Goal: Task Accomplishment & Management: Manage account settings

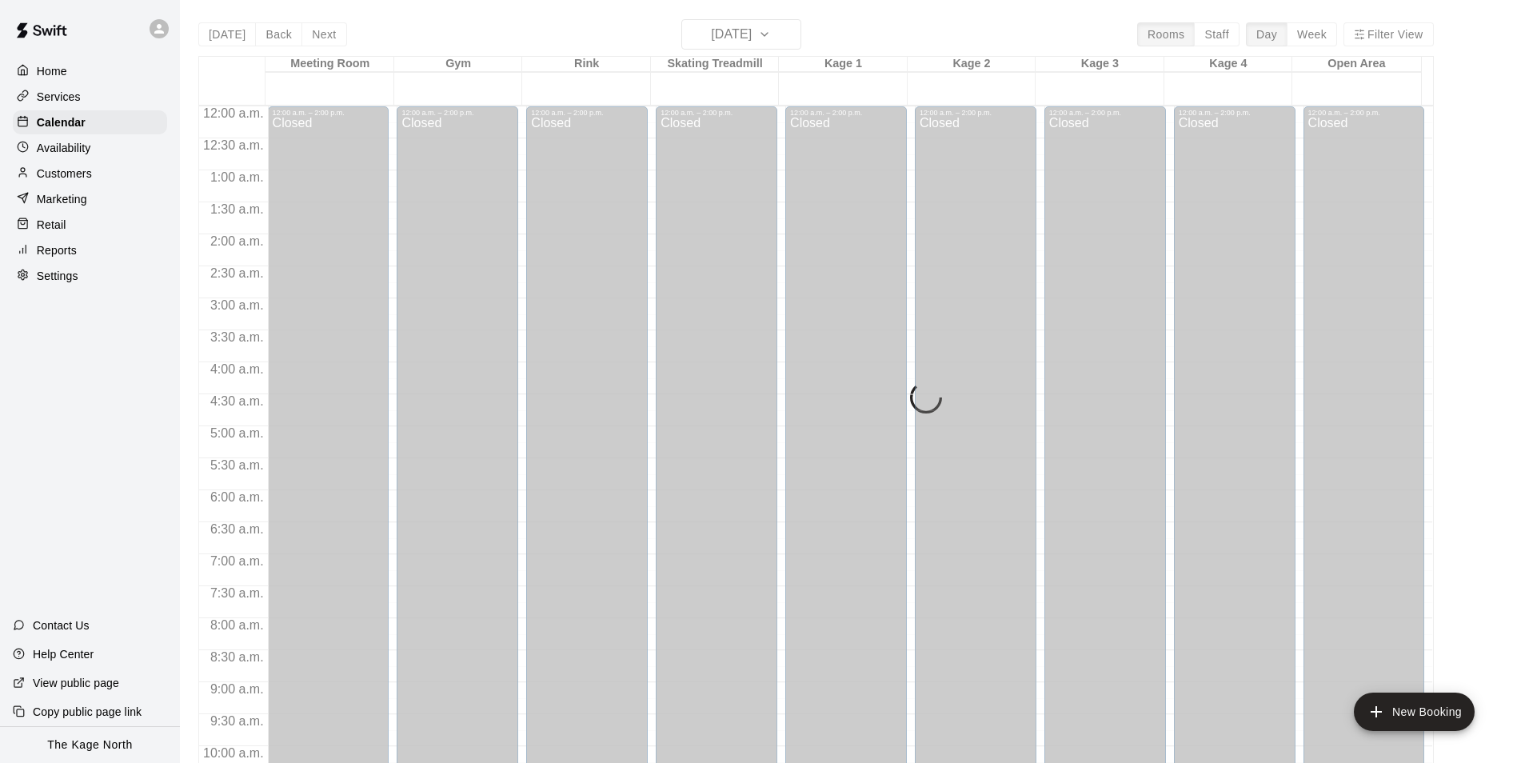
scroll to position [862, 0]
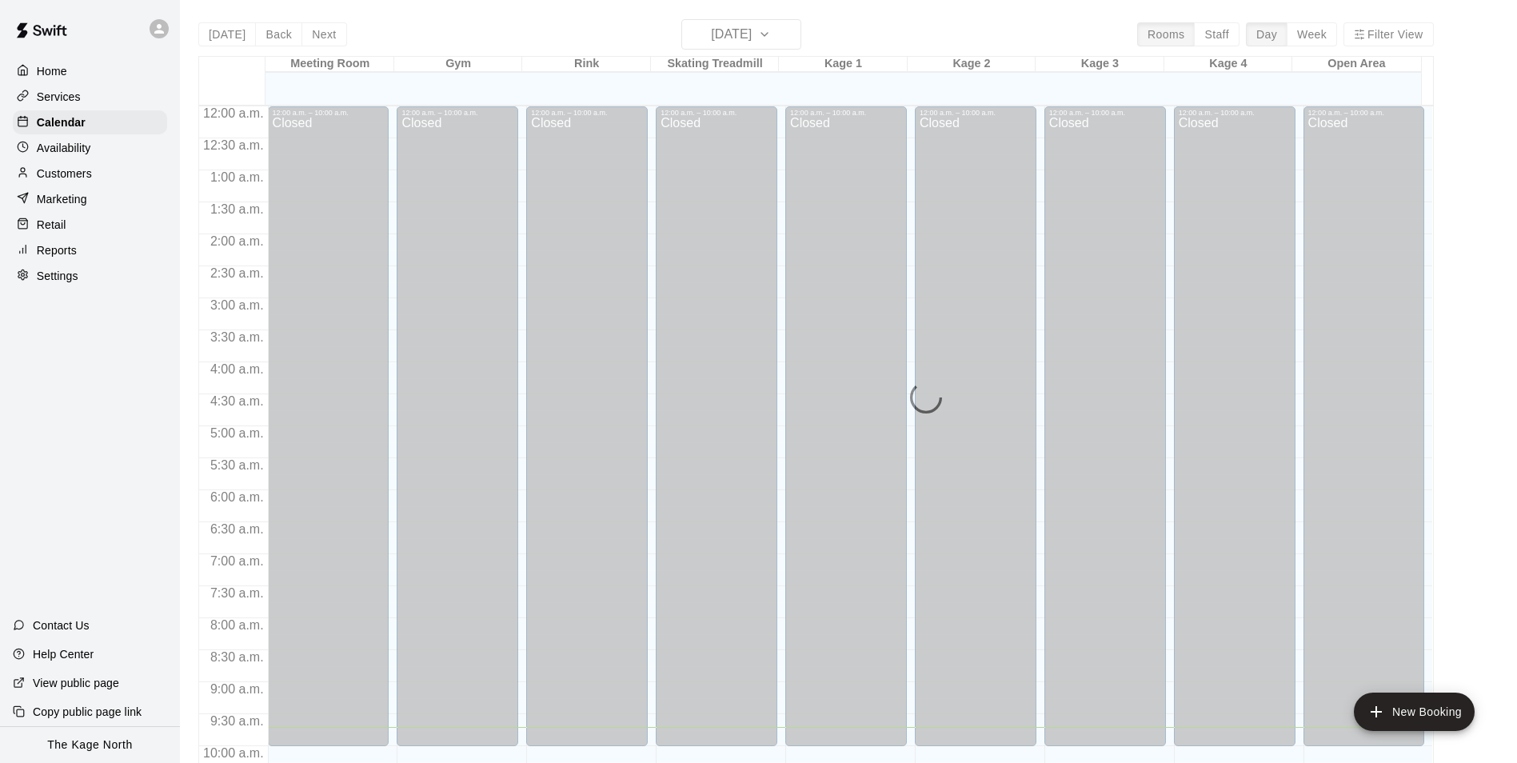
scroll to position [621, 0]
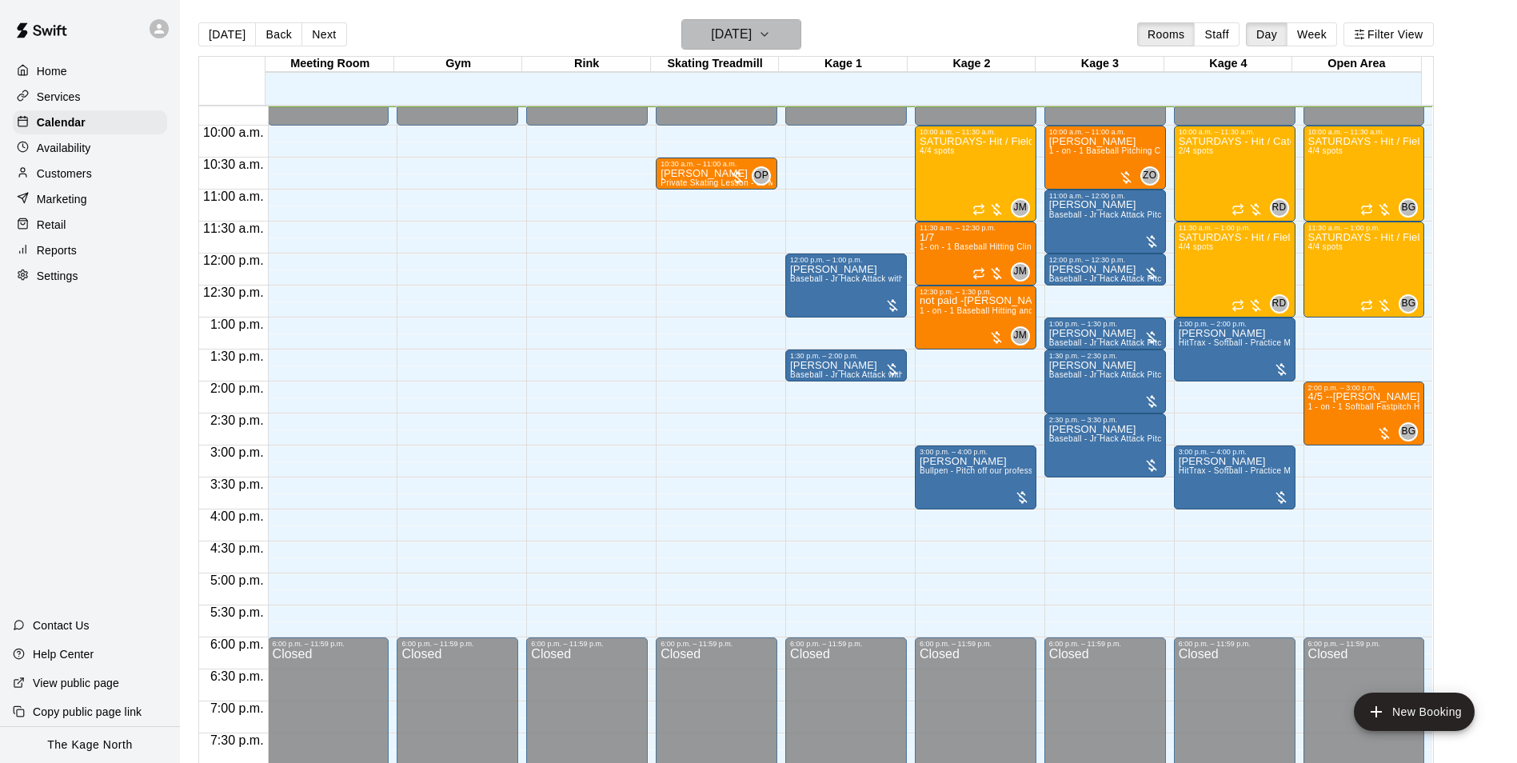
click at [786, 36] on button "[DATE]" at bounding box center [742, 34] width 120 height 30
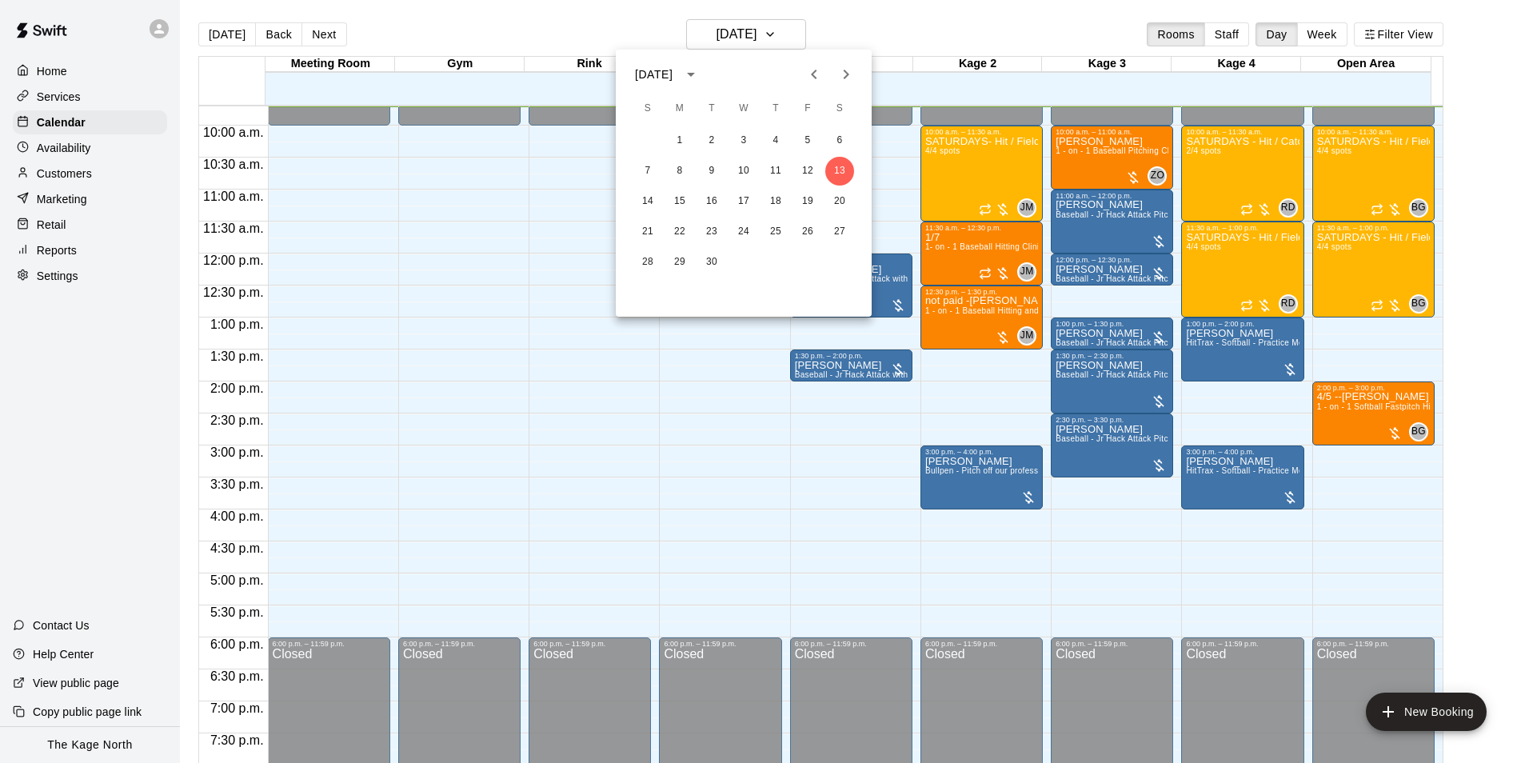
click at [871, 34] on div at bounding box center [764, 381] width 1529 height 763
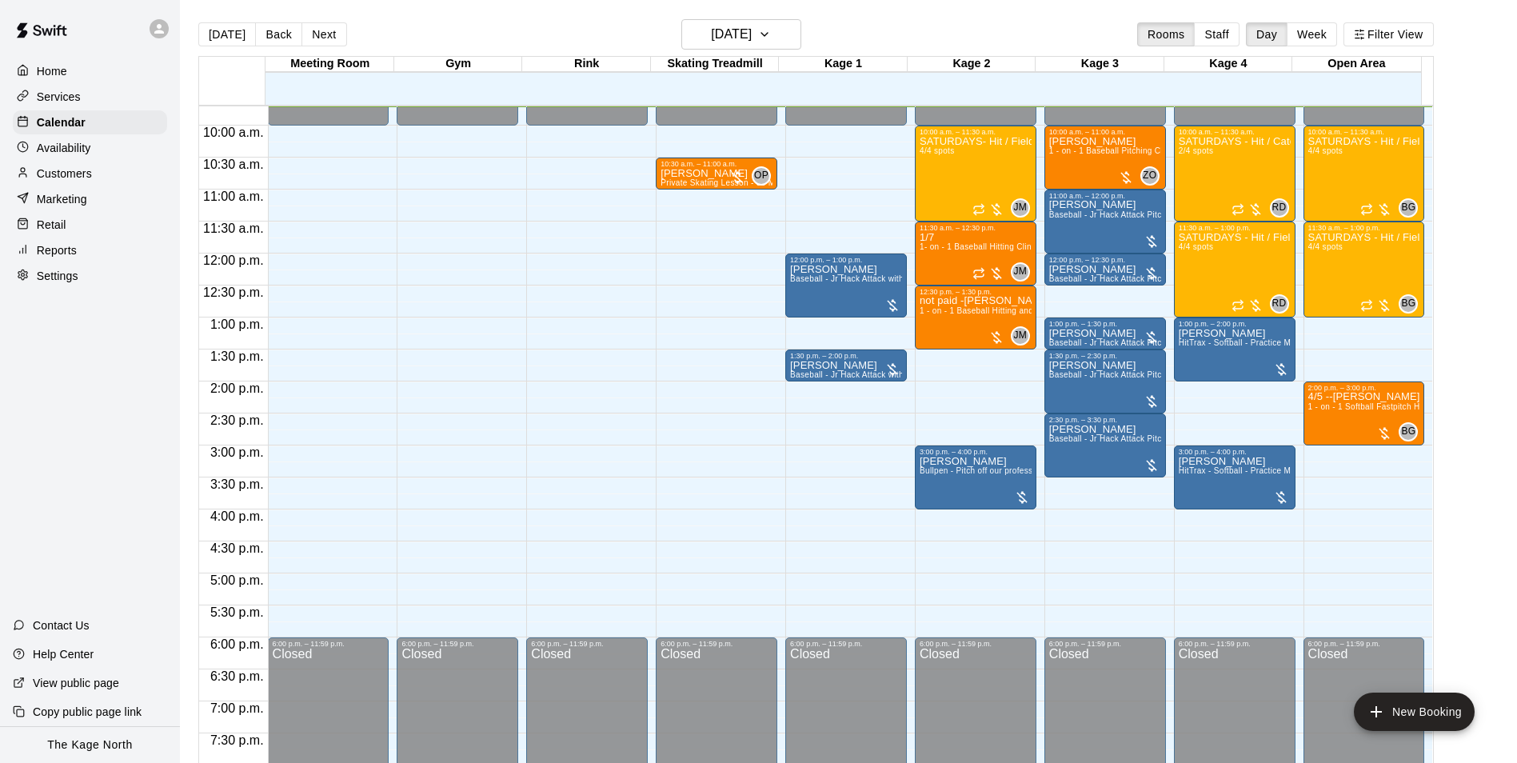
click at [558, 37] on div "[DATE] Back [DATE][DATE] Rooms Staff Day Week Filter View" at bounding box center [816, 37] width 1236 height 37
click at [752, 39] on h6 "[DATE]" at bounding box center [731, 34] width 41 height 22
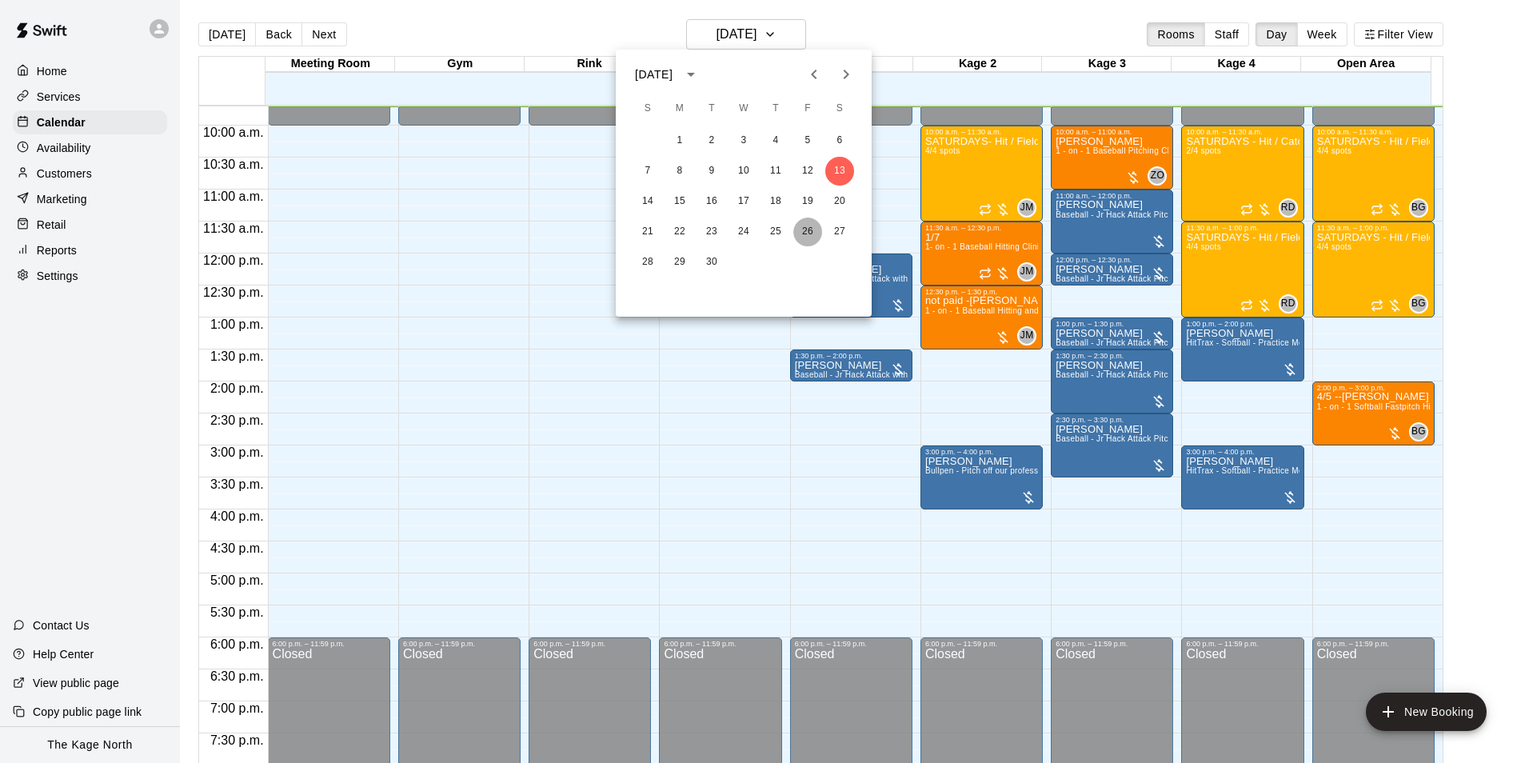
click at [797, 230] on button "26" at bounding box center [808, 232] width 29 height 29
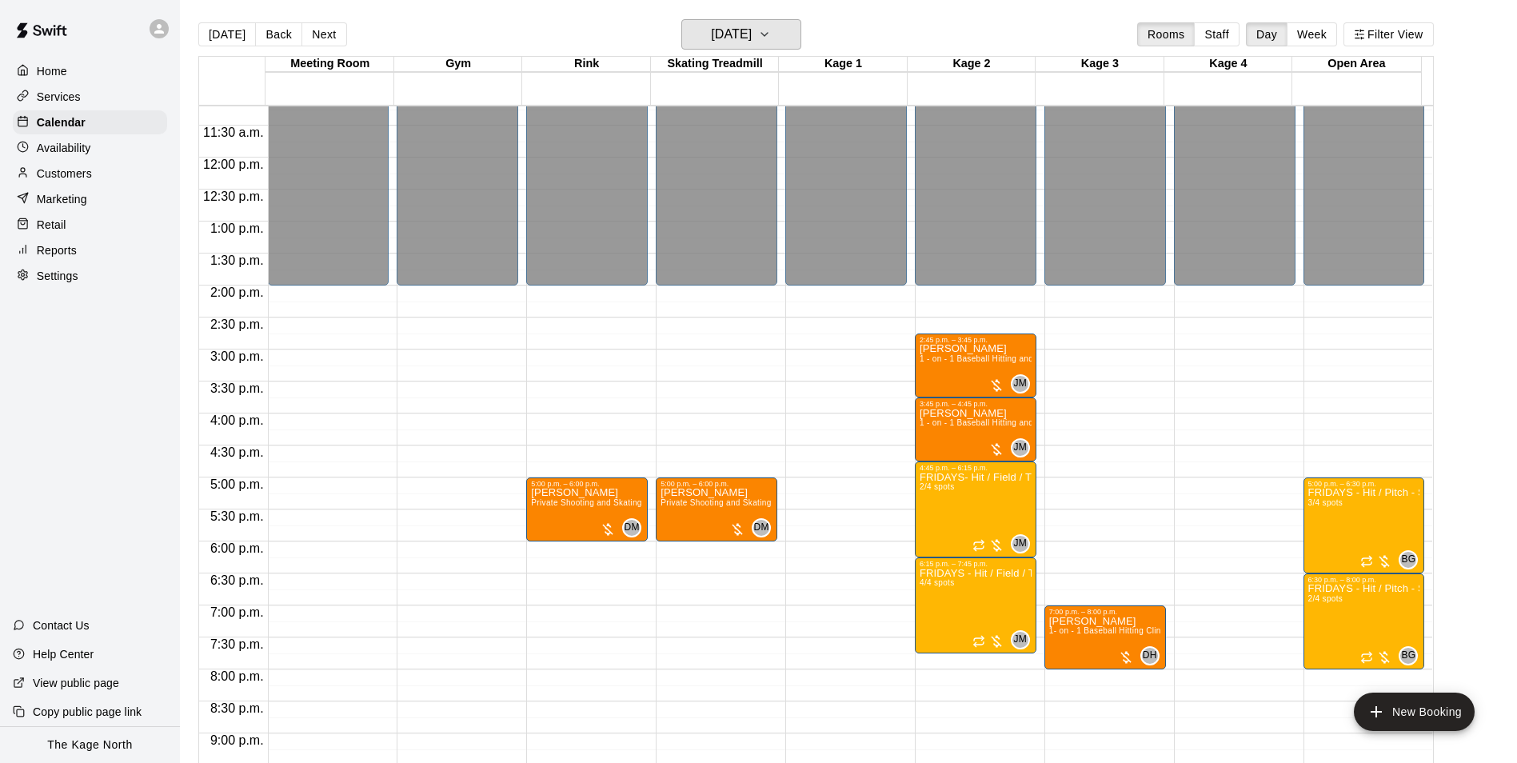
scroll to position [861, 0]
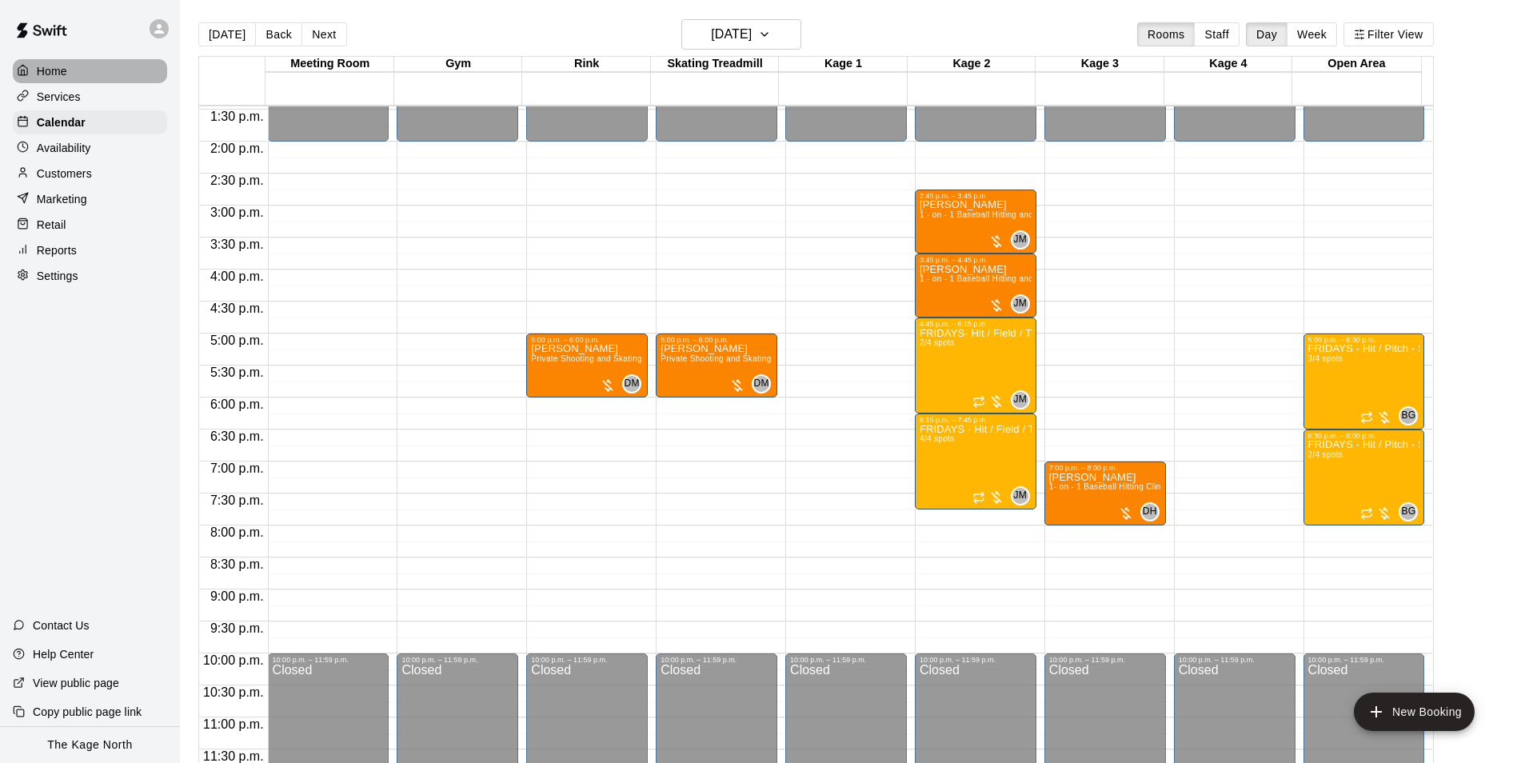
click at [76, 63] on div "Home" at bounding box center [90, 71] width 154 height 24
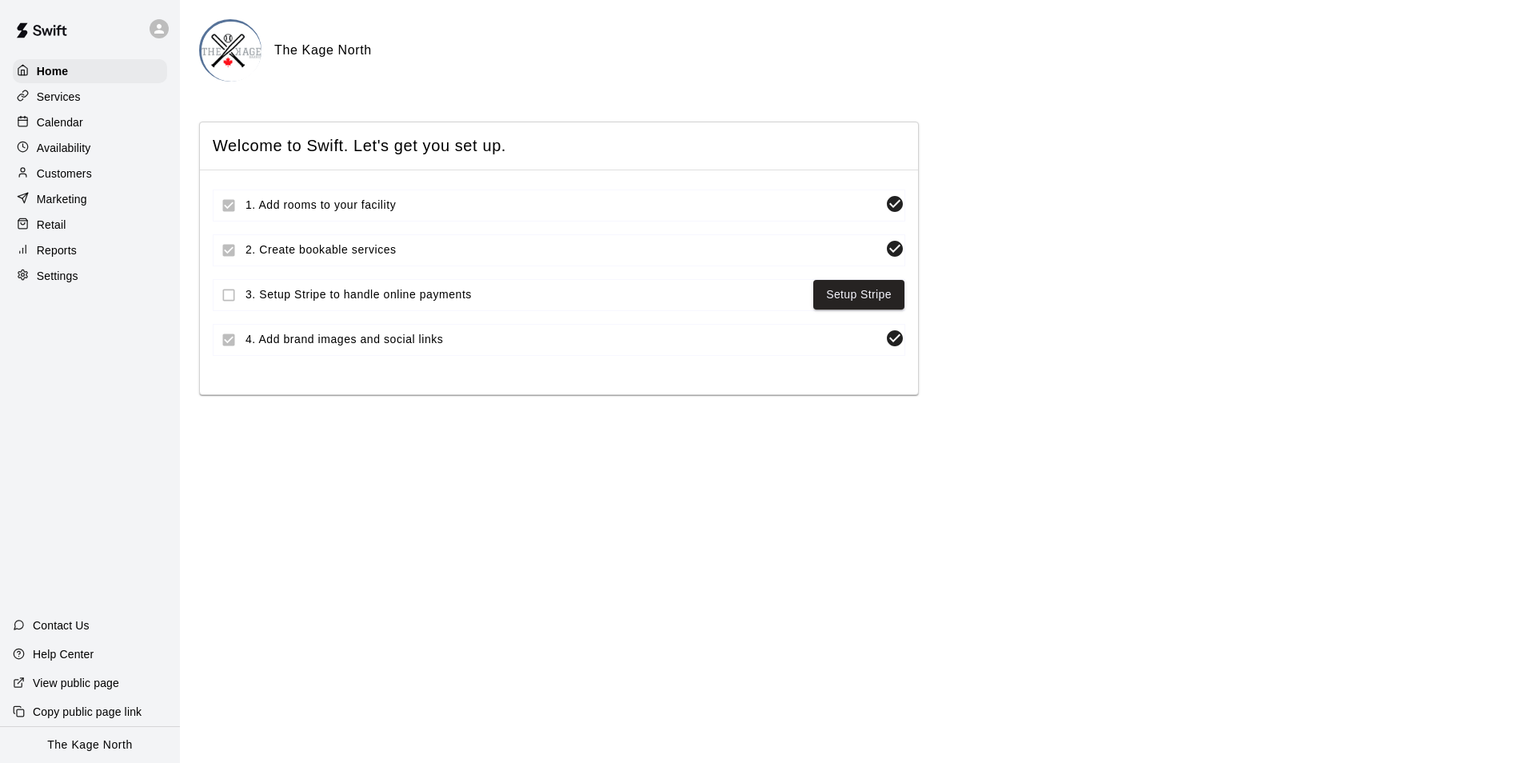
click at [73, 121] on p "Calendar" at bounding box center [60, 122] width 46 height 16
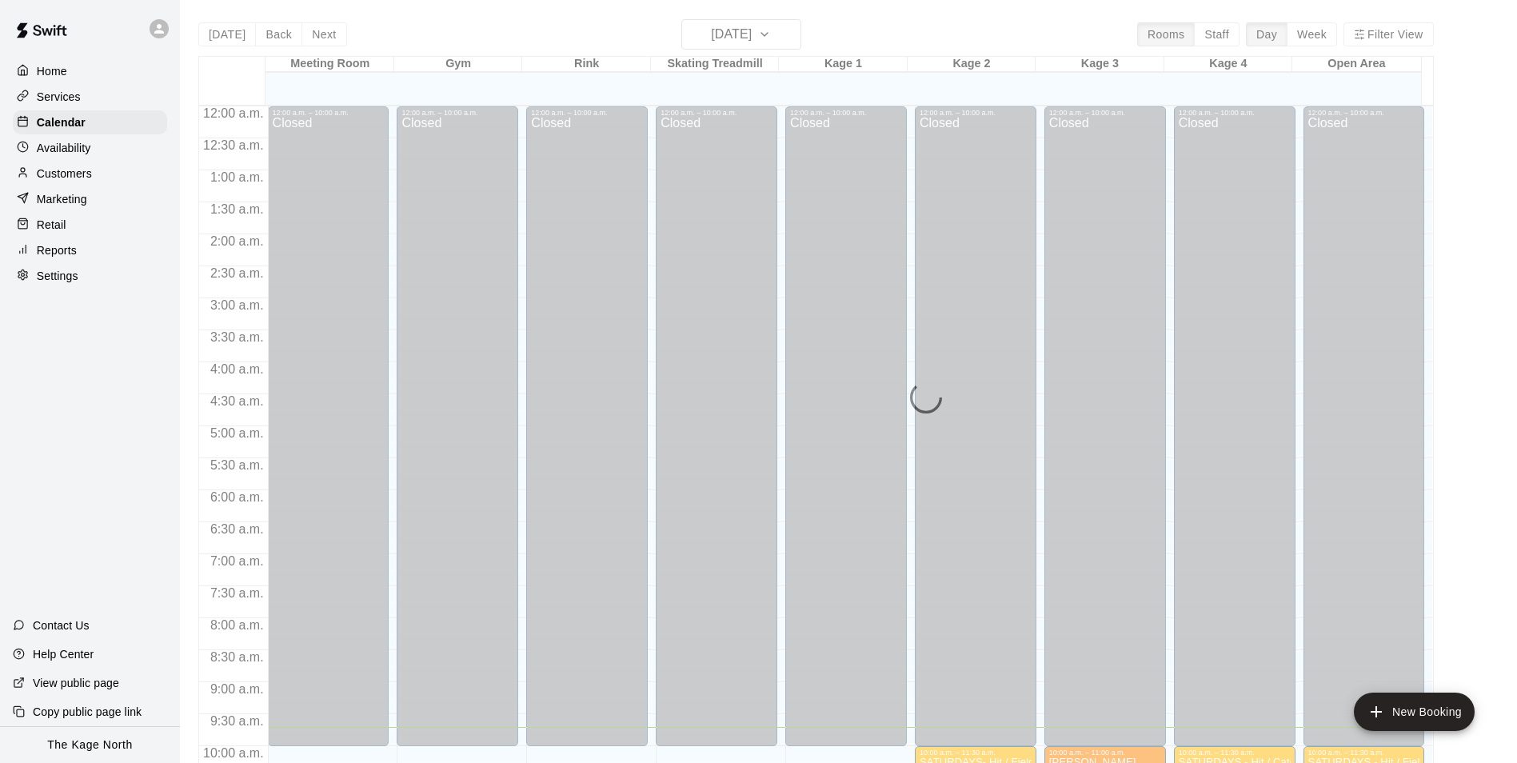
scroll to position [622, 0]
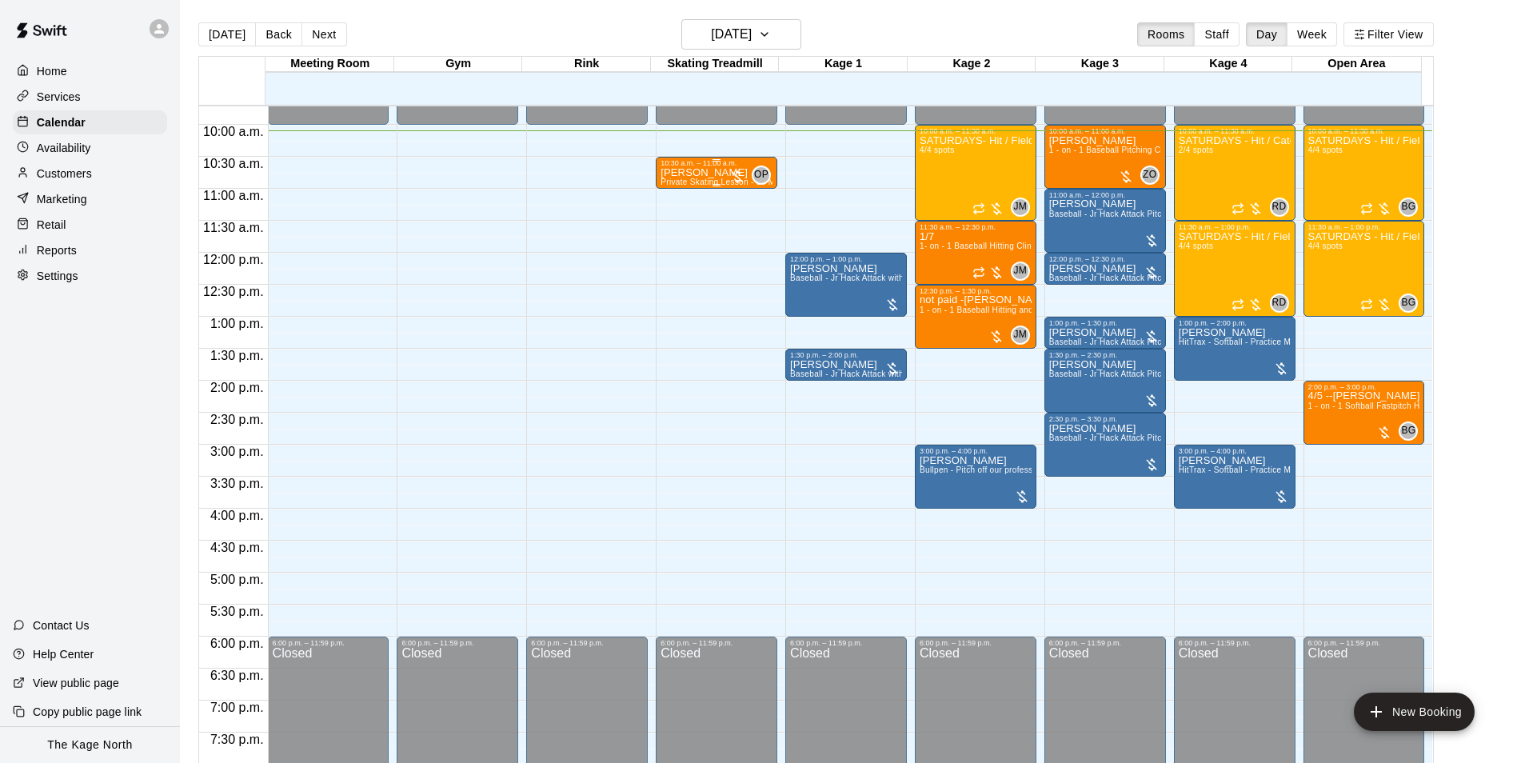
click at [726, 178] on div "[PERSON_NAME] Private Skating Lesson - 30 Mins - Skating Treadmill" at bounding box center [717, 548] width 112 height 763
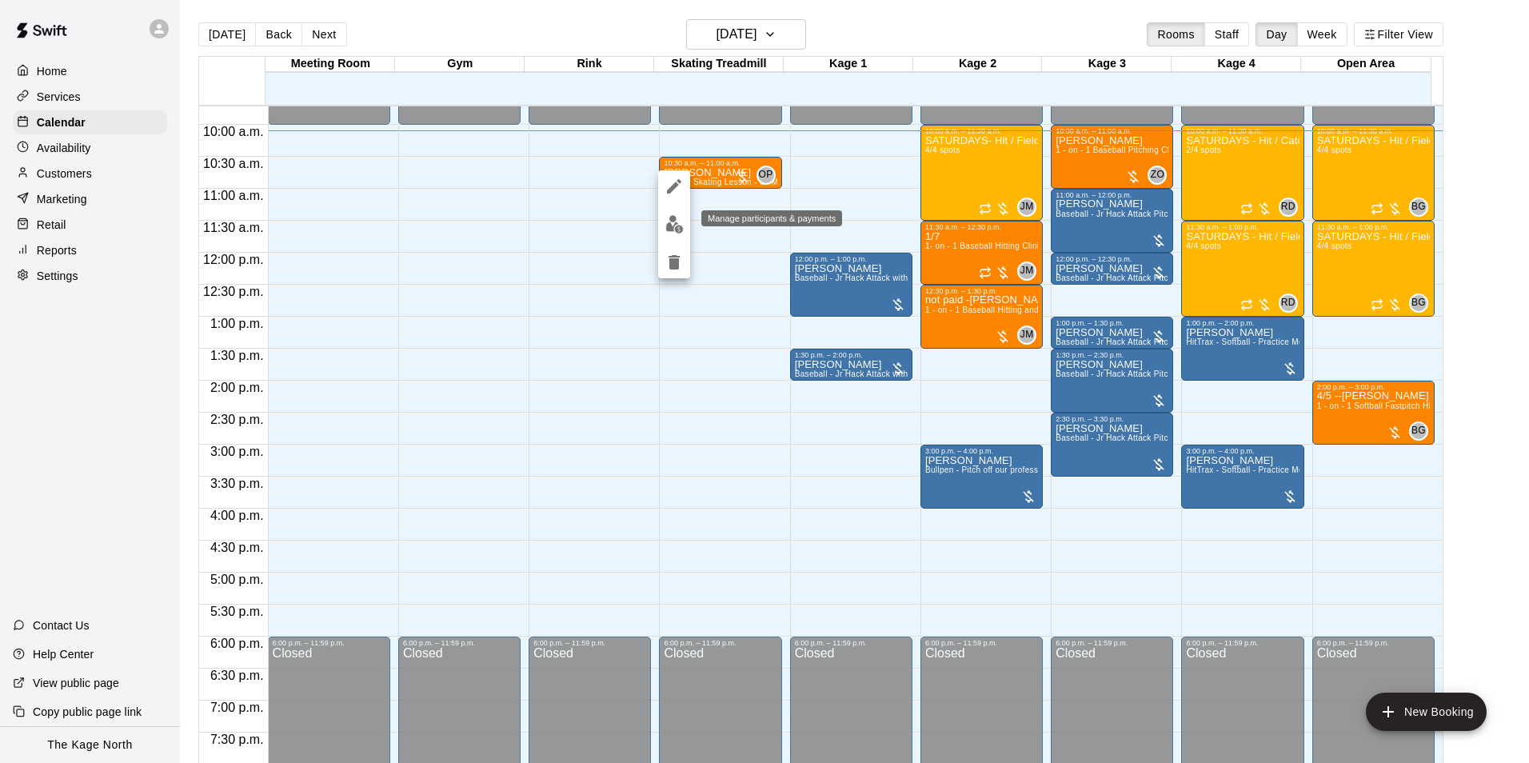
click at [681, 218] on img "edit" at bounding box center [675, 224] width 18 height 18
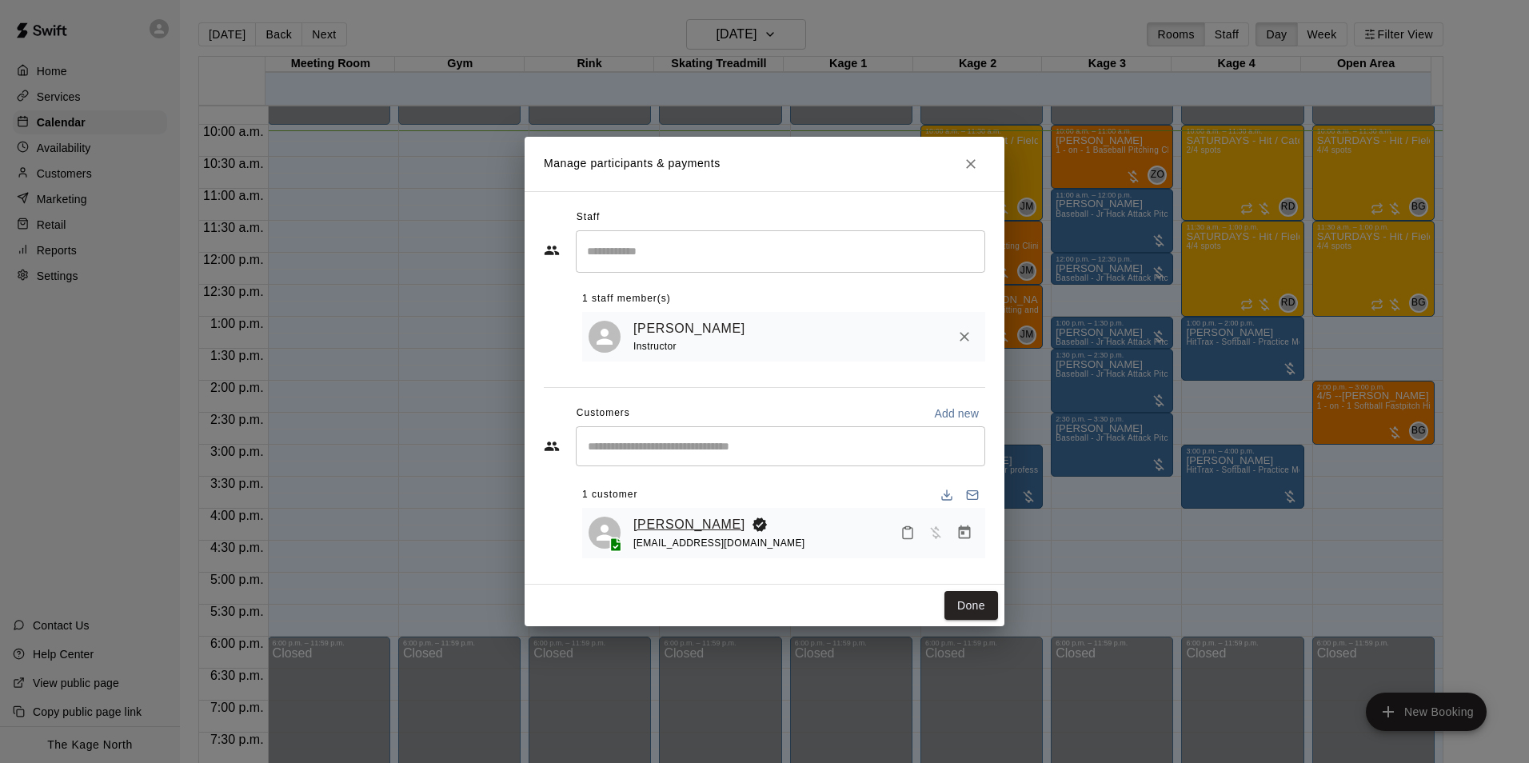
click at [690, 520] on link "[PERSON_NAME]" at bounding box center [690, 524] width 112 height 21
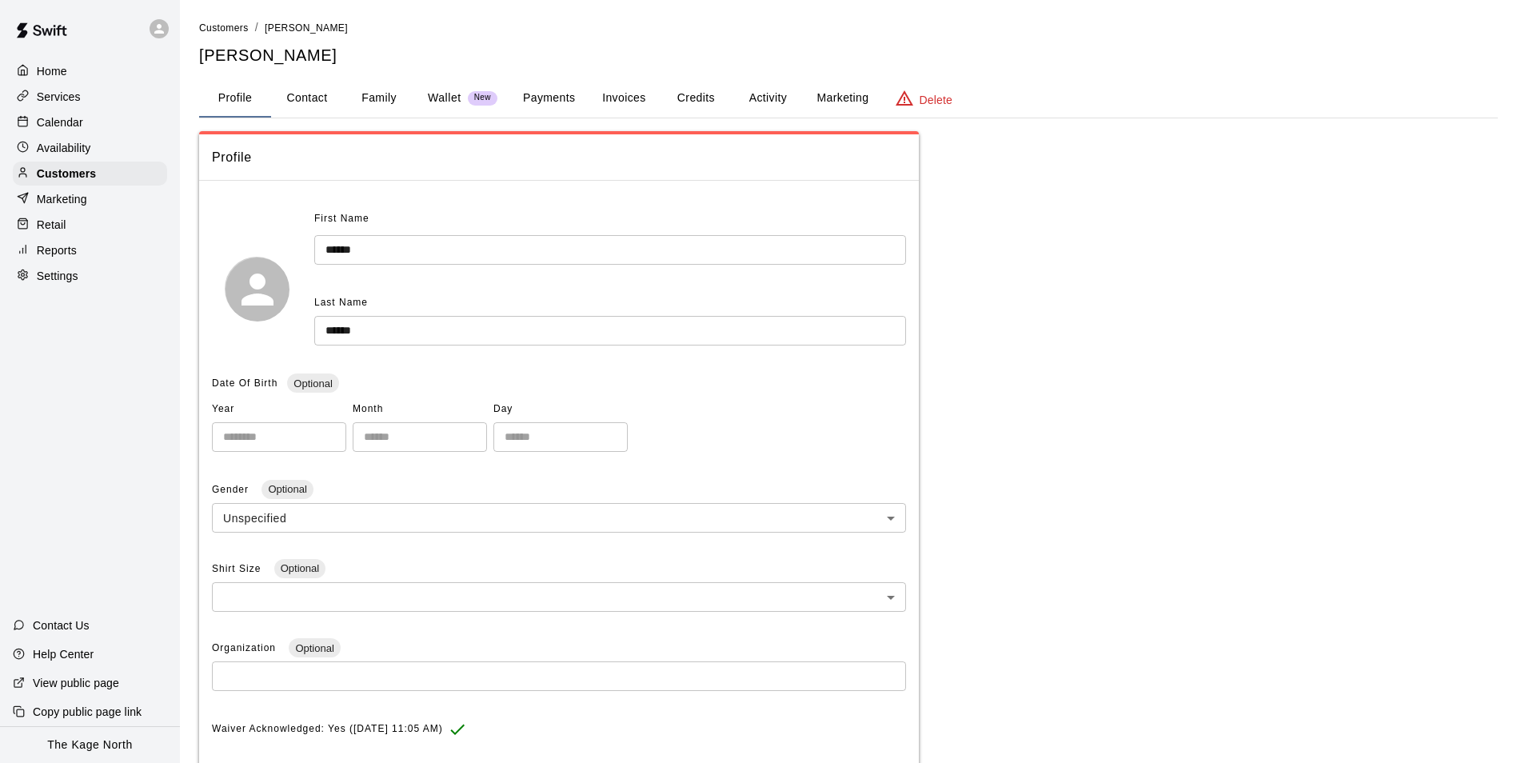
click at [757, 96] on button "Activity" at bounding box center [768, 98] width 72 height 38
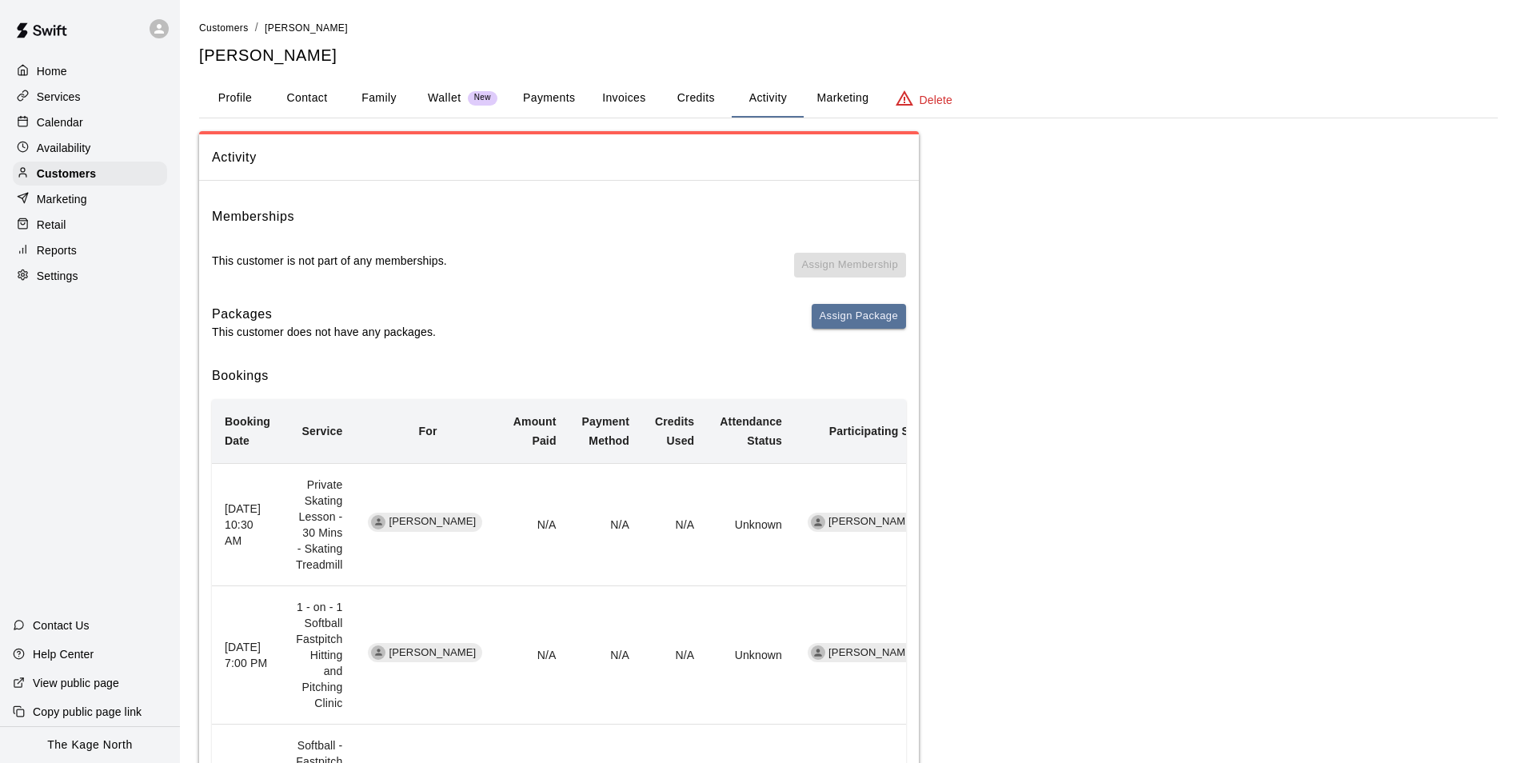
click at [374, 98] on button "Family" at bounding box center [379, 98] width 72 height 38
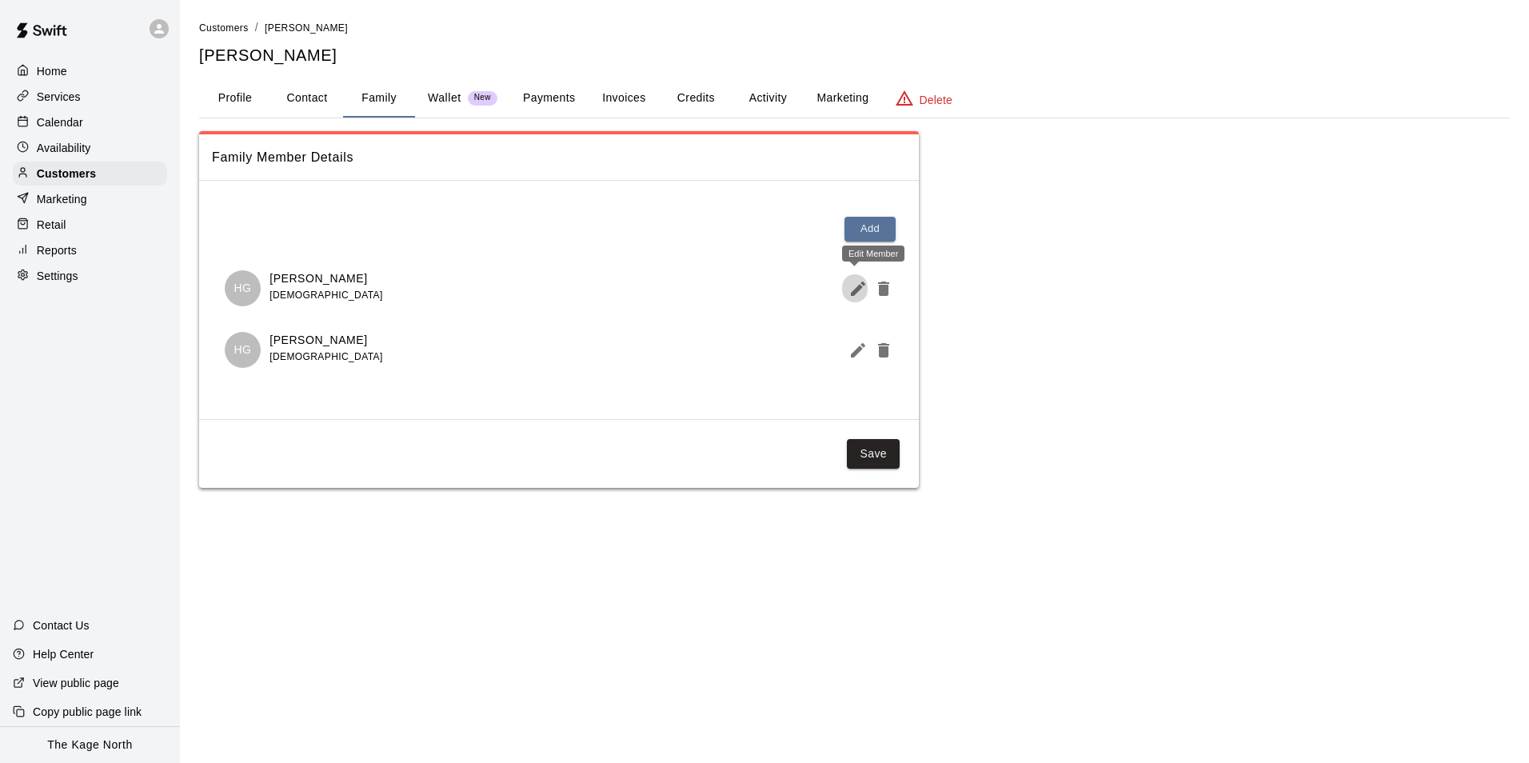
click at [858, 288] on icon "Edit Member" at bounding box center [858, 289] width 14 height 14
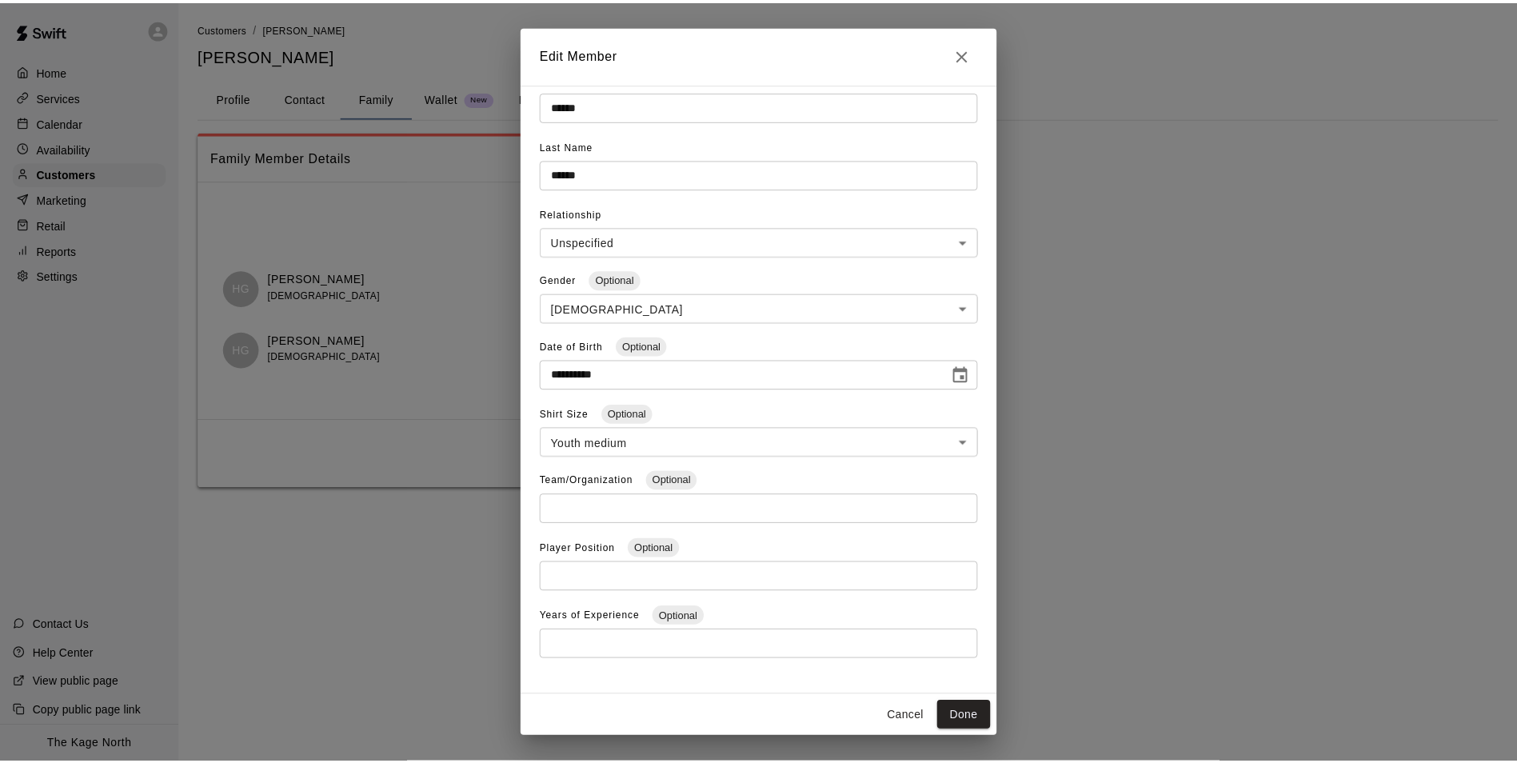
scroll to position [47, 0]
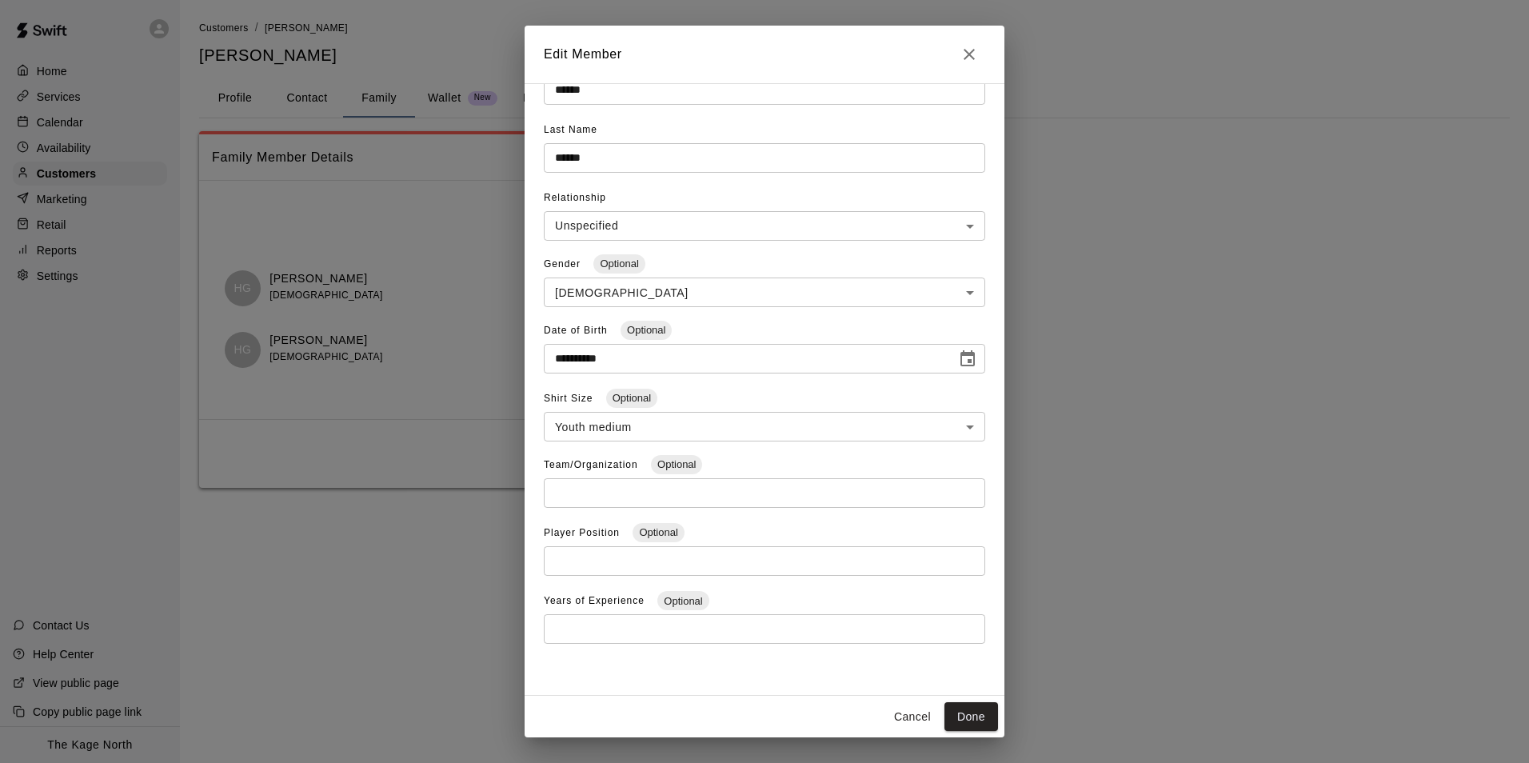
click at [978, 56] on icon "Close" at bounding box center [969, 54] width 19 height 19
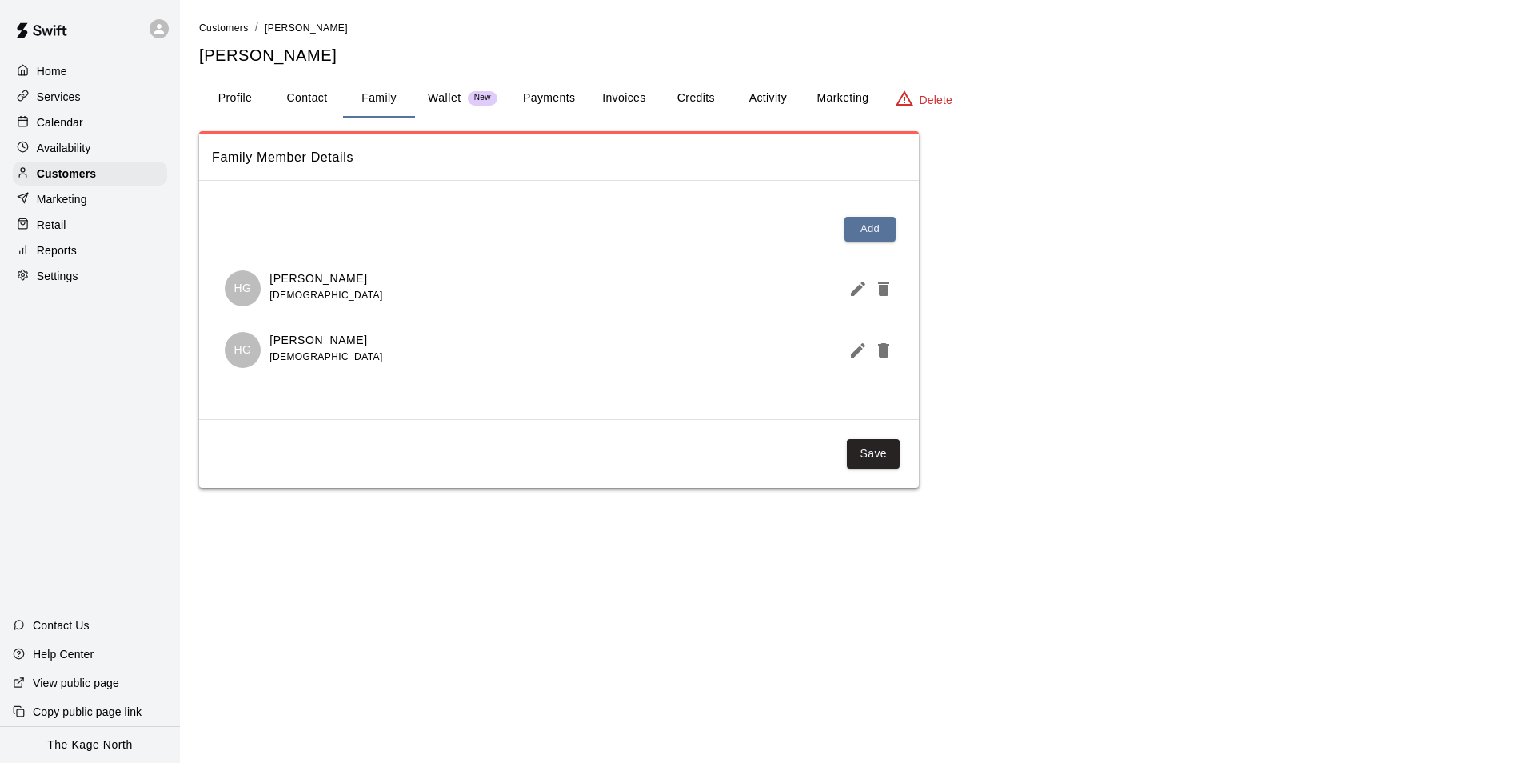
click at [75, 124] on p "Calendar" at bounding box center [60, 122] width 46 height 16
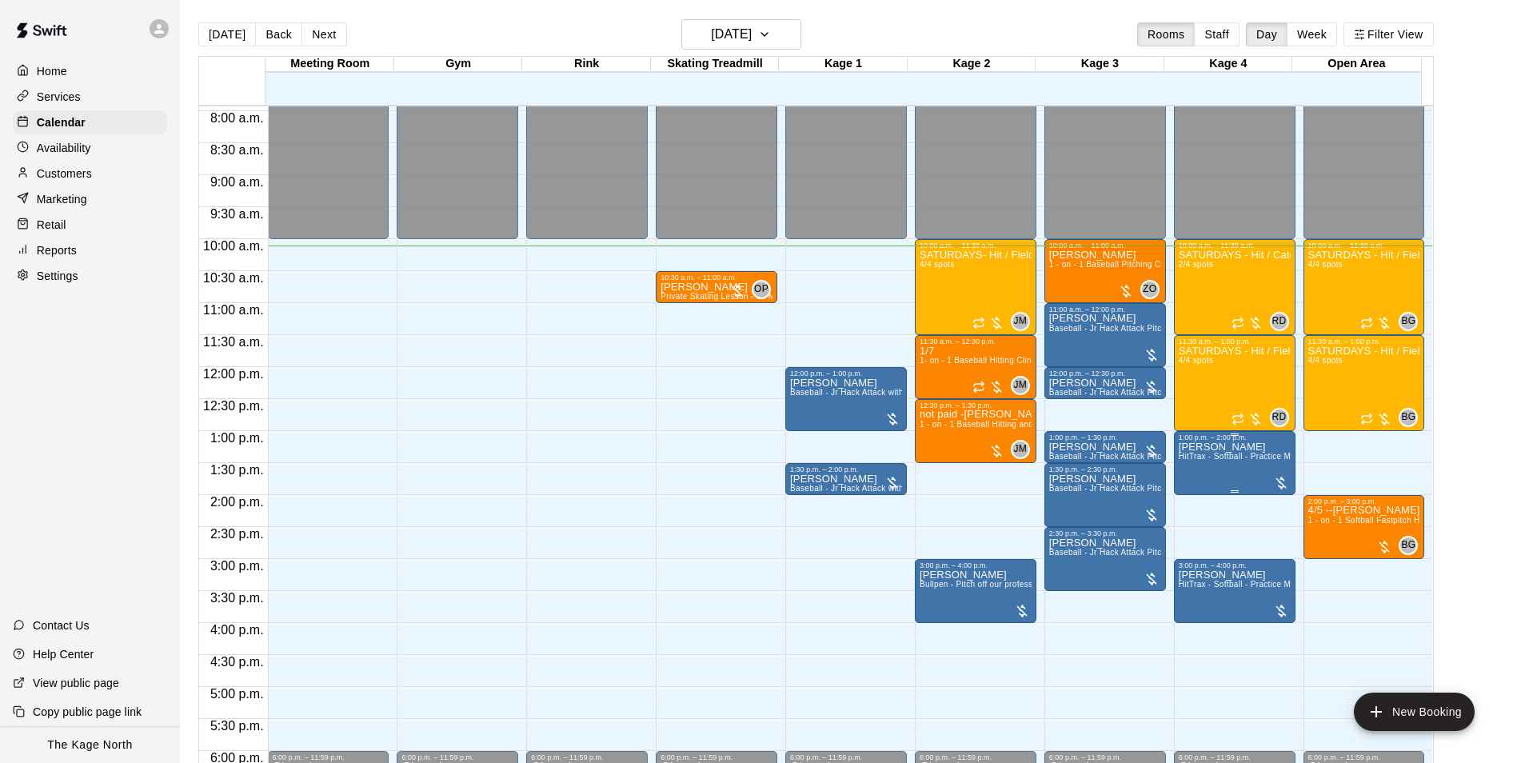
scroll to position [487, 0]
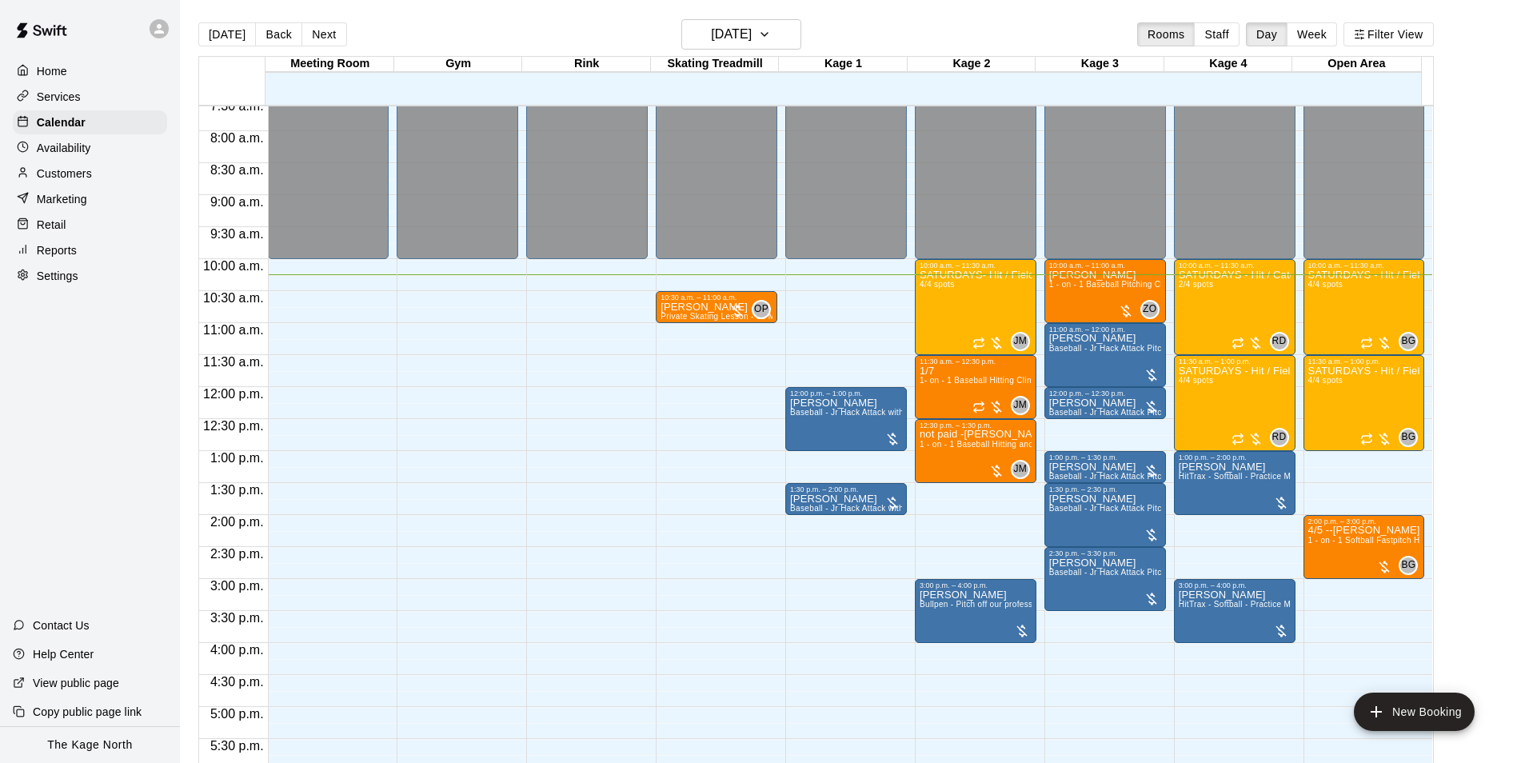
click at [49, 141] on div "Availability" at bounding box center [90, 148] width 154 height 24
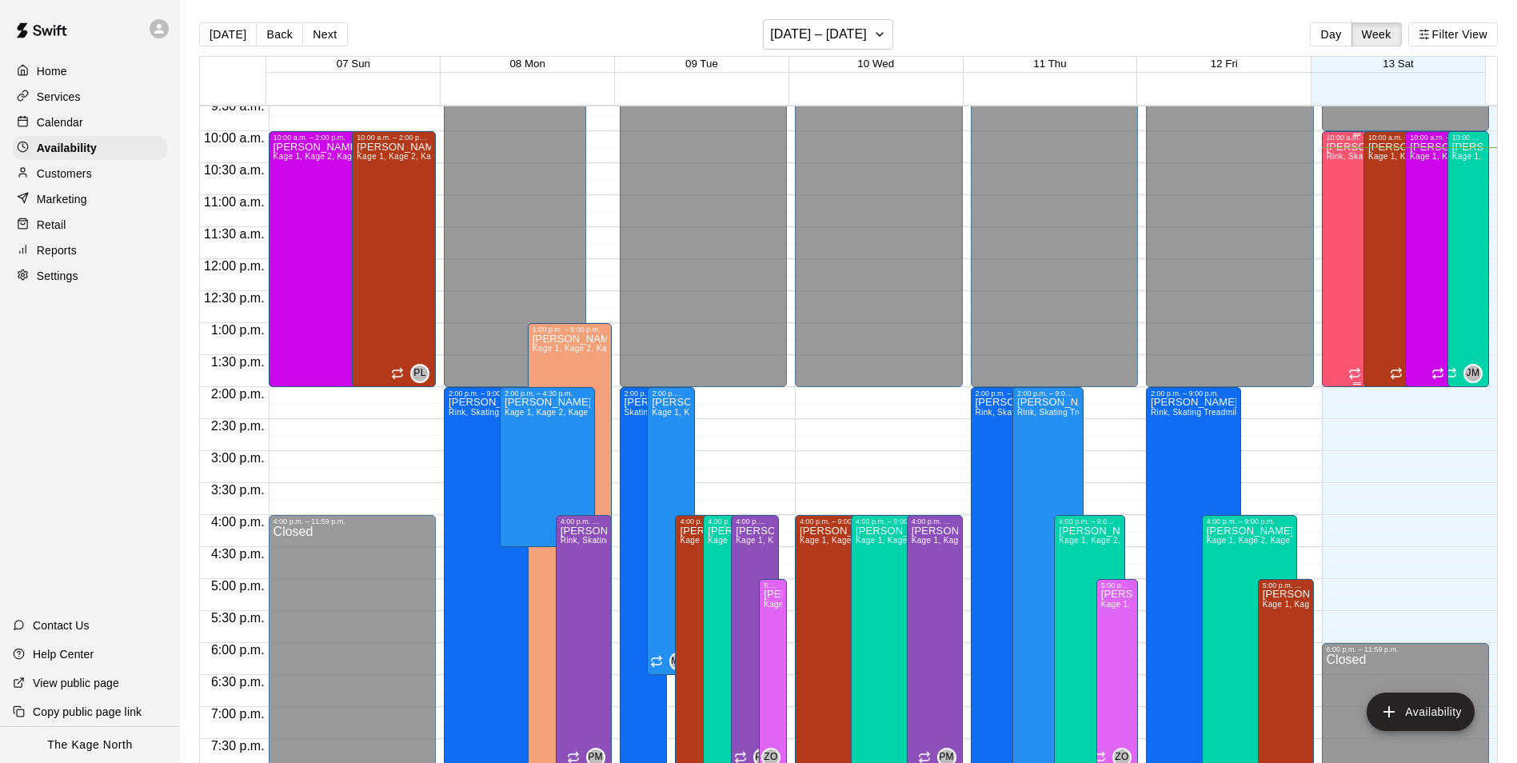
scroll to position [576, 0]
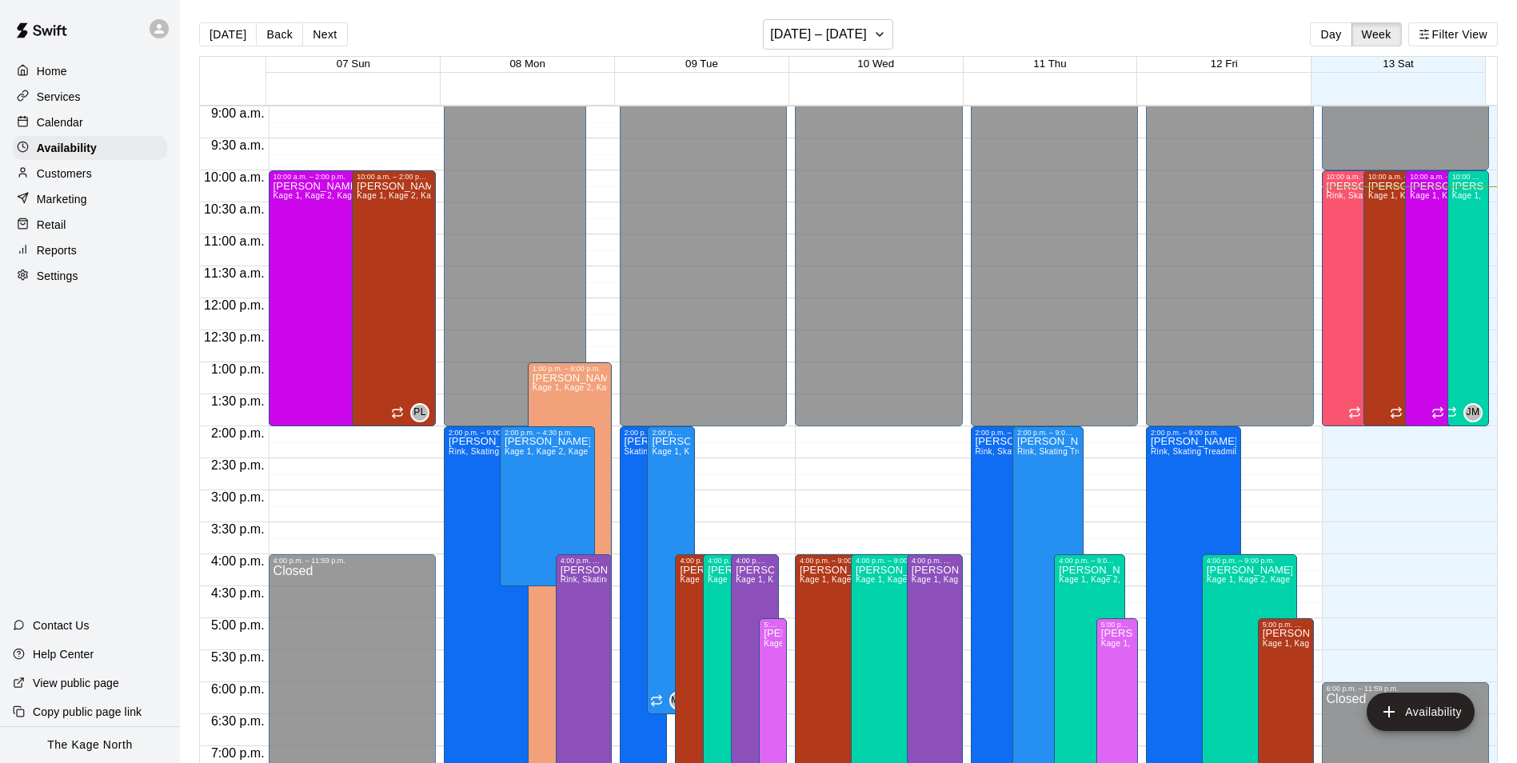
click at [78, 122] on p "Calendar" at bounding box center [60, 122] width 46 height 16
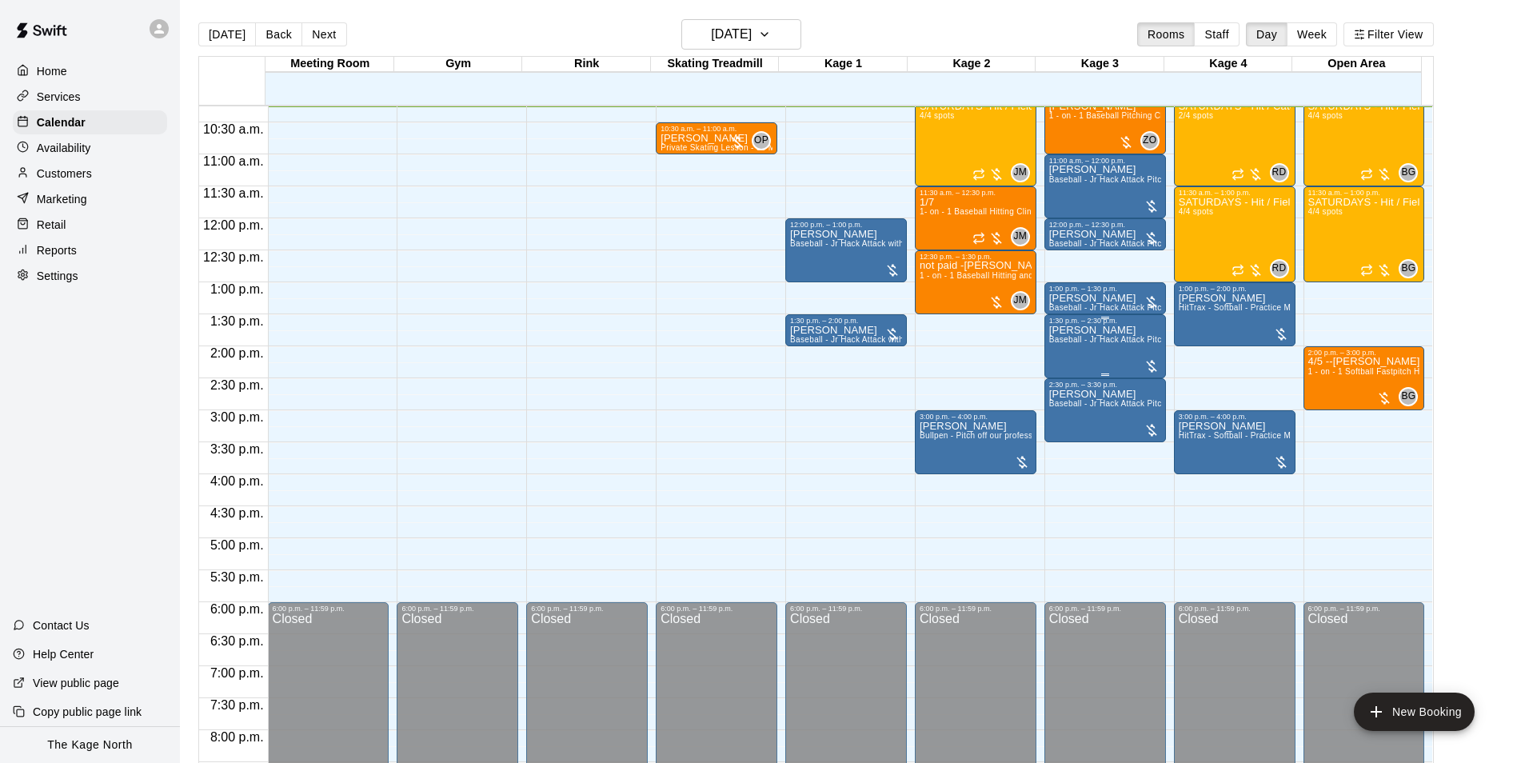
scroll to position [576, 0]
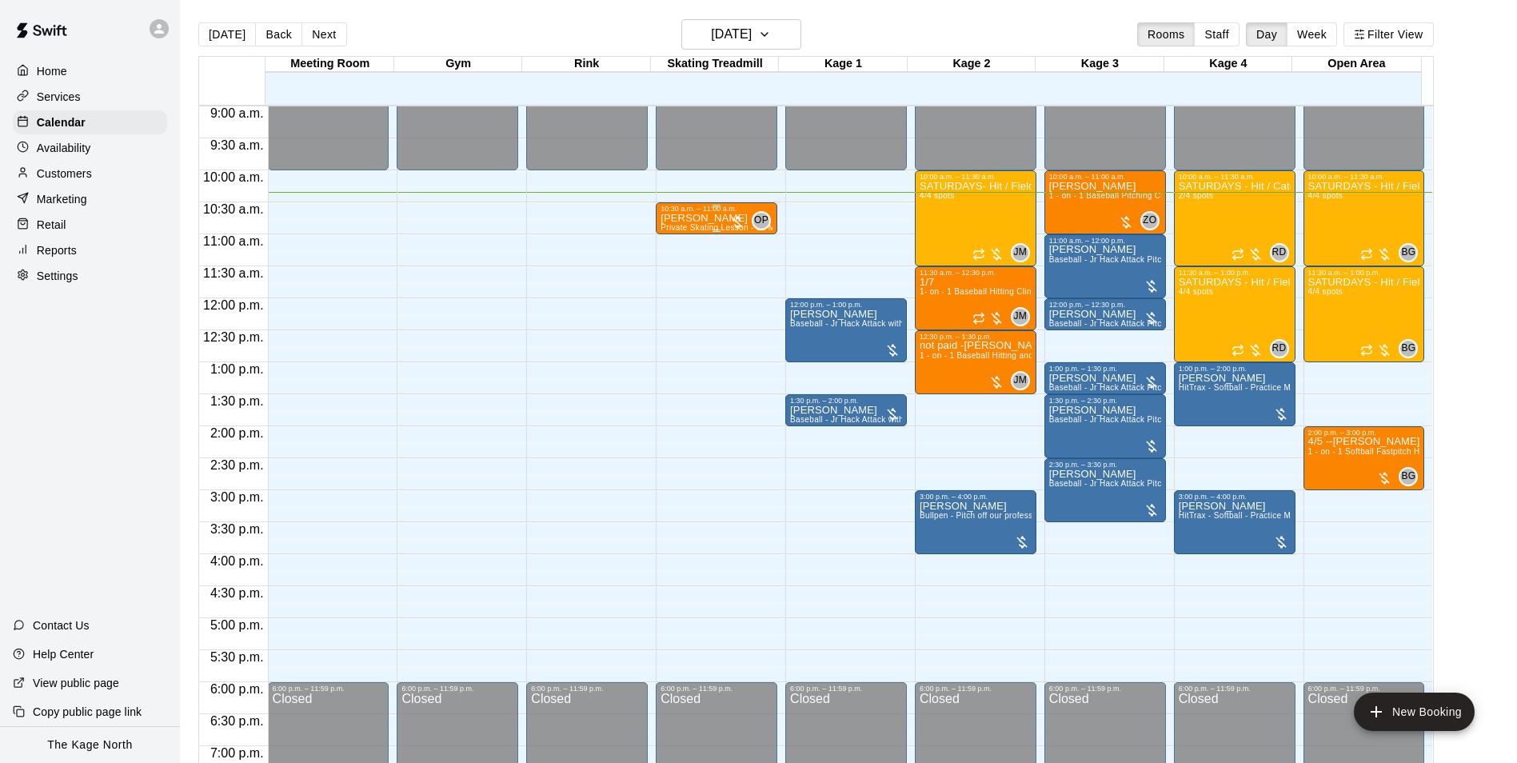
click at [703, 218] on p "[PERSON_NAME]" at bounding box center [717, 218] width 112 height 0
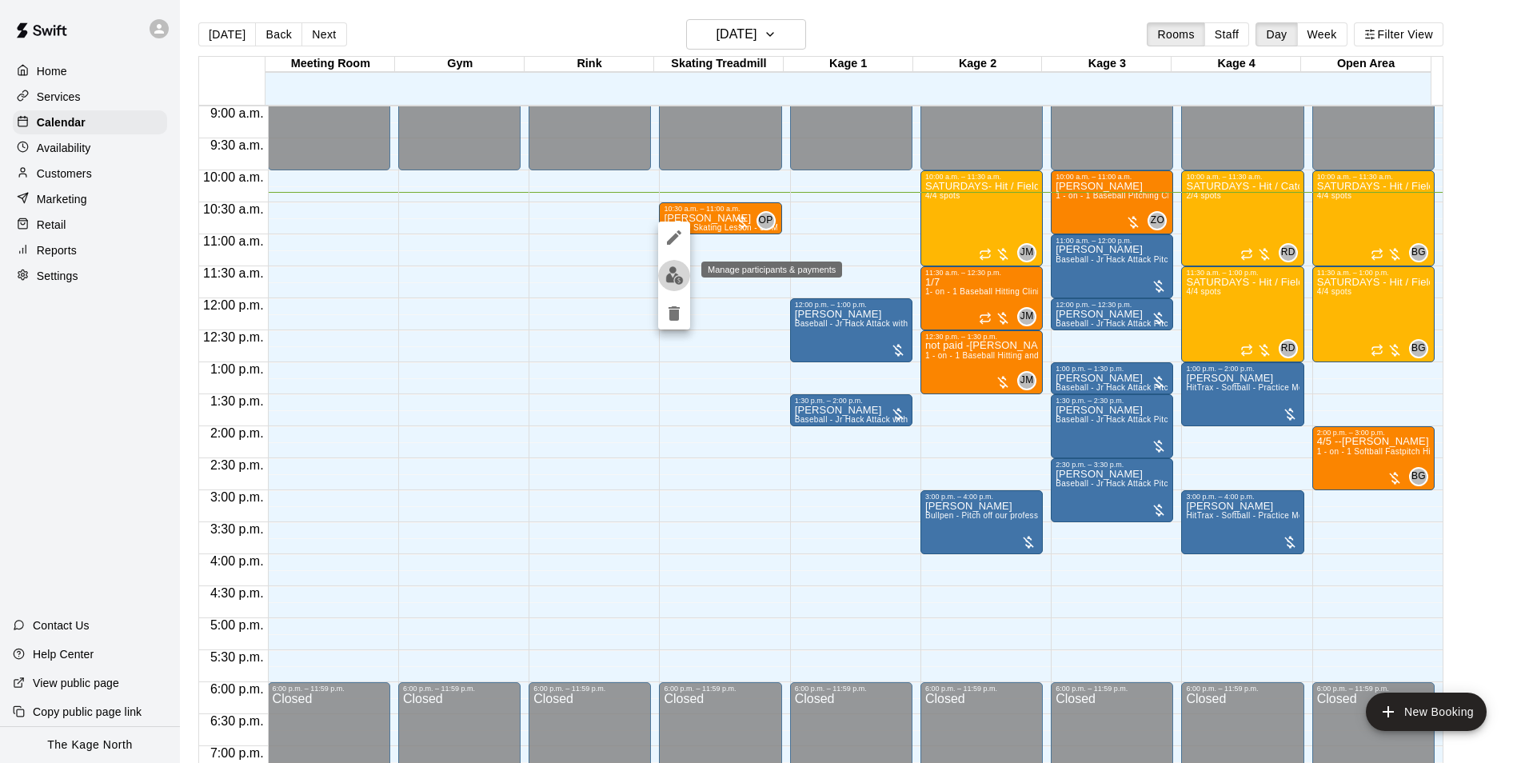
click at [676, 278] on img "edit" at bounding box center [675, 275] width 18 height 18
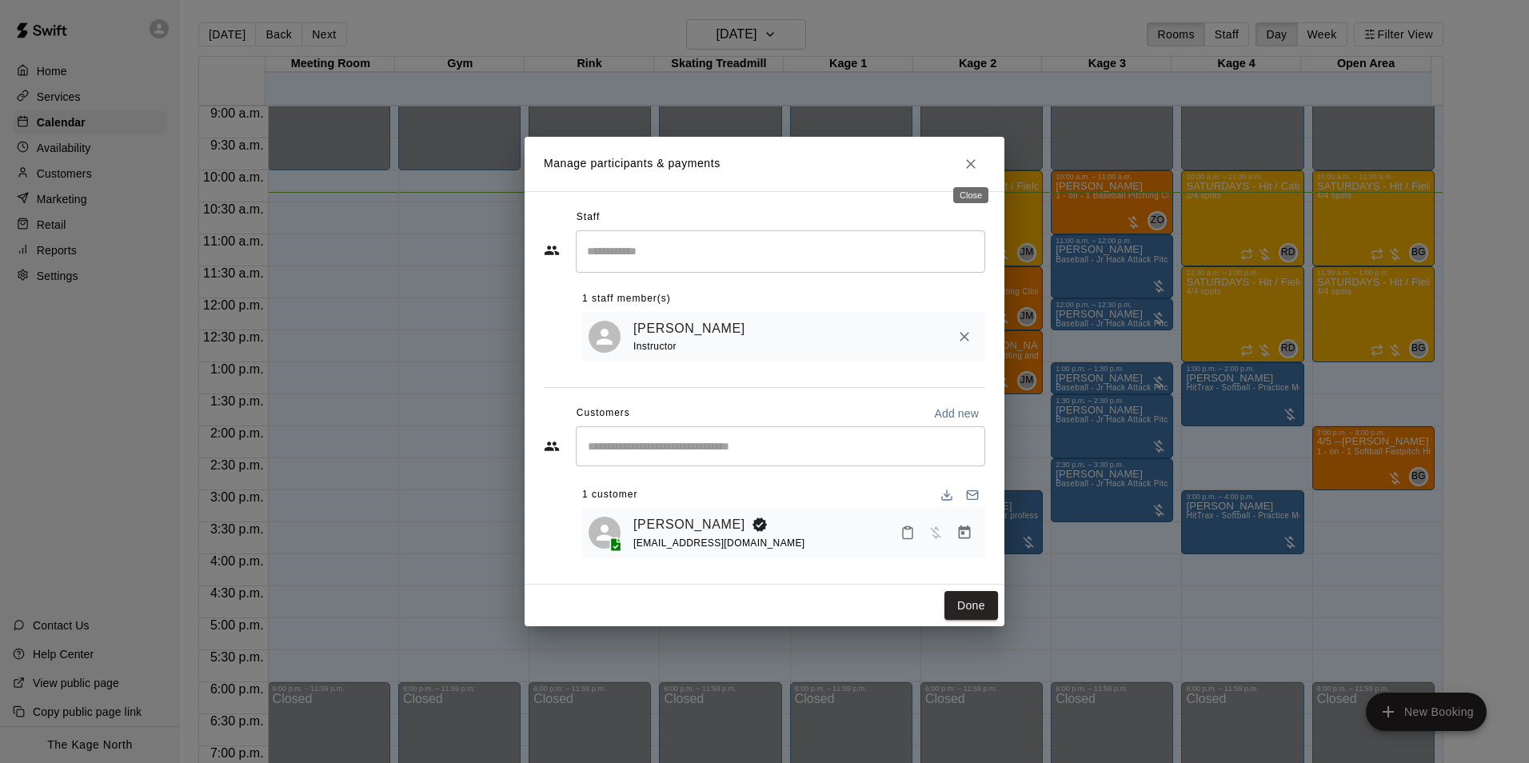
click at [971, 157] on icon "Close" at bounding box center [971, 164] width 16 height 16
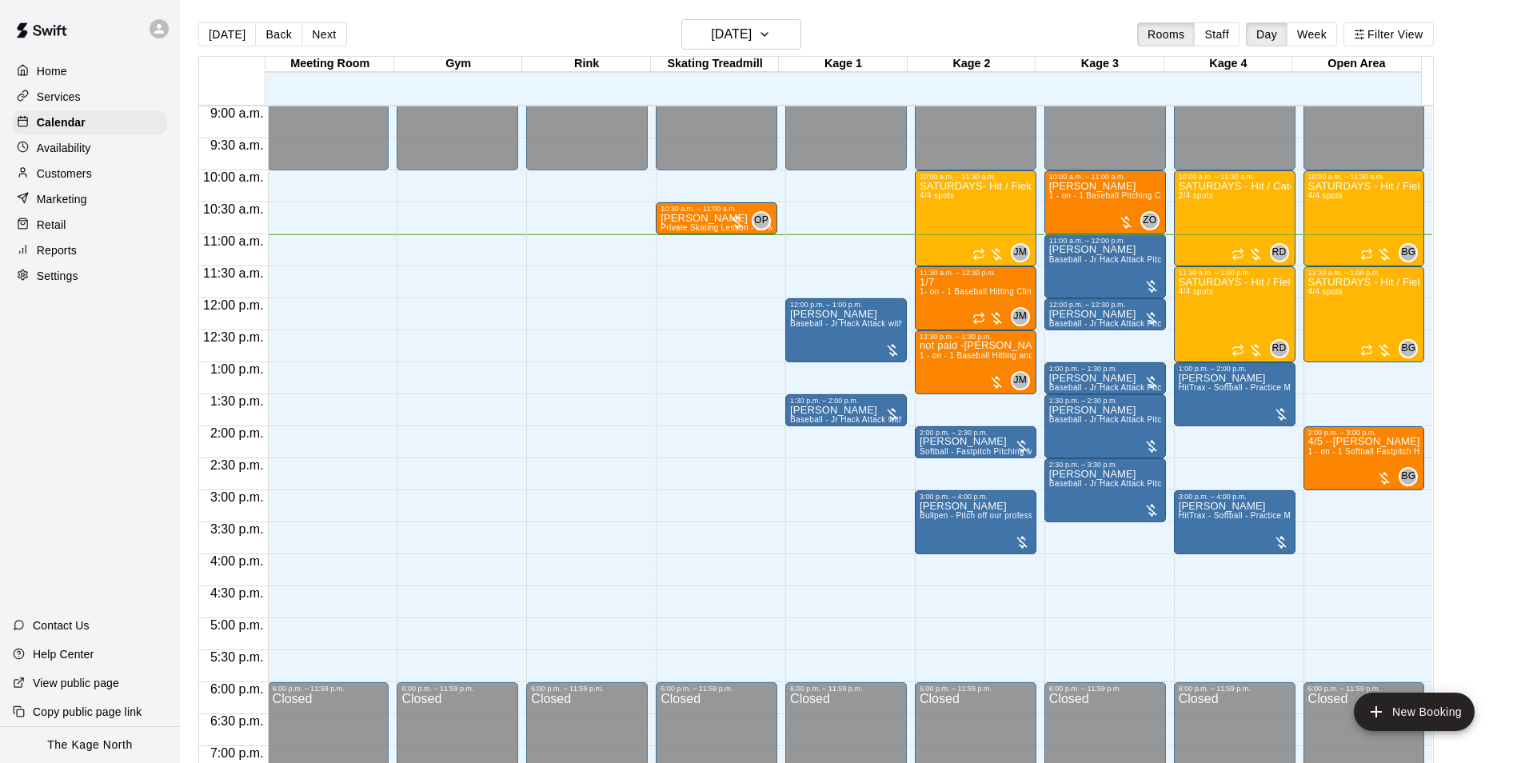
click at [471, 34] on div "[DATE] Back [DATE][DATE] Rooms Staff Day Week Filter View" at bounding box center [816, 37] width 1236 height 37
click at [1117, 200] on span "1 - on - 1 Baseball Pitching Clinic" at bounding box center [1113, 195] width 126 height 9
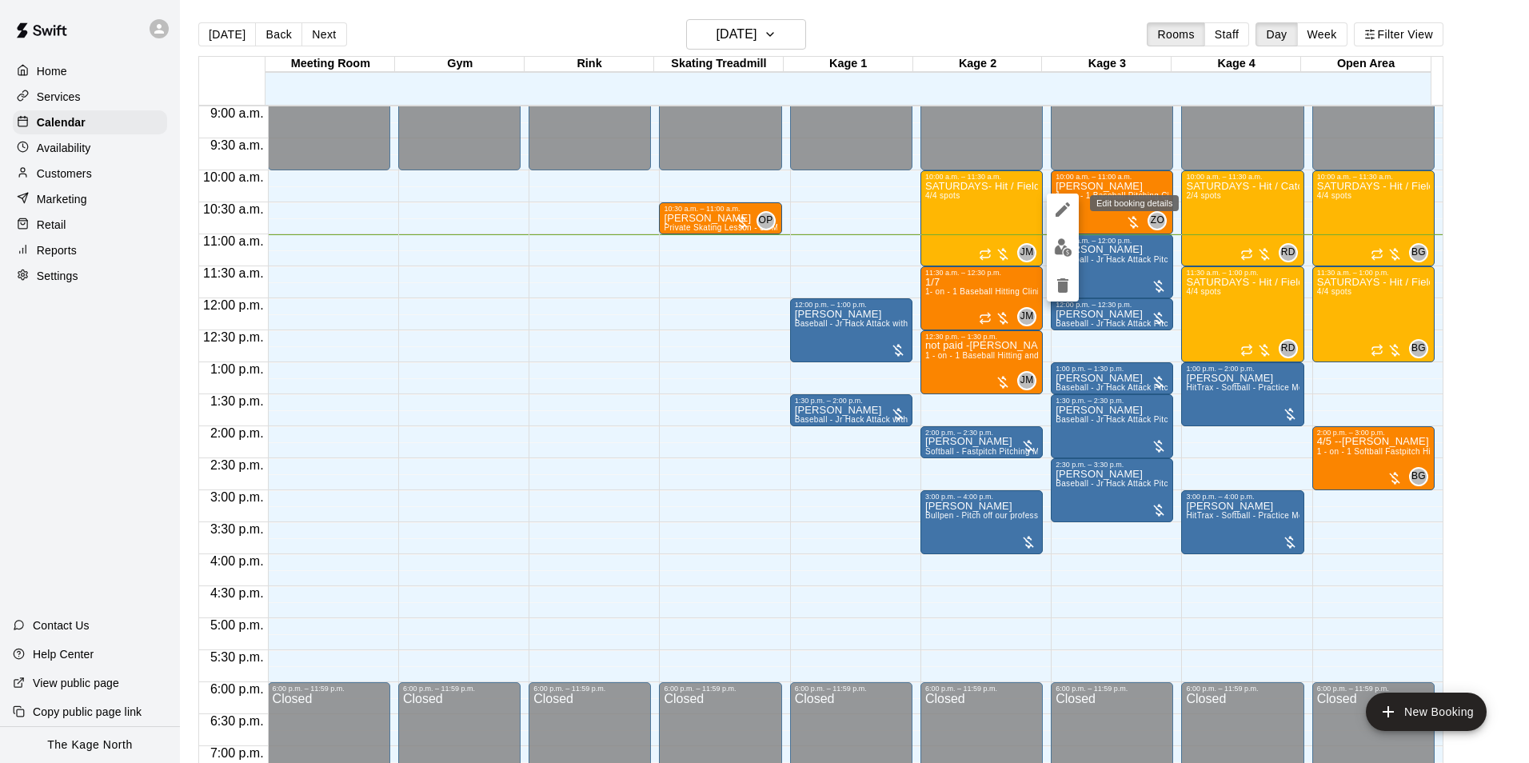
click at [1058, 208] on icon "edit" at bounding box center [1063, 209] width 19 height 19
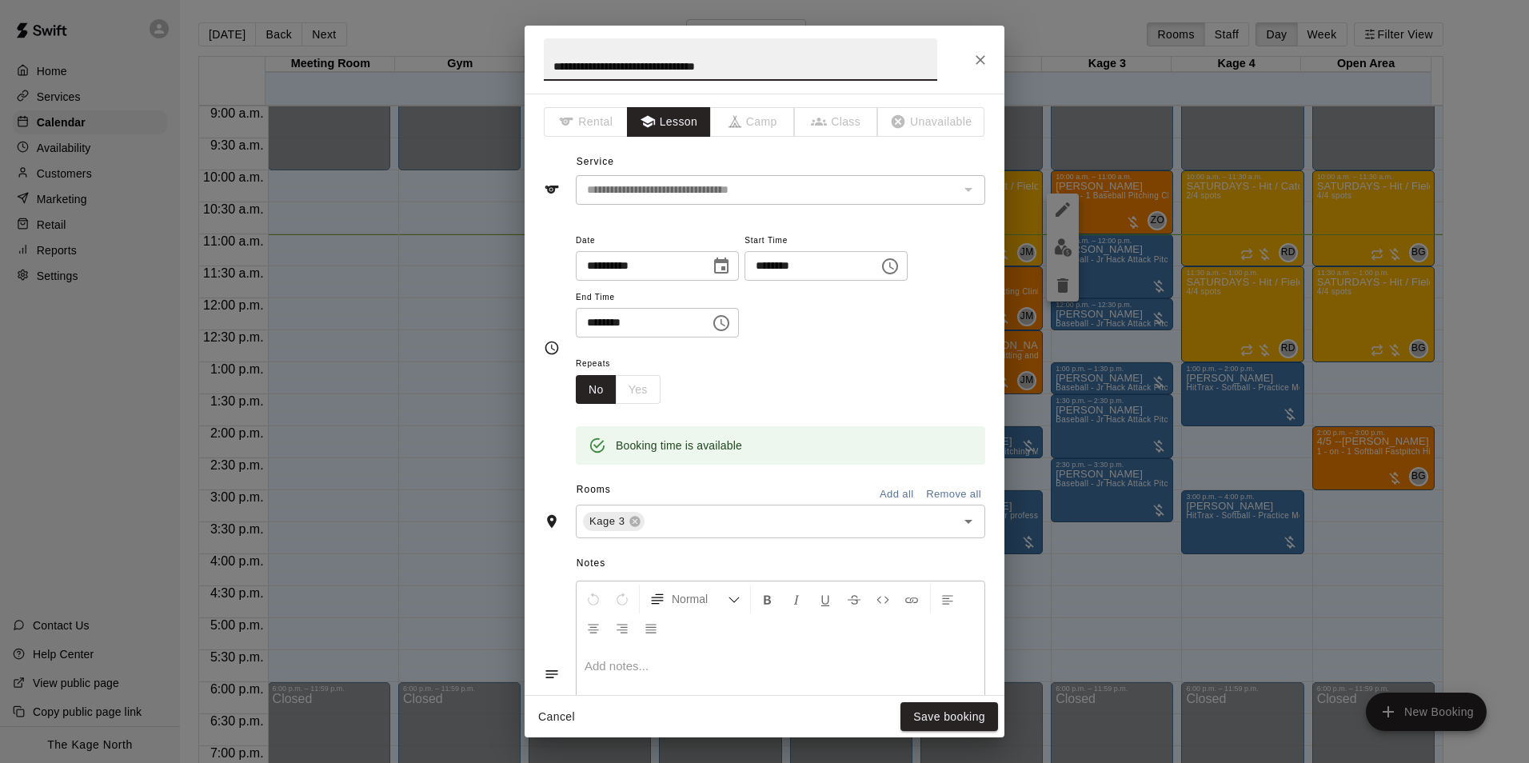
click at [386, 43] on div "**********" at bounding box center [764, 381] width 1529 height 763
type input "****"
click at [967, 722] on button "Save booking" at bounding box center [950, 717] width 98 height 30
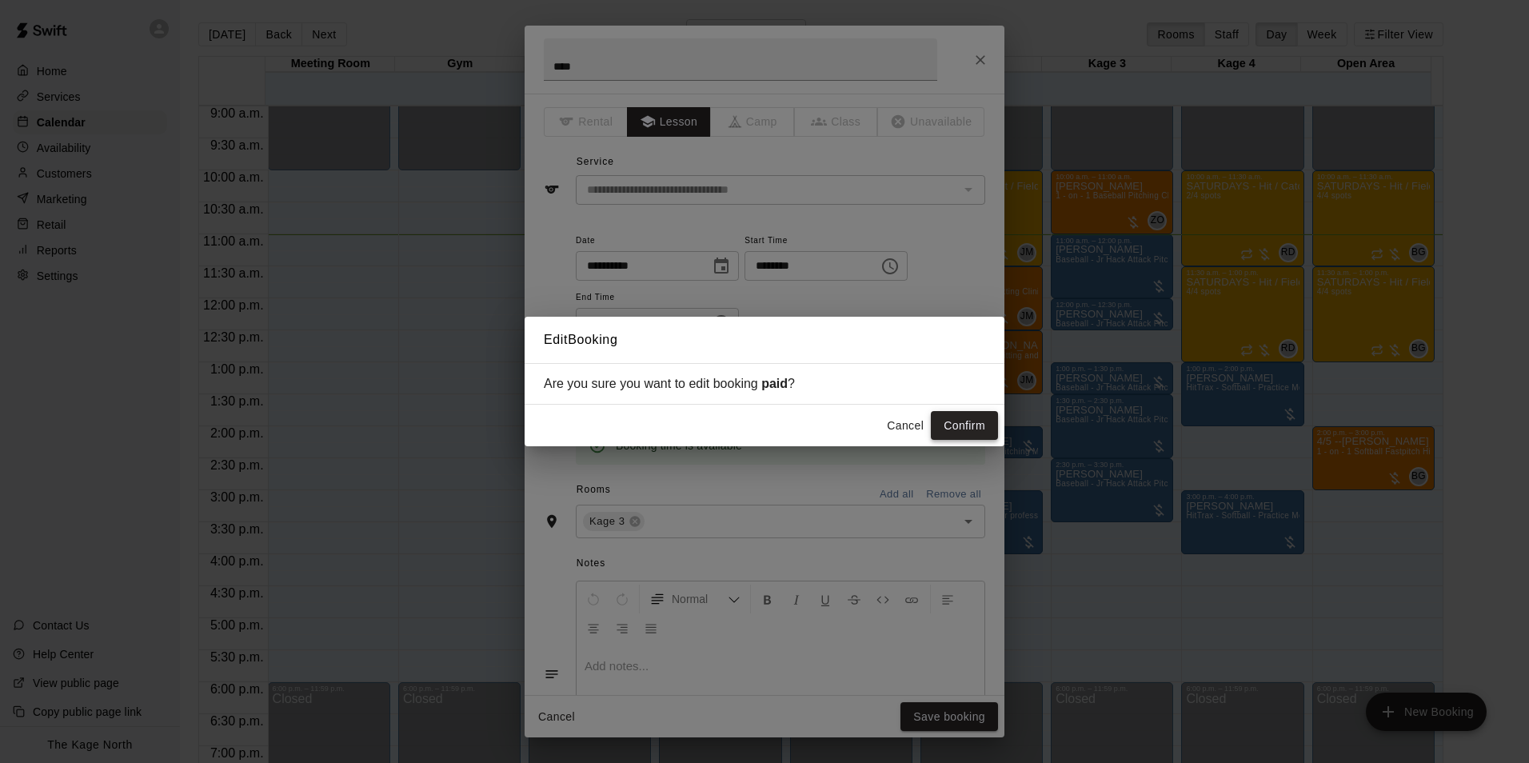
click at [953, 420] on button "Confirm" at bounding box center [964, 426] width 67 height 30
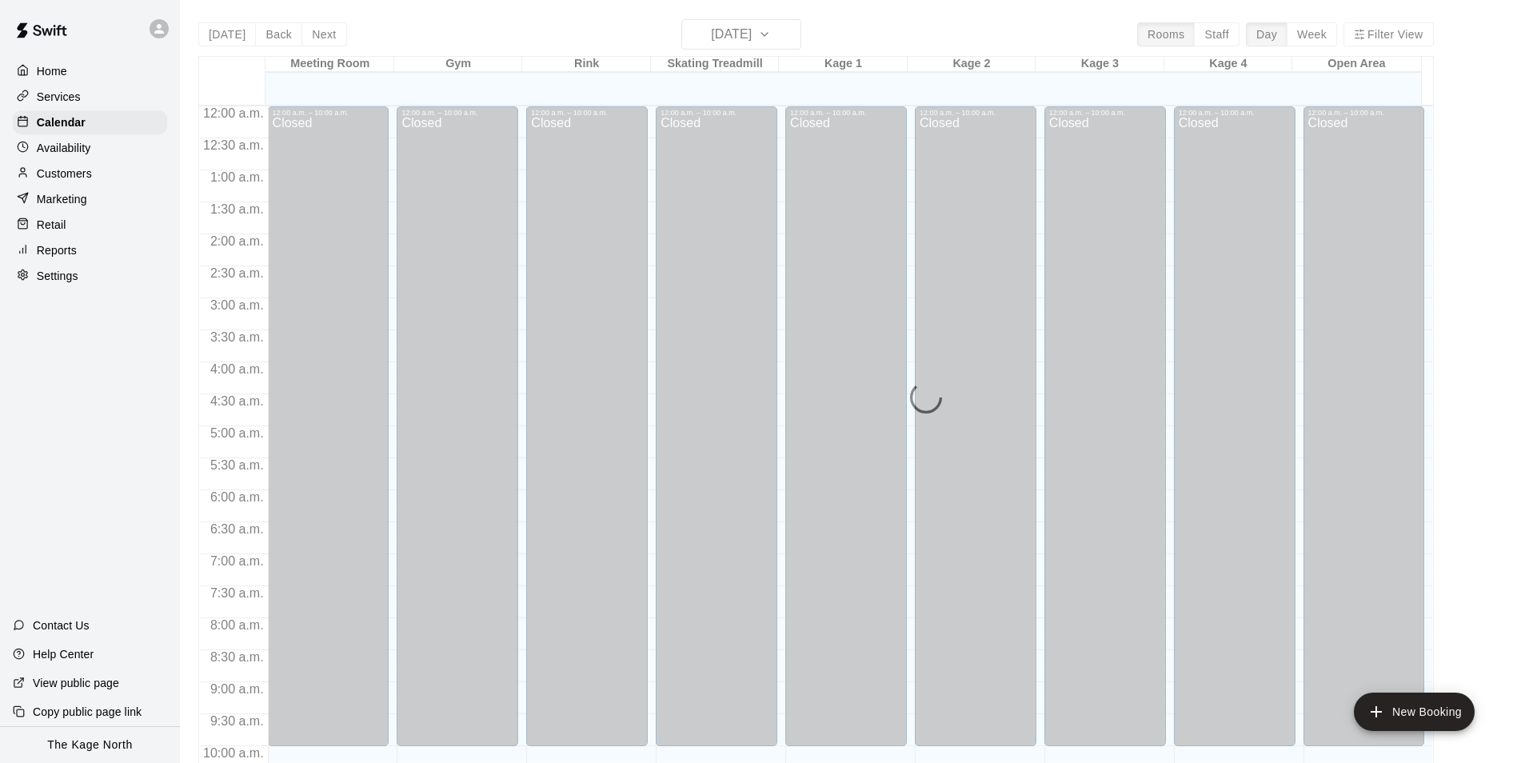
scroll to position [708, 0]
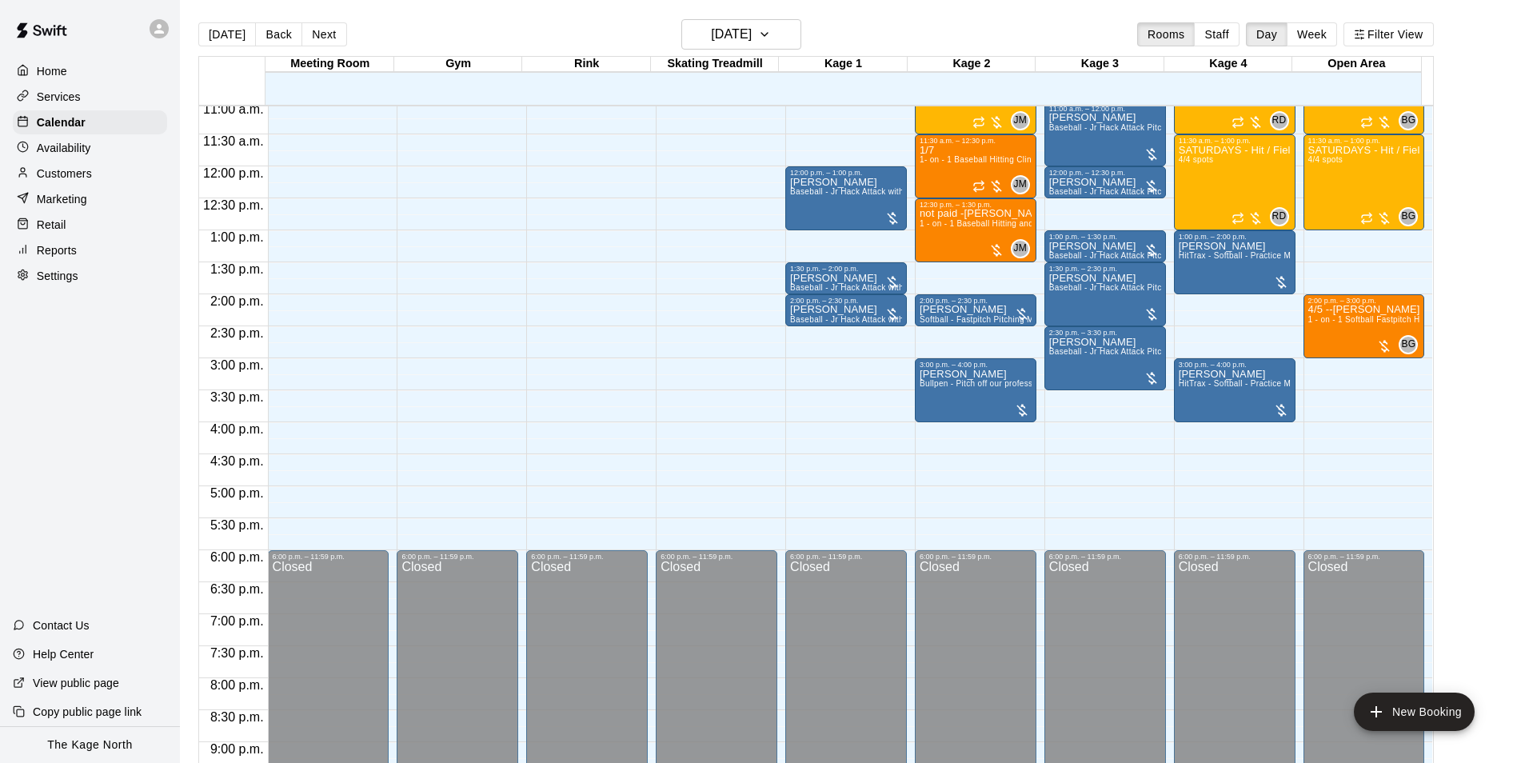
click at [865, 42] on div "[DATE] Back [DATE][DATE] Rooms Staff Day Week Filter View" at bounding box center [816, 37] width 1236 height 37
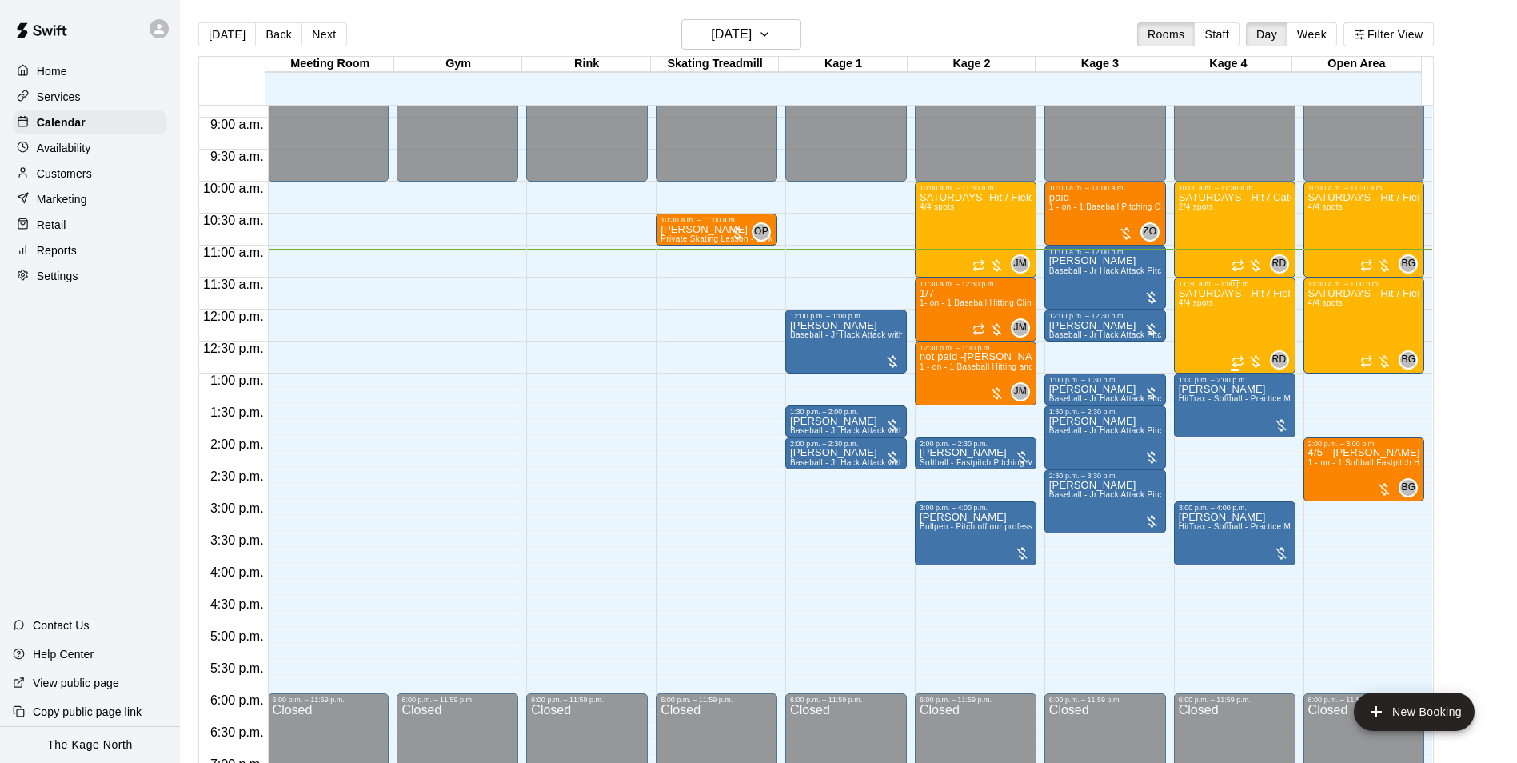
scroll to position [548, 0]
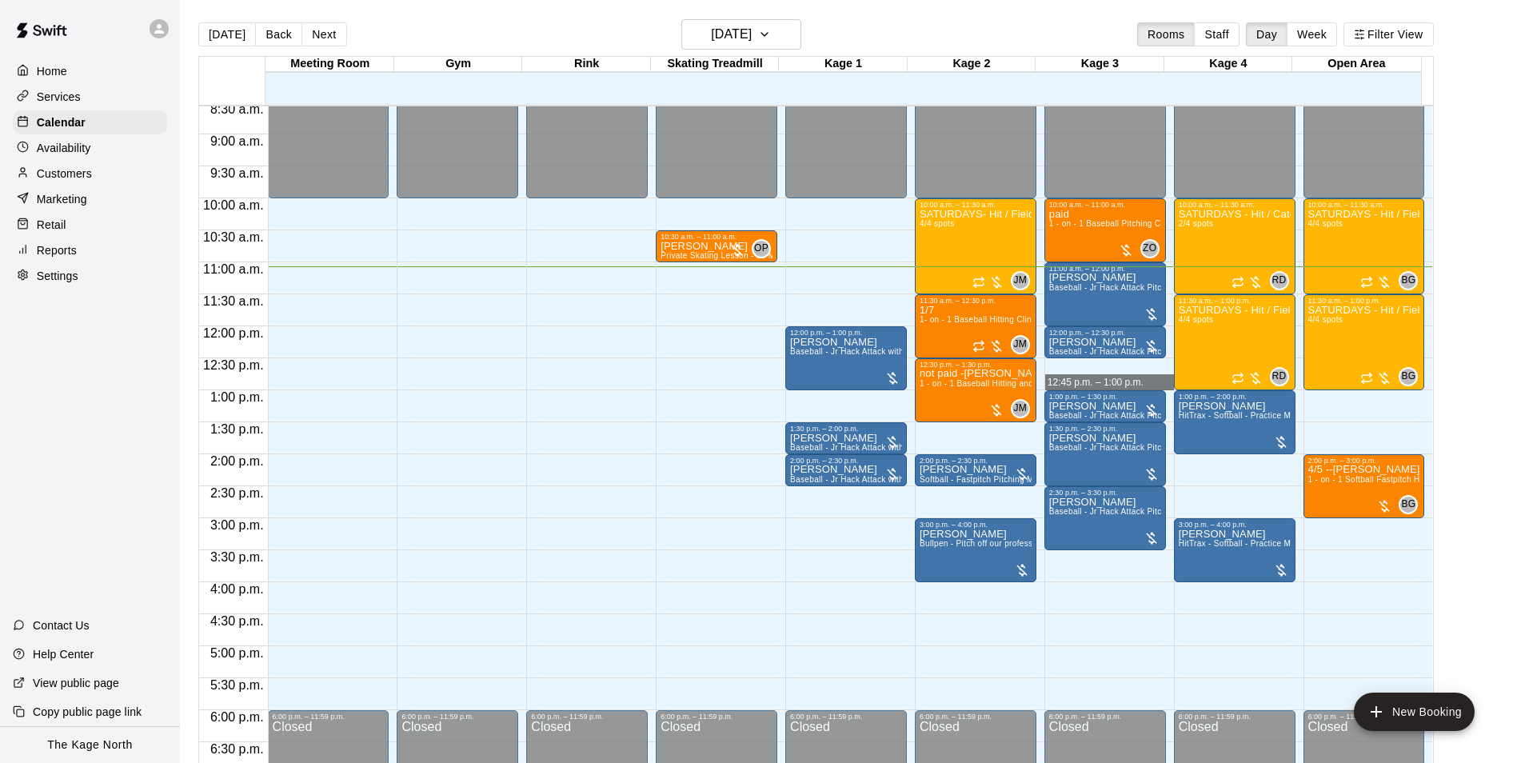
drag, startPoint x: 1113, startPoint y: 369, endPoint x: 1114, endPoint y: 382, distance: 12.8
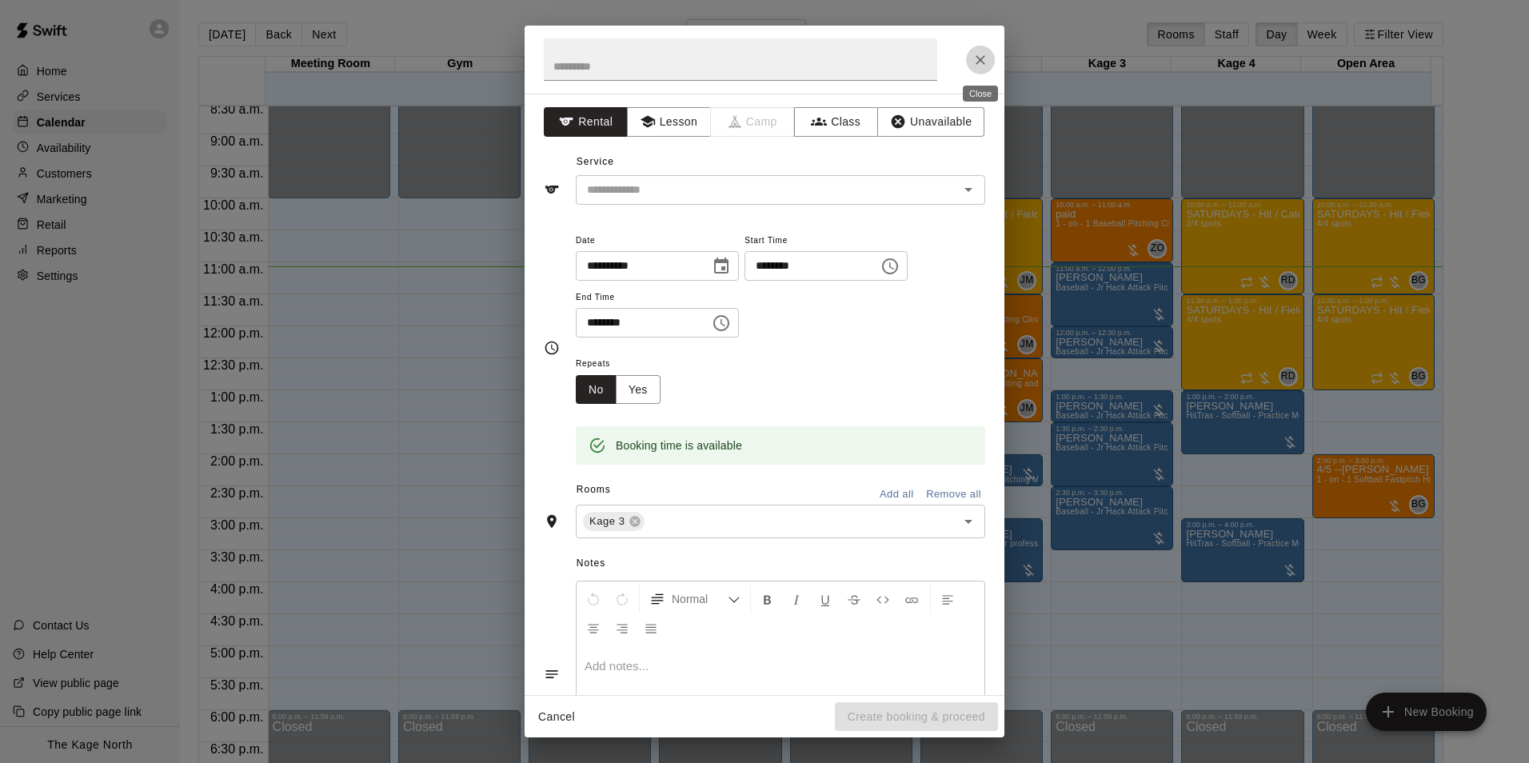
click at [981, 56] on icon "Close" at bounding box center [981, 60] width 16 height 16
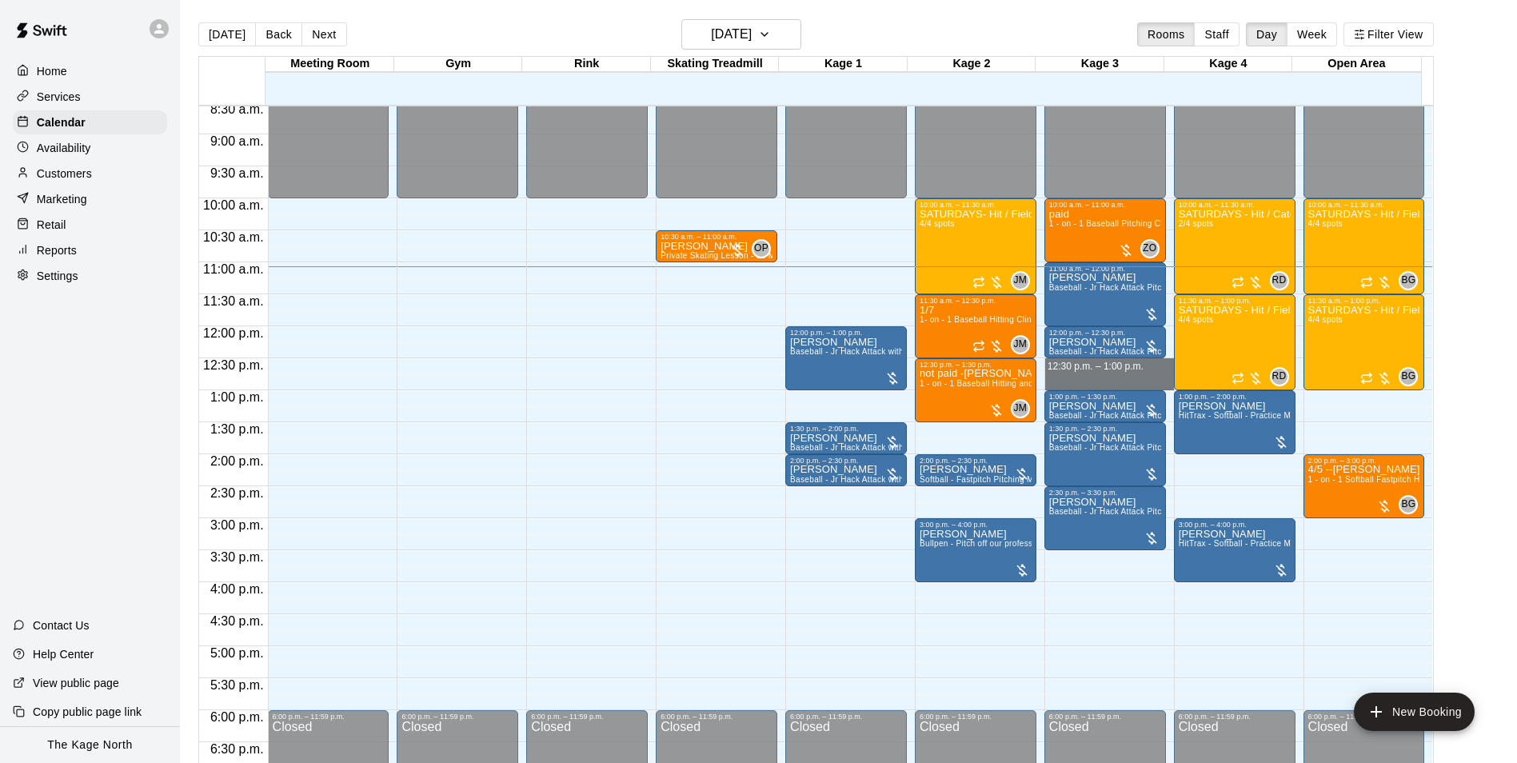
drag, startPoint x: 1104, startPoint y: 364, endPoint x: 1104, endPoint y: 381, distance: 16.8
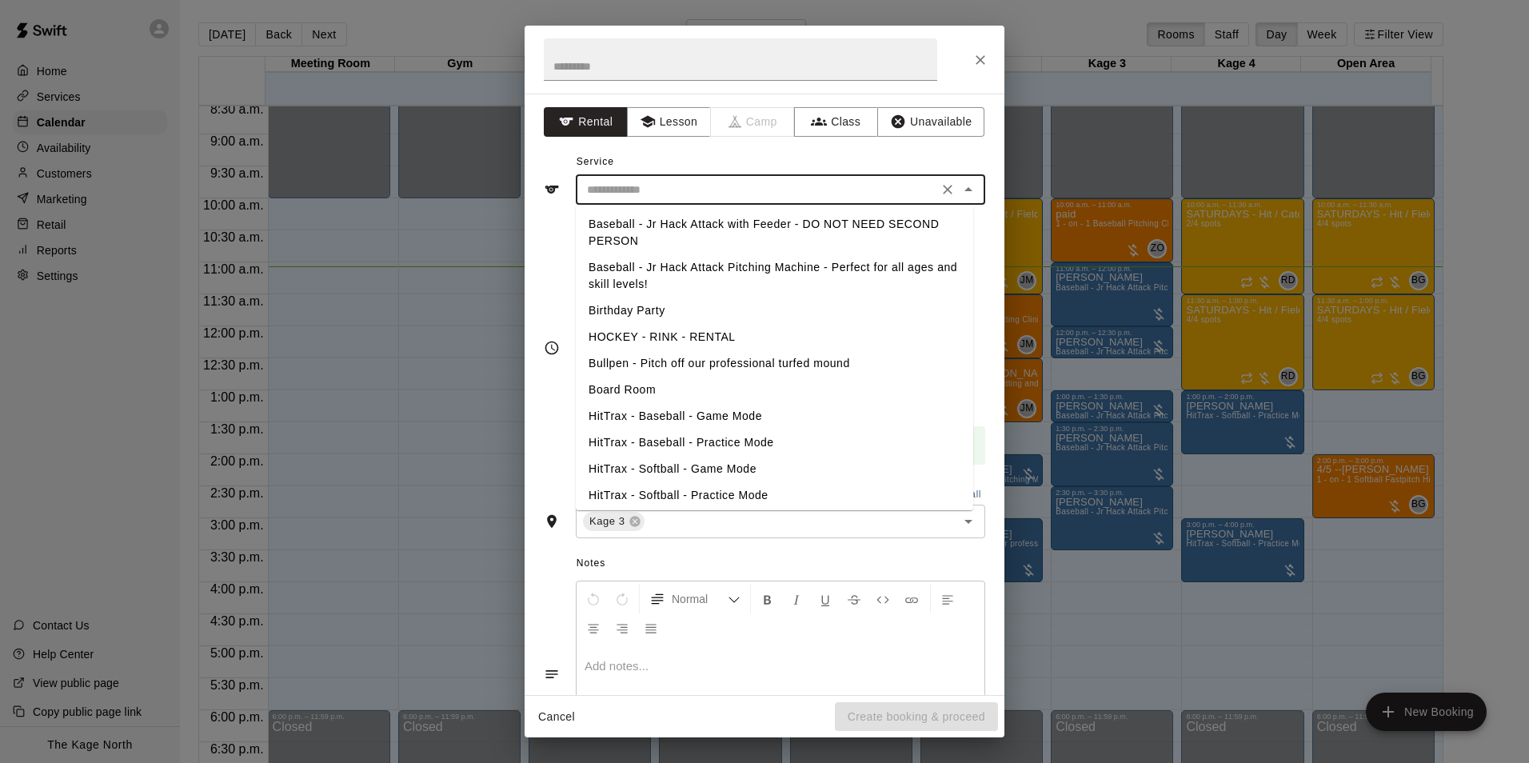
click at [869, 193] on input "text" at bounding box center [757, 190] width 353 height 20
click at [703, 269] on li "Baseball - Jr Hack Attack Pitching Machine - Perfect for all ages and skill lev…" at bounding box center [775, 275] width 398 height 43
type input "**********"
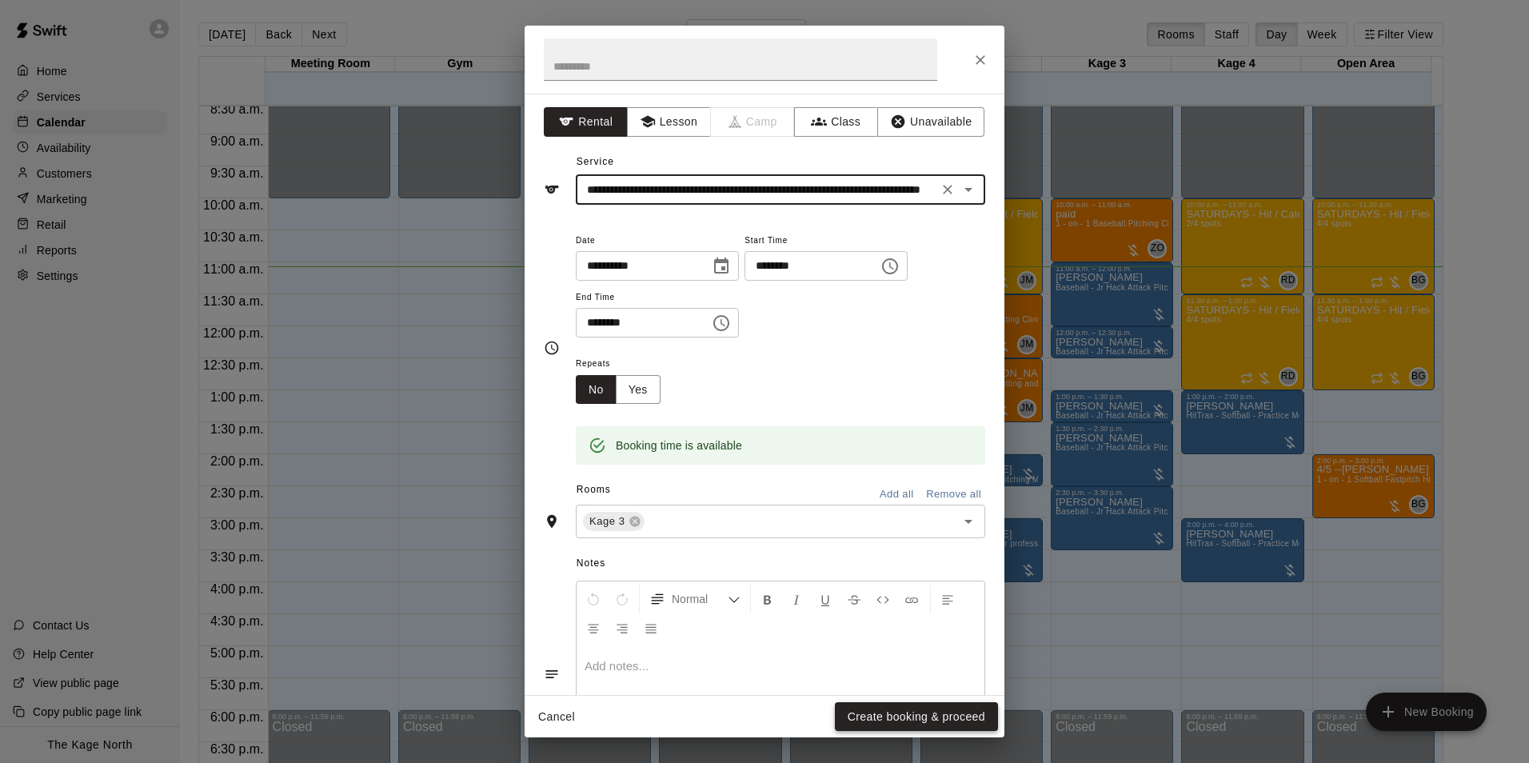
click at [946, 707] on button "Create booking & proceed" at bounding box center [916, 717] width 163 height 30
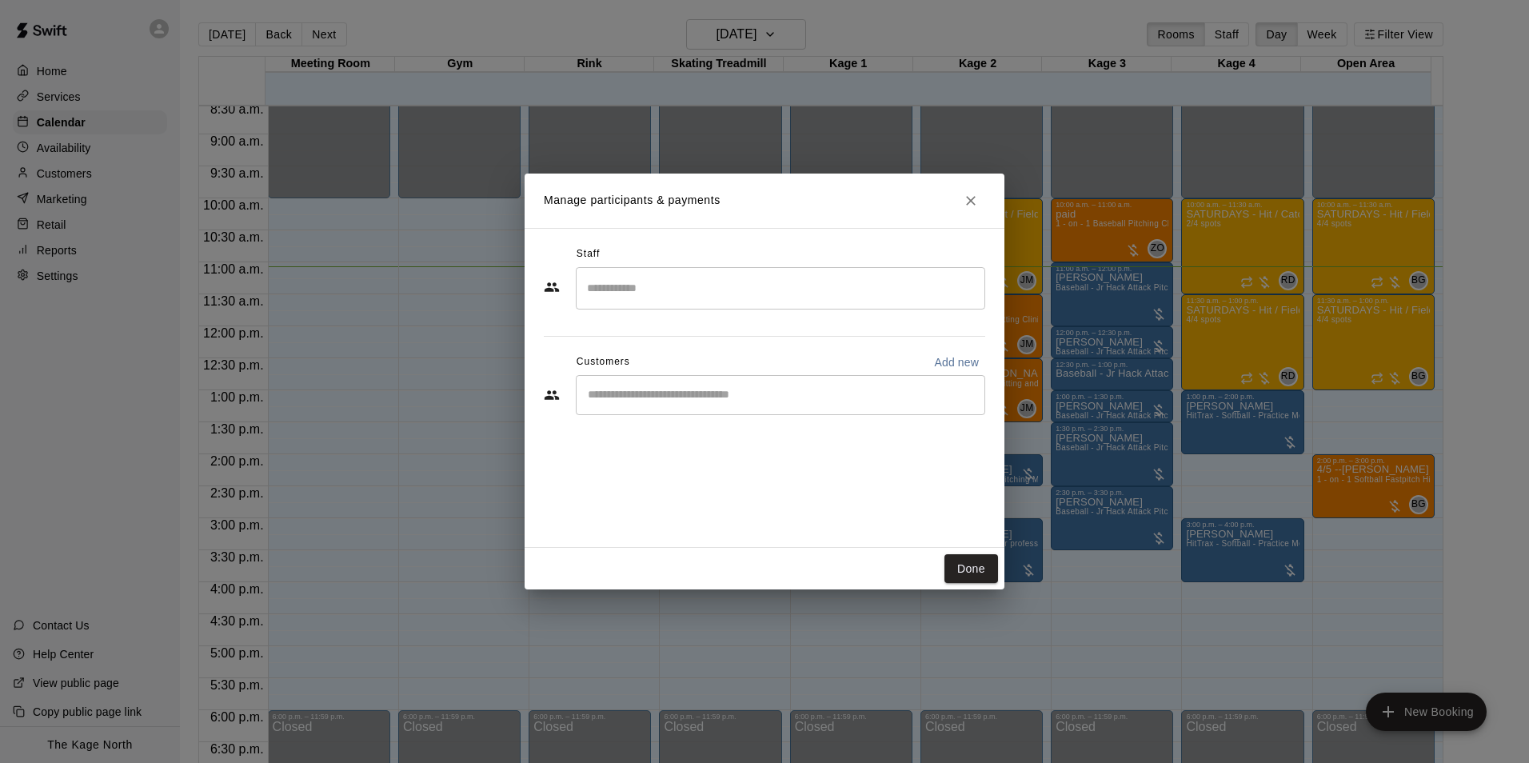
click at [667, 406] on div "​" at bounding box center [781, 395] width 410 height 40
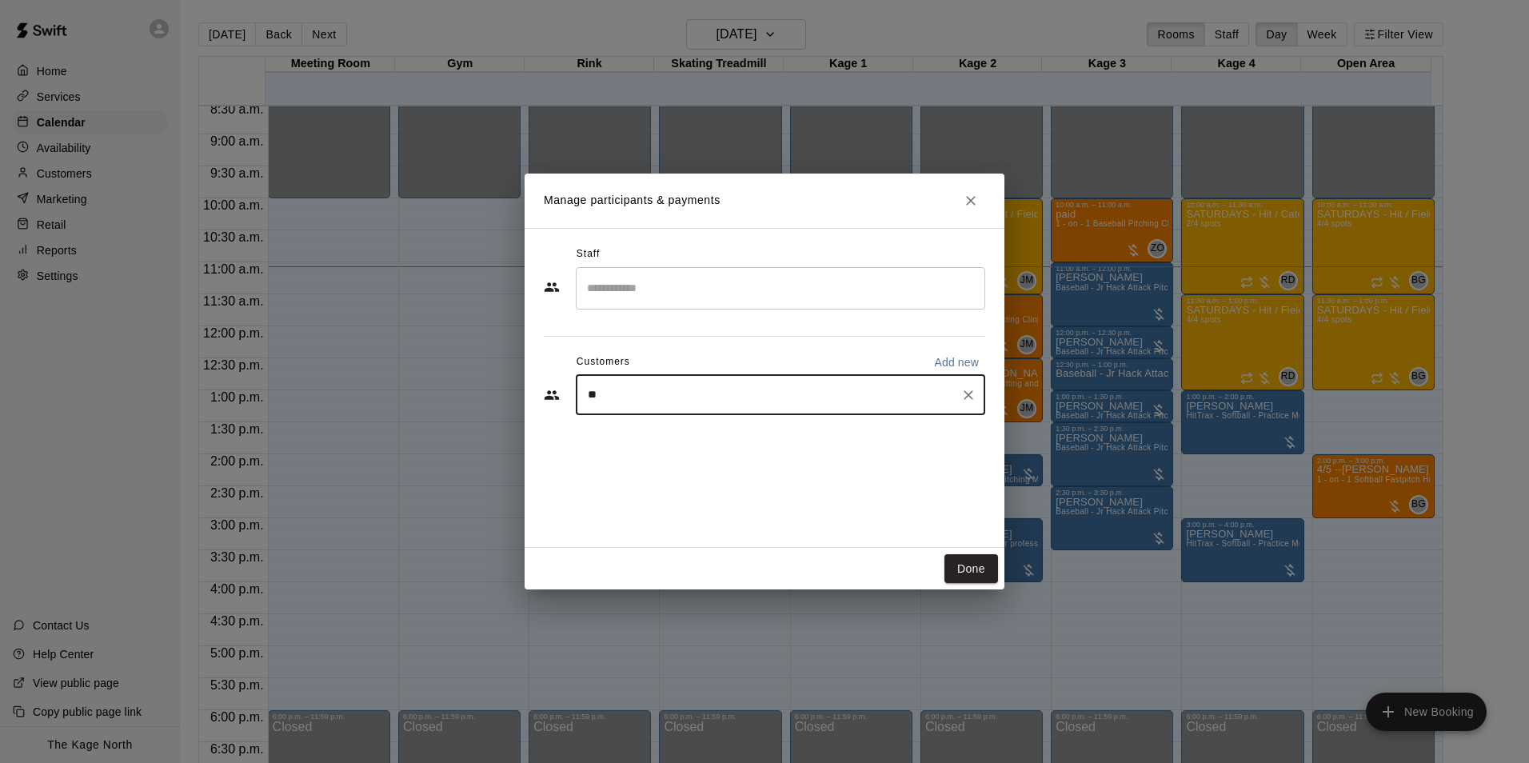
type input "*"
type input "***"
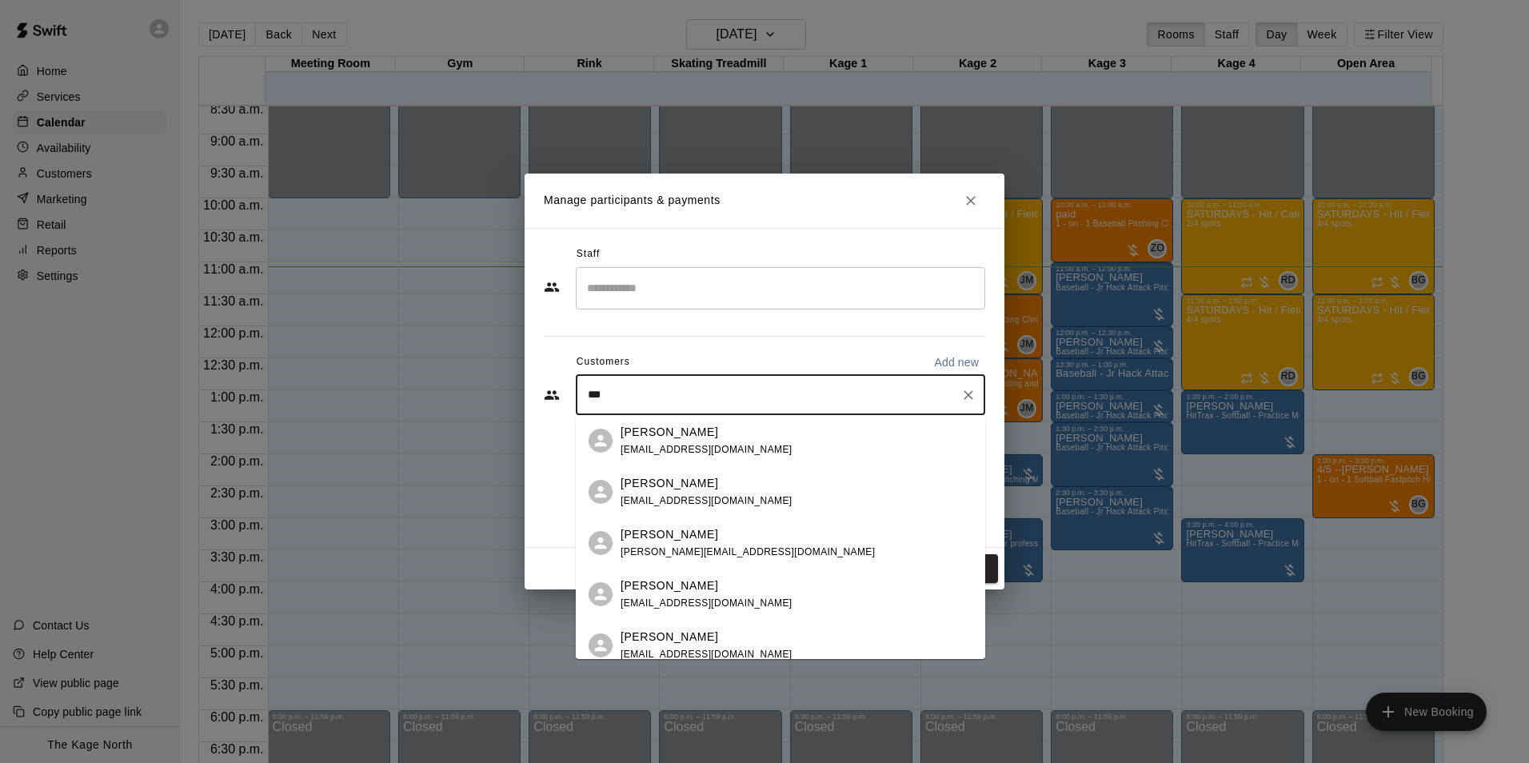
click at [696, 508] on div "Gin Munroe gin_munroe@icloud.com" at bounding box center [707, 492] width 172 height 34
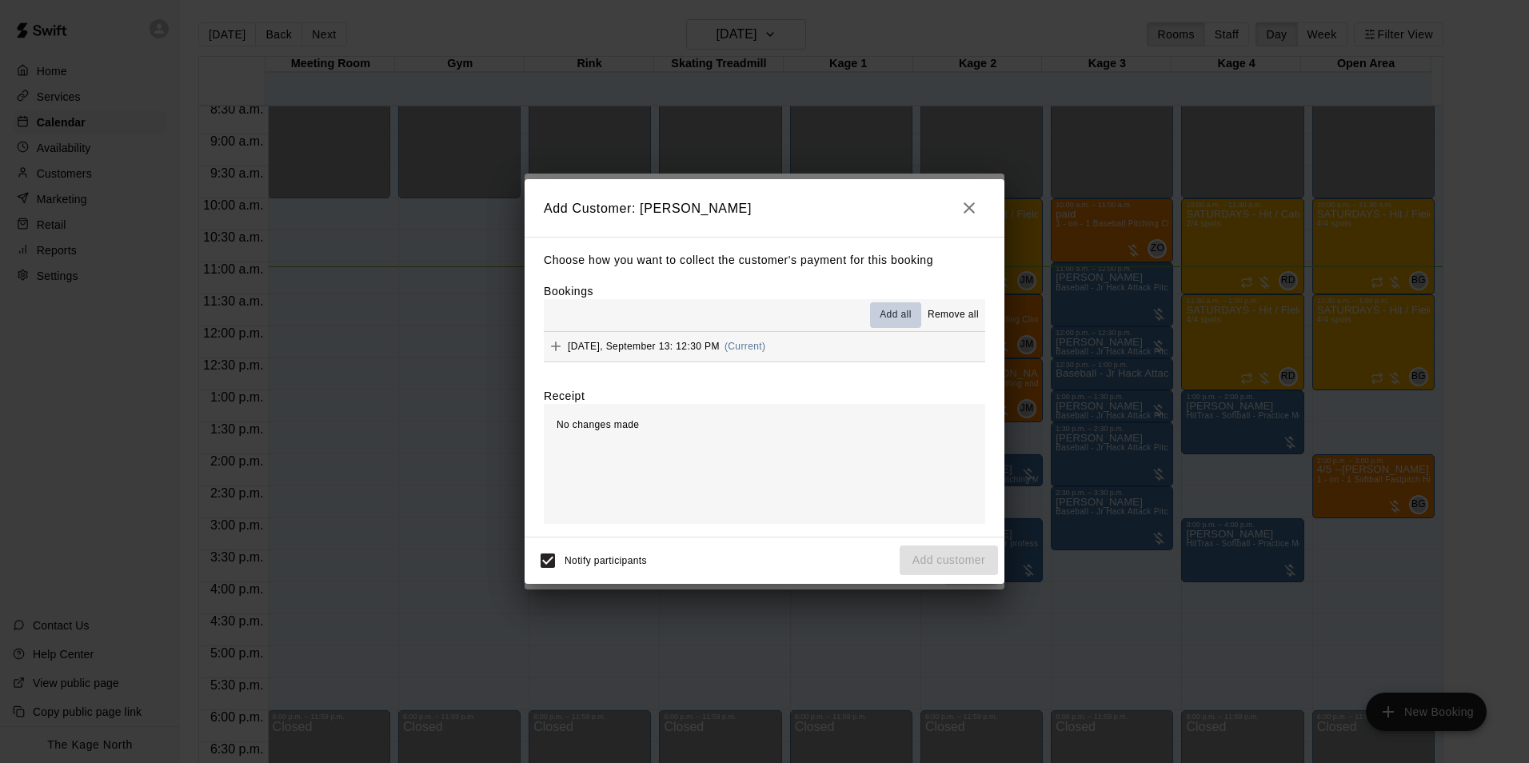
click at [896, 314] on span "Add all" at bounding box center [896, 315] width 32 height 16
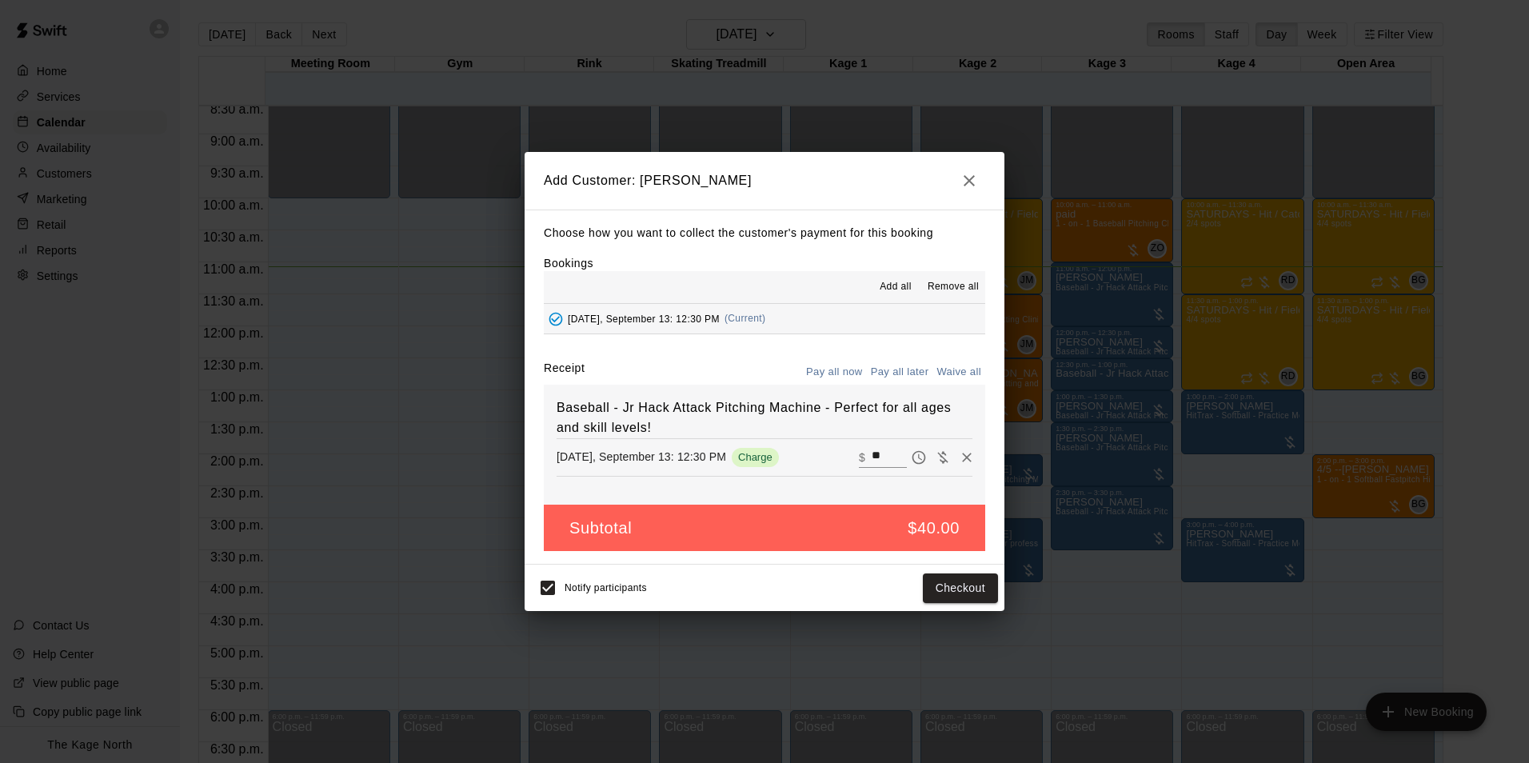
click at [897, 373] on button "Pay all later" at bounding box center [900, 372] width 66 height 25
click at [958, 592] on button "Add customer" at bounding box center [949, 589] width 98 height 30
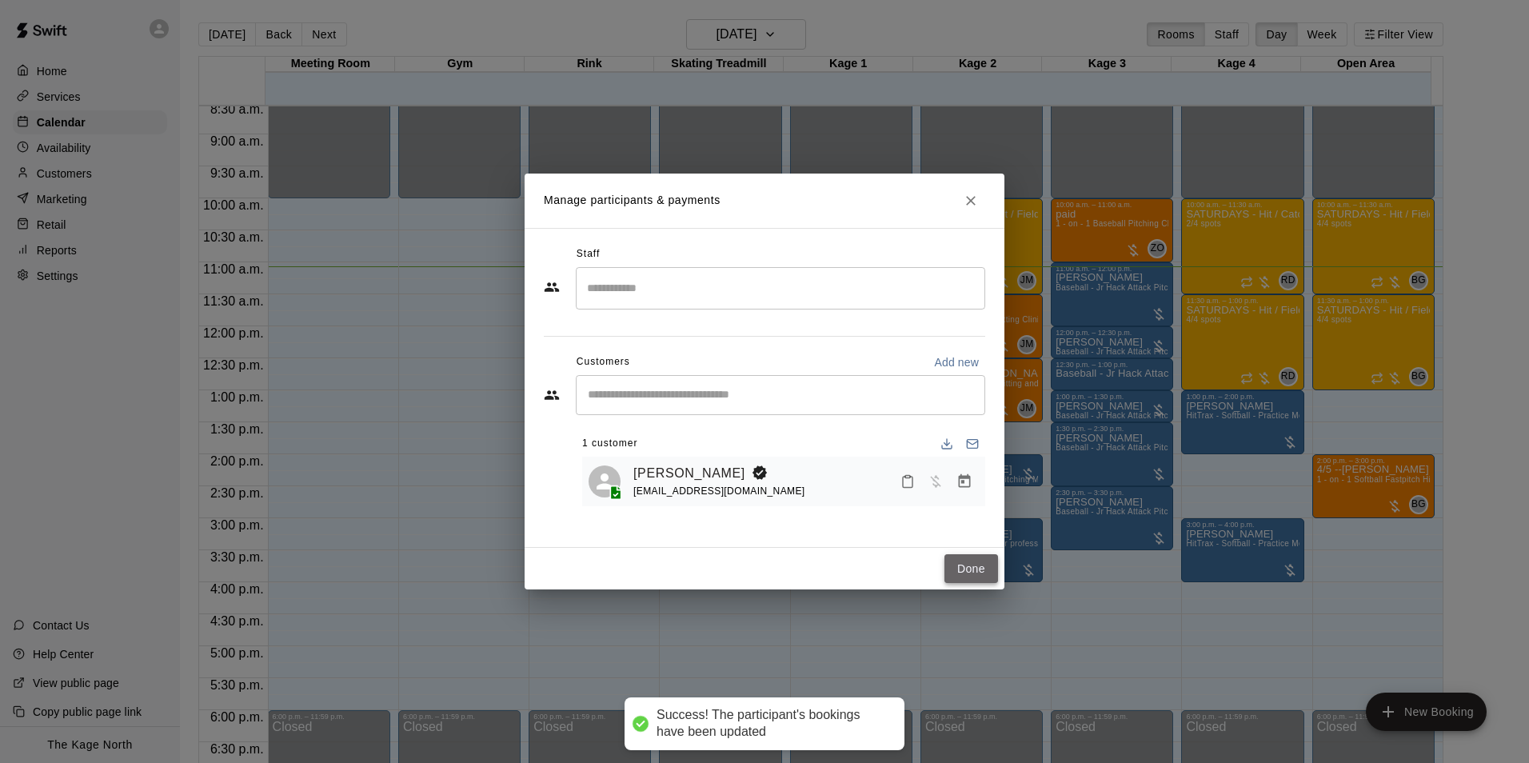
click at [961, 569] on button "Done" at bounding box center [972, 569] width 54 height 30
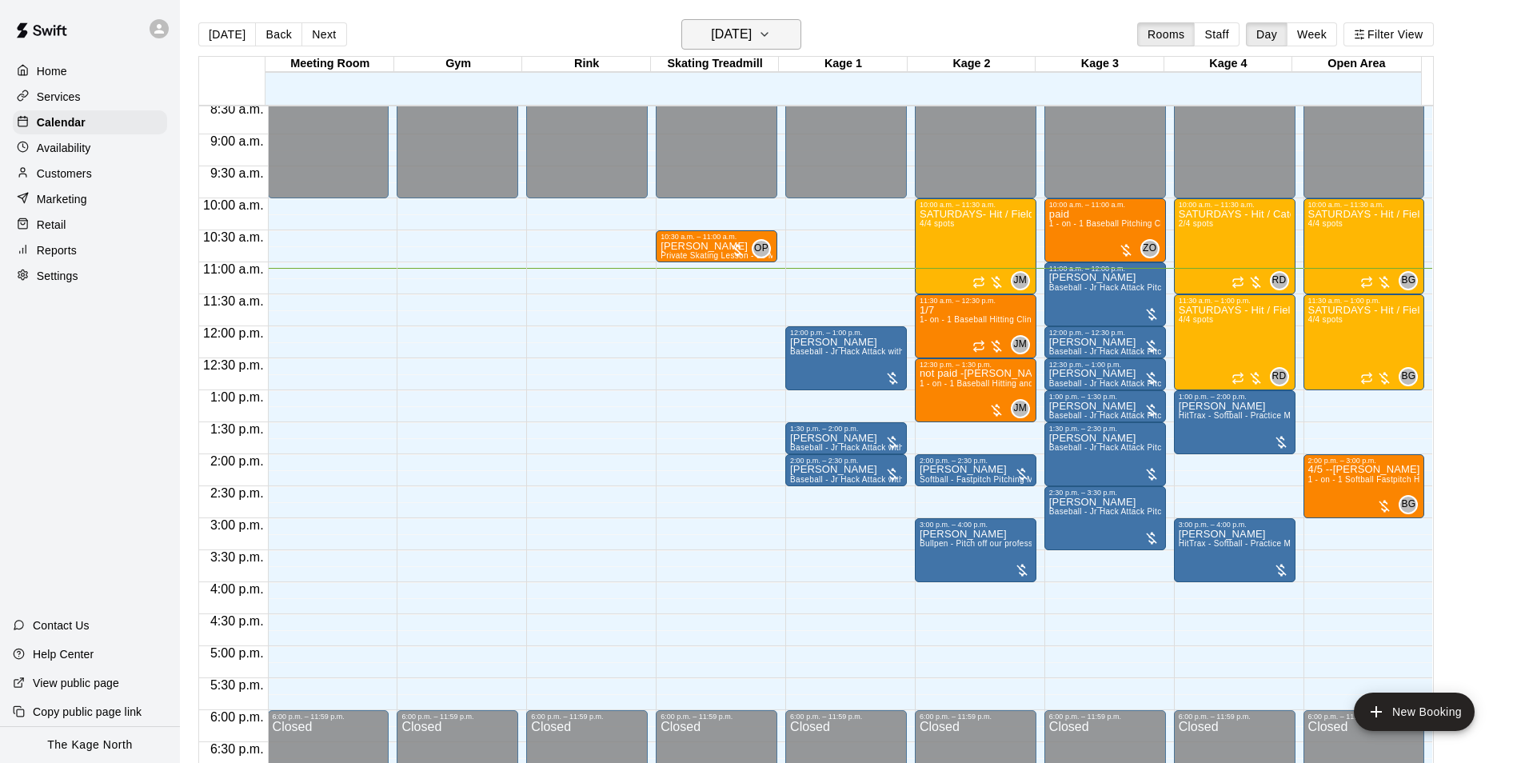
click at [752, 30] on h6 "[DATE]" at bounding box center [731, 34] width 41 height 22
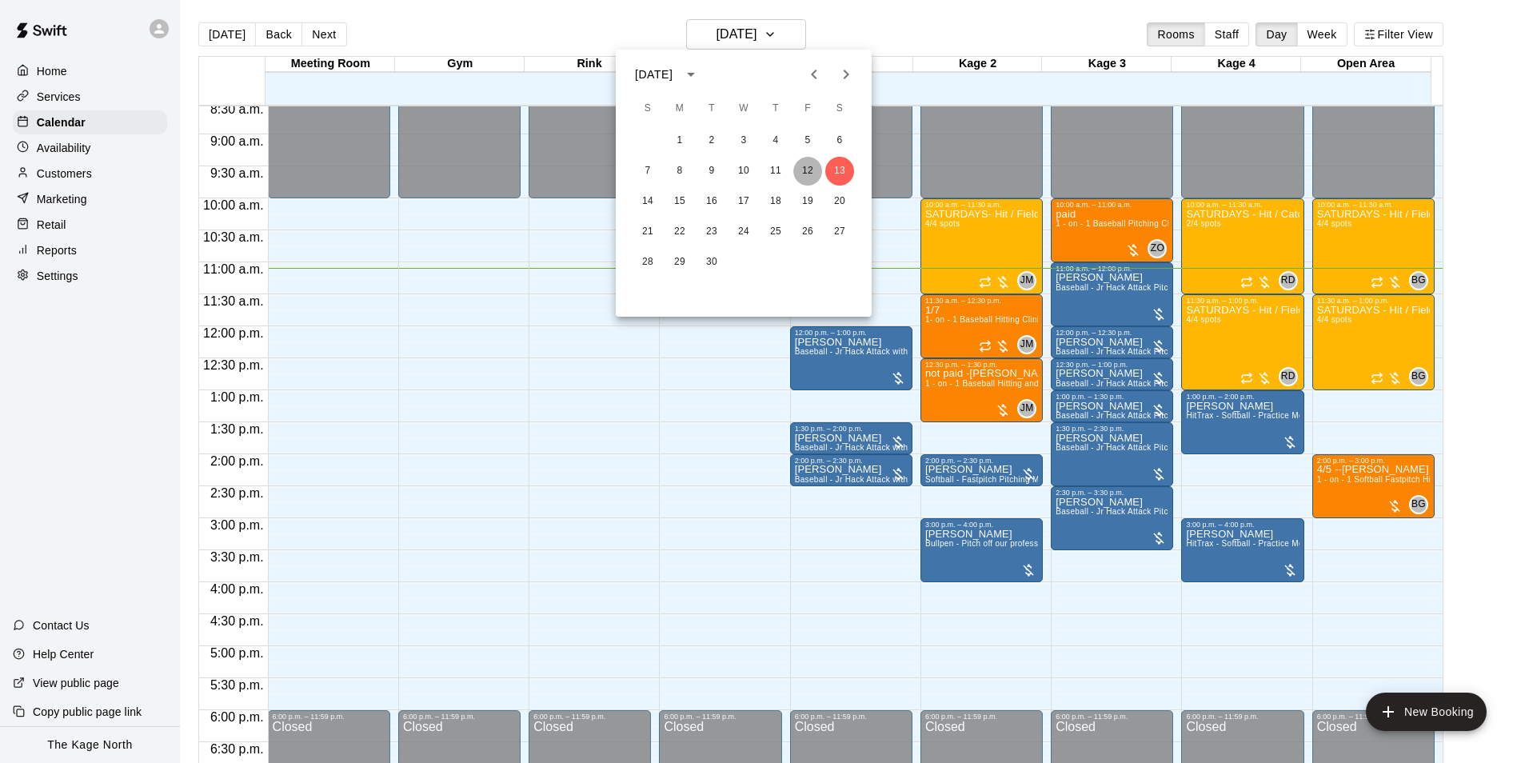
click at [802, 176] on button "12" at bounding box center [808, 171] width 29 height 29
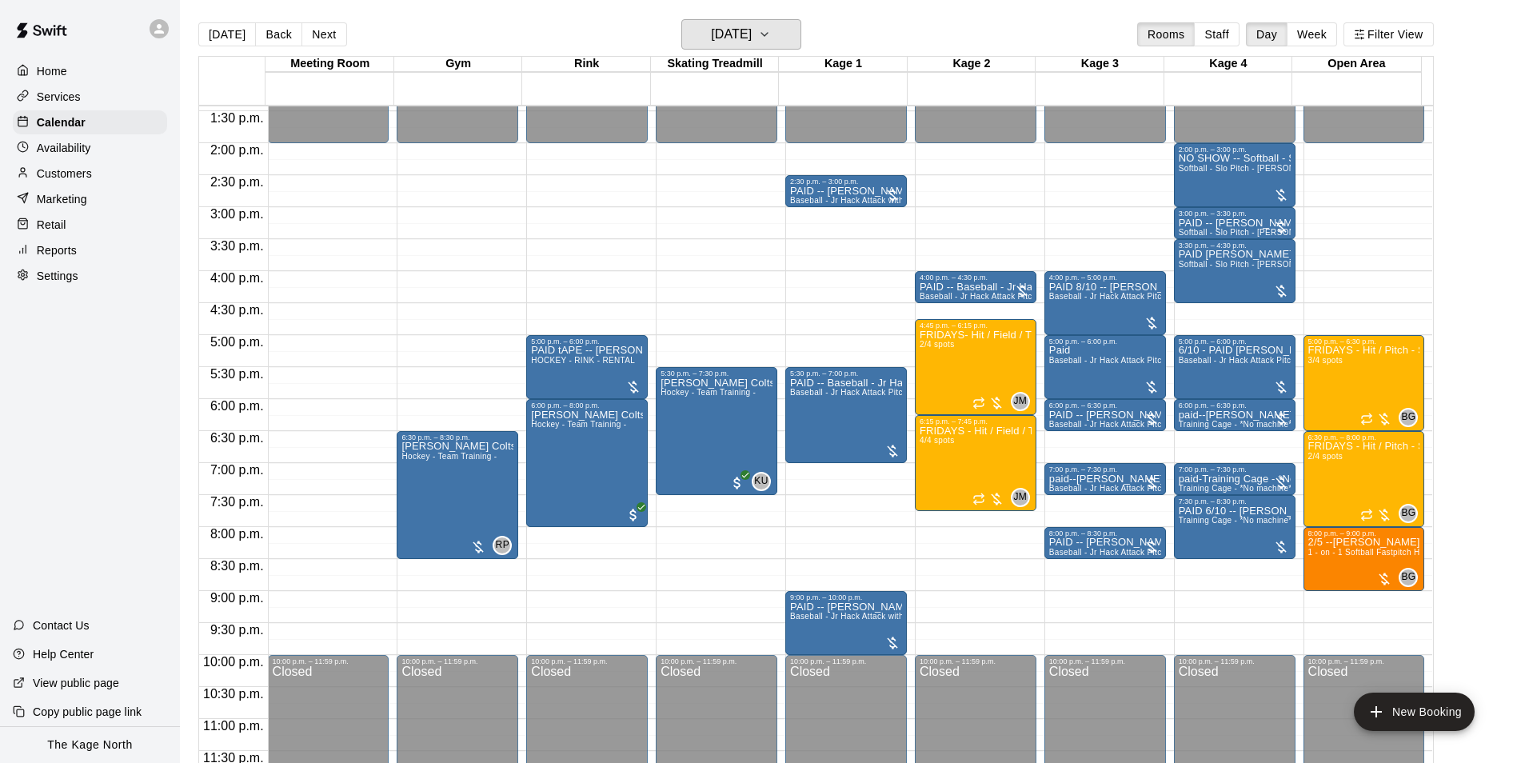
scroll to position [862, 0]
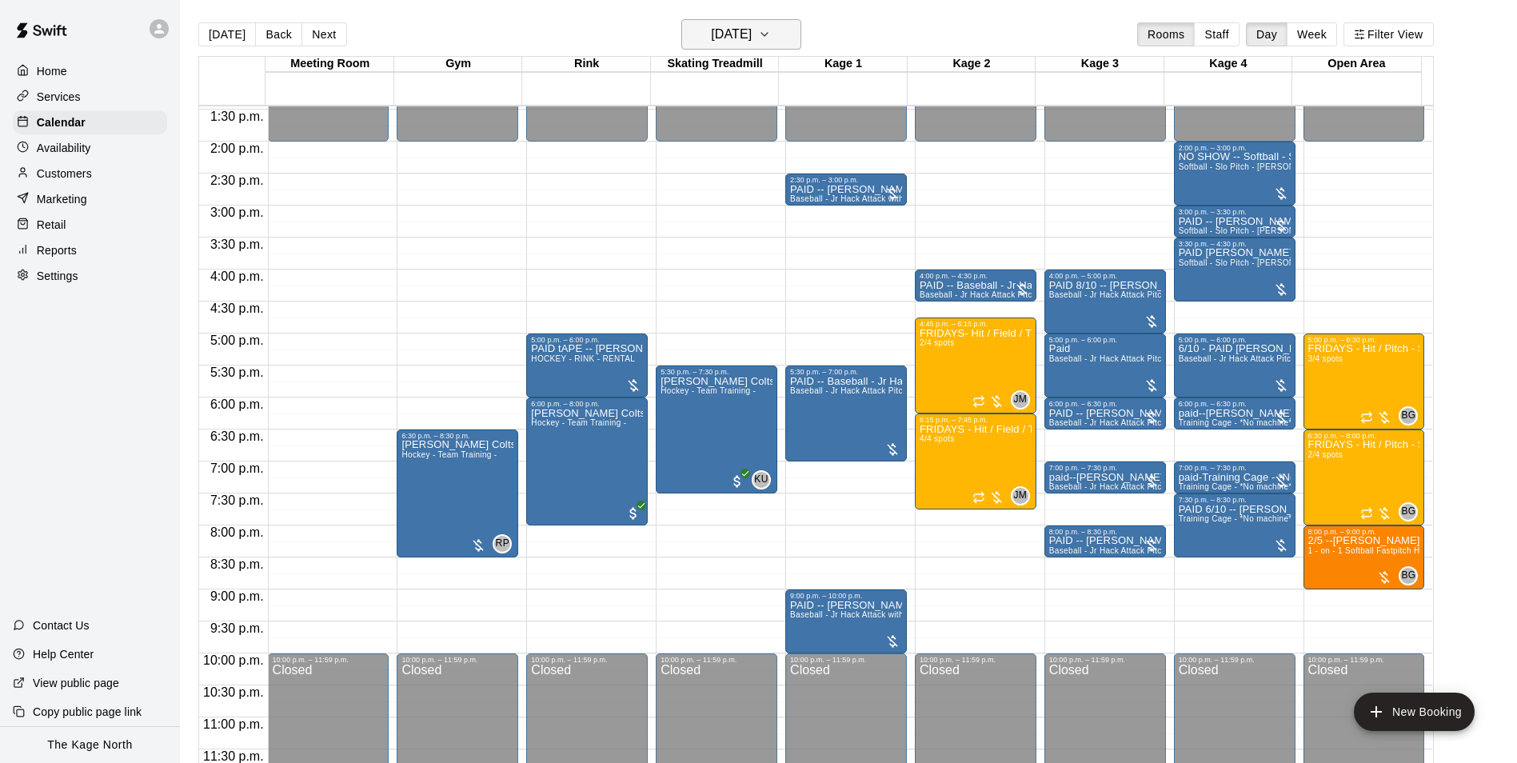
click at [752, 38] on h6 "Friday Sep 12" at bounding box center [731, 34] width 41 height 22
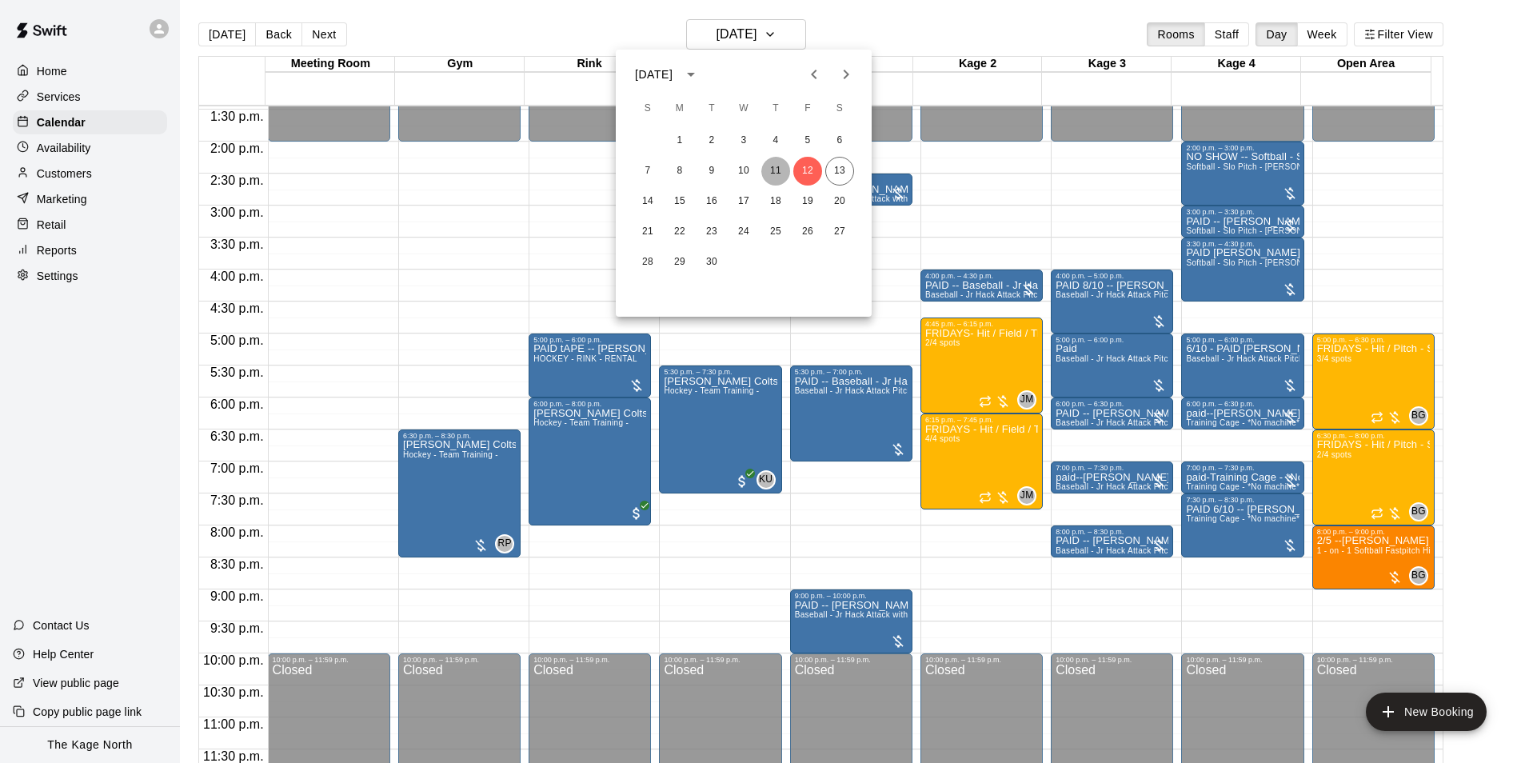
click at [775, 166] on button "11" at bounding box center [776, 171] width 29 height 29
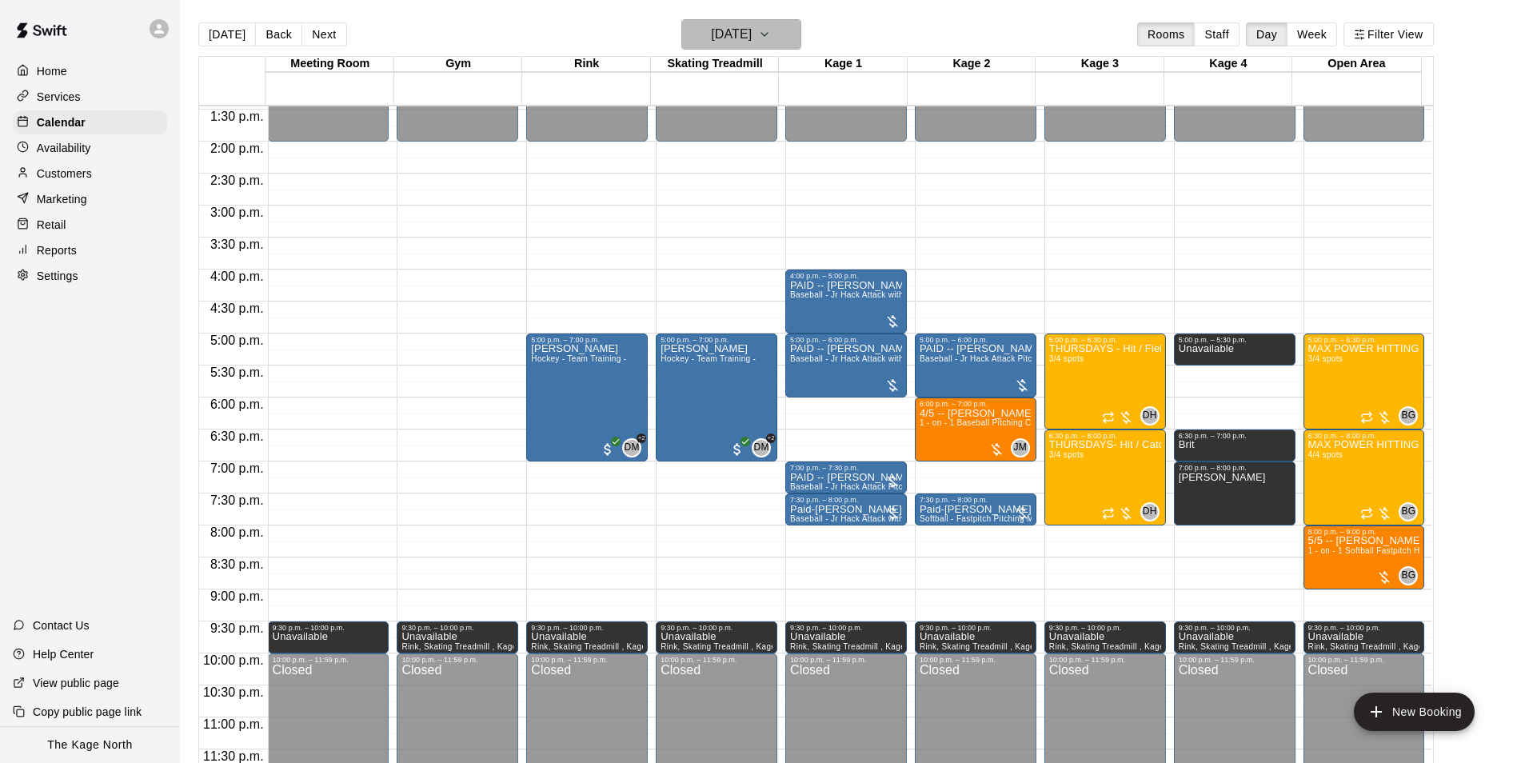
click at [752, 43] on h6 "Thursday Sep 11" at bounding box center [731, 34] width 41 height 22
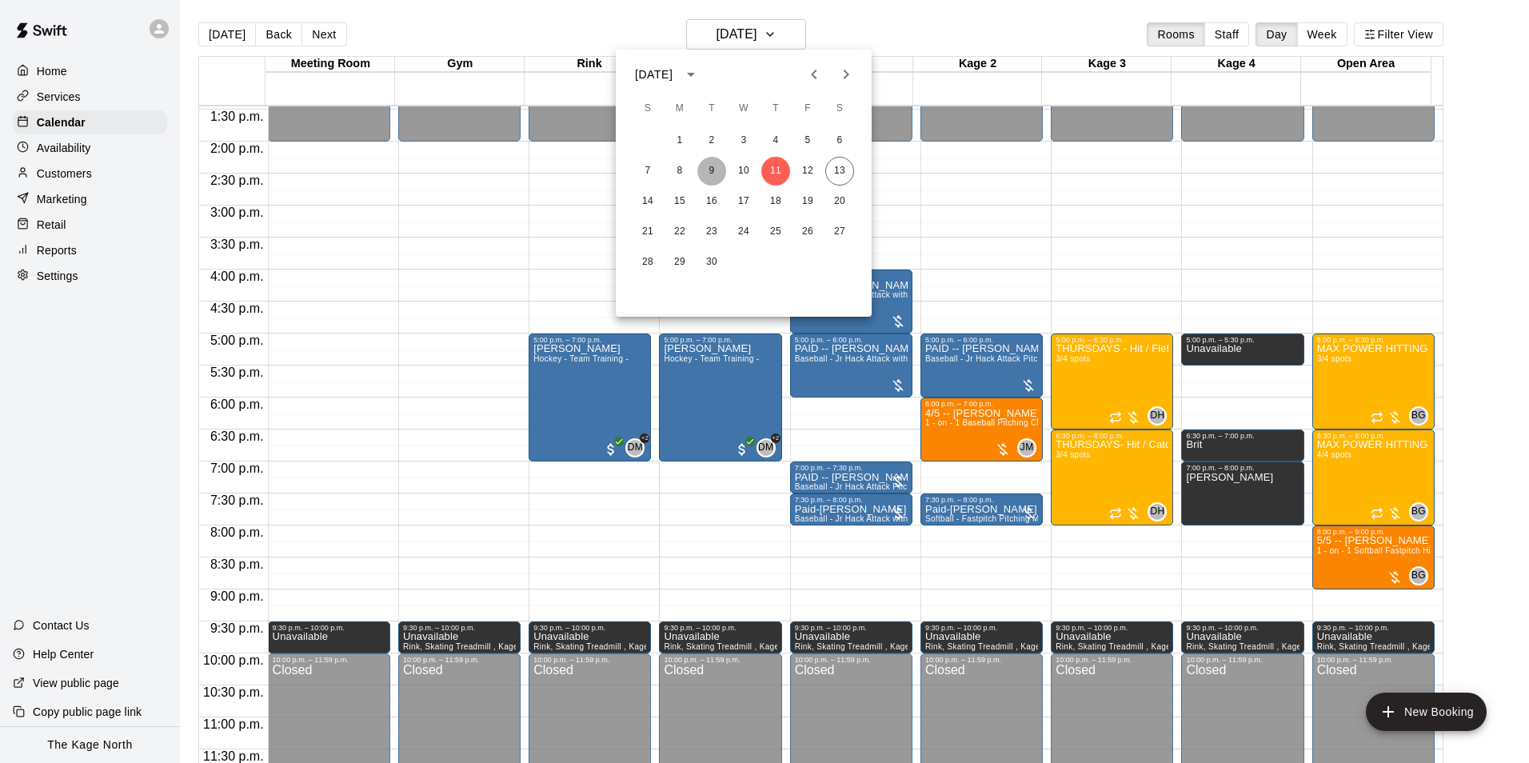
click at [714, 174] on button "9" at bounding box center [712, 171] width 29 height 29
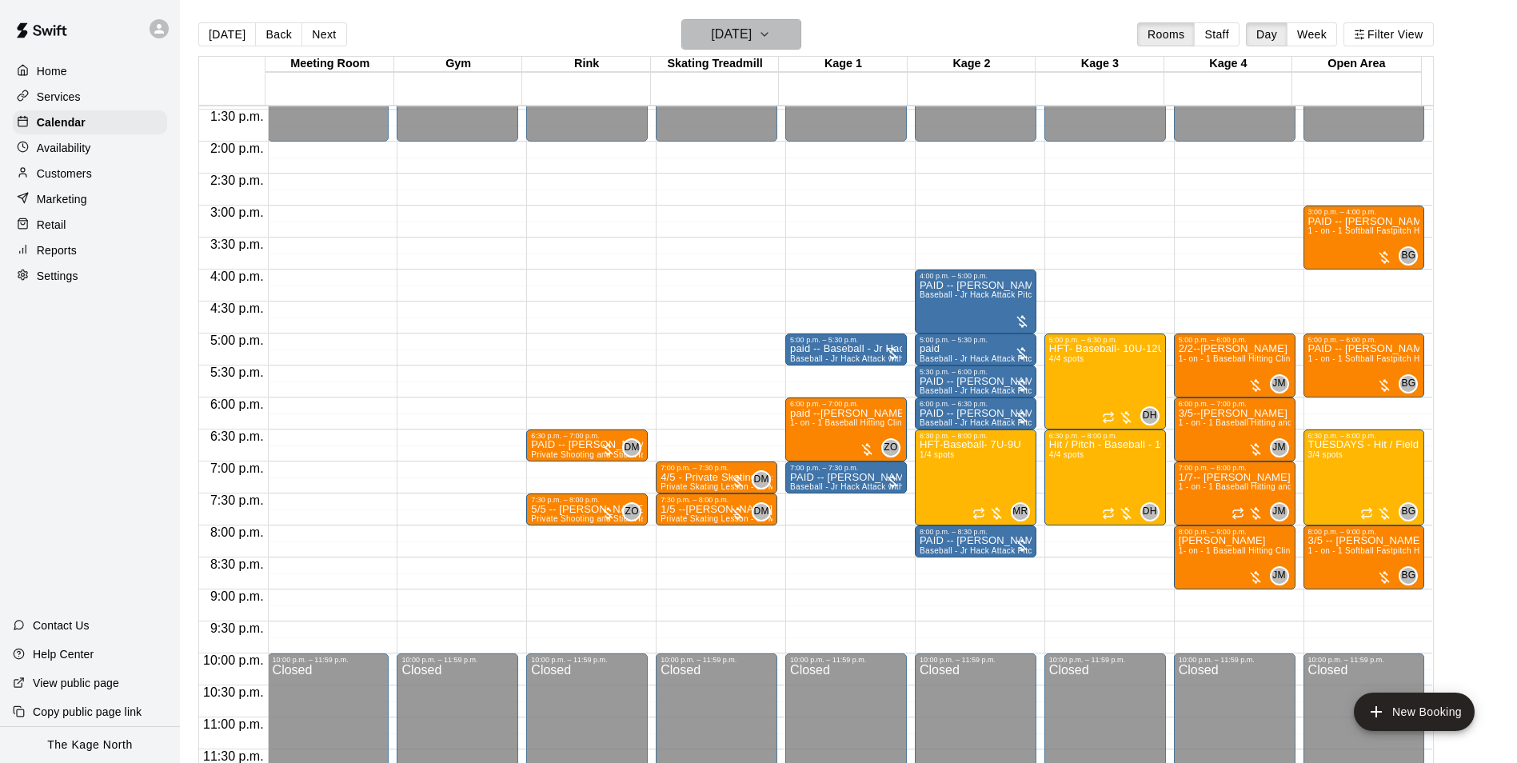
click at [752, 30] on h6 "Tuesday Sep 09" at bounding box center [731, 34] width 41 height 22
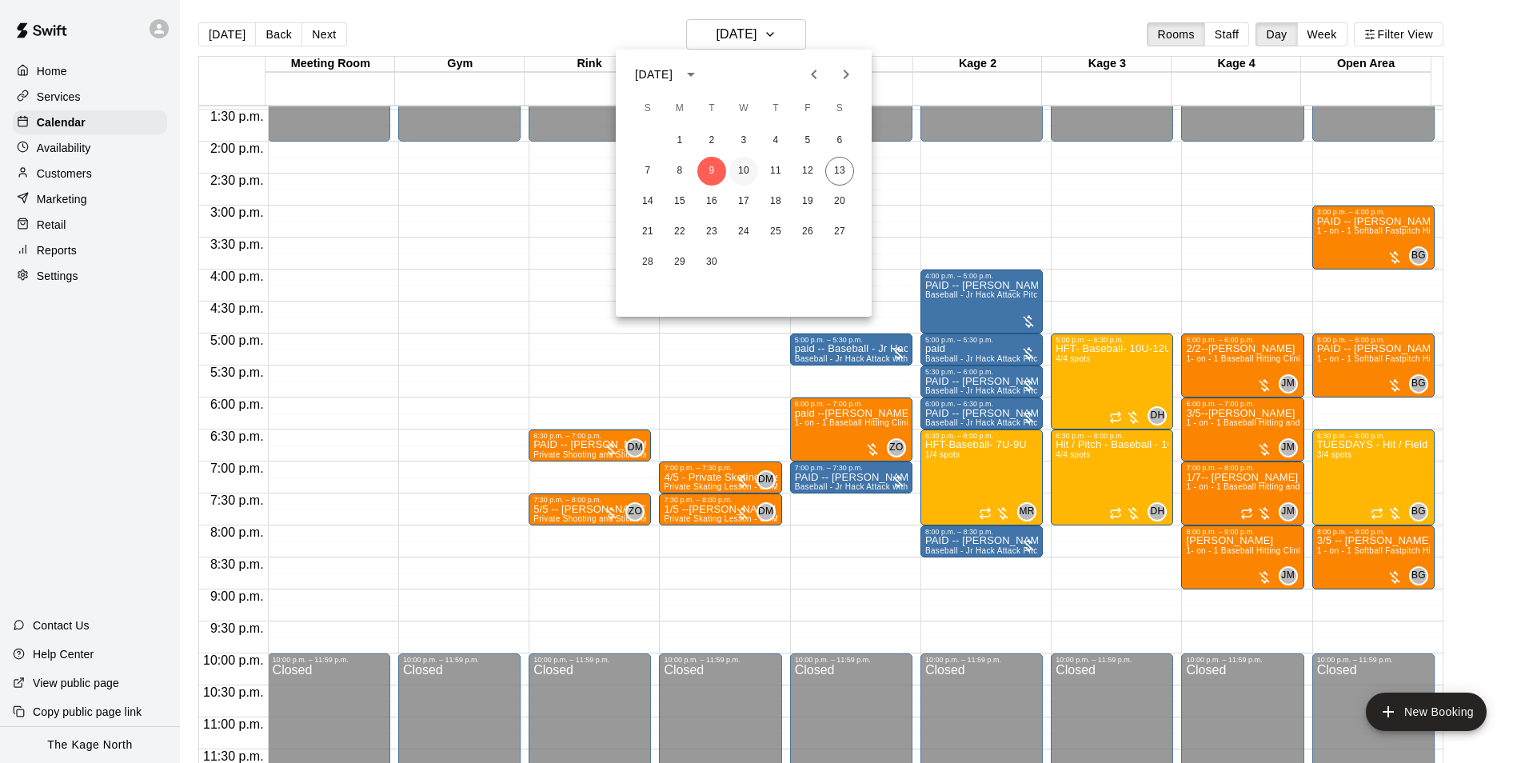
click at [750, 166] on button "10" at bounding box center [744, 171] width 29 height 29
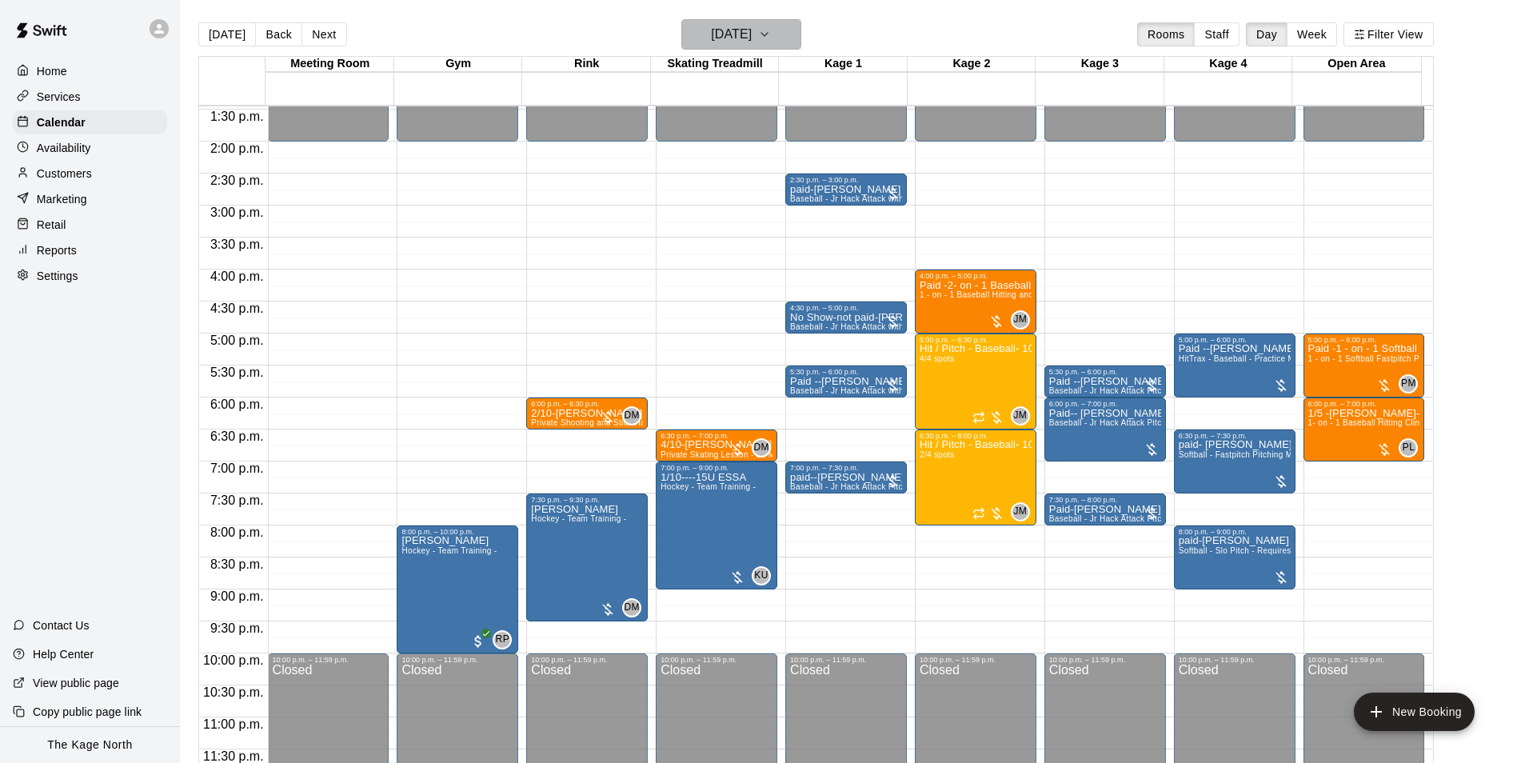
click at [752, 36] on h6 "Wednesday Sep 10" at bounding box center [731, 34] width 41 height 22
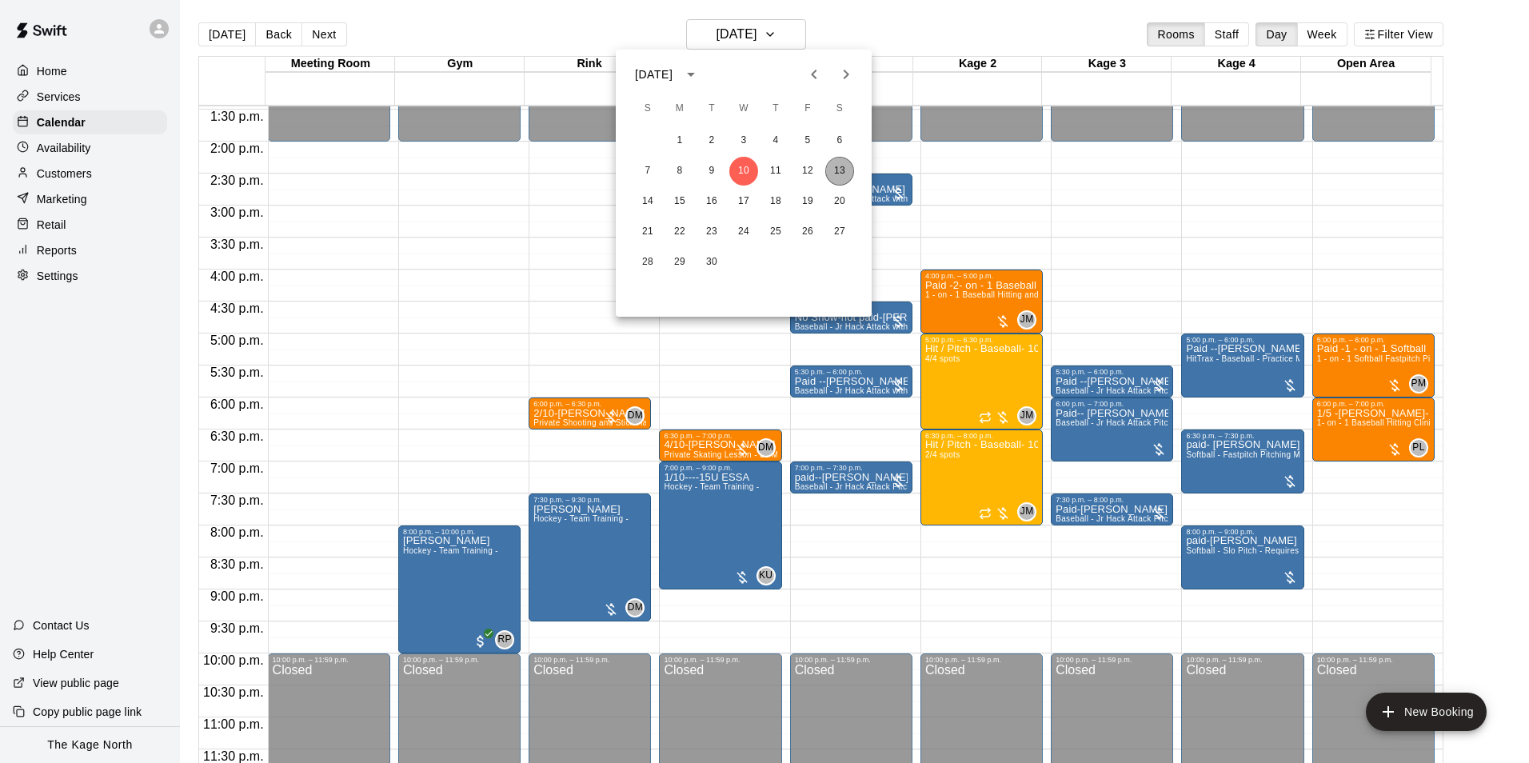
click at [843, 166] on button "13" at bounding box center [840, 171] width 29 height 29
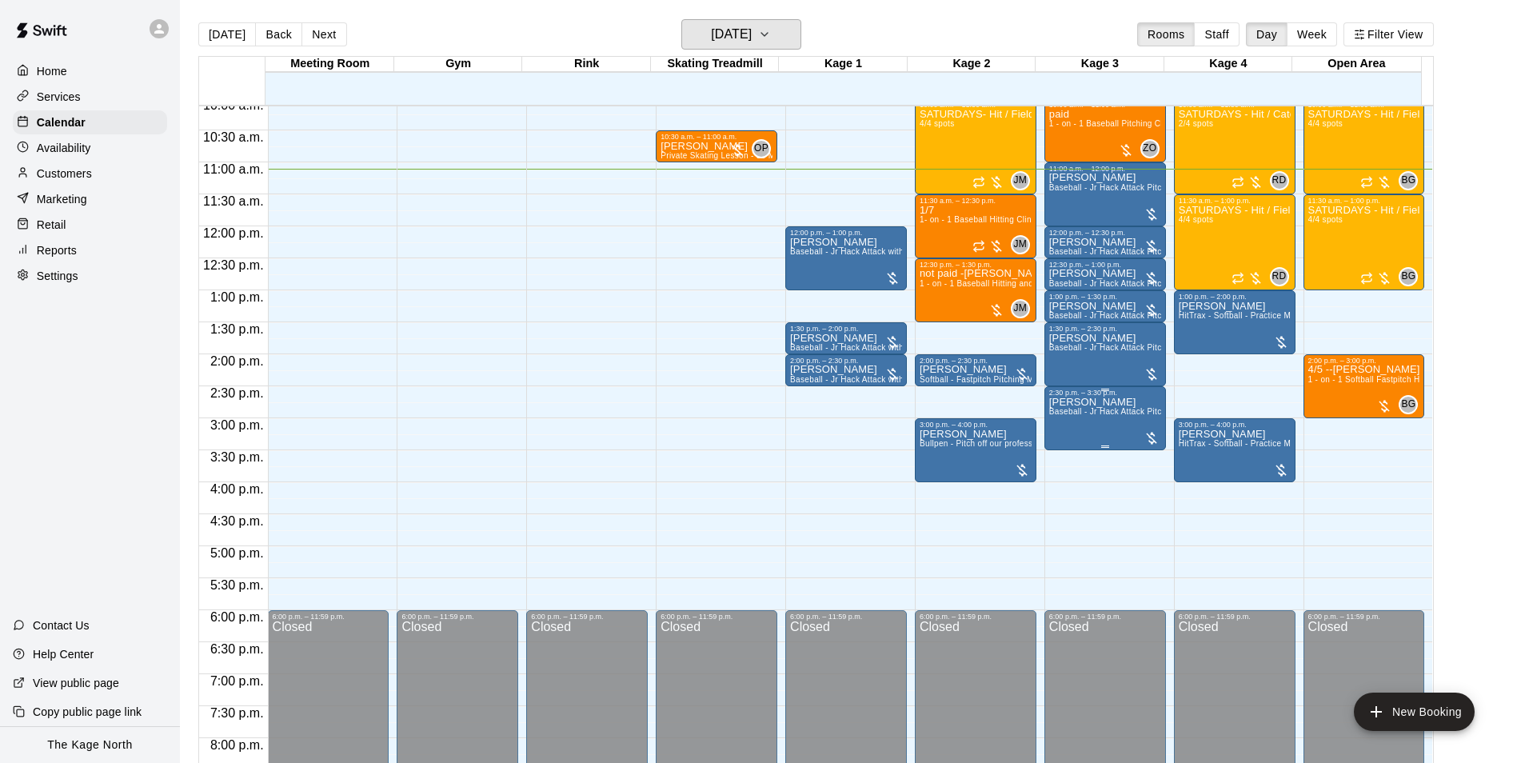
scroll to position [622, 0]
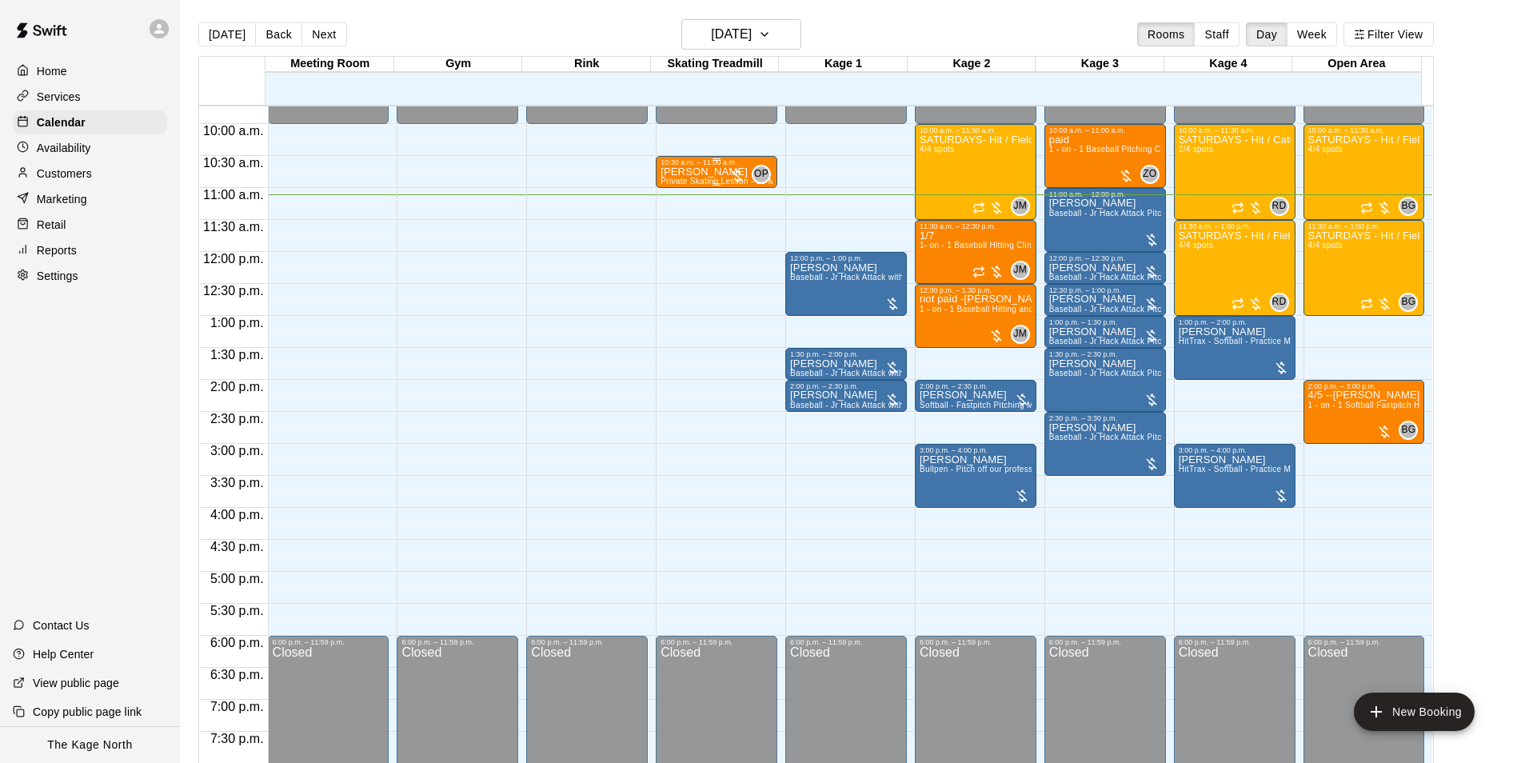
click at [720, 172] on p "[PERSON_NAME]" at bounding box center [717, 172] width 112 height 0
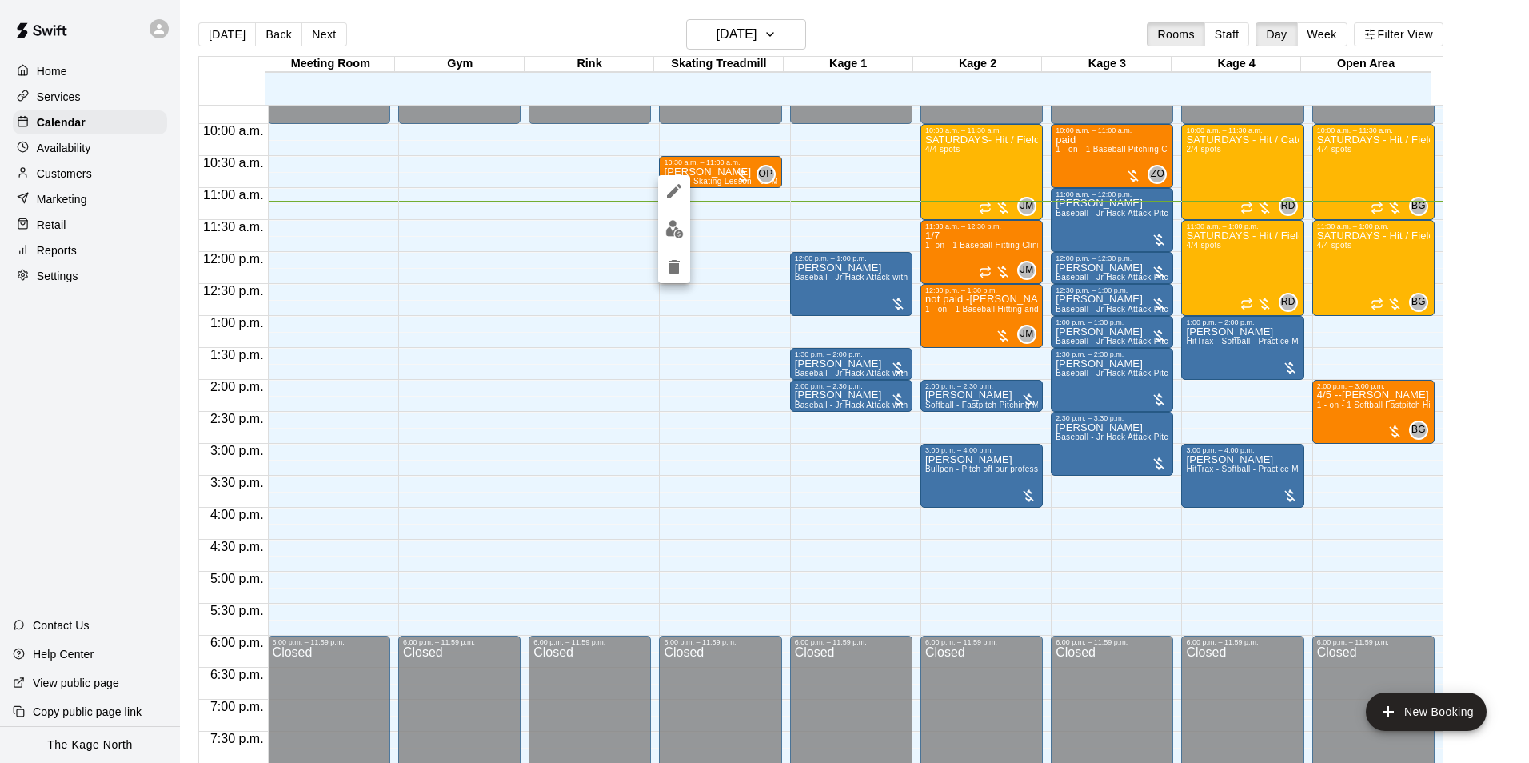
click at [413, 23] on div at bounding box center [764, 381] width 1529 height 763
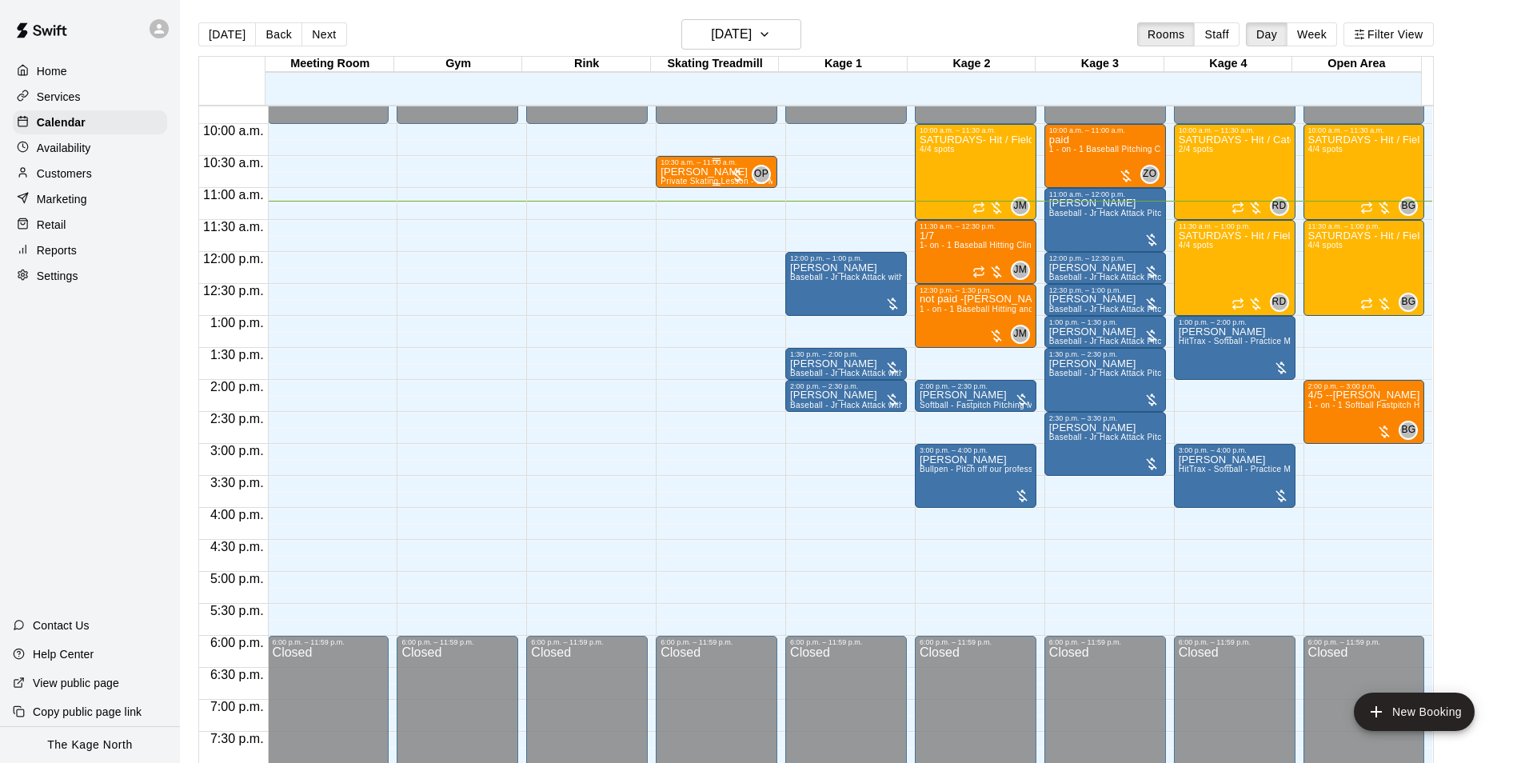
click at [730, 175] on div at bounding box center [738, 176] width 16 height 16
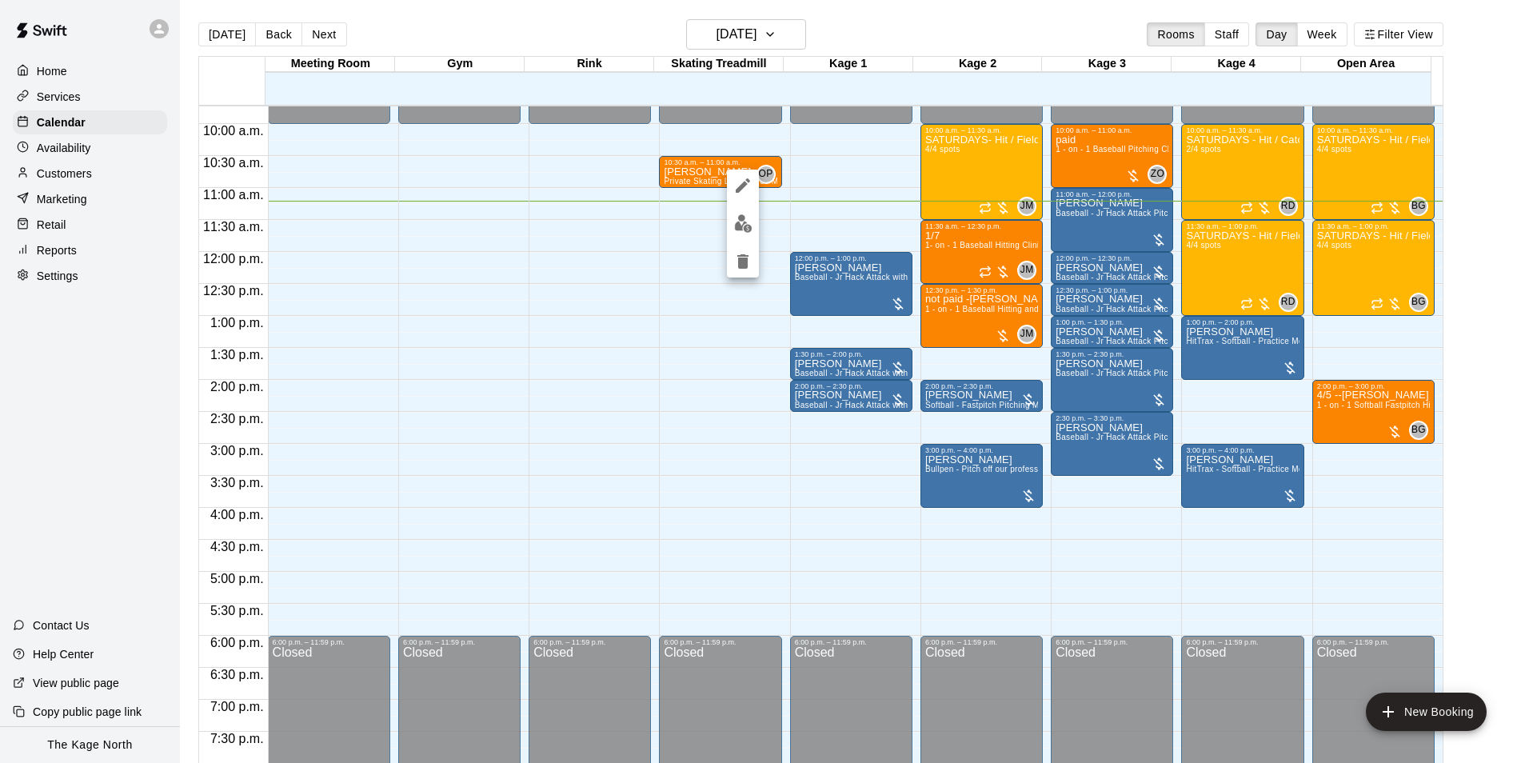
click at [748, 232] on img "edit" at bounding box center [743, 223] width 18 height 18
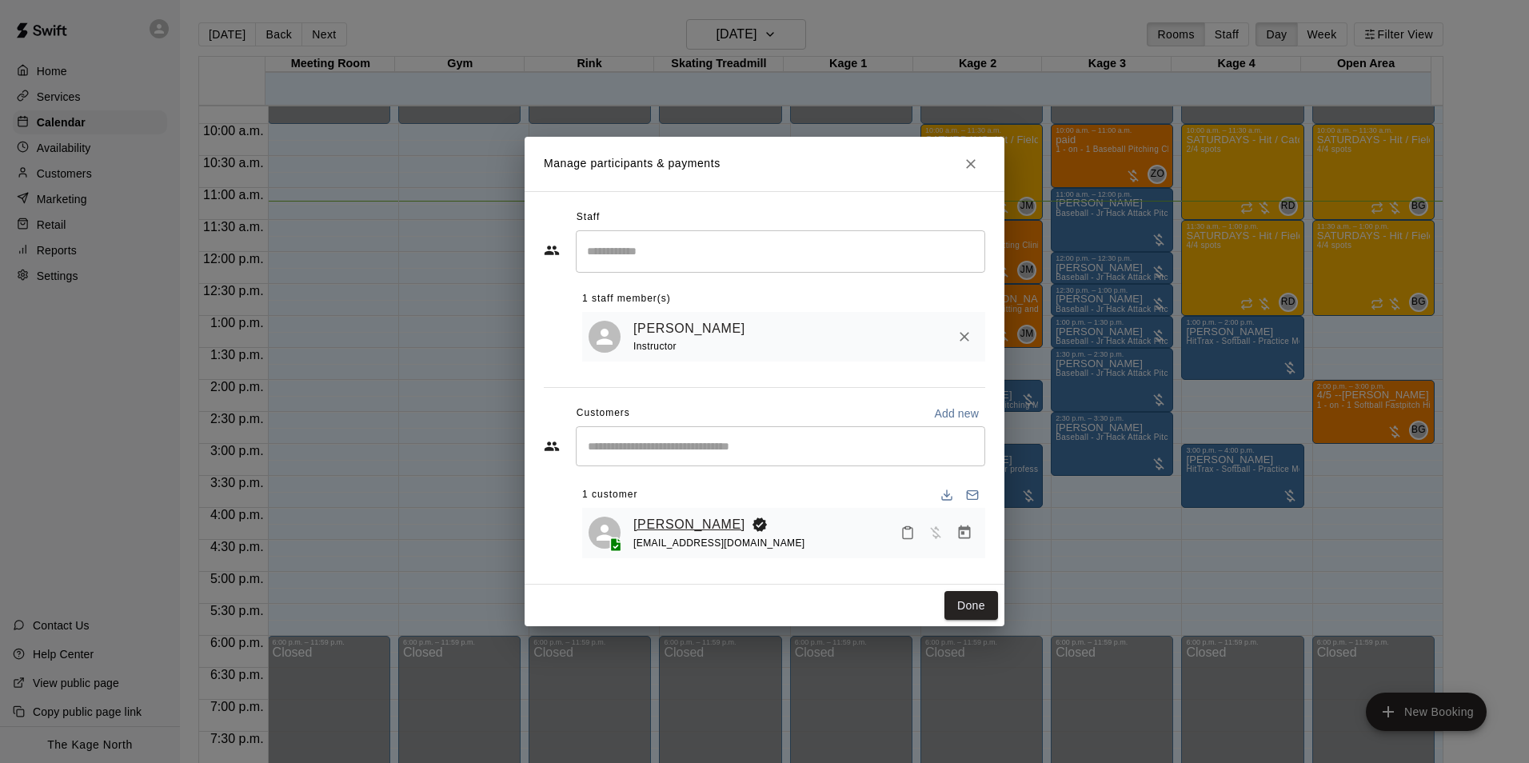
click at [681, 531] on link "[PERSON_NAME]" at bounding box center [690, 524] width 112 height 21
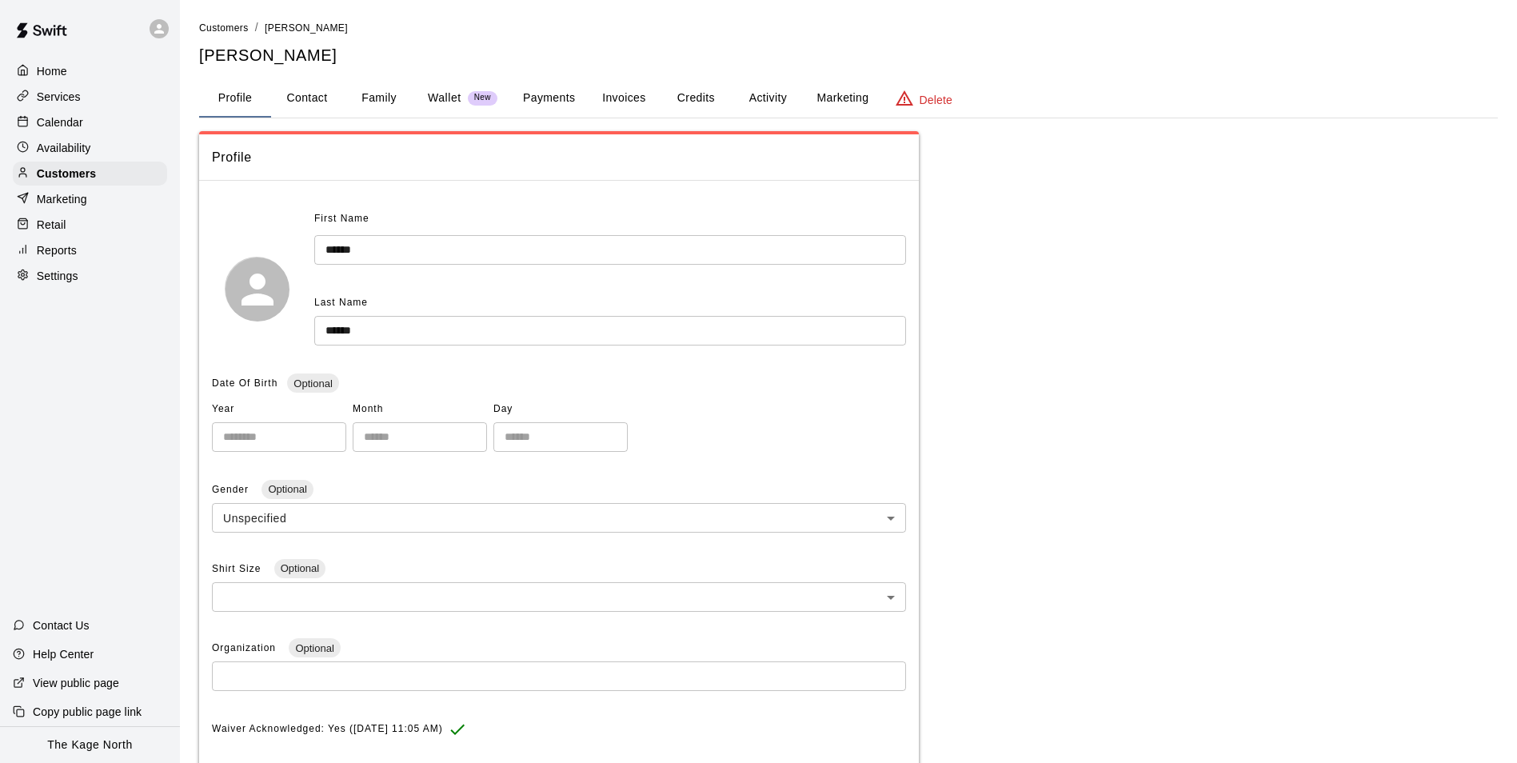
click at [760, 99] on button "Activity" at bounding box center [768, 98] width 72 height 38
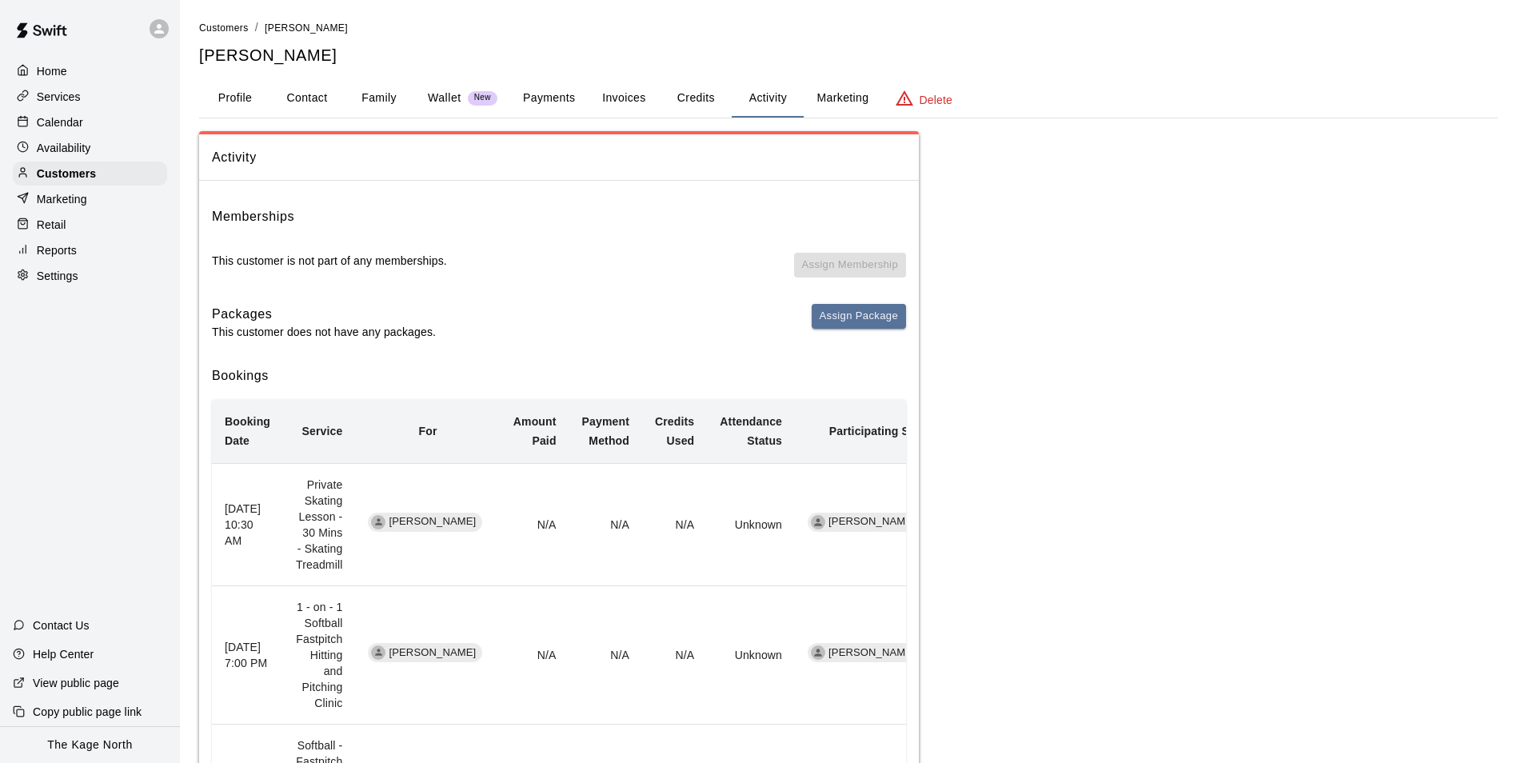
click at [56, 123] on p "Calendar" at bounding box center [60, 122] width 46 height 16
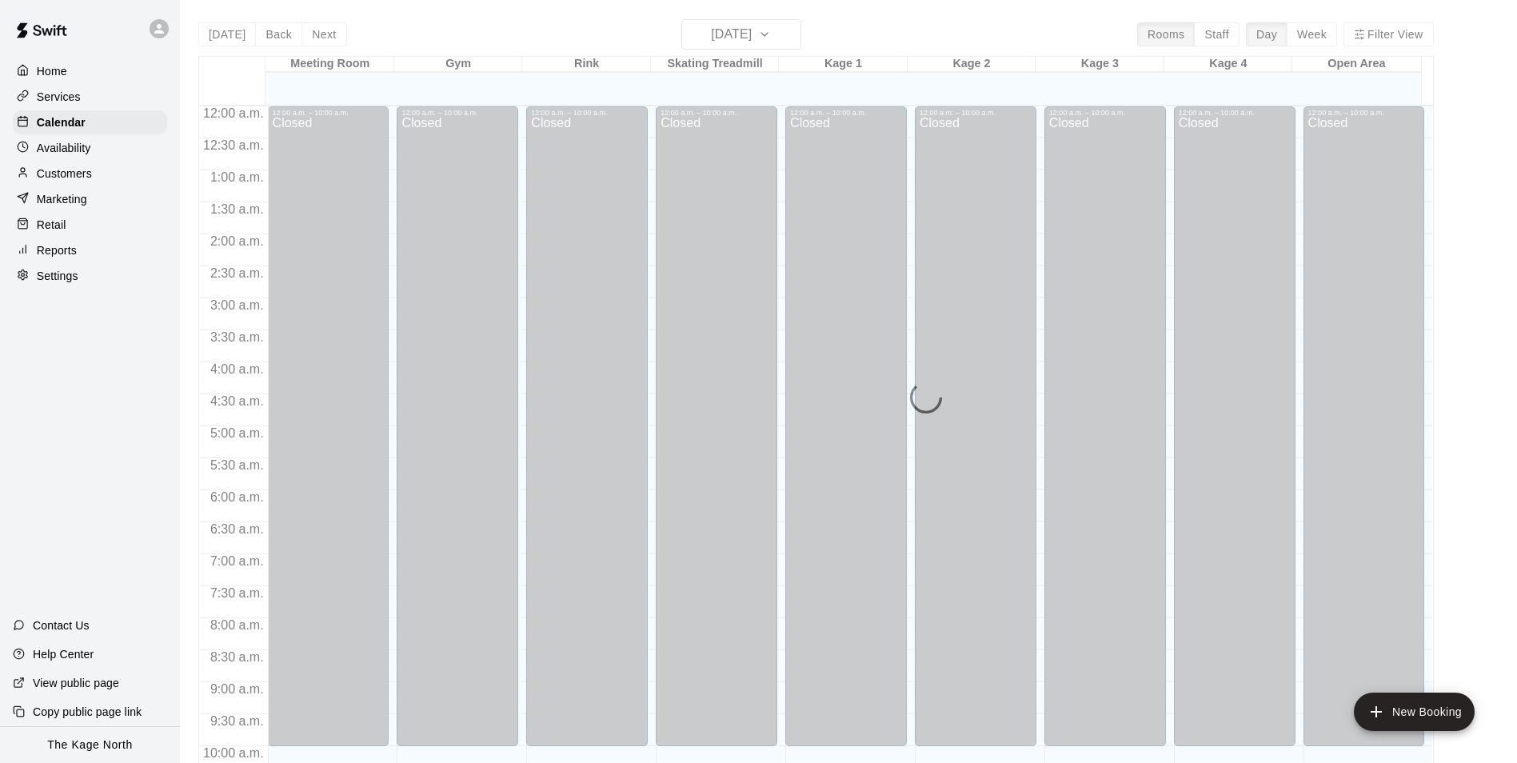
scroll to position [718, 0]
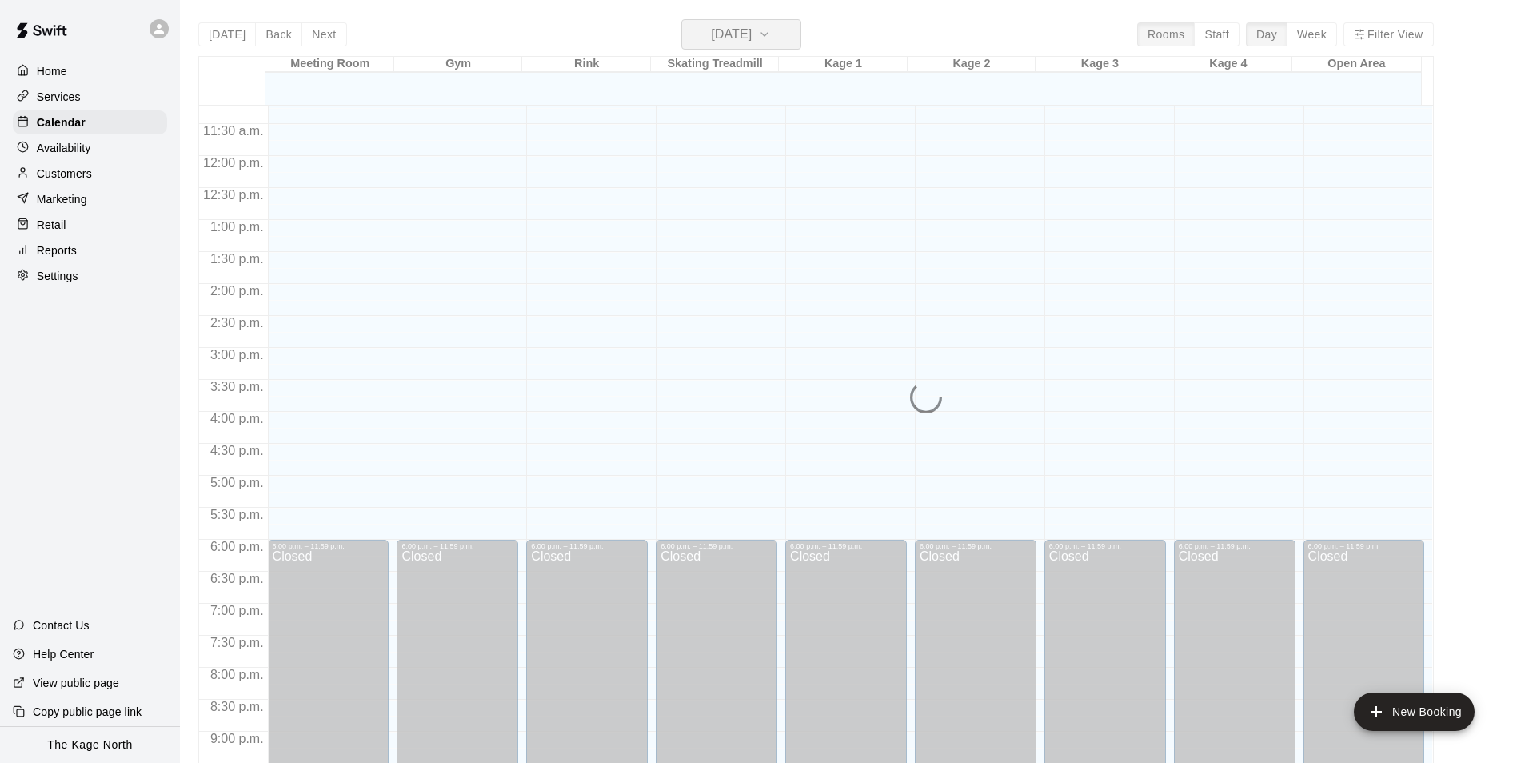
click at [752, 35] on h6 "[DATE]" at bounding box center [731, 34] width 41 height 22
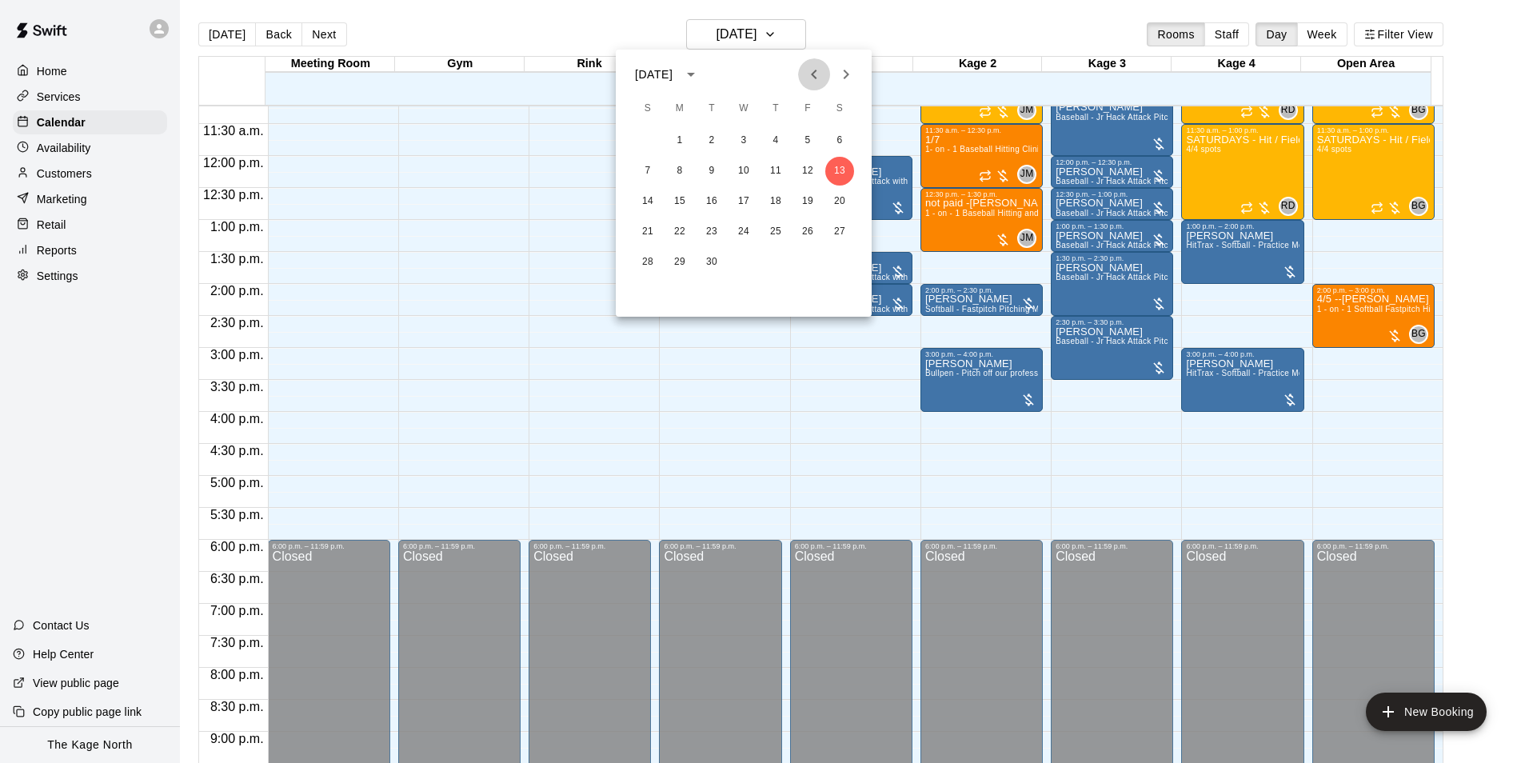
click at [815, 71] on icon "Previous month" at bounding box center [814, 75] width 6 height 10
click at [814, 74] on icon "Previous month" at bounding box center [814, 74] width 19 height 19
click at [815, 74] on icon "Previous month" at bounding box center [814, 74] width 19 height 19
click at [678, 261] on button "30" at bounding box center [680, 262] width 29 height 29
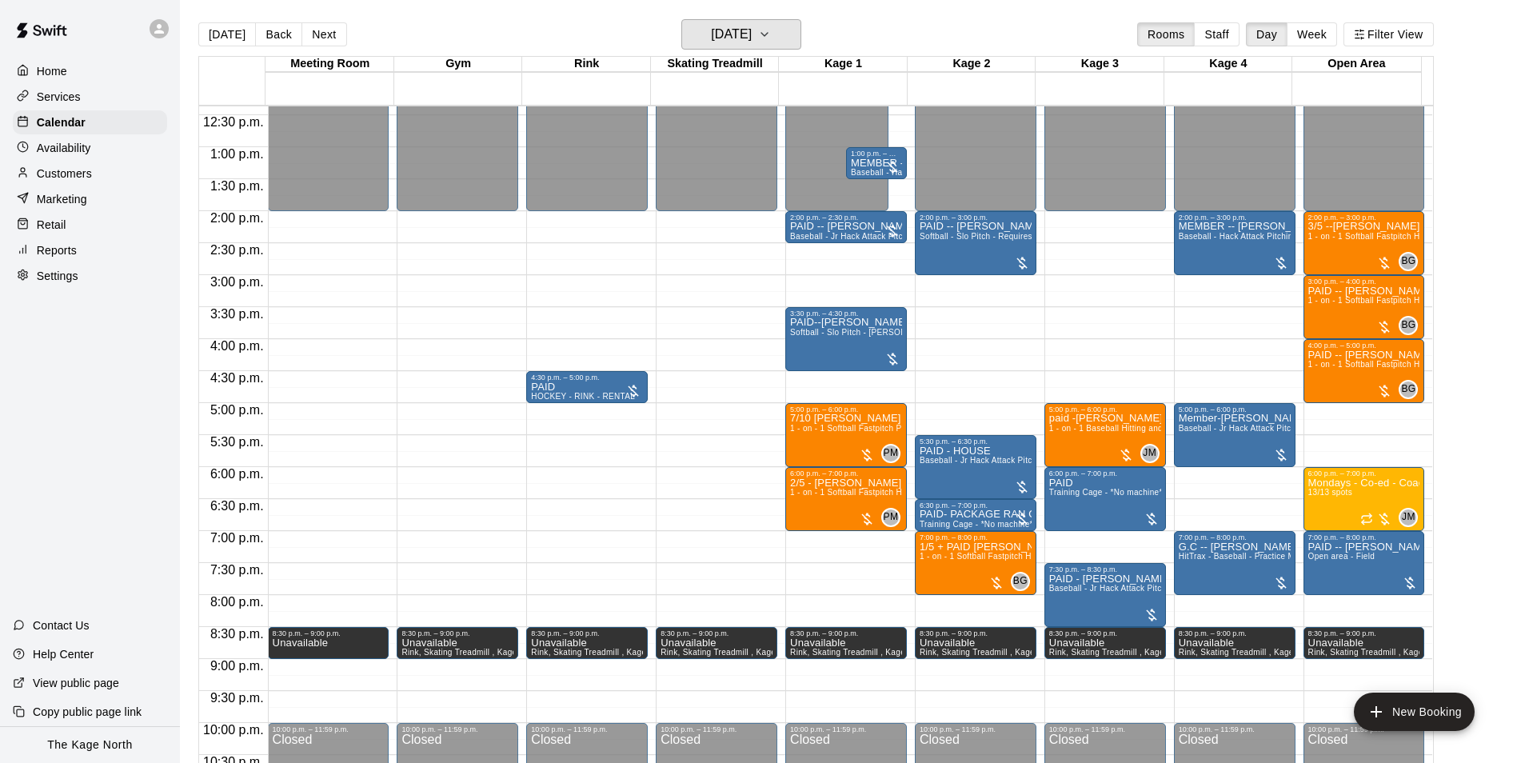
scroll to position [862, 0]
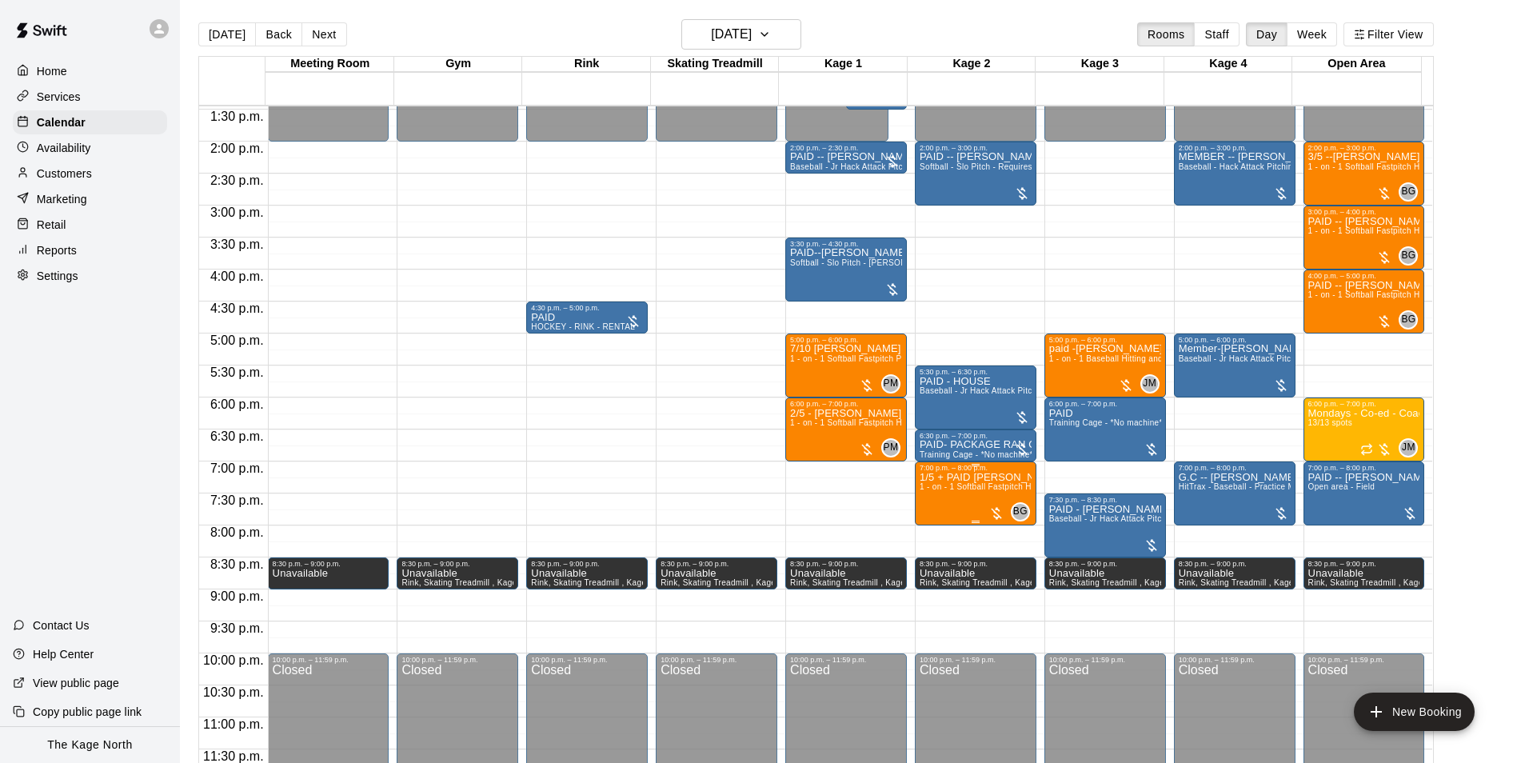
click at [969, 491] on span "1 - on - 1 Softball Fastpitch Hitting and Pitching Clinic" at bounding box center [1022, 486] width 204 height 9
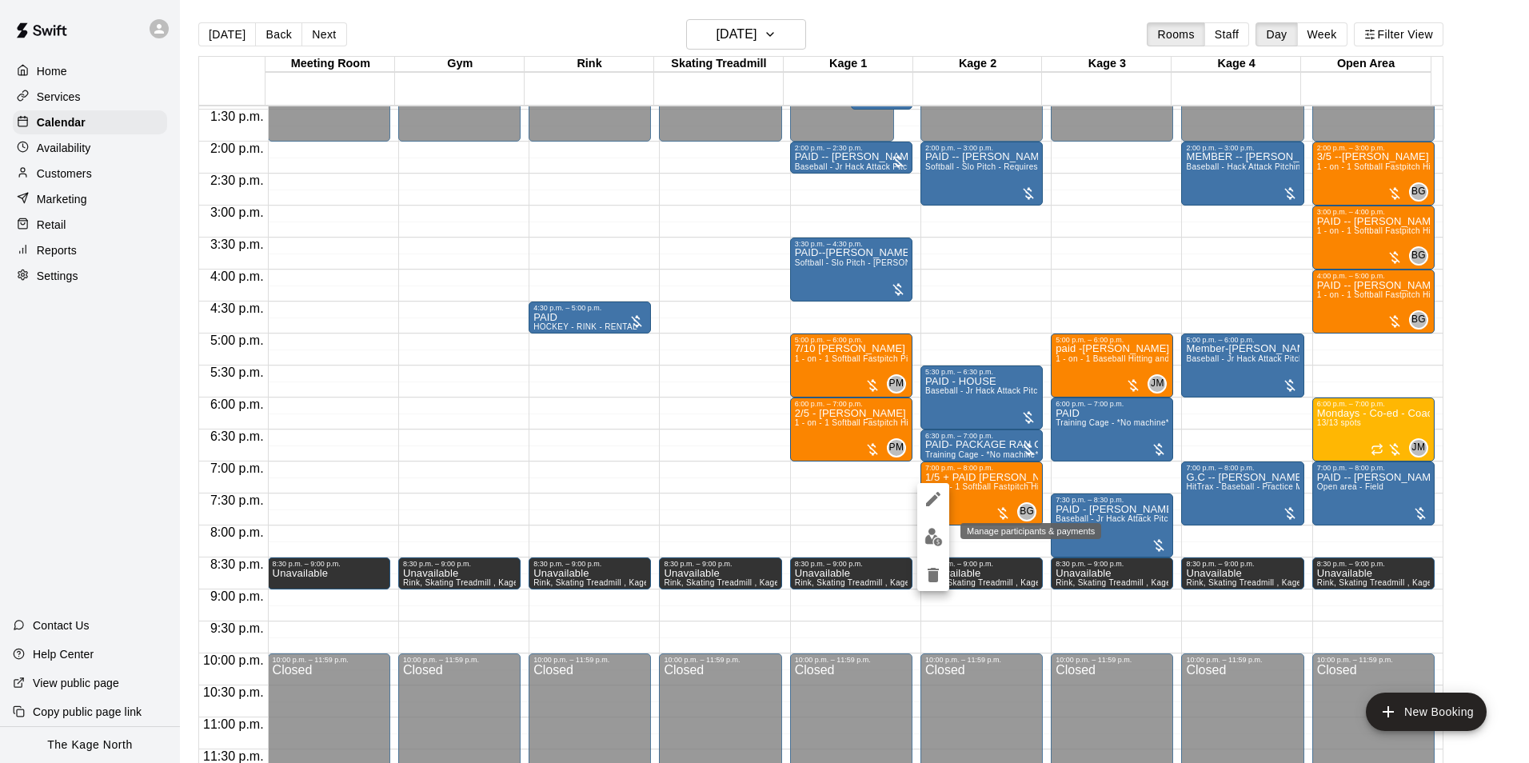
click at [931, 542] on img "edit" at bounding box center [934, 537] width 18 height 18
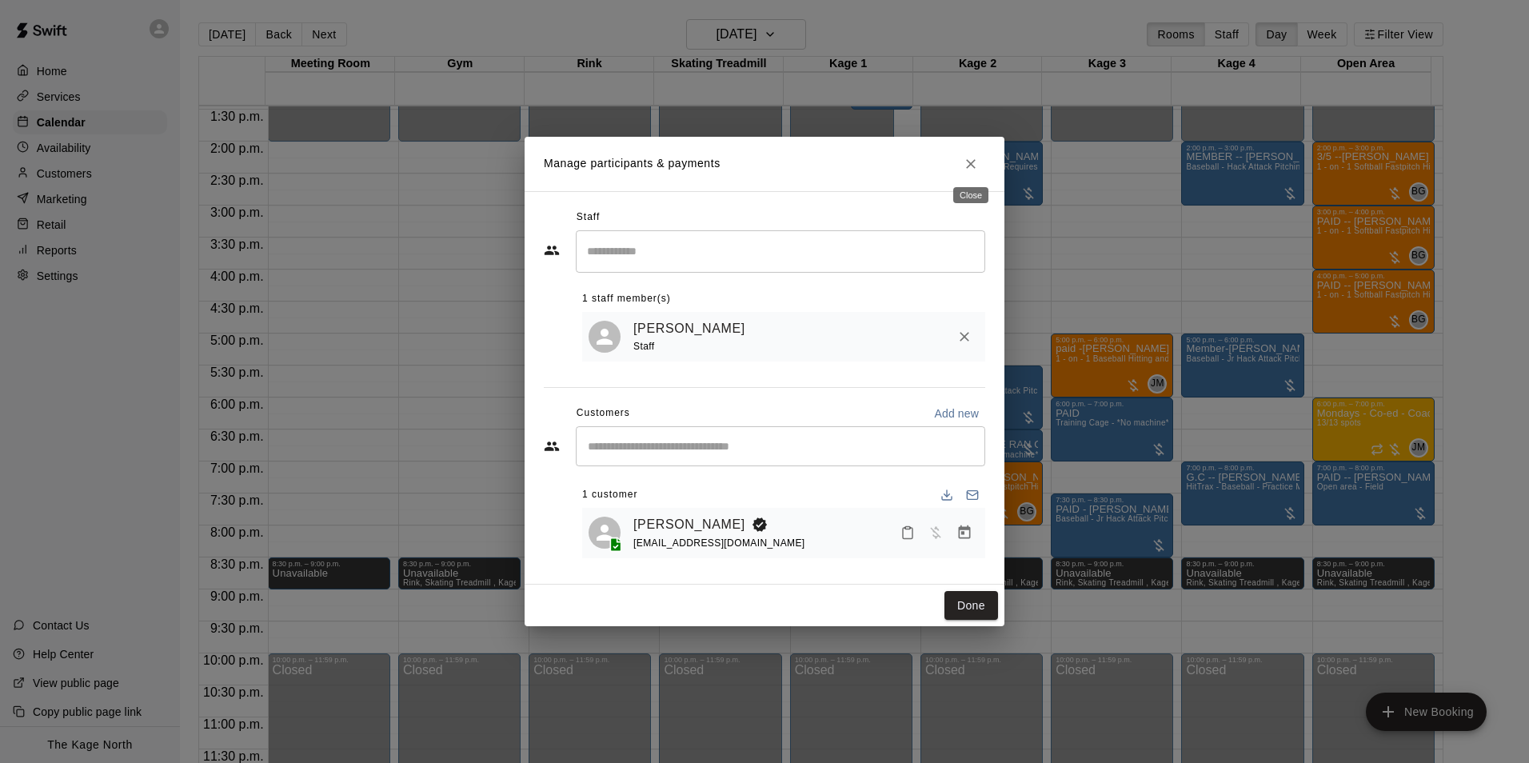
drag, startPoint x: 977, startPoint y: 159, endPoint x: 983, endPoint y: 167, distance: 10.2
click at [977, 159] on icon "Close" at bounding box center [971, 164] width 16 height 16
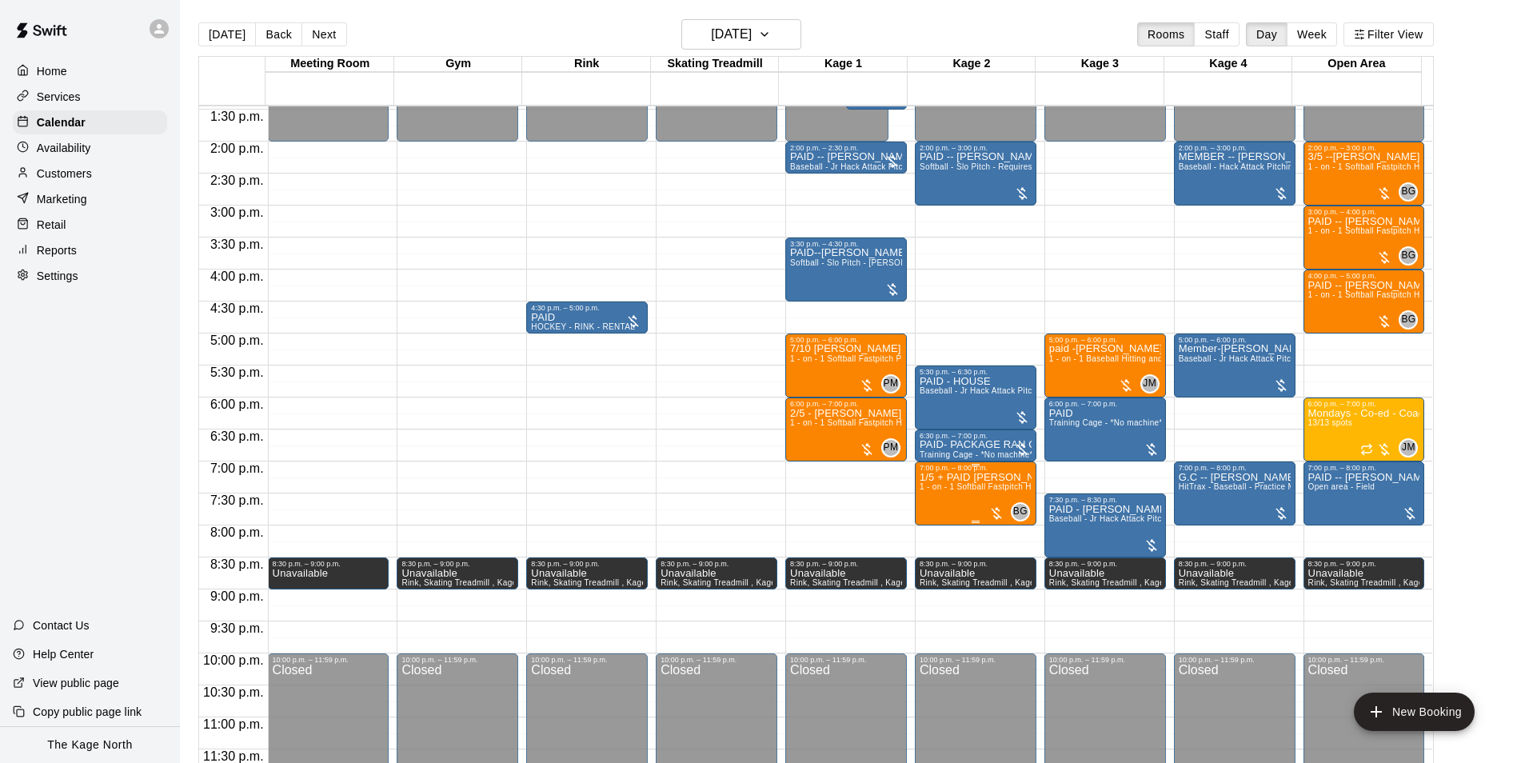
click at [975, 485] on span "1 - on - 1 Softball Fastpitch Hitting and Pitching Clinic" at bounding box center [1022, 486] width 204 height 9
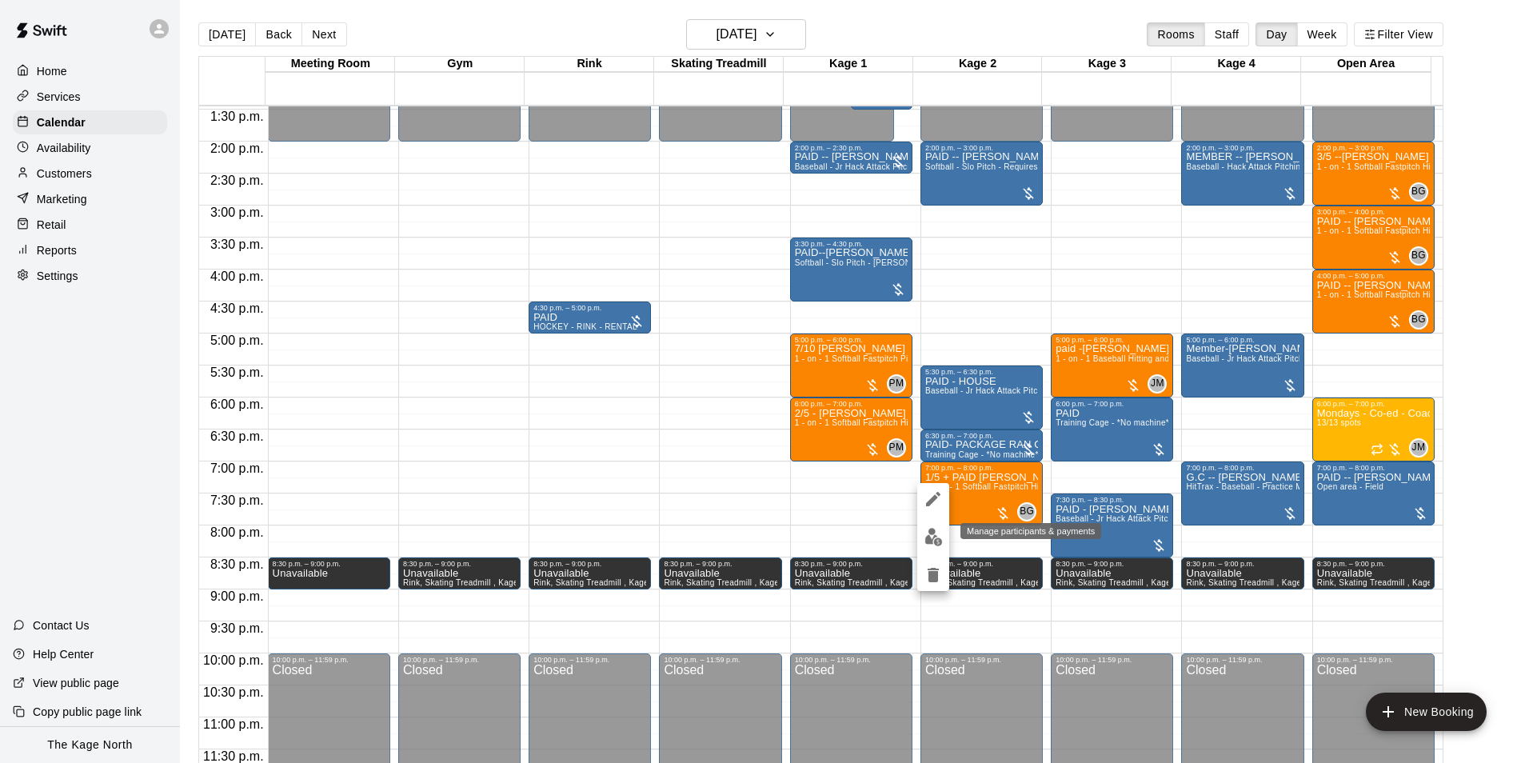
click at [934, 539] on img "edit" at bounding box center [934, 537] width 18 height 18
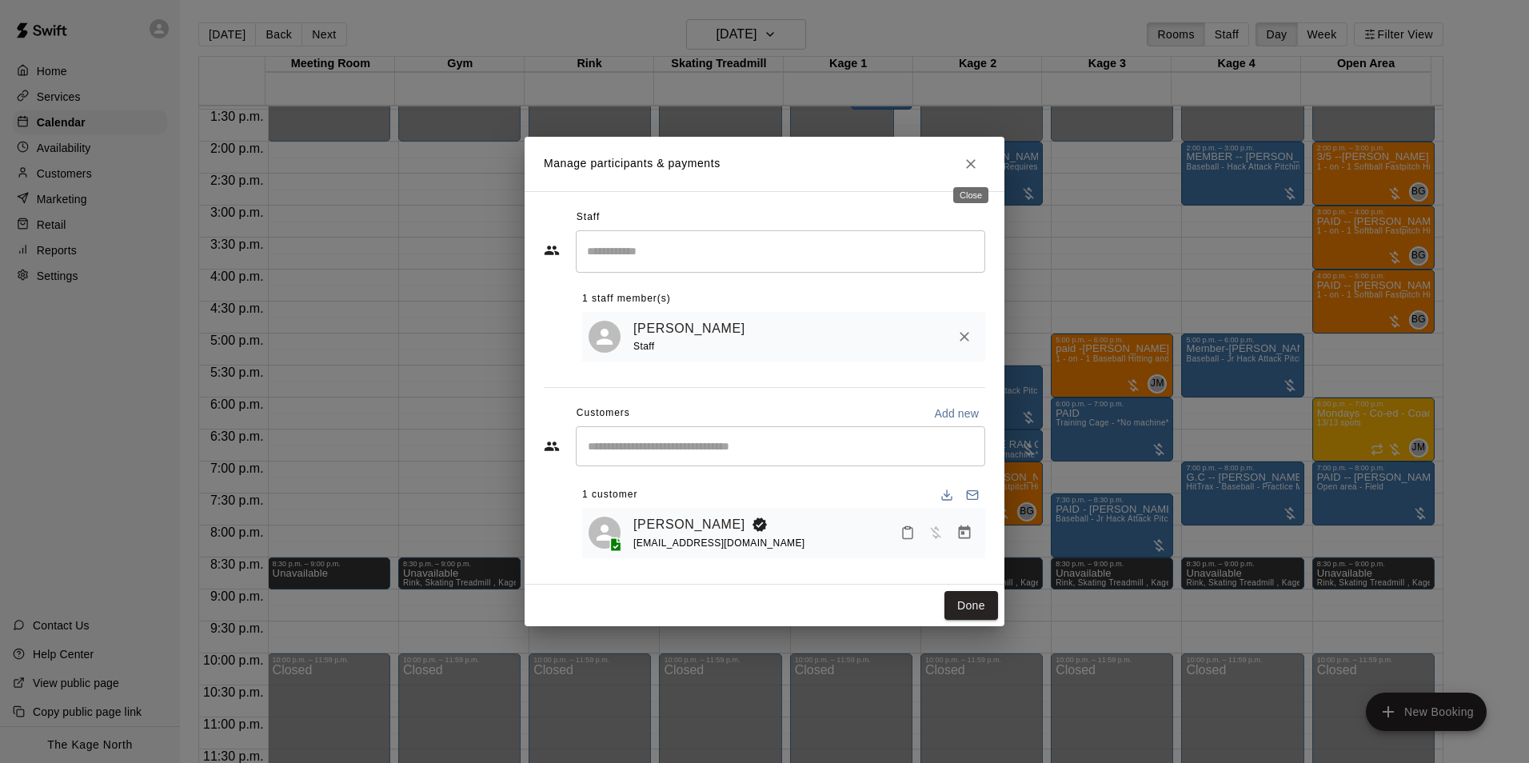
click at [967, 156] on icon "Close" at bounding box center [971, 164] width 16 height 16
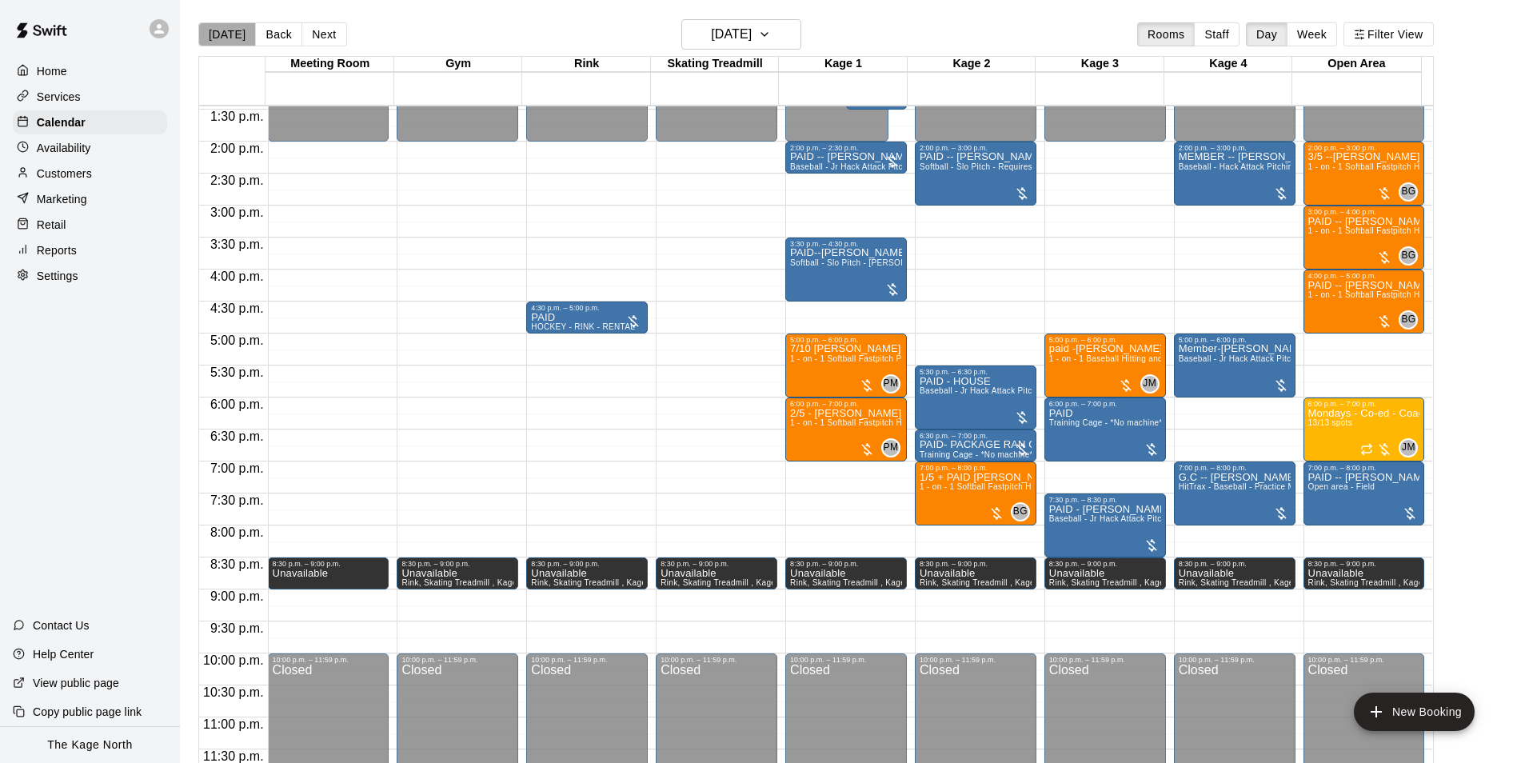
click at [232, 30] on button "[DATE]" at bounding box center [227, 34] width 58 height 24
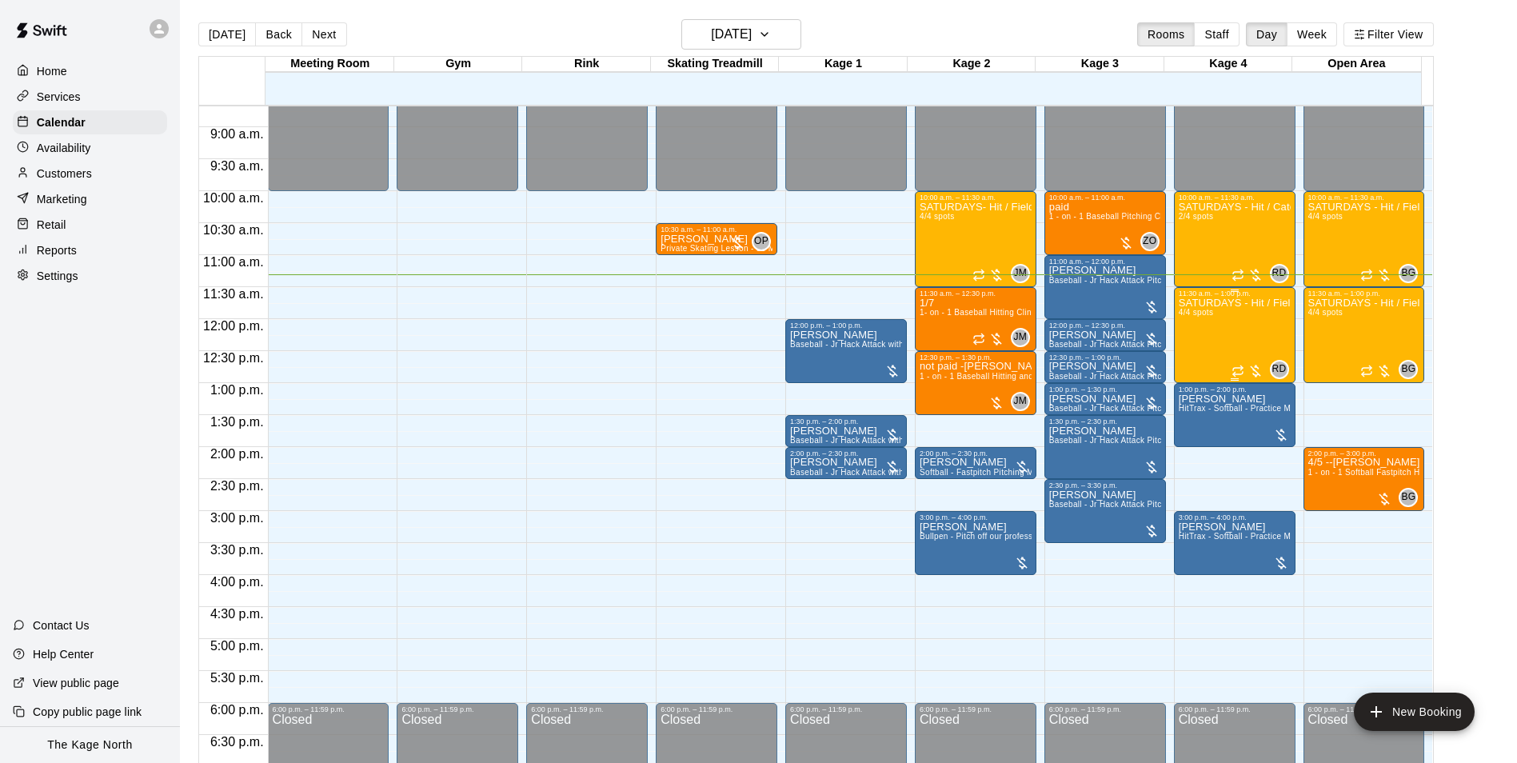
scroll to position [542, 0]
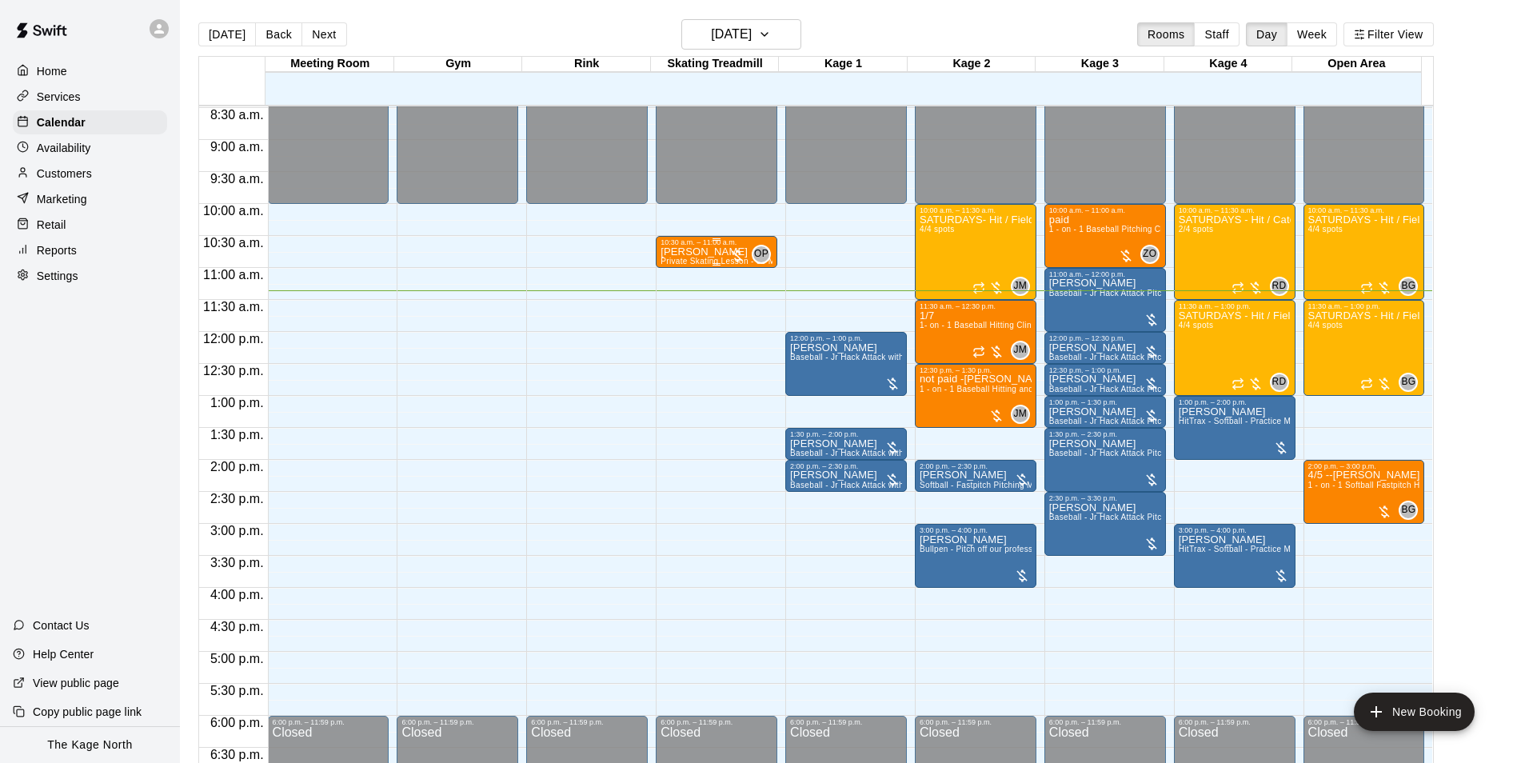
click at [680, 252] on p "[PERSON_NAME]" at bounding box center [717, 252] width 112 height 0
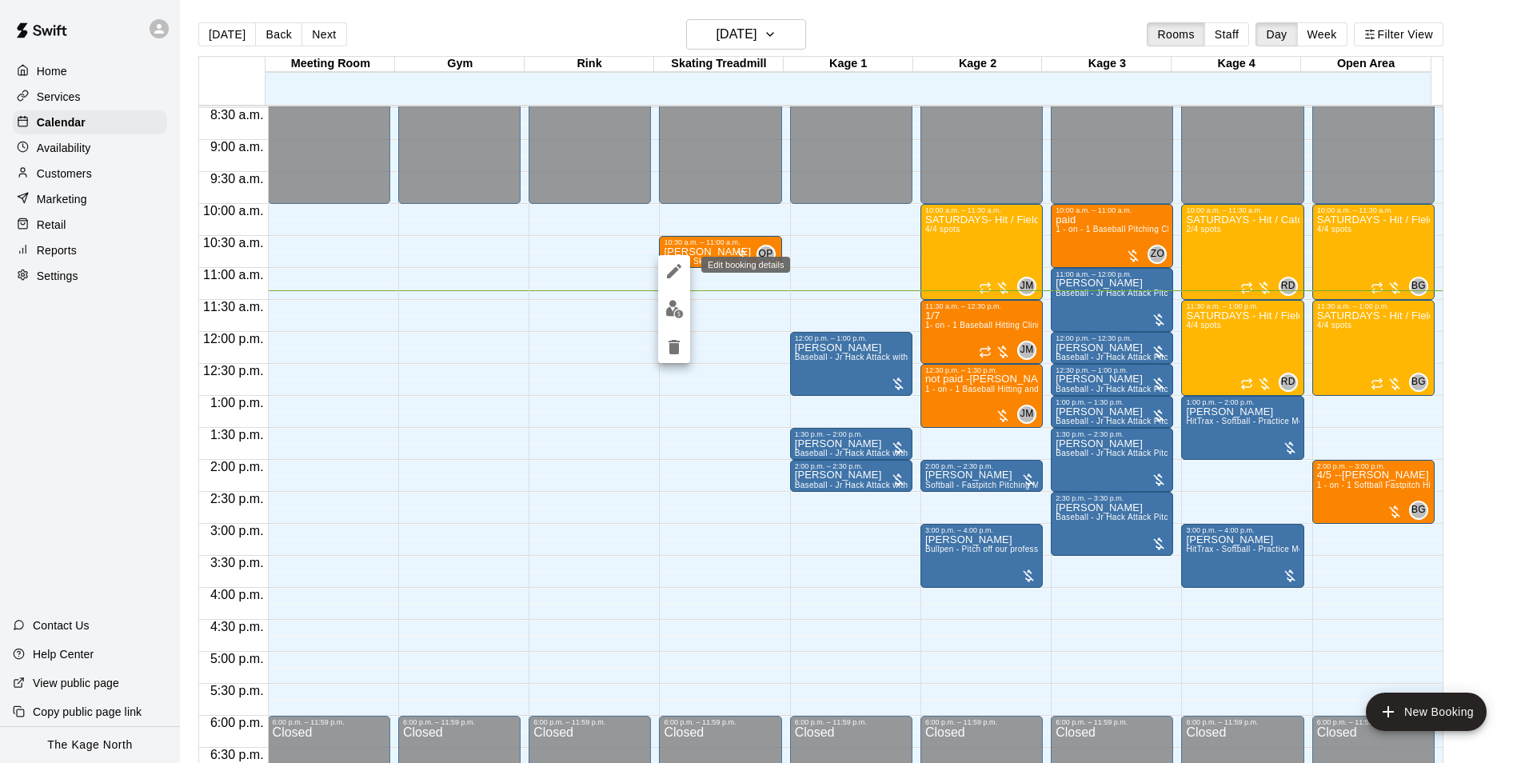
click at [675, 278] on icon "edit" at bounding box center [674, 271] width 19 height 19
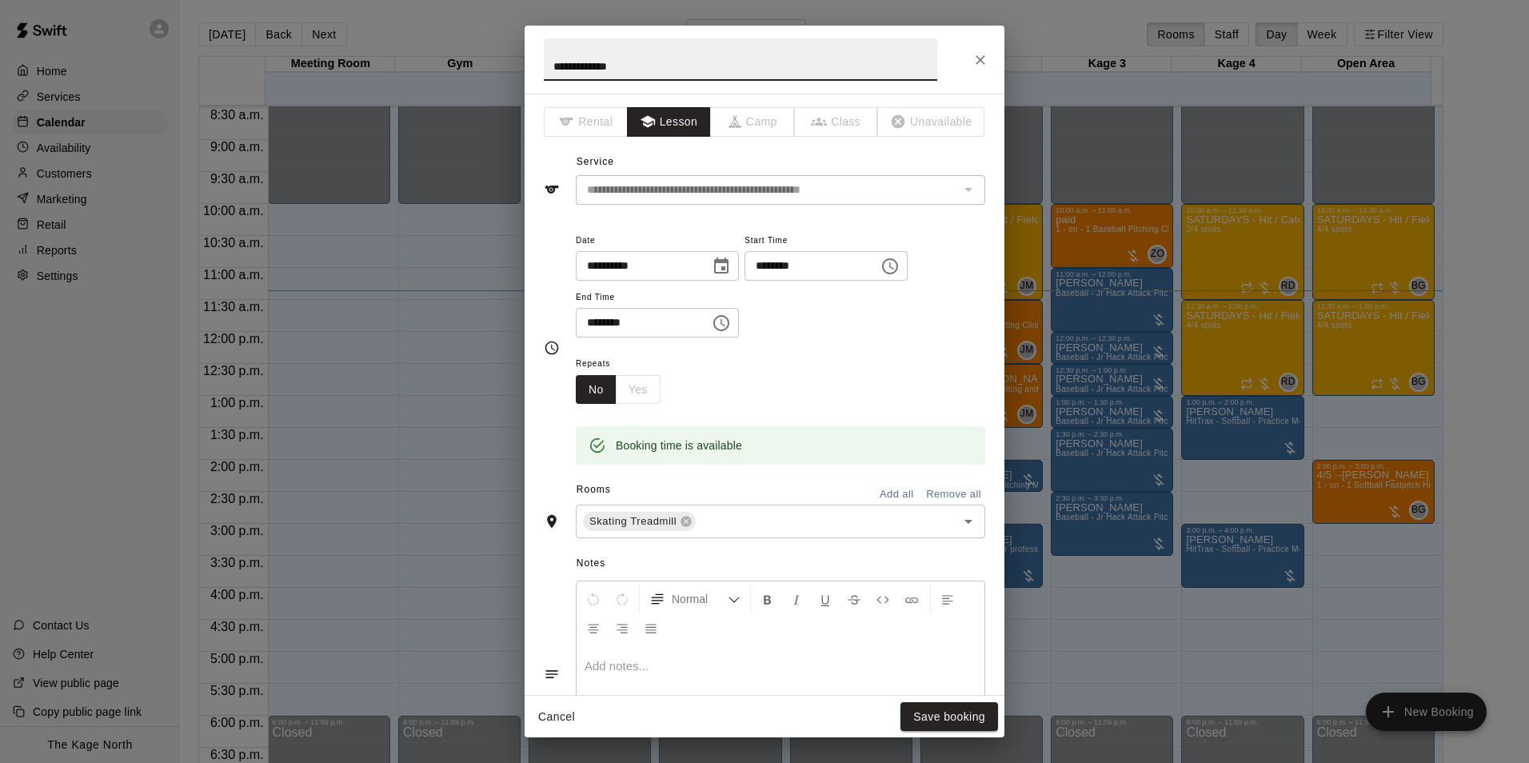
click at [440, 34] on div "**********" at bounding box center [764, 381] width 1529 height 763
type input "**********"
click at [923, 711] on button "Save booking" at bounding box center [950, 717] width 98 height 30
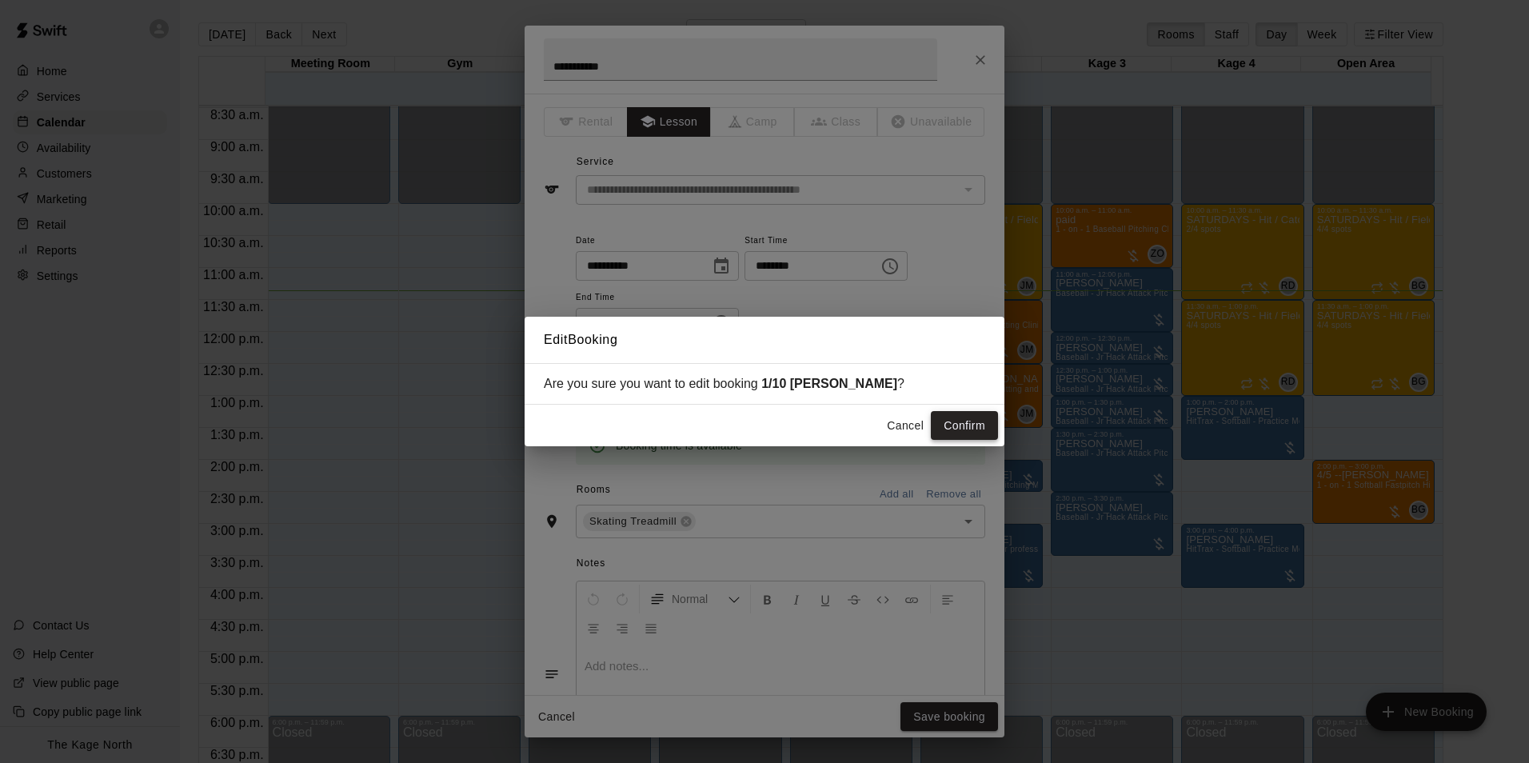
click at [962, 430] on button "Confirm" at bounding box center [964, 426] width 67 height 30
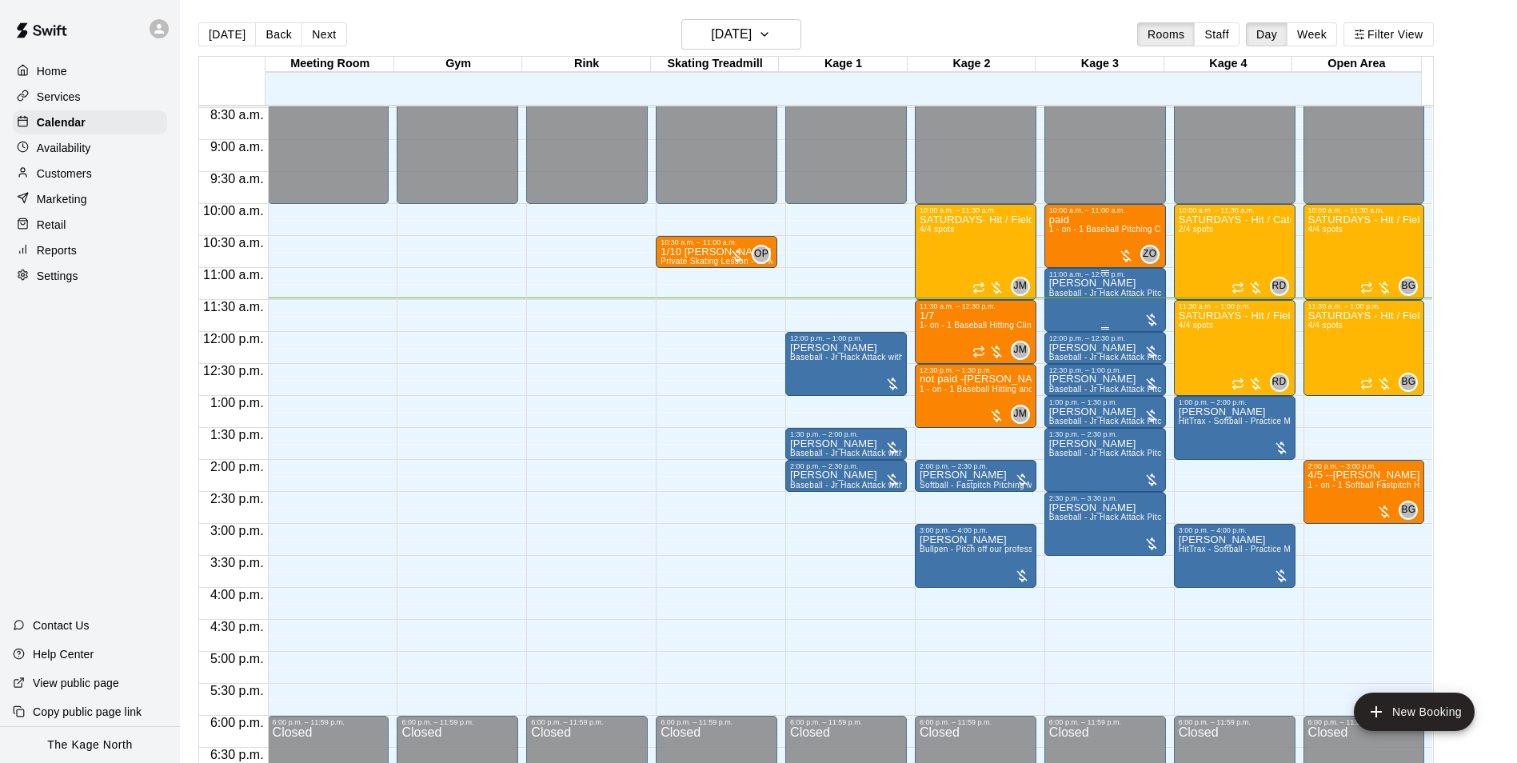
click at [1118, 304] on div "Brittani Baker Baseball - Jr Hack Attack Pitching Machine - Perfect for all age…" at bounding box center [1106, 659] width 112 height 763
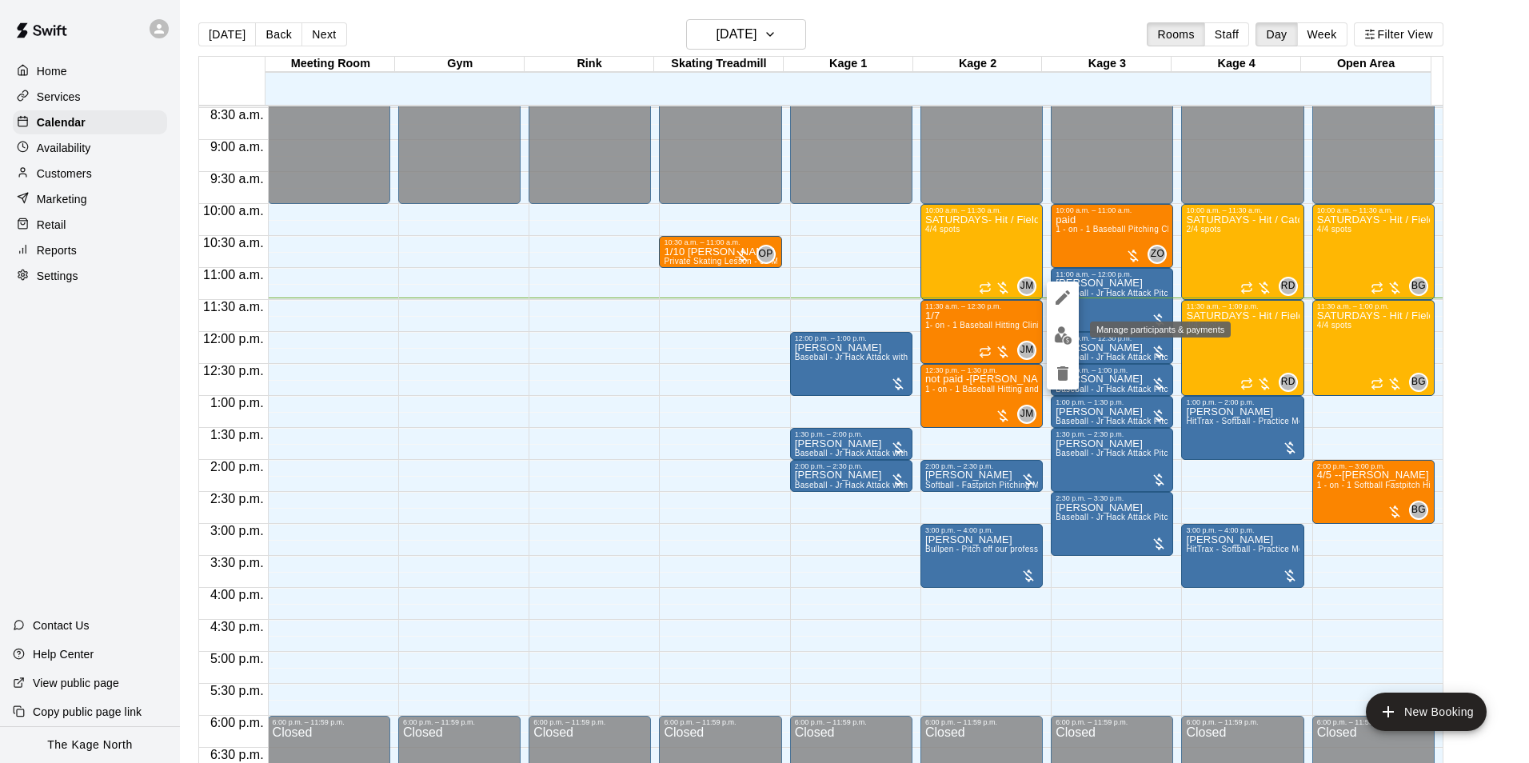
click at [1060, 331] on img "edit" at bounding box center [1063, 335] width 18 height 18
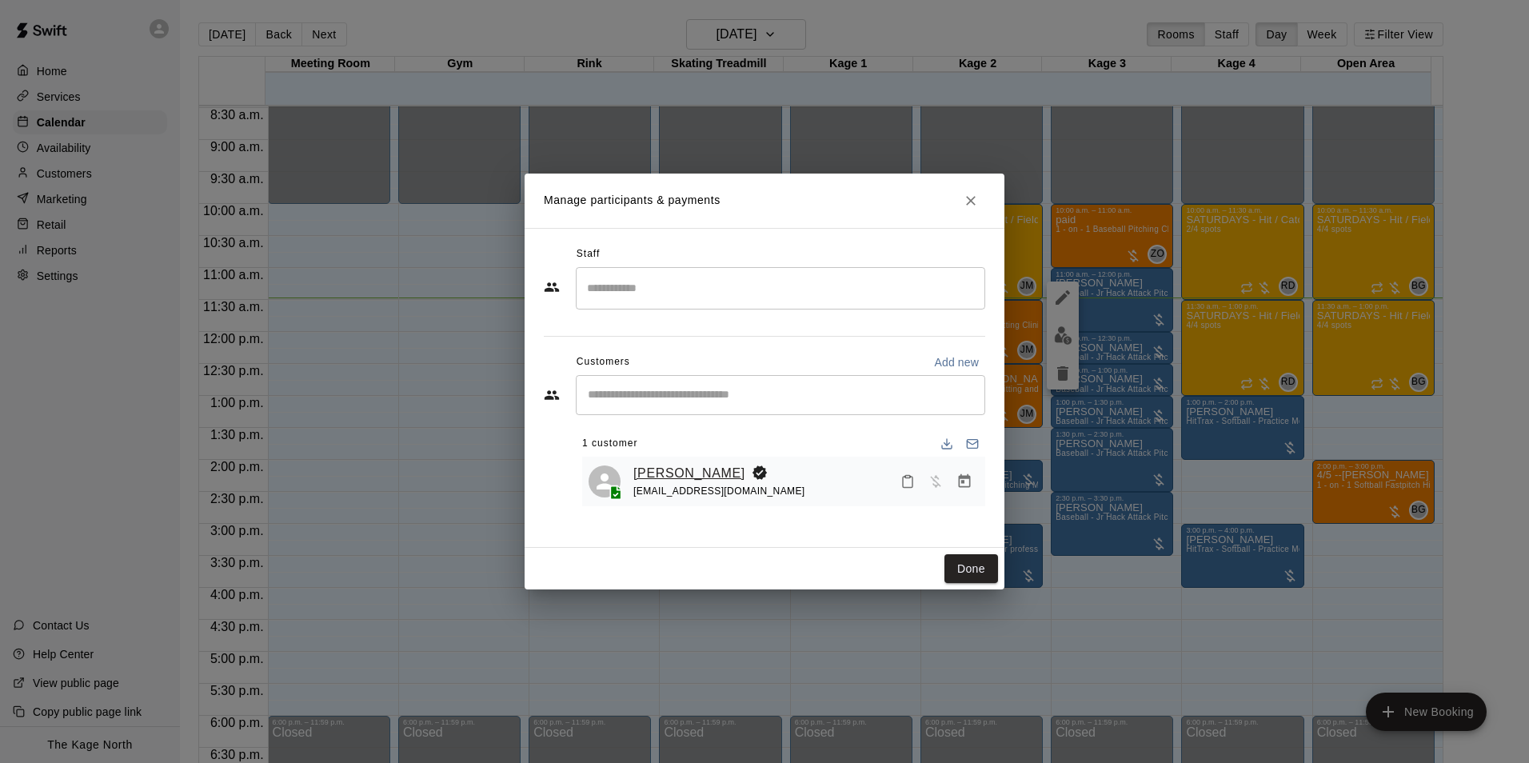
click at [711, 467] on link "[PERSON_NAME]" at bounding box center [690, 473] width 112 height 21
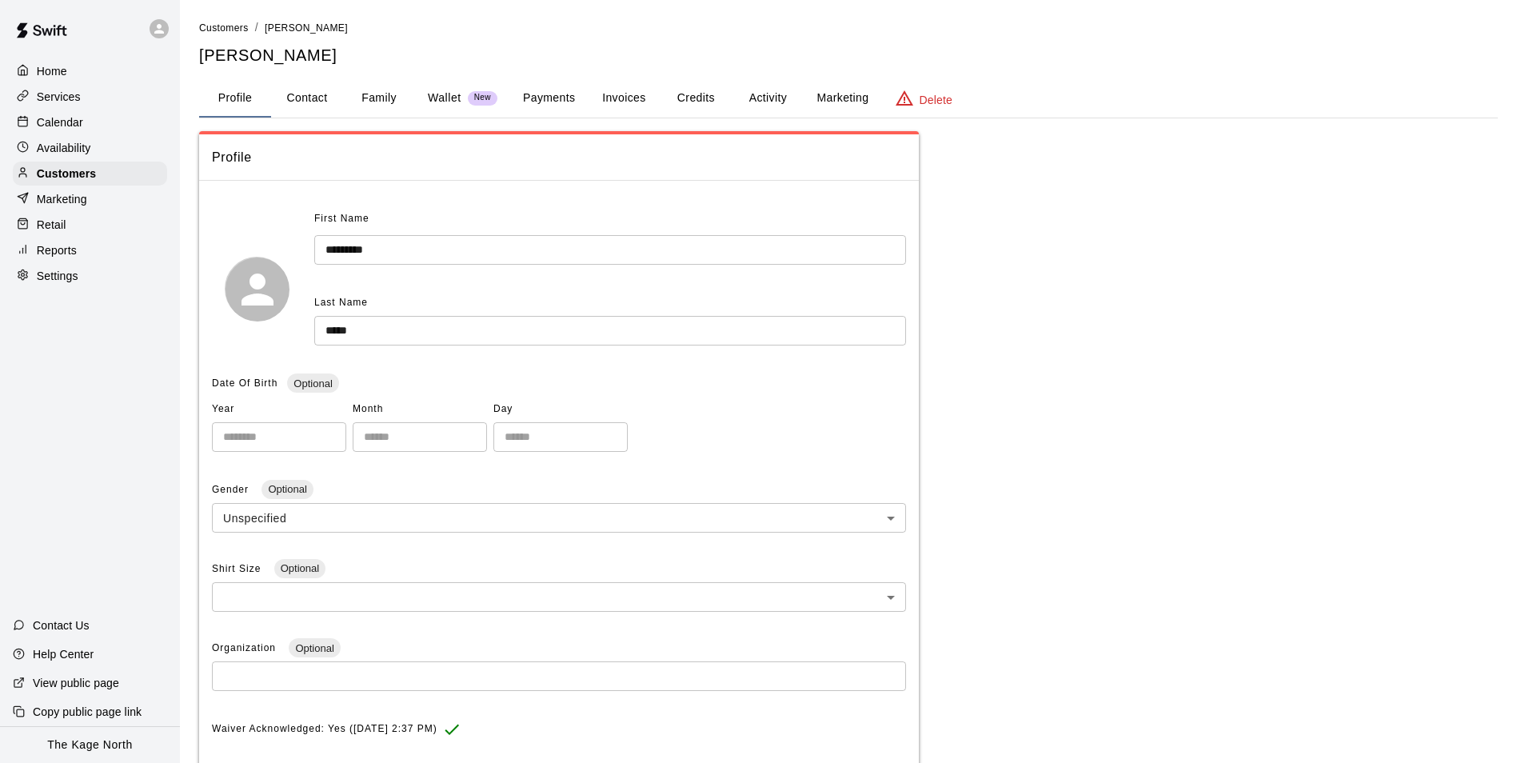
click at [756, 89] on button "Activity" at bounding box center [768, 98] width 72 height 38
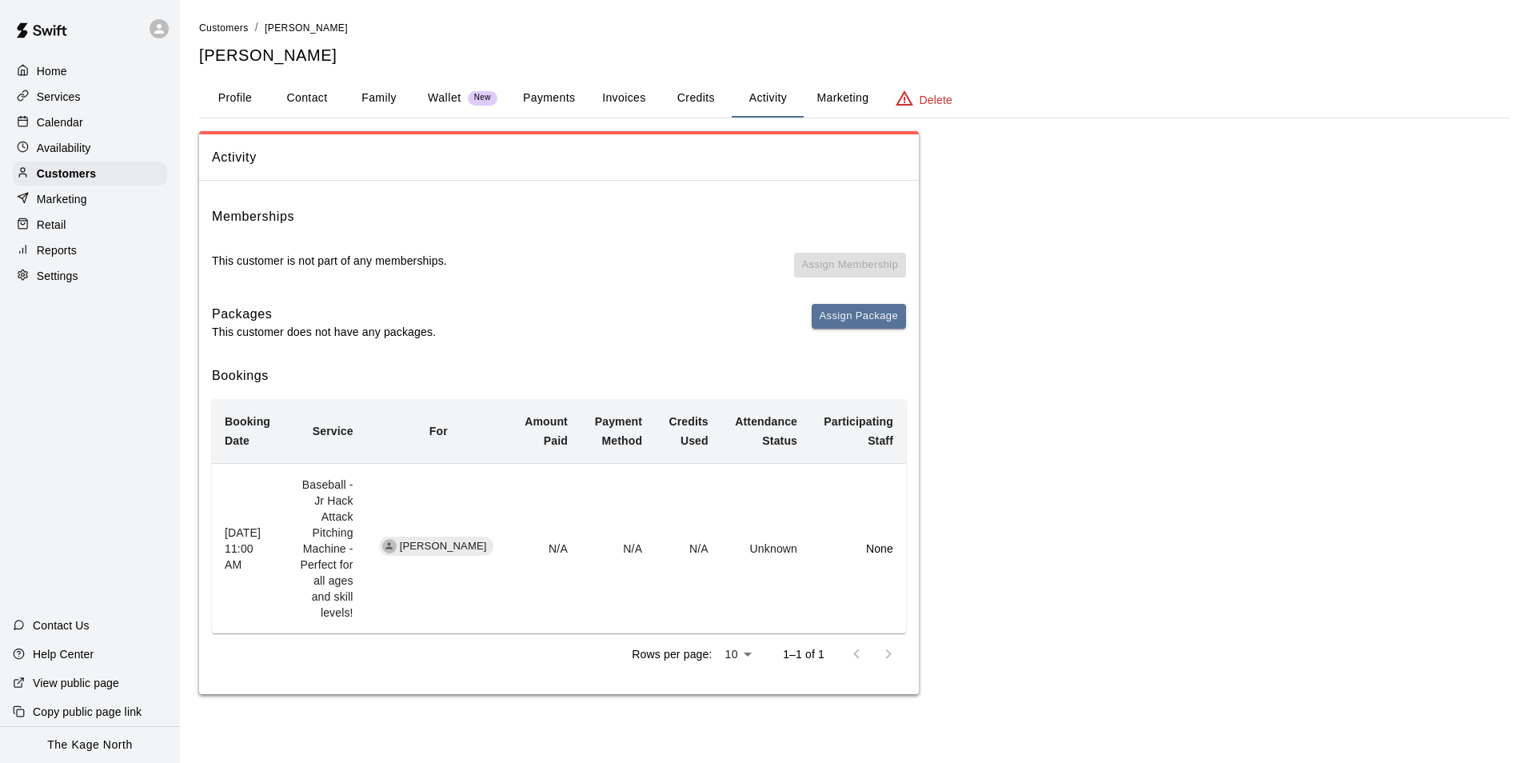
click at [247, 99] on button "Profile" at bounding box center [235, 98] width 72 height 38
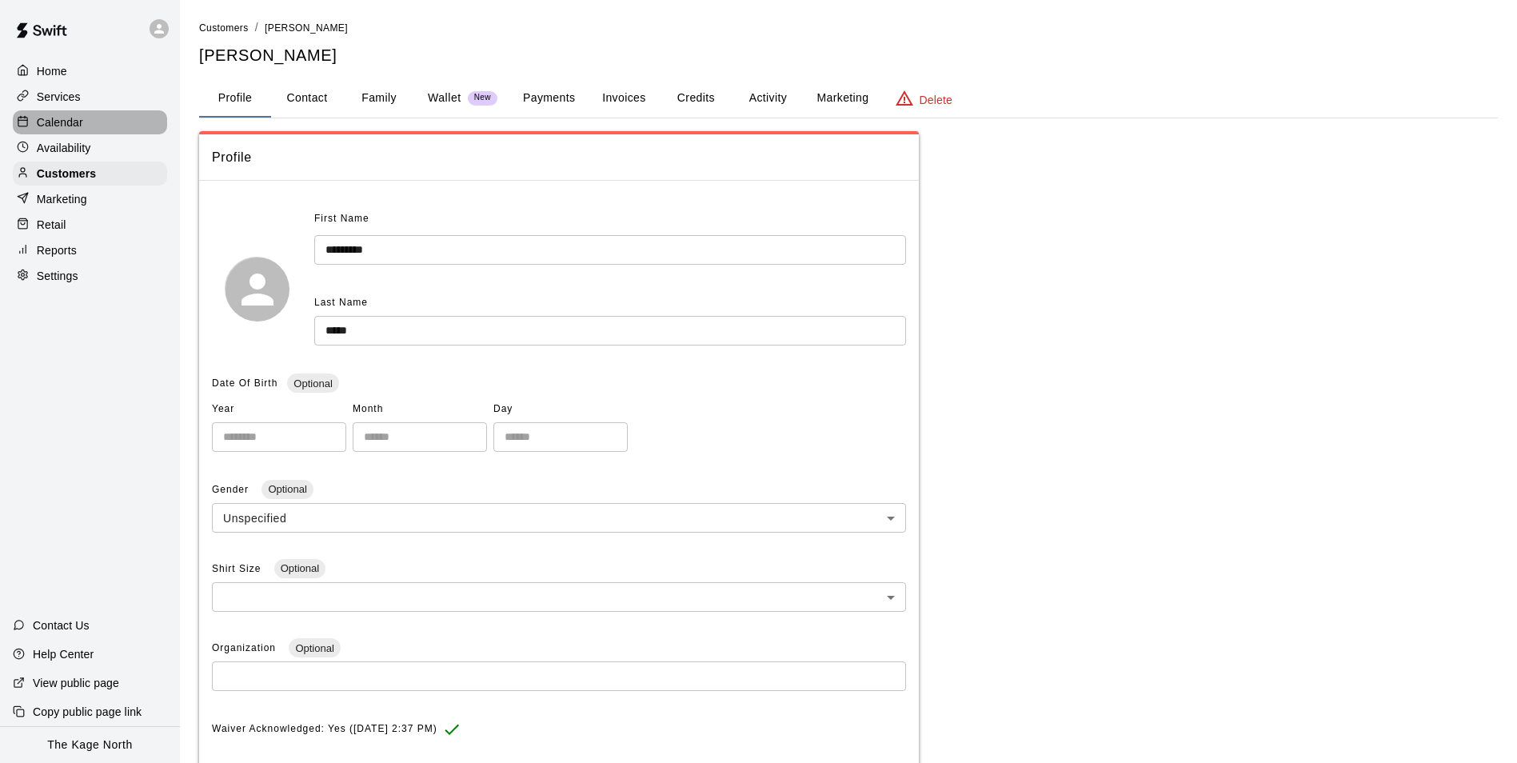
click at [53, 121] on p "Calendar" at bounding box center [60, 122] width 46 height 16
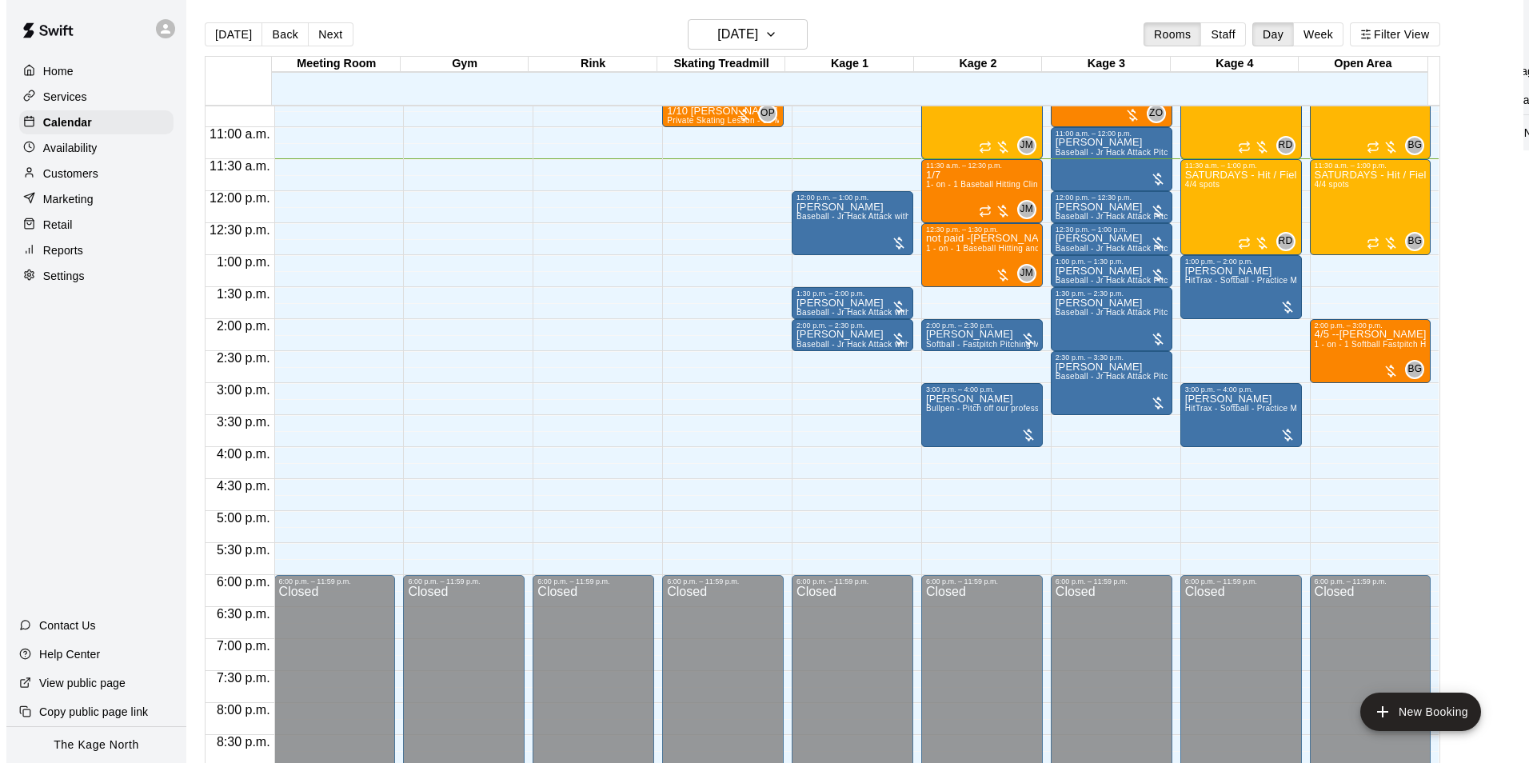
scroll to position [655, 0]
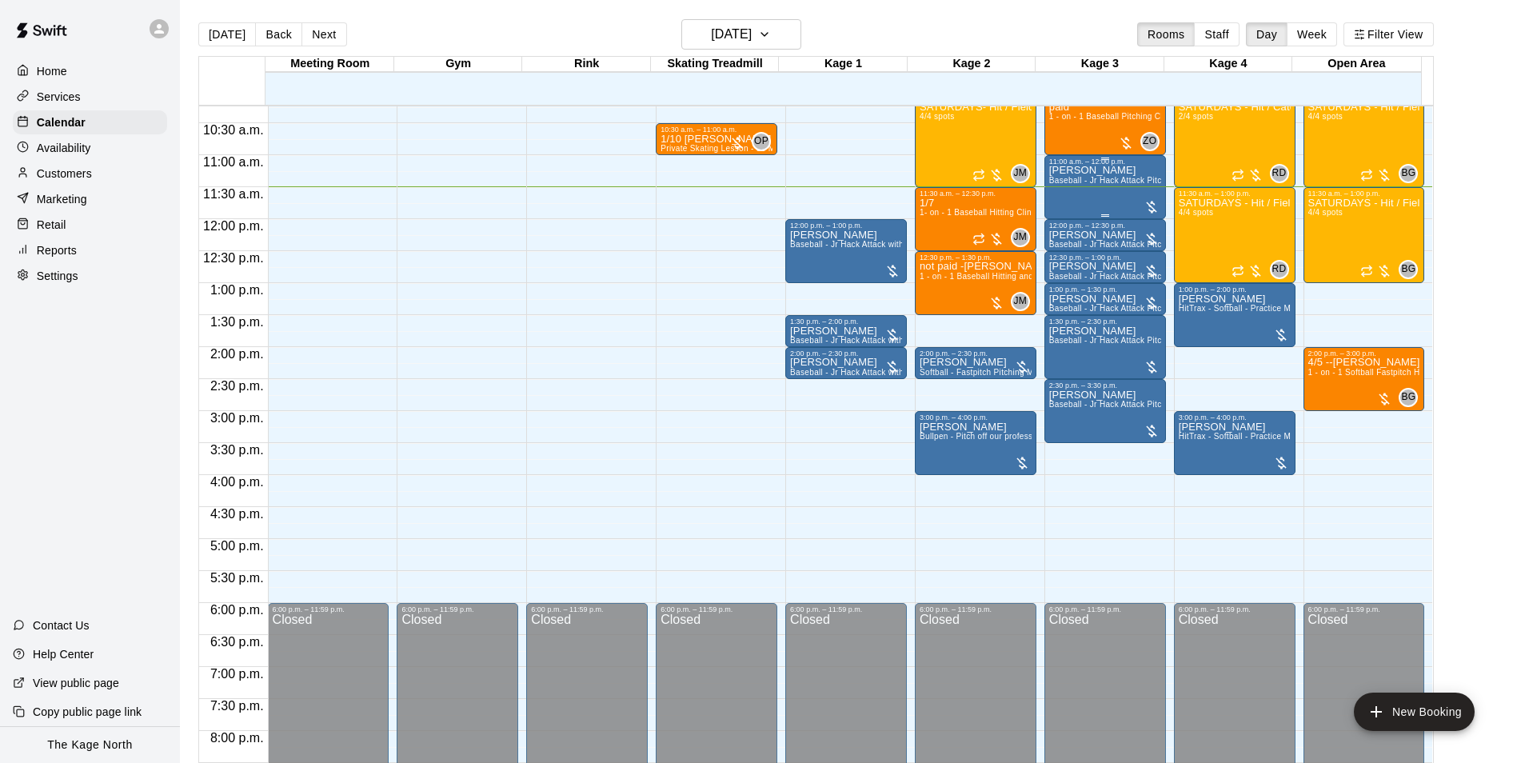
click at [1073, 166] on div "11:00 a.m. – 12:00 p.m." at bounding box center [1106, 162] width 112 height 8
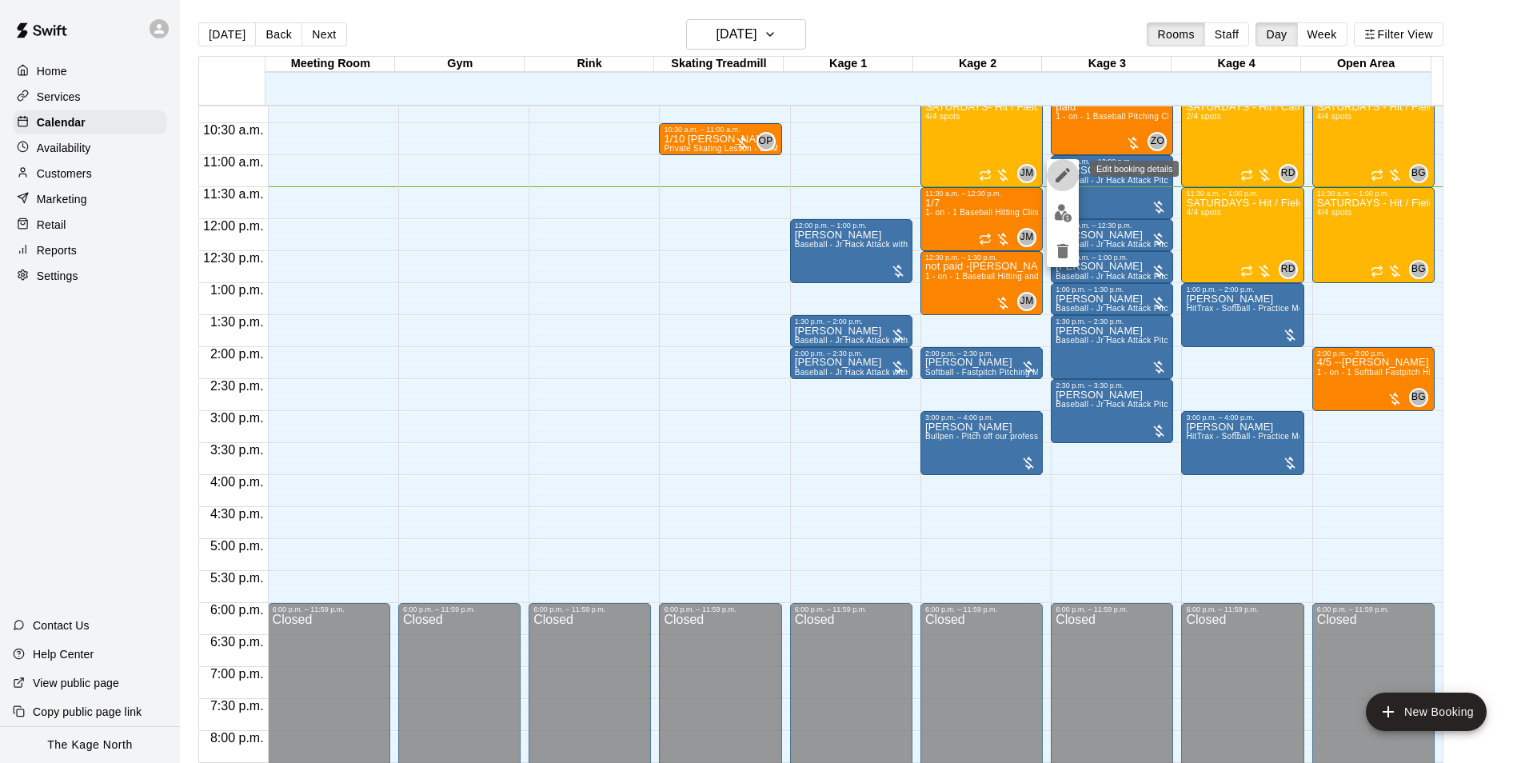
click at [1063, 170] on icon "edit" at bounding box center [1063, 175] width 19 height 19
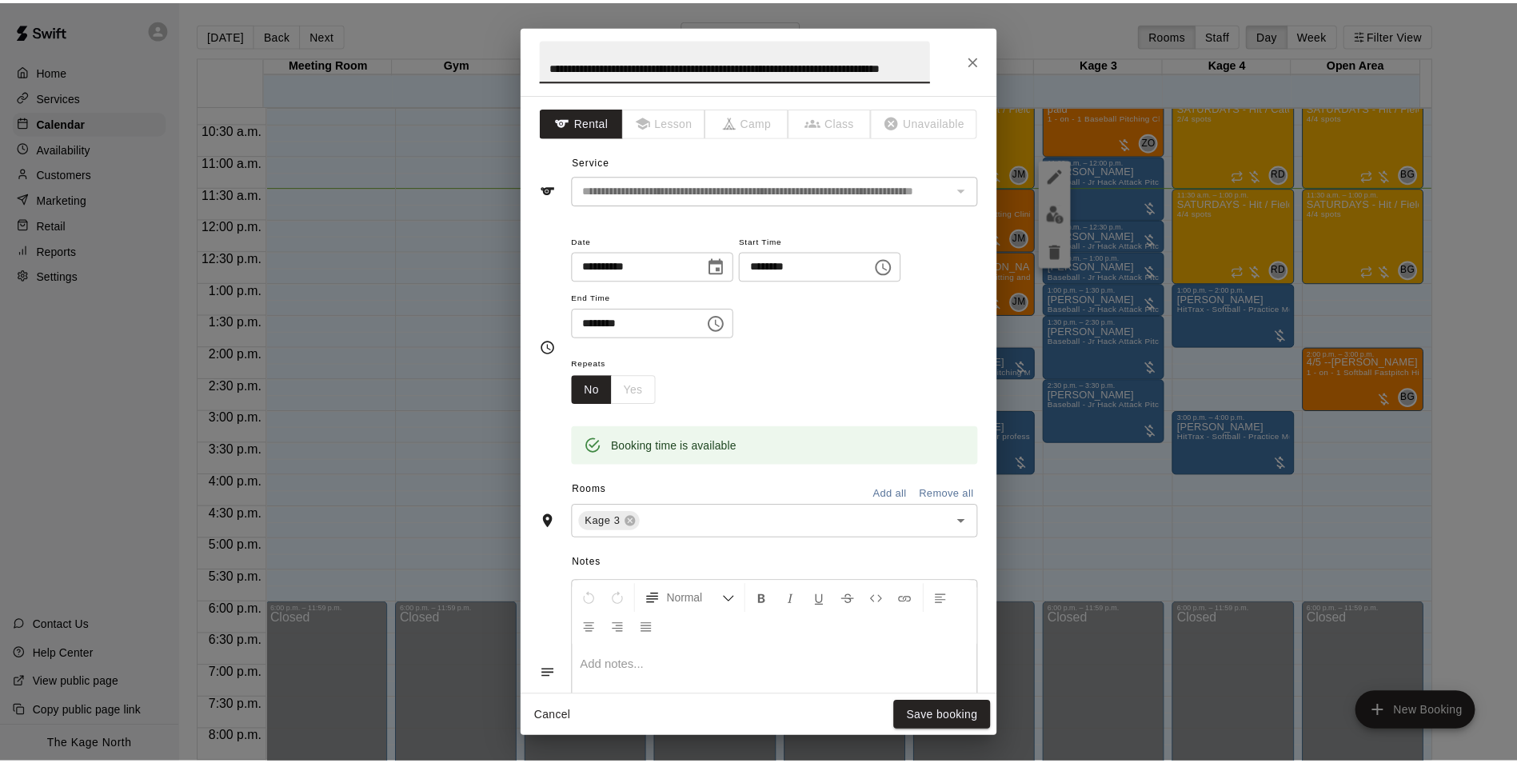
scroll to position [0, 0]
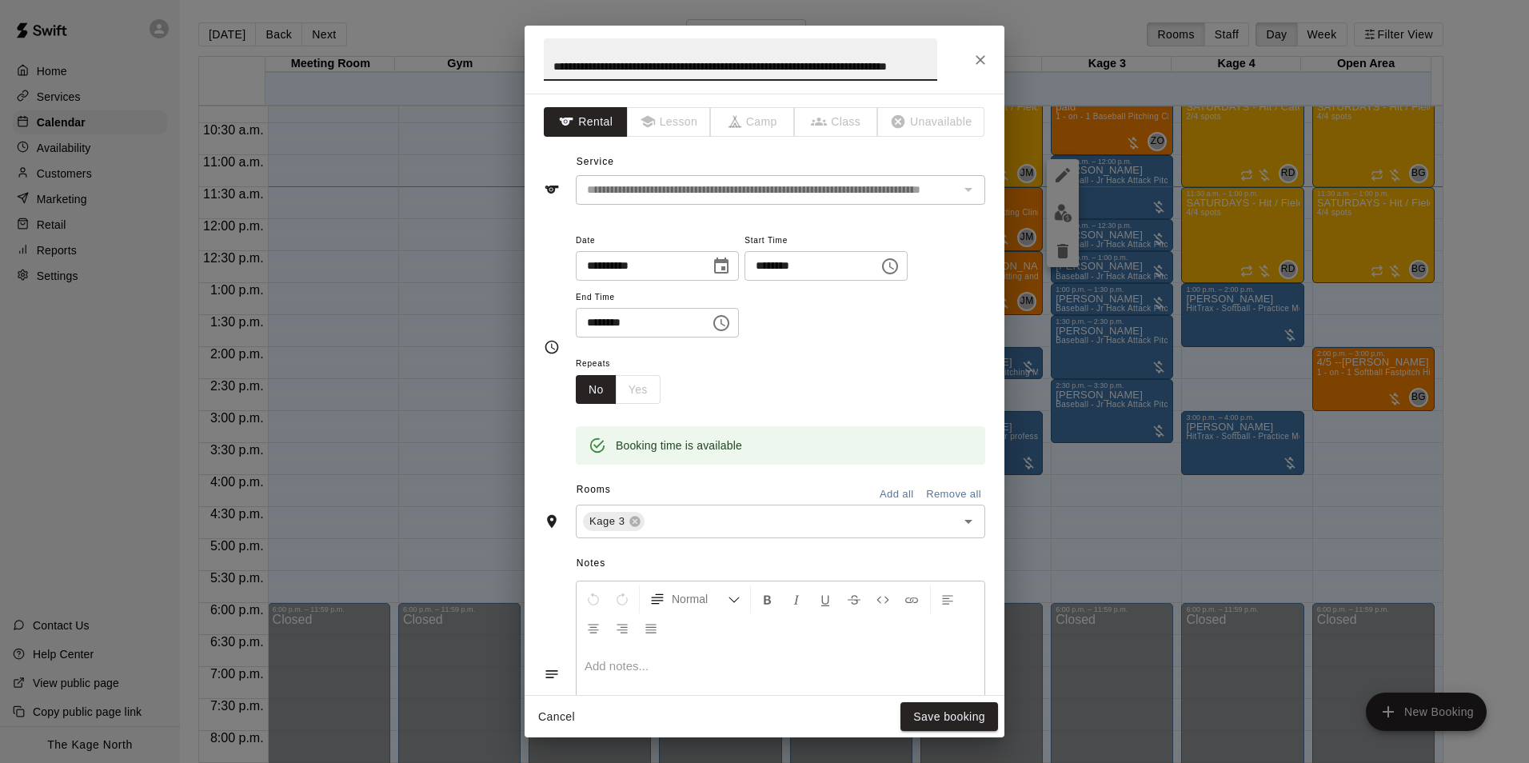
drag, startPoint x: 927, startPoint y: 69, endPoint x: 461, endPoint y: 70, distance: 466.4
click at [461, 70] on div "**********" at bounding box center [764, 381] width 1529 height 763
type input "********"
click at [932, 711] on button "Save booking" at bounding box center [950, 717] width 98 height 30
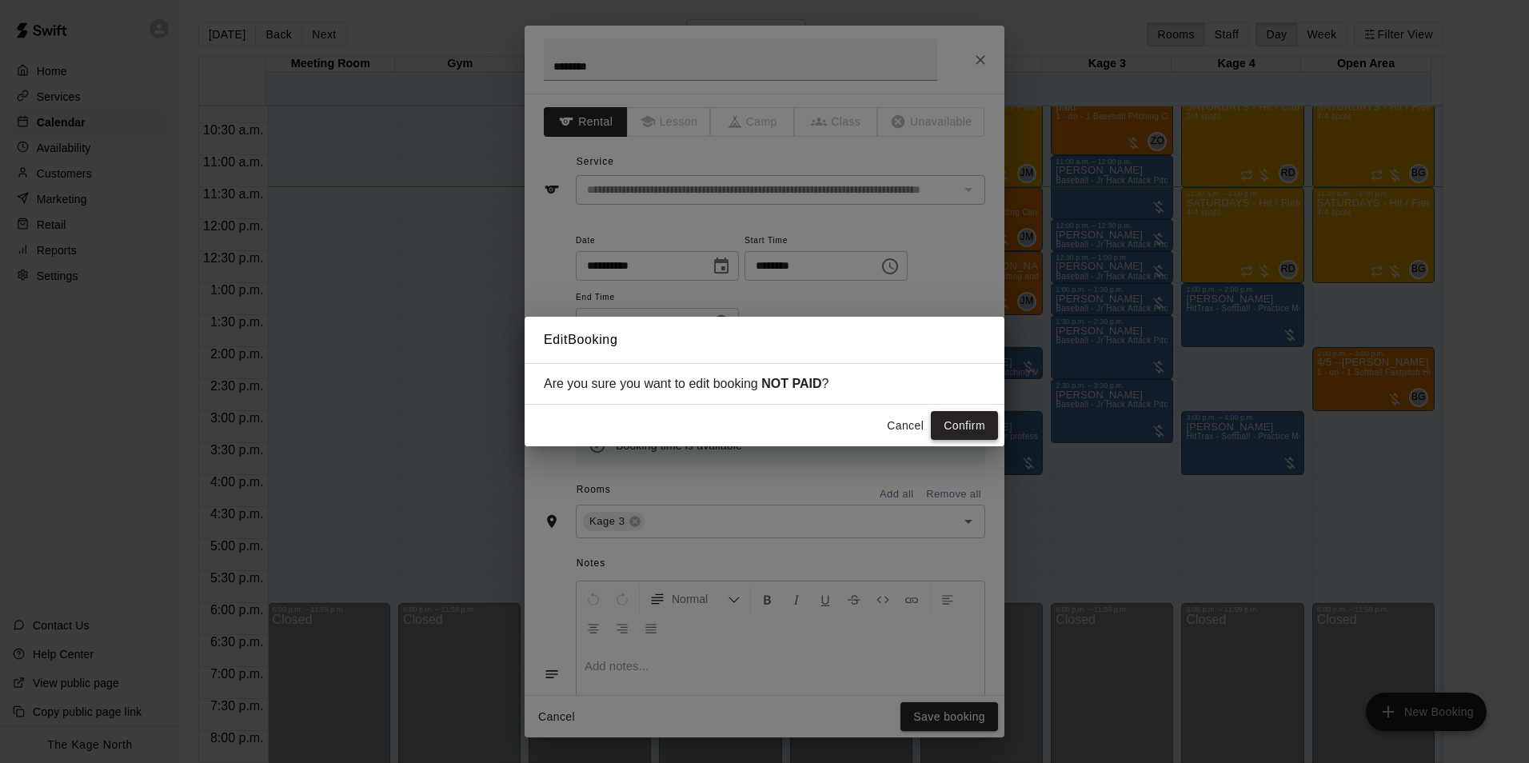
click at [937, 418] on button "Confirm" at bounding box center [964, 426] width 67 height 30
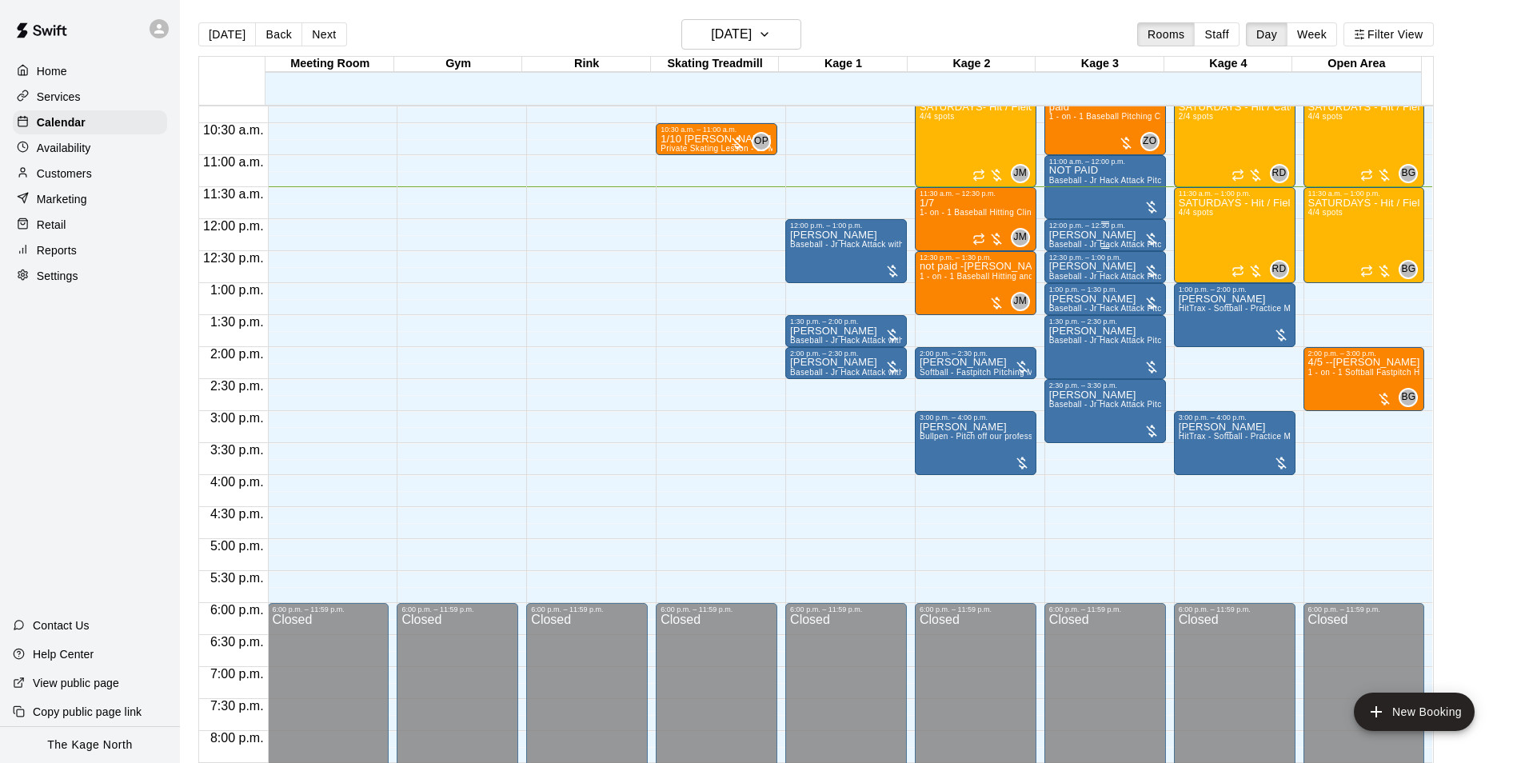
click at [1077, 235] on p "[PERSON_NAME]" at bounding box center [1106, 235] width 112 height 0
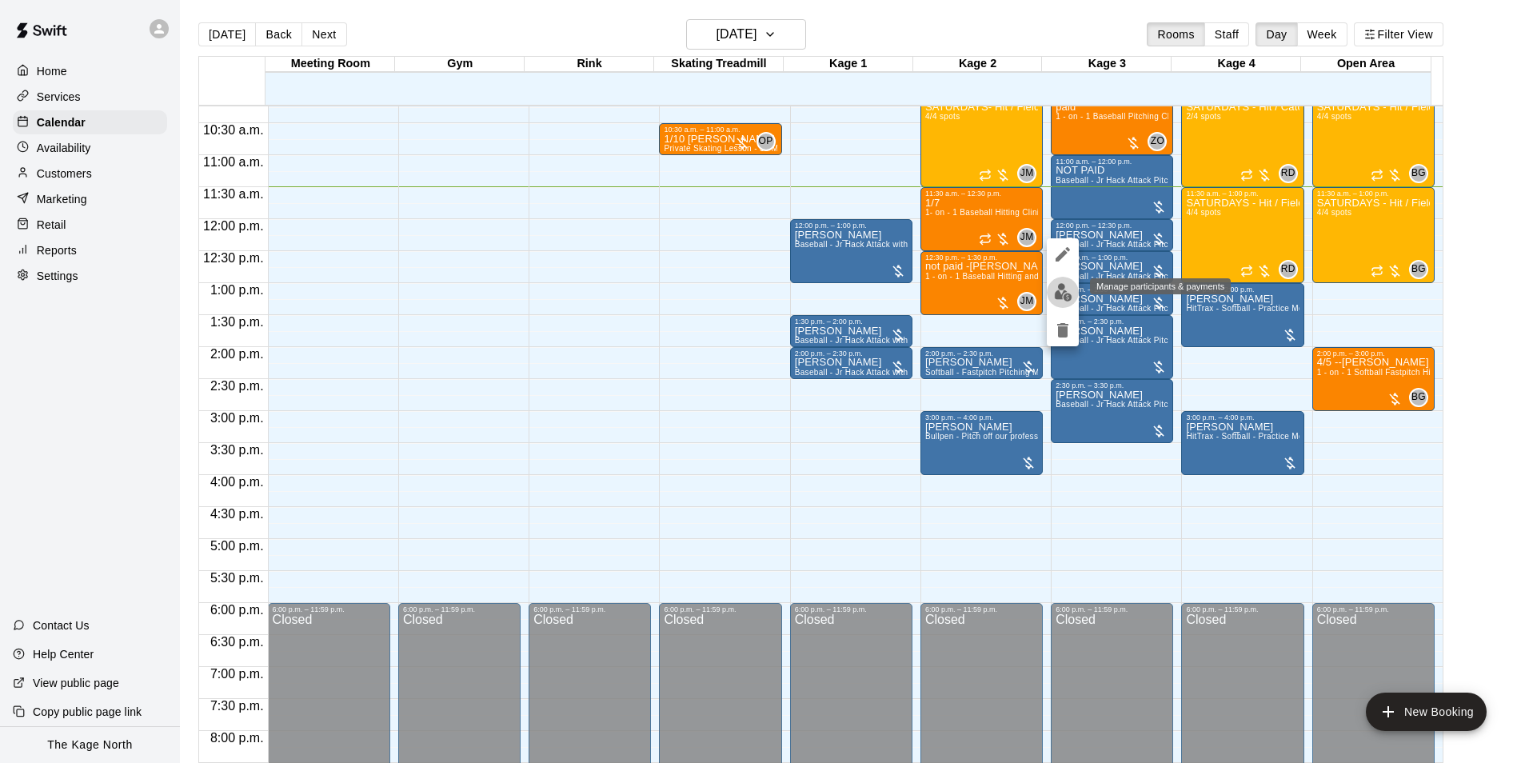
click at [1054, 297] on img "edit" at bounding box center [1063, 292] width 18 height 18
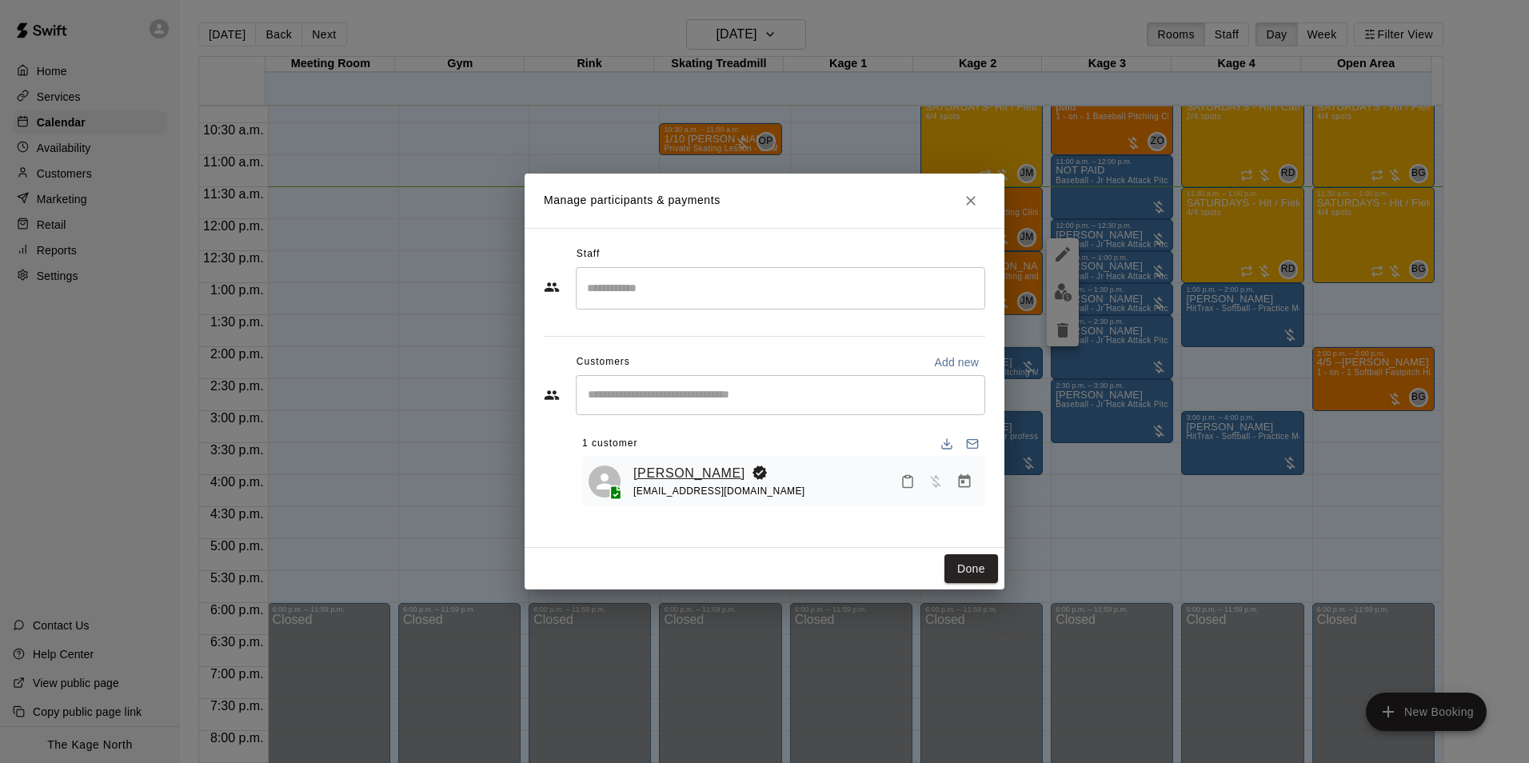
click at [691, 476] on link "[PERSON_NAME]" at bounding box center [690, 473] width 112 height 21
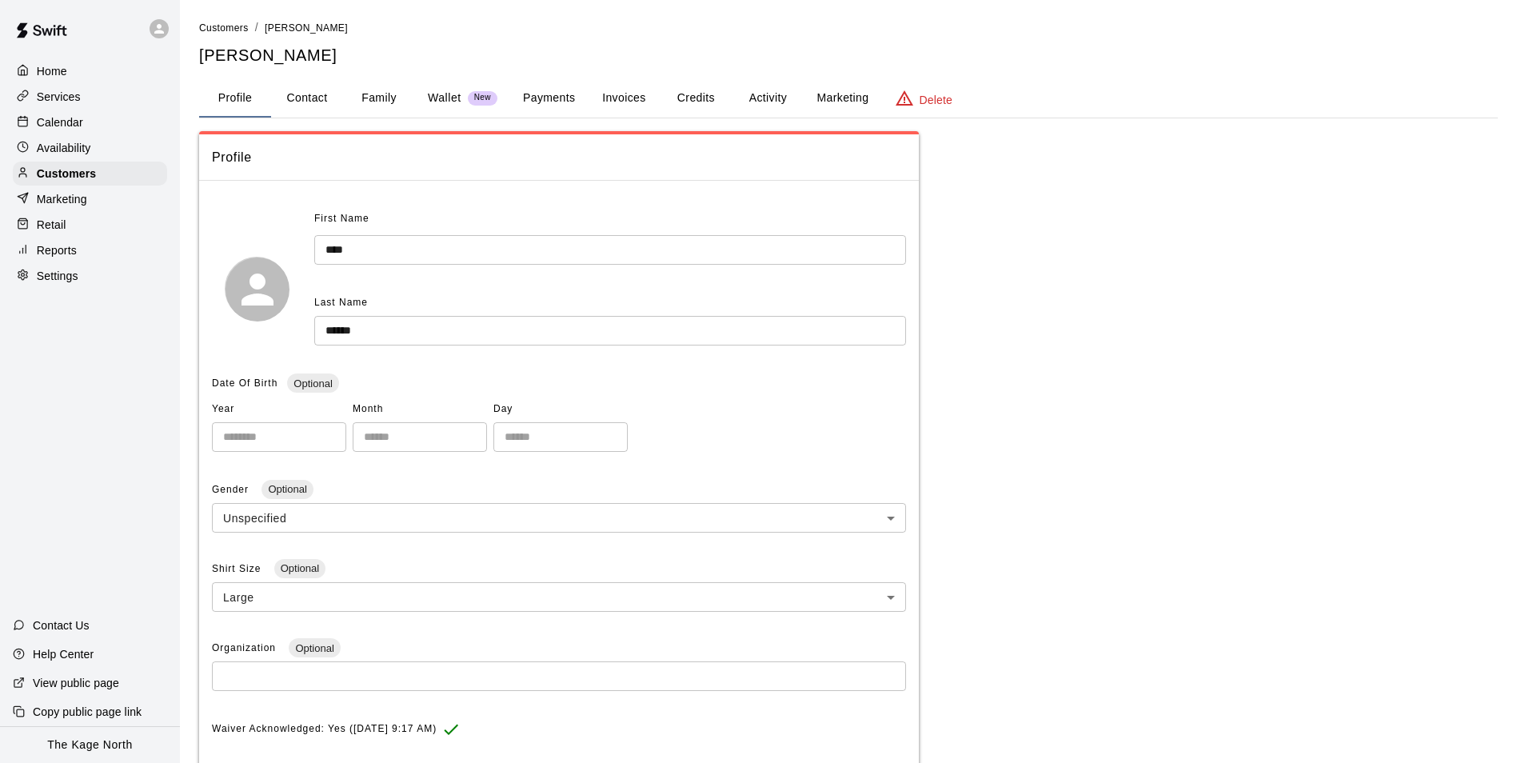
click at [748, 97] on button "Activity" at bounding box center [768, 98] width 72 height 38
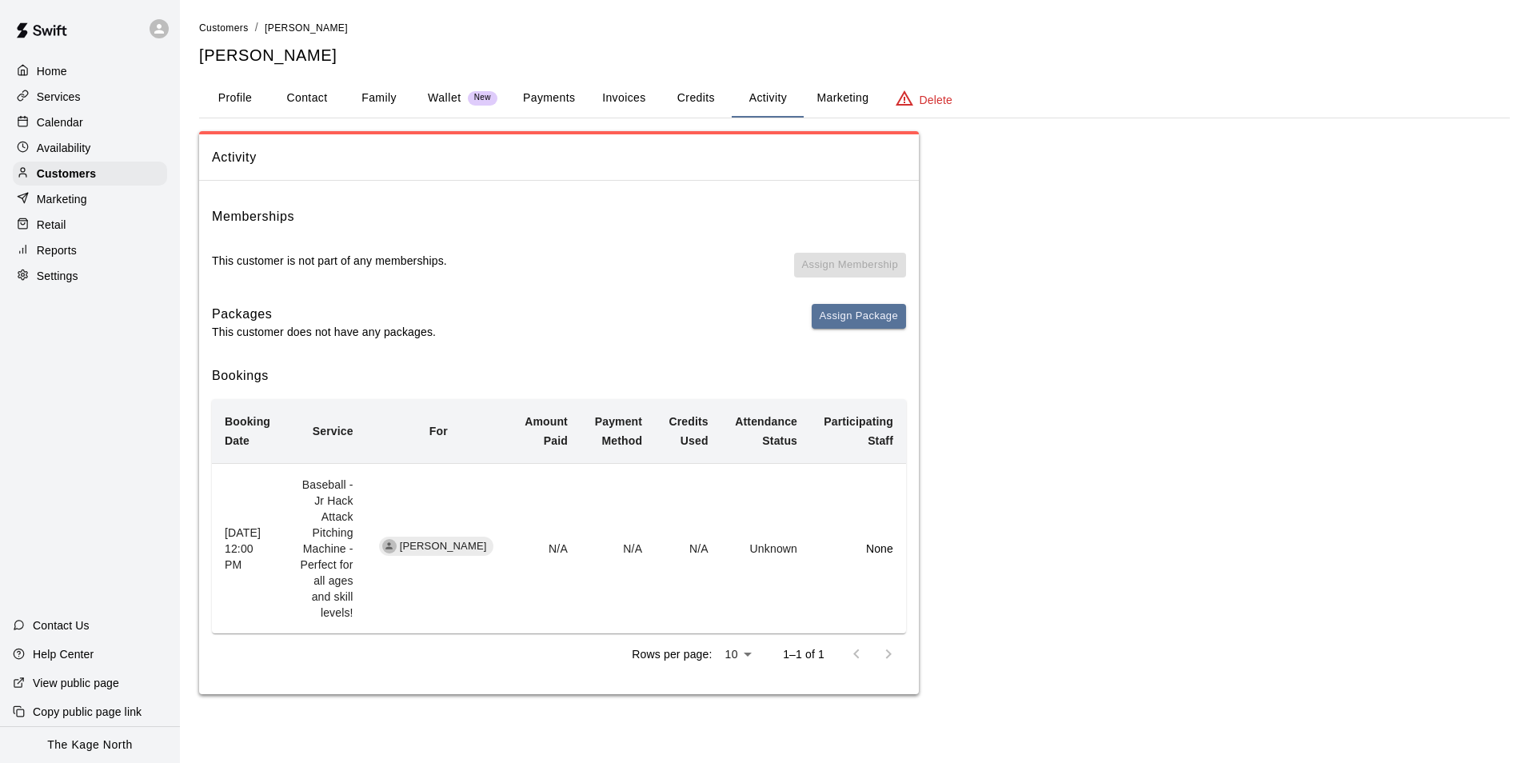
click at [235, 102] on button "Profile" at bounding box center [235, 98] width 72 height 38
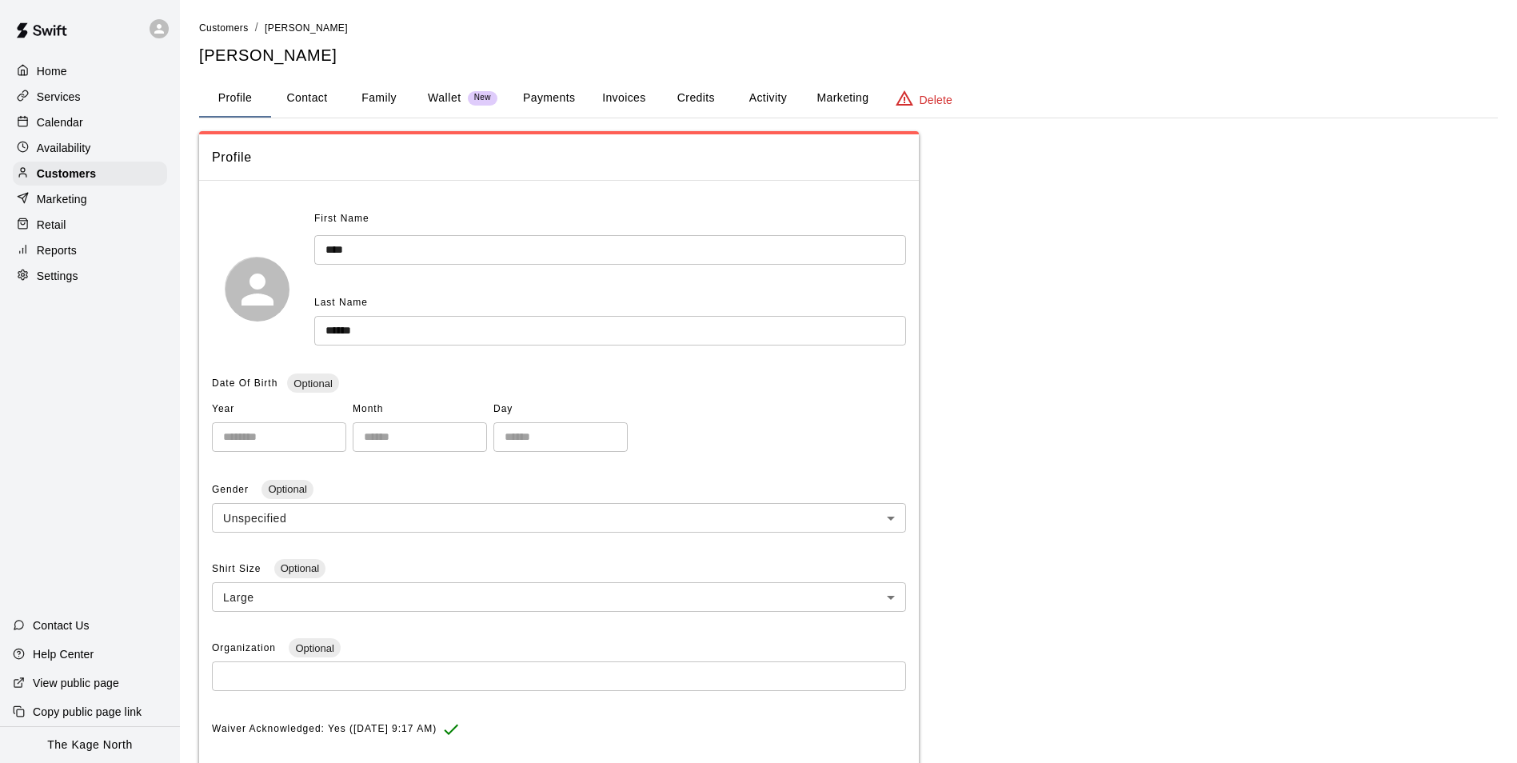
click at [78, 121] on p "Calendar" at bounding box center [60, 122] width 46 height 16
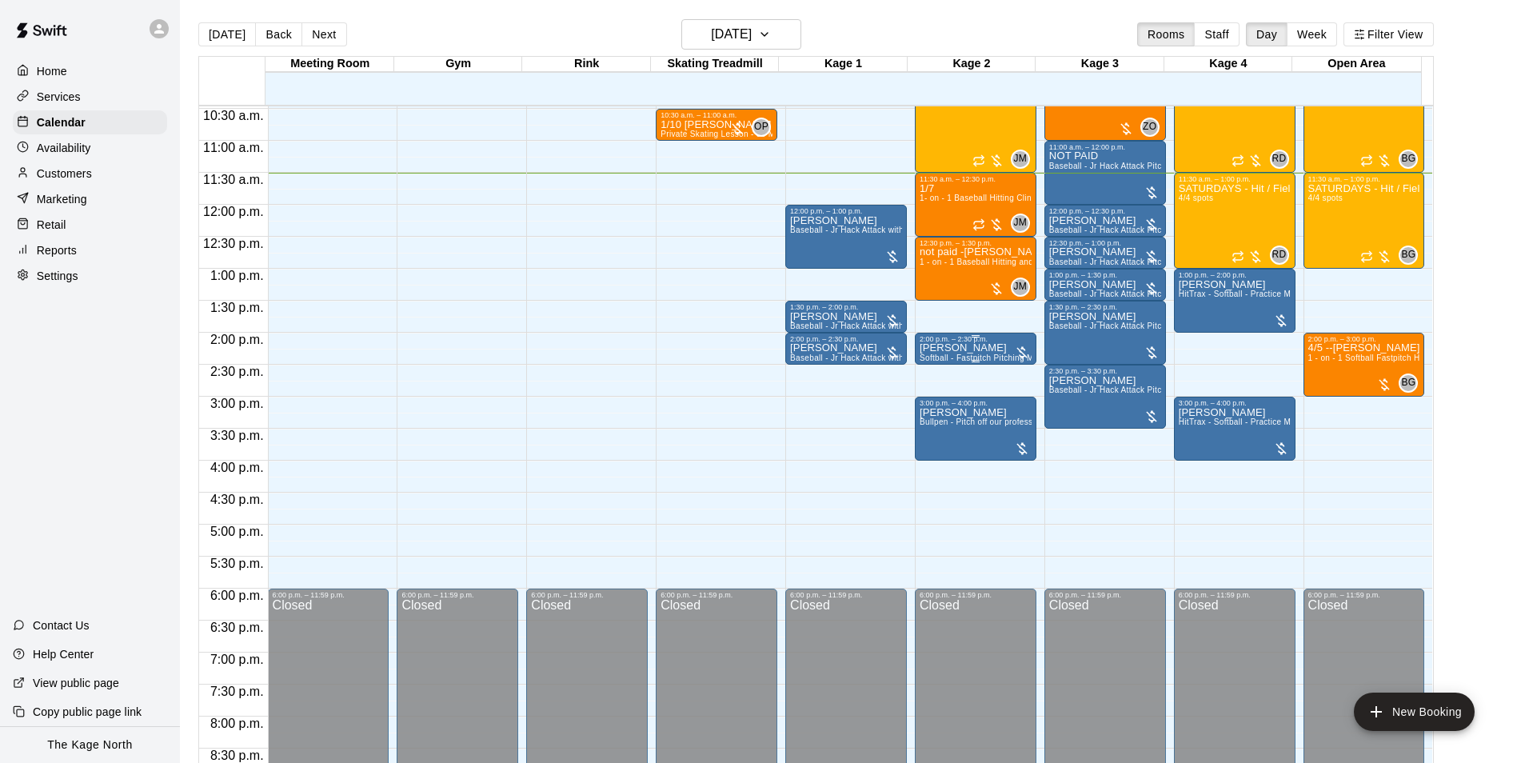
scroll to position [576, 0]
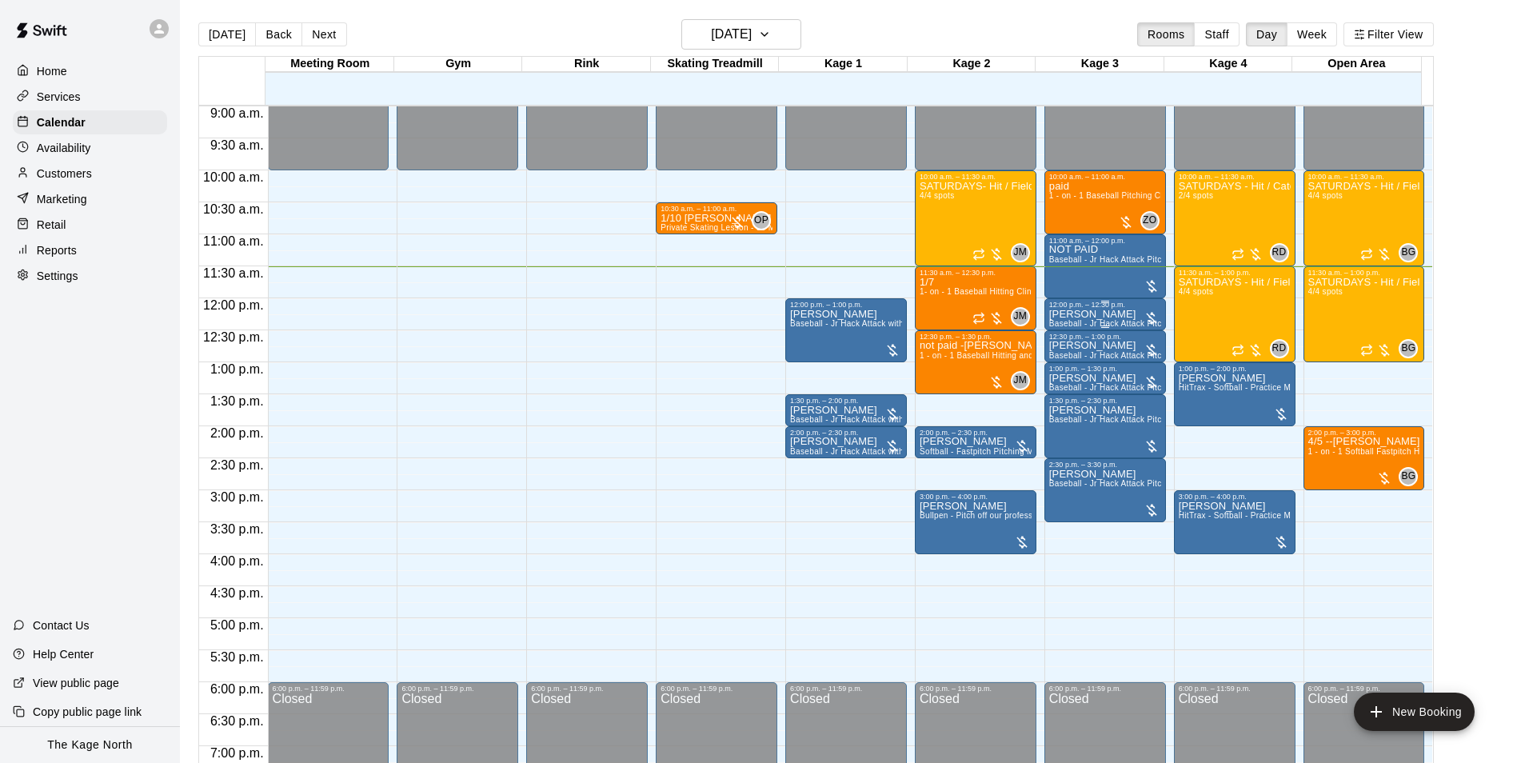
click at [1110, 313] on div "Thom Lillie Baseball - Jr Hack Attack Pitching Machine - Perfect for all ages a…" at bounding box center [1106, 690] width 112 height 763
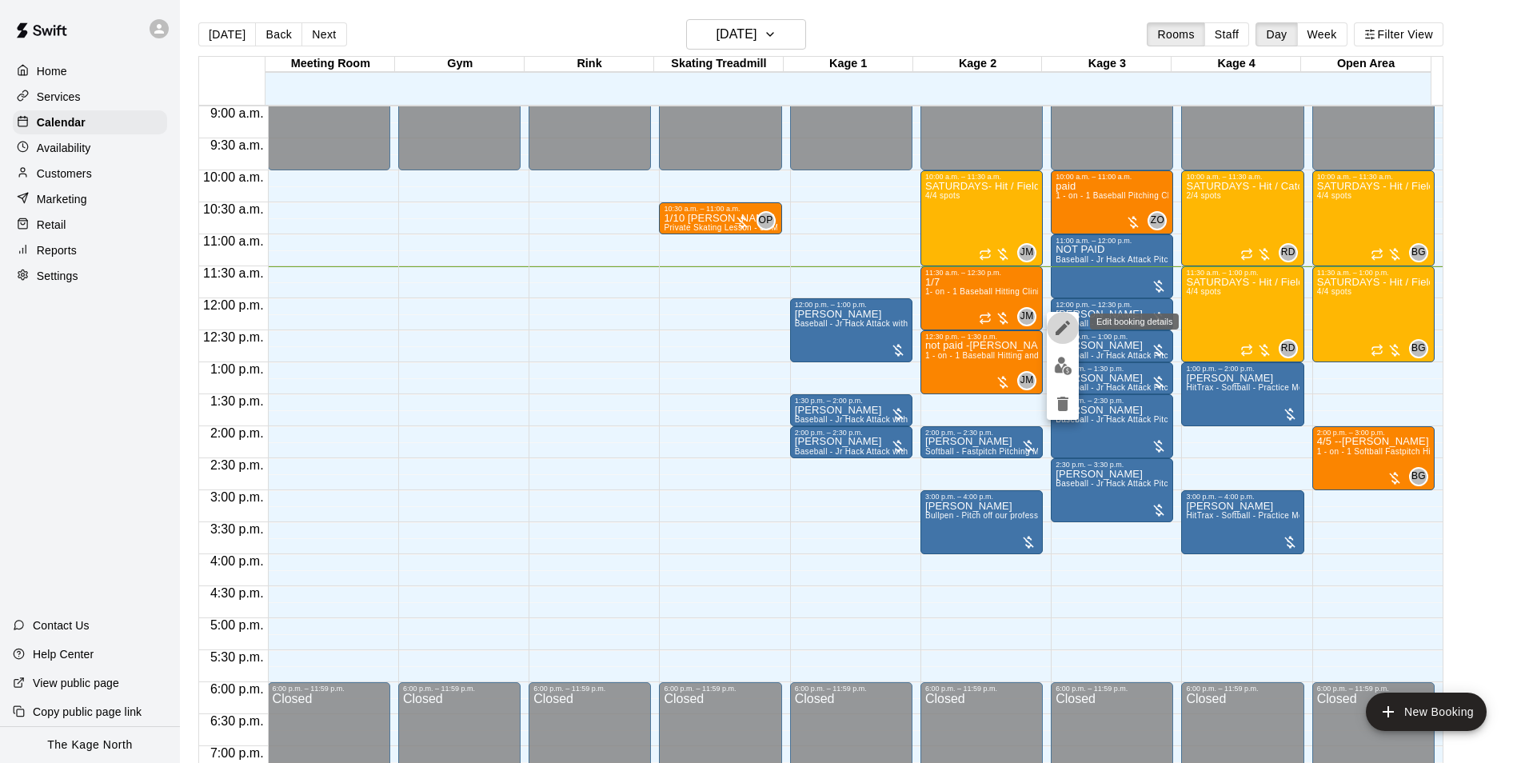
click at [1065, 332] on icon "edit" at bounding box center [1063, 327] width 19 height 19
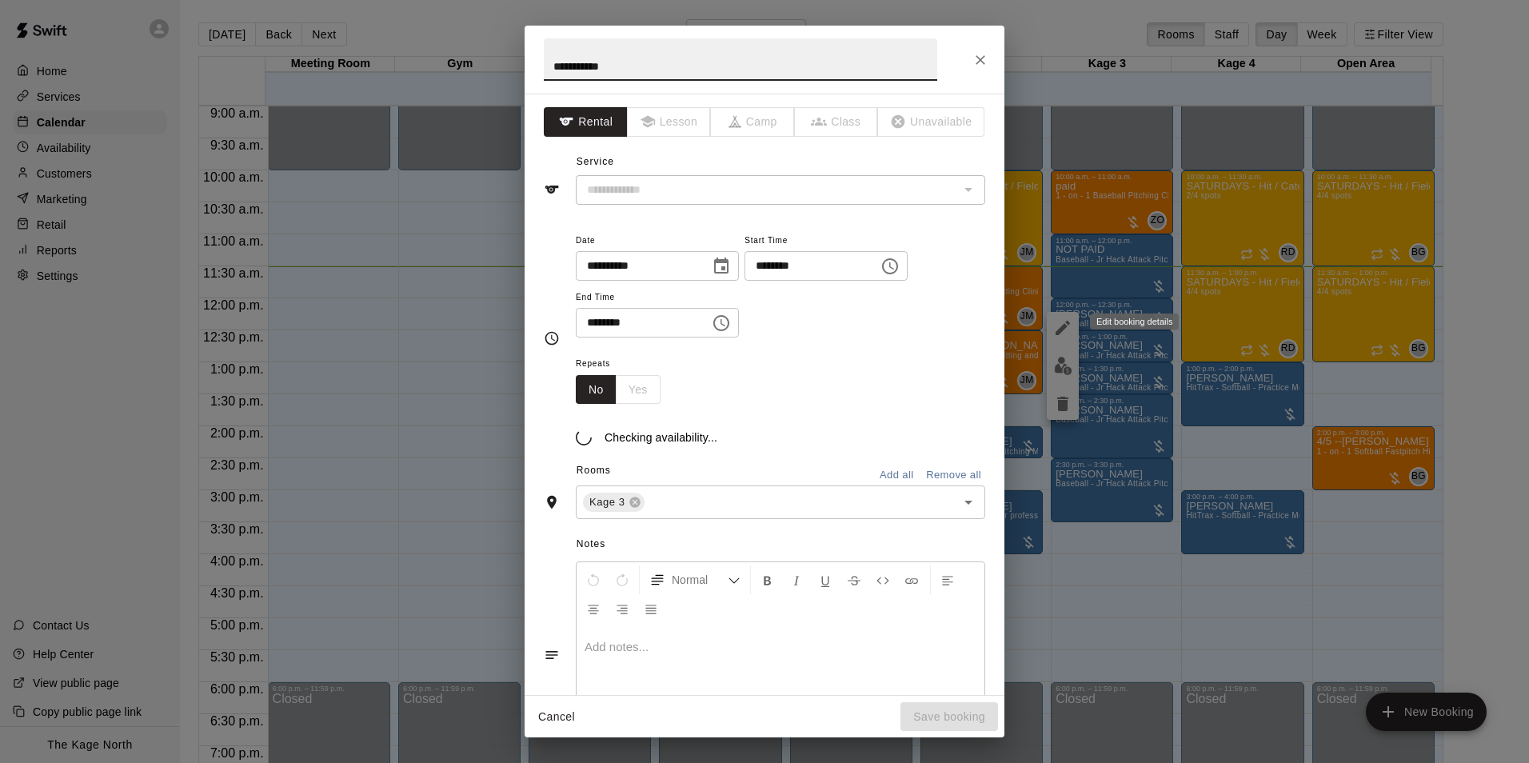
type input "**********"
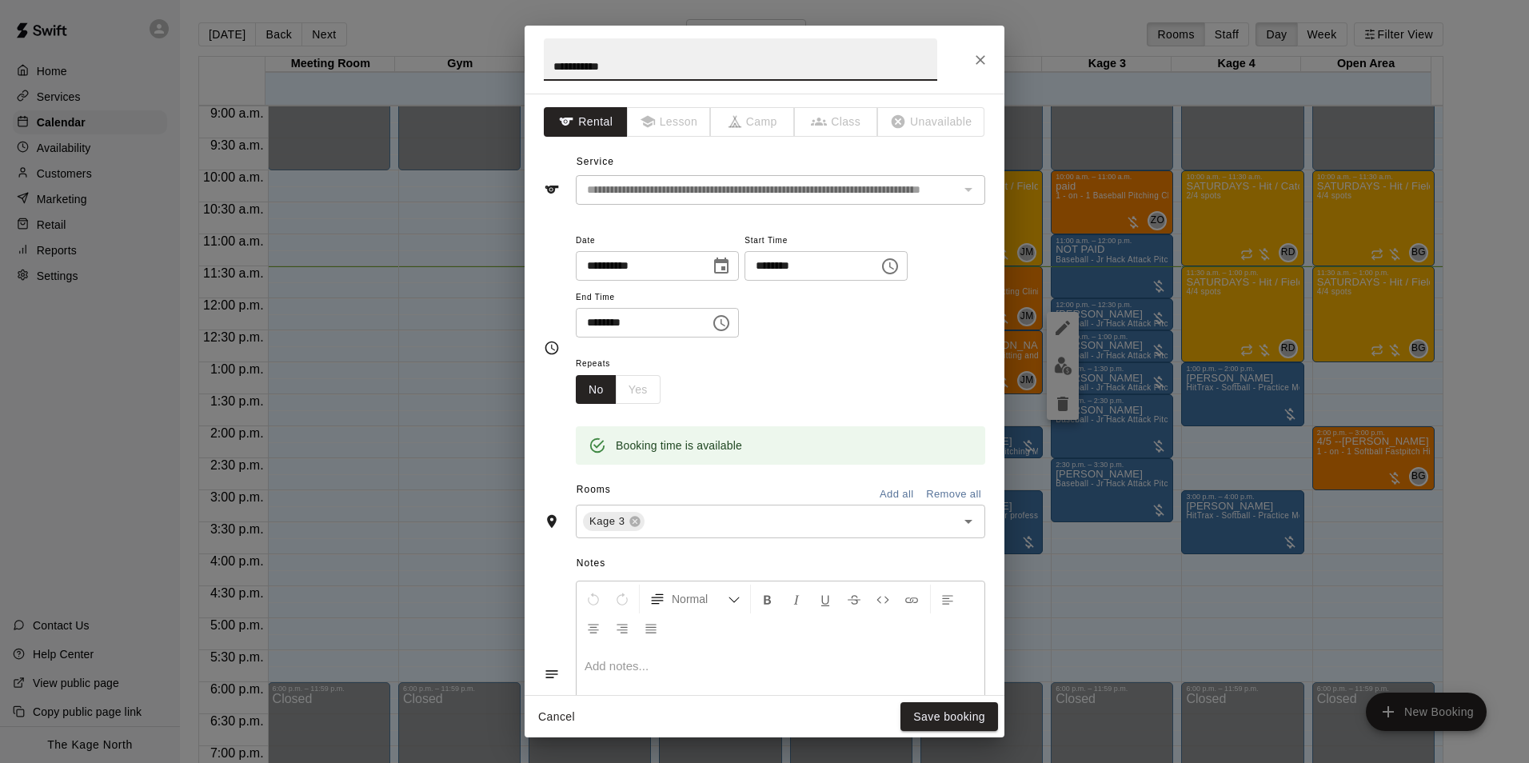
click at [554, 66] on input "**********" at bounding box center [741, 59] width 394 height 42
type input "**********"
click at [937, 718] on button "Save booking" at bounding box center [950, 717] width 98 height 30
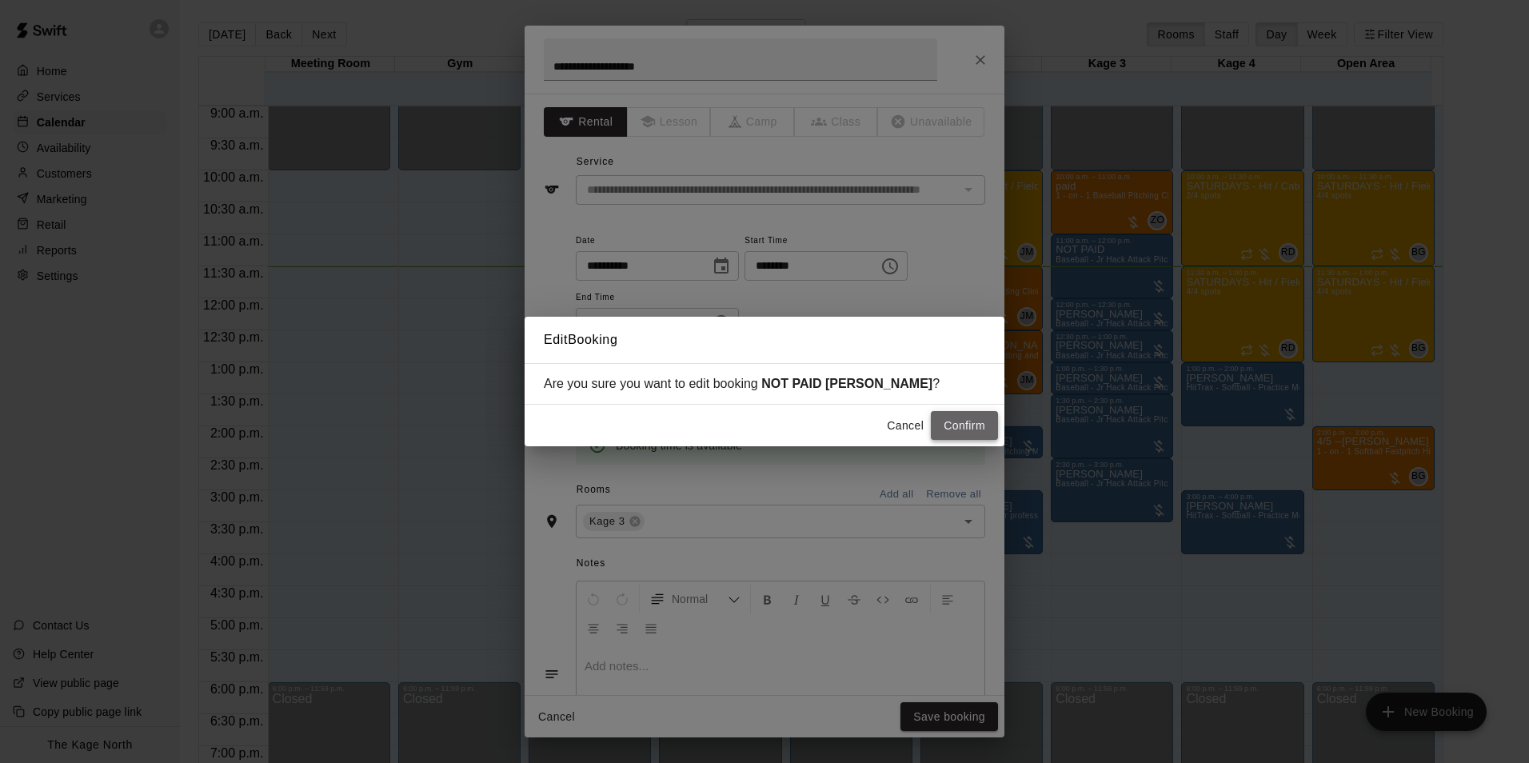
click at [966, 427] on button "Confirm" at bounding box center [964, 426] width 67 height 30
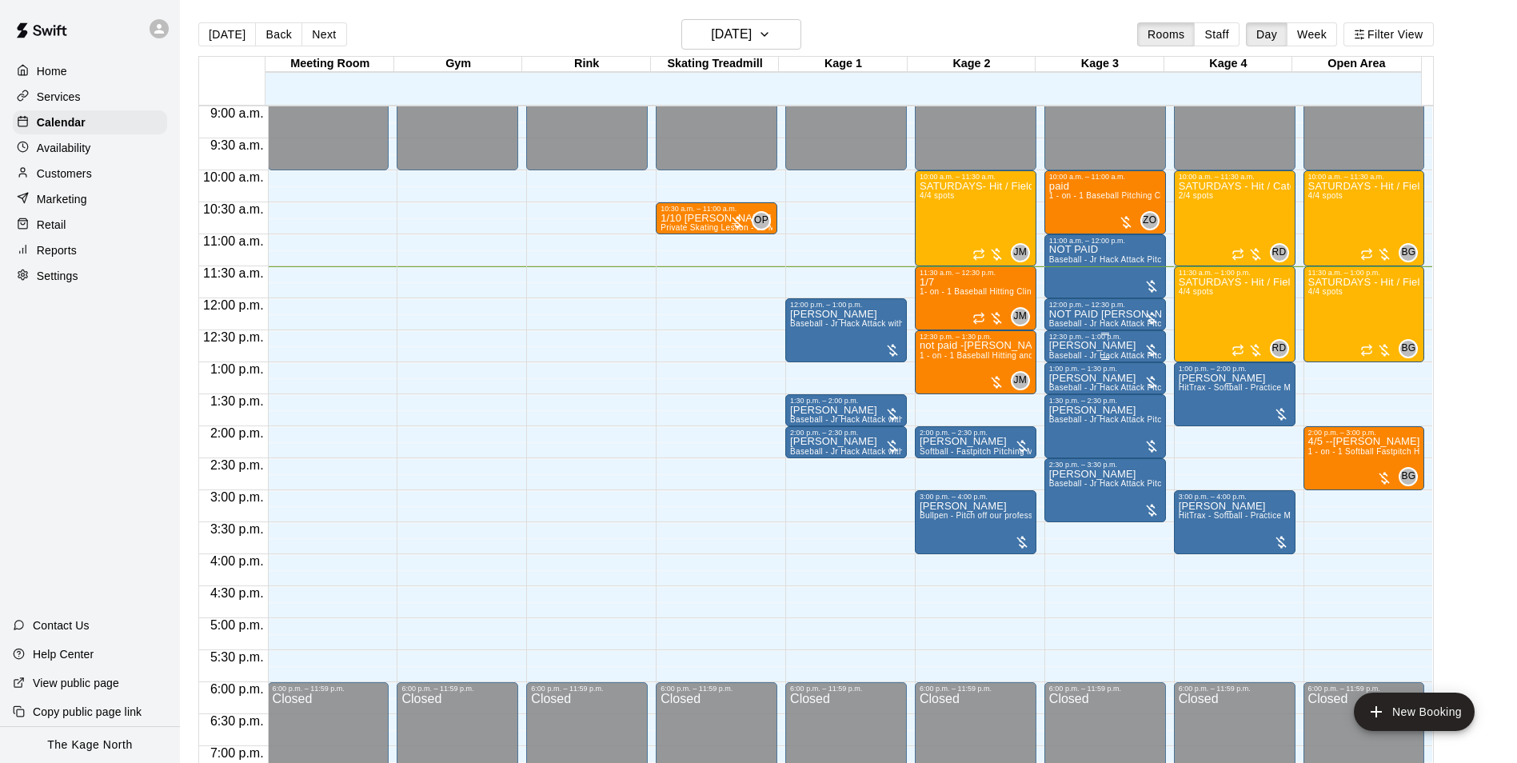
click at [1086, 340] on div "12:30 p.m. – 1:00 p.m." at bounding box center [1106, 337] width 112 height 8
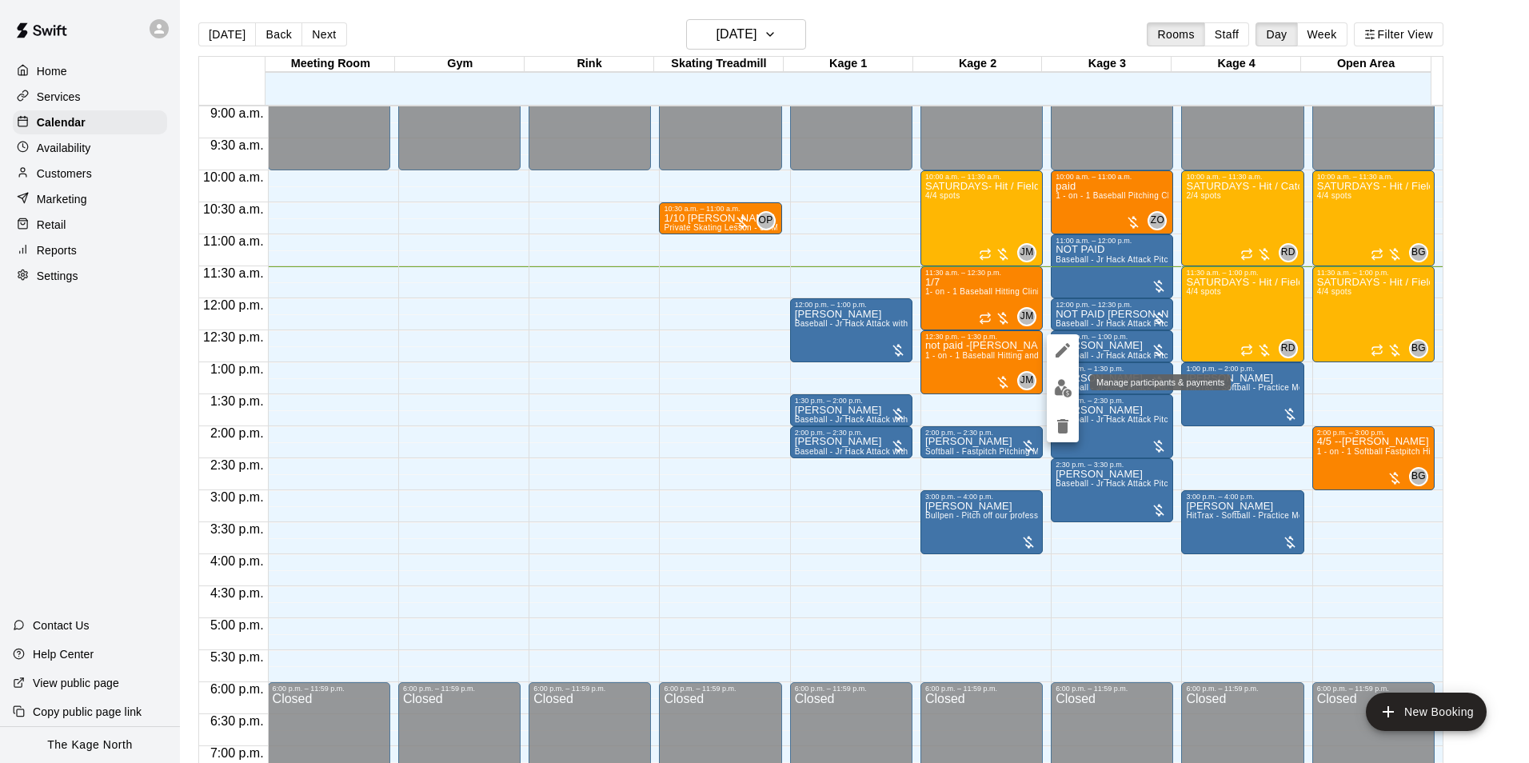
click at [1065, 387] on img "edit" at bounding box center [1063, 388] width 18 height 18
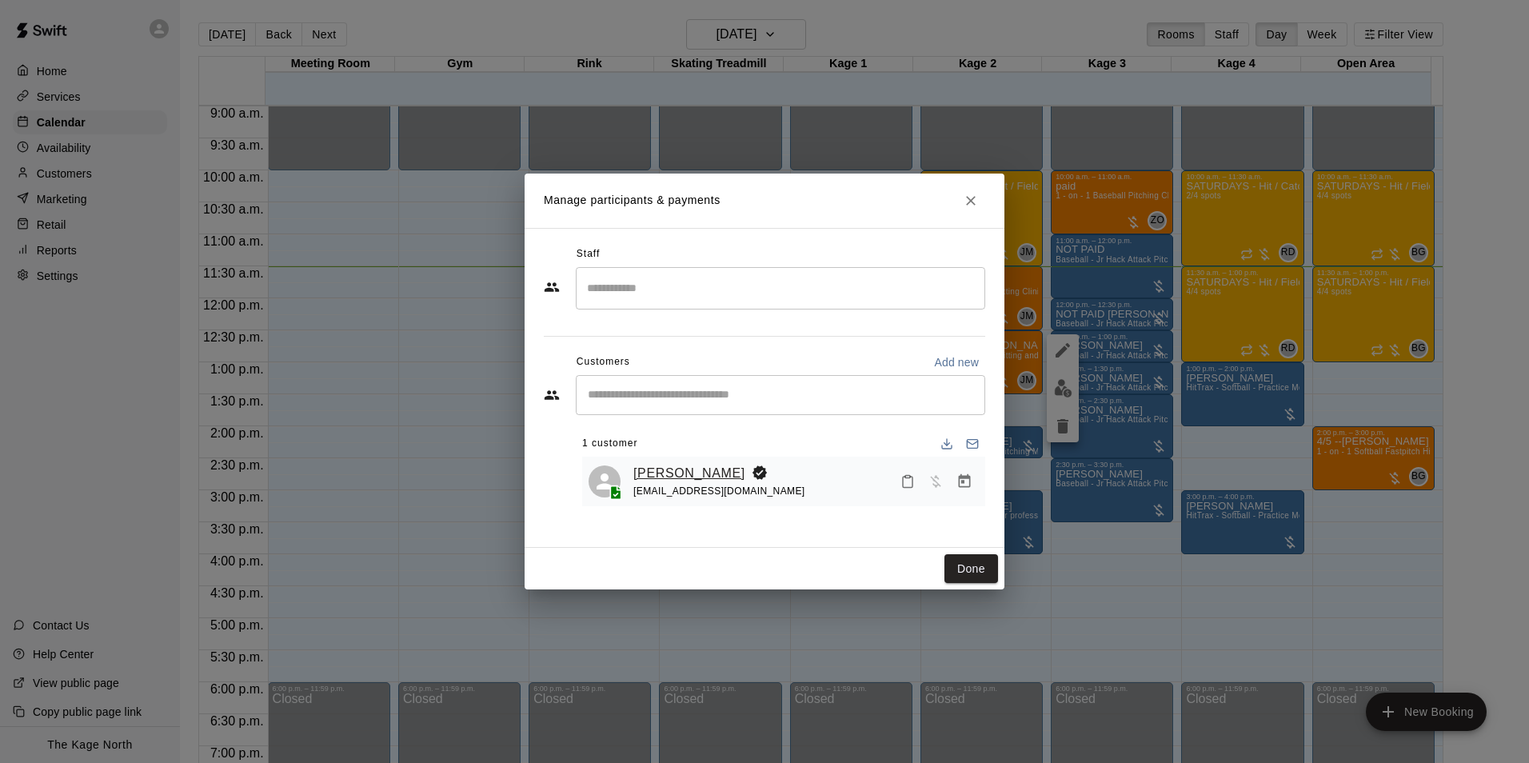
click at [677, 464] on link "Gin Munroe" at bounding box center [690, 473] width 112 height 21
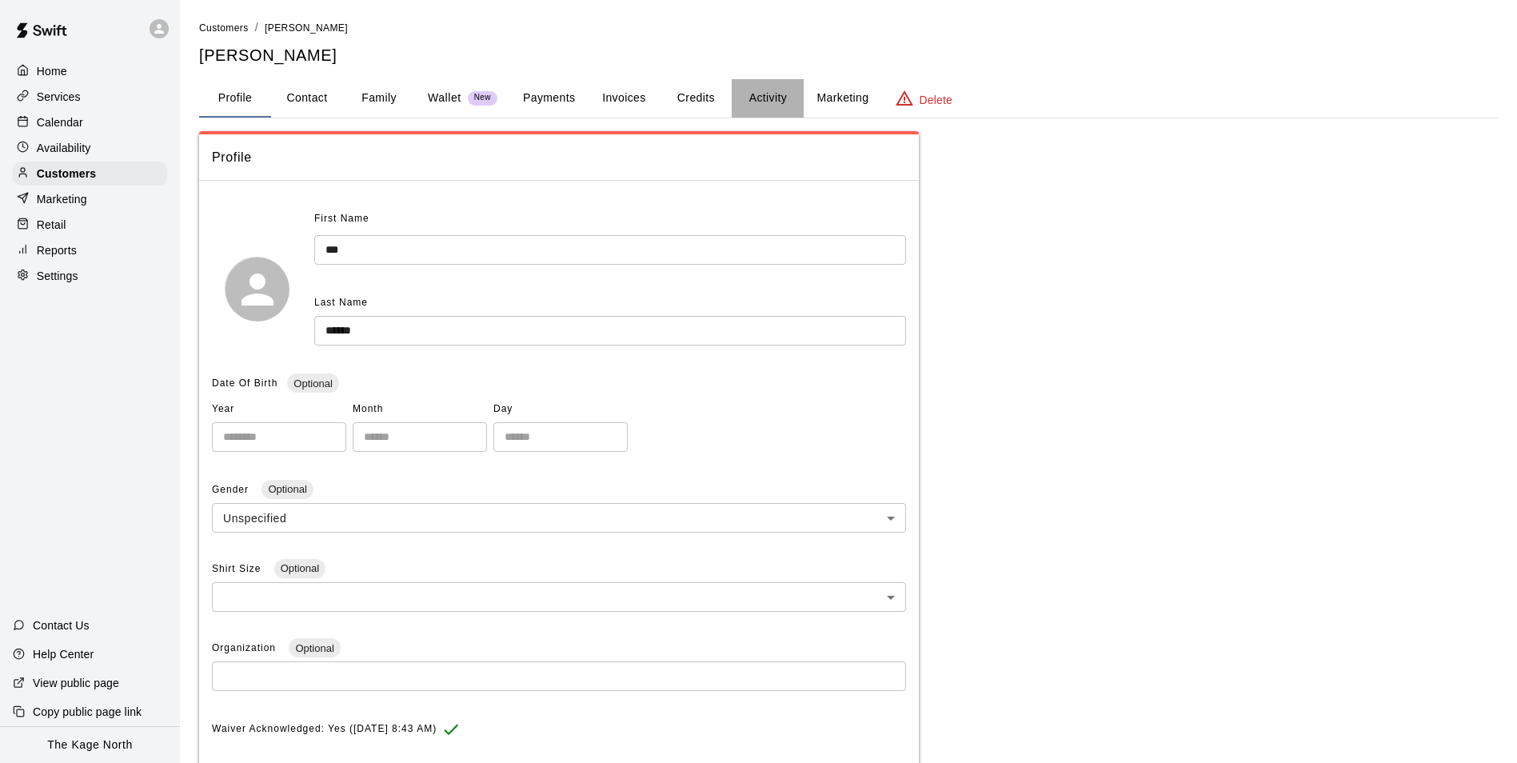
click at [786, 100] on button "Activity" at bounding box center [768, 98] width 72 height 38
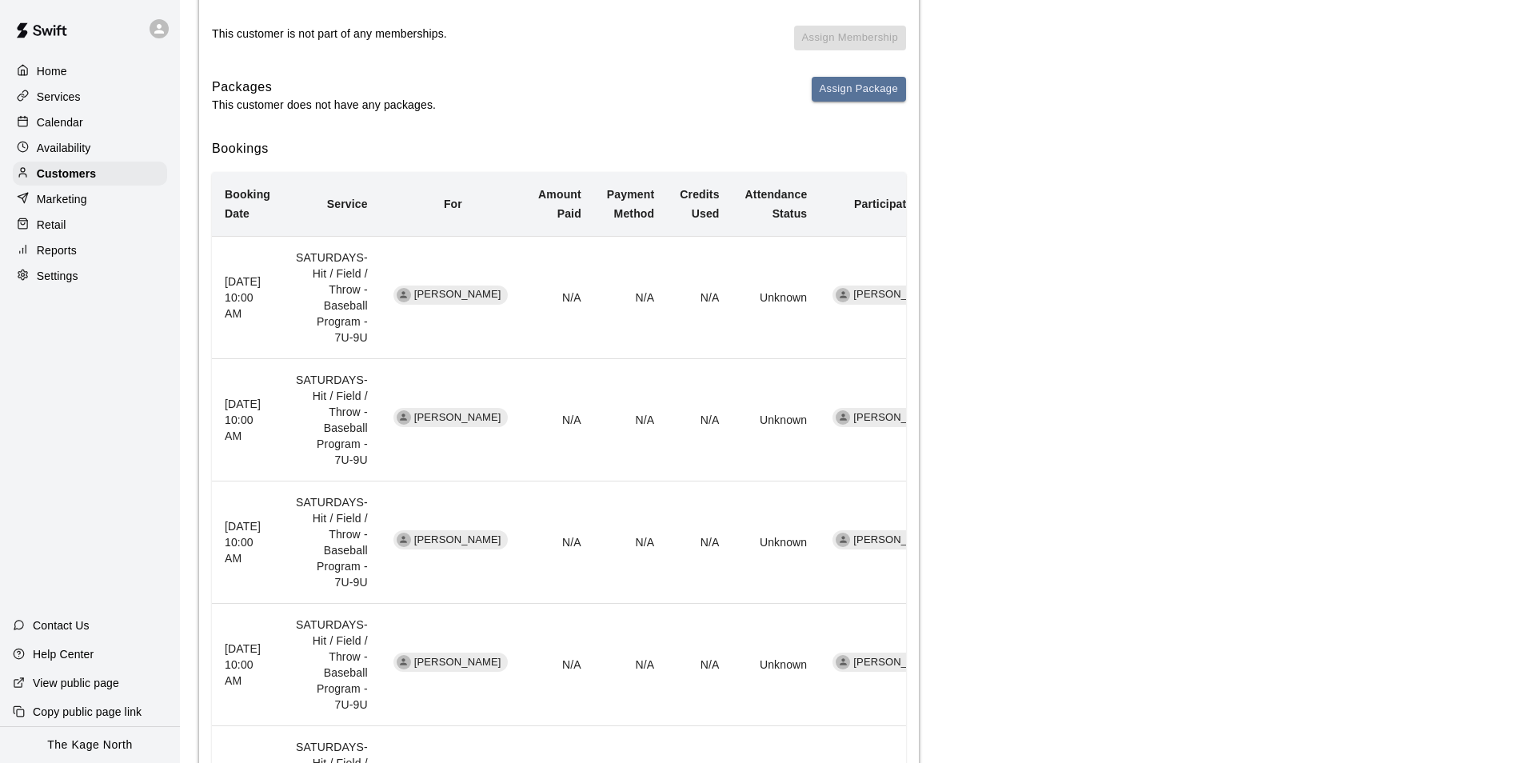
scroll to position [219, 0]
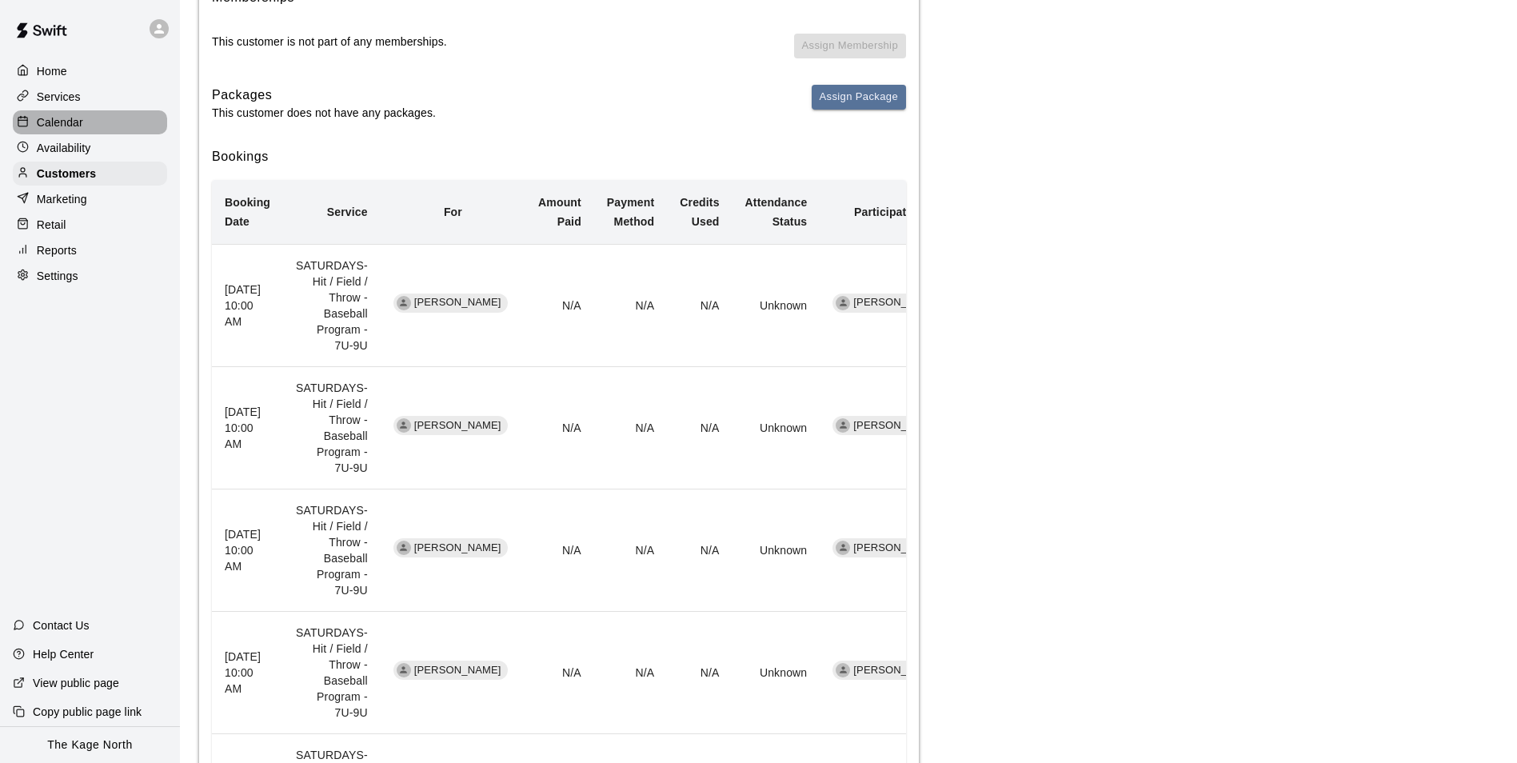
click at [75, 122] on p "Calendar" at bounding box center [60, 122] width 46 height 16
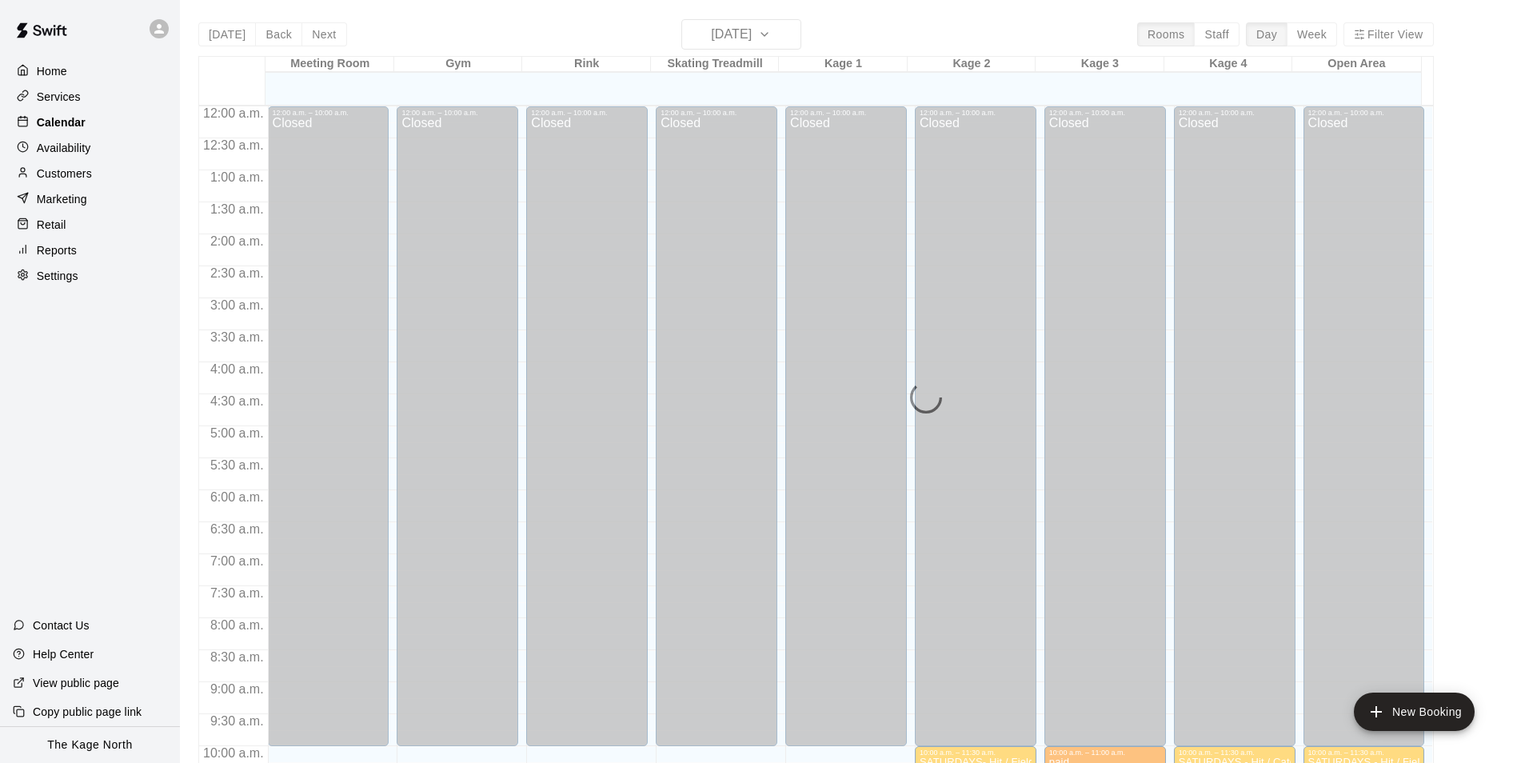
scroll to position [738, 0]
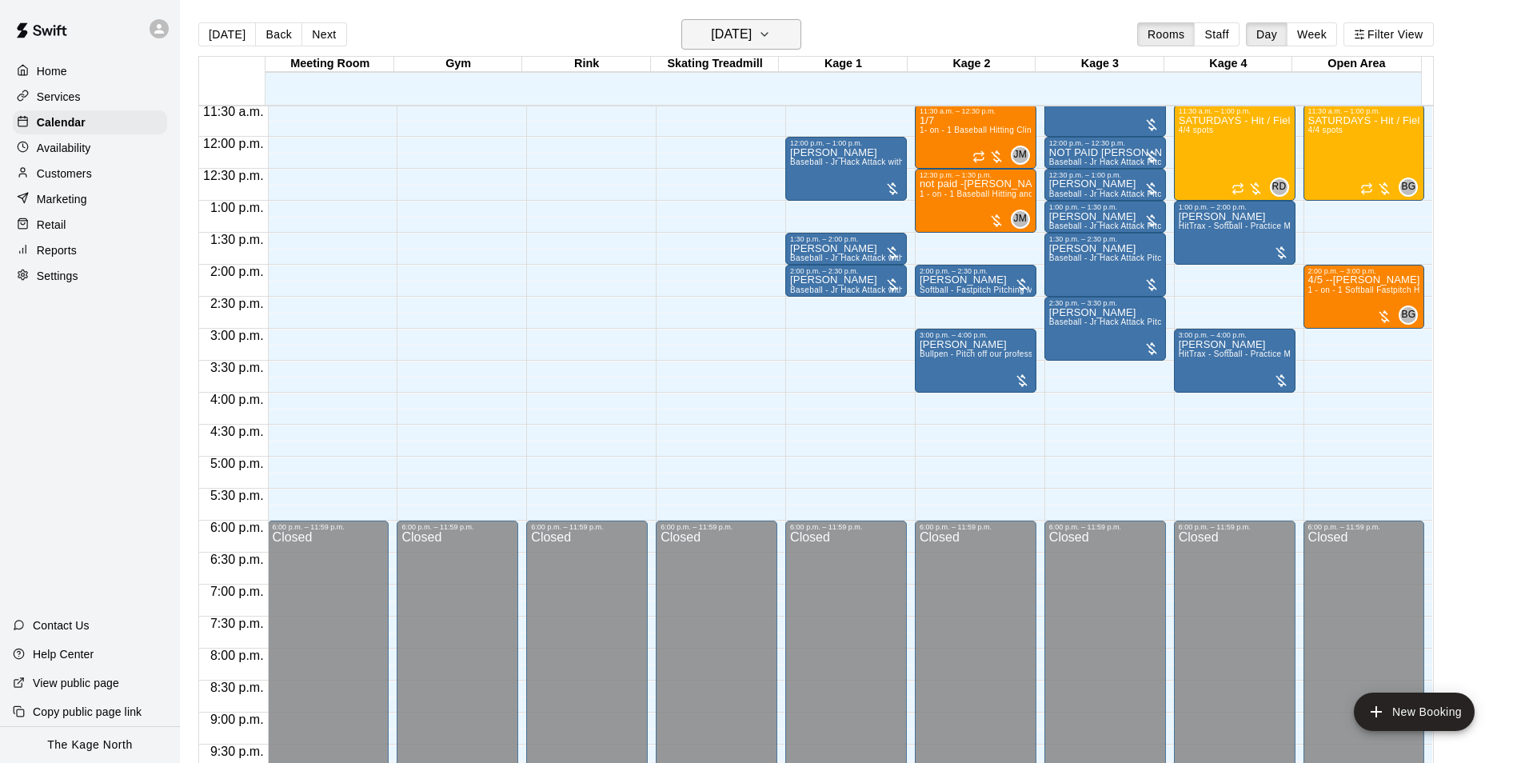
click at [752, 34] on h6 "[DATE]" at bounding box center [731, 34] width 41 height 22
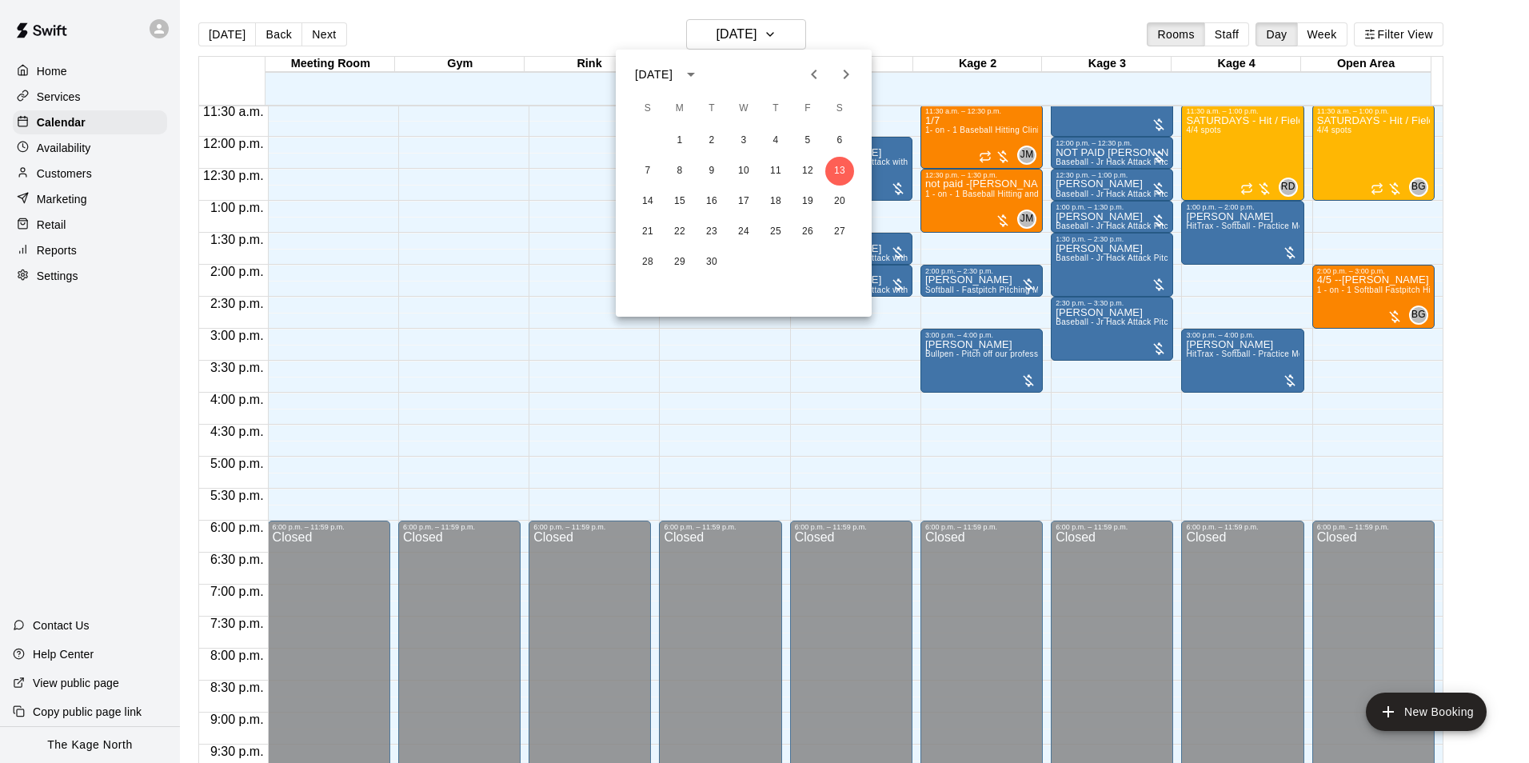
click at [818, 74] on icon "Previous month" at bounding box center [814, 74] width 19 height 19
click at [682, 229] on button "18" at bounding box center [680, 232] width 29 height 29
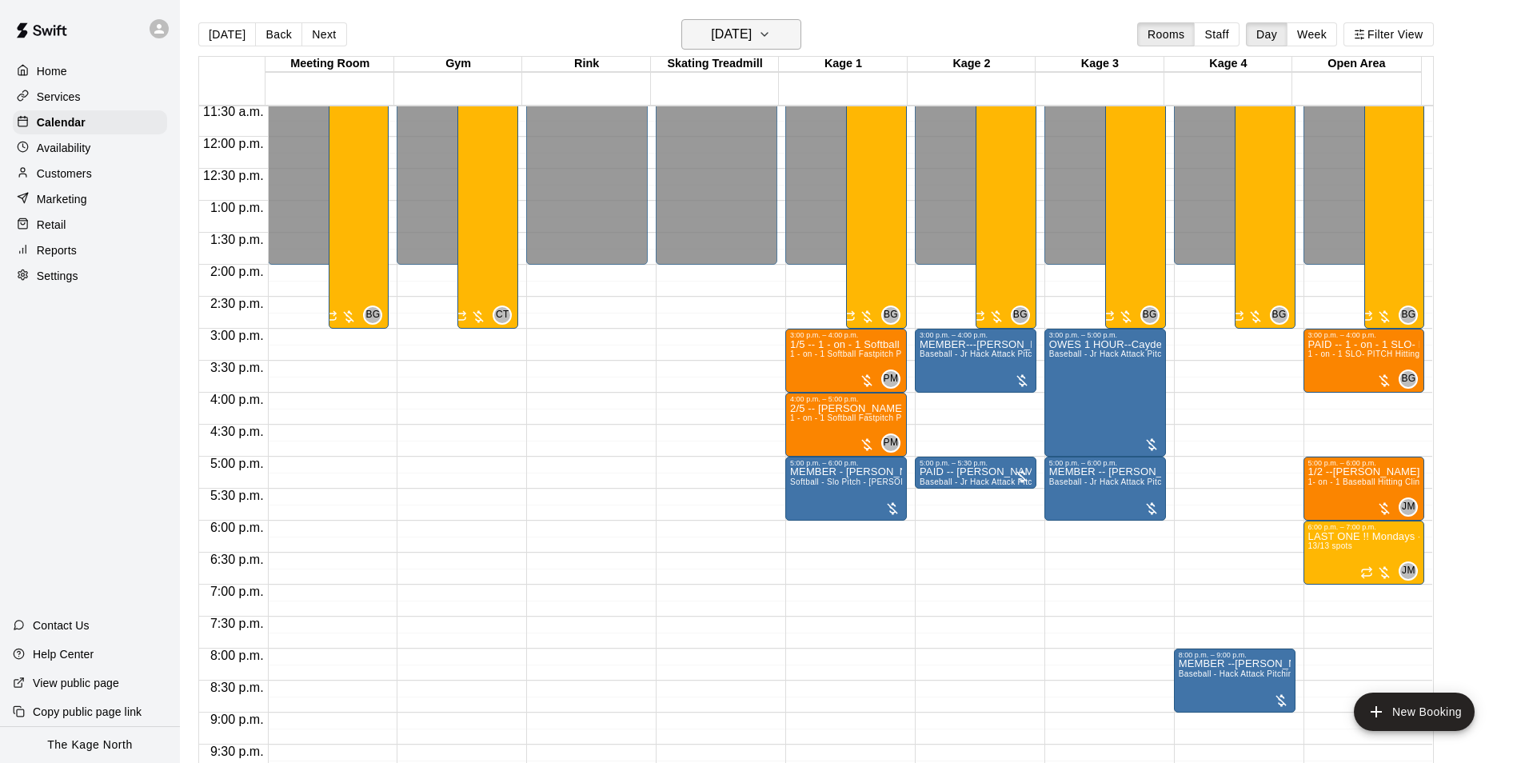
click at [752, 39] on h6 "Monday Aug 18" at bounding box center [731, 34] width 41 height 22
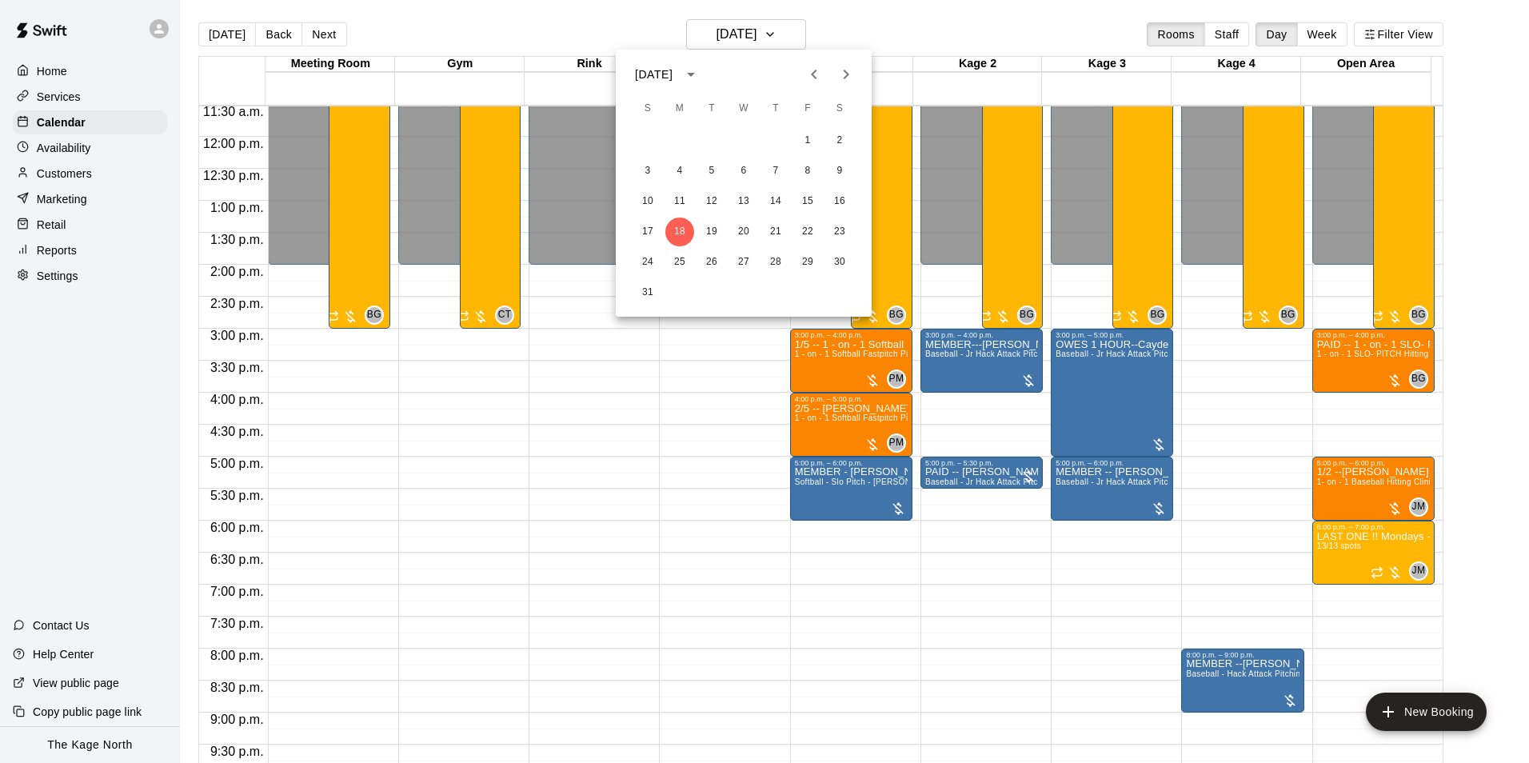
click at [842, 74] on icon "Next month" at bounding box center [846, 74] width 19 height 19
click at [842, 170] on button "13" at bounding box center [840, 171] width 29 height 29
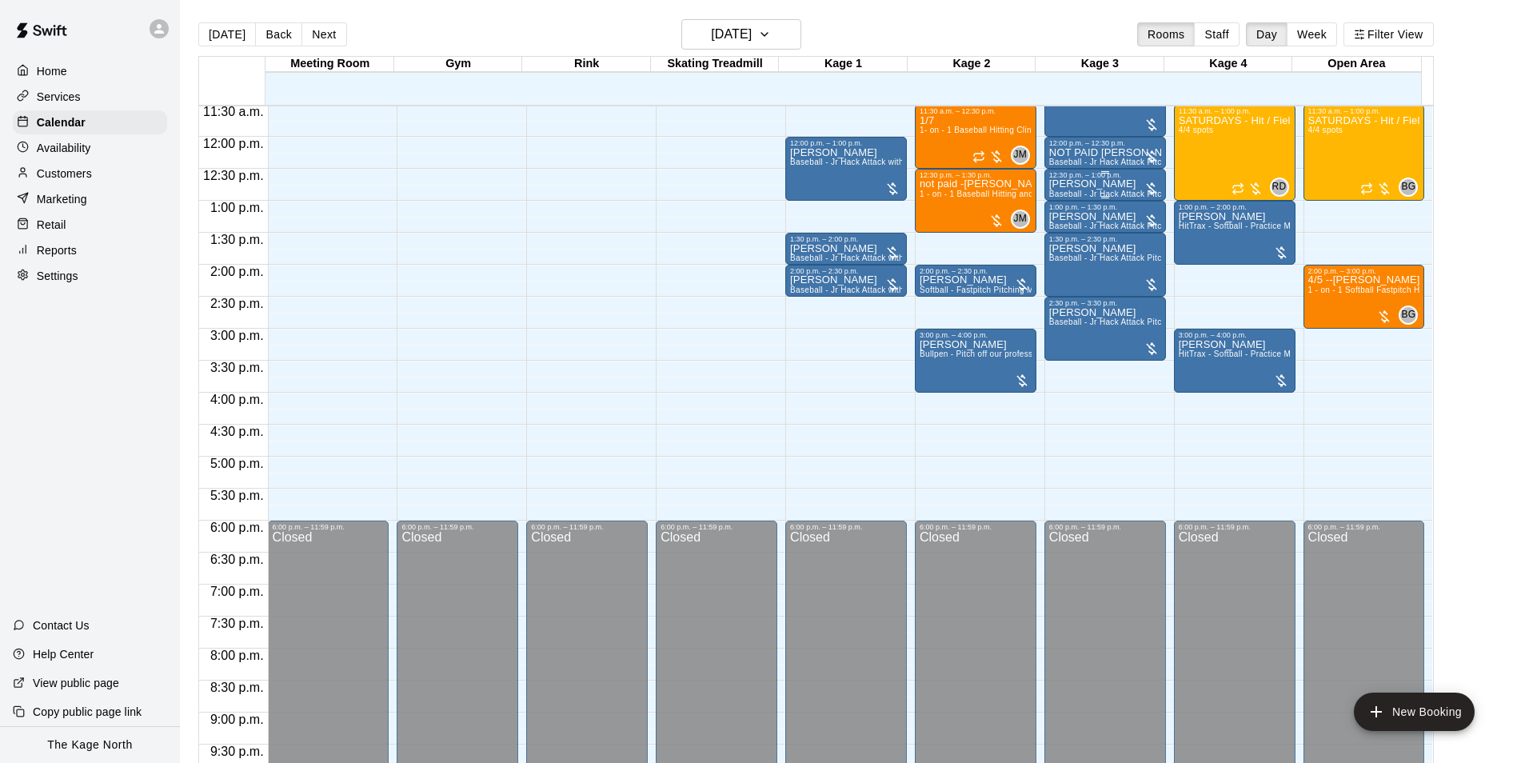
click at [1123, 187] on div "Gin Munroe Baseball - Jr Hack Attack Pitching Machine - Perfect for all ages an…" at bounding box center [1106, 560] width 112 height 763
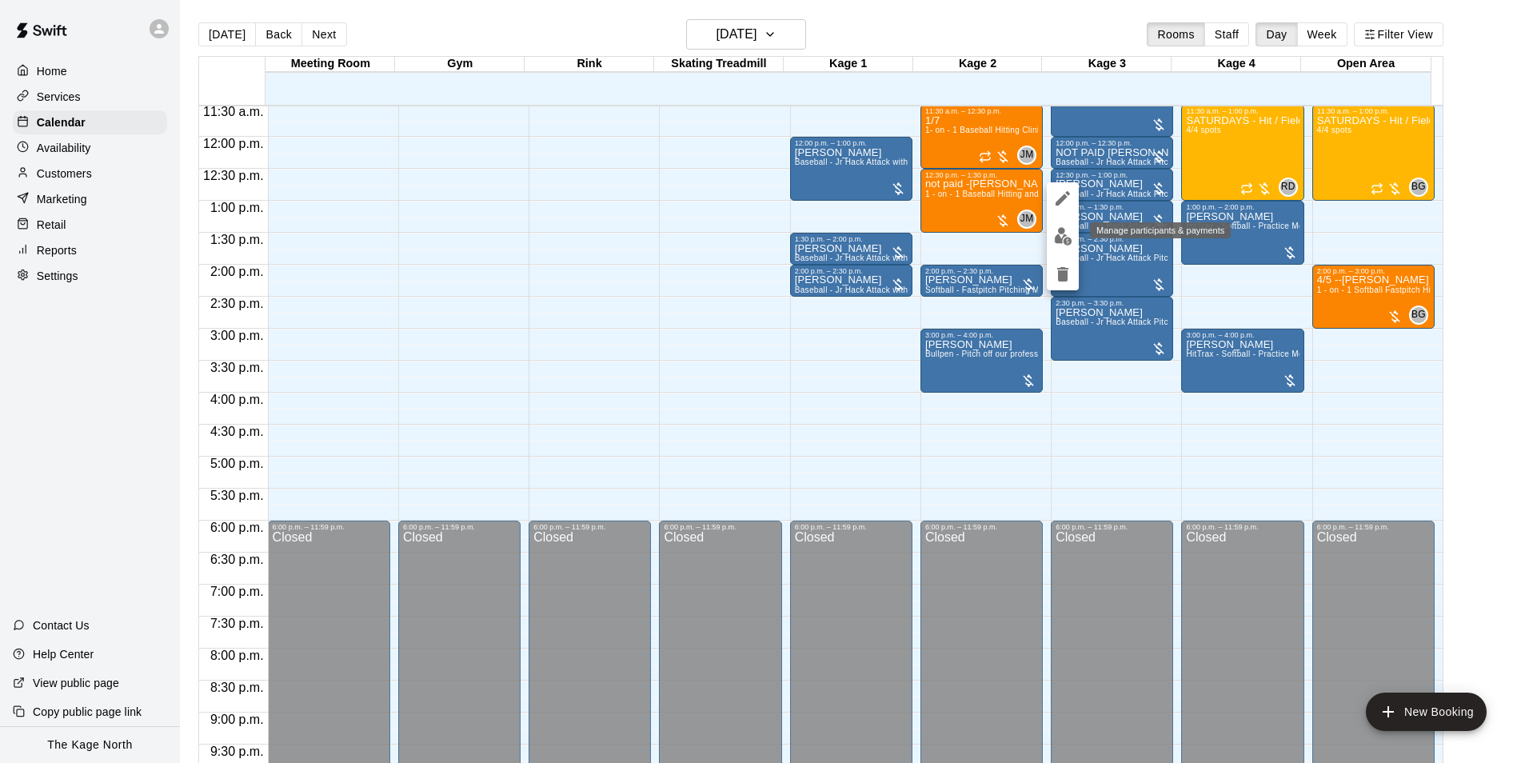
click at [1069, 225] on button "edit" at bounding box center [1063, 236] width 32 height 31
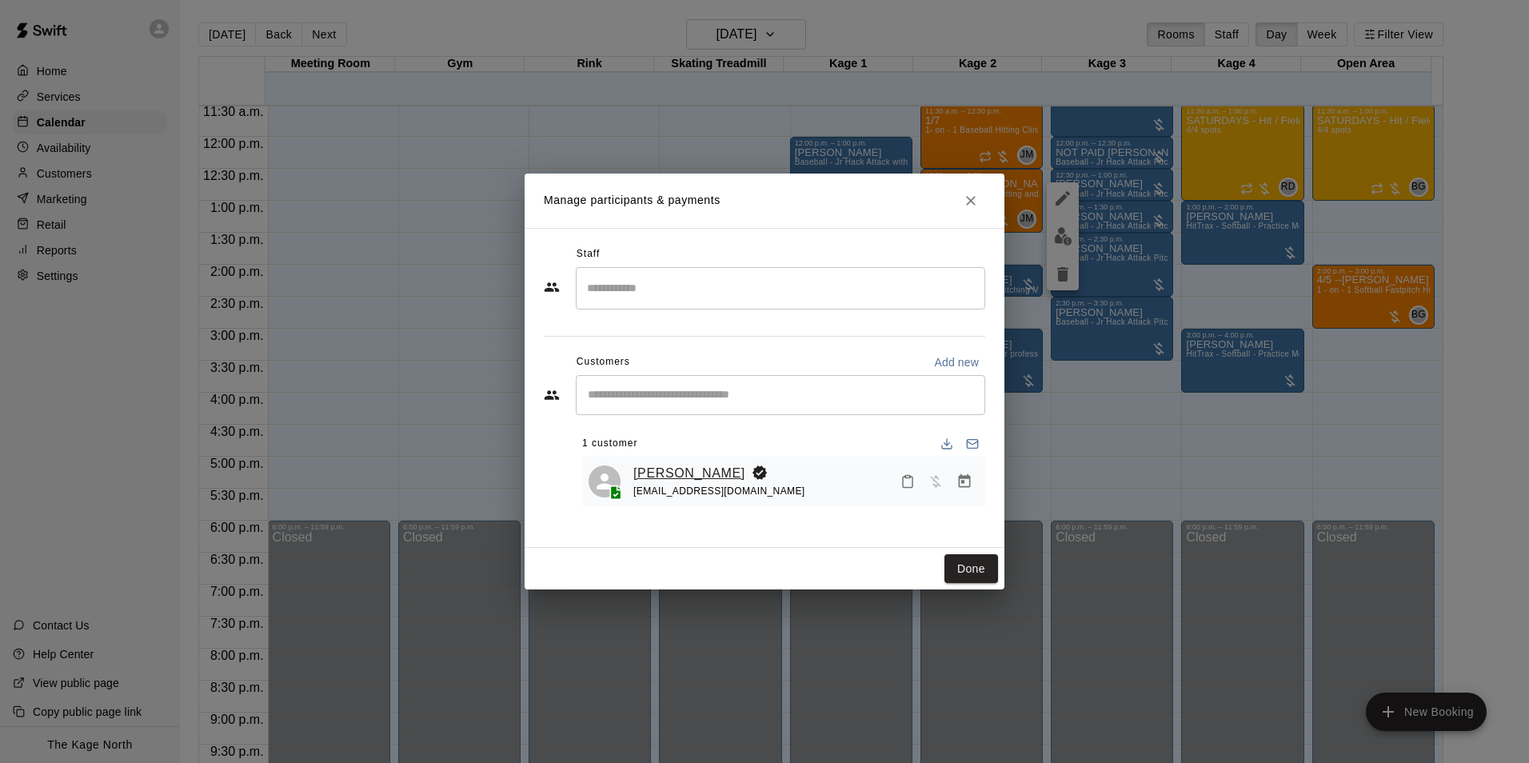
click at [650, 471] on link "Gin Munroe" at bounding box center [690, 473] width 112 height 21
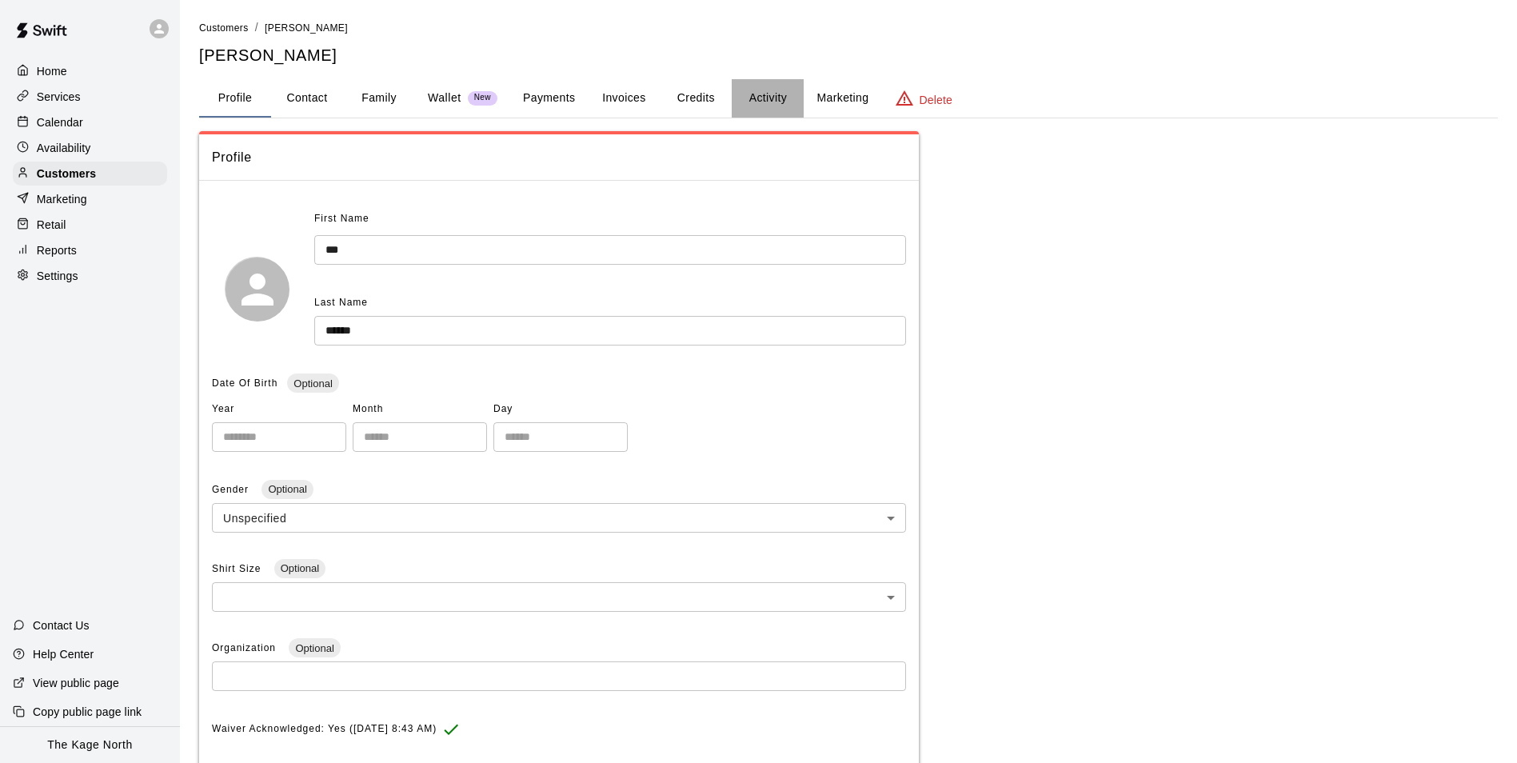
click at [776, 90] on button "Activity" at bounding box center [768, 98] width 72 height 38
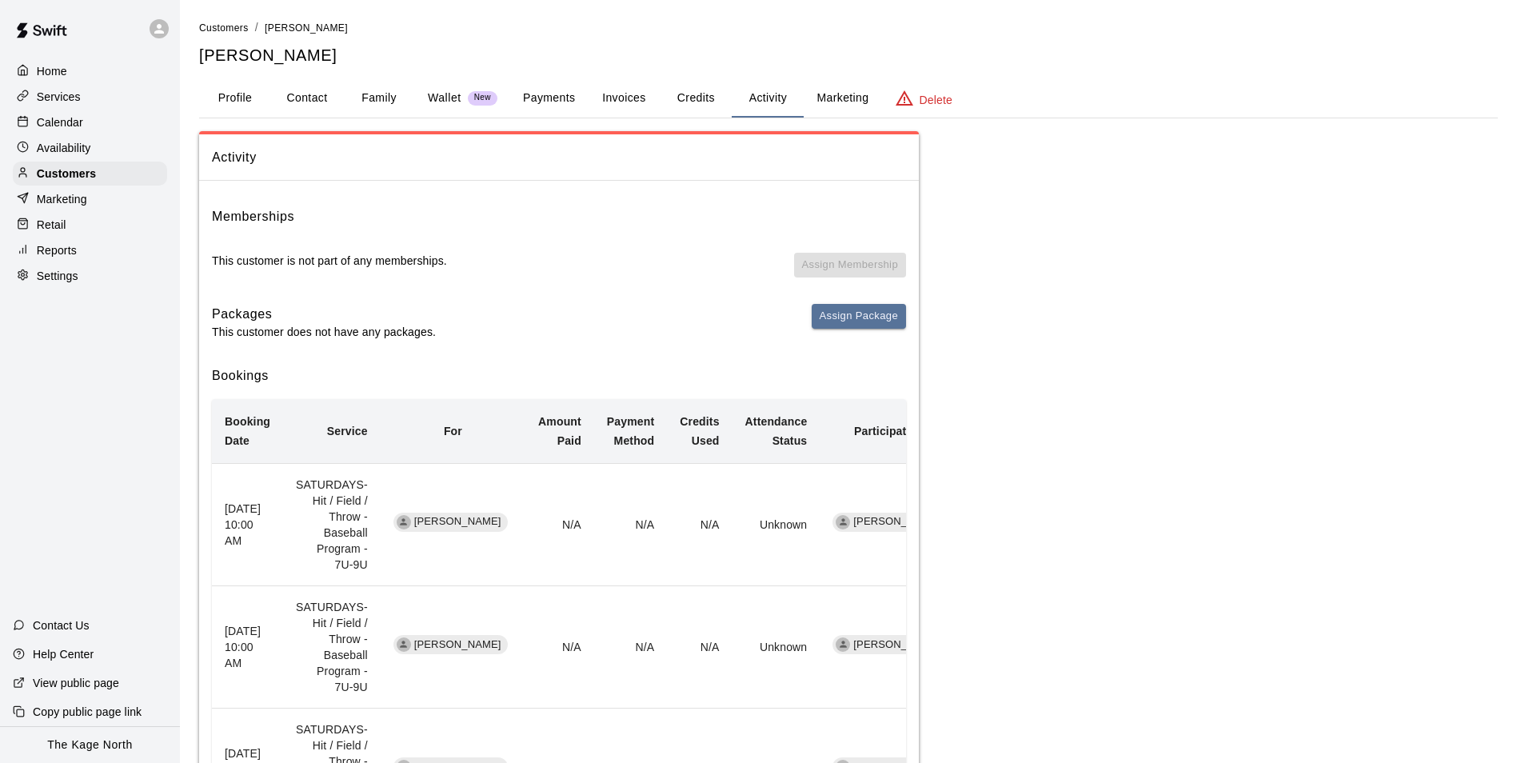
click at [80, 115] on div "Calendar" at bounding box center [90, 122] width 154 height 24
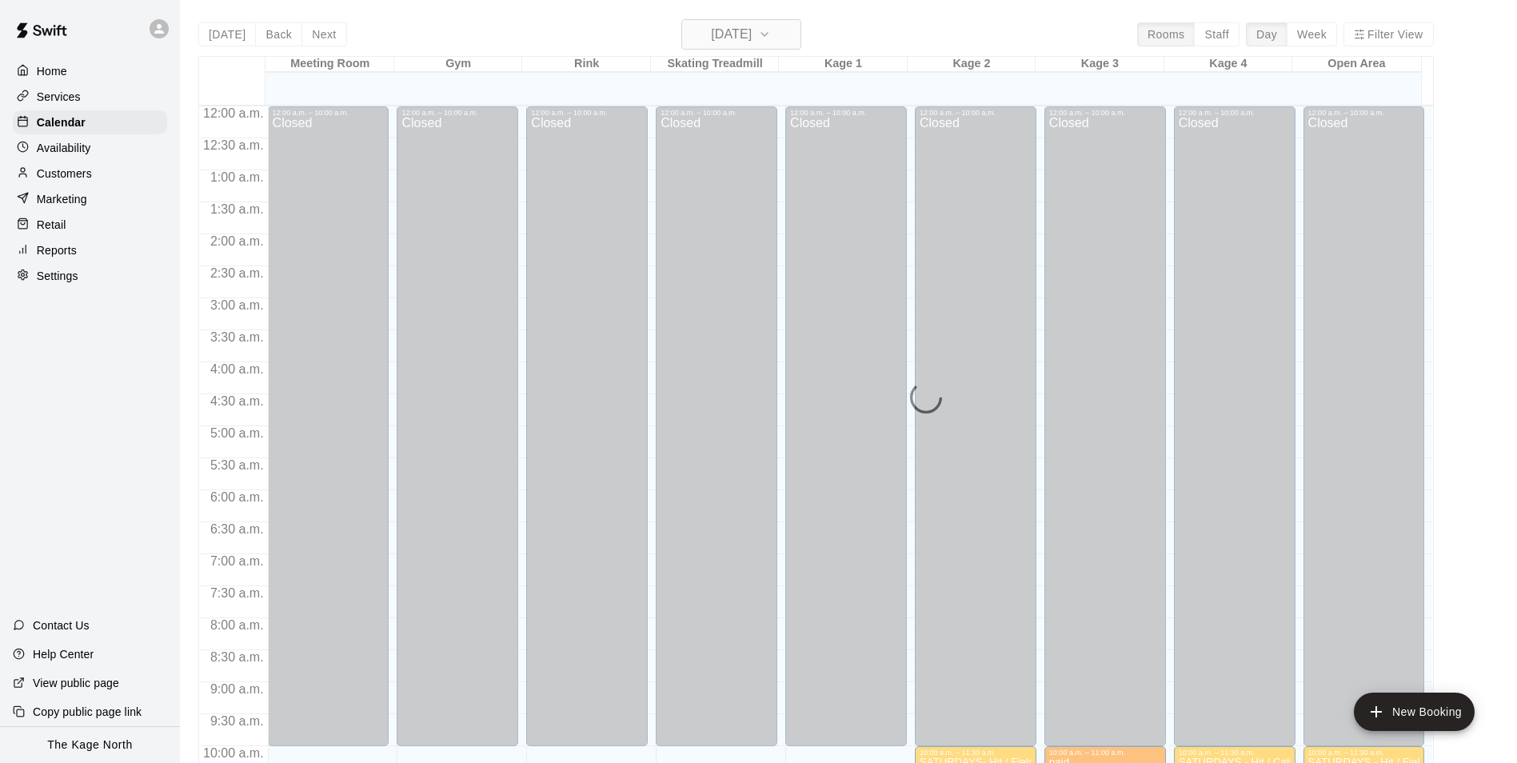
scroll to position [738, 0]
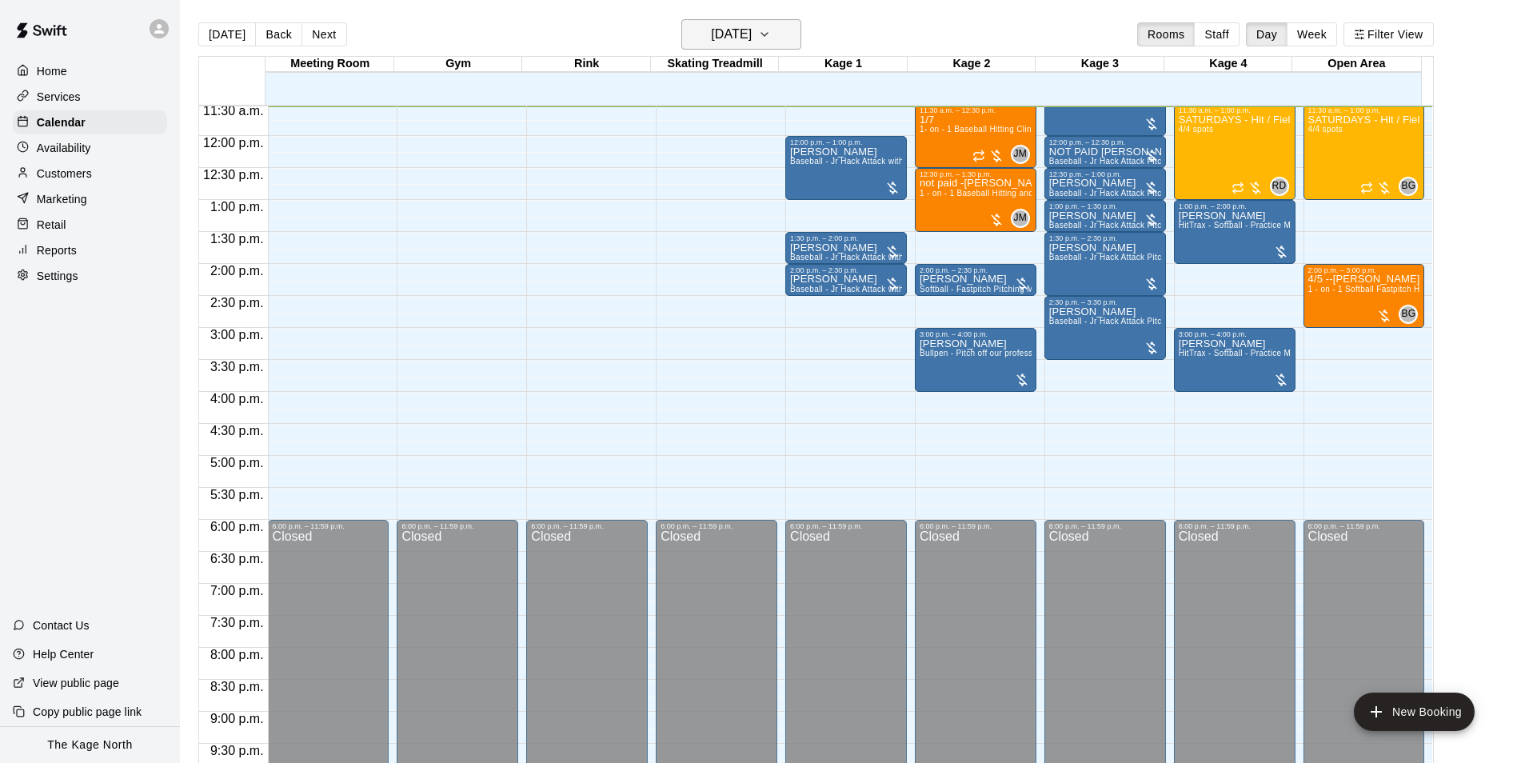
click at [748, 29] on h6 "[DATE]" at bounding box center [731, 34] width 41 height 22
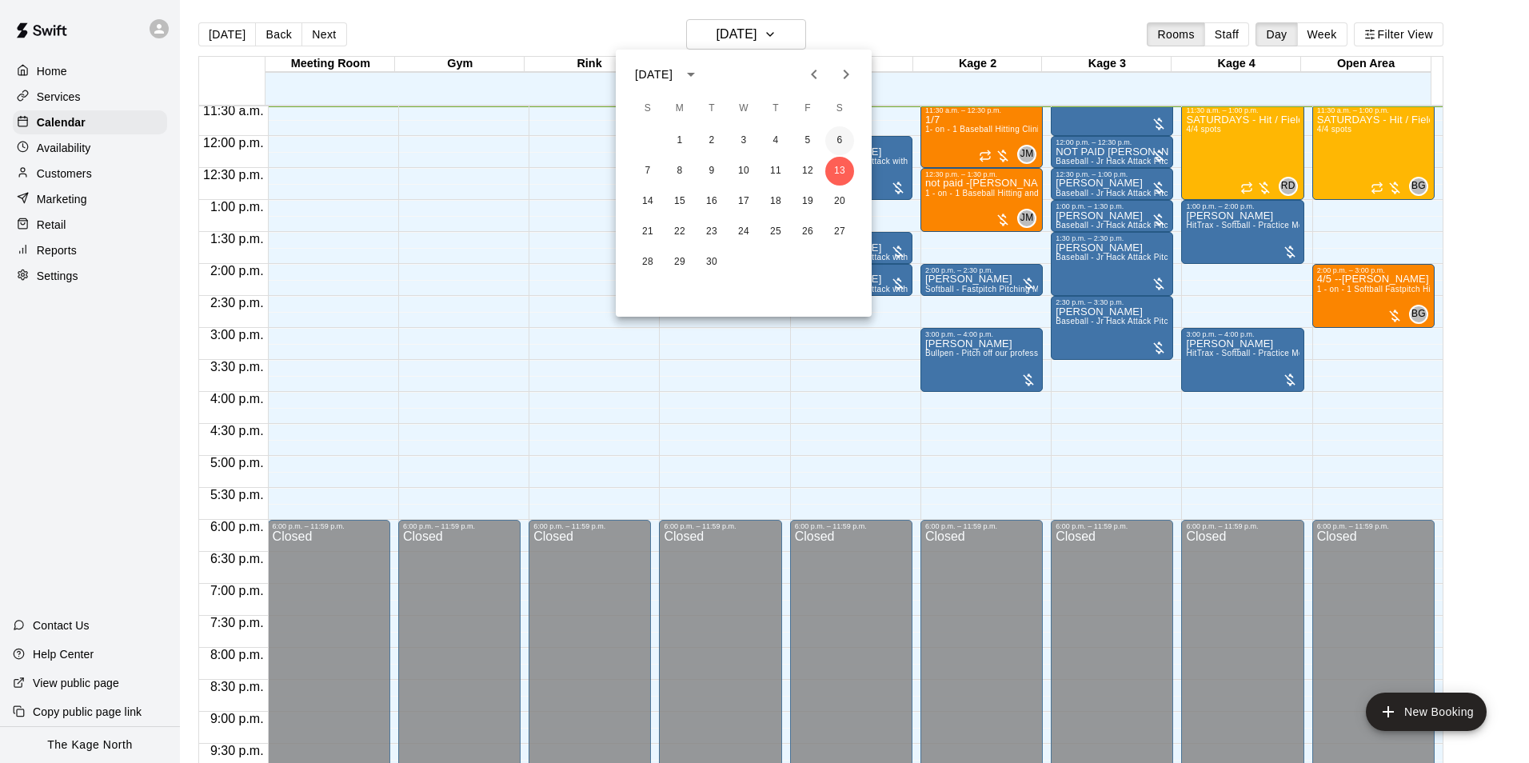
click at [838, 147] on button "6" at bounding box center [840, 140] width 29 height 29
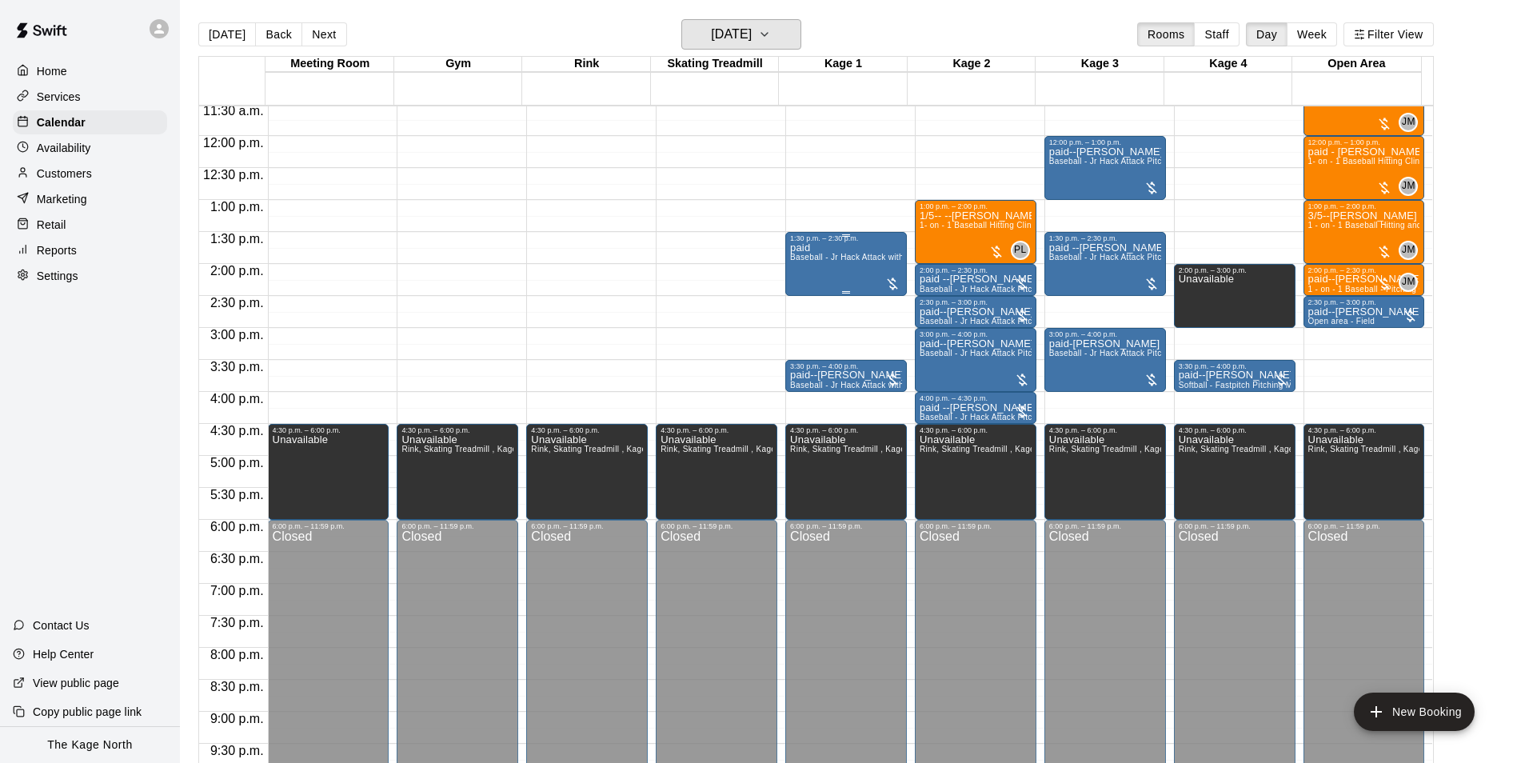
scroll to position [578, 0]
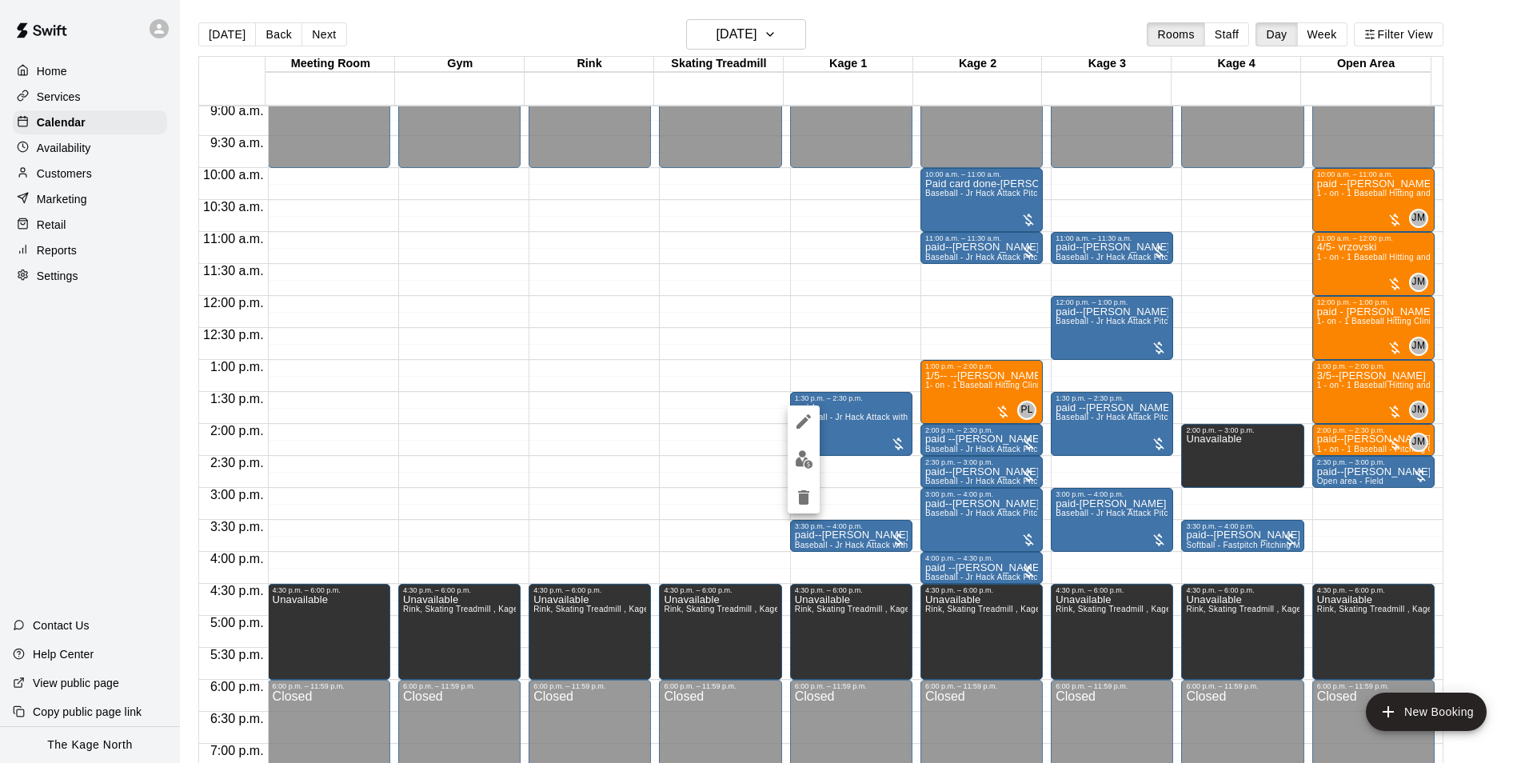
click at [810, 458] on img "edit" at bounding box center [804, 459] width 18 height 18
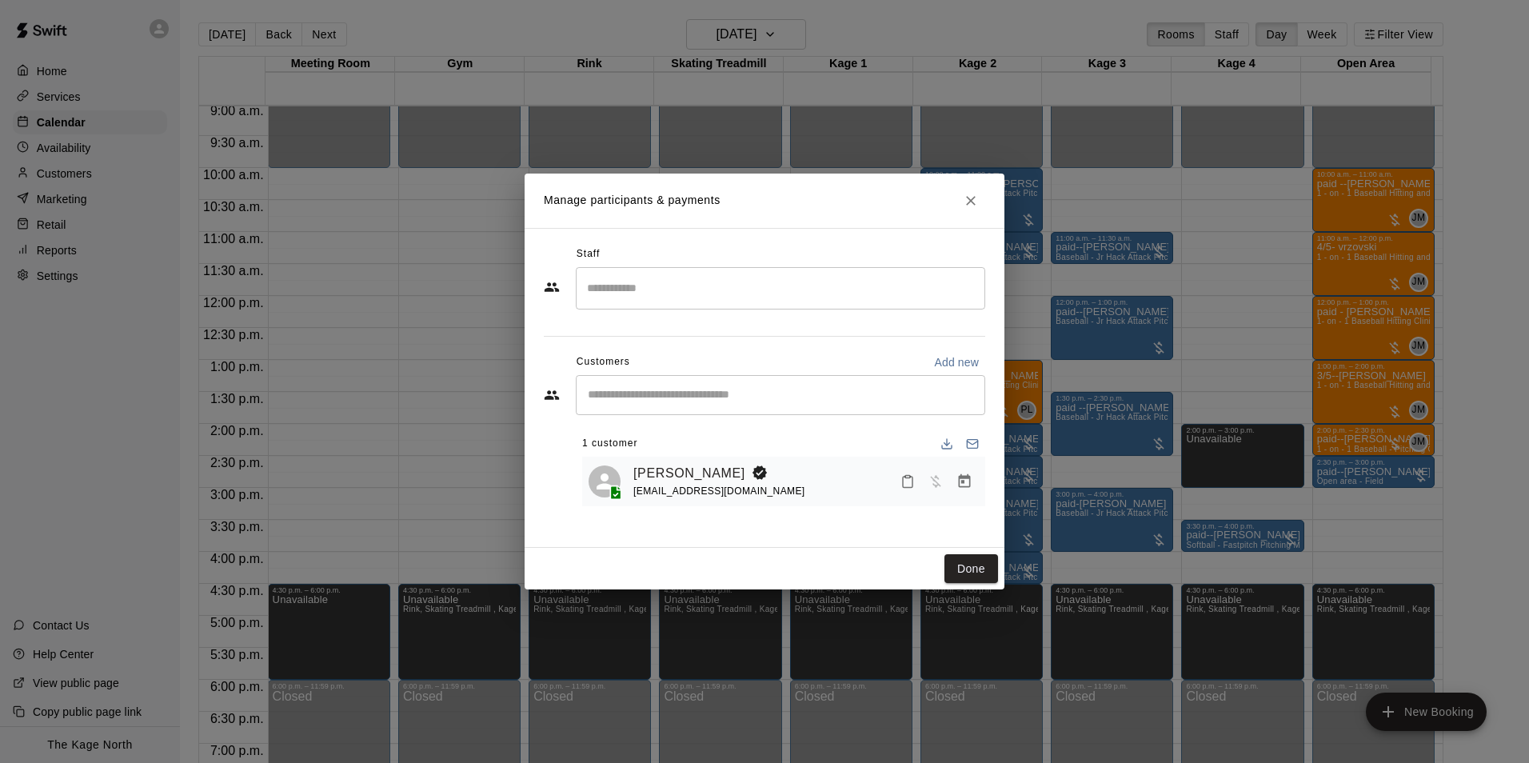
click at [965, 198] on icon "Close" at bounding box center [971, 201] width 16 height 16
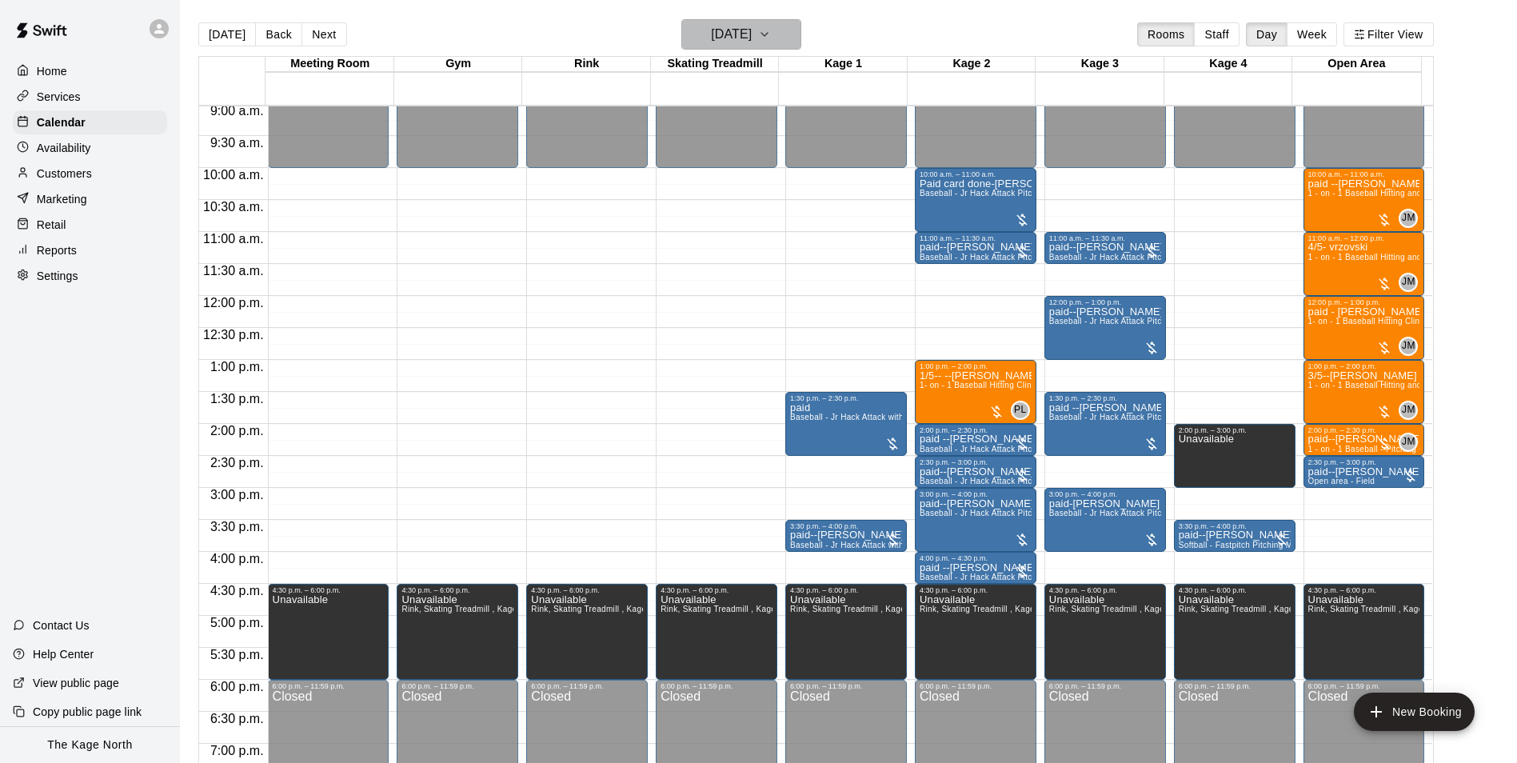
click at [786, 32] on button "Saturday Sep 06" at bounding box center [742, 34] width 120 height 30
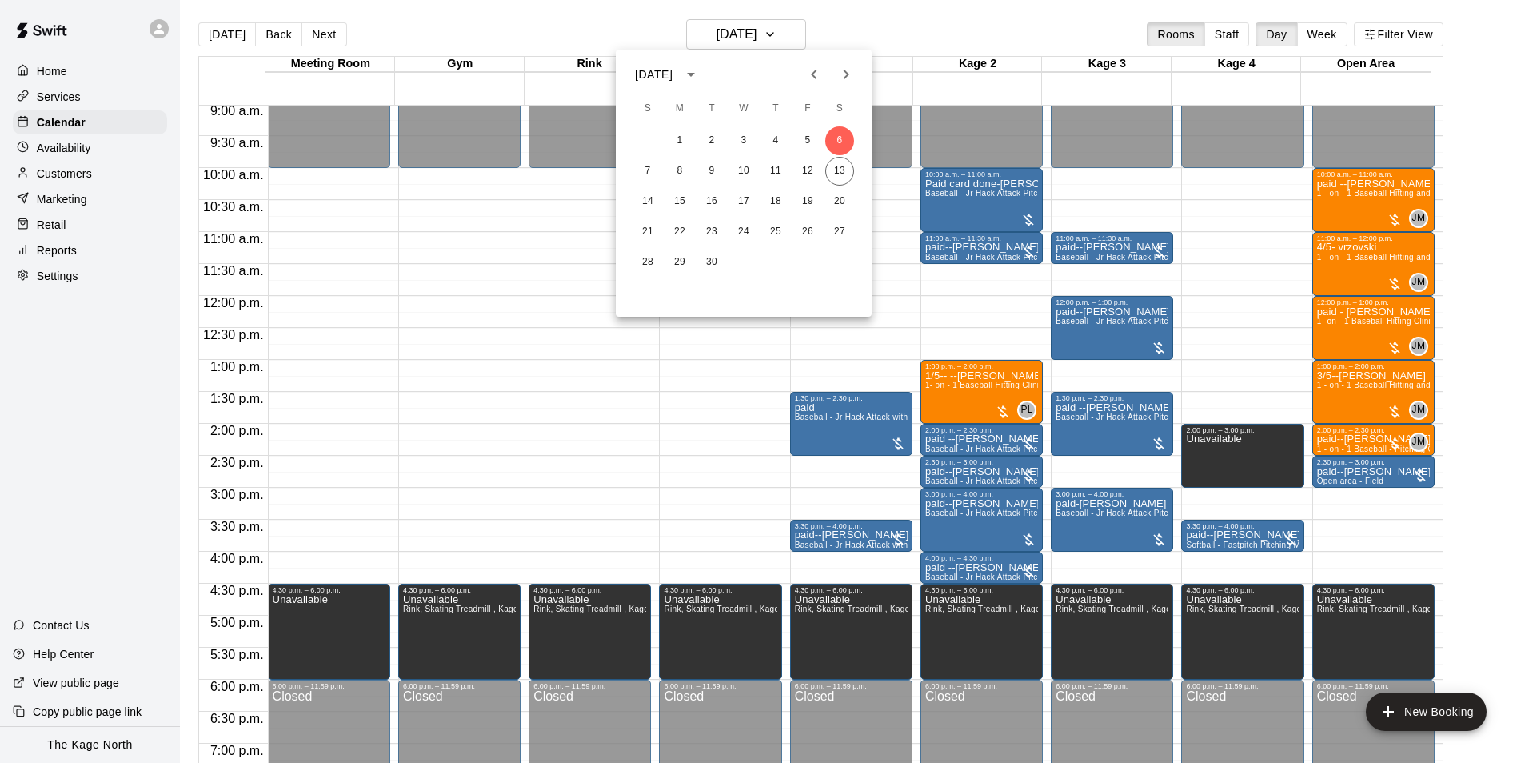
click at [858, 174] on div "7 8 9 10 11 12 13" at bounding box center [744, 171] width 256 height 29
click at [838, 174] on button "13" at bounding box center [840, 171] width 29 height 29
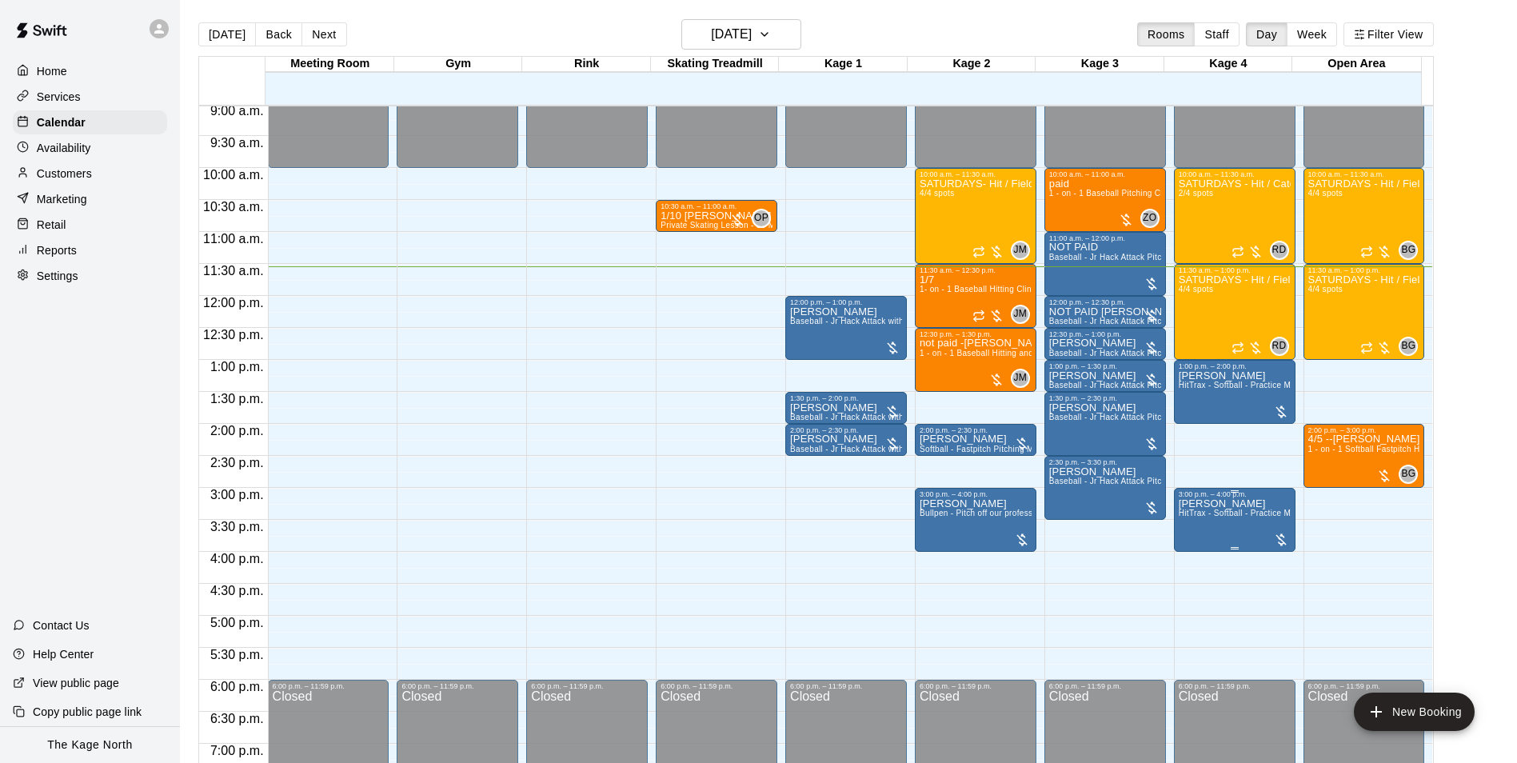
click at [1218, 504] on p "[PERSON_NAME]" at bounding box center [1235, 504] width 112 height 0
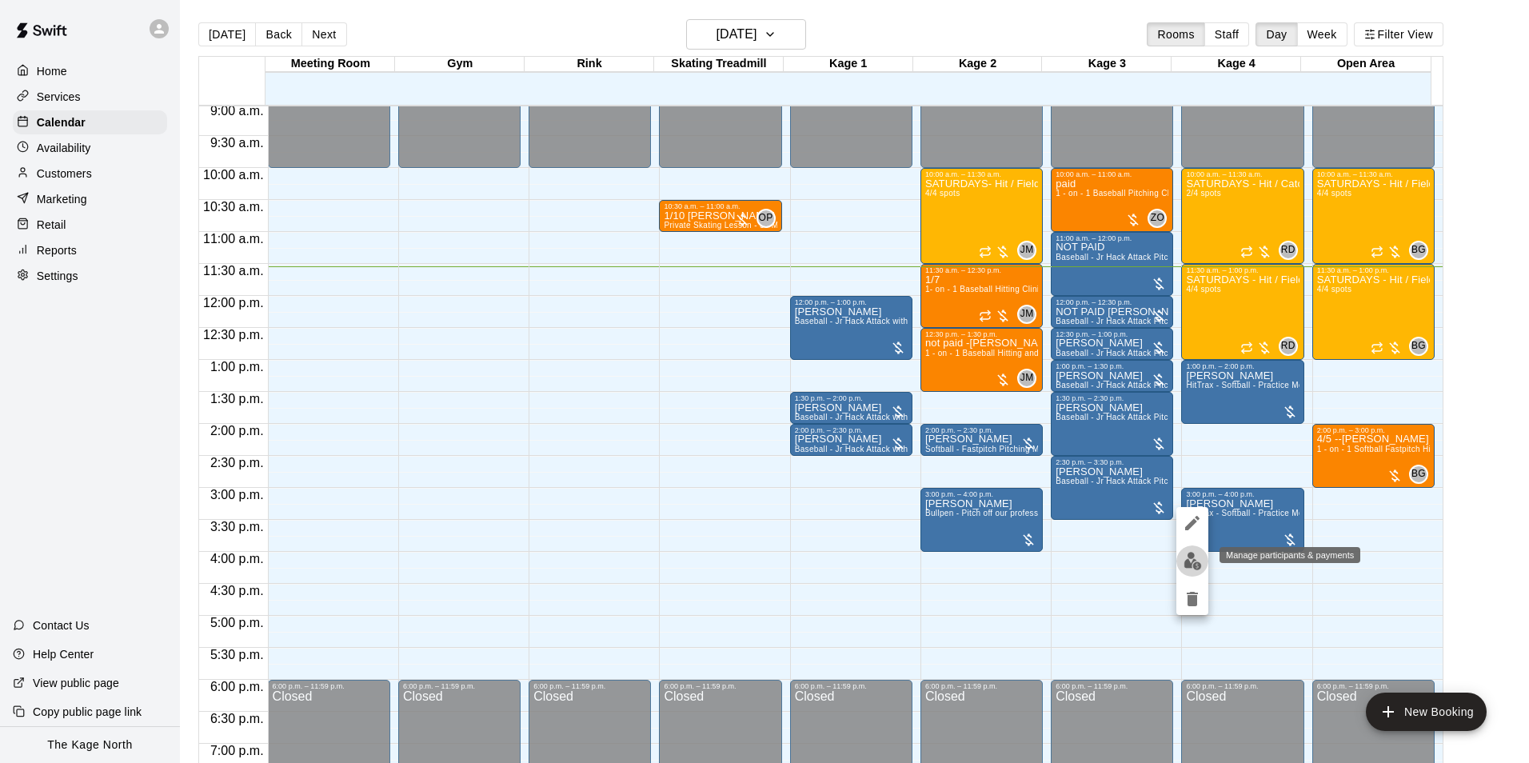
click at [1197, 558] on img "edit" at bounding box center [1193, 561] width 18 height 18
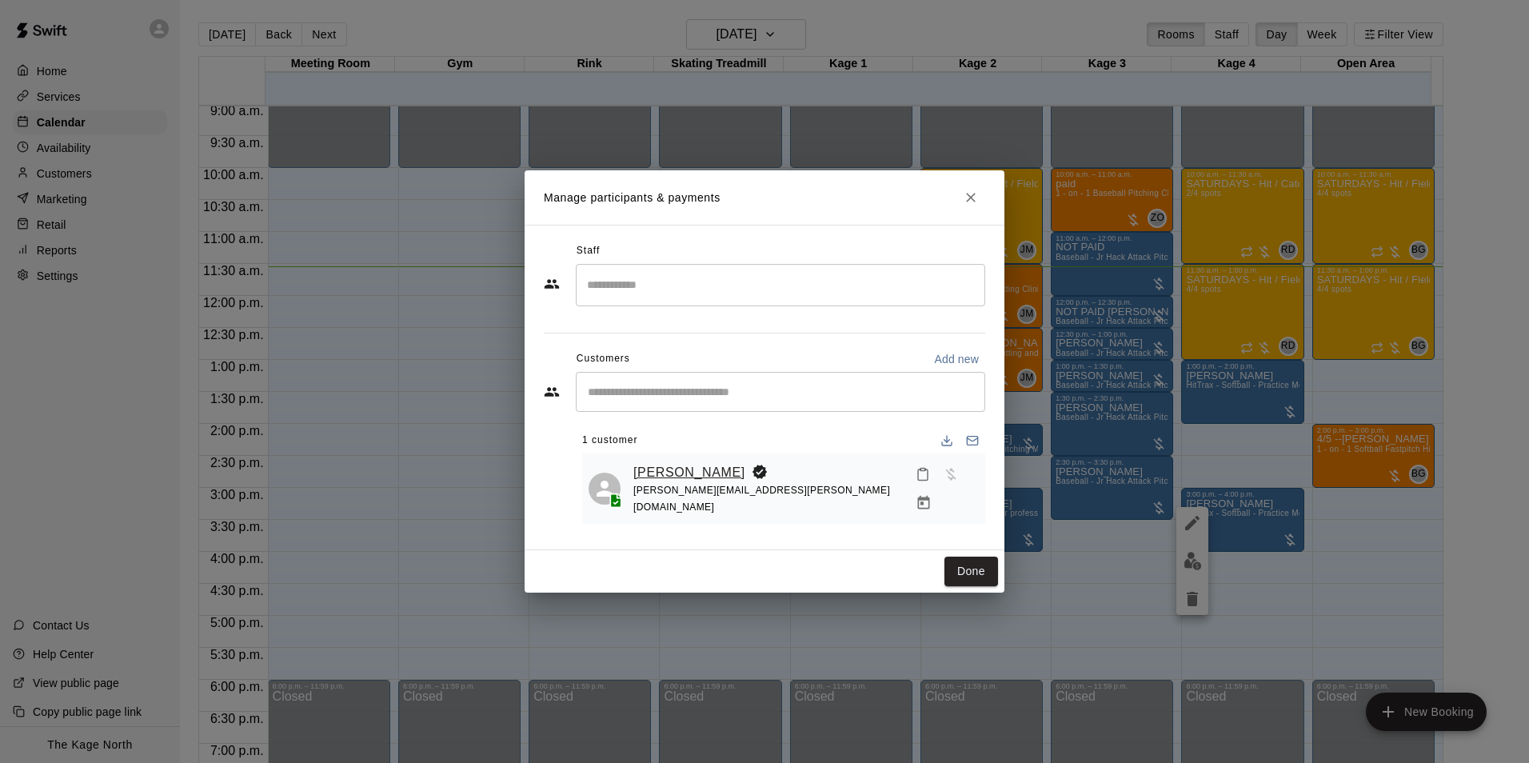
click at [707, 465] on link "[PERSON_NAME]" at bounding box center [690, 472] width 112 height 21
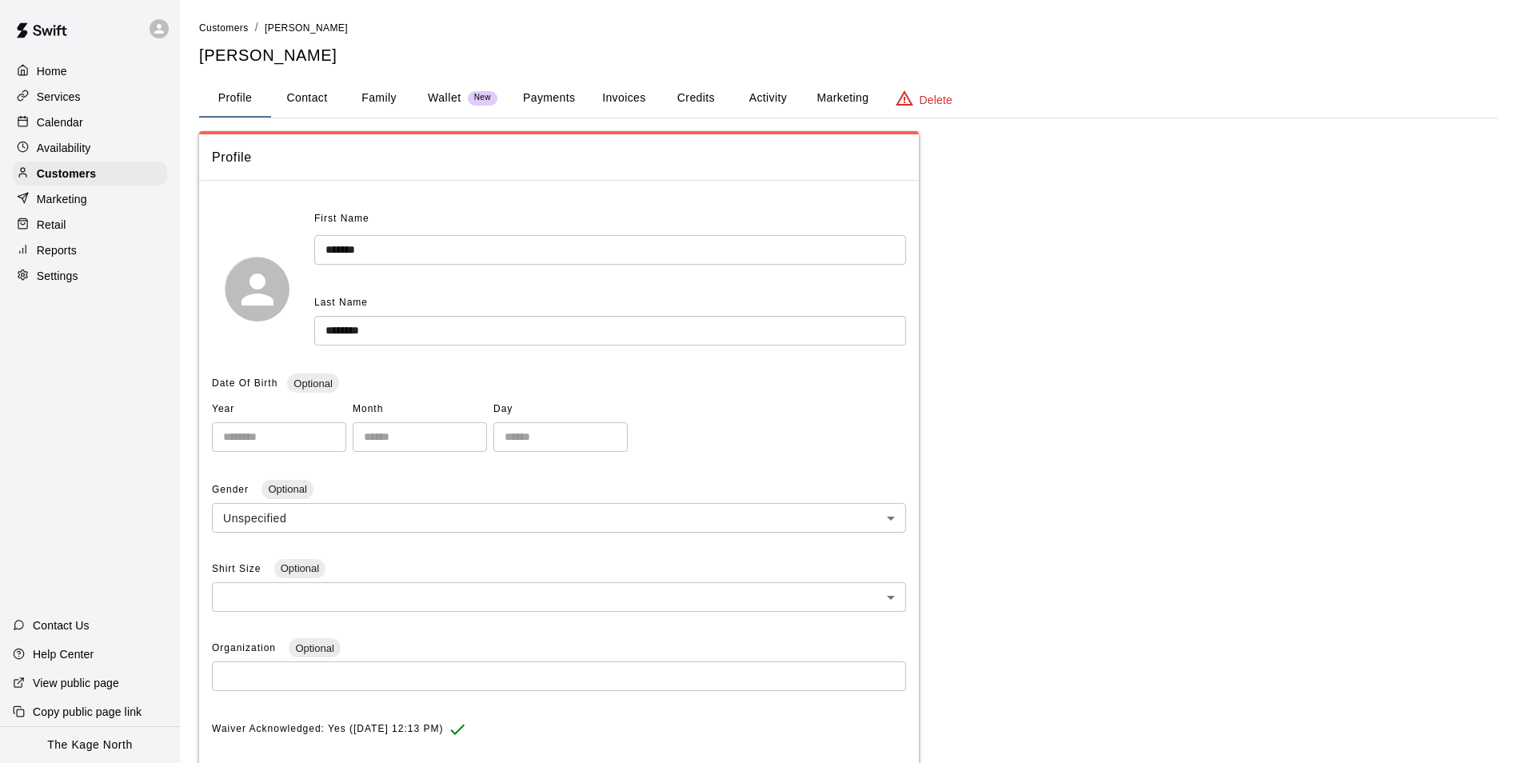
click at [751, 95] on button "Activity" at bounding box center [768, 98] width 72 height 38
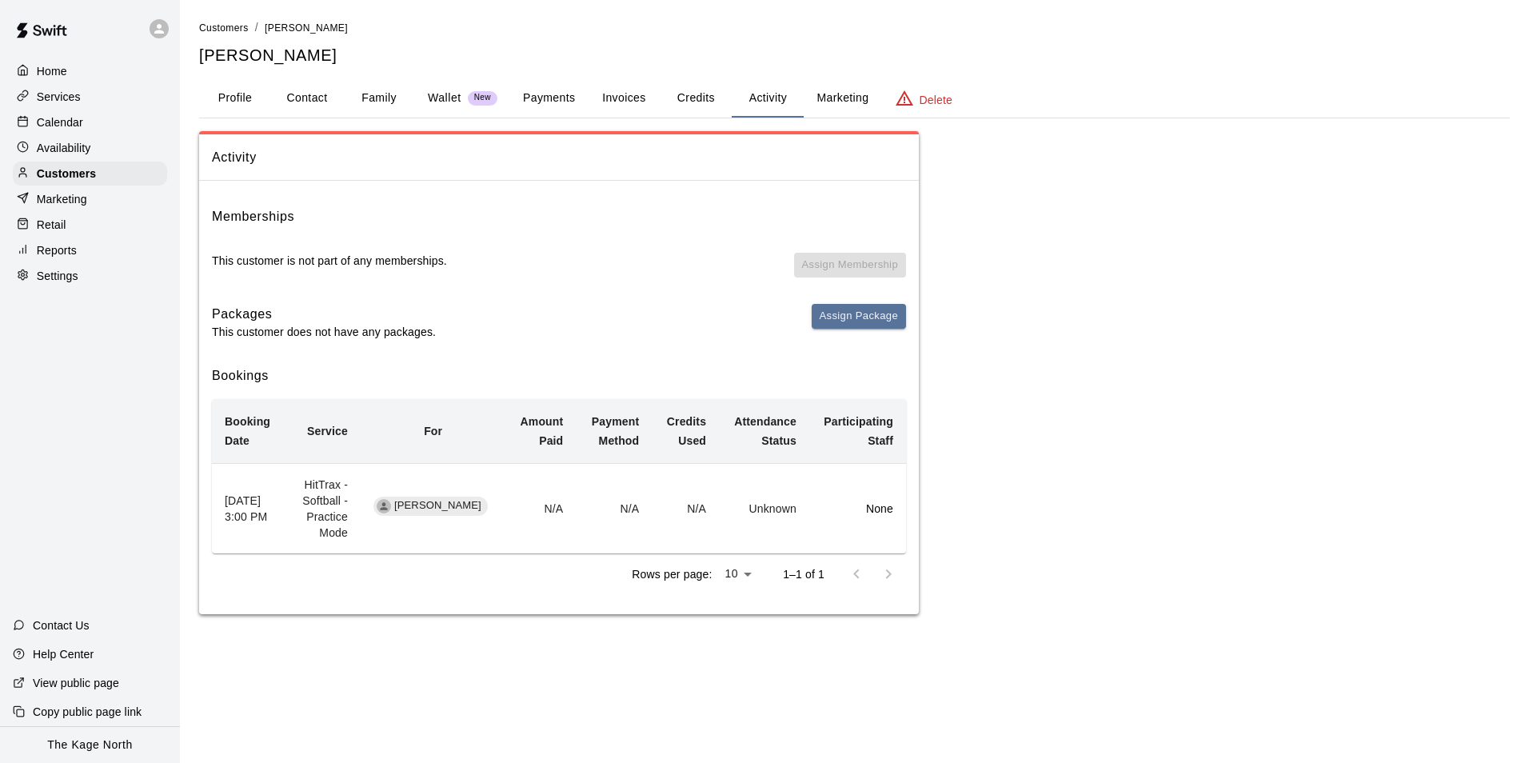
click at [236, 98] on button "Profile" at bounding box center [235, 98] width 72 height 38
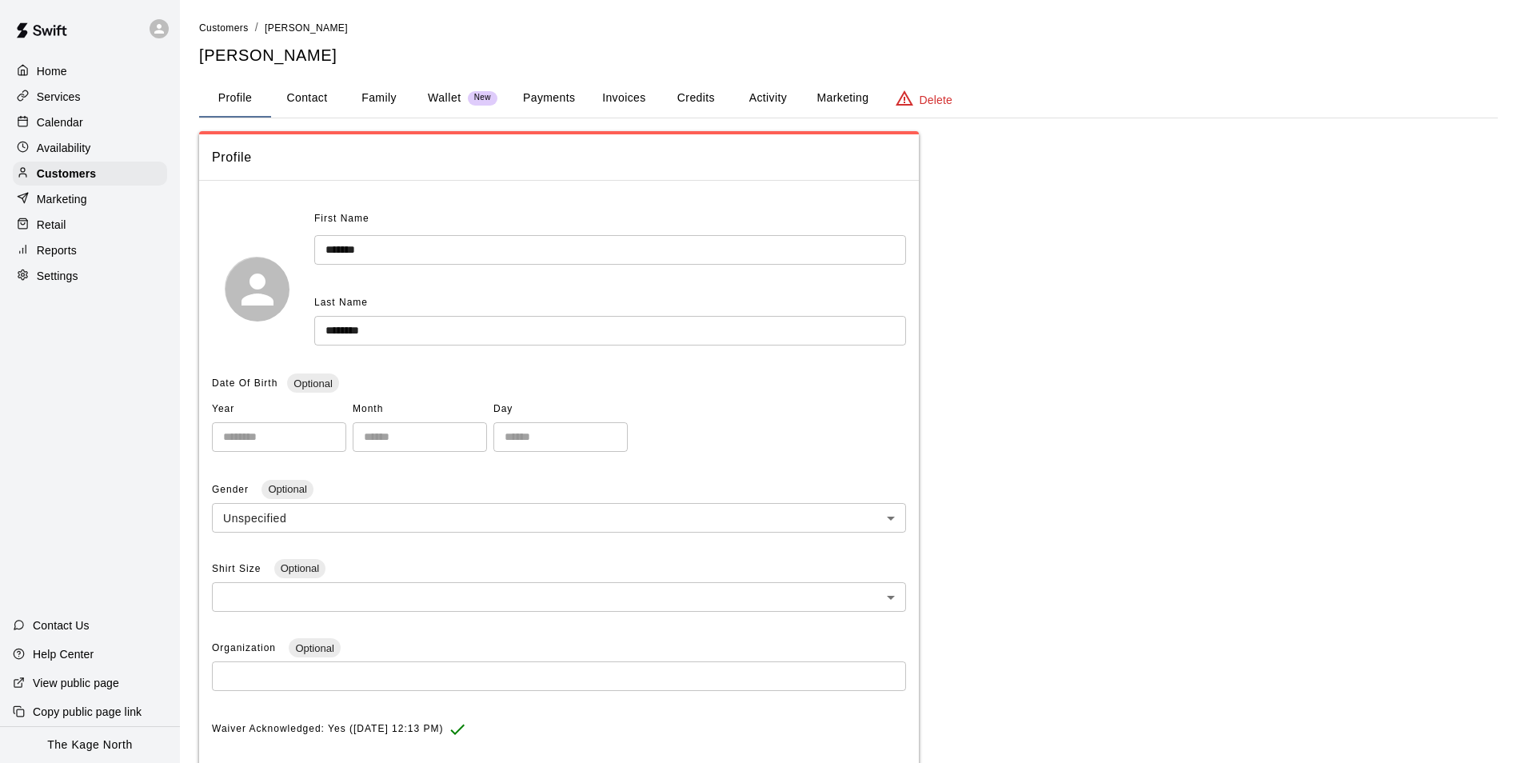
click at [54, 125] on p "Calendar" at bounding box center [60, 122] width 46 height 16
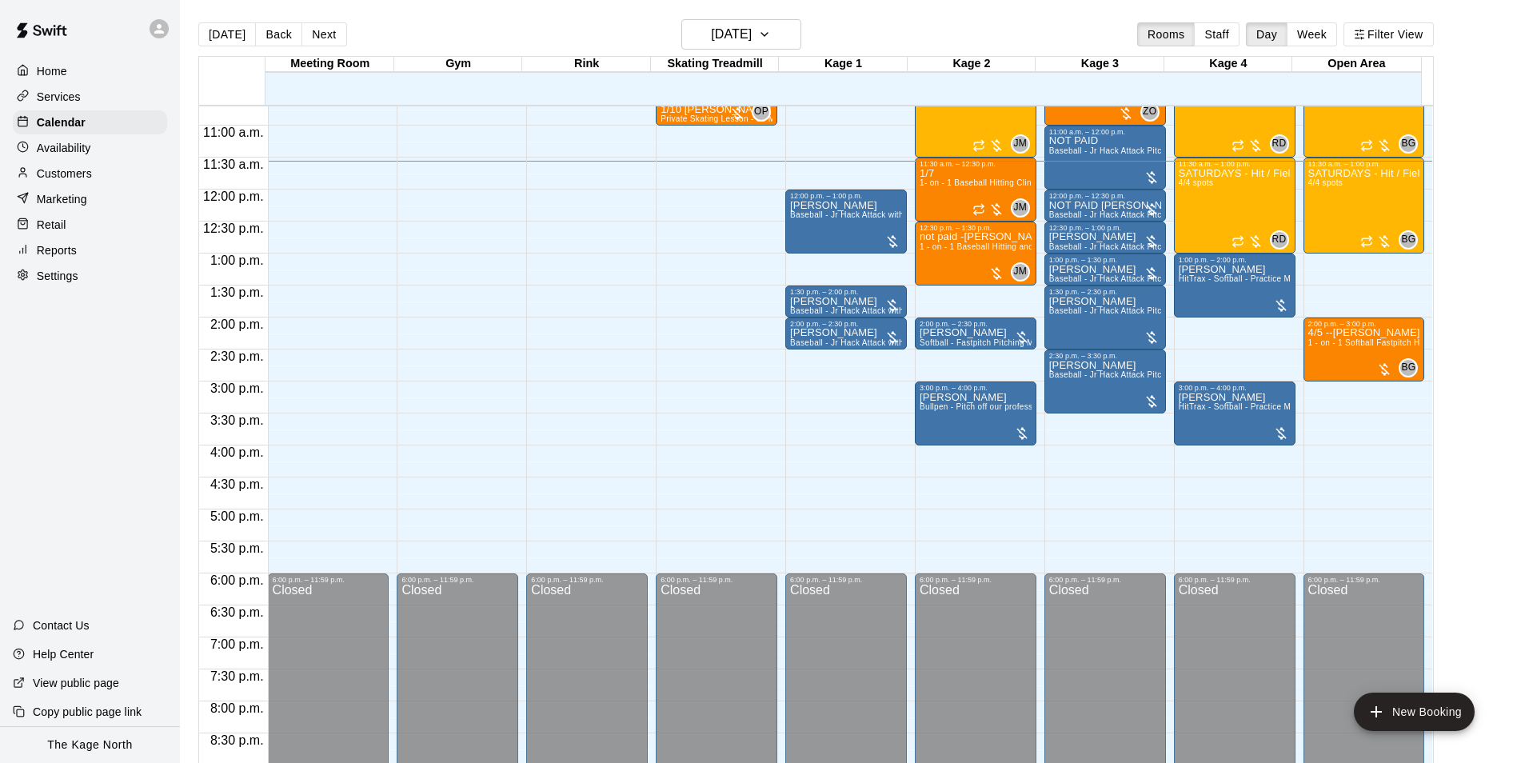
scroll to position [659, 0]
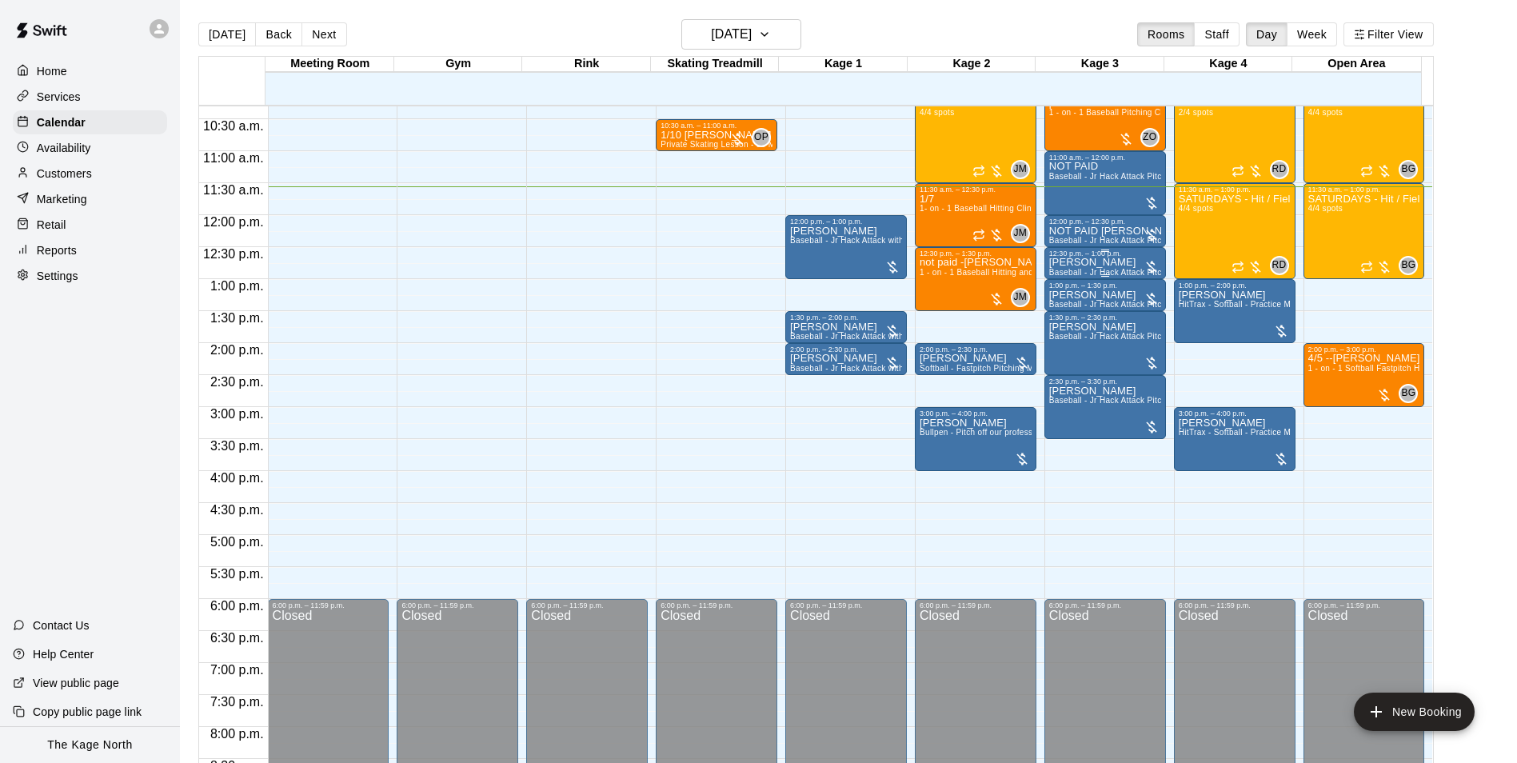
click at [1083, 274] on span "Baseball - Jr Hack Attack Pitching Machine - Perfect for all ages and skill lev…" at bounding box center [1202, 272] width 304 height 9
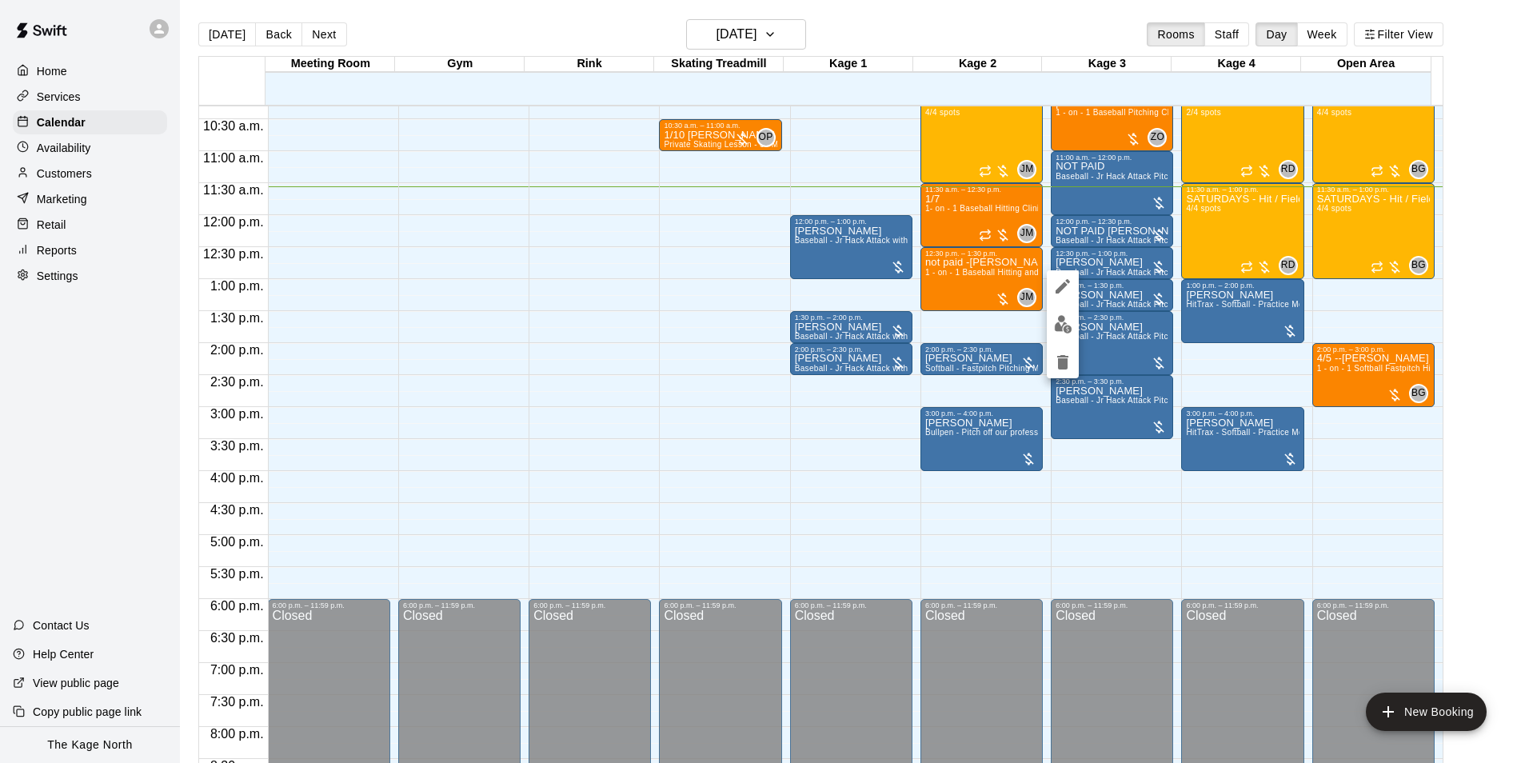
click at [1066, 322] on img "edit" at bounding box center [1063, 324] width 18 height 18
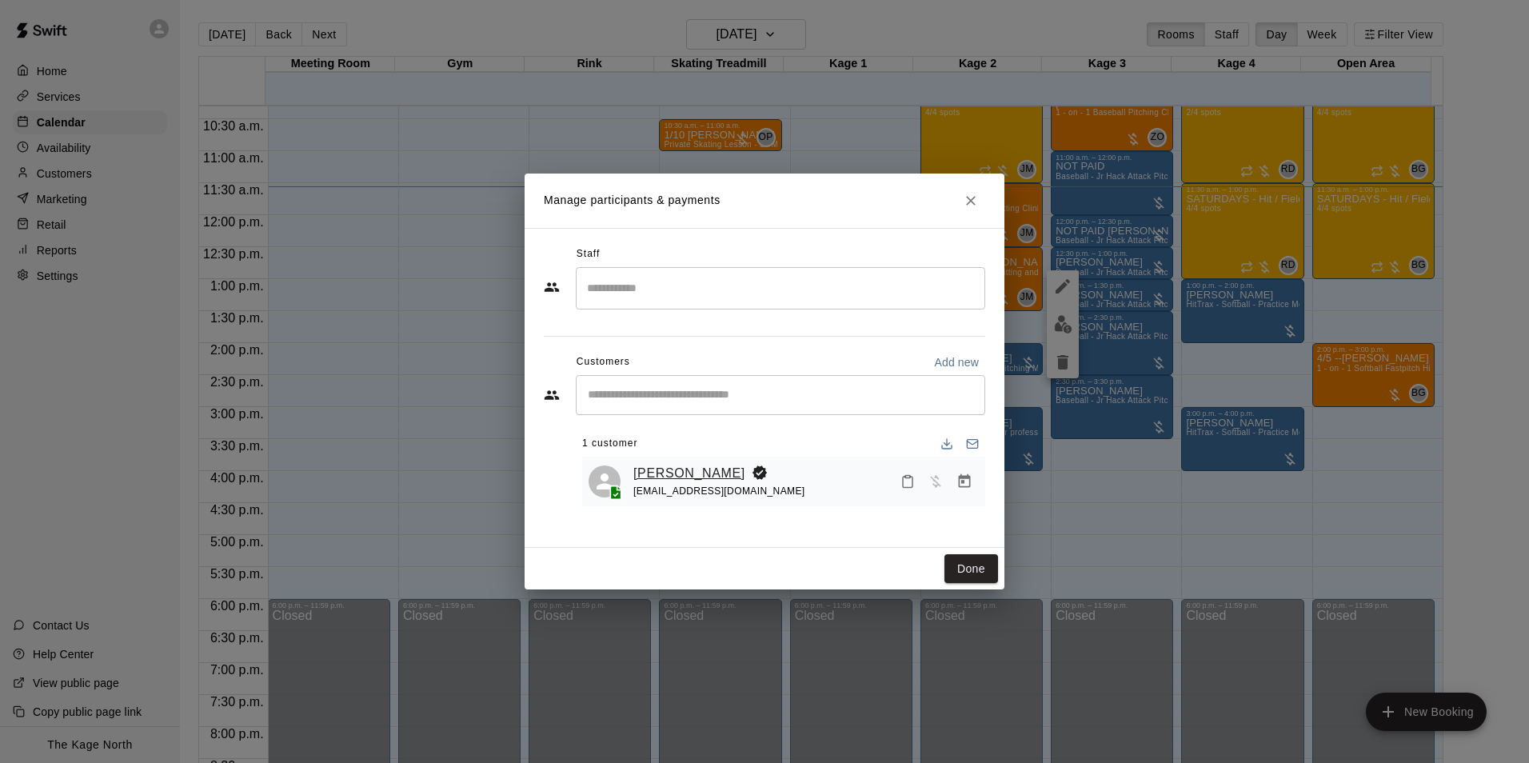
click at [658, 466] on link "Gin Munroe" at bounding box center [690, 473] width 112 height 21
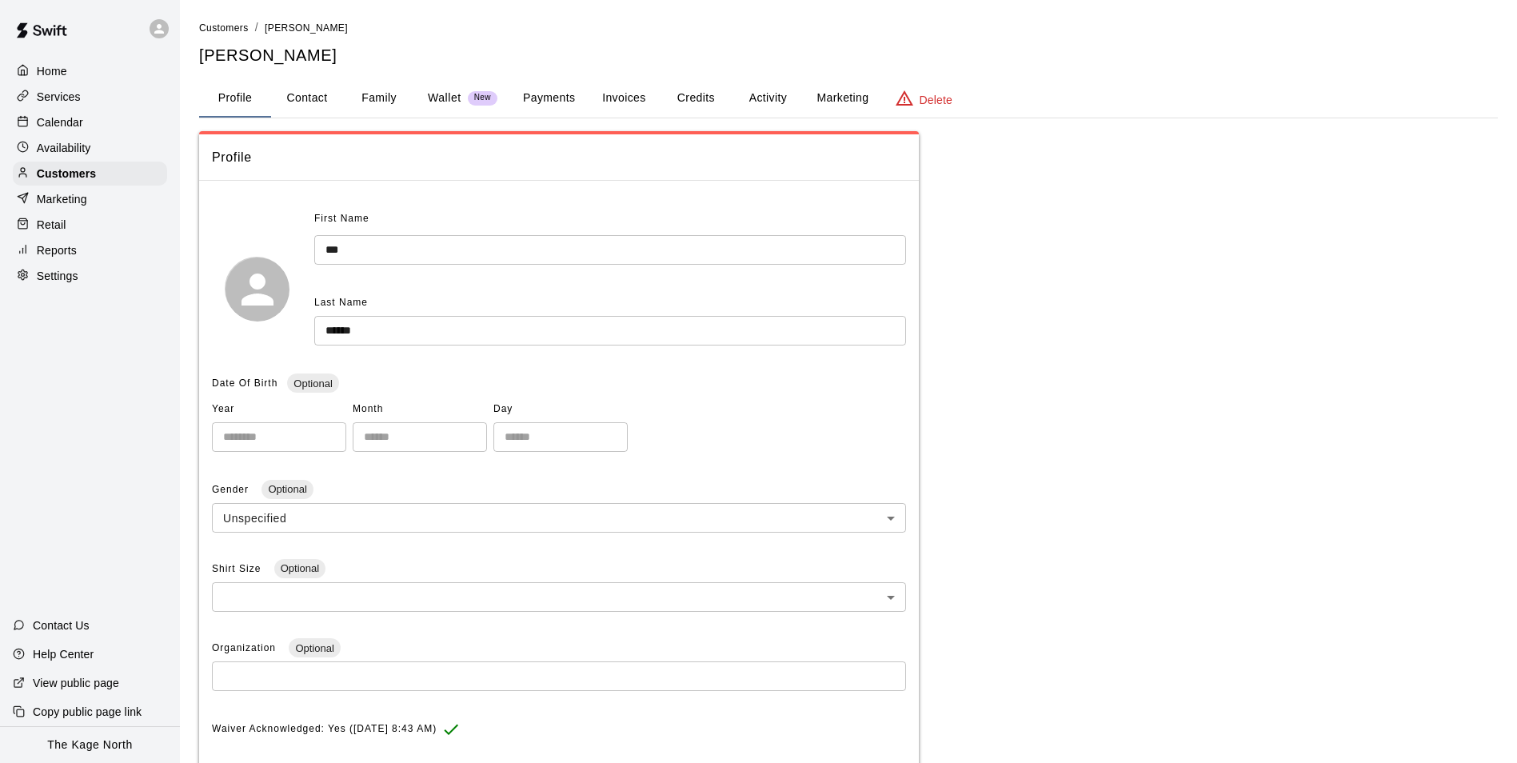
click at [755, 91] on button "Activity" at bounding box center [768, 98] width 72 height 38
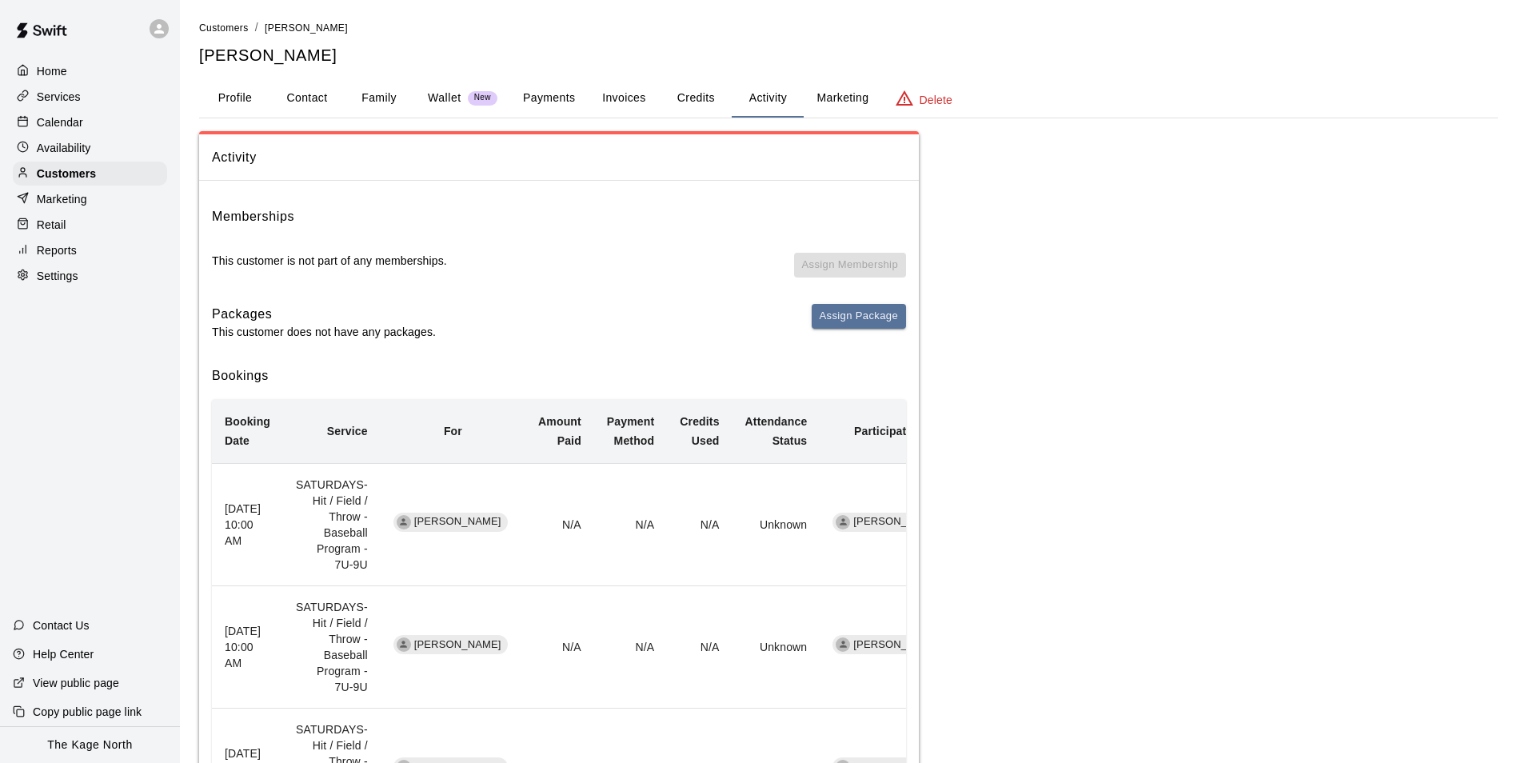
click at [78, 129] on p "Calendar" at bounding box center [60, 122] width 46 height 16
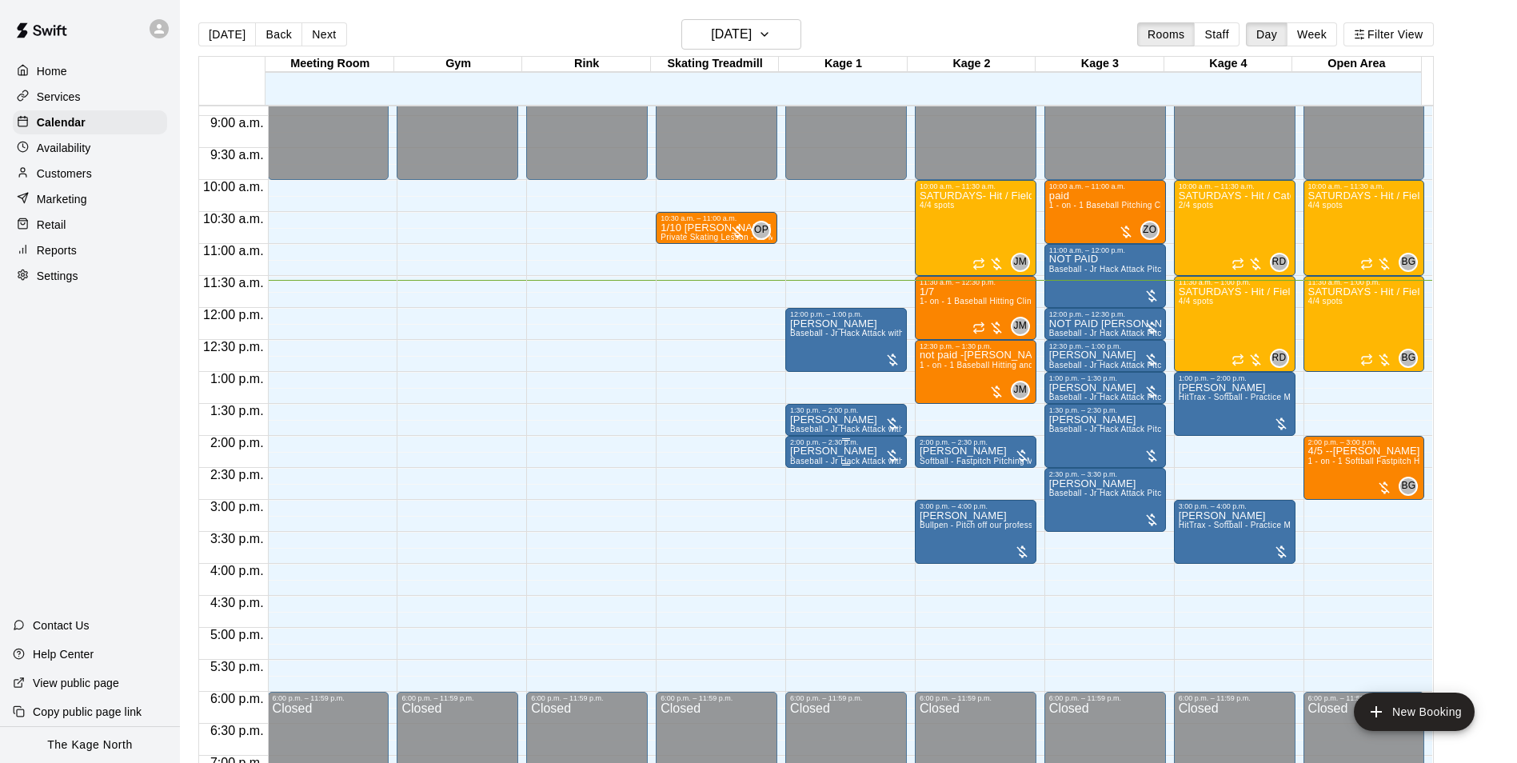
scroll to position [500, 0]
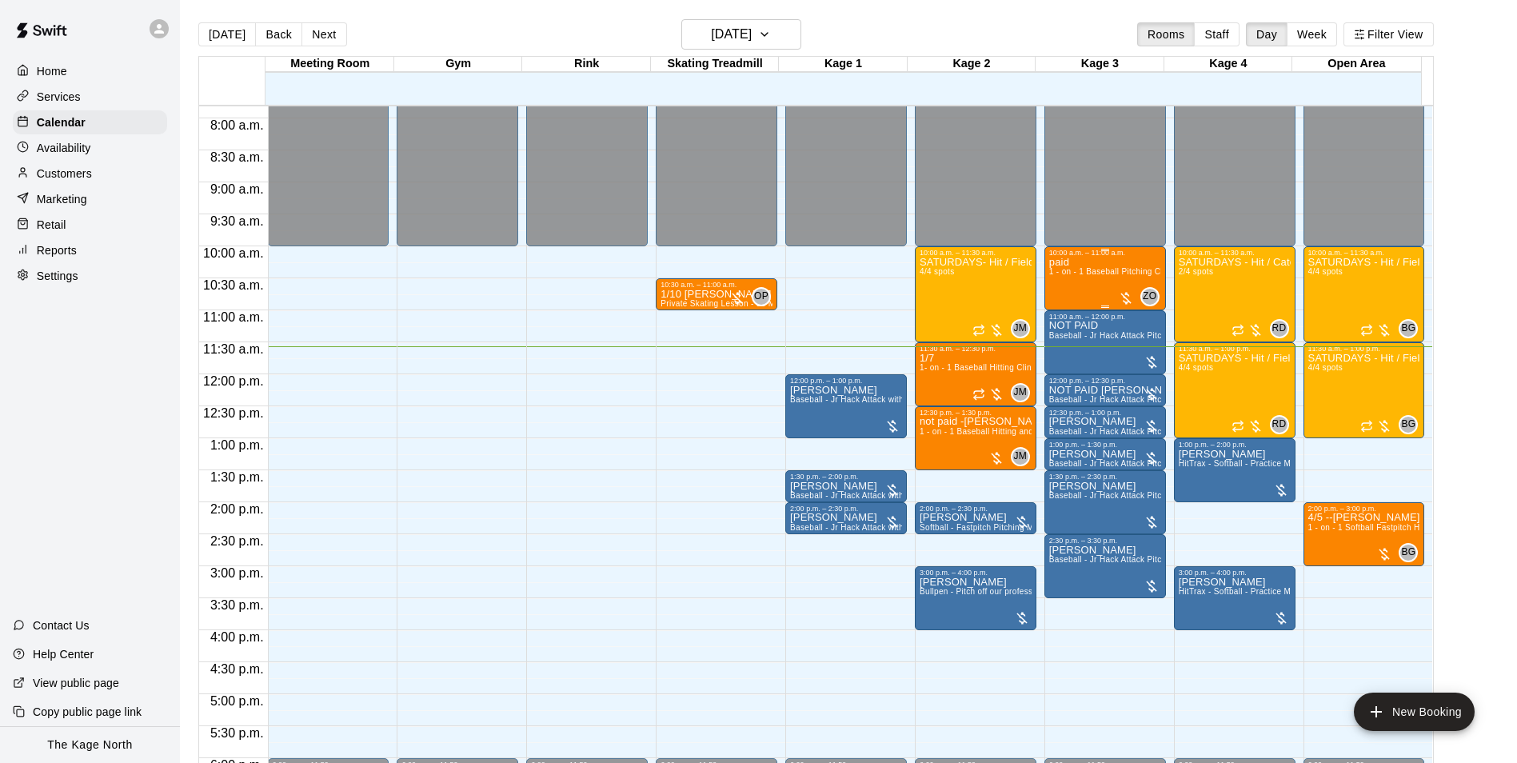
click at [1060, 274] on span "1 - on - 1 Baseball Pitching Clinic" at bounding box center [1113, 271] width 126 height 9
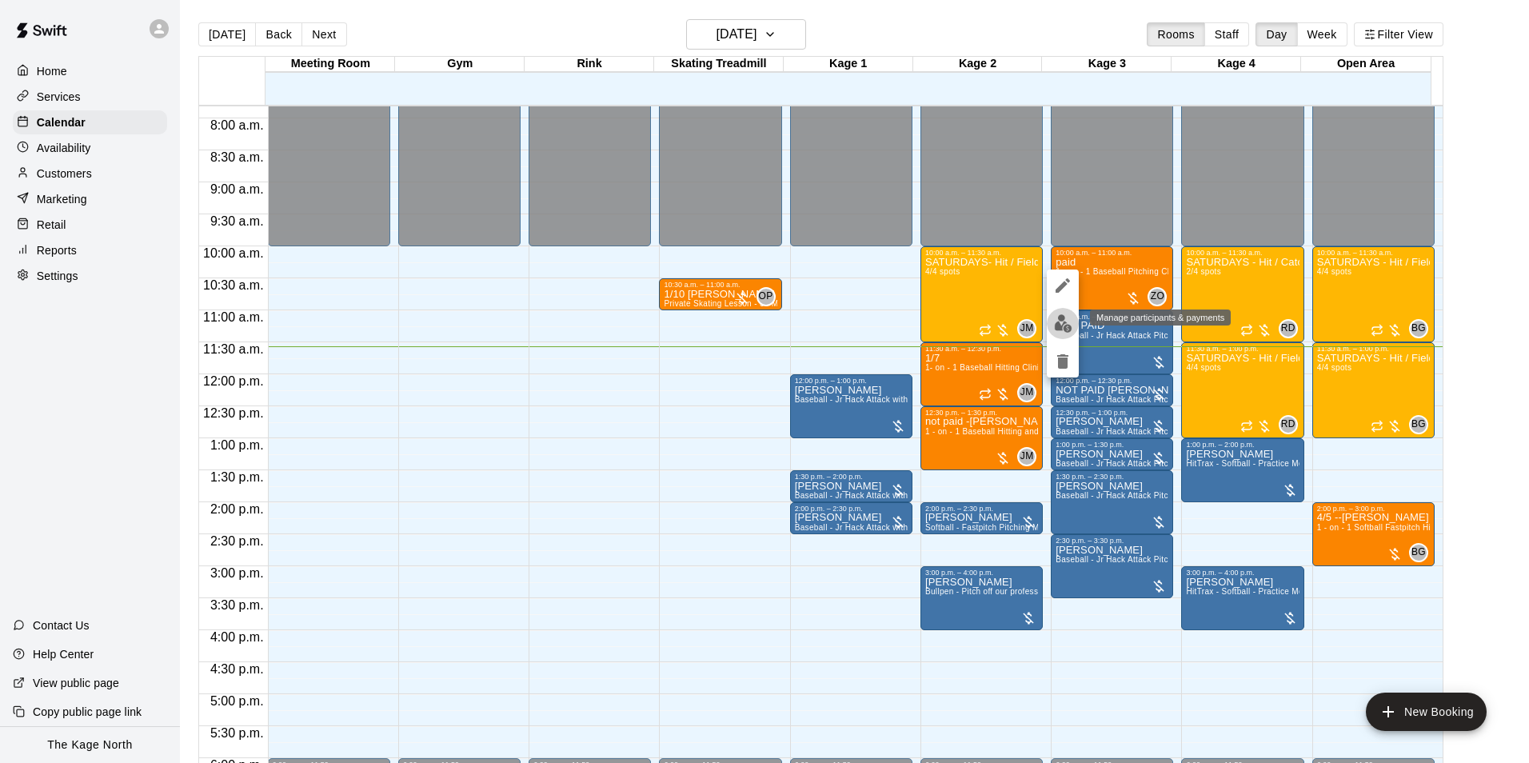
click at [1053, 318] on button "edit" at bounding box center [1063, 323] width 32 height 31
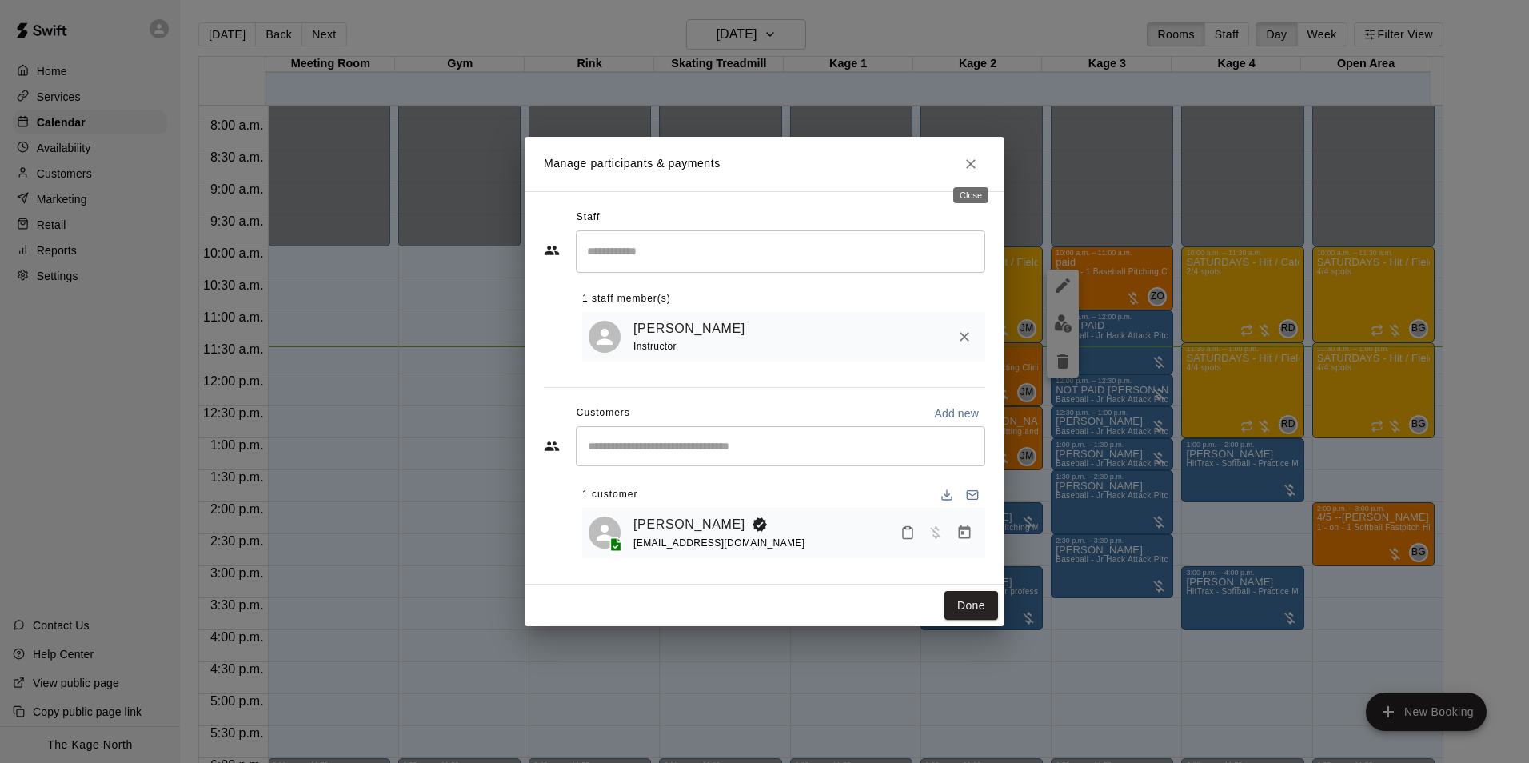
click at [972, 163] on icon "Close" at bounding box center [971, 164] width 10 height 10
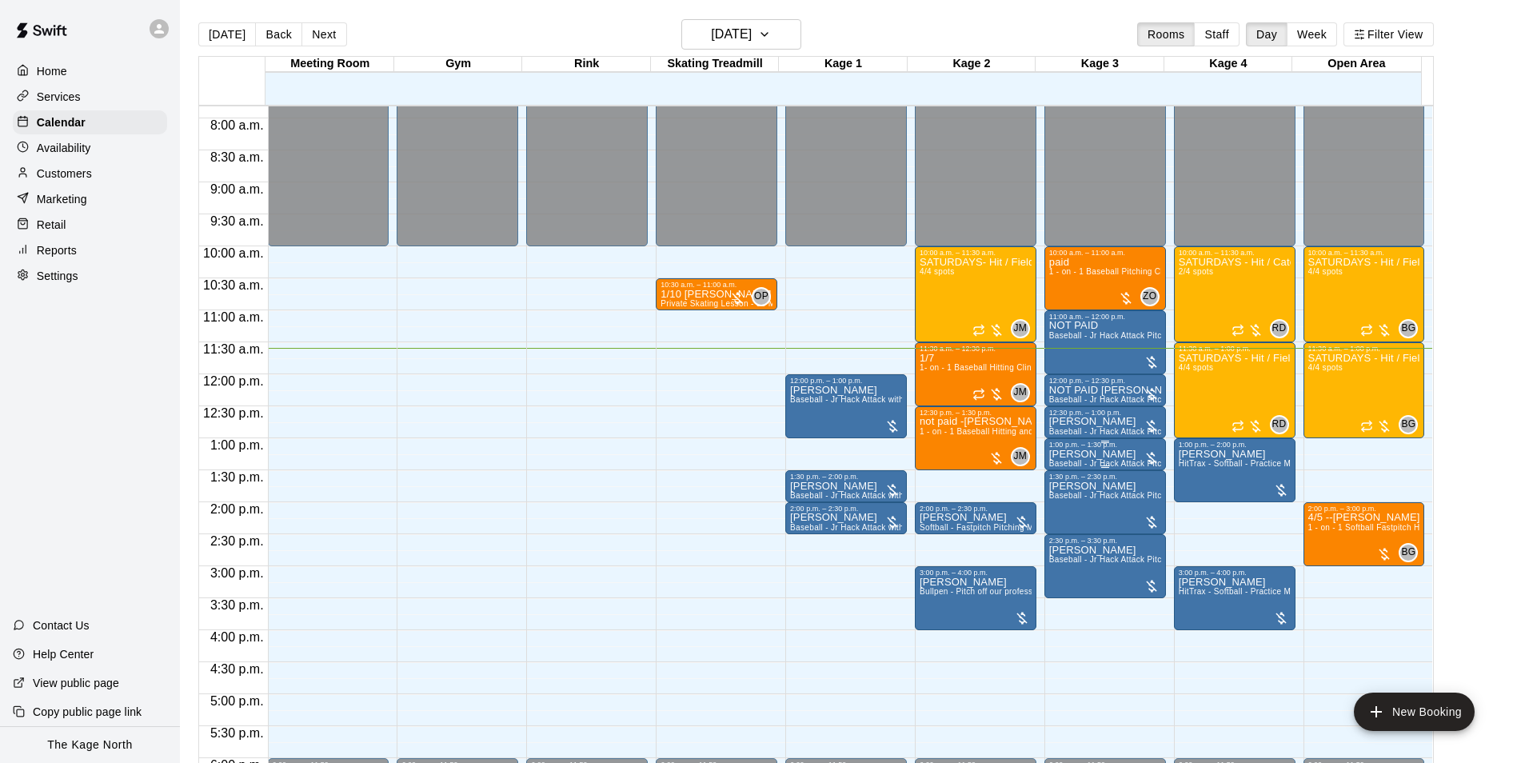
click at [1087, 445] on div "1:00 p.m. – 1:30 p.m." at bounding box center [1106, 445] width 112 height 8
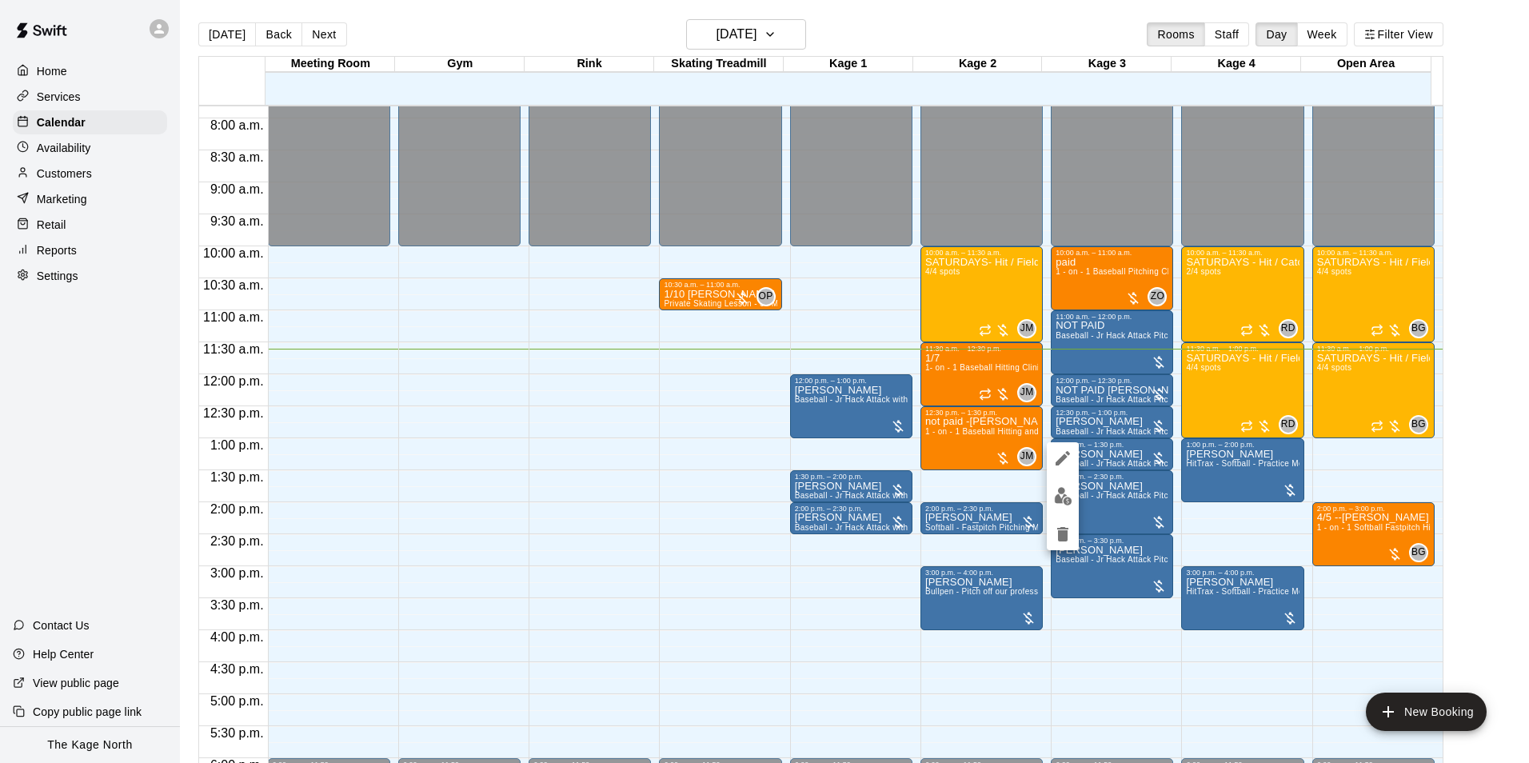
click at [1118, 461] on div at bounding box center [764, 381] width 1529 height 763
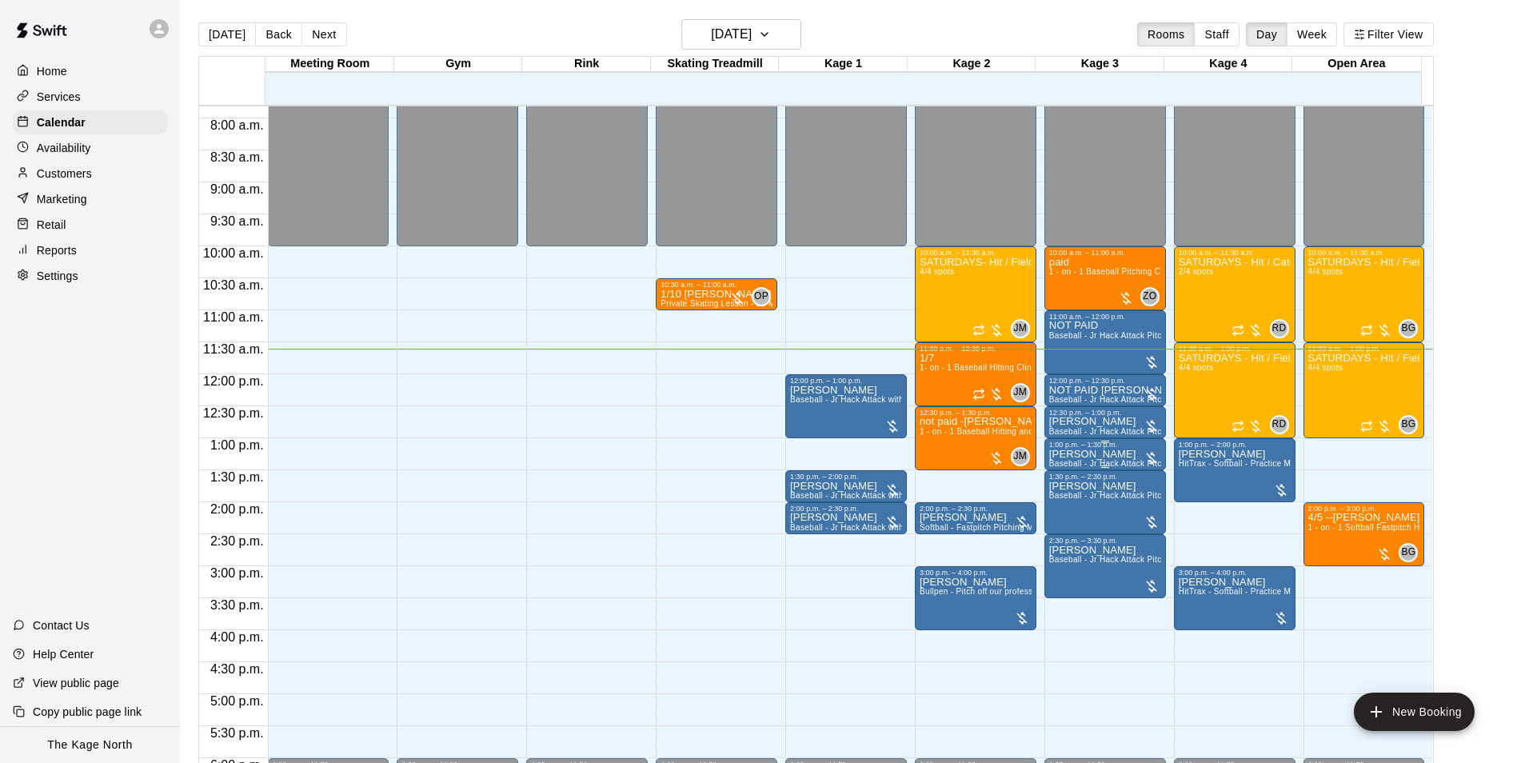
click at [1078, 454] on p "[PERSON_NAME]" at bounding box center [1106, 454] width 112 height 0
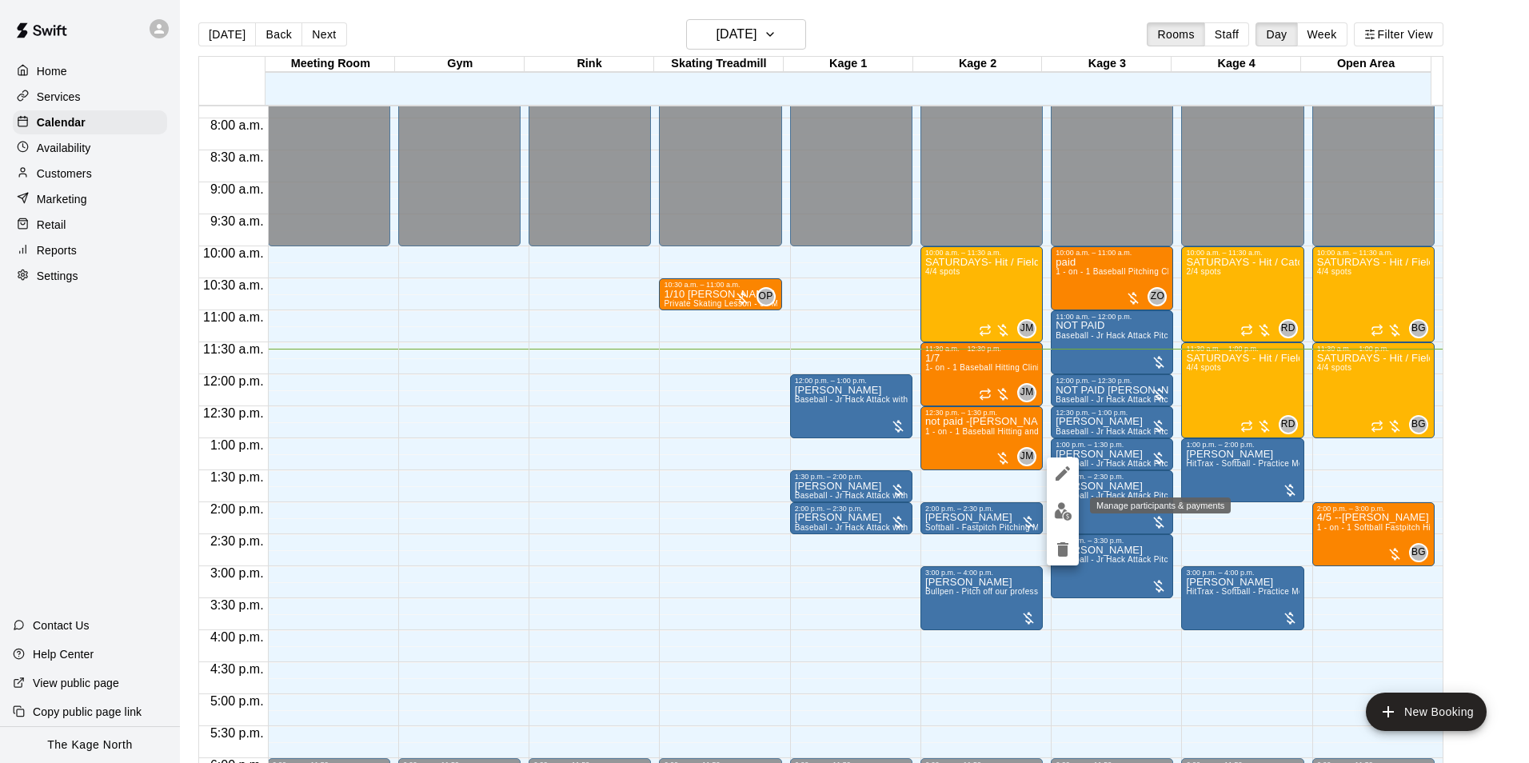
click at [1058, 507] on img "edit" at bounding box center [1063, 511] width 18 height 18
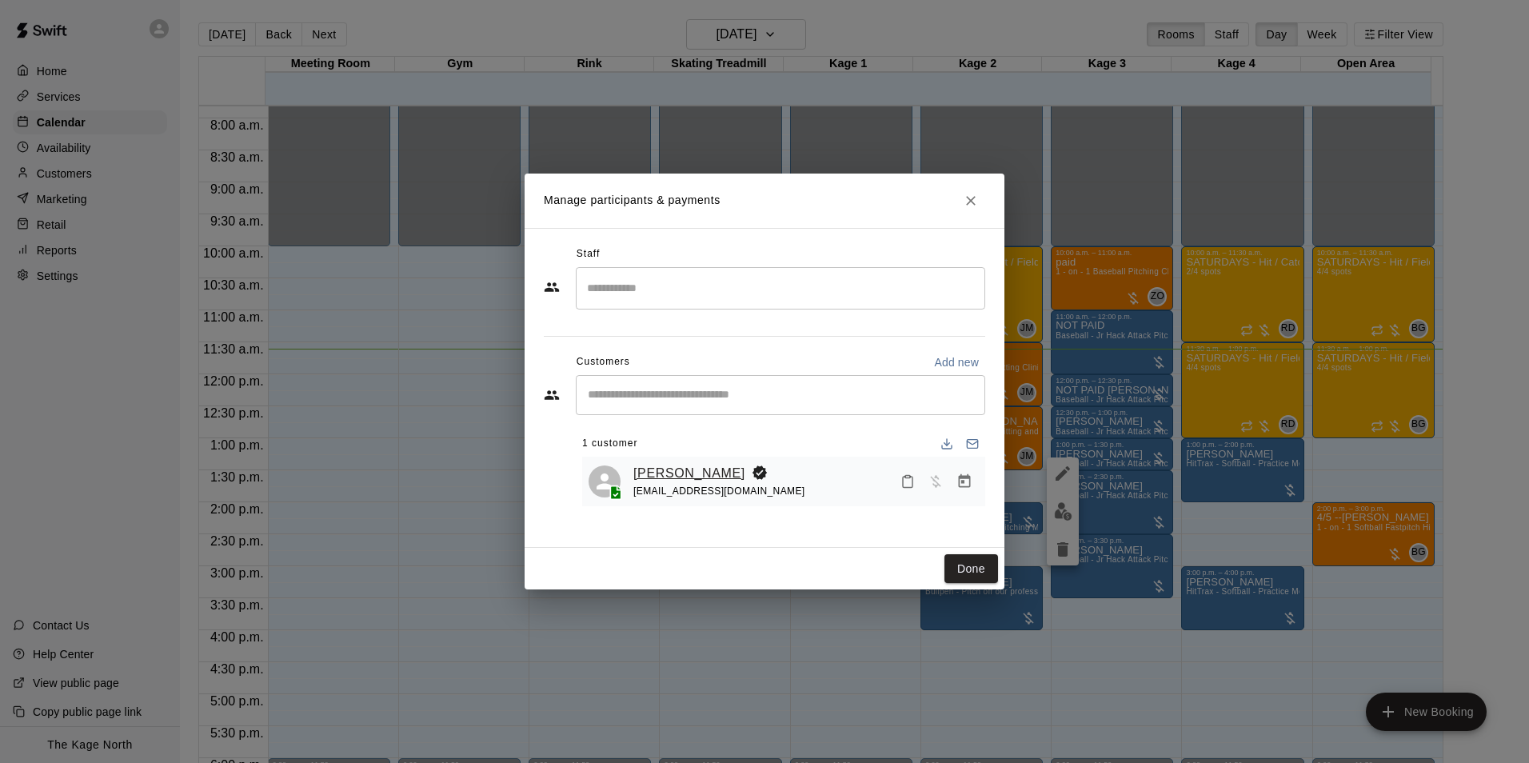
click at [711, 471] on link "[PERSON_NAME]" at bounding box center [690, 473] width 112 height 21
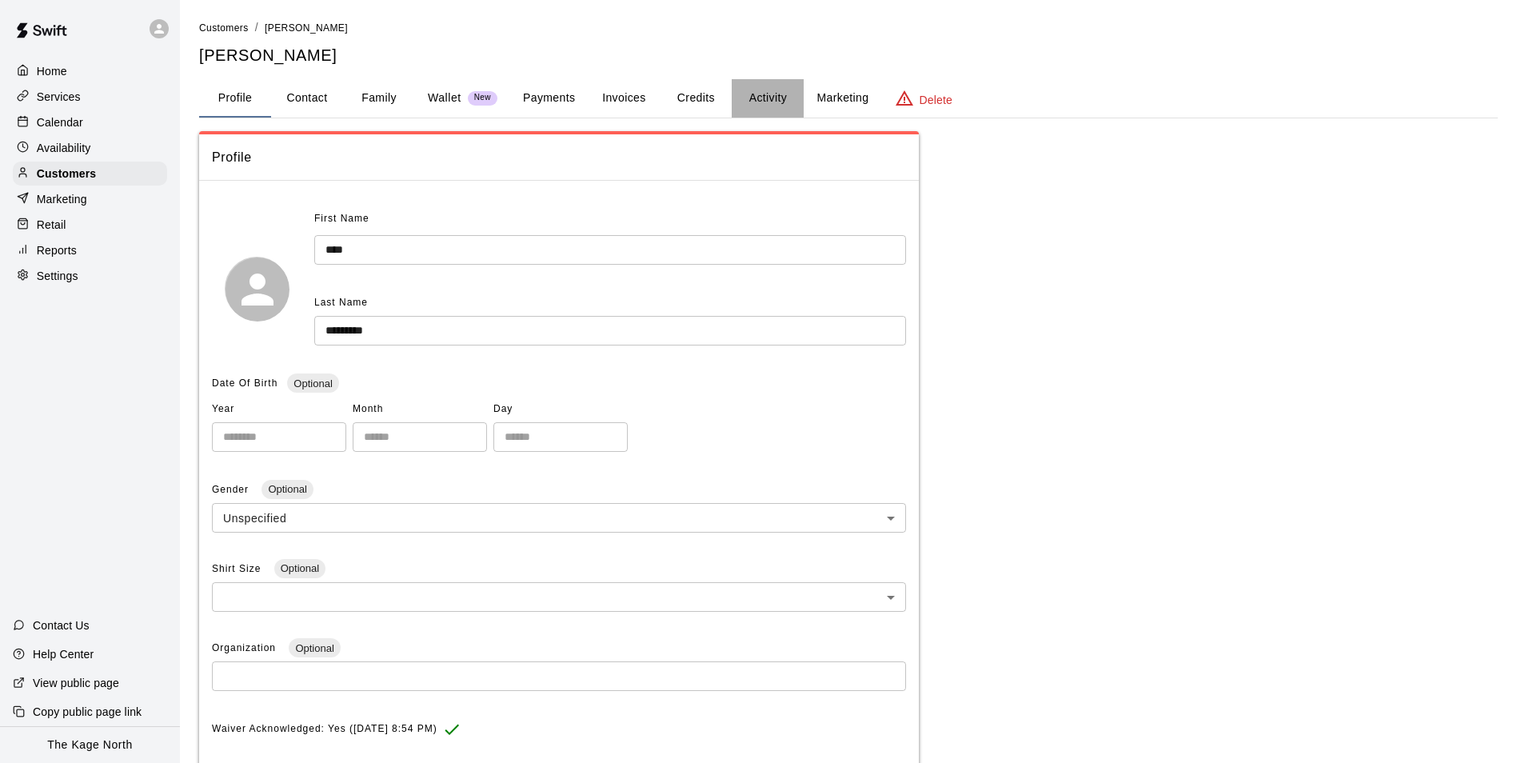
click at [781, 97] on button "Activity" at bounding box center [768, 98] width 72 height 38
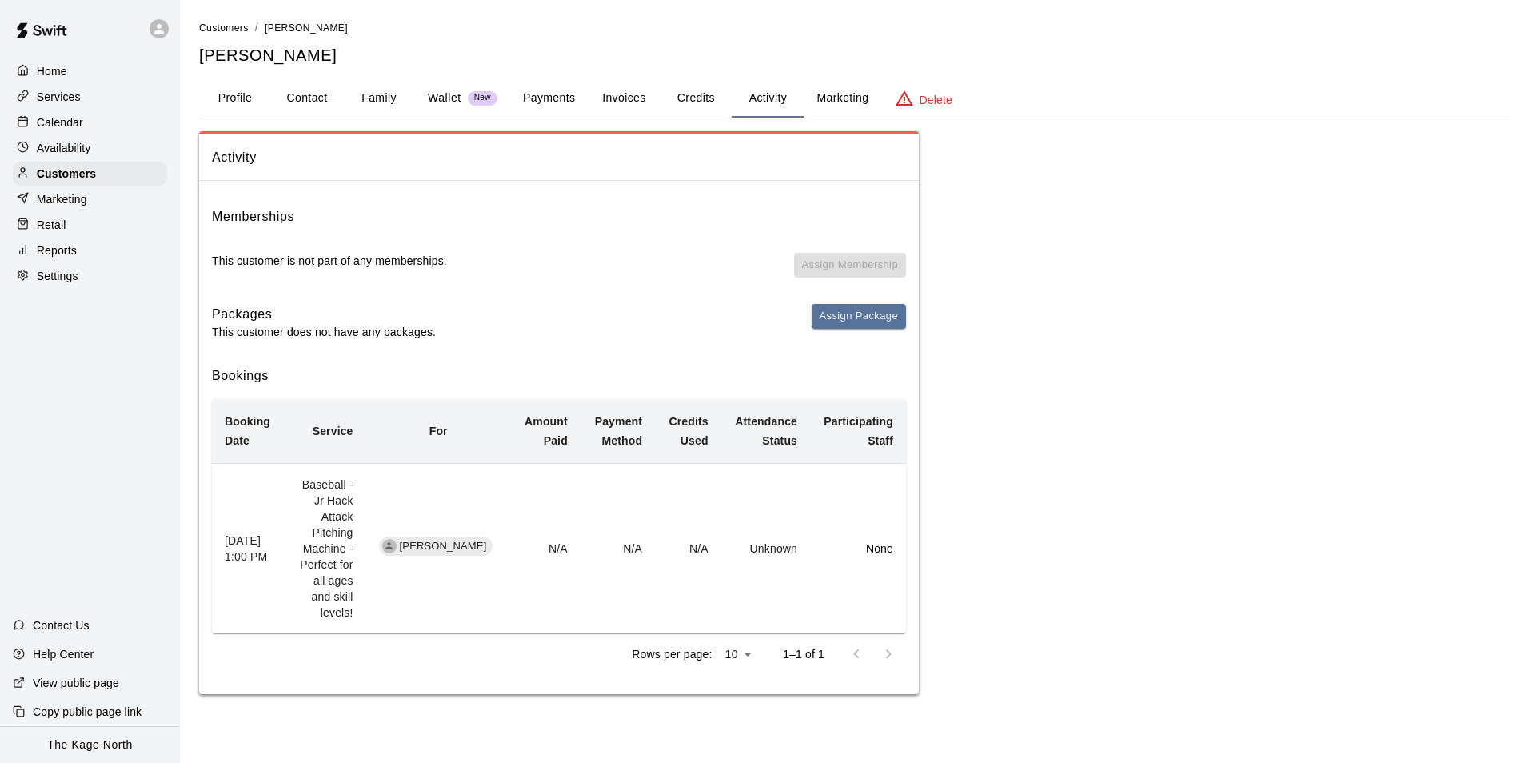
click at [78, 114] on div "Calendar" at bounding box center [90, 122] width 154 height 24
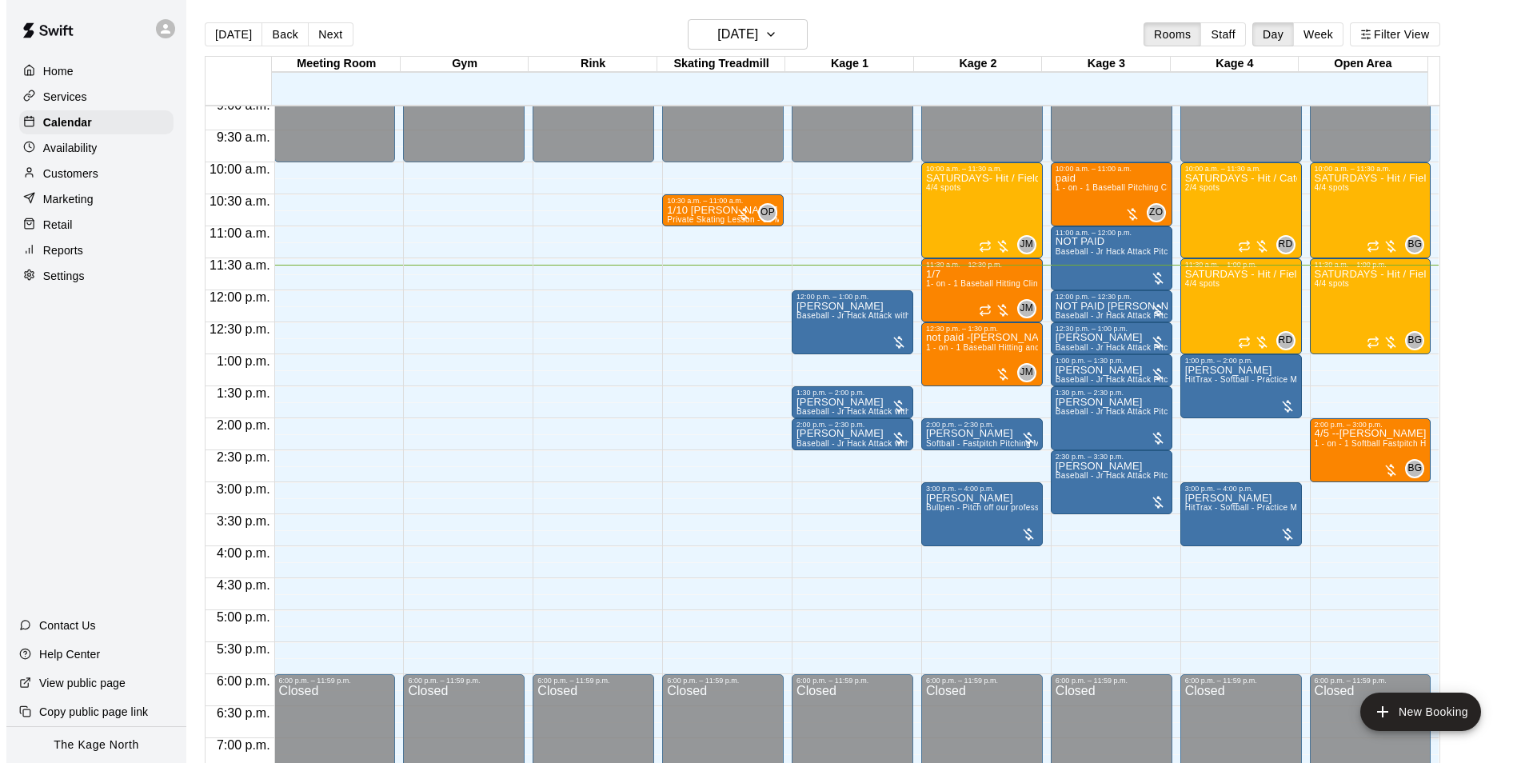
scroll to position [583, 0]
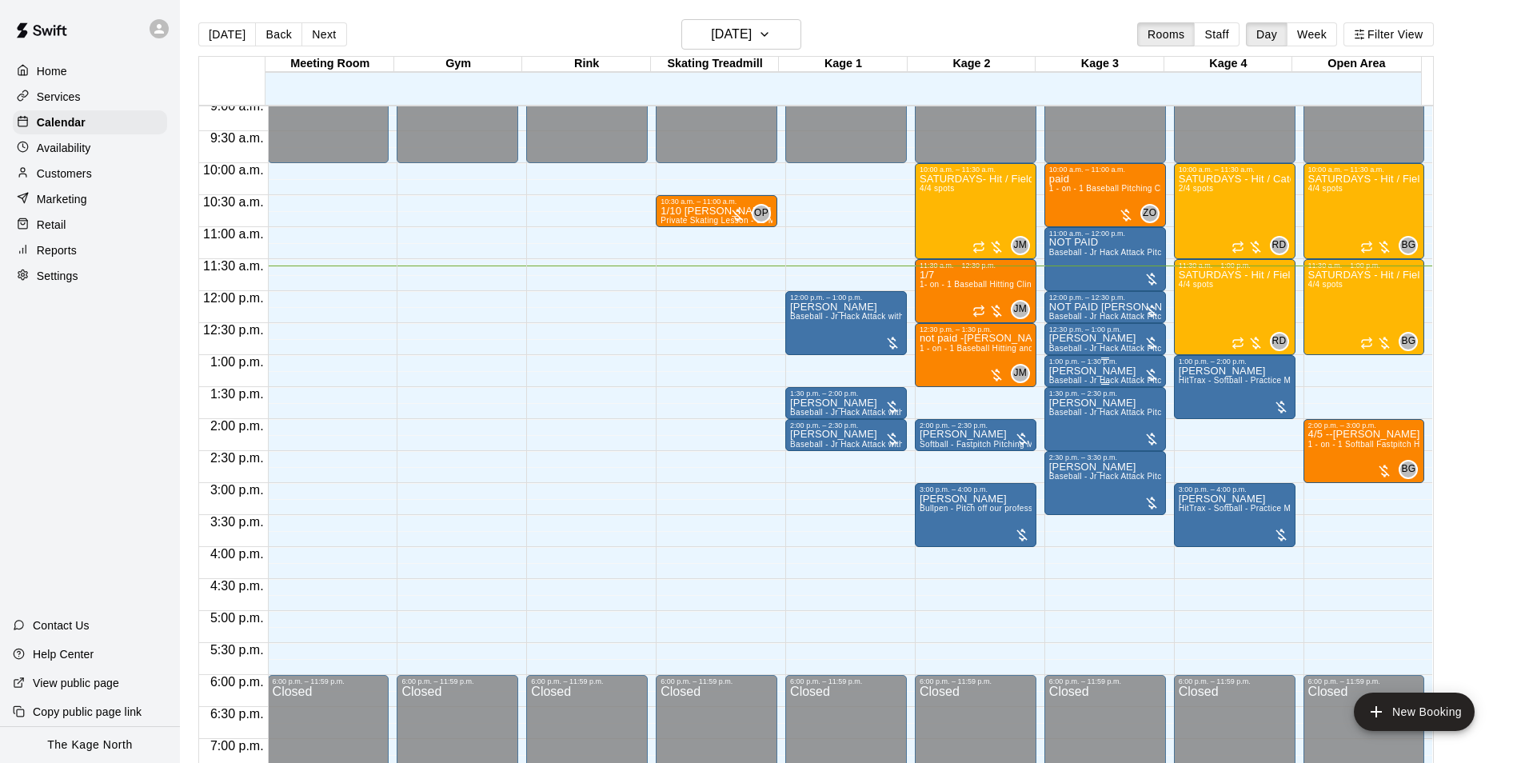
click at [1077, 371] on p "[PERSON_NAME]" at bounding box center [1106, 371] width 112 height 0
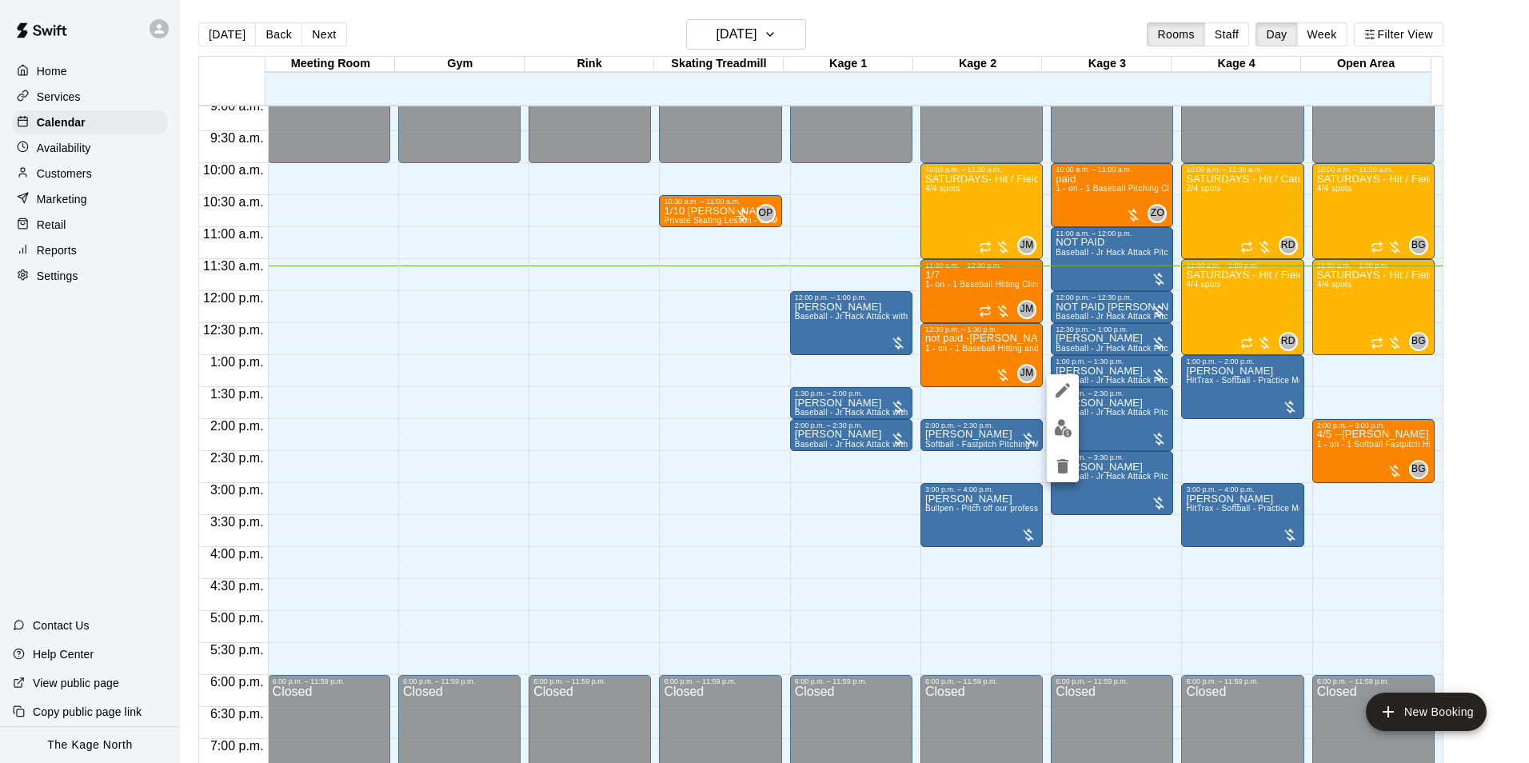
click at [1070, 340] on div at bounding box center [764, 381] width 1529 height 763
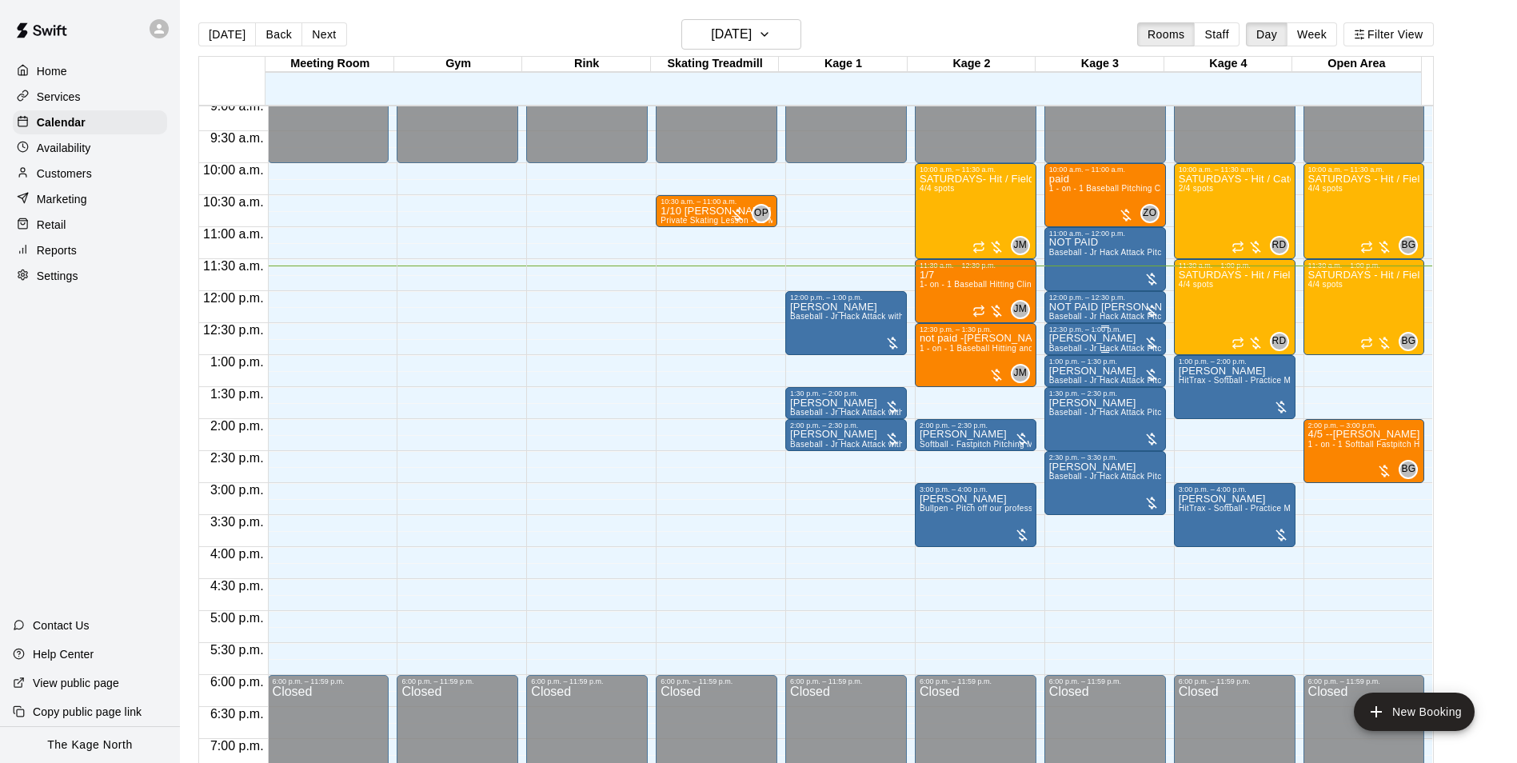
click at [1070, 338] on p "Gin Munroe" at bounding box center [1106, 338] width 112 height 0
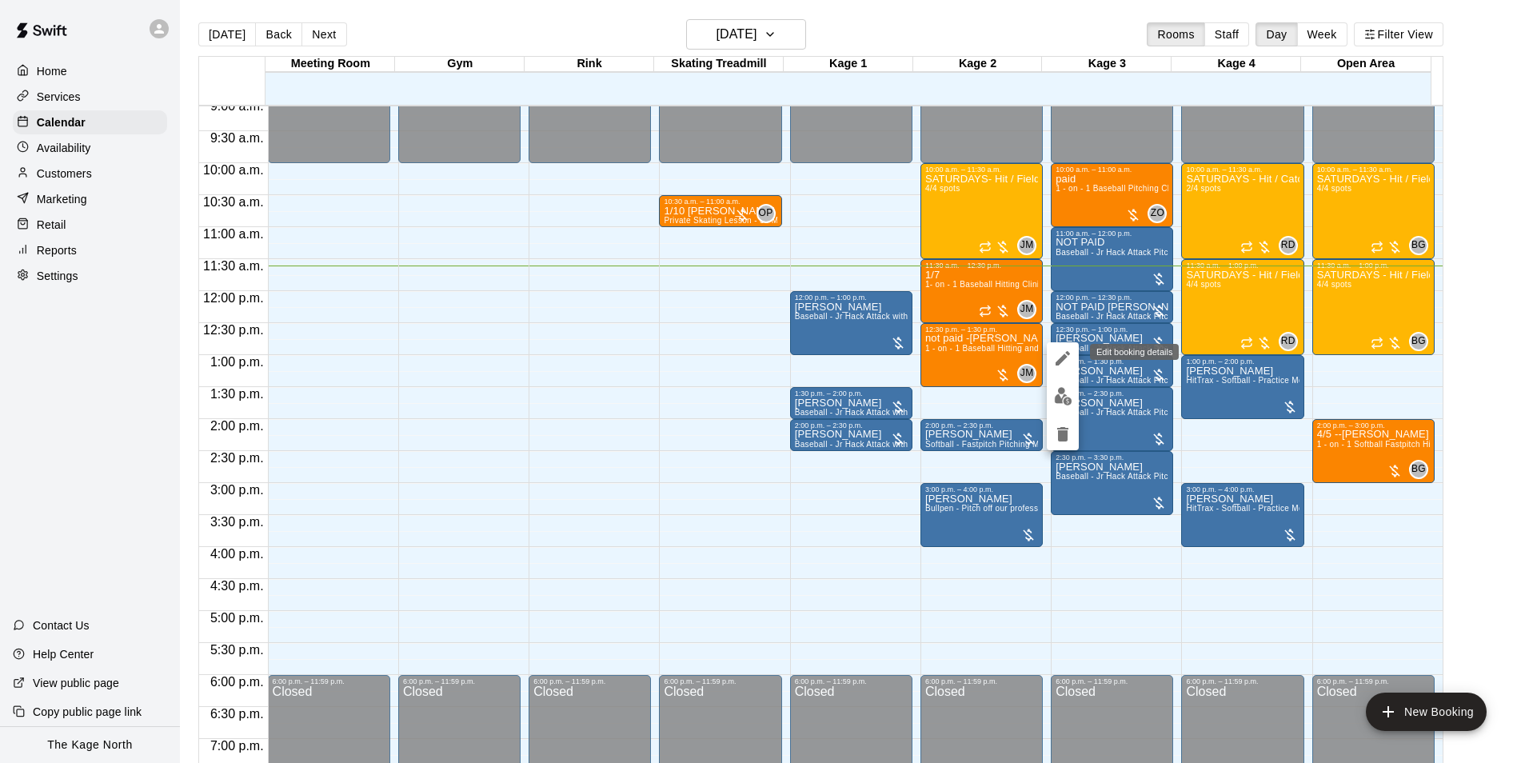
click at [1061, 370] on button "edit" at bounding box center [1063, 358] width 32 height 32
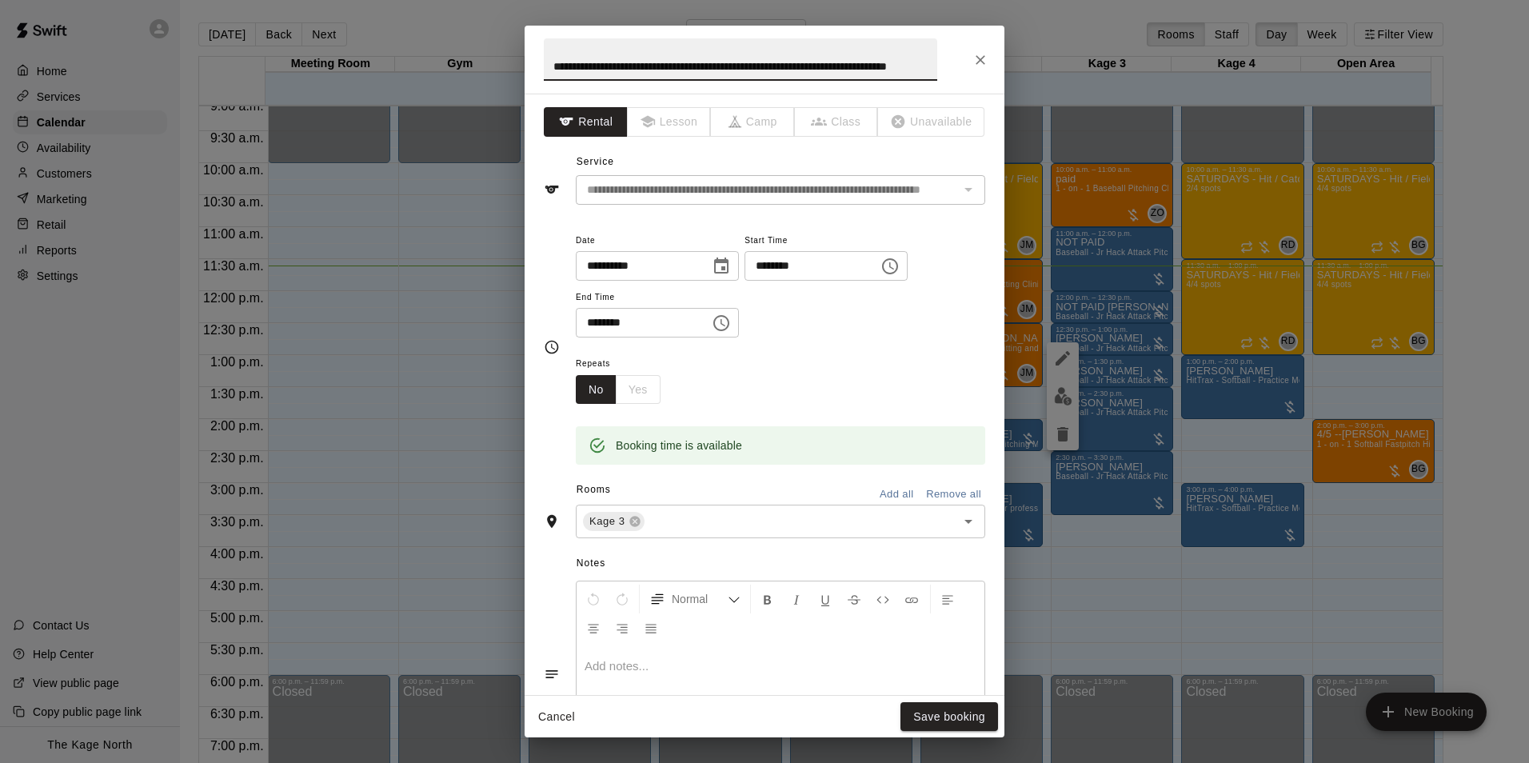
scroll to position [0, 0]
drag, startPoint x: 930, startPoint y: 62, endPoint x: 537, endPoint y: 62, distance: 392.8
click at [537, 62] on h2 "**********" at bounding box center [741, 60] width 432 height 68
type input "********"
click at [986, 710] on button "Save booking" at bounding box center [950, 717] width 98 height 30
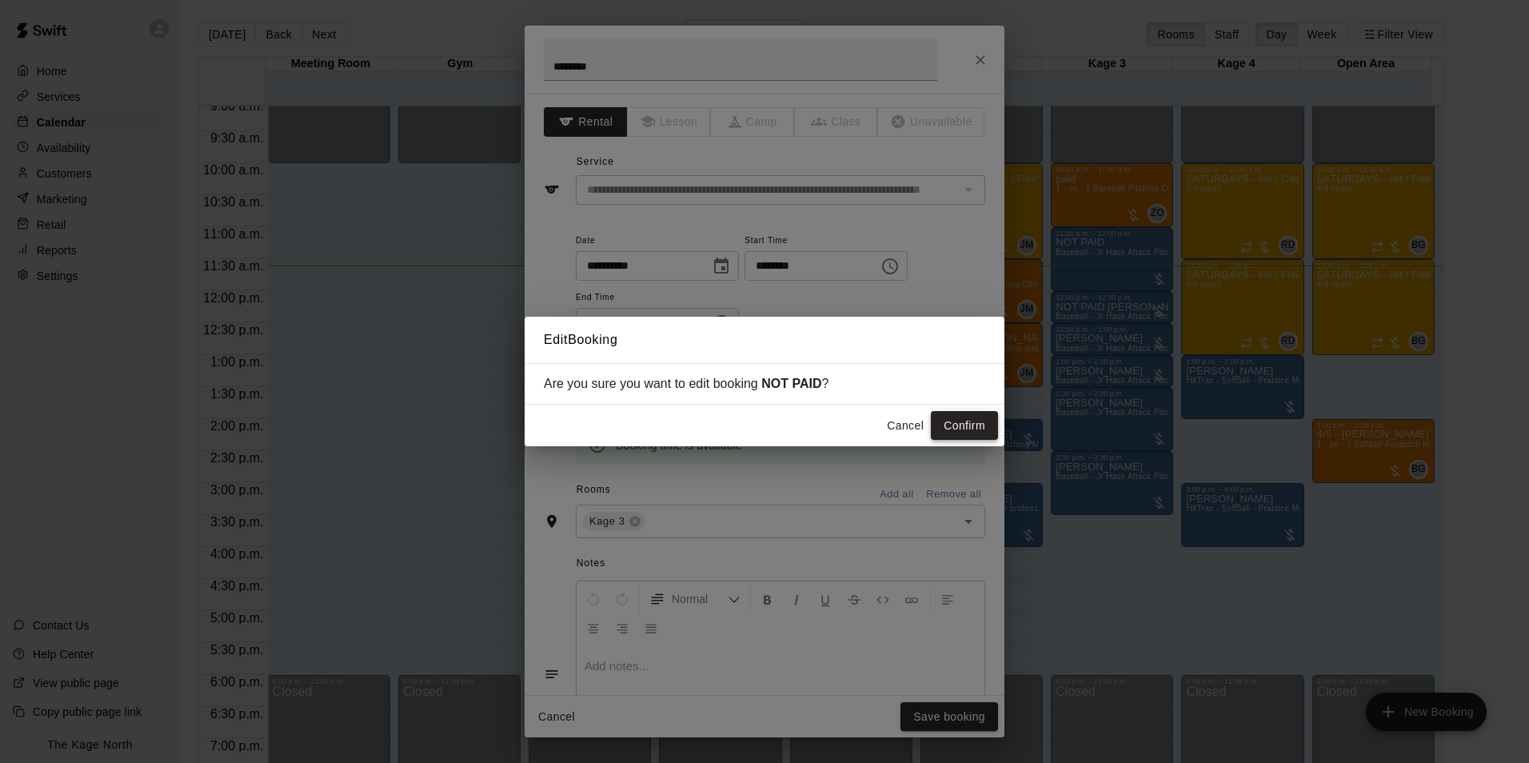
click at [980, 422] on button "Confirm" at bounding box center [964, 426] width 67 height 30
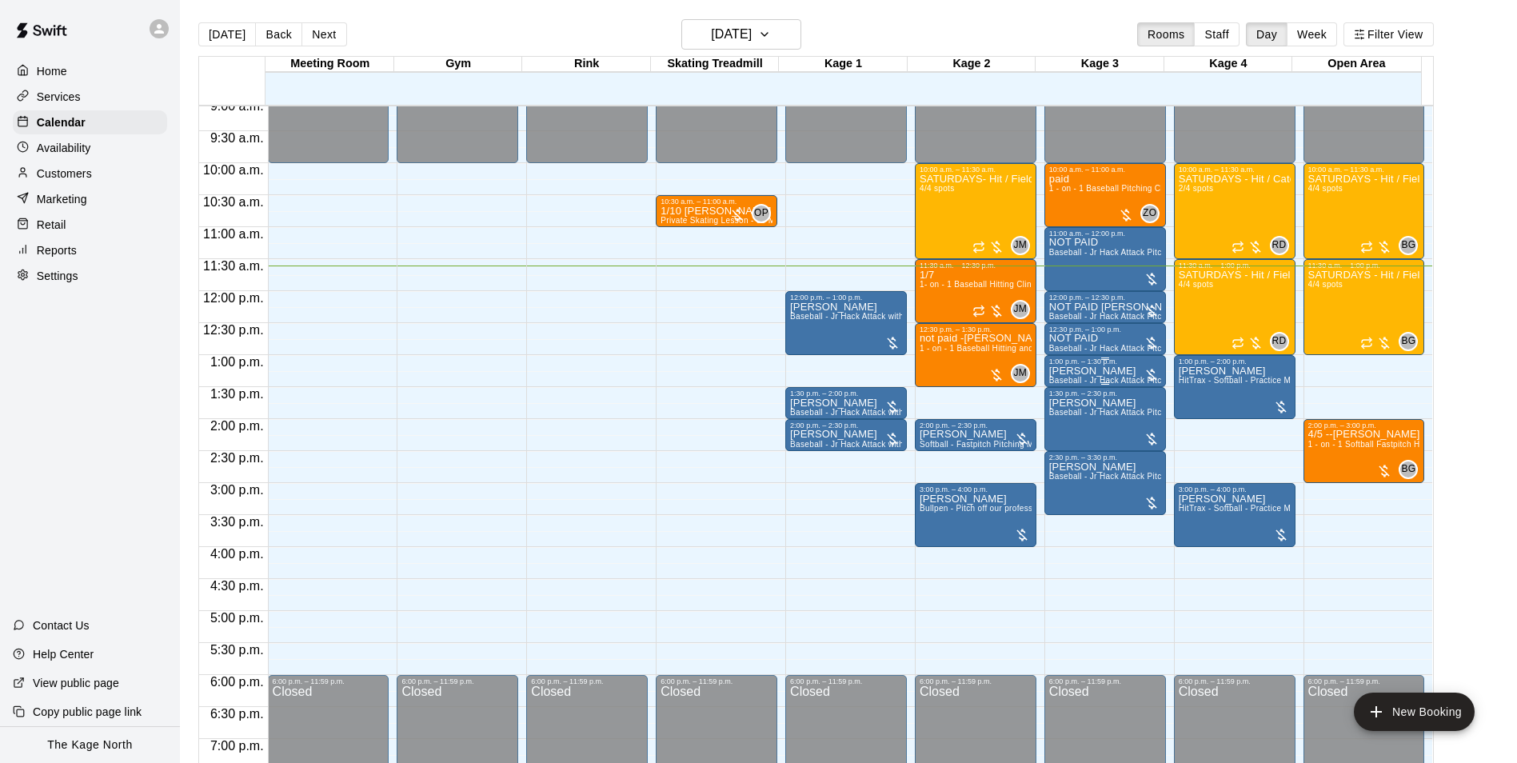
click at [1111, 371] on p "[PERSON_NAME]" at bounding box center [1106, 371] width 112 height 0
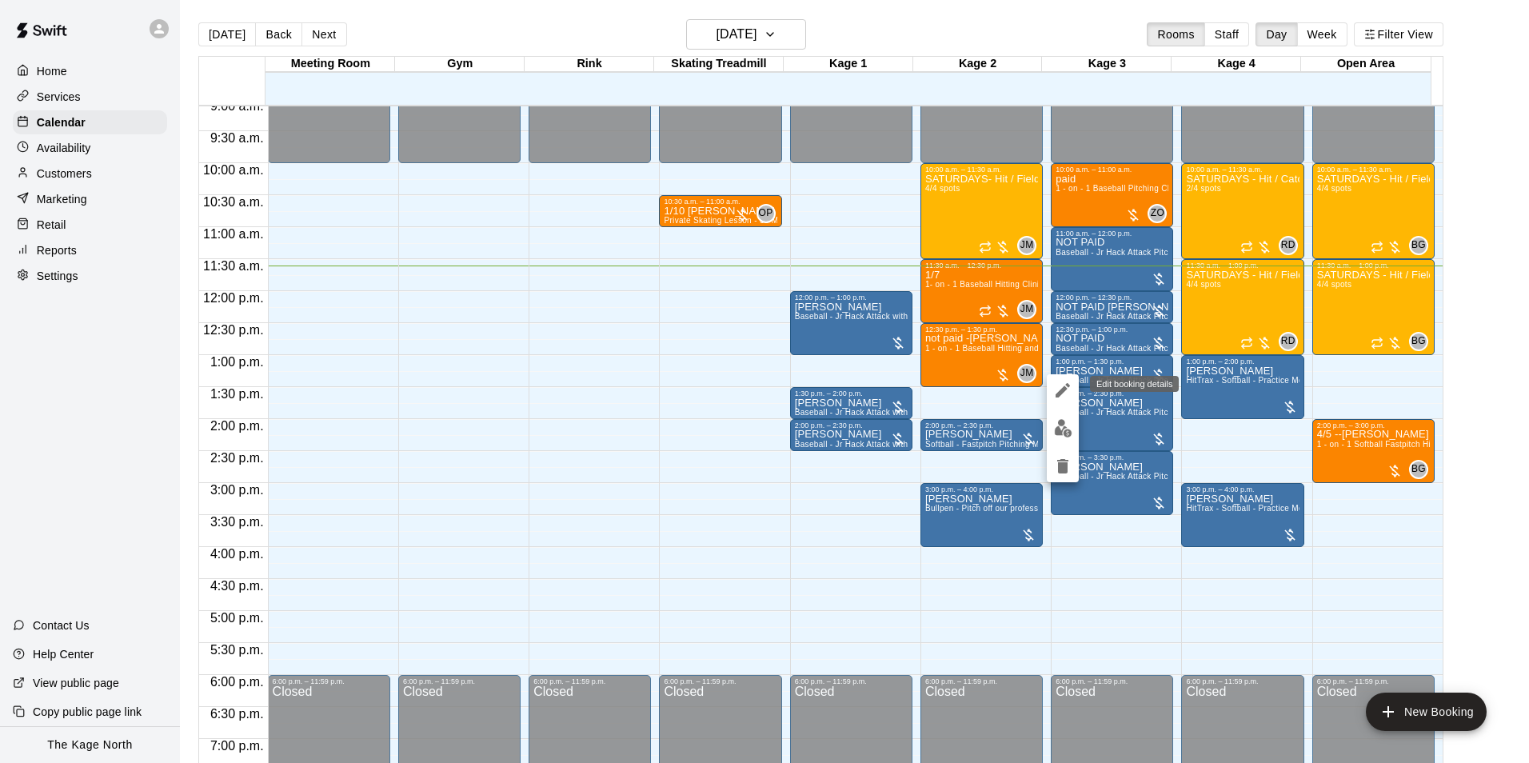
click at [1071, 386] on icon "edit" at bounding box center [1063, 390] width 19 height 19
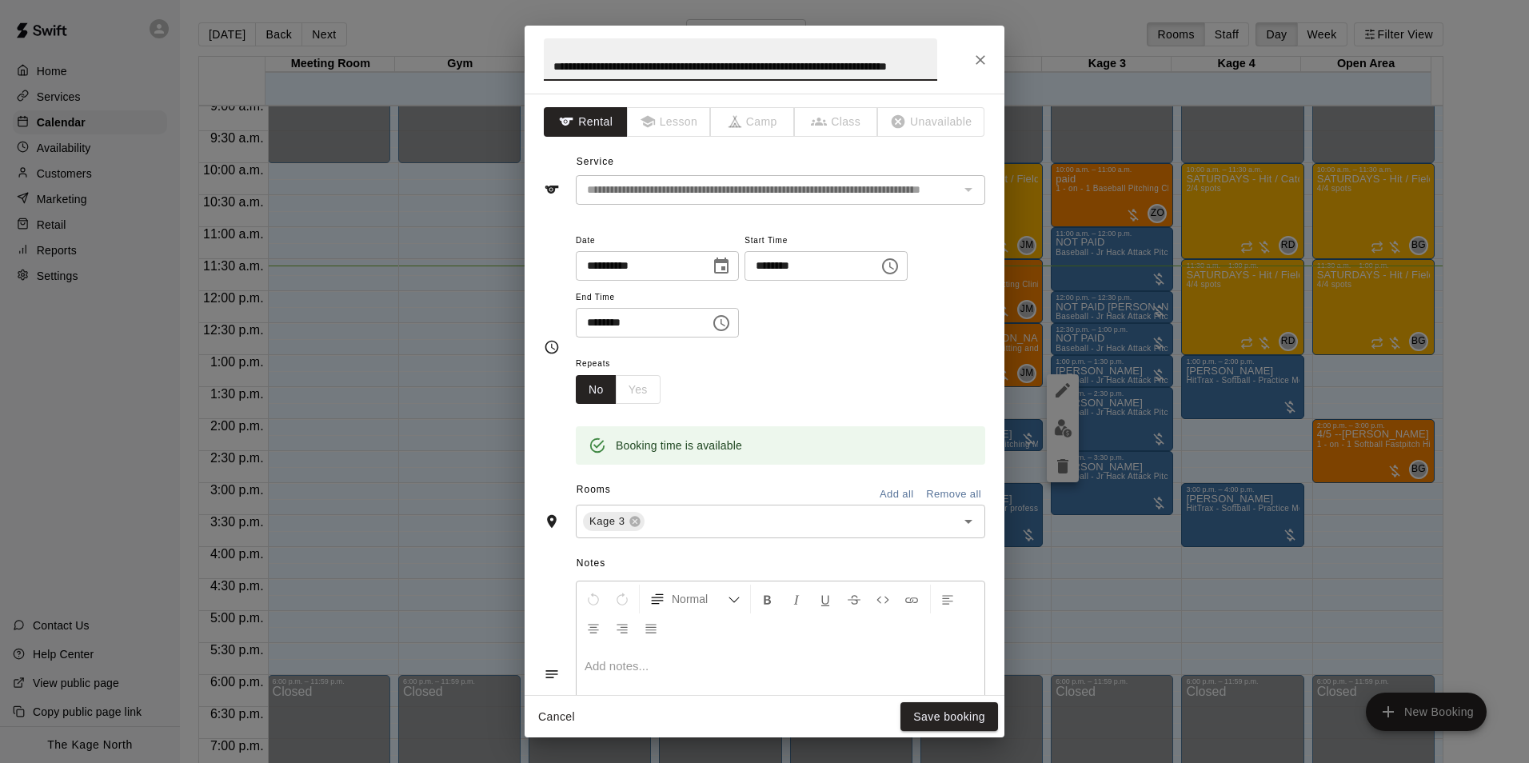
drag, startPoint x: 930, startPoint y: 62, endPoint x: 532, endPoint y: 27, distance: 399.1
click at [532, 27] on h2 "**********" at bounding box center [741, 60] width 432 height 68
type input "********"
click at [941, 716] on button "Save booking" at bounding box center [950, 717] width 98 height 30
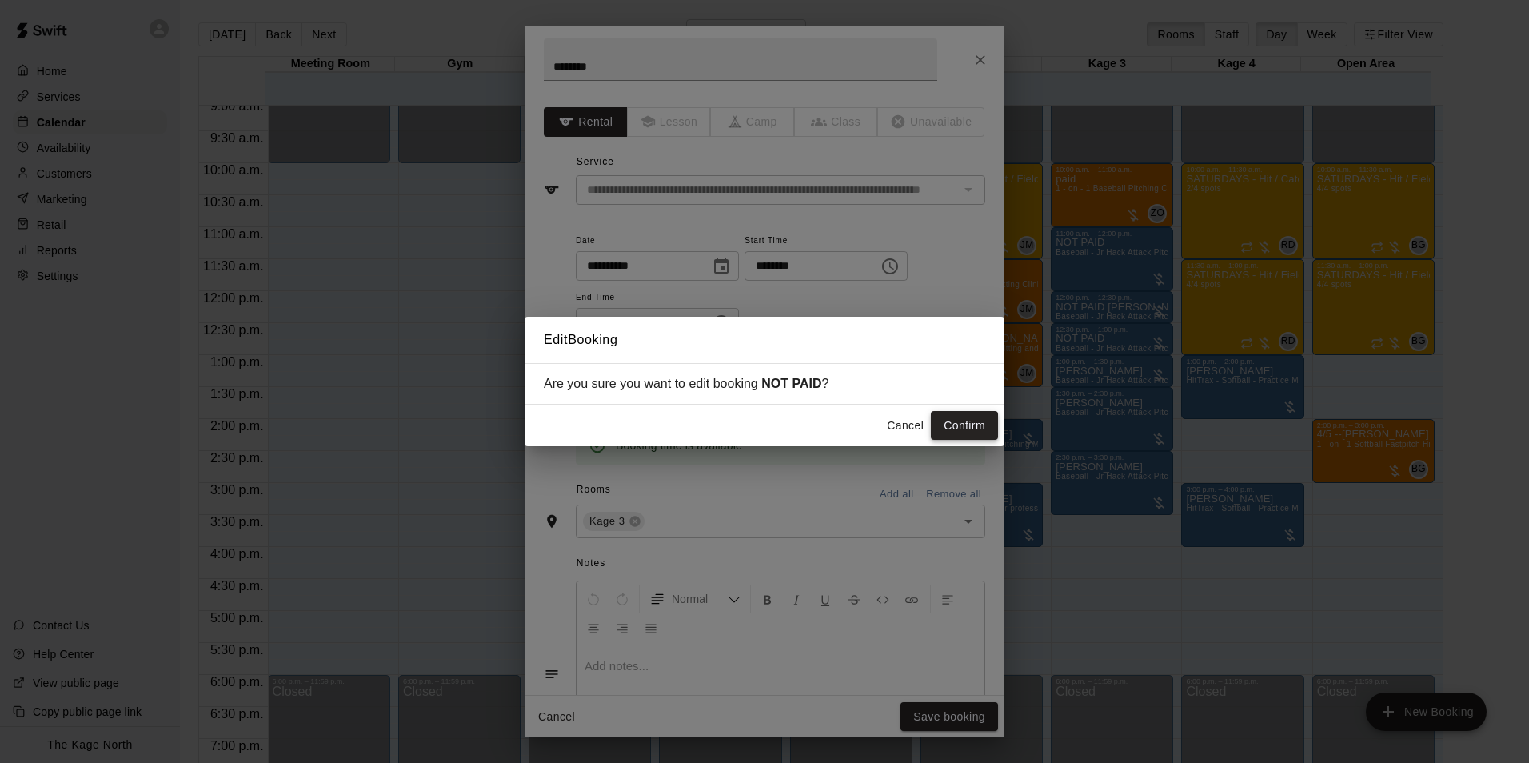
click at [960, 430] on button "Confirm" at bounding box center [964, 426] width 67 height 30
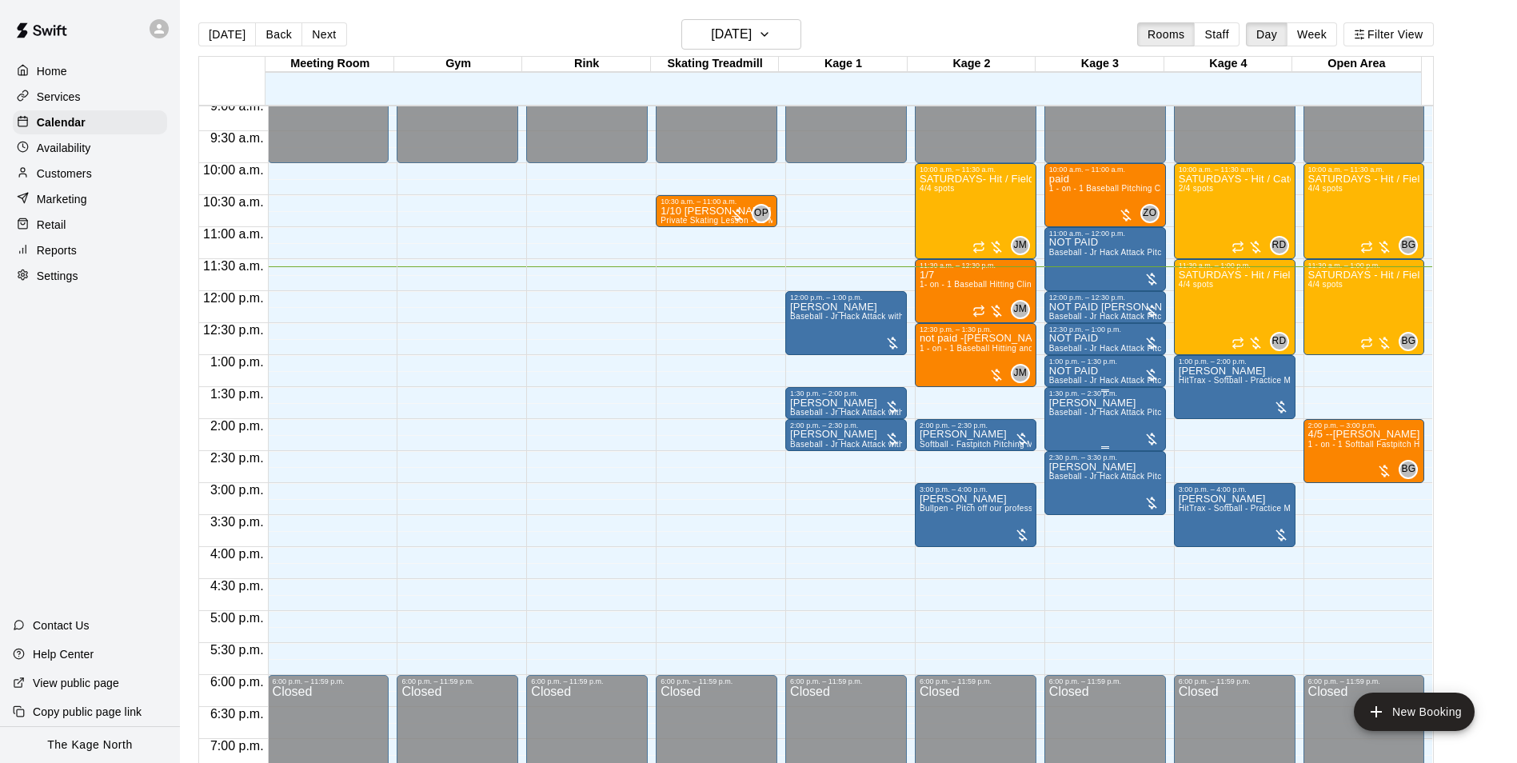
click at [1060, 414] on span "Baseball - Jr Hack Attack Pitching Machine - Perfect for all ages and skill lev…" at bounding box center [1202, 412] width 304 height 9
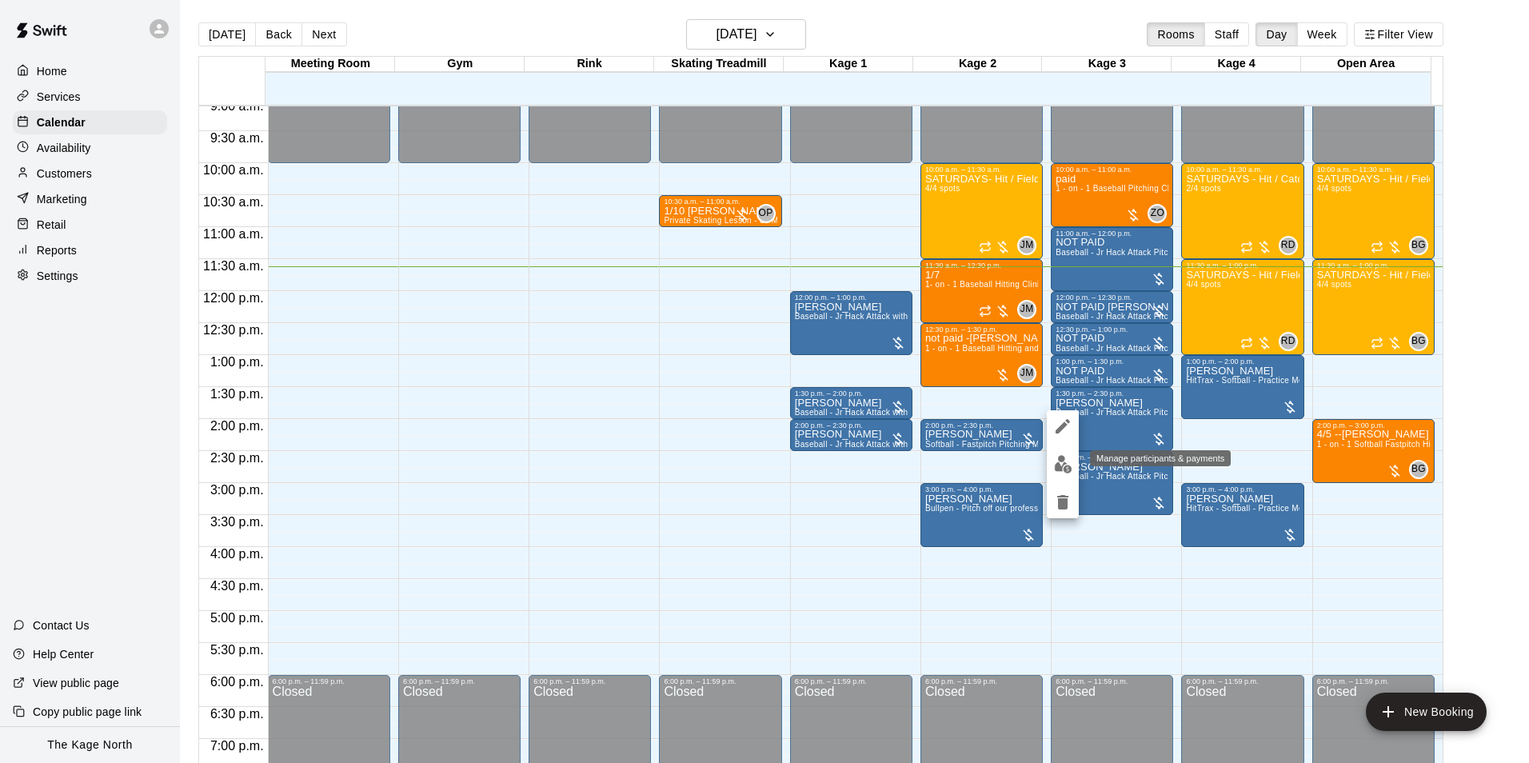
click at [1061, 460] on img "edit" at bounding box center [1063, 464] width 18 height 18
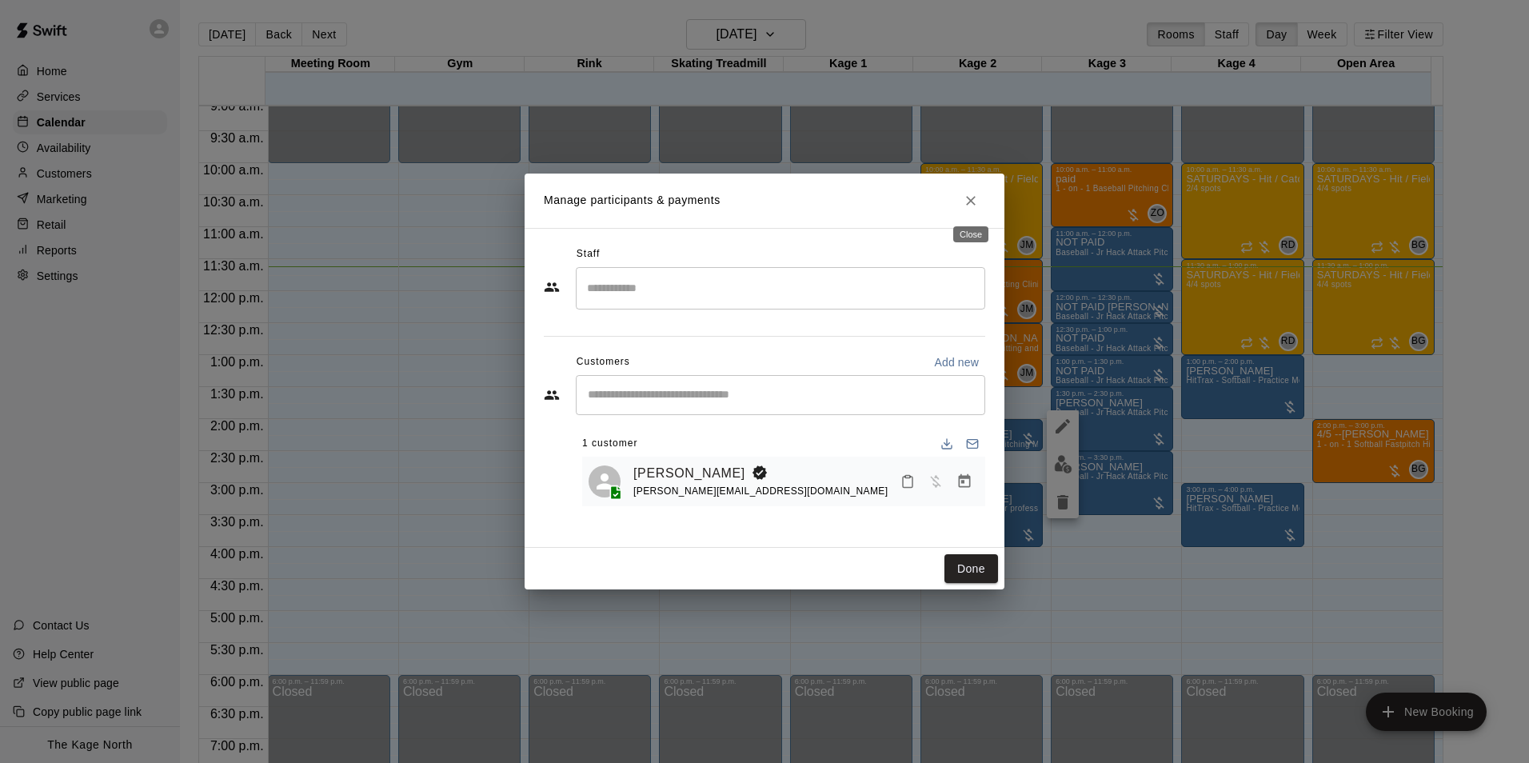
click at [982, 202] on button "Close" at bounding box center [971, 200] width 29 height 29
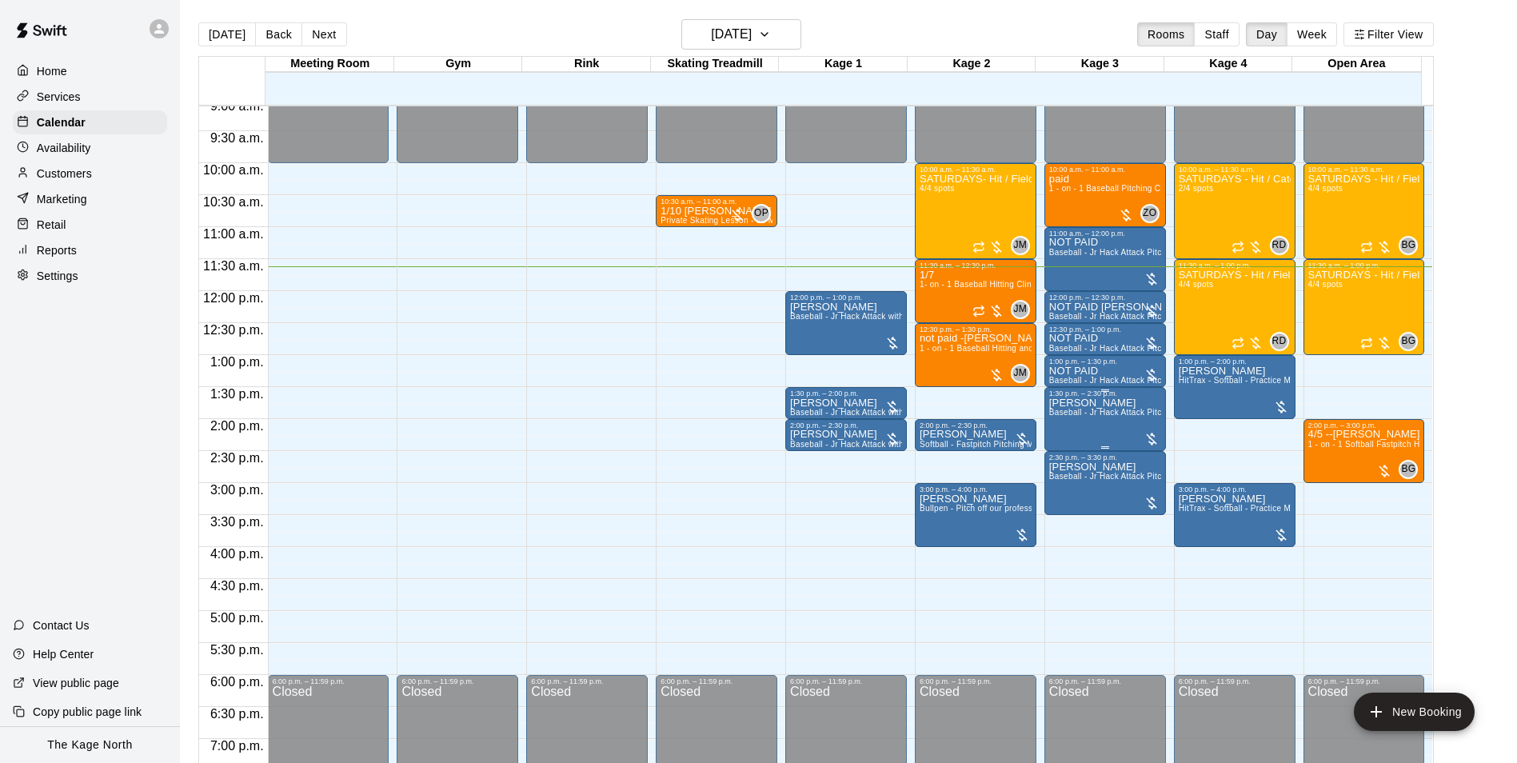
click at [1090, 403] on p "[PERSON_NAME]" at bounding box center [1106, 403] width 112 height 0
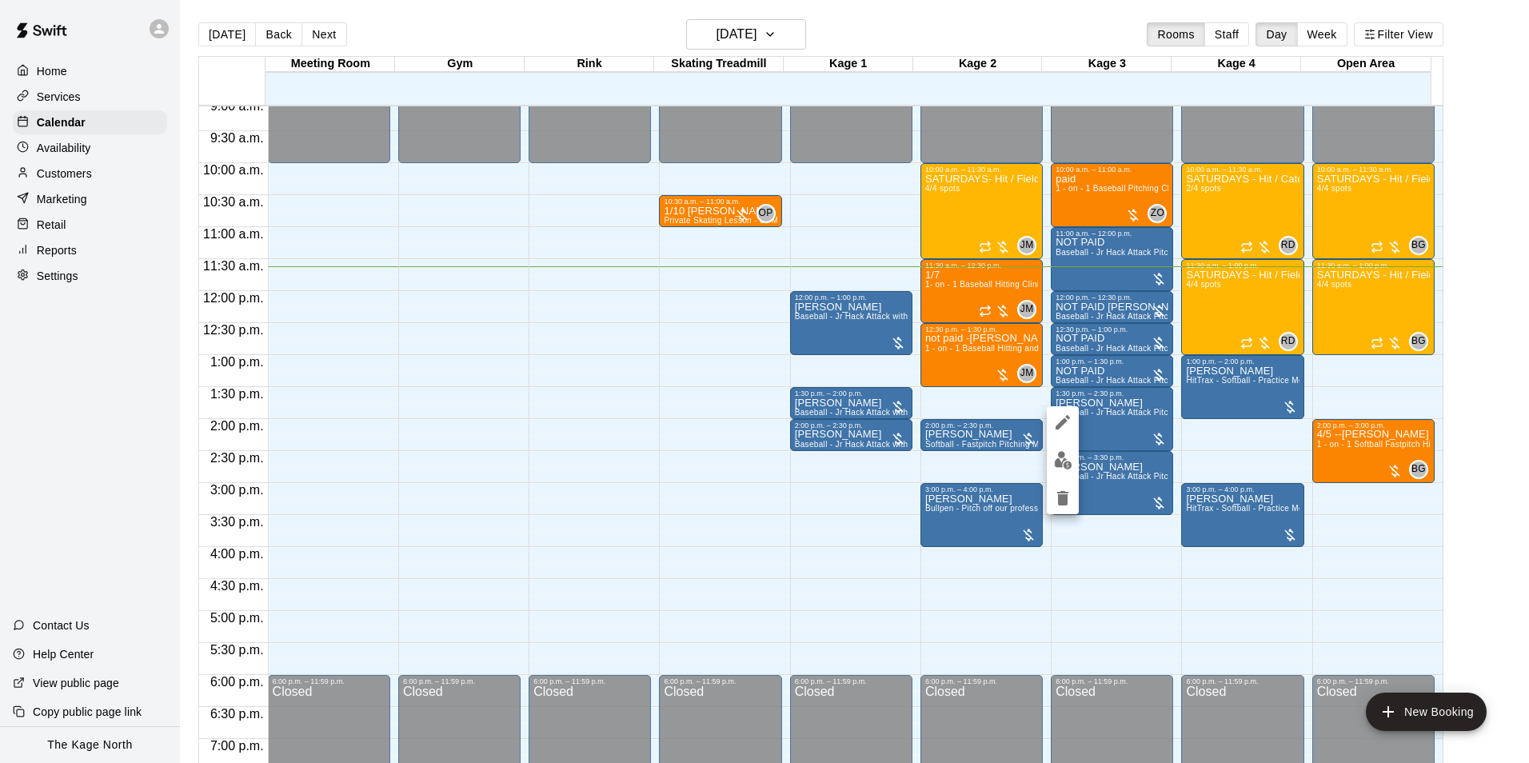
click at [1061, 436] on div at bounding box center [1063, 460] width 32 height 108
click at [1061, 430] on icon "edit" at bounding box center [1063, 422] width 19 height 19
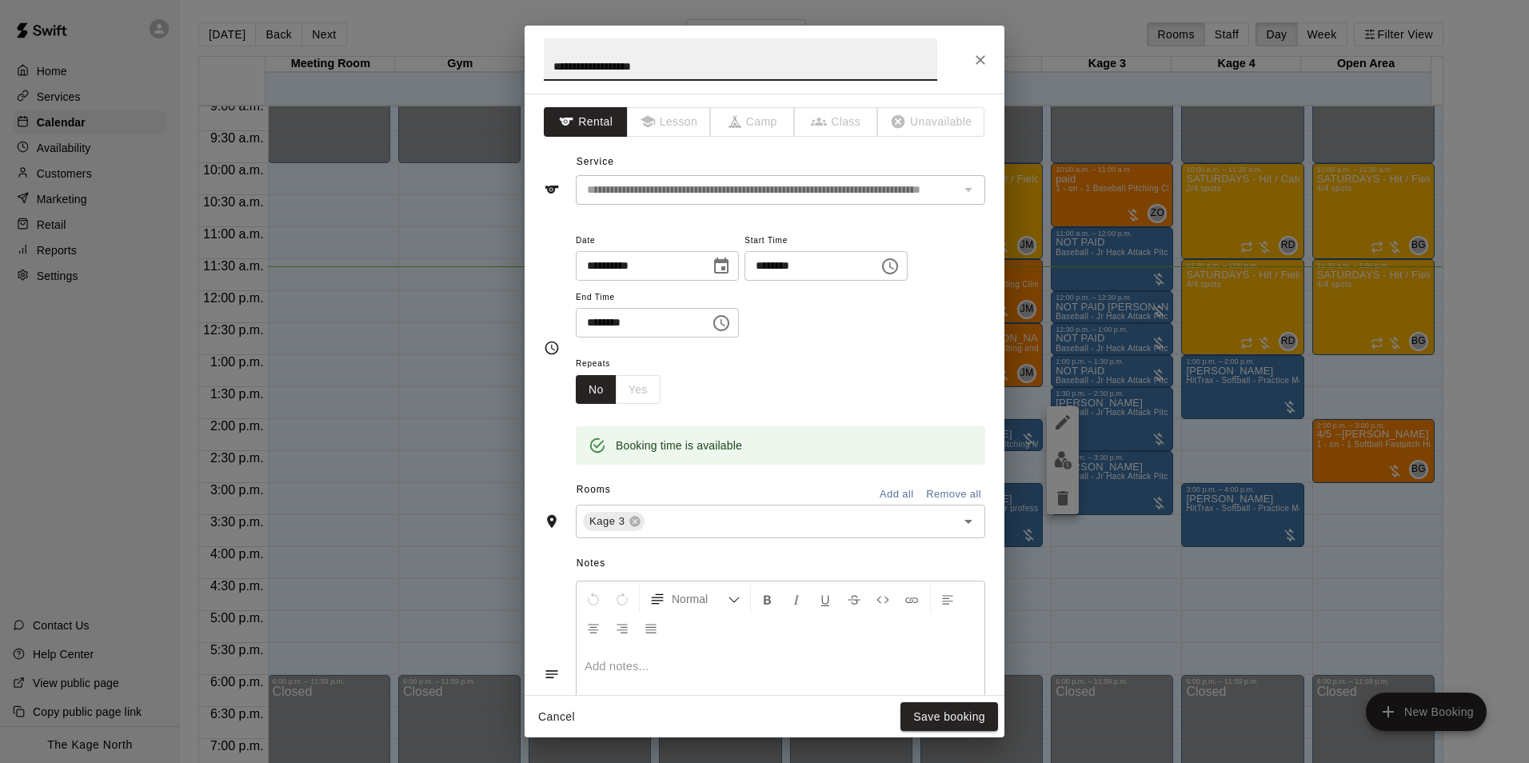
click at [546, 64] on input "**********" at bounding box center [741, 59] width 394 height 42
type input "**********"
click at [927, 728] on button "Save booking" at bounding box center [950, 717] width 98 height 30
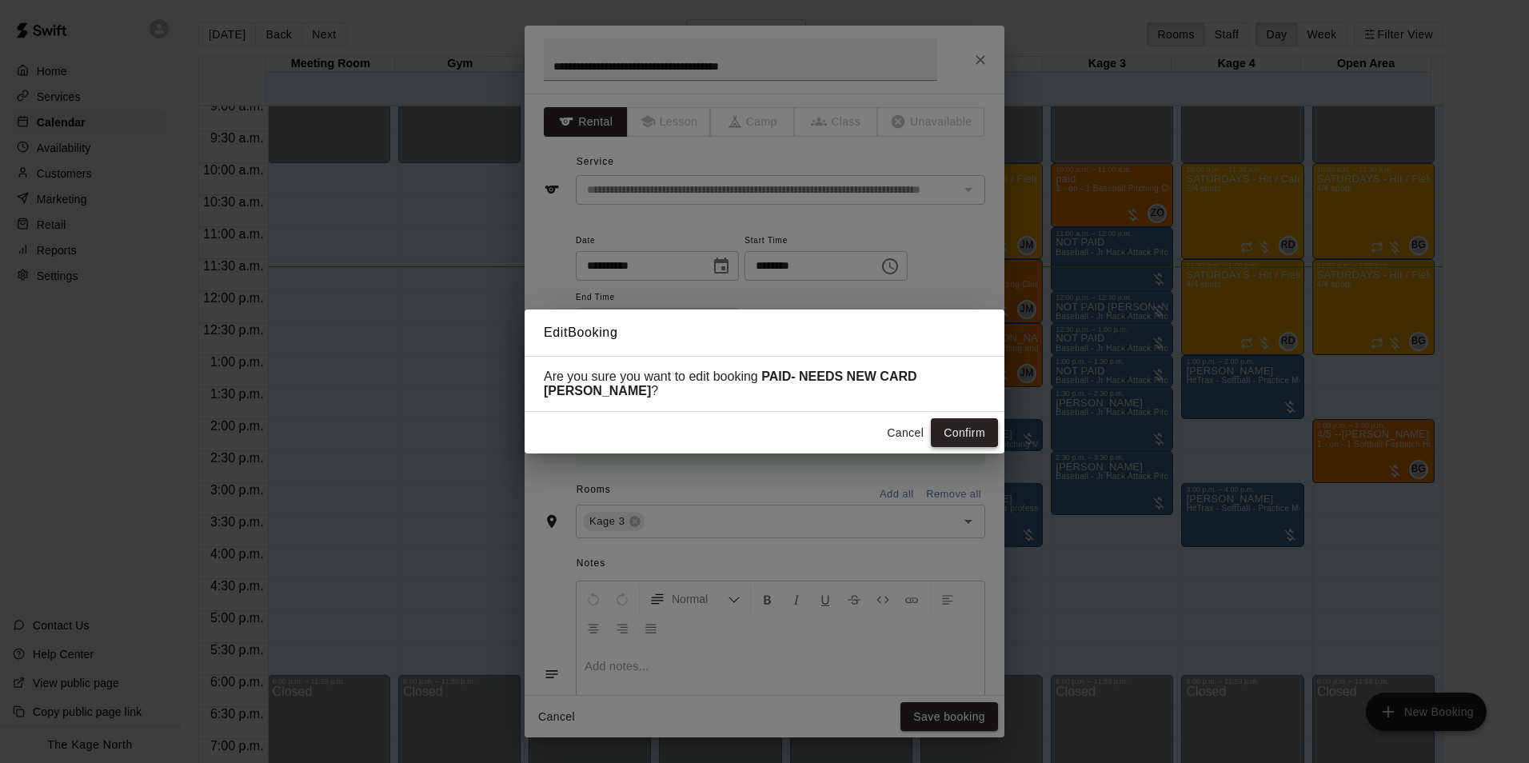
click at [970, 434] on button "Confirm" at bounding box center [964, 433] width 67 height 30
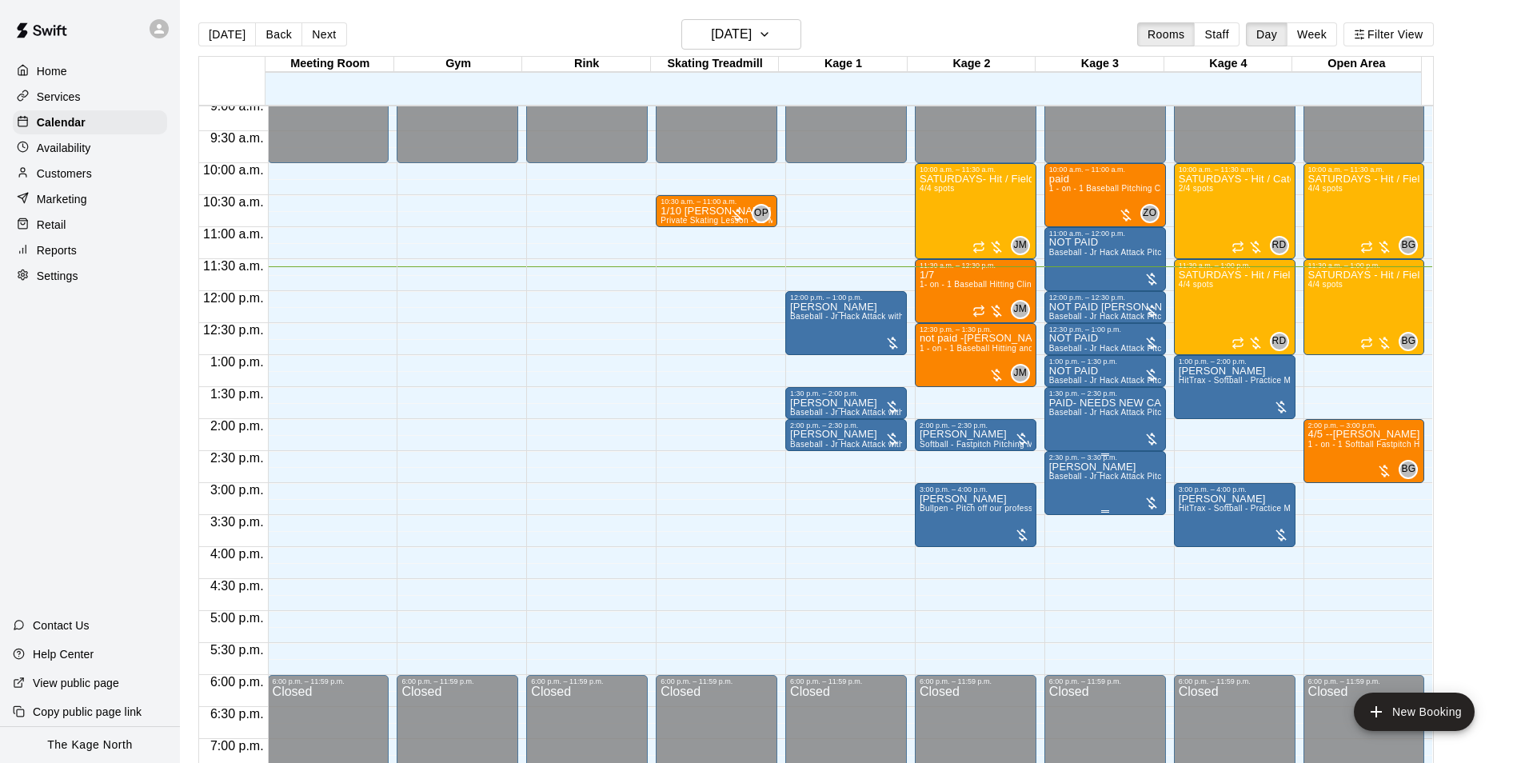
click at [1065, 478] on span "Baseball - Jr Hack Attack Pitching Machine - Perfect for all ages and skill lev…" at bounding box center [1202, 476] width 304 height 9
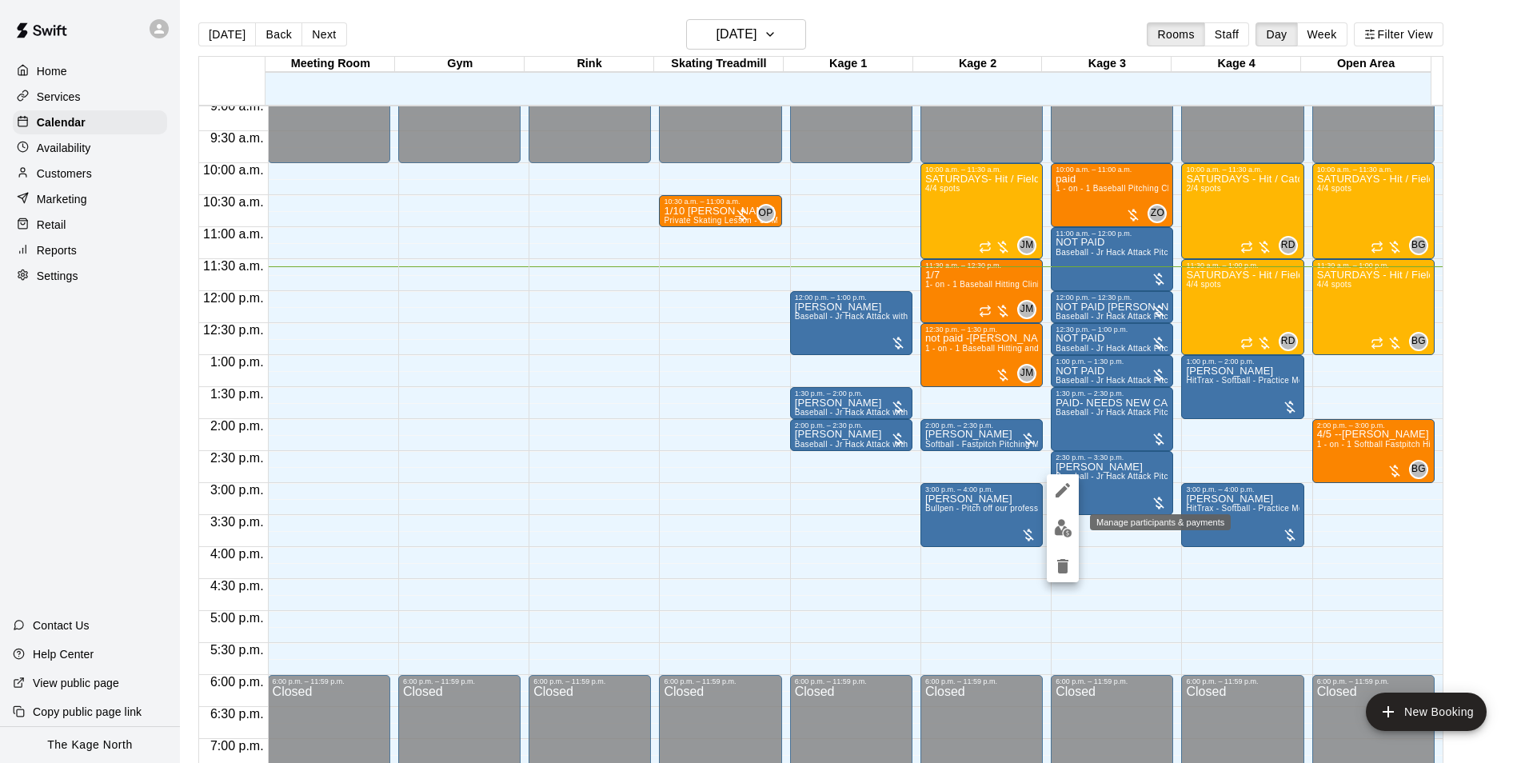
click at [1073, 526] on button "edit" at bounding box center [1063, 528] width 32 height 31
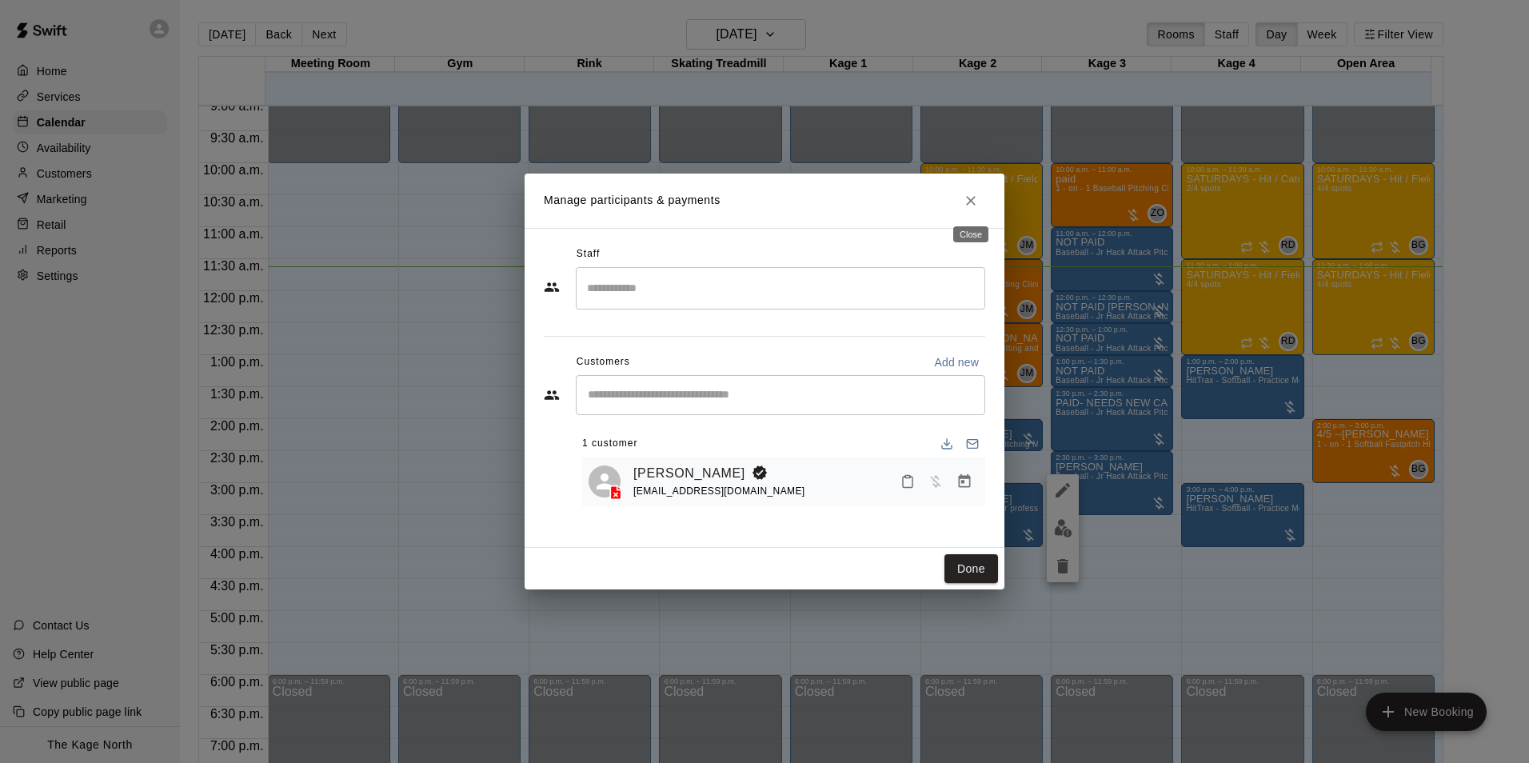
click at [971, 206] on icon "Close" at bounding box center [971, 201] width 16 height 16
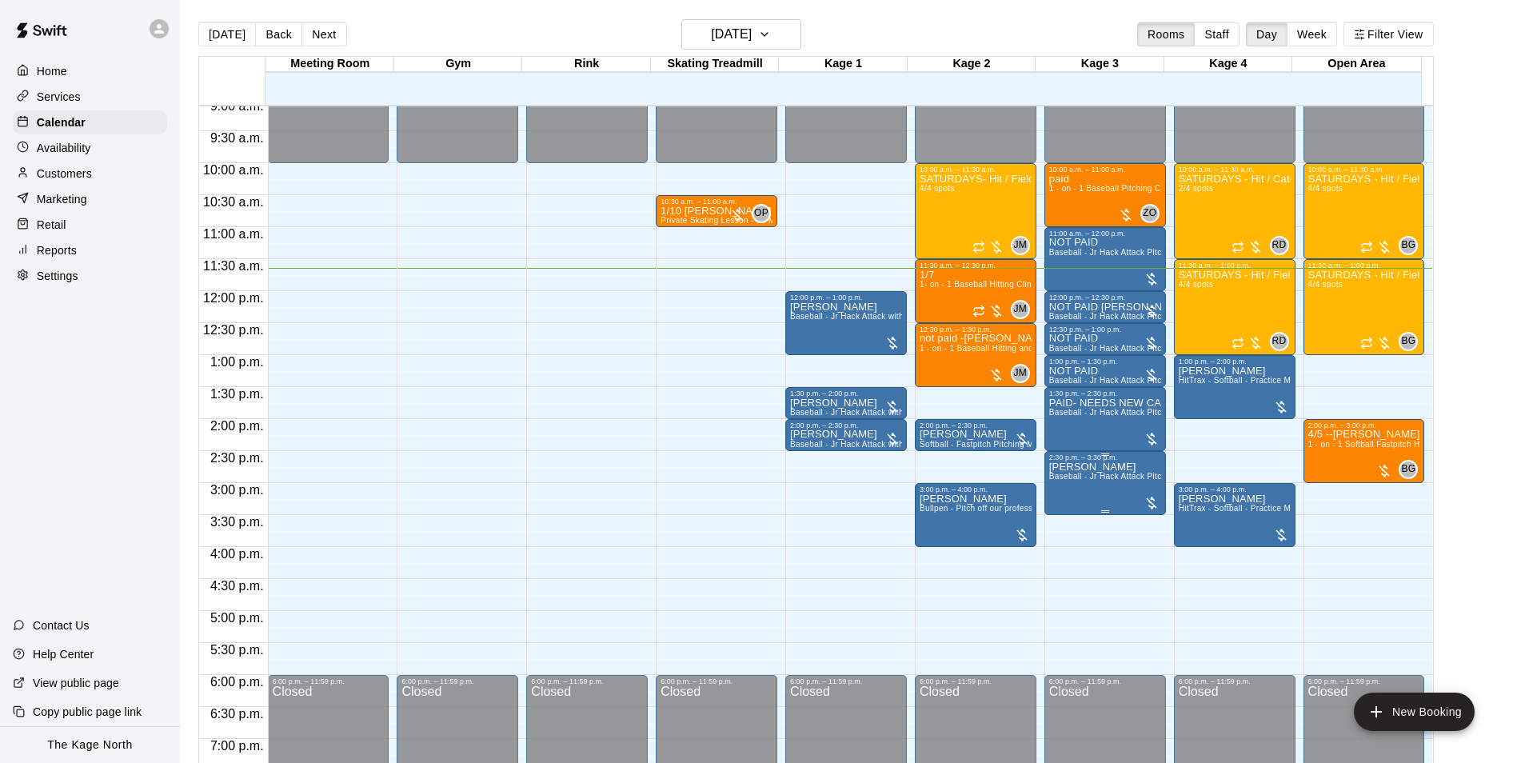
click at [1055, 467] on p "[PERSON_NAME]" at bounding box center [1106, 467] width 112 height 0
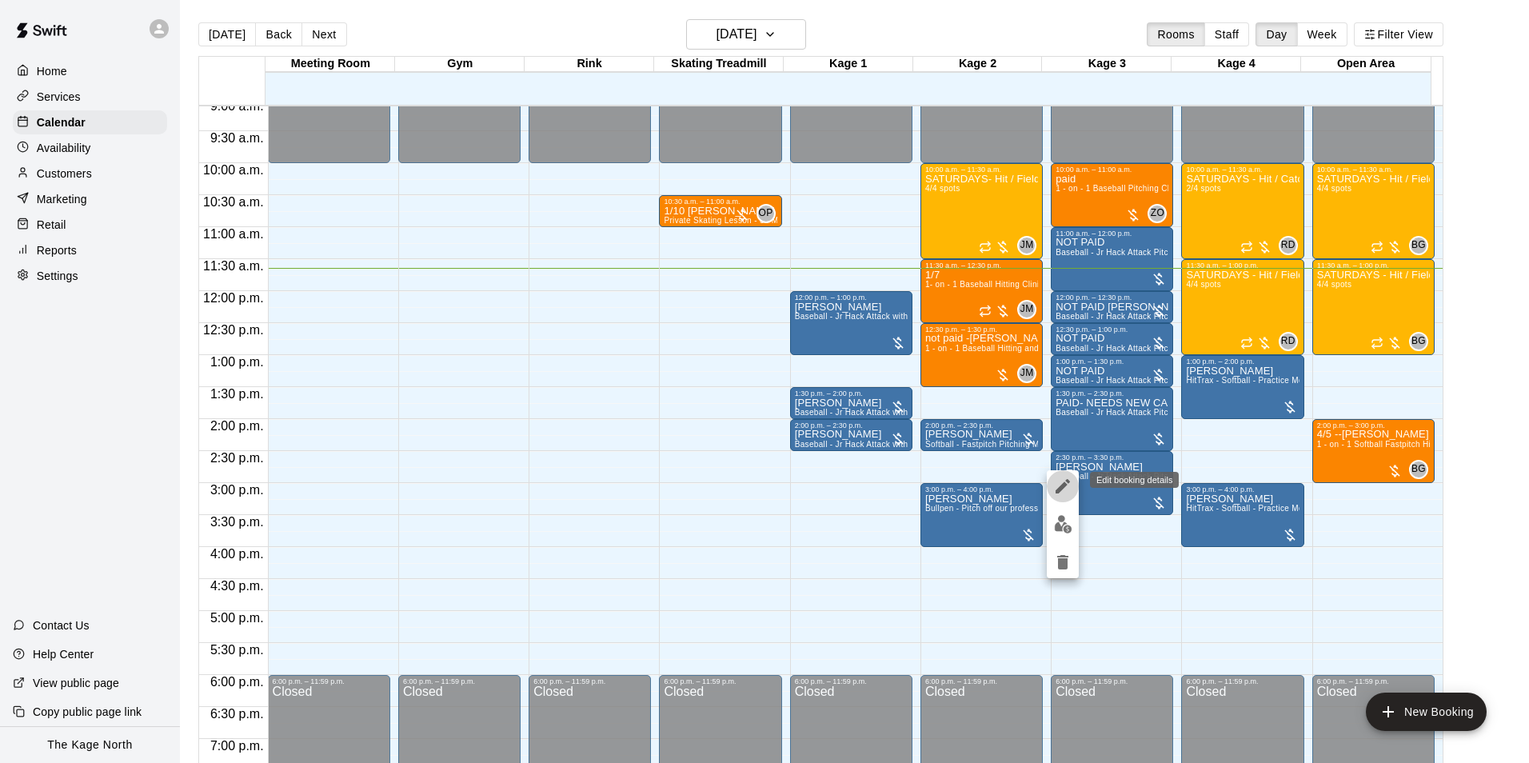
click at [1058, 488] on icon "edit" at bounding box center [1063, 486] width 19 height 19
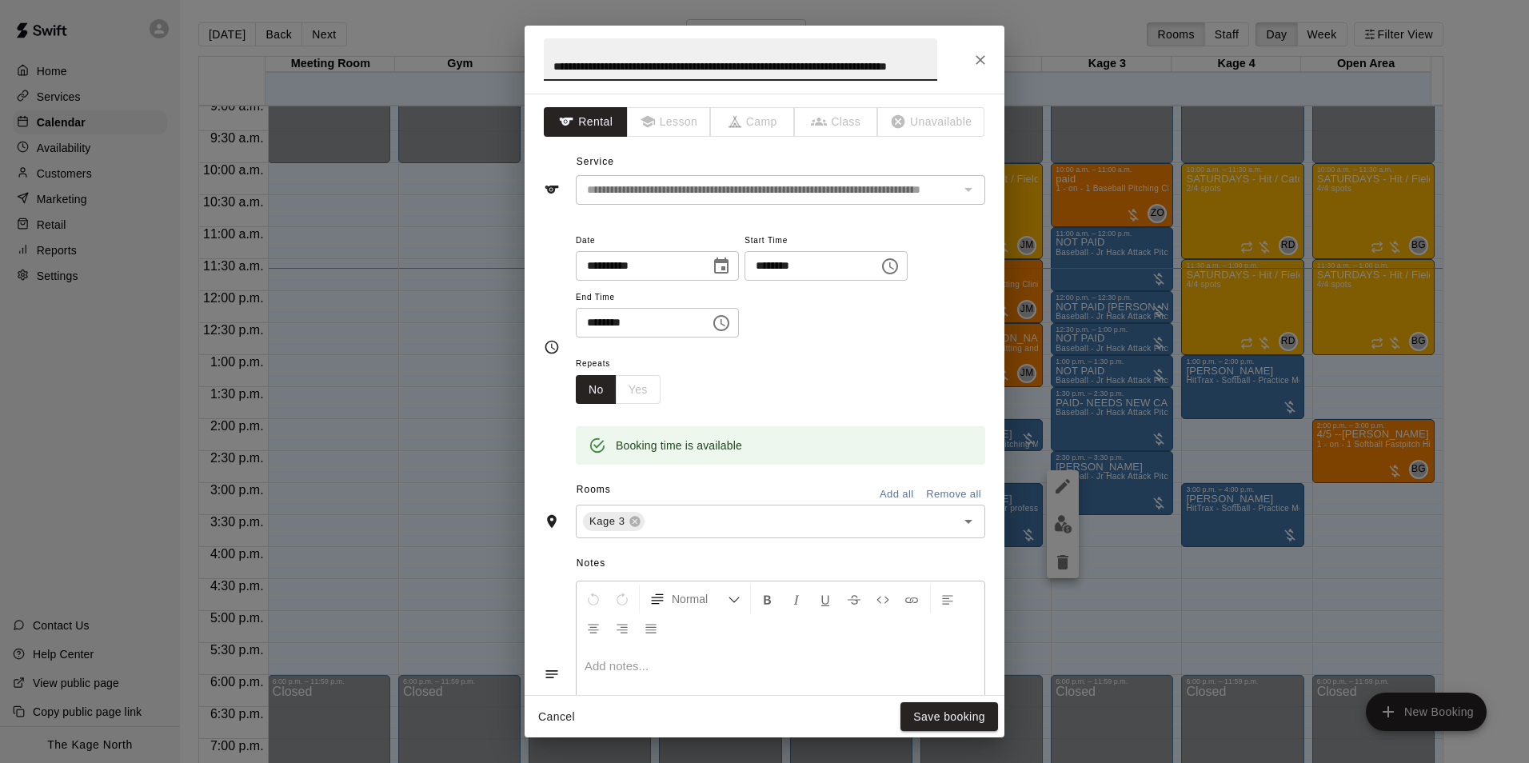
drag, startPoint x: 928, startPoint y: 66, endPoint x: 482, endPoint y: 90, distance: 447.0
click at [482, 90] on div "**********" at bounding box center [764, 381] width 1529 height 763
type input "****"
click at [966, 718] on button "Save booking" at bounding box center [950, 717] width 98 height 30
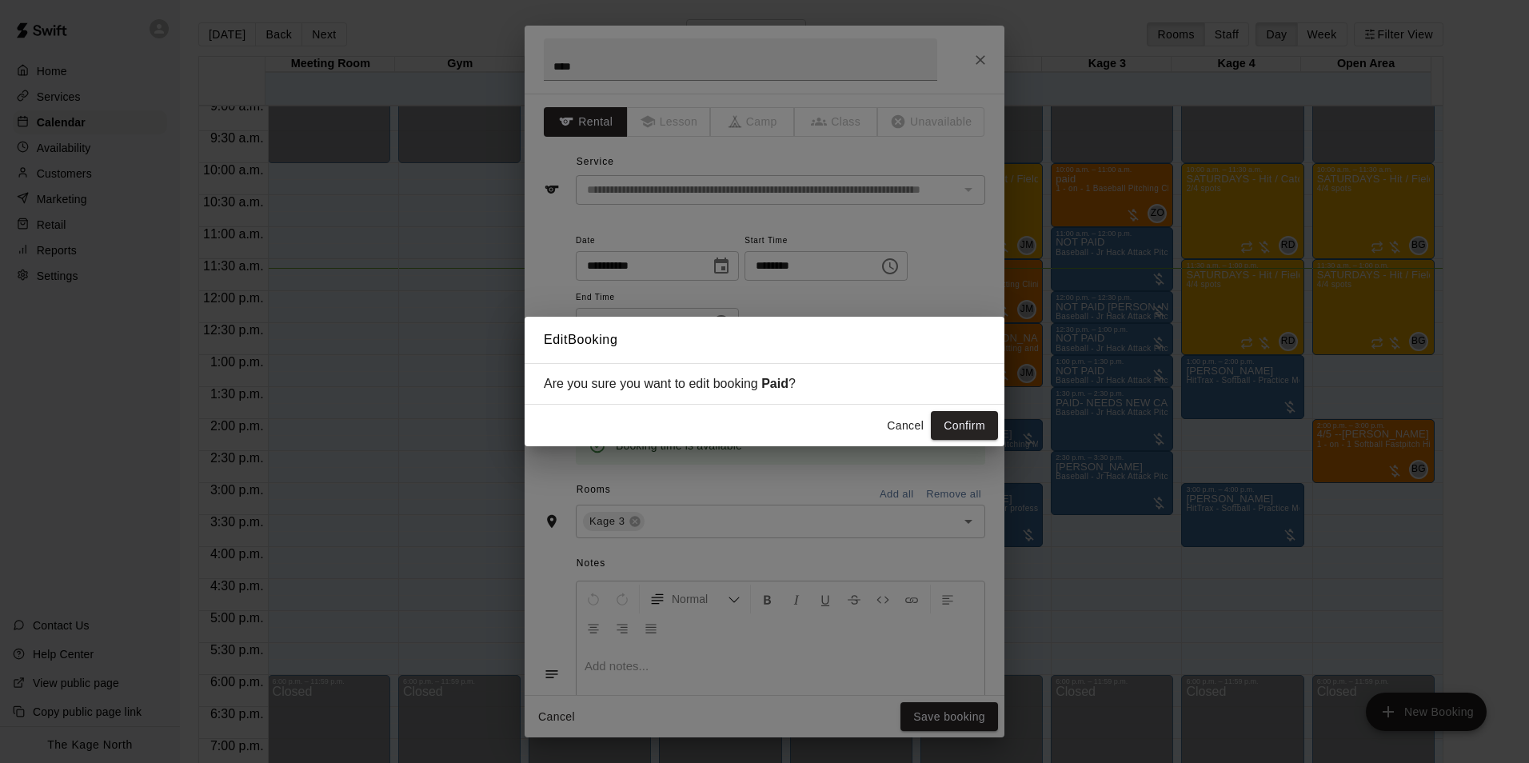
drag, startPoint x: 948, startPoint y: 418, endPoint x: 954, endPoint y: 438, distance: 20.2
click at [948, 418] on button "Confirm" at bounding box center [964, 426] width 67 height 30
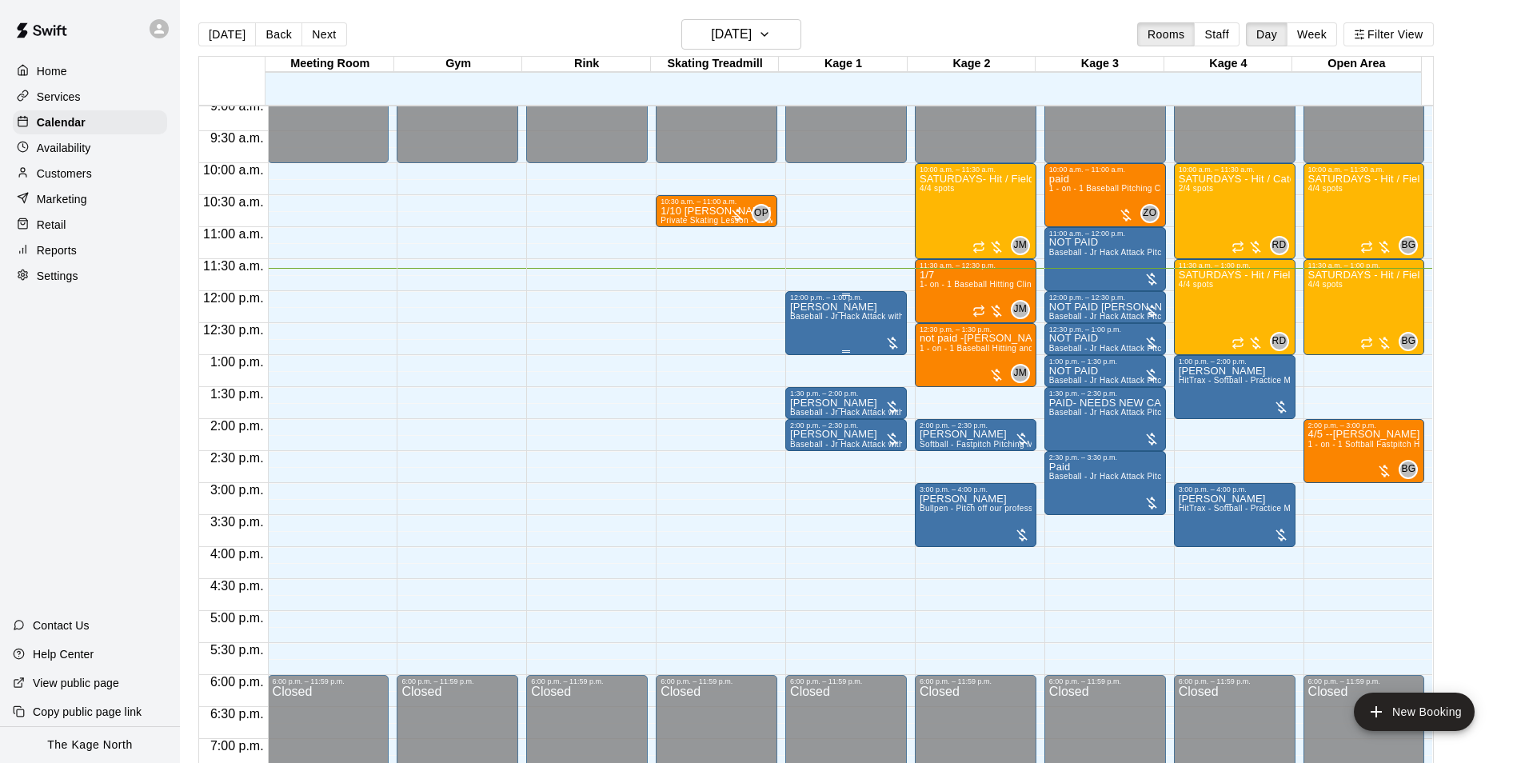
click at [805, 319] on span "Baseball - Jr Hack Attack with Feeder - DO NOT NEED SECOND PERSON" at bounding box center [933, 316] width 286 height 9
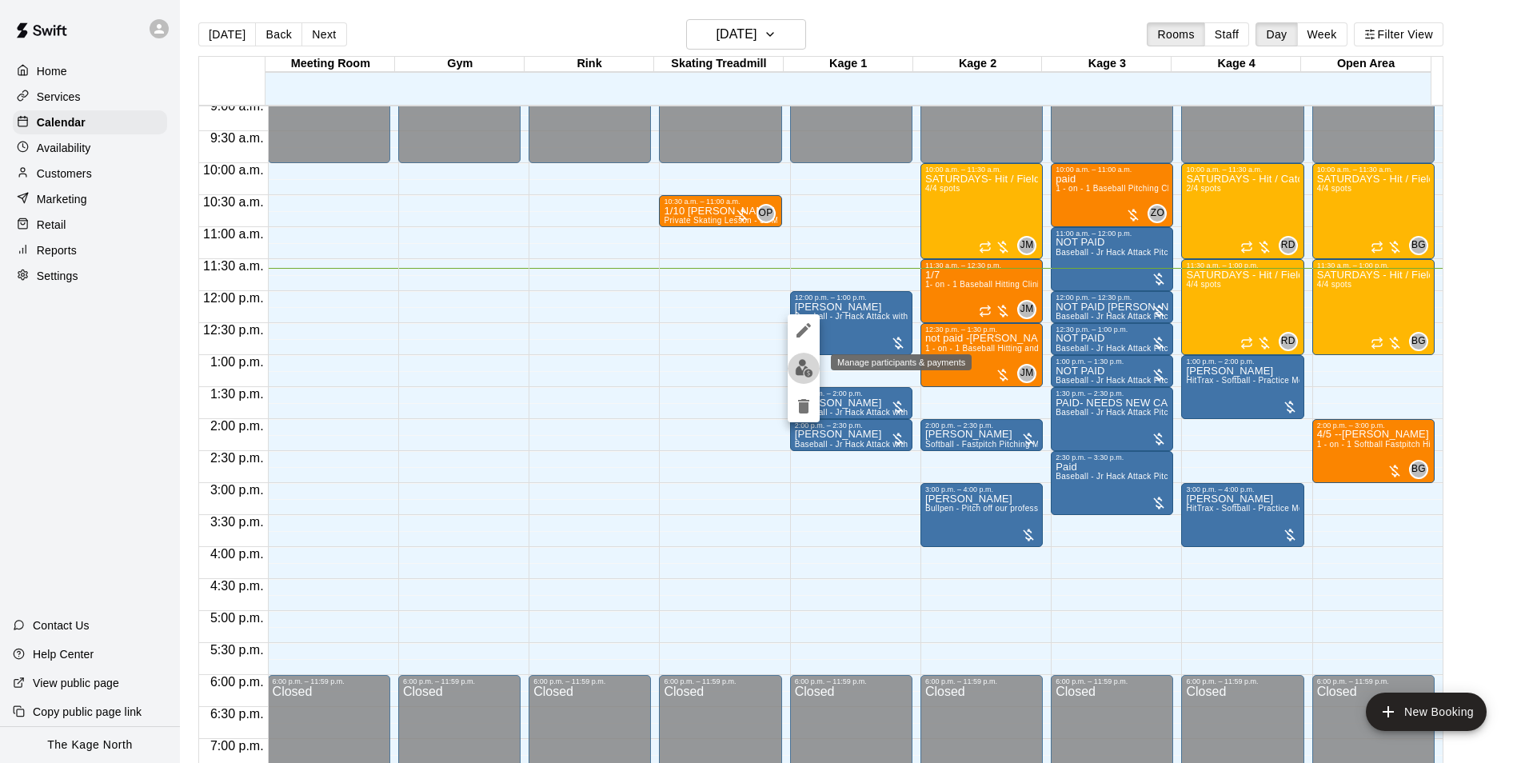
click at [800, 370] on img "edit" at bounding box center [804, 368] width 18 height 18
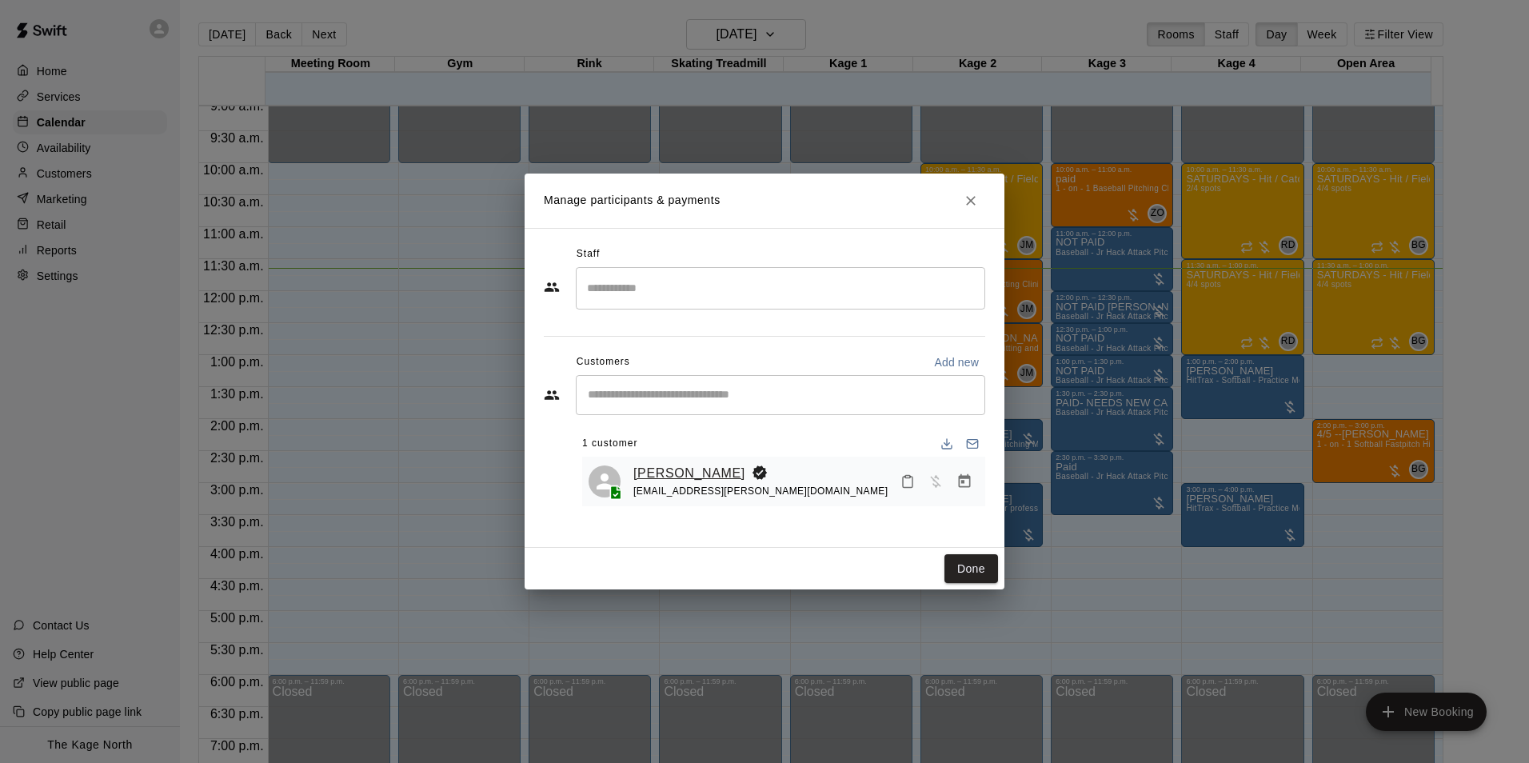
click at [676, 472] on link "[PERSON_NAME]" at bounding box center [690, 473] width 112 height 21
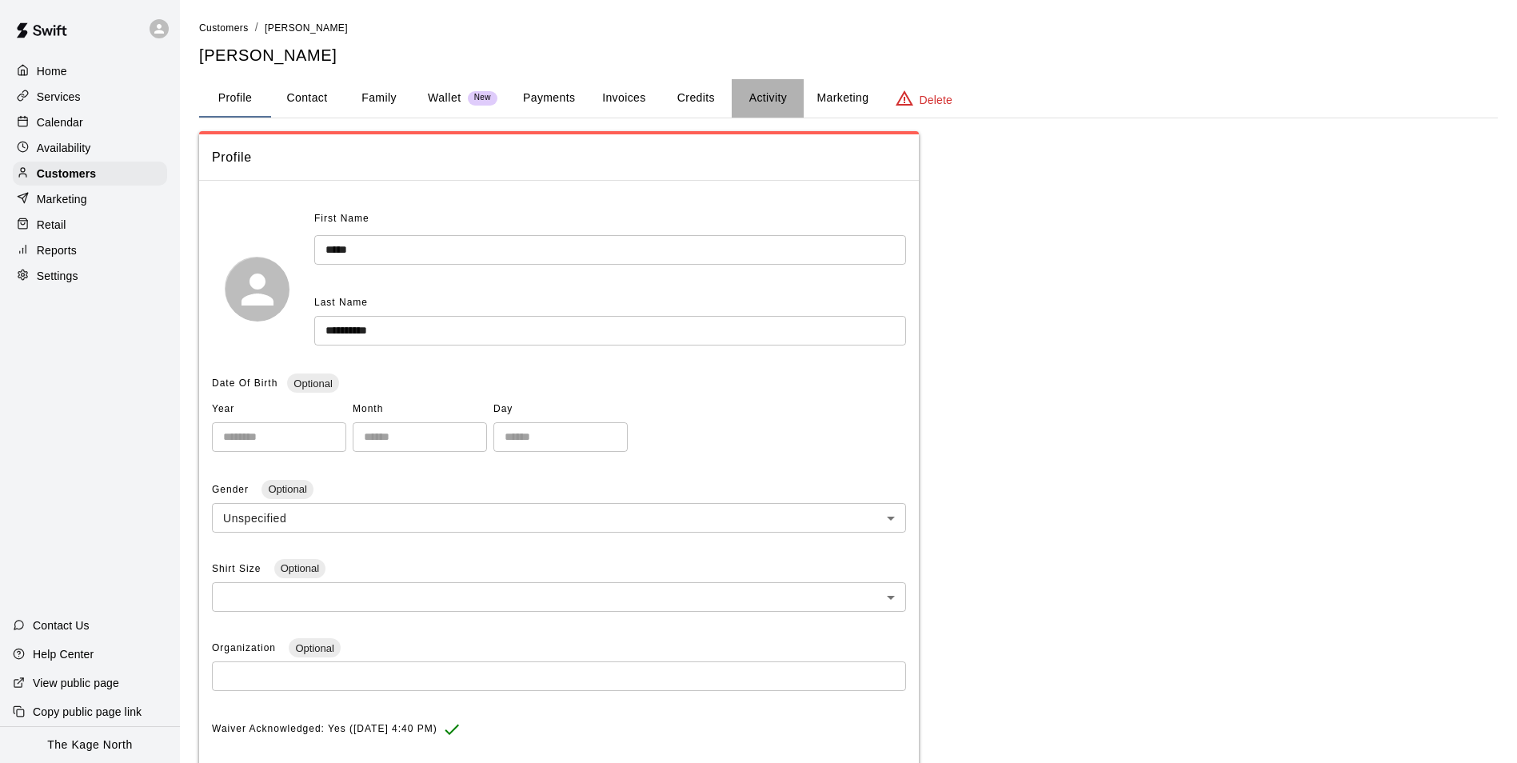
click at [772, 89] on button "Activity" at bounding box center [768, 98] width 72 height 38
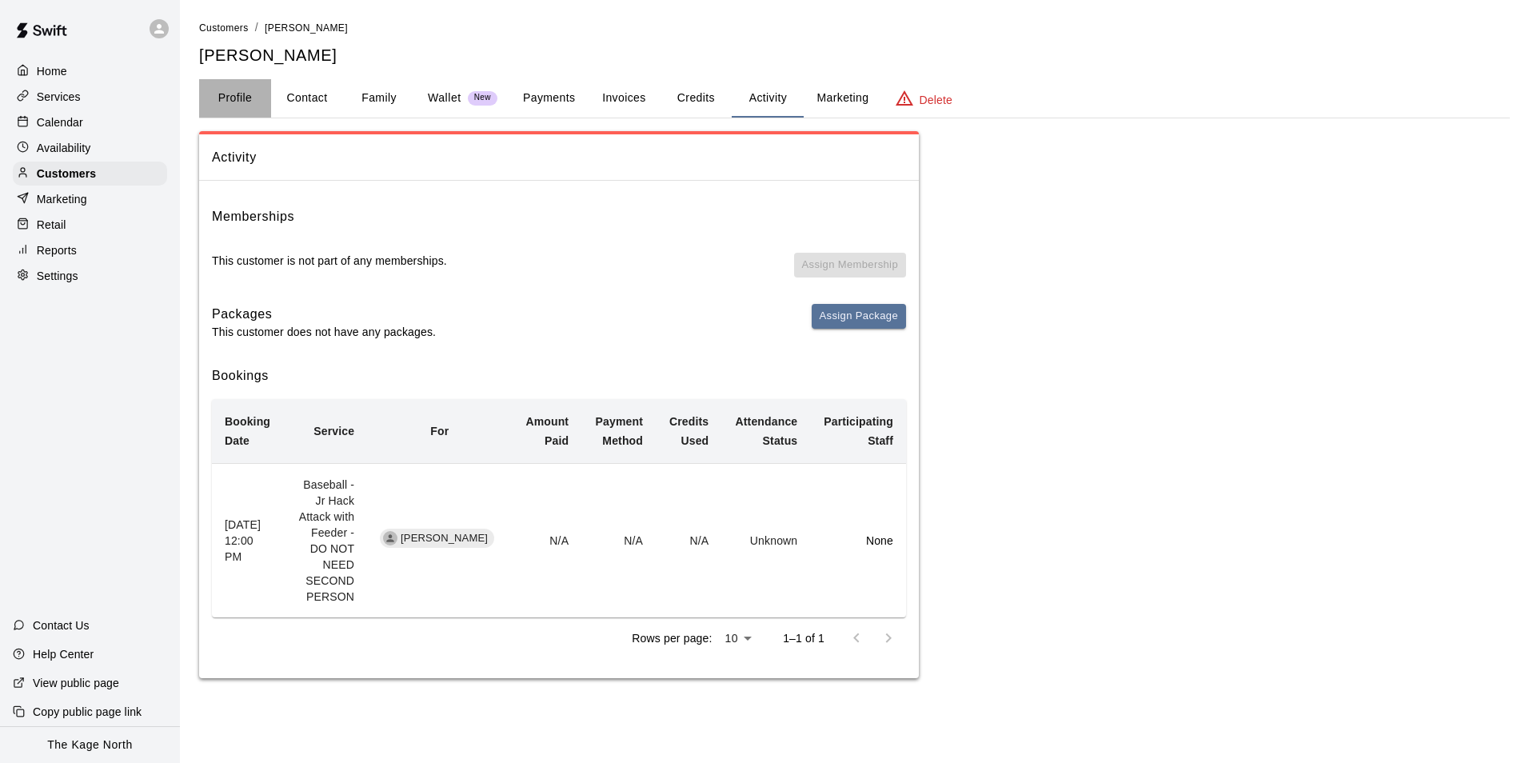
click at [221, 100] on button "Profile" at bounding box center [235, 98] width 72 height 38
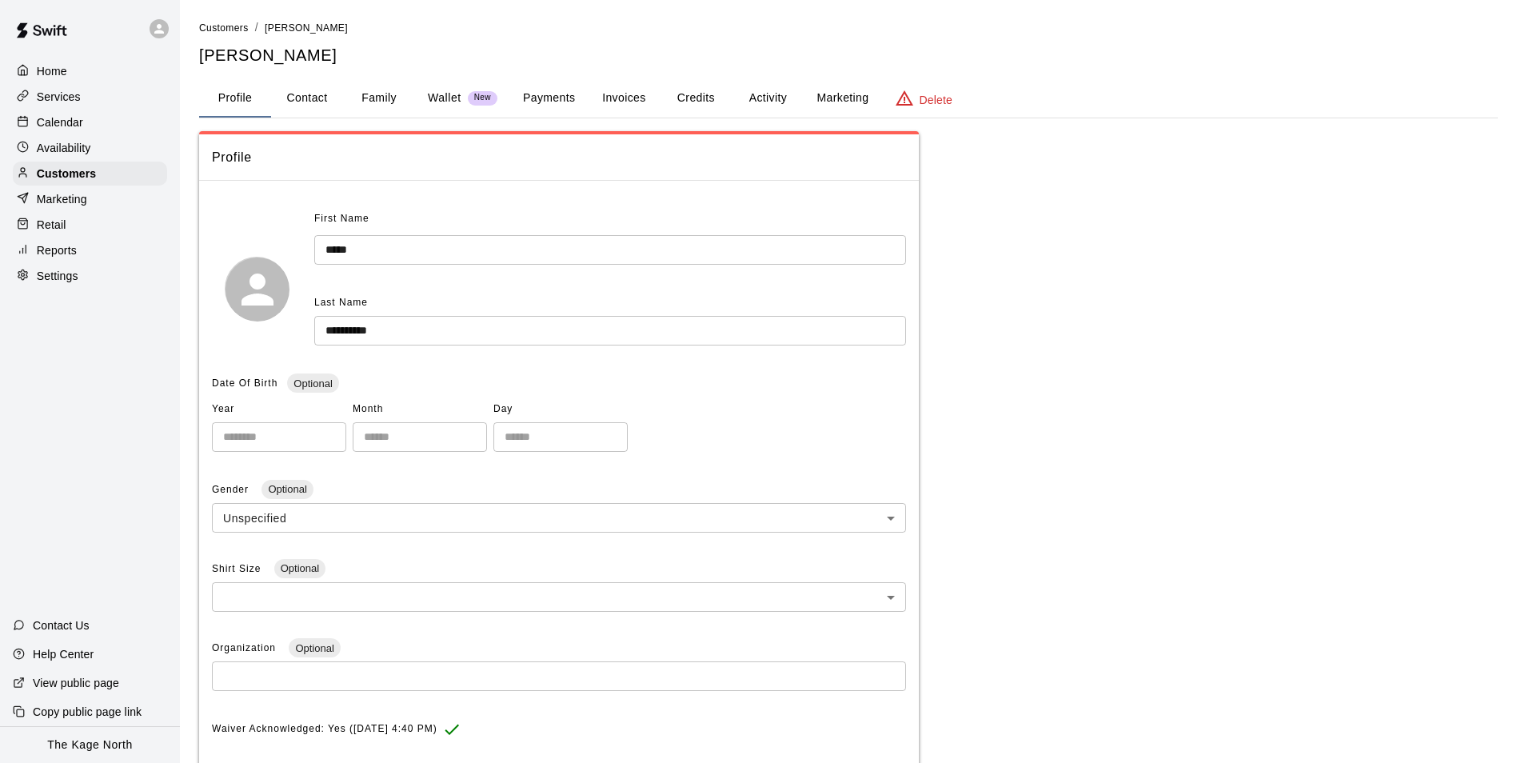
click at [770, 101] on button "Activity" at bounding box center [768, 98] width 72 height 38
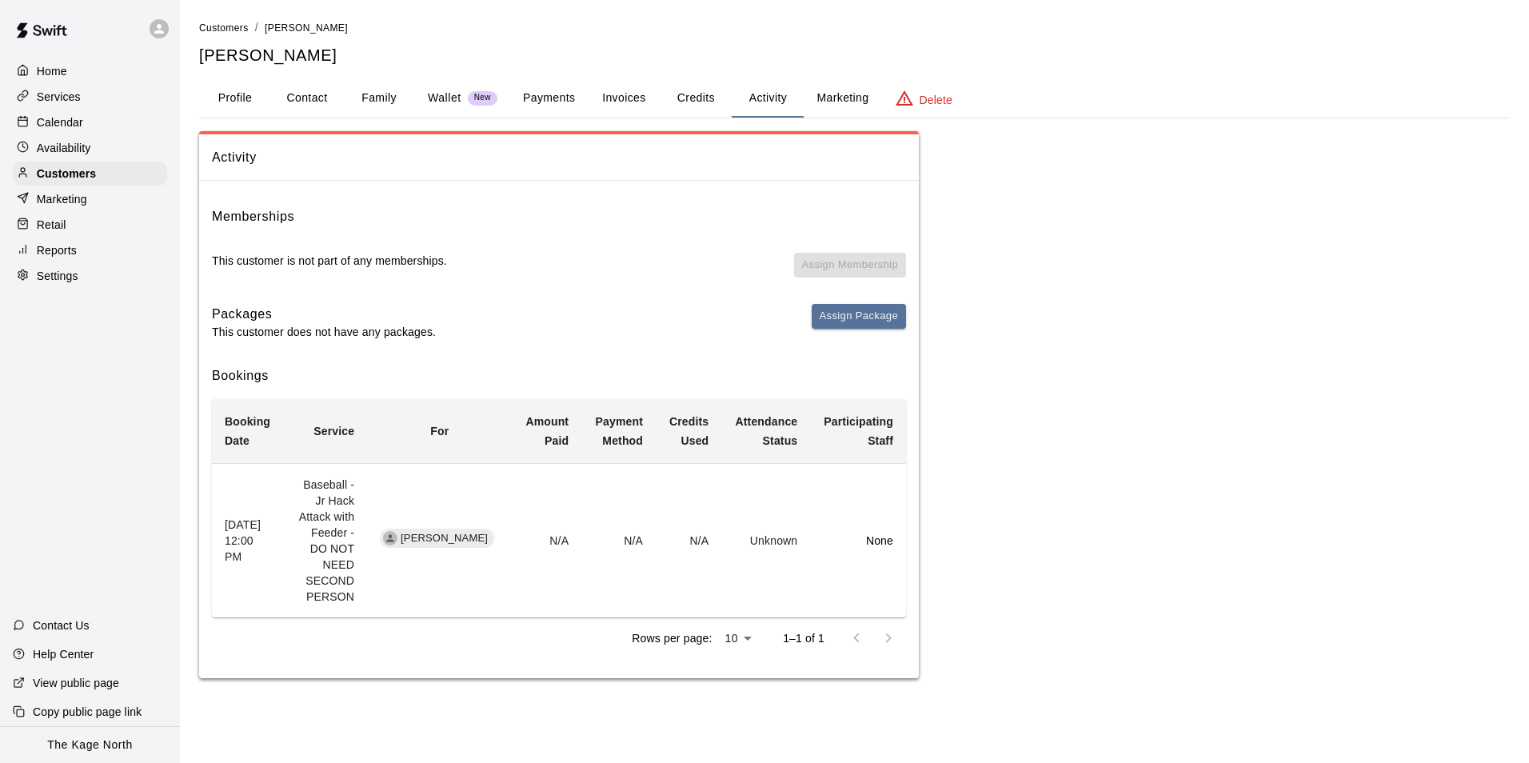
click at [89, 118] on div "Calendar" at bounding box center [90, 122] width 154 height 24
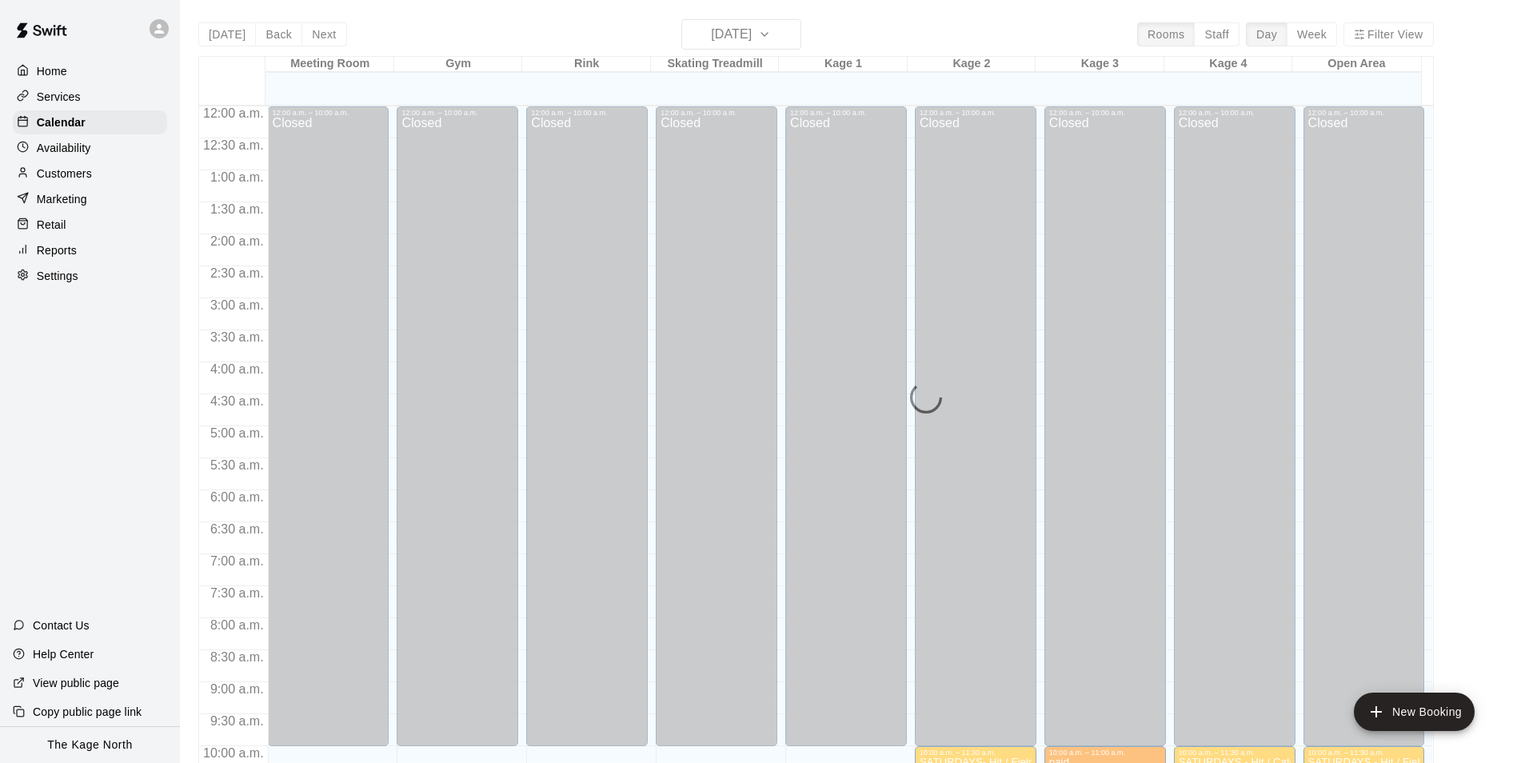
scroll to position [746, 0]
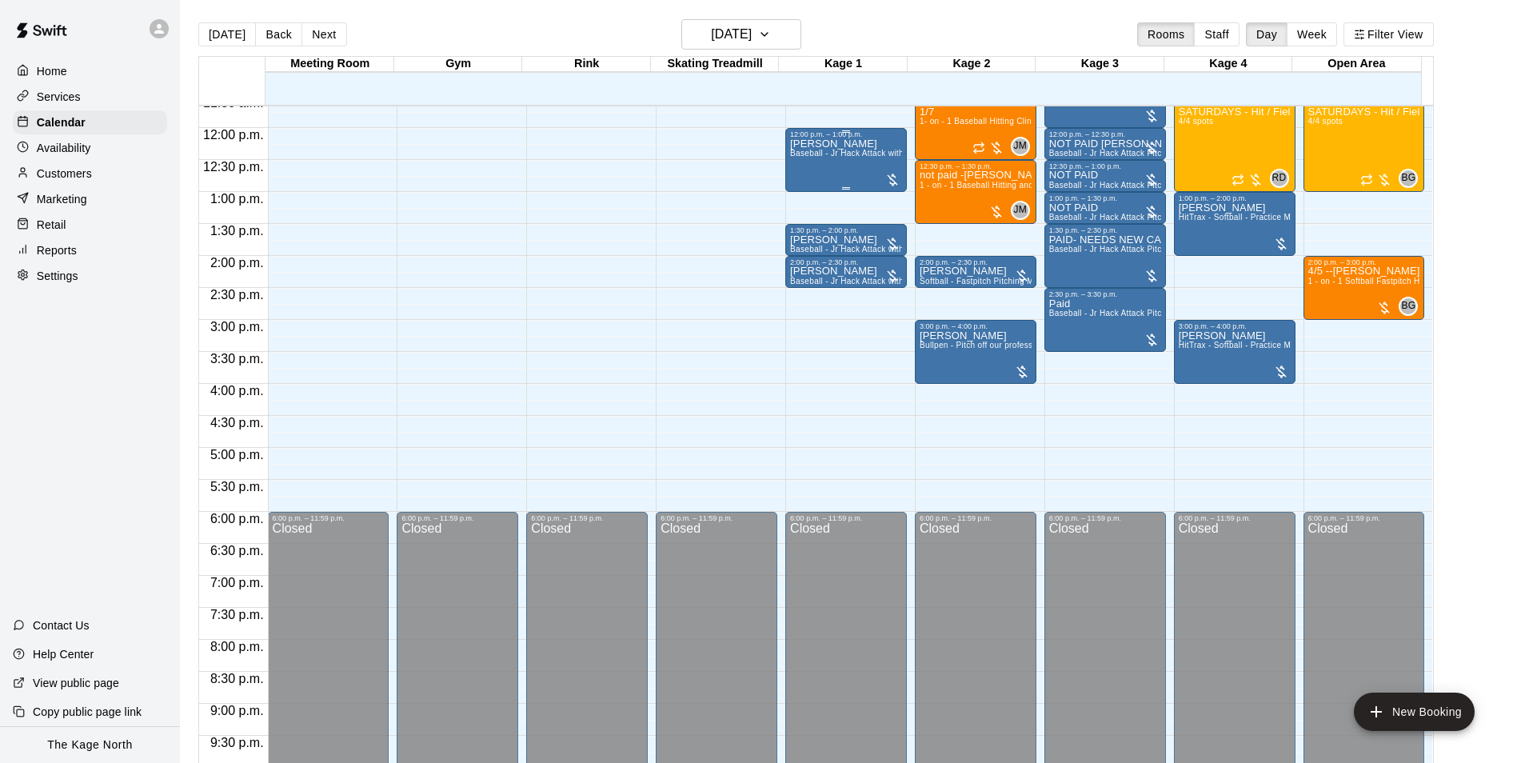
click at [796, 166] on div "Chris McCafferty Baseball - Jr Hack Attack with Feeder - DO NOT NEED SECOND PER…" at bounding box center [846, 519] width 112 height 763
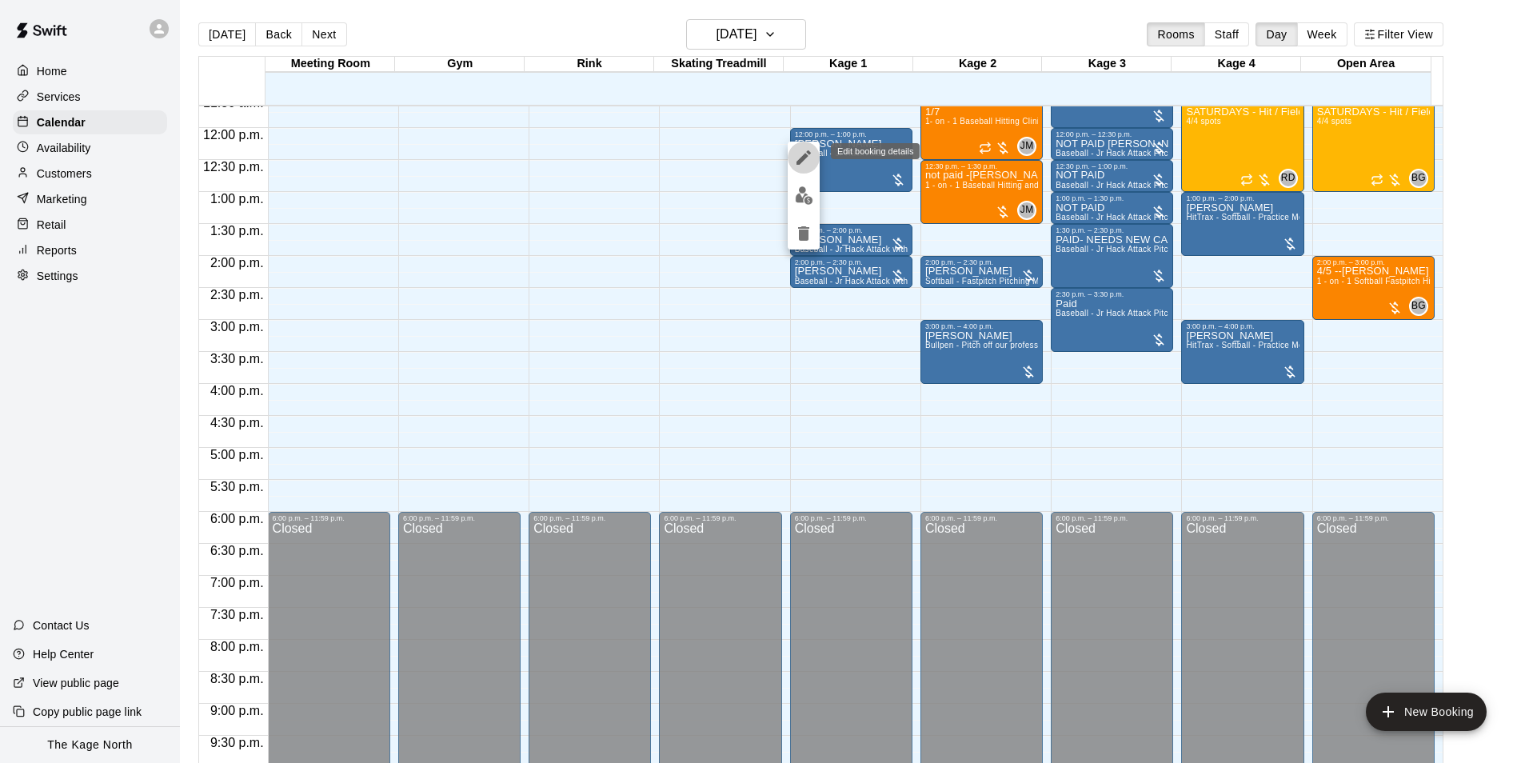
click at [813, 162] on icon "edit" at bounding box center [803, 157] width 19 height 19
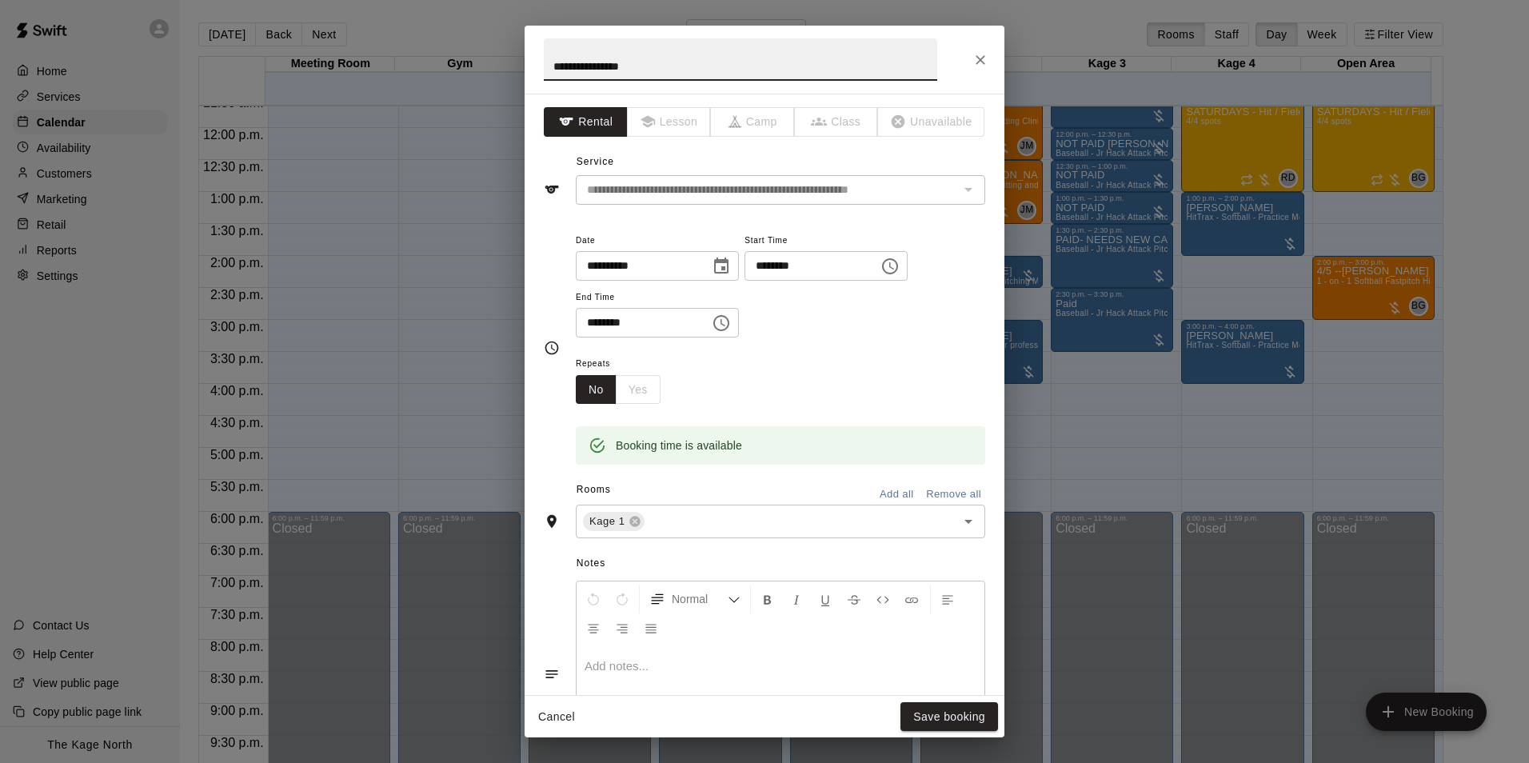
click at [550, 67] on input "**********" at bounding box center [741, 59] width 394 height 42
drag, startPoint x: 598, startPoint y: 68, endPoint x: 570, endPoint y: 58, distance: 29.6
click at [570, 58] on input "**********" at bounding box center [741, 59] width 394 height 42
type input "**********"
click at [961, 717] on button "Save booking" at bounding box center [950, 717] width 98 height 30
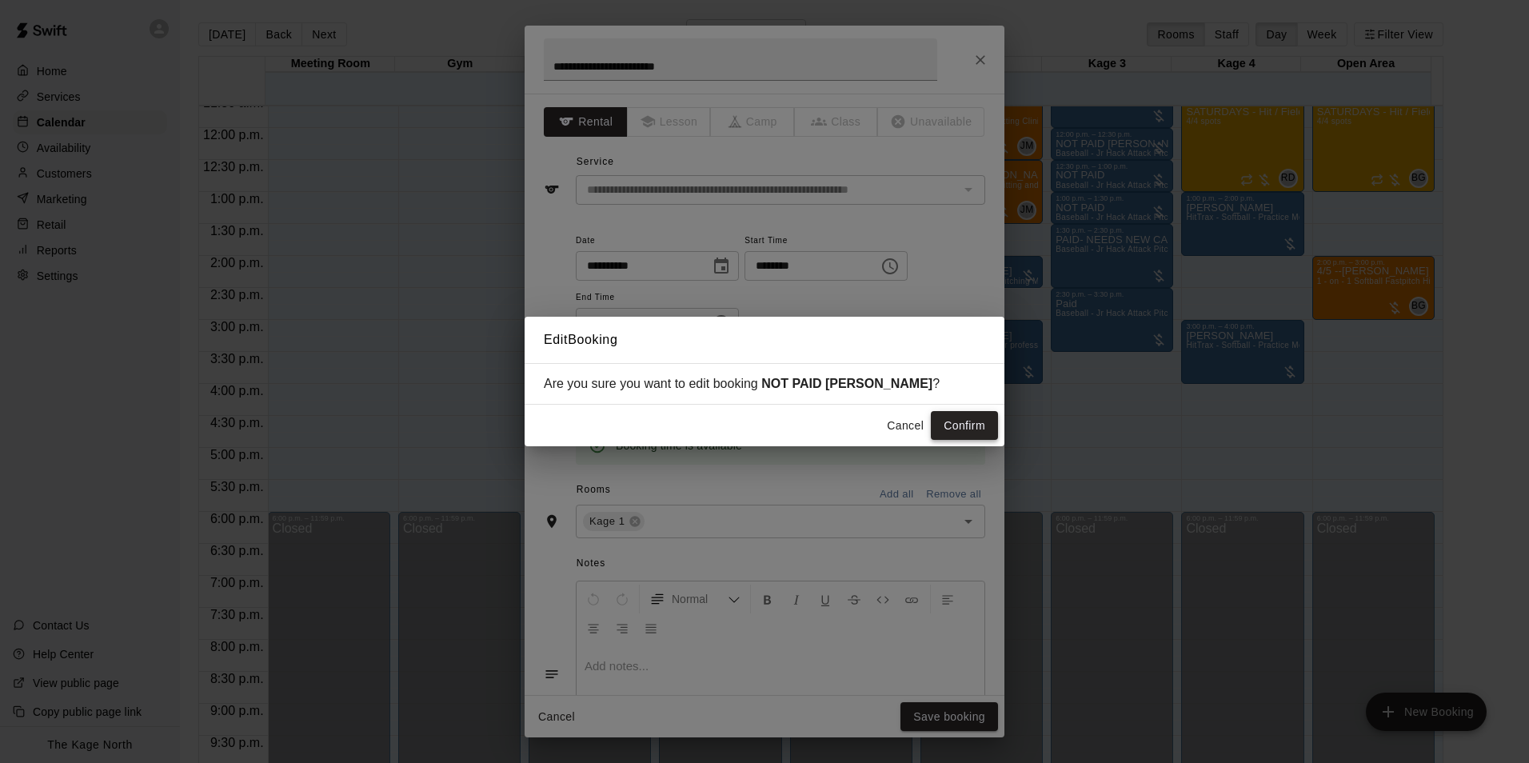
click at [950, 423] on button "Confirm" at bounding box center [964, 426] width 67 height 30
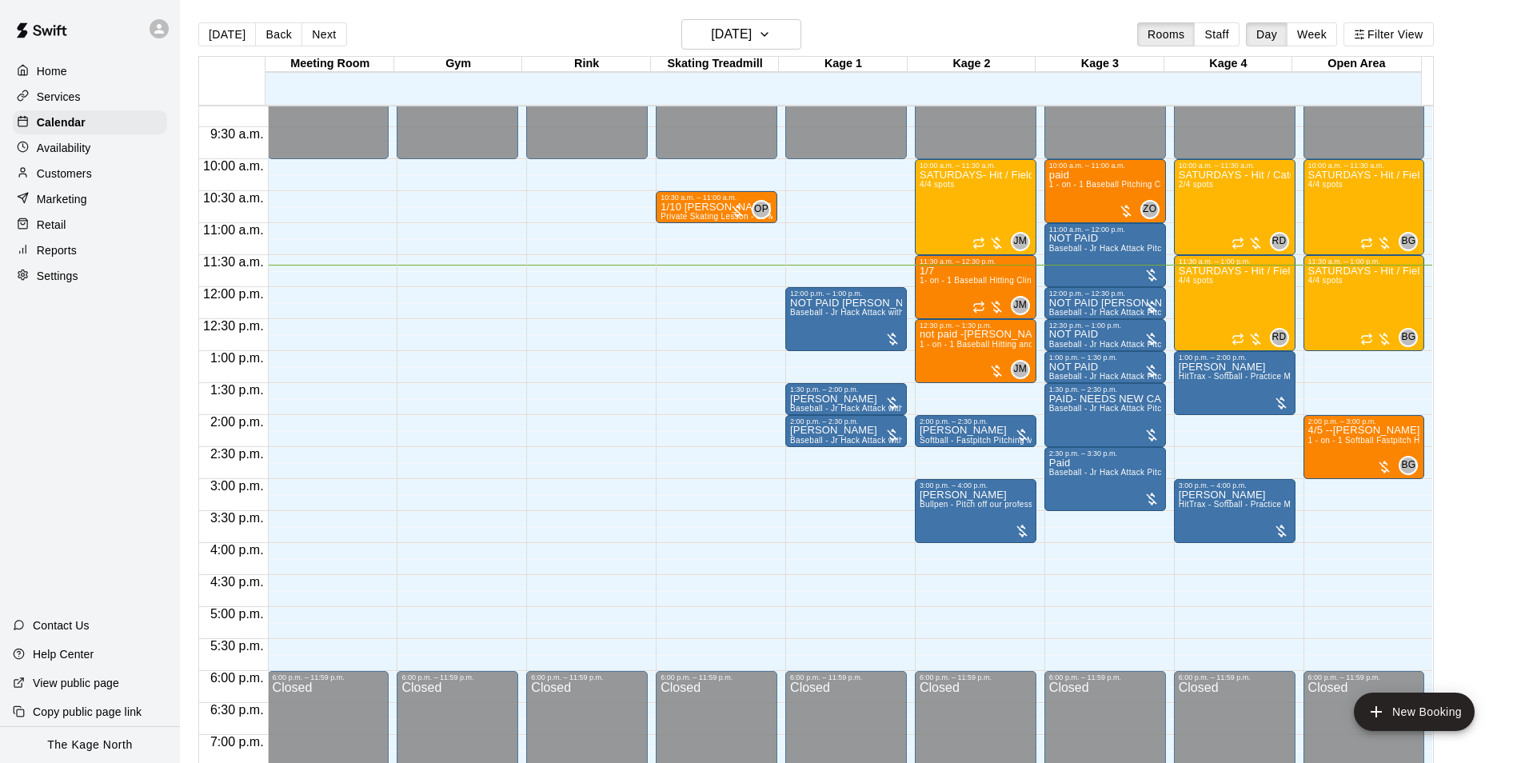
scroll to position [586, 0]
click at [1075, 239] on p "NOT PAID" at bounding box center [1106, 239] width 112 height 0
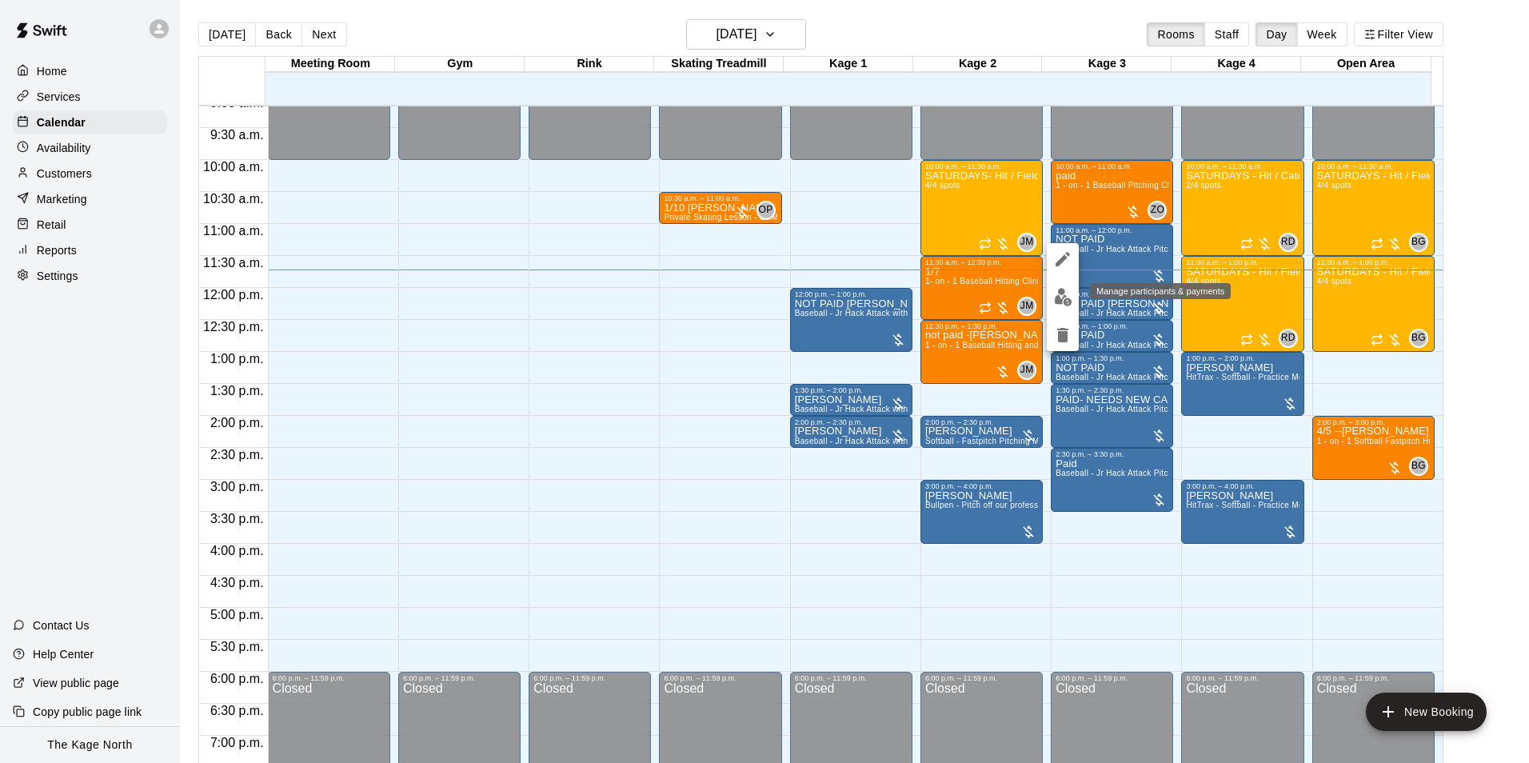
click at [1057, 292] on img "edit" at bounding box center [1063, 297] width 18 height 18
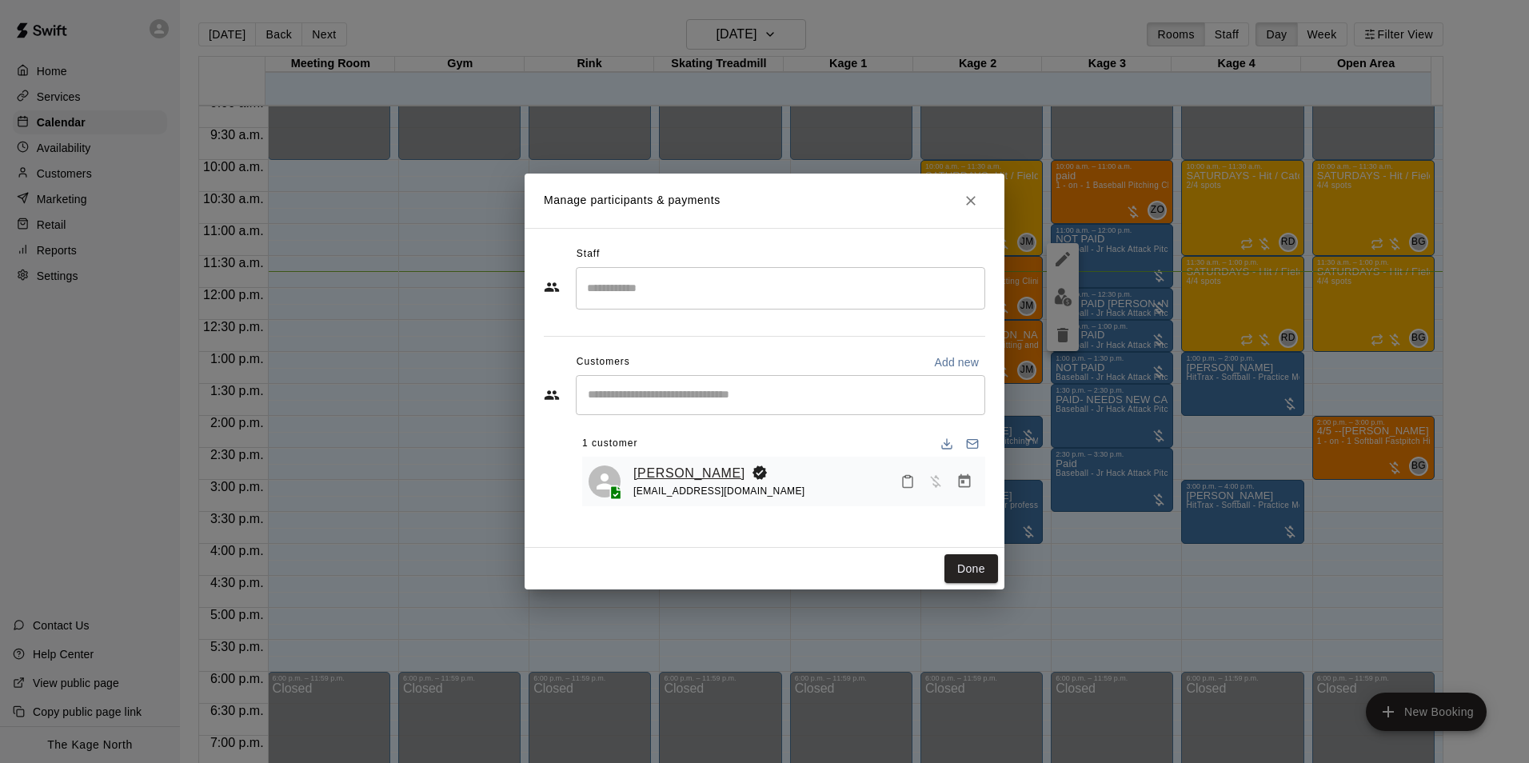
click at [711, 465] on link "[PERSON_NAME]" at bounding box center [690, 473] width 112 height 21
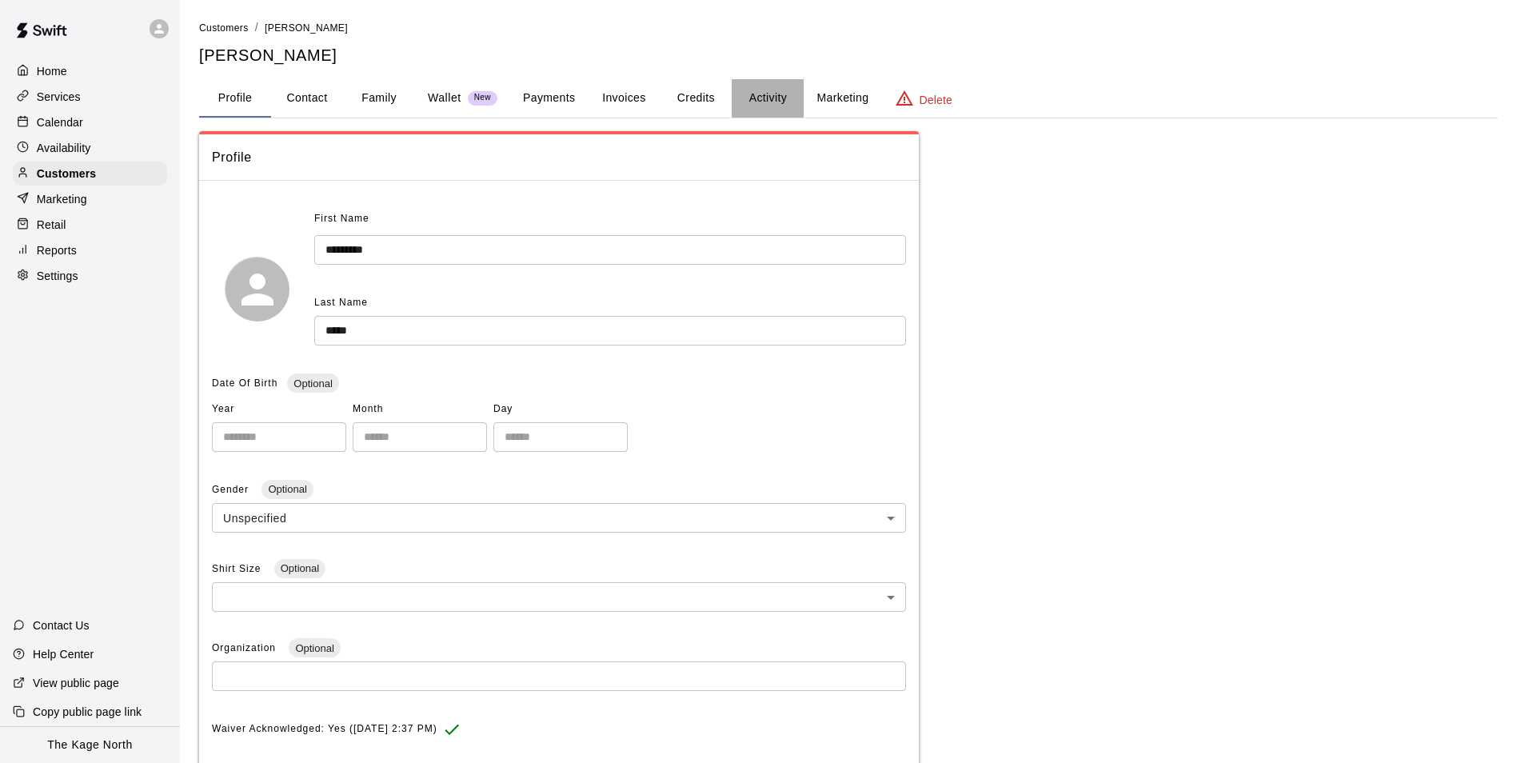
click at [746, 102] on button "Activity" at bounding box center [768, 98] width 72 height 38
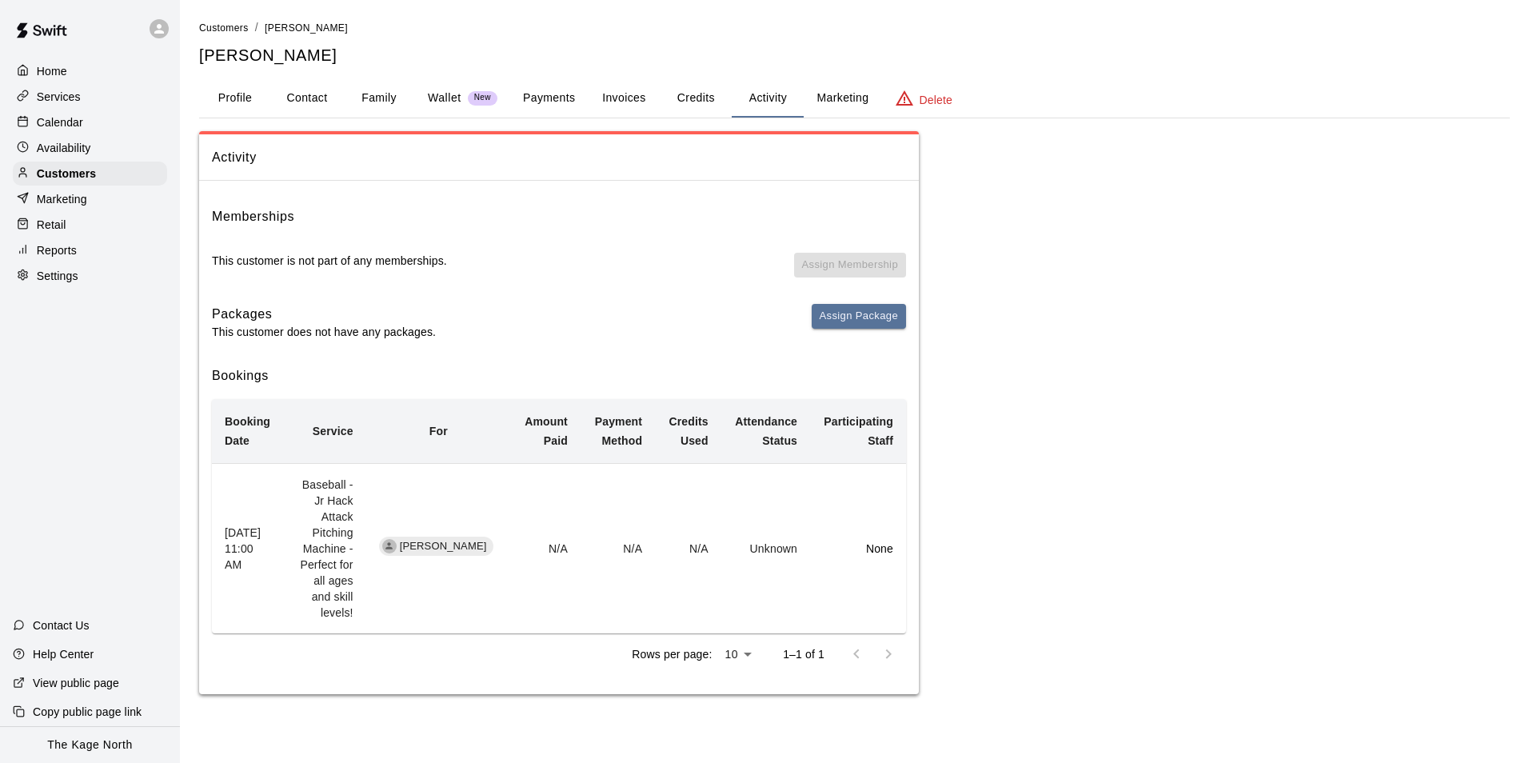
click at [237, 95] on button "Profile" at bounding box center [235, 98] width 72 height 38
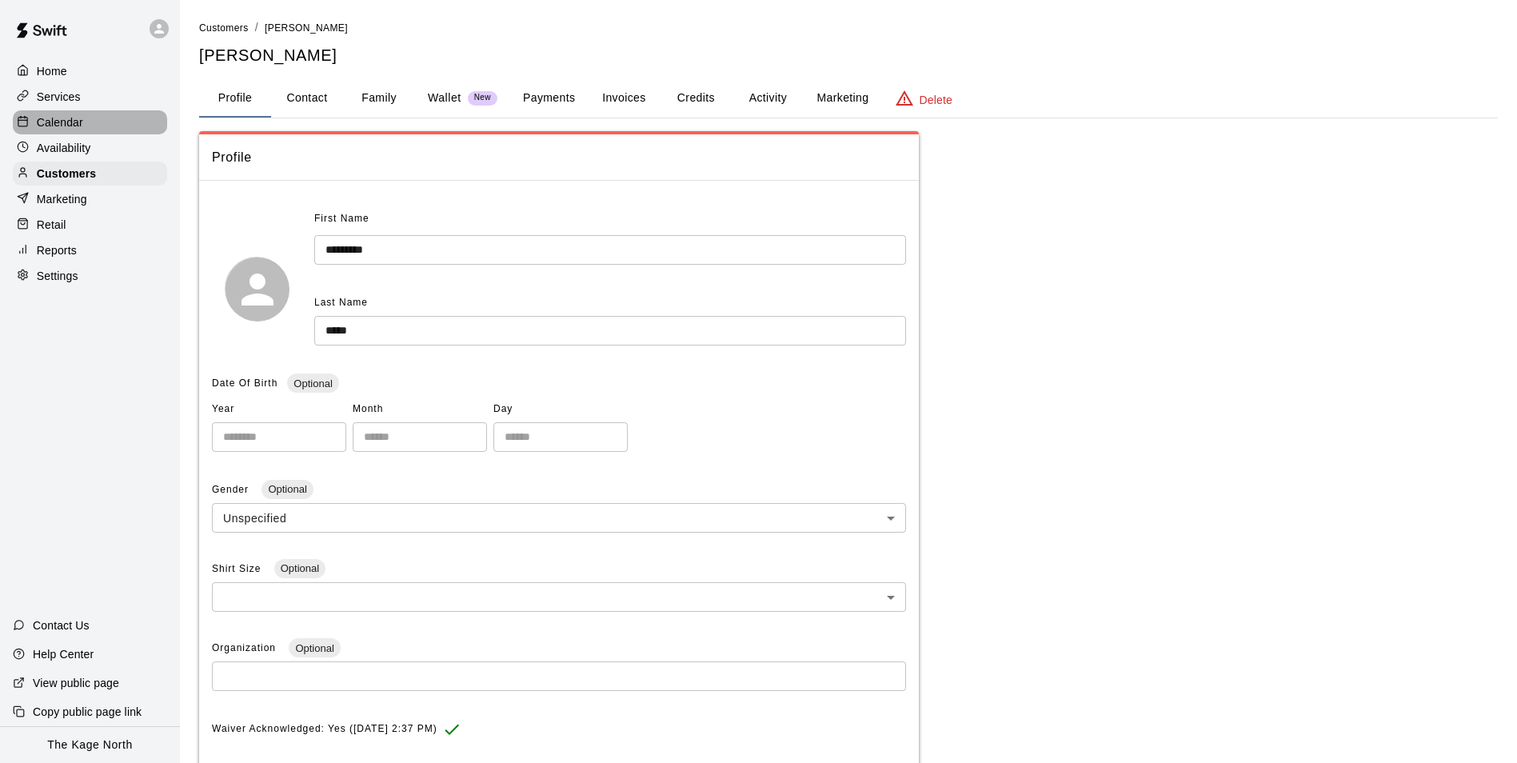
click at [81, 126] on p "Calendar" at bounding box center [60, 122] width 46 height 16
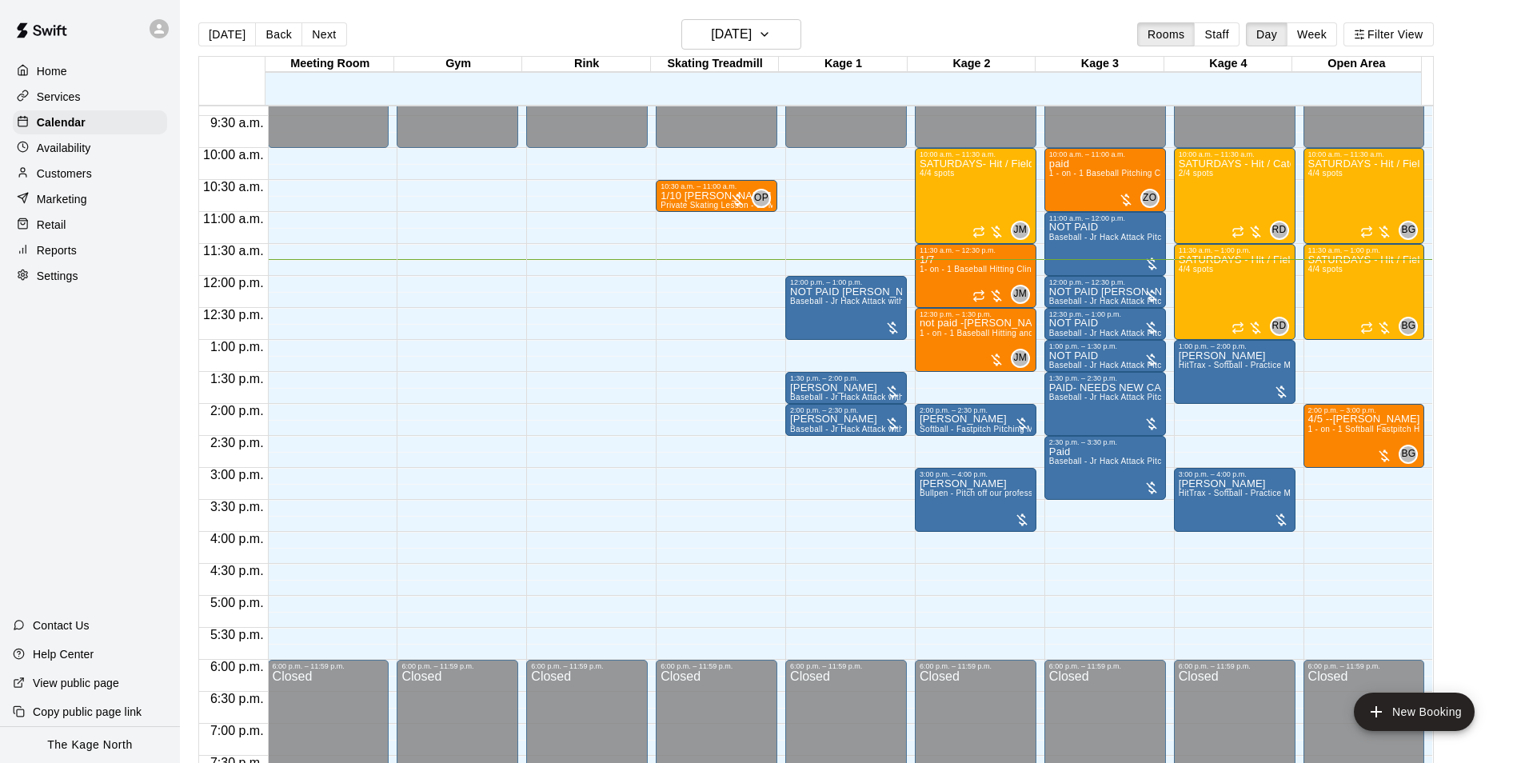
scroll to position [592, 0]
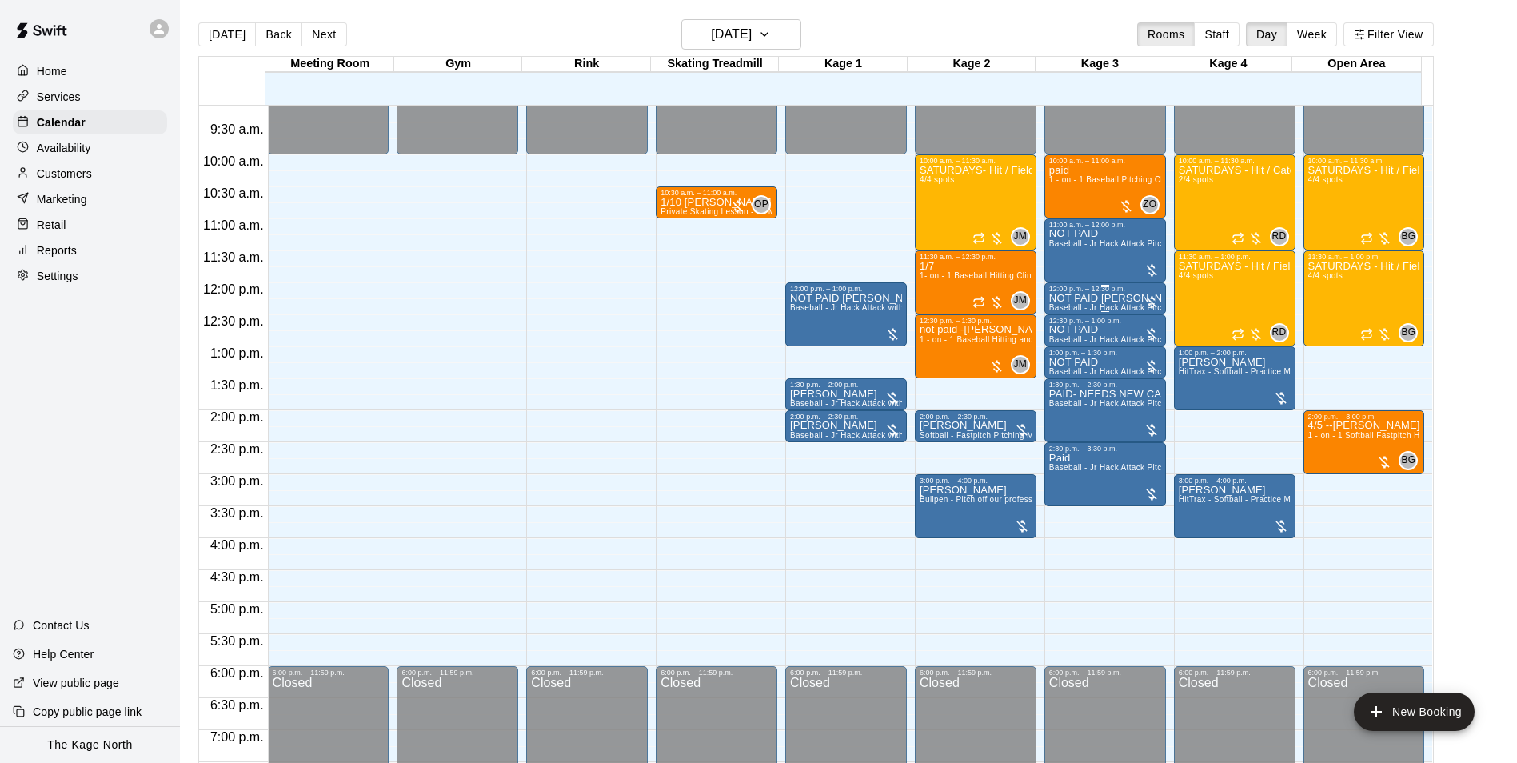
click at [1080, 306] on span "Baseball - Jr Hack Attack Pitching Machine - Perfect for all ages and skill lev…" at bounding box center [1202, 307] width 304 height 9
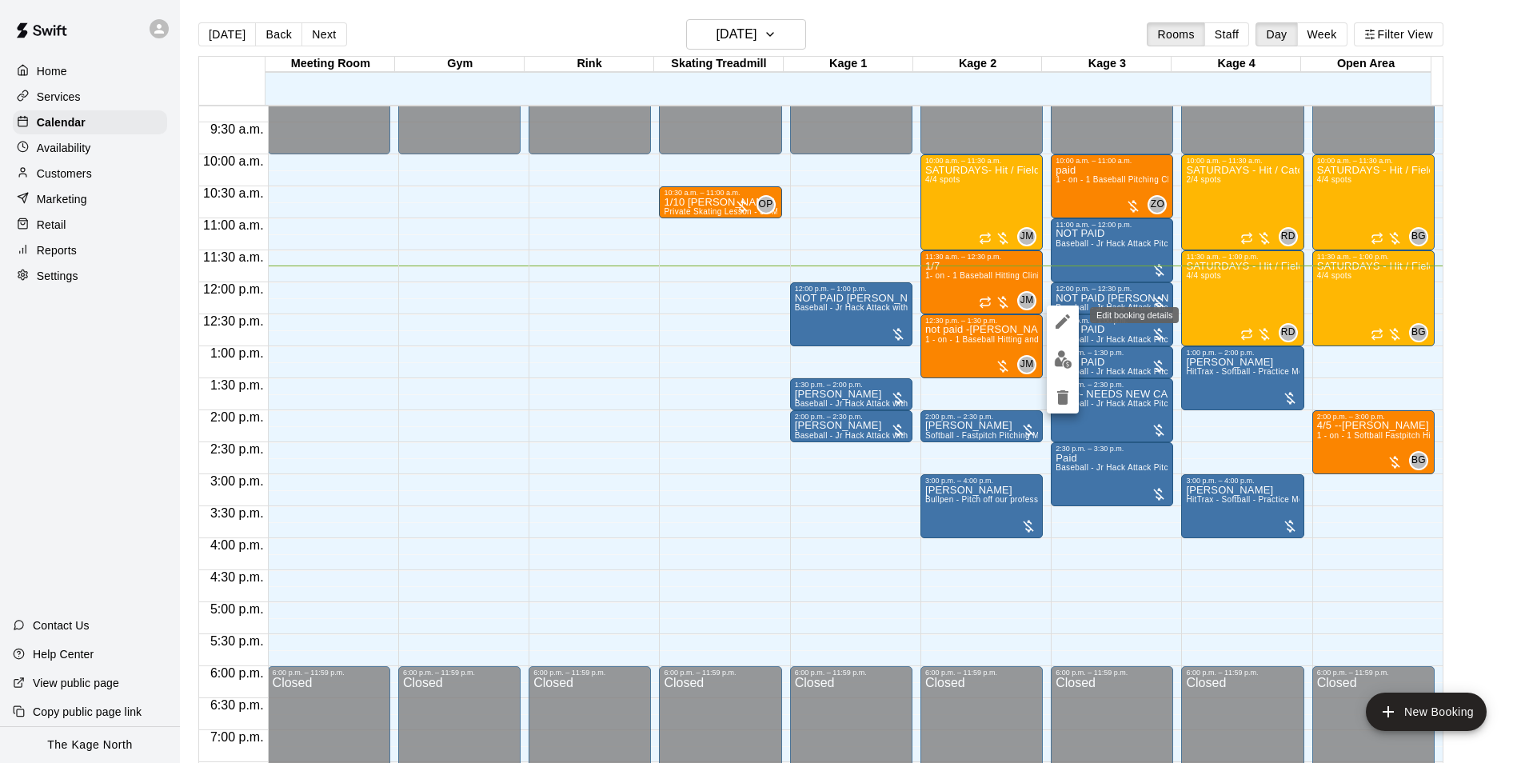
click at [1065, 327] on icon "edit" at bounding box center [1063, 321] width 19 height 19
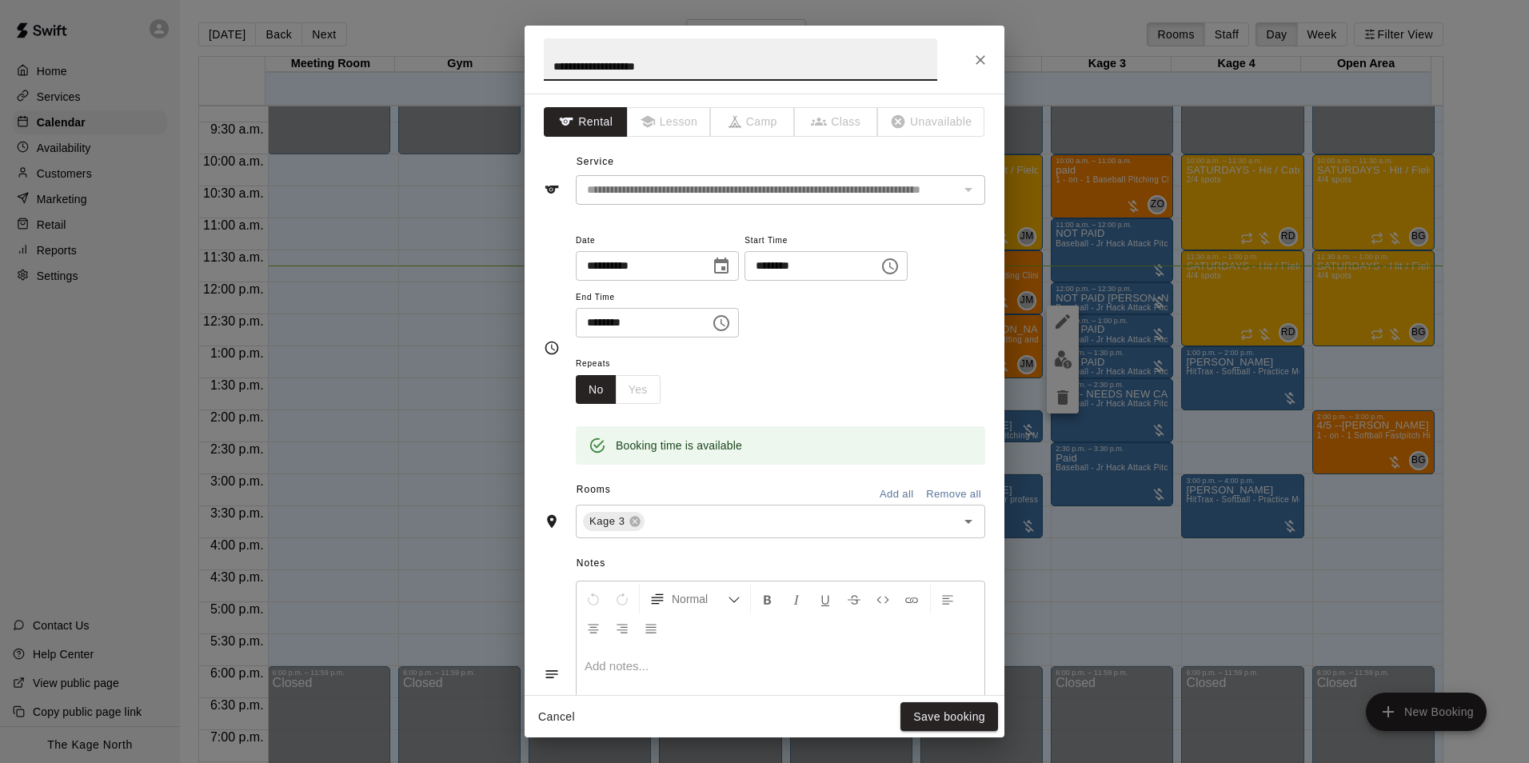
drag, startPoint x: 578, startPoint y: 69, endPoint x: 526, endPoint y: 64, distance: 53.0
click at [524, 68] on div "**********" at bounding box center [764, 381] width 1529 height 763
type input "**********"
click at [946, 705] on button "Save booking" at bounding box center [950, 717] width 98 height 30
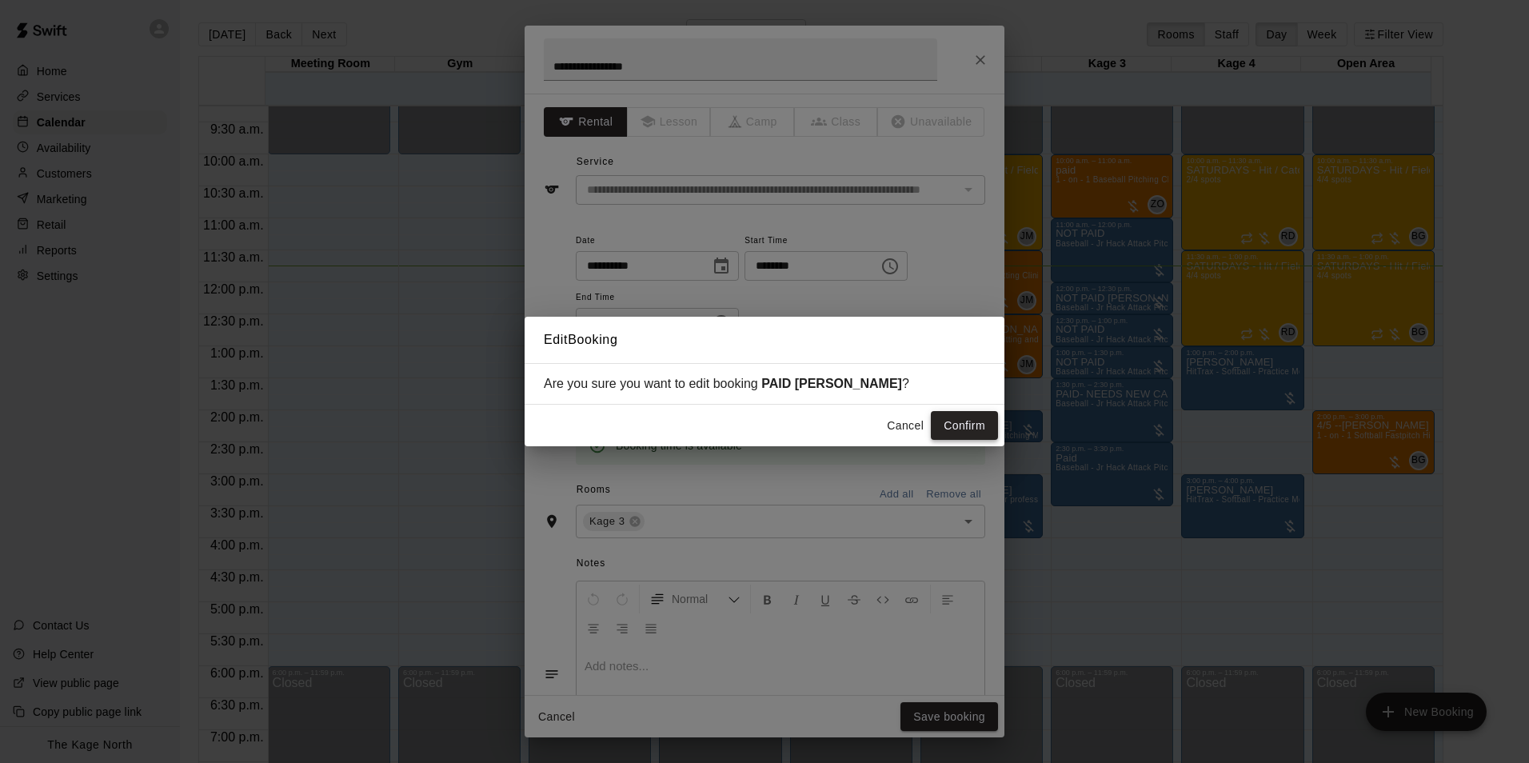
click at [958, 422] on button "Confirm" at bounding box center [964, 426] width 67 height 30
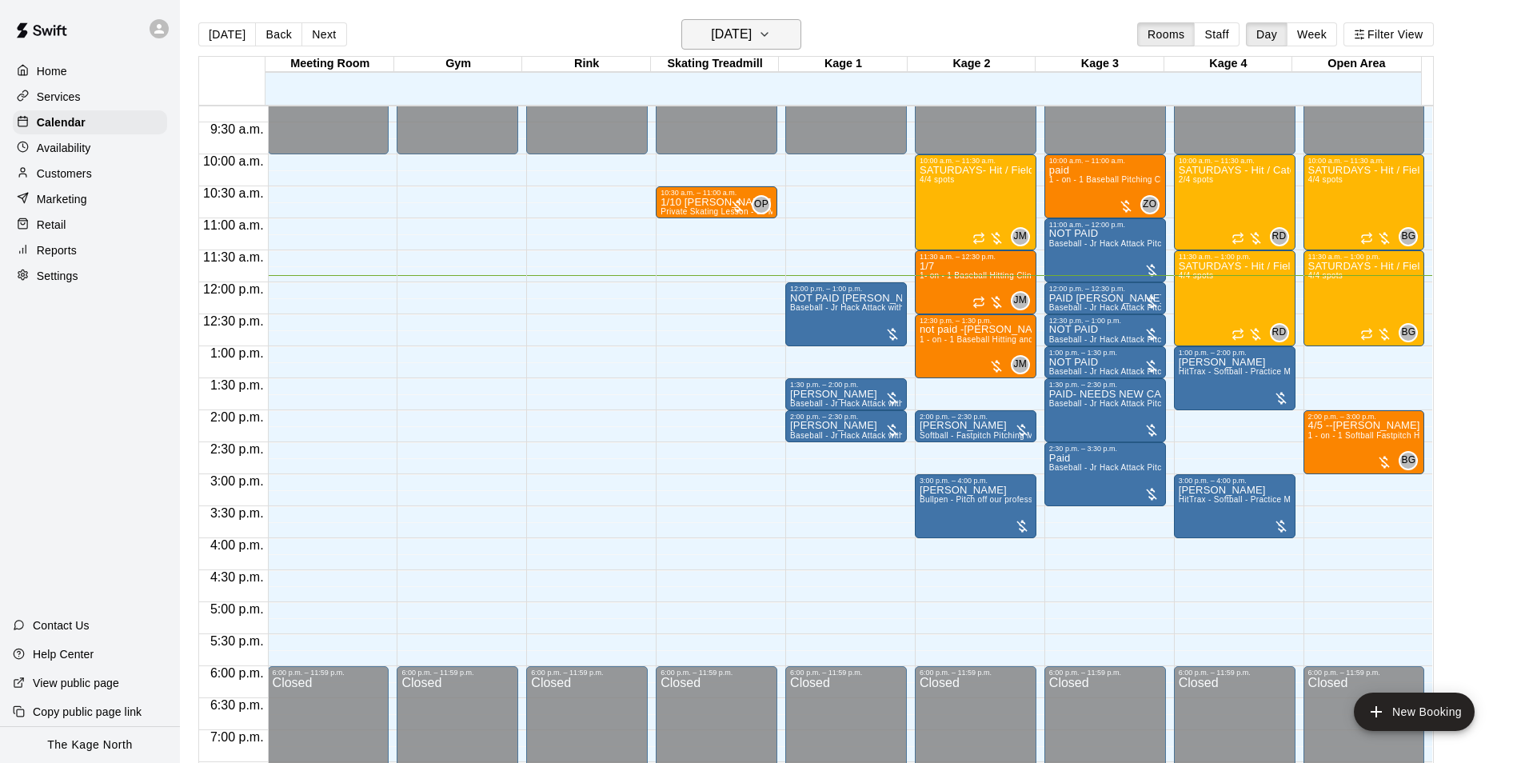
click at [752, 34] on h6 "[DATE]" at bounding box center [731, 34] width 41 height 22
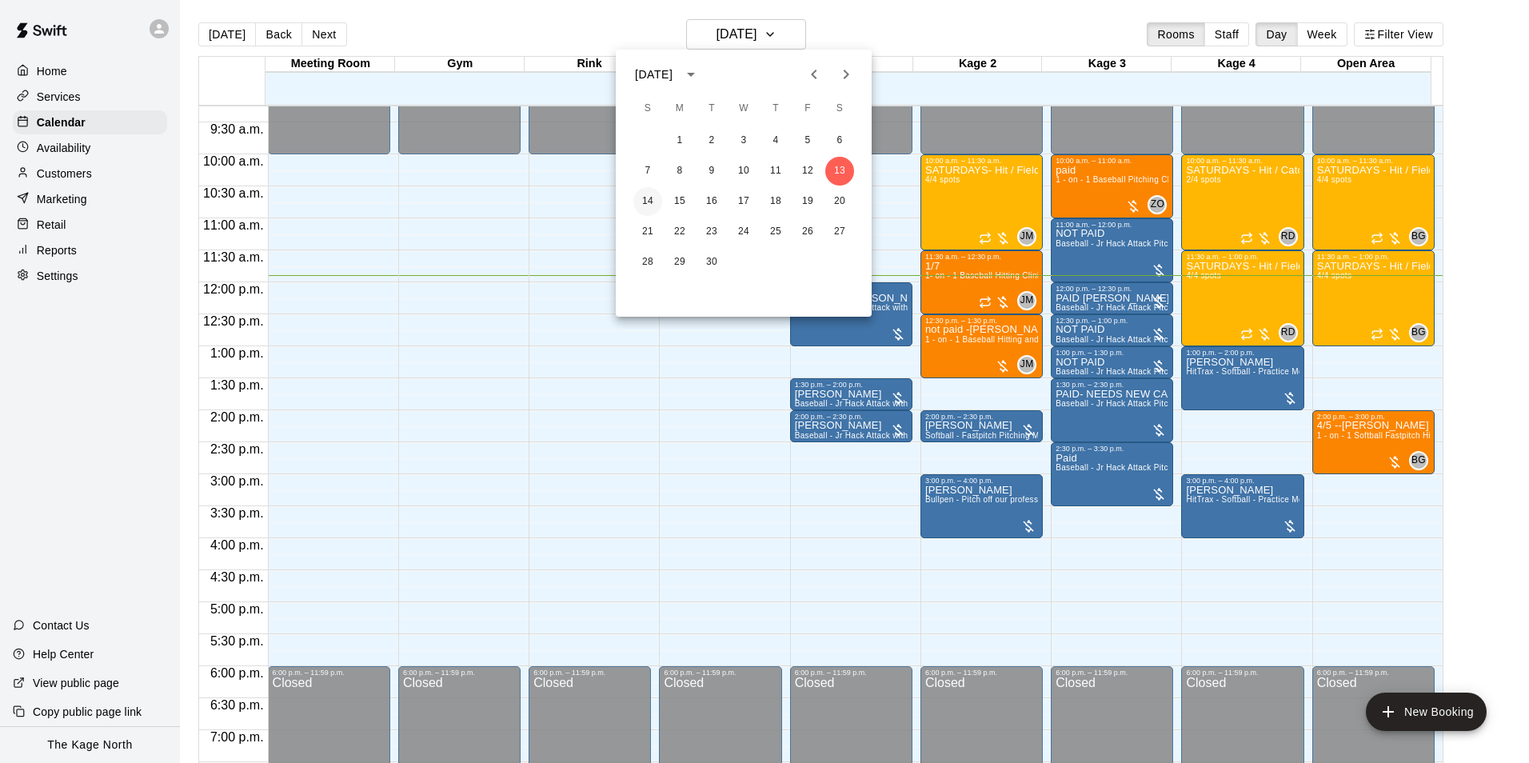
click at [652, 202] on button "14" at bounding box center [648, 201] width 29 height 29
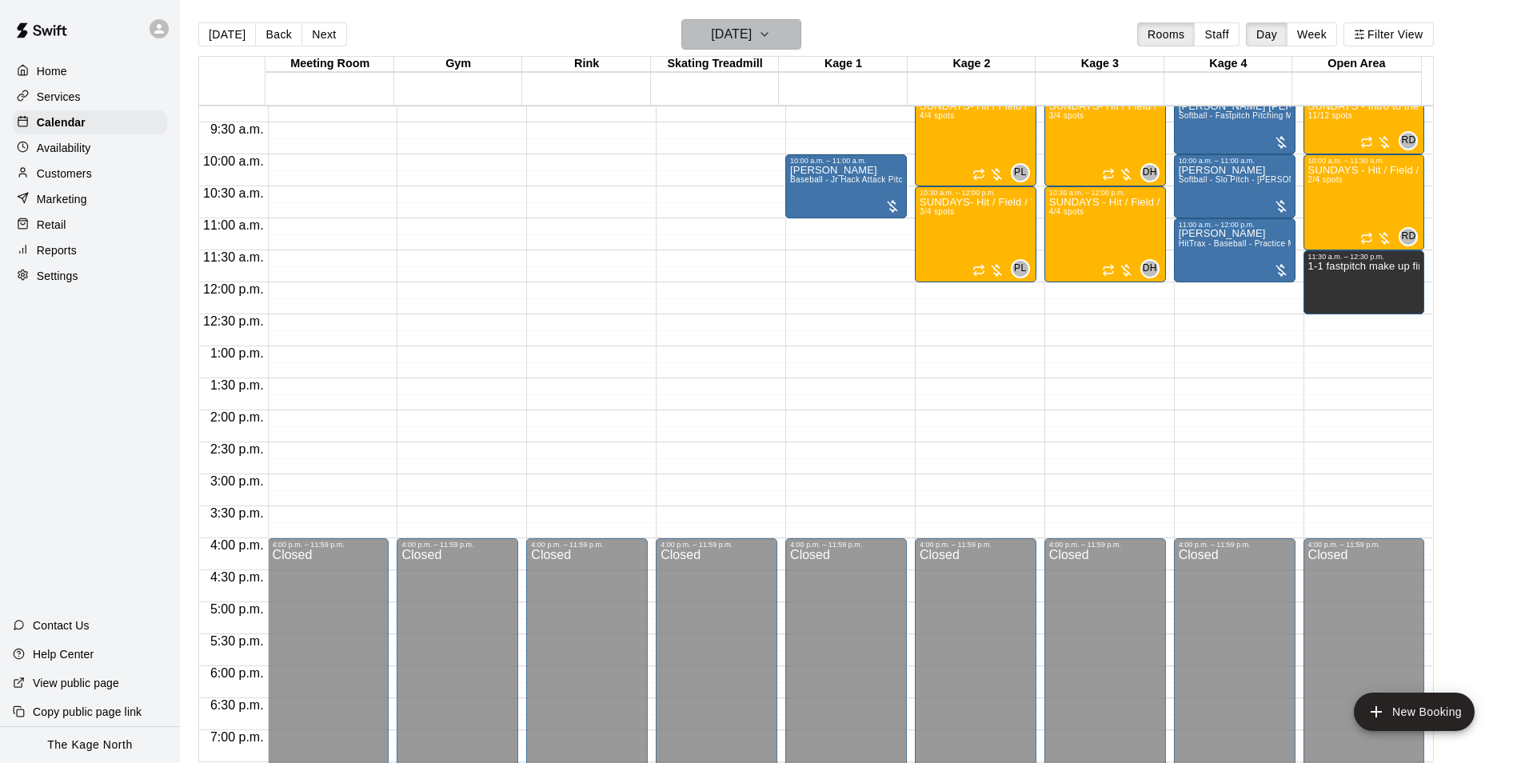
click at [752, 32] on h6 "Sunday Sep 14" at bounding box center [731, 34] width 41 height 22
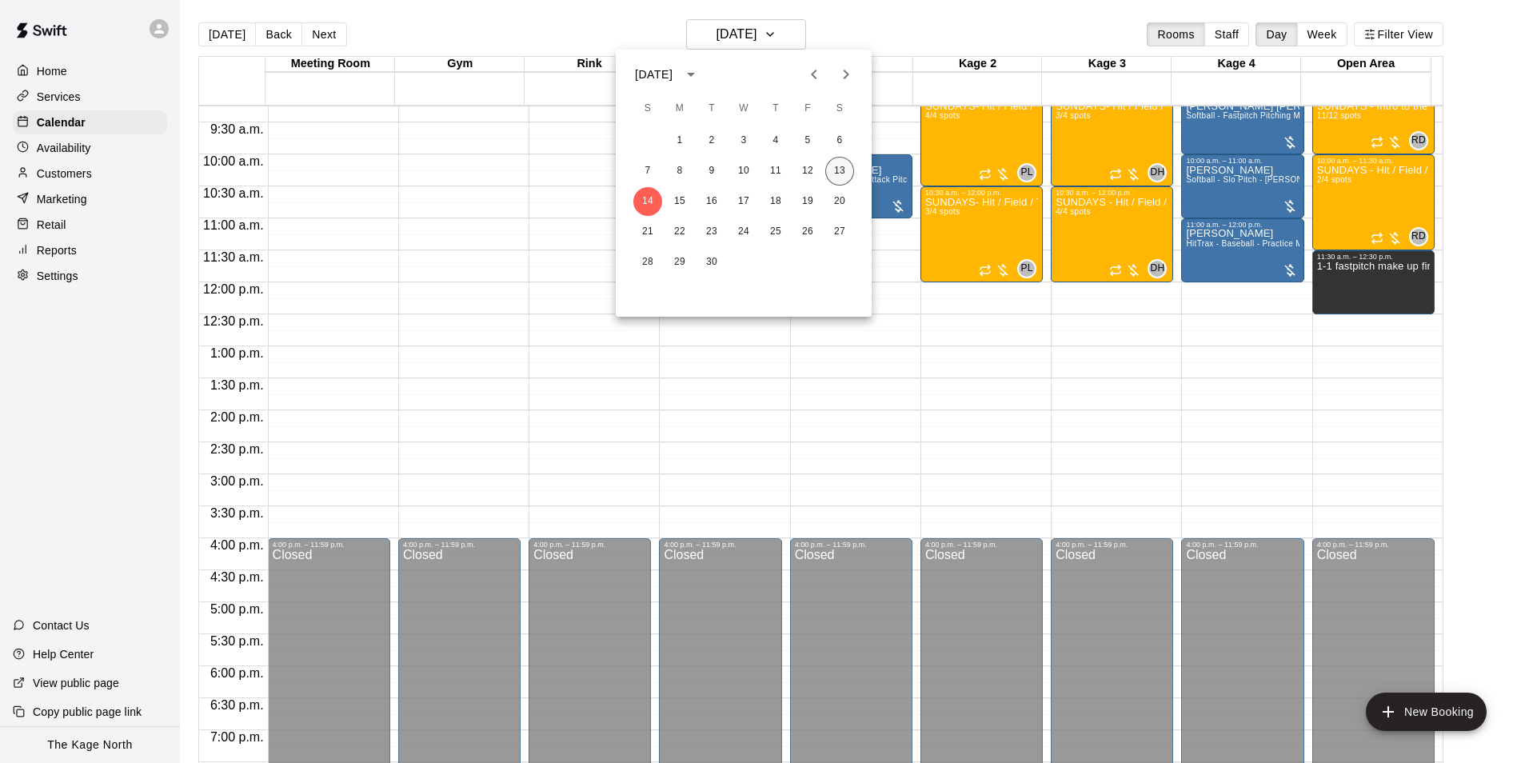
click at [839, 168] on button "13" at bounding box center [840, 171] width 29 height 29
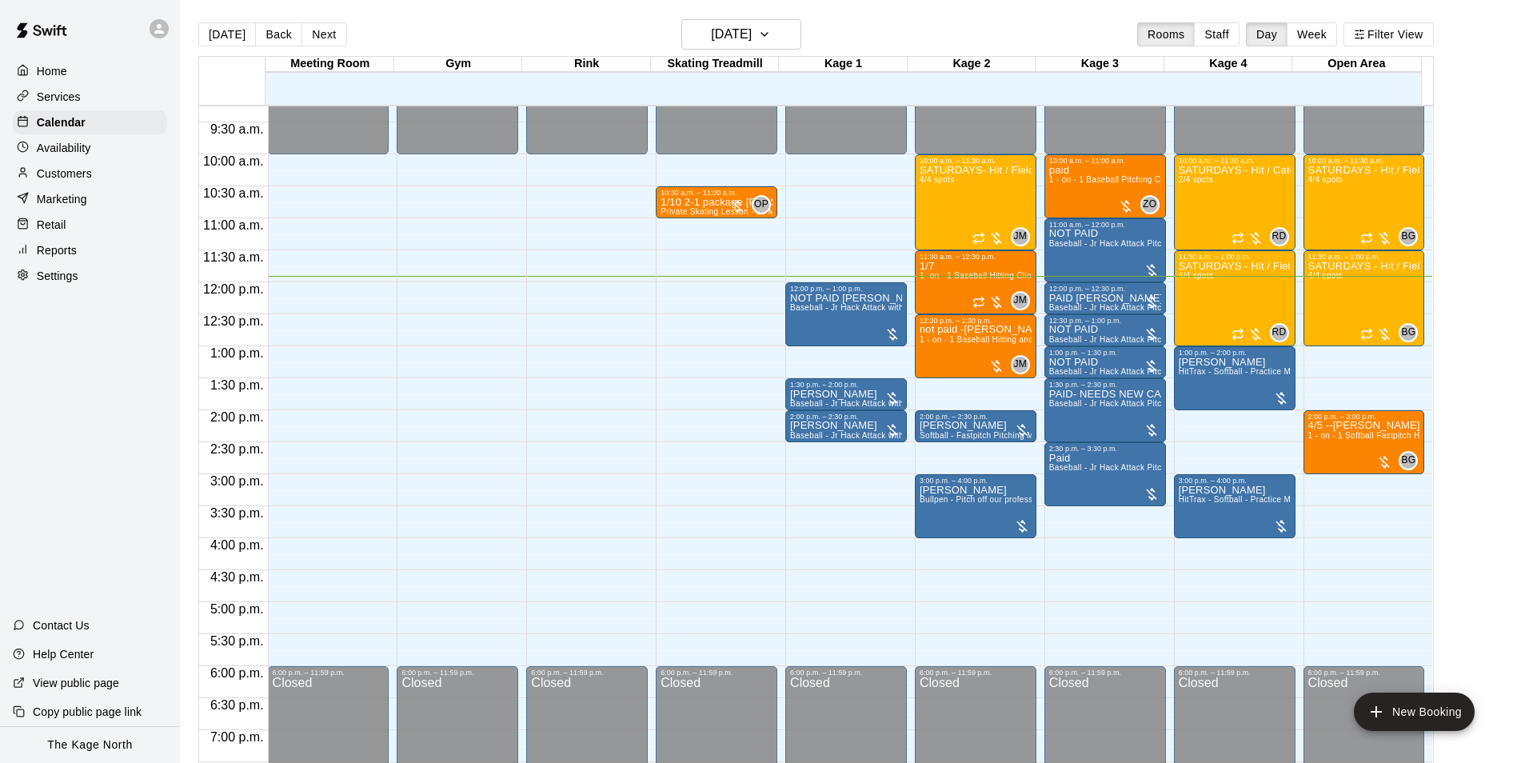
click at [162, 32] on icon at bounding box center [159, 29] width 10 height 10
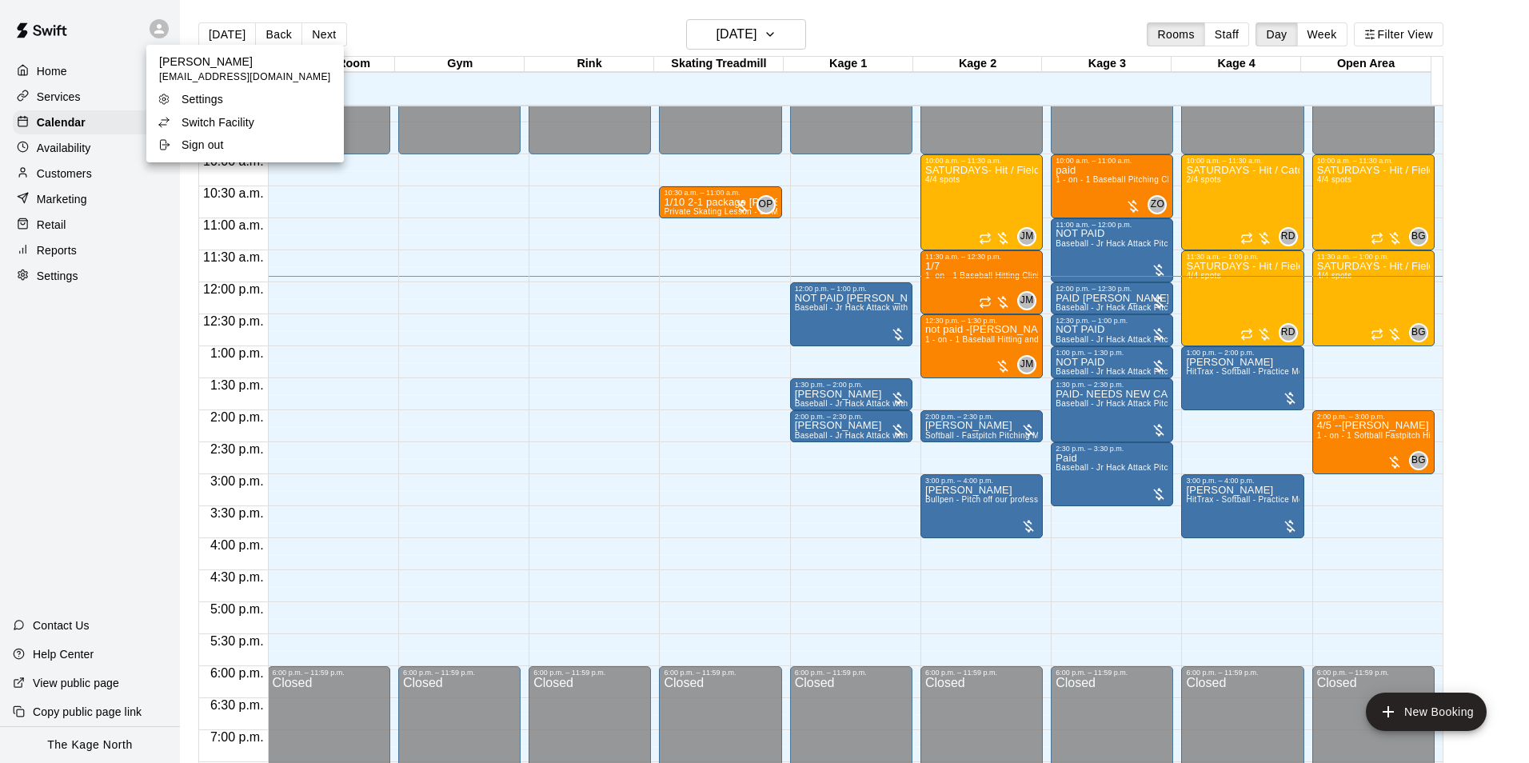
click at [251, 122] on p "Switch Facility" at bounding box center [218, 122] width 73 height 16
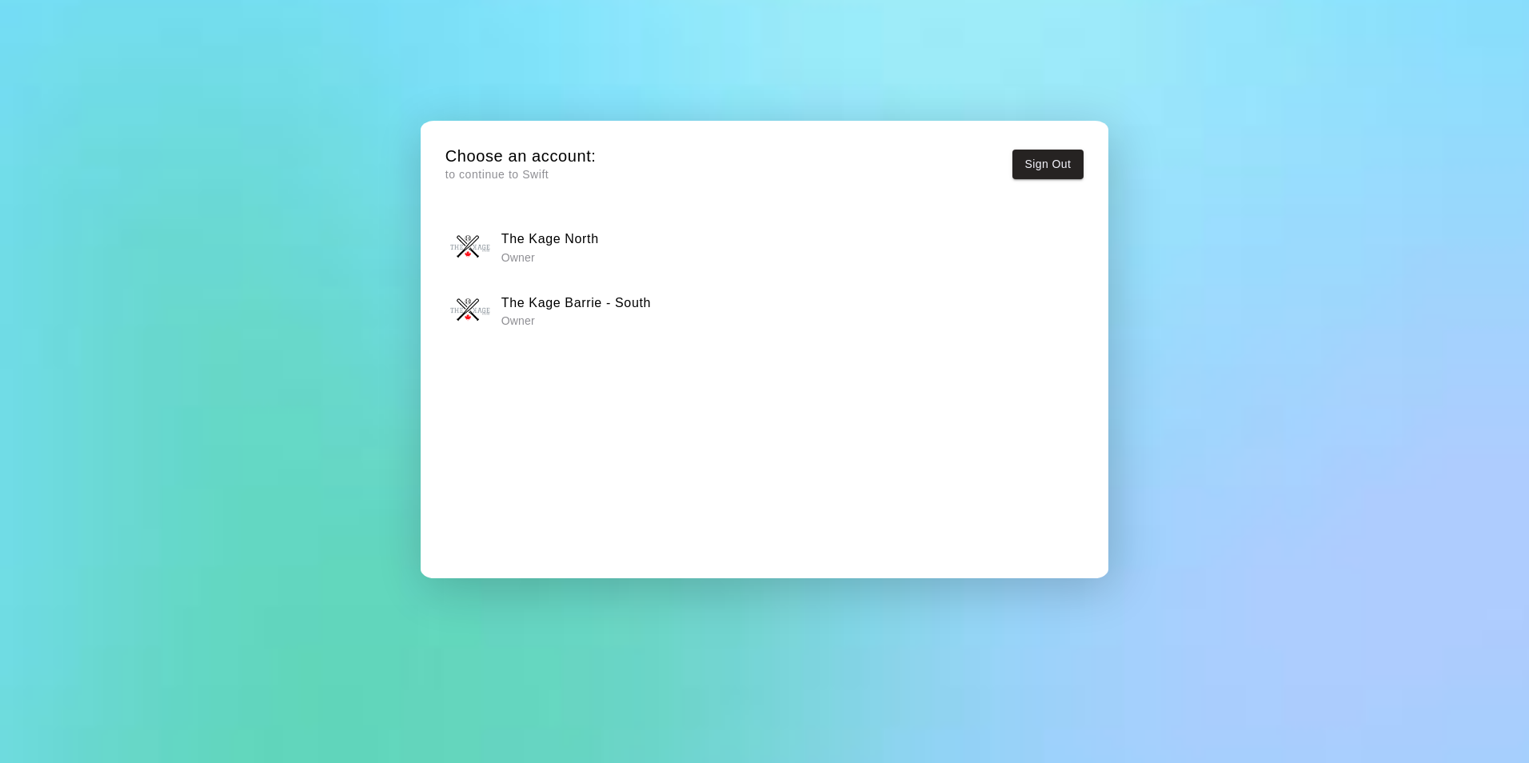
click at [574, 298] on h6 "The Kage Barrie - South" at bounding box center [577, 303] width 150 height 21
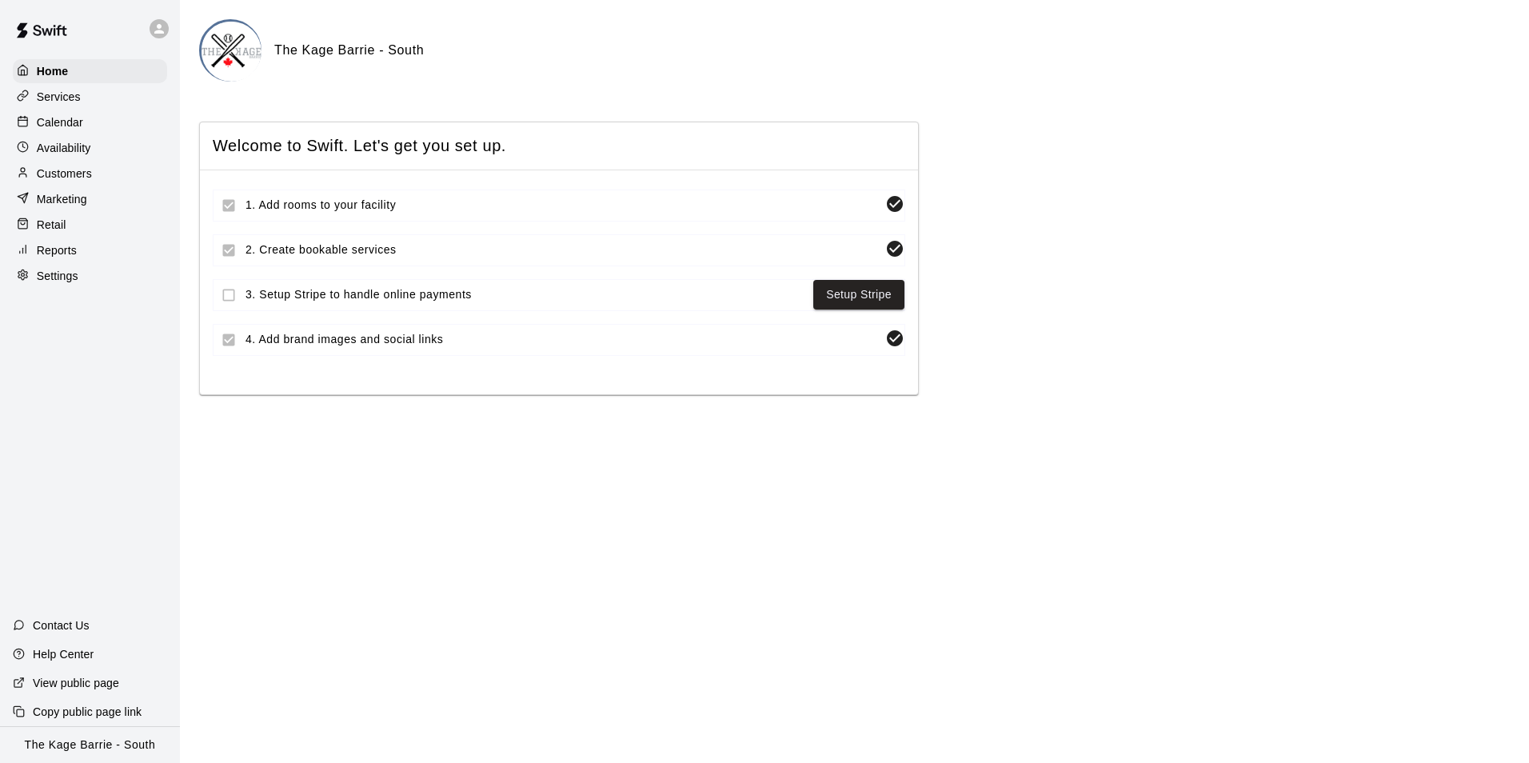
click at [83, 126] on div "Calendar" at bounding box center [90, 122] width 154 height 24
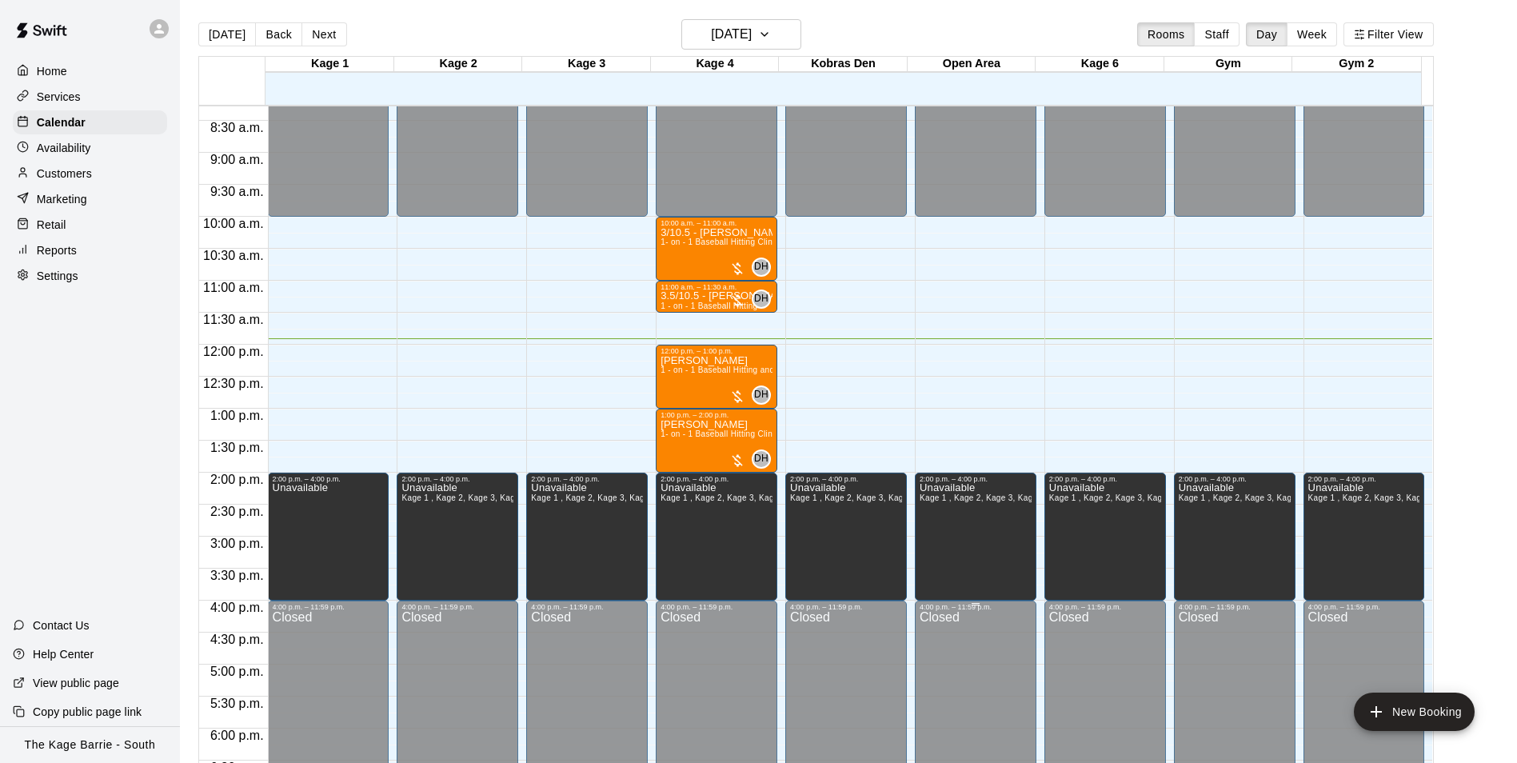
scroll to position [522, 0]
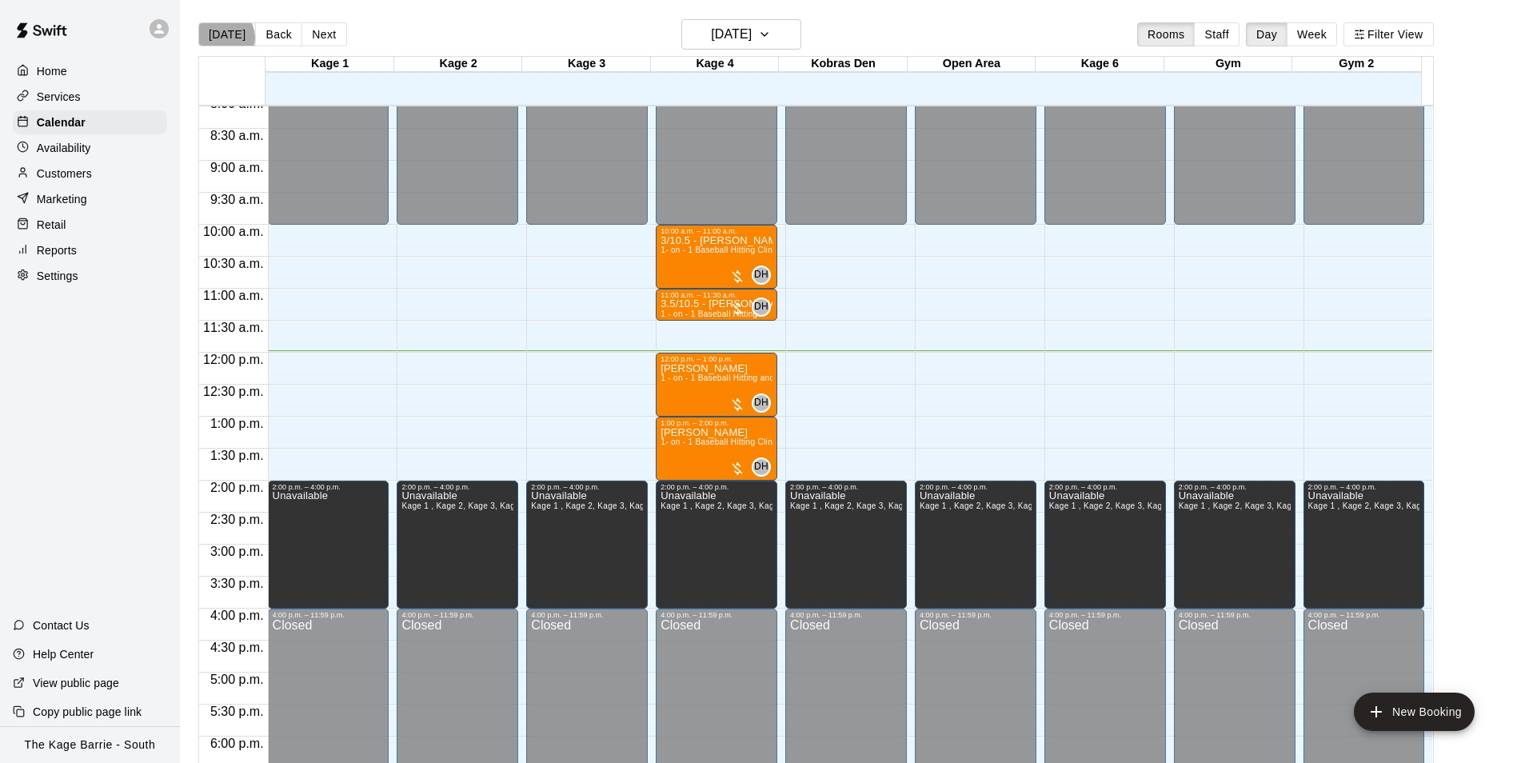
click at [224, 37] on button "[DATE]" at bounding box center [227, 34] width 58 height 24
click at [155, 29] on icon at bounding box center [159, 29] width 14 height 14
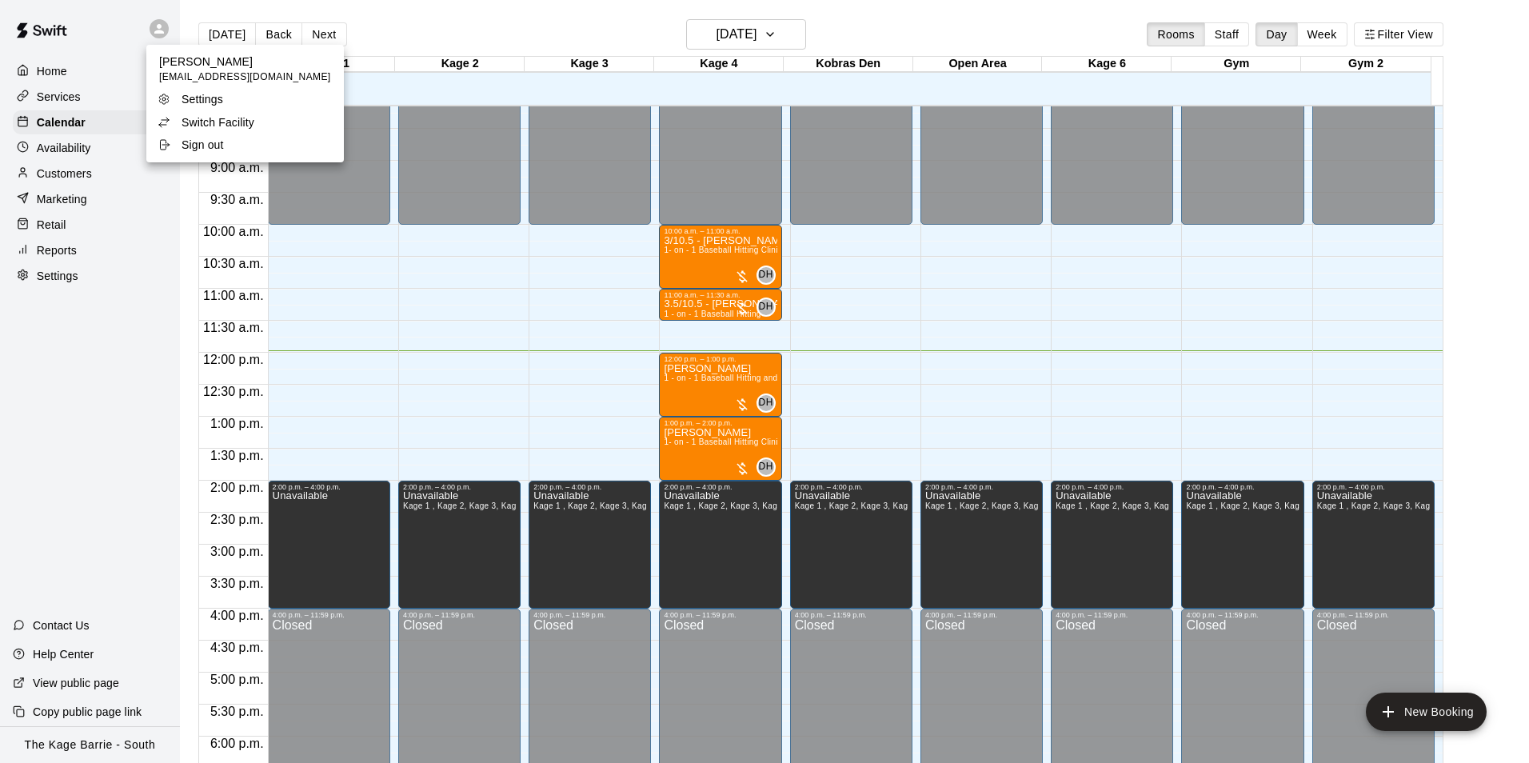
click at [222, 124] on p "Switch Facility" at bounding box center [218, 122] width 73 height 16
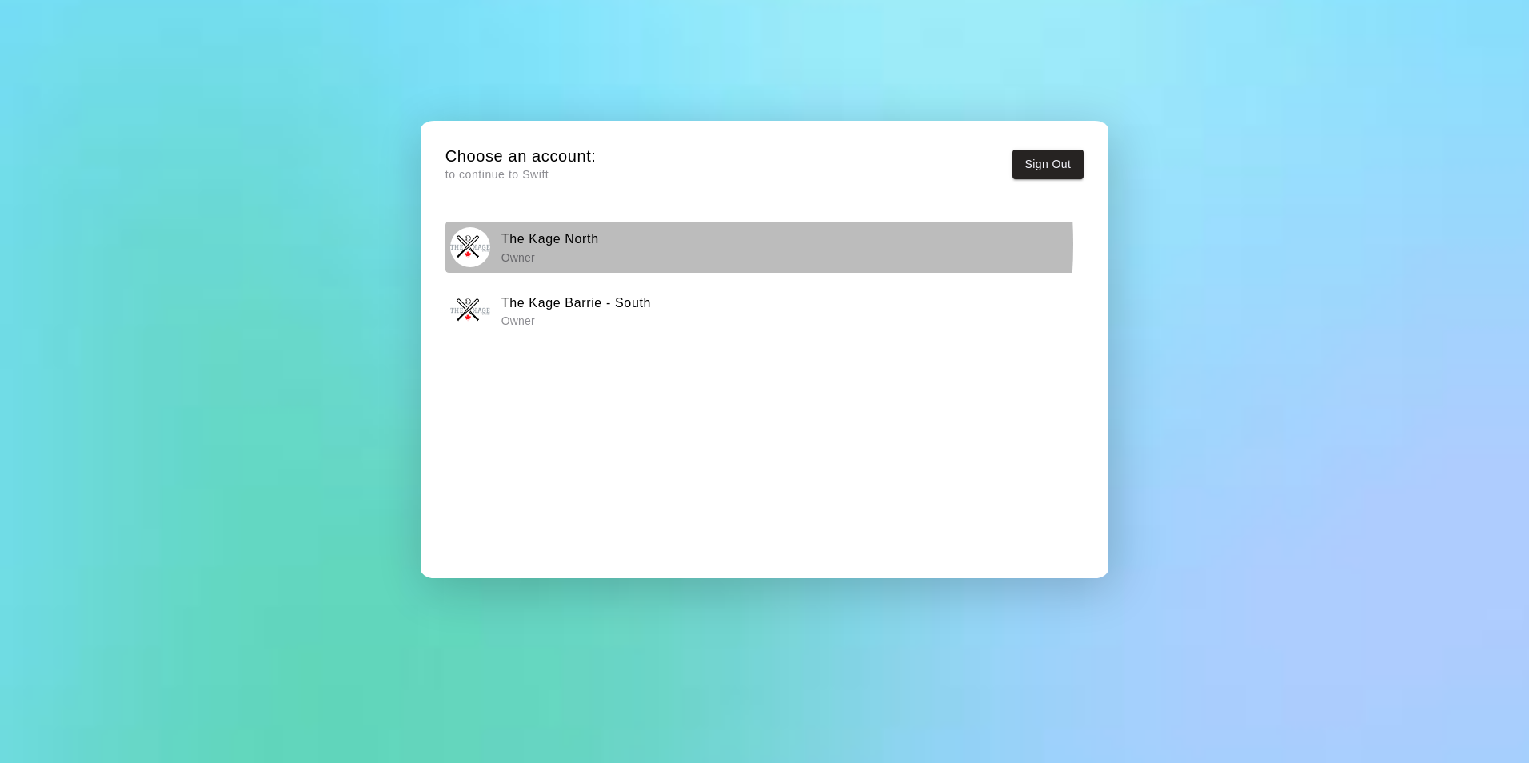
click at [634, 244] on div "The Kage North Owner" at bounding box center [764, 247] width 628 height 40
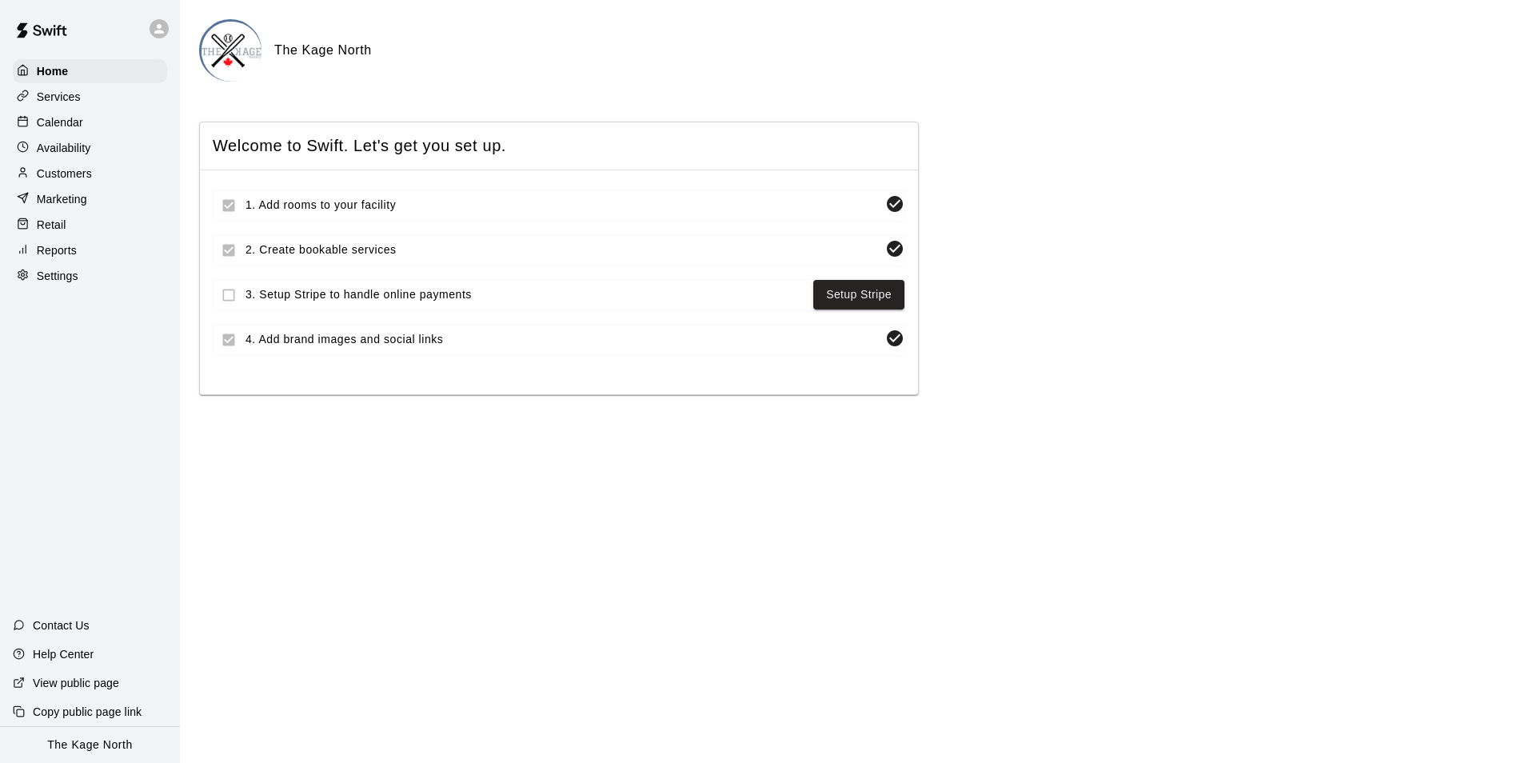
click at [80, 111] on div "Home Services Calendar Availability Customers Marketing Retail Reports Settings" at bounding box center [90, 174] width 180 height 232
click at [80, 119] on p "Calendar" at bounding box center [60, 122] width 46 height 16
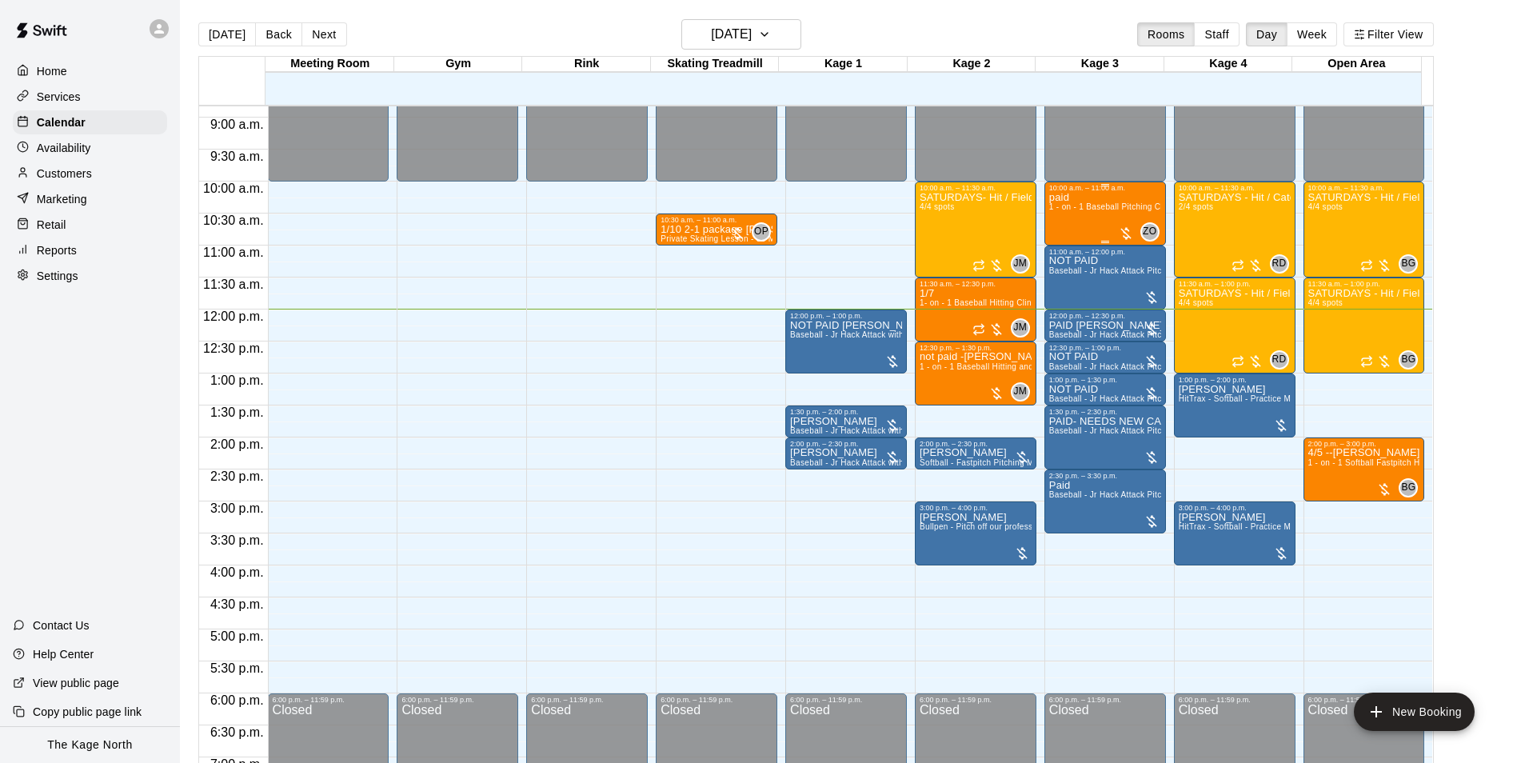
scroll to position [527, 0]
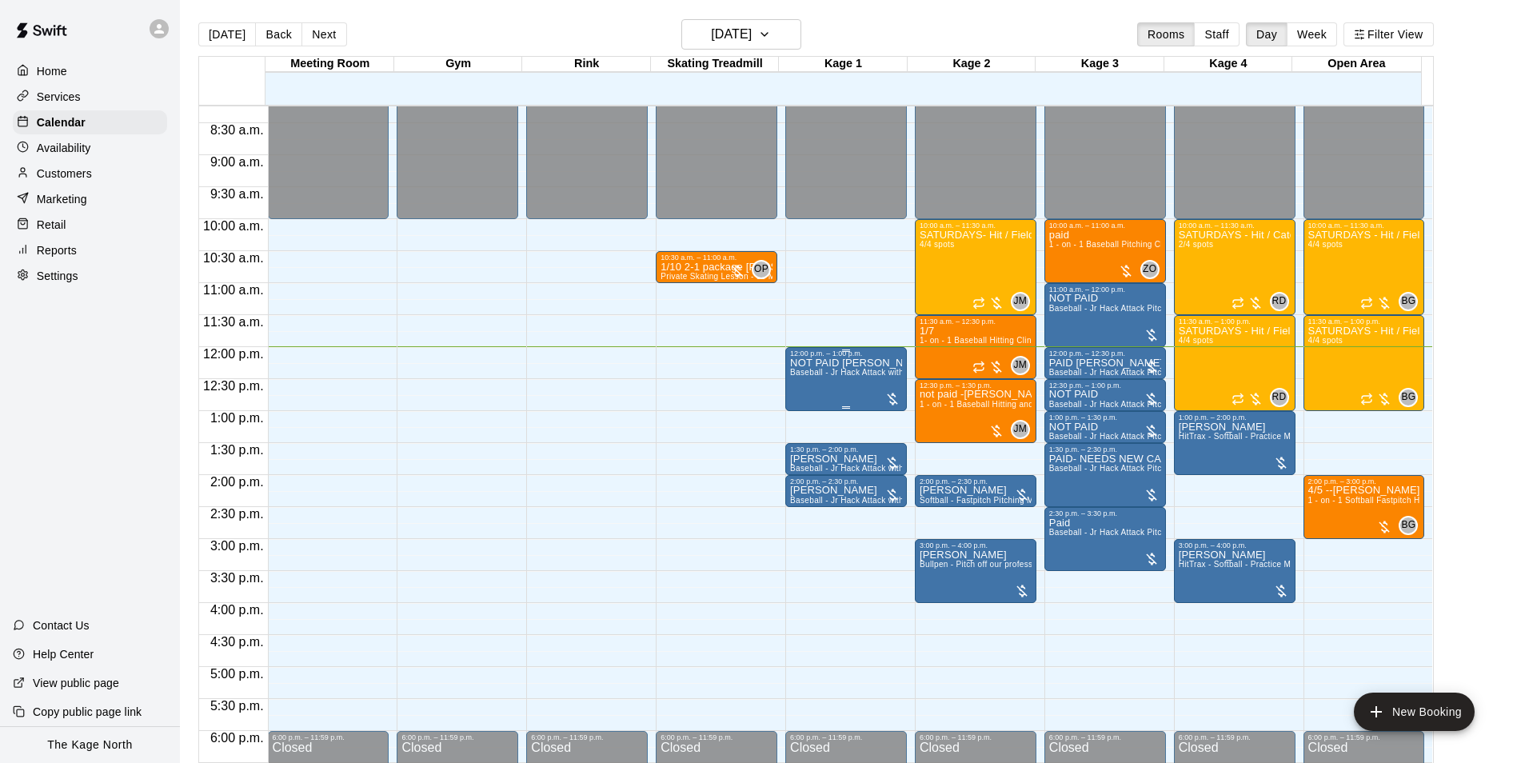
click at [854, 390] on div "NOT PAID Chris McCafferty Baseball - Jr Hack Attack with Feeder - DO NOT NEED S…" at bounding box center [846, 739] width 112 height 763
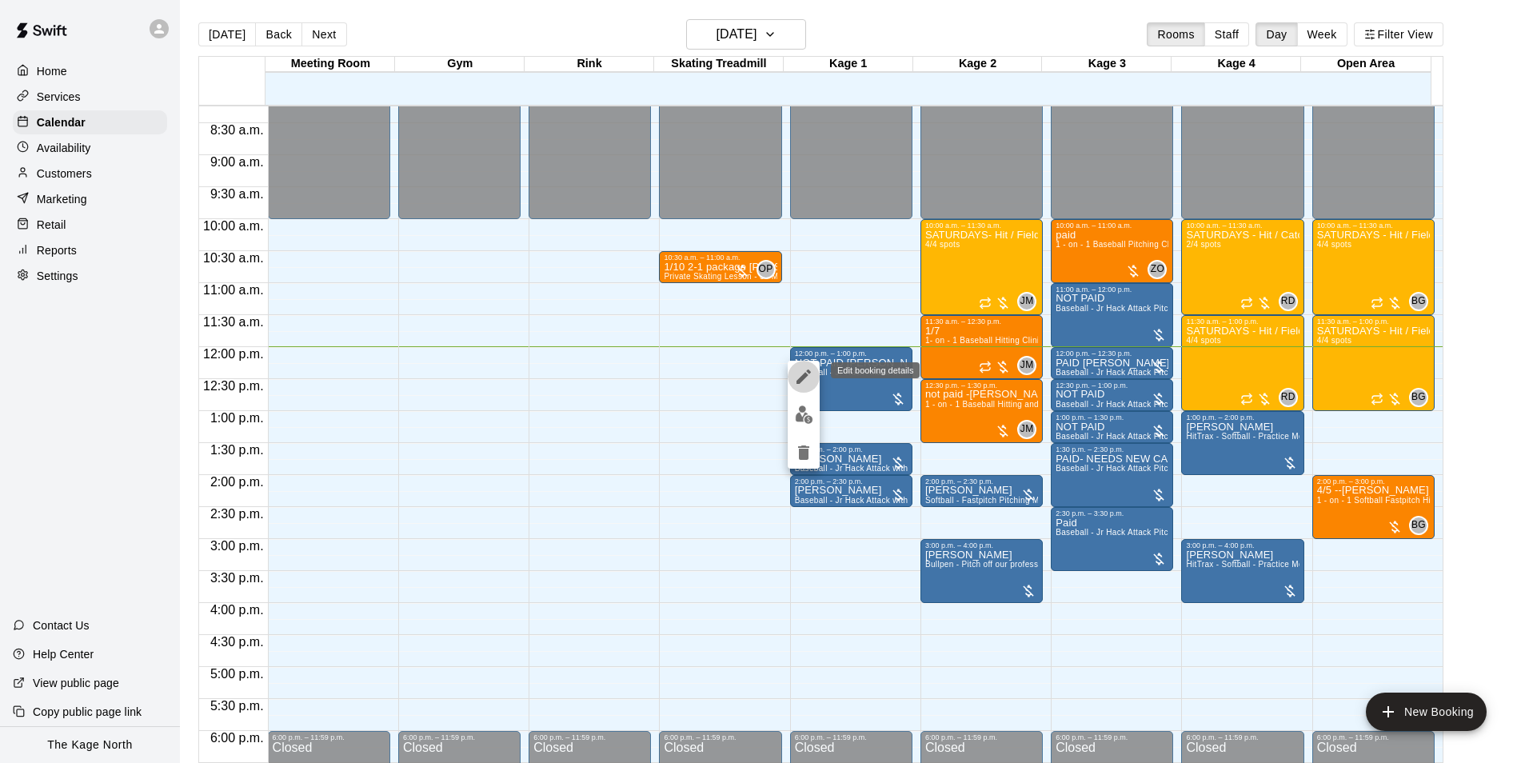
click at [804, 374] on icon "edit" at bounding box center [803, 376] width 19 height 19
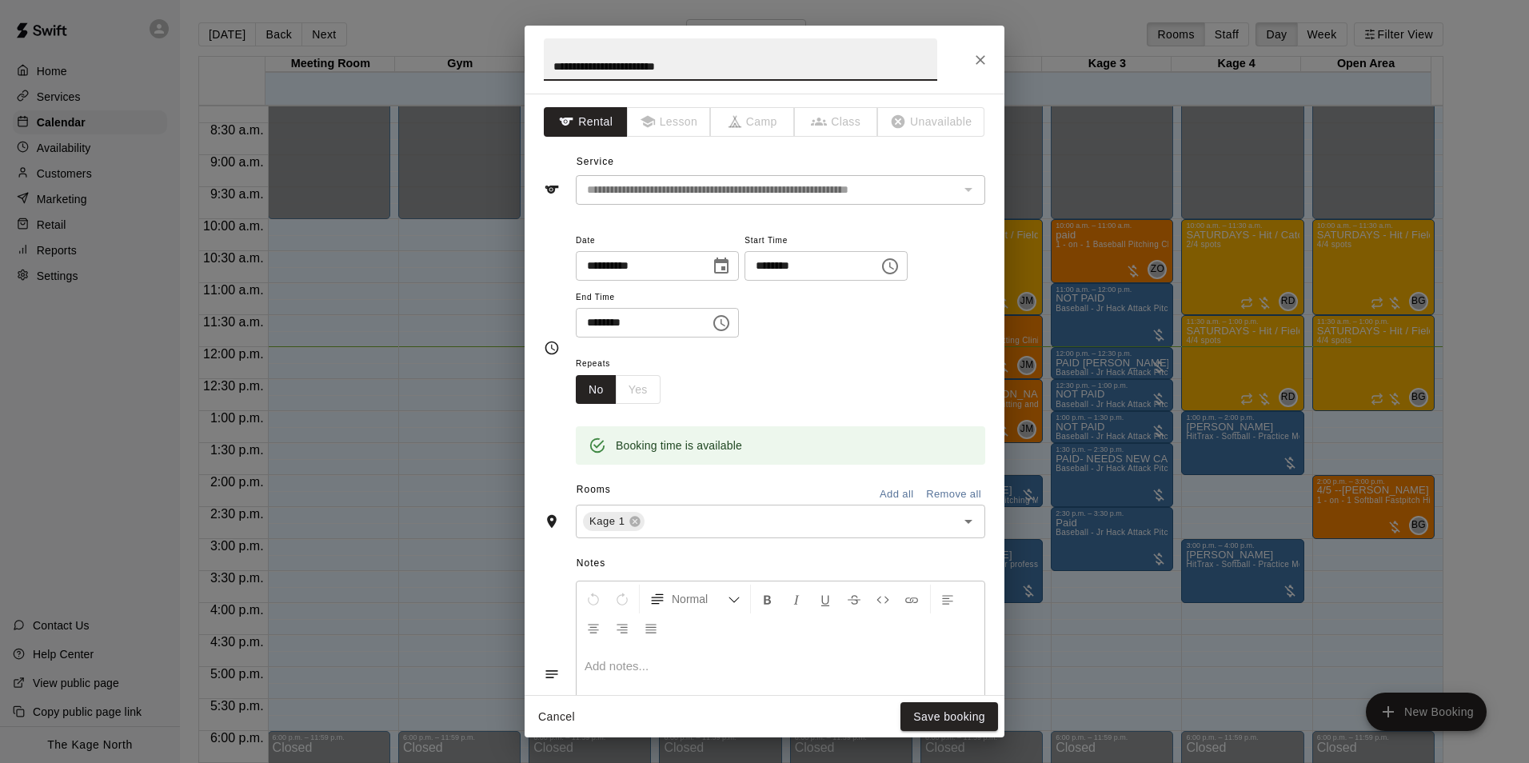
drag, startPoint x: 581, startPoint y: 67, endPoint x: 527, endPoint y: 67, distance: 53.6
click at [527, 67] on h2 "**********" at bounding box center [741, 60] width 432 height 68
type input "**********"
click at [959, 714] on button "Save booking" at bounding box center [950, 717] width 98 height 30
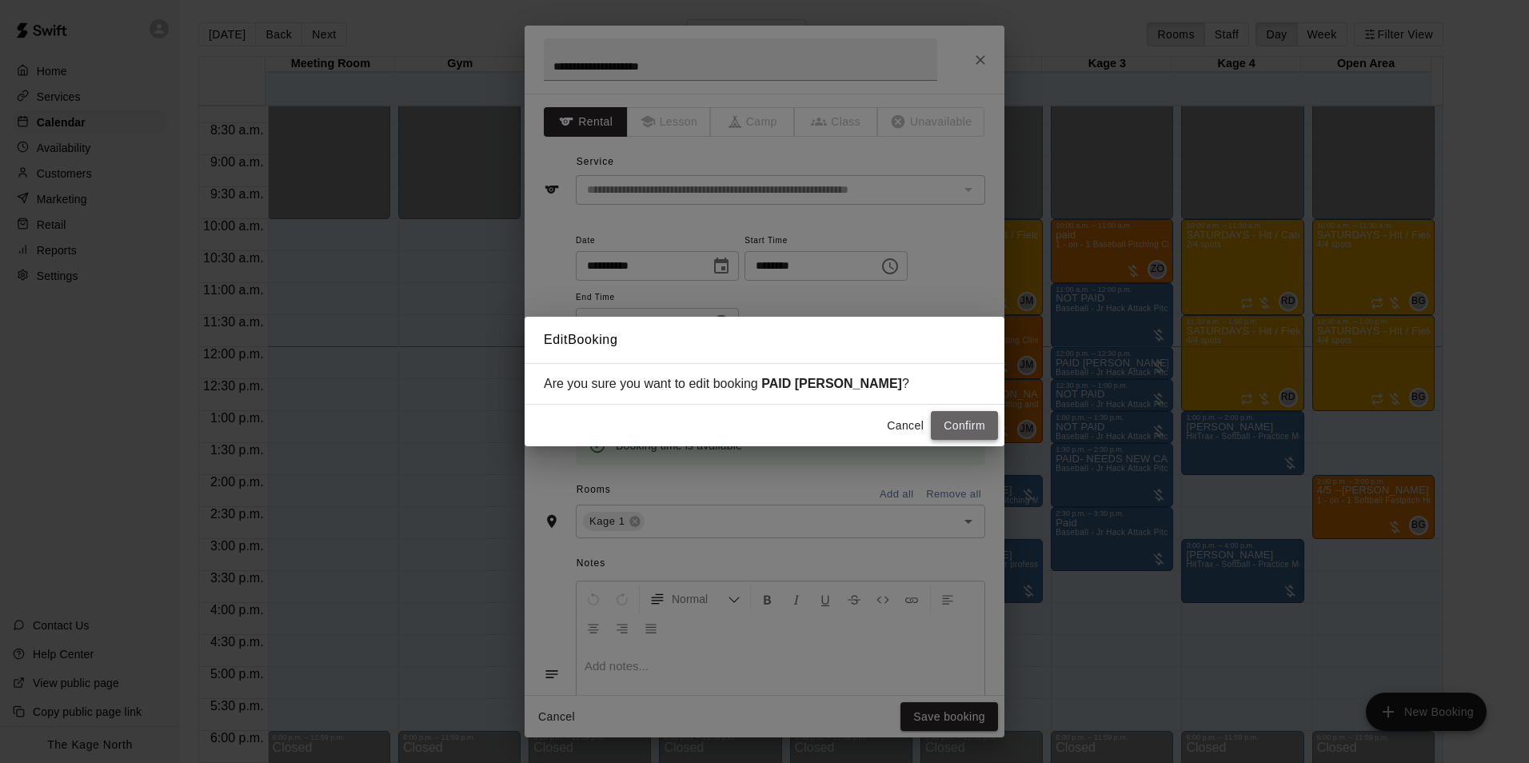
click at [958, 433] on button "Confirm" at bounding box center [964, 426] width 67 height 30
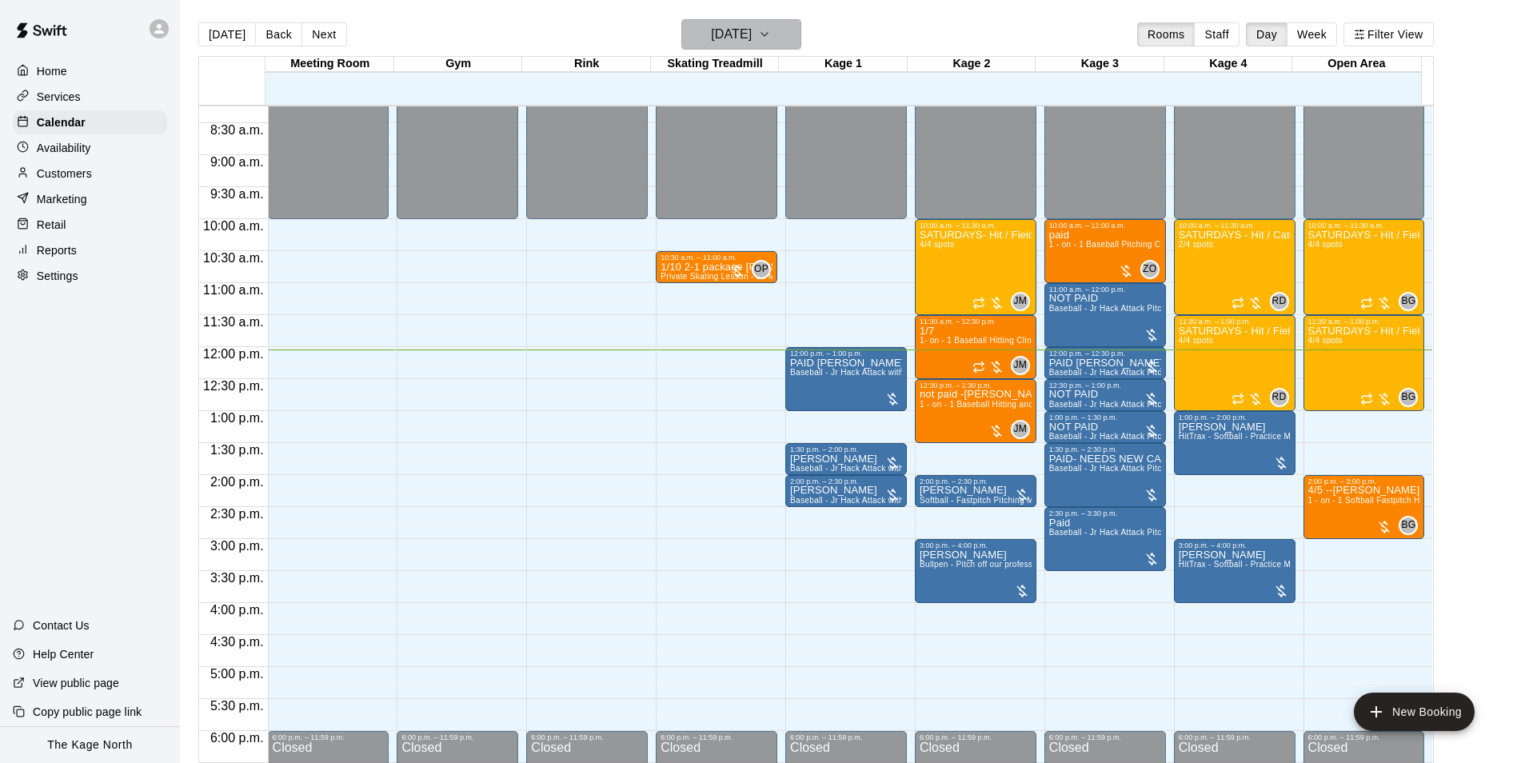
click at [752, 32] on h6 "[DATE]" at bounding box center [731, 34] width 41 height 22
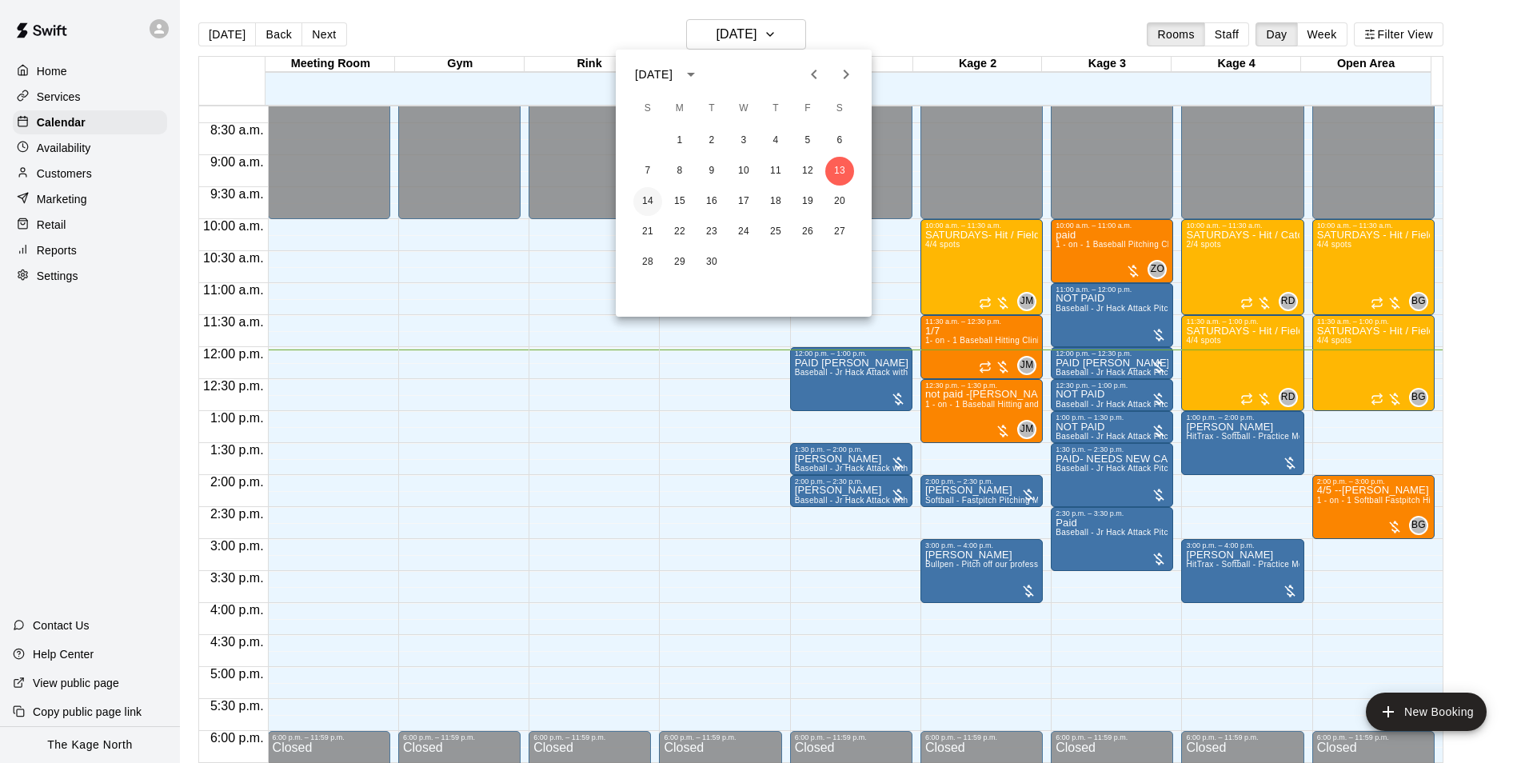
click at [648, 204] on button "14" at bounding box center [648, 201] width 29 height 29
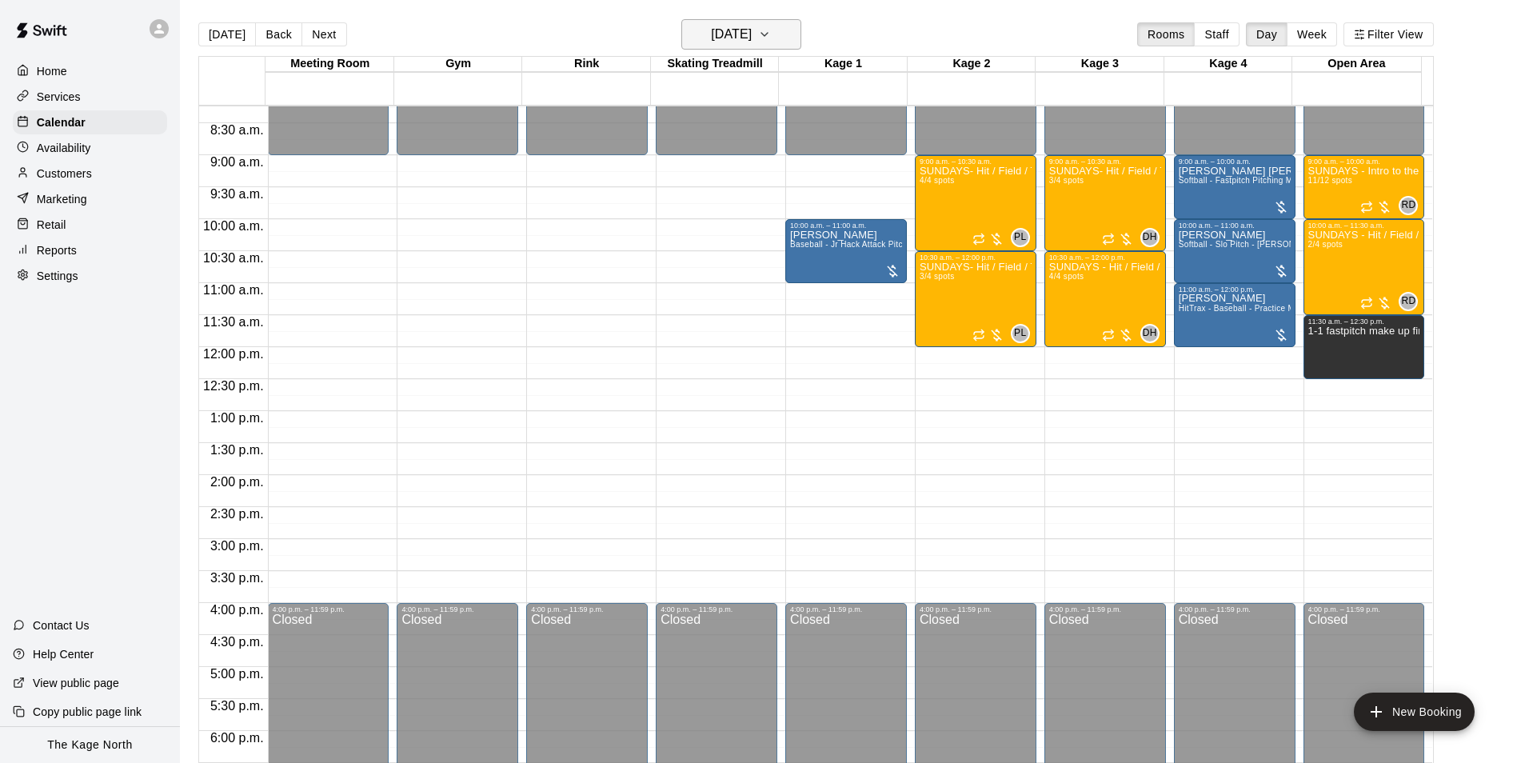
click at [757, 22] on button "Sunday Sep 14" at bounding box center [742, 34] width 120 height 30
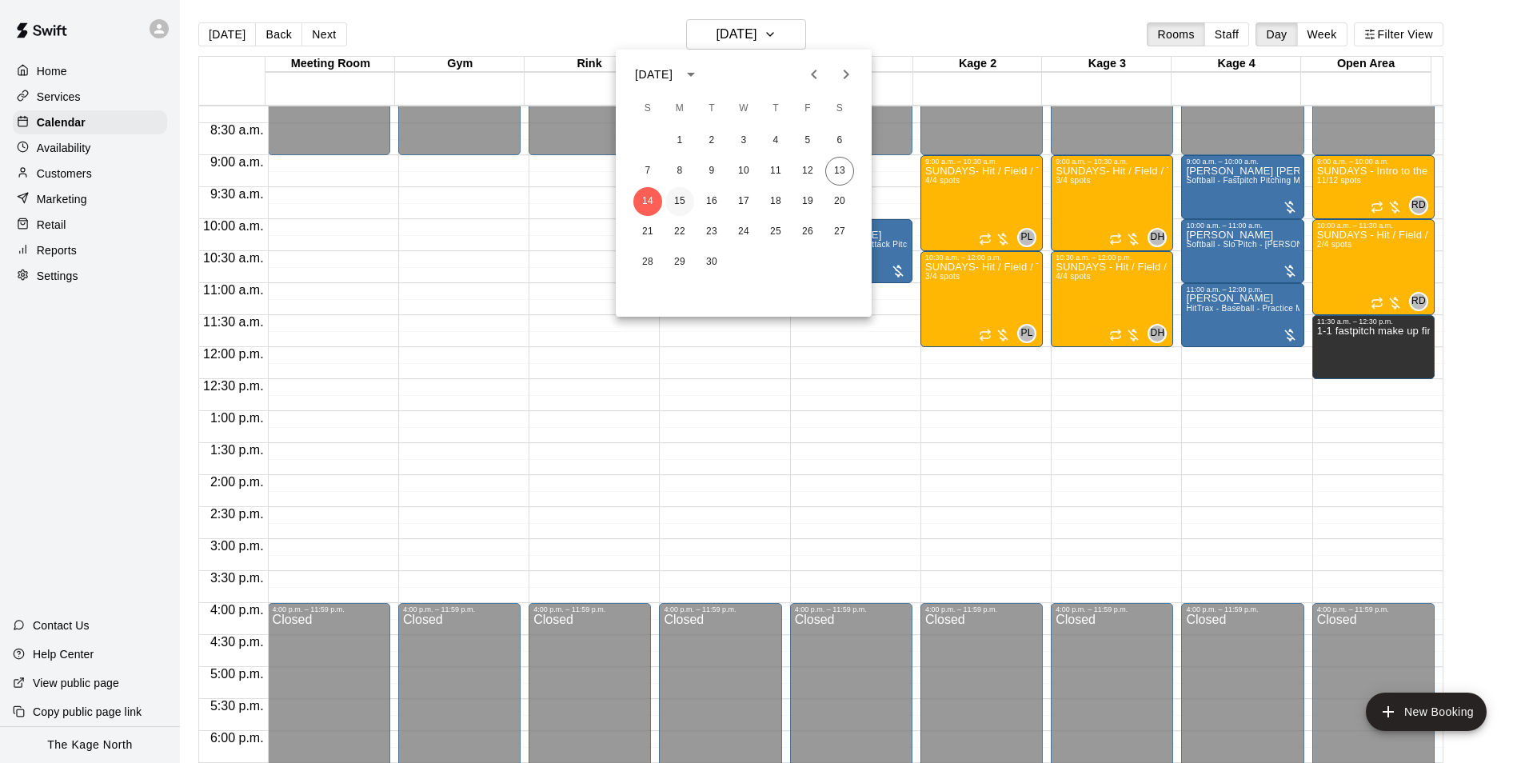
click at [675, 202] on button "15" at bounding box center [680, 201] width 29 height 29
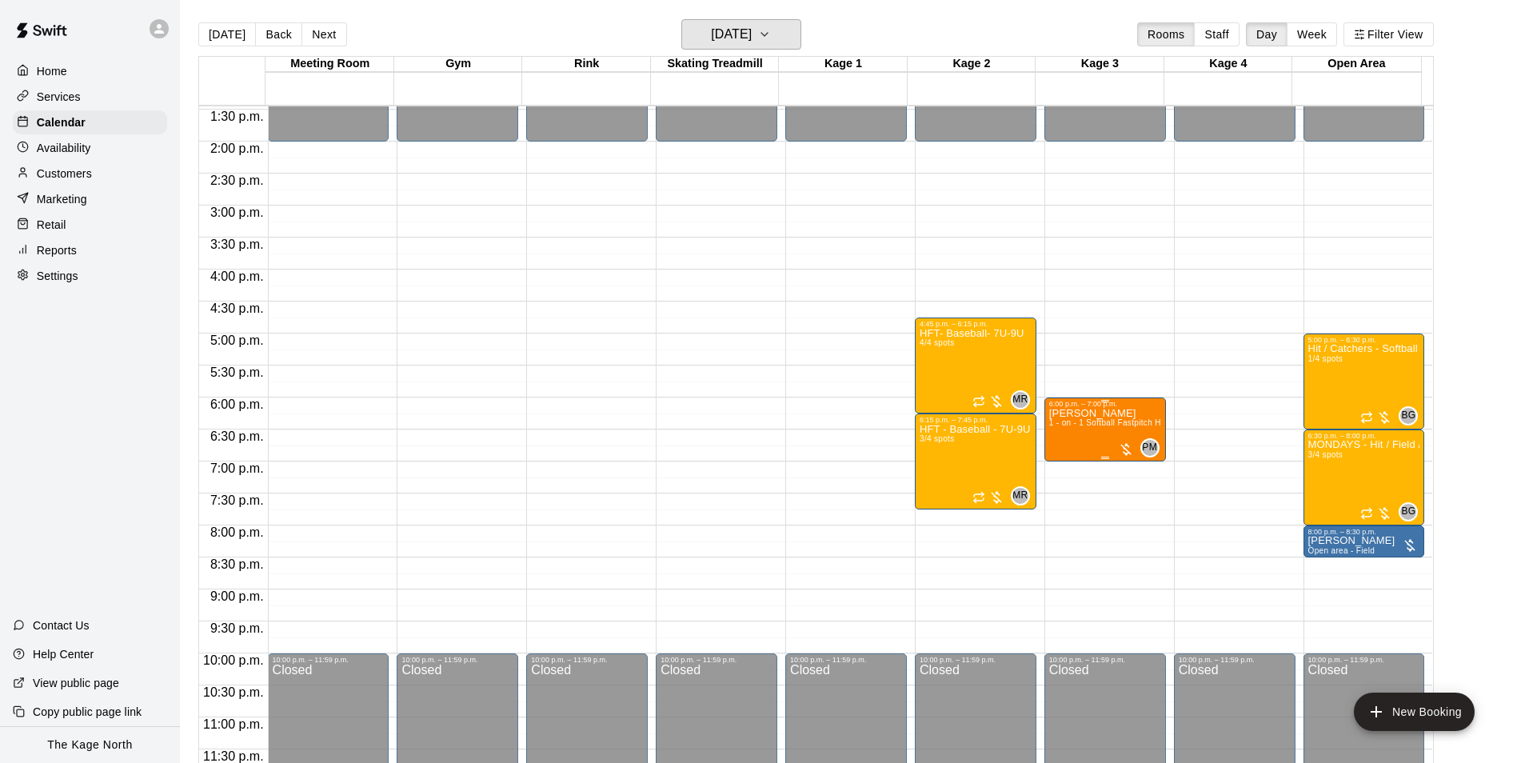
scroll to position [862, 0]
click at [752, 32] on h6 "Monday Sep 15" at bounding box center [731, 34] width 41 height 22
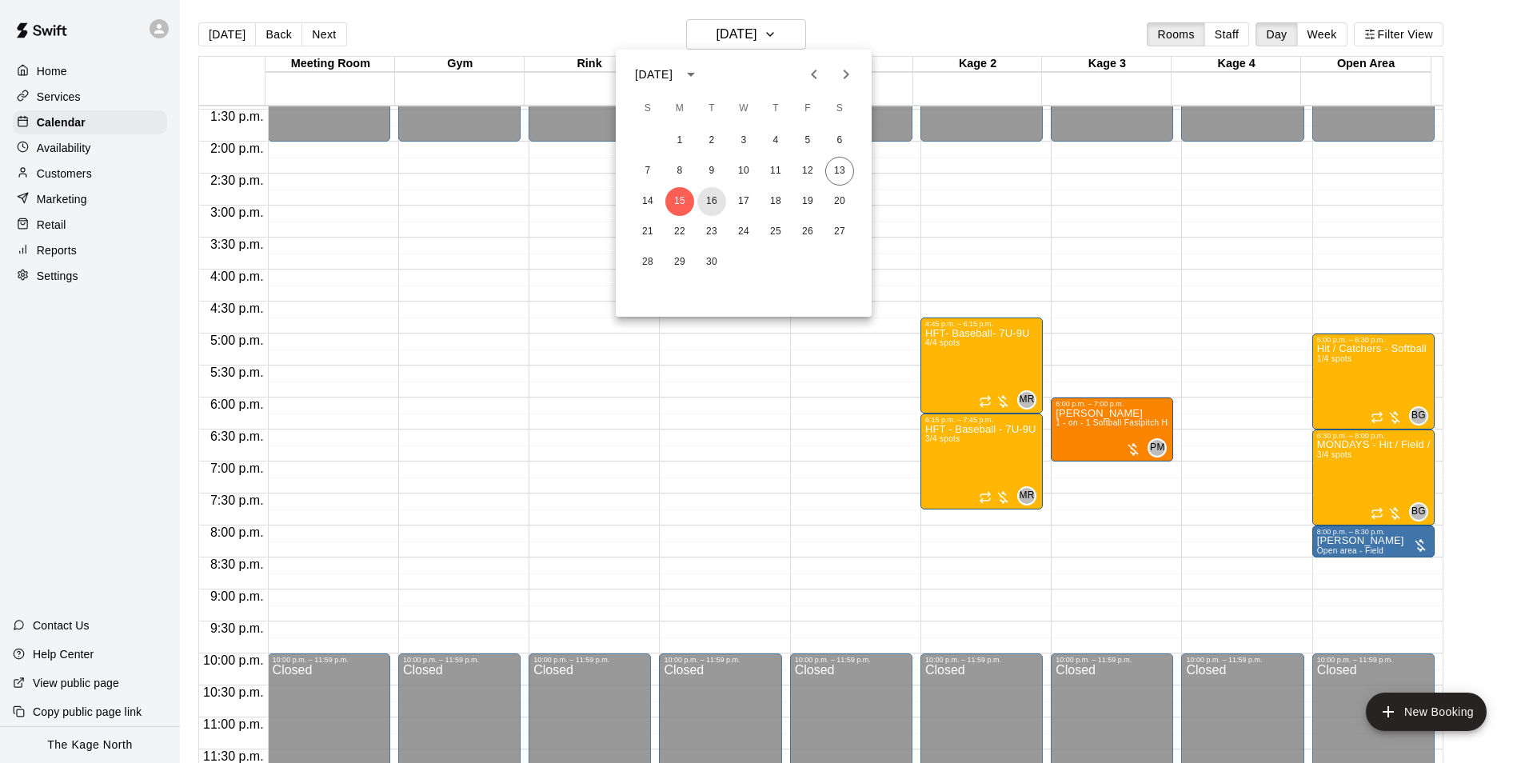
drag, startPoint x: 714, startPoint y: 197, endPoint x: 1263, endPoint y: 476, distance: 616.4
click at [714, 197] on button "16" at bounding box center [712, 201] width 29 height 29
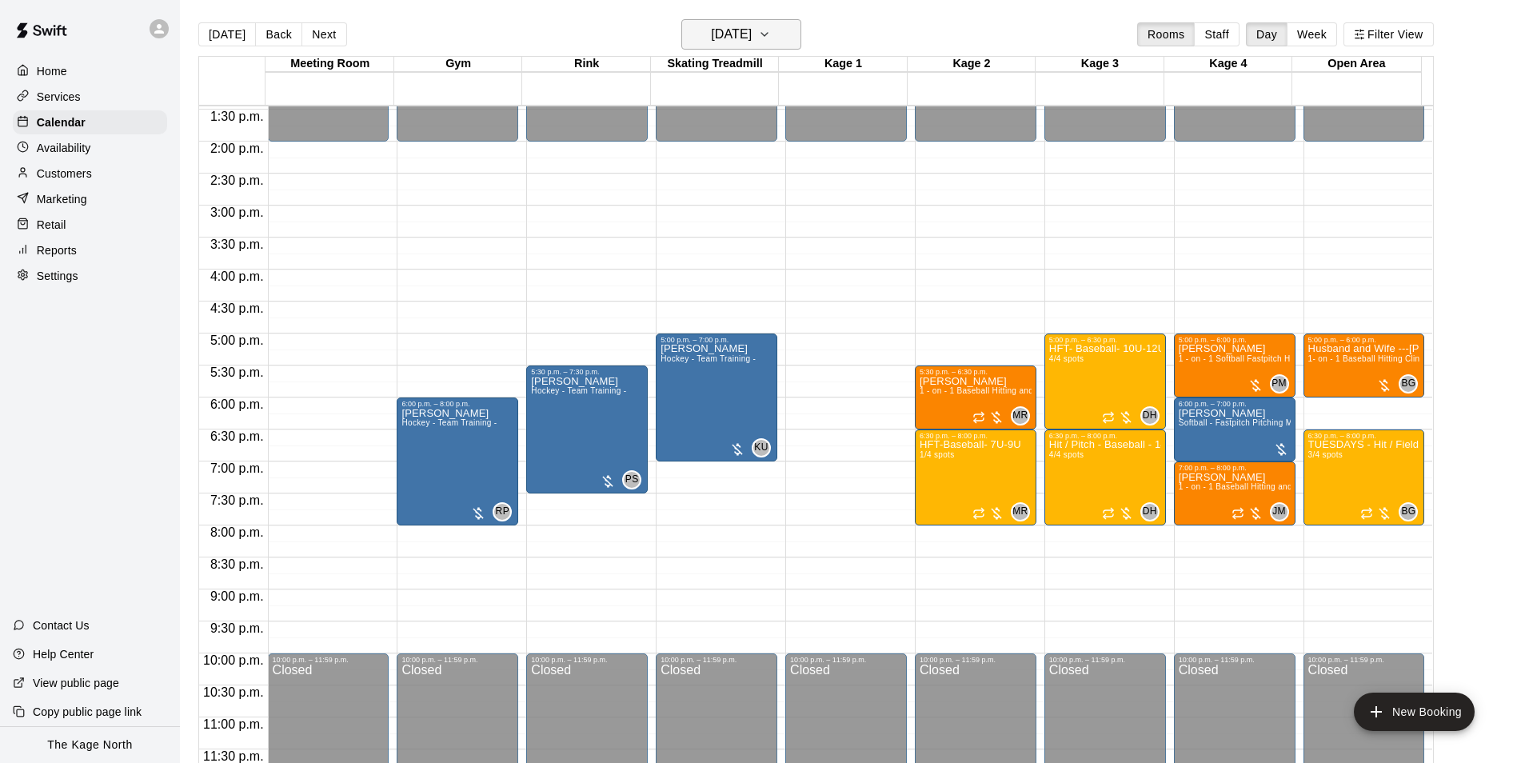
click at [750, 38] on h6 "Tuesday Sep 16" at bounding box center [731, 34] width 41 height 22
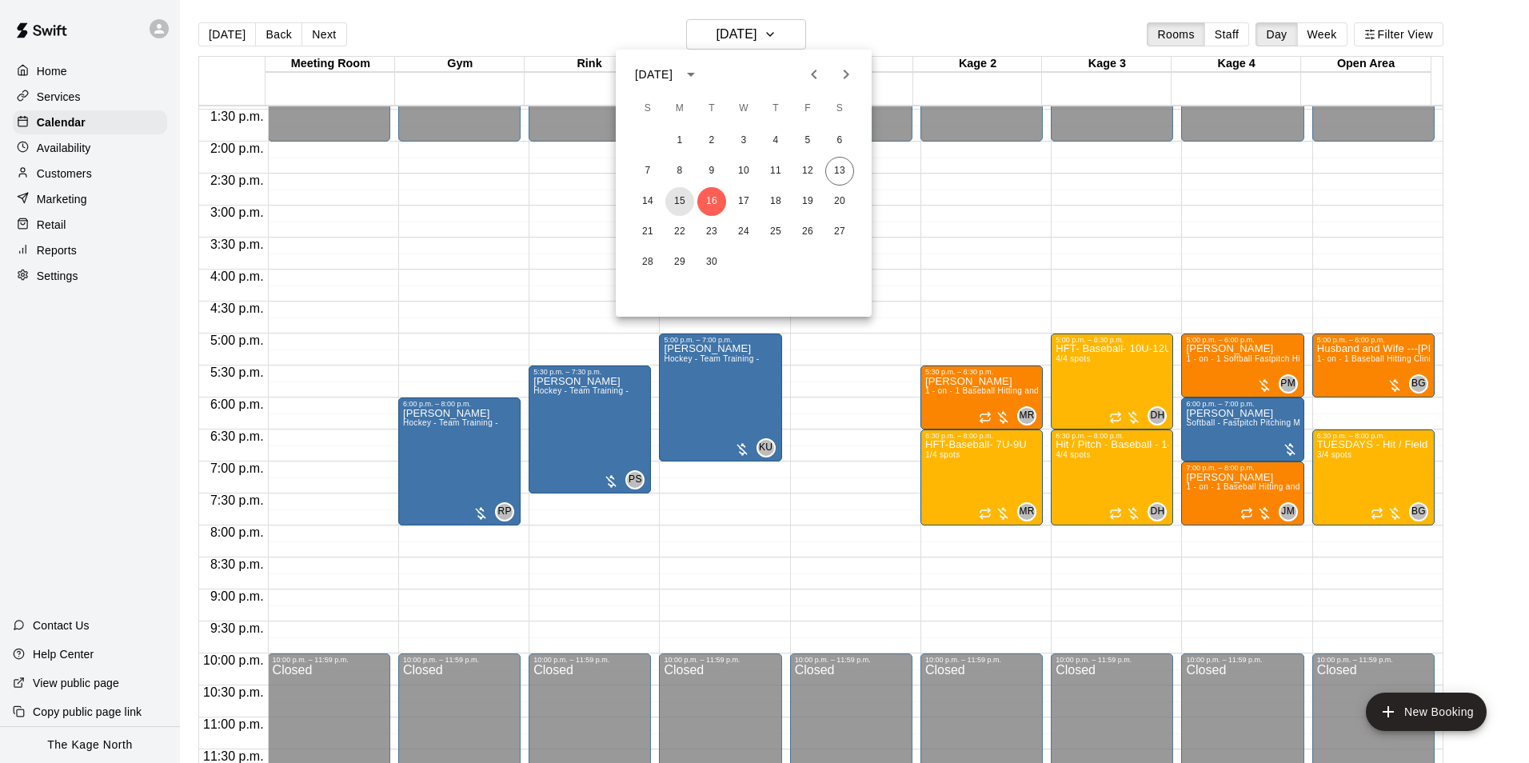
drag, startPoint x: 681, startPoint y: 200, endPoint x: 1191, endPoint y: 443, distance: 565.3
click at [681, 200] on button "15" at bounding box center [680, 201] width 29 height 29
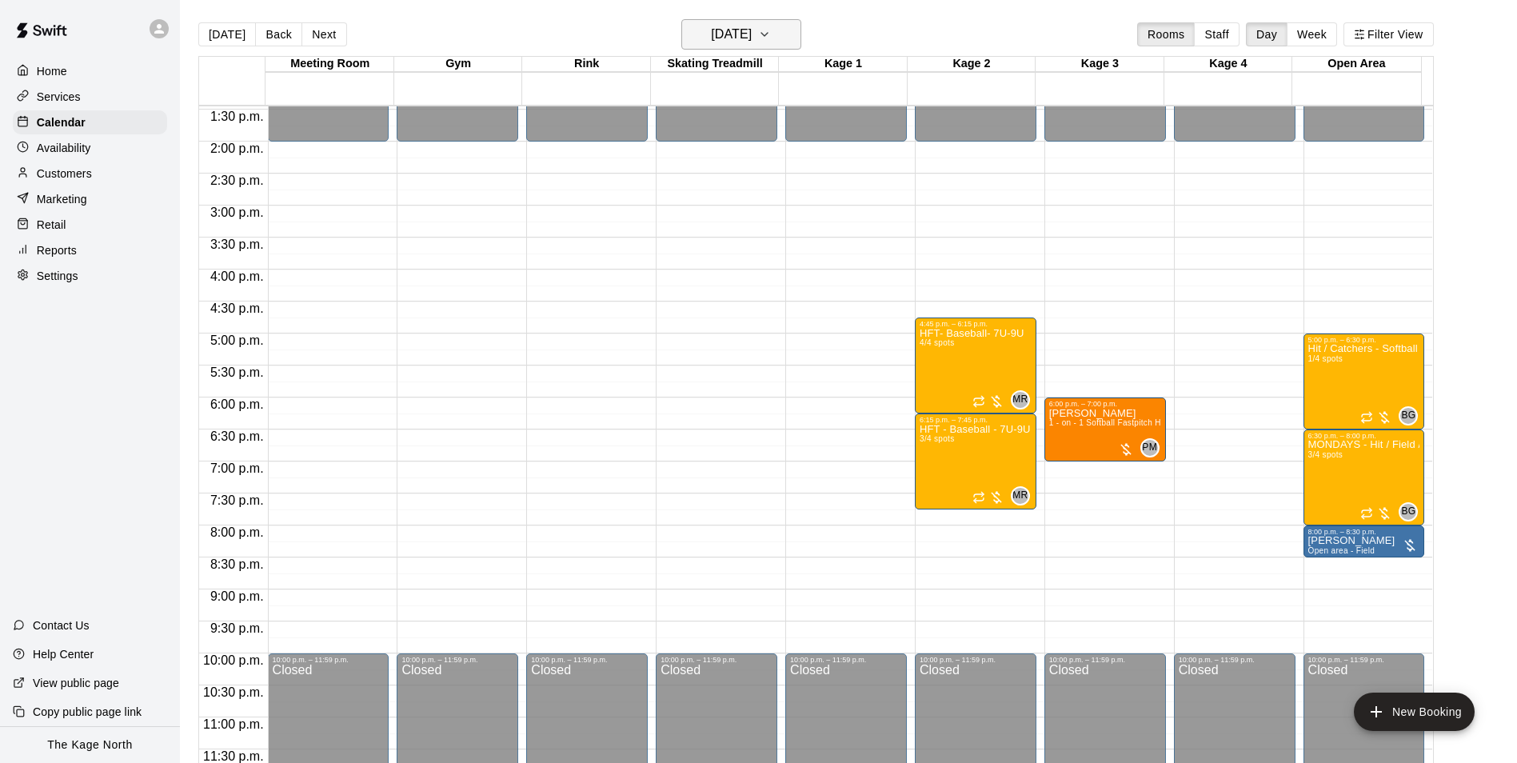
click at [752, 28] on h6 "Monday Sep 15" at bounding box center [731, 34] width 41 height 22
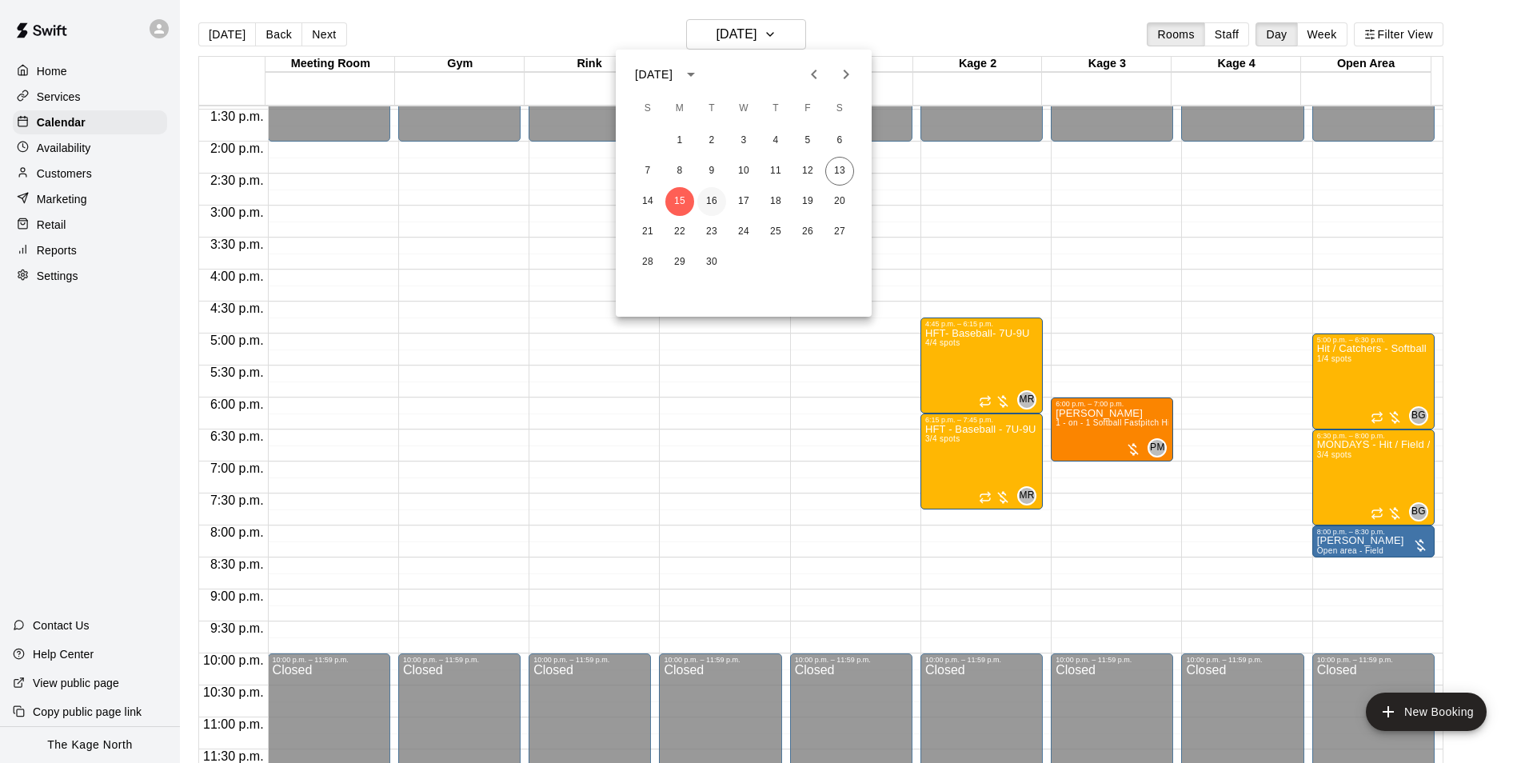
click at [715, 198] on button "16" at bounding box center [712, 201] width 29 height 29
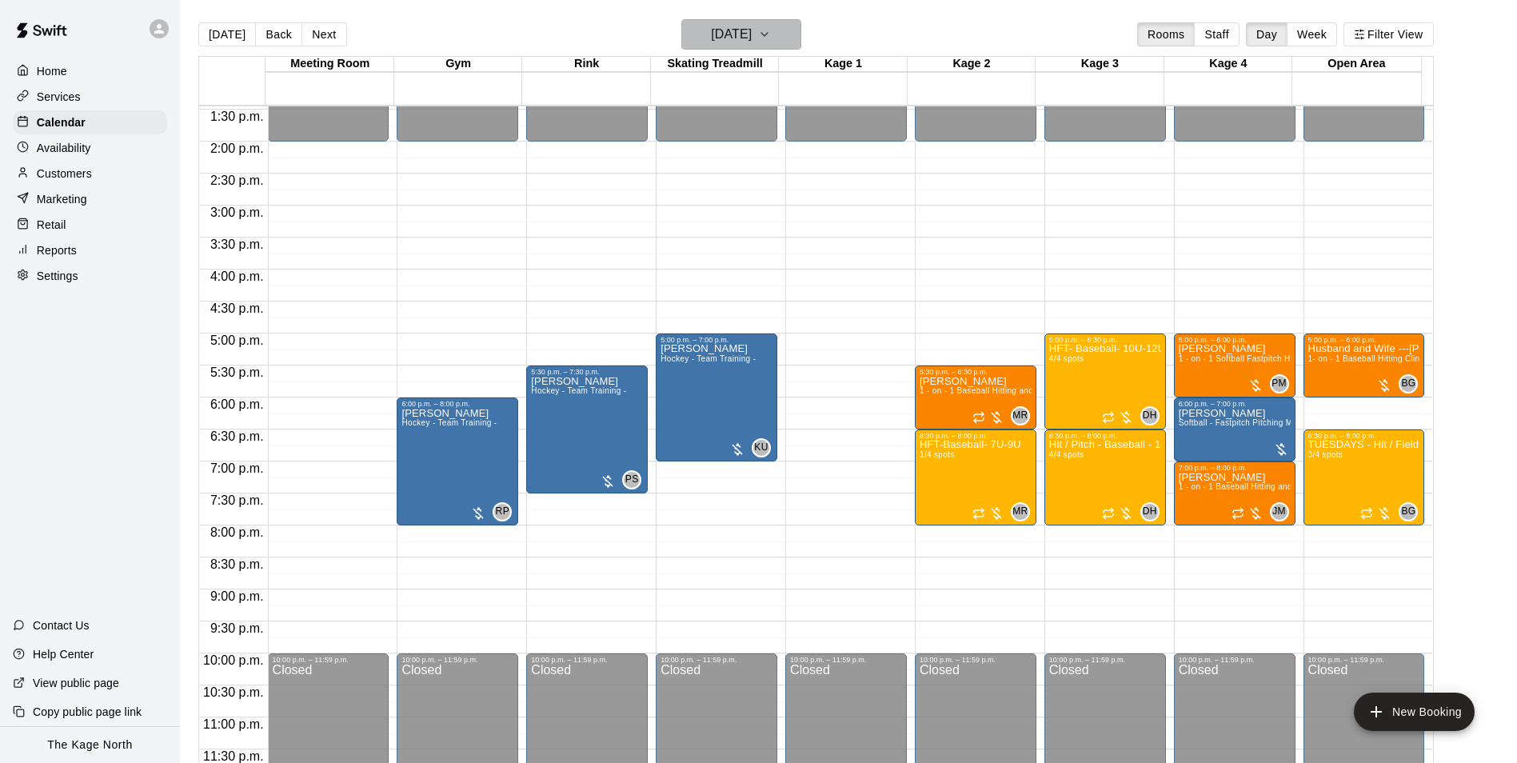
click at [750, 42] on h6 "Tuesday Sep 16" at bounding box center [731, 34] width 41 height 22
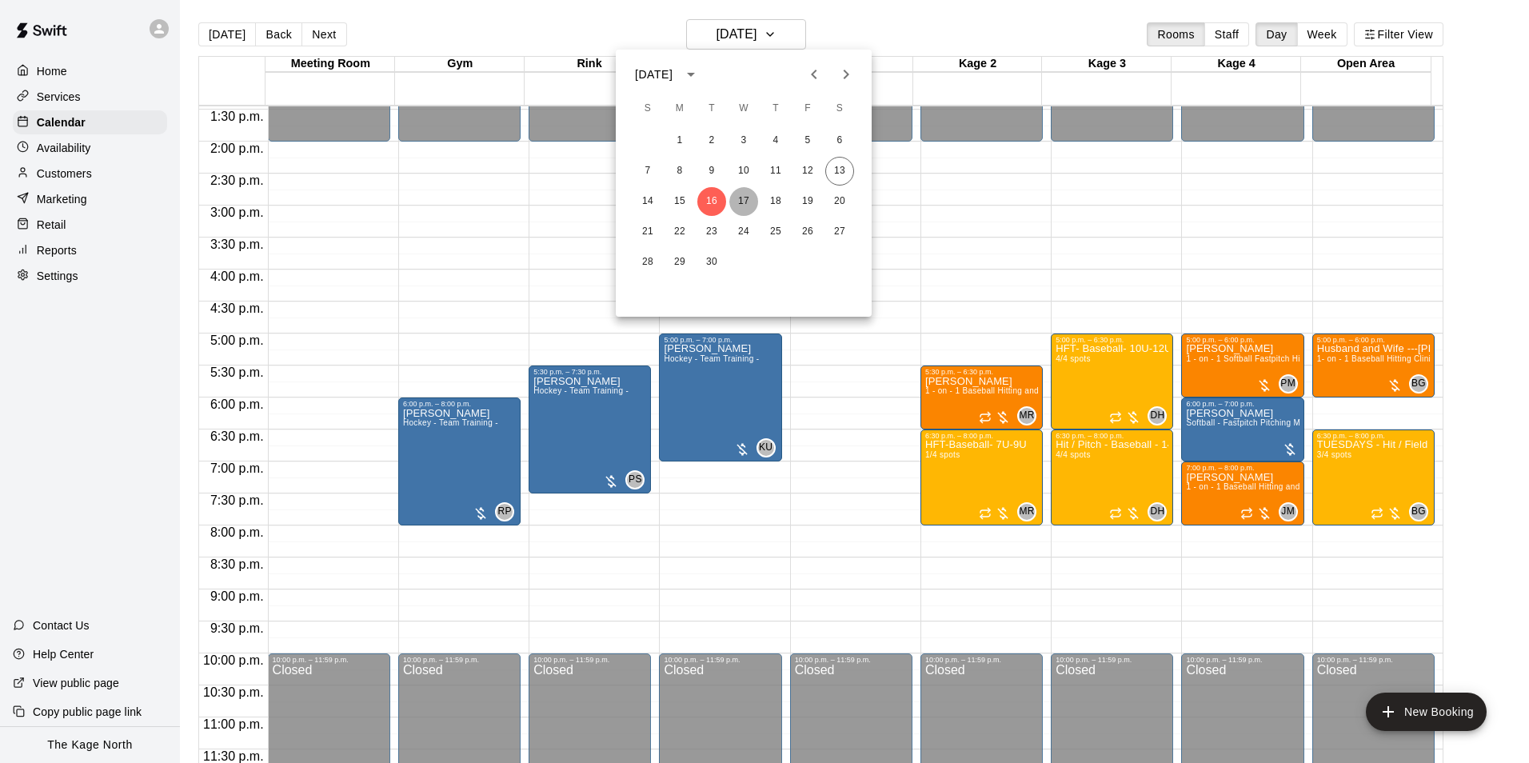
click at [743, 198] on button "17" at bounding box center [744, 201] width 29 height 29
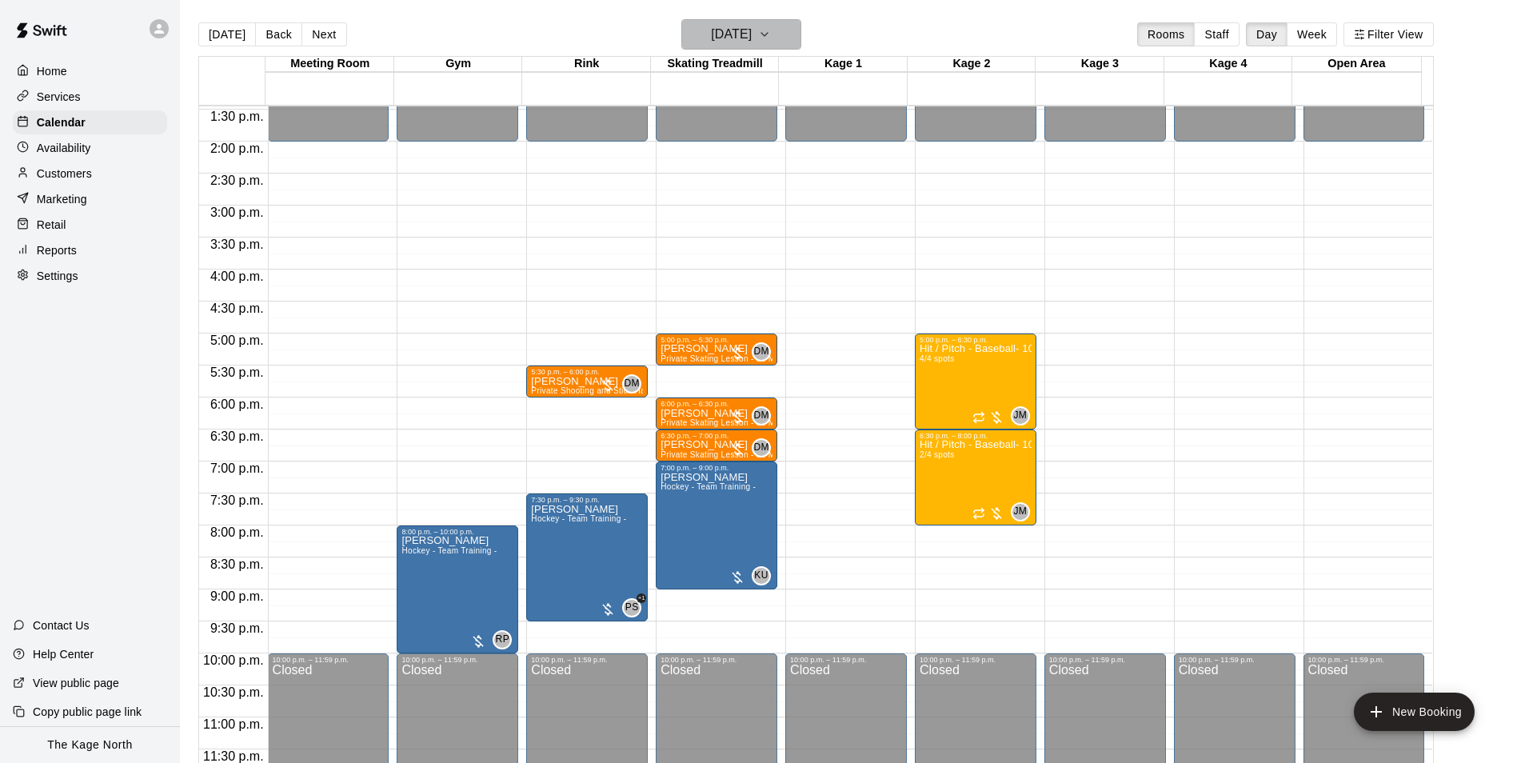
click at [752, 38] on h6 "Wednesday Sep 17" at bounding box center [731, 34] width 41 height 22
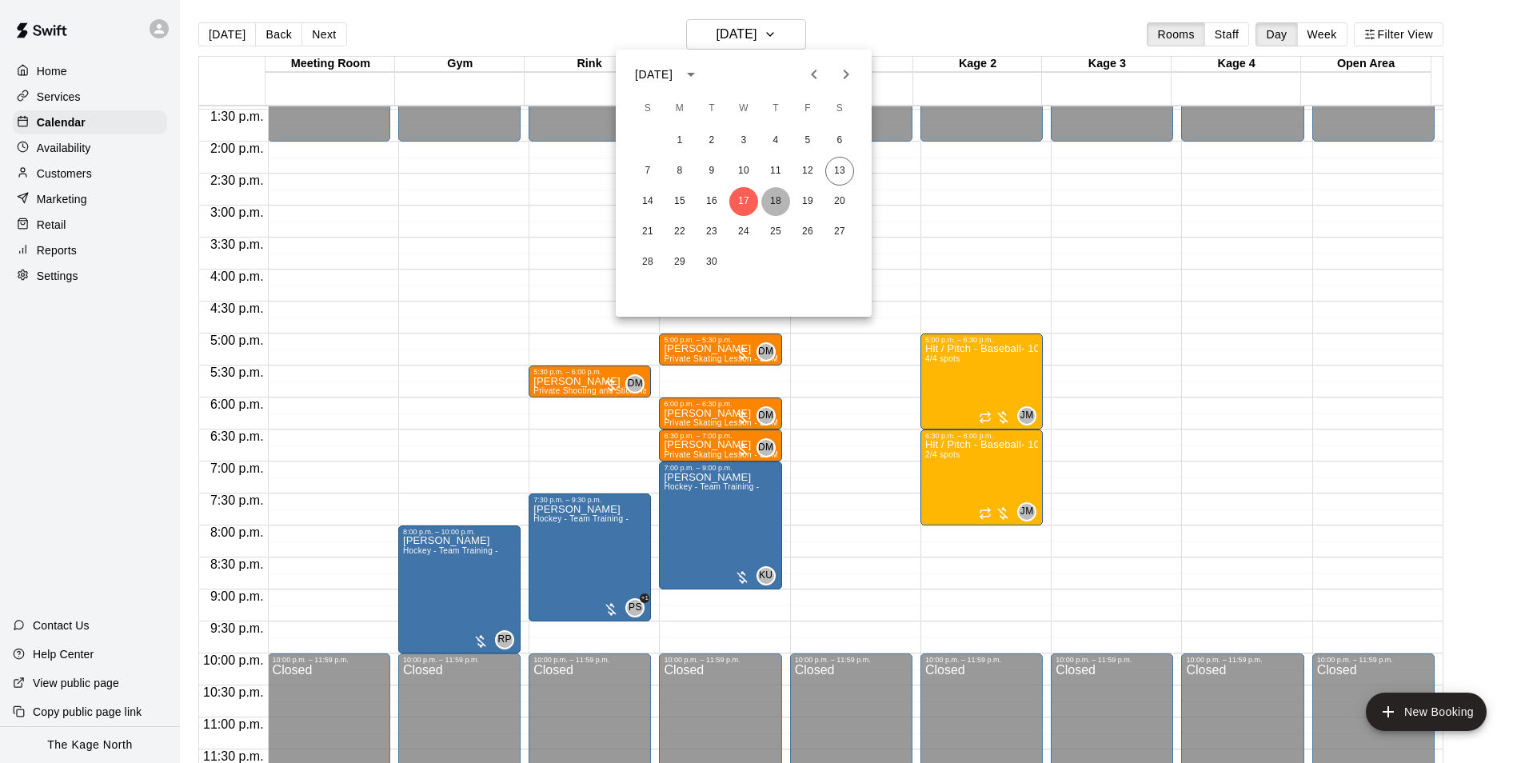
click at [773, 198] on button "18" at bounding box center [776, 201] width 29 height 29
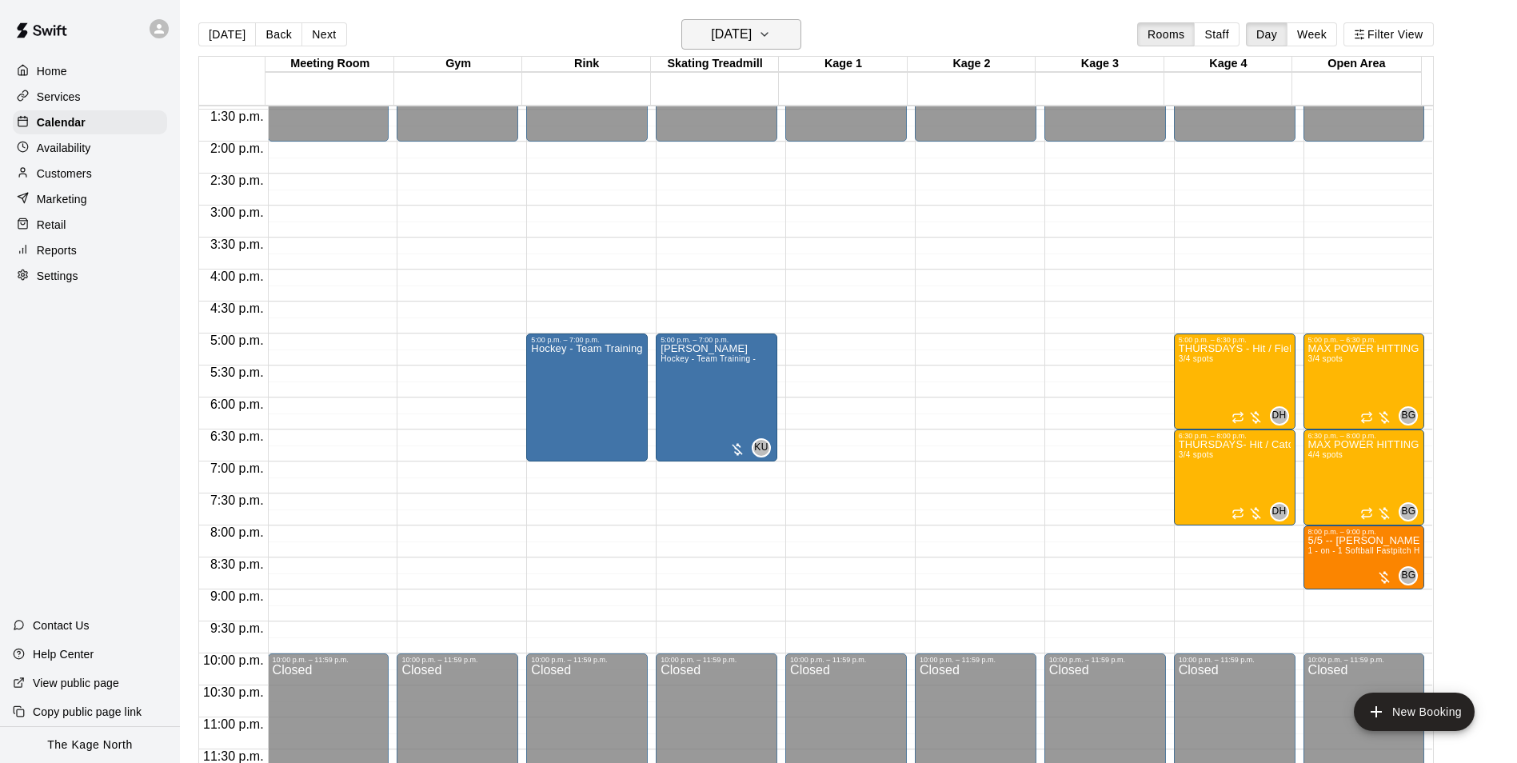
click at [752, 34] on h6 "Thursday Sep 18" at bounding box center [731, 34] width 41 height 22
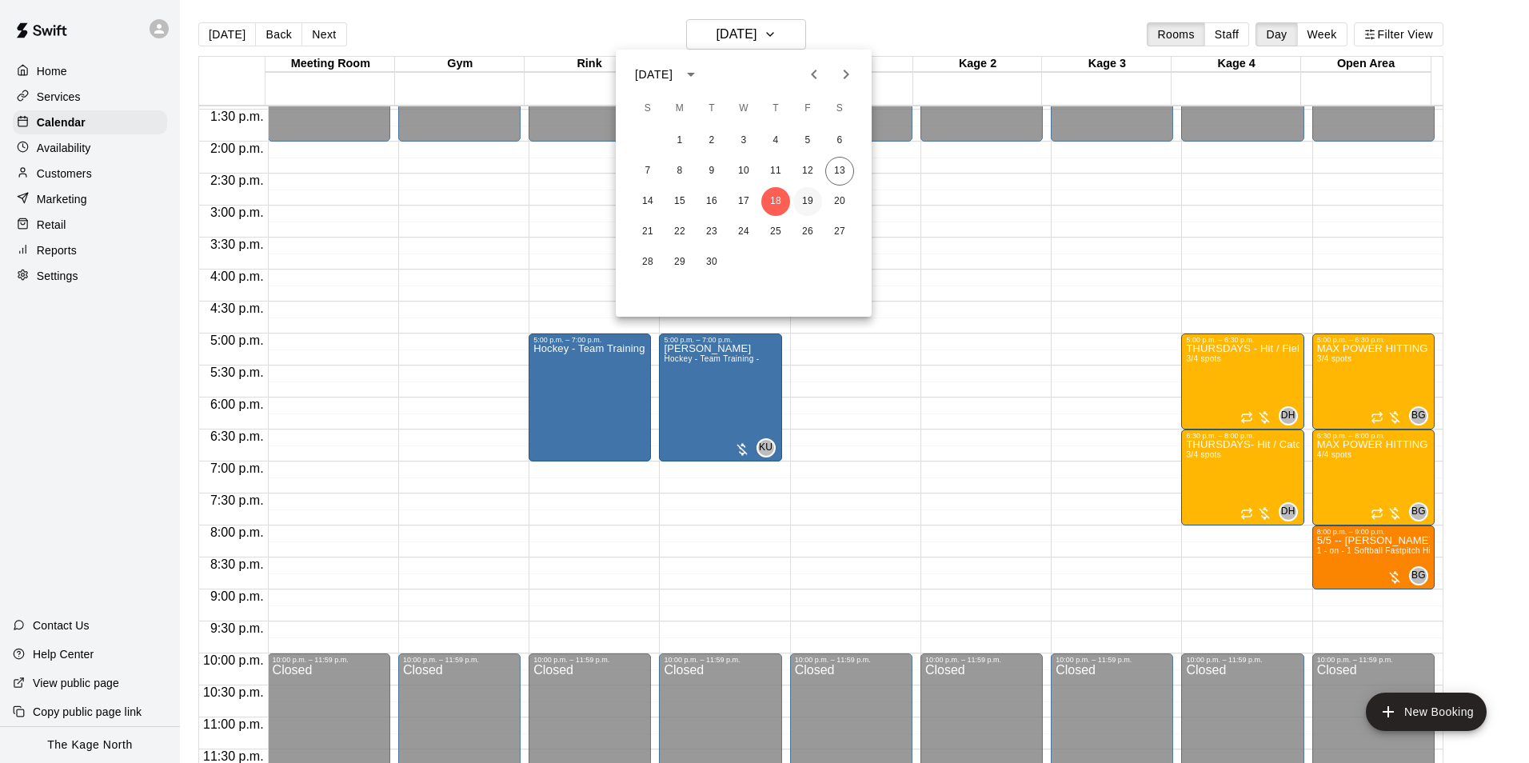
click at [802, 204] on button "19" at bounding box center [808, 201] width 29 height 29
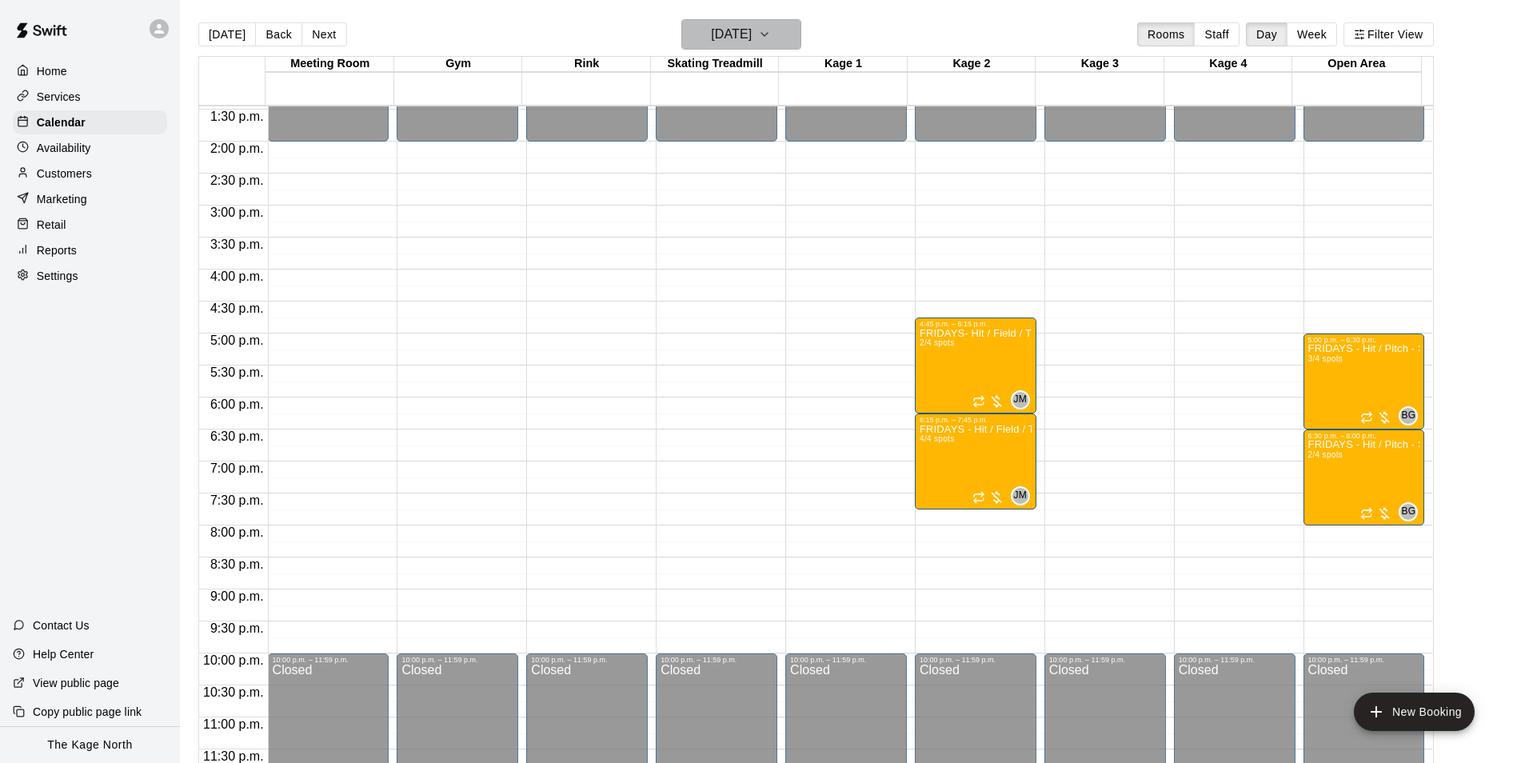
click at [774, 38] on button "Friday Sep 19" at bounding box center [742, 34] width 120 height 30
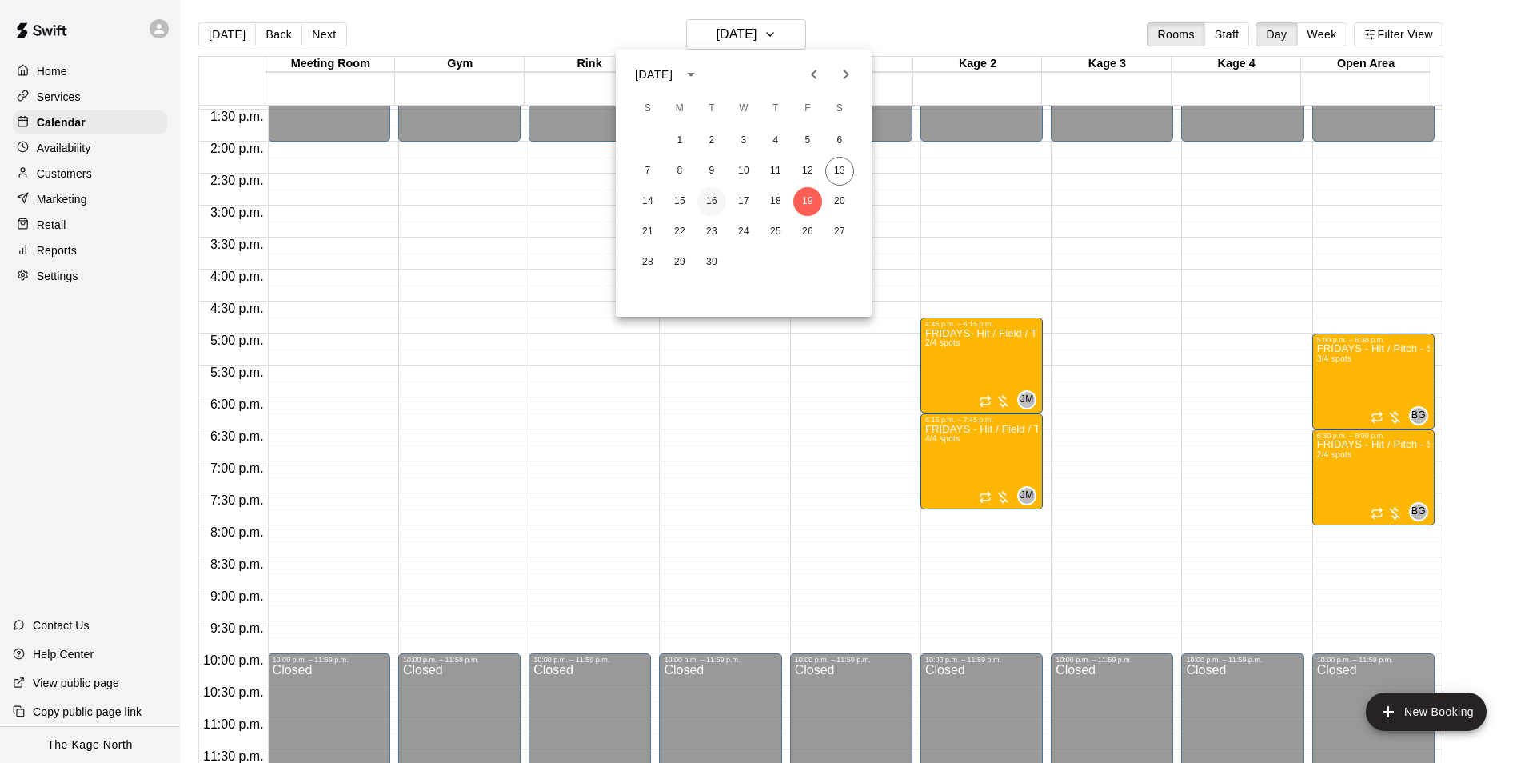
click at [712, 201] on button "16" at bounding box center [712, 201] width 29 height 29
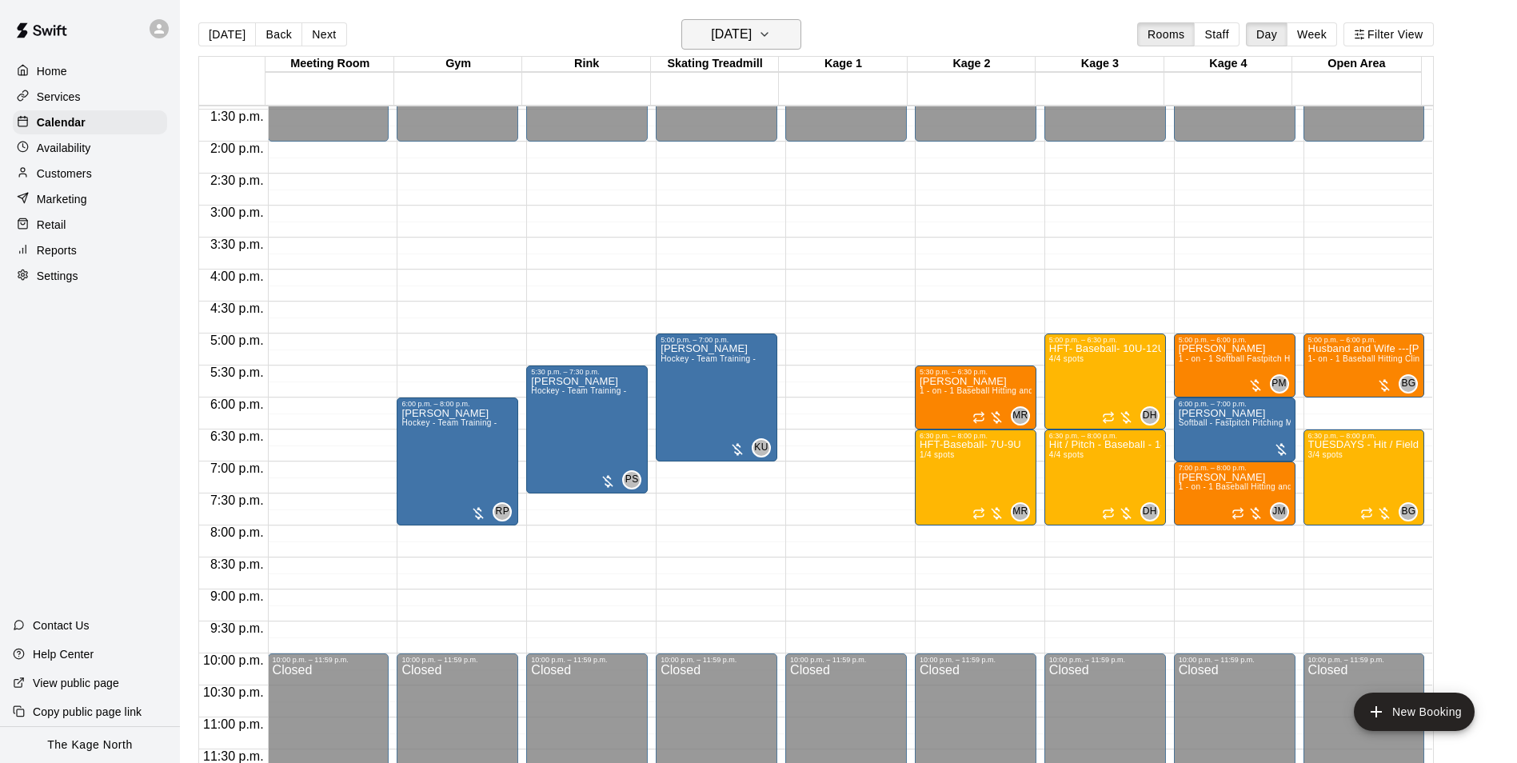
click at [752, 31] on h6 "Tuesday Sep 16" at bounding box center [731, 34] width 41 height 22
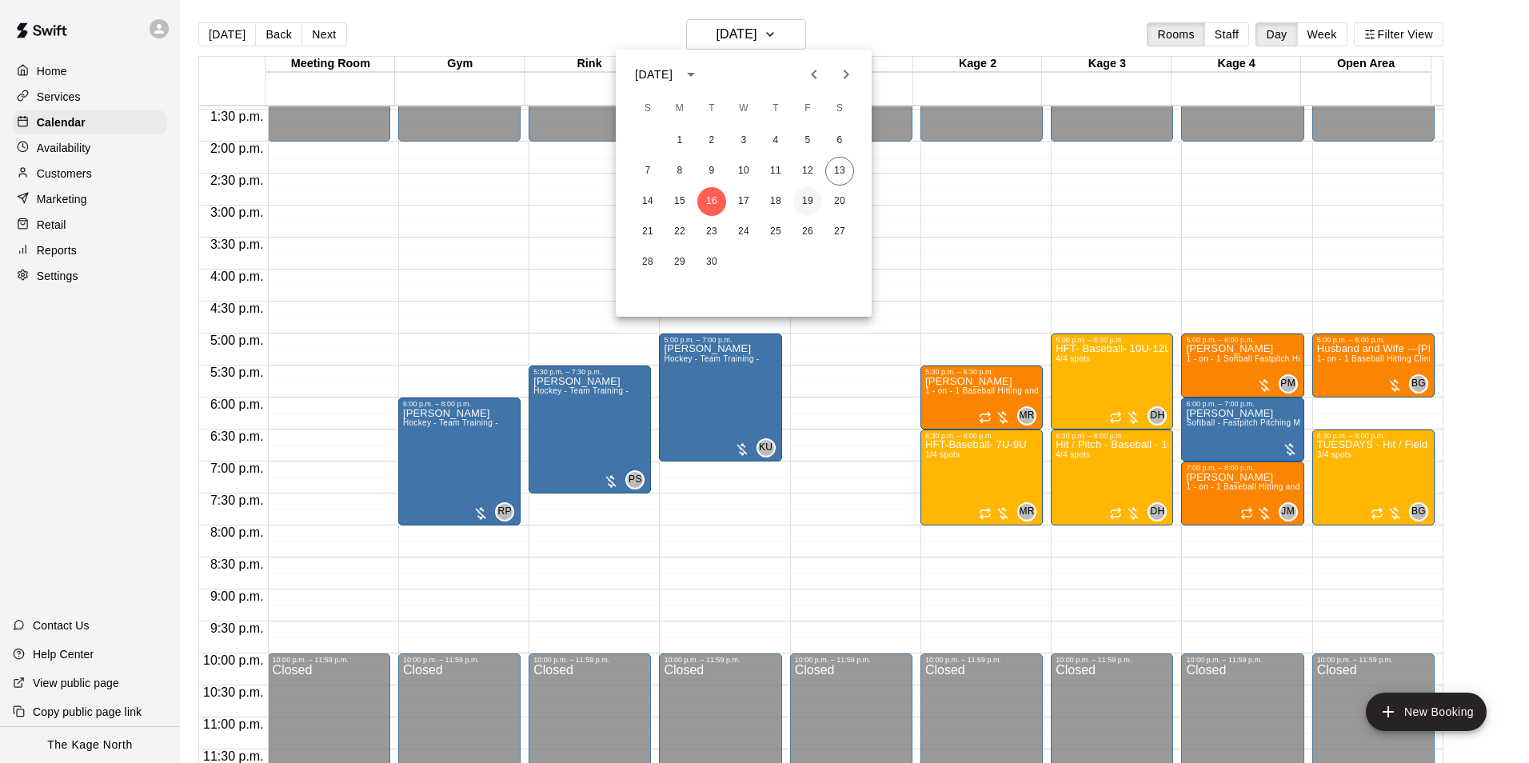
click at [809, 202] on button "19" at bounding box center [808, 201] width 29 height 29
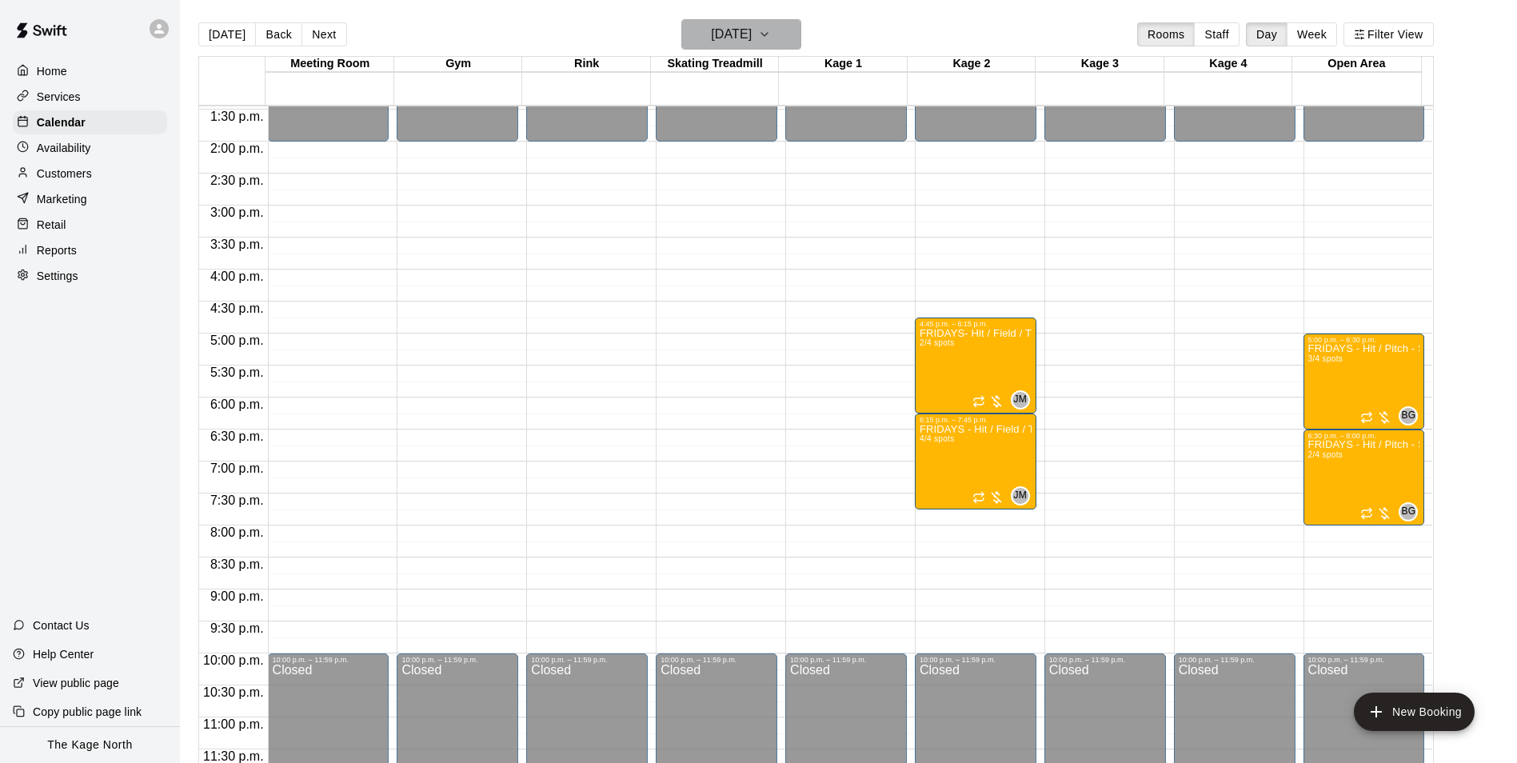
click at [771, 33] on icon "button" at bounding box center [764, 34] width 13 height 19
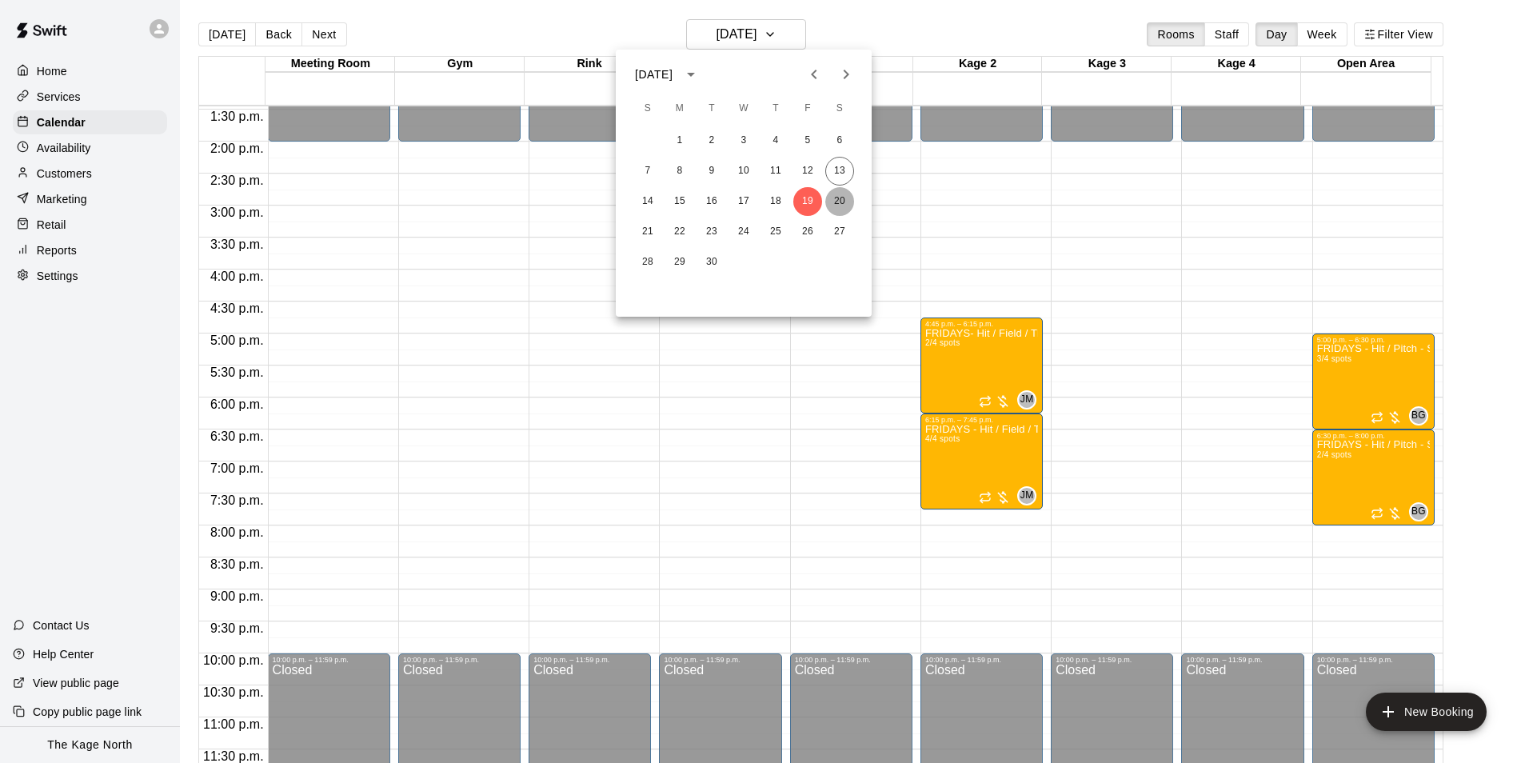
click at [840, 200] on button "20" at bounding box center [840, 201] width 29 height 29
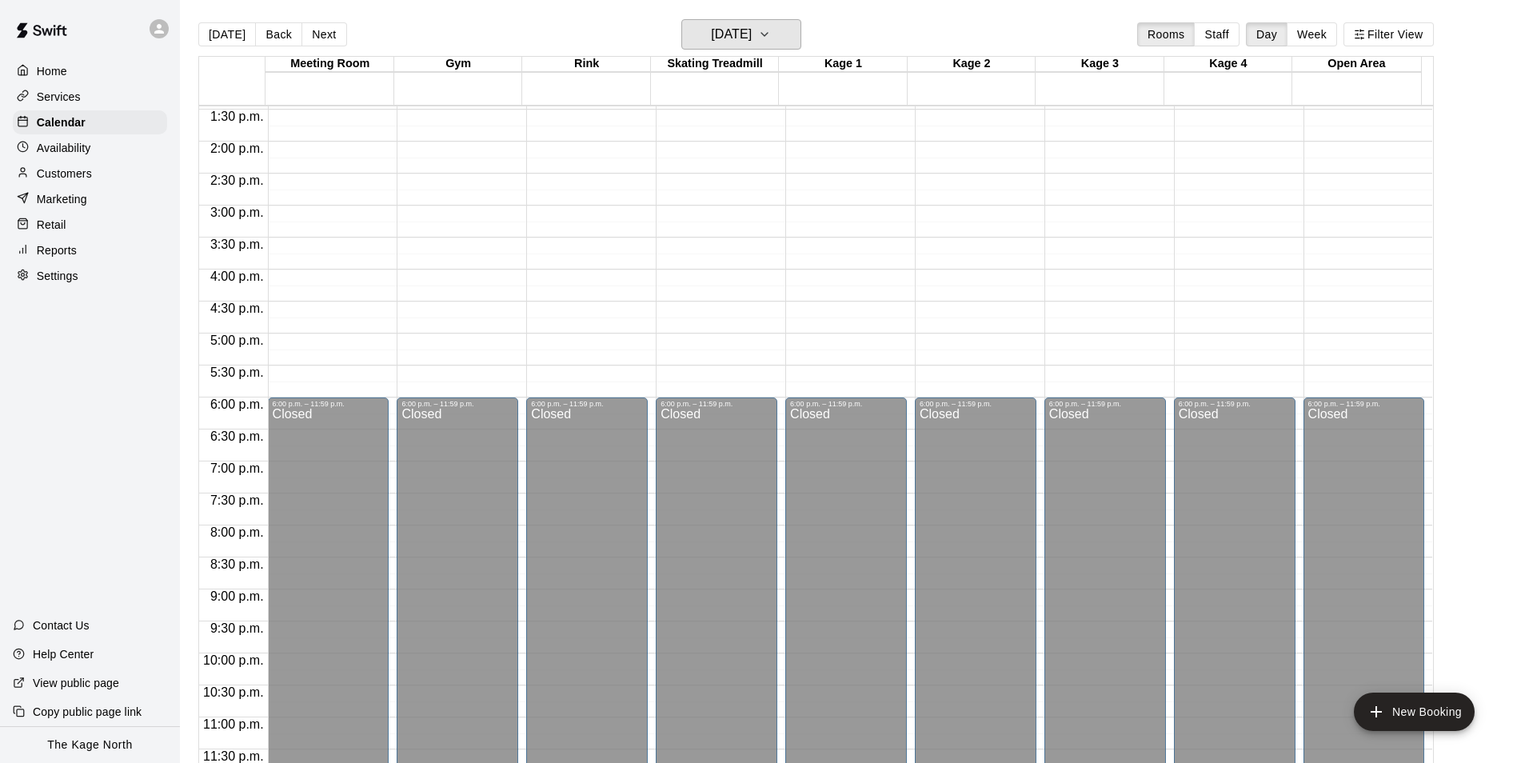
click at [771, 39] on icon "button" at bounding box center [764, 34] width 13 height 19
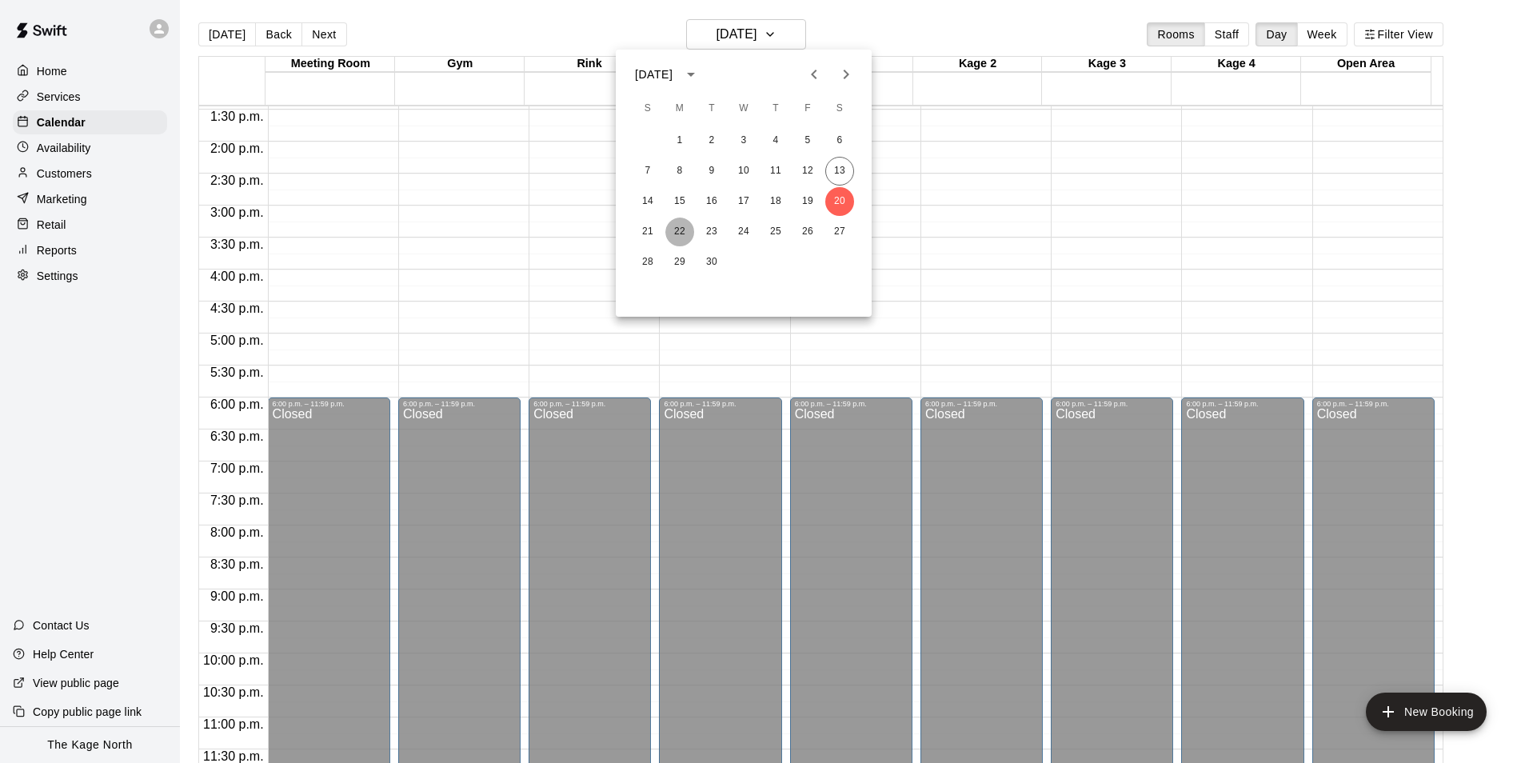
click at [675, 228] on button "22" at bounding box center [680, 232] width 29 height 29
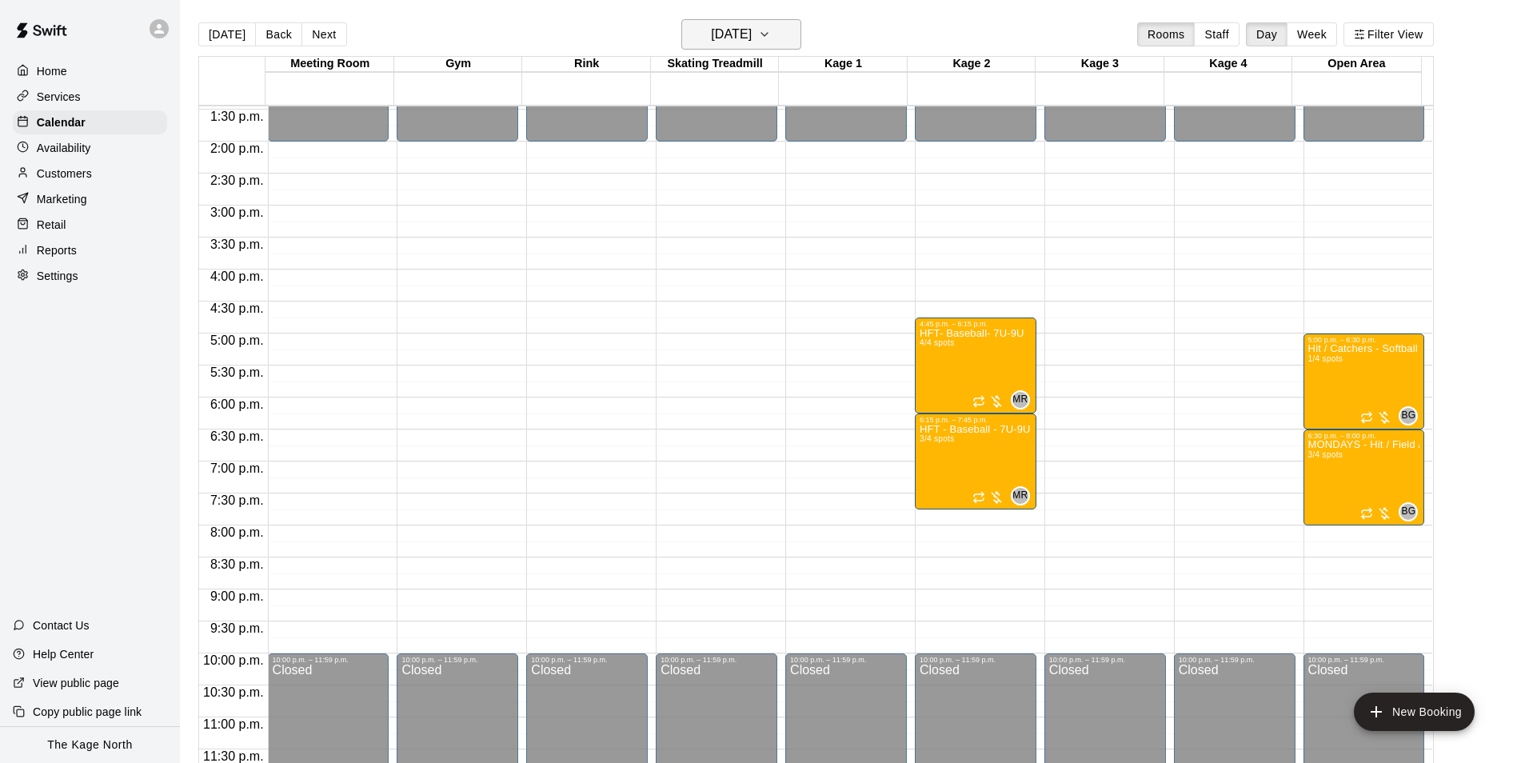
click at [752, 31] on h6 "Monday Sep 22" at bounding box center [731, 34] width 41 height 22
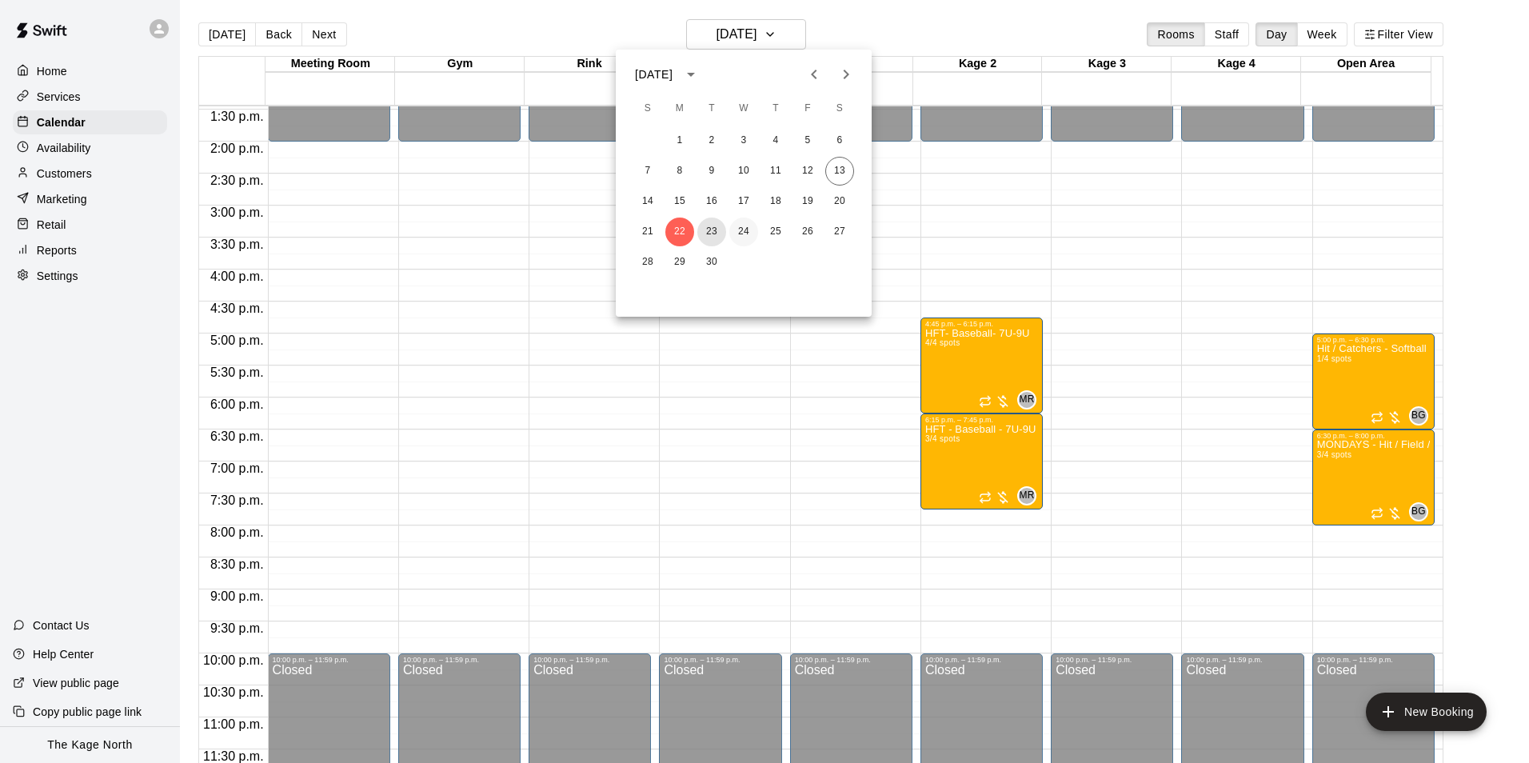
click at [718, 230] on button "23" at bounding box center [712, 232] width 29 height 29
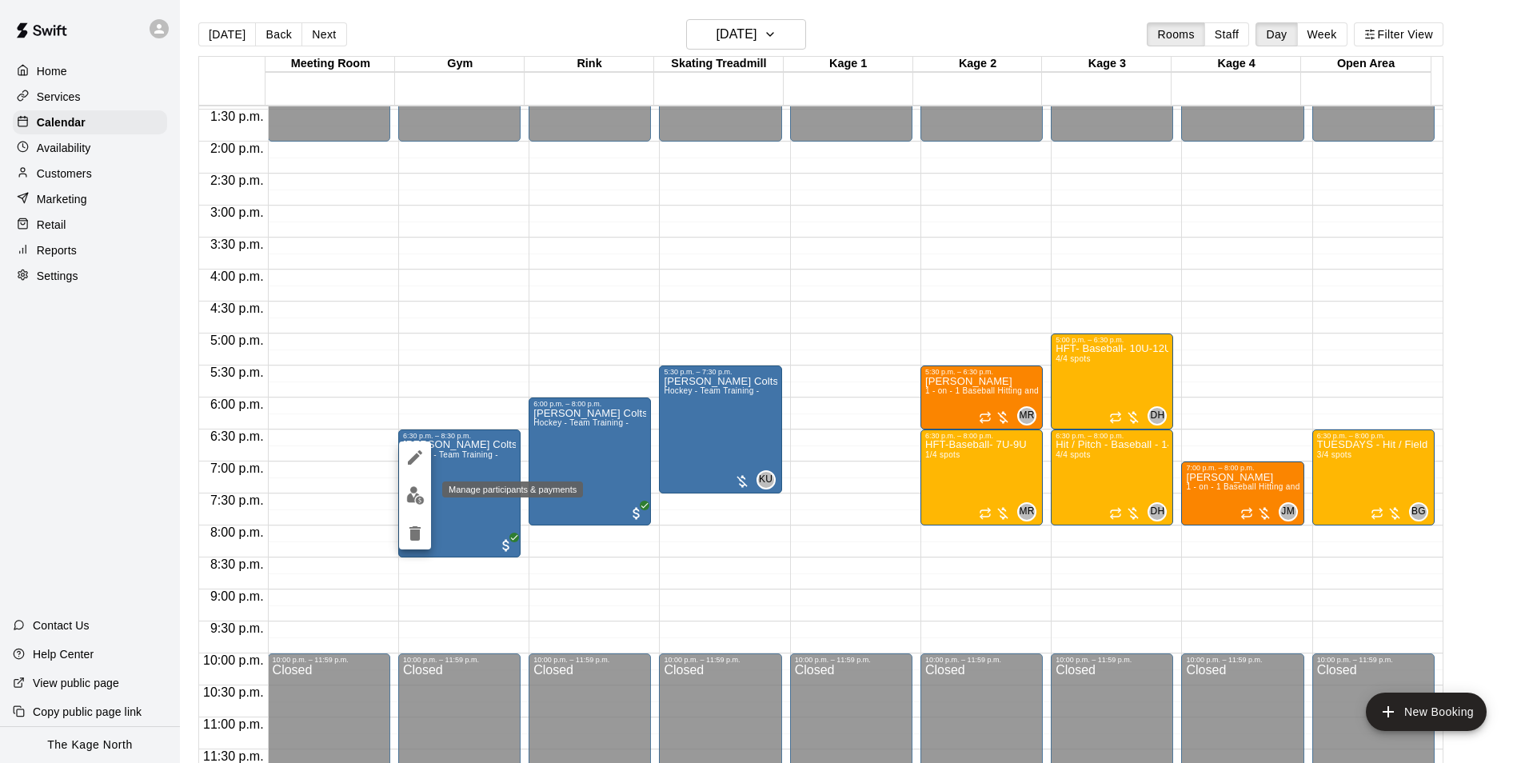
click at [422, 495] on img "edit" at bounding box center [415, 495] width 18 height 18
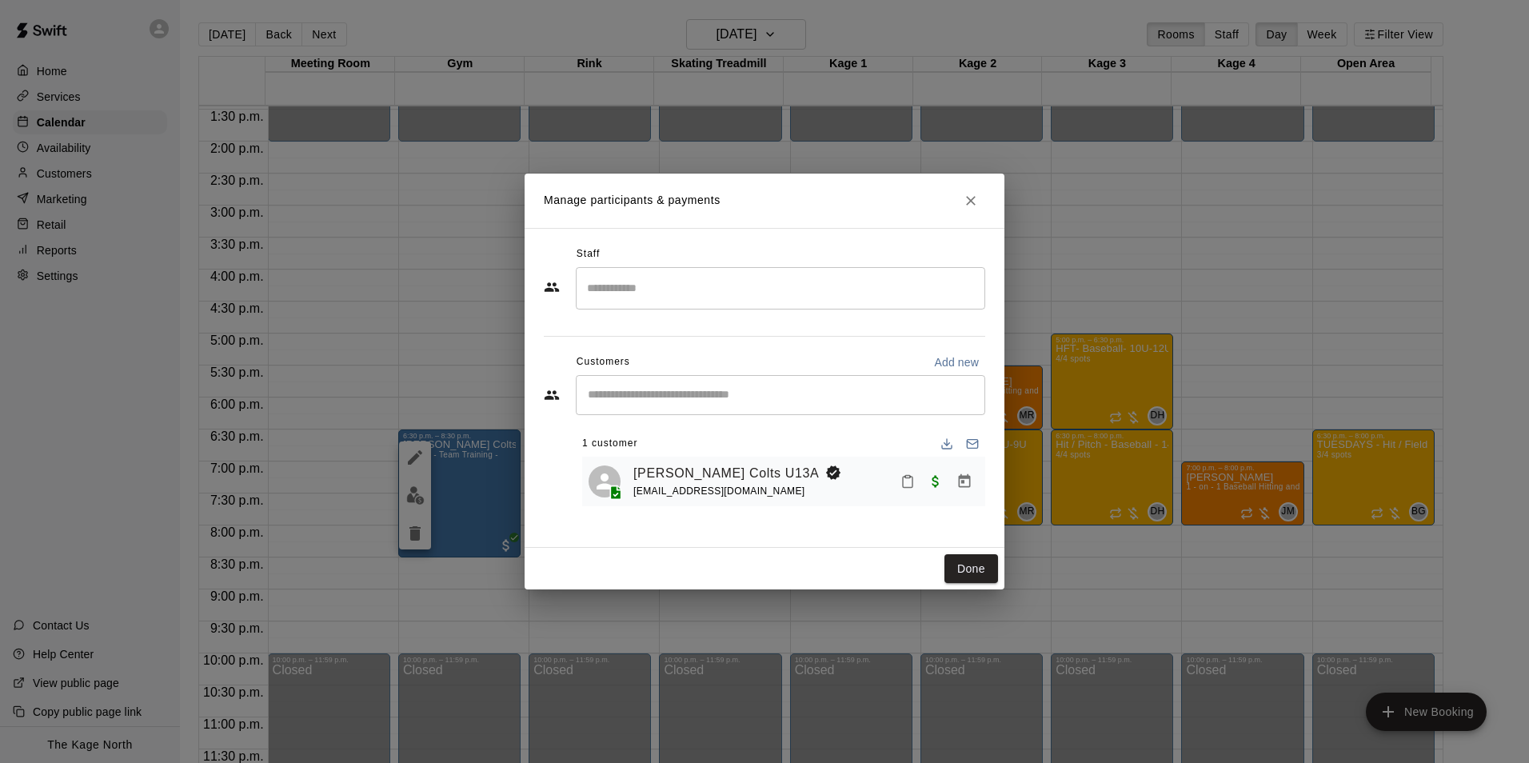
click at [639, 291] on input "Search staff" at bounding box center [780, 288] width 395 height 28
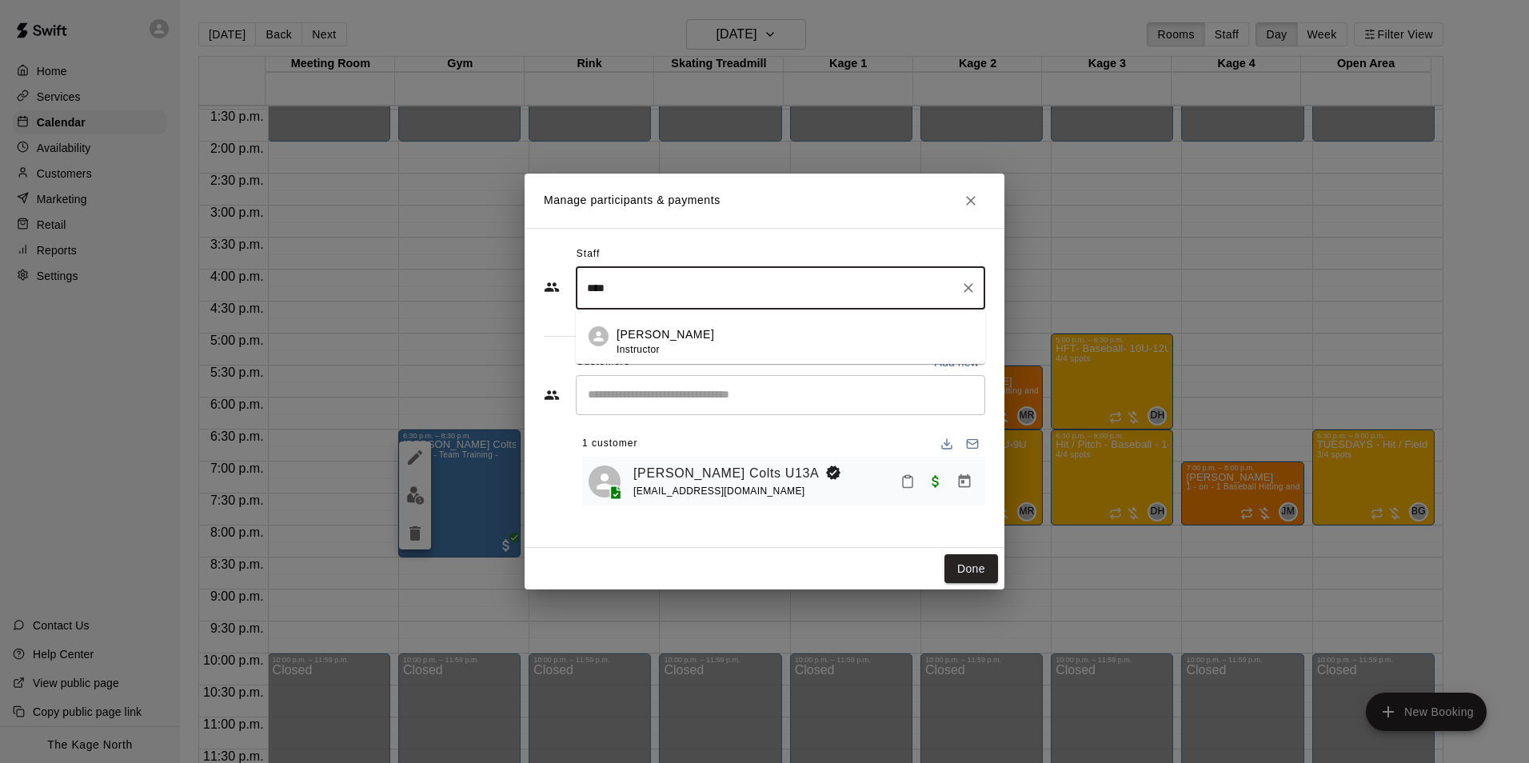
click at [660, 346] on span "Instructor" at bounding box center [638, 349] width 43 height 11
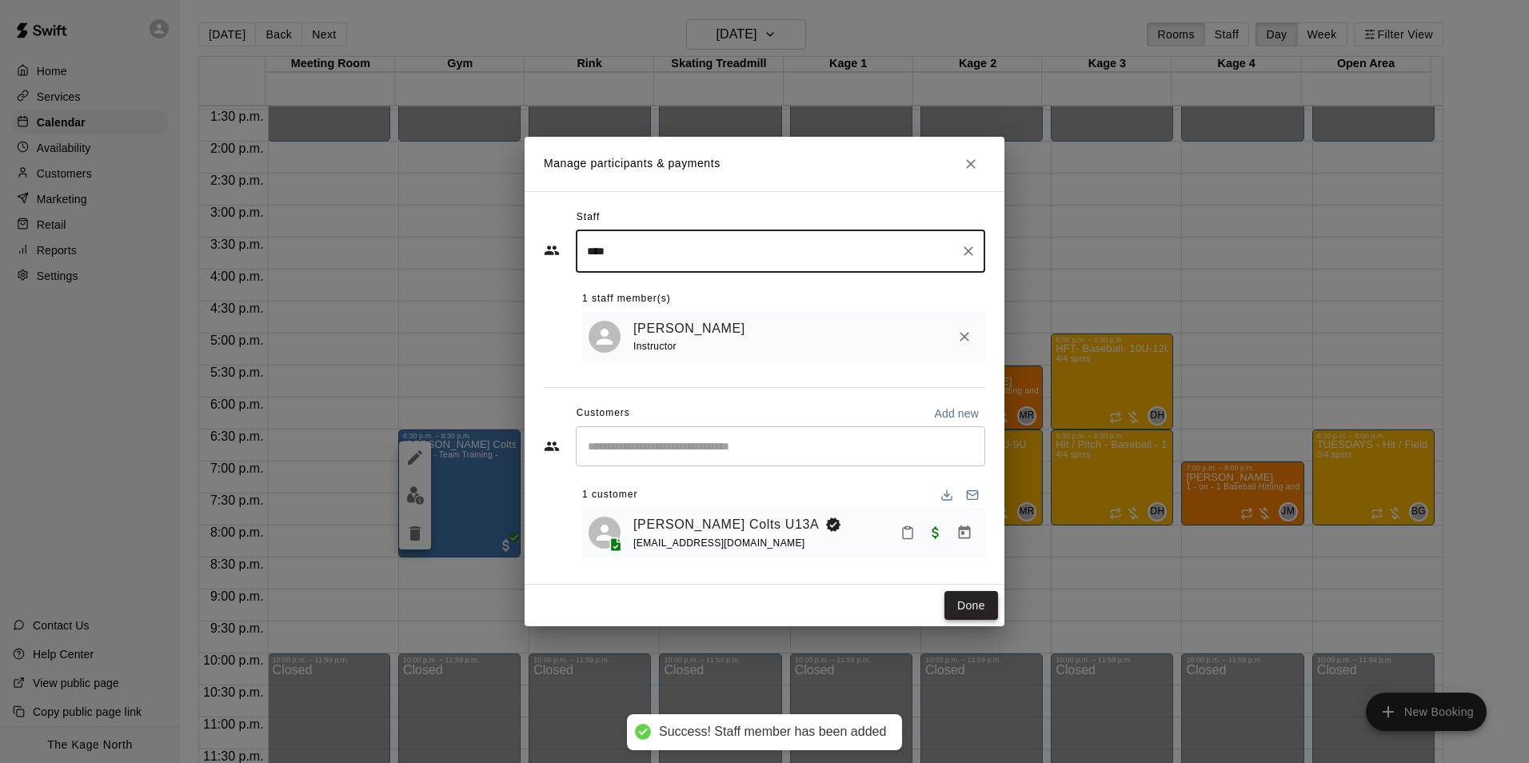
type input "****"
click at [979, 609] on button "Done" at bounding box center [972, 606] width 54 height 30
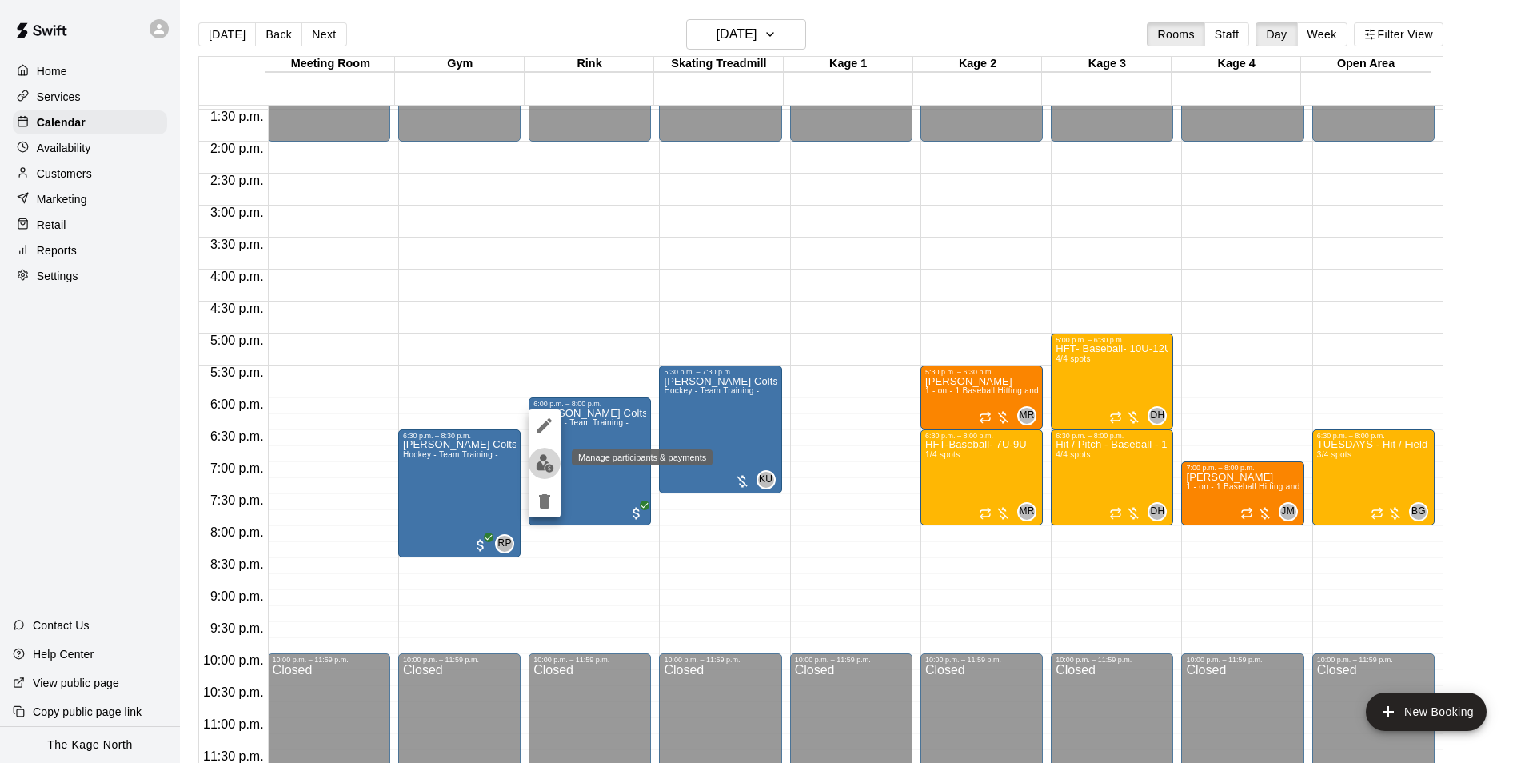
click at [543, 461] on img "edit" at bounding box center [545, 463] width 18 height 18
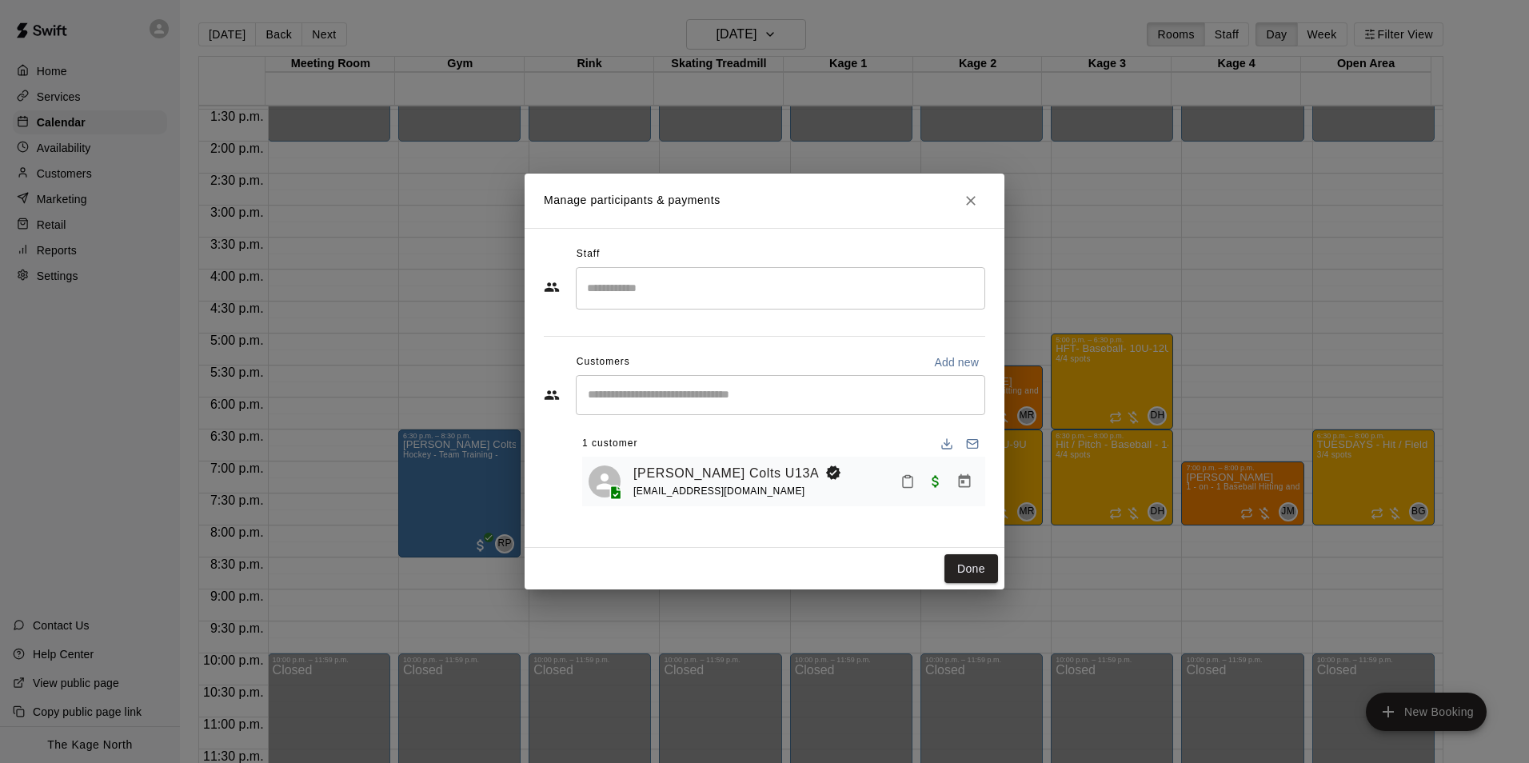
click at [655, 291] on input "Search staff" at bounding box center [780, 288] width 395 height 28
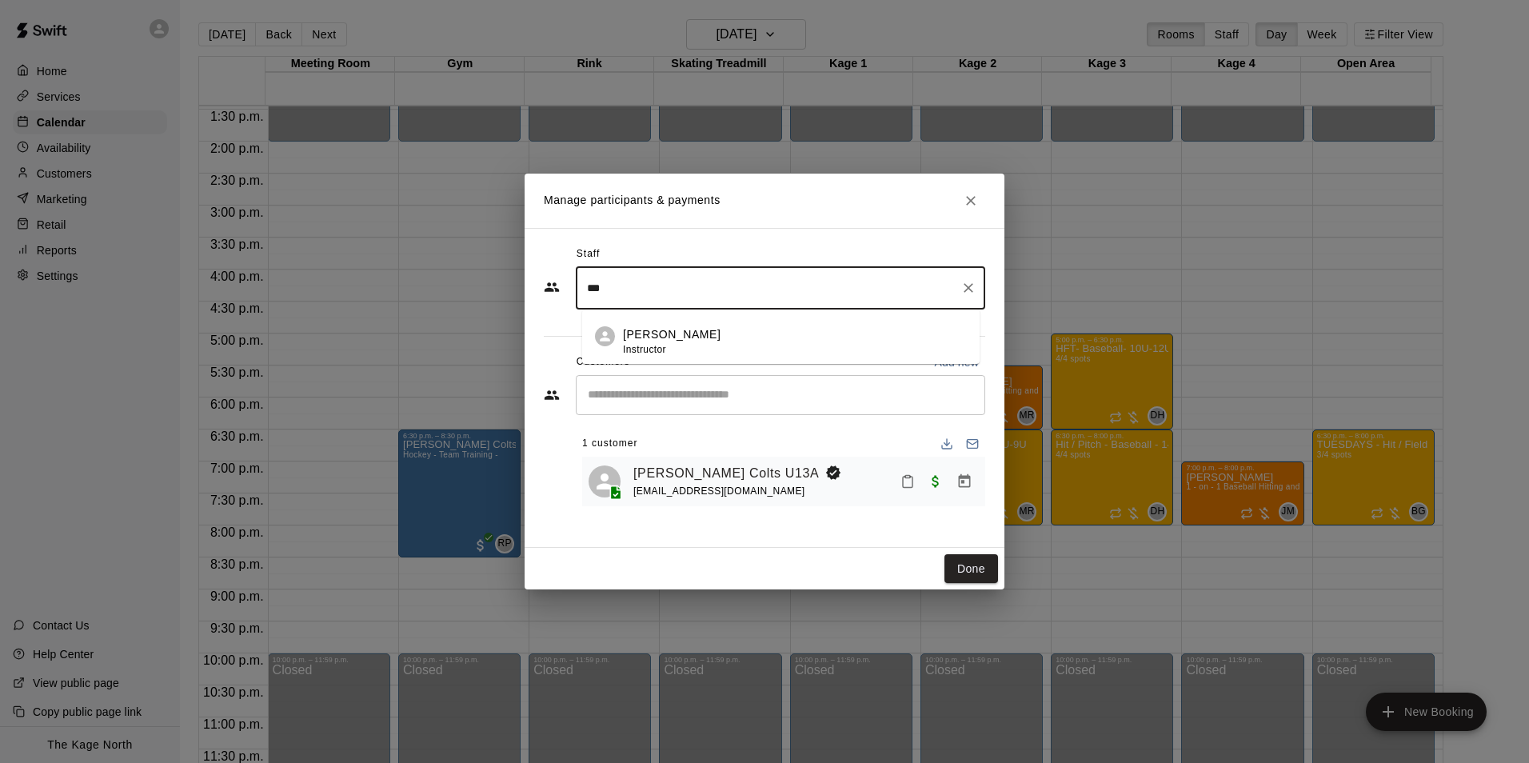
click at [679, 334] on p "Pavlos Sialtsis" at bounding box center [672, 334] width 98 height 17
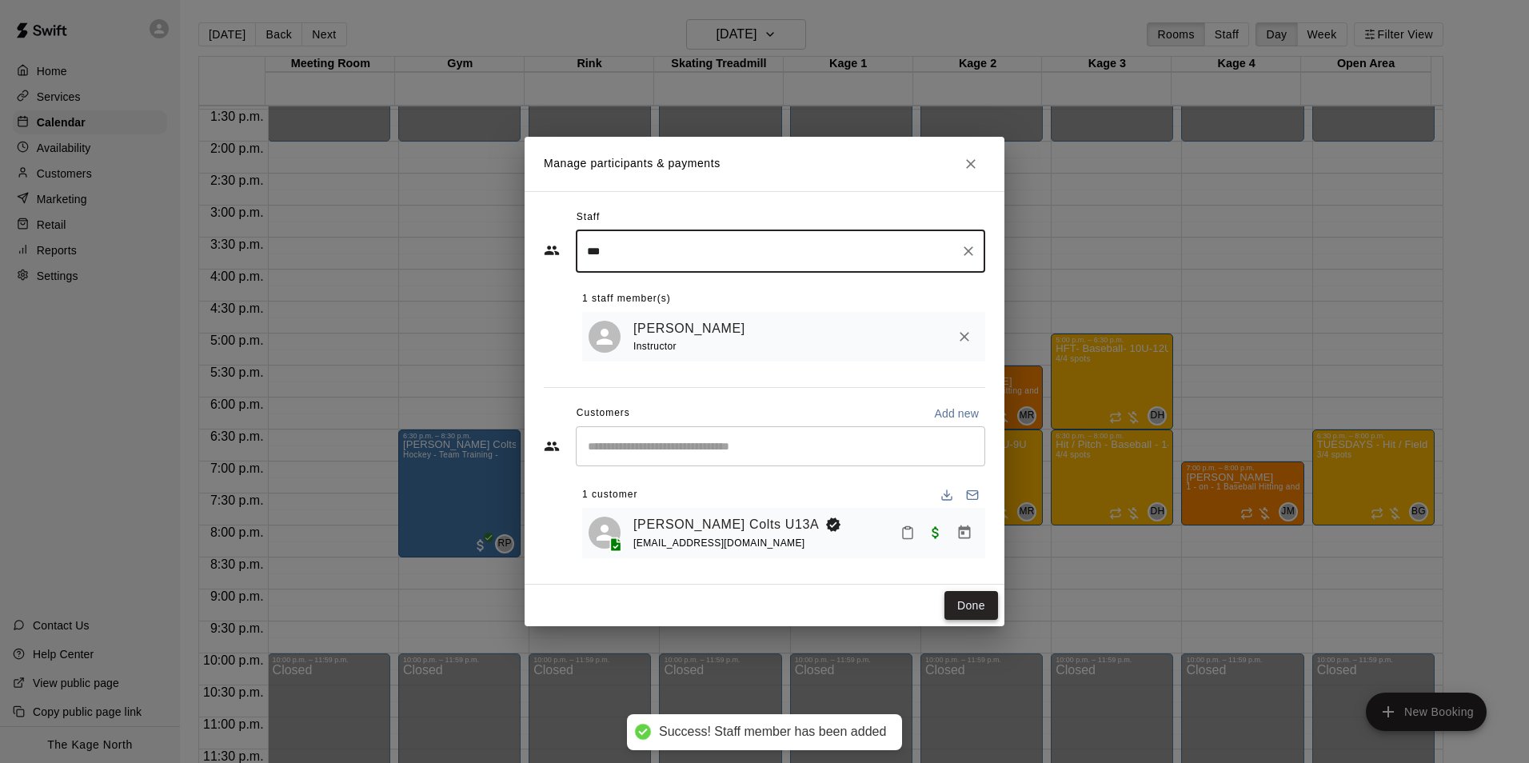
type input "***"
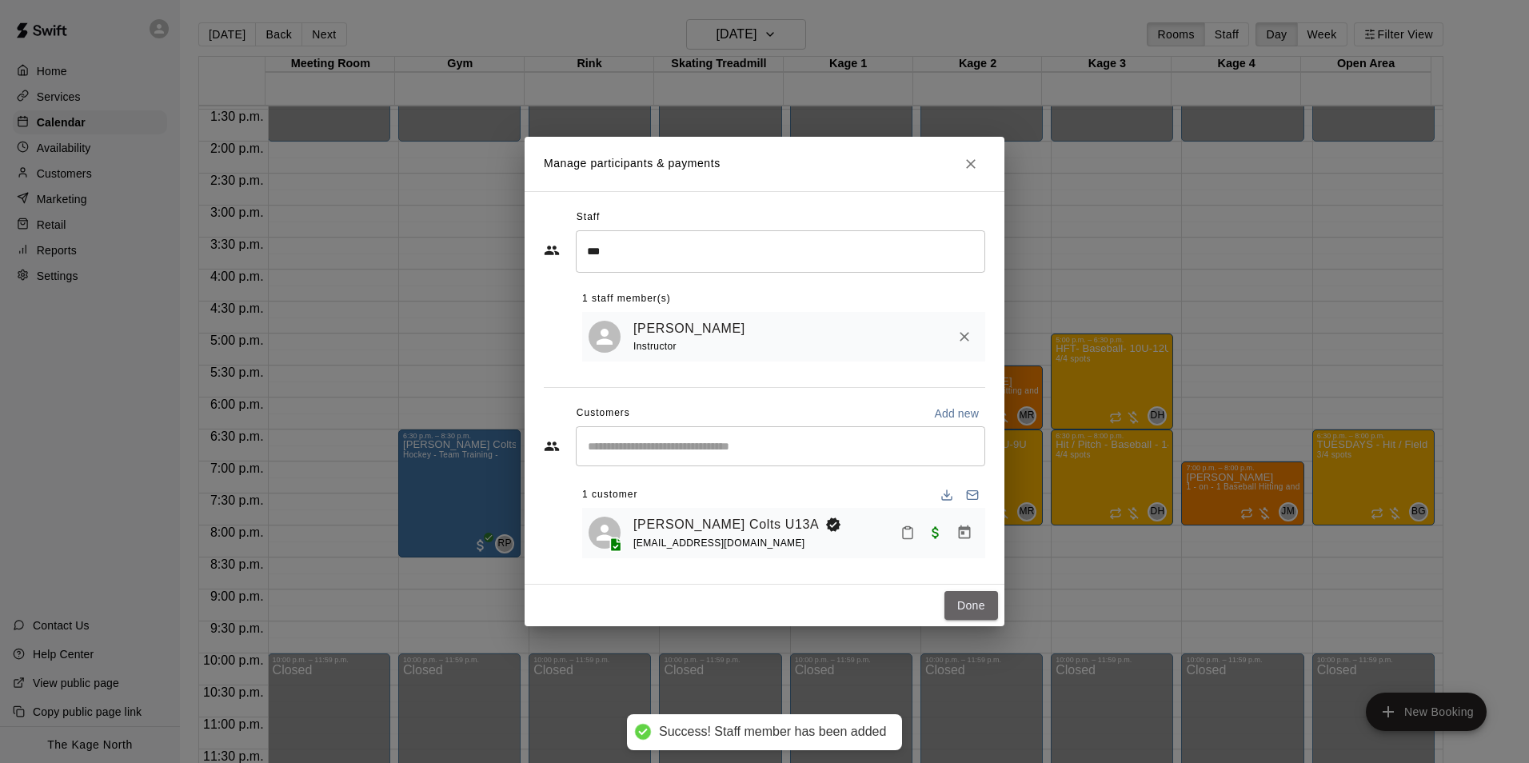
drag, startPoint x: 960, startPoint y: 608, endPoint x: 1002, endPoint y: 264, distance: 346.5
click at [960, 608] on button "Done" at bounding box center [972, 606] width 54 height 30
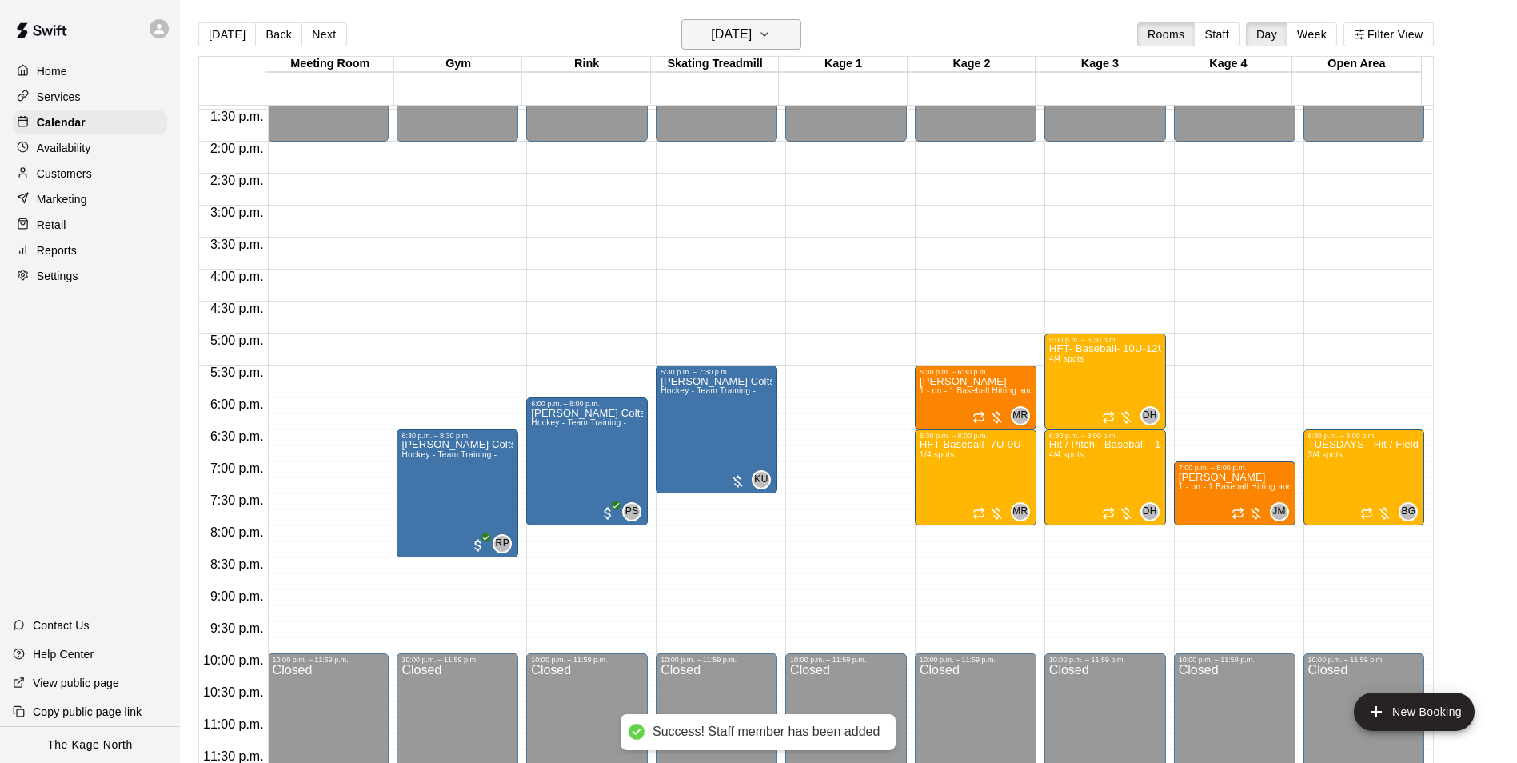
click at [752, 30] on h6 "Tuesday Sep 23" at bounding box center [731, 34] width 41 height 22
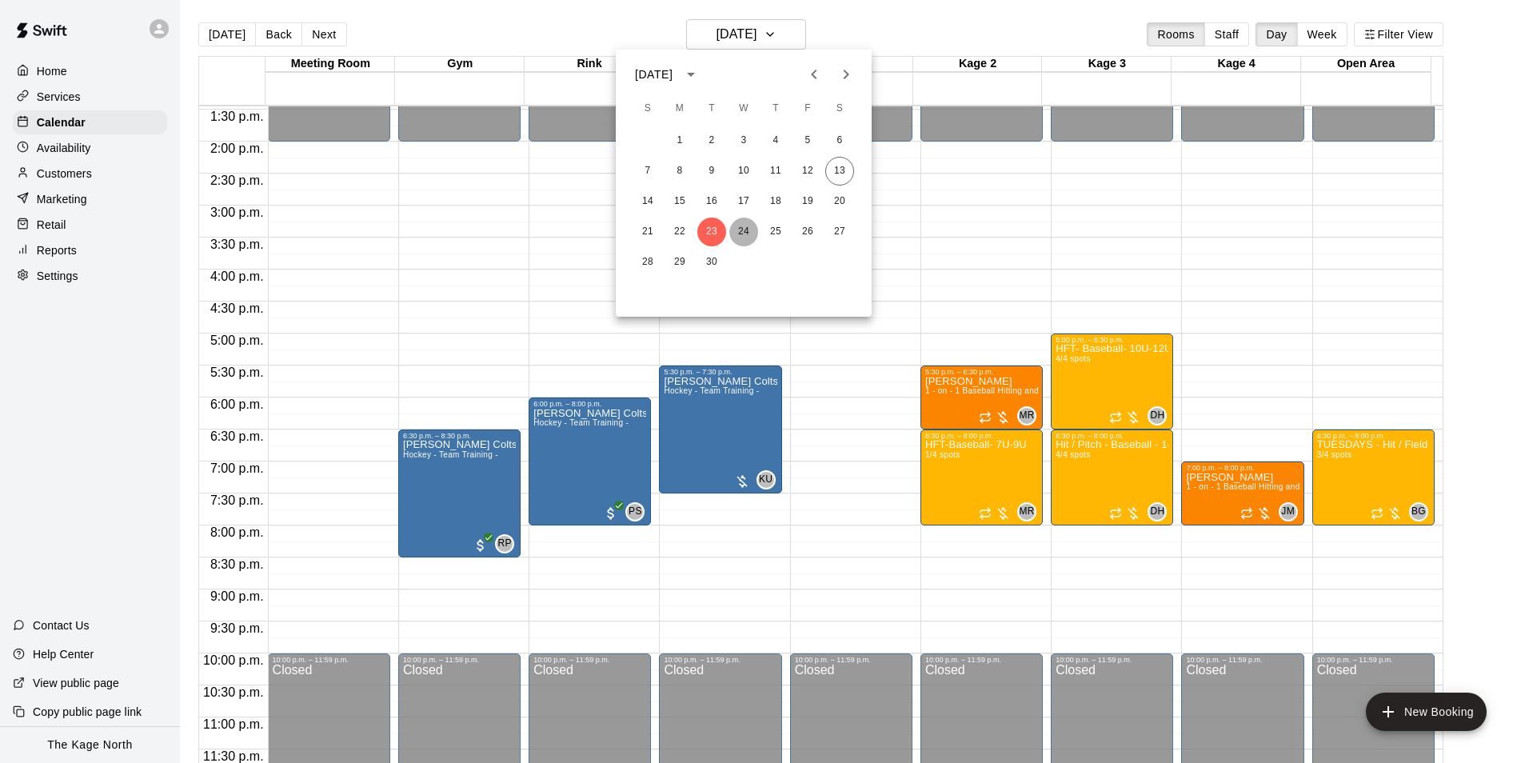
click at [737, 225] on button "24" at bounding box center [744, 232] width 29 height 29
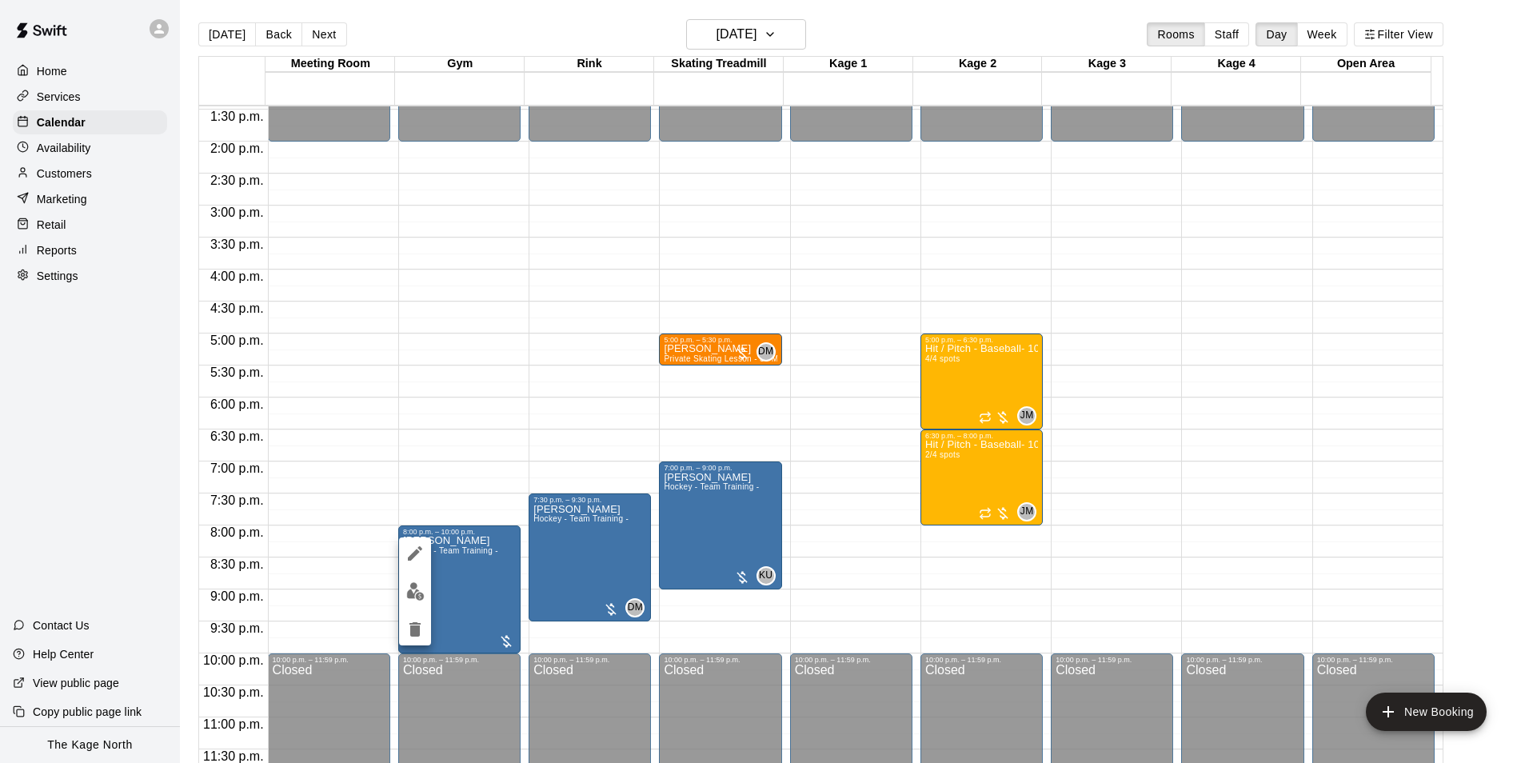
click at [420, 594] on img "edit" at bounding box center [415, 591] width 18 height 18
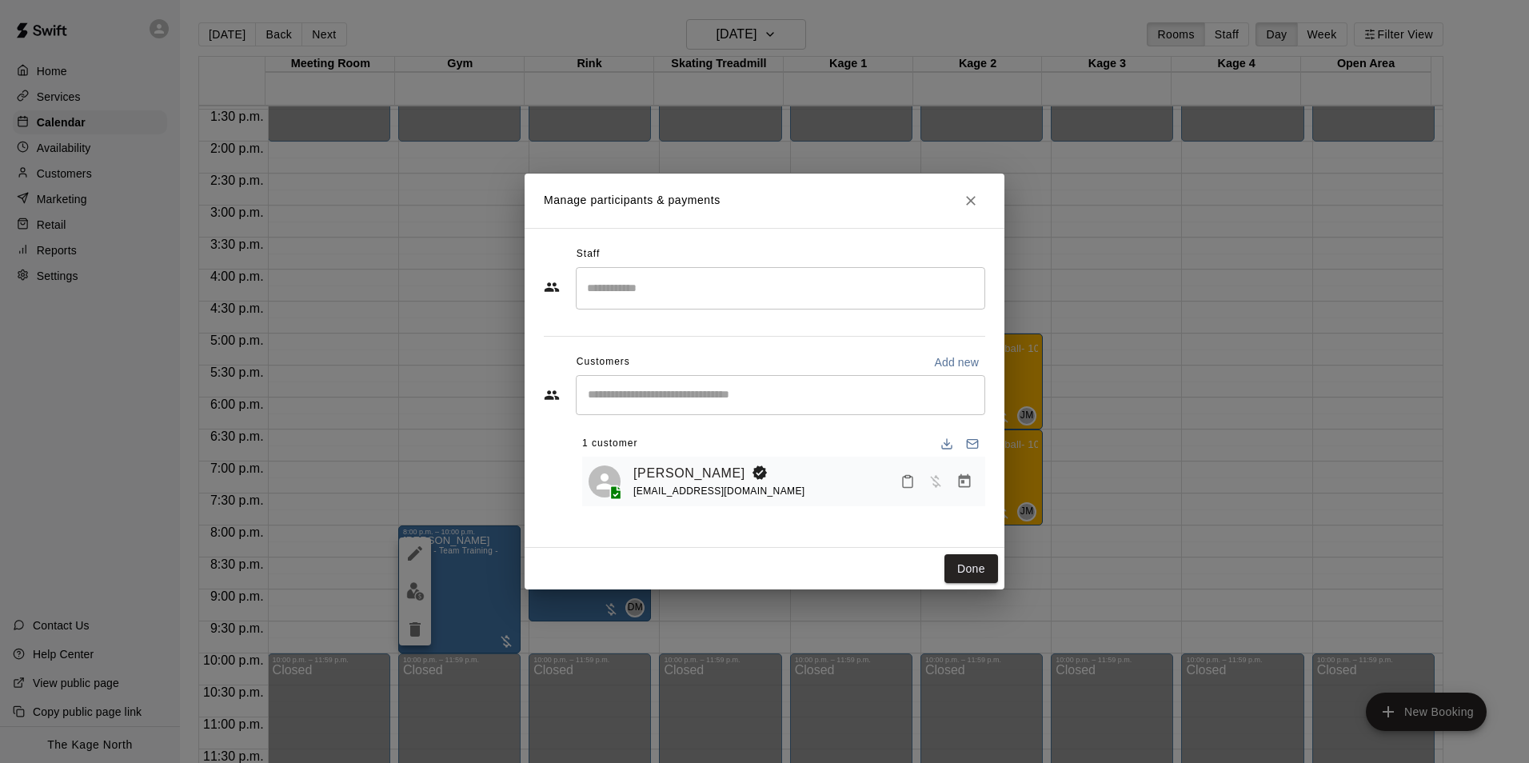
click at [657, 297] on input "Search staff" at bounding box center [780, 288] width 395 height 28
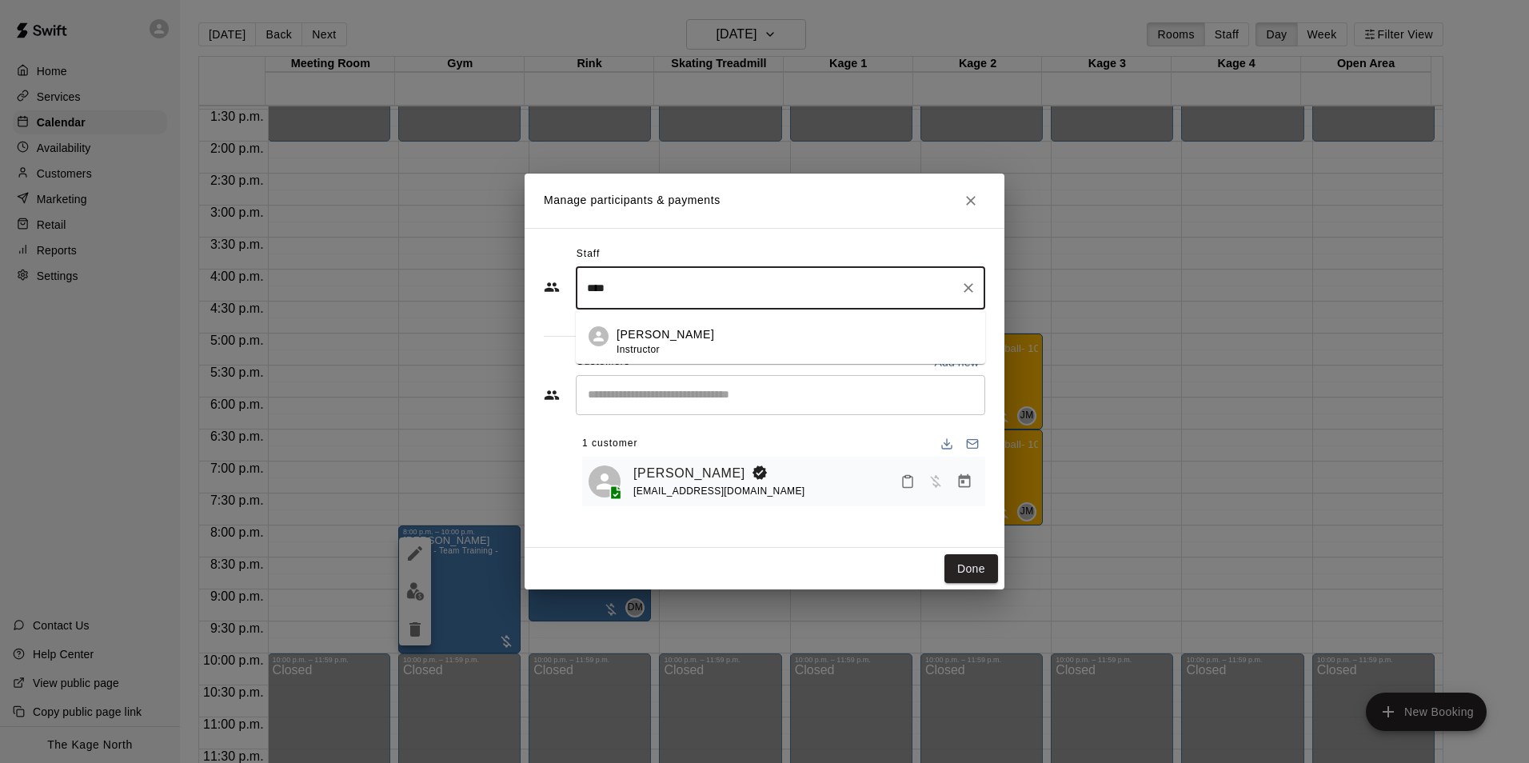
click at [686, 344] on div "Ryan Patterson Instructor" at bounding box center [666, 341] width 98 height 31
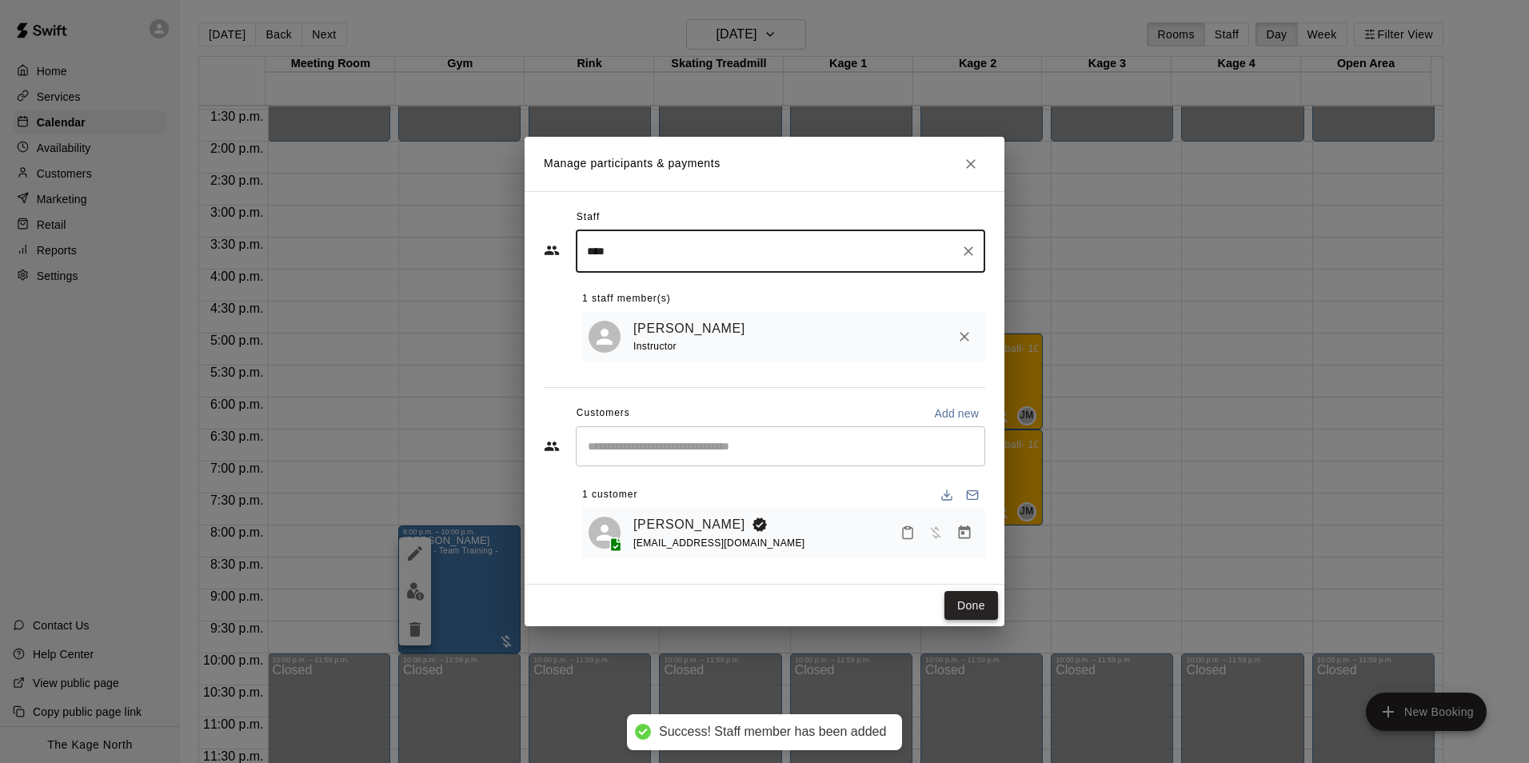
type input "****"
drag, startPoint x: 974, startPoint y: 599, endPoint x: 963, endPoint y: 600, distance: 11.2
click at [974, 600] on button "Done" at bounding box center [972, 606] width 54 height 30
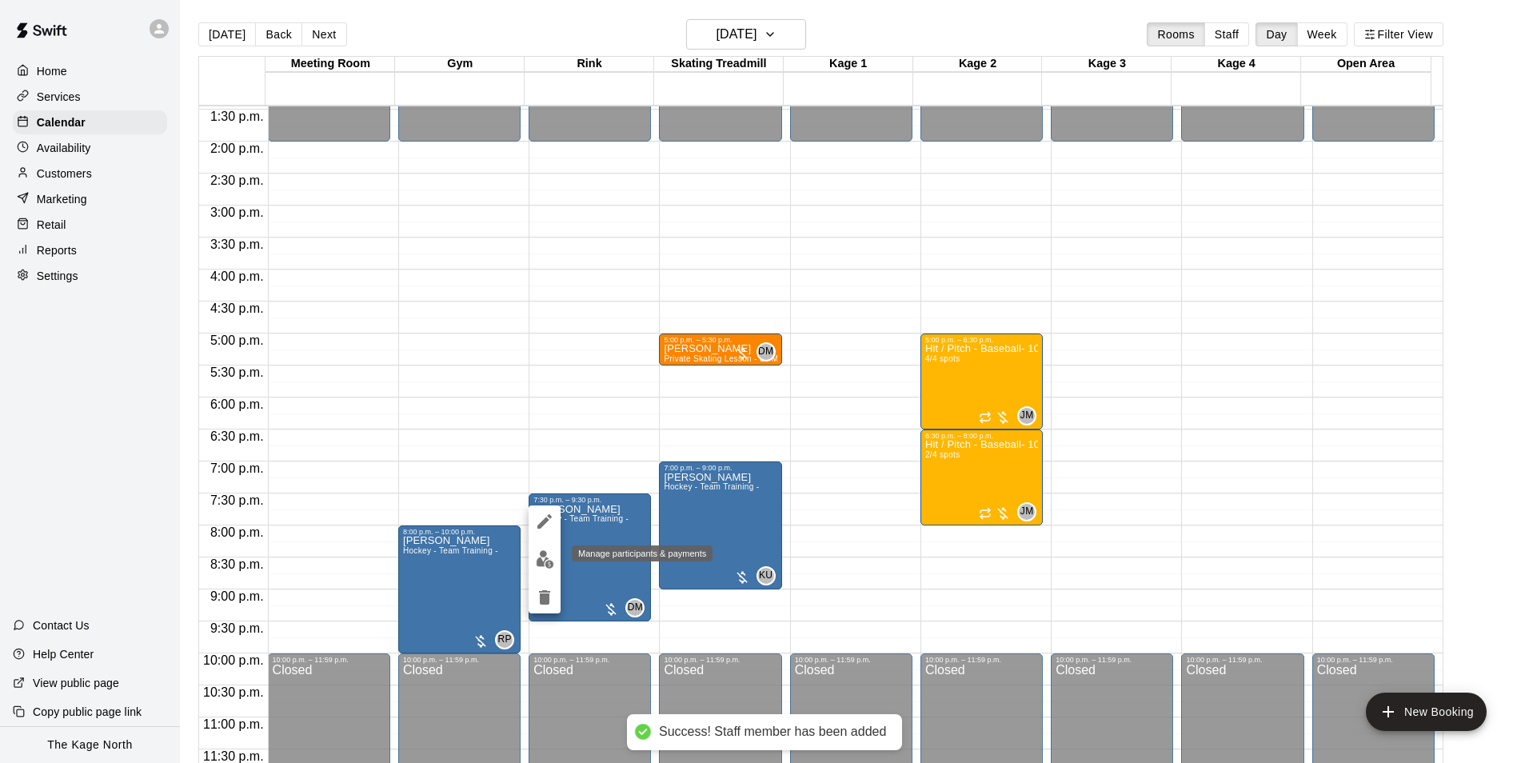
click at [538, 561] on img "edit" at bounding box center [545, 559] width 18 height 18
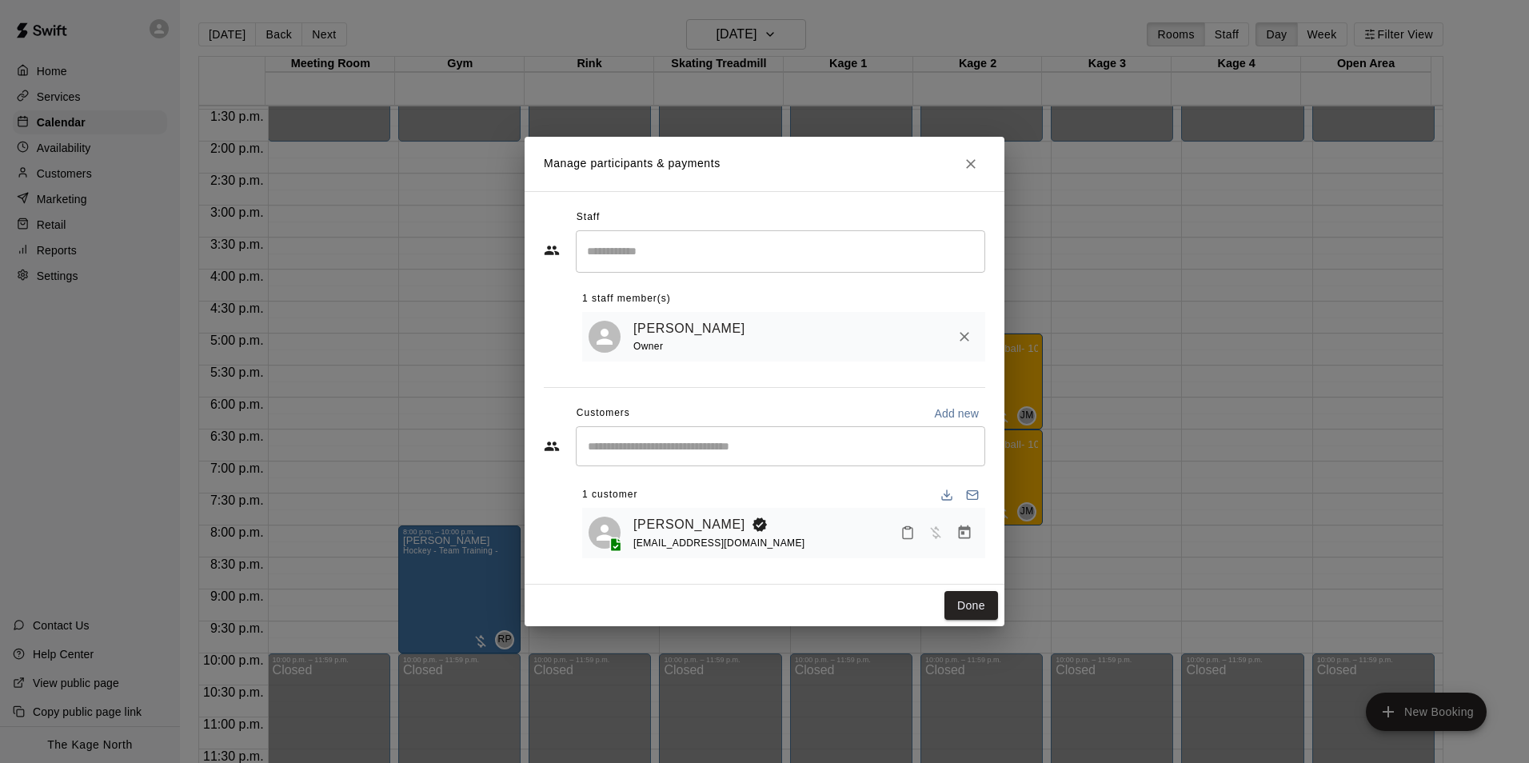
click at [660, 238] on input "Search staff" at bounding box center [780, 252] width 395 height 28
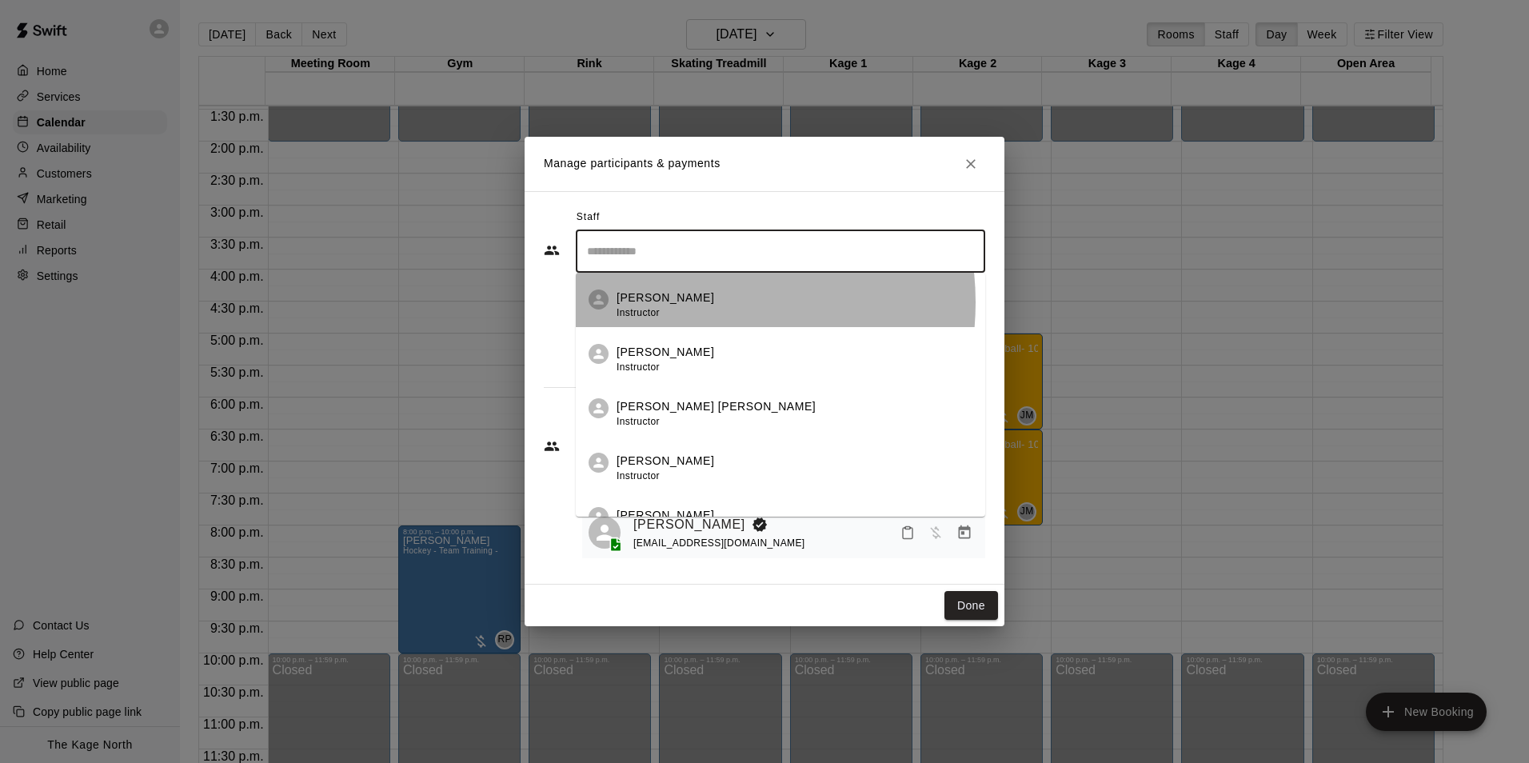
click at [689, 300] on p "Pavlos Sialtsis" at bounding box center [666, 298] width 98 height 17
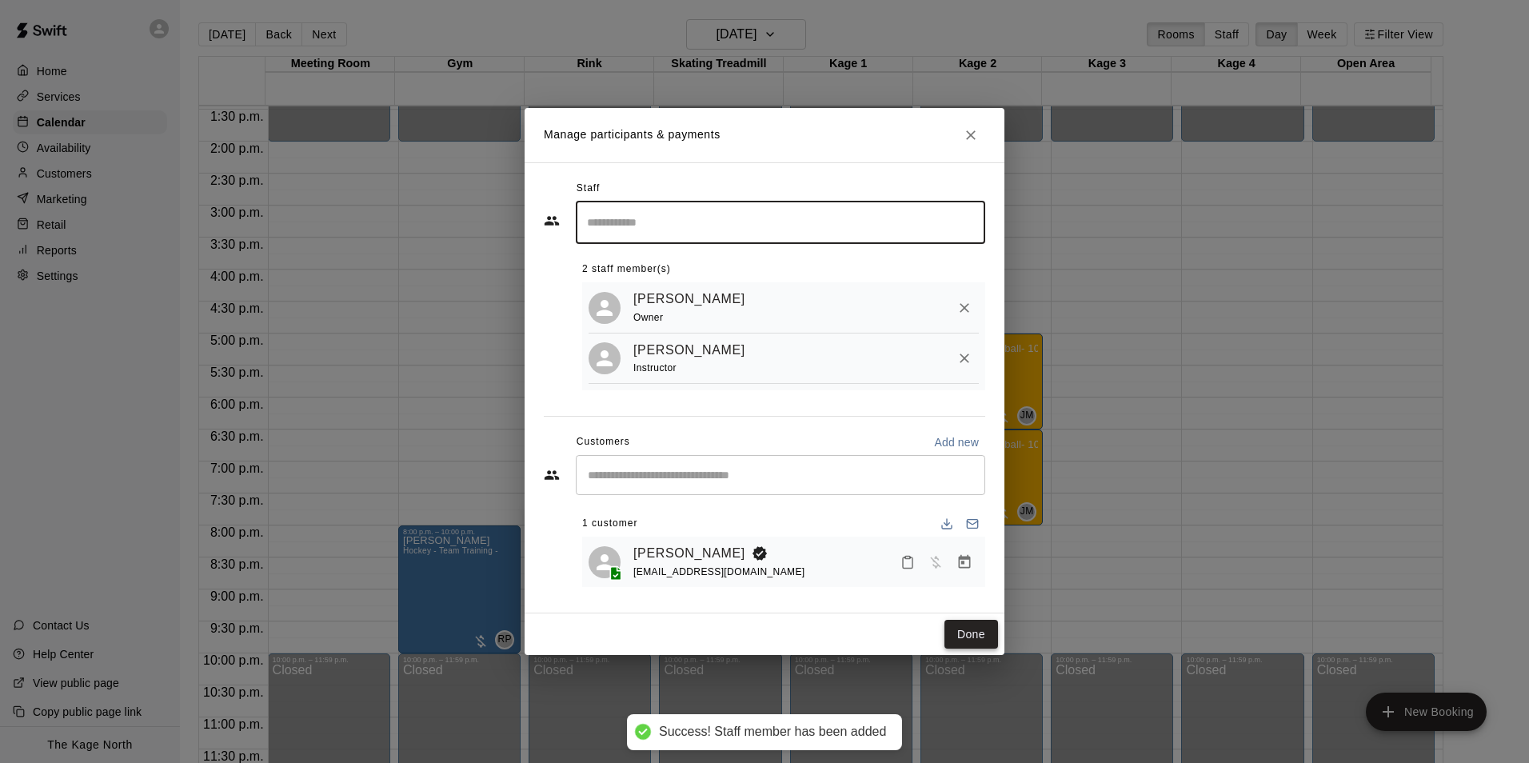
click at [980, 639] on button "Done" at bounding box center [972, 635] width 54 height 30
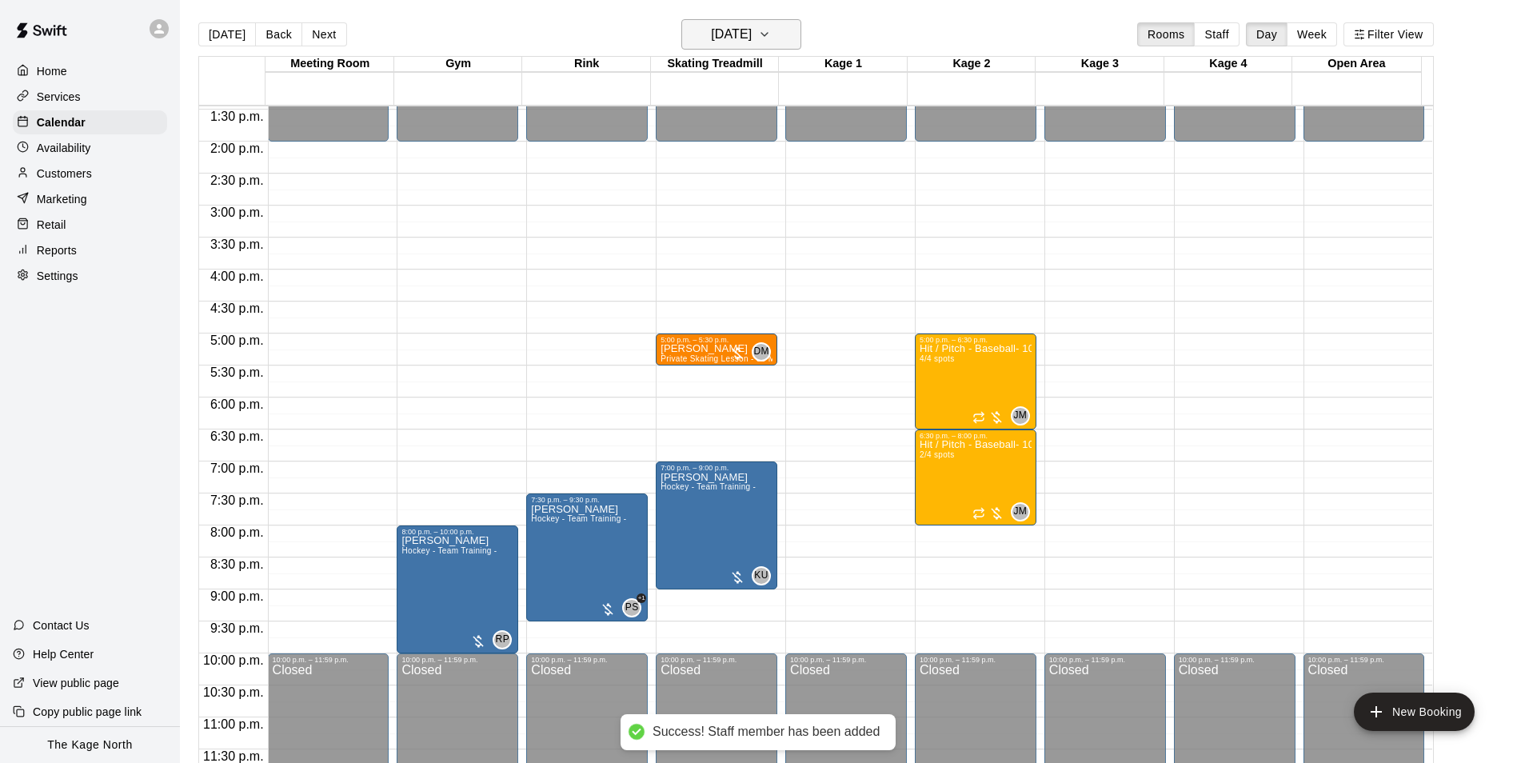
click at [752, 34] on h6 "Wednesday Sep 24" at bounding box center [731, 34] width 41 height 22
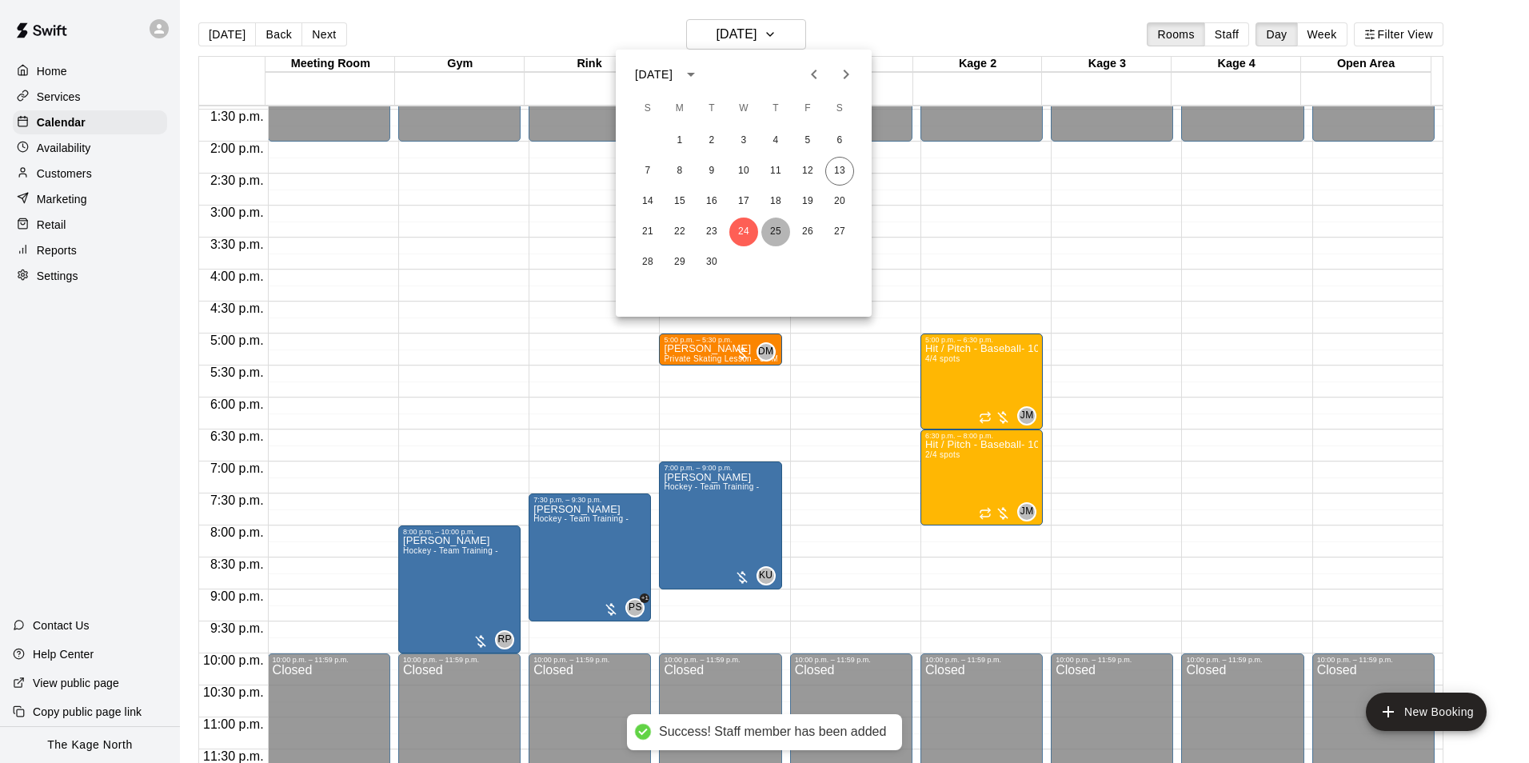
click at [770, 228] on button "25" at bounding box center [776, 232] width 29 height 29
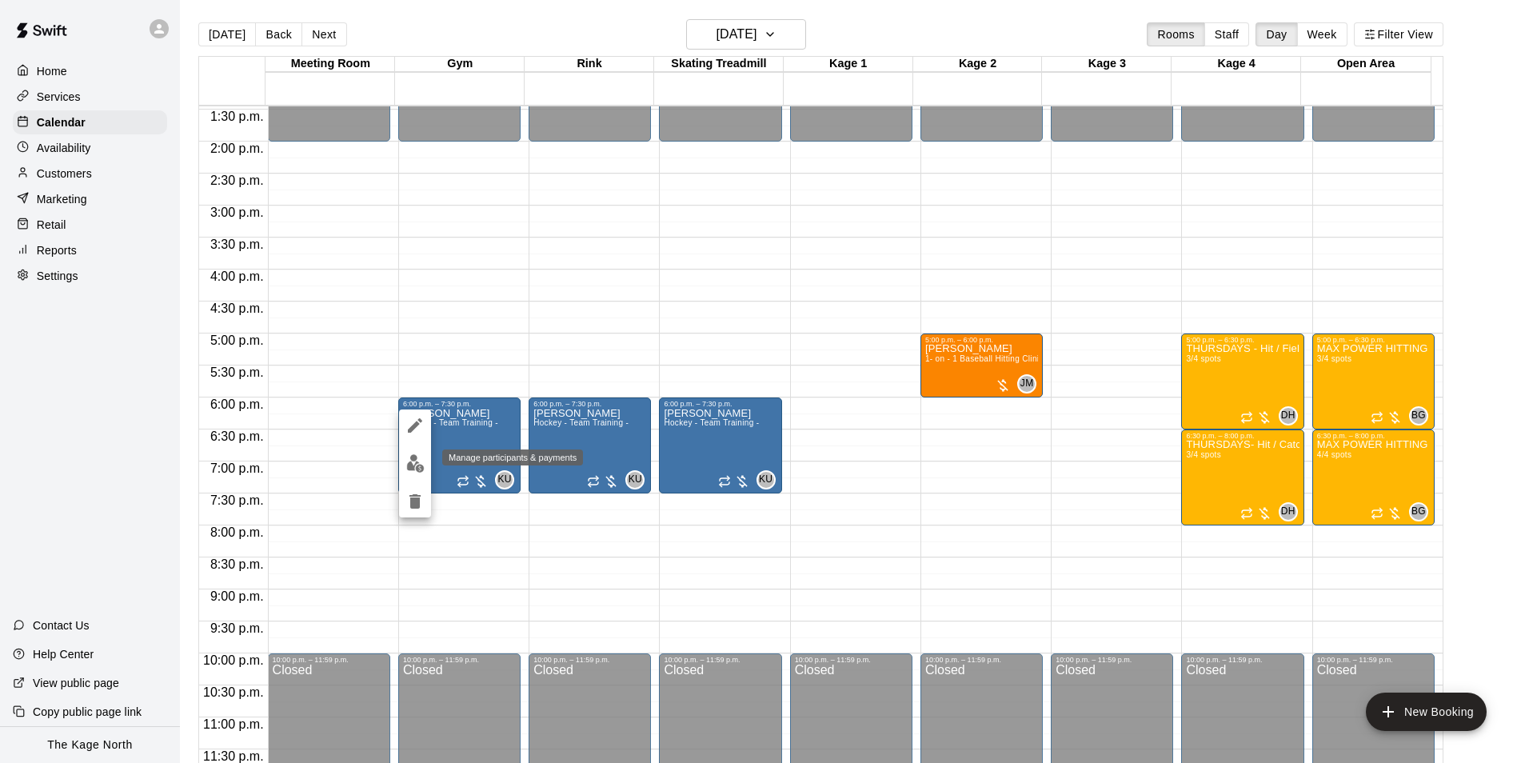
click at [410, 465] on img "edit" at bounding box center [415, 463] width 18 height 18
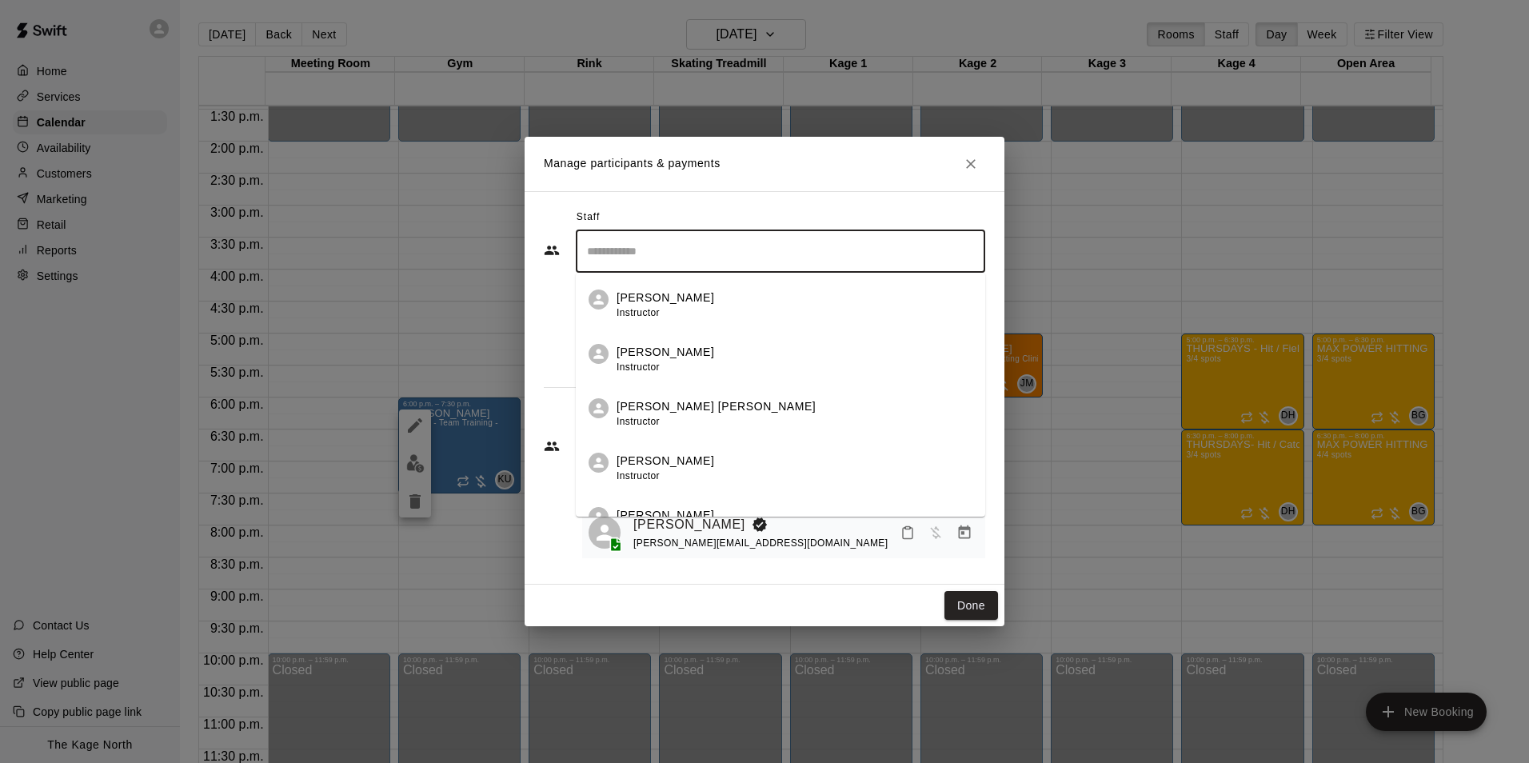
click at [641, 246] on input "Search staff" at bounding box center [780, 252] width 395 height 28
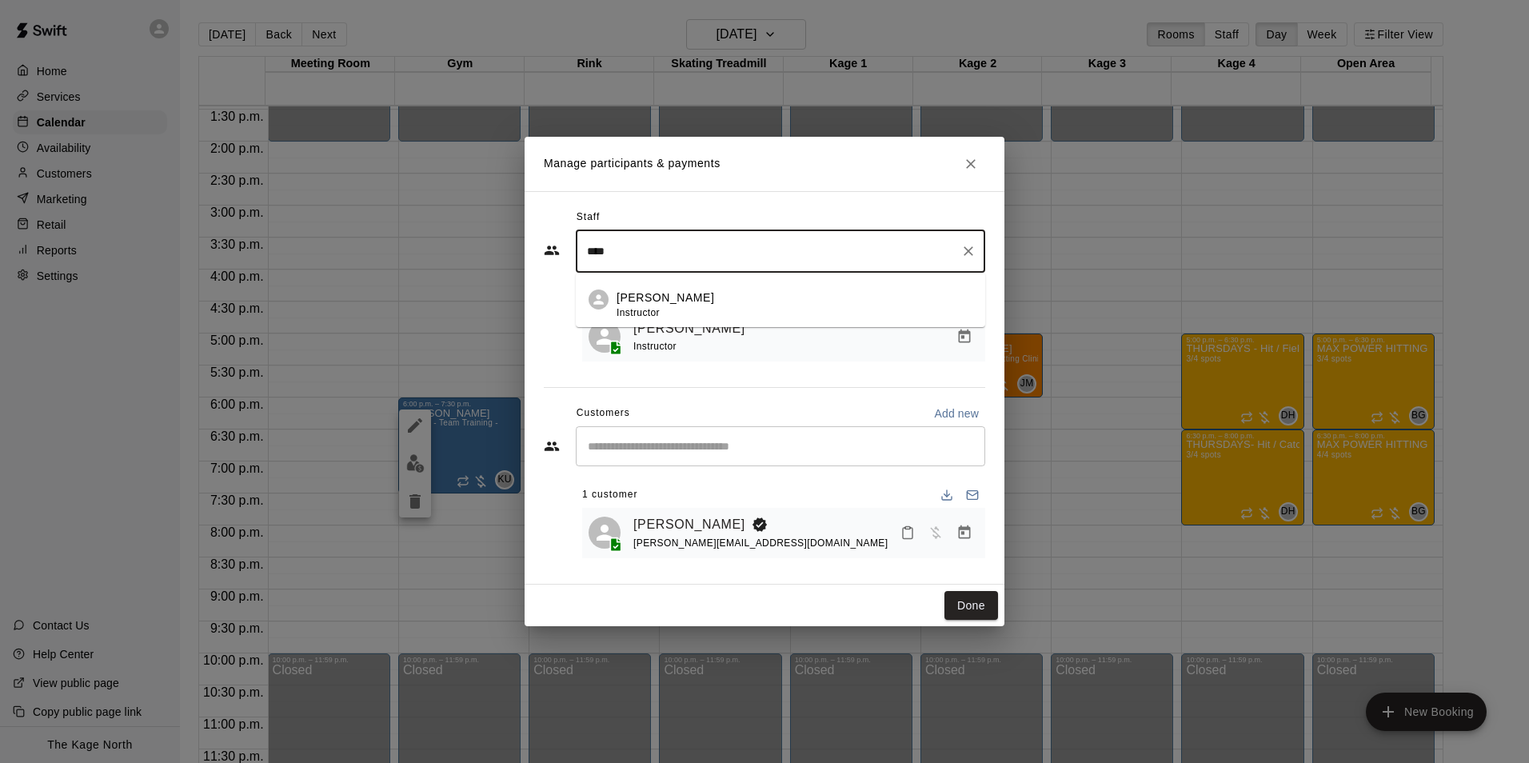
click at [675, 298] on p "Ryan Patterson" at bounding box center [666, 298] width 98 height 17
type input "****"
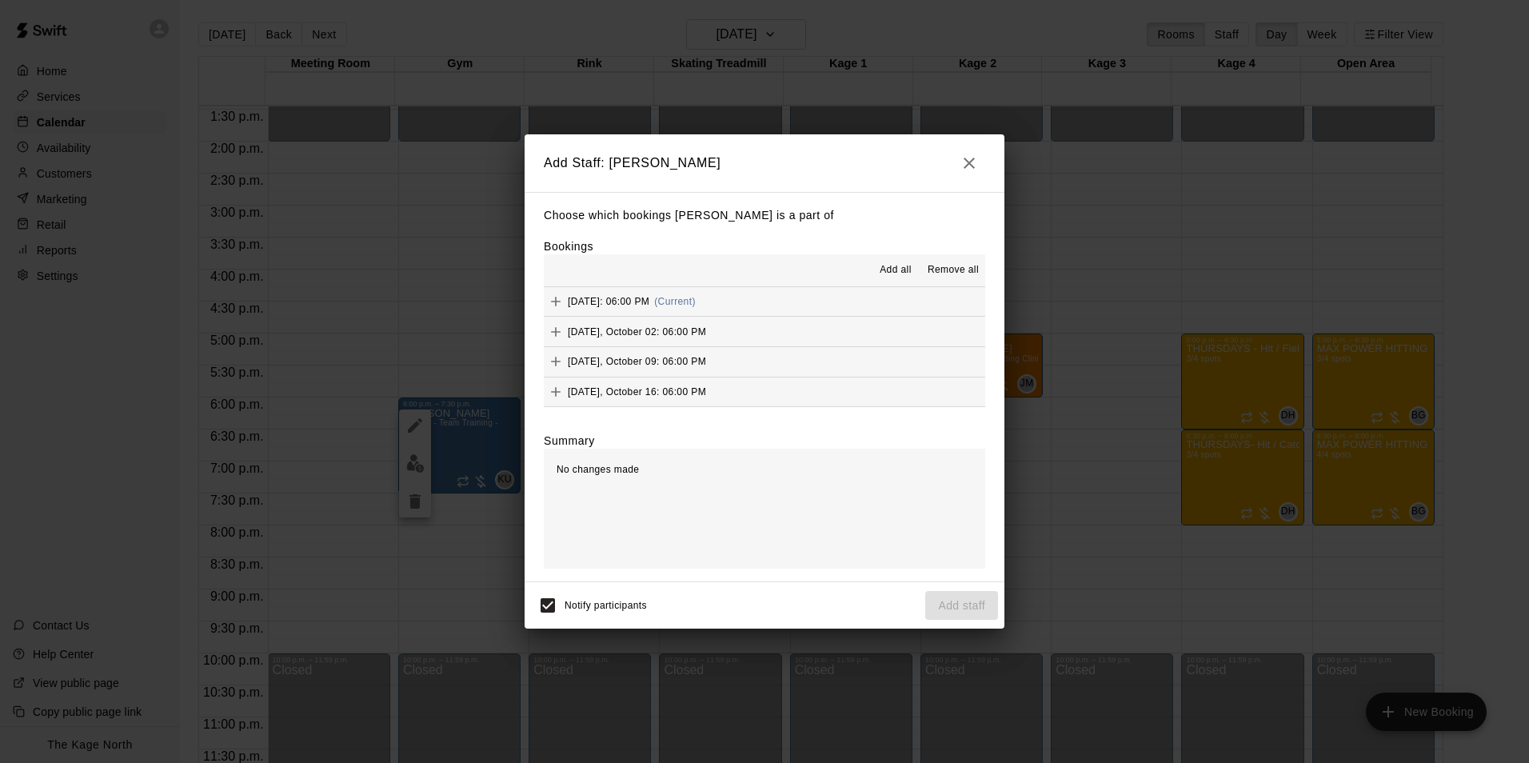
click at [883, 267] on span "Add all" at bounding box center [896, 270] width 32 height 16
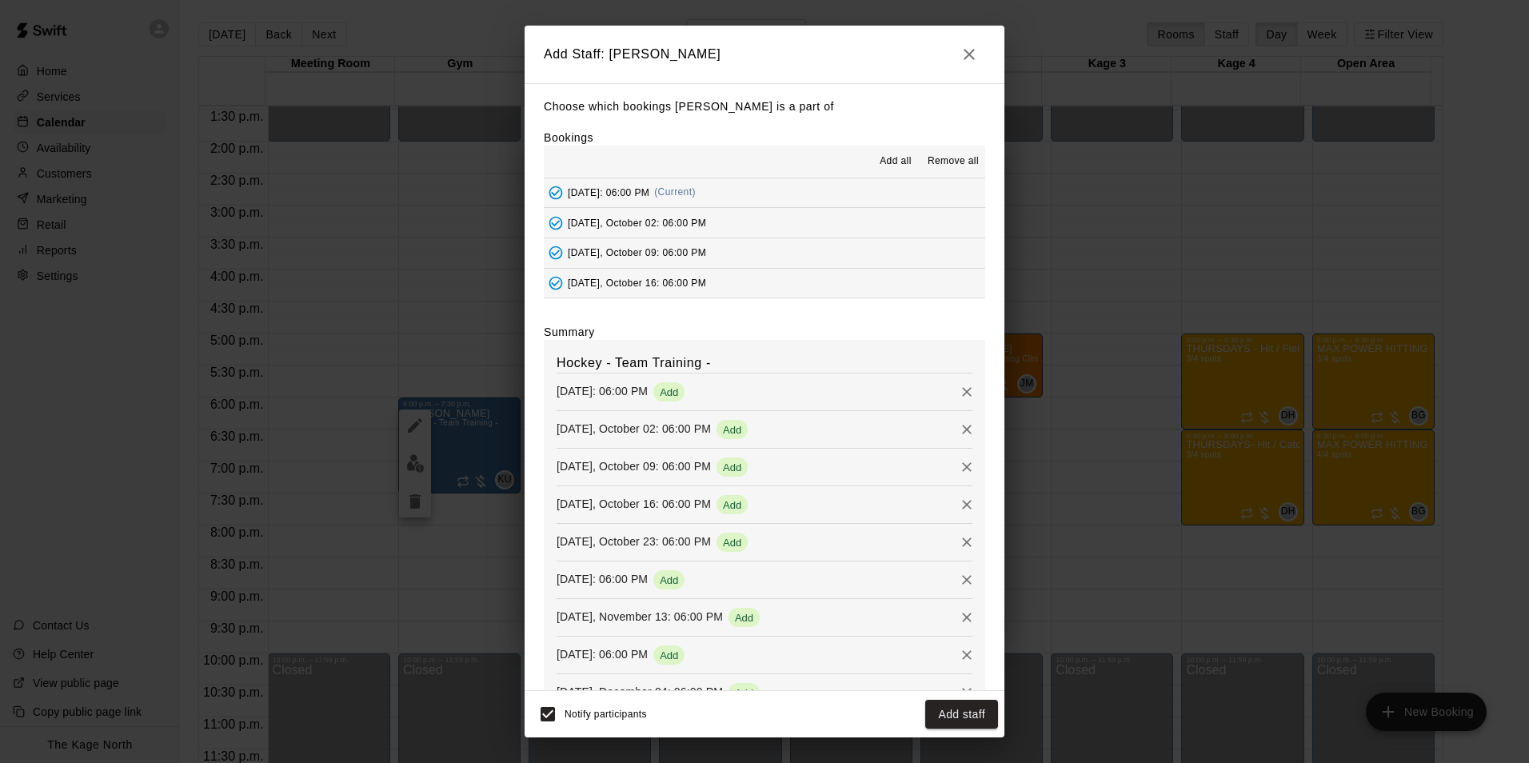
click at [960, 162] on span "Remove all" at bounding box center [953, 162] width 51 height 16
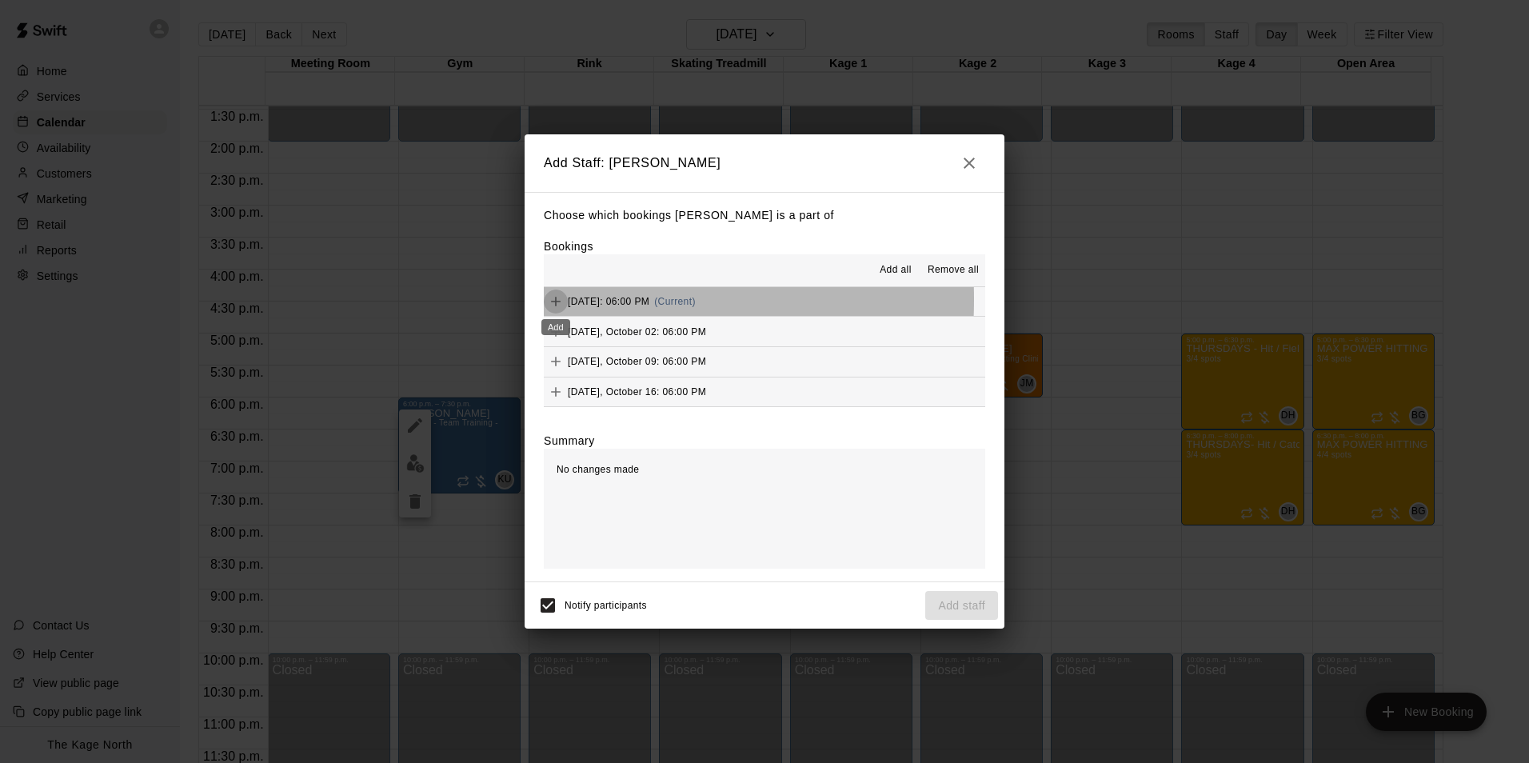
click at [560, 301] on icon "Add" at bounding box center [556, 302] width 16 height 16
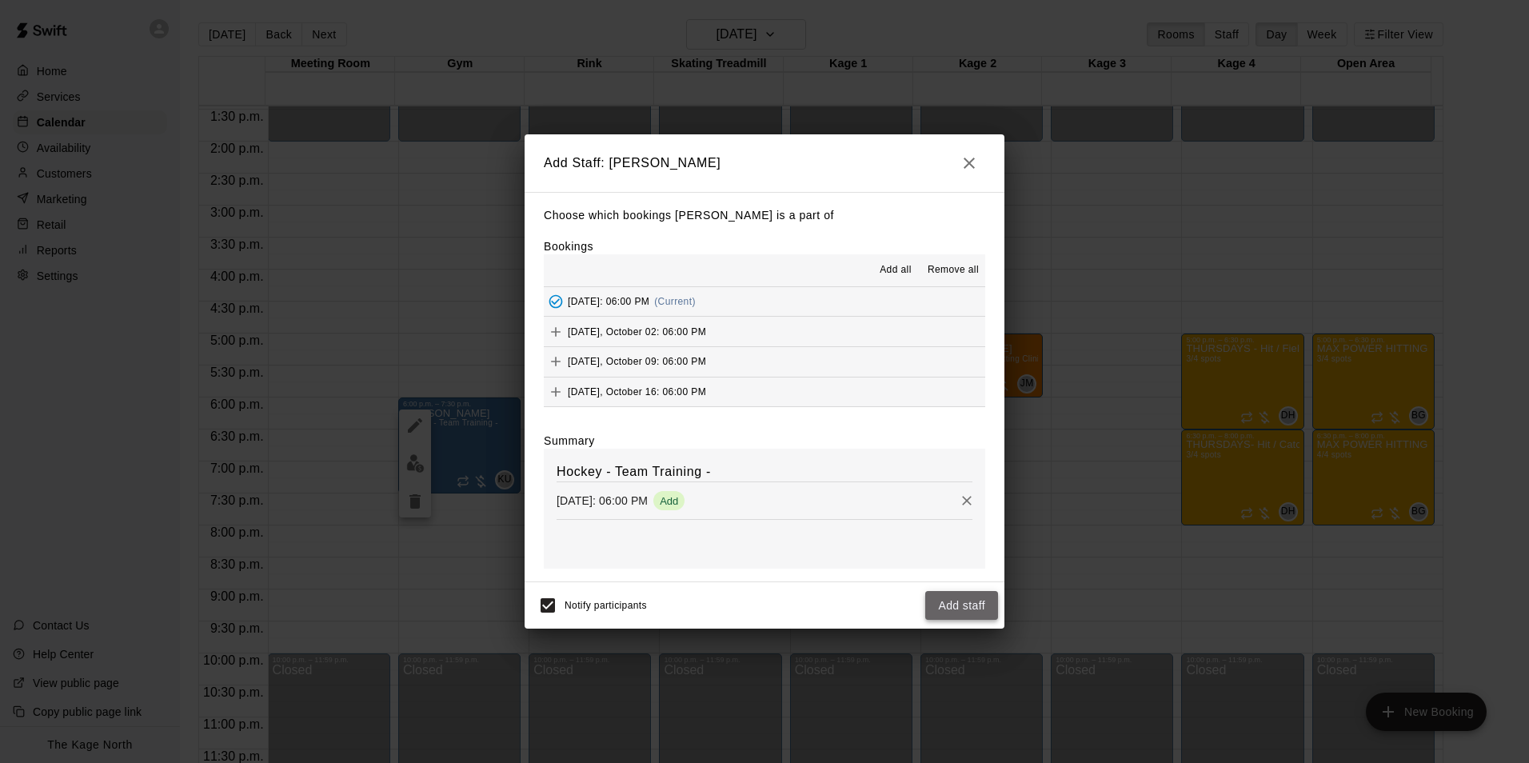
click at [960, 605] on button "Add staff" at bounding box center [962, 606] width 73 height 30
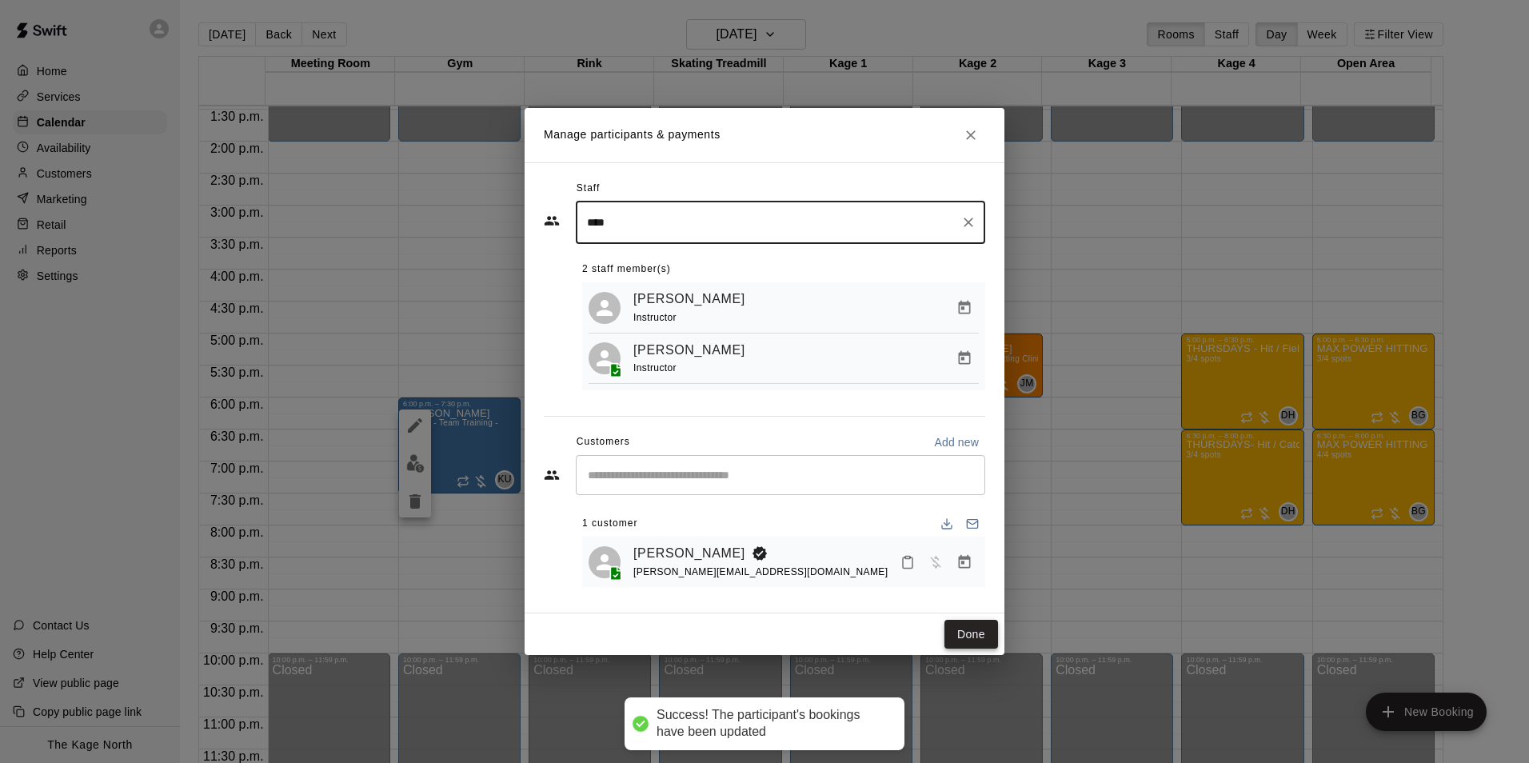
click at [970, 629] on button "Done" at bounding box center [972, 635] width 54 height 30
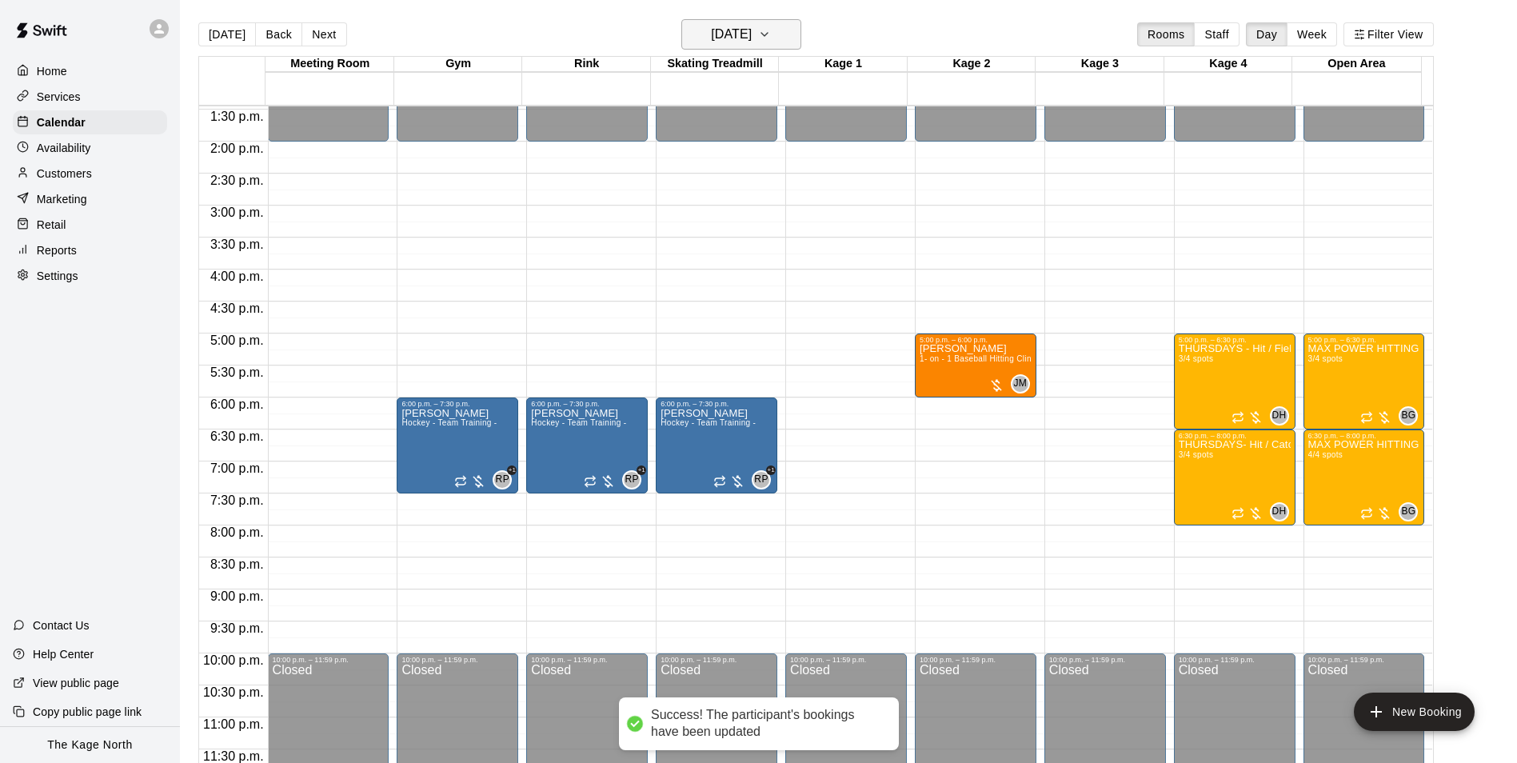
click at [752, 30] on h6 "Thursday Sep 25" at bounding box center [731, 34] width 41 height 22
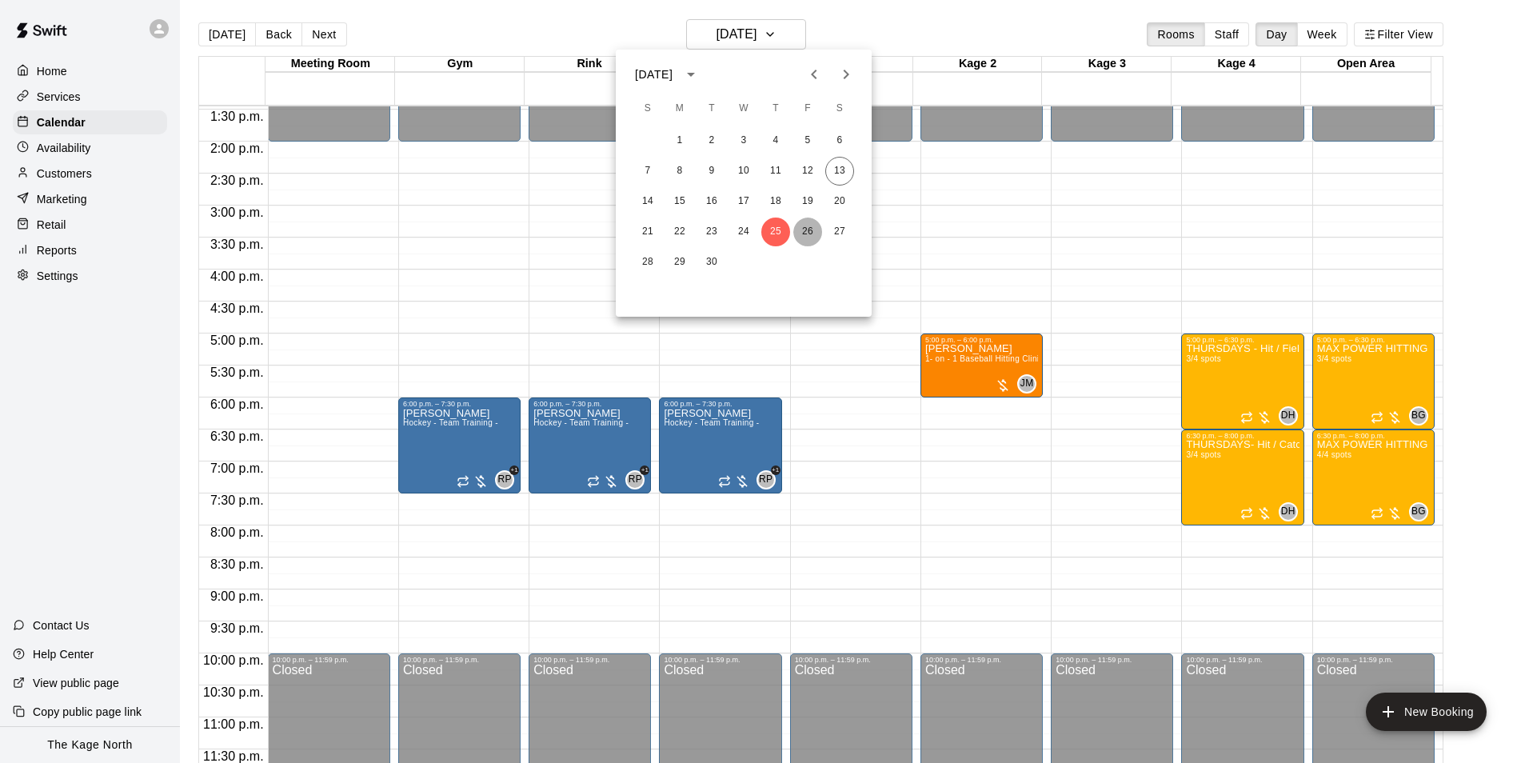
click at [802, 236] on button "26" at bounding box center [808, 232] width 29 height 29
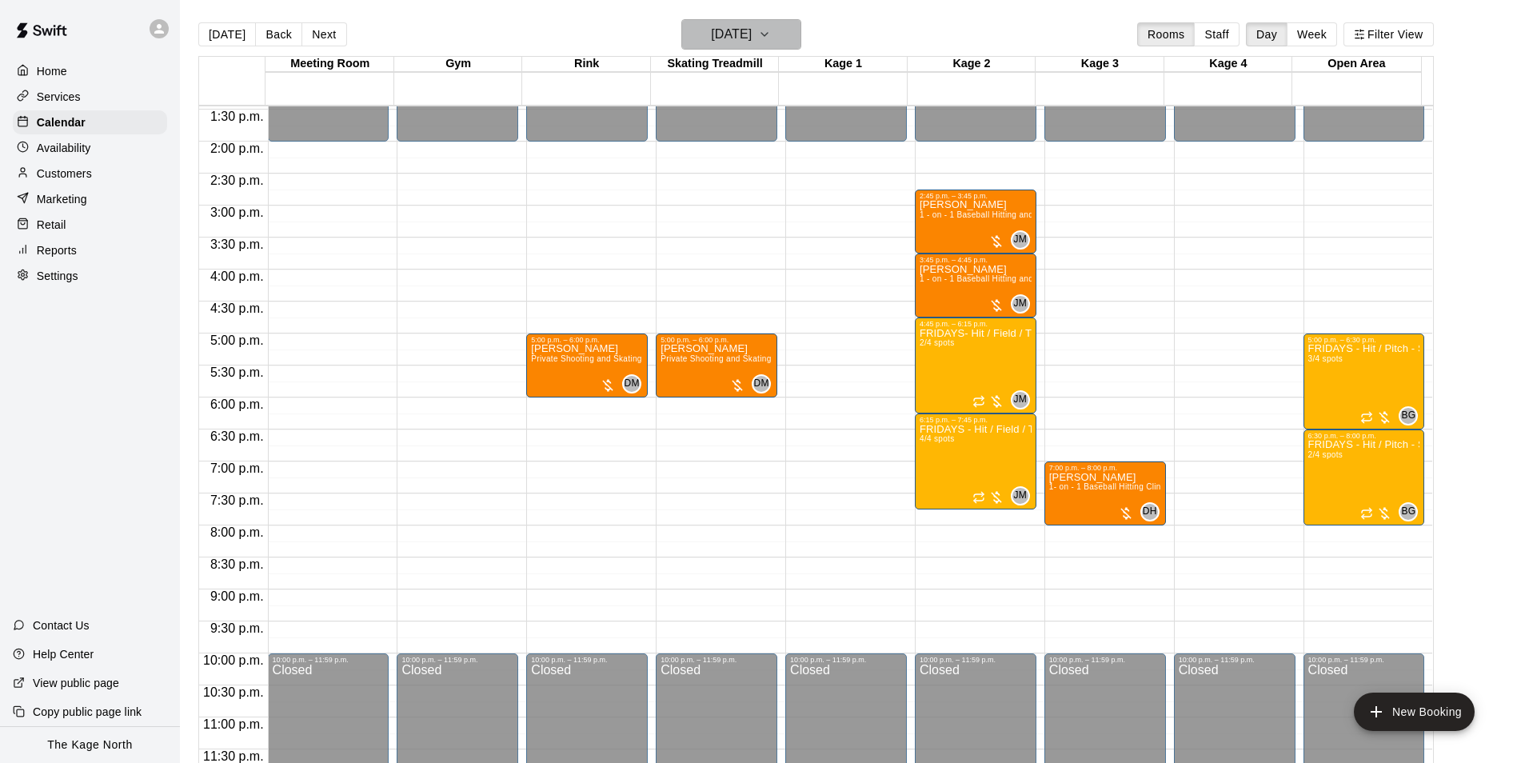
click at [752, 37] on h6 "[DATE]" at bounding box center [731, 34] width 41 height 22
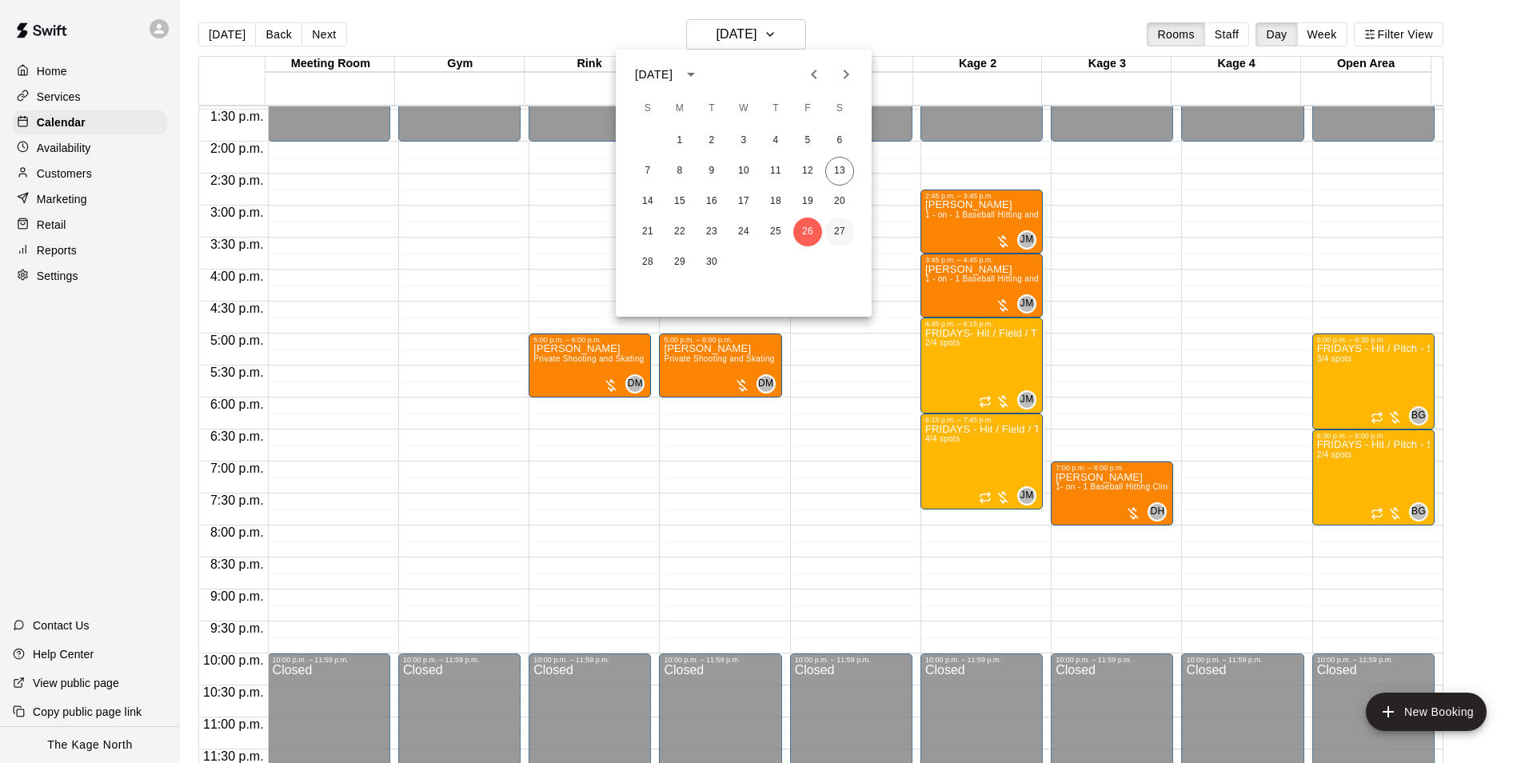
click at [839, 236] on button "27" at bounding box center [840, 232] width 29 height 29
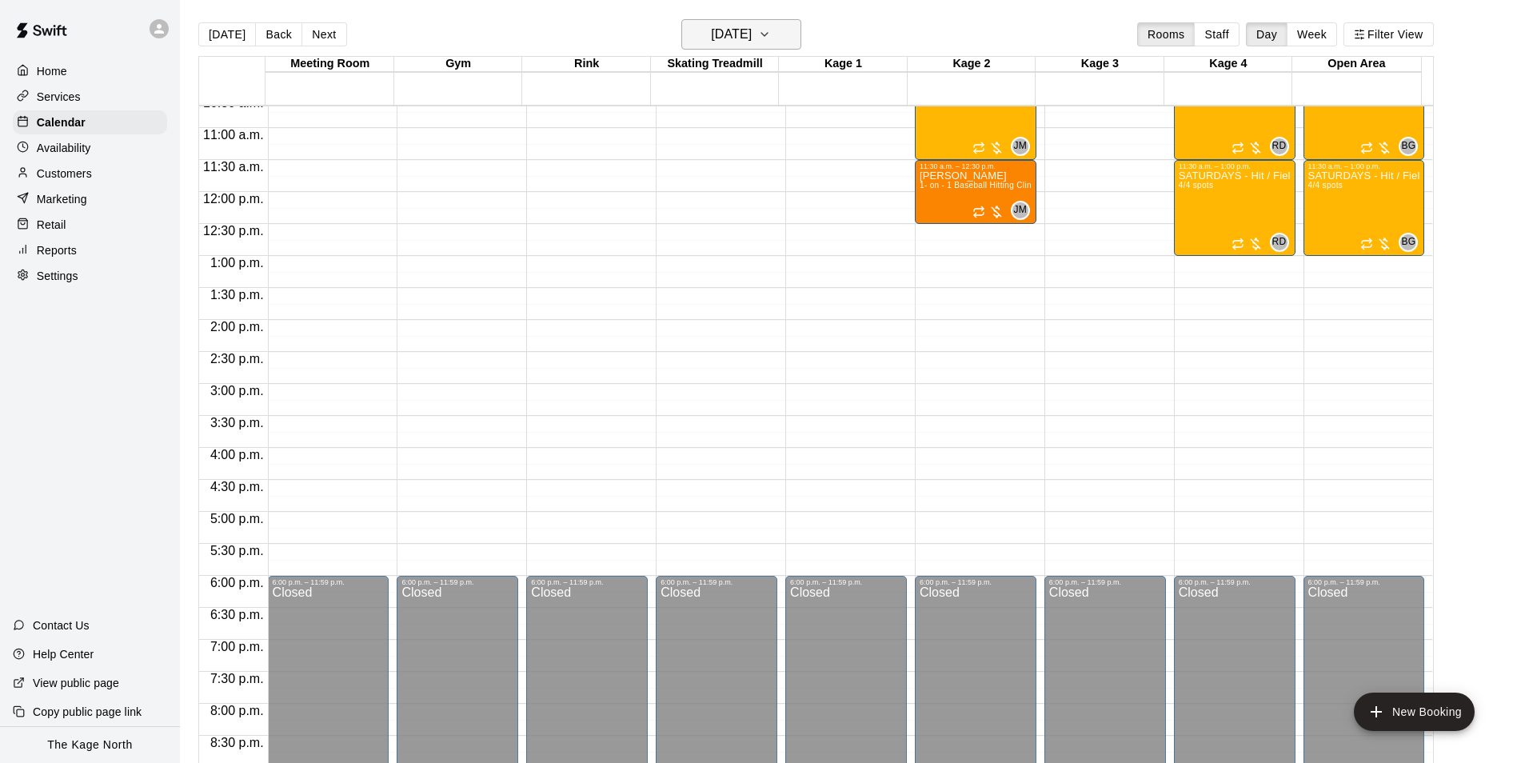
scroll to position [622, 0]
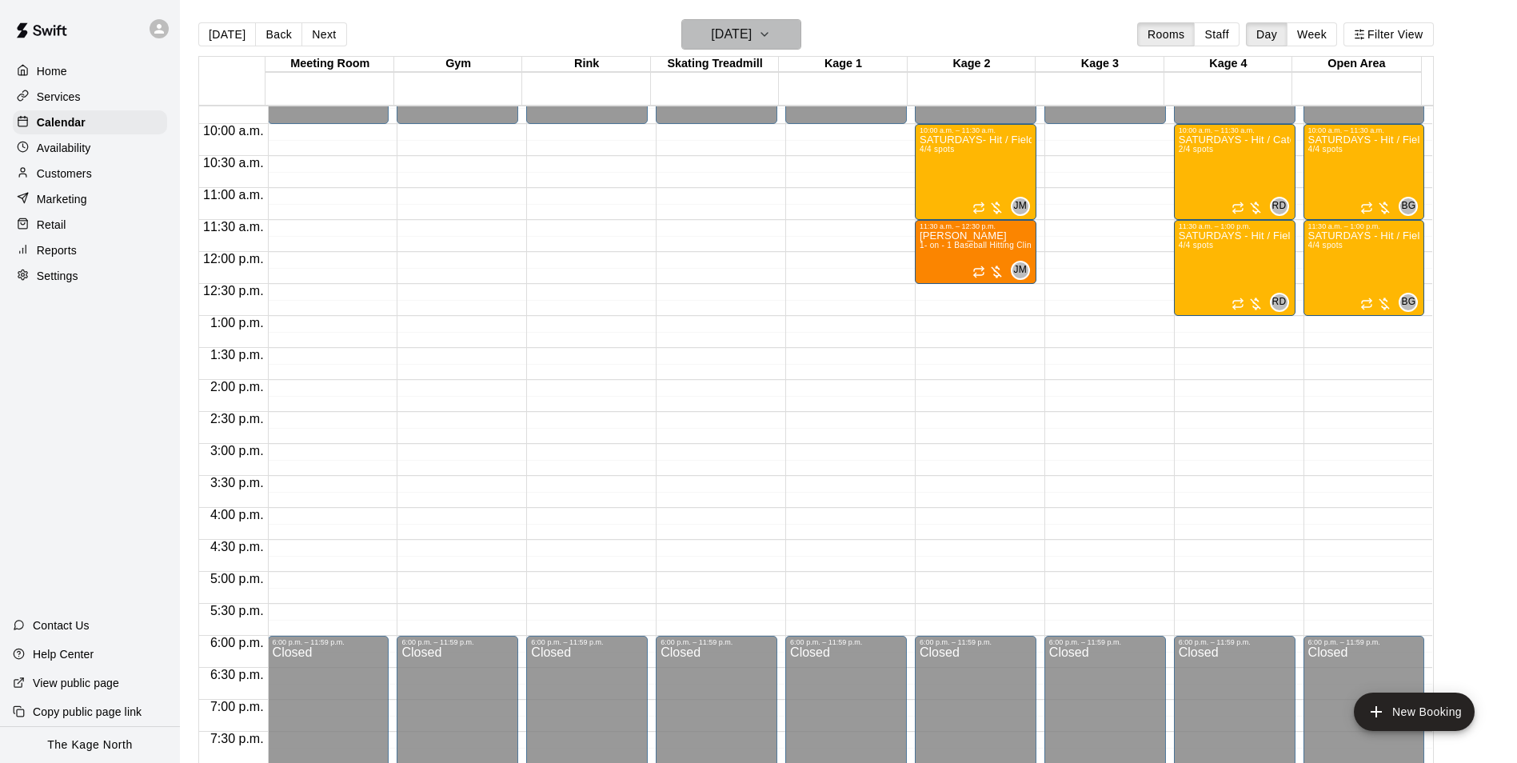
click at [786, 23] on button "Saturday Sep 27" at bounding box center [742, 34] width 120 height 30
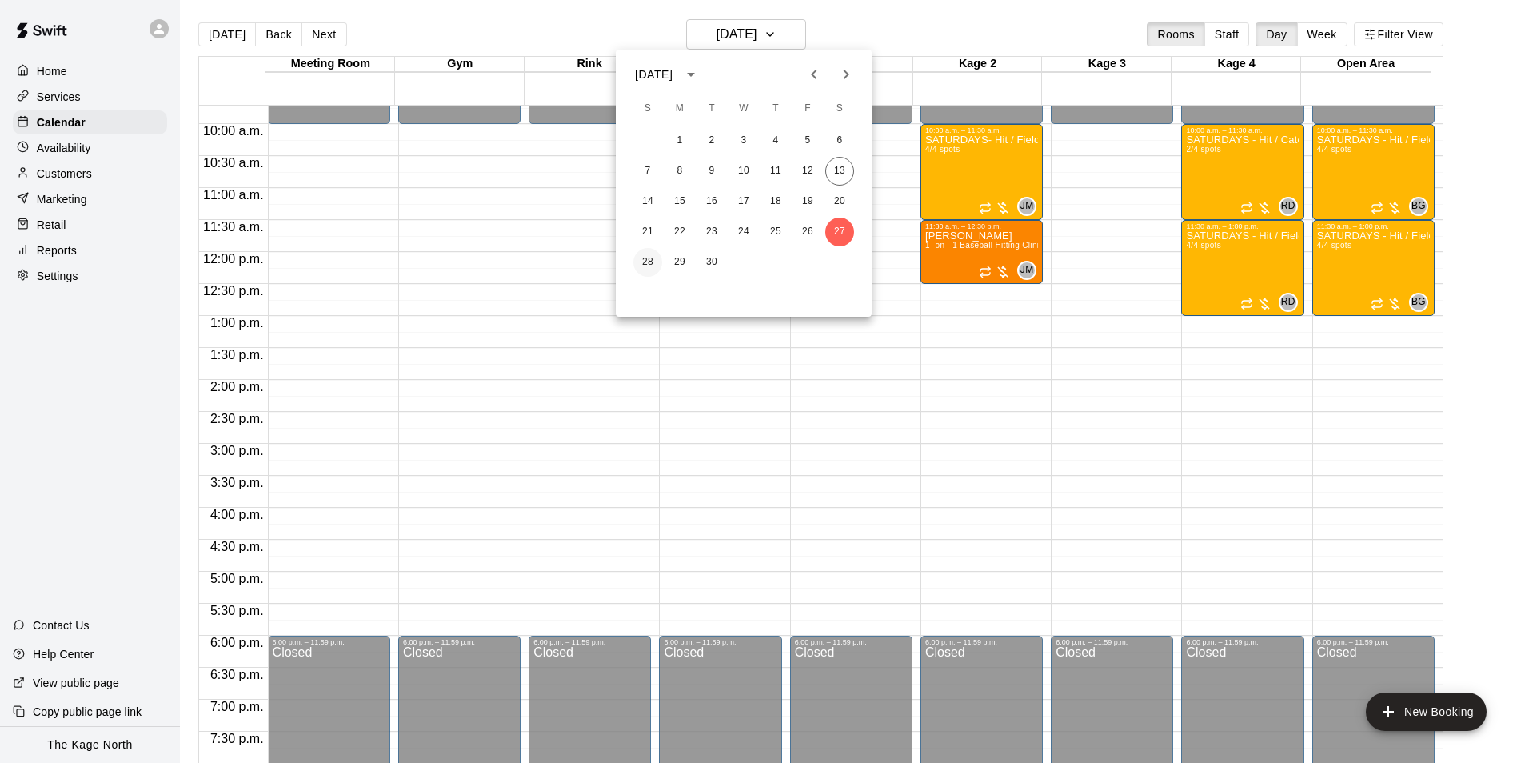
click at [650, 262] on button "28" at bounding box center [648, 262] width 29 height 29
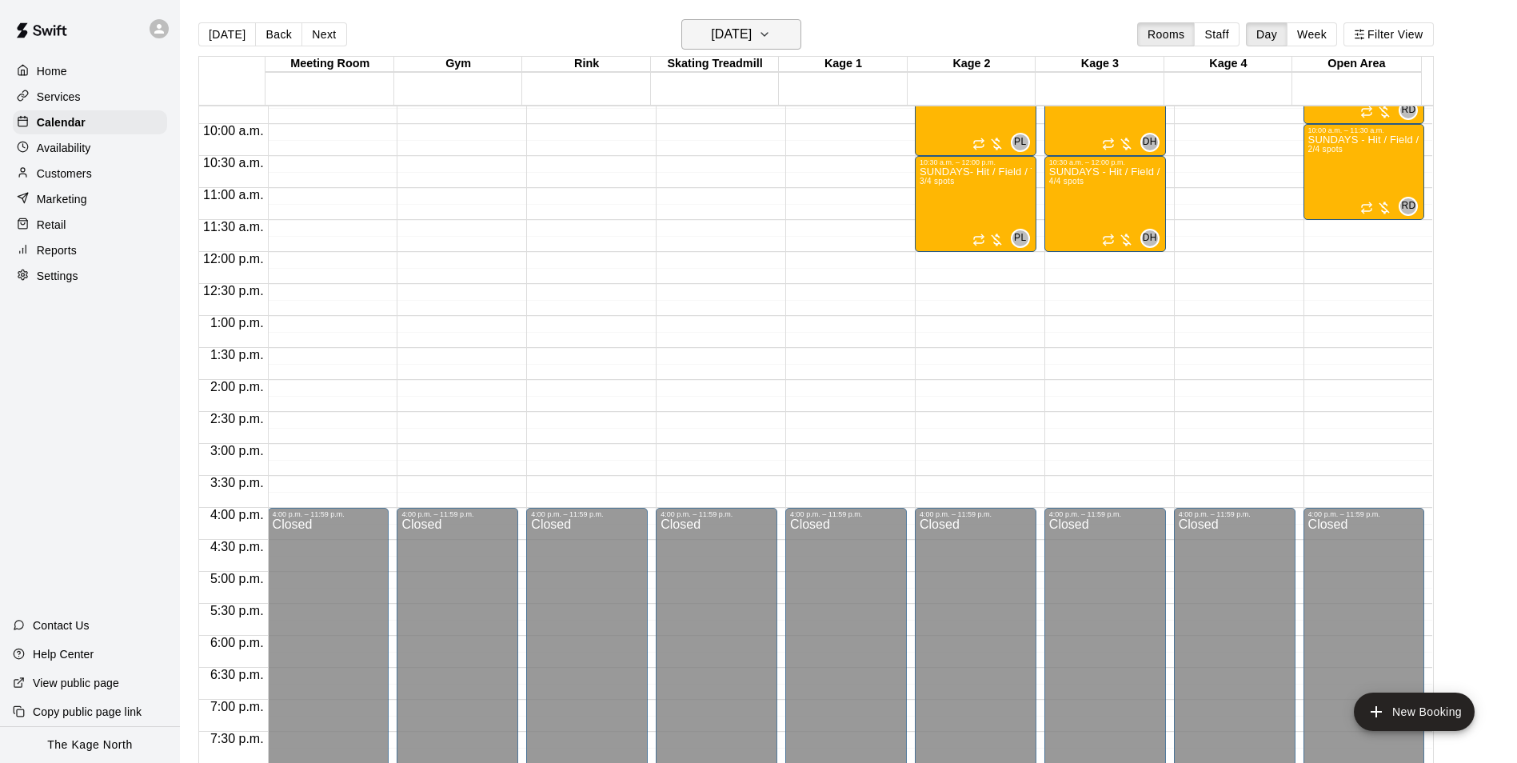
click at [752, 36] on h6 "Sunday Sep 28" at bounding box center [731, 34] width 41 height 22
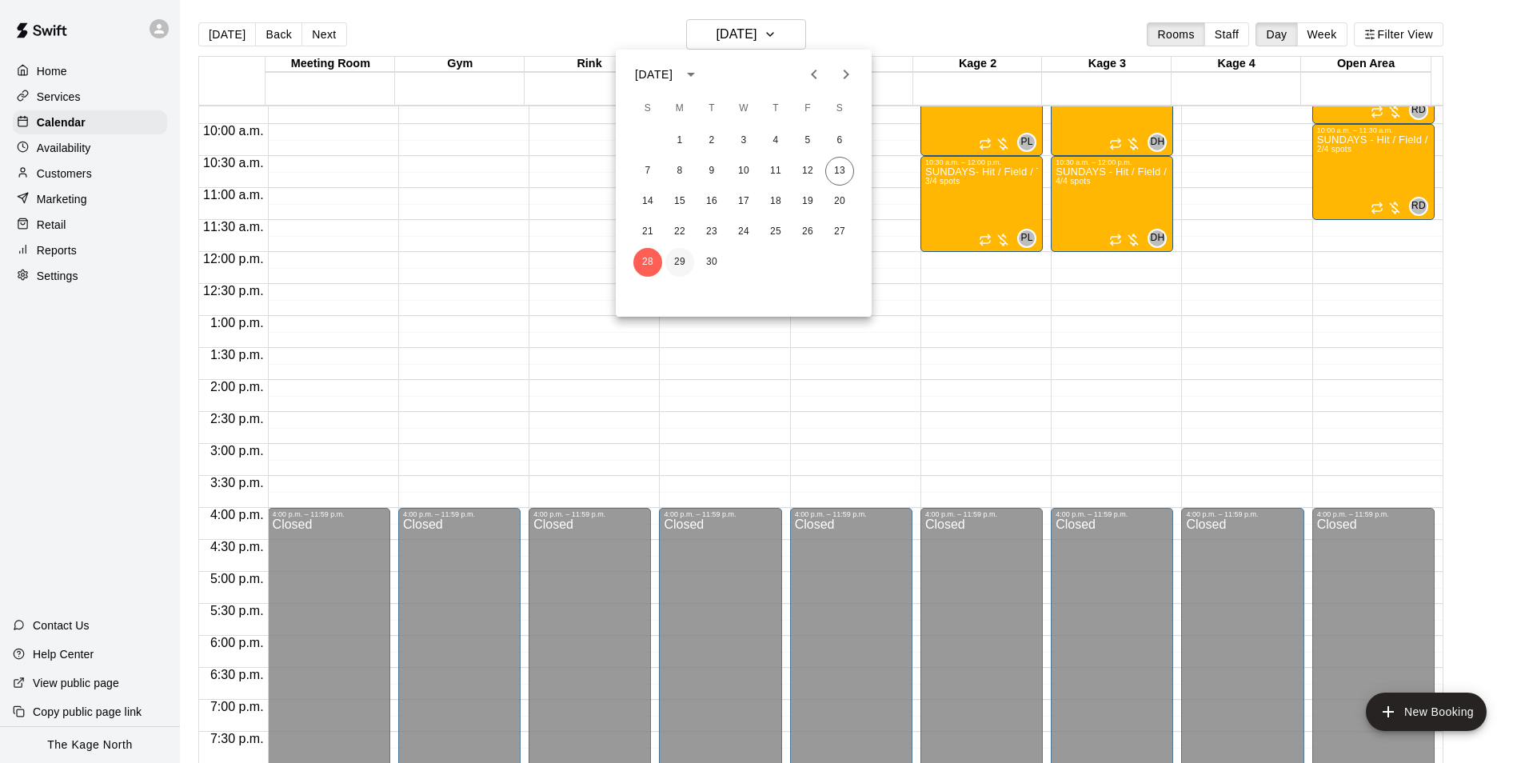
click at [684, 266] on button "29" at bounding box center [680, 262] width 29 height 29
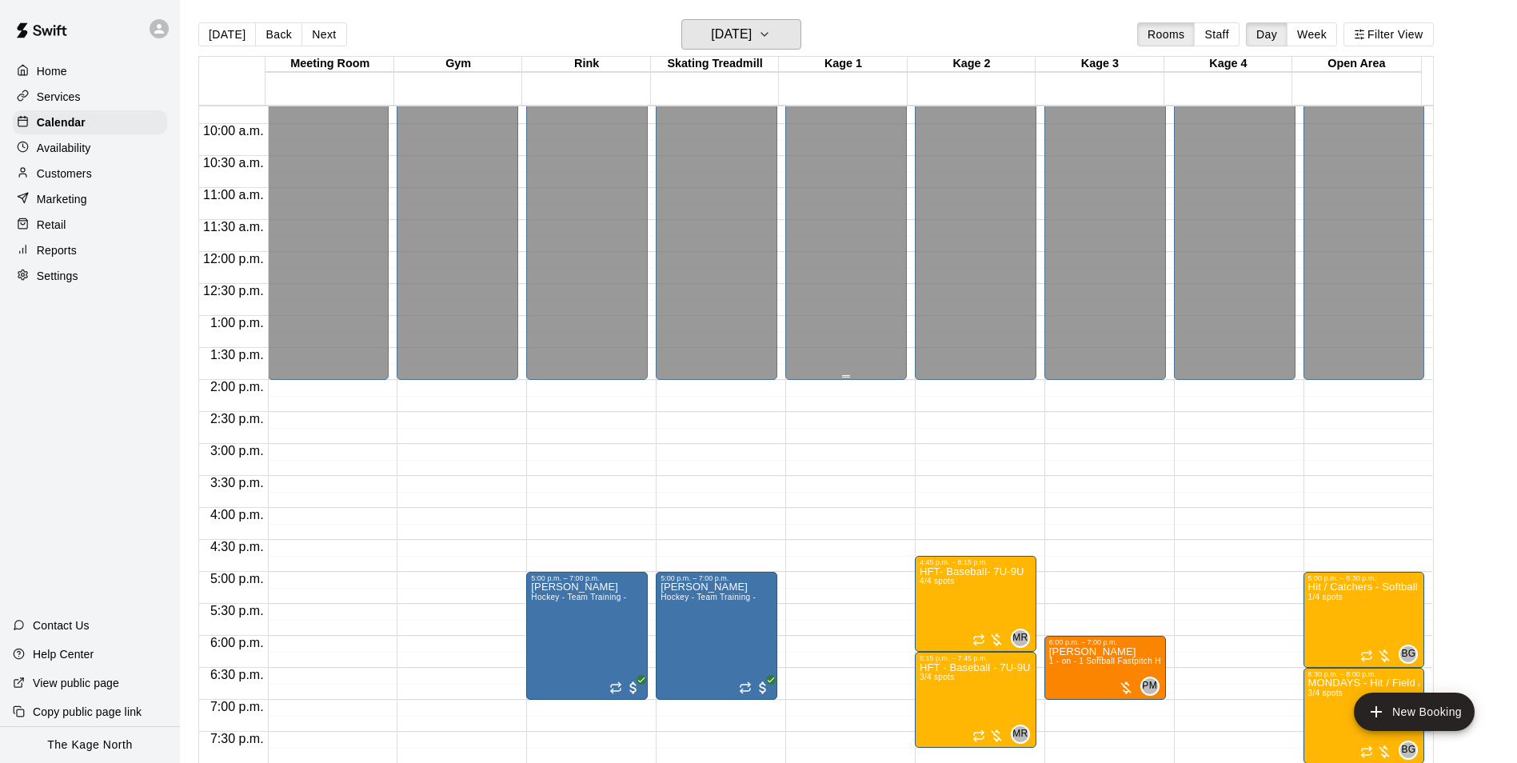
scroll to position [702, 0]
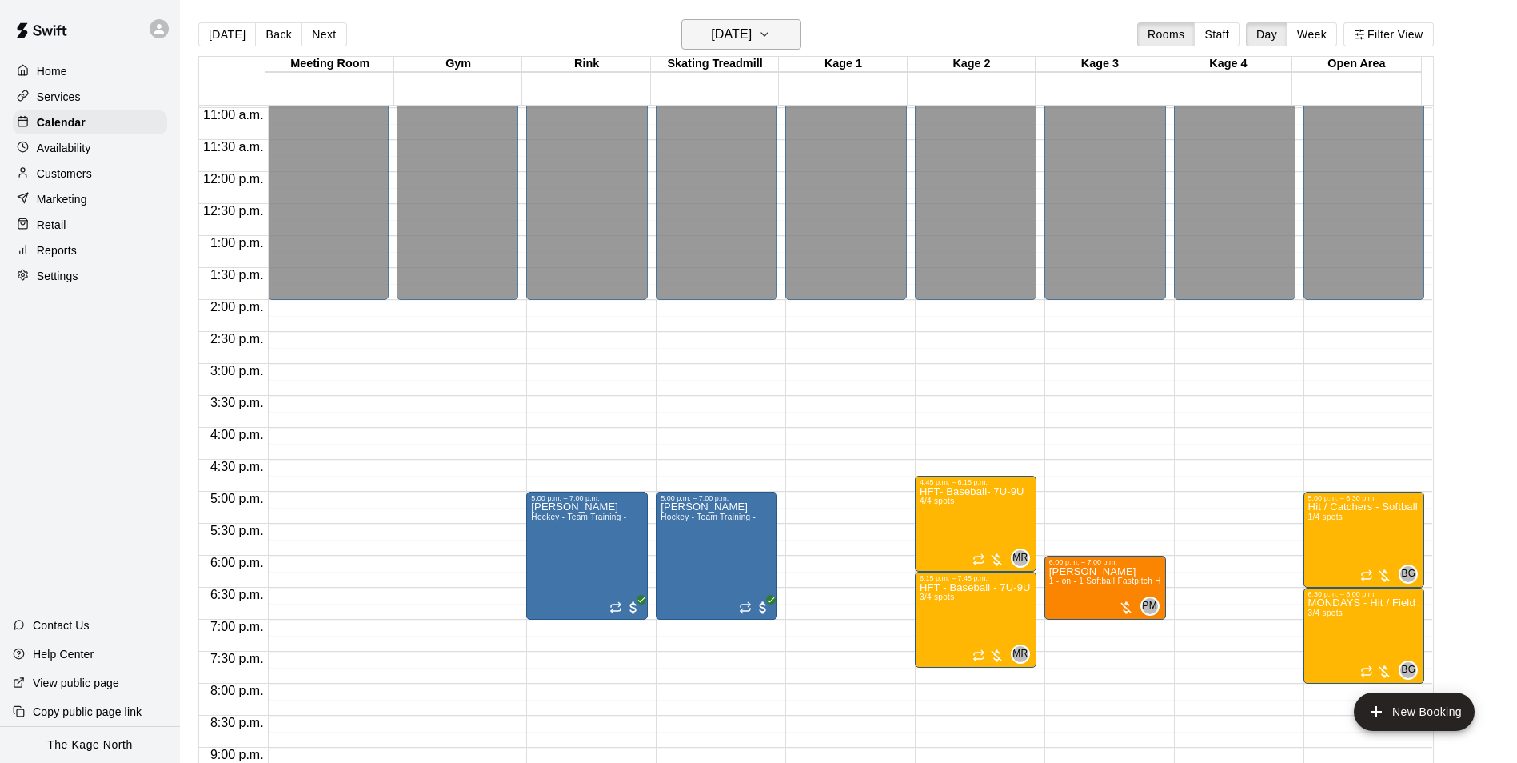
click at [752, 28] on h6 "Monday Sep 29" at bounding box center [731, 34] width 41 height 22
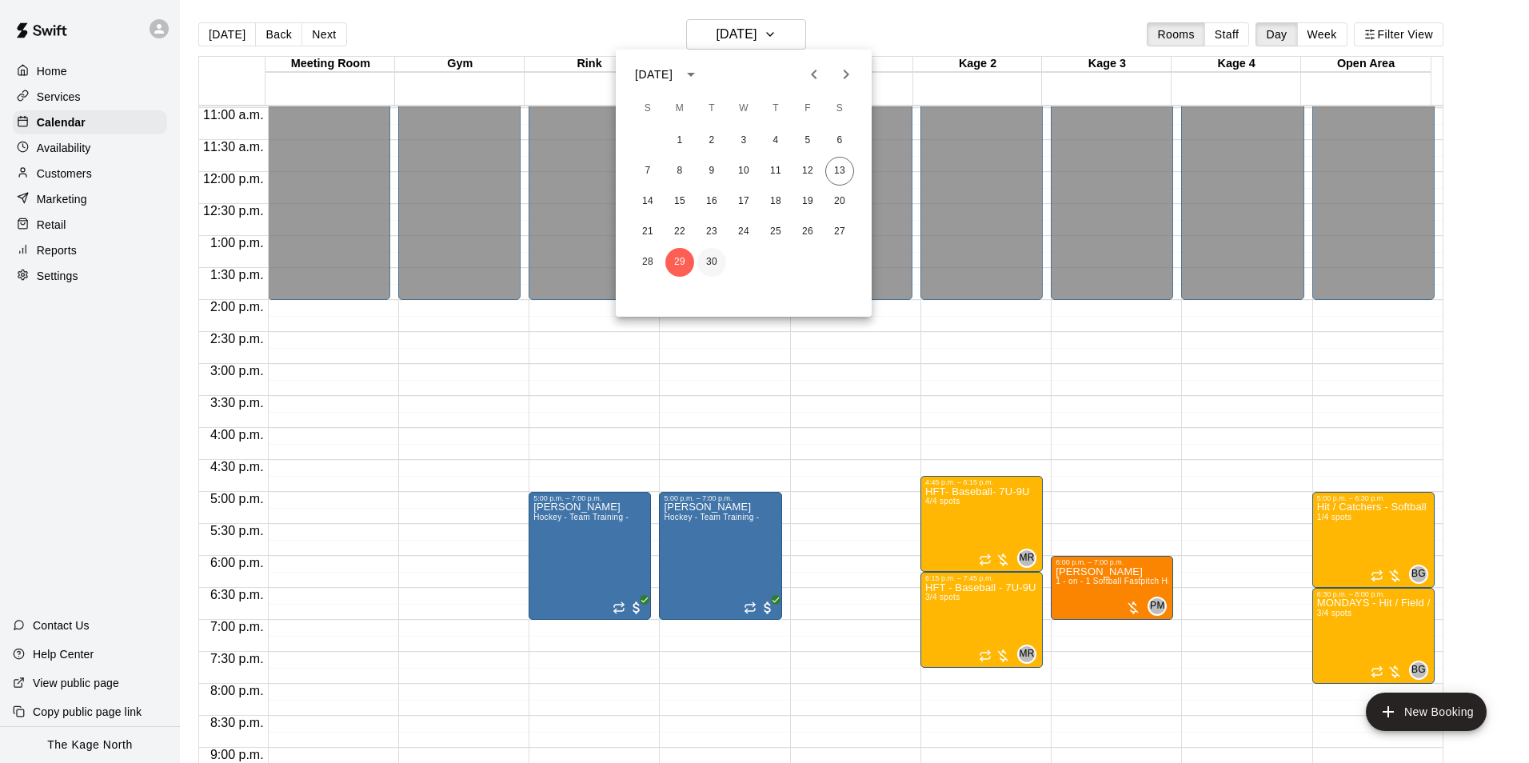
click at [713, 263] on button "30" at bounding box center [712, 262] width 29 height 29
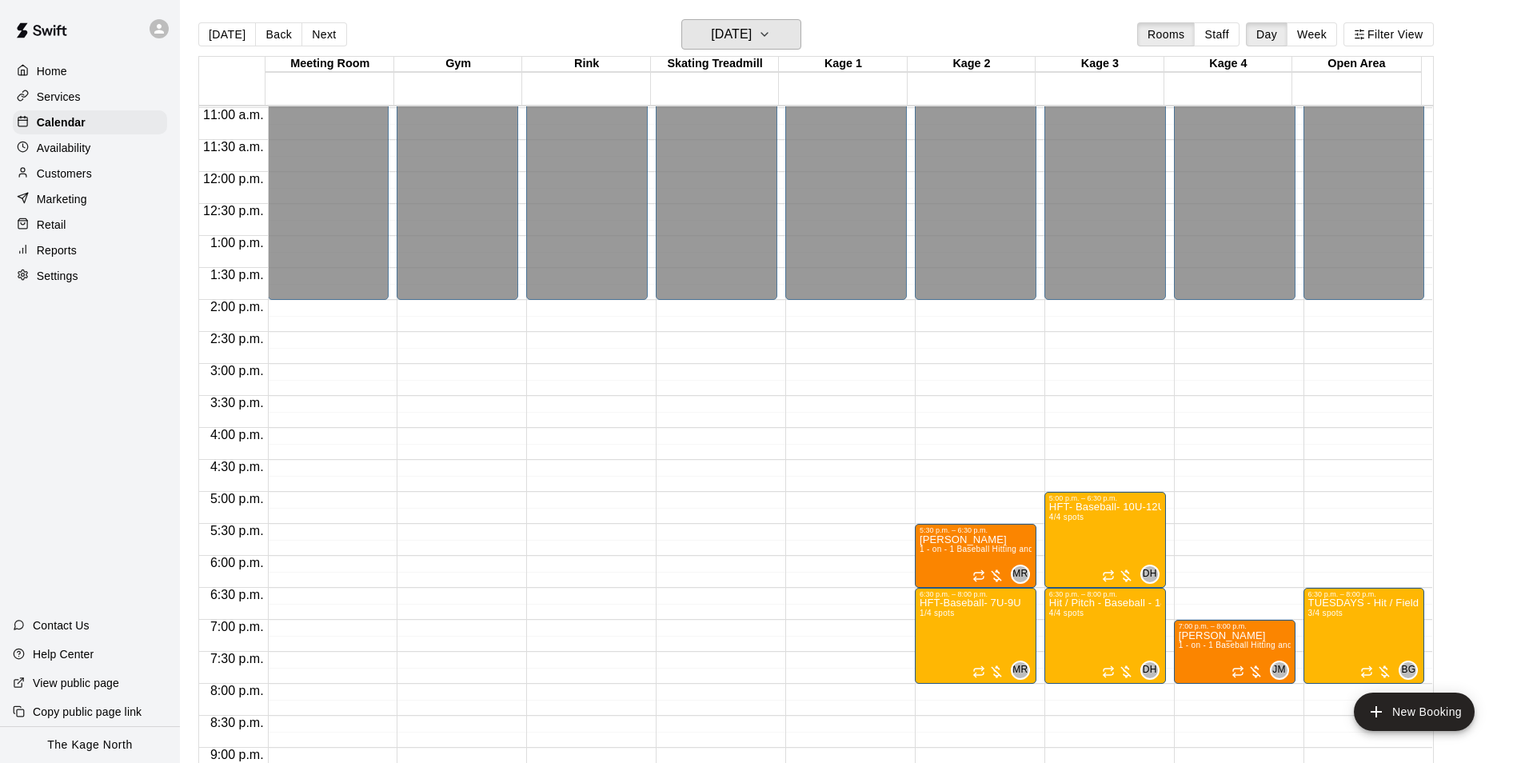
scroll to position [862, 0]
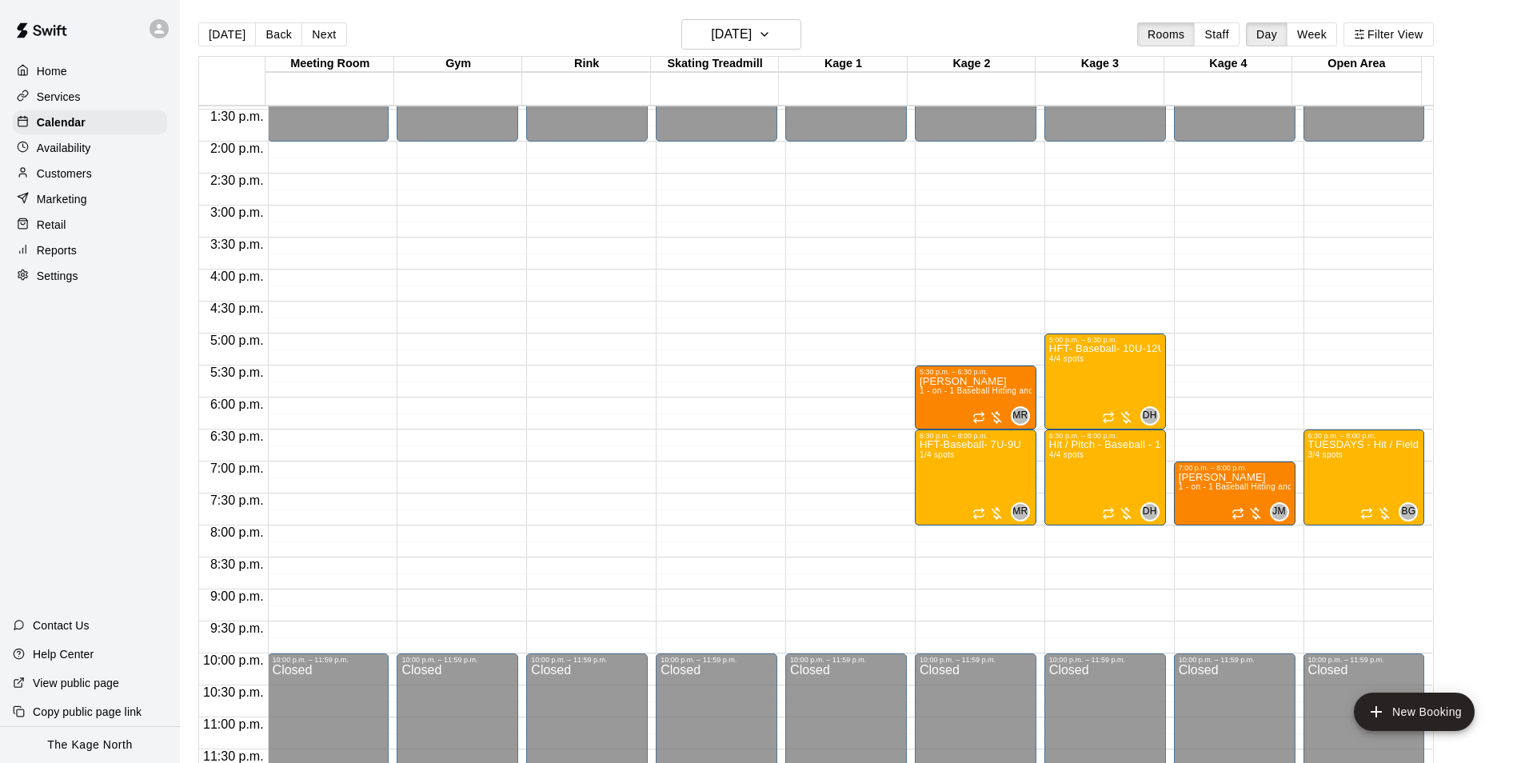
click at [71, 72] on div "Home" at bounding box center [90, 71] width 154 height 24
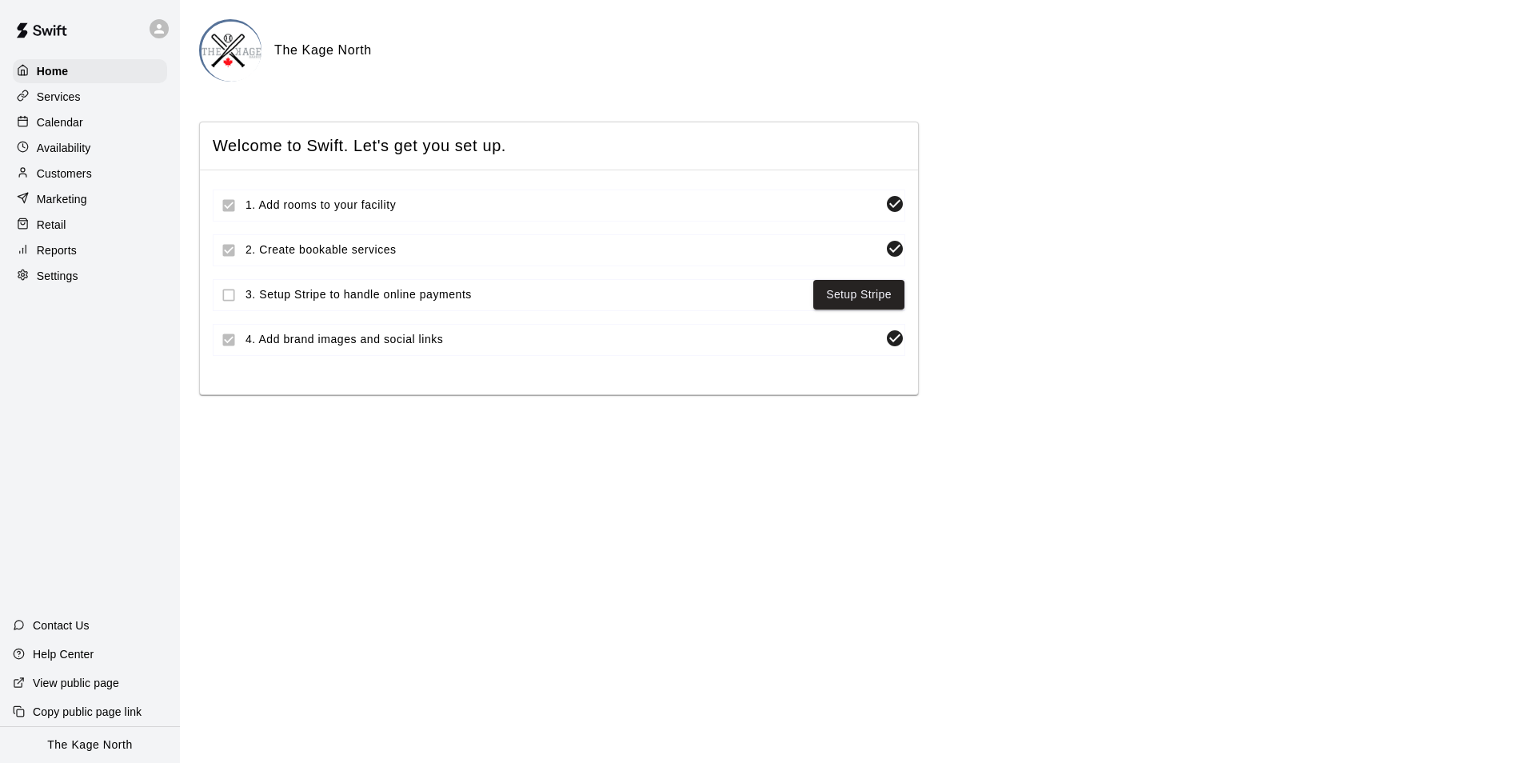
click at [80, 122] on p "Calendar" at bounding box center [60, 122] width 46 height 16
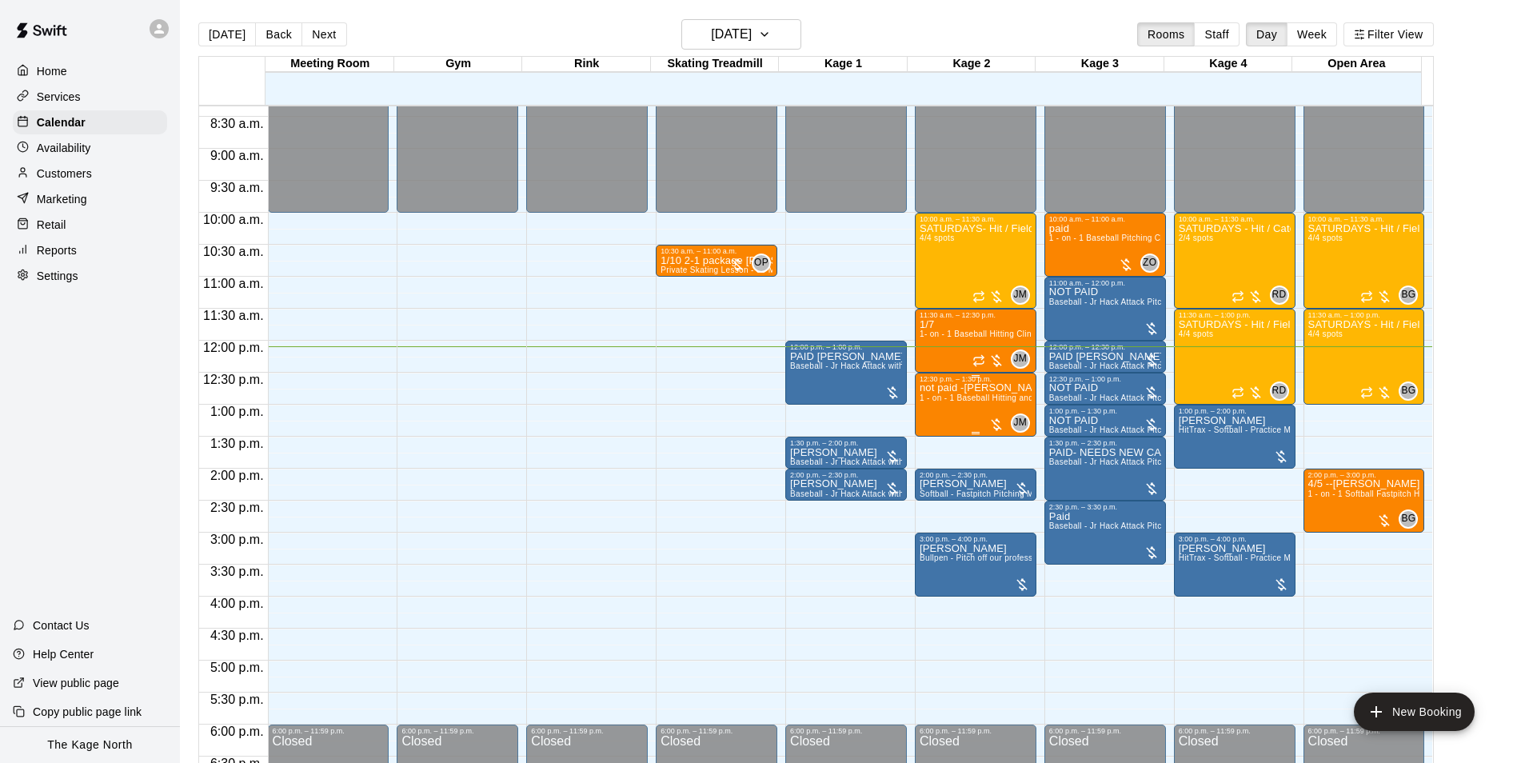
scroll to position [614, 0]
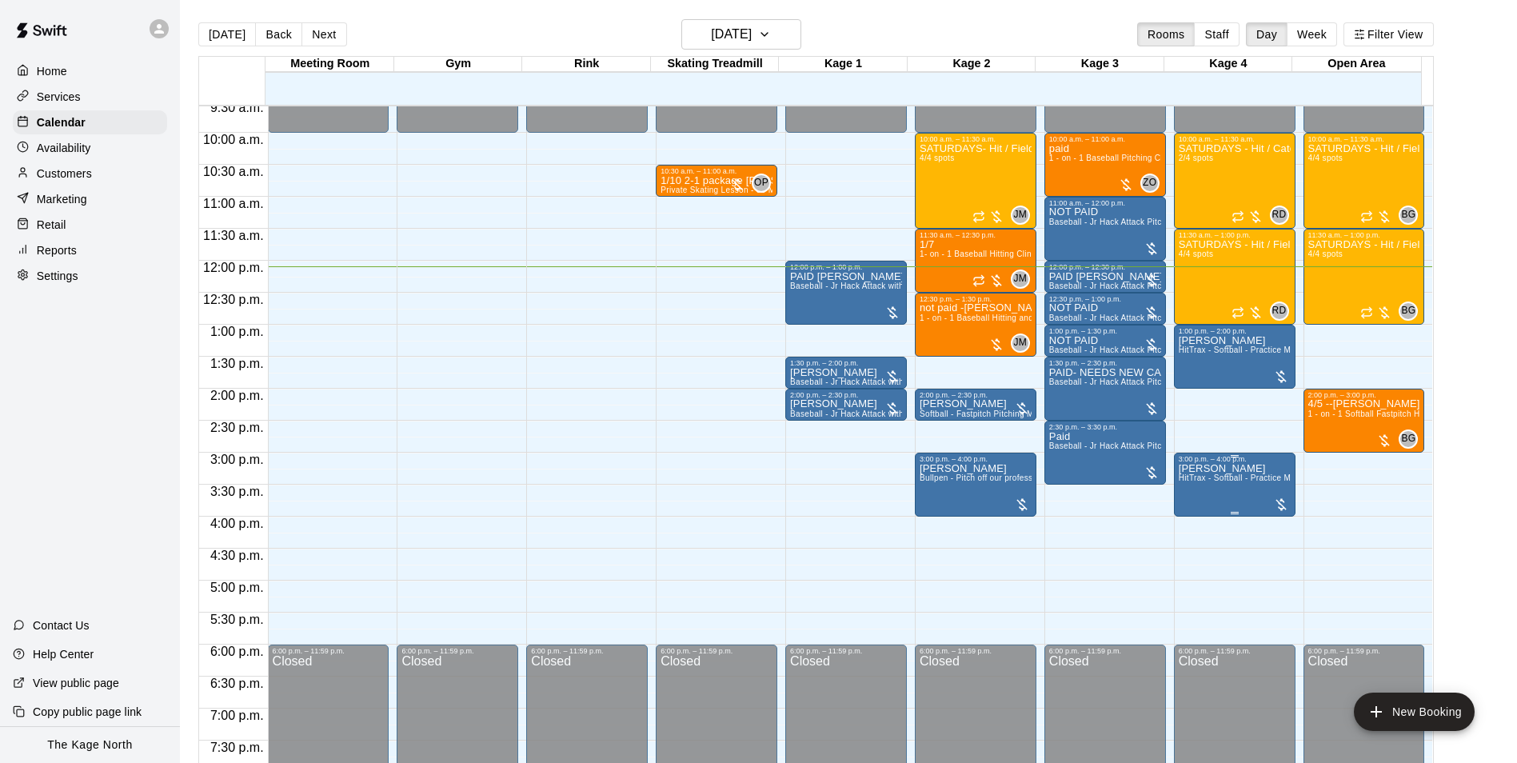
click at [1222, 469] on p "[PERSON_NAME]" at bounding box center [1235, 469] width 112 height 0
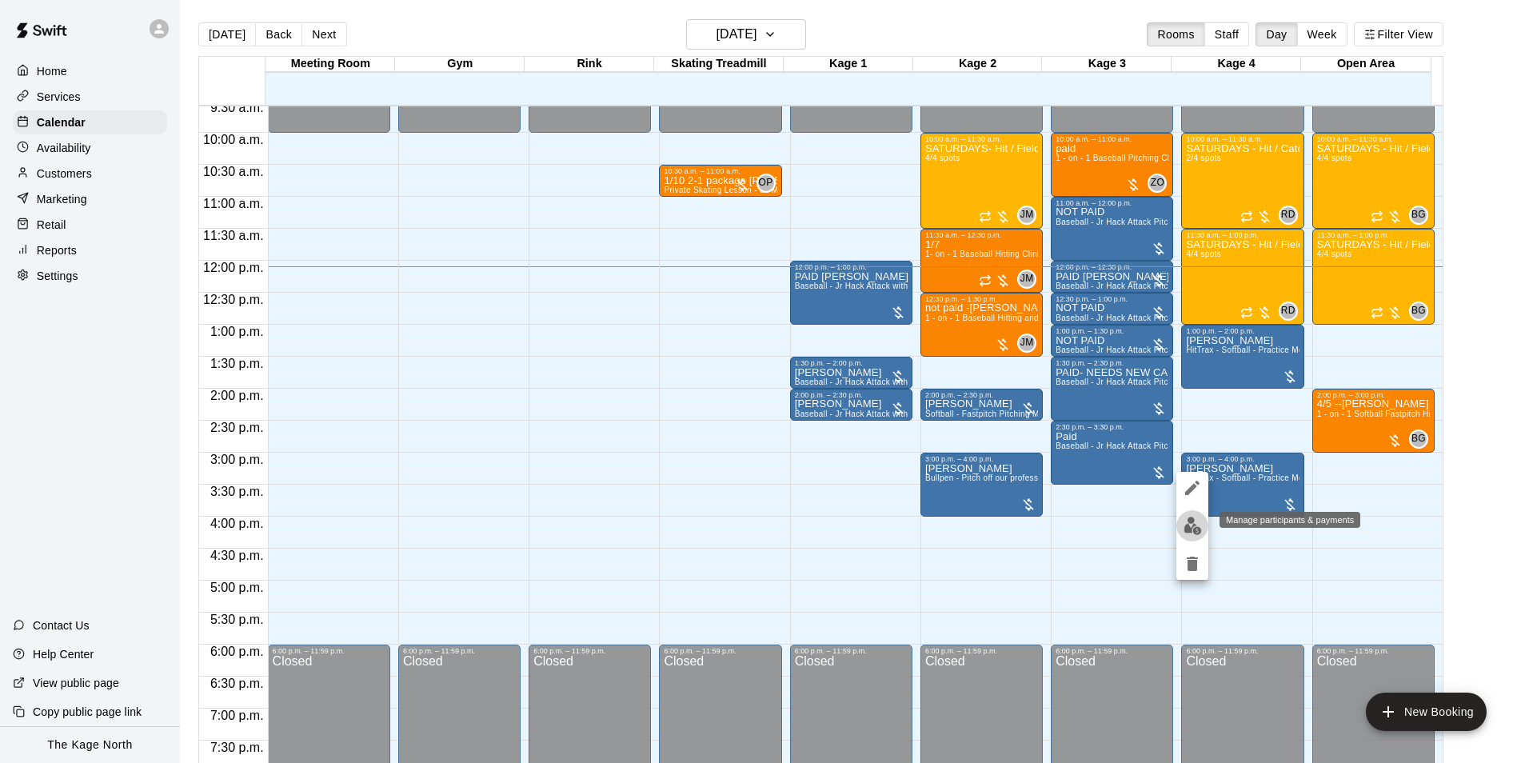
click at [1191, 526] on img "edit" at bounding box center [1193, 526] width 18 height 18
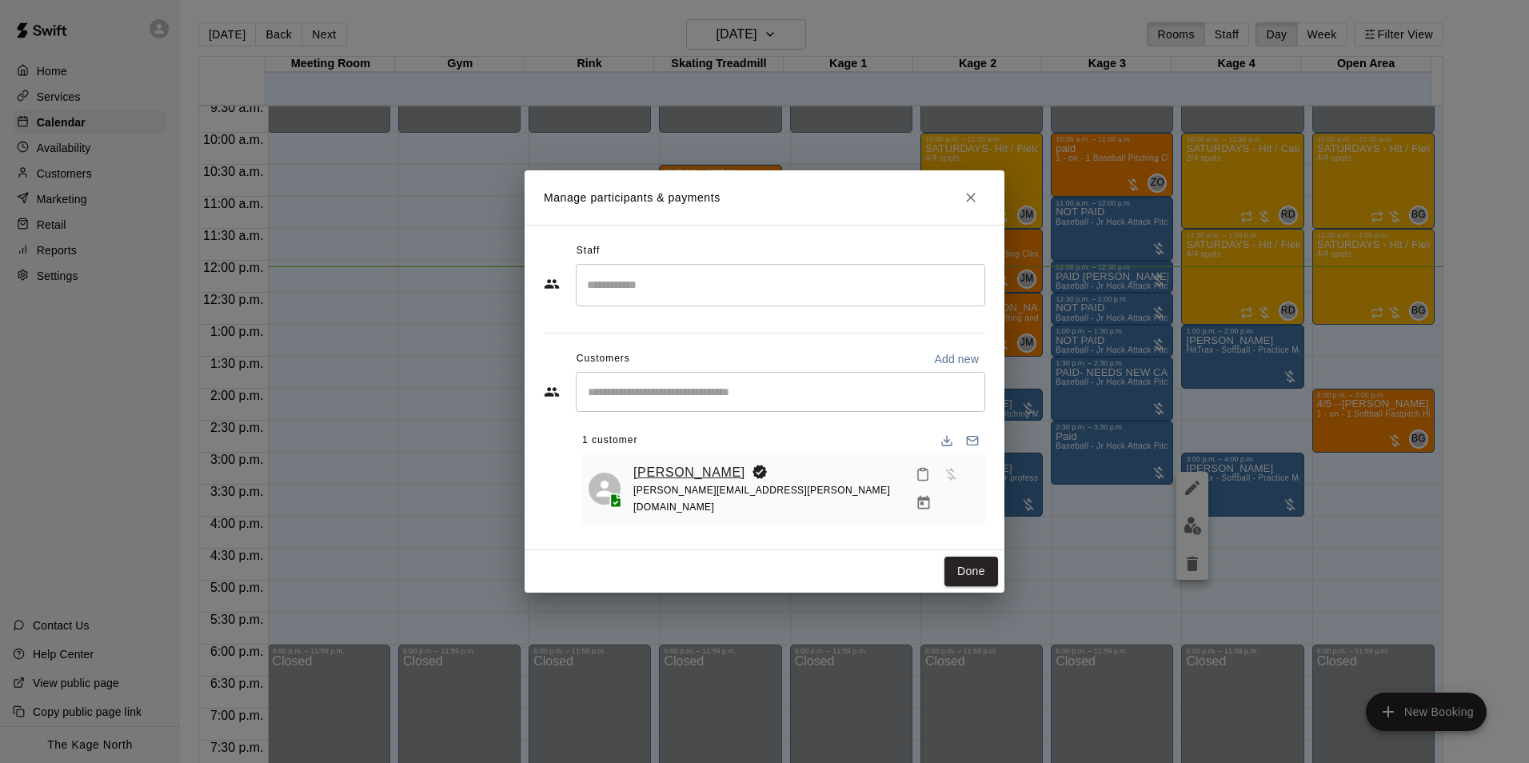
click at [655, 477] on link "[PERSON_NAME]" at bounding box center [690, 472] width 112 height 21
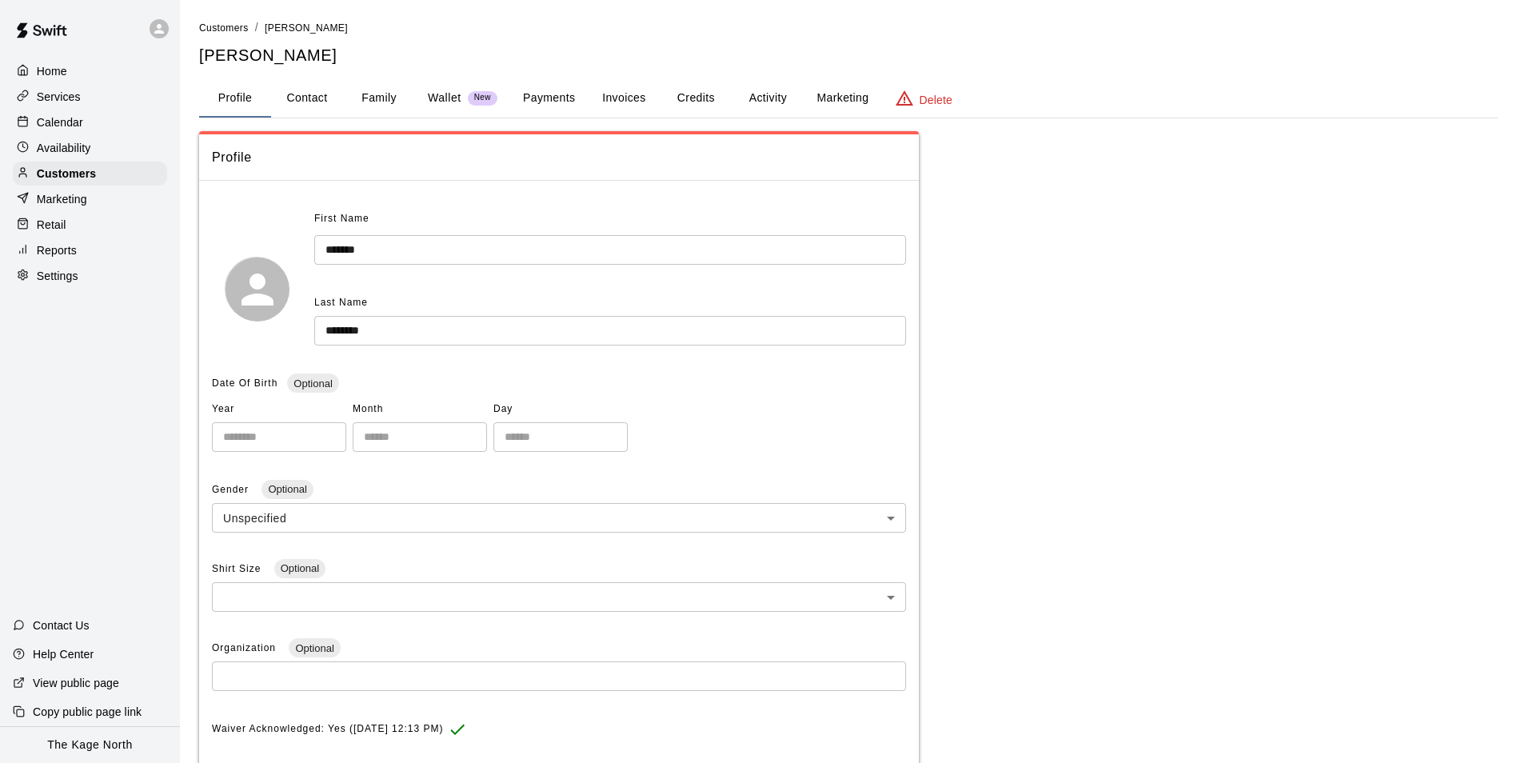
click at [778, 95] on button "Activity" at bounding box center [768, 98] width 72 height 38
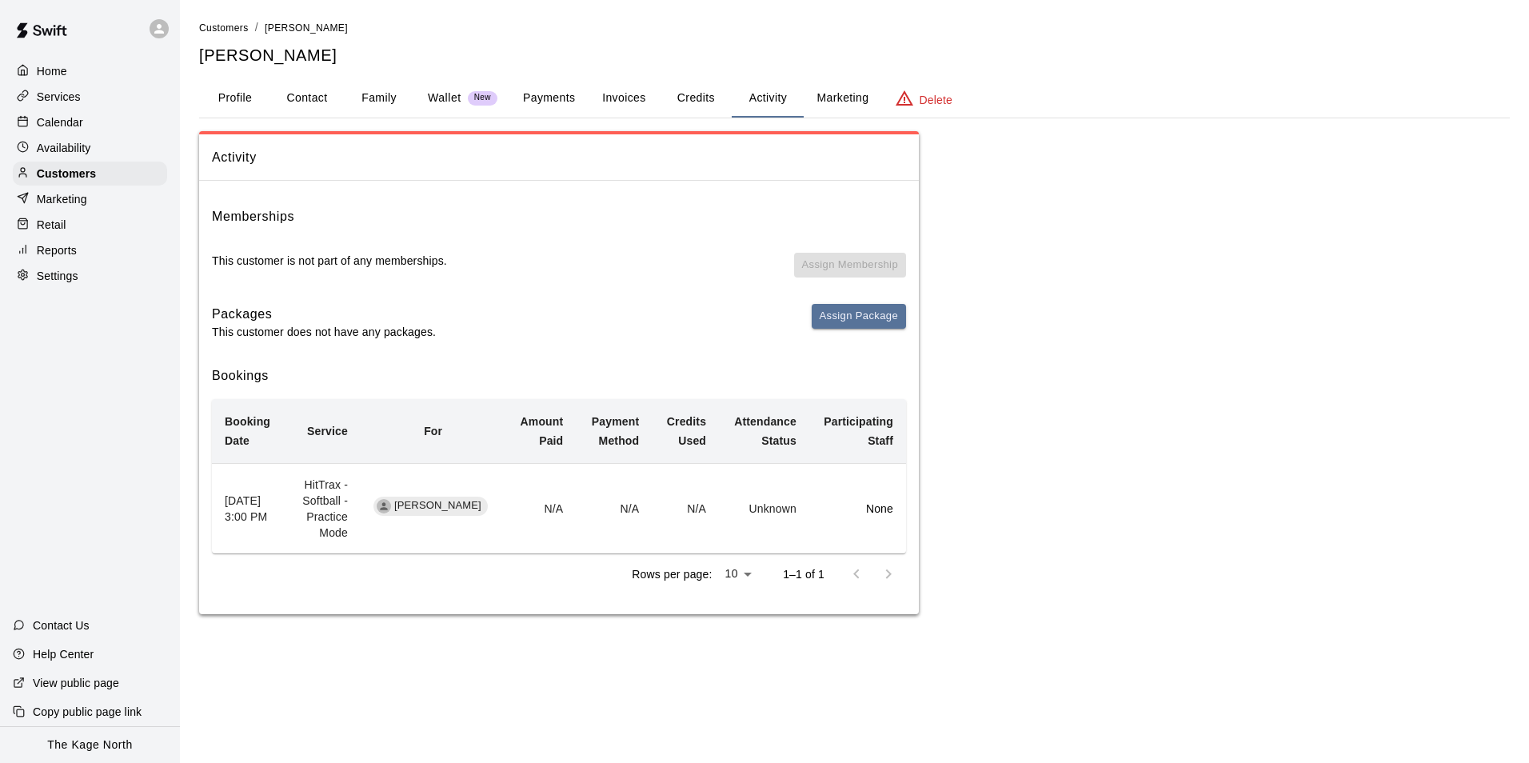
click at [371, 92] on button "Family" at bounding box center [379, 98] width 72 height 38
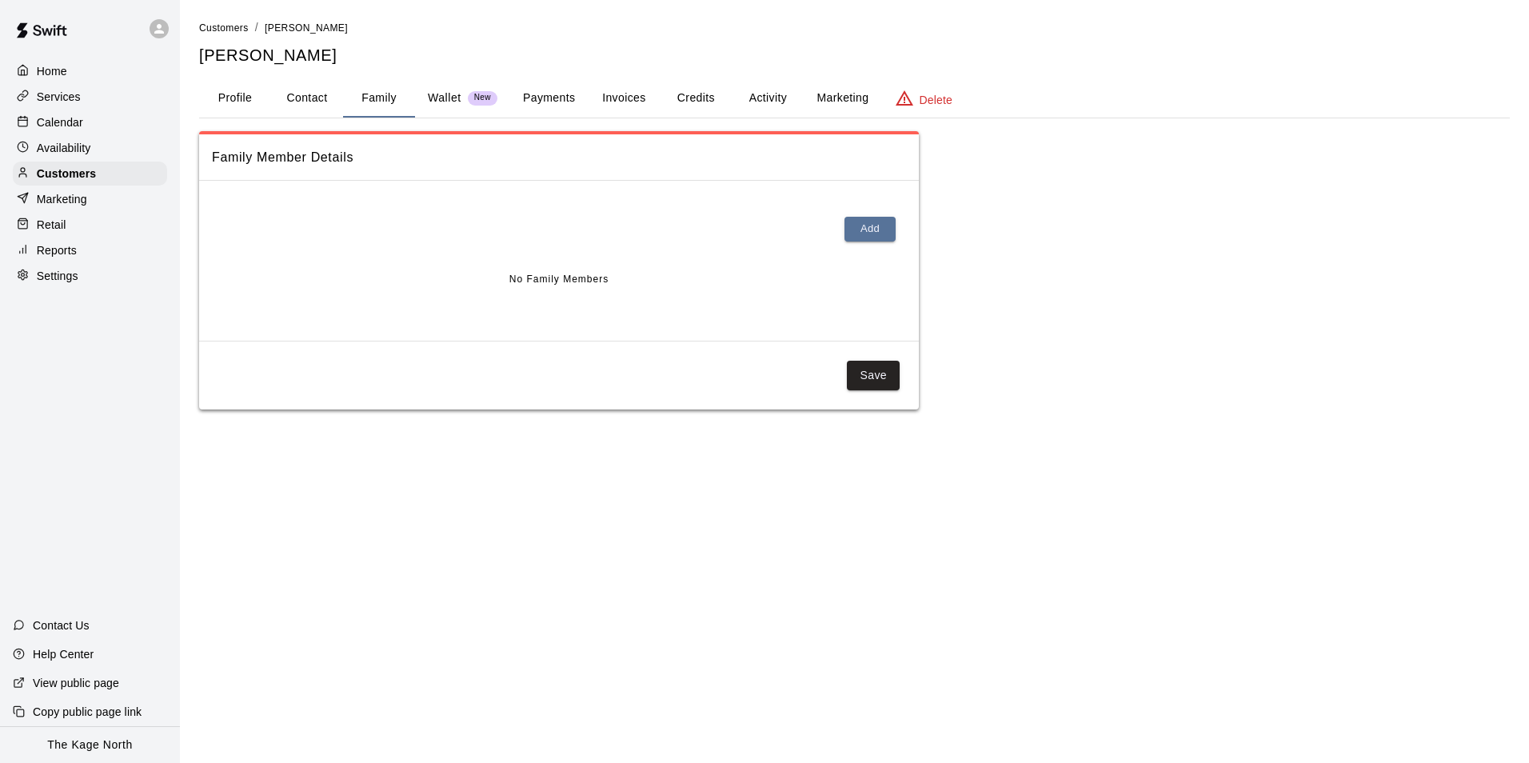
click at [314, 108] on button "Contact" at bounding box center [307, 98] width 72 height 38
select select "**"
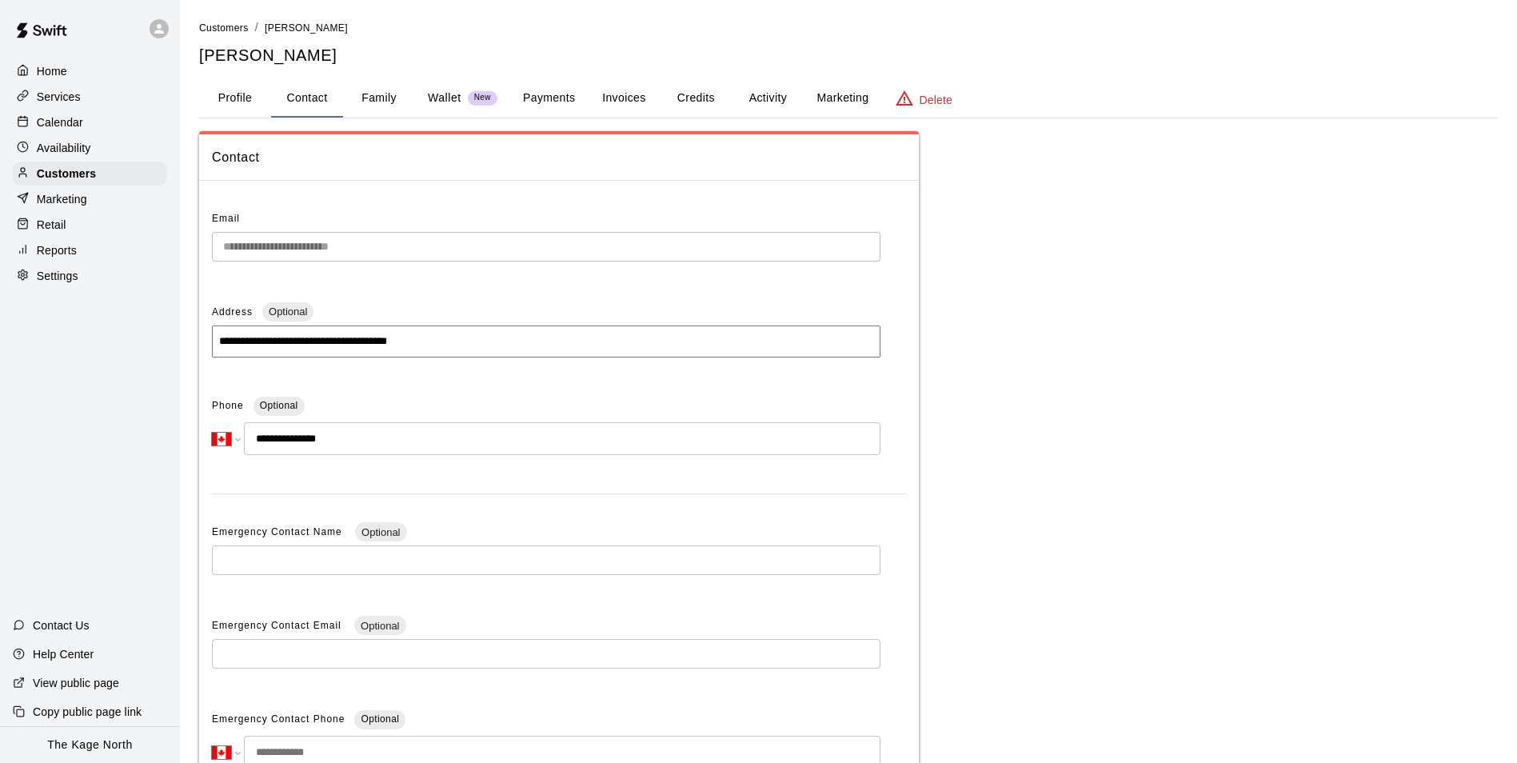
drag, startPoint x: 470, startPoint y: 337, endPoint x: 156, endPoint y: 338, distance: 313.6
click at [156, 338] on div "**********" at bounding box center [758, 457] width 1517 height 914
click at [1169, 432] on div "**********" at bounding box center [848, 506] width 1299 height 750
drag, startPoint x: 247, startPoint y: 439, endPoint x: 238, endPoint y: 438, distance: 8.9
click at [238, 438] on div "**********" at bounding box center [546, 438] width 669 height 33
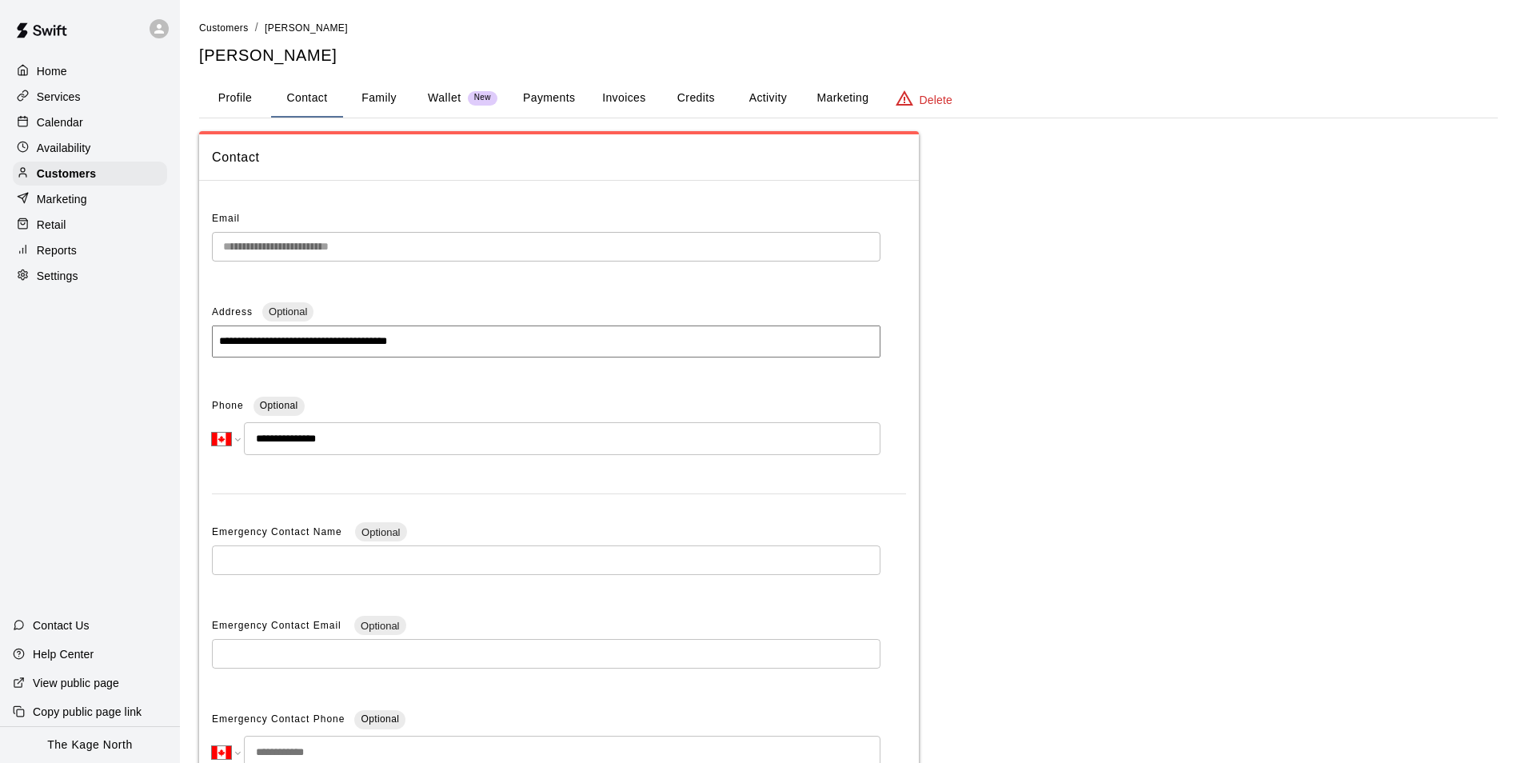
click at [1209, 407] on div "**********" at bounding box center [848, 506] width 1299 height 750
click at [80, 126] on p "Calendar" at bounding box center [60, 122] width 46 height 16
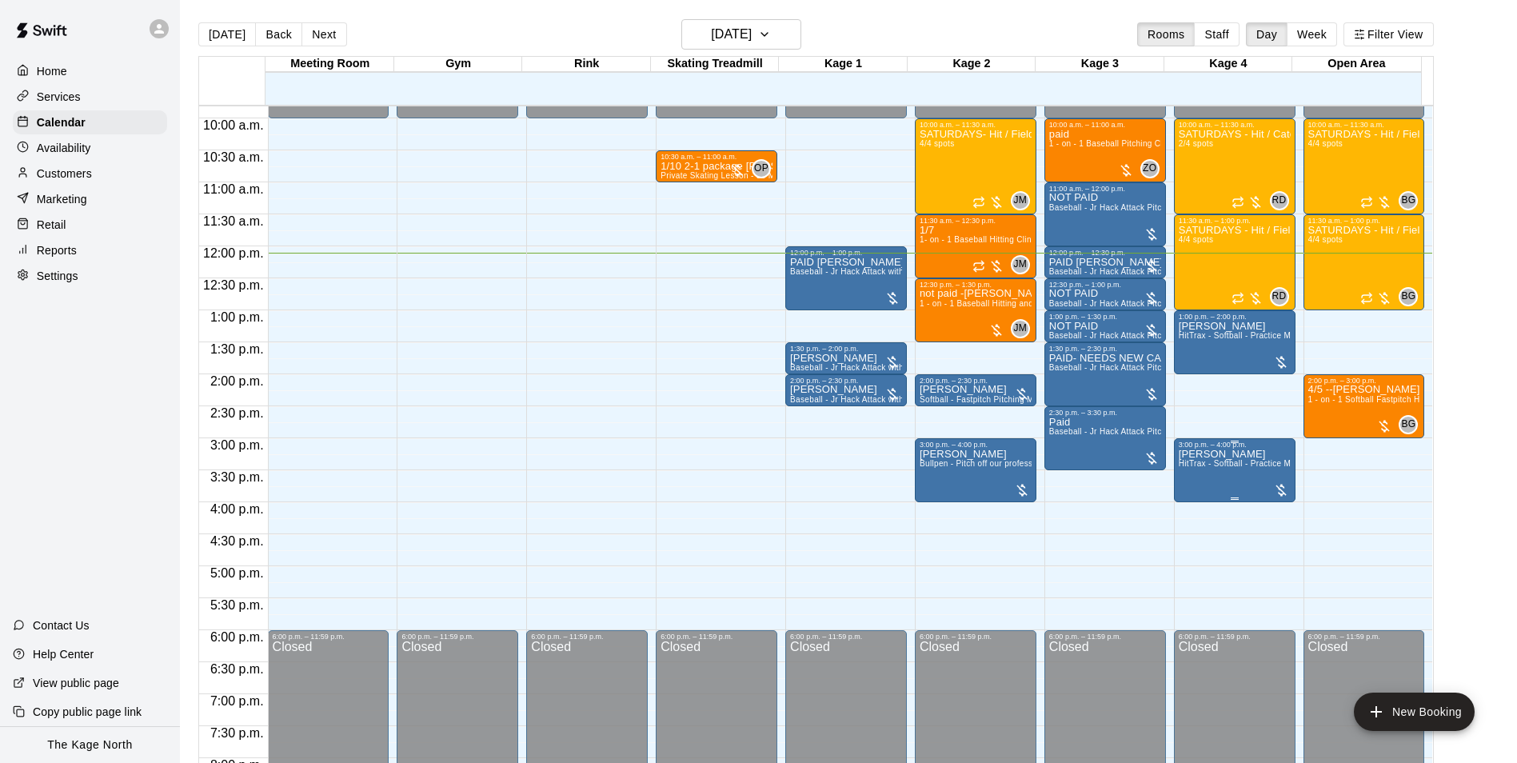
scroll to position [614, 0]
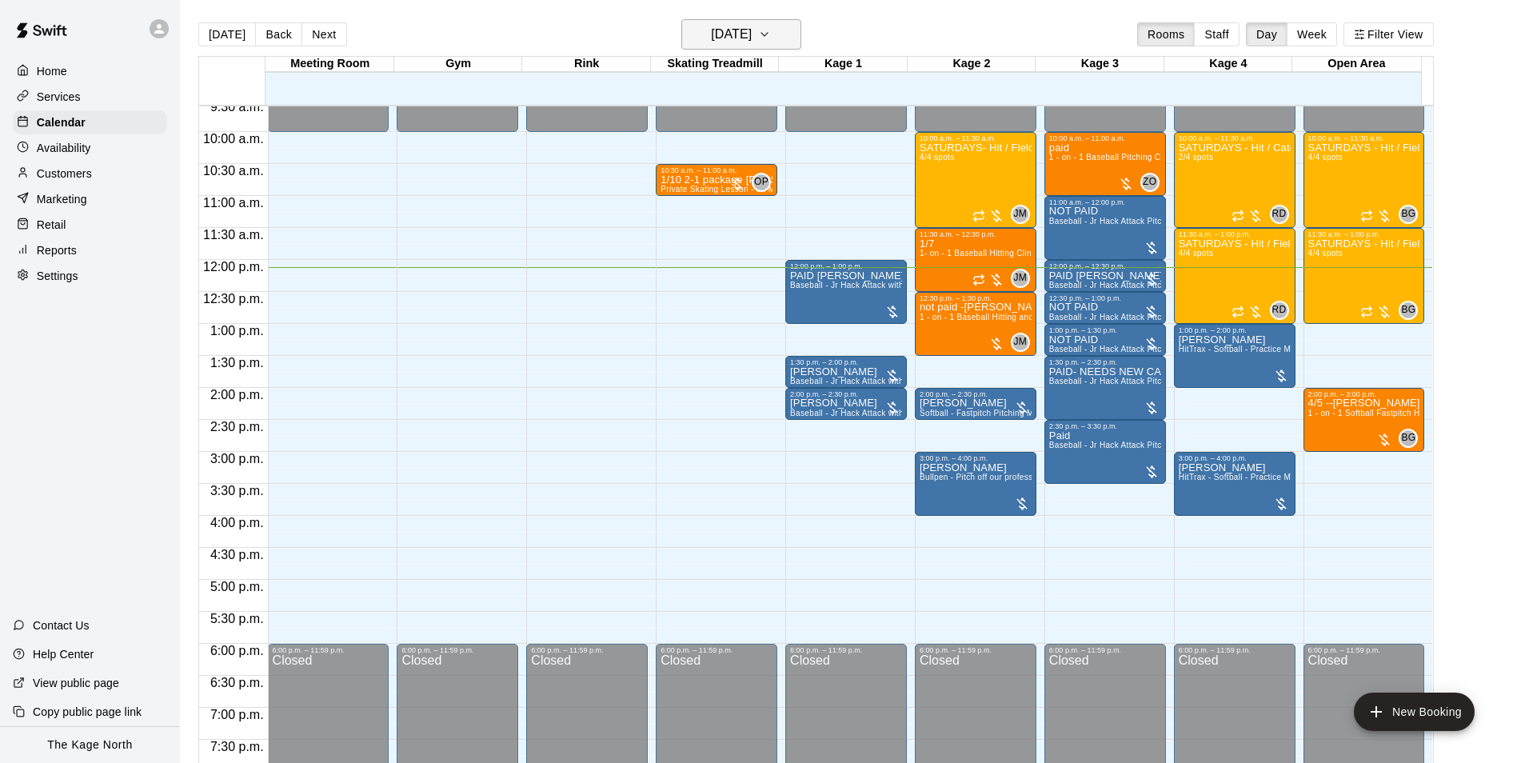
click at [785, 38] on button "[DATE]" at bounding box center [742, 34] width 120 height 30
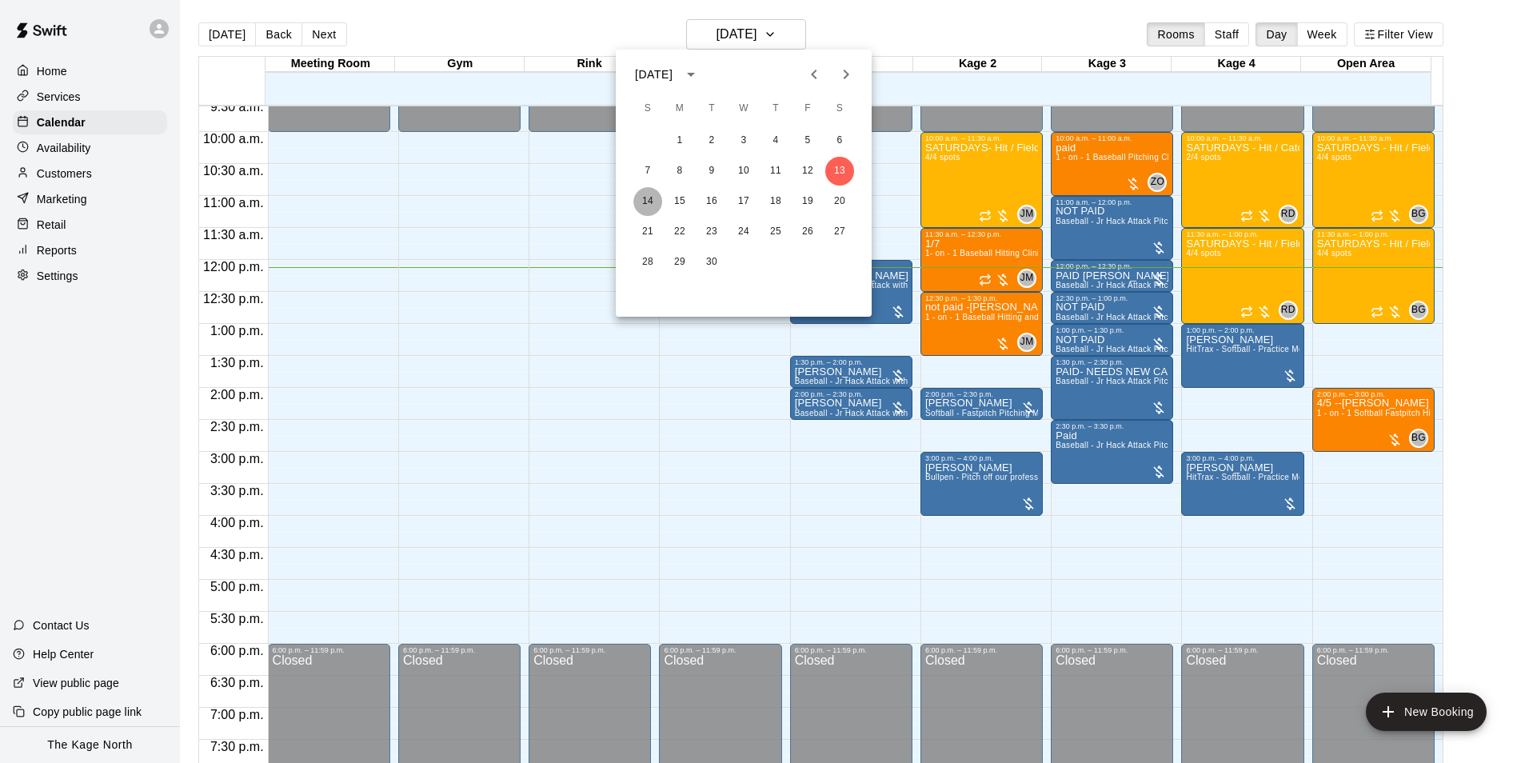
click at [646, 198] on button "14" at bounding box center [648, 201] width 29 height 29
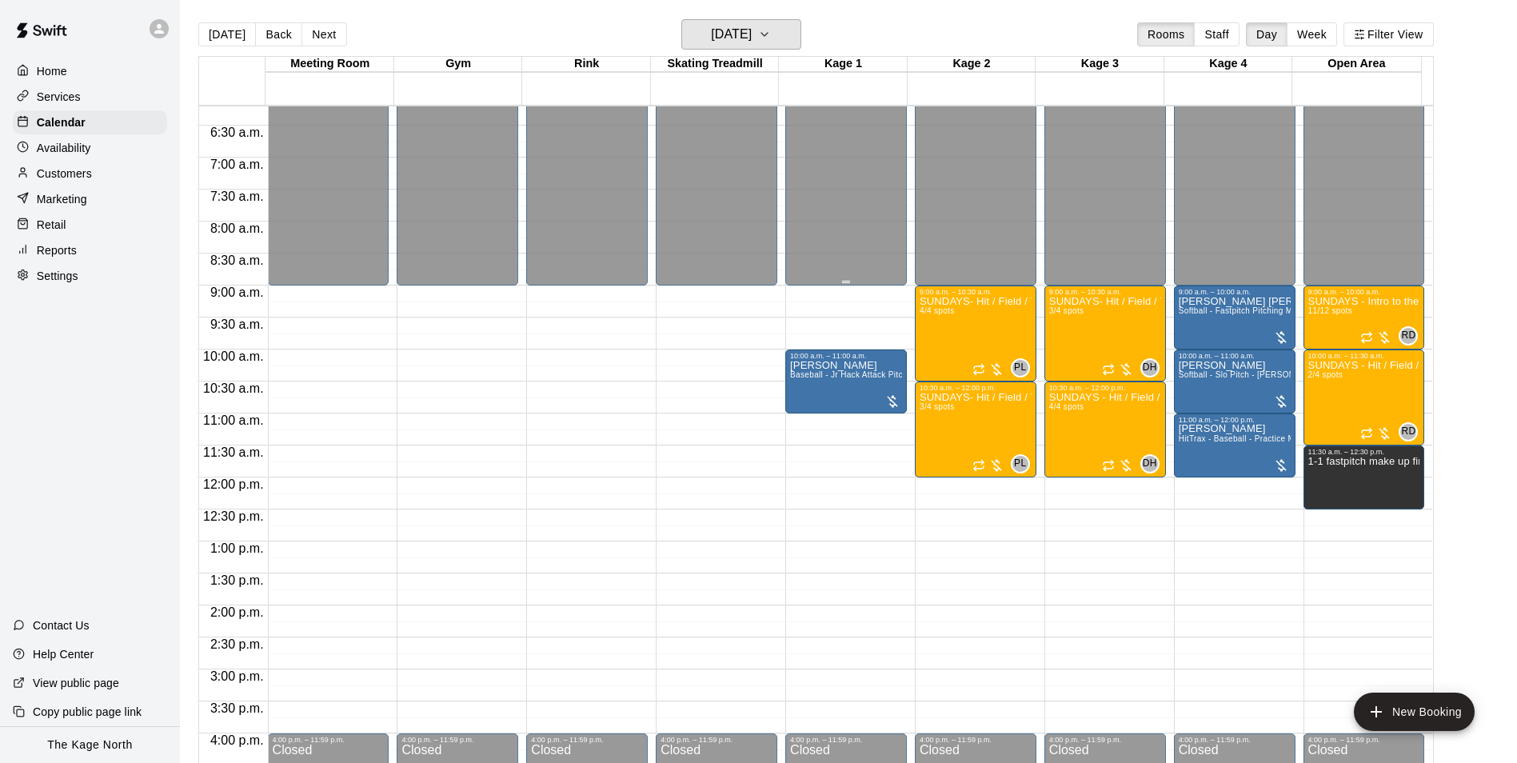
scroll to position [374, 0]
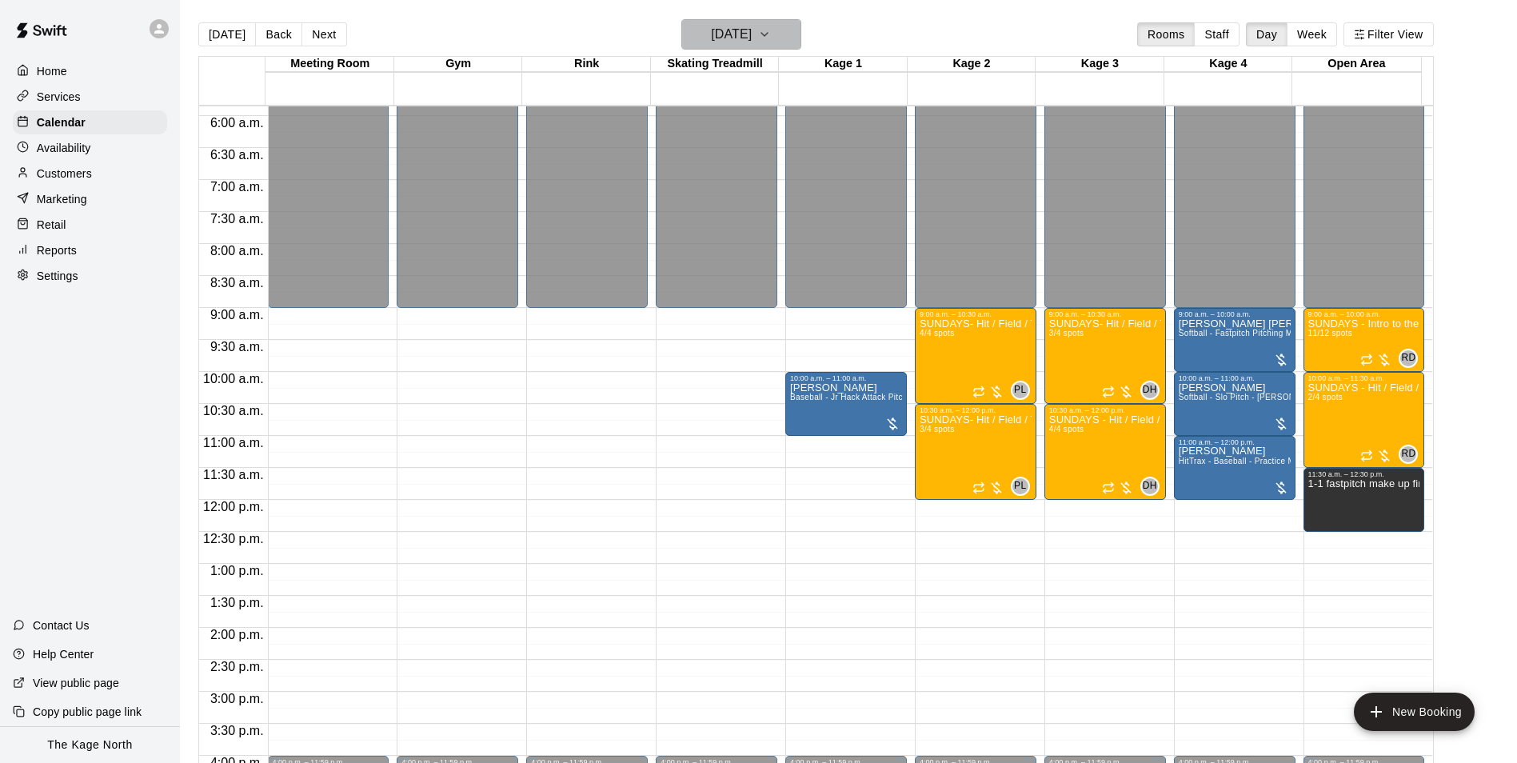
click at [752, 34] on h6 "Sunday Sep 14" at bounding box center [731, 34] width 41 height 22
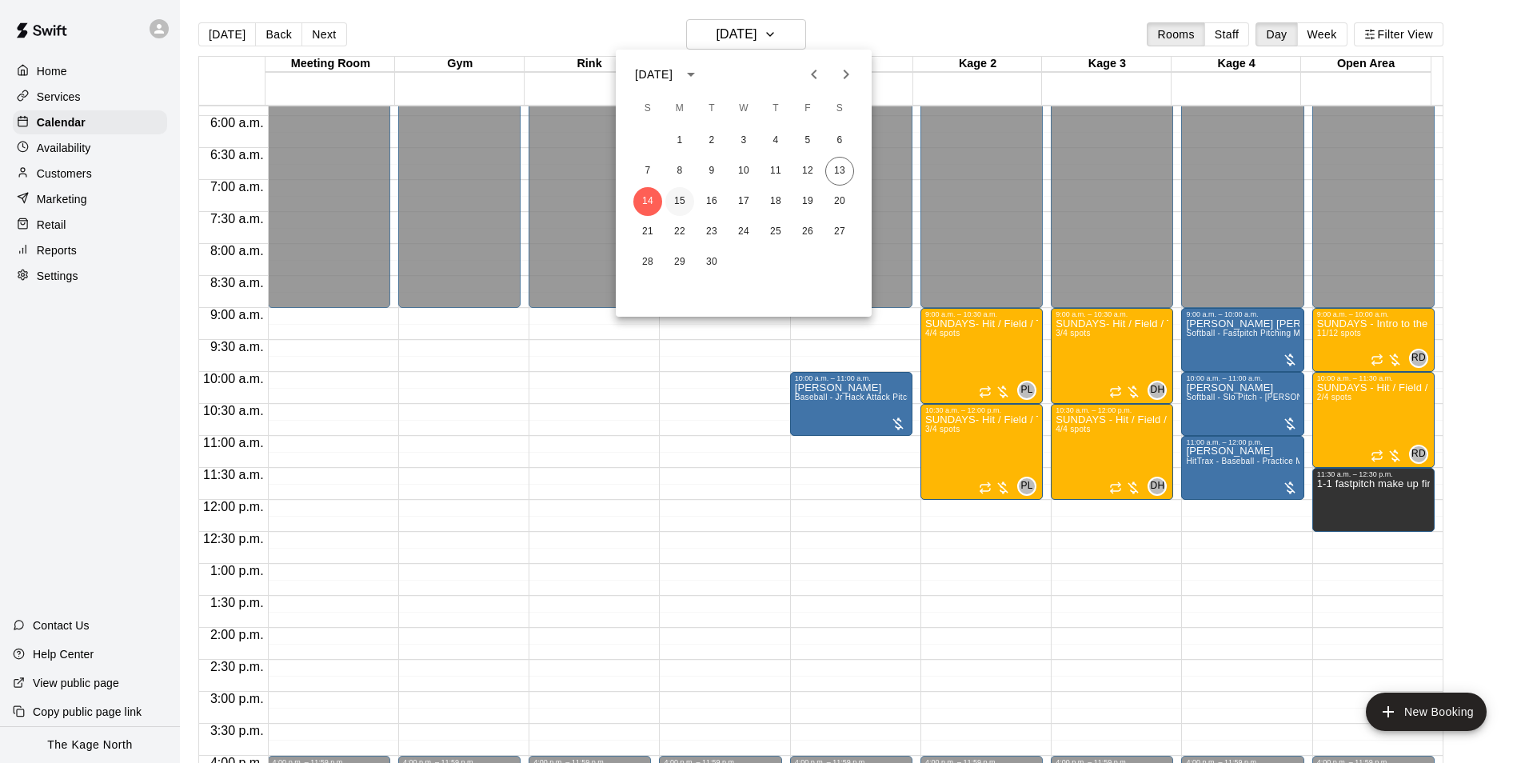
click at [686, 198] on button "15" at bounding box center [680, 201] width 29 height 29
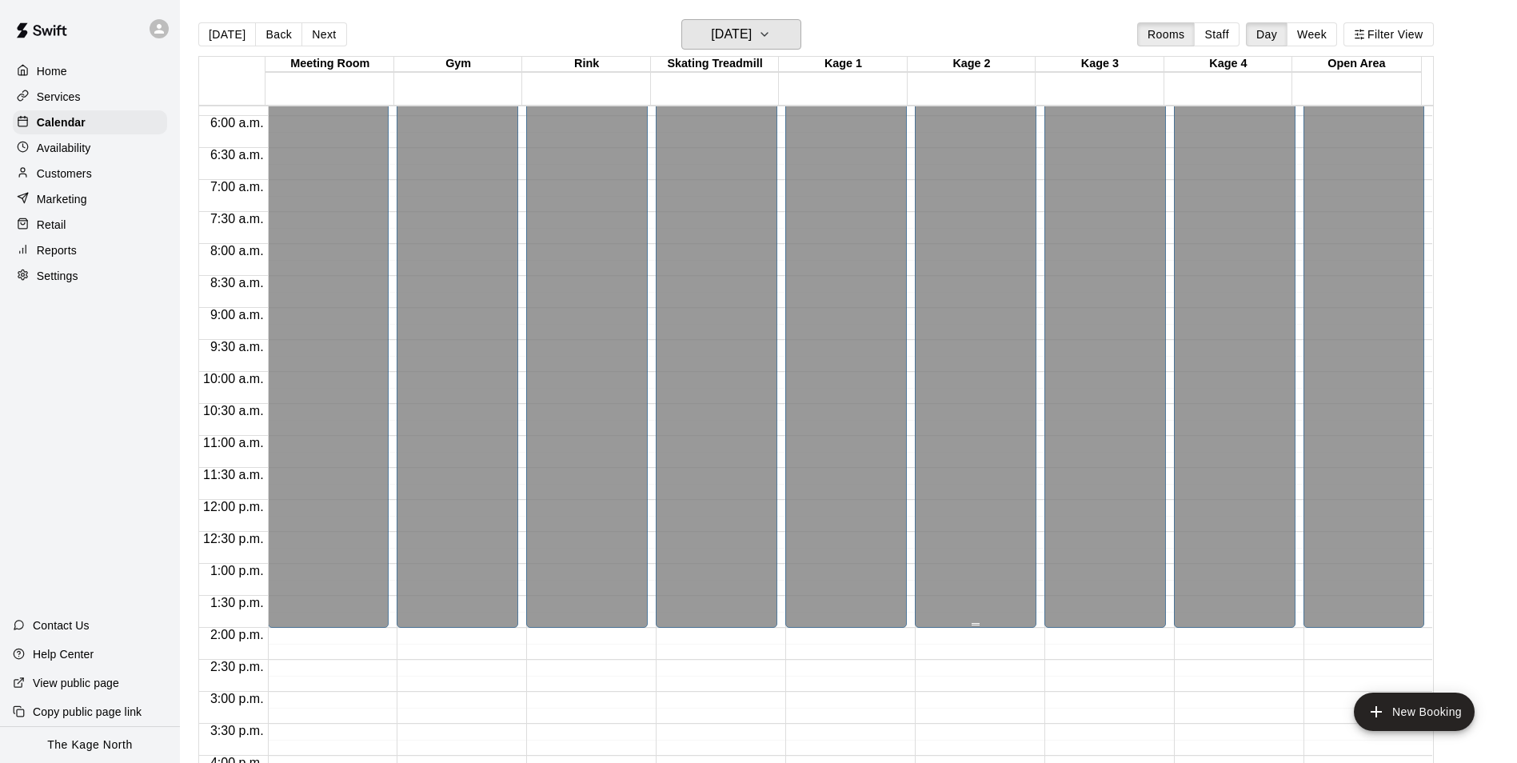
scroll to position [774, 0]
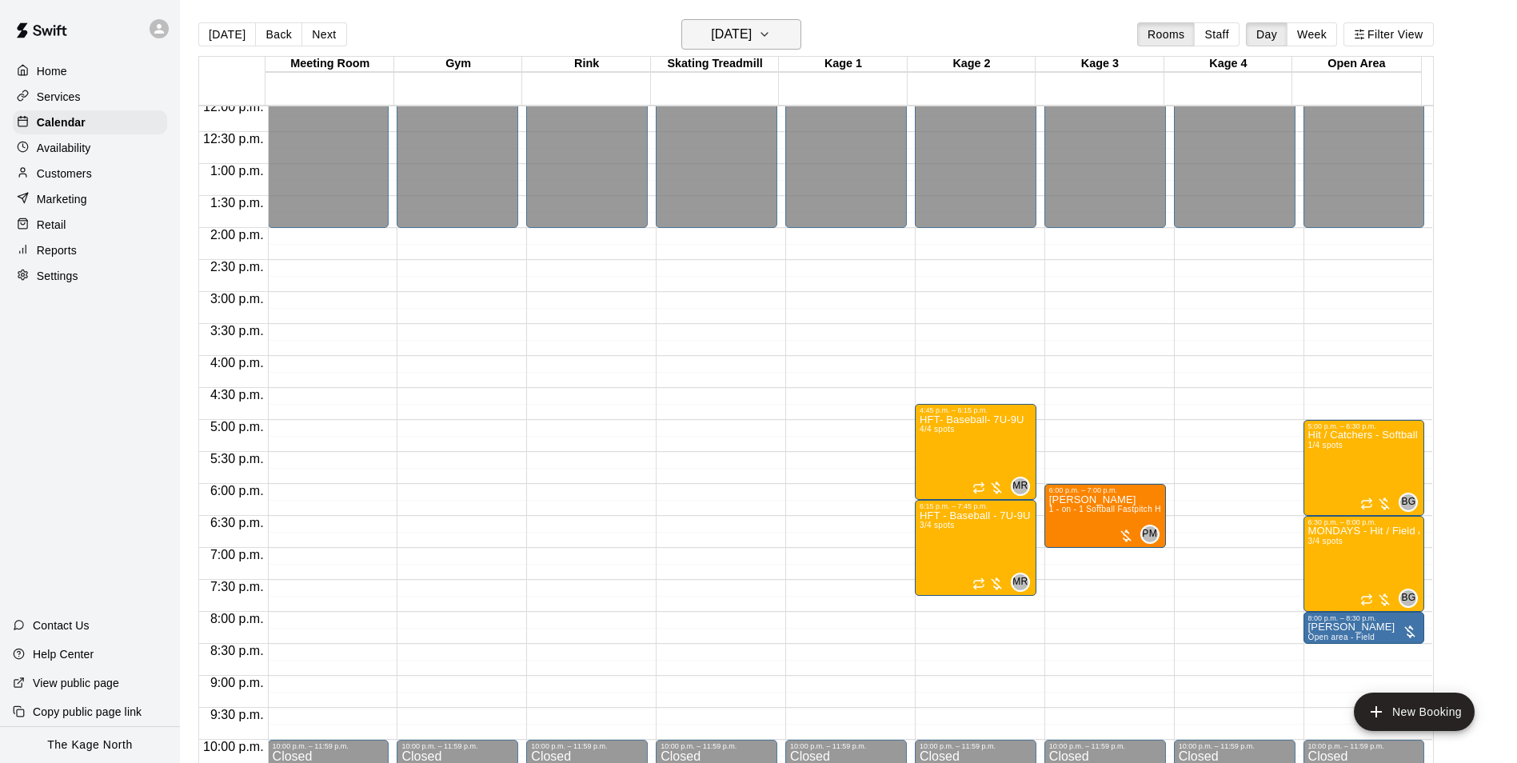
click at [752, 34] on h6 "Monday Sep 15" at bounding box center [731, 34] width 41 height 22
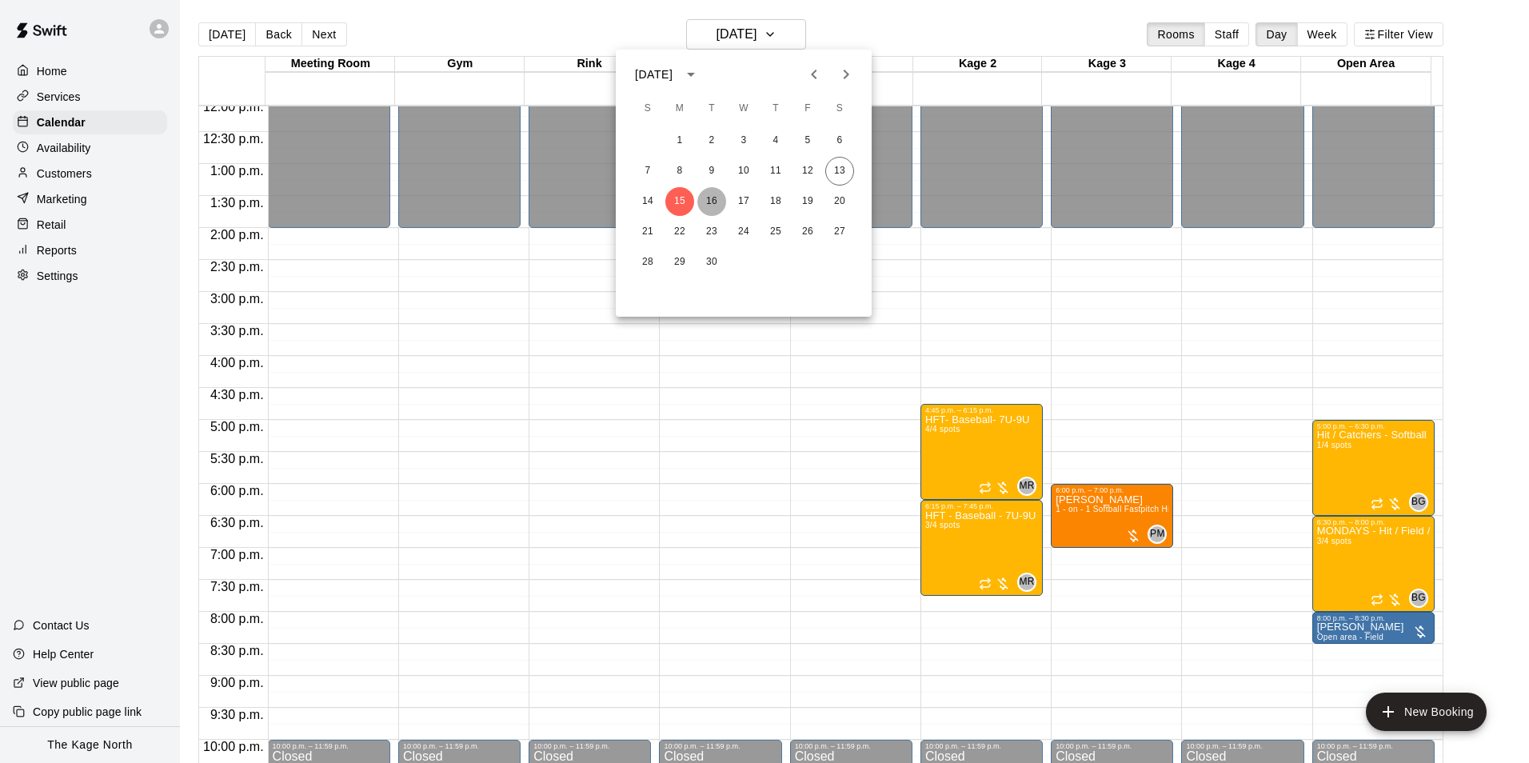
click at [717, 195] on button "16" at bounding box center [712, 201] width 29 height 29
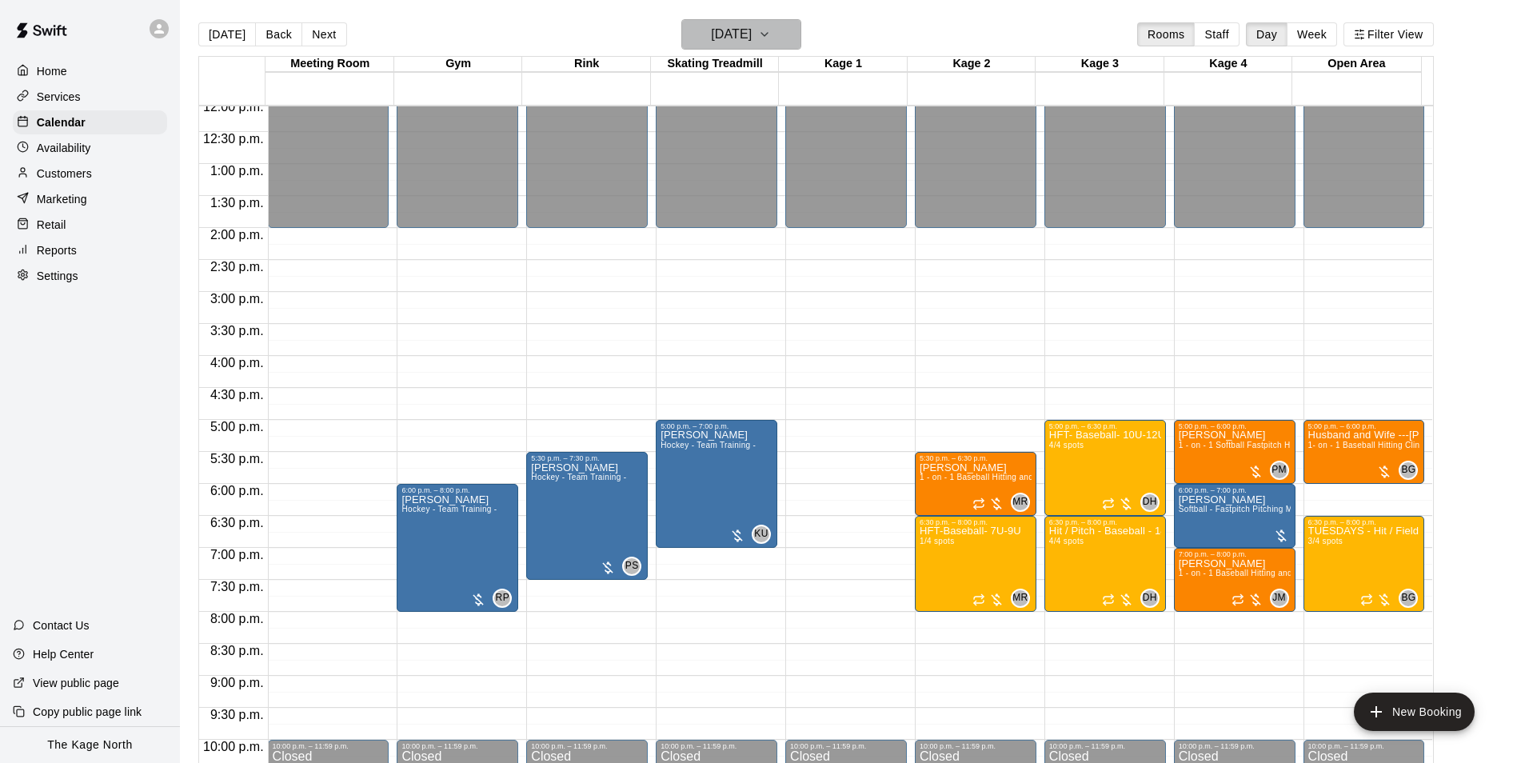
click at [752, 40] on h6 "Tuesday Sep 16" at bounding box center [731, 34] width 41 height 22
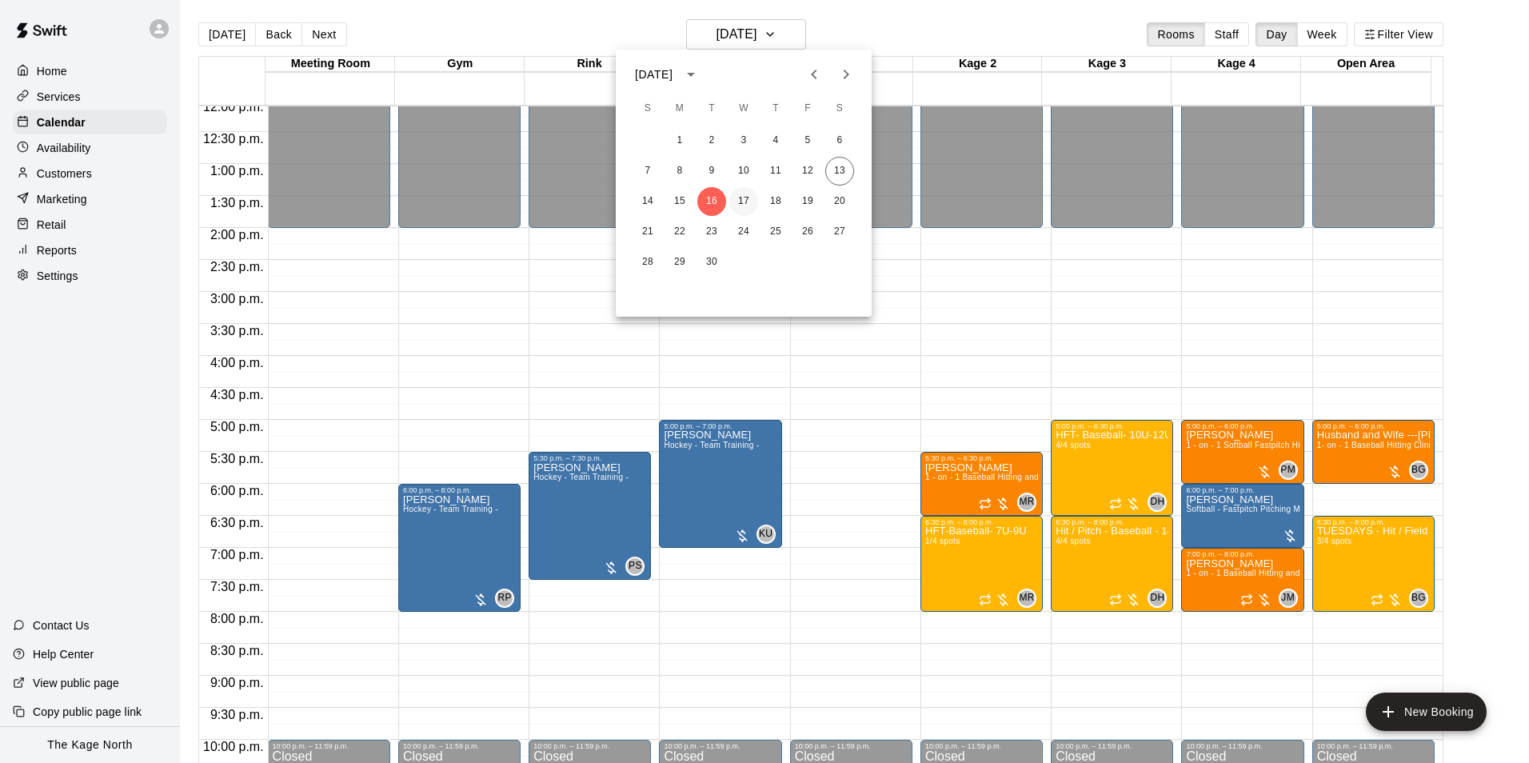
click at [753, 200] on button "17" at bounding box center [744, 201] width 29 height 29
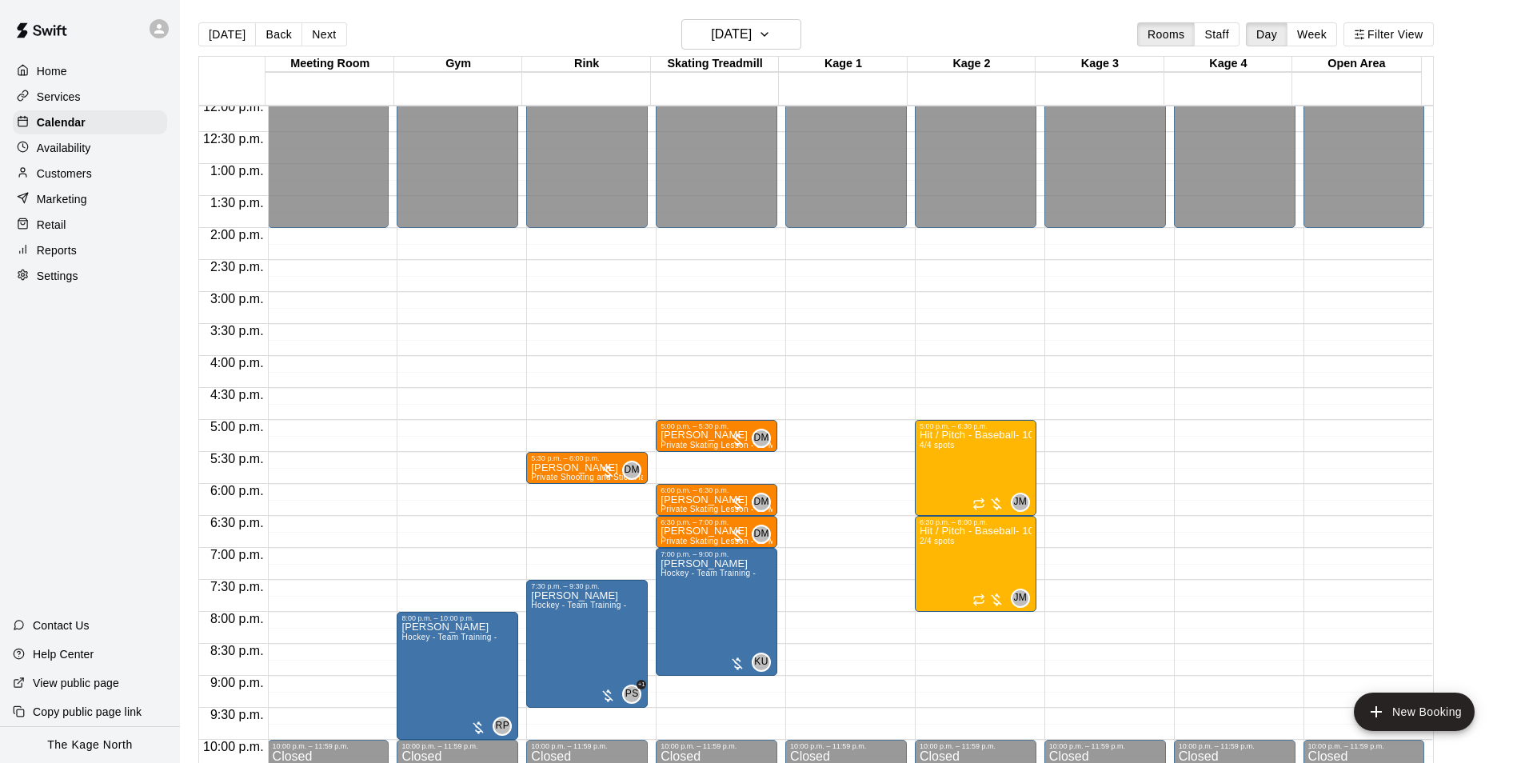
click at [772, 18] on main "Today Back Next Wednesday Sep 17 Rooms Staff Day Week Filter View Meeting Room …" at bounding box center [848, 394] width 1337 height 789
click at [752, 37] on h6 "Wednesday Sep 17" at bounding box center [731, 34] width 41 height 22
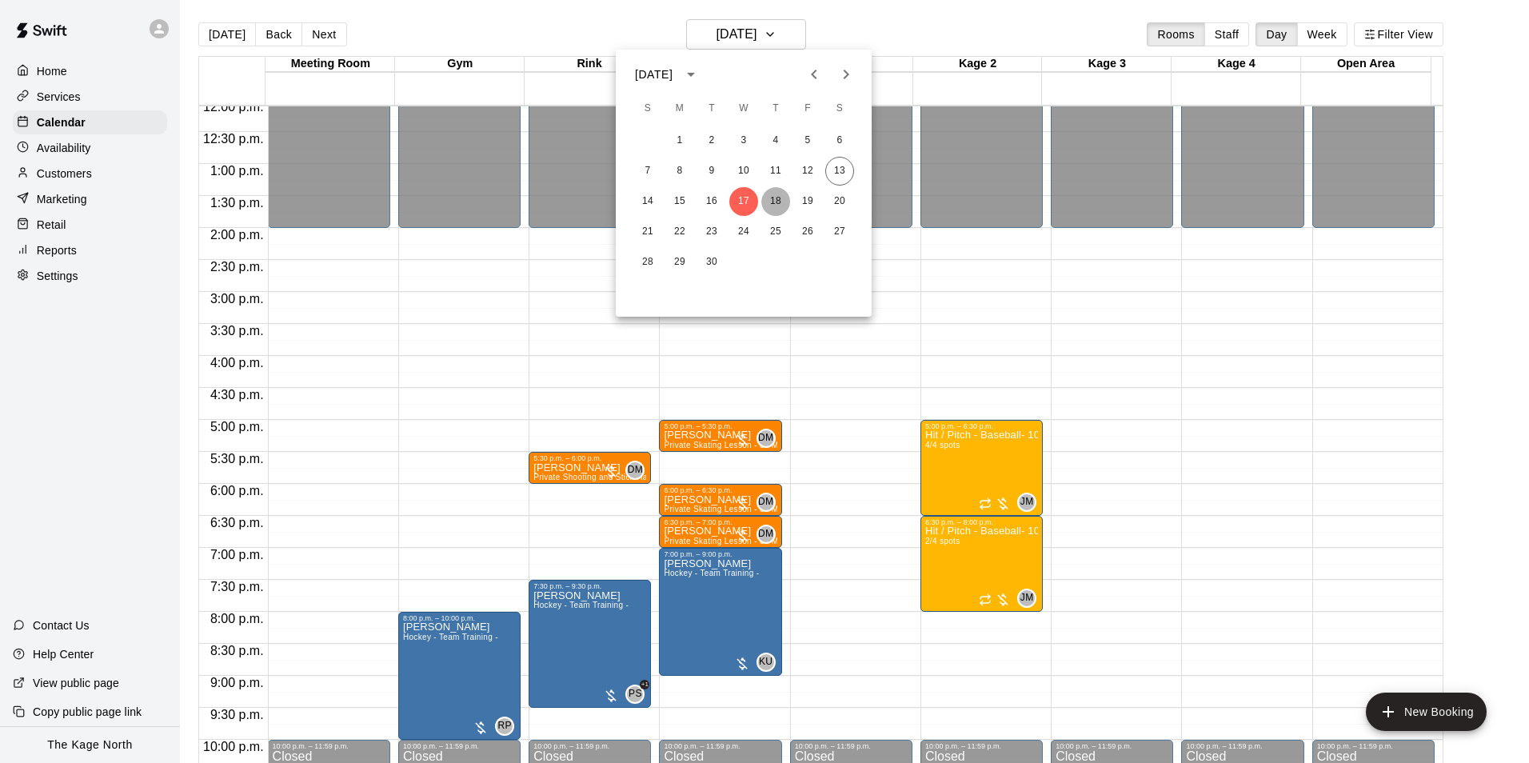
click at [774, 199] on button "18" at bounding box center [776, 201] width 29 height 29
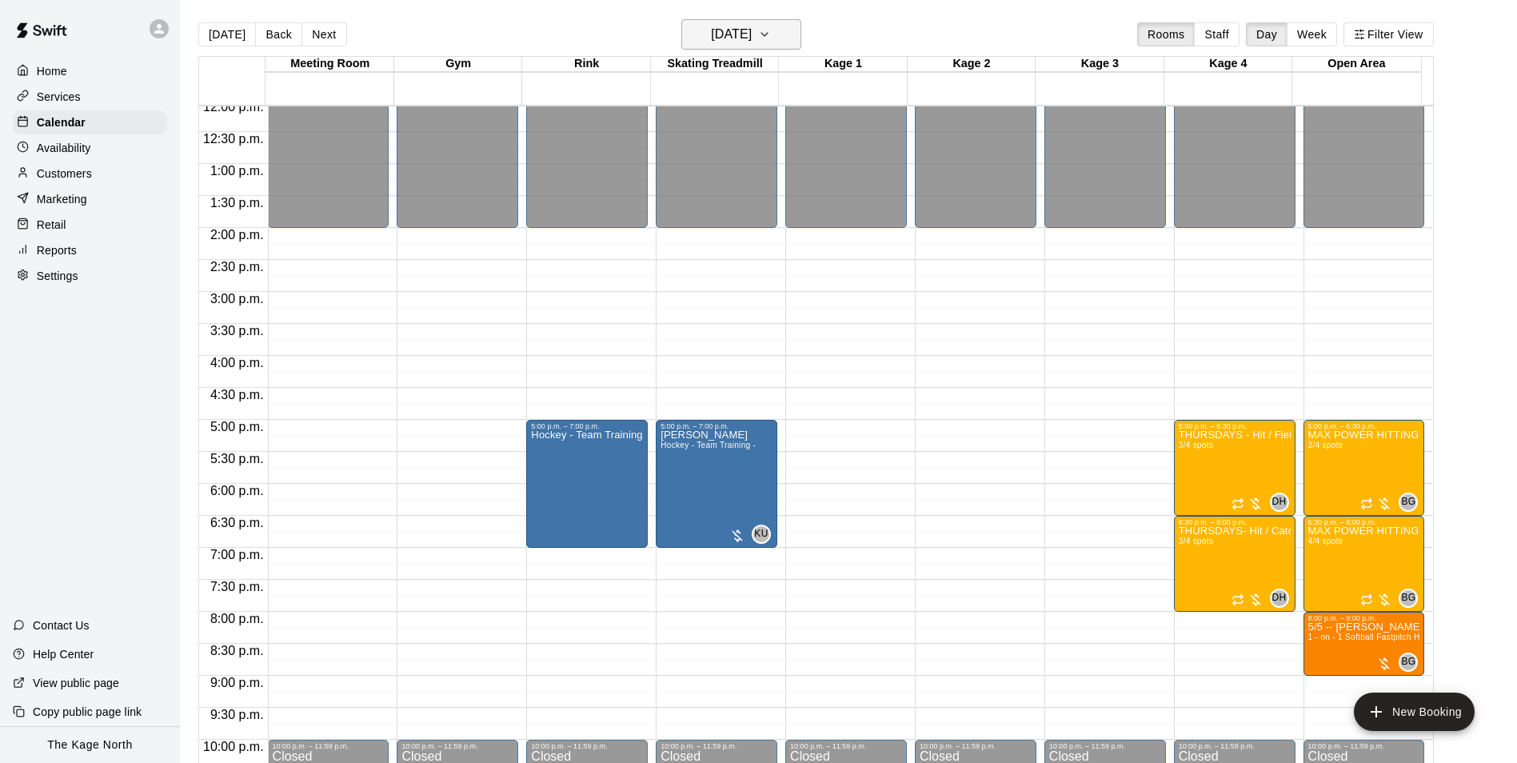
click at [750, 42] on h6 "Thursday Sep 18" at bounding box center [731, 34] width 41 height 22
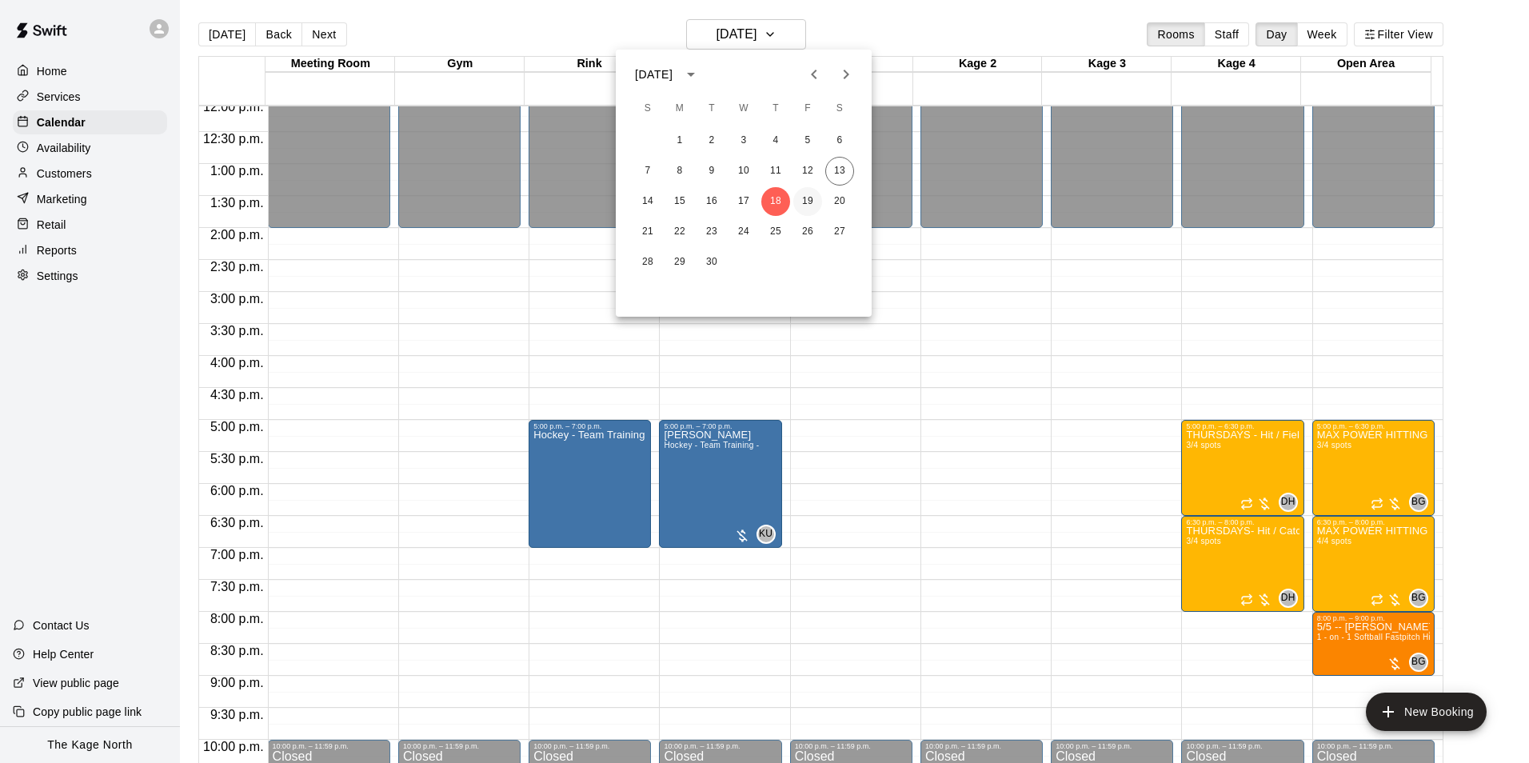
click at [802, 198] on button "19" at bounding box center [808, 201] width 29 height 29
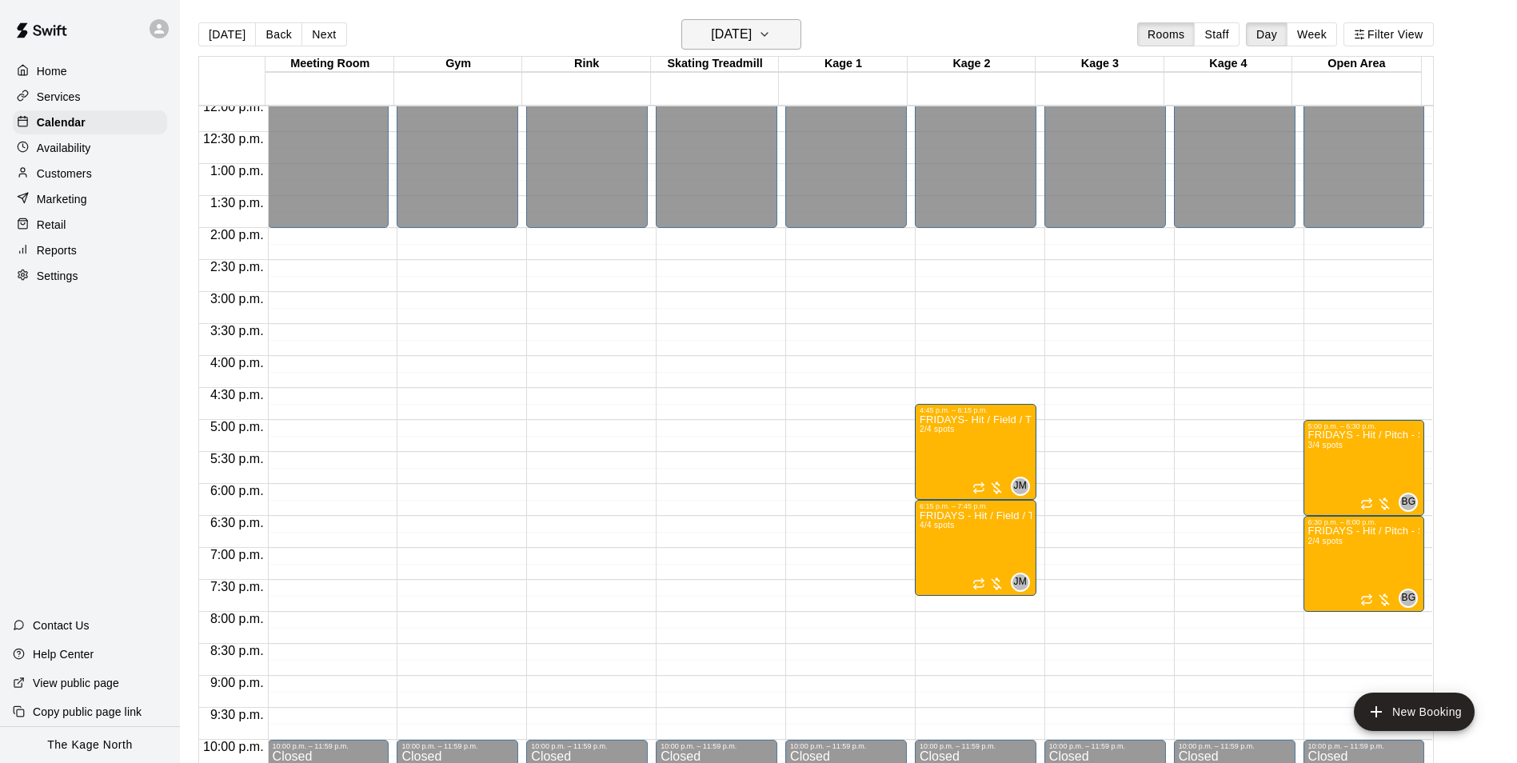
click at [752, 34] on h6 "Friday Sep 19" at bounding box center [731, 34] width 41 height 22
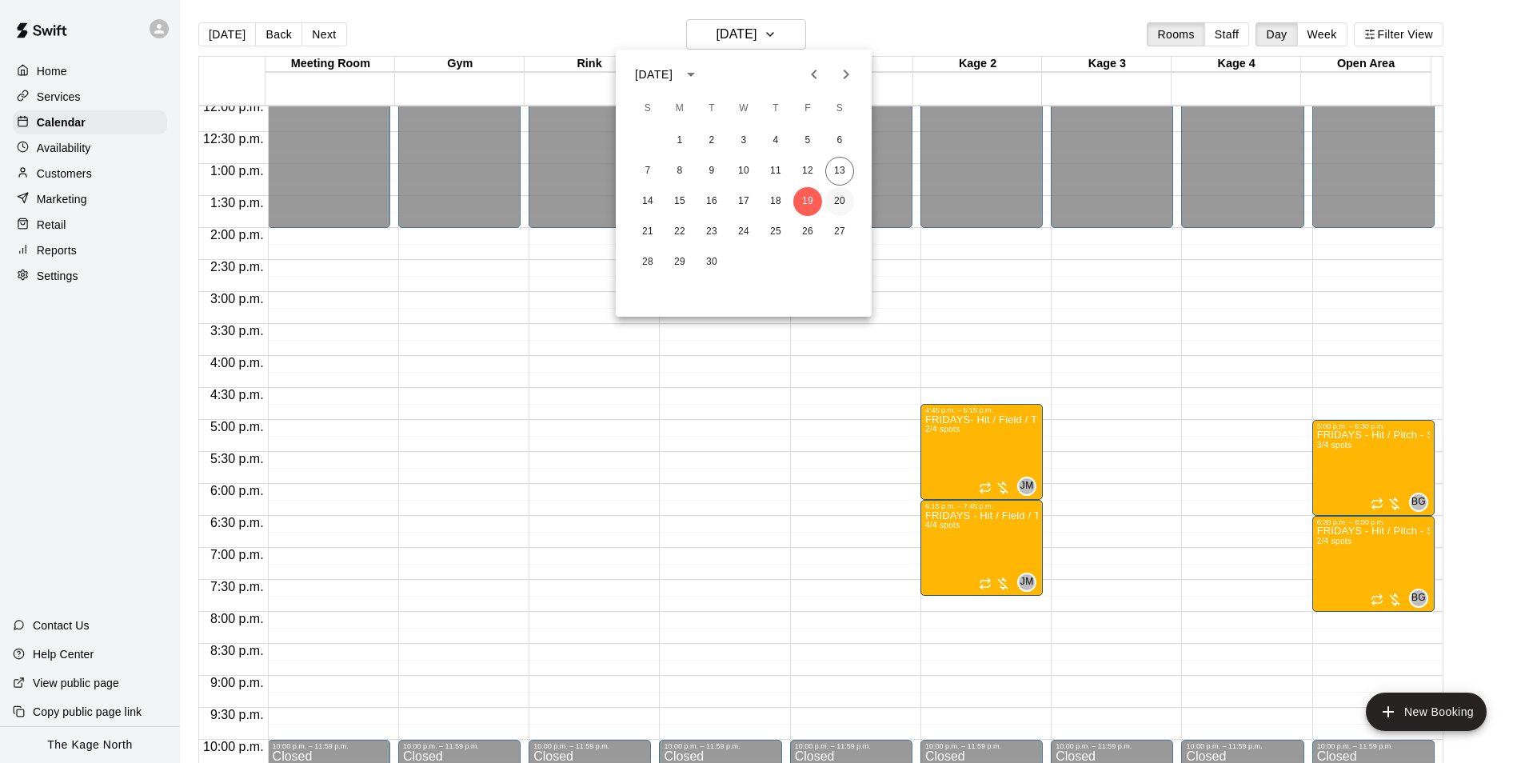
click at [836, 201] on button "20" at bounding box center [840, 201] width 29 height 29
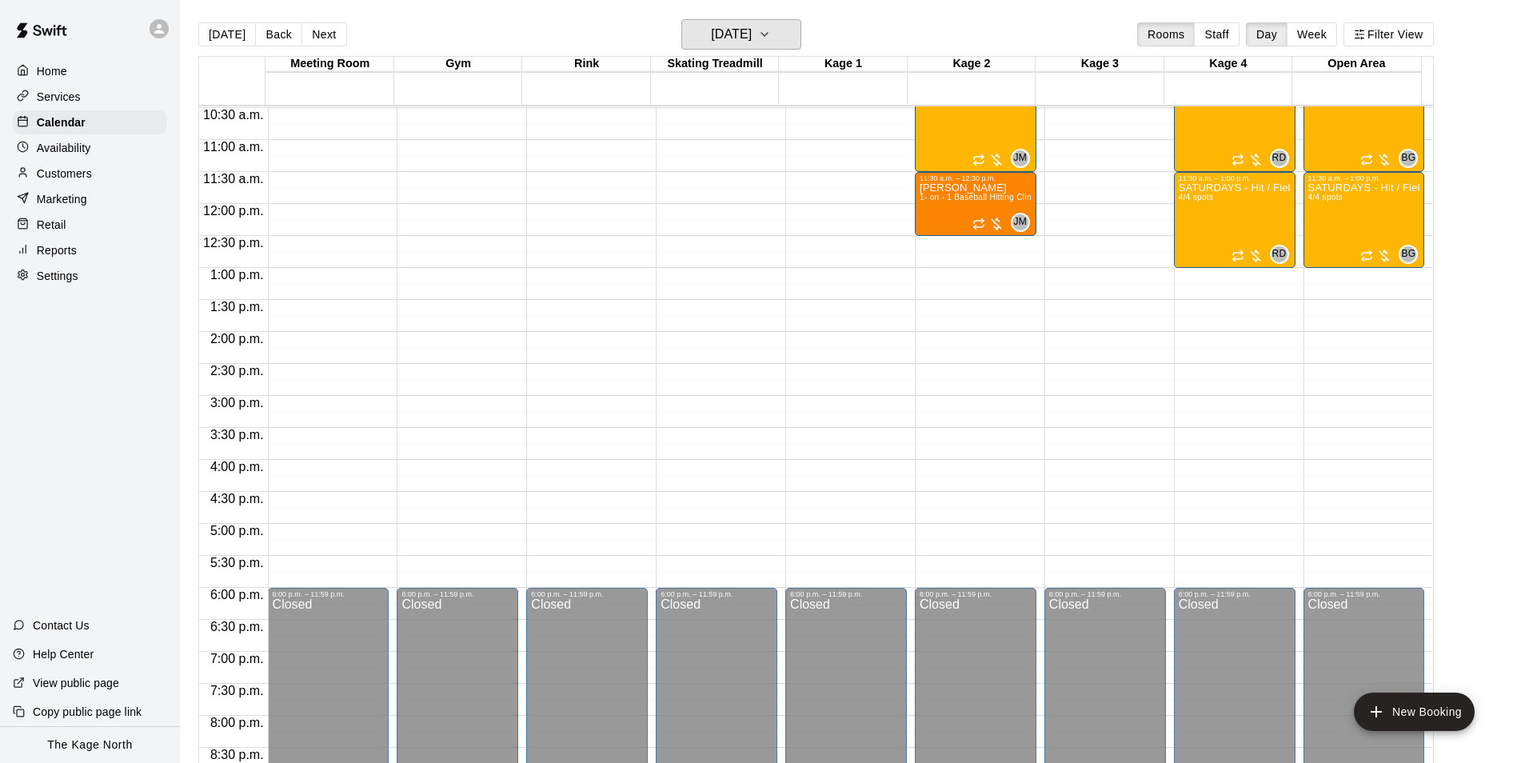
scroll to position [534, 0]
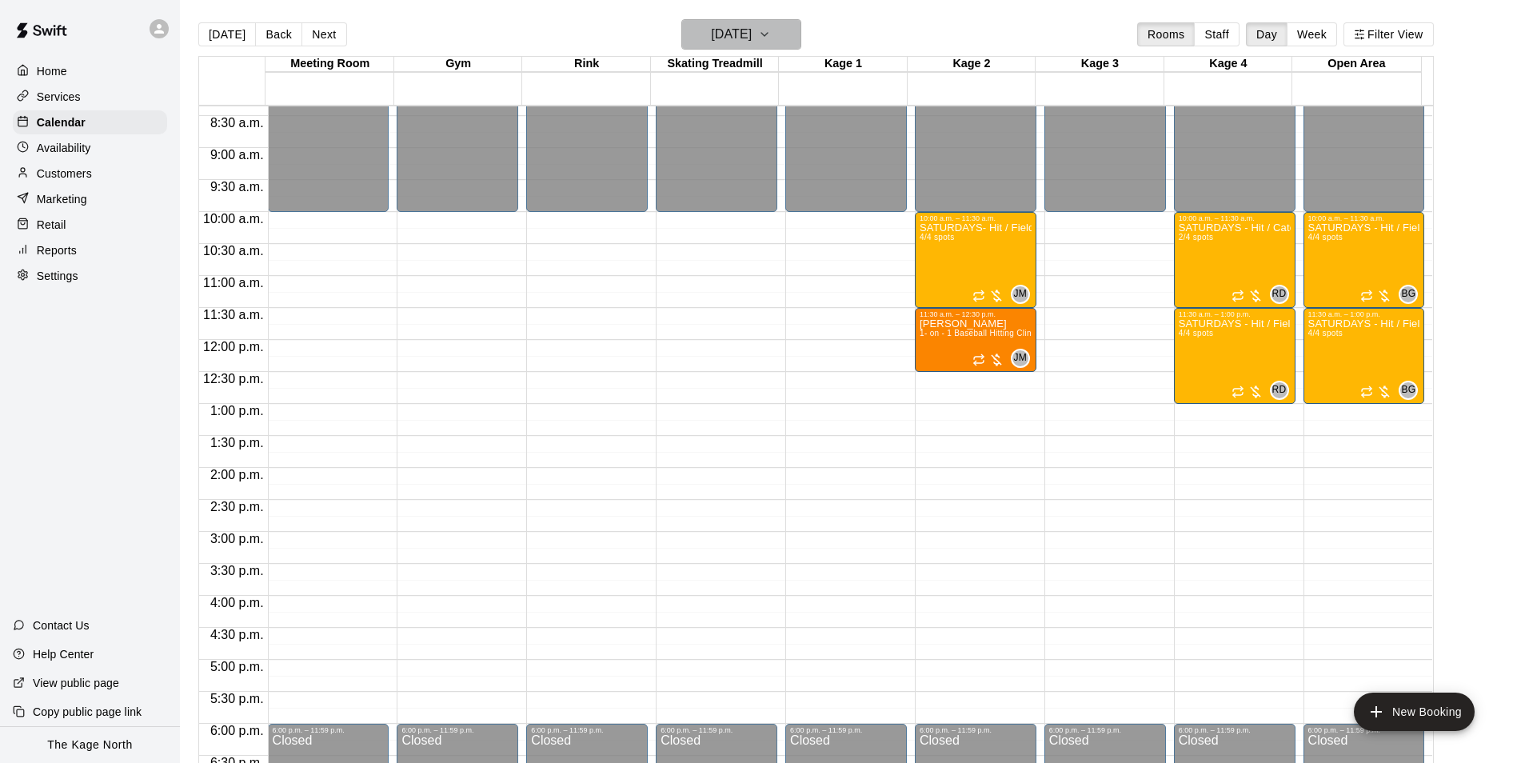
click at [752, 35] on h6 "Saturday Sep 20" at bounding box center [731, 34] width 41 height 22
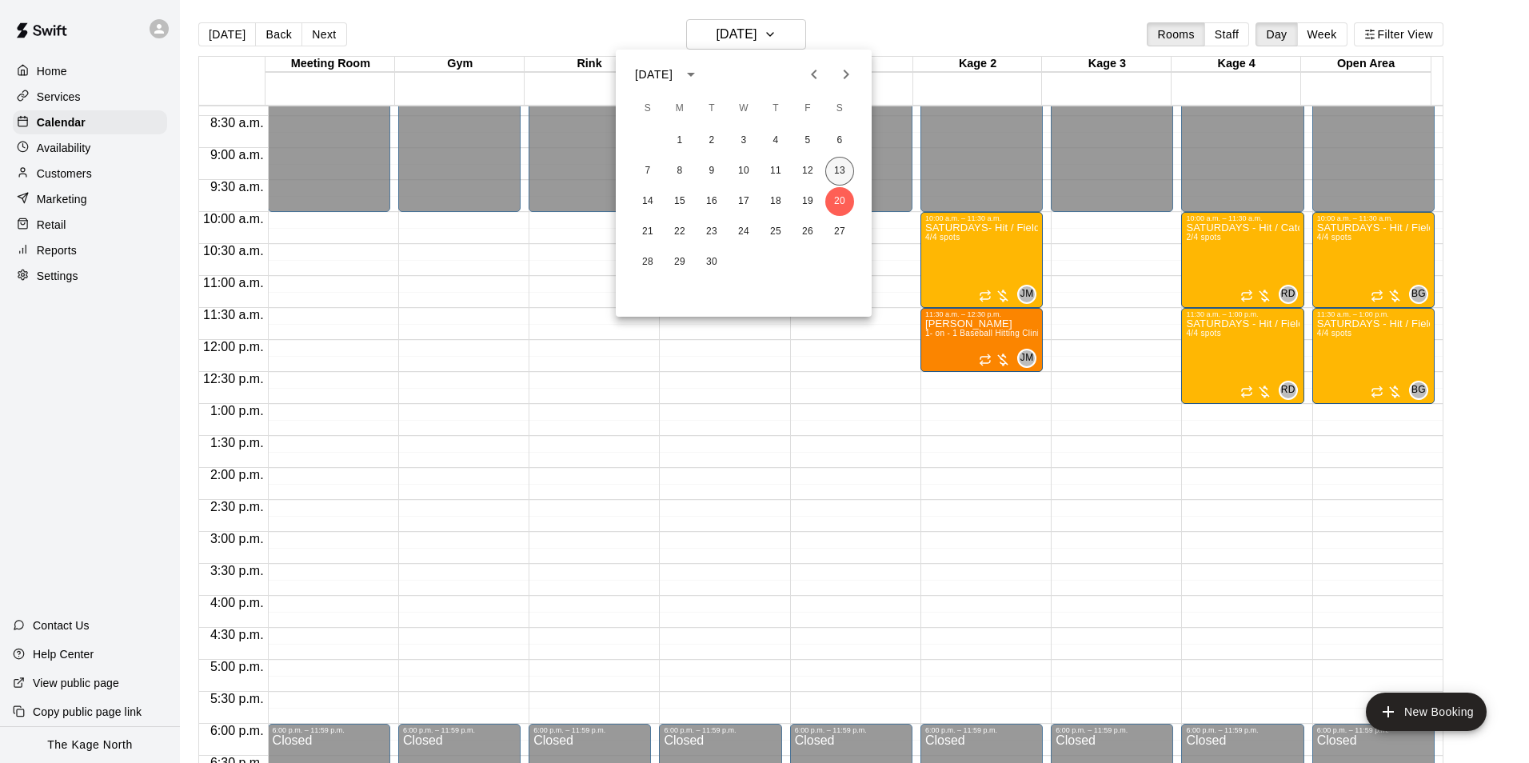
click at [849, 168] on button "13" at bounding box center [840, 171] width 29 height 29
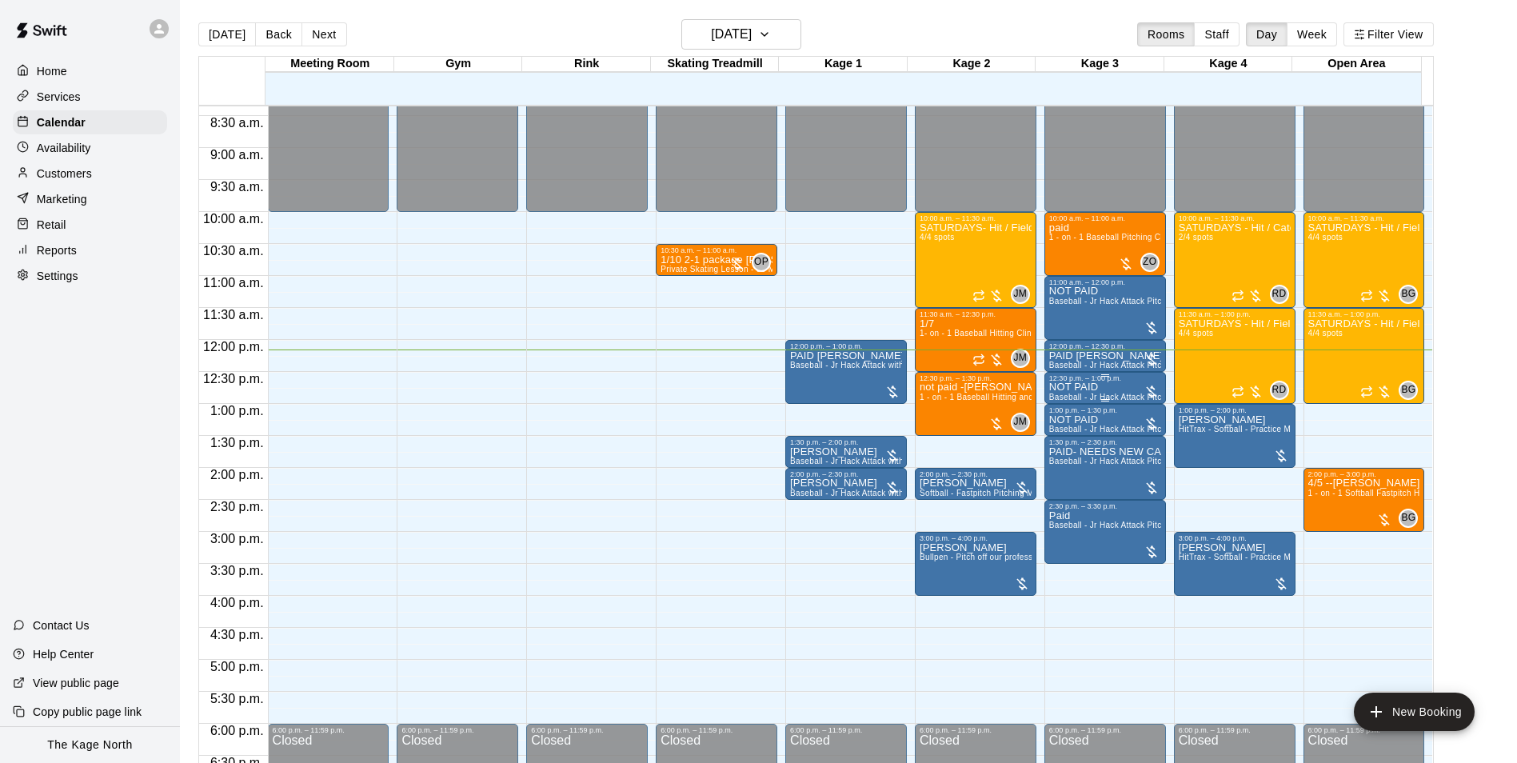
click at [1124, 390] on div "NOT PAID Baseball - Jr Hack Attack Pitching Machine - Perfect for all ages and …" at bounding box center [1106, 763] width 112 height 763
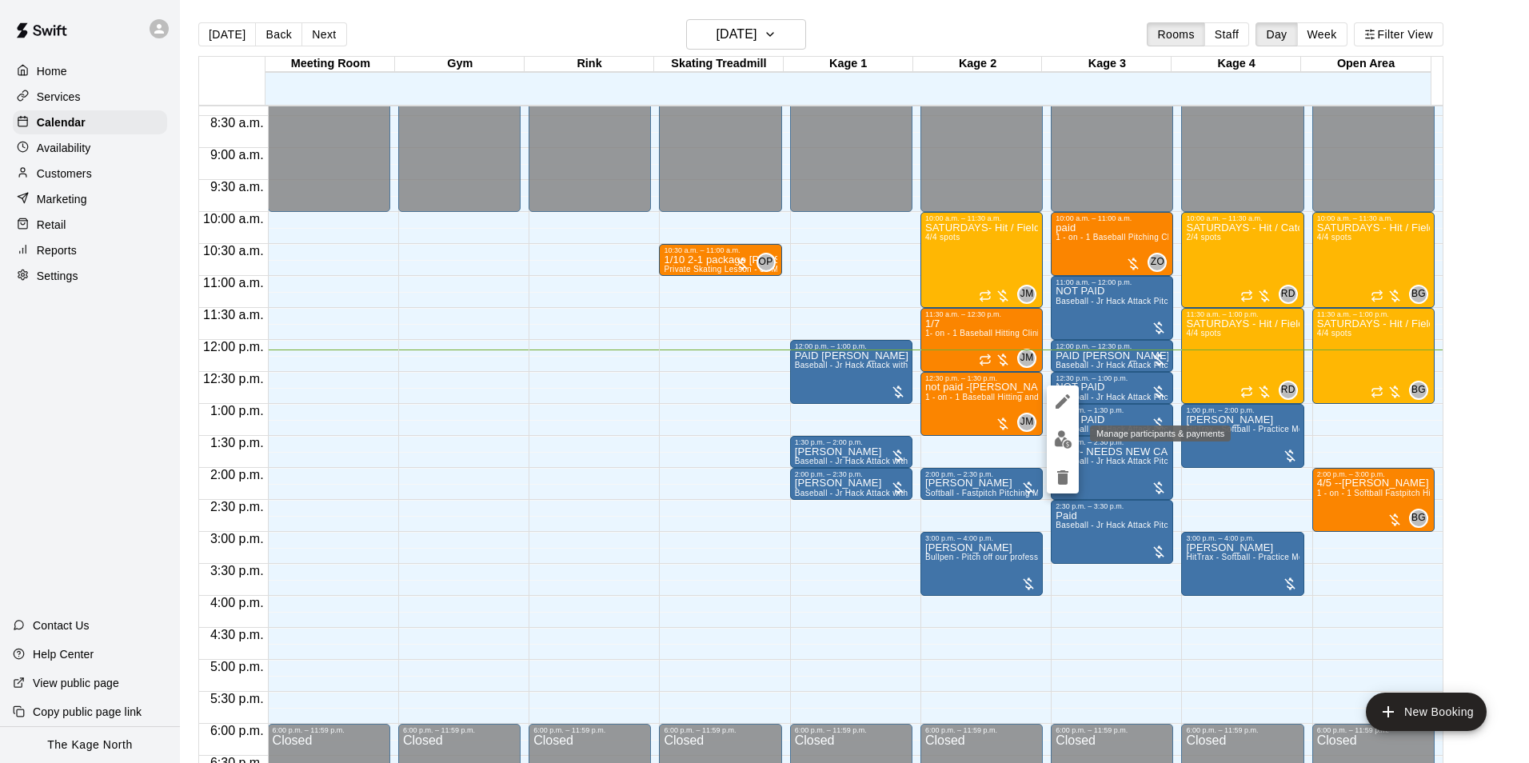
click at [1062, 445] on img "edit" at bounding box center [1063, 439] width 18 height 18
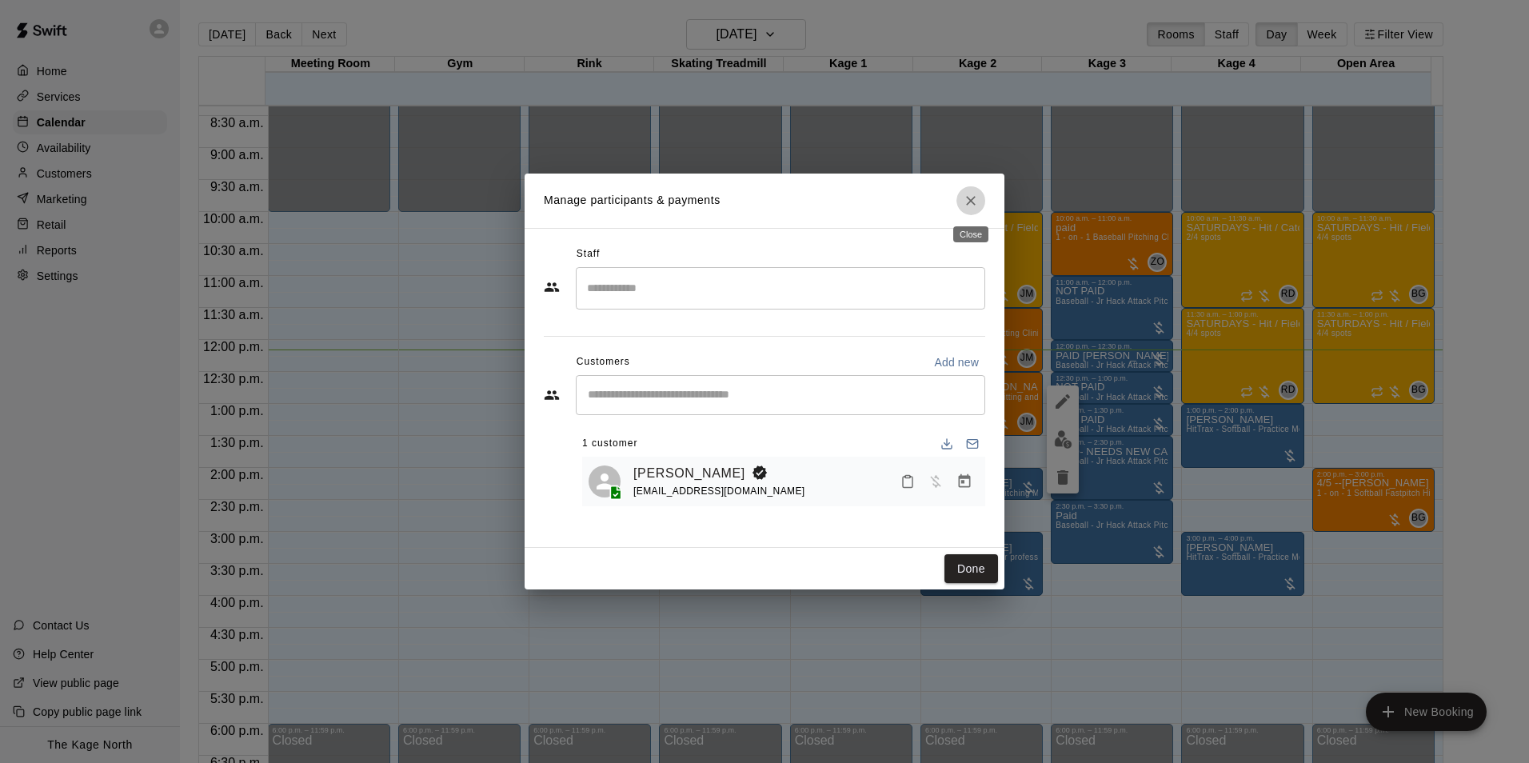
click at [972, 196] on icon "Close" at bounding box center [971, 201] width 16 height 16
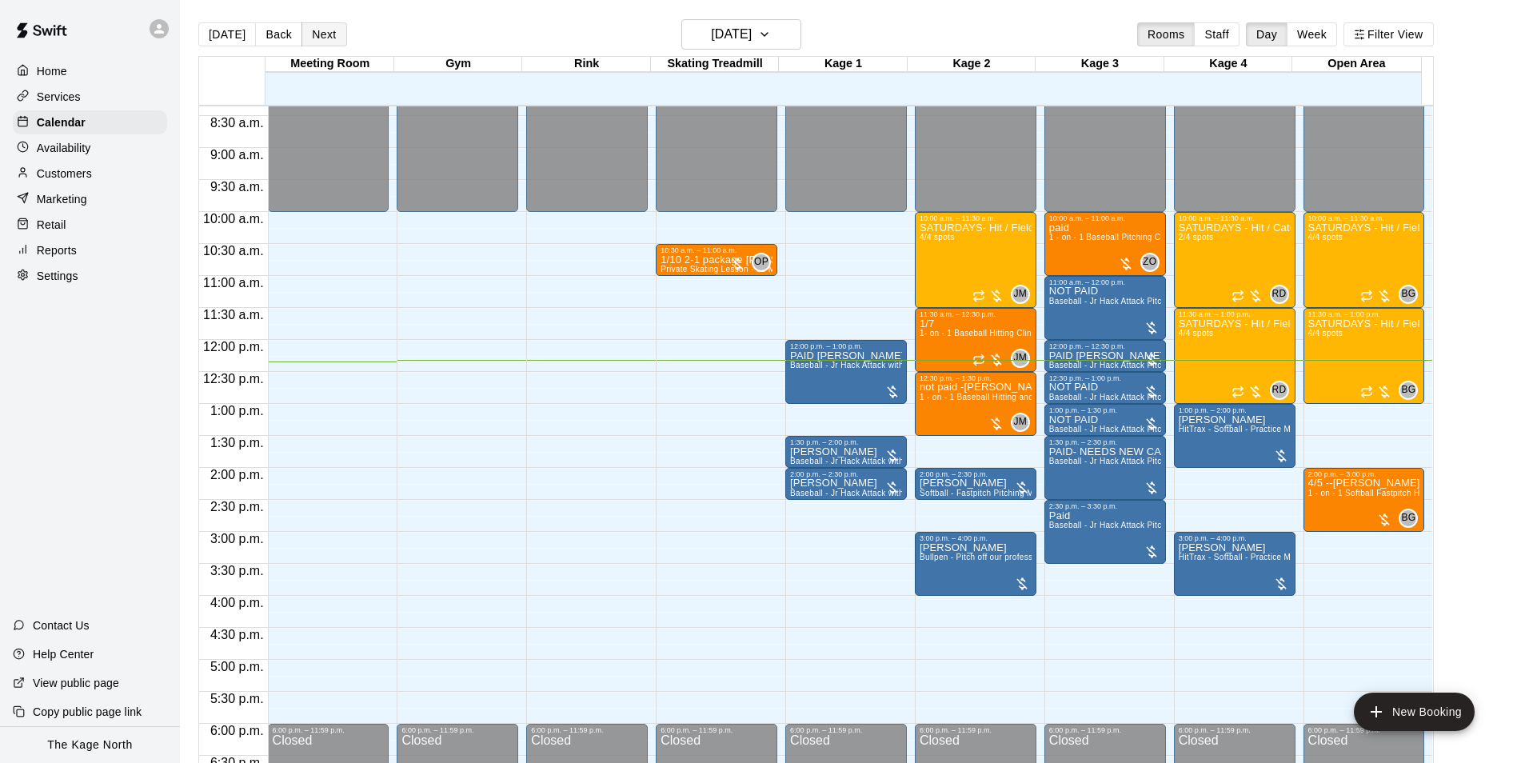
click at [331, 26] on button "Next" at bounding box center [324, 34] width 45 height 24
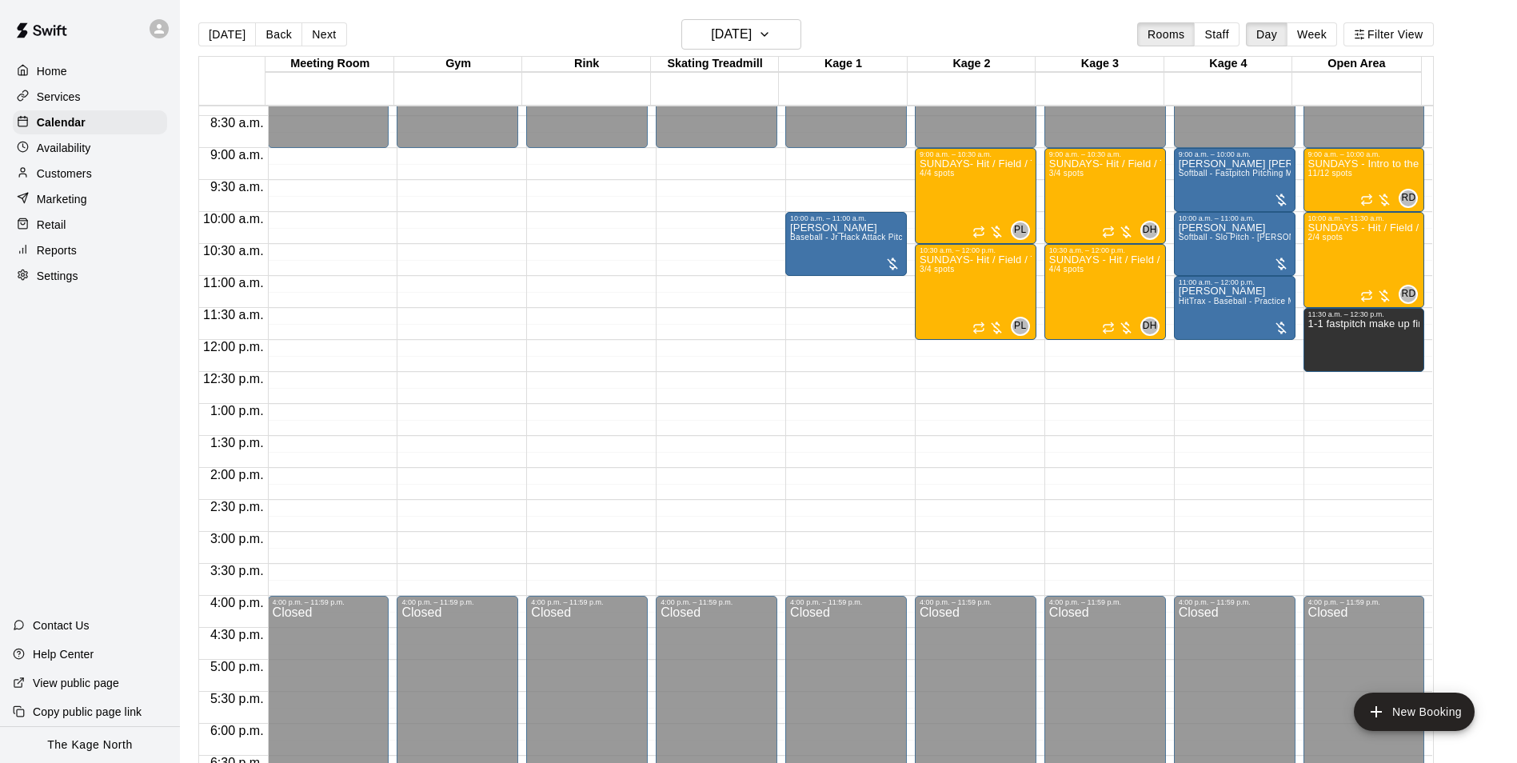
click at [256, 29] on button "Back" at bounding box center [278, 34] width 47 height 24
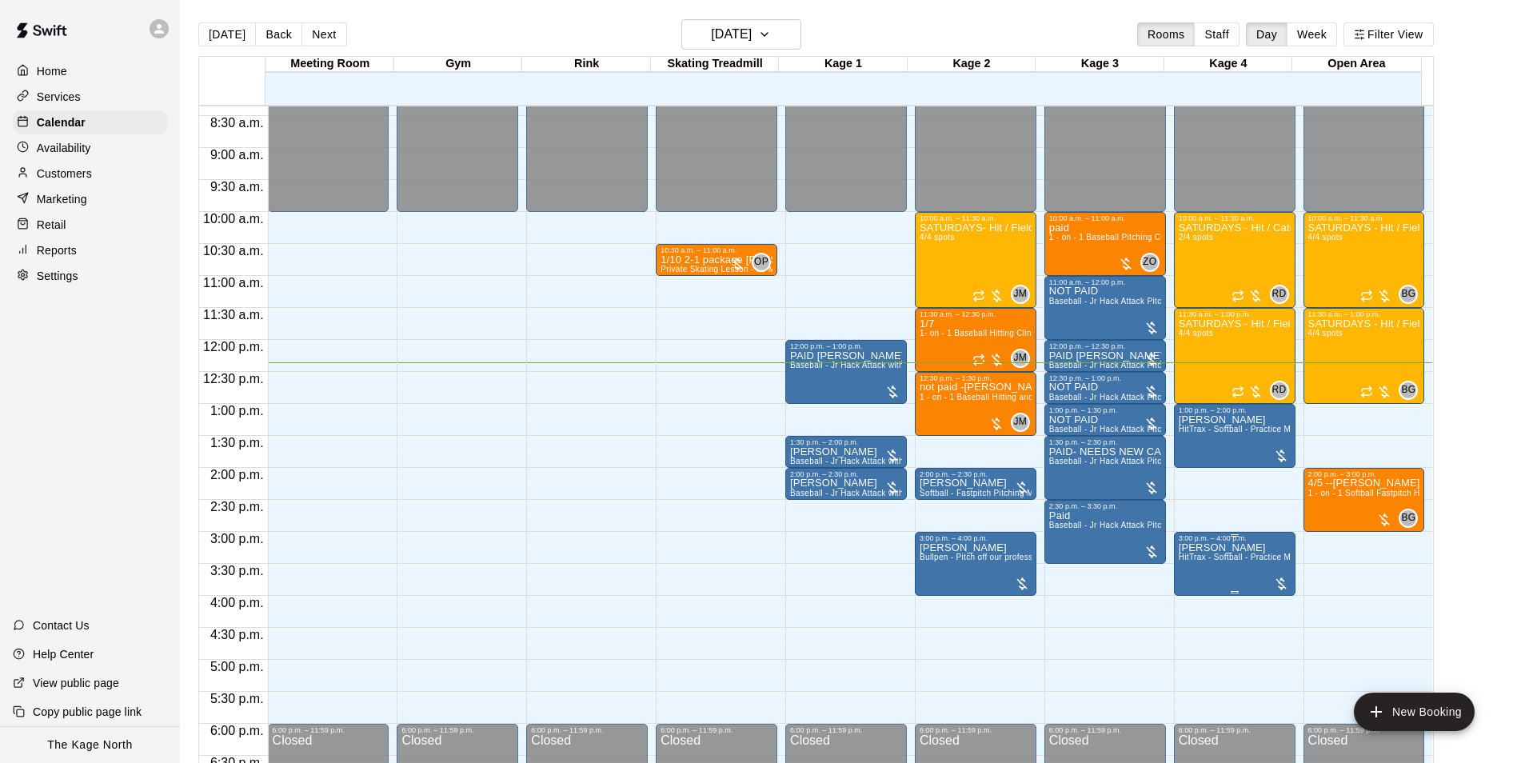
click at [1241, 559] on span "HitTrax - Softball - Practice Mode" at bounding box center [1242, 557] width 126 height 9
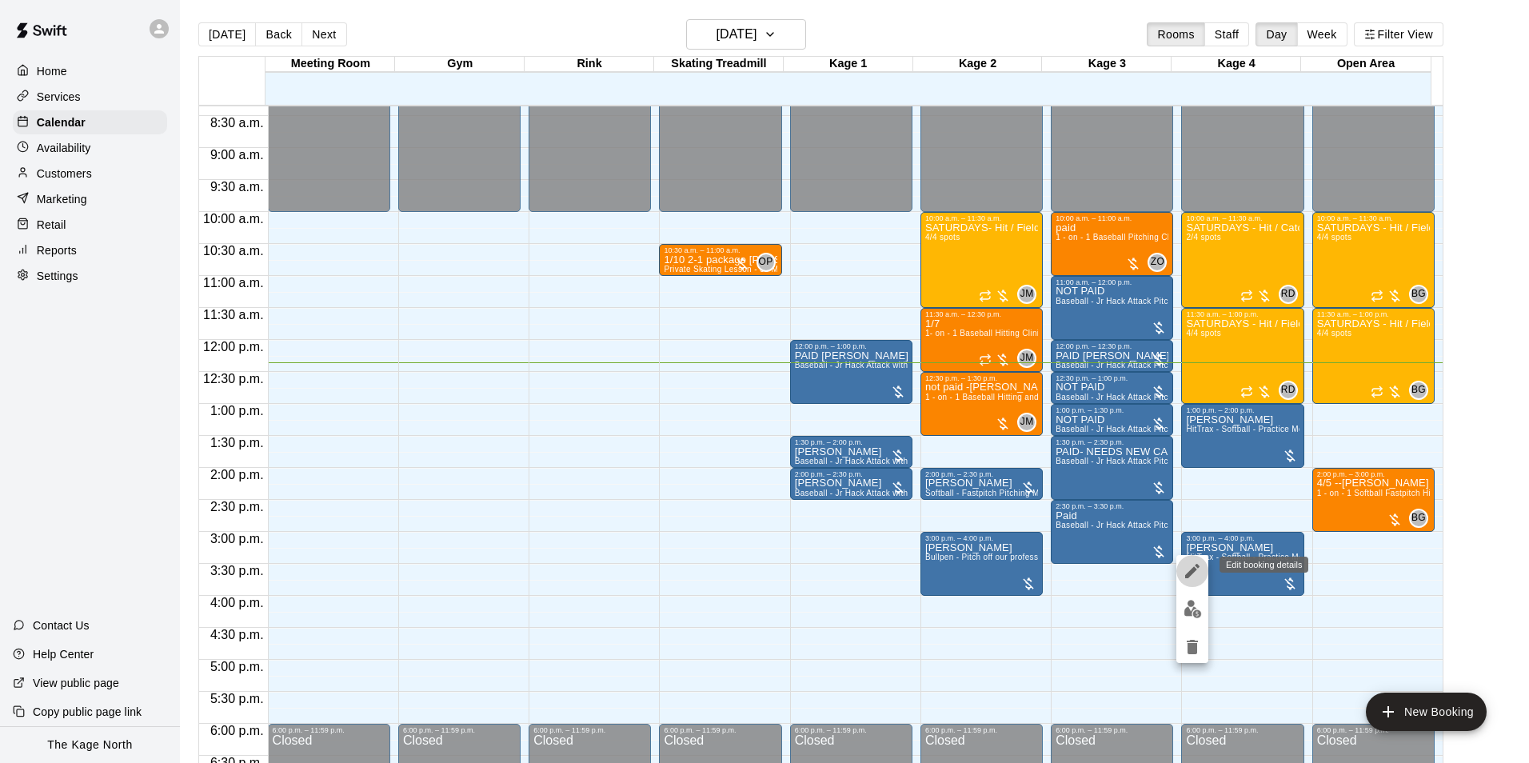
click at [1188, 574] on icon "edit" at bounding box center [1192, 571] width 14 height 14
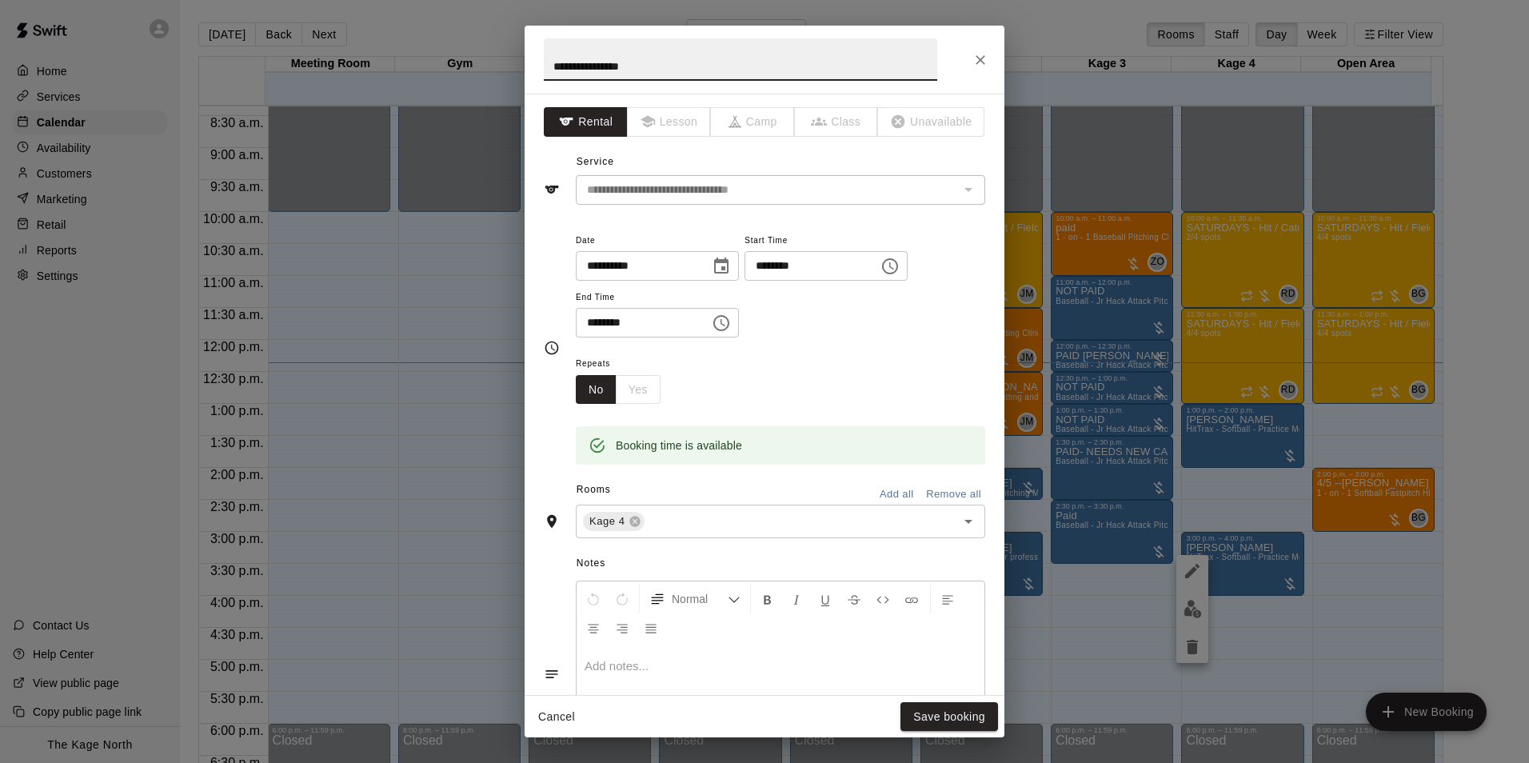
click at [731, 266] on icon "Choose date, selected date is Sep 13, 2025" at bounding box center [721, 266] width 19 height 19
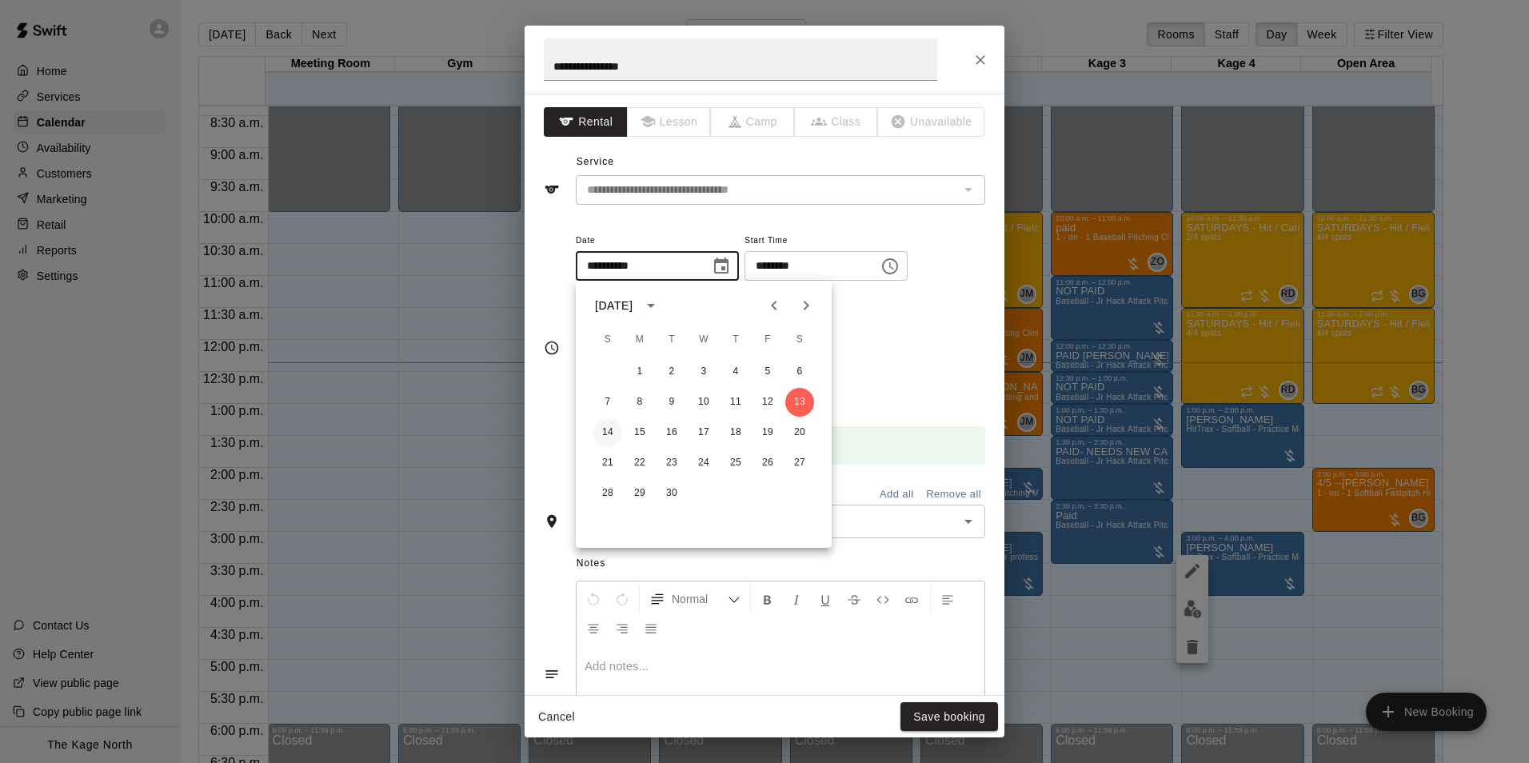
click at [606, 440] on button "14" at bounding box center [608, 432] width 29 height 29
type input "**********"
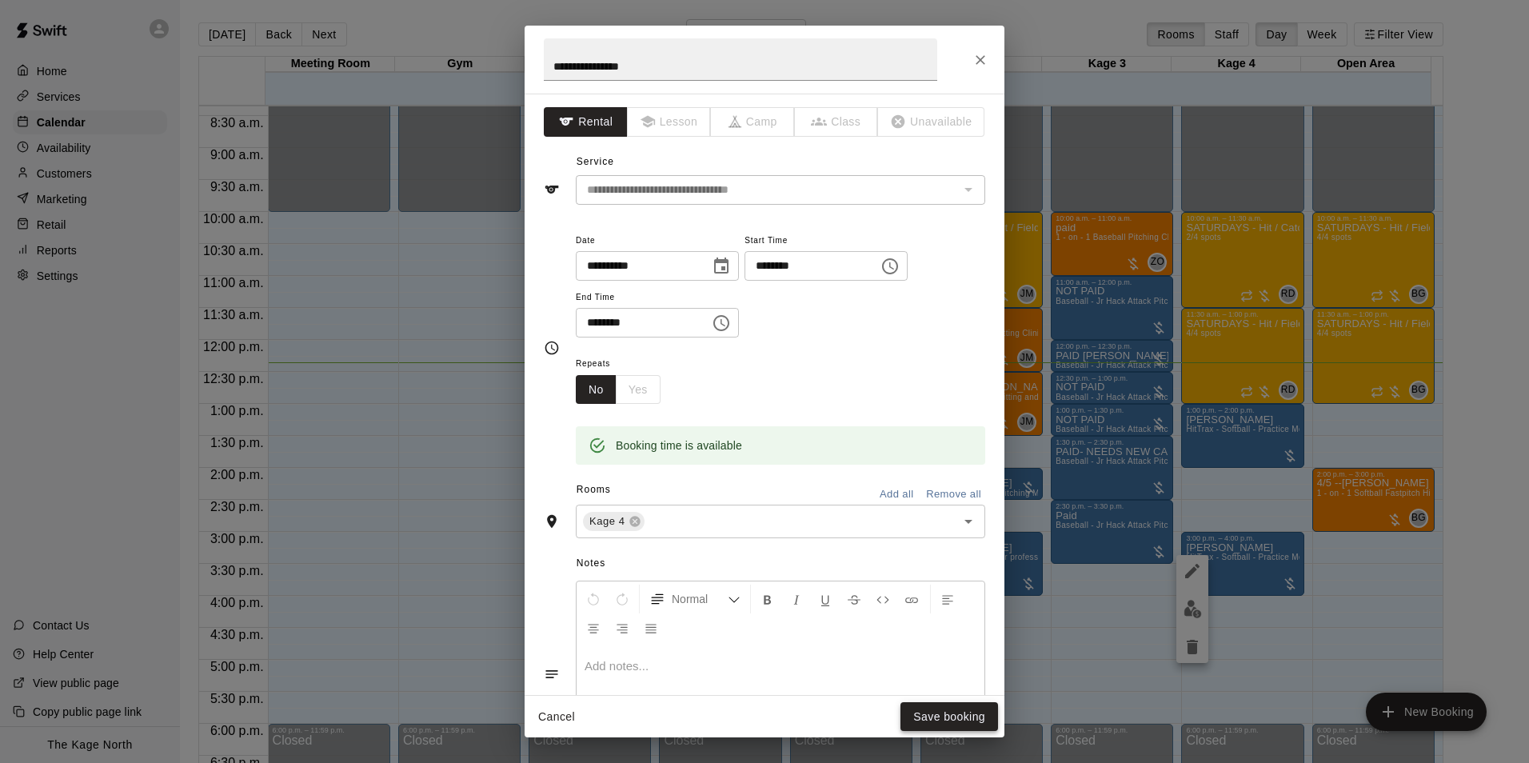
click at [962, 704] on button "Save booking" at bounding box center [950, 717] width 98 height 30
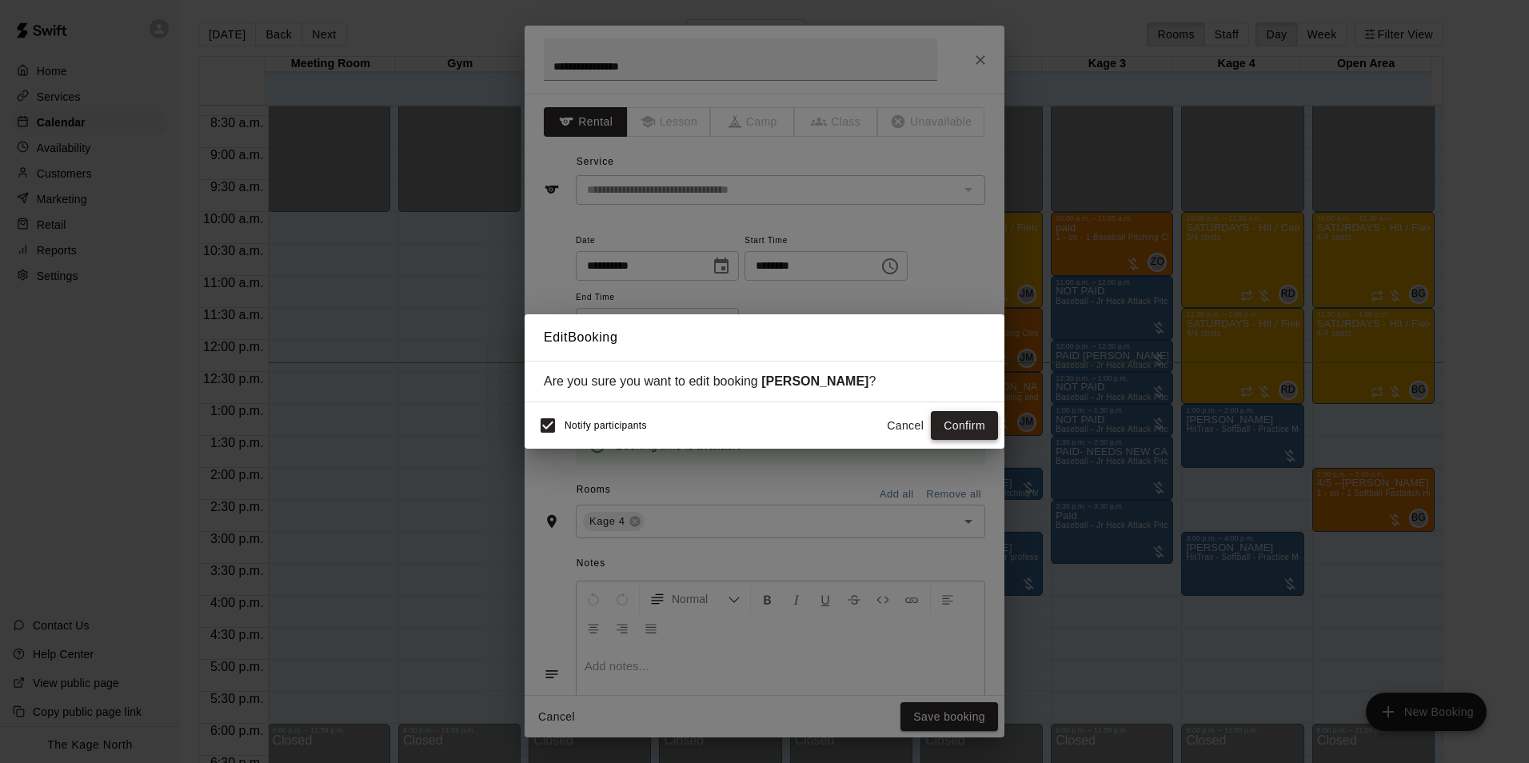
click at [956, 420] on button "Confirm" at bounding box center [964, 426] width 67 height 30
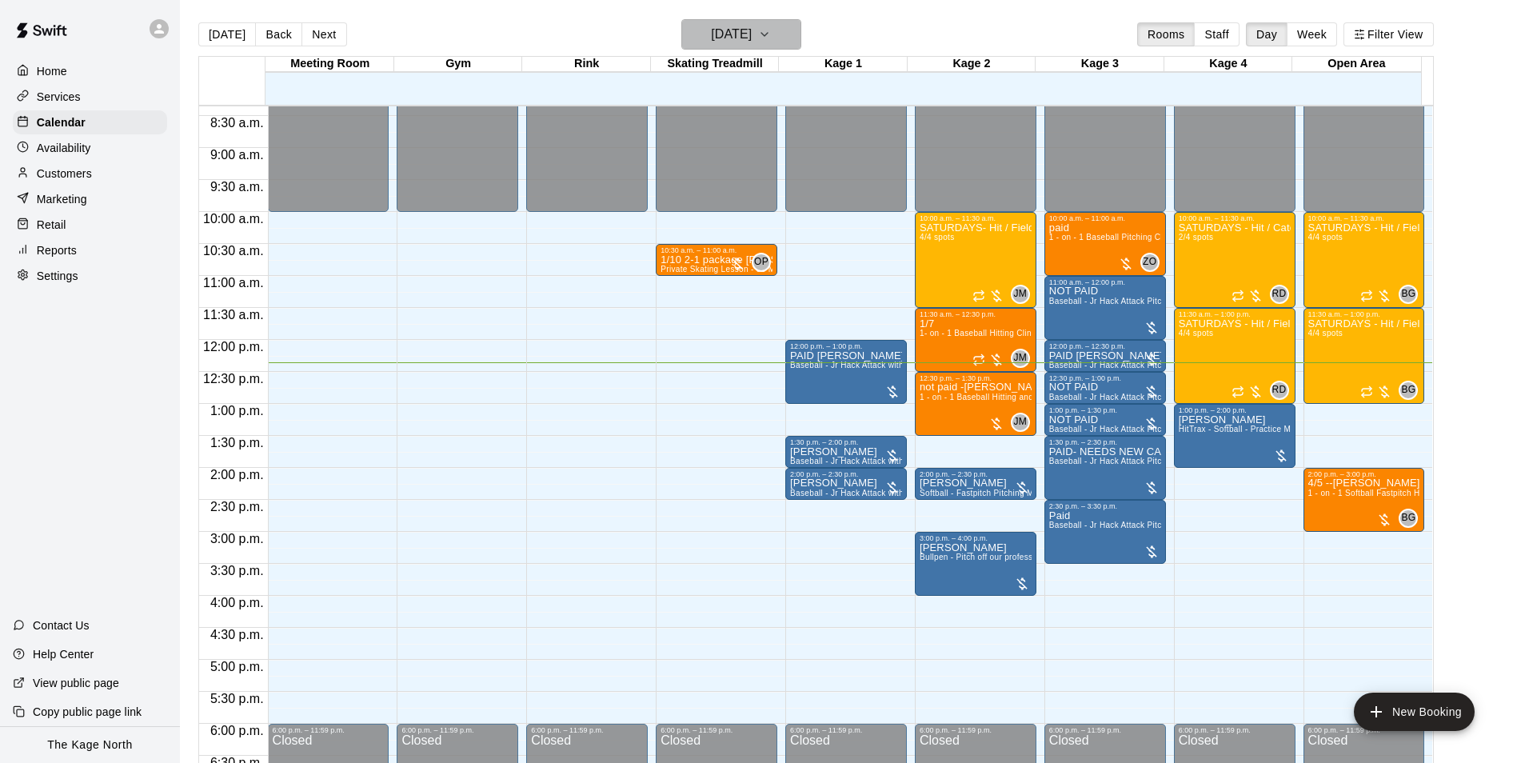
click at [732, 35] on h6 "[DATE]" at bounding box center [731, 34] width 41 height 22
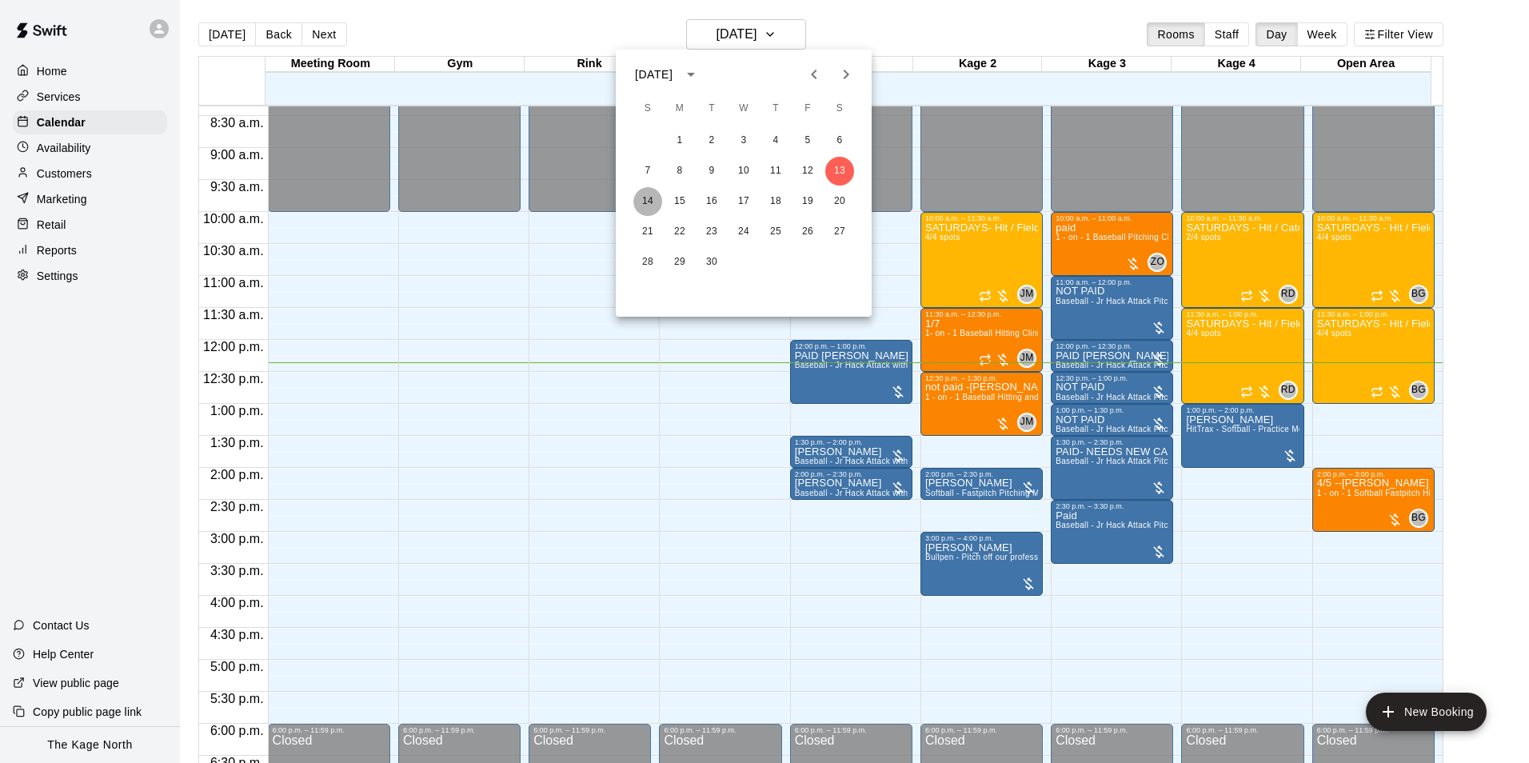
click at [653, 203] on button "14" at bounding box center [648, 201] width 29 height 29
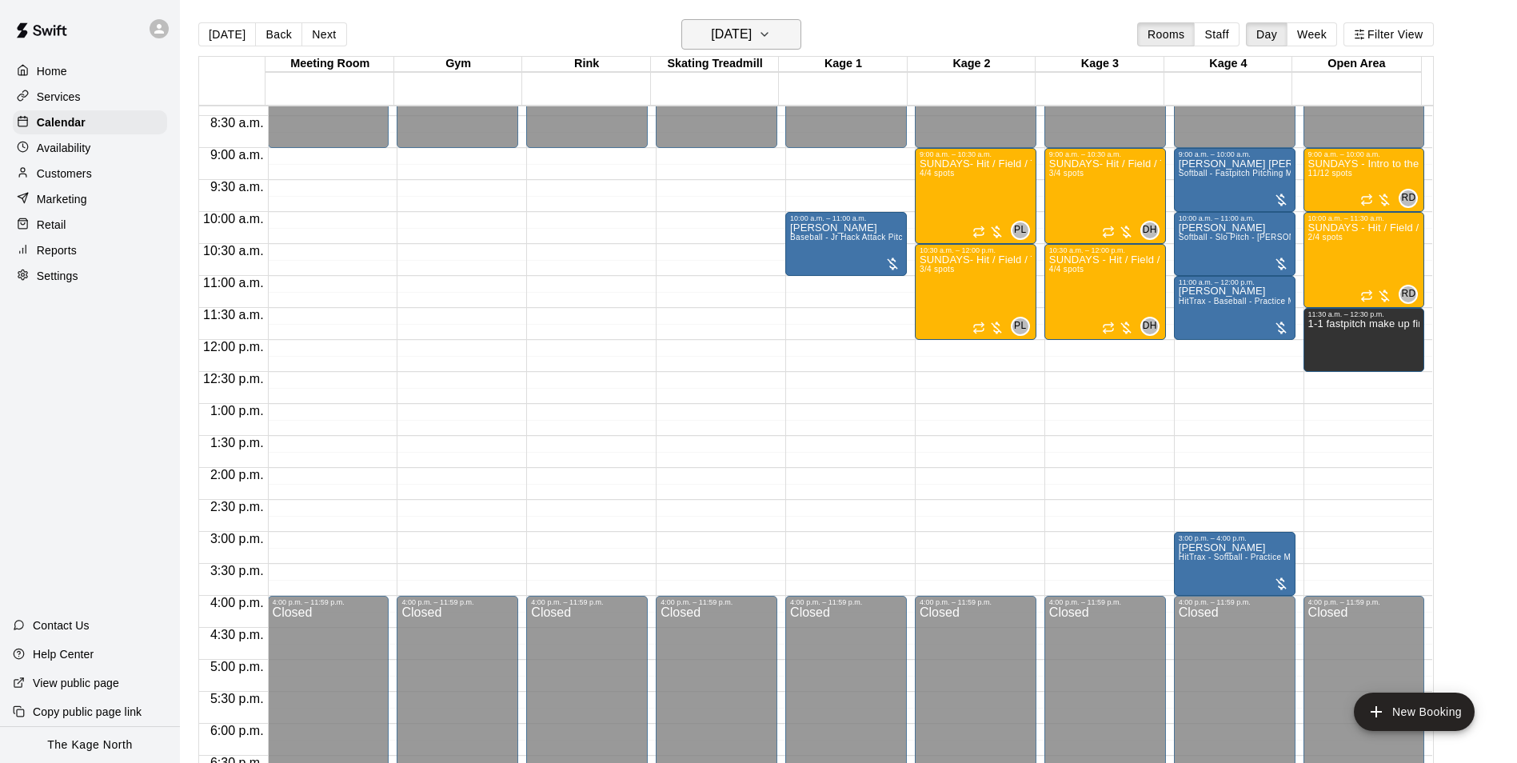
click at [791, 45] on button "Sunday Sep 14" at bounding box center [742, 34] width 120 height 30
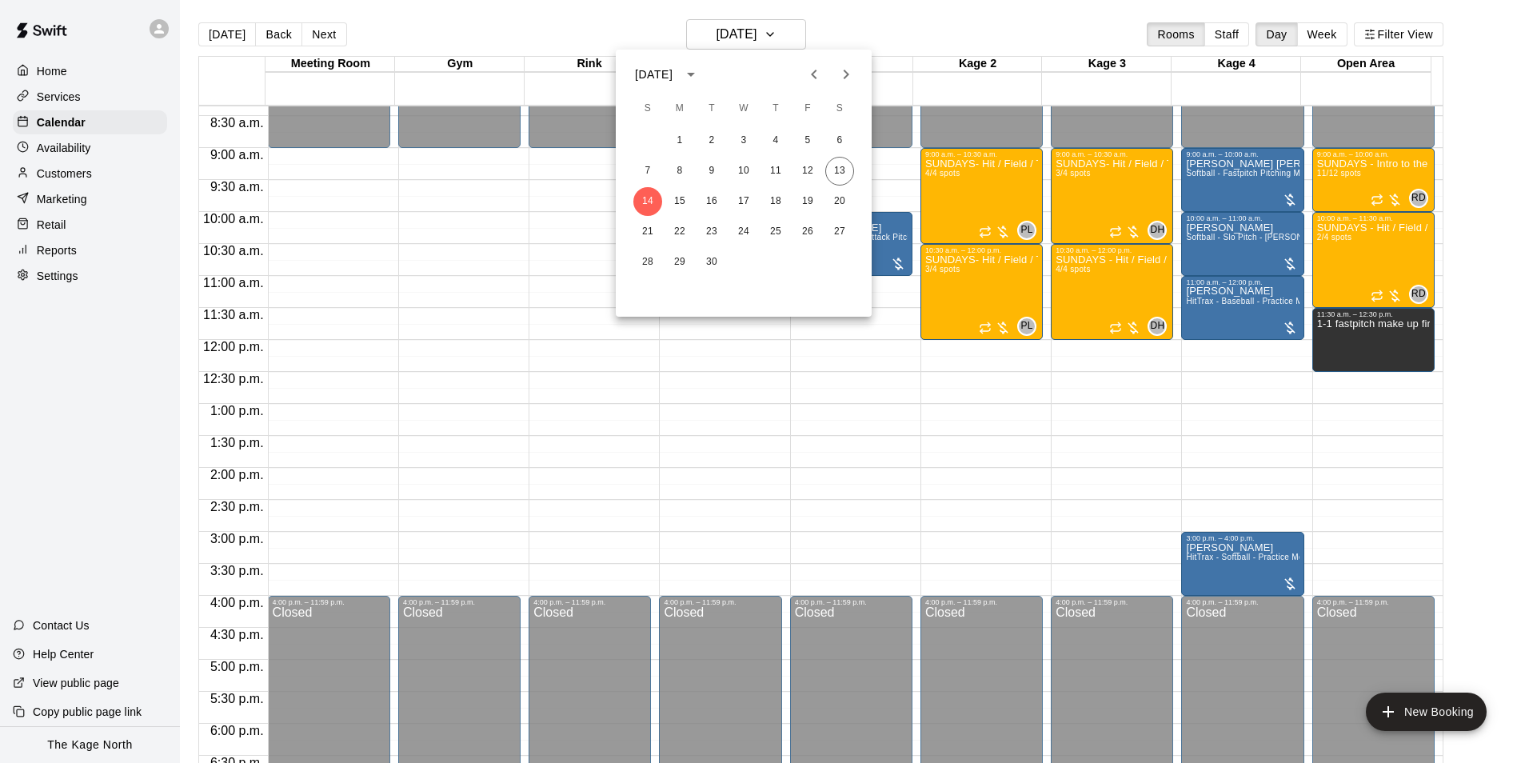
click at [926, 28] on div at bounding box center [764, 381] width 1529 height 763
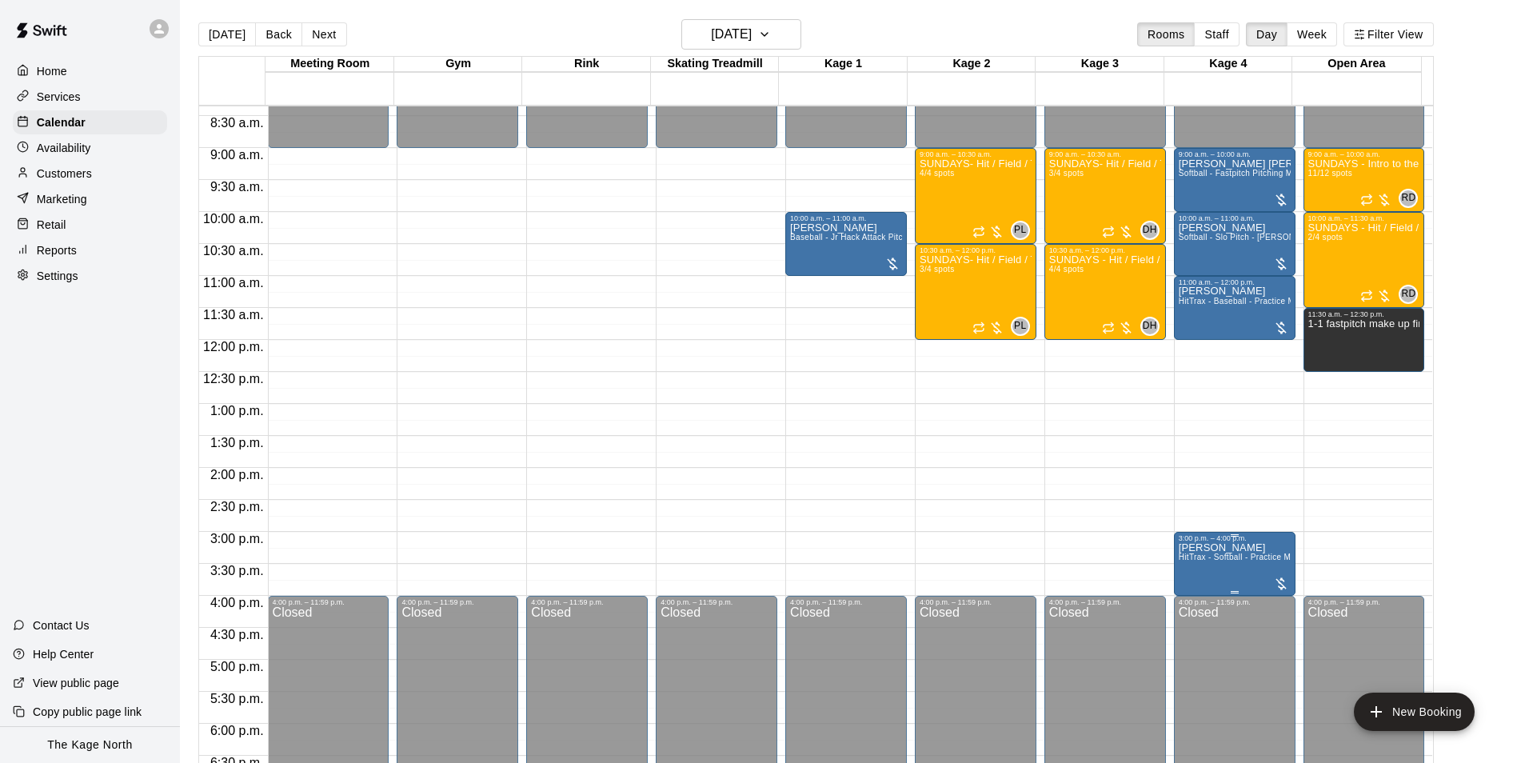
click at [1214, 556] on span "HitTrax - Softball - Practice Mode" at bounding box center [1242, 557] width 126 height 9
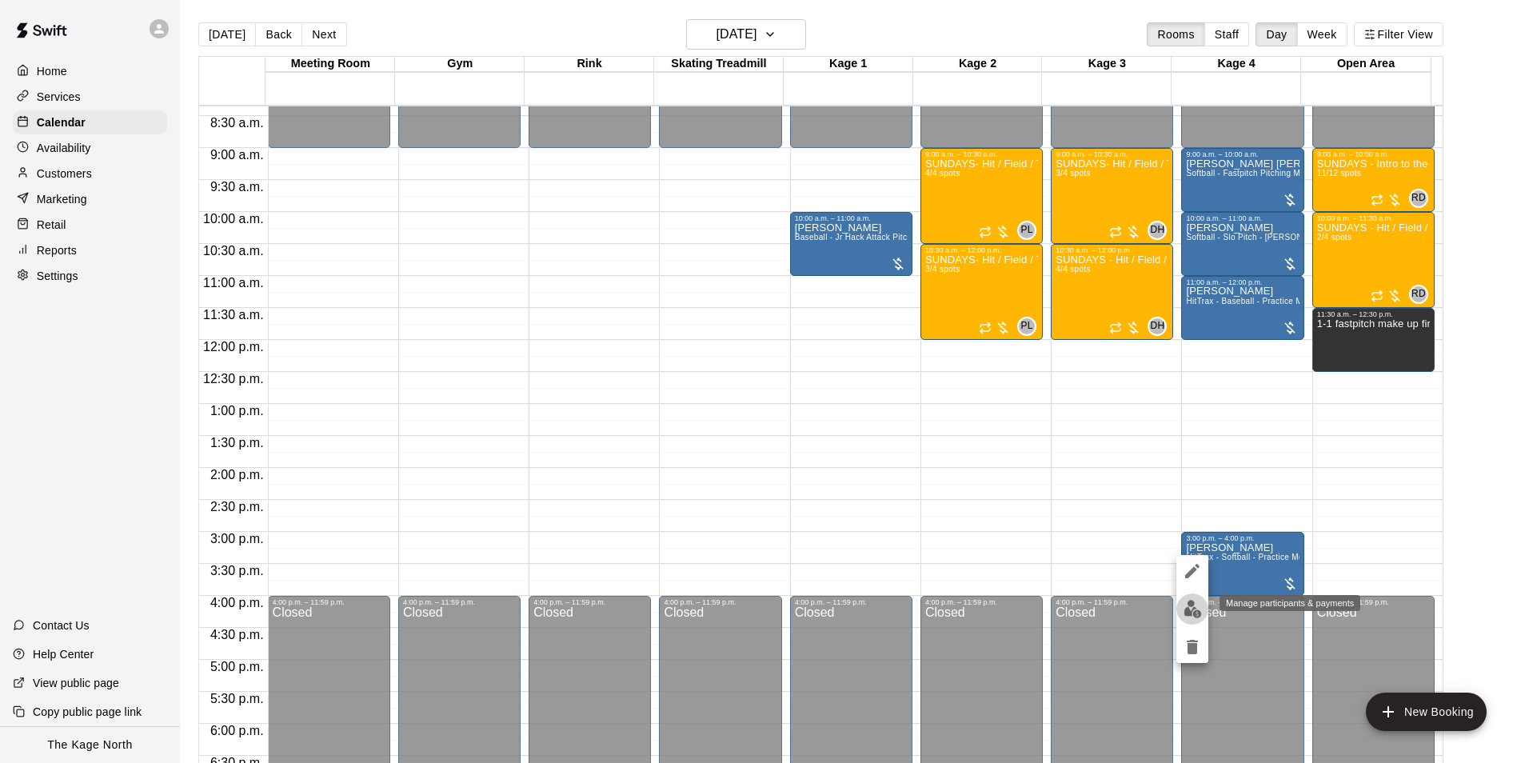
click at [1195, 610] on img "edit" at bounding box center [1193, 609] width 18 height 18
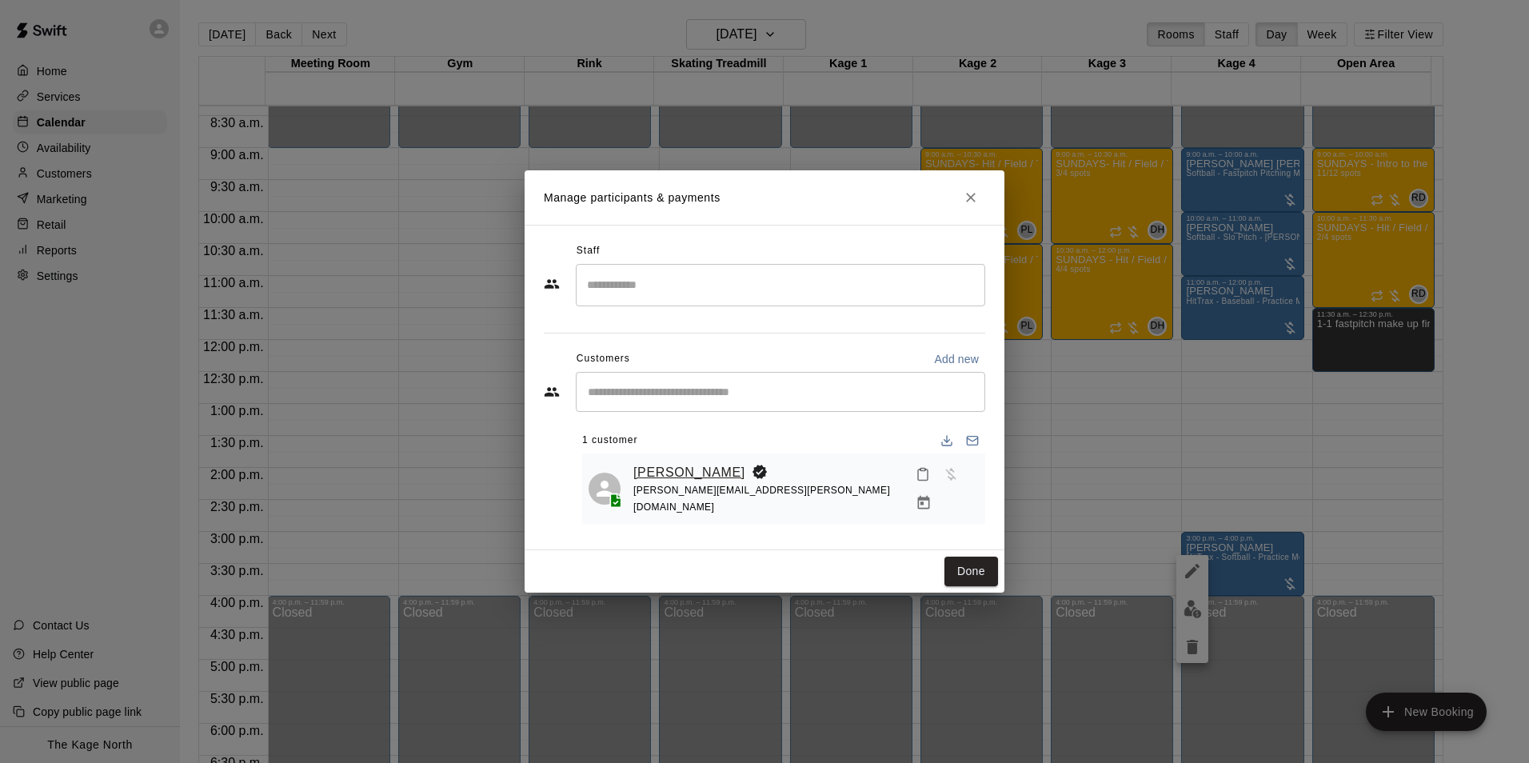
click at [698, 466] on link "[PERSON_NAME]" at bounding box center [690, 472] width 112 height 21
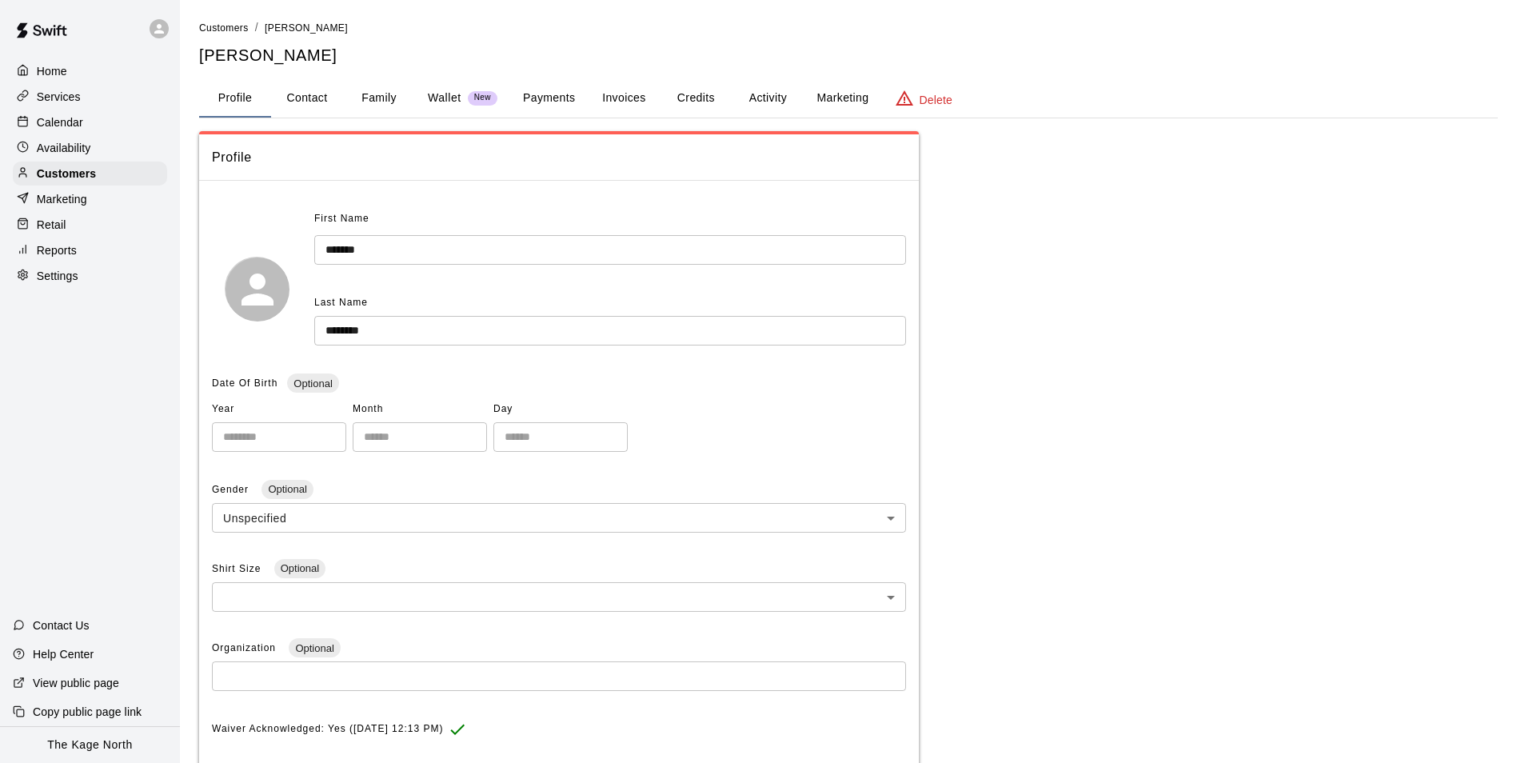
click at [772, 93] on button "Activity" at bounding box center [768, 98] width 72 height 38
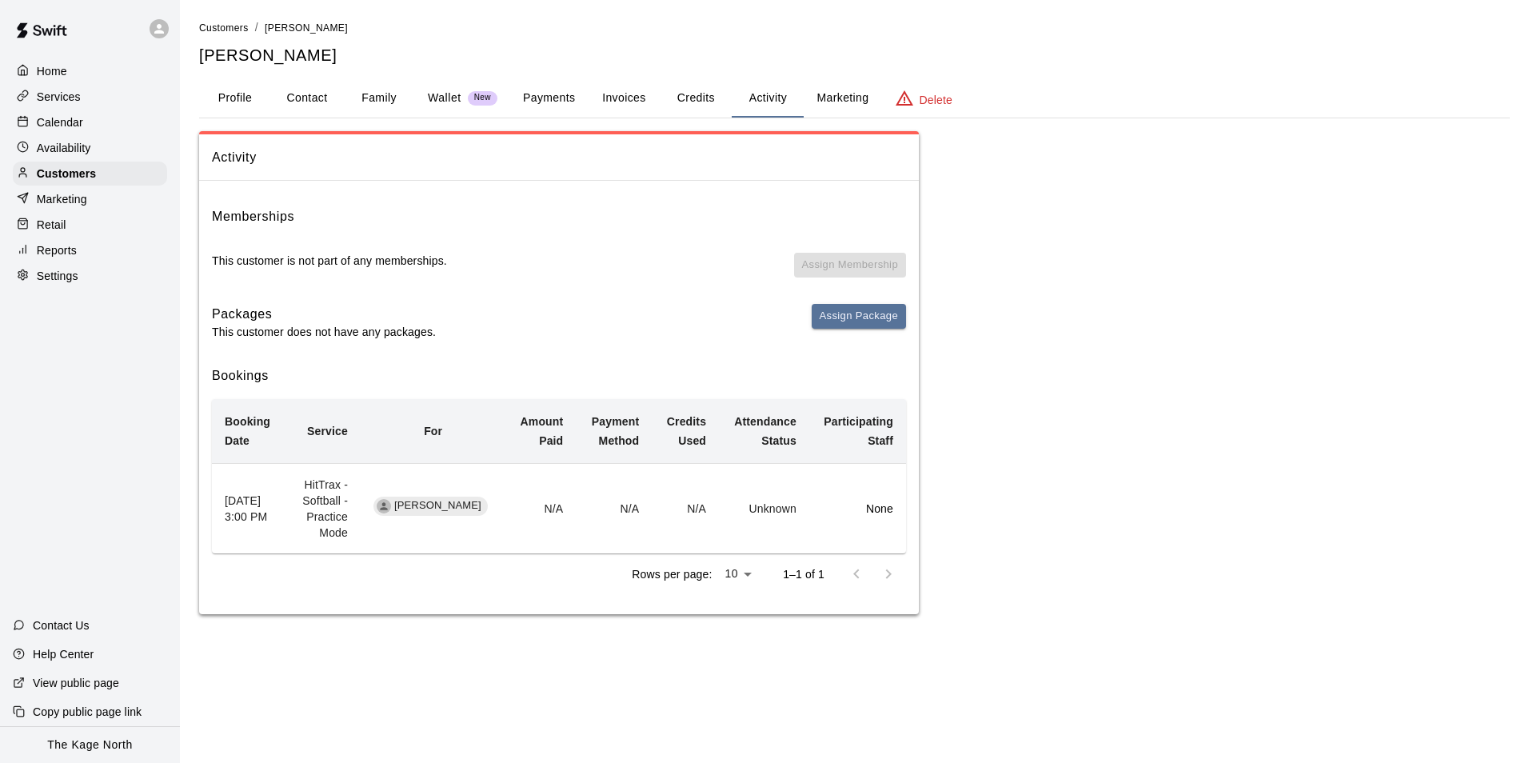
click at [65, 118] on p "Calendar" at bounding box center [60, 122] width 46 height 16
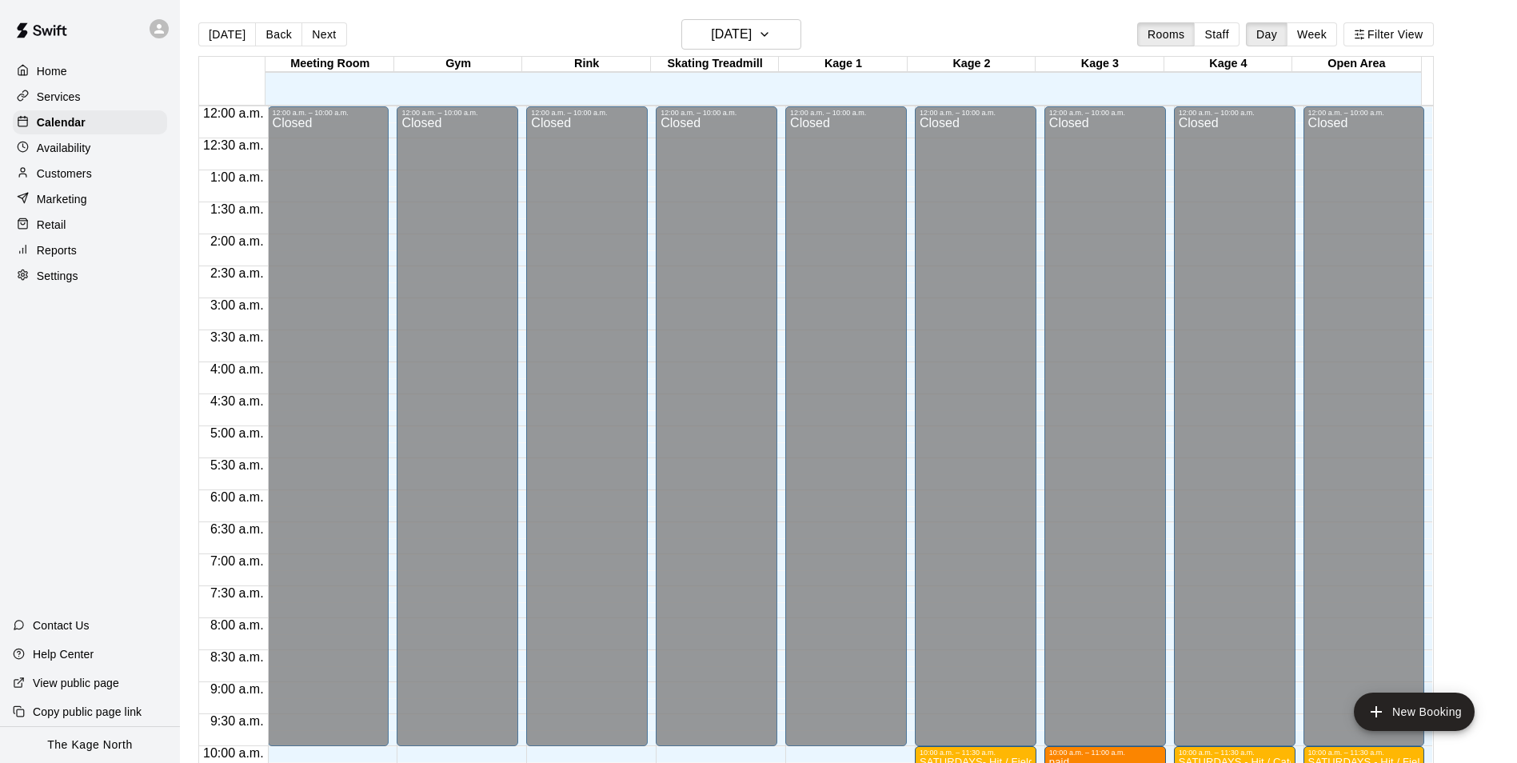
scroll to position [791, 0]
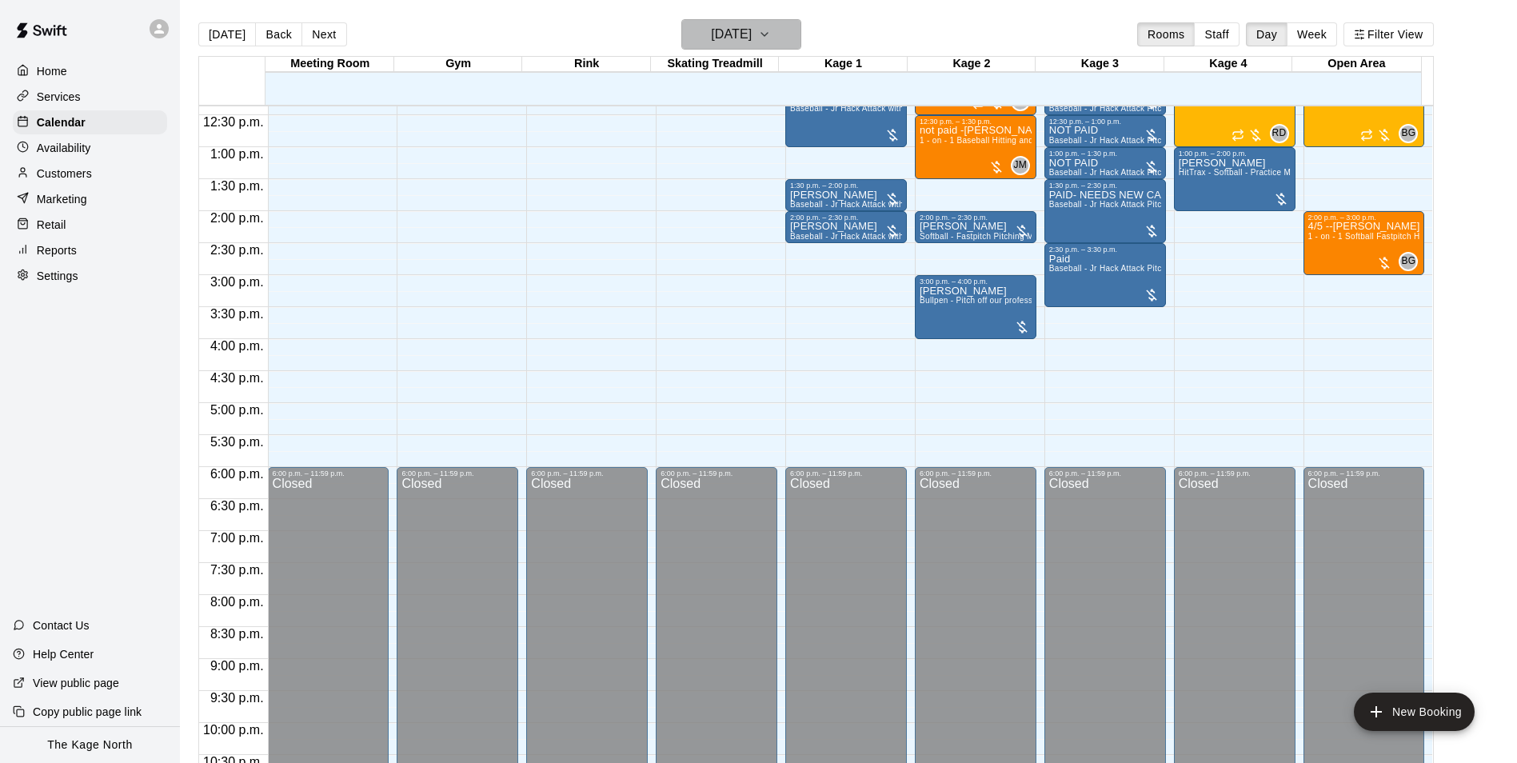
click at [752, 44] on h6 "[DATE]" at bounding box center [731, 34] width 41 height 22
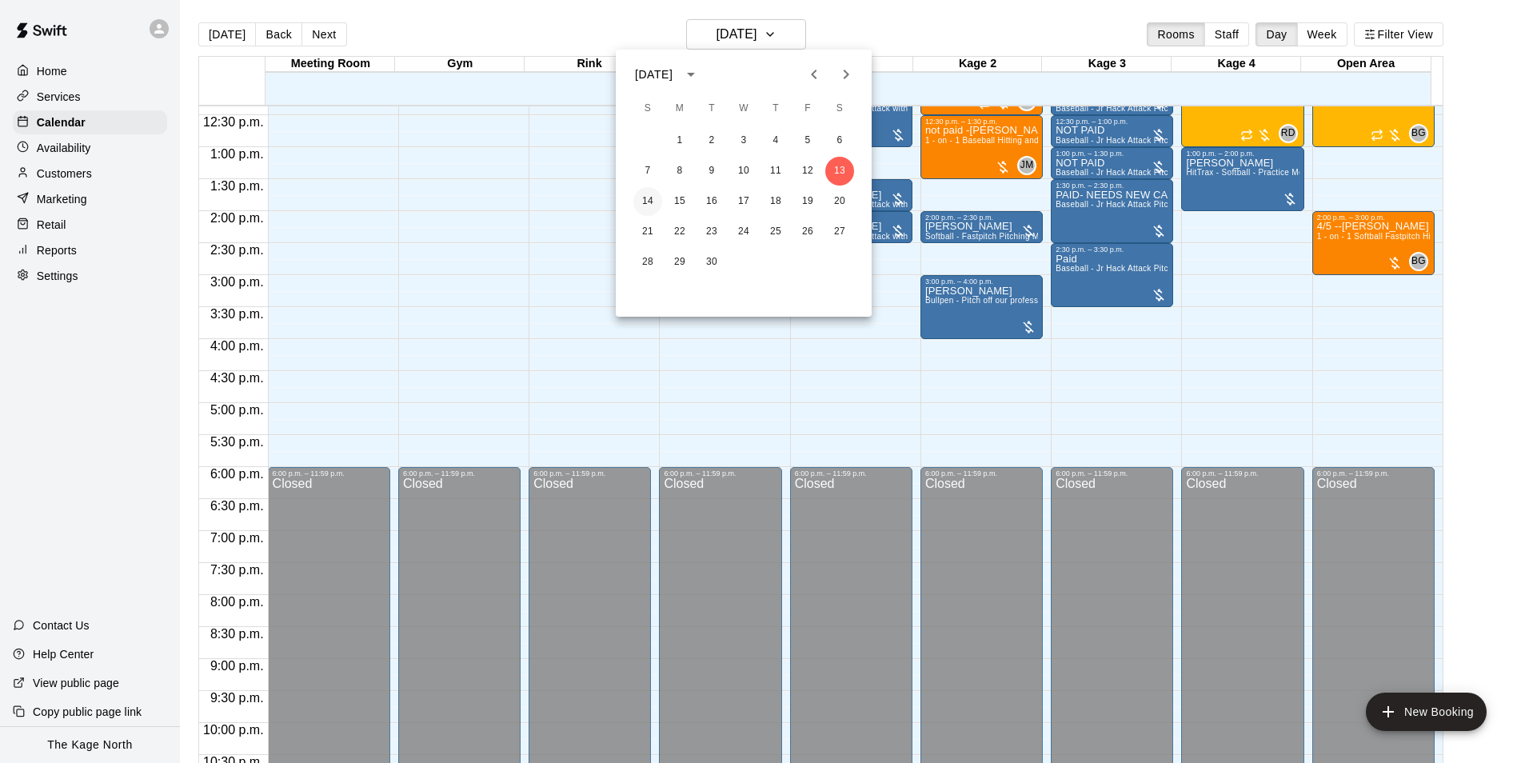
click at [641, 200] on button "14" at bounding box center [648, 201] width 29 height 29
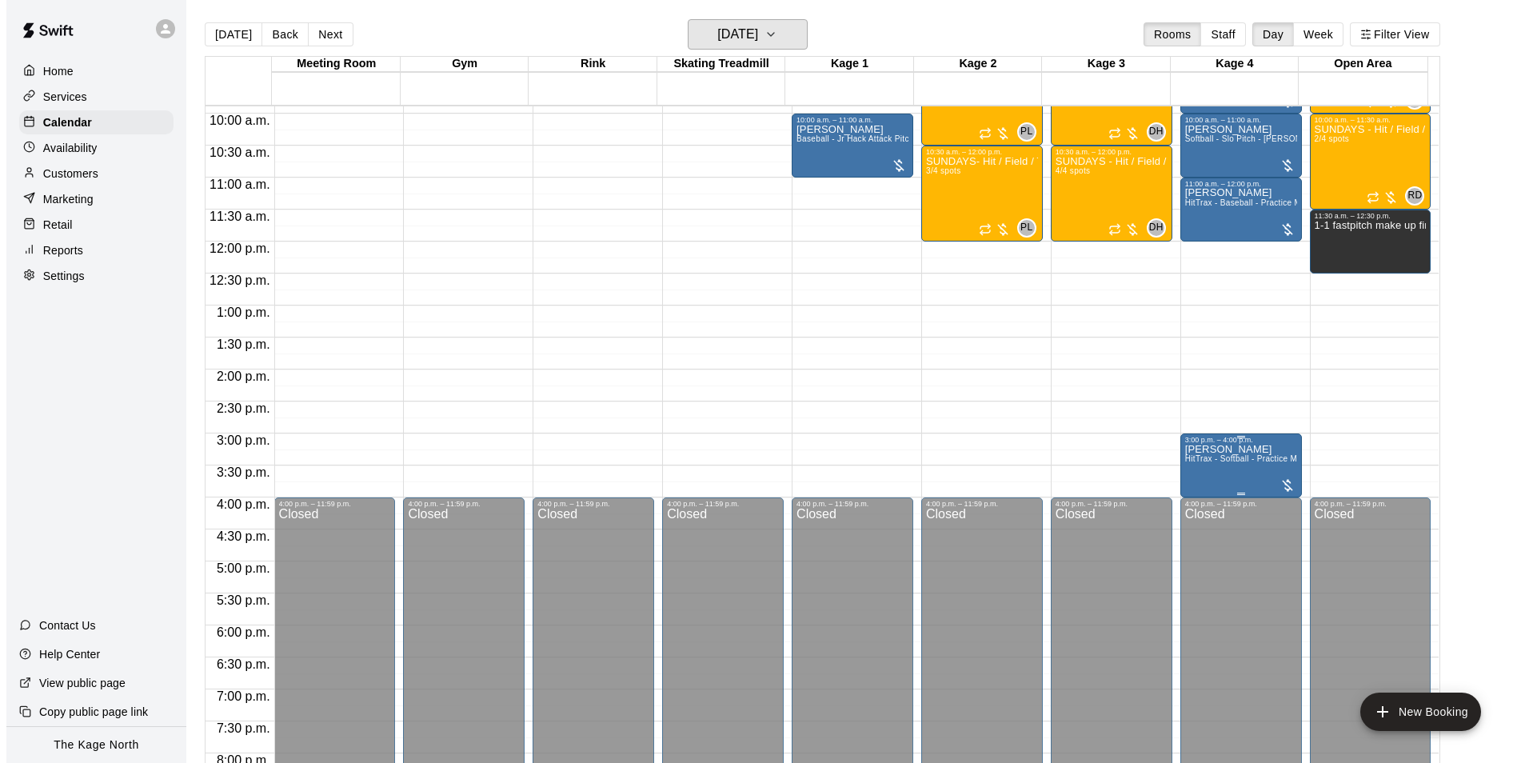
scroll to position [631, 0]
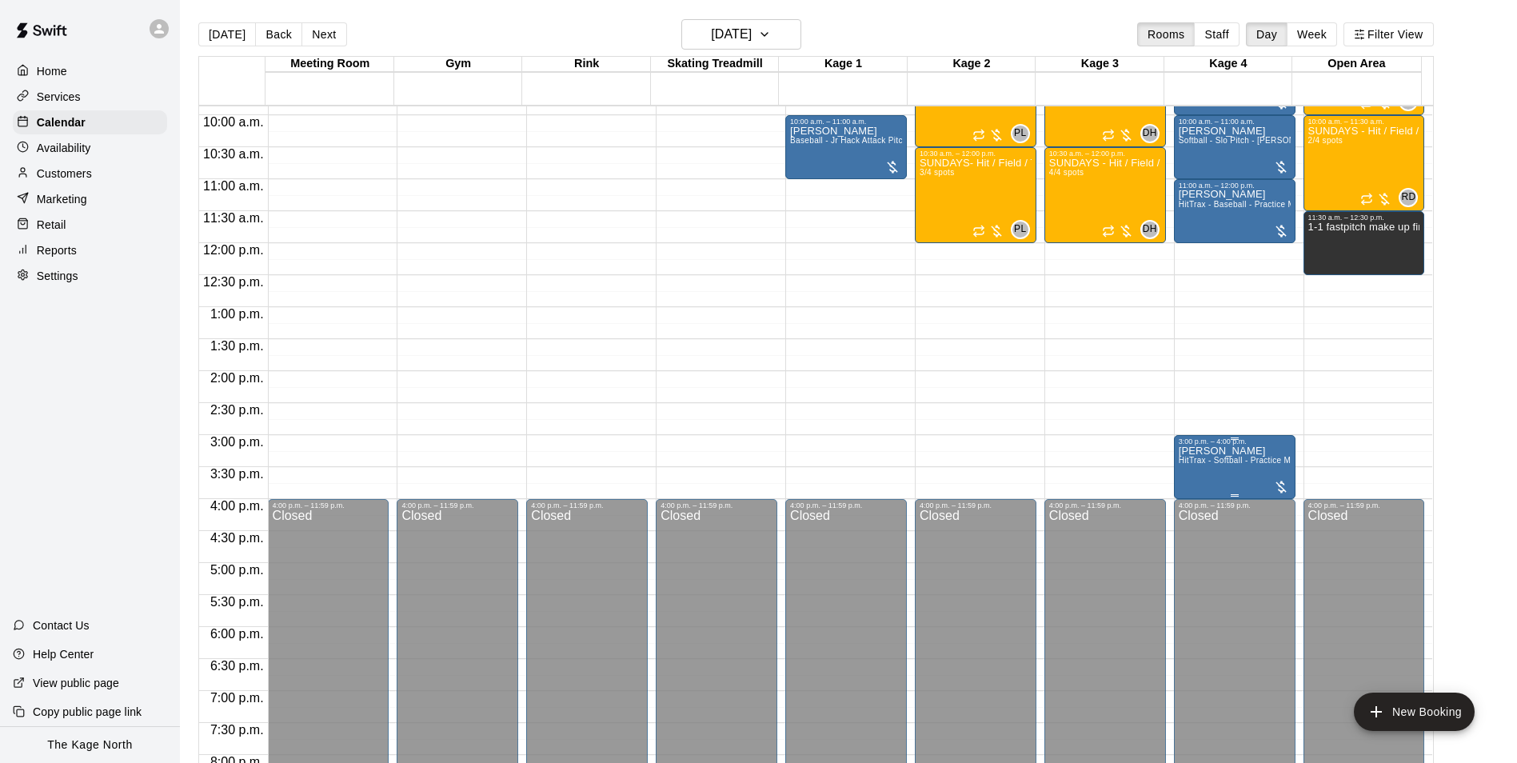
click at [1245, 460] on span "HitTrax - Softball - Practice Mode" at bounding box center [1242, 460] width 126 height 9
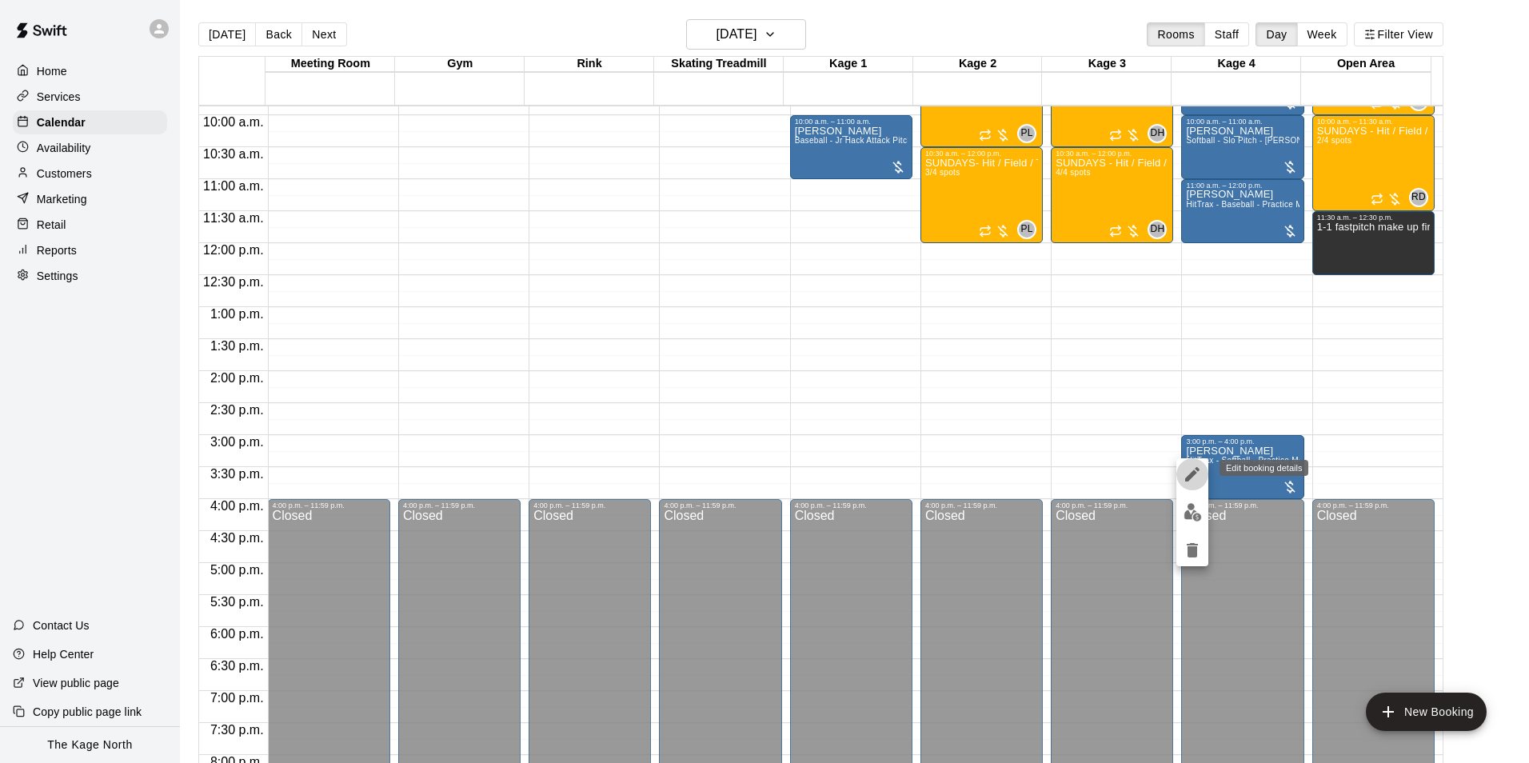
click at [1194, 482] on icon "edit" at bounding box center [1192, 474] width 19 height 19
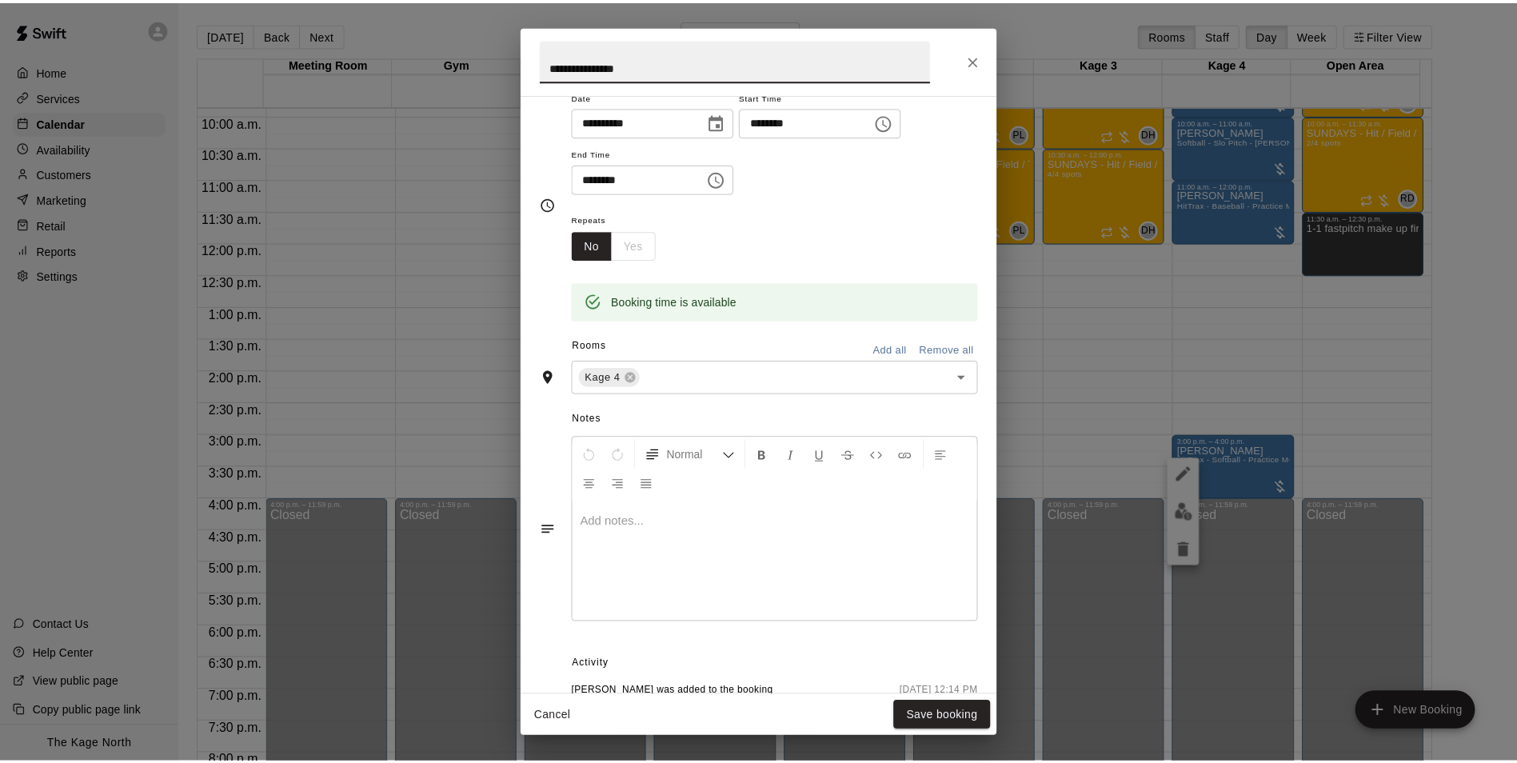
scroll to position [255, 0]
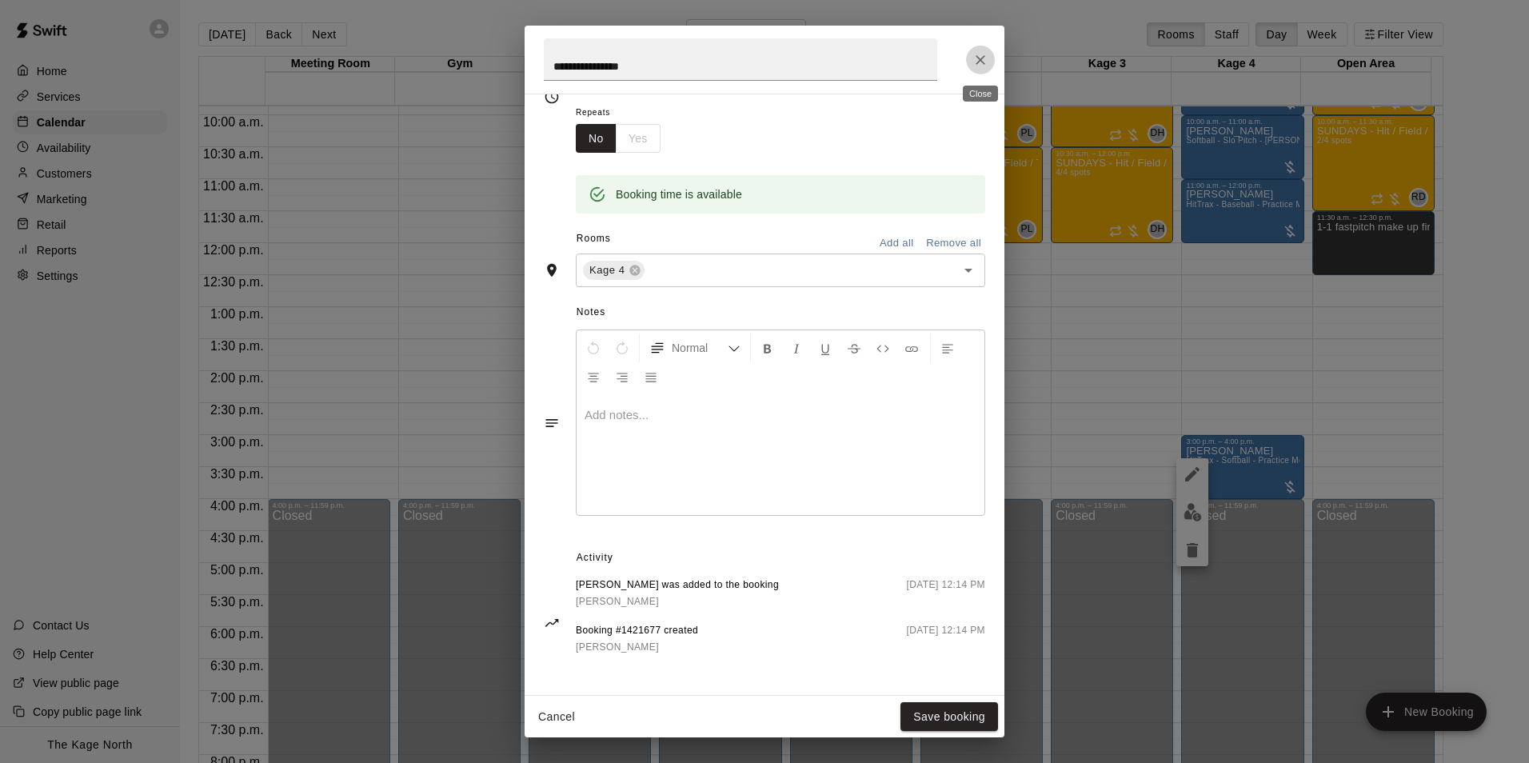
click at [983, 63] on icon "Close" at bounding box center [981, 60] width 16 height 16
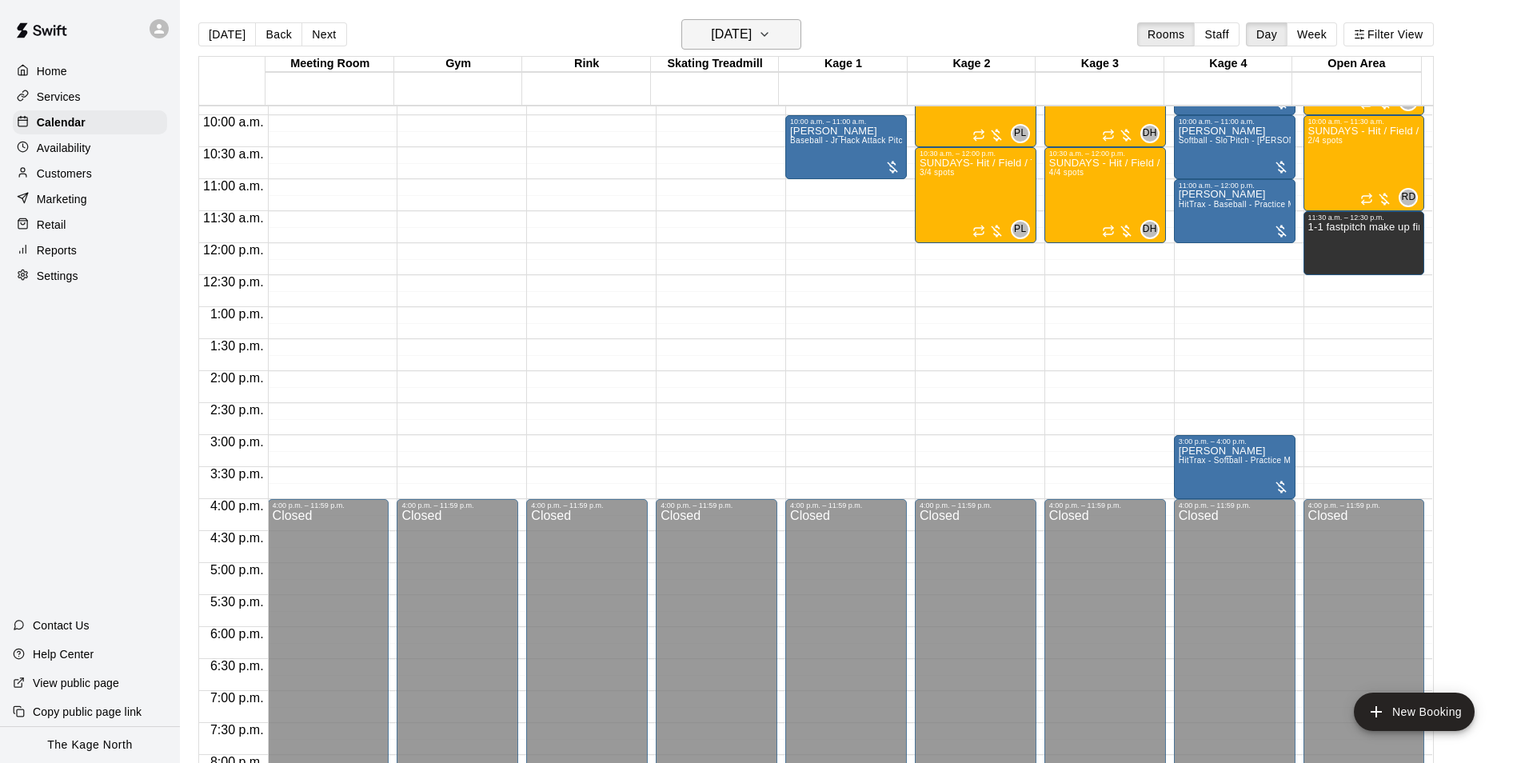
click at [752, 43] on h6 "Sunday Sep 14" at bounding box center [731, 34] width 41 height 22
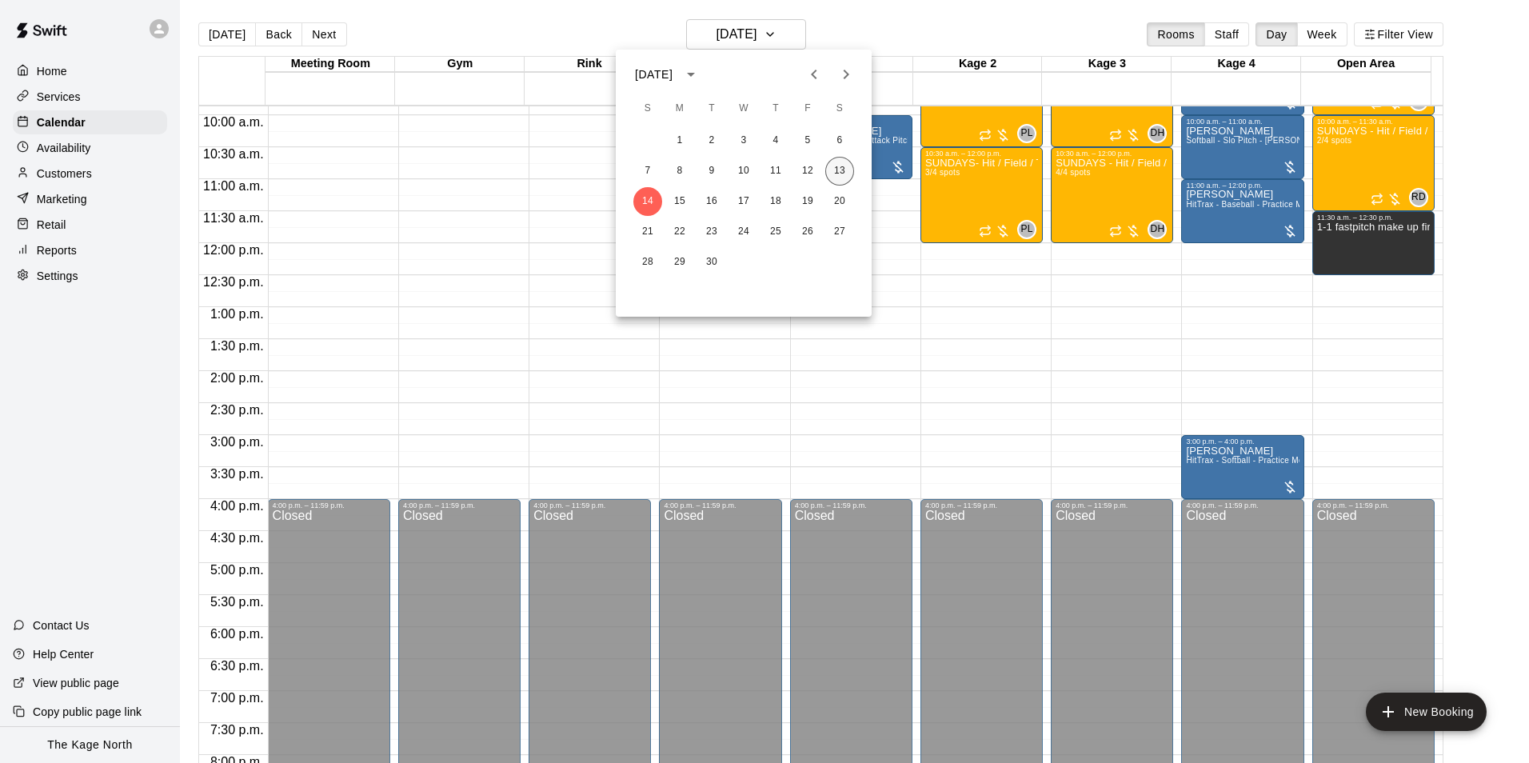
click at [838, 166] on button "13" at bounding box center [840, 171] width 29 height 29
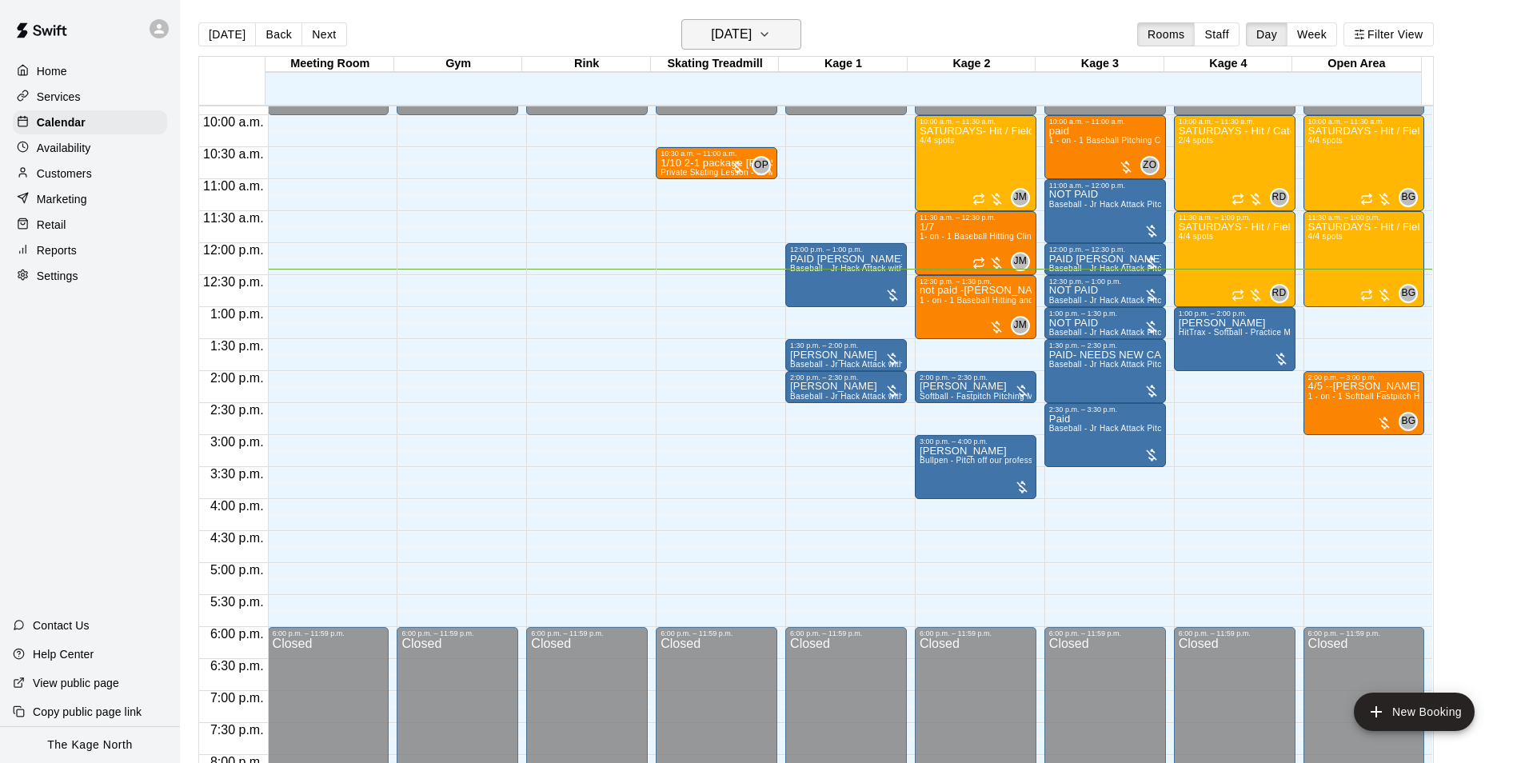
click at [752, 28] on h6 "[DATE]" at bounding box center [731, 34] width 41 height 22
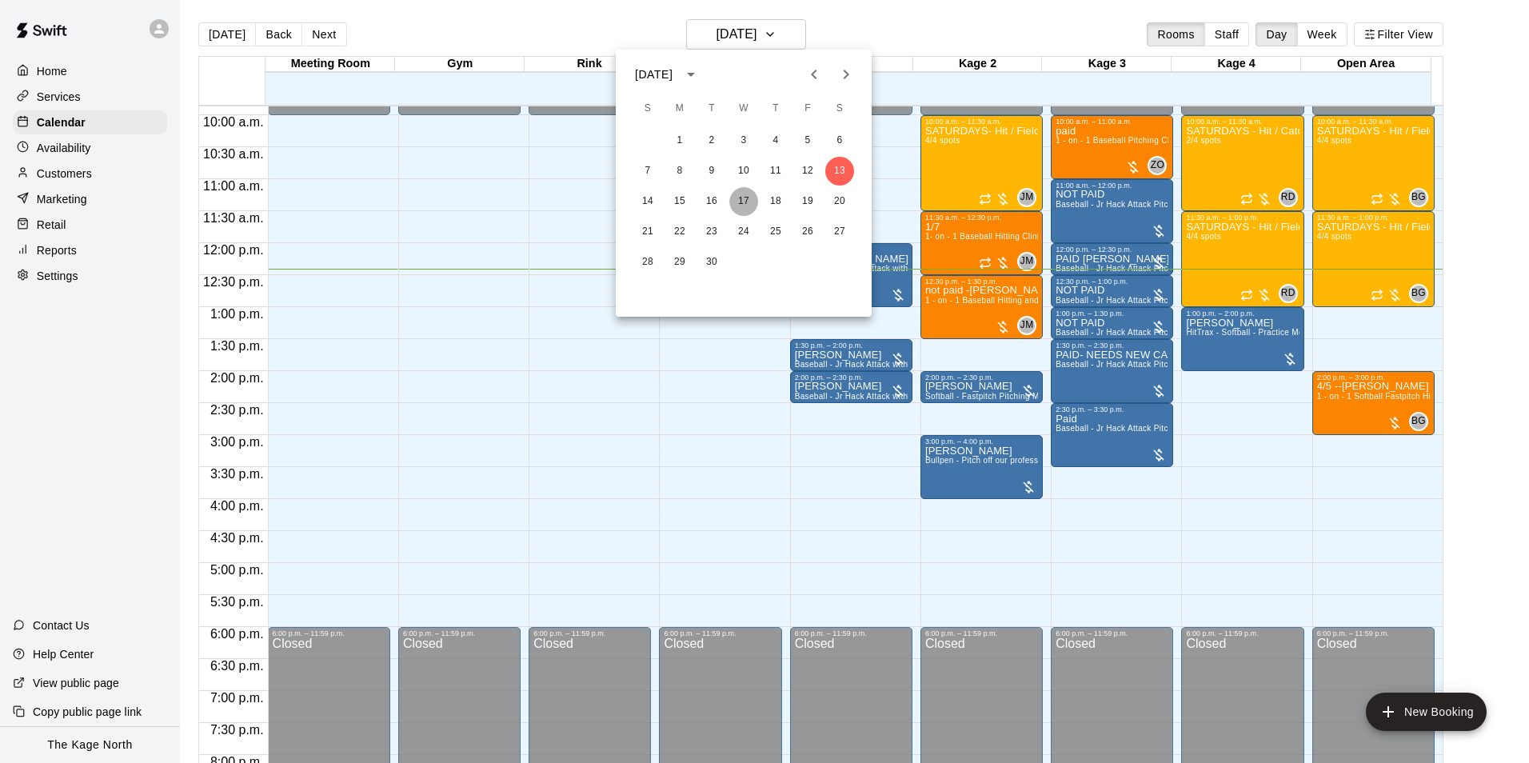
click at [748, 205] on button "17" at bounding box center [744, 201] width 29 height 29
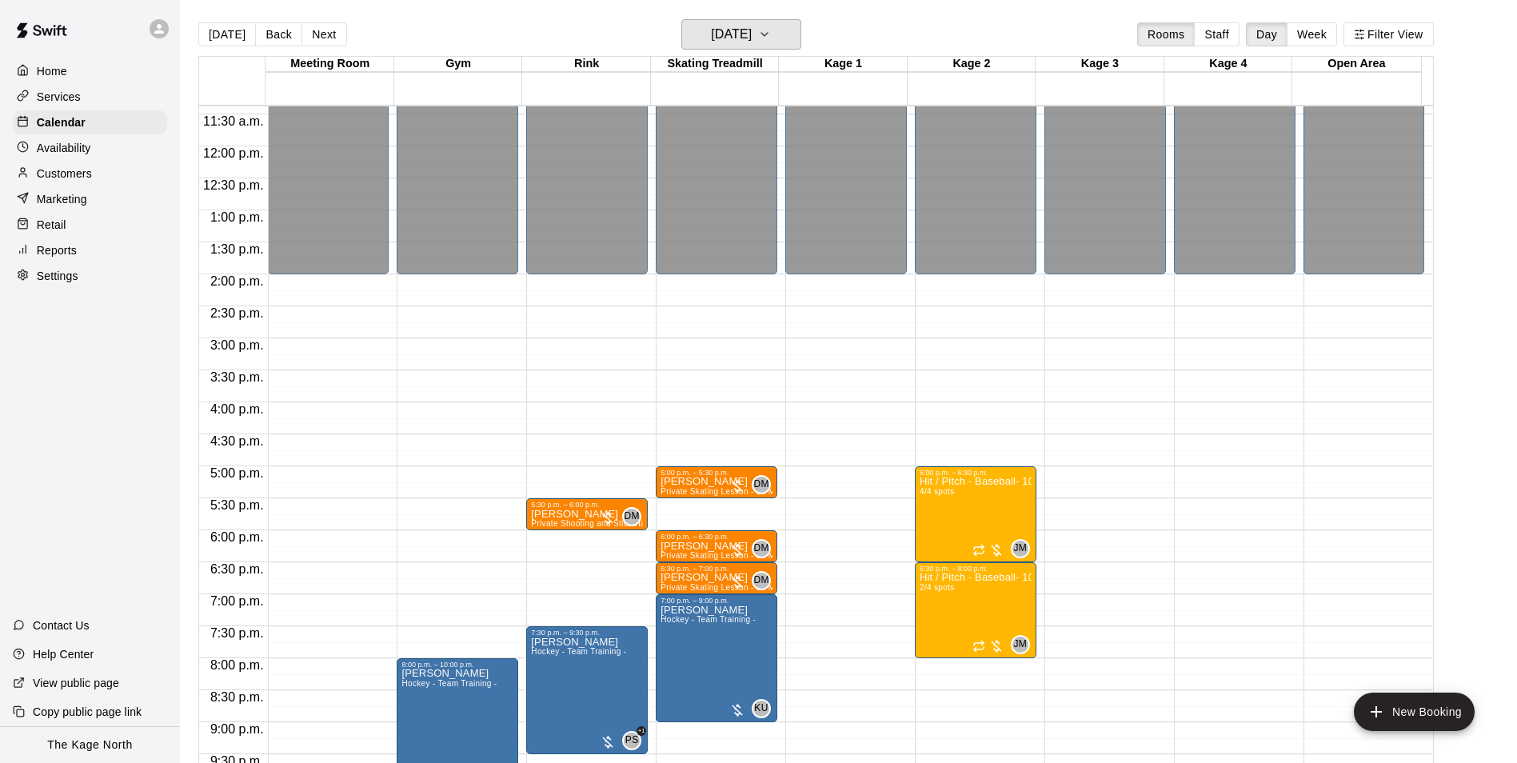
scroll to position [862, 0]
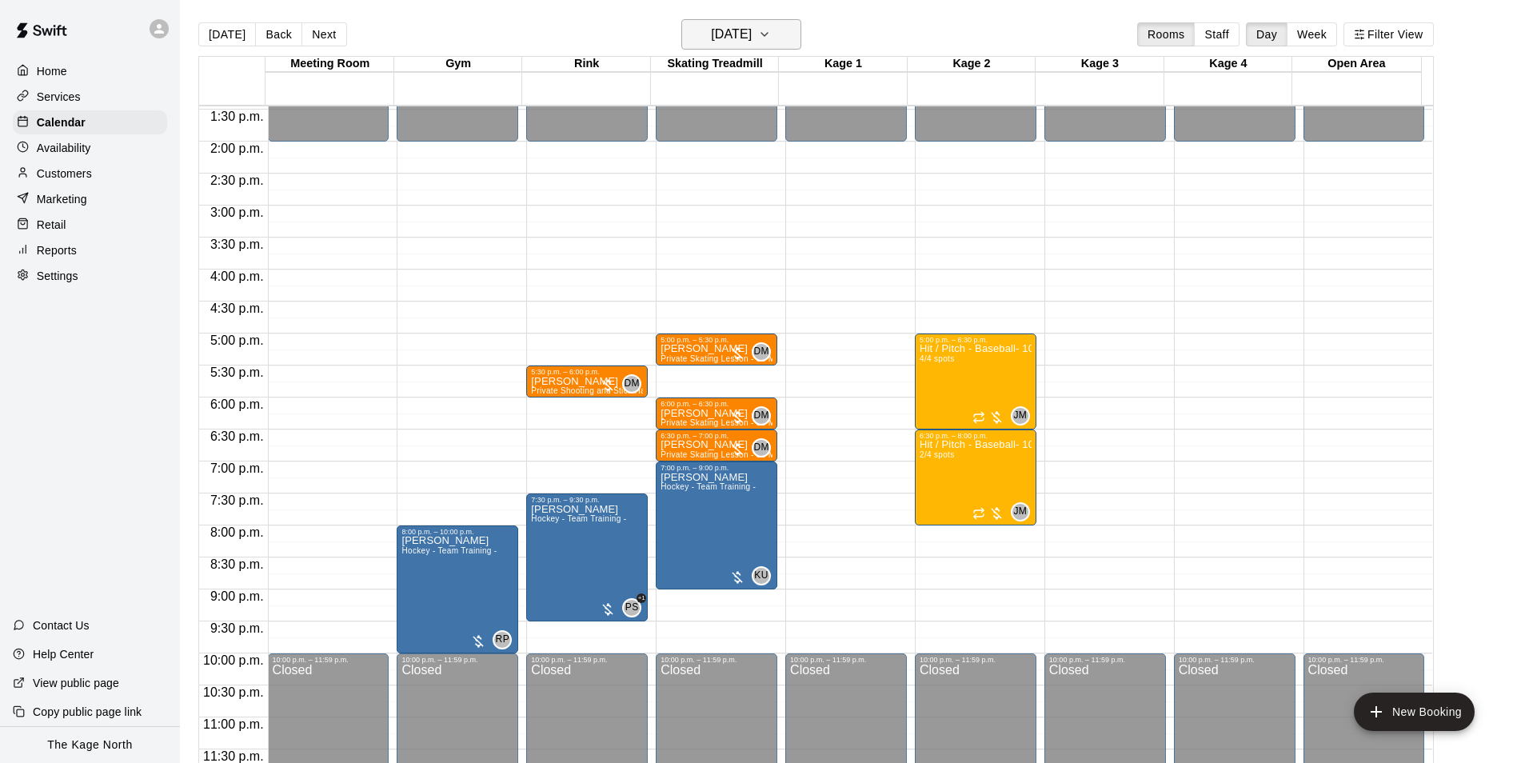
click at [752, 33] on h6 "Wednesday Sep 17" at bounding box center [731, 34] width 41 height 22
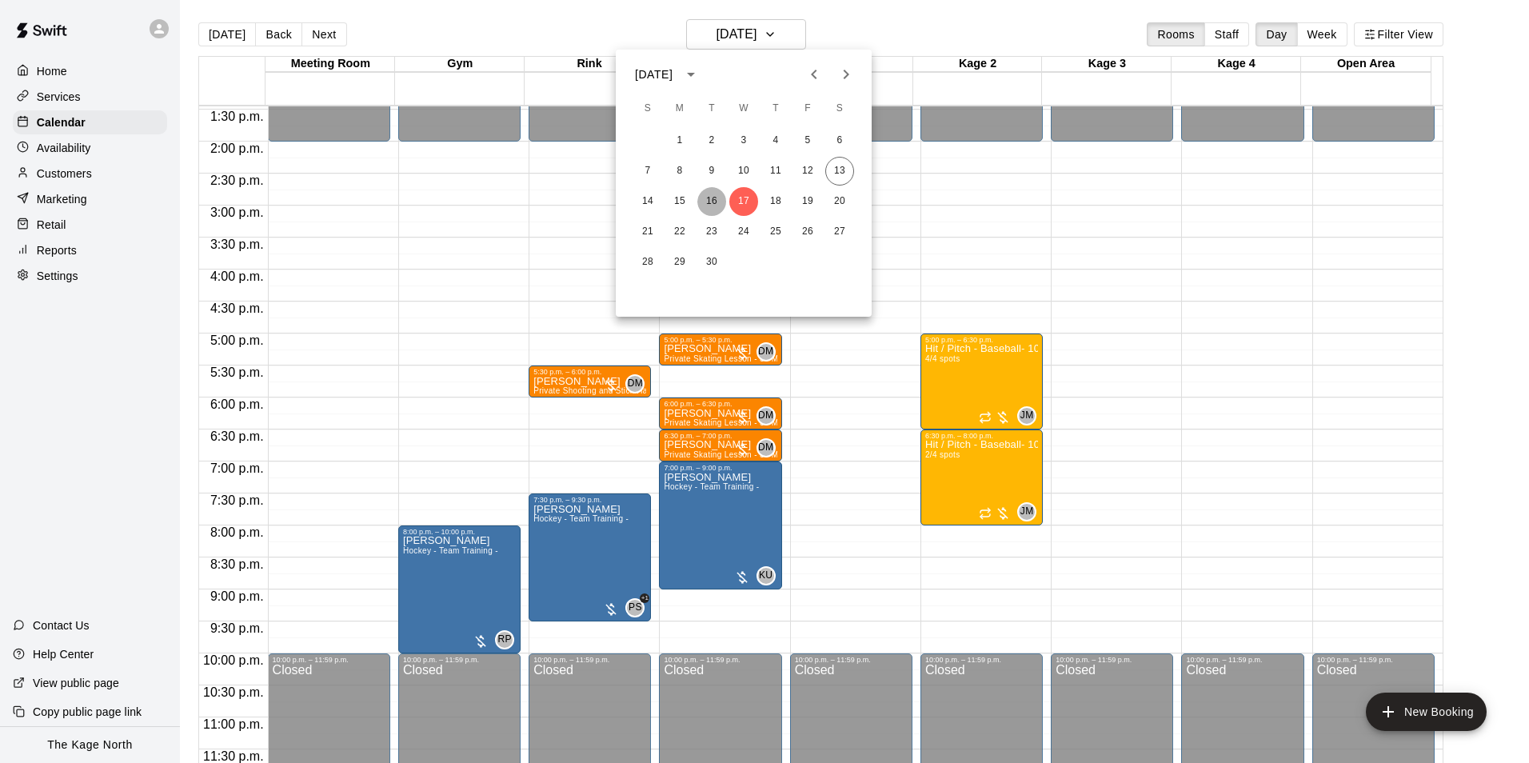
click at [716, 196] on button "16" at bounding box center [712, 201] width 29 height 29
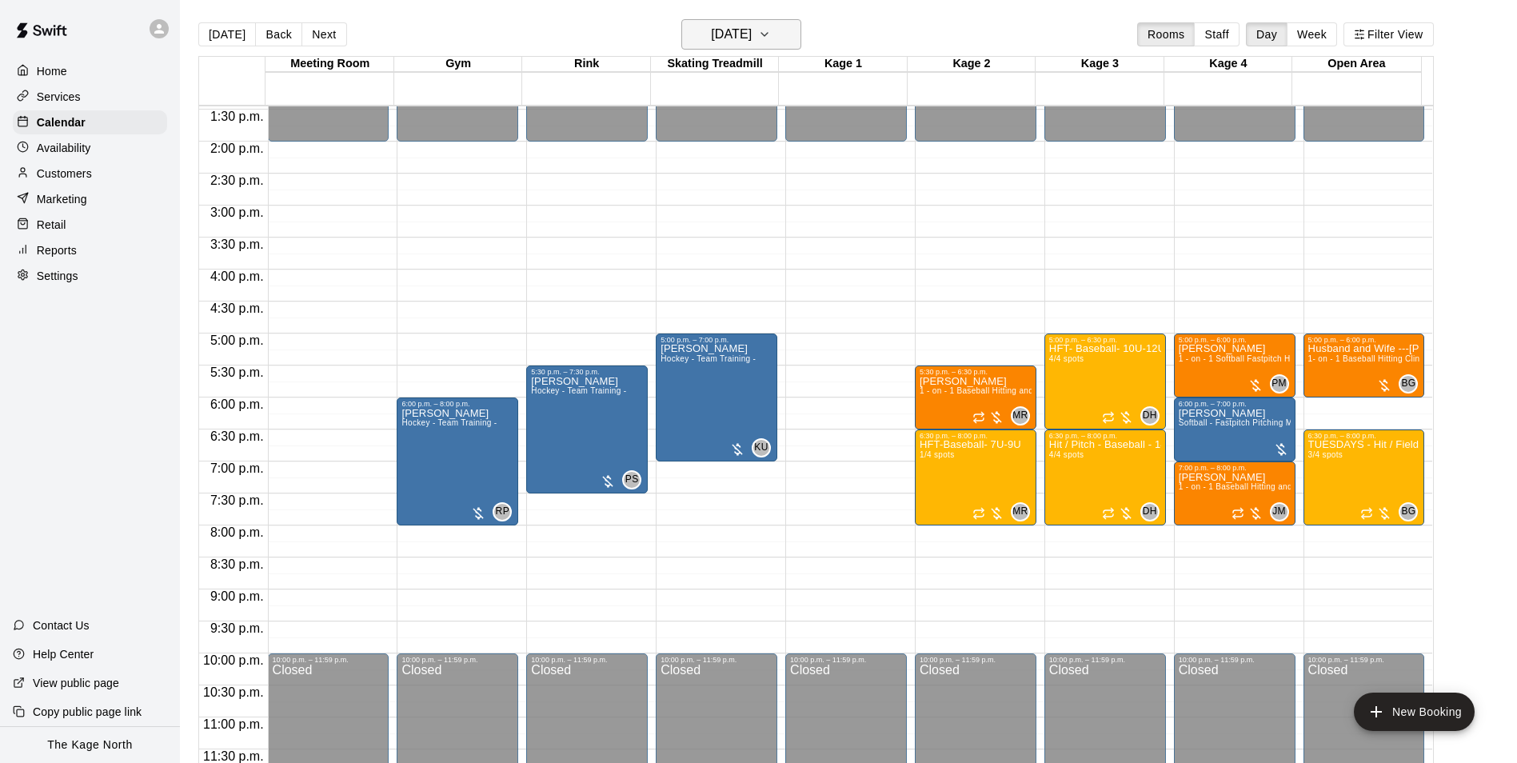
click at [752, 28] on h6 "Tuesday Sep 16" at bounding box center [731, 34] width 41 height 22
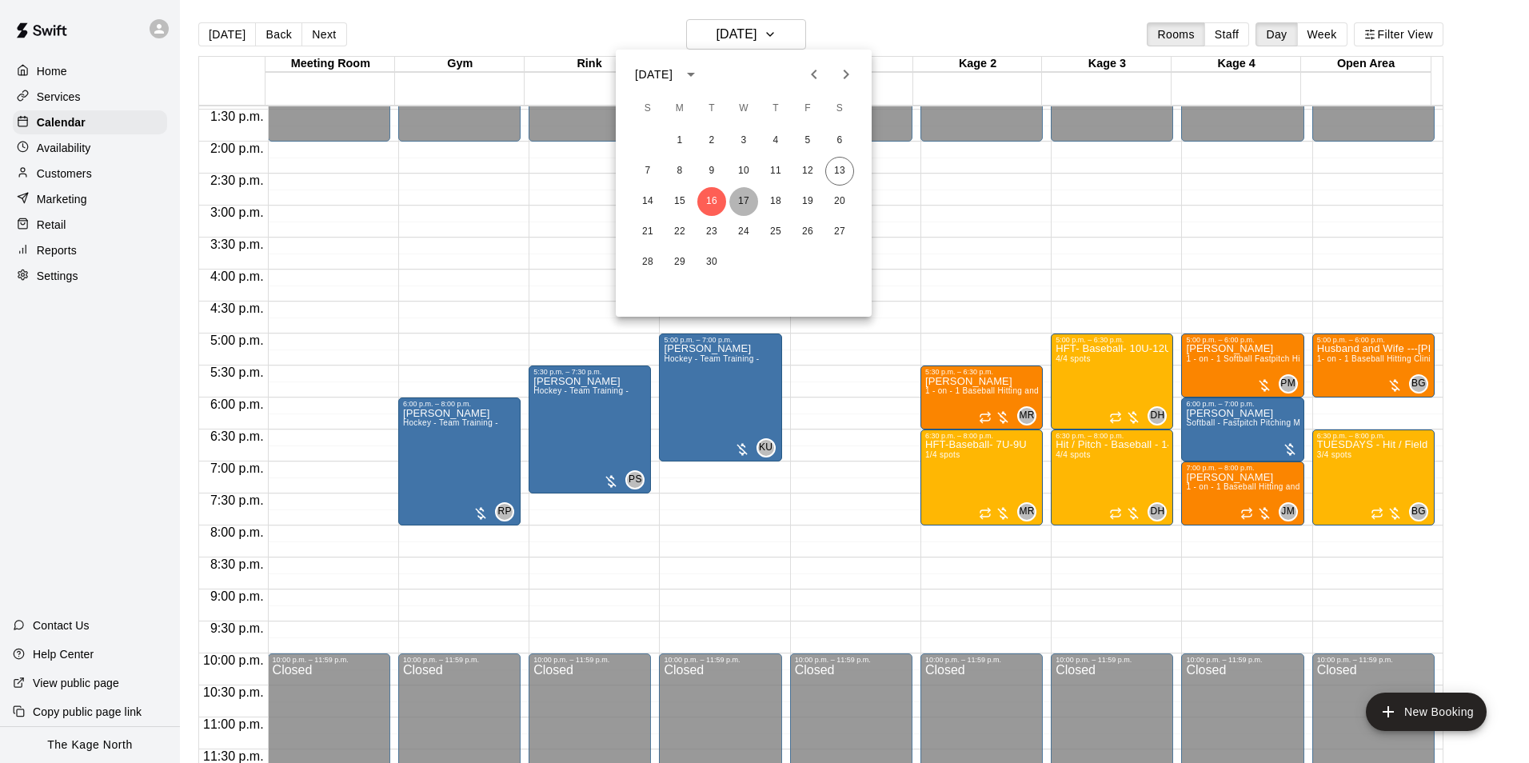
click at [745, 198] on button "17" at bounding box center [744, 201] width 29 height 29
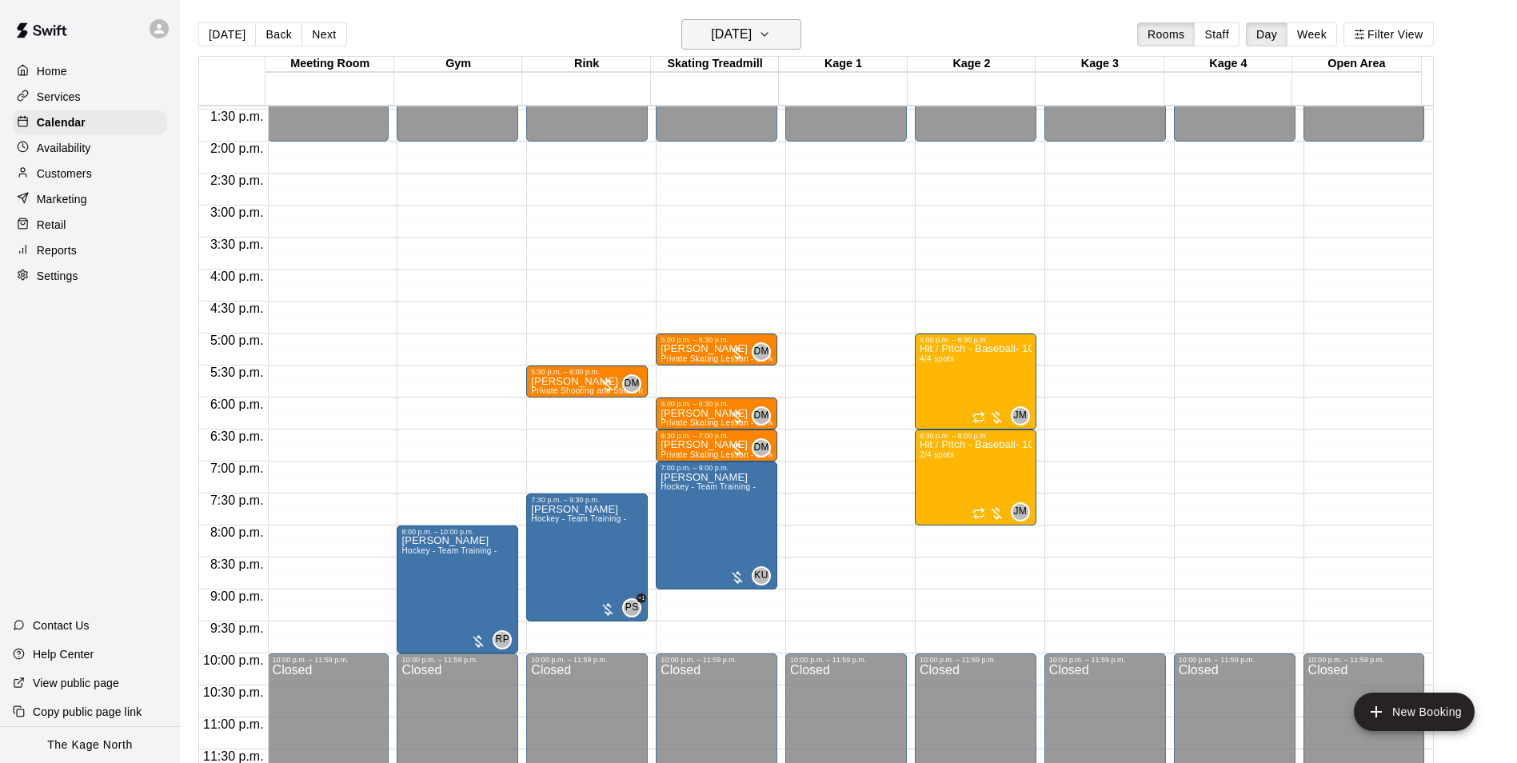
click at [752, 44] on h6 "Wednesday Sep 17" at bounding box center [731, 34] width 41 height 22
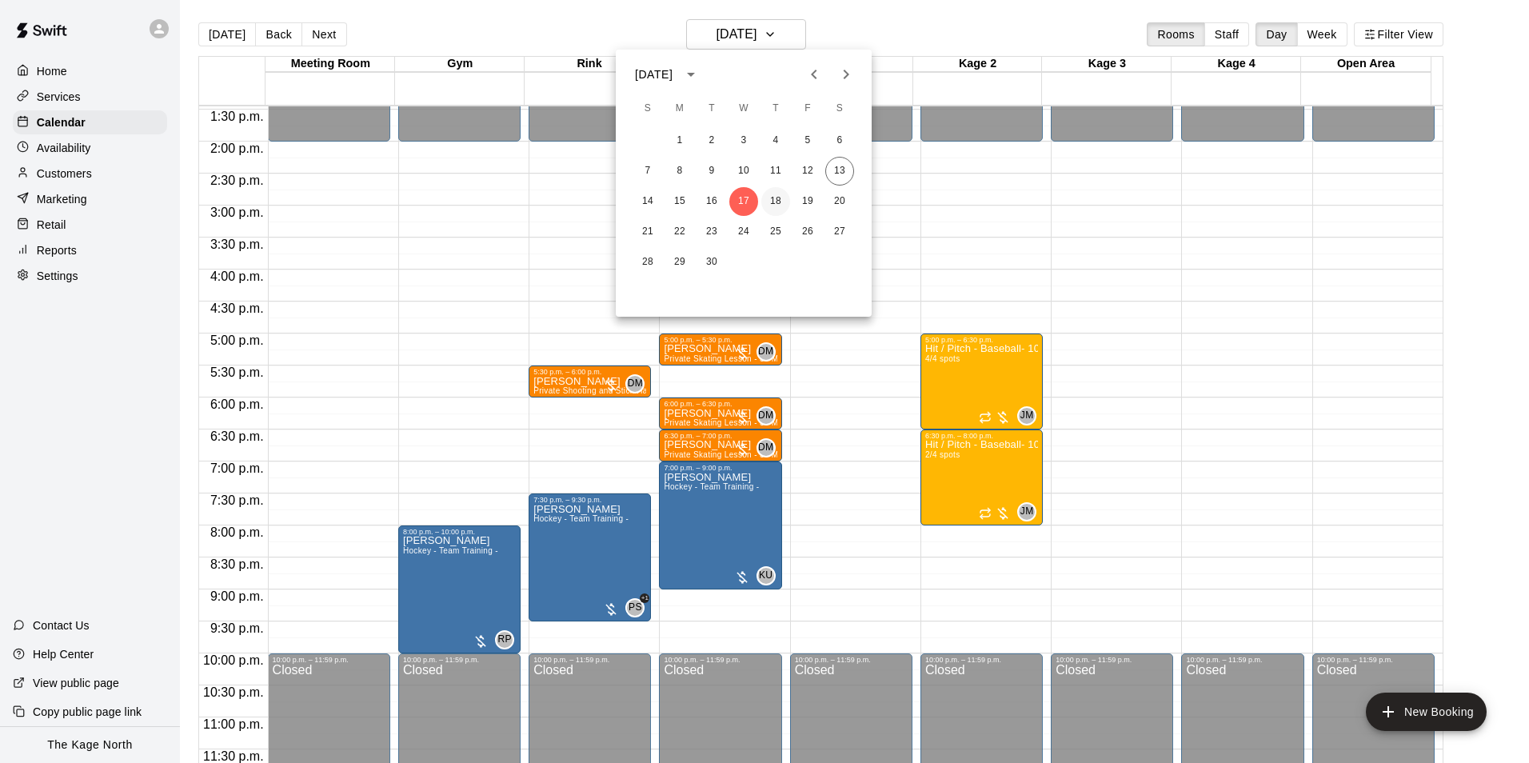
click at [783, 202] on button "18" at bounding box center [776, 201] width 29 height 29
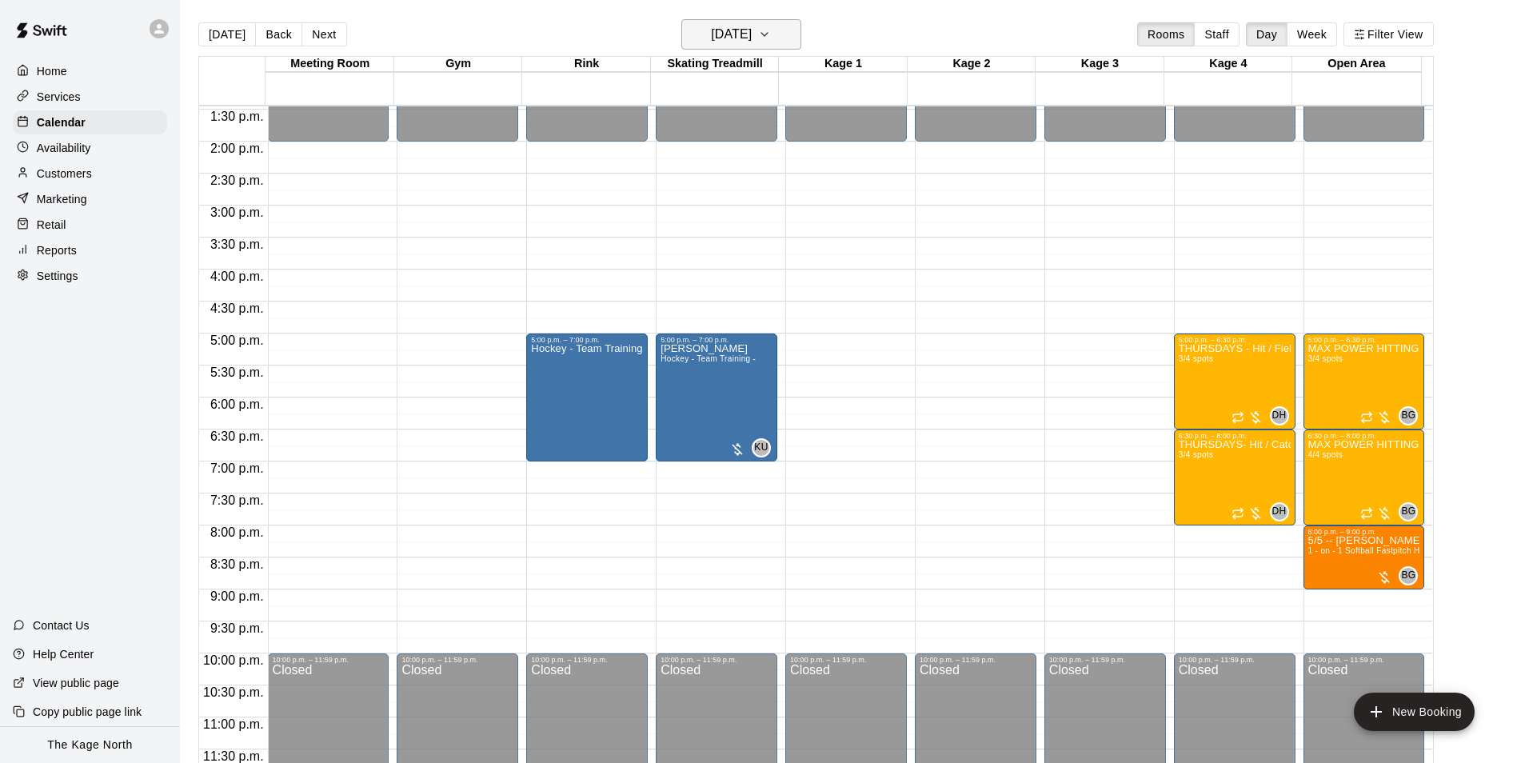
click at [775, 46] on button "Thursday Sep 18" at bounding box center [742, 34] width 120 height 30
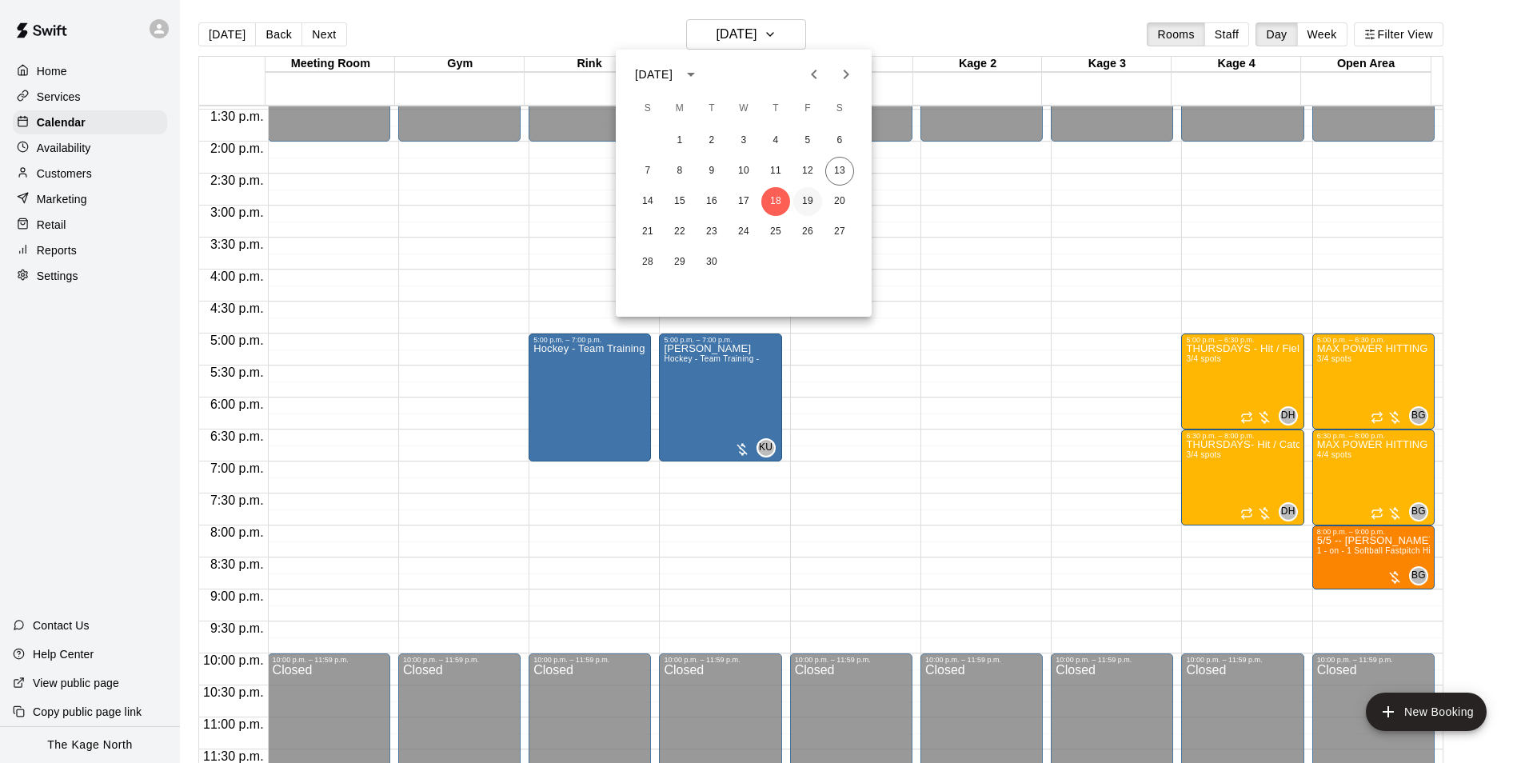
click at [812, 206] on button "19" at bounding box center [808, 201] width 29 height 29
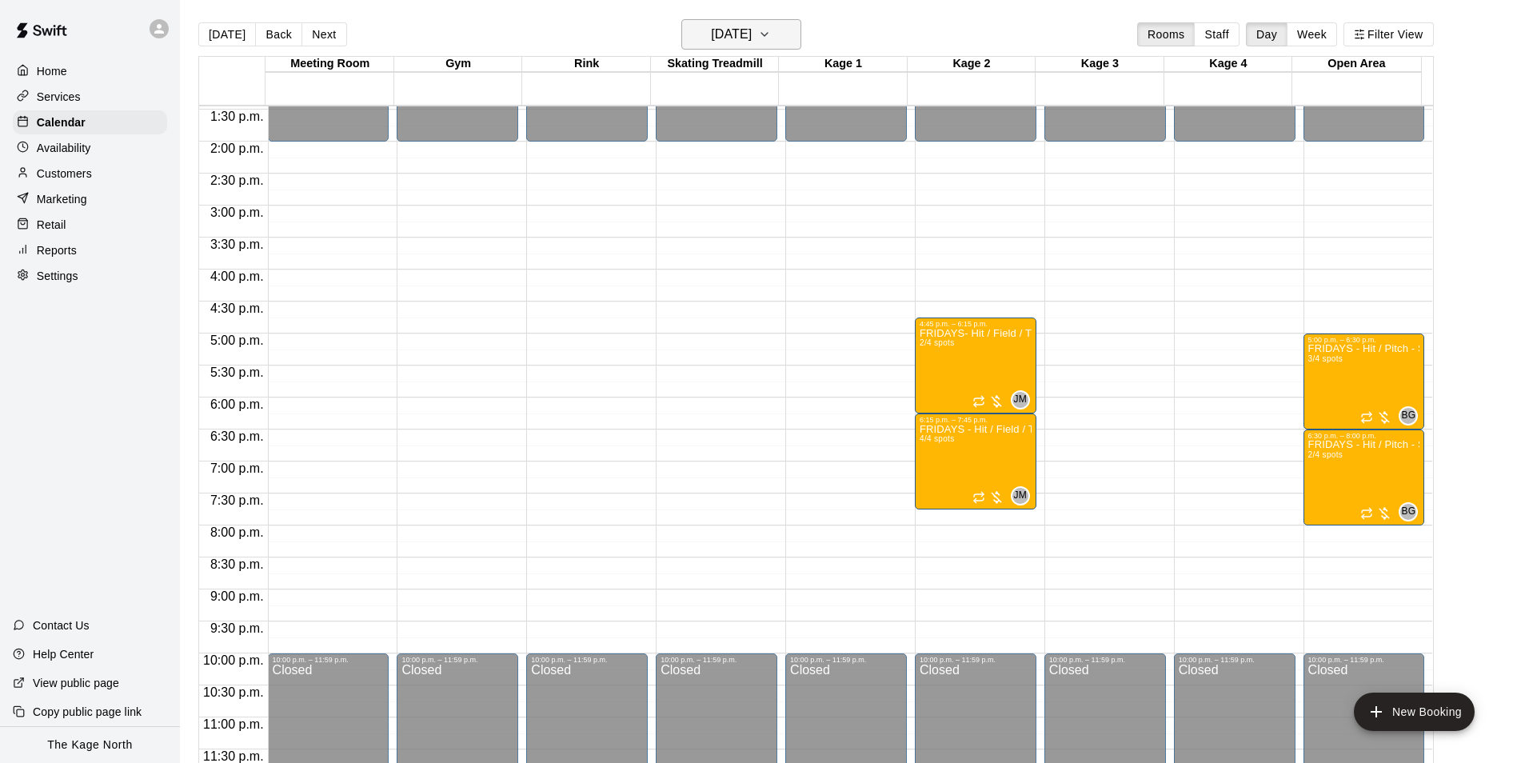
click at [774, 37] on button "Friday Sep 19" at bounding box center [742, 34] width 120 height 30
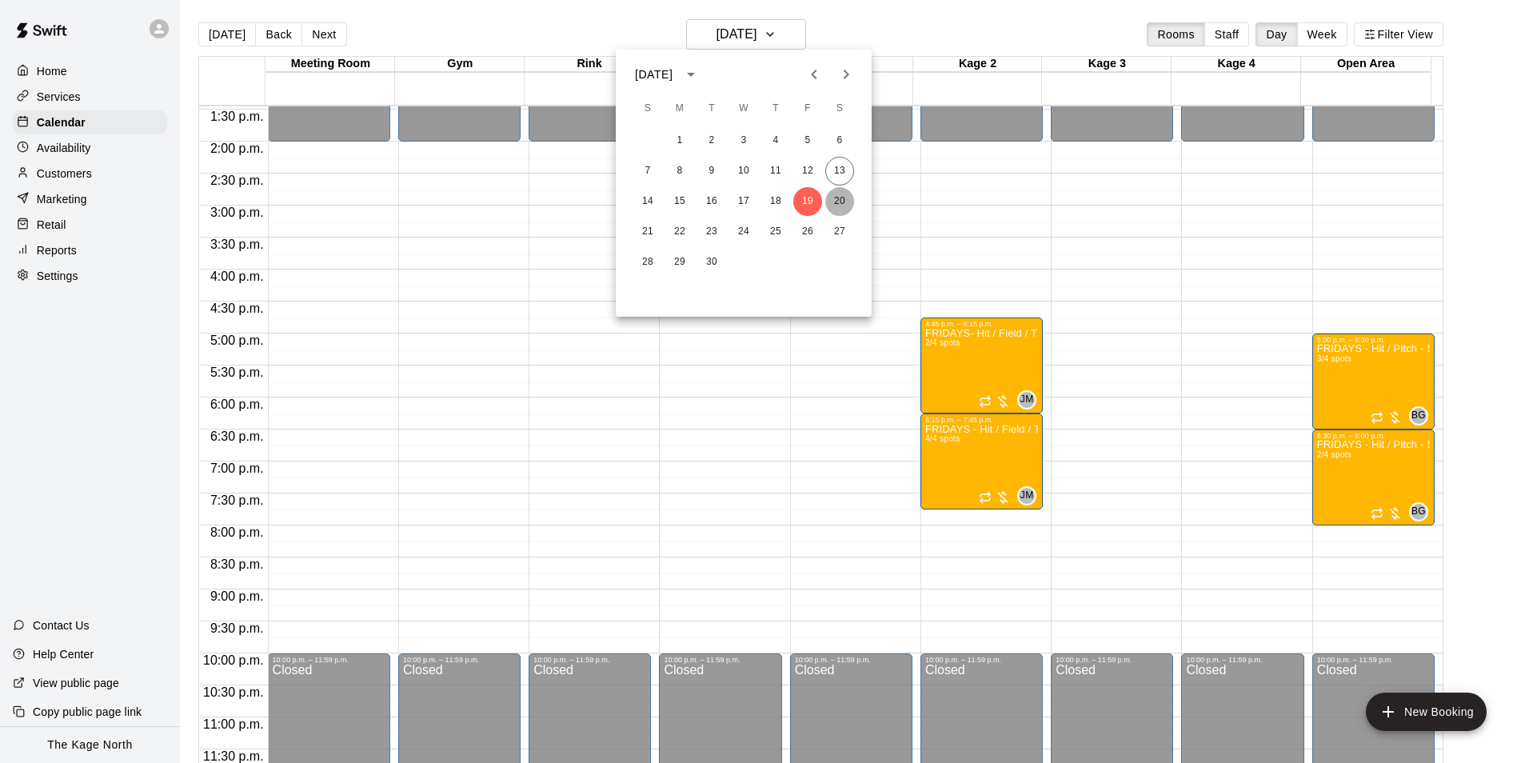
click at [842, 199] on button "20" at bounding box center [840, 201] width 29 height 29
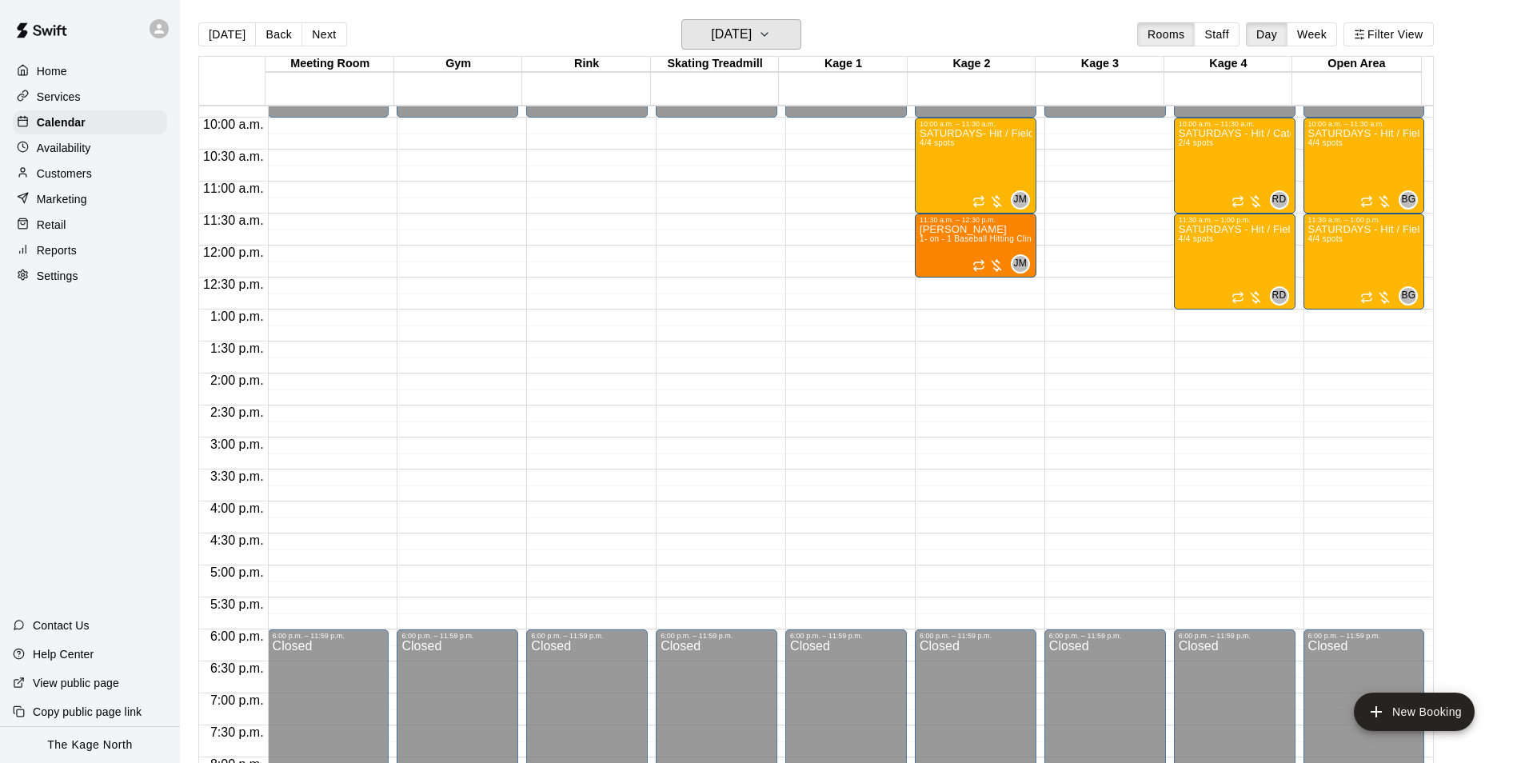
scroll to position [622, 0]
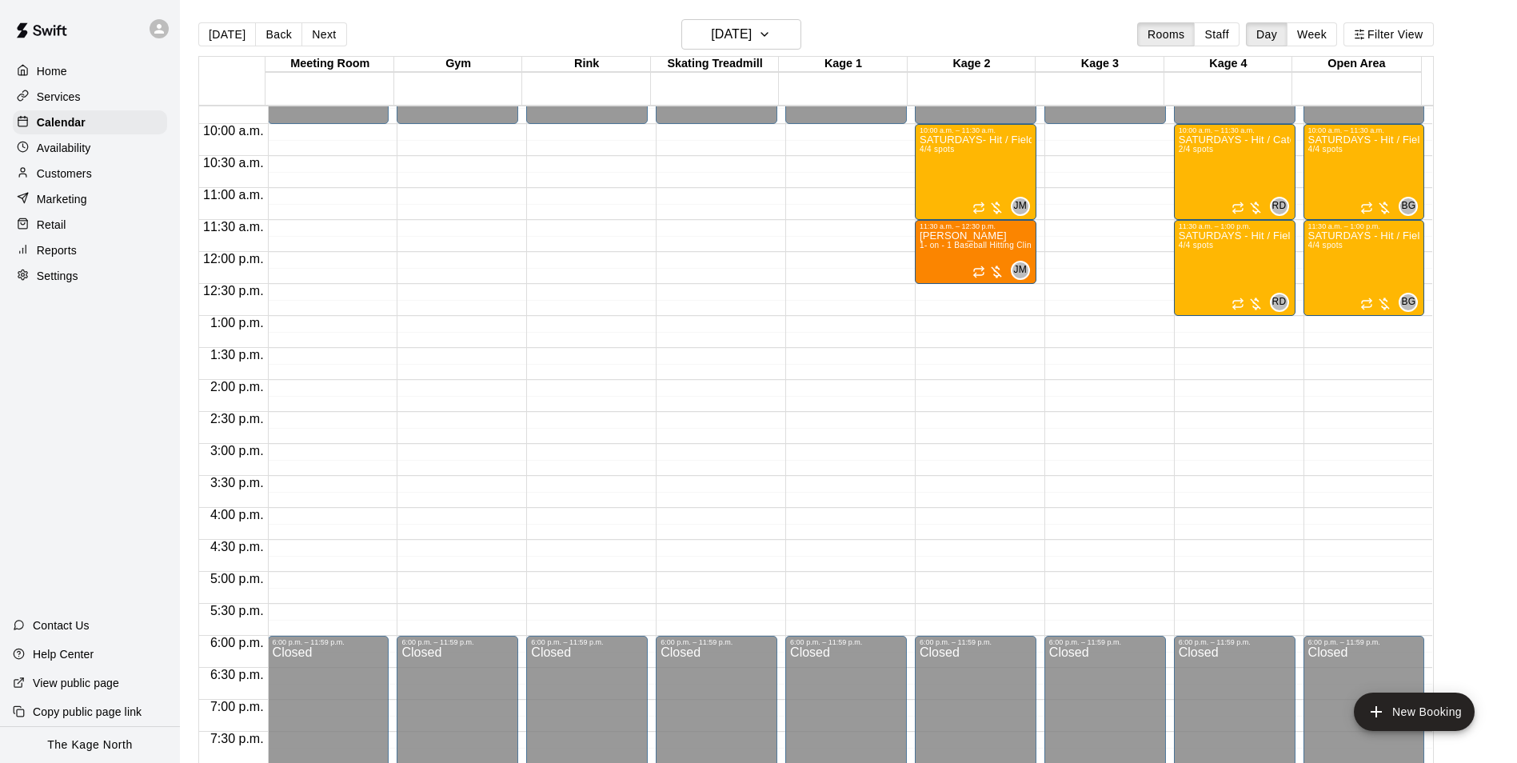
click at [730, 16] on main "Today Back Next Saturday Sep 20 Rooms Staff Day Week Filter View Meeting Room 2…" at bounding box center [848, 394] width 1337 height 789
click at [750, 35] on h6 "Saturday Sep 20" at bounding box center [731, 34] width 41 height 22
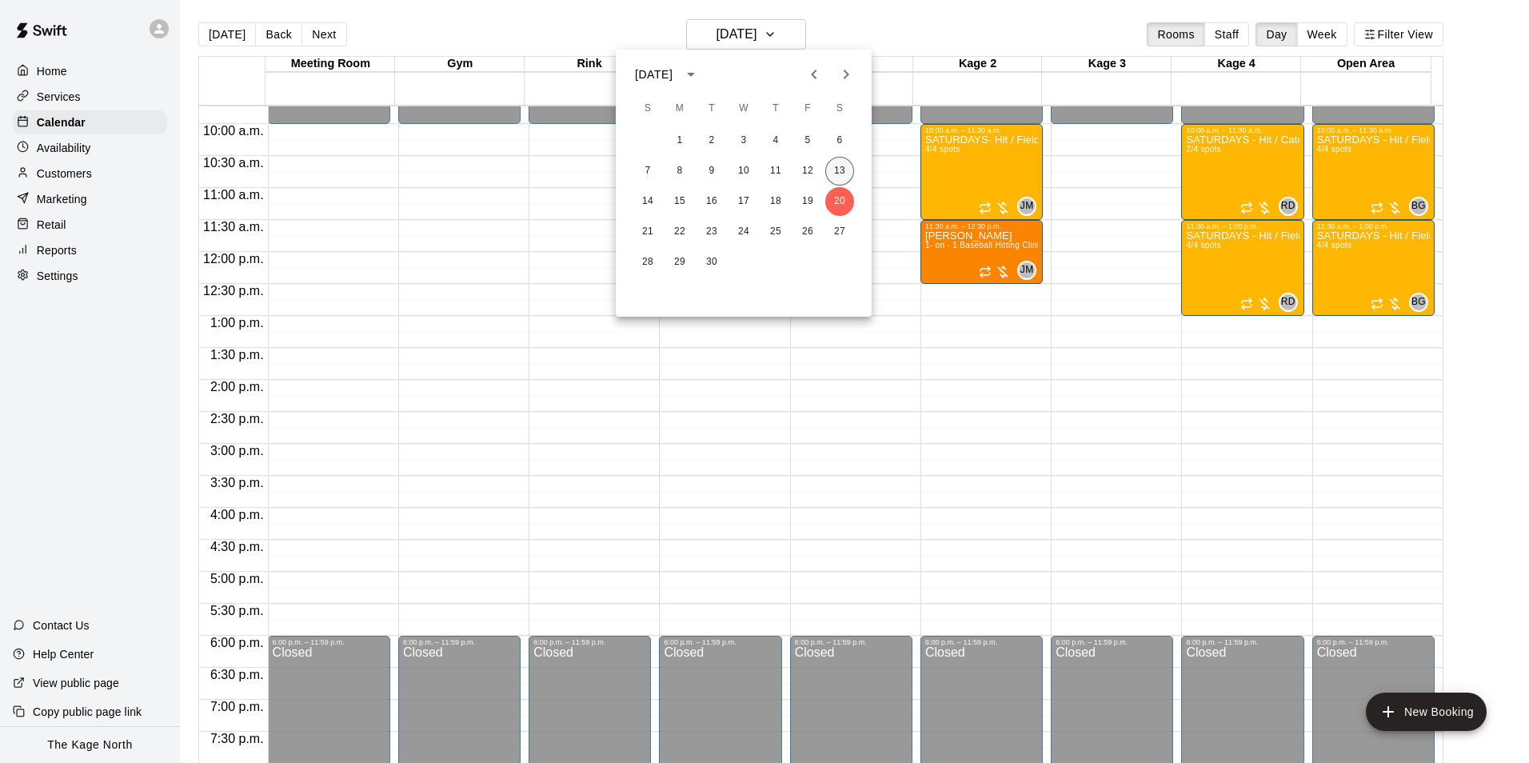
click at [843, 171] on button "13" at bounding box center [840, 171] width 29 height 29
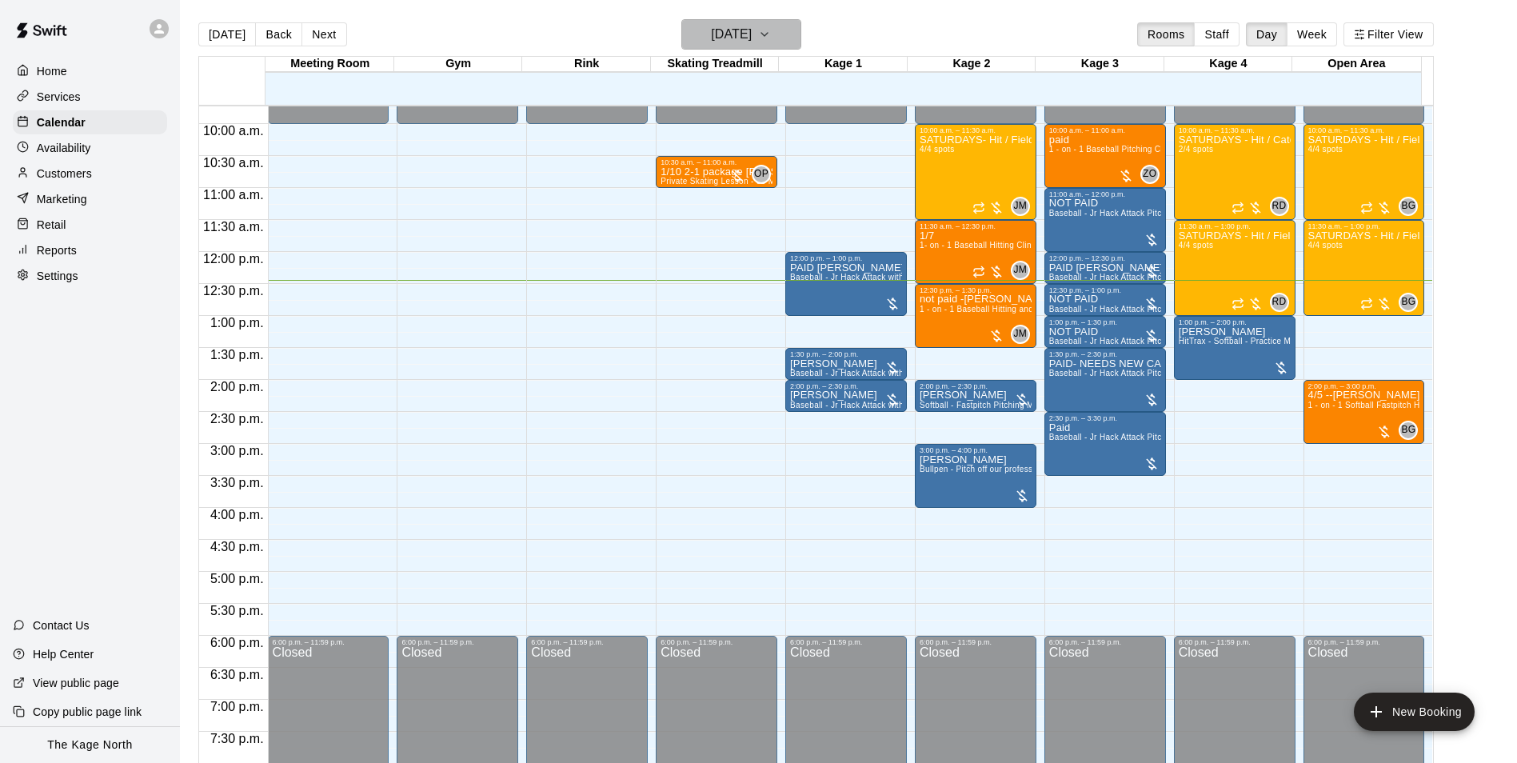
click at [752, 36] on h6 "[DATE]" at bounding box center [731, 34] width 41 height 22
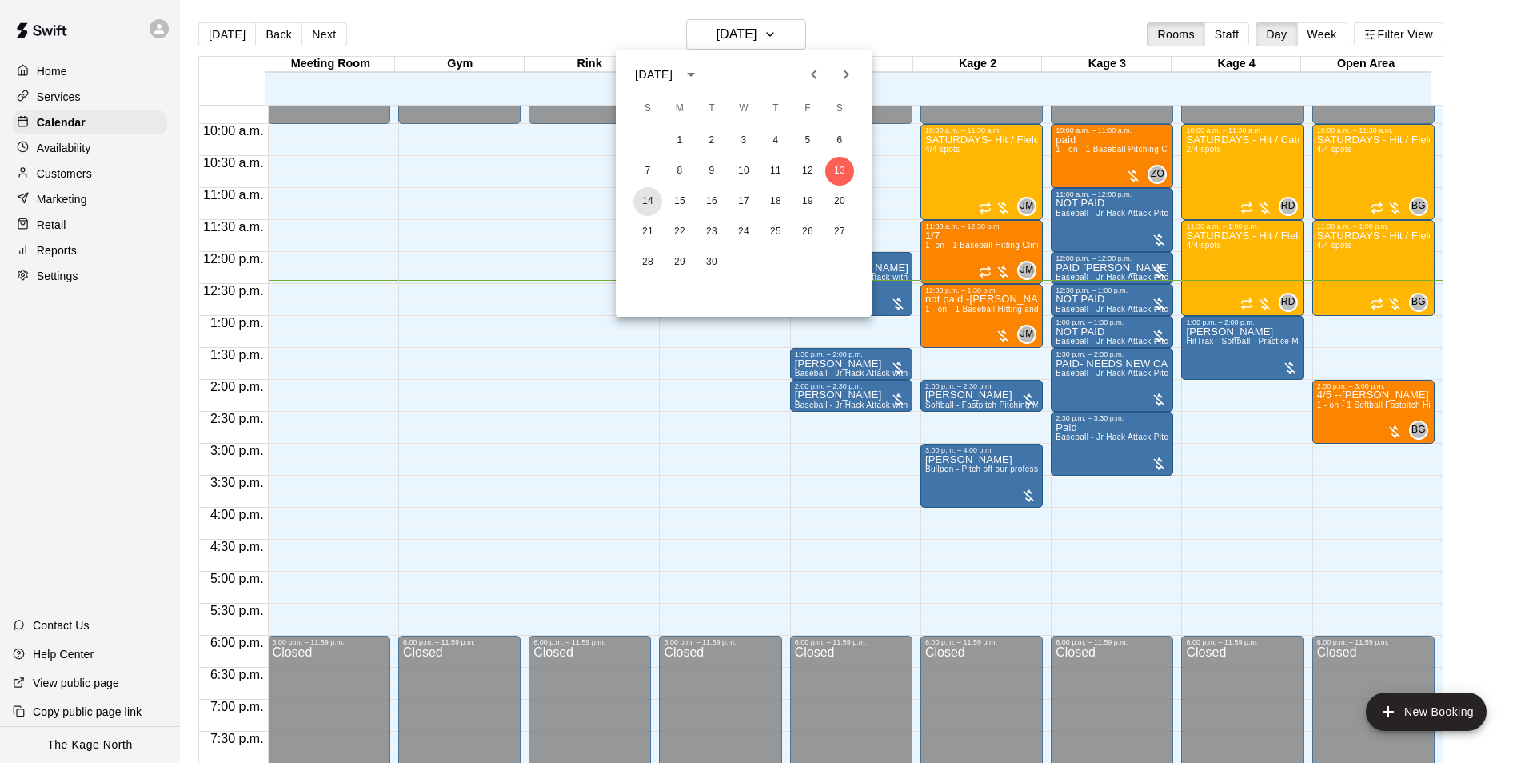
drag, startPoint x: 638, startPoint y: 197, endPoint x: 1202, endPoint y: 498, distance: 639.5
click at [638, 197] on button "14" at bounding box center [648, 201] width 29 height 29
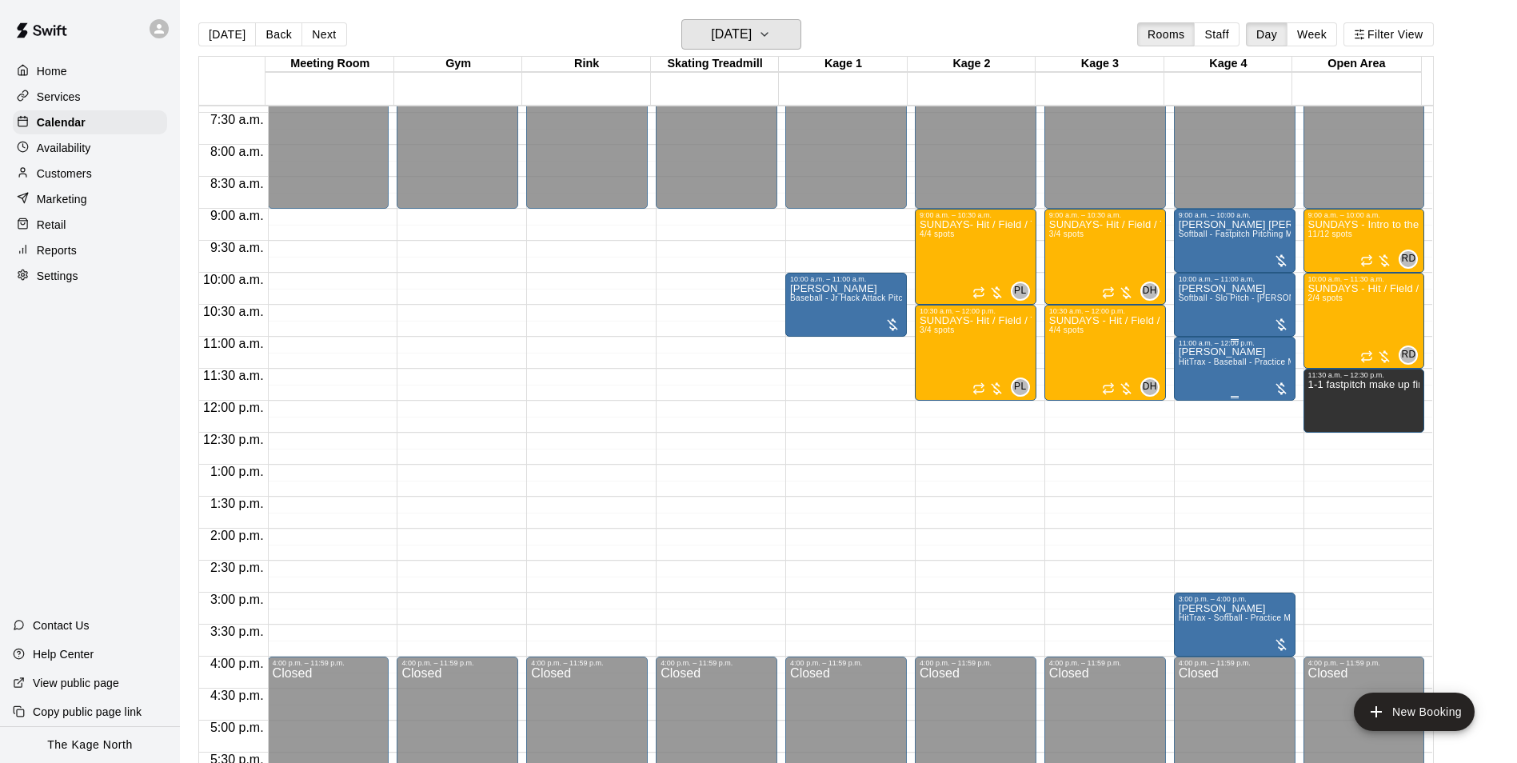
scroll to position [462, 0]
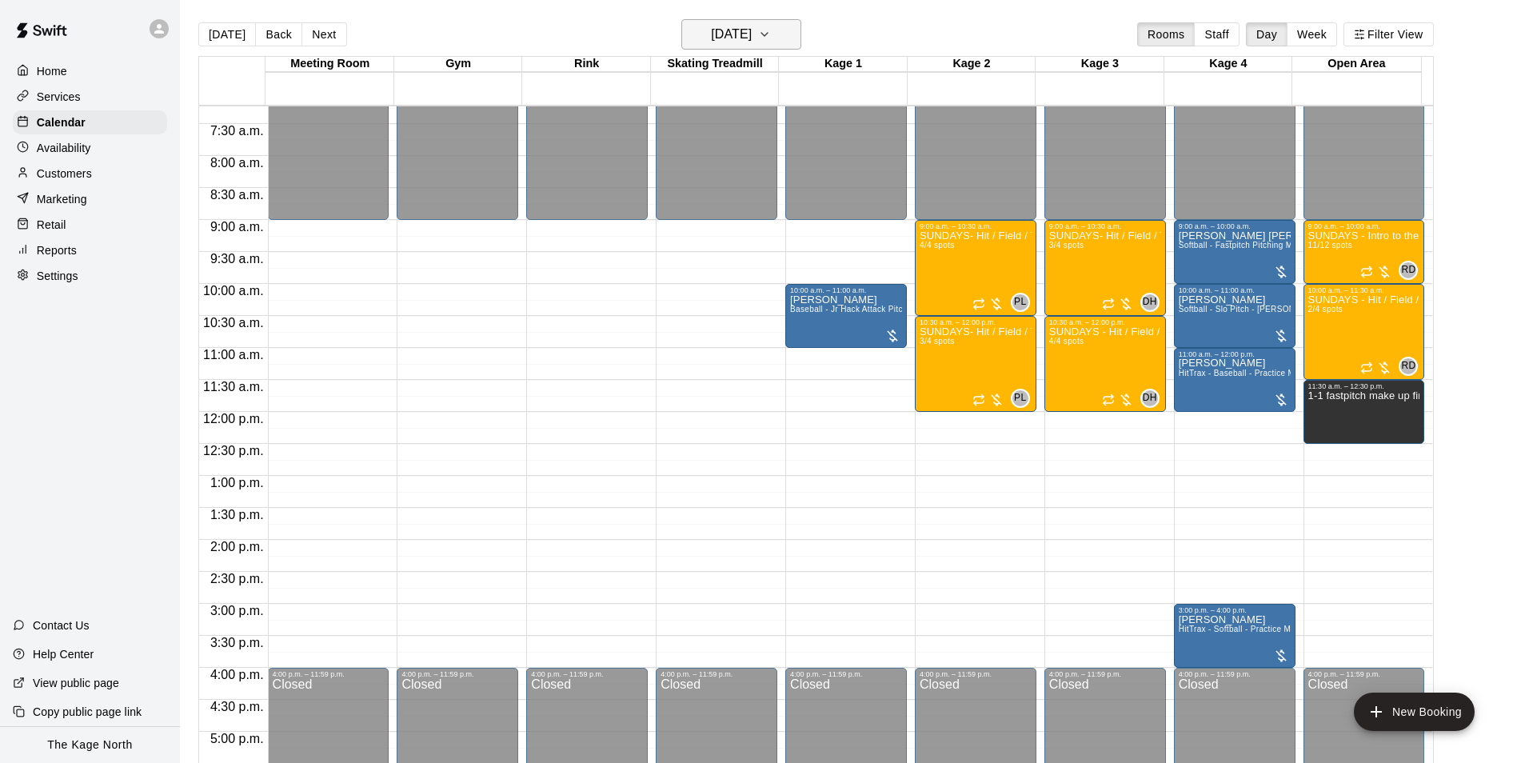
click at [742, 26] on h6 "Sunday Sep 14" at bounding box center [731, 34] width 41 height 22
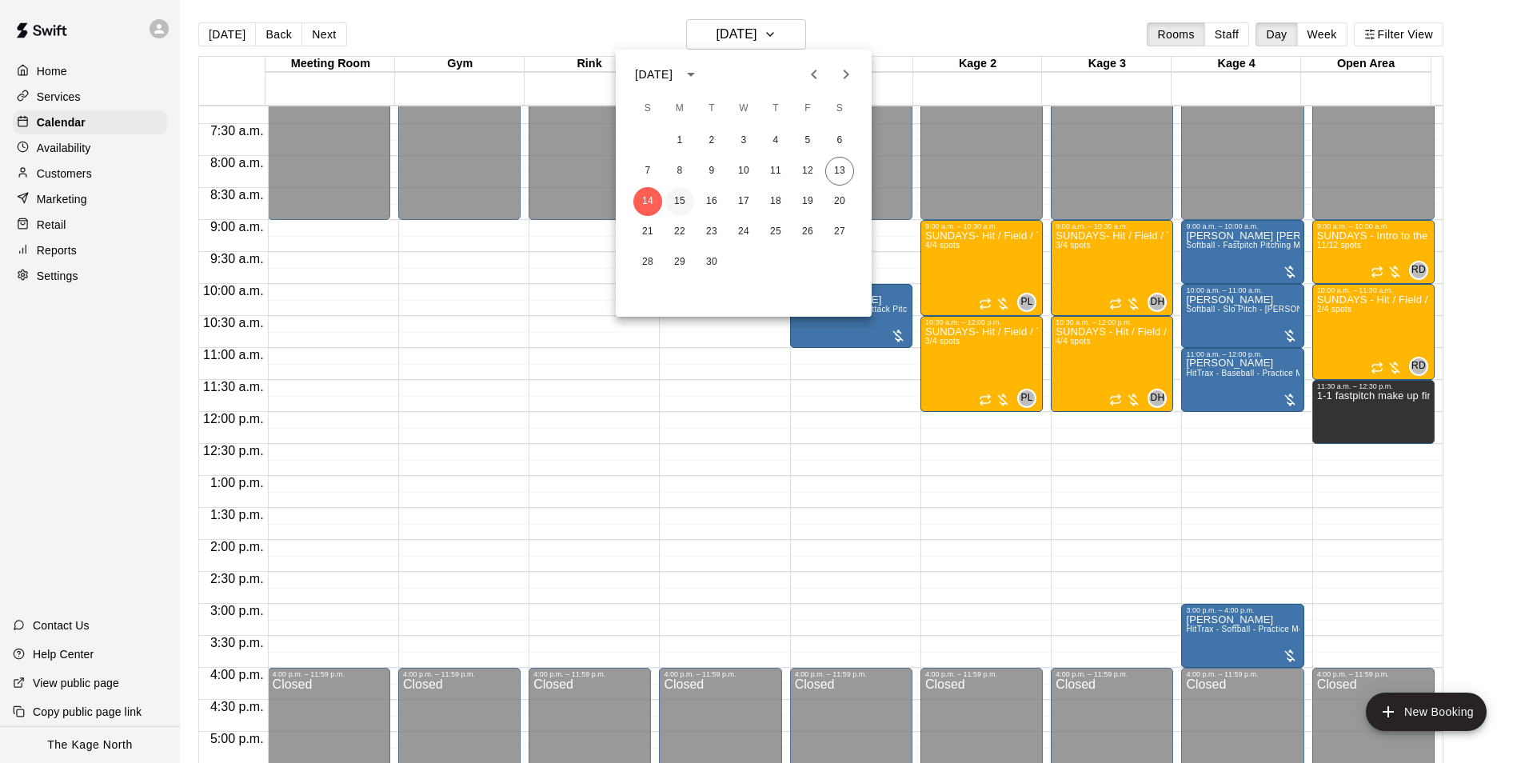
click at [681, 197] on button "15" at bounding box center [680, 201] width 29 height 29
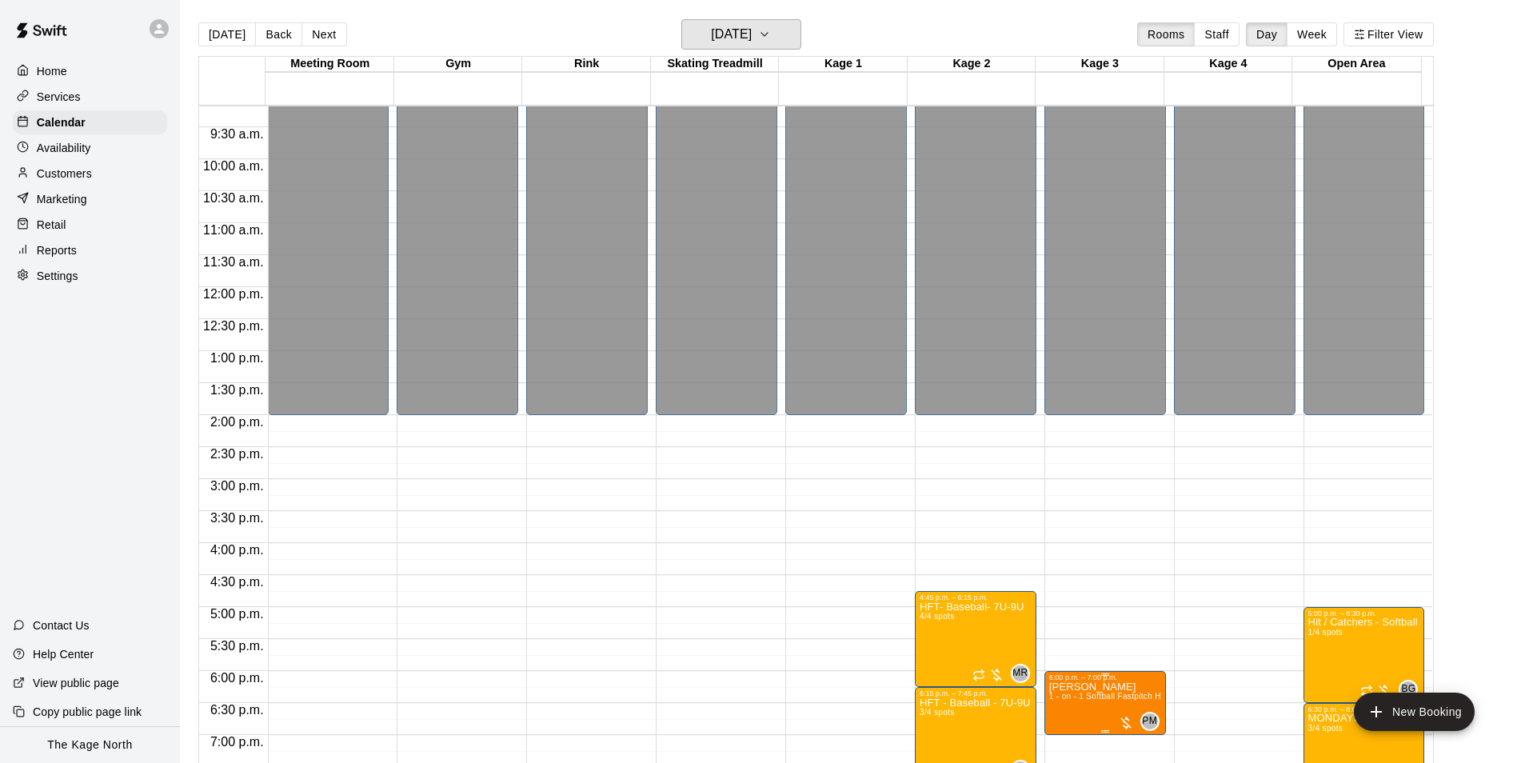
scroll to position [782, 0]
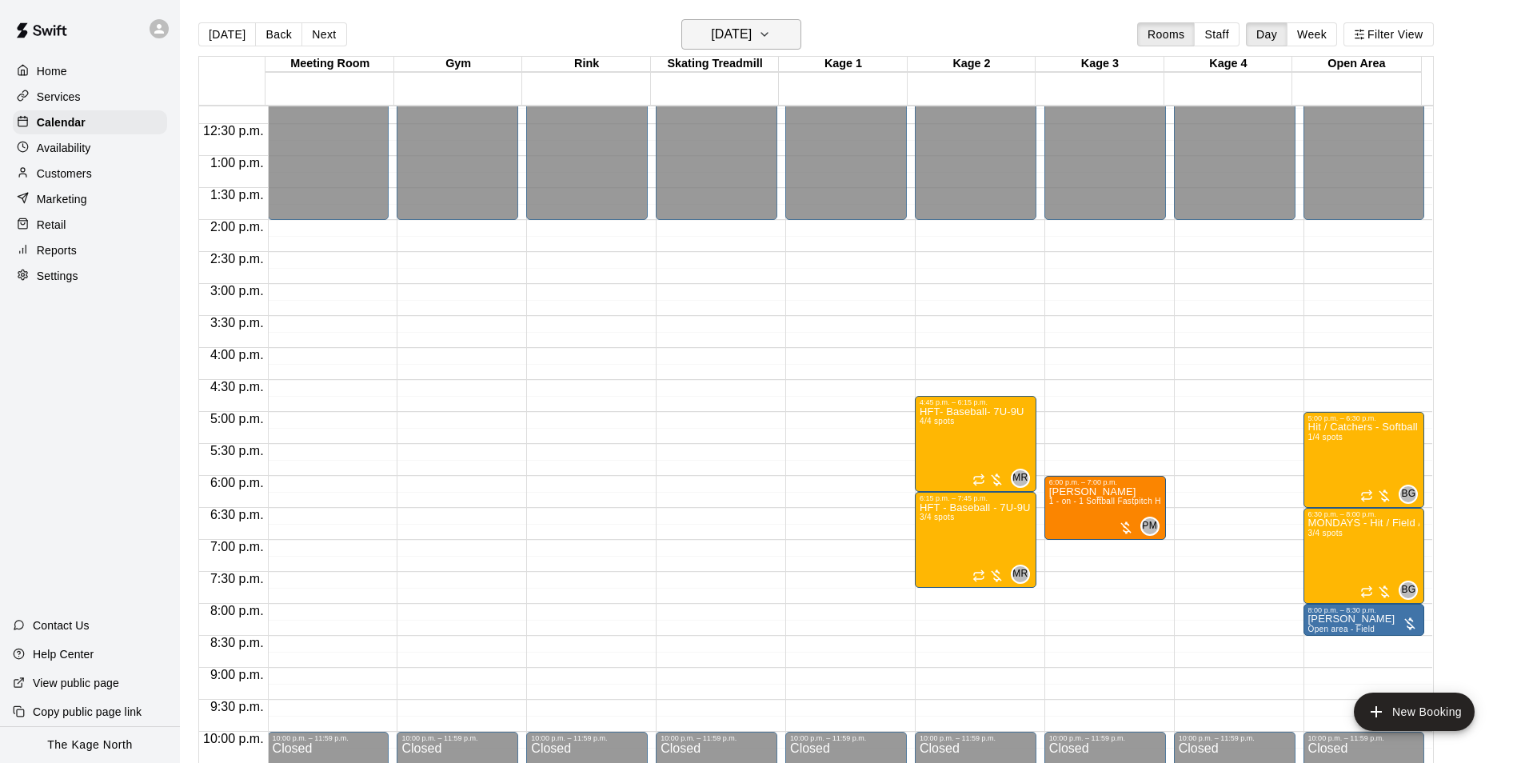
click at [752, 27] on h6 "Monday Sep 15" at bounding box center [731, 34] width 41 height 22
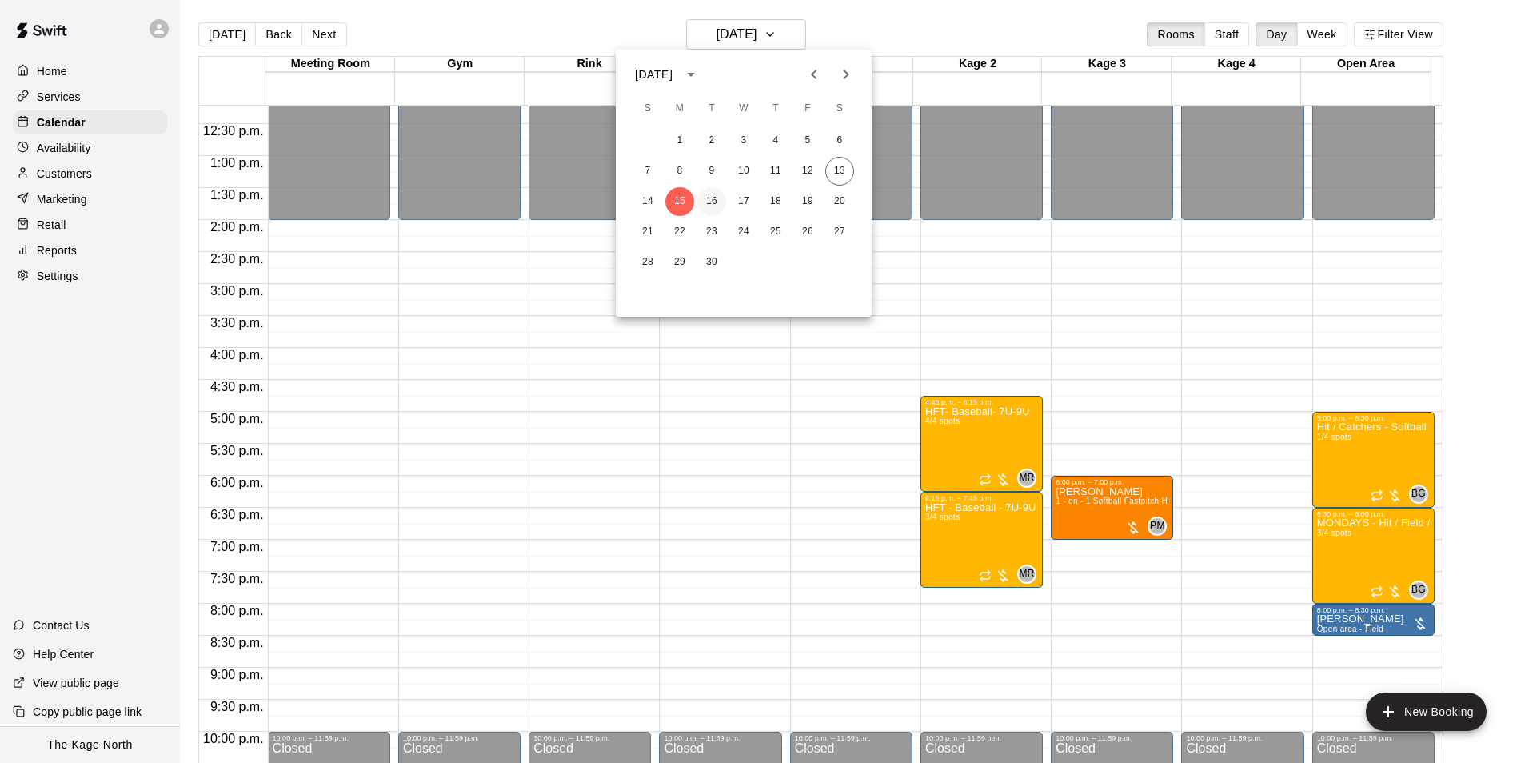
click at [712, 199] on button "16" at bounding box center [712, 201] width 29 height 29
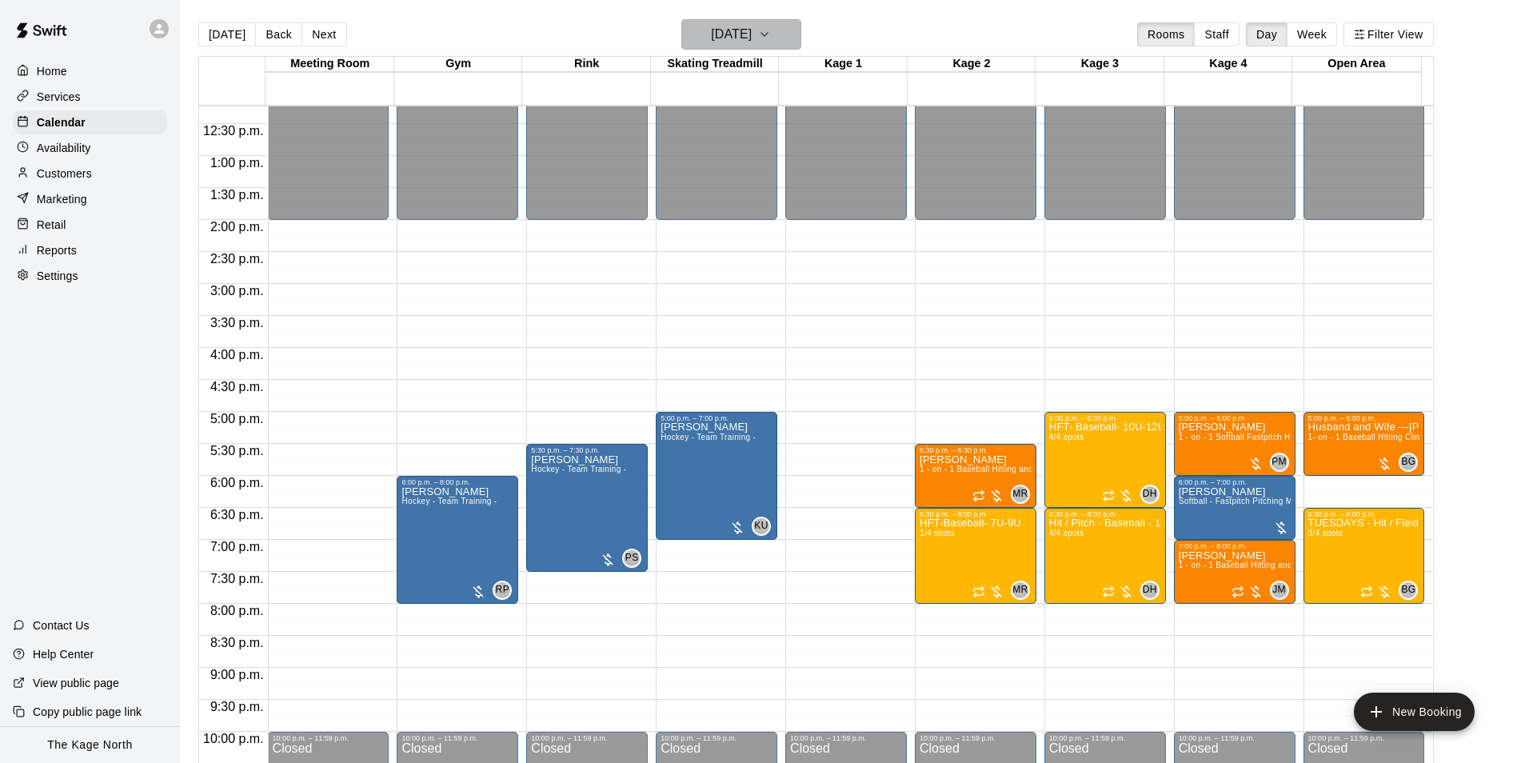
click at [752, 30] on h6 "Tuesday Sep 16" at bounding box center [731, 34] width 41 height 22
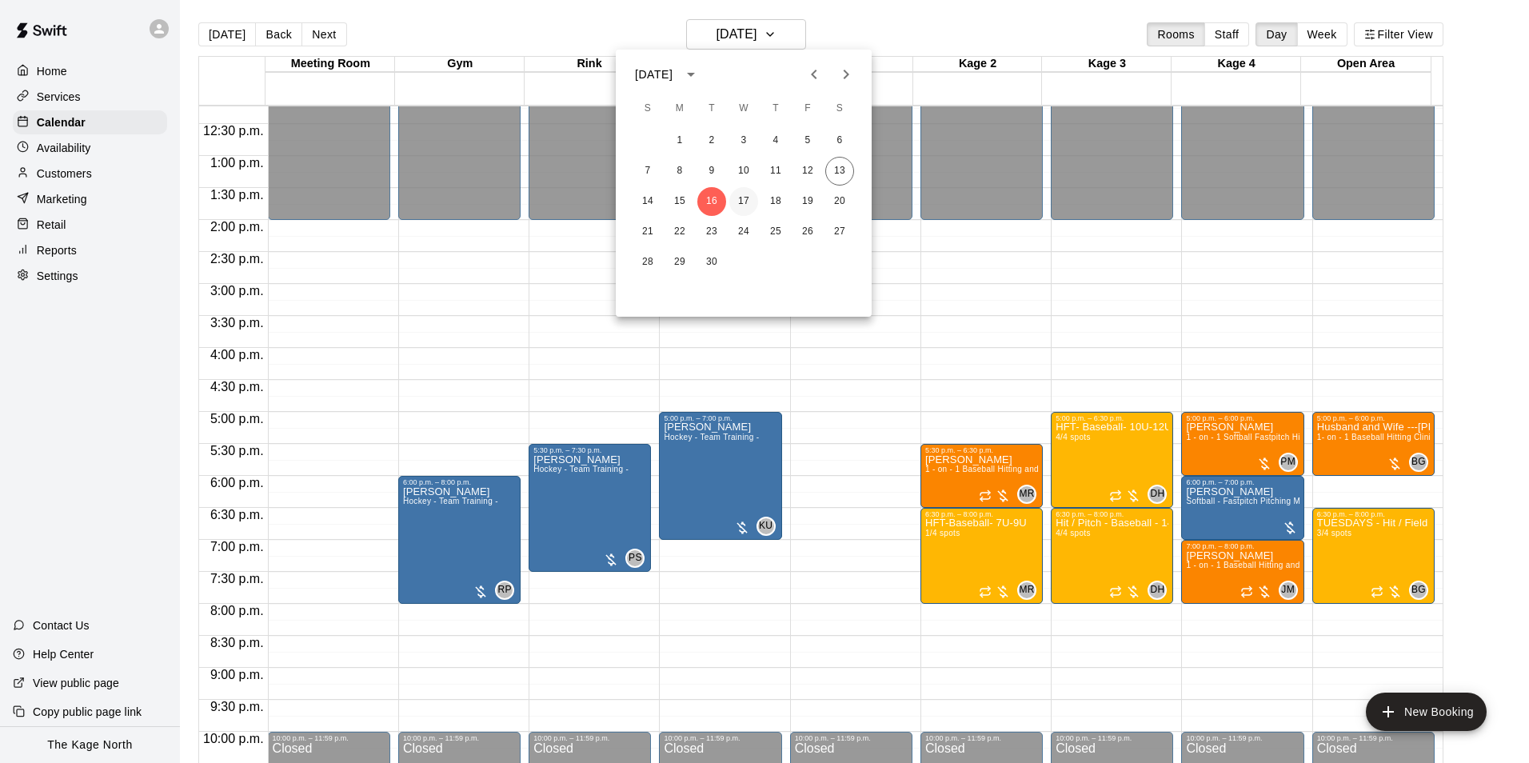
click at [734, 197] on button "17" at bounding box center [744, 201] width 29 height 29
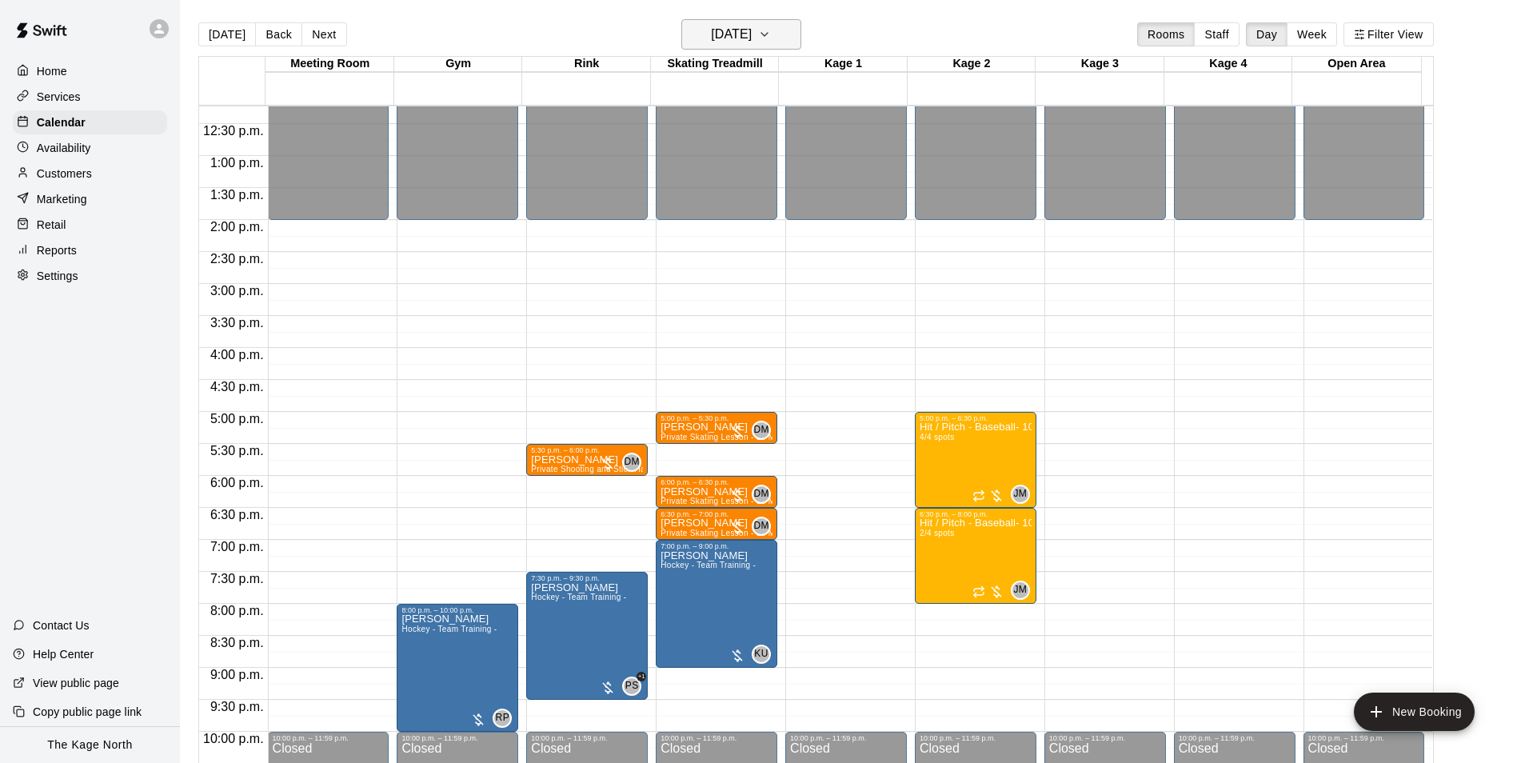
click at [743, 35] on h6 "Wednesday Sep 17" at bounding box center [731, 34] width 41 height 22
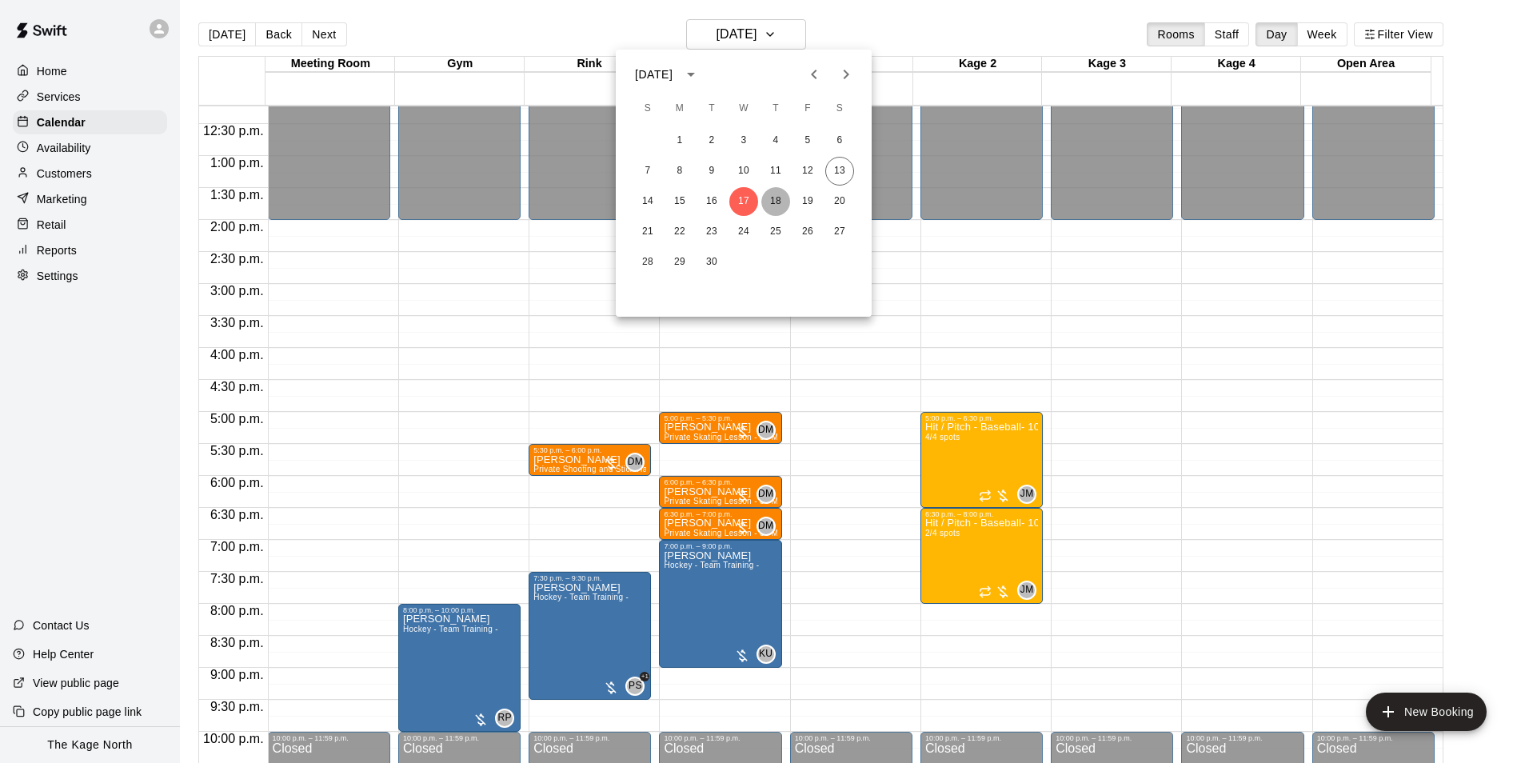
click at [776, 196] on button "18" at bounding box center [776, 201] width 29 height 29
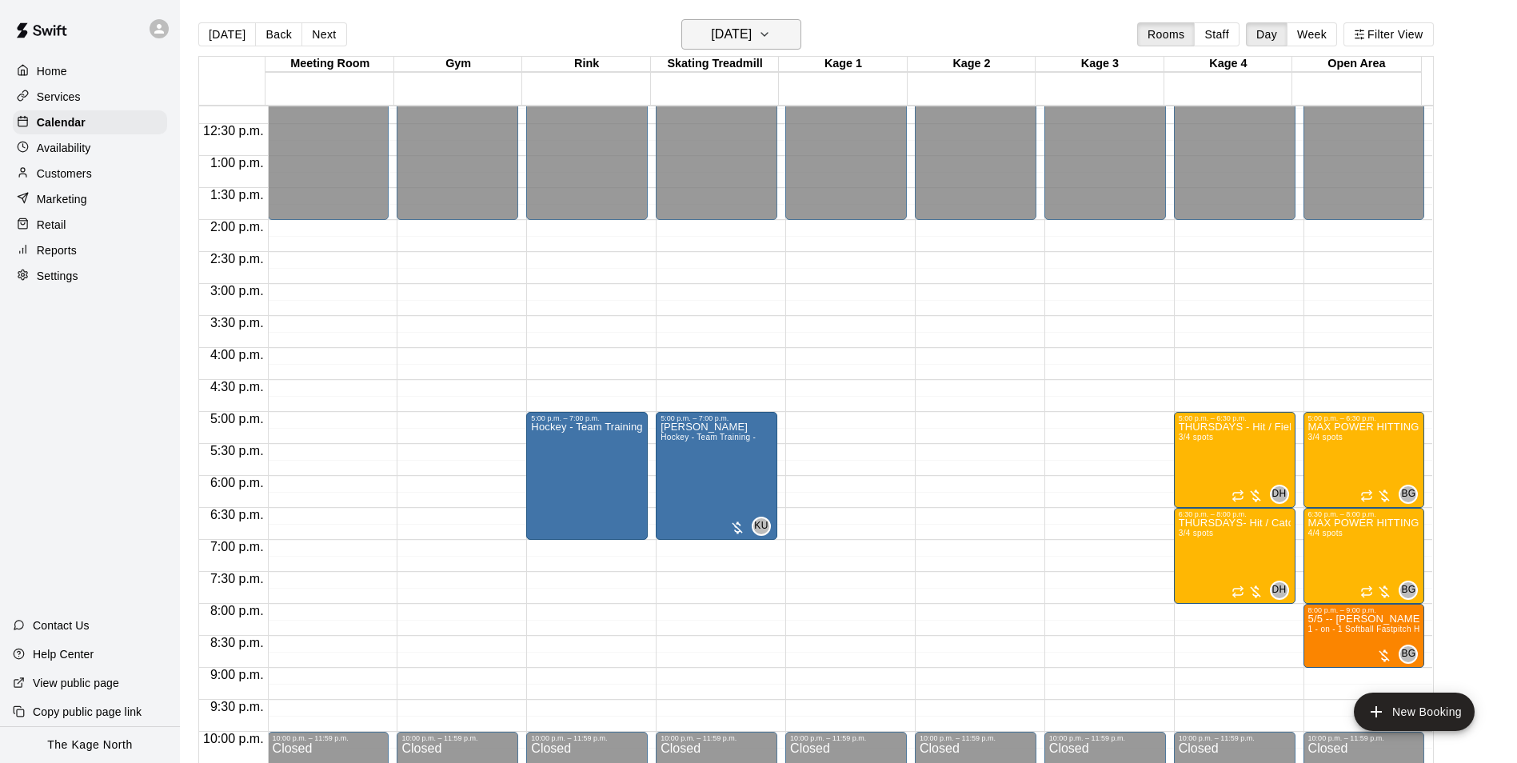
click at [786, 32] on button "Thursday Sep 18" at bounding box center [742, 34] width 120 height 30
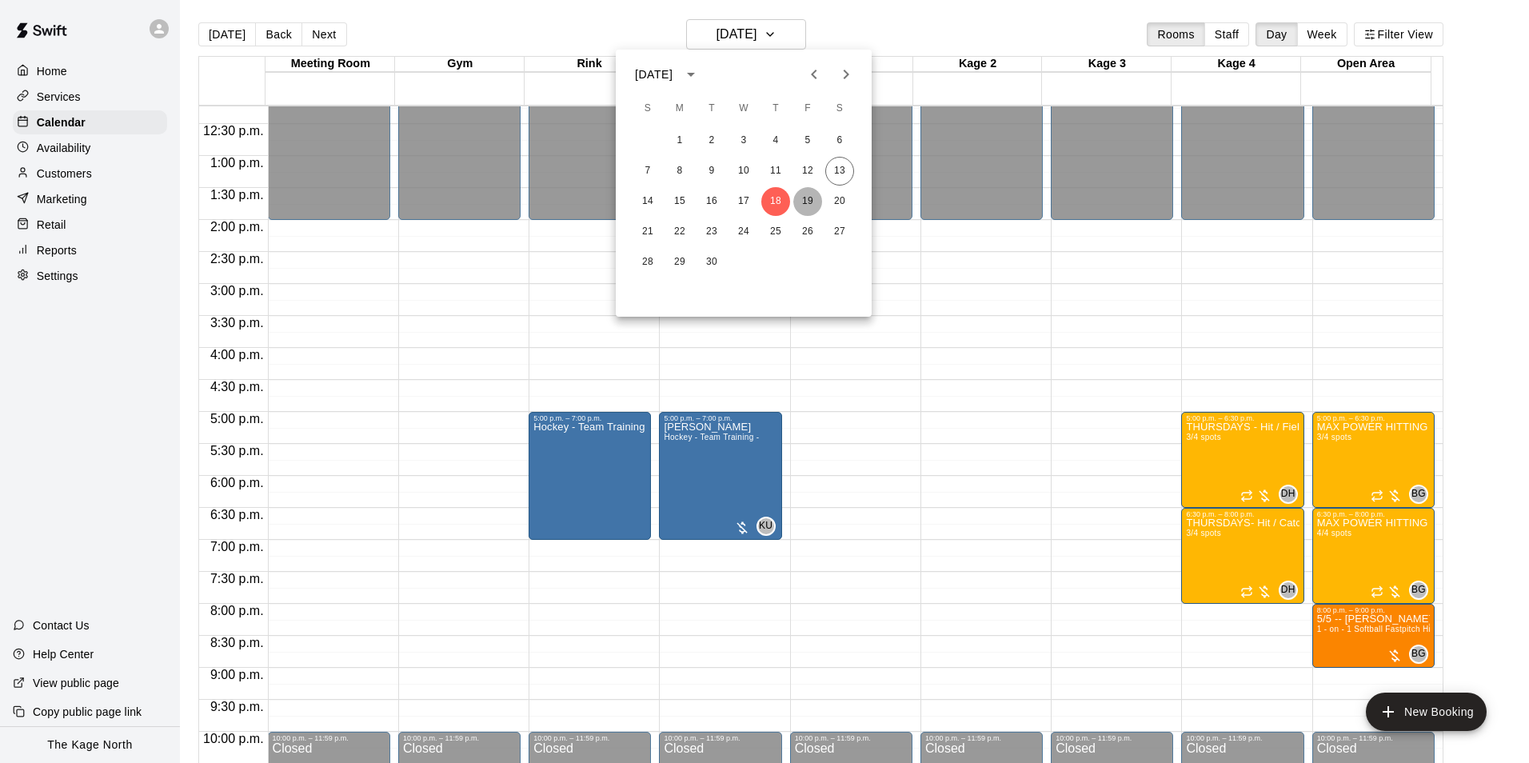
click at [802, 204] on button "19" at bounding box center [808, 201] width 29 height 29
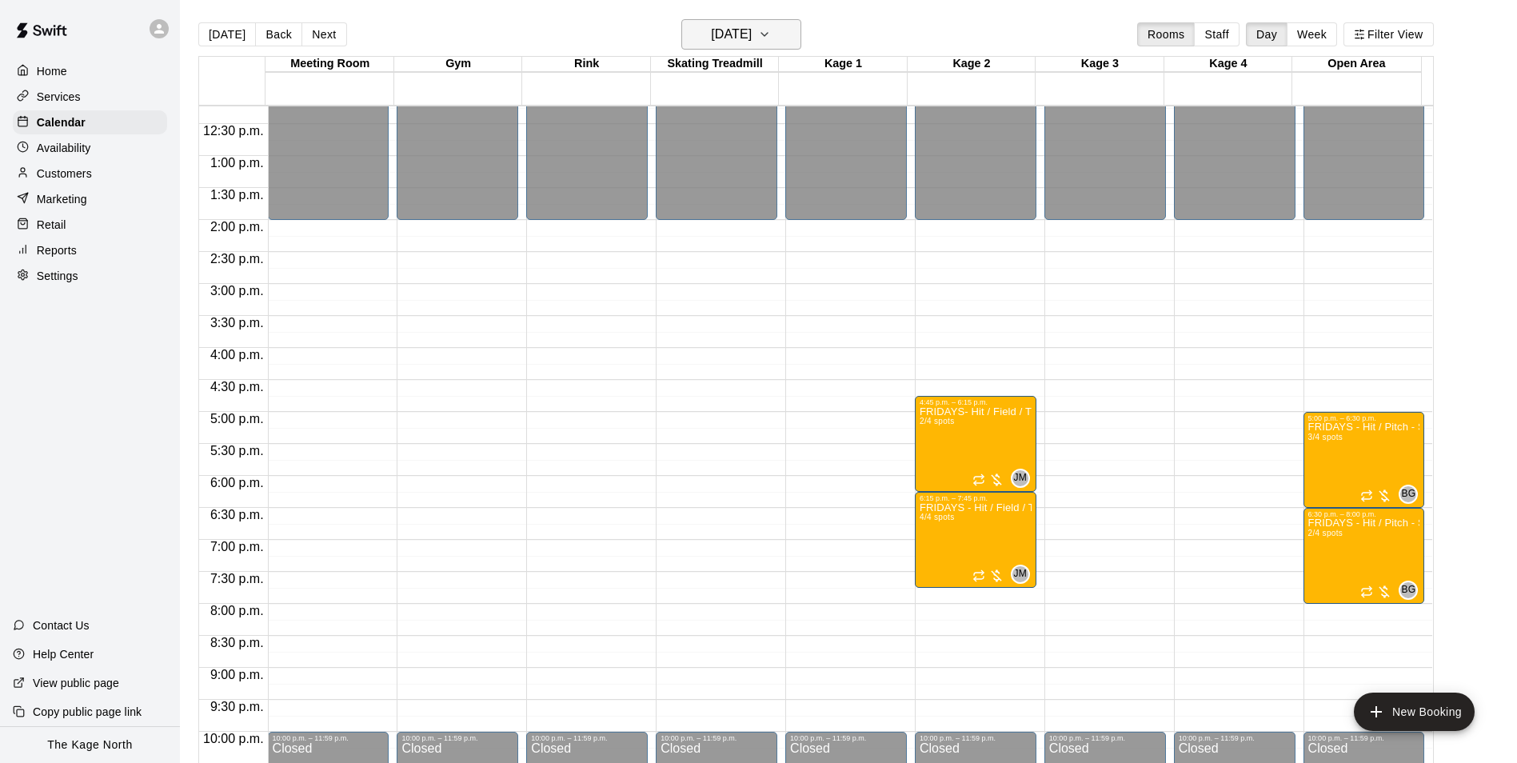
click at [774, 22] on button "Friday Sep 19" at bounding box center [742, 34] width 120 height 30
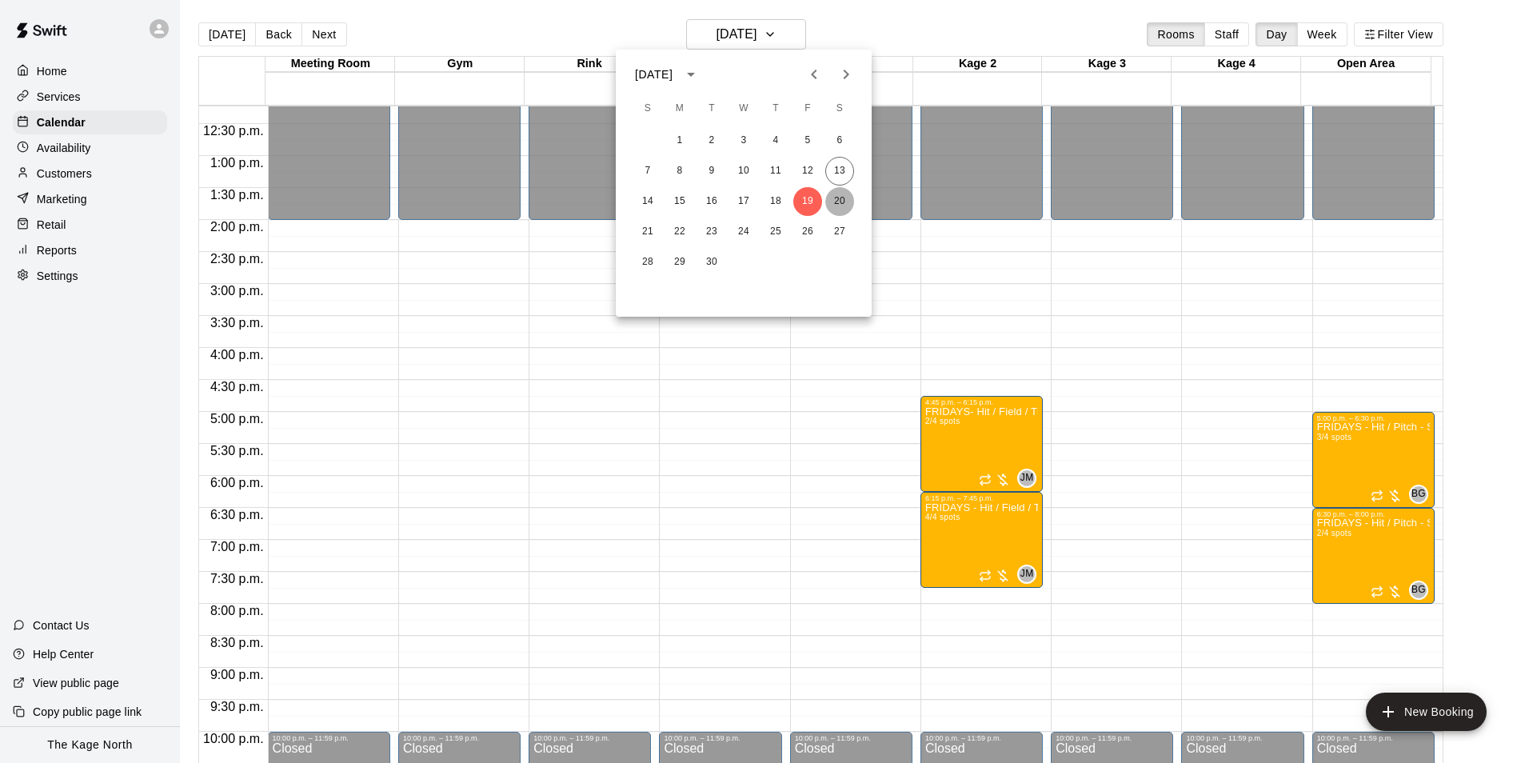
click at [849, 198] on button "20" at bounding box center [840, 201] width 29 height 29
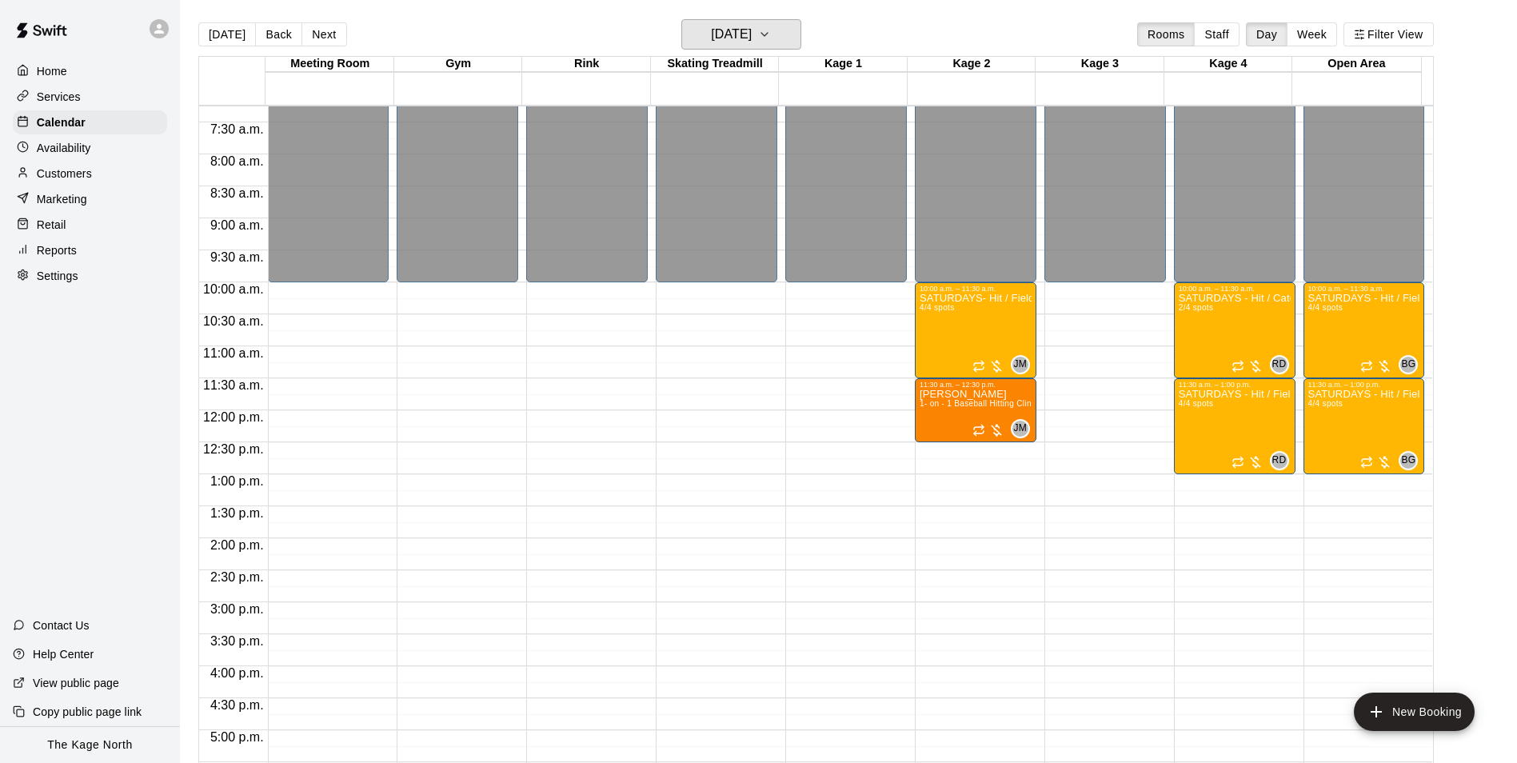
scroll to position [462, 0]
click at [782, 39] on button "Saturday Sep 20" at bounding box center [742, 34] width 120 height 30
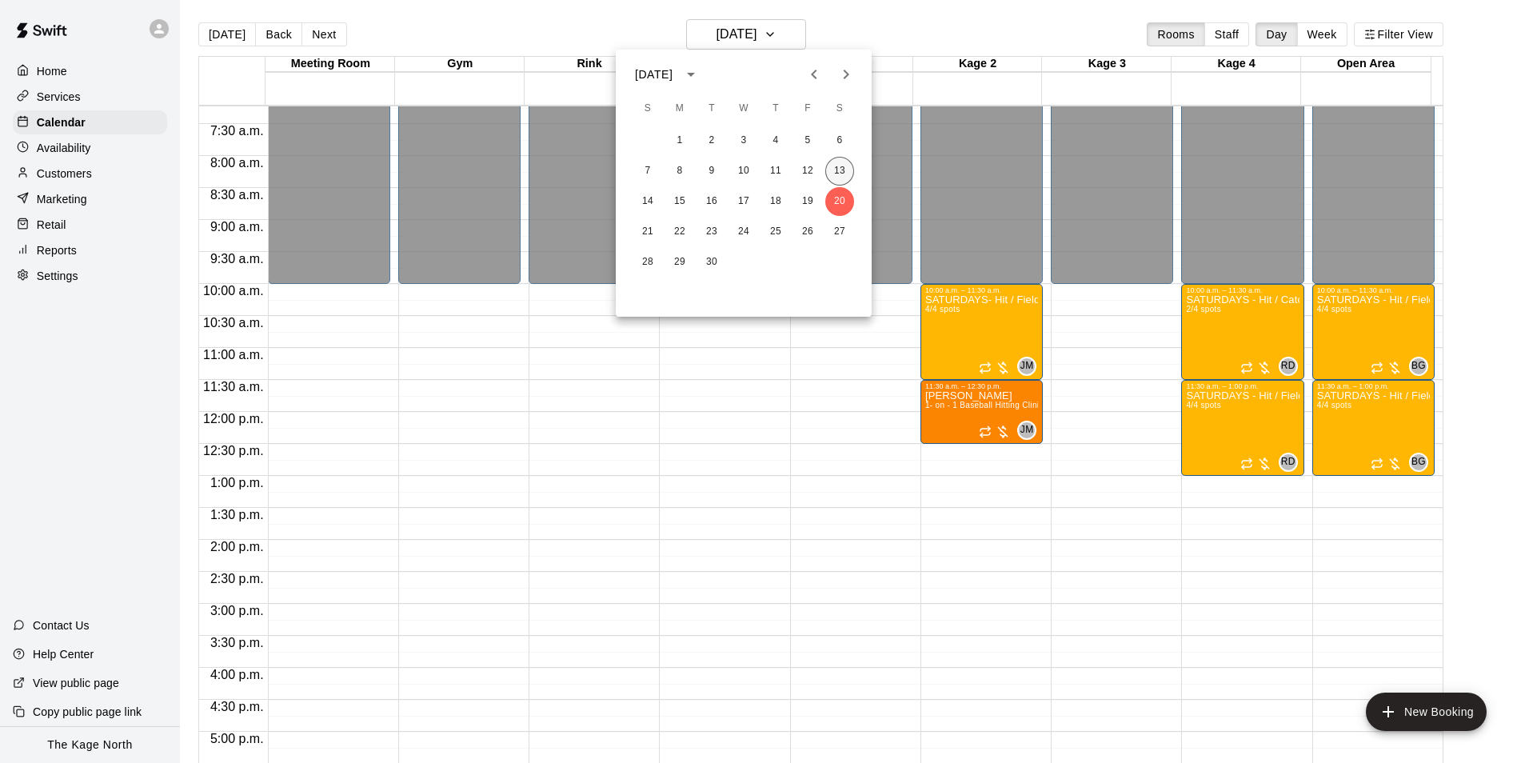
click at [834, 166] on button "13" at bounding box center [840, 171] width 29 height 29
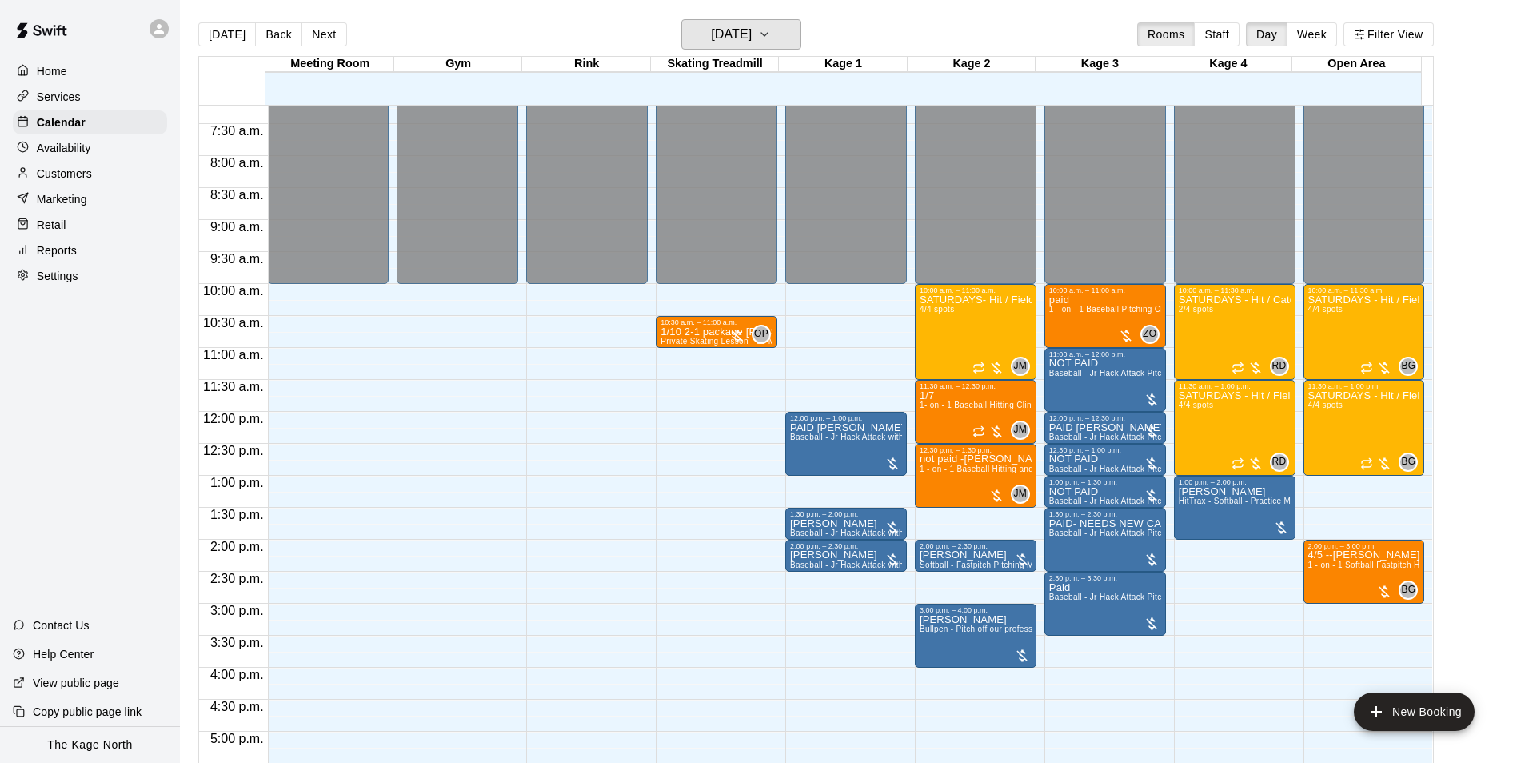
scroll to position [622, 0]
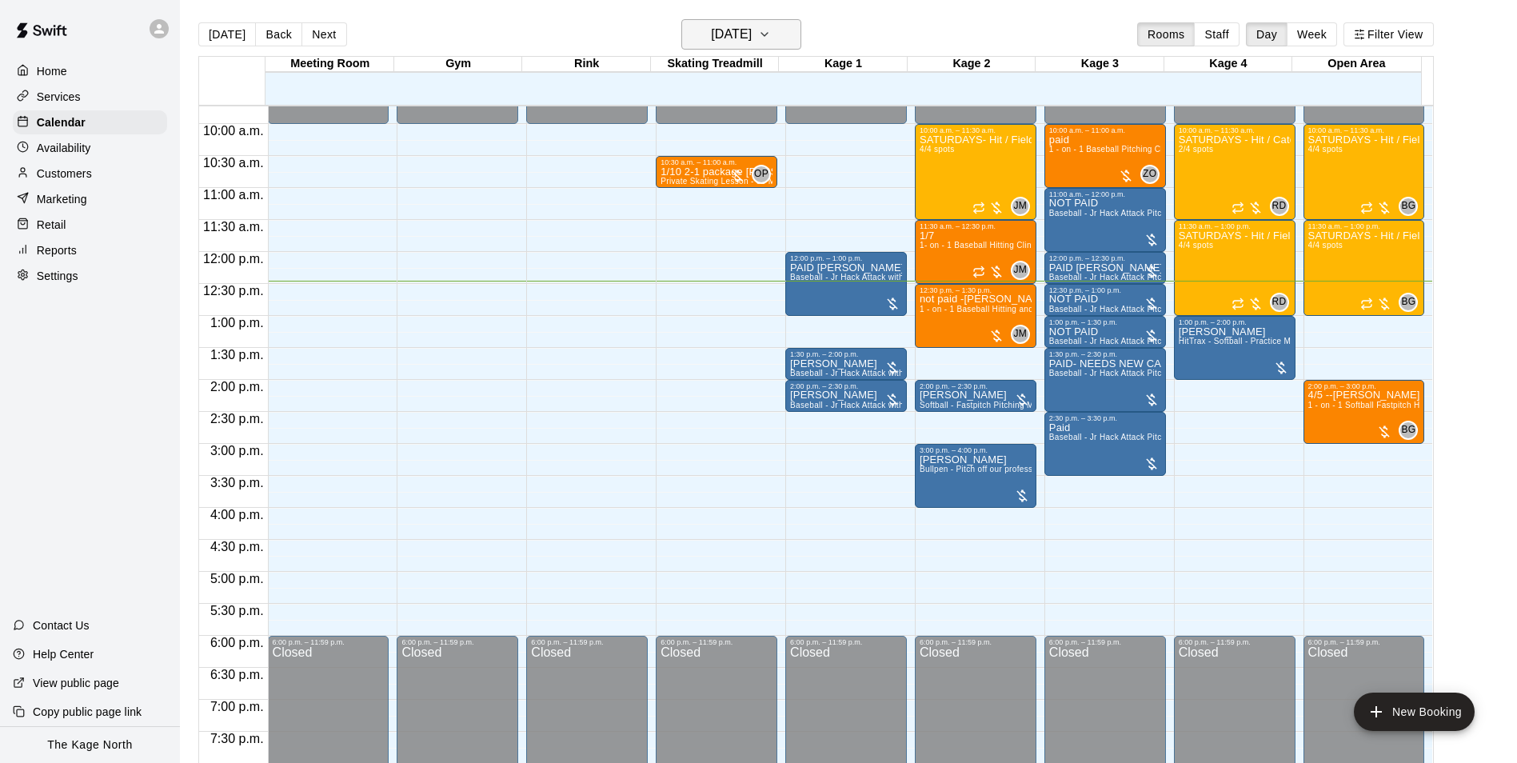
click at [785, 41] on button "[DATE]" at bounding box center [742, 34] width 120 height 30
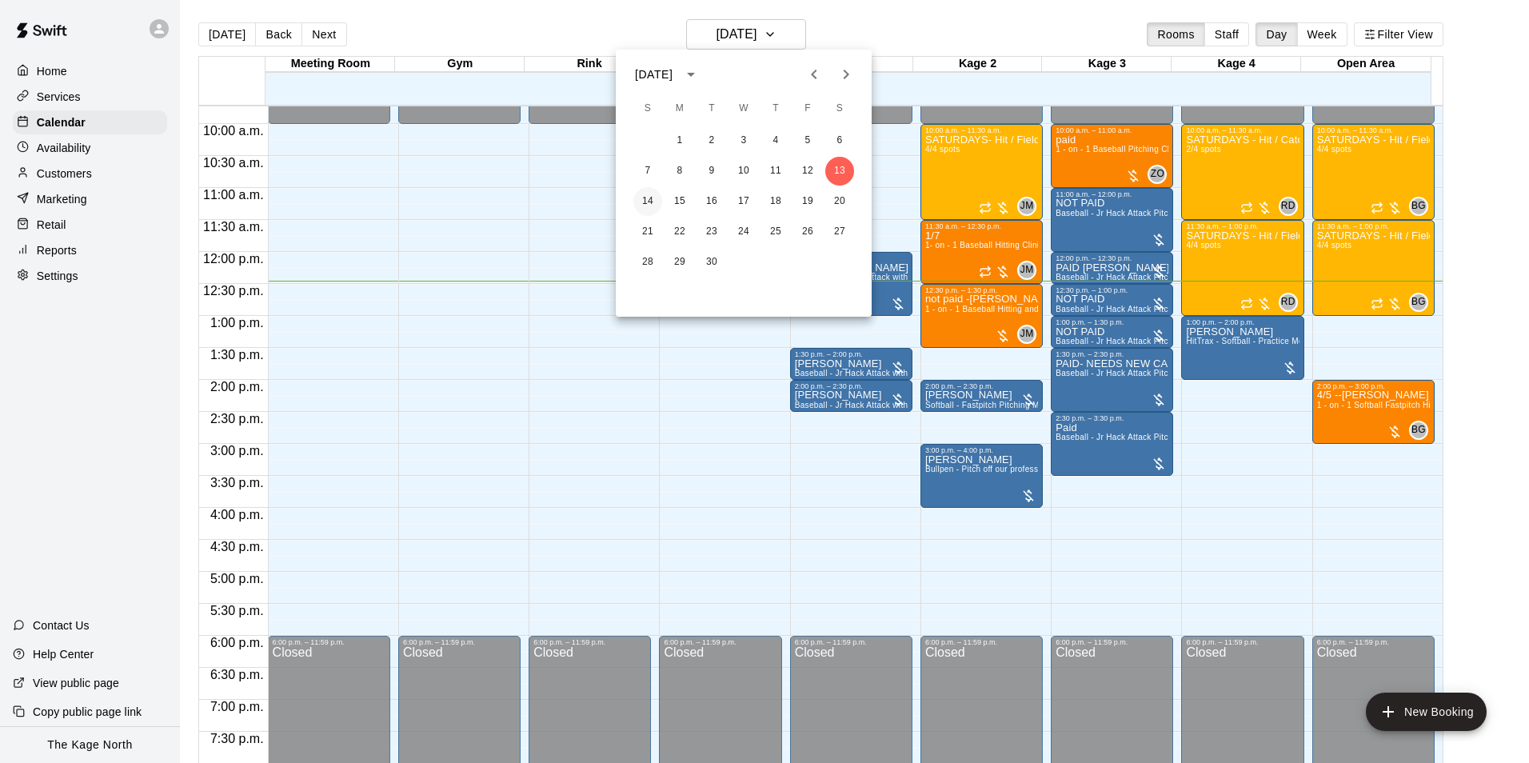
click at [658, 198] on button "14" at bounding box center [648, 201] width 29 height 29
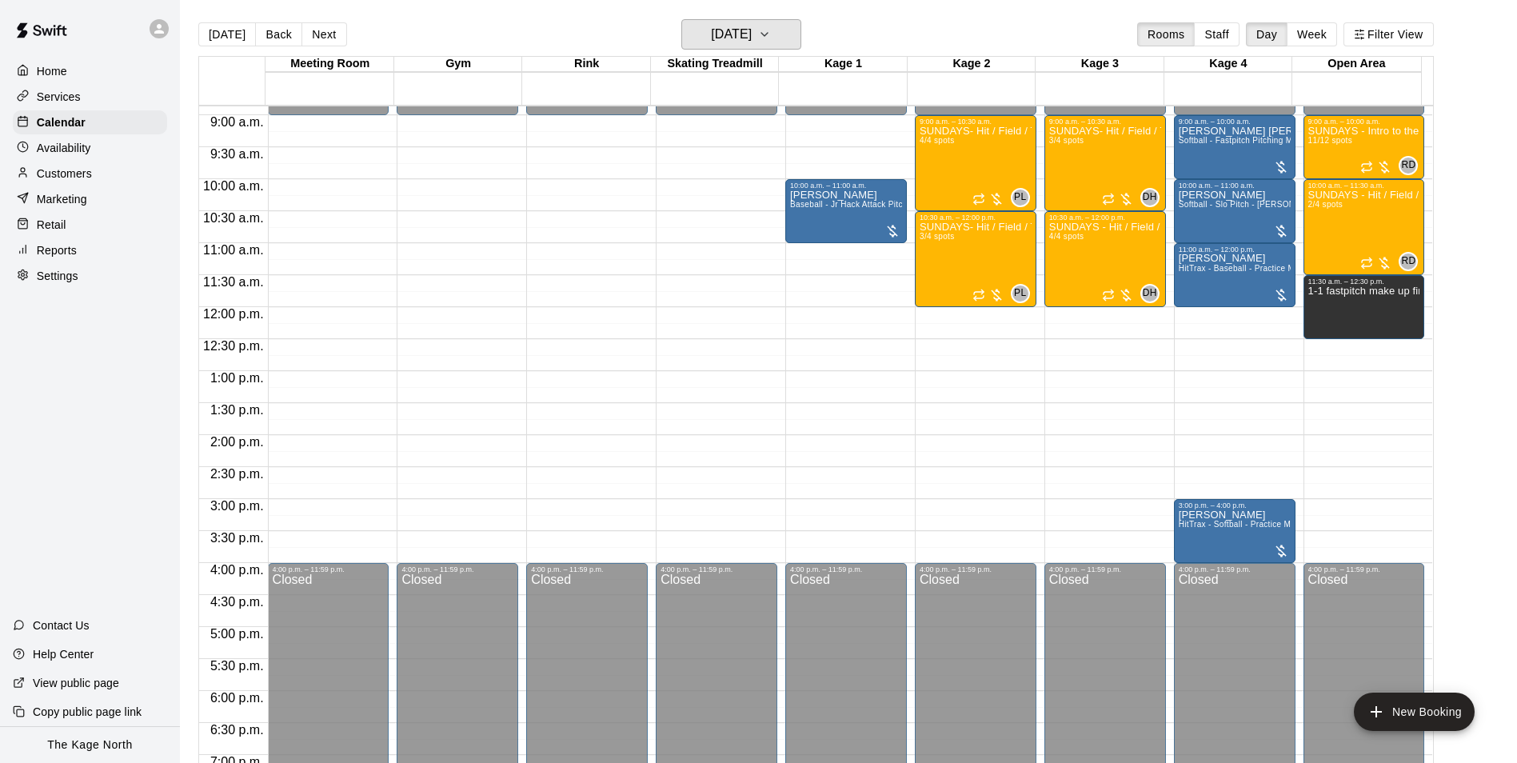
scroll to position [542, 0]
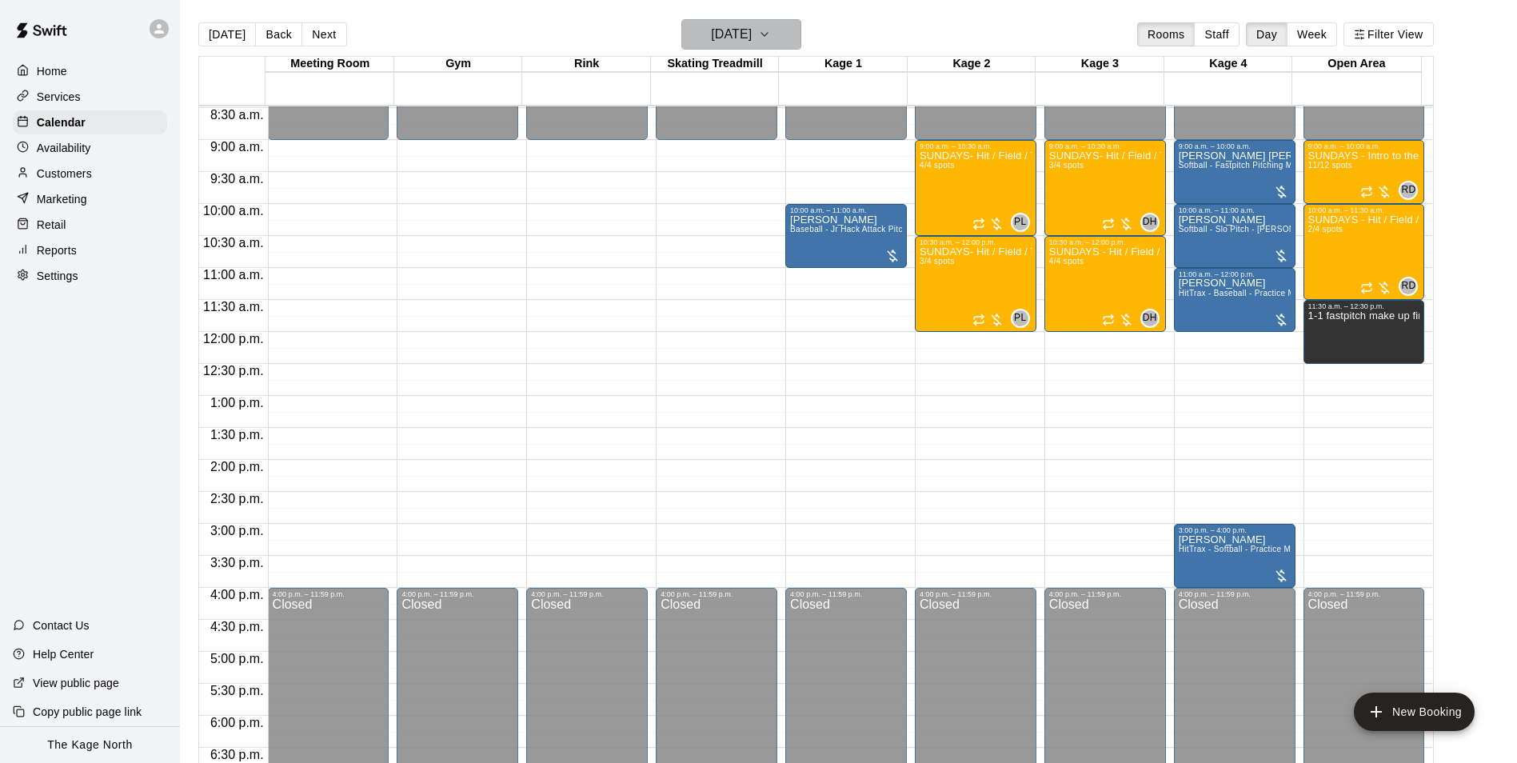
click at [752, 34] on h6 "Sunday Sep 14" at bounding box center [731, 34] width 41 height 22
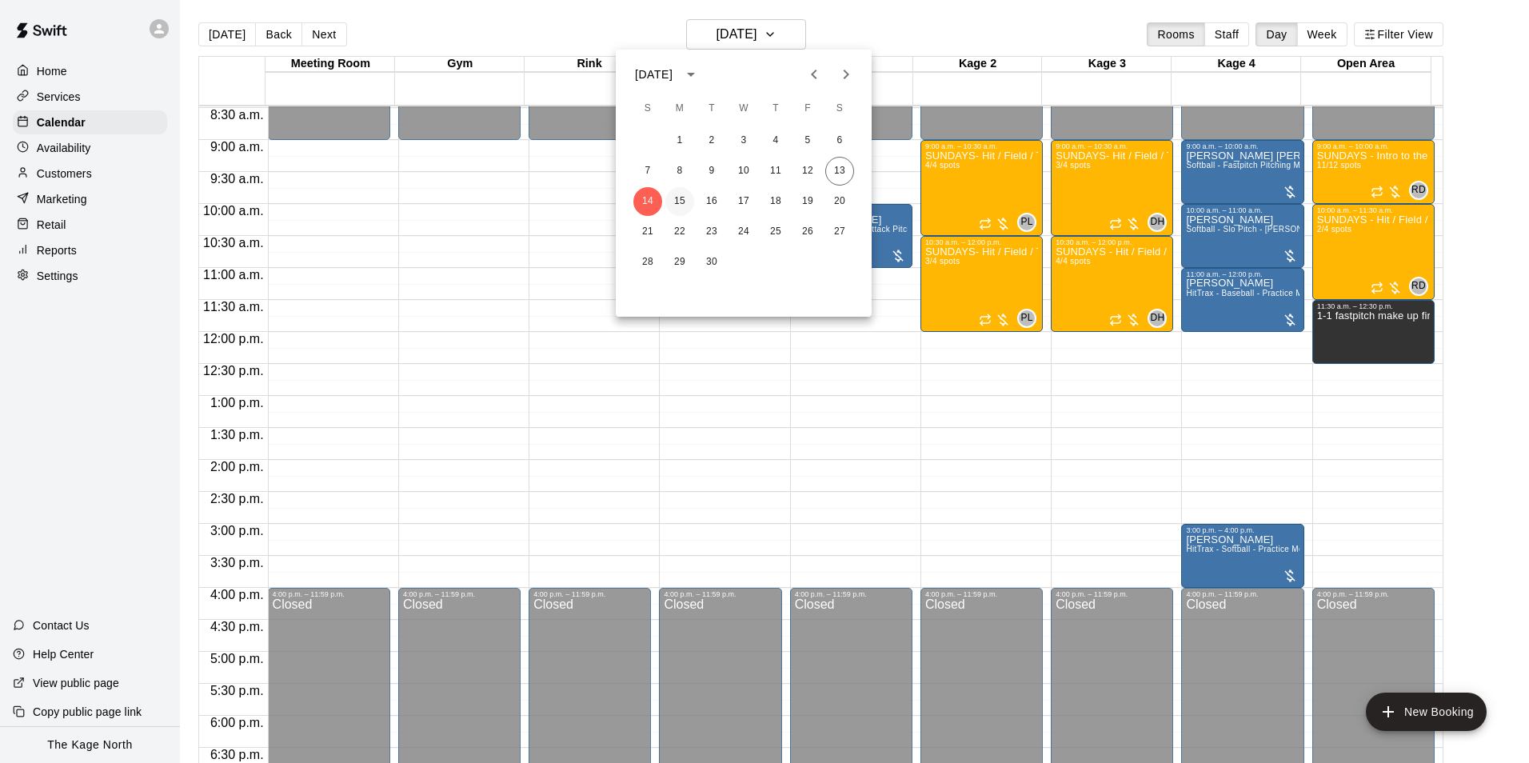
click at [679, 194] on button "15" at bounding box center [680, 201] width 29 height 29
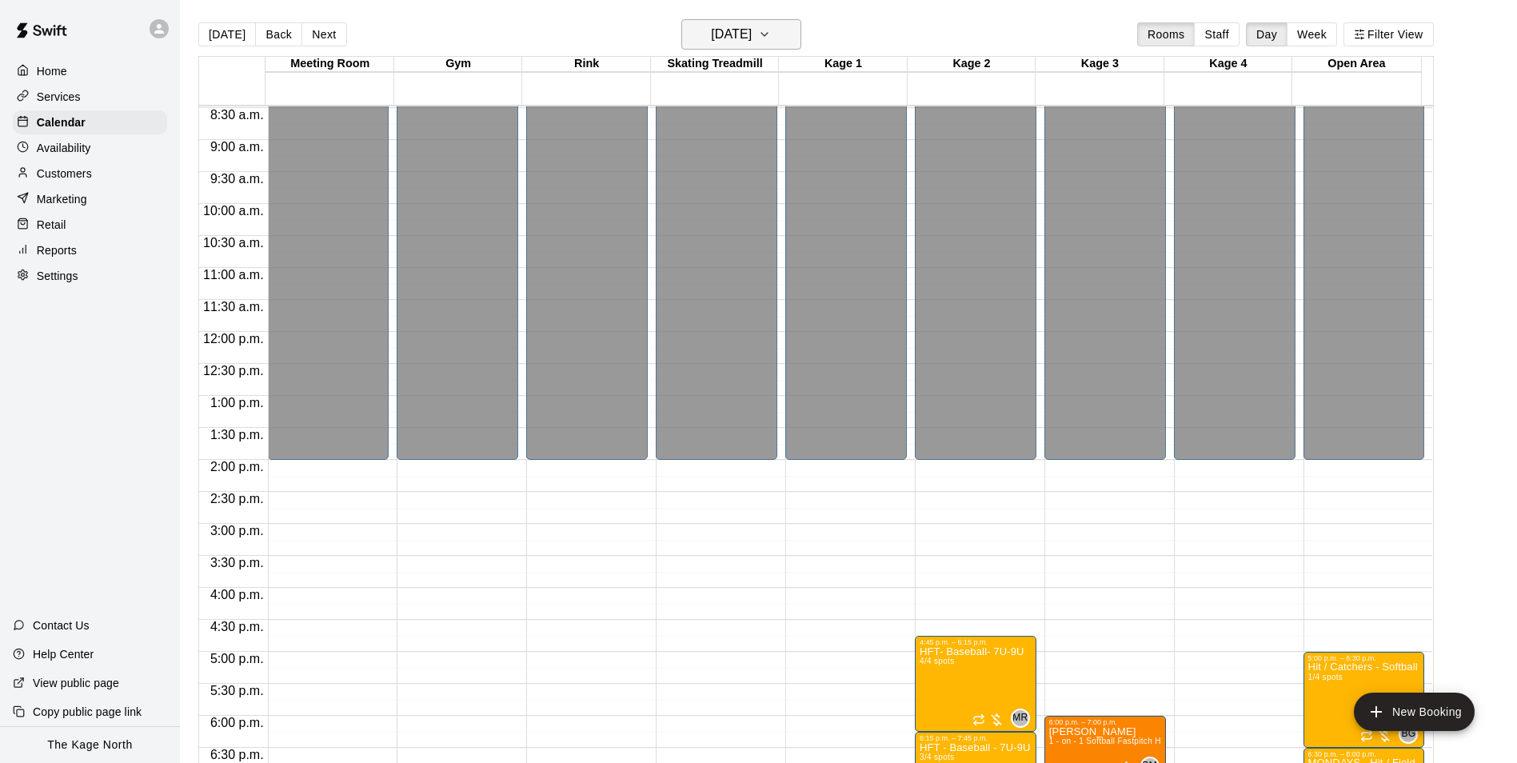
click at [752, 39] on h6 "Monday Sep 15" at bounding box center [731, 34] width 41 height 22
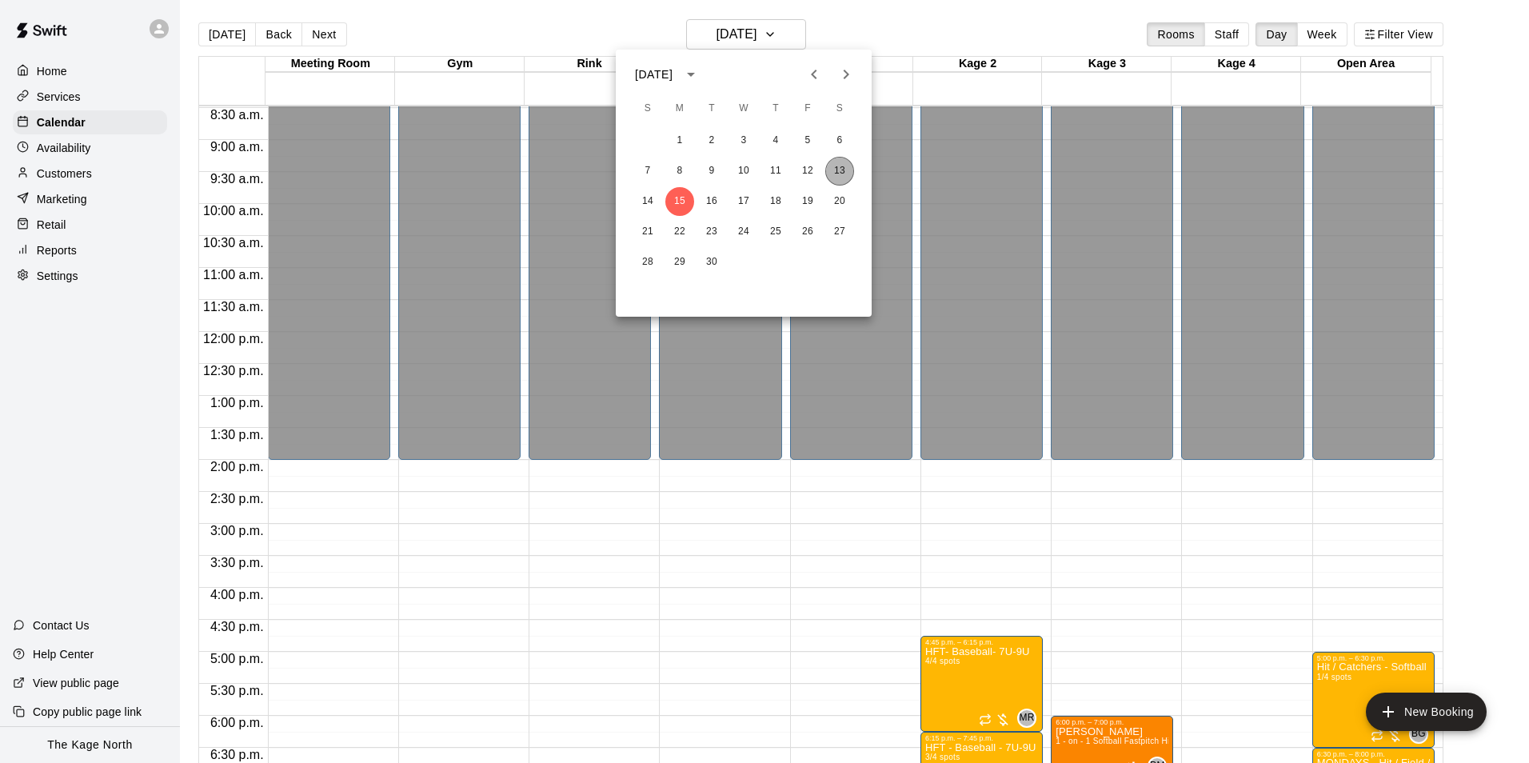
click at [840, 170] on button "13" at bounding box center [840, 171] width 29 height 29
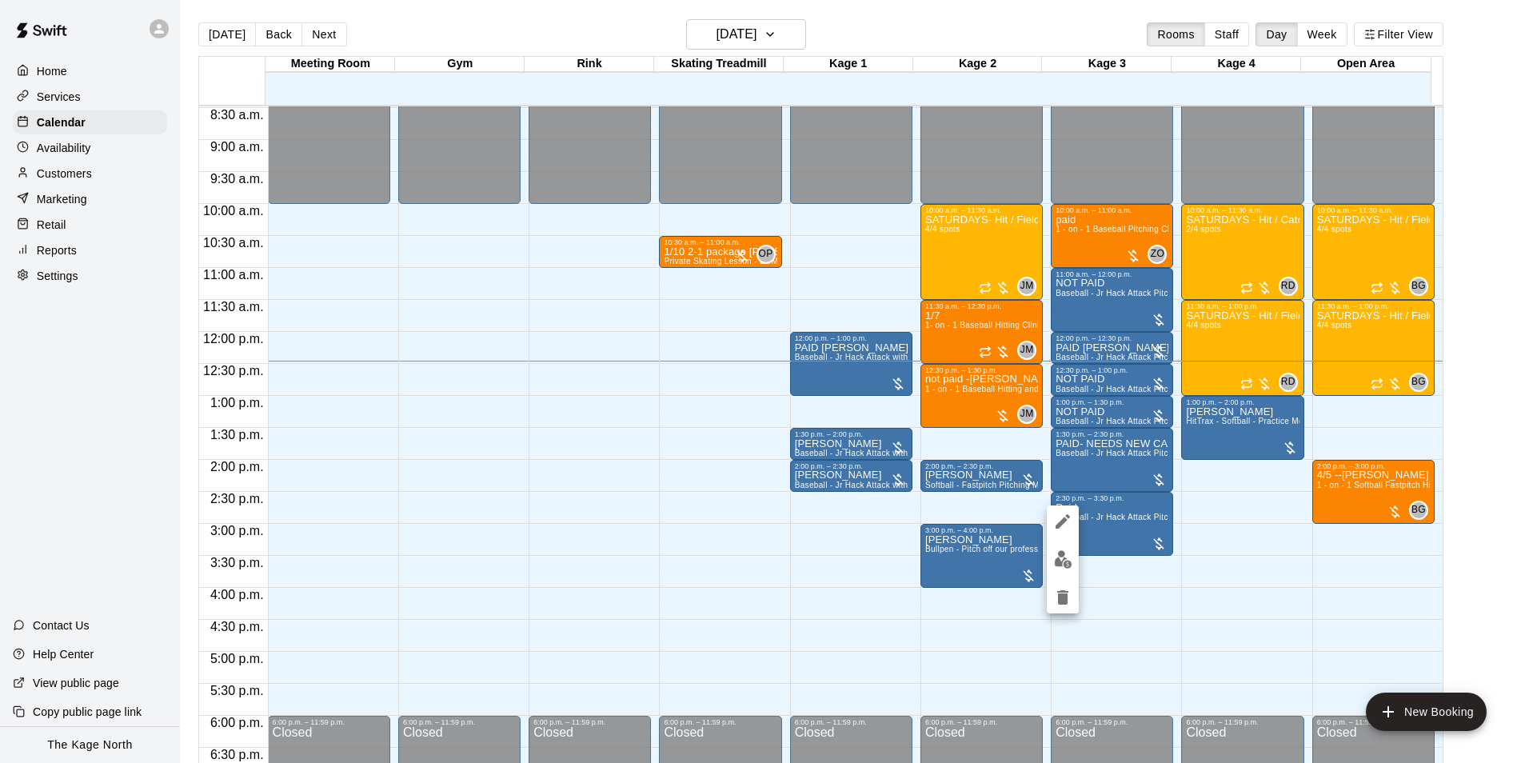
click at [1070, 559] on img "edit" at bounding box center [1063, 559] width 18 height 18
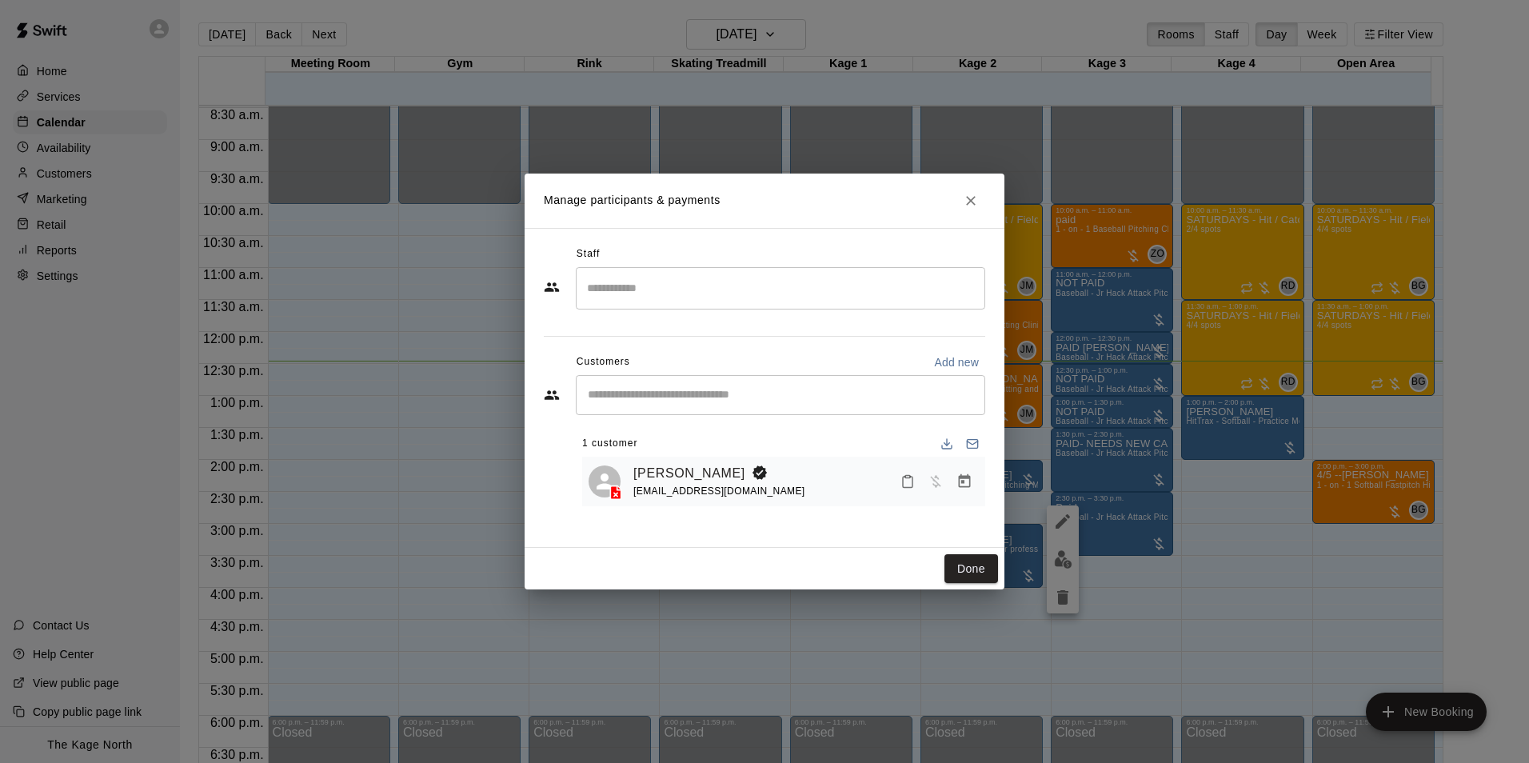
click at [972, 198] on icon "Close" at bounding box center [971, 201] width 16 height 16
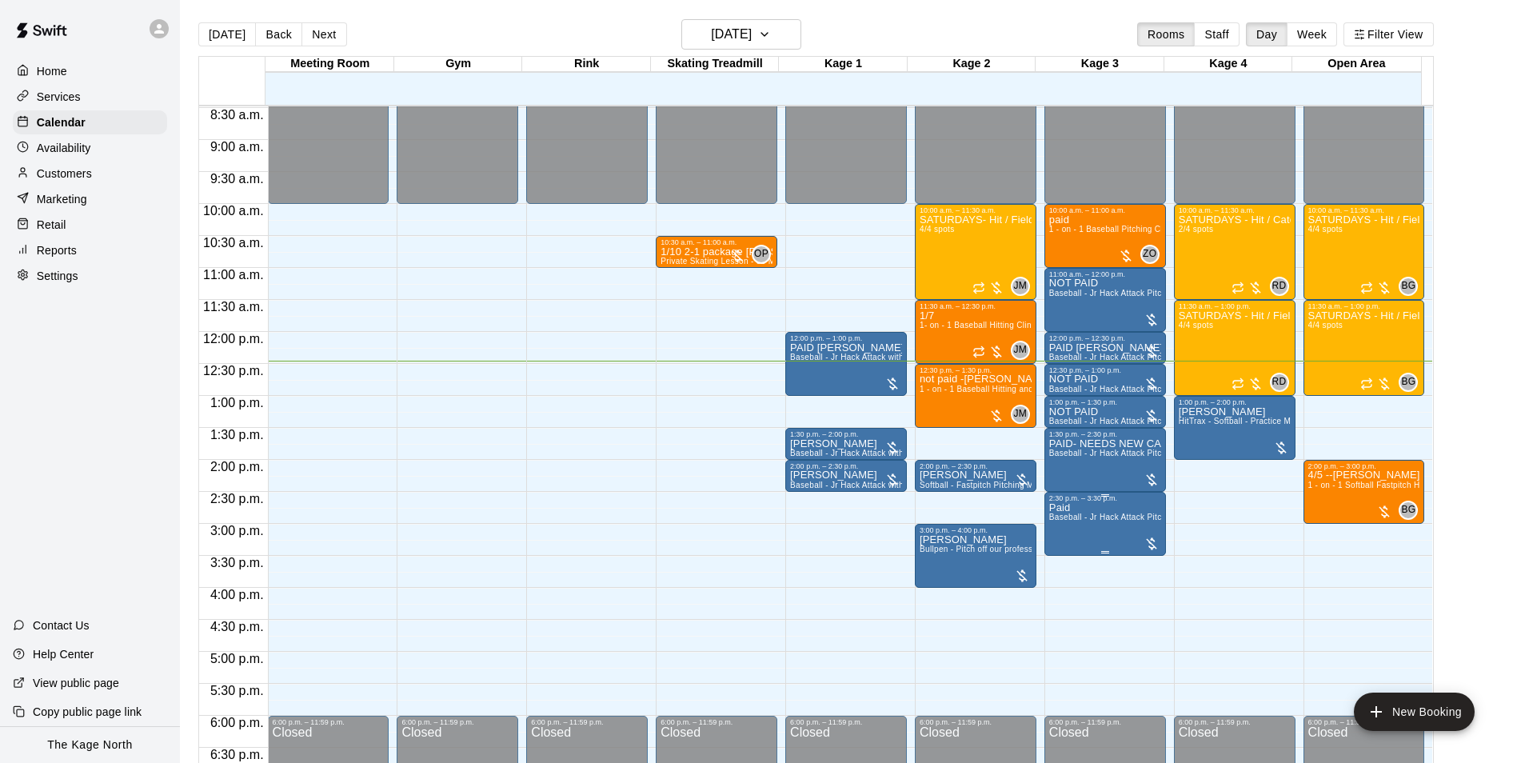
click at [1106, 522] on span "Baseball - Jr Hack Attack Pitching Machine - Perfect for all ages and skill lev…" at bounding box center [1202, 517] width 304 height 9
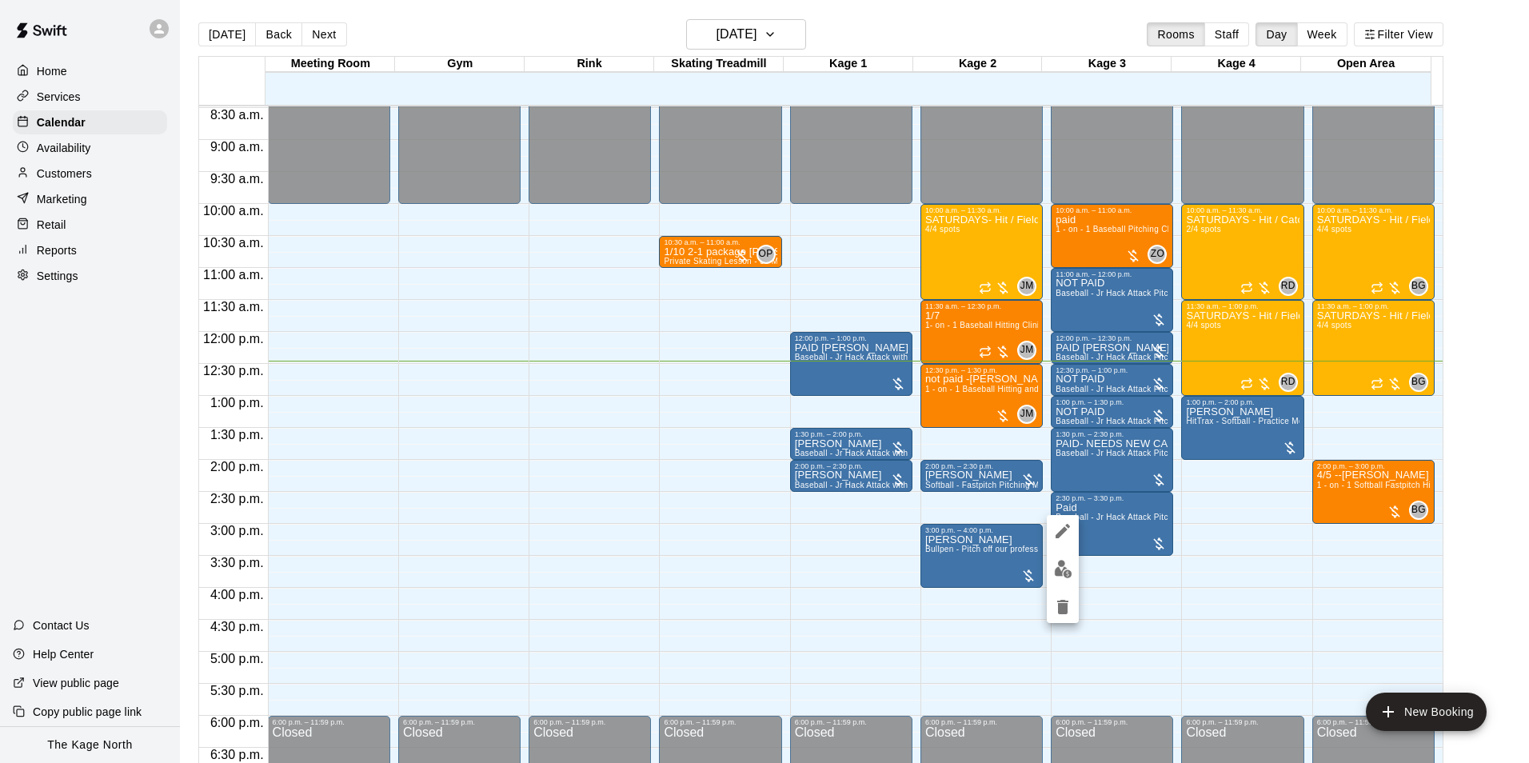
click at [946, 23] on div at bounding box center [764, 381] width 1529 height 763
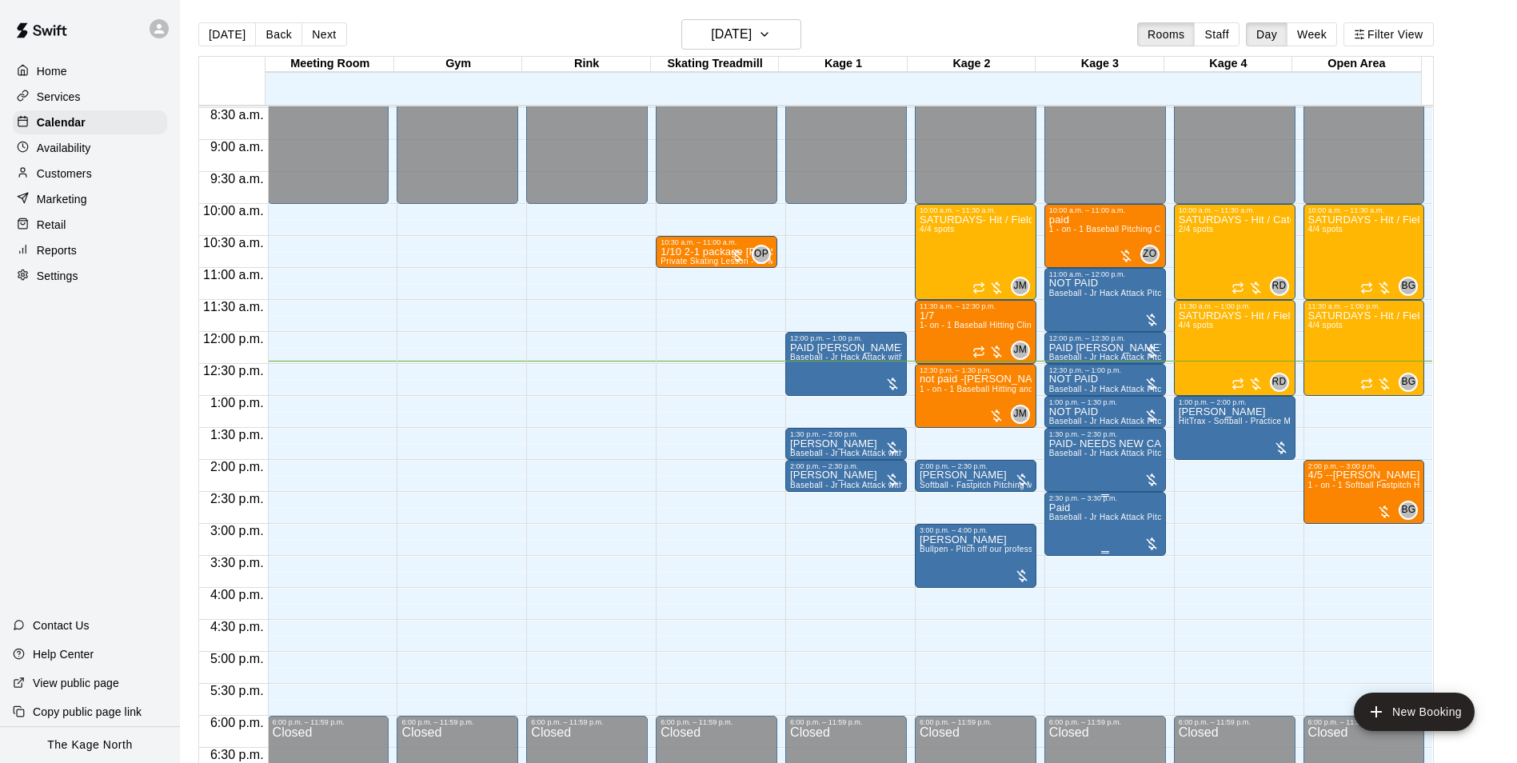
click at [1105, 522] on span "Baseball - Jr Hack Attack Pitching Machine - Perfect for all ages and skill lev…" at bounding box center [1202, 517] width 304 height 9
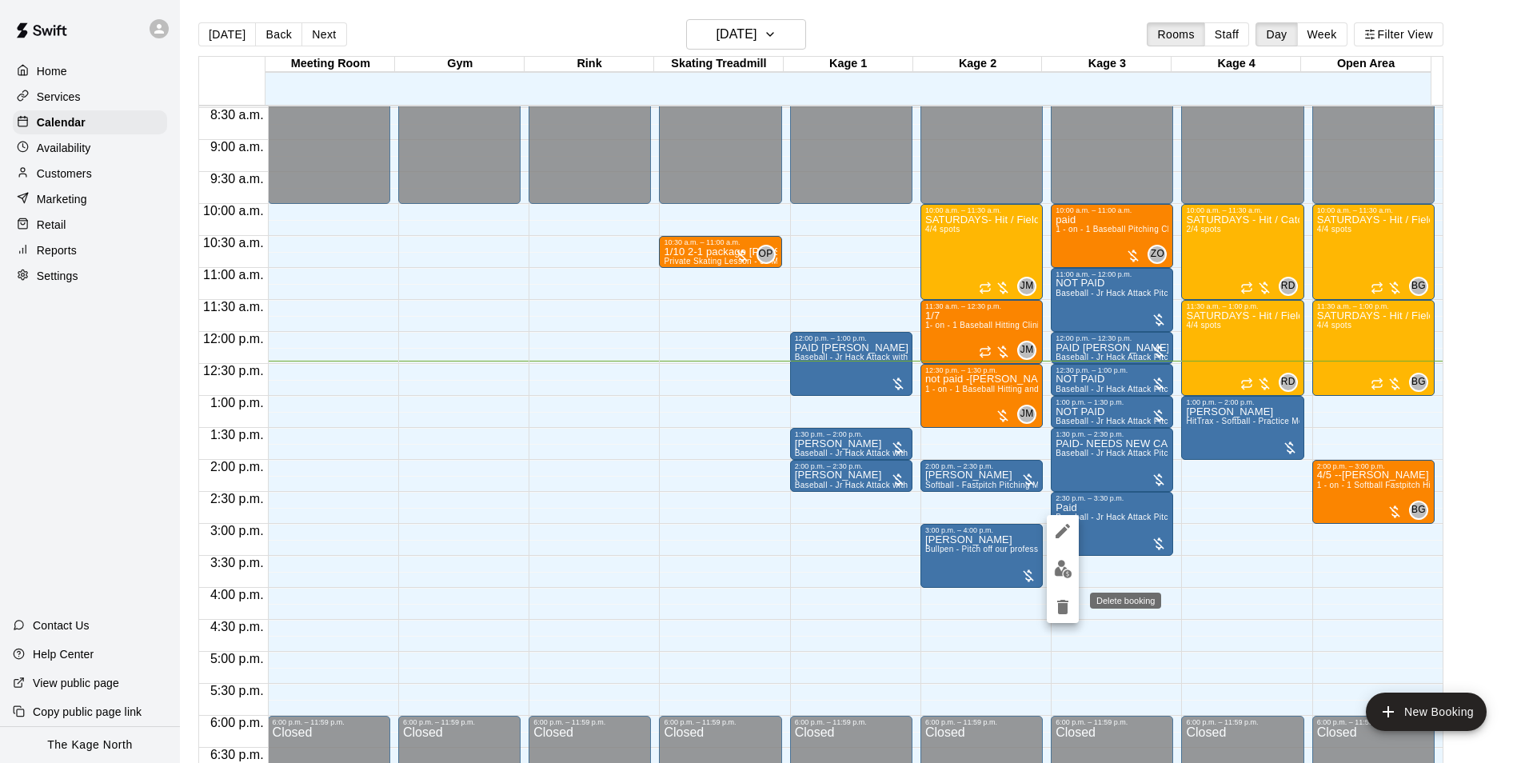
click at [1062, 611] on icon "delete" at bounding box center [1063, 607] width 11 height 14
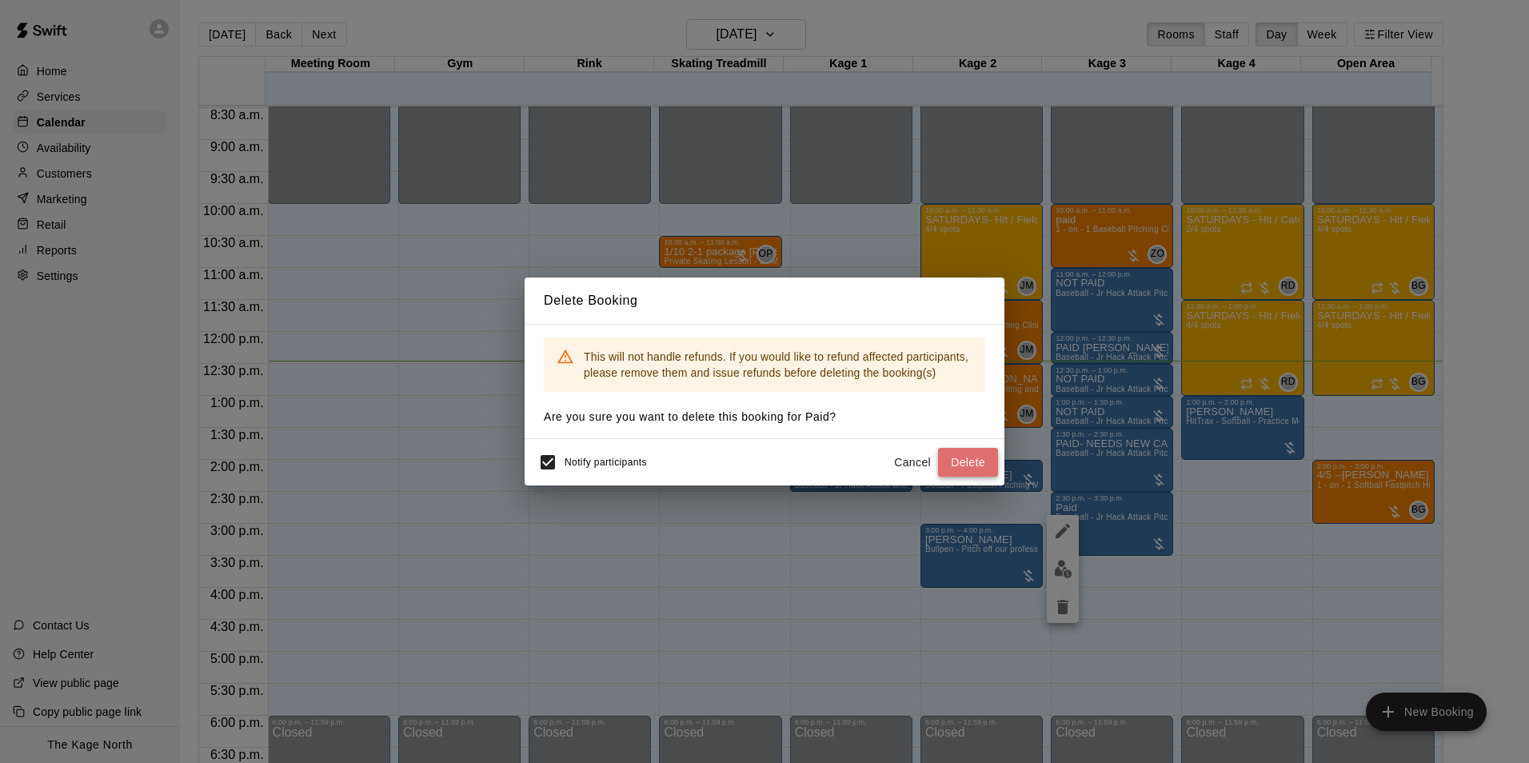
click at [989, 460] on button "Delete" at bounding box center [968, 463] width 60 height 30
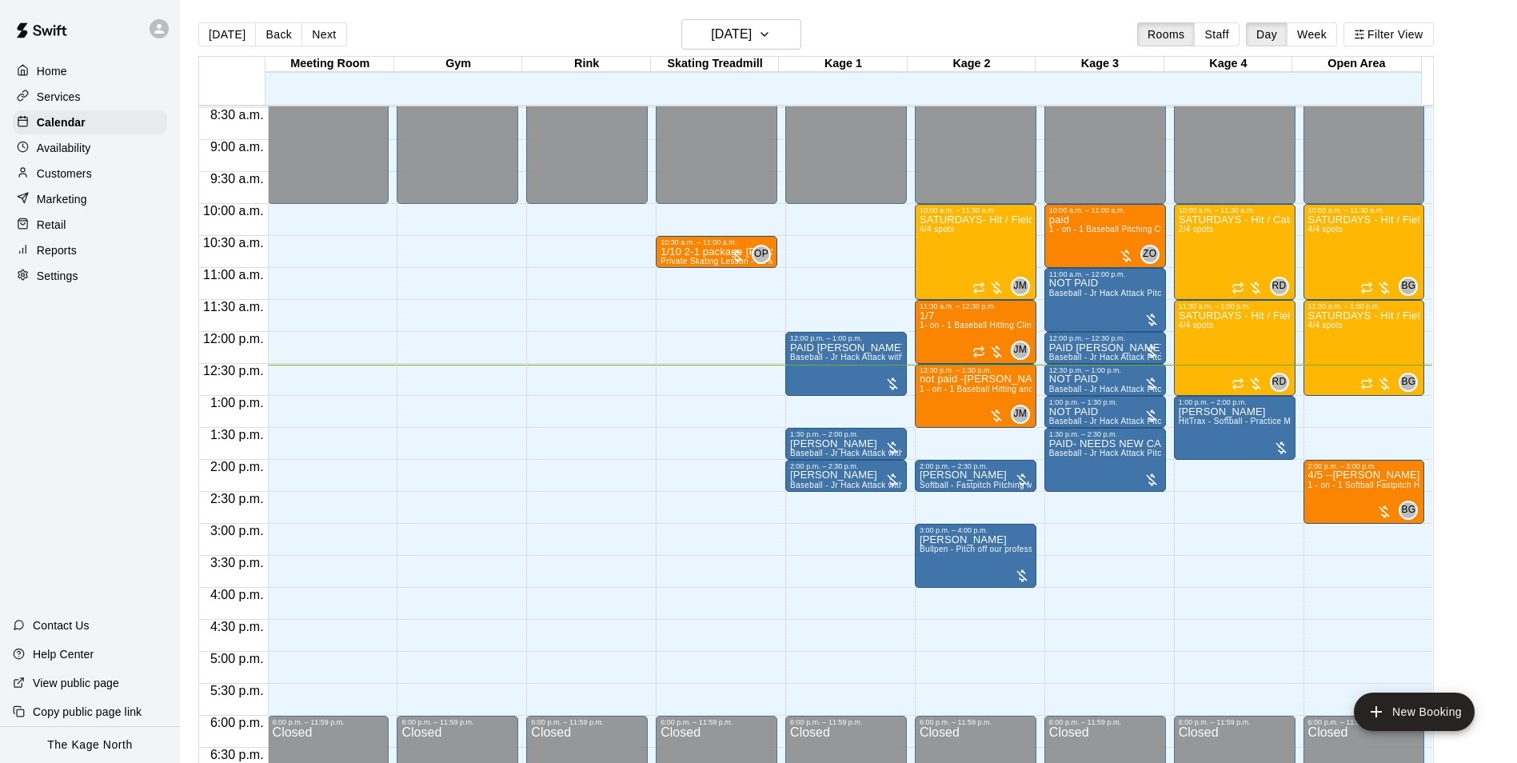
drag, startPoint x: 80, startPoint y: 150, endPoint x: 110, endPoint y: 152, distance: 30.5
click at [80, 150] on p "Availability" at bounding box center [64, 148] width 54 height 16
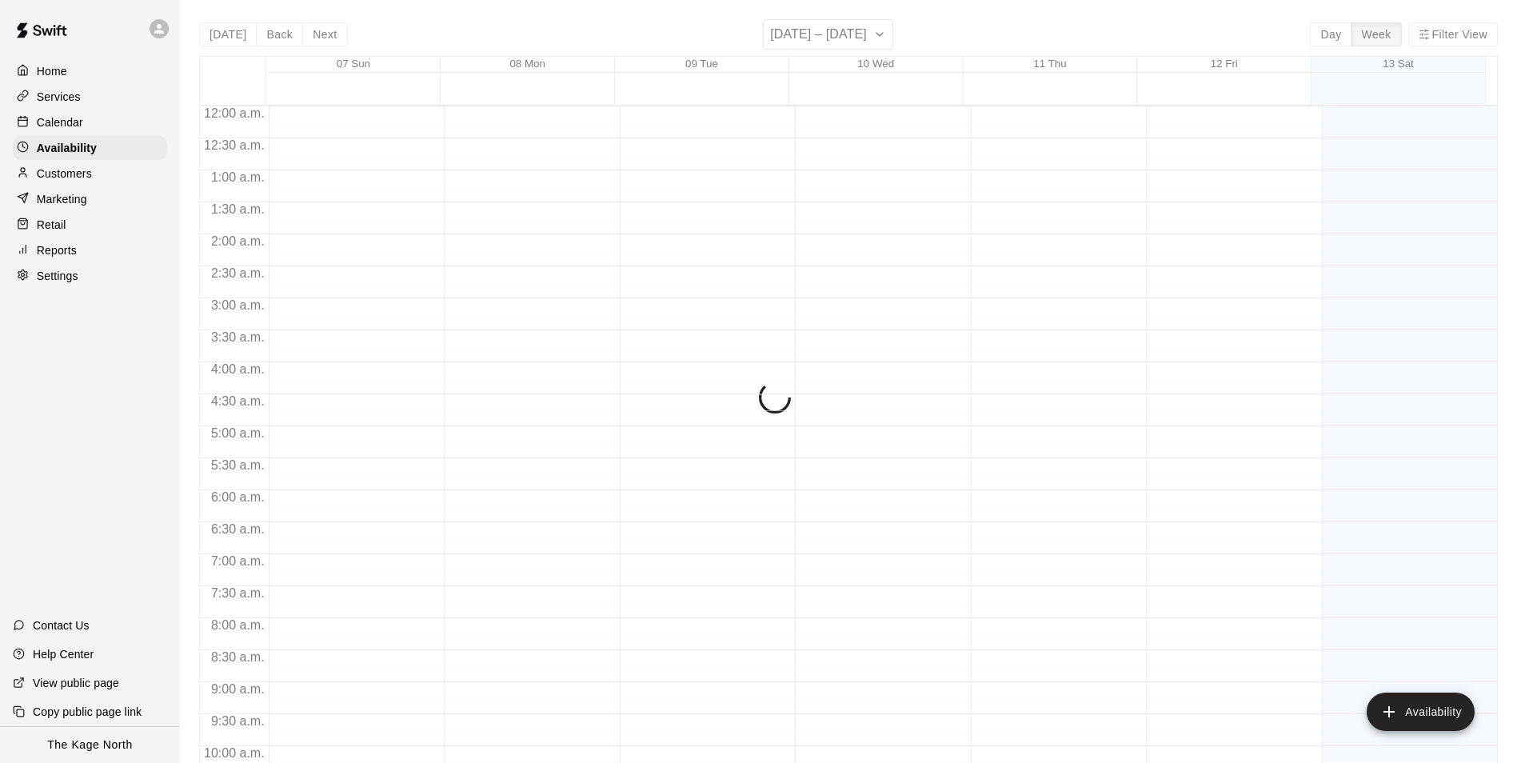
scroll to position [802, 0]
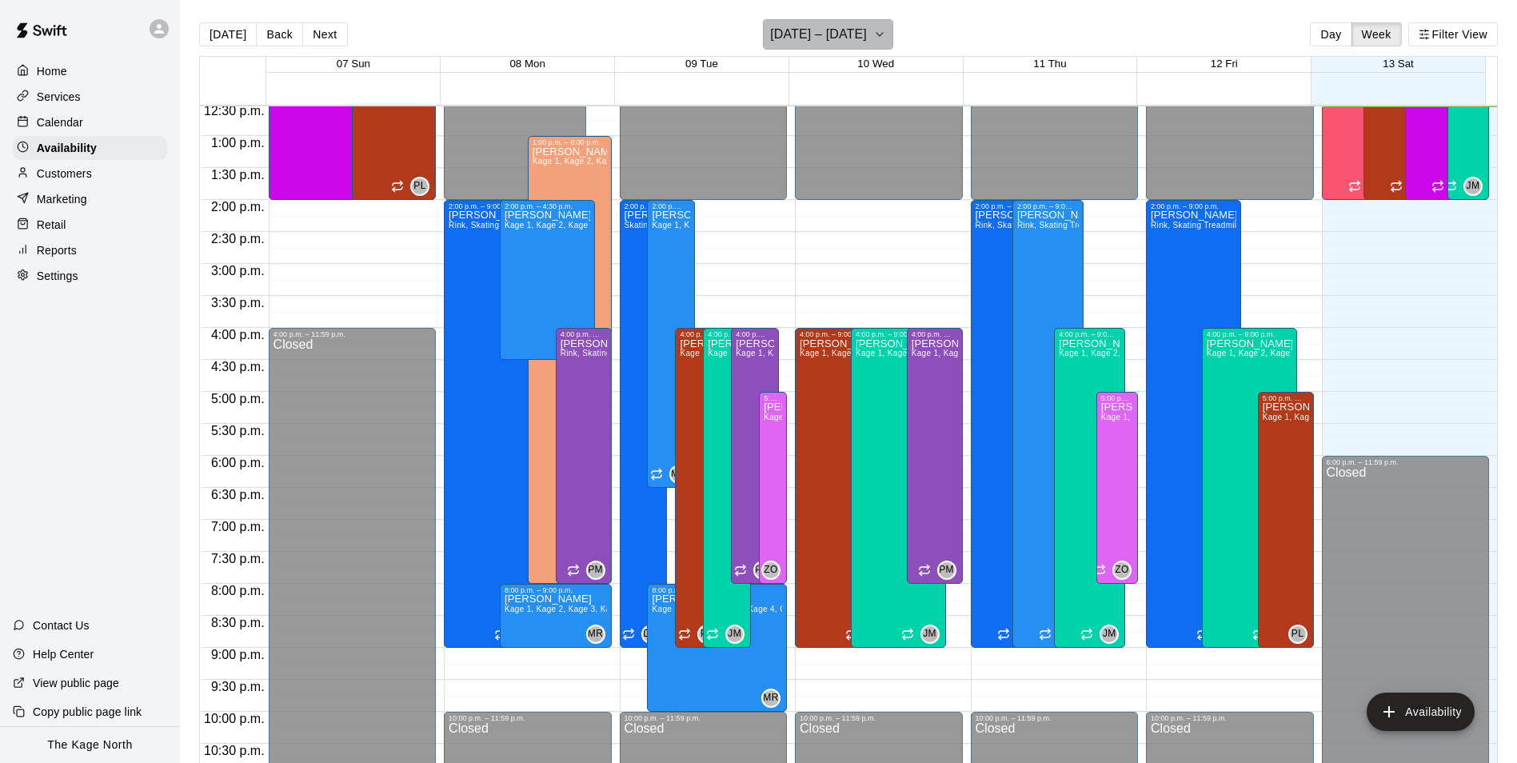
click at [863, 34] on h6 "[DATE] – [DATE]" at bounding box center [818, 34] width 97 height 22
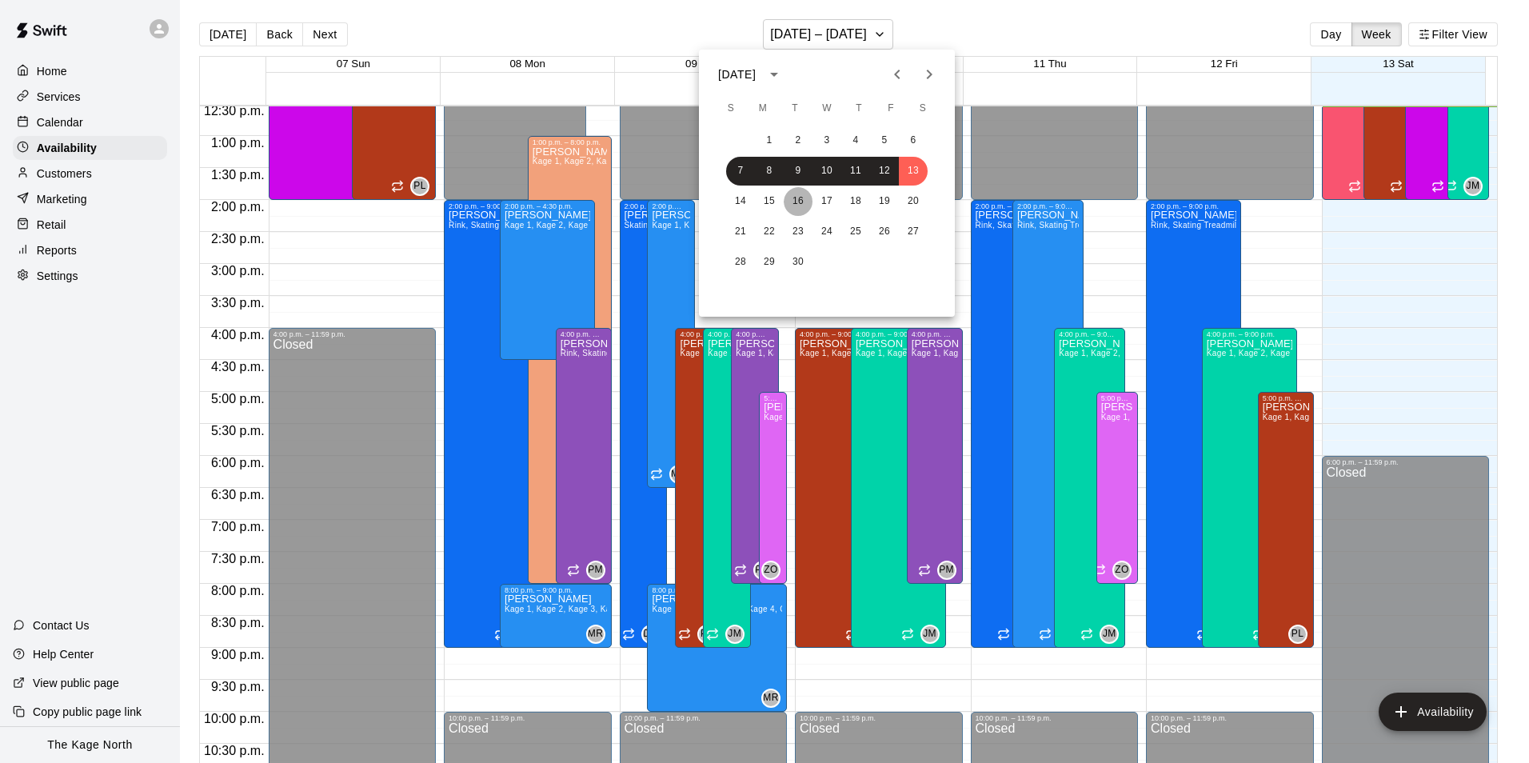
click at [802, 204] on button "16" at bounding box center [798, 201] width 29 height 29
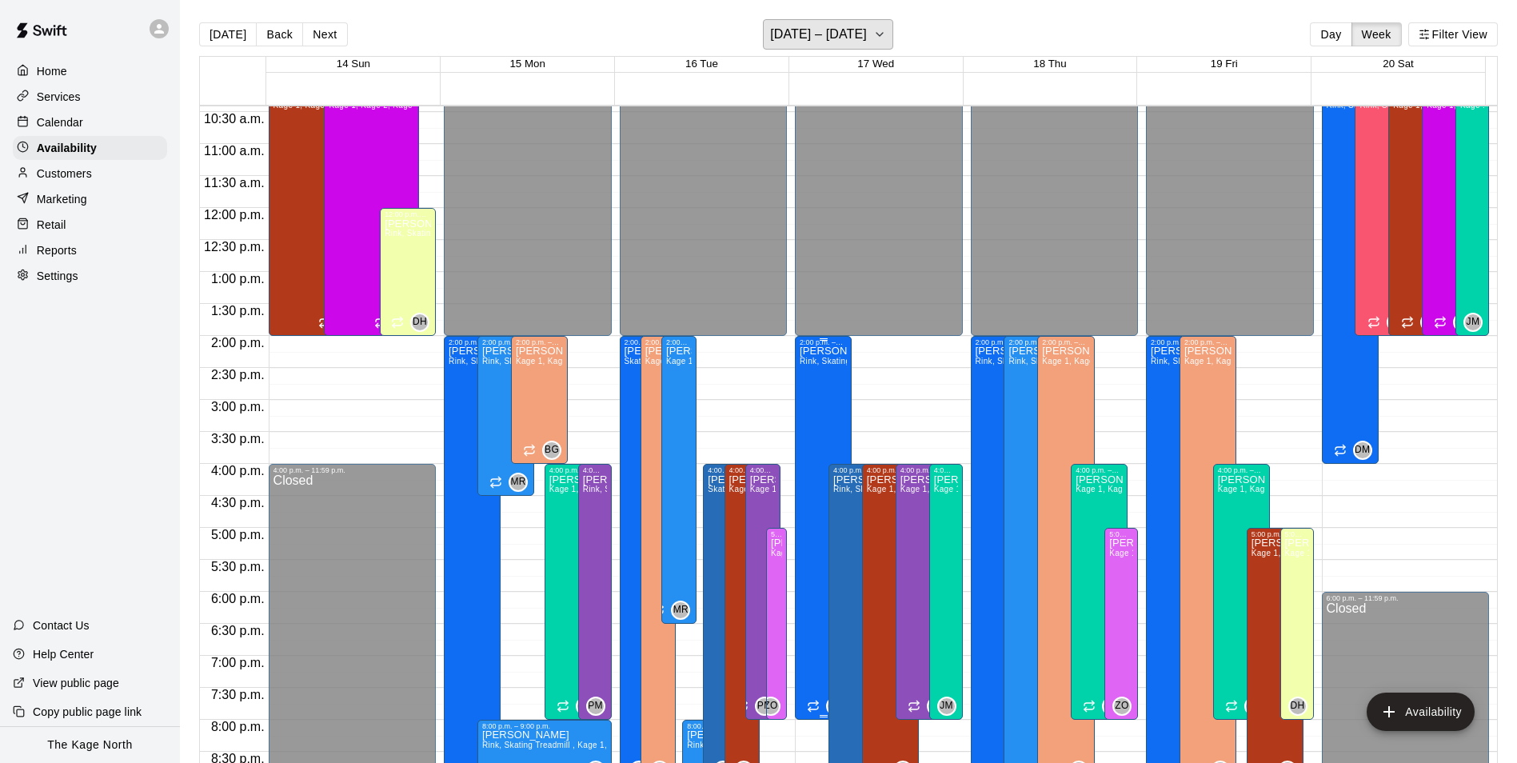
scroll to position [642, 0]
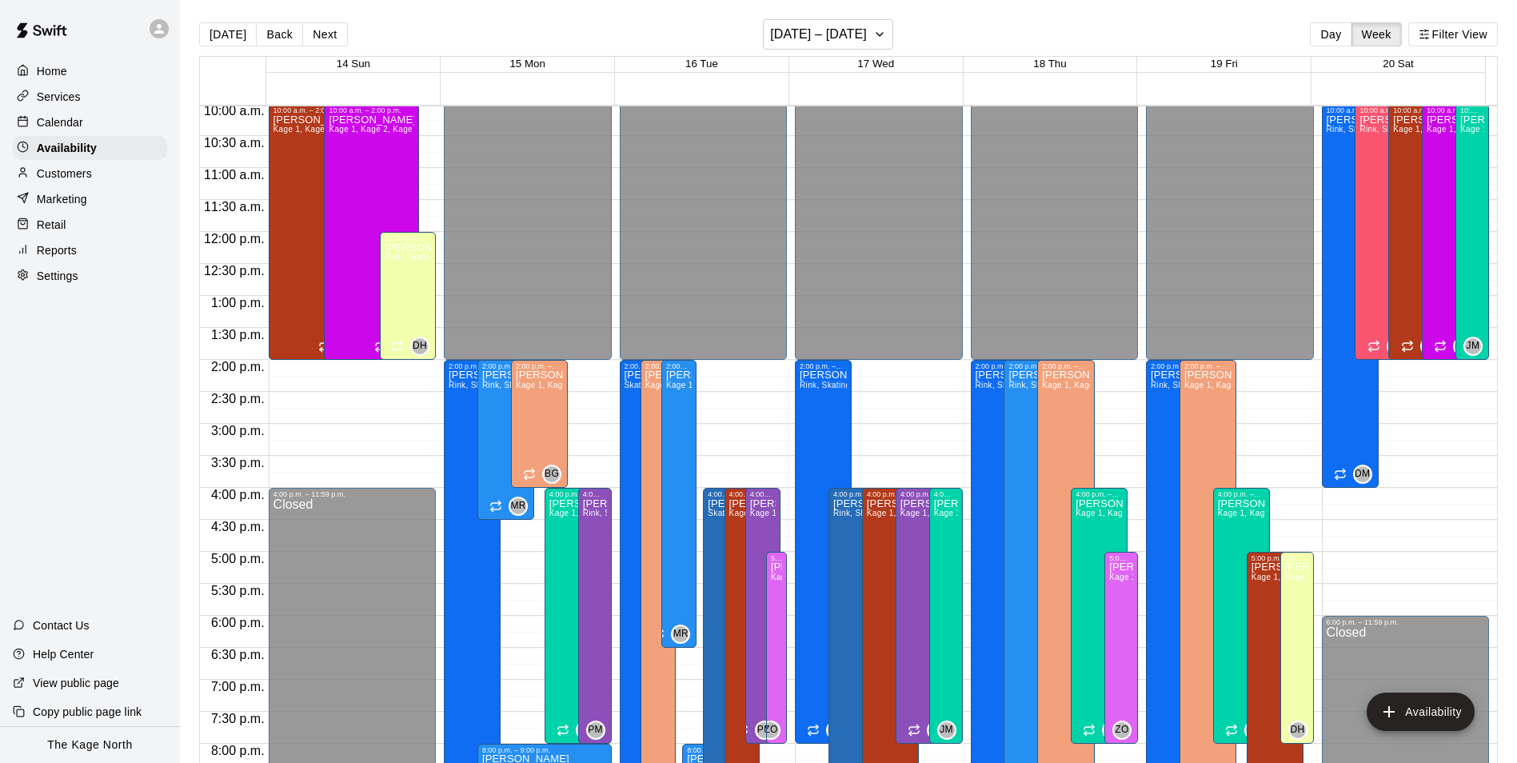
click at [71, 127] on p "Calendar" at bounding box center [60, 122] width 46 height 16
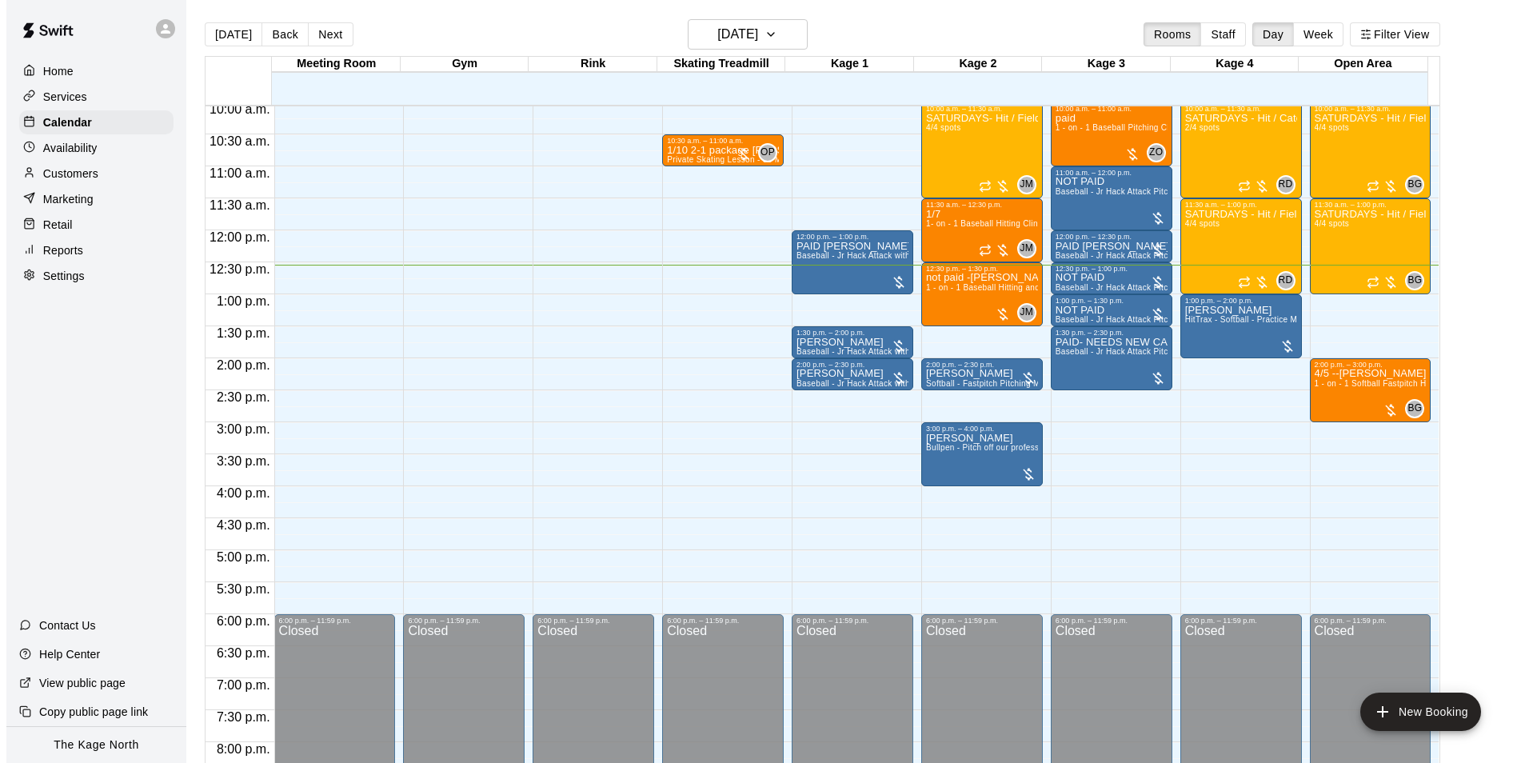
scroll to position [642, 0]
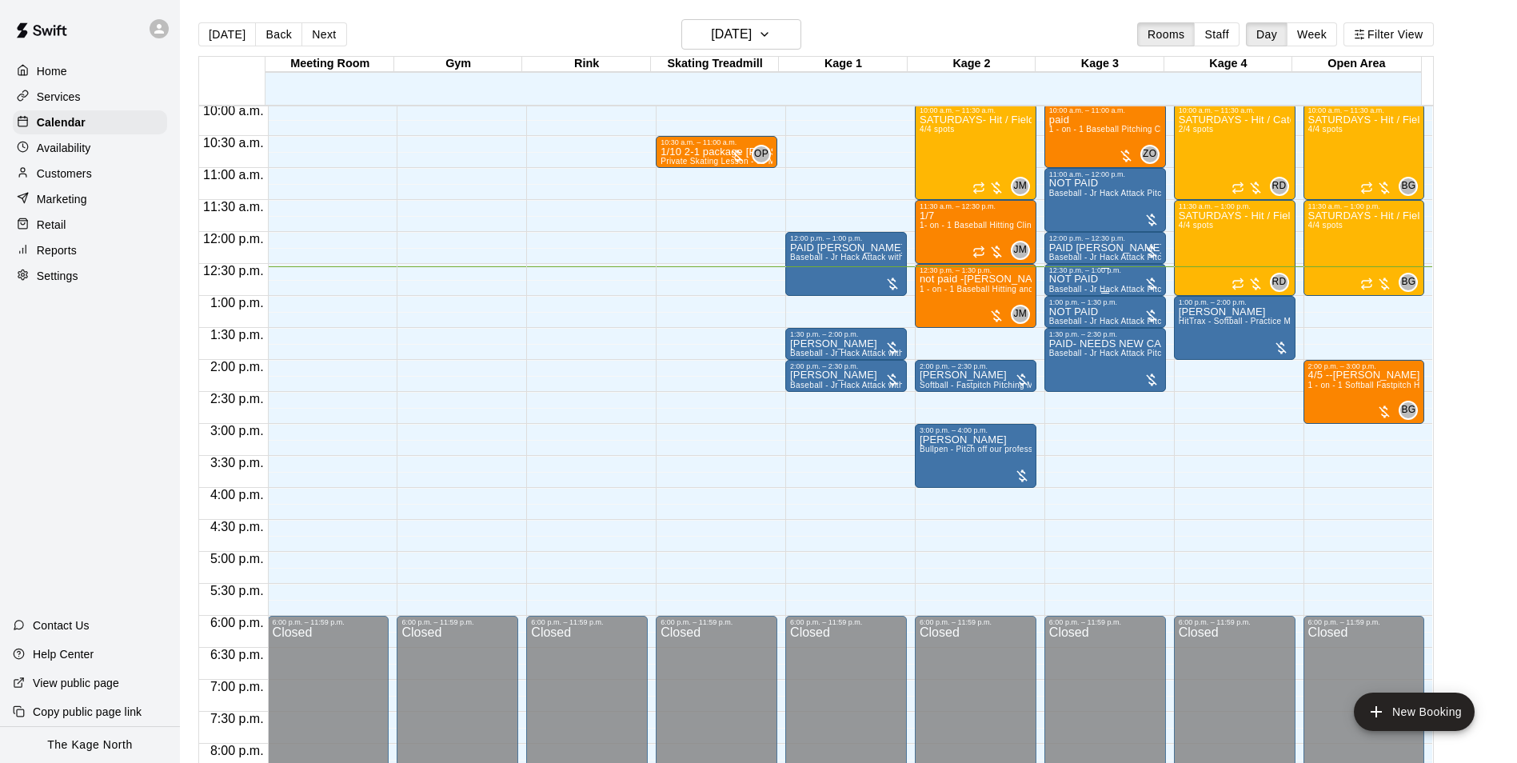
click at [1109, 282] on div "NOT PAID Baseball - Jr Hack Attack Pitching Machine - Perfect for all ages and …" at bounding box center [1106, 655] width 112 height 763
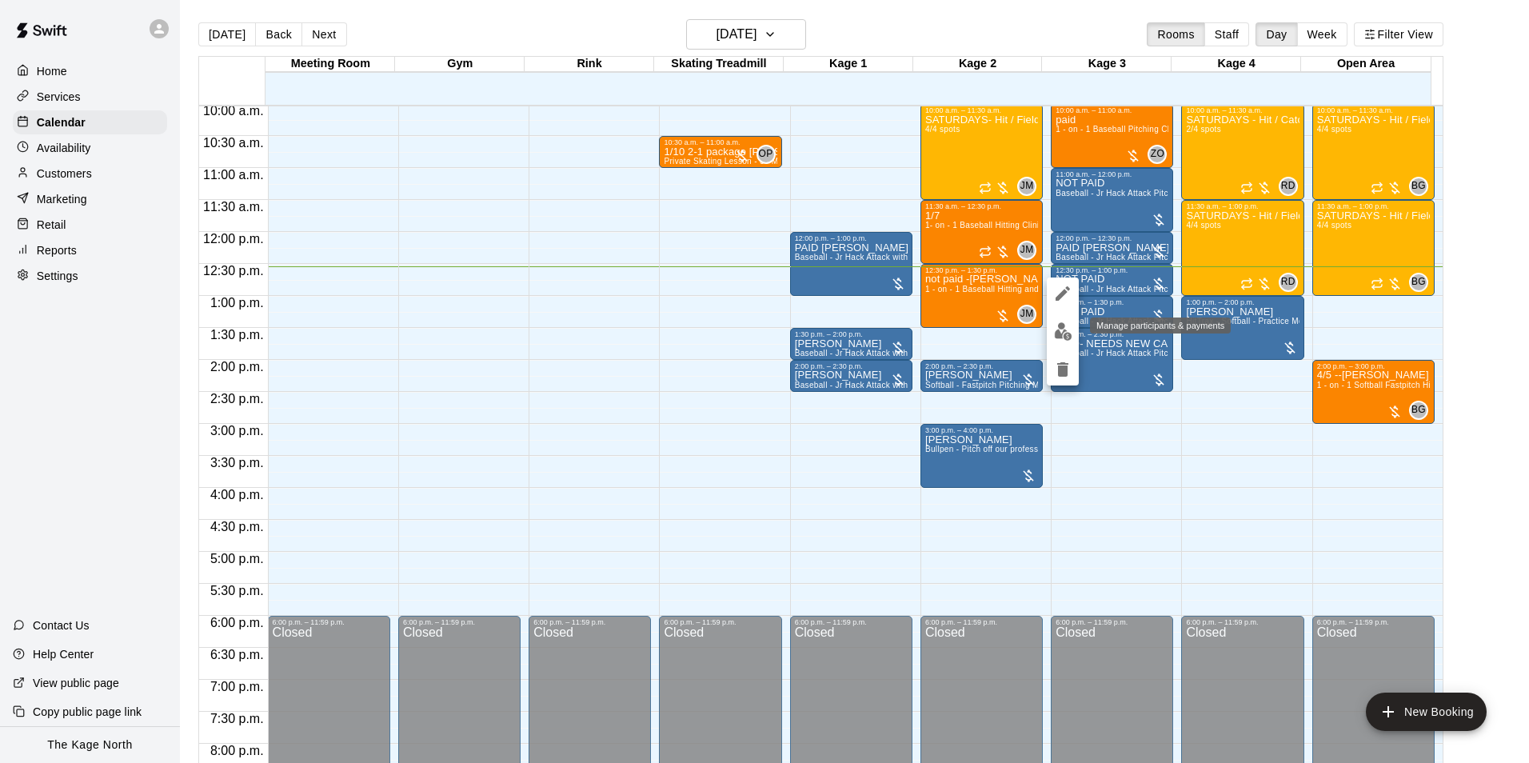
click at [1068, 332] on img "edit" at bounding box center [1063, 331] width 18 height 18
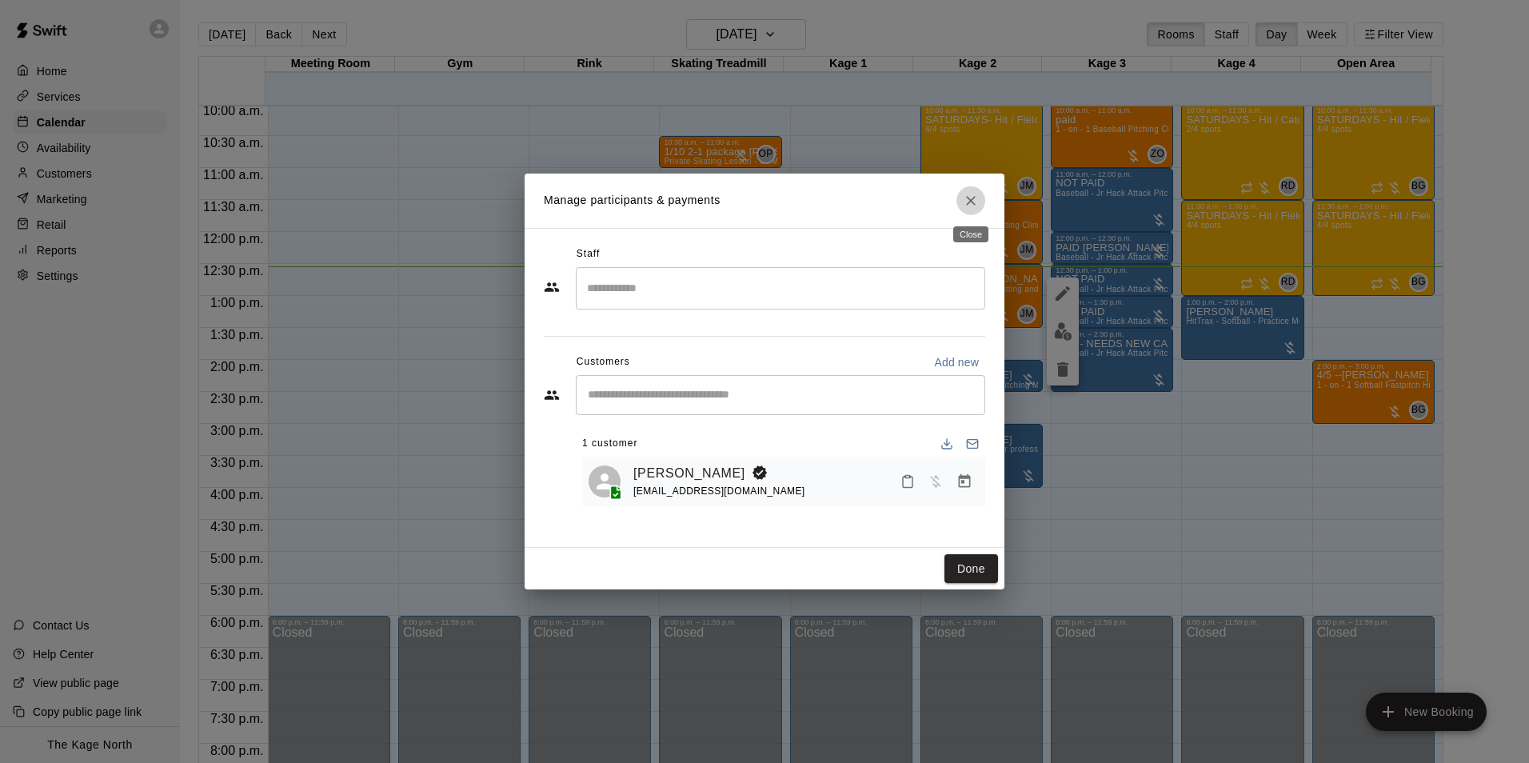
click at [978, 201] on icon "Close" at bounding box center [971, 201] width 16 height 16
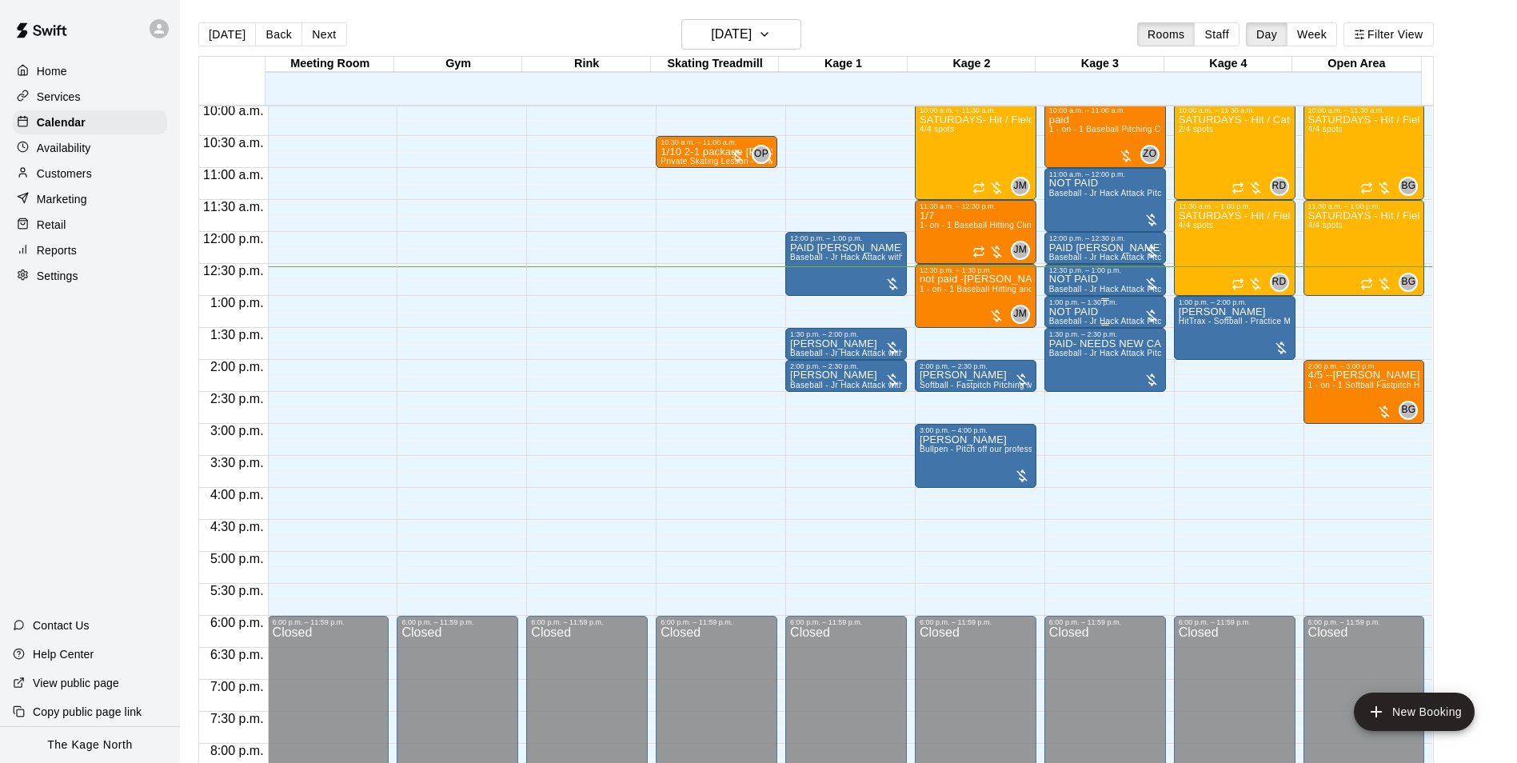
click at [1128, 314] on div "NOT PAID Baseball - Jr Hack Attack Pitching Machine - Perfect for all ages and …" at bounding box center [1106, 687] width 112 height 763
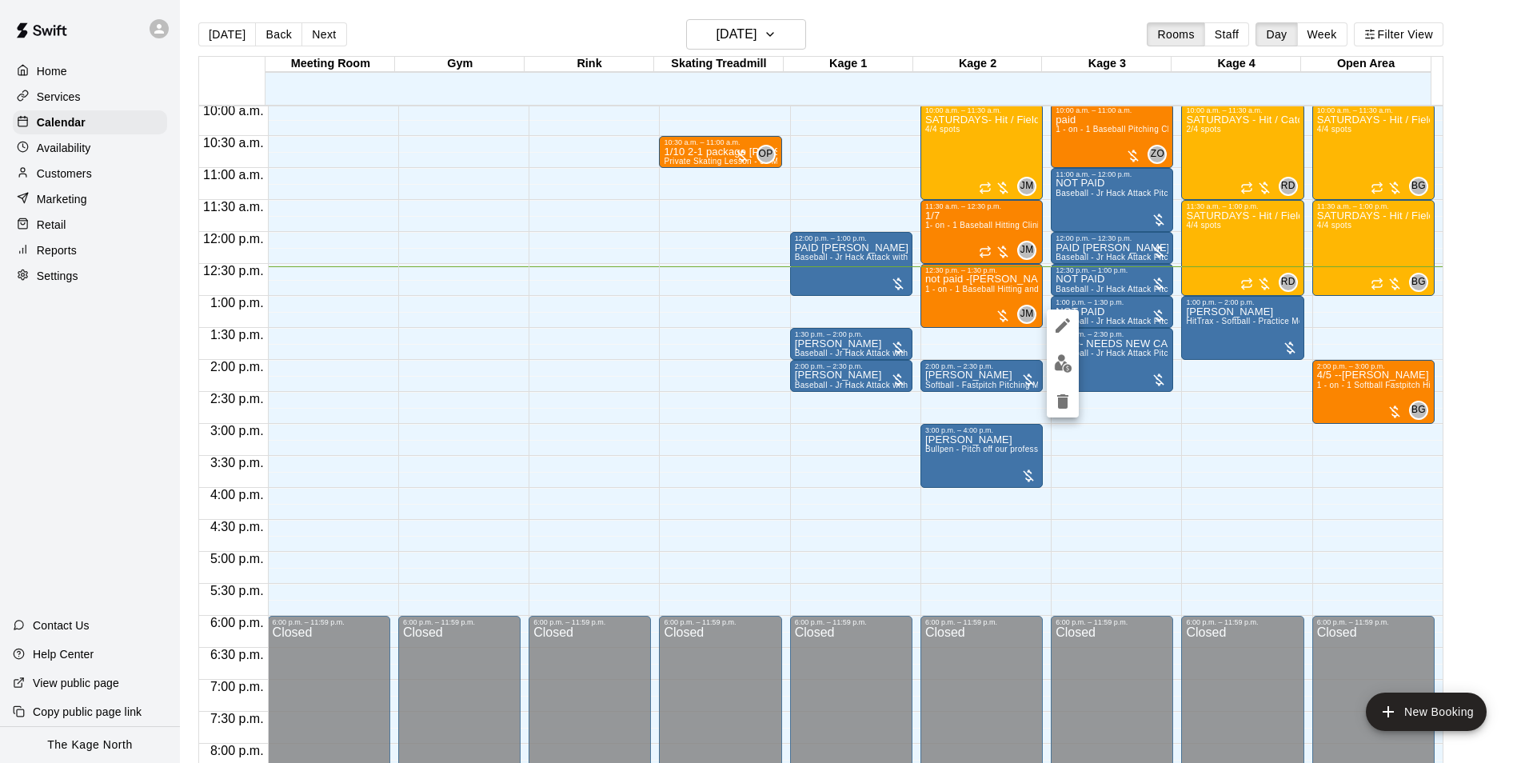
click at [1056, 371] on img "edit" at bounding box center [1063, 363] width 18 height 18
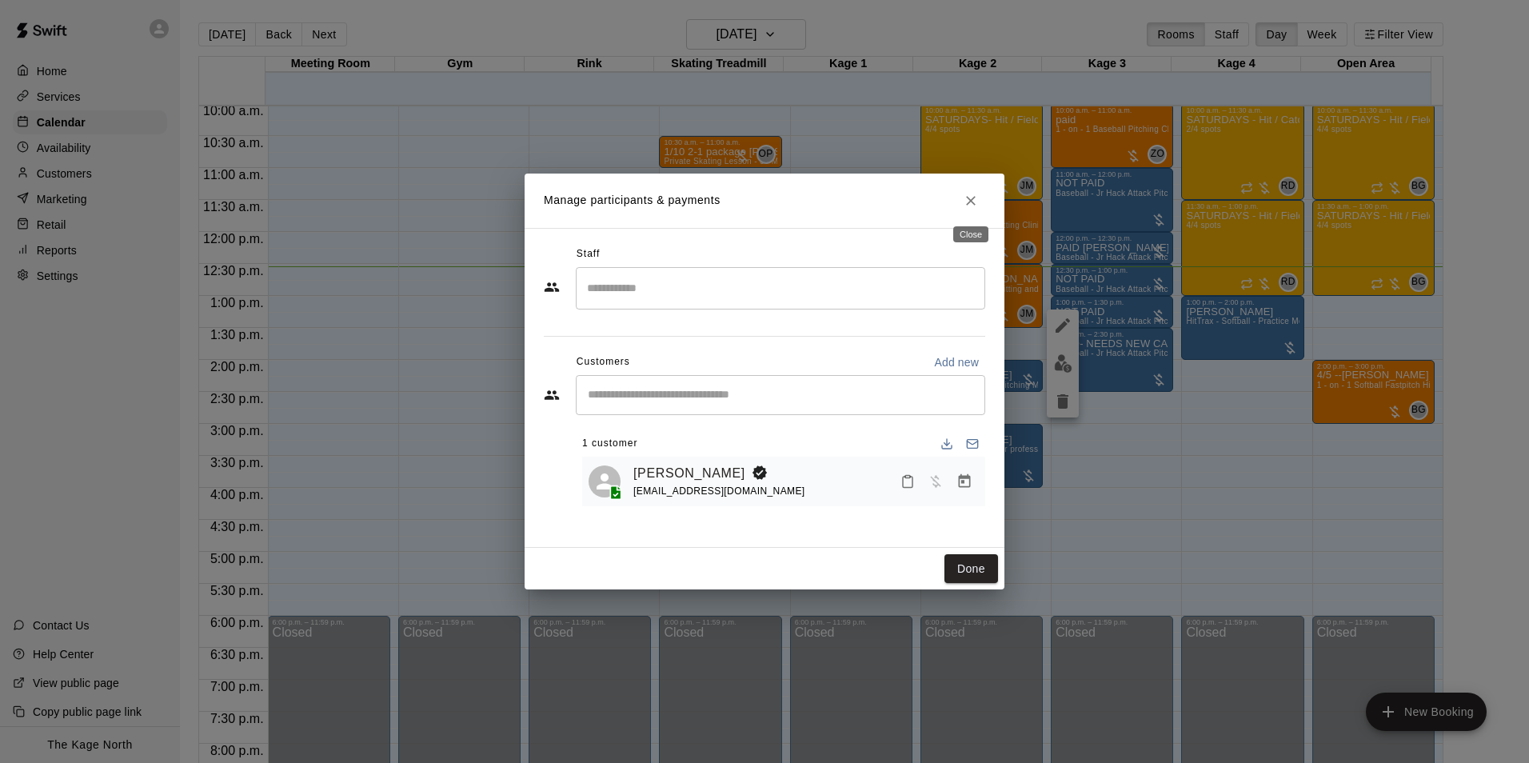
click at [967, 198] on icon "Close" at bounding box center [971, 201] width 16 height 16
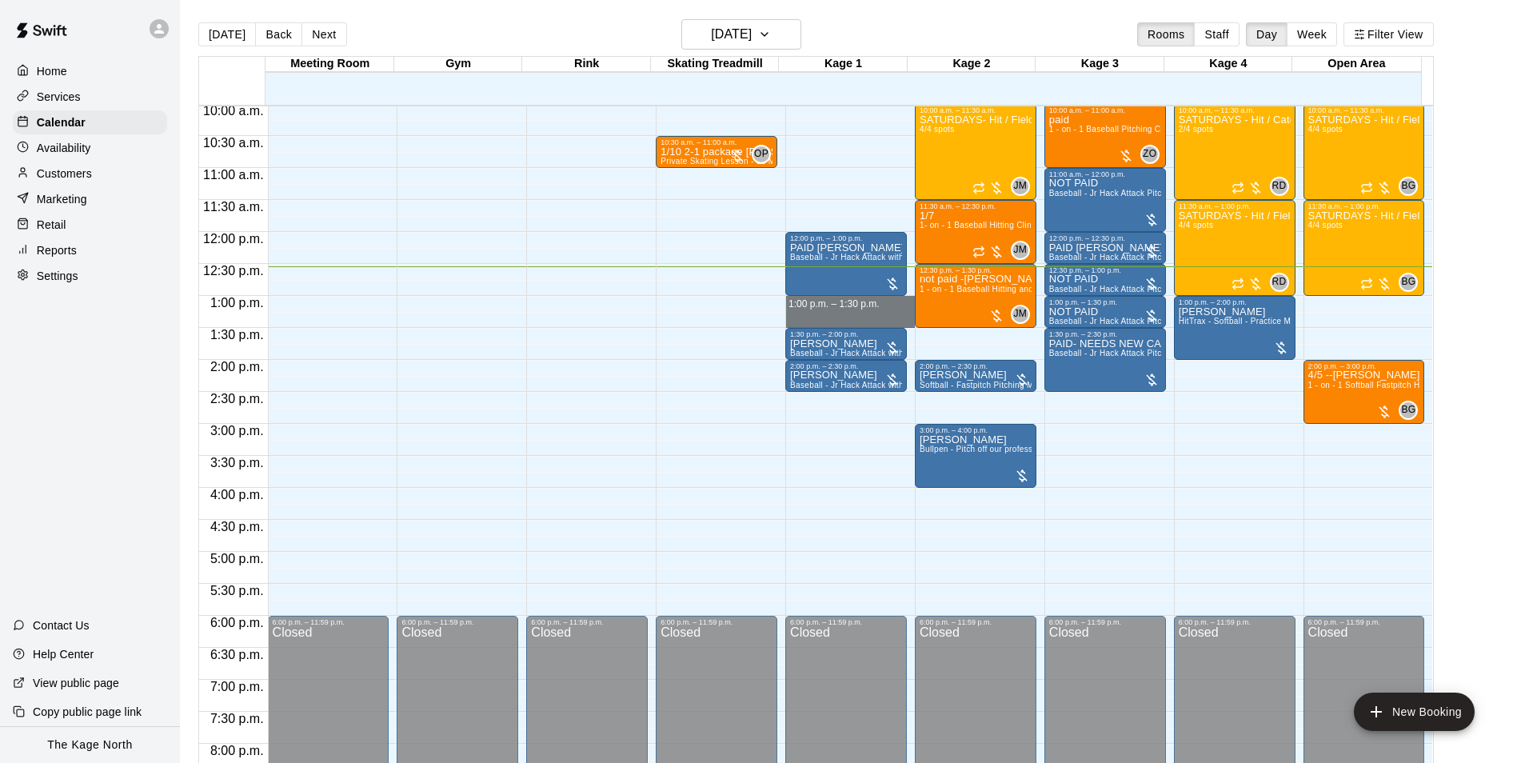
drag, startPoint x: 875, startPoint y: 298, endPoint x: 875, endPoint y: 315, distance: 17.6
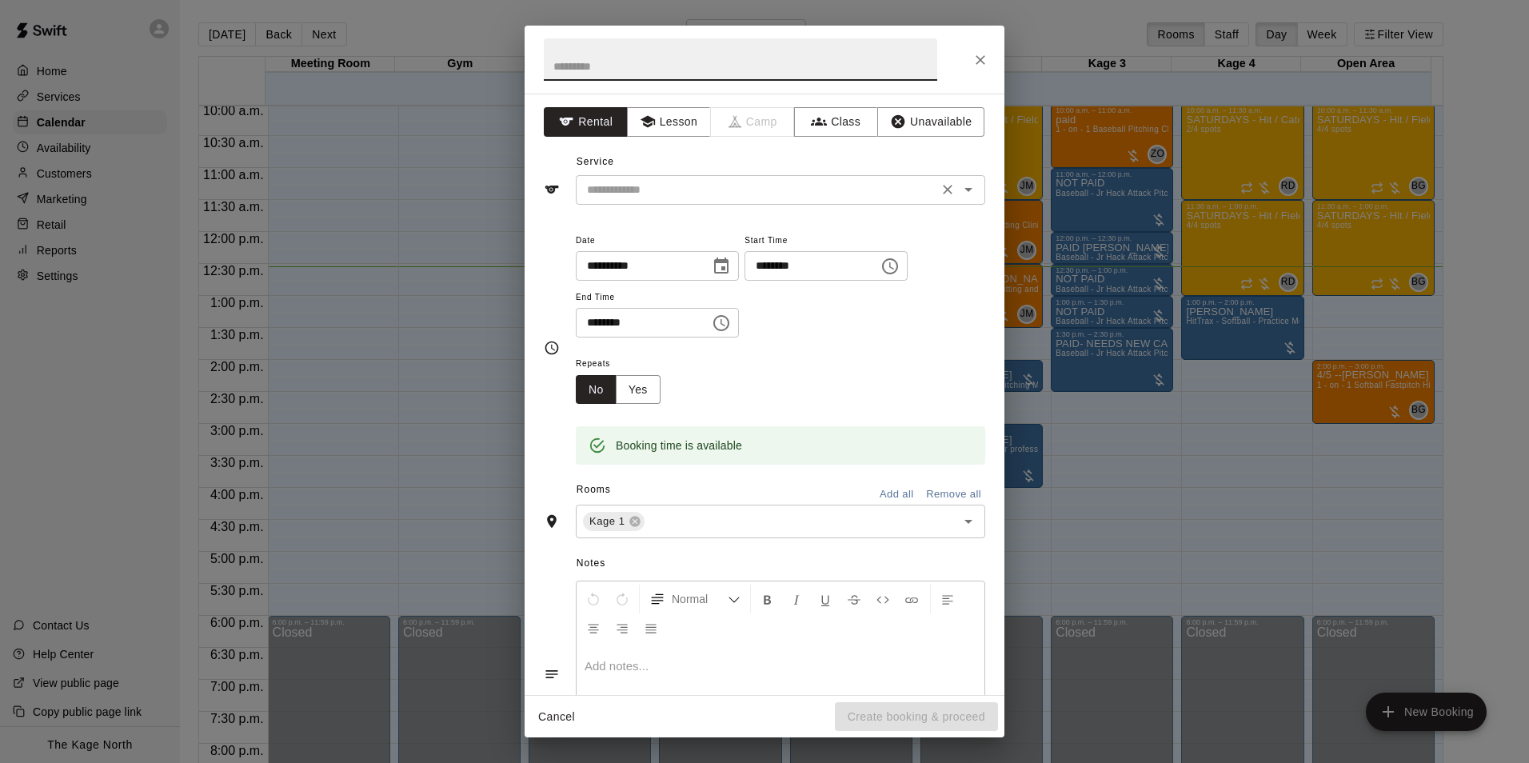
click at [787, 187] on input "text" at bounding box center [757, 190] width 353 height 20
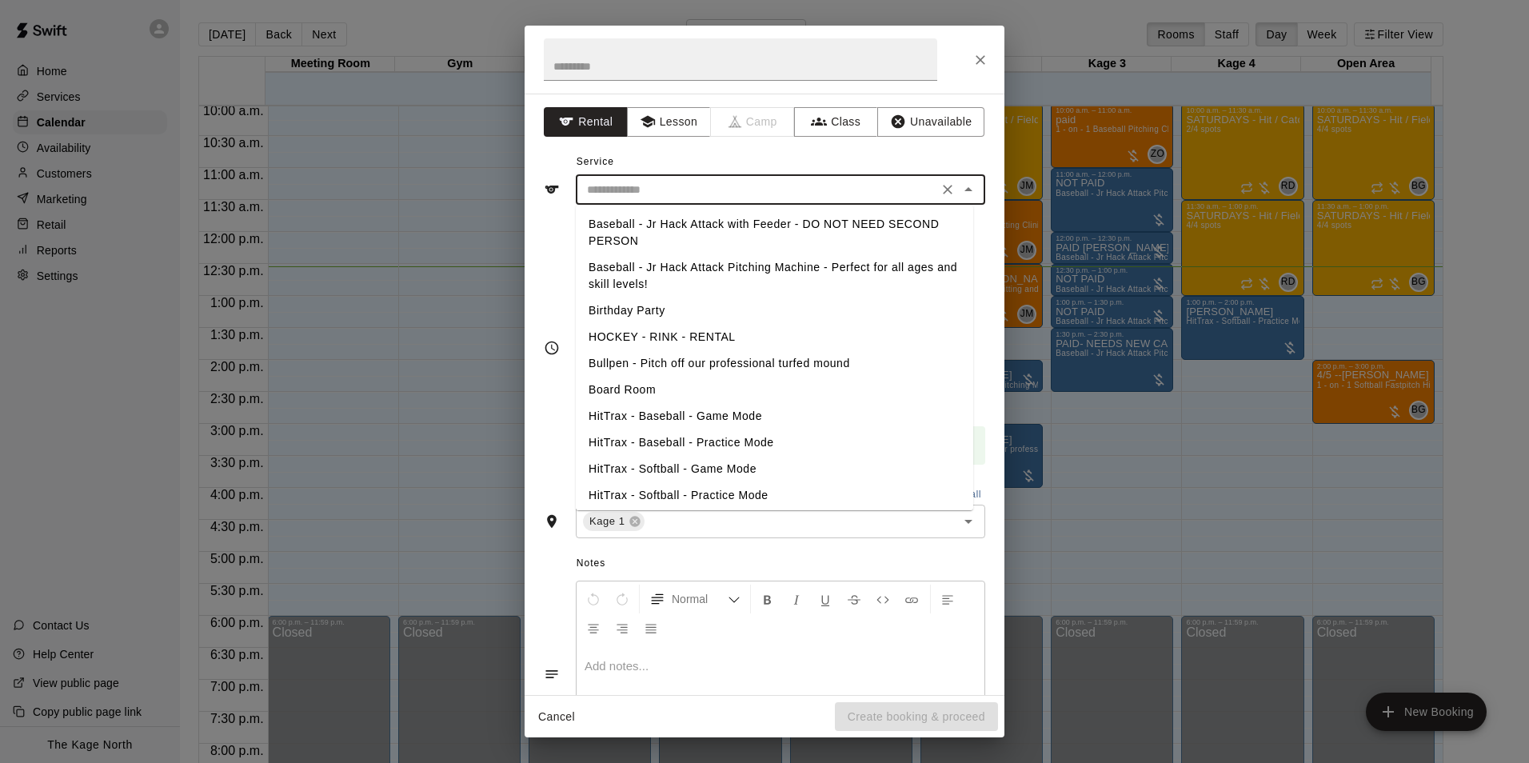
click at [977, 56] on icon "Close" at bounding box center [981, 60] width 10 height 10
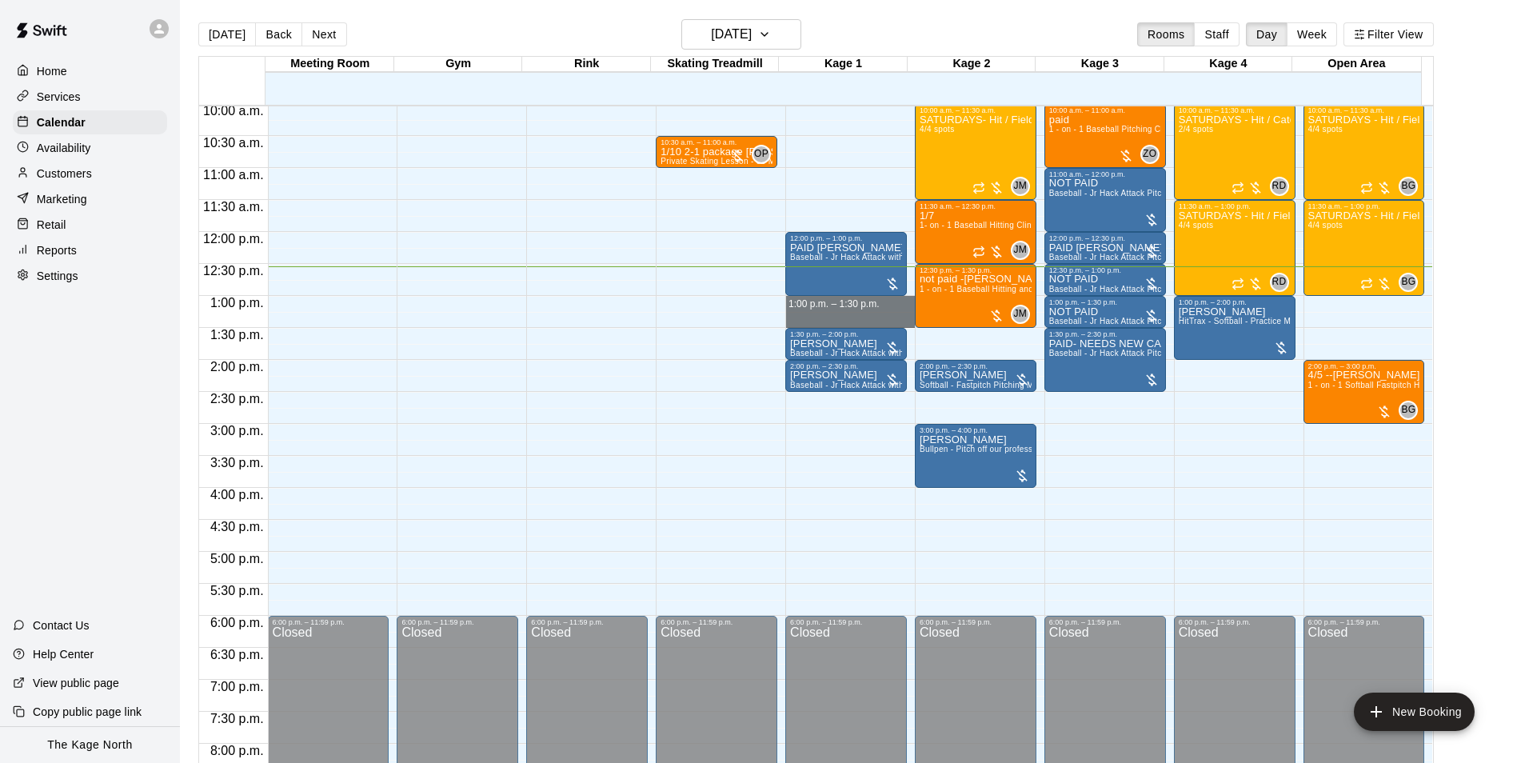
drag, startPoint x: 856, startPoint y: 300, endPoint x: 856, endPoint y: 318, distance: 18.4
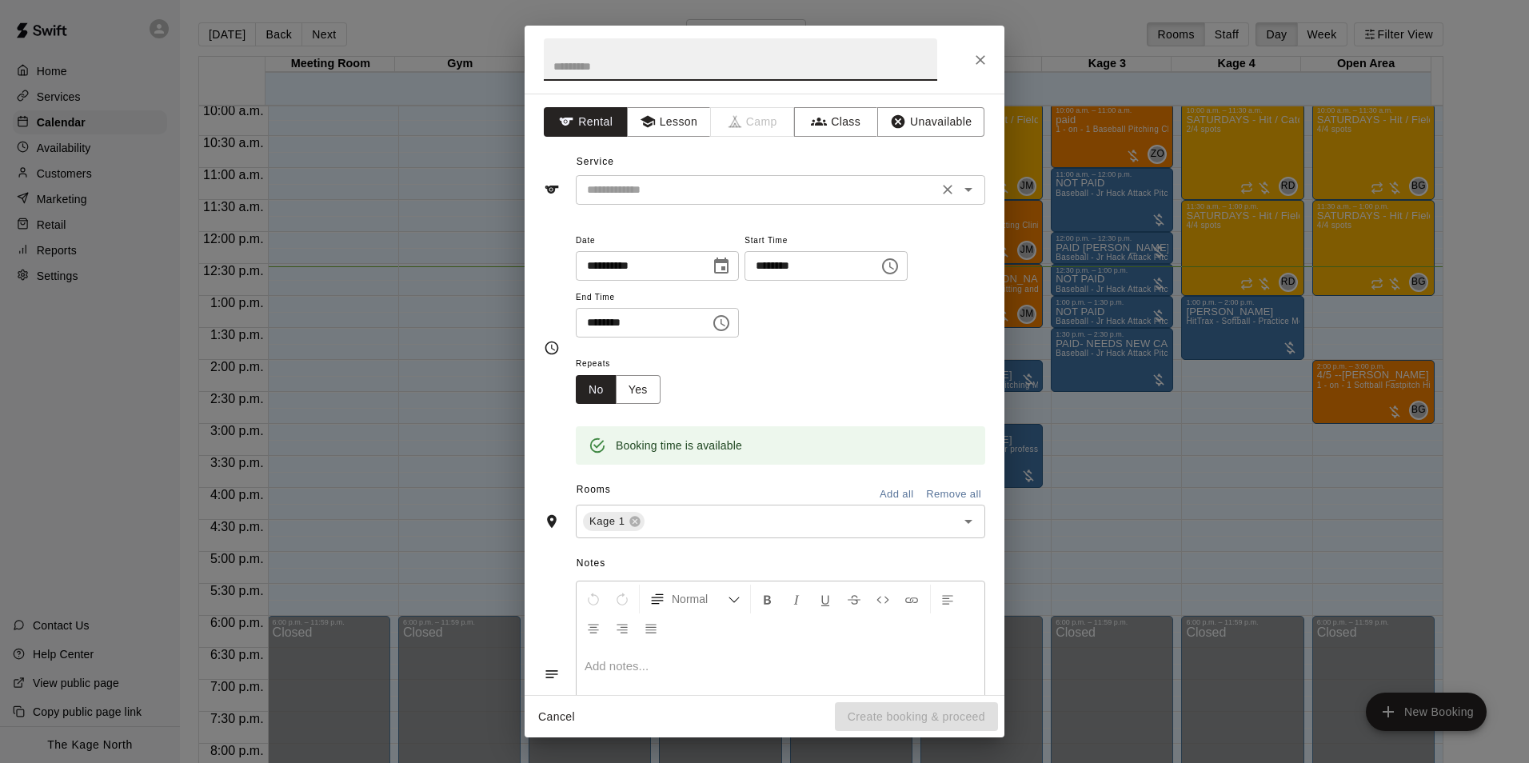
click at [918, 196] on input "text" at bounding box center [757, 190] width 353 height 20
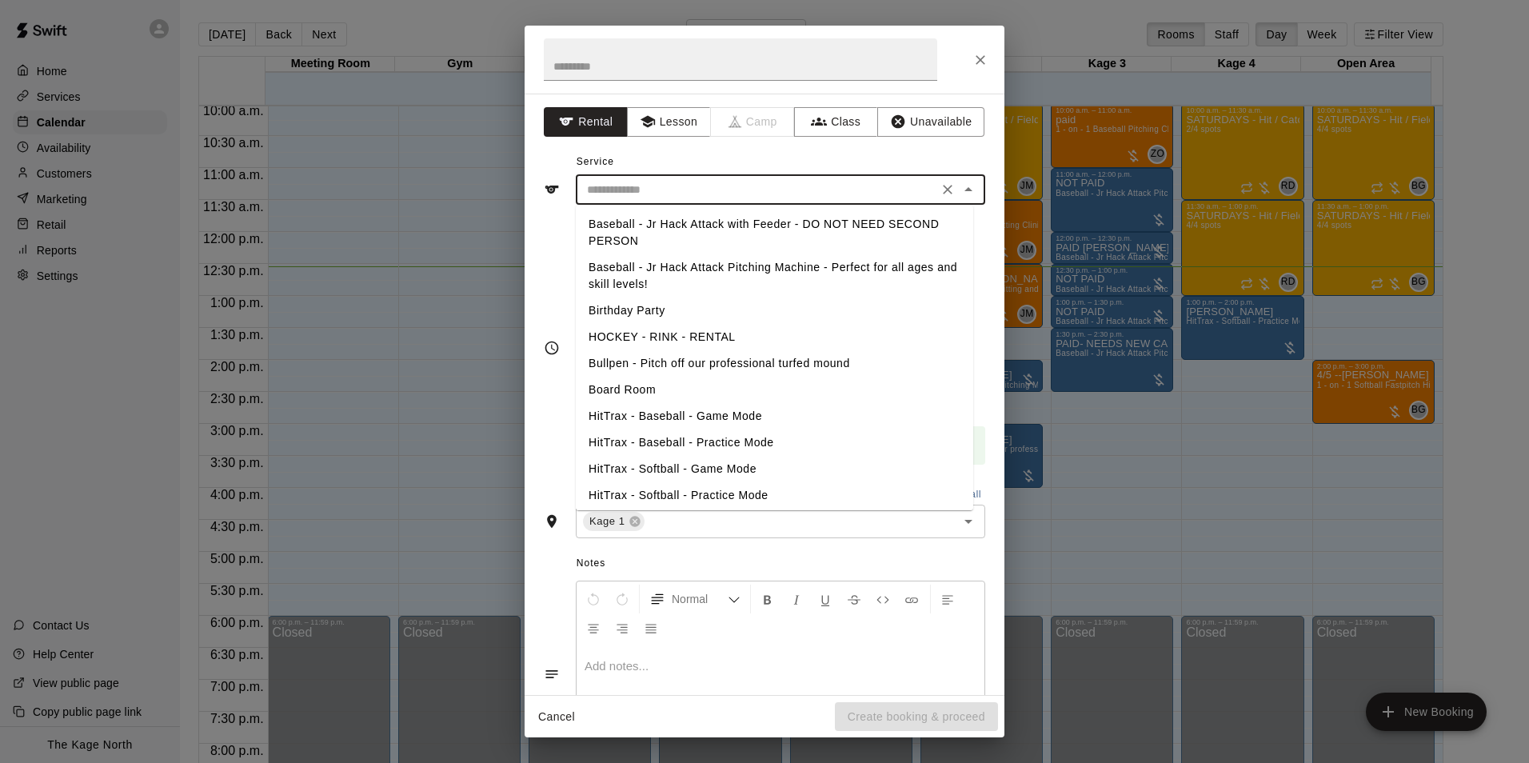
click at [749, 262] on li "Baseball - Jr Hack Attack Pitching Machine - Perfect for all ages and skill lev…" at bounding box center [775, 275] width 398 height 43
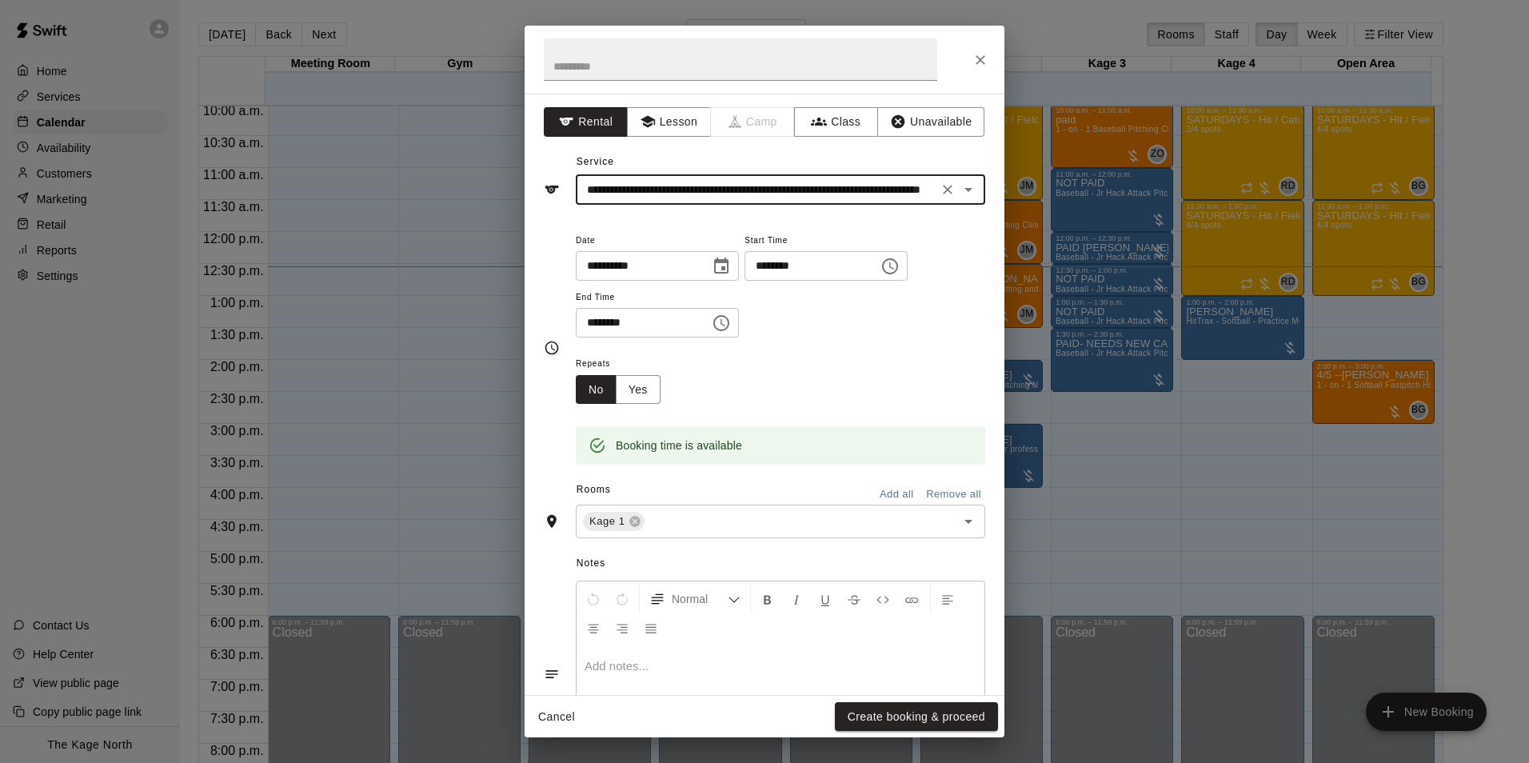
click at [964, 192] on icon "Open" at bounding box center [968, 189] width 19 height 19
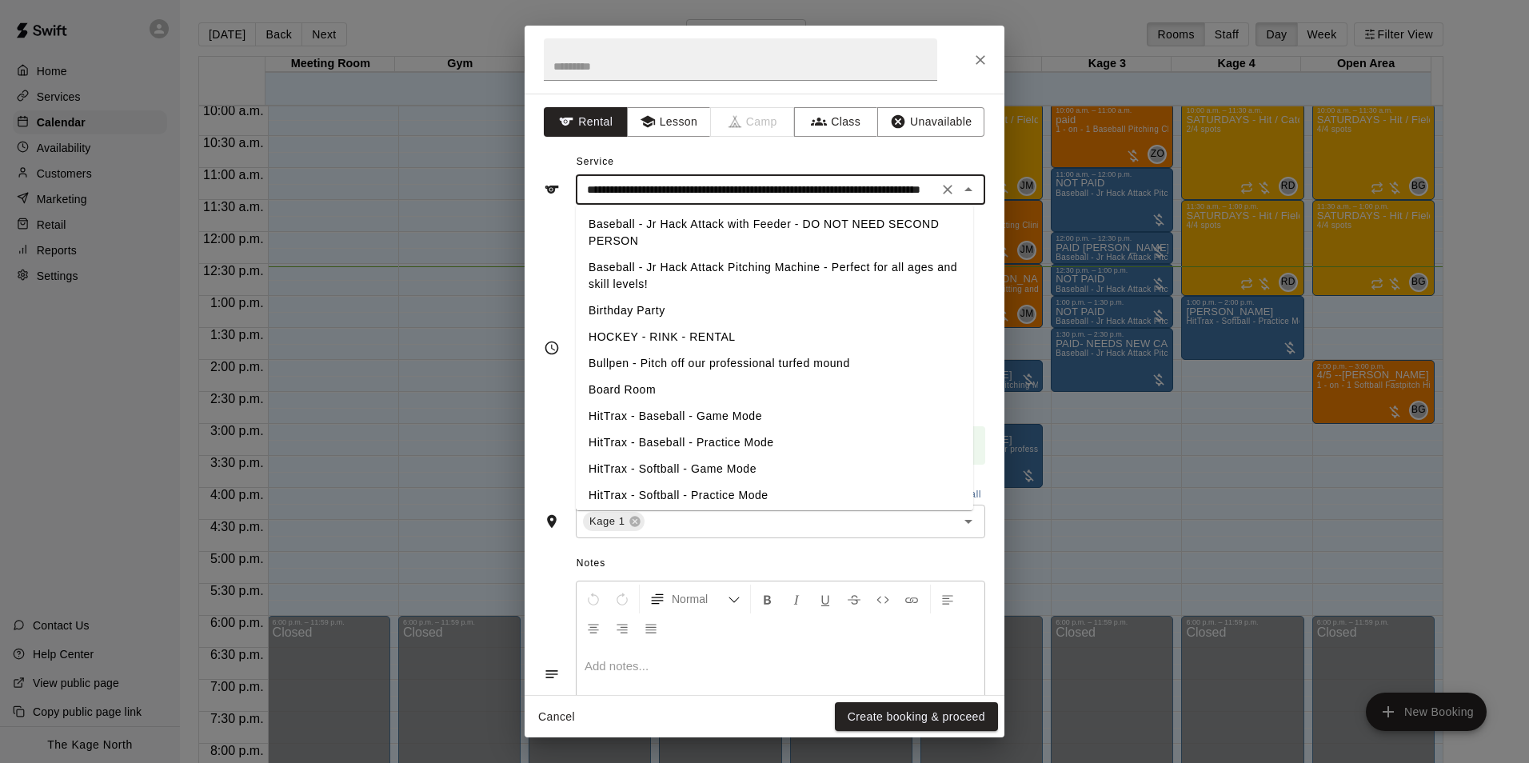
click at [785, 266] on li "Baseball - Jr Hack Attack Pitching Machine - Perfect for all ages and skill lev…" at bounding box center [775, 275] width 398 height 43
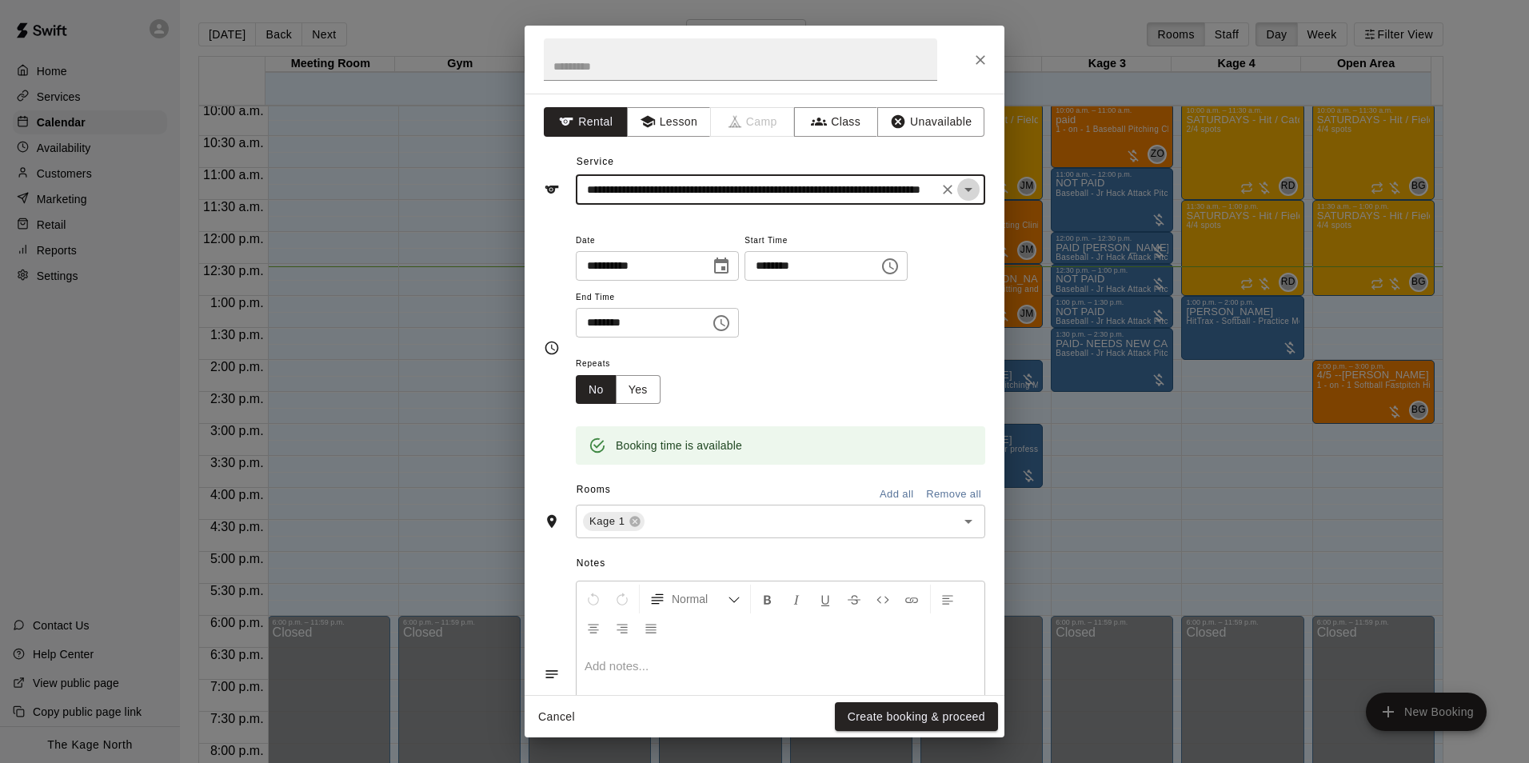
click at [959, 185] on icon "Open" at bounding box center [968, 189] width 19 height 19
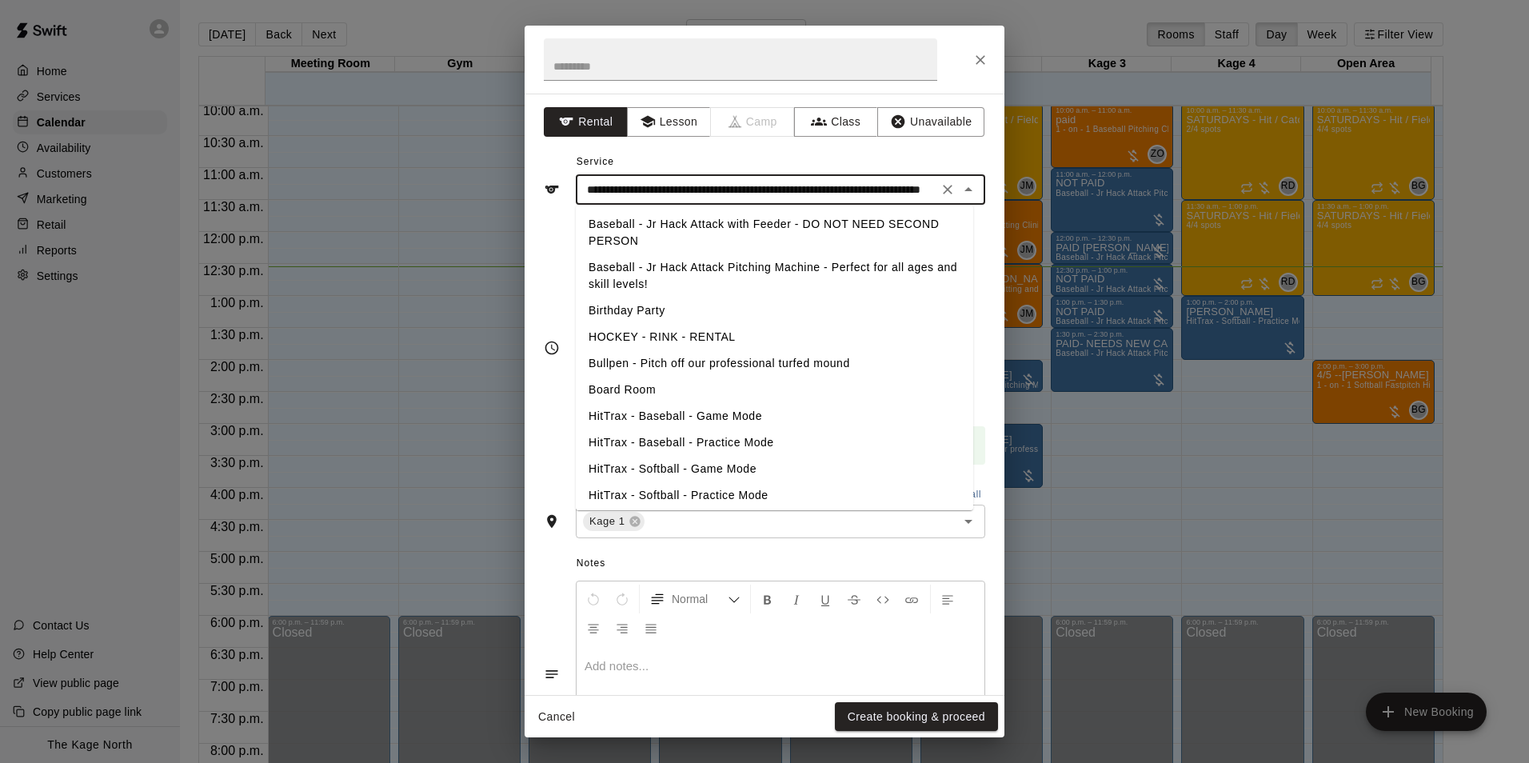
click at [771, 234] on li "Baseball - Jr Hack Attack with Feeder - DO NOT NEED SECOND PERSON" at bounding box center [775, 232] width 398 height 43
type input "**********"
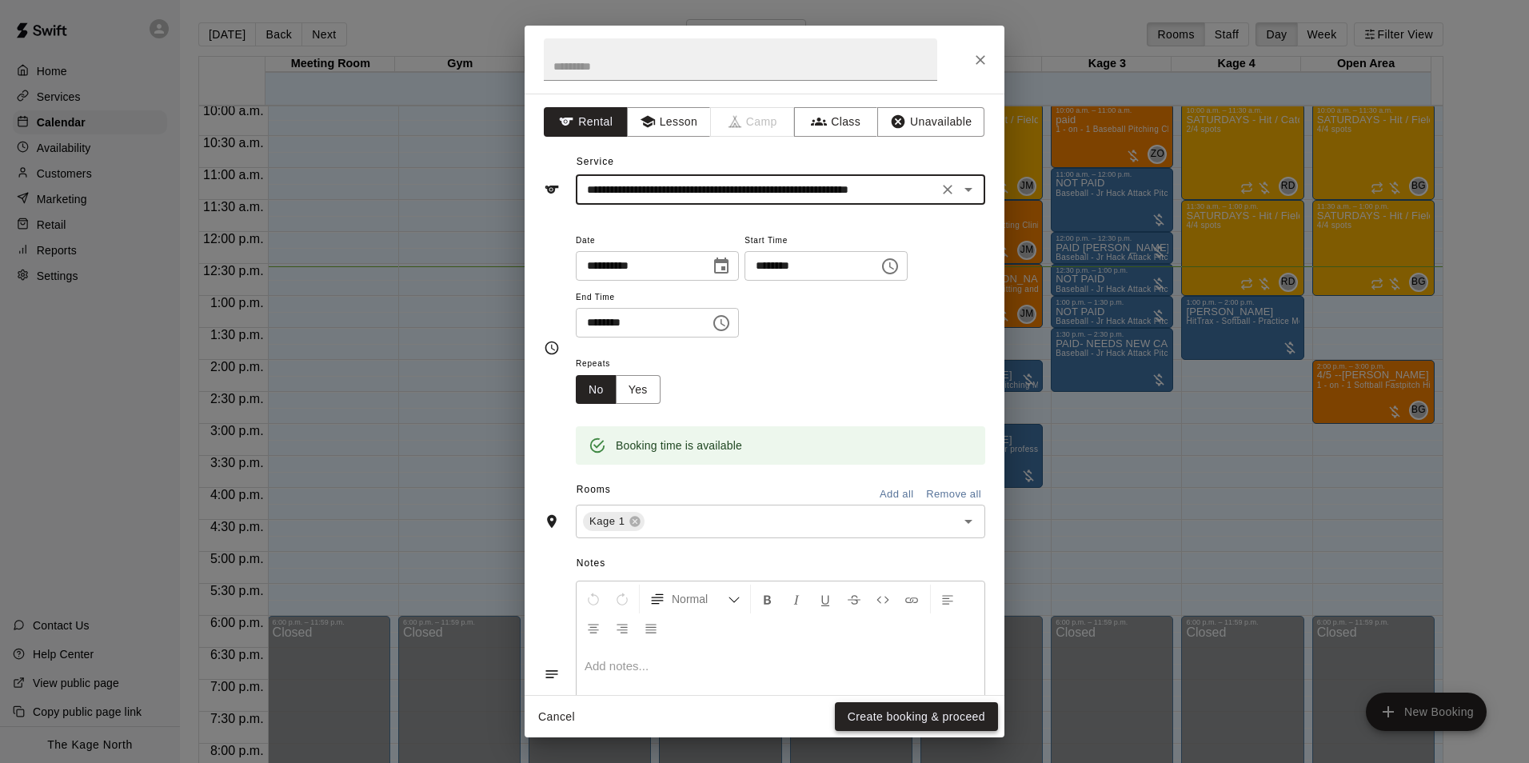
click at [929, 714] on button "Create booking & proceed" at bounding box center [916, 717] width 163 height 30
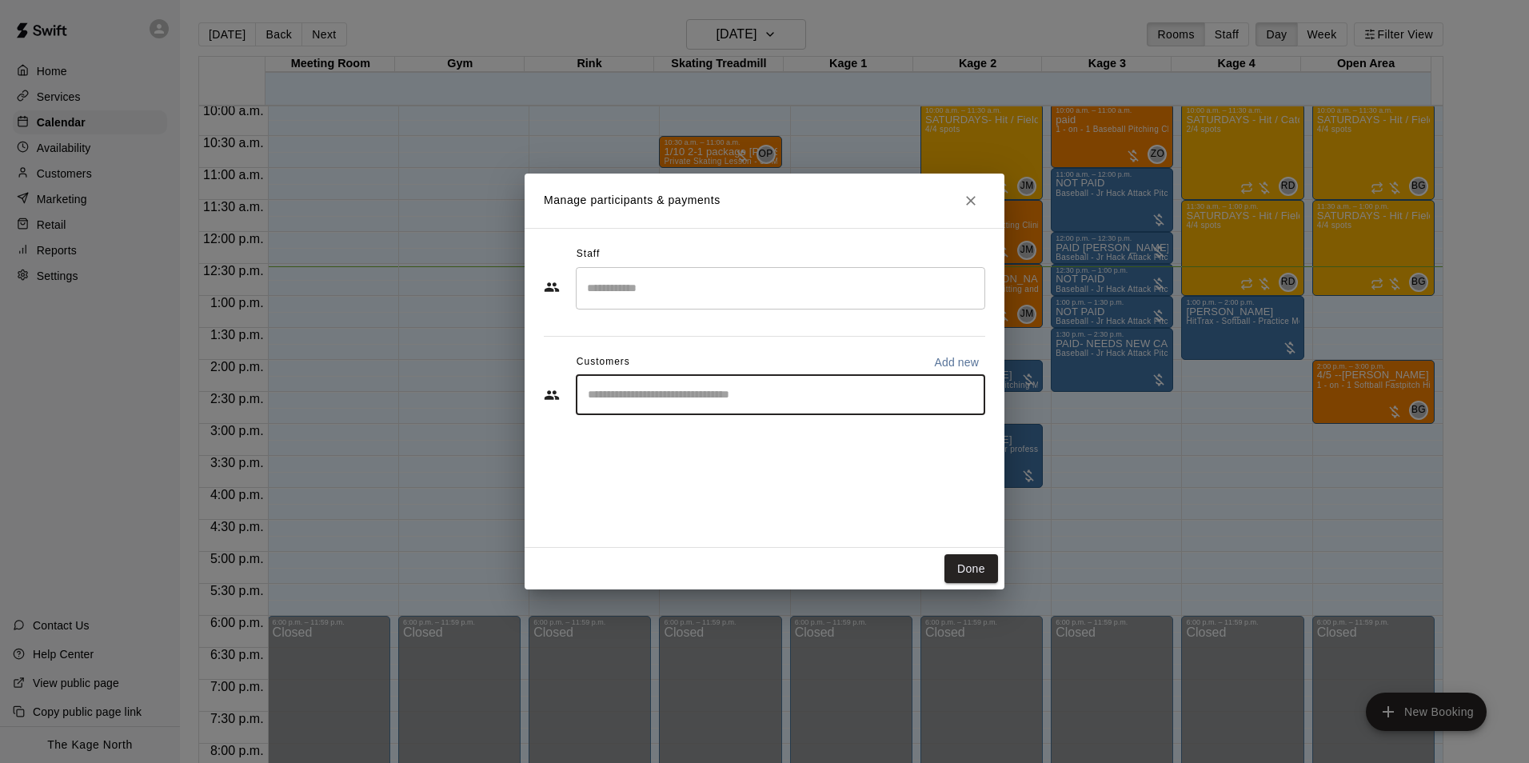
click at [677, 393] on input "Start typing to search customers..." at bounding box center [780, 395] width 395 height 16
type input "*"
type input "*****"
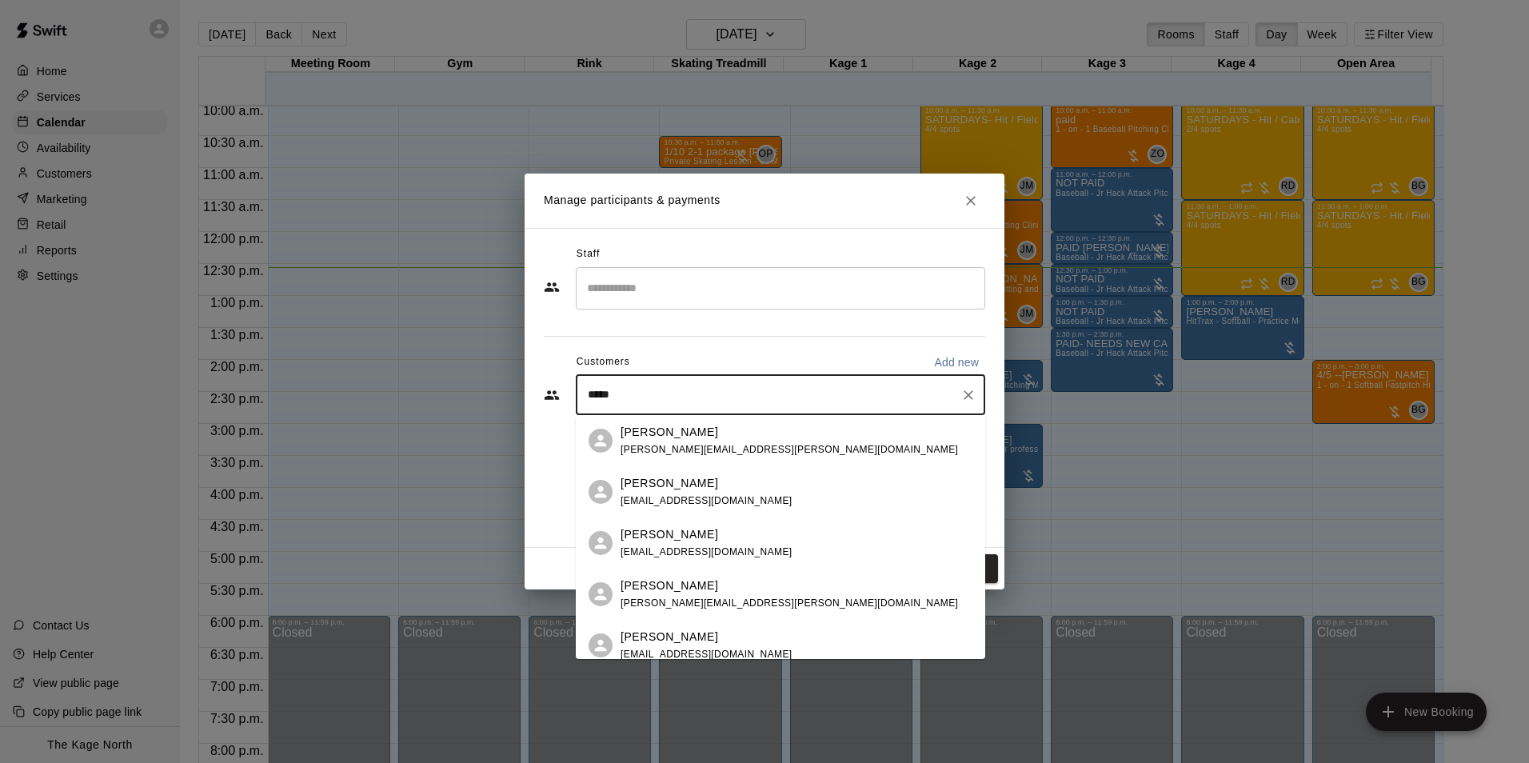
click at [714, 536] on div "Salinger Perry kbeth@me.com" at bounding box center [797, 543] width 352 height 34
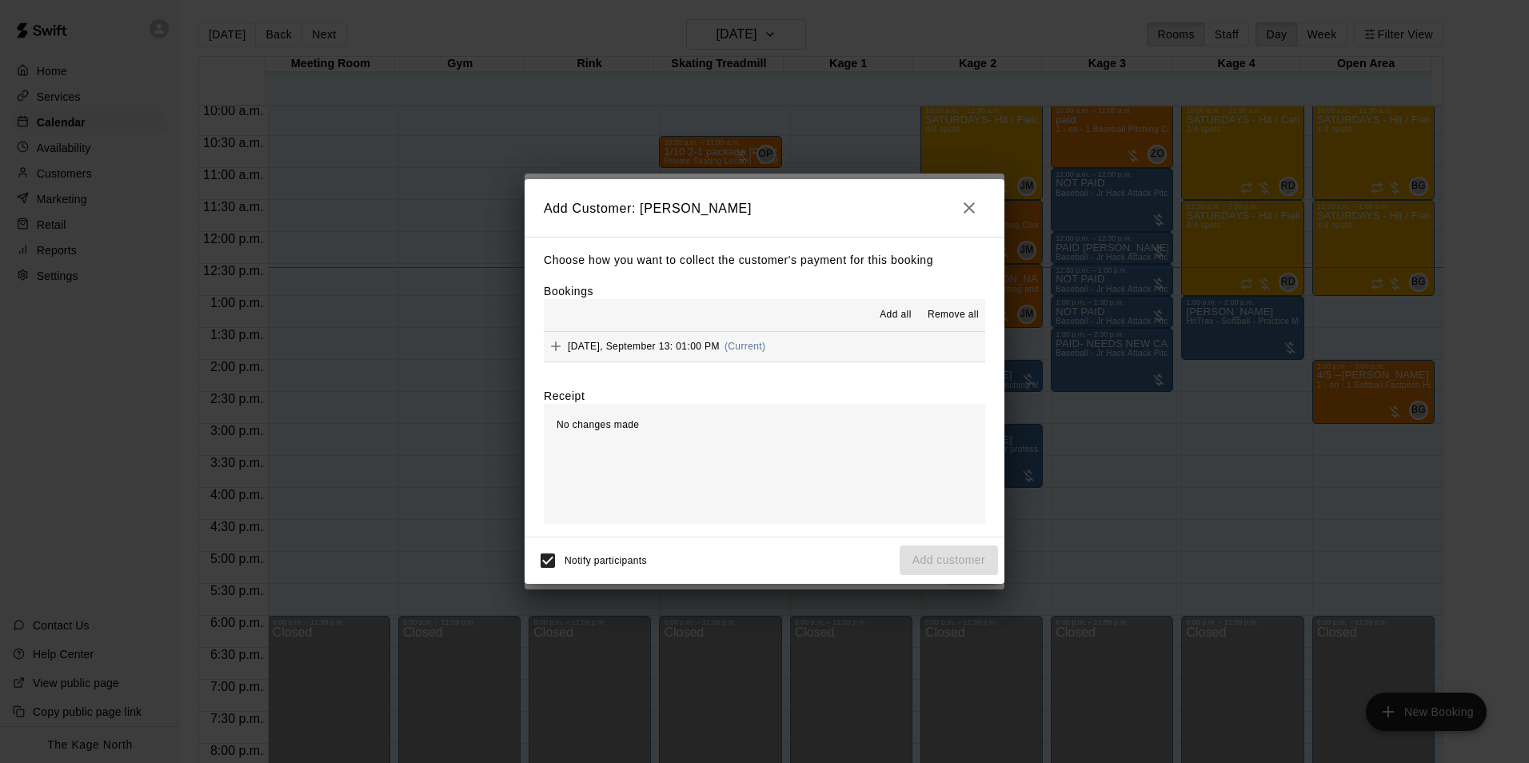
click at [902, 311] on span "Add all" at bounding box center [896, 315] width 32 height 16
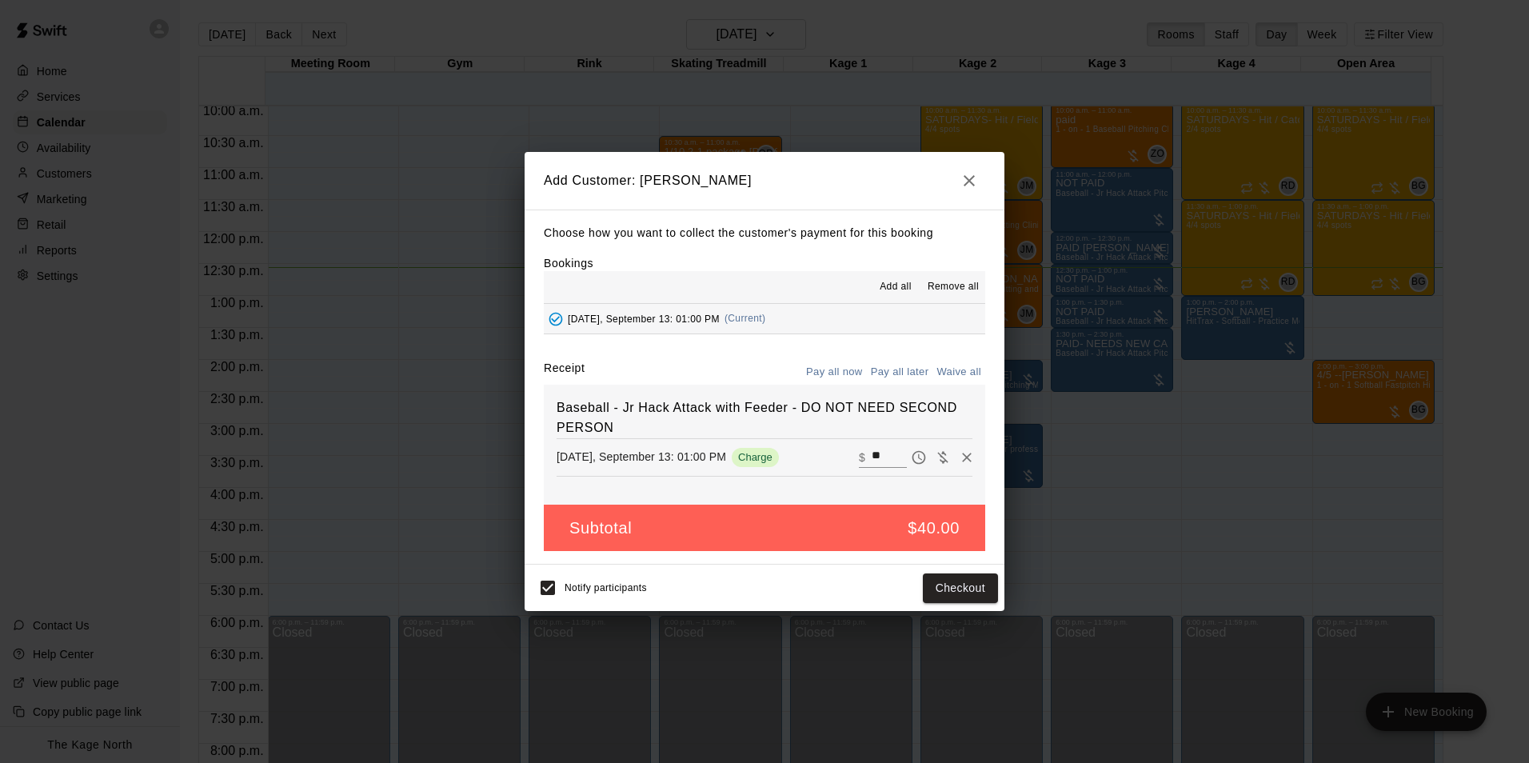
click at [907, 372] on button "Pay all later" at bounding box center [900, 372] width 66 height 25
click at [943, 587] on button "Add customer" at bounding box center [949, 589] width 98 height 30
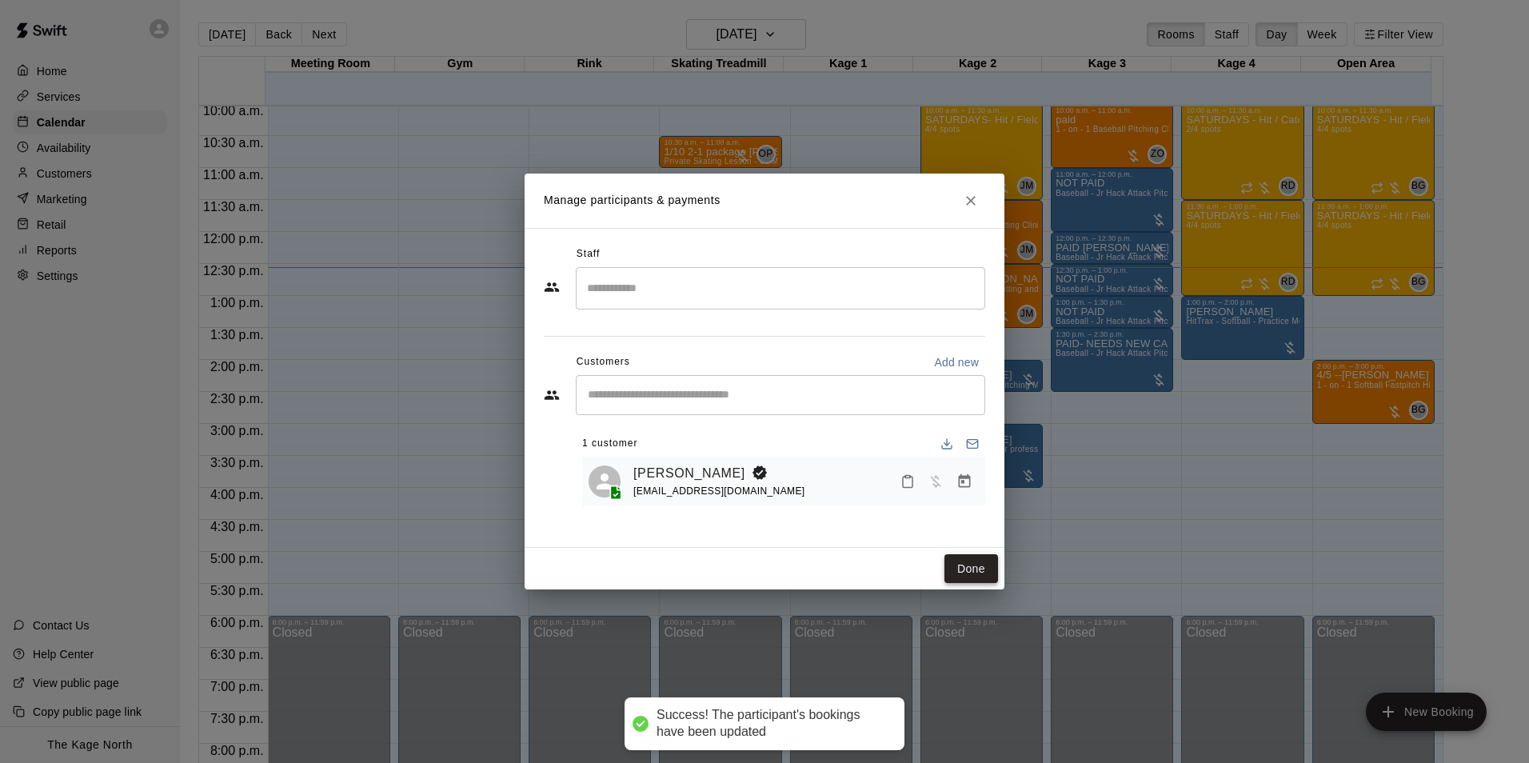
click at [983, 570] on button "Done" at bounding box center [972, 569] width 54 height 30
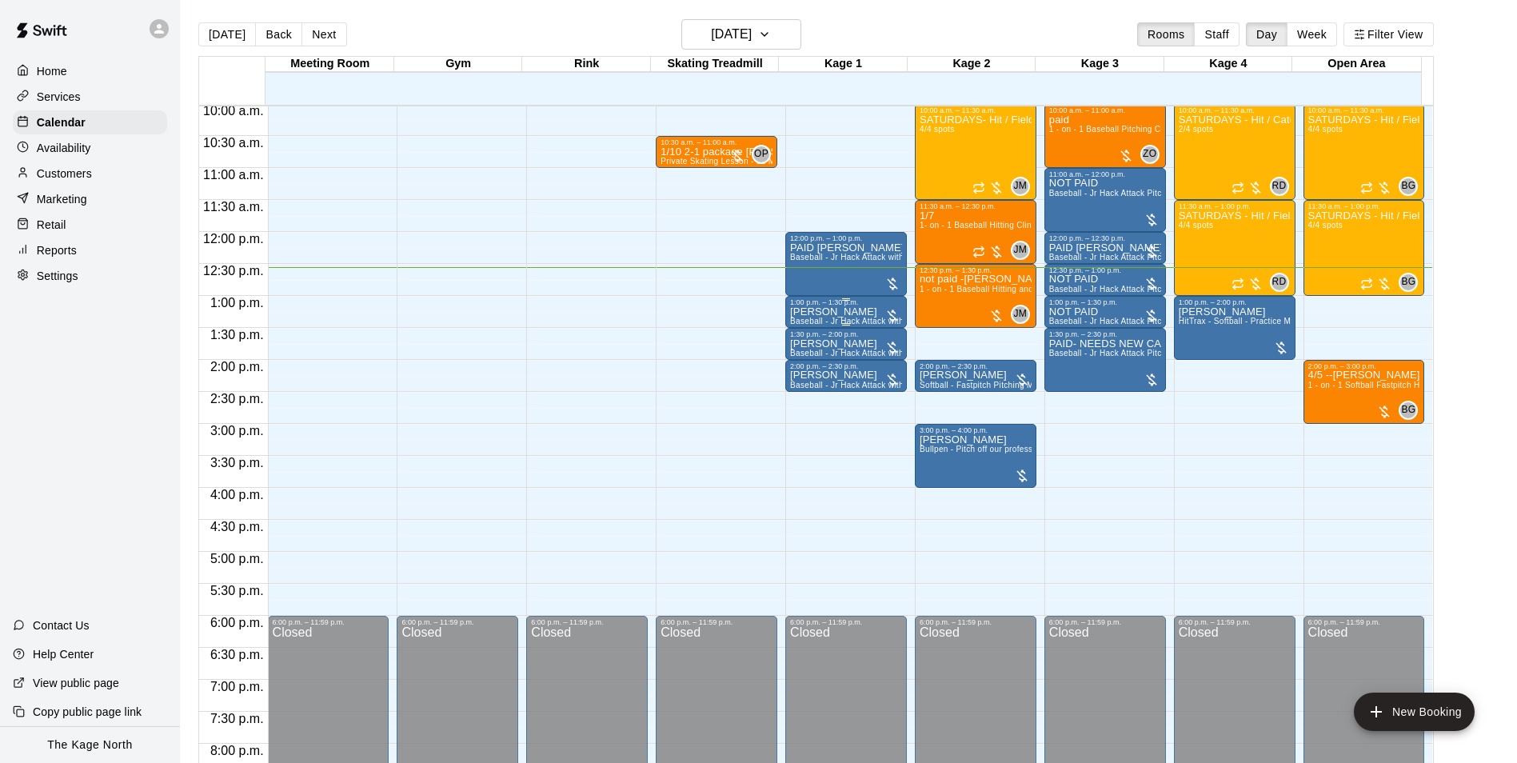
click at [834, 312] on p "Salinger Perry" at bounding box center [846, 312] width 112 height 0
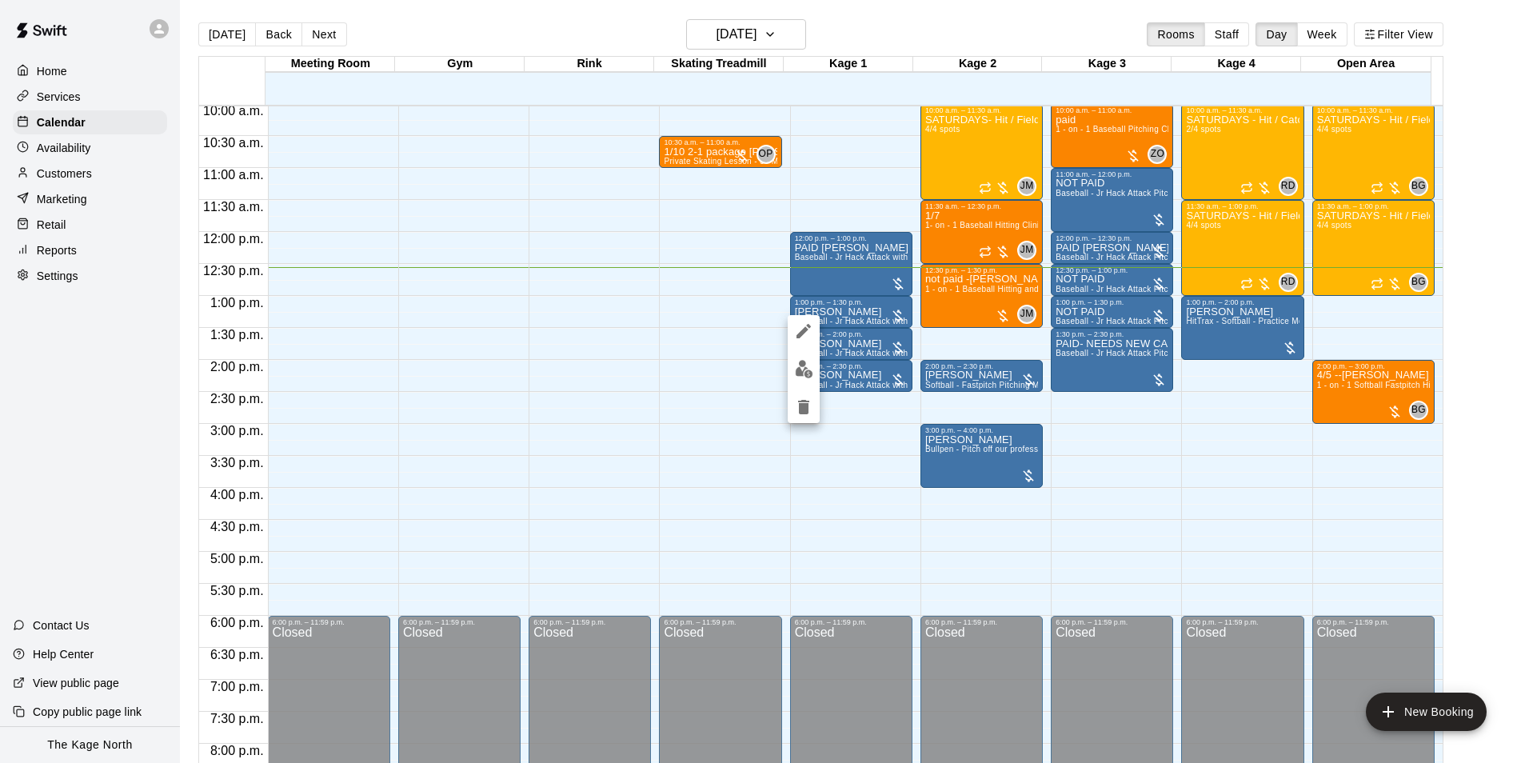
click at [805, 331] on icon "edit" at bounding box center [804, 331] width 14 height 14
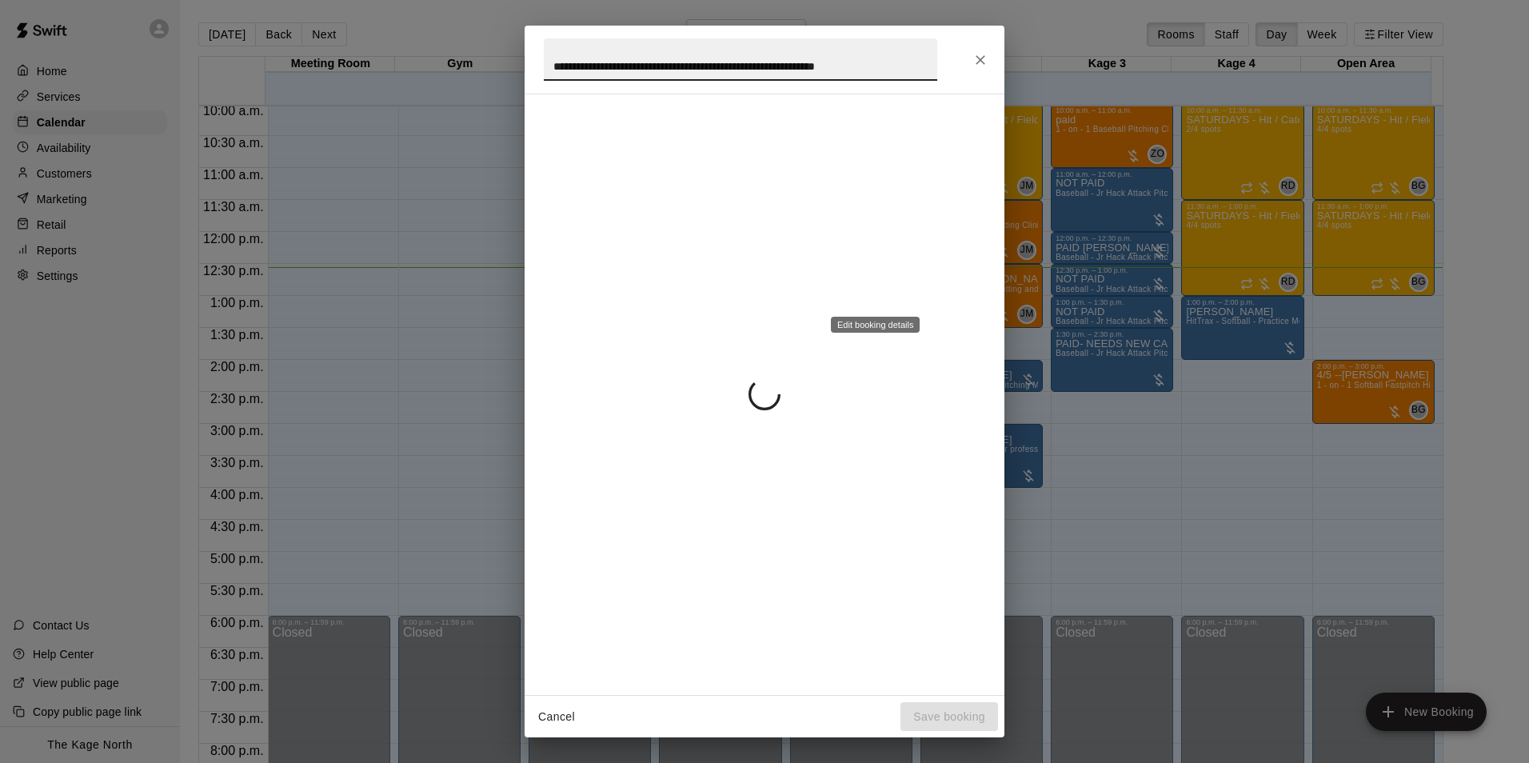
scroll to position [0, 10]
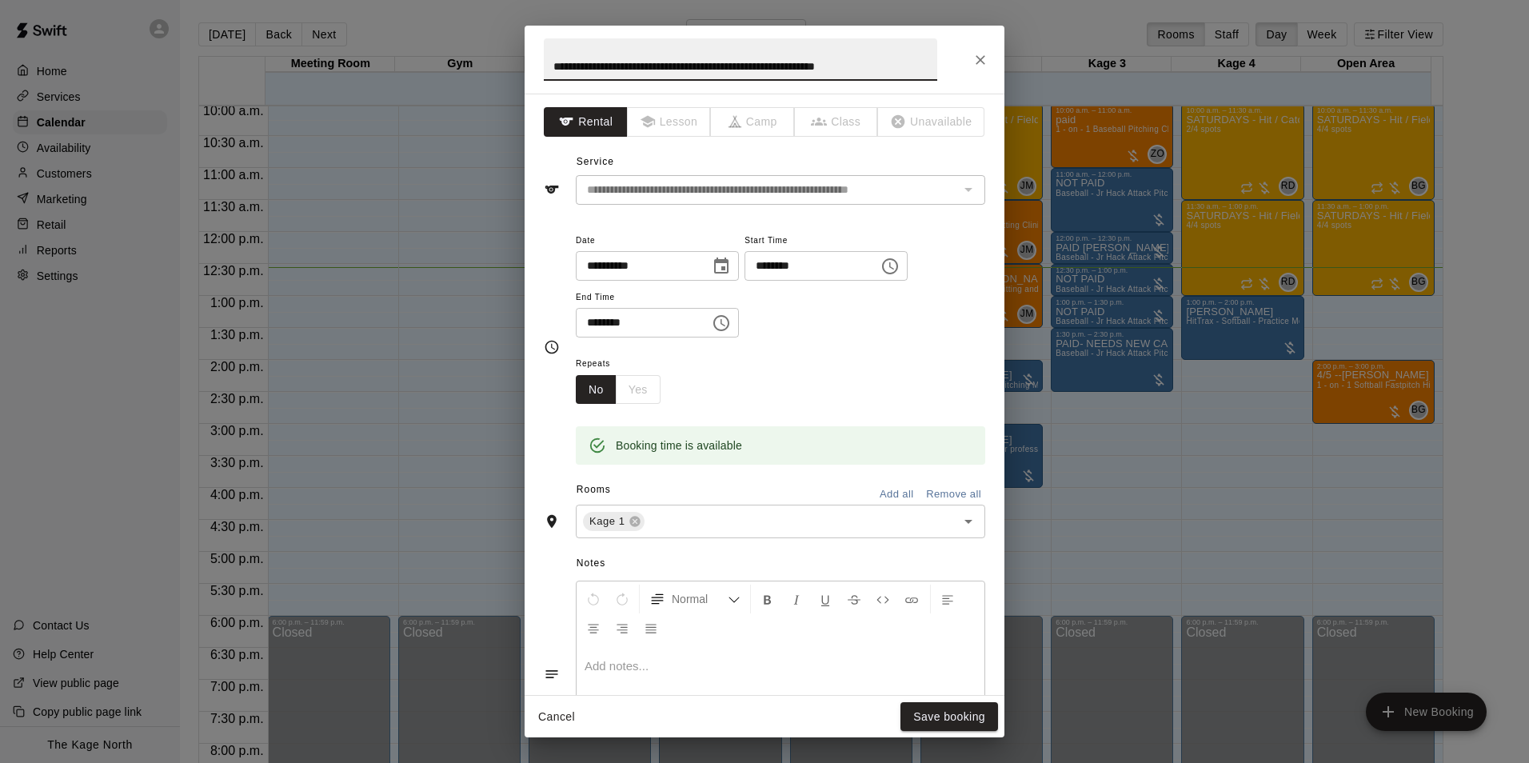
drag, startPoint x: 930, startPoint y: 59, endPoint x: 347, endPoint y: 20, distance: 584.5
click at [351, 22] on div "**********" at bounding box center [764, 381] width 1529 height 763
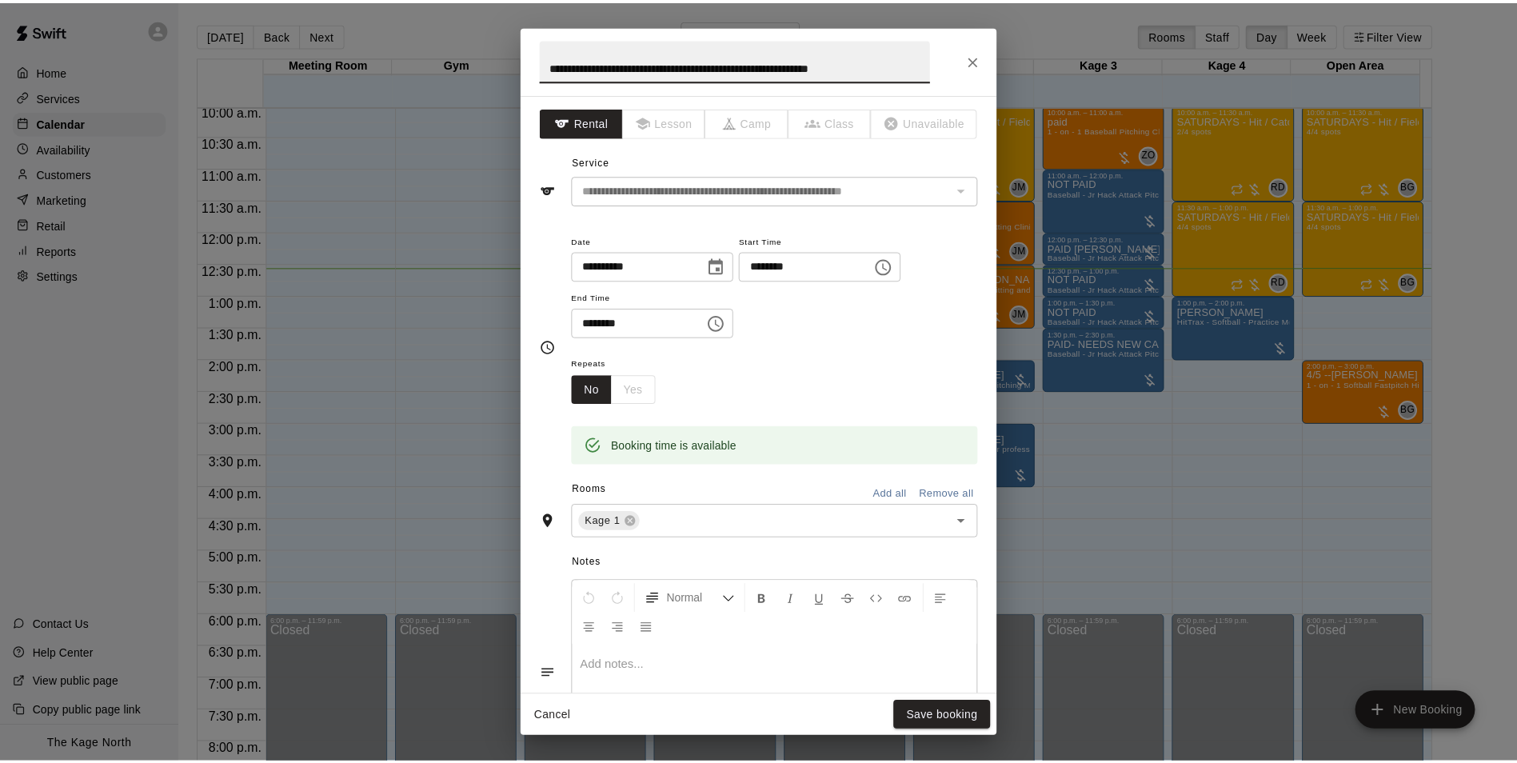
scroll to position [0, 0]
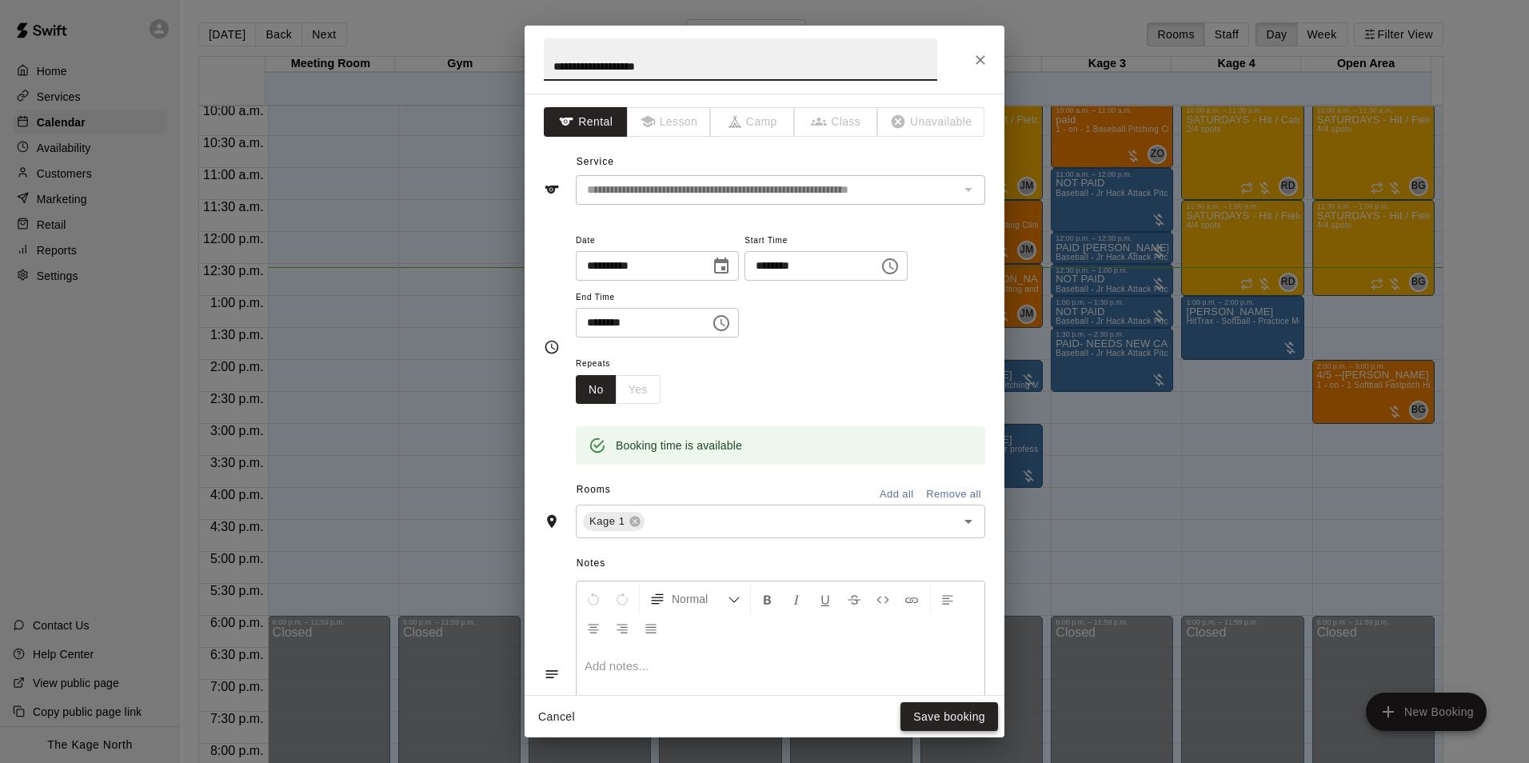
type input "**********"
click at [957, 714] on button "Save booking" at bounding box center [950, 717] width 98 height 30
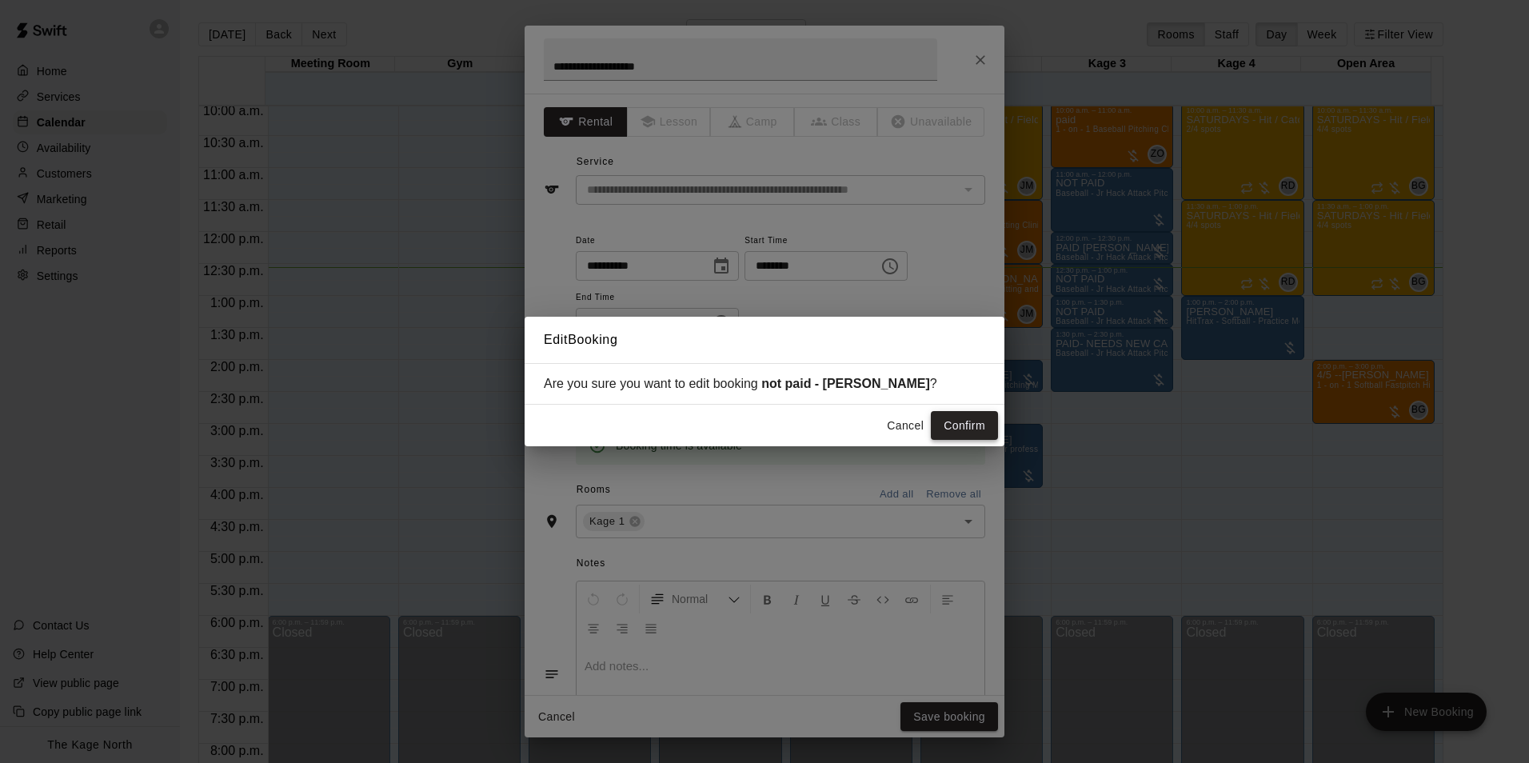
click at [968, 418] on button "Confirm" at bounding box center [964, 426] width 67 height 30
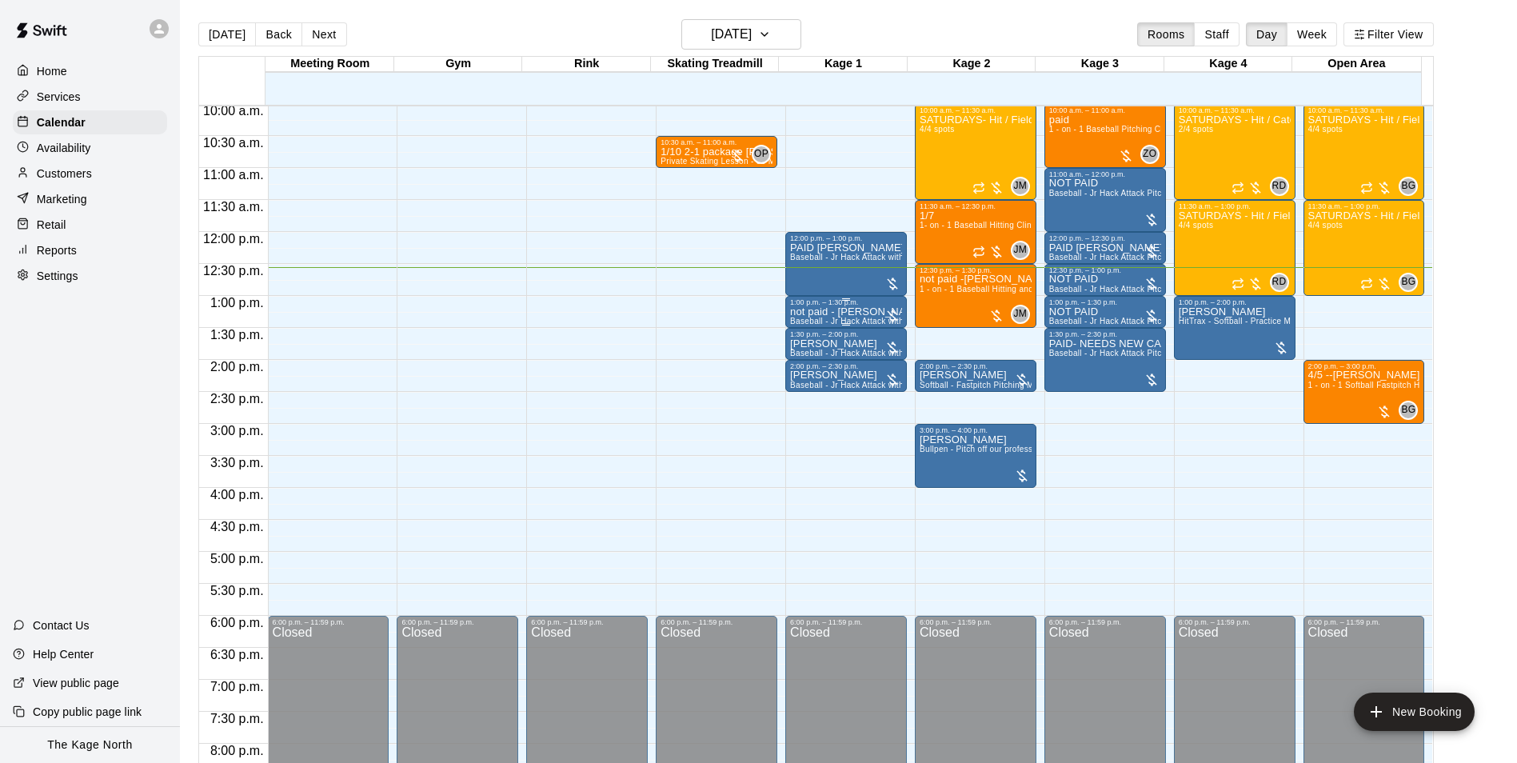
click at [844, 320] on span "Baseball - Jr Hack Attack with Feeder - DO NOT NEED SECOND PERSON" at bounding box center [933, 321] width 286 height 9
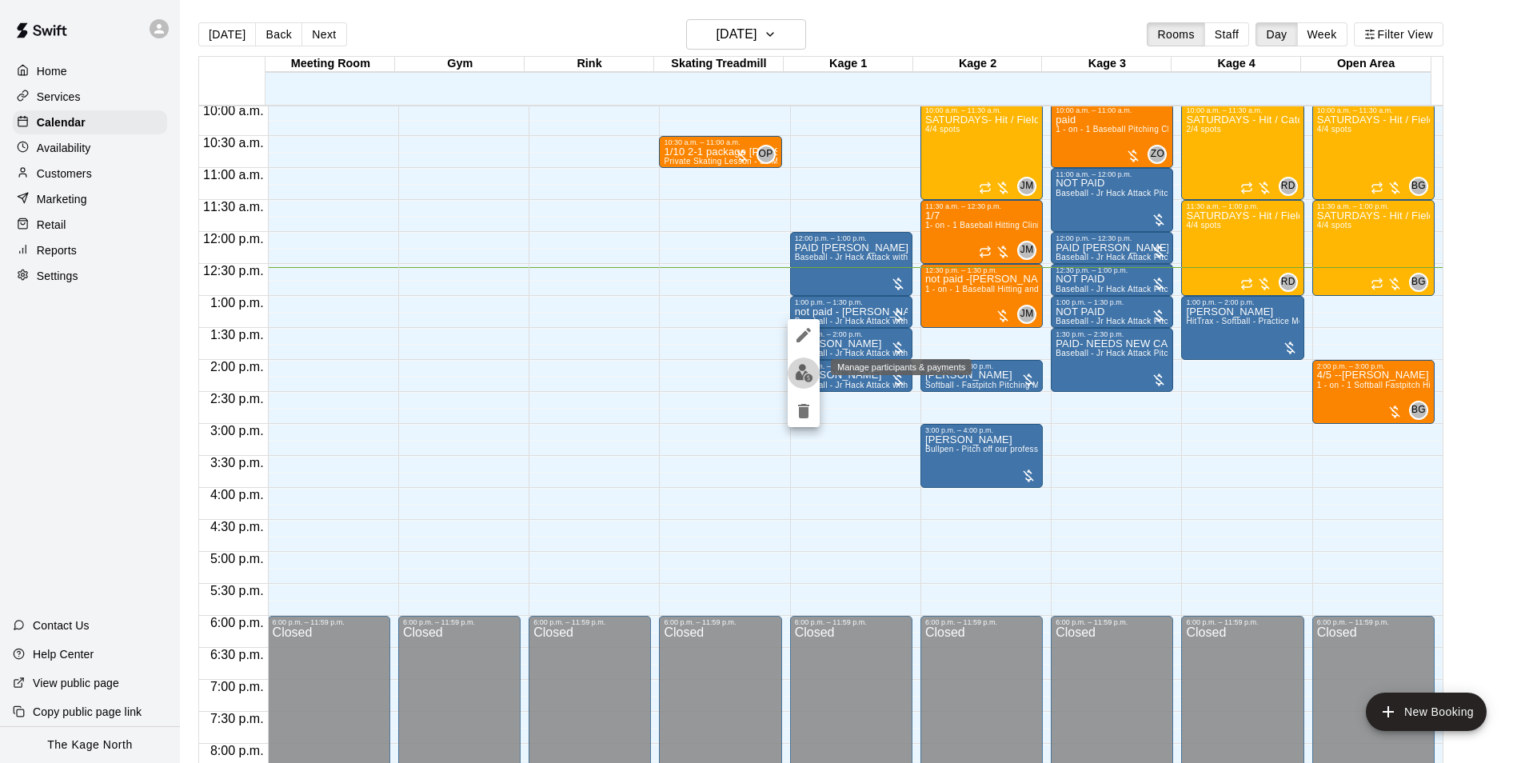
click at [789, 375] on button "edit" at bounding box center [804, 373] width 32 height 31
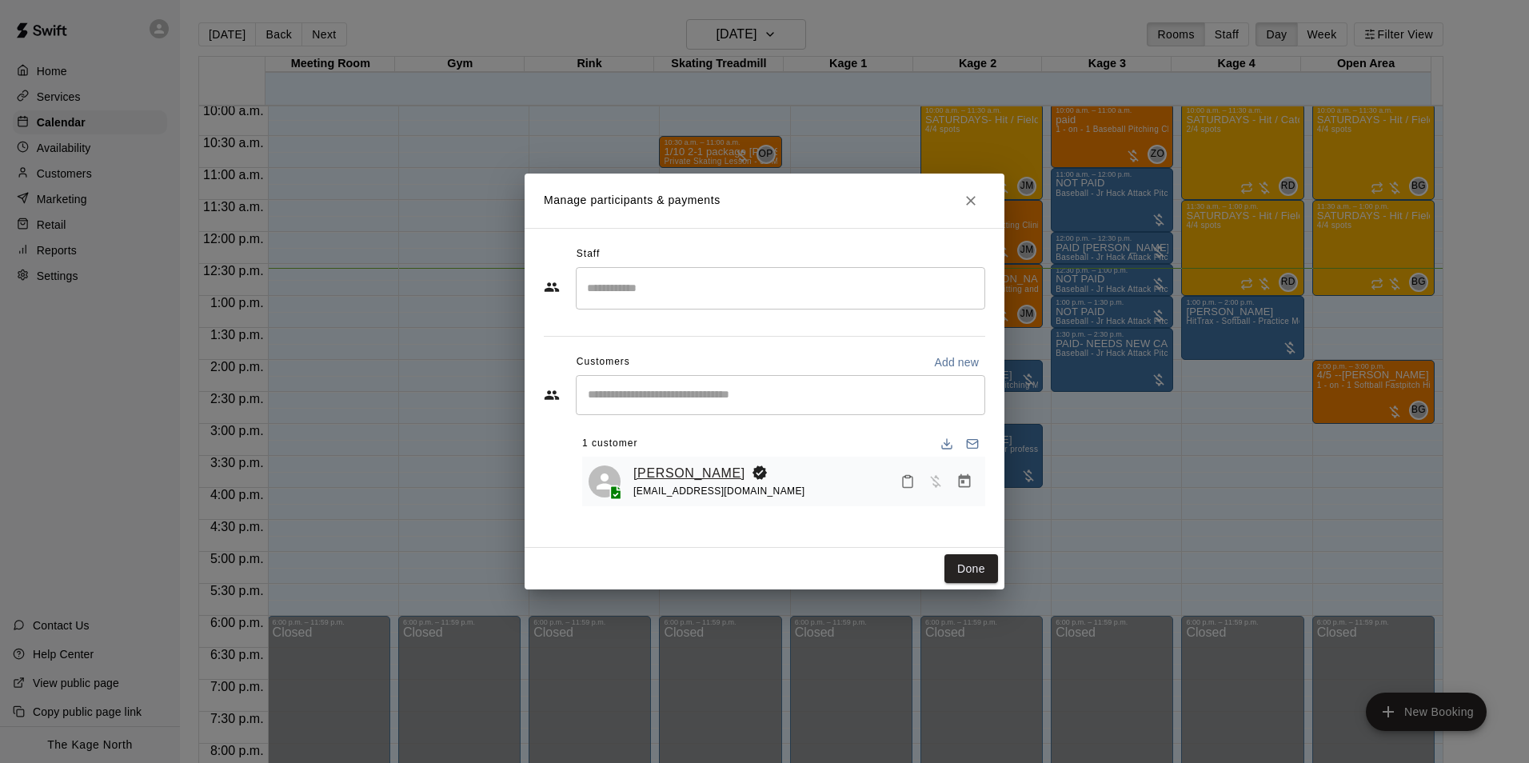
click at [676, 466] on link "Salinger Perry" at bounding box center [690, 473] width 112 height 21
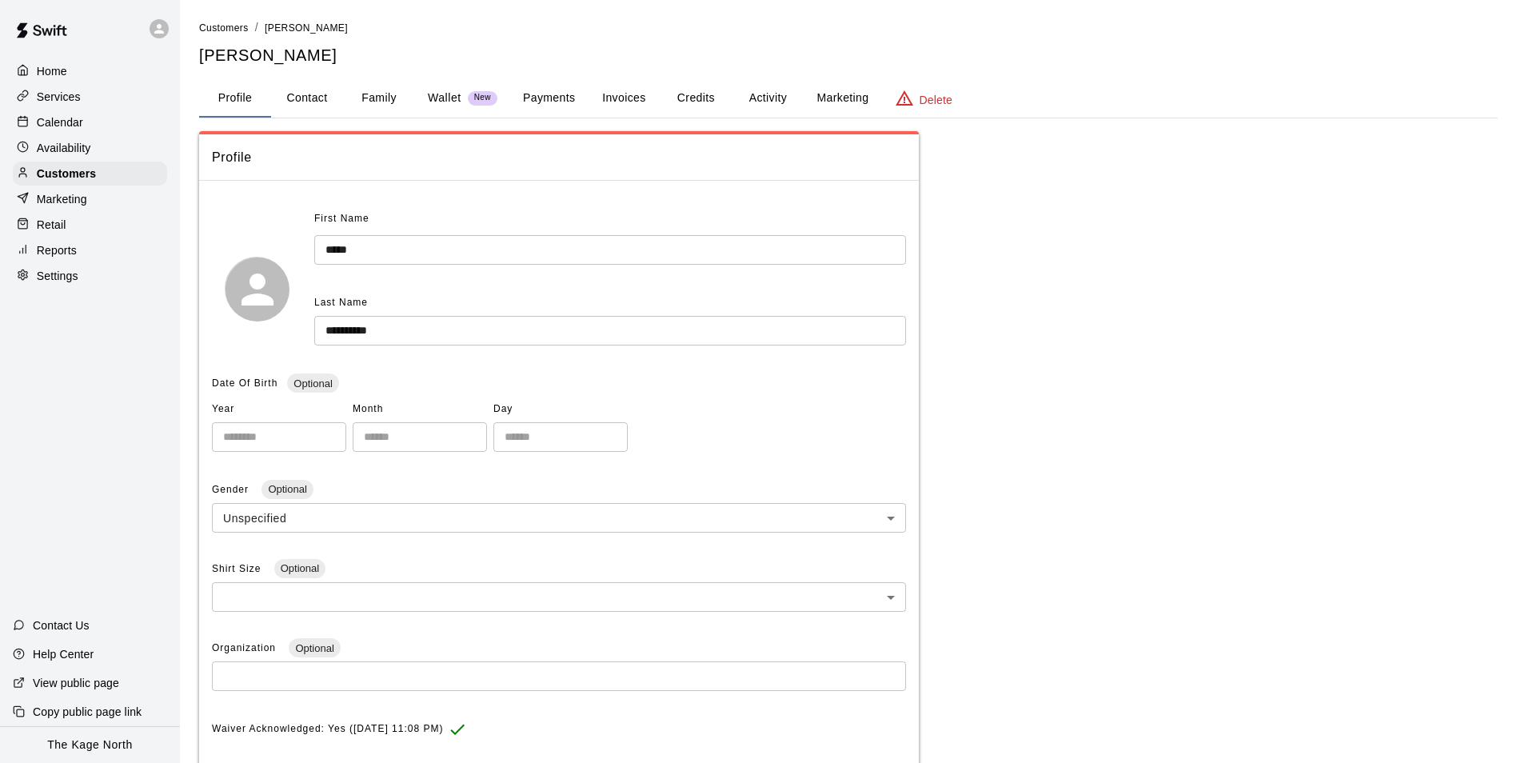
click at [376, 92] on button "Family" at bounding box center [379, 98] width 72 height 38
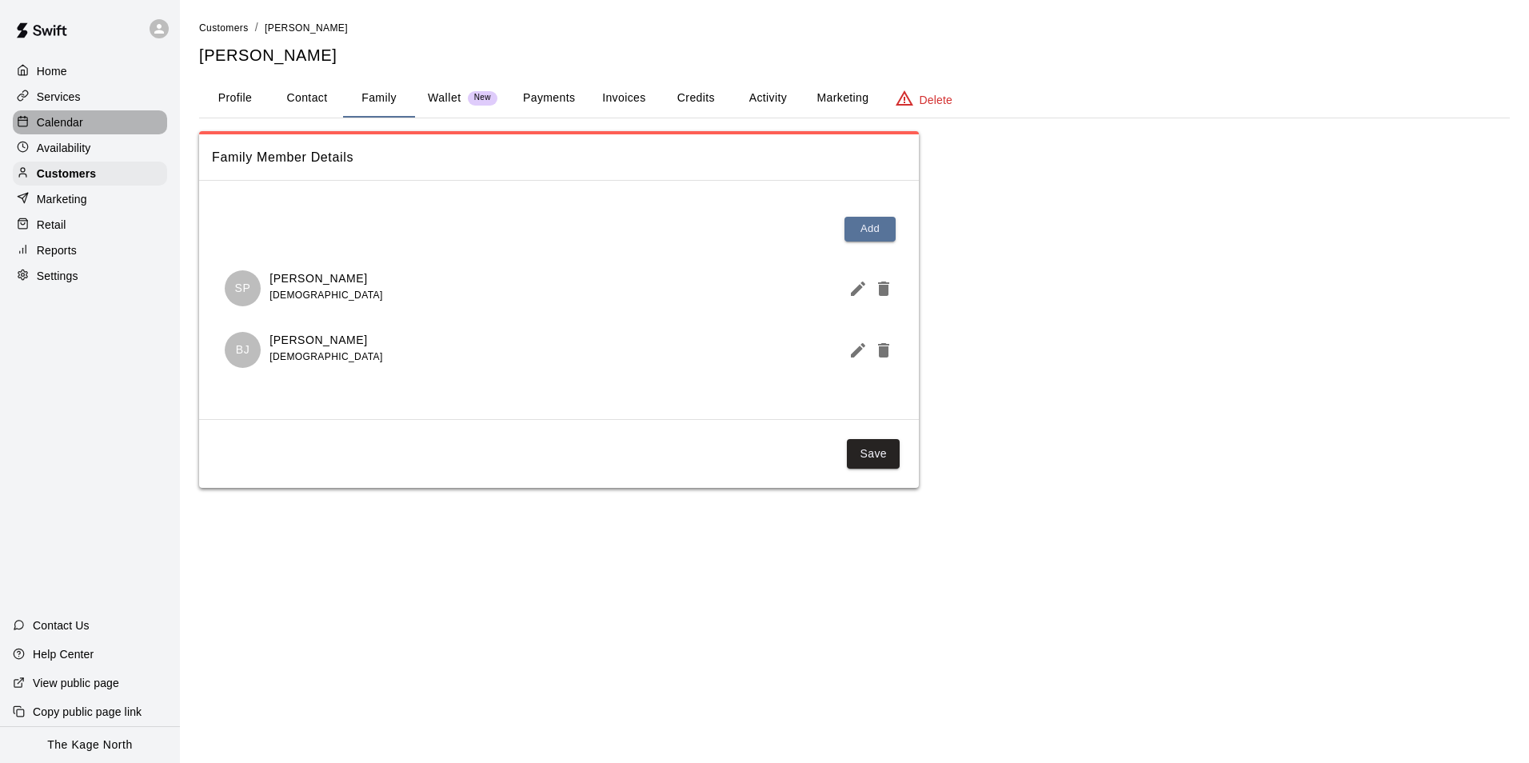
click at [54, 126] on p "Calendar" at bounding box center [60, 122] width 46 height 16
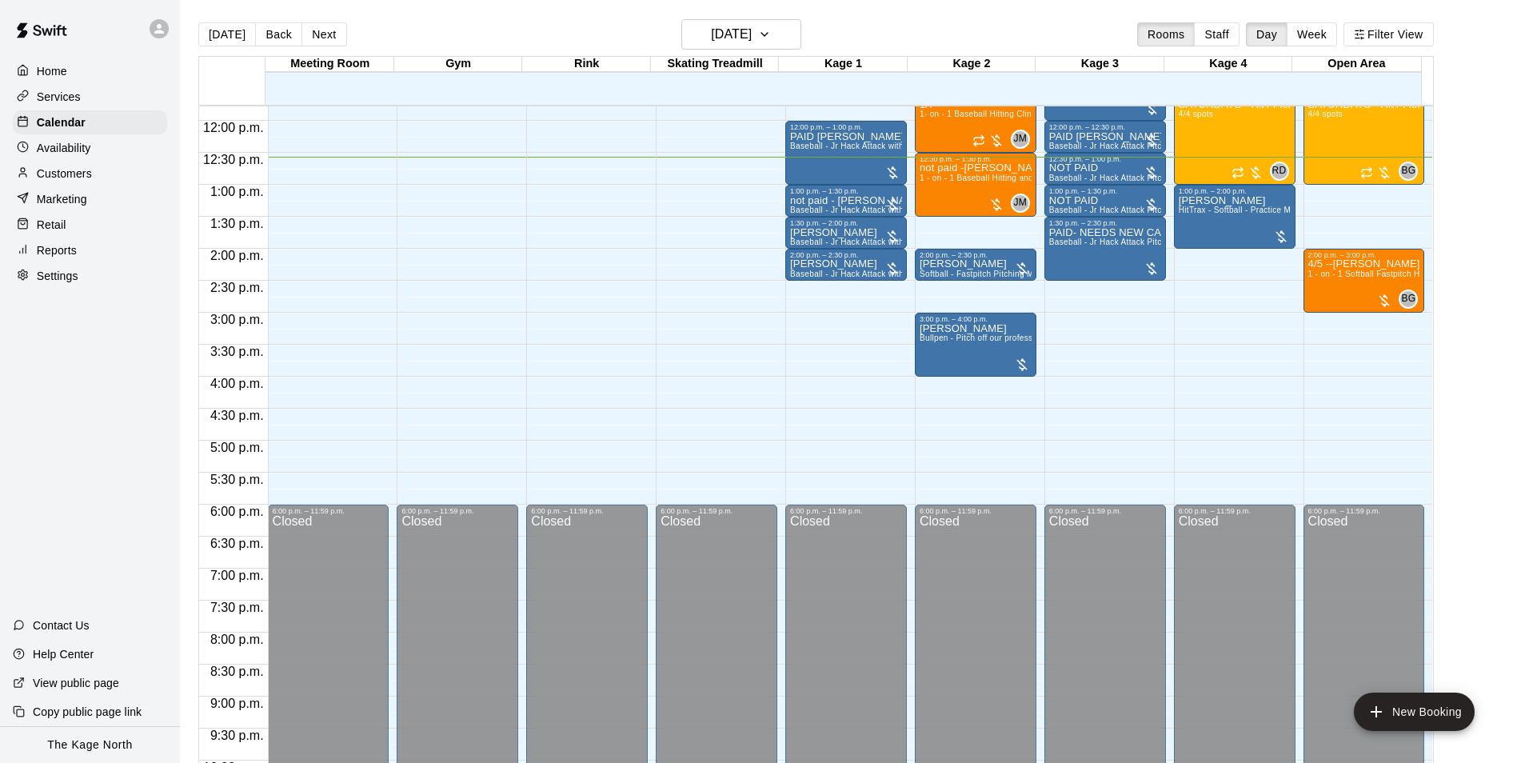
scroll to position [725, 0]
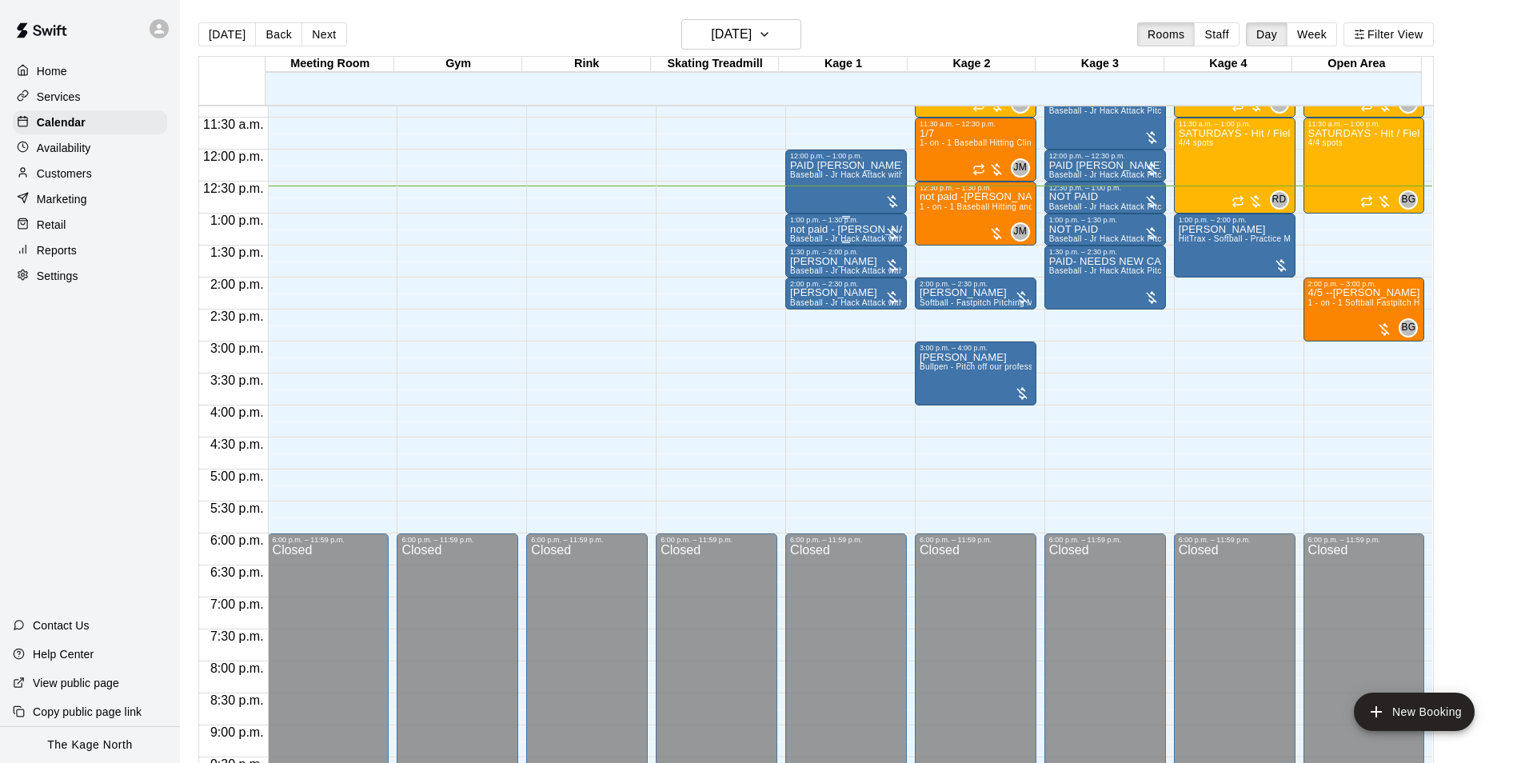
click at [864, 230] on p "not paid - salinger" at bounding box center [846, 230] width 112 height 0
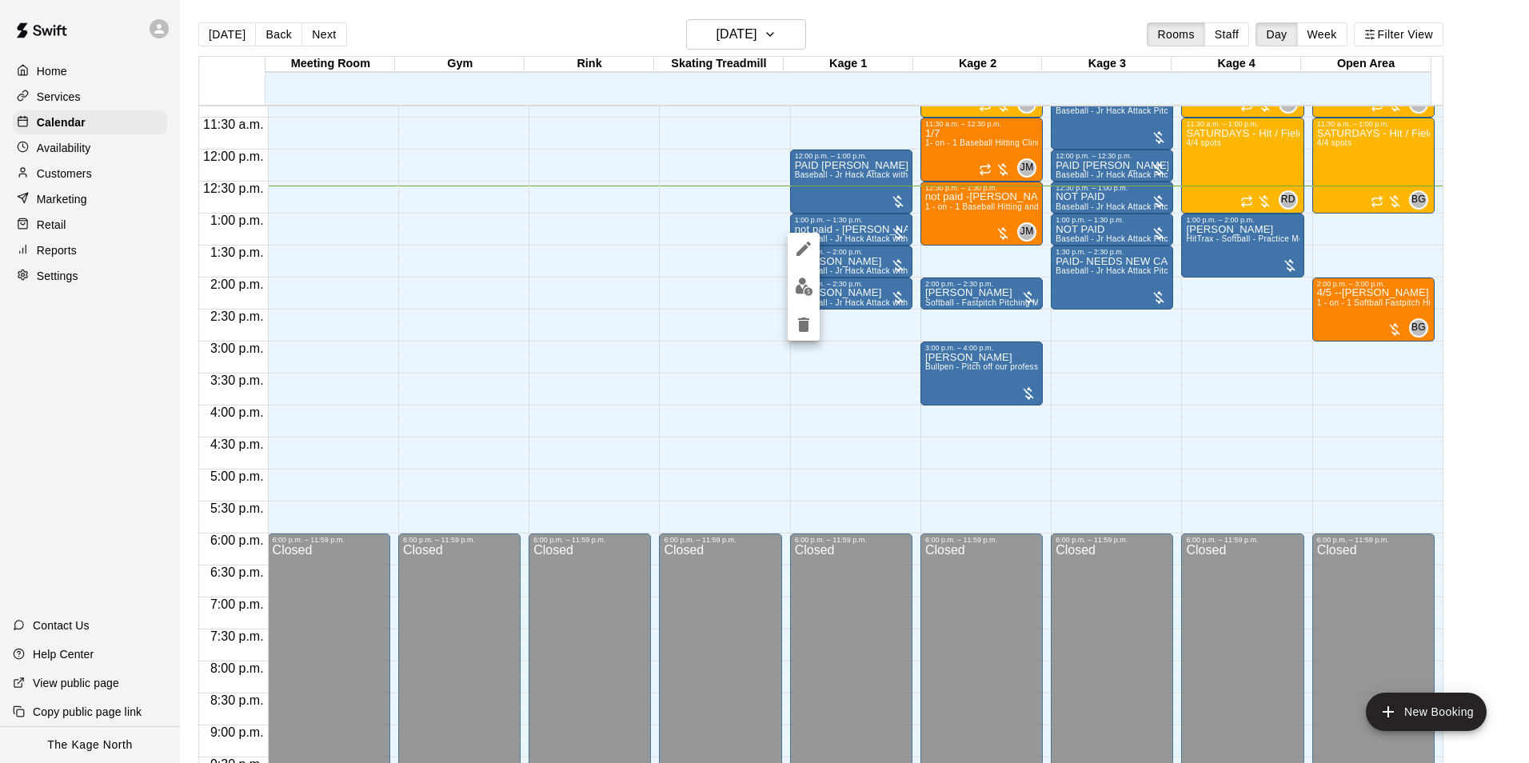
click at [812, 247] on icon "edit" at bounding box center [803, 248] width 19 height 19
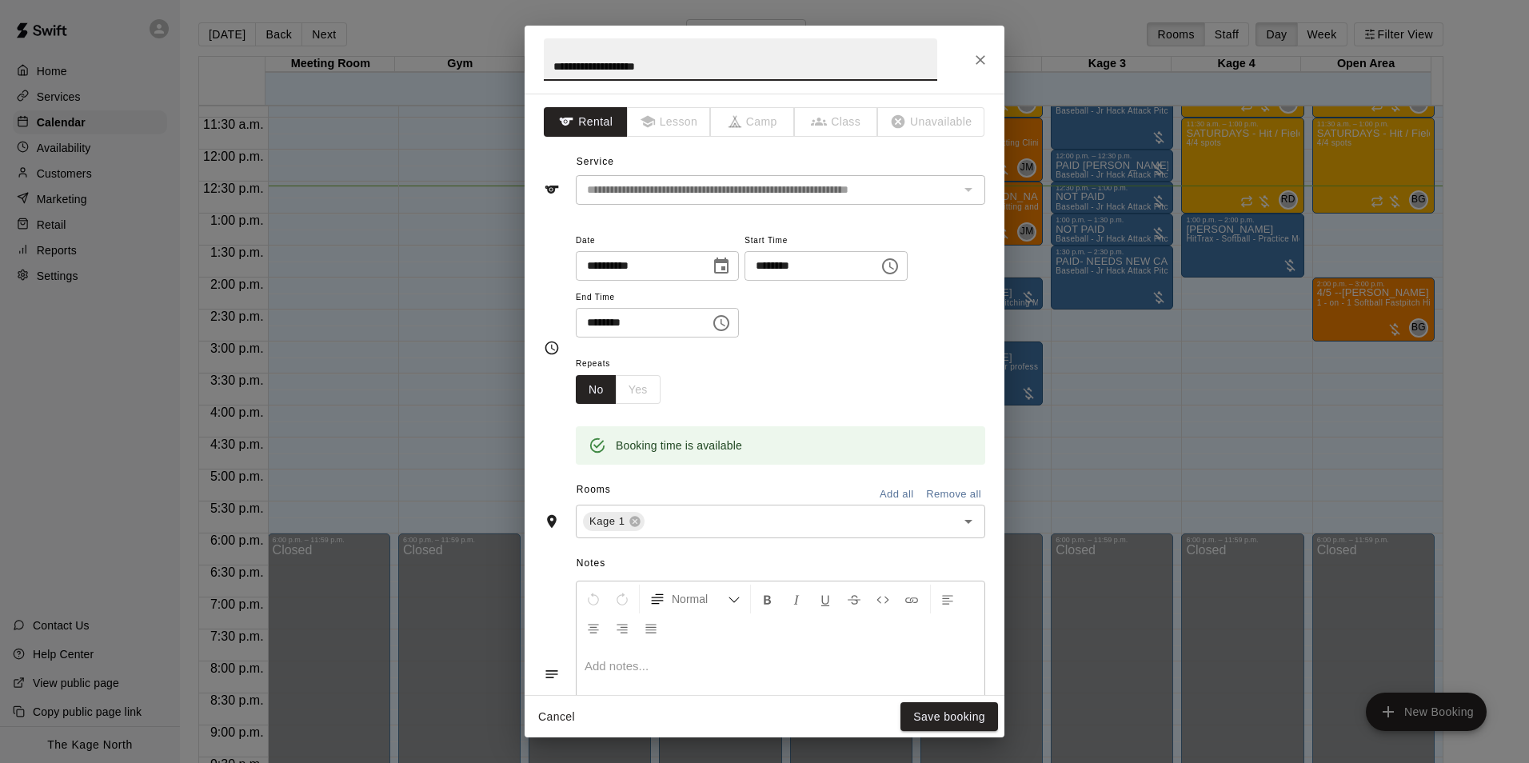
drag, startPoint x: 571, startPoint y: 66, endPoint x: 535, endPoint y: 66, distance: 36.0
click at [535, 66] on h2 "**********" at bounding box center [741, 60] width 432 height 68
type input "**********"
click at [958, 706] on button "Save booking" at bounding box center [950, 717] width 98 height 30
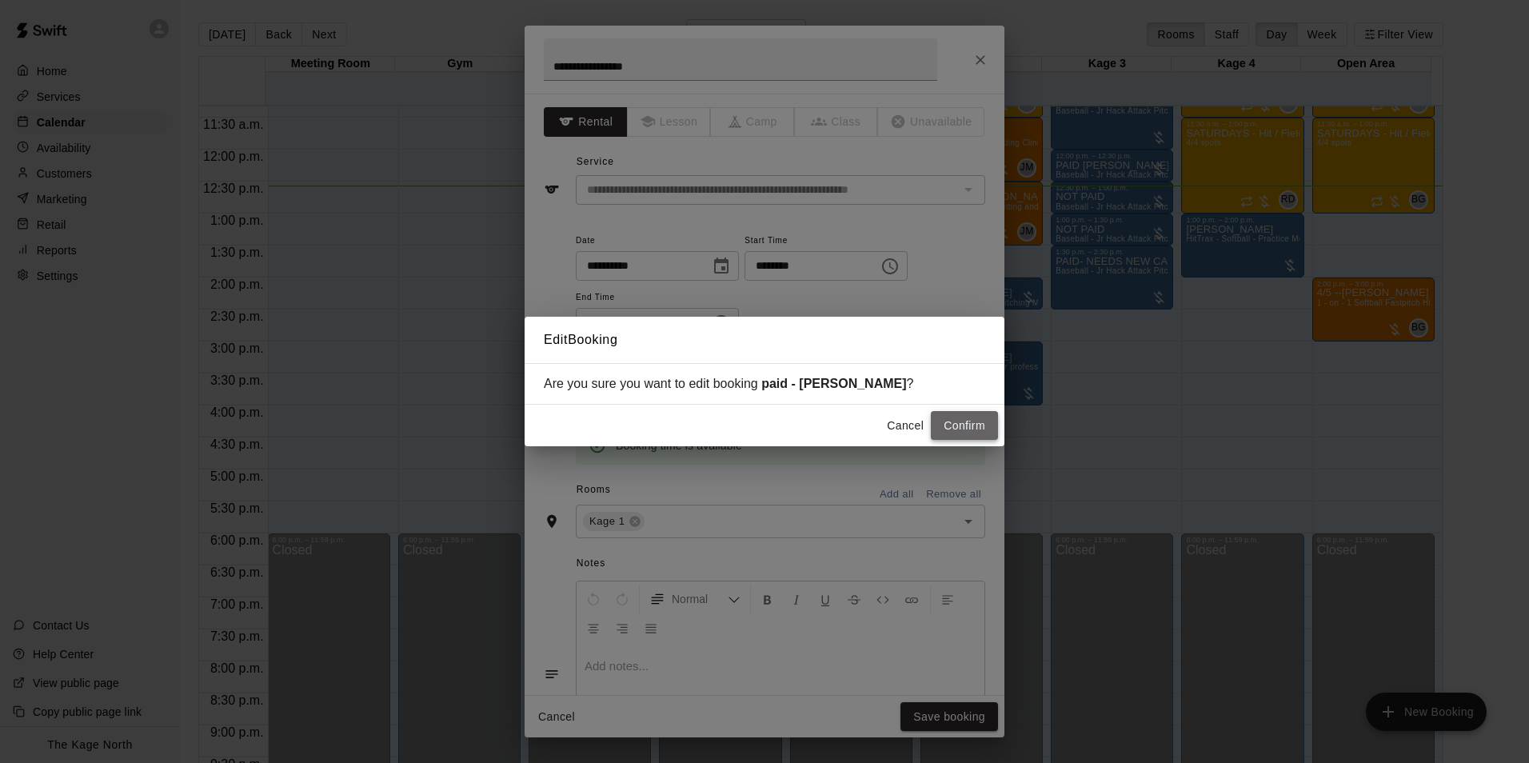
click at [956, 418] on button "Confirm" at bounding box center [964, 426] width 67 height 30
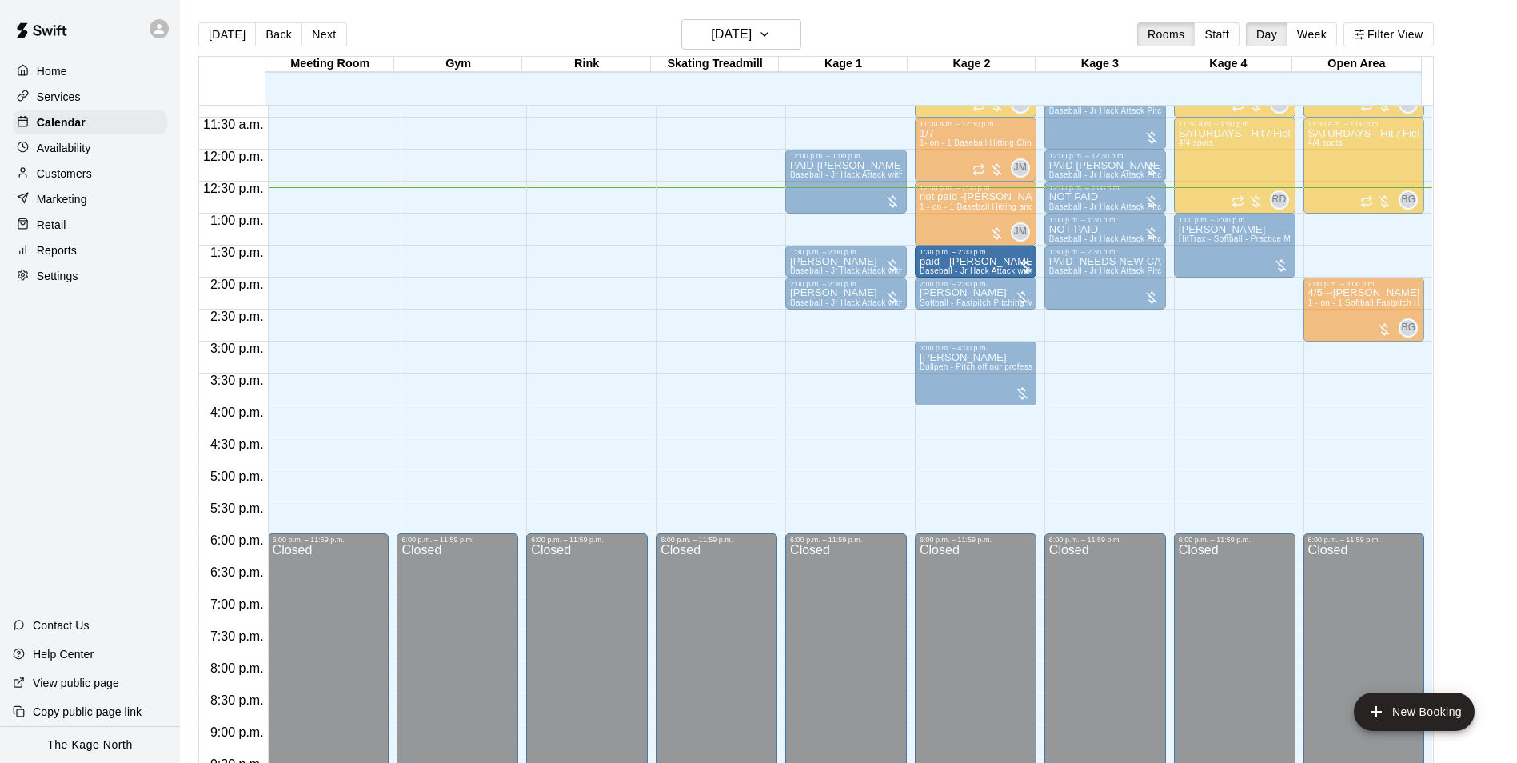
drag, startPoint x: 846, startPoint y: 230, endPoint x: 986, endPoint y: 274, distance: 146.7
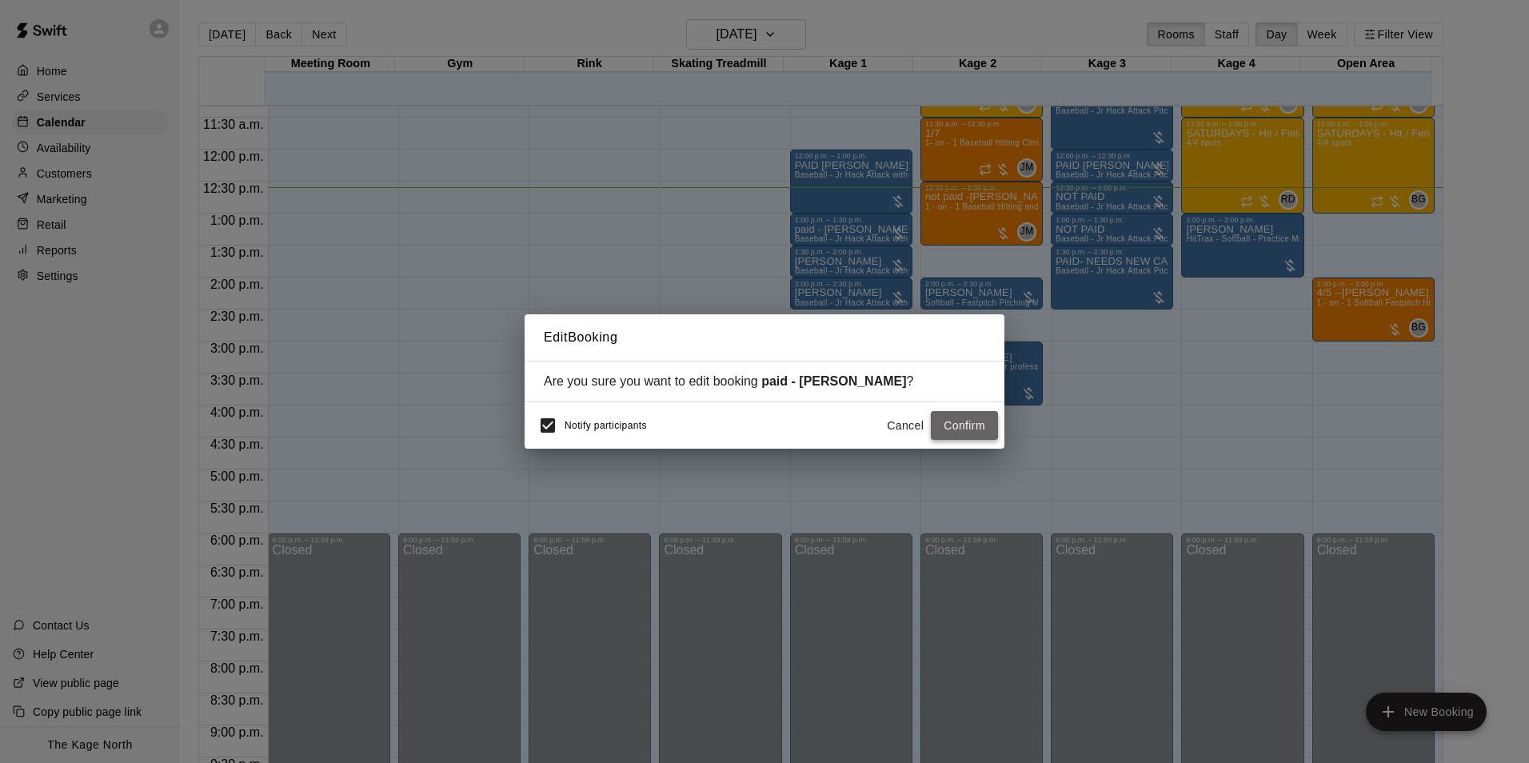
click at [990, 427] on button "Confirm" at bounding box center [964, 426] width 67 height 30
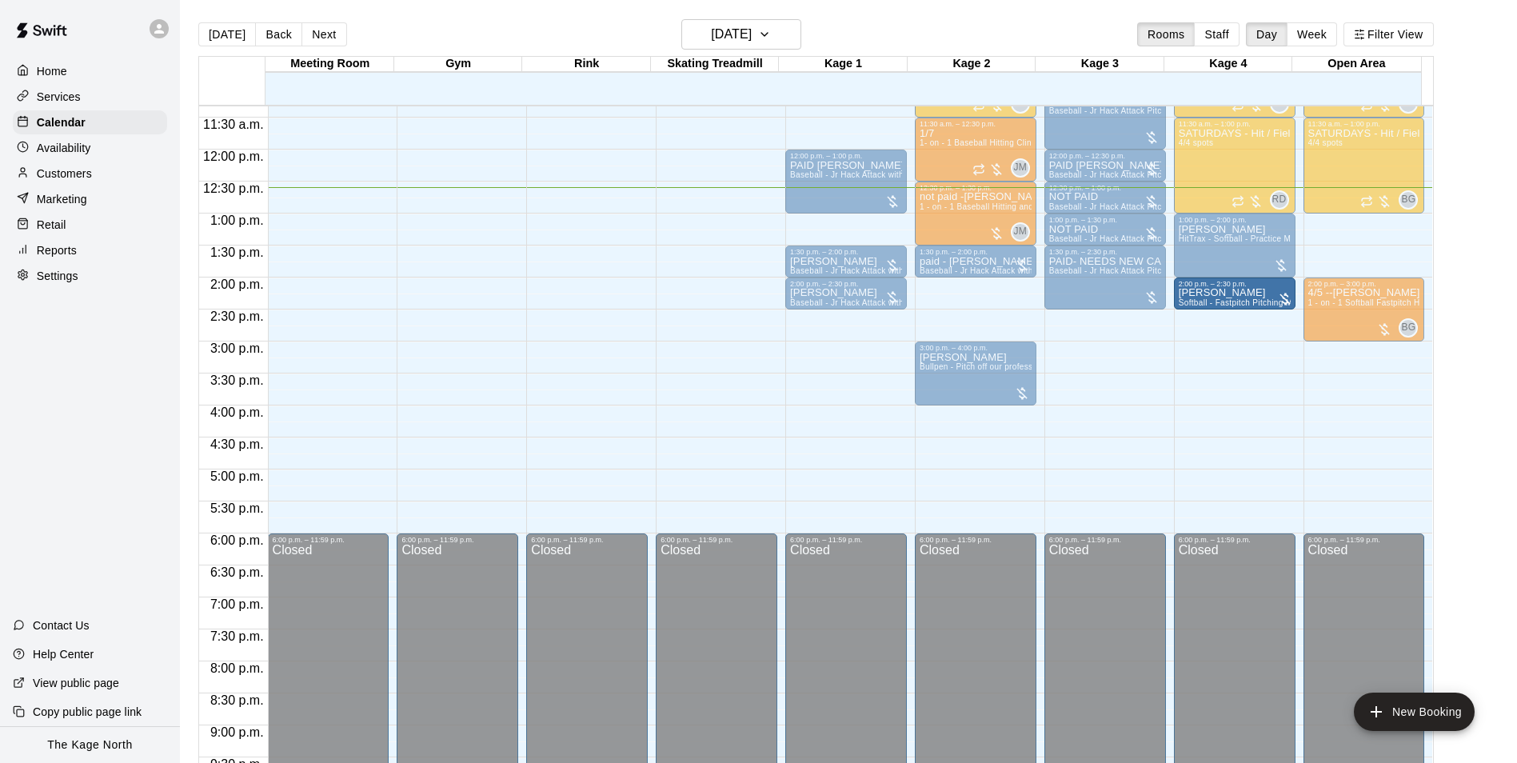
drag, startPoint x: 984, startPoint y: 301, endPoint x: 1252, endPoint y: 304, distance: 268.0
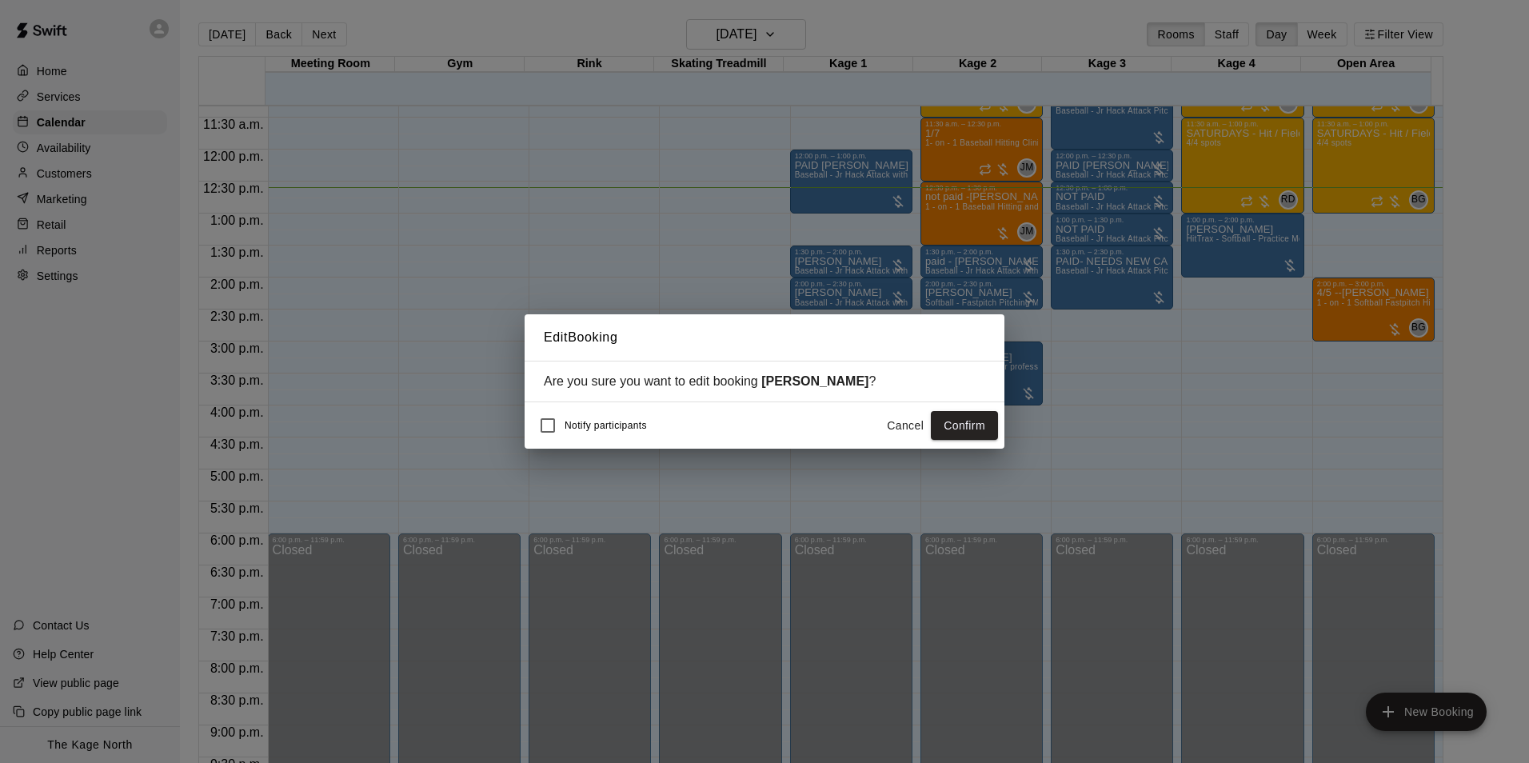
click at [998, 418] on div "Notify participants Cancel Confirm" at bounding box center [765, 425] width 480 height 46
click at [977, 422] on button "Confirm" at bounding box center [964, 426] width 67 height 30
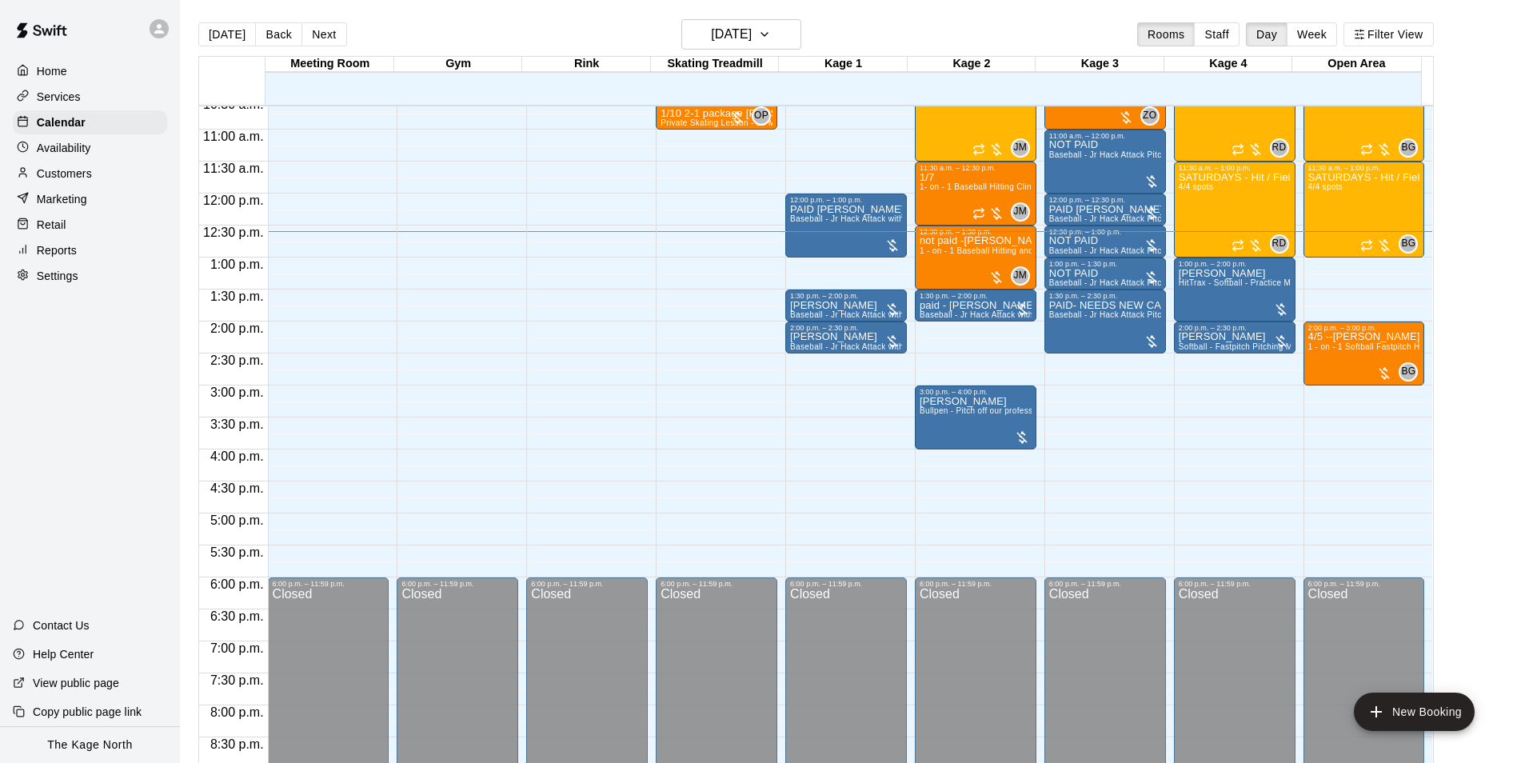
scroll to position [645, 0]
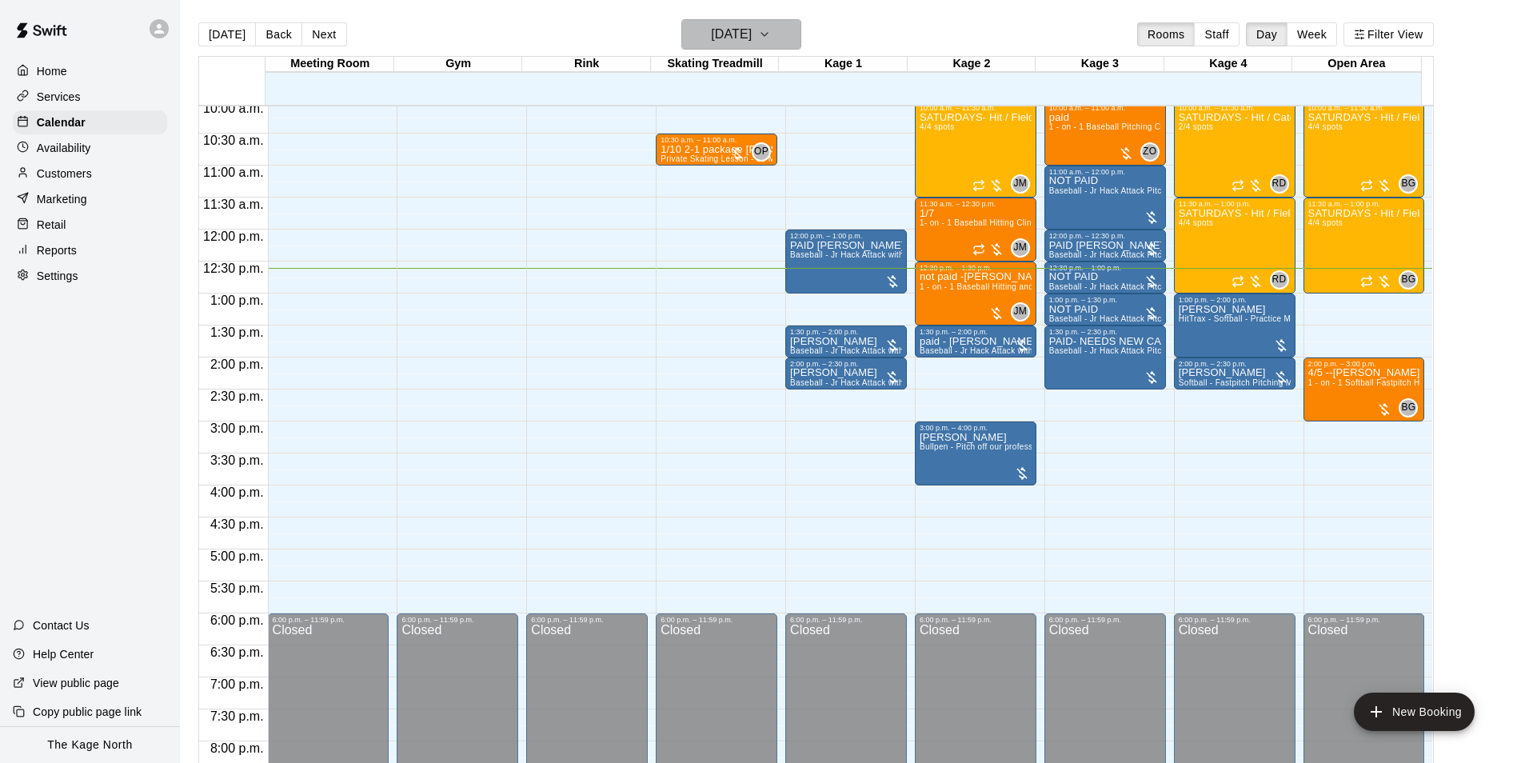
click at [711, 28] on h6 "[DATE]" at bounding box center [731, 34] width 41 height 22
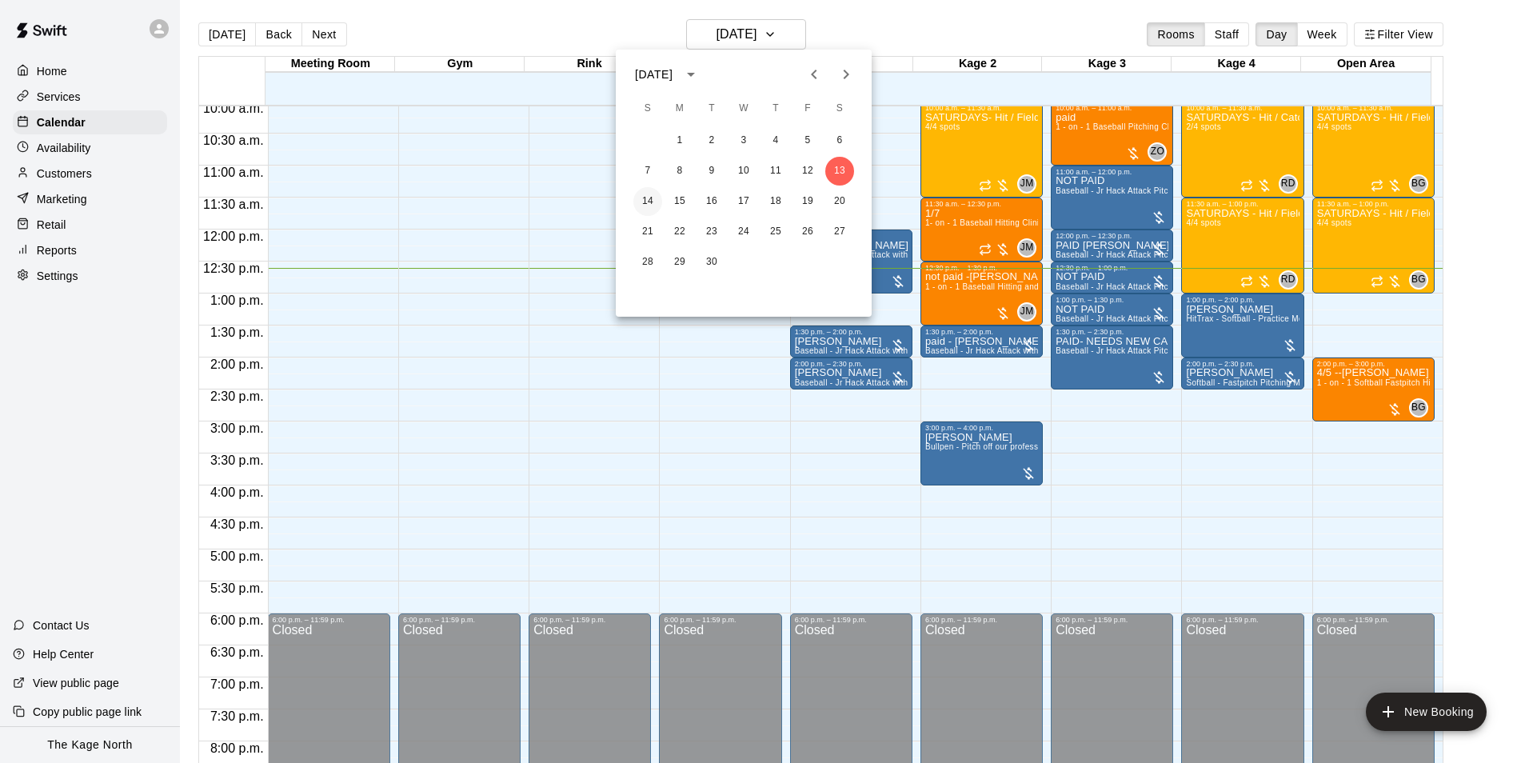
click at [646, 201] on button "14" at bounding box center [648, 201] width 29 height 29
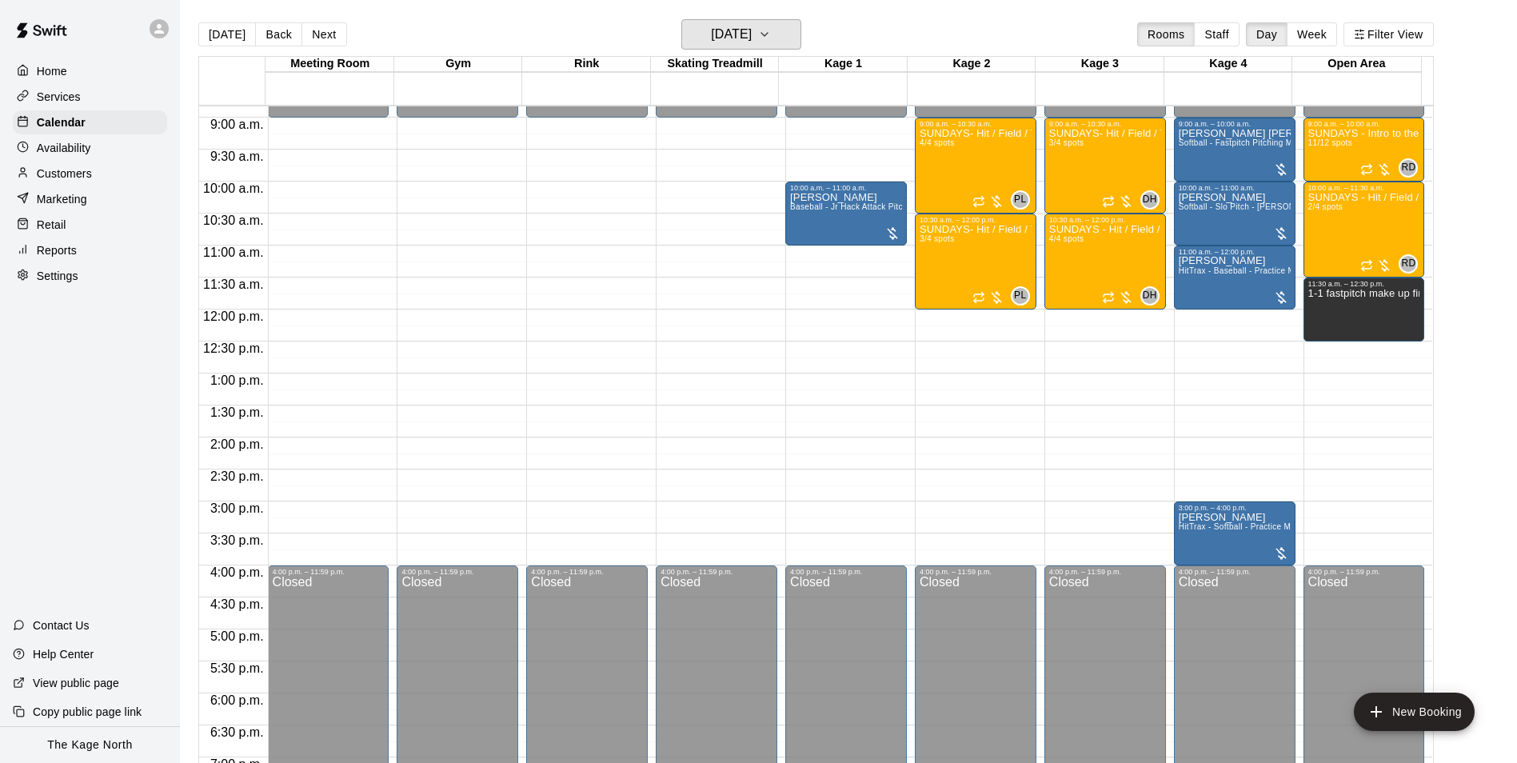
scroll to position [485, 0]
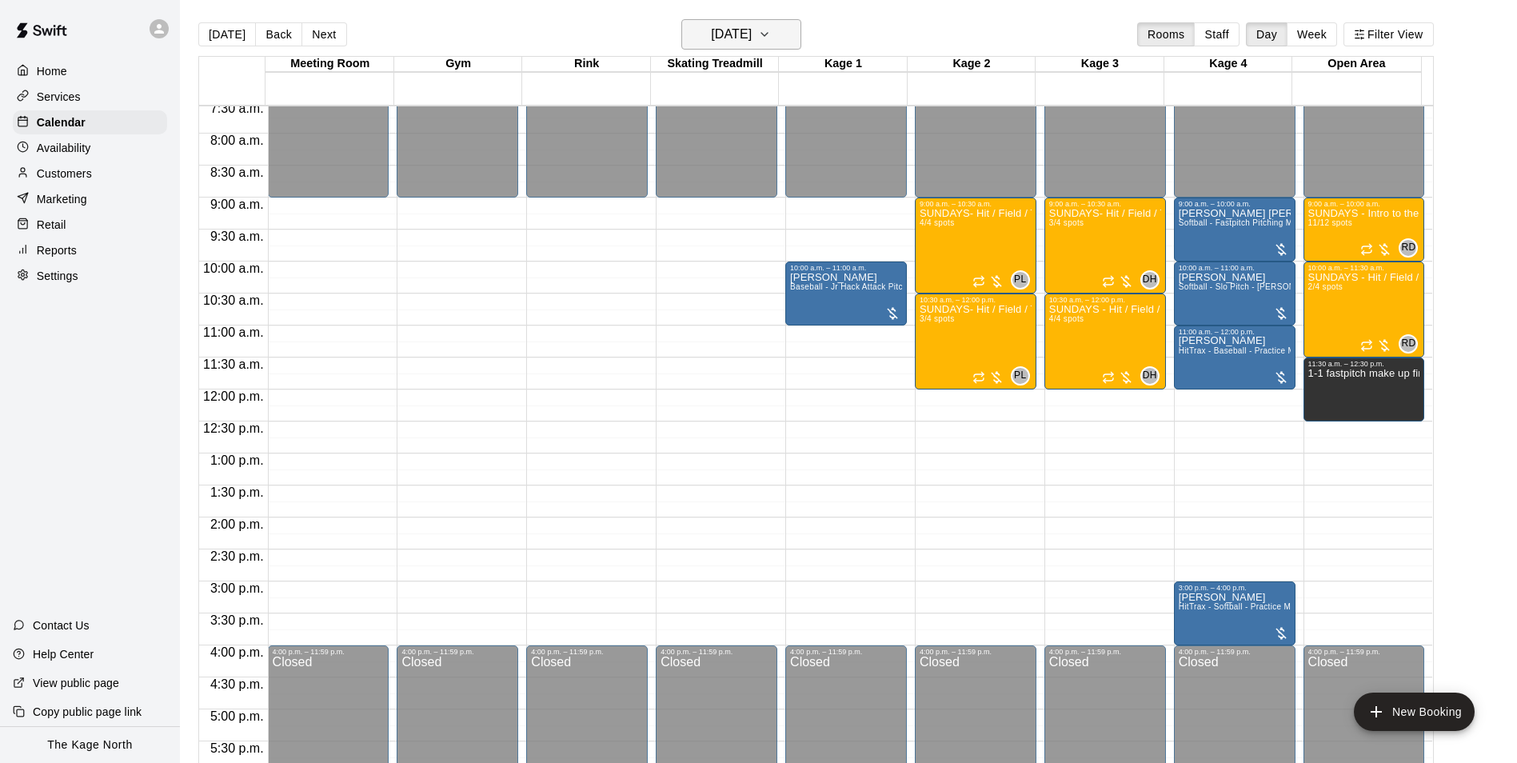
click at [752, 26] on h6 "Sunday Sep 14" at bounding box center [731, 34] width 41 height 22
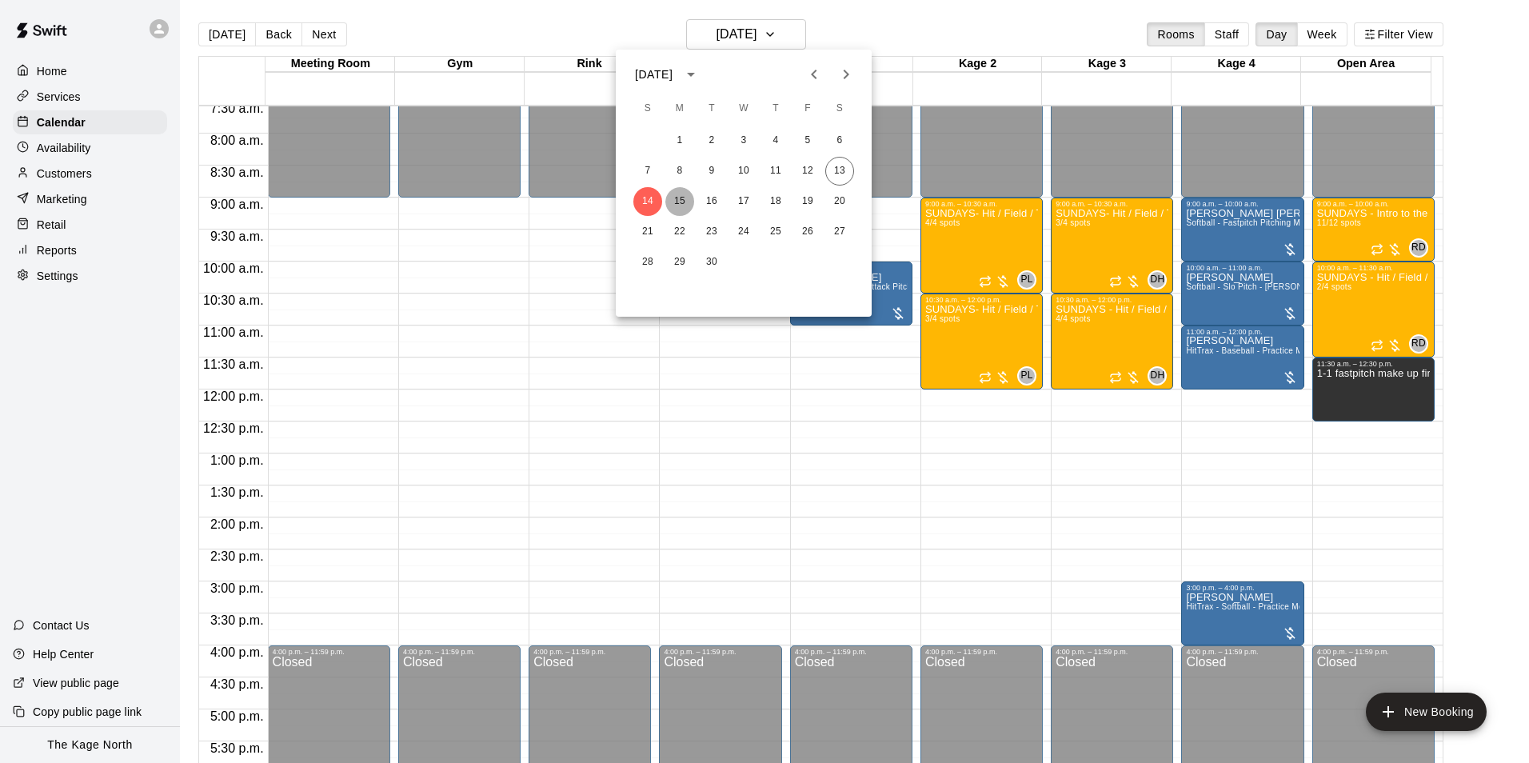
click at [688, 198] on button "15" at bounding box center [680, 201] width 29 height 29
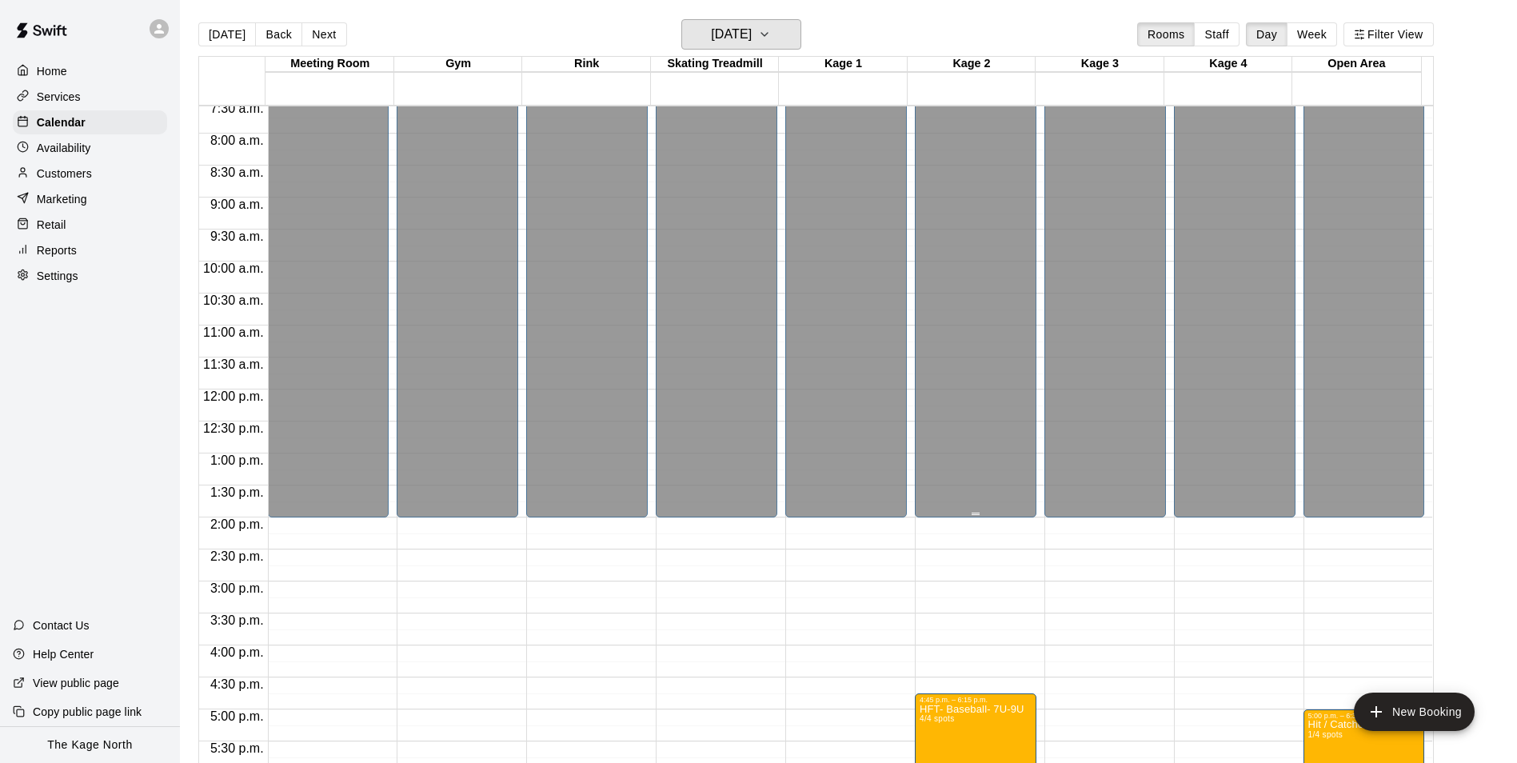
scroll to position [862, 0]
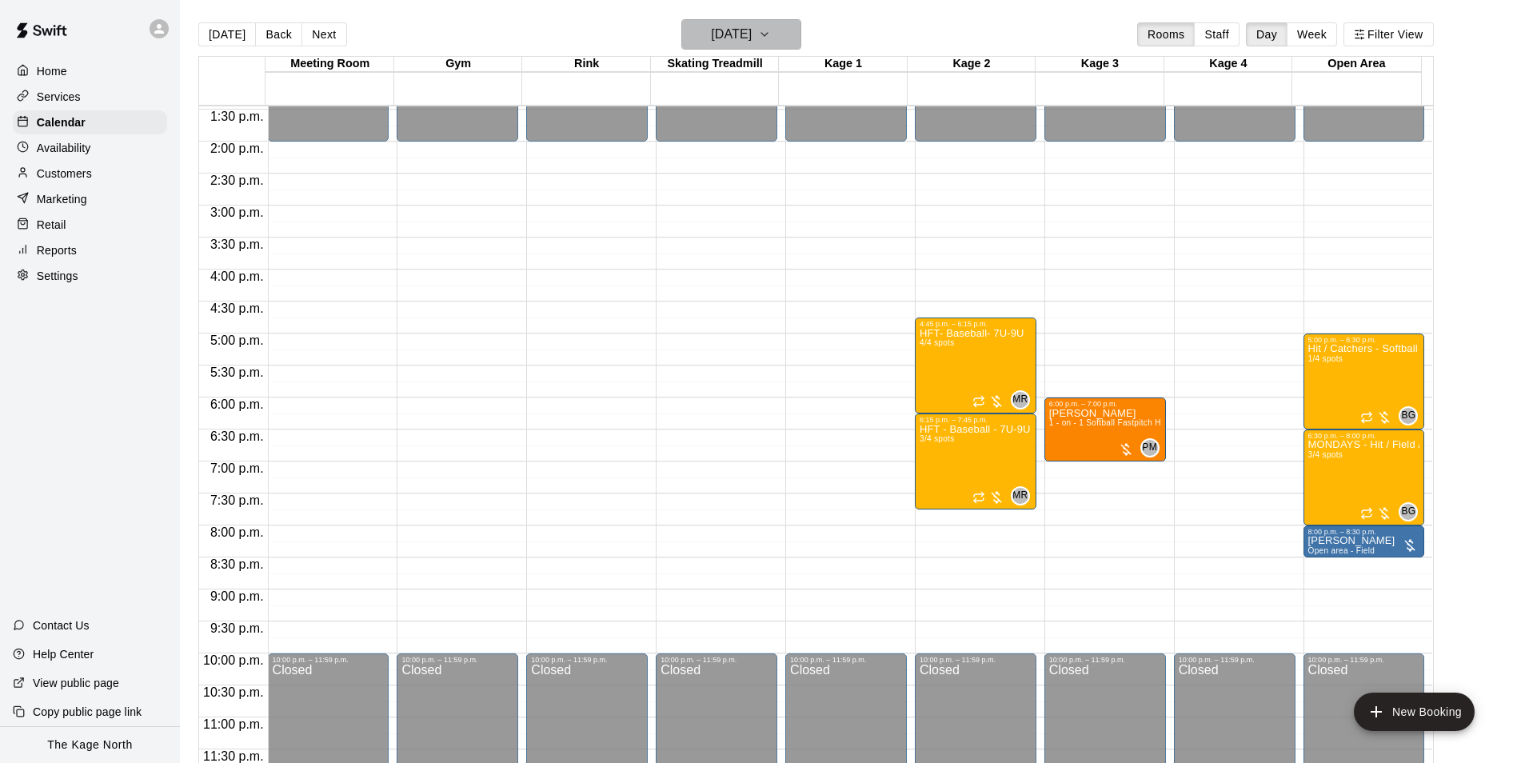
click at [752, 42] on h6 "Monday Sep 15" at bounding box center [731, 34] width 41 height 22
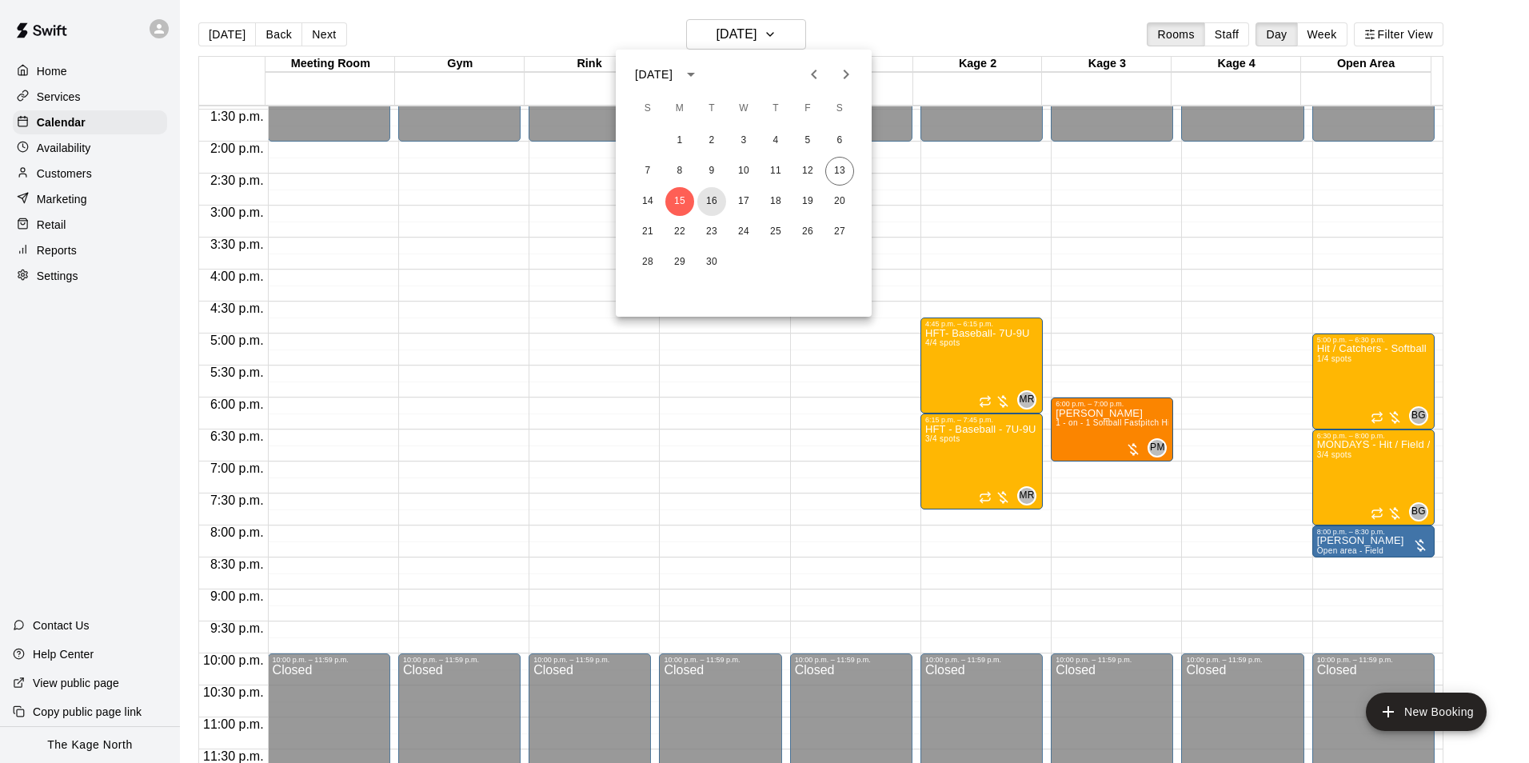
click at [713, 197] on button "16" at bounding box center [712, 201] width 29 height 29
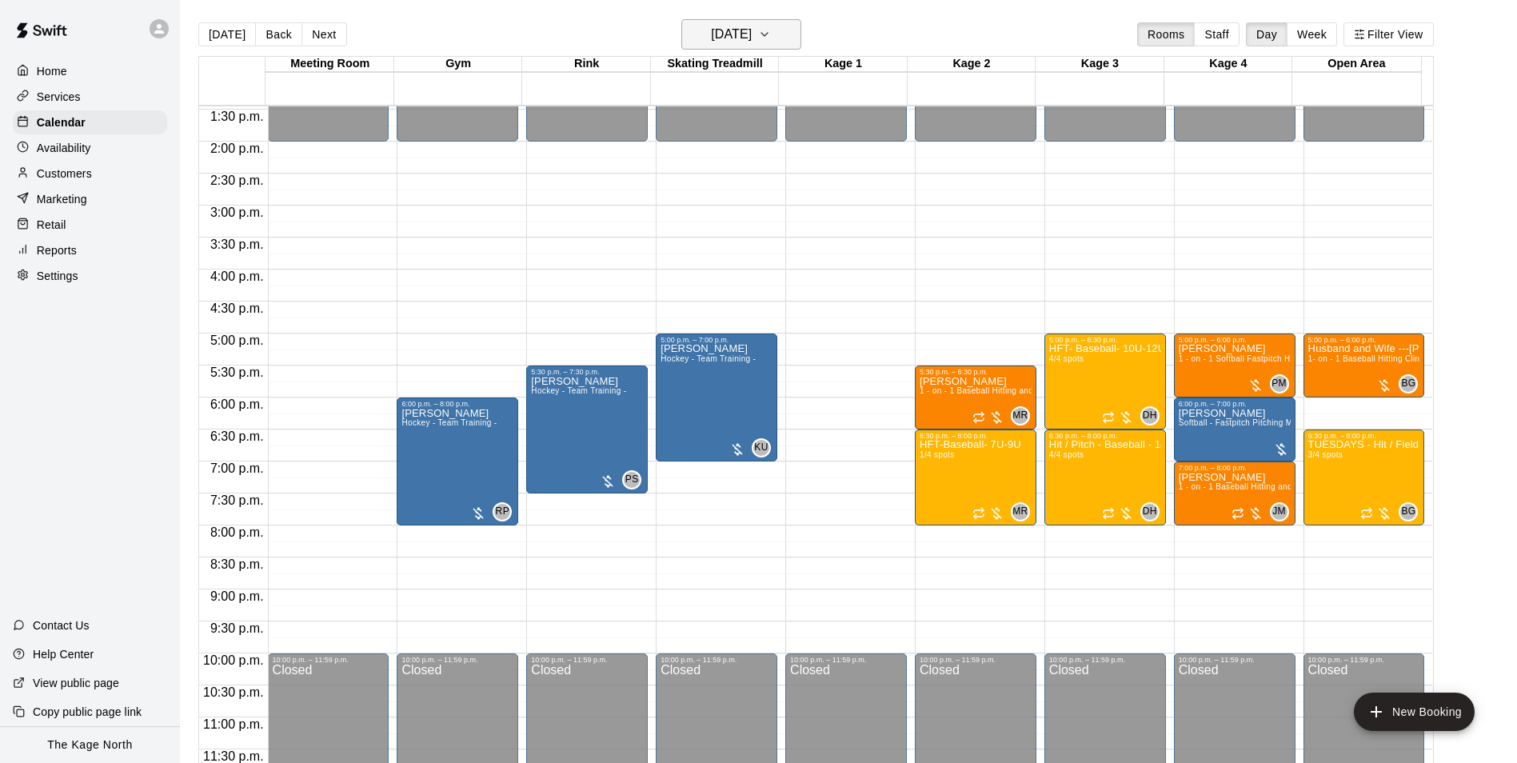
click at [746, 32] on h6 "Tuesday Sep 16" at bounding box center [731, 34] width 41 height 22
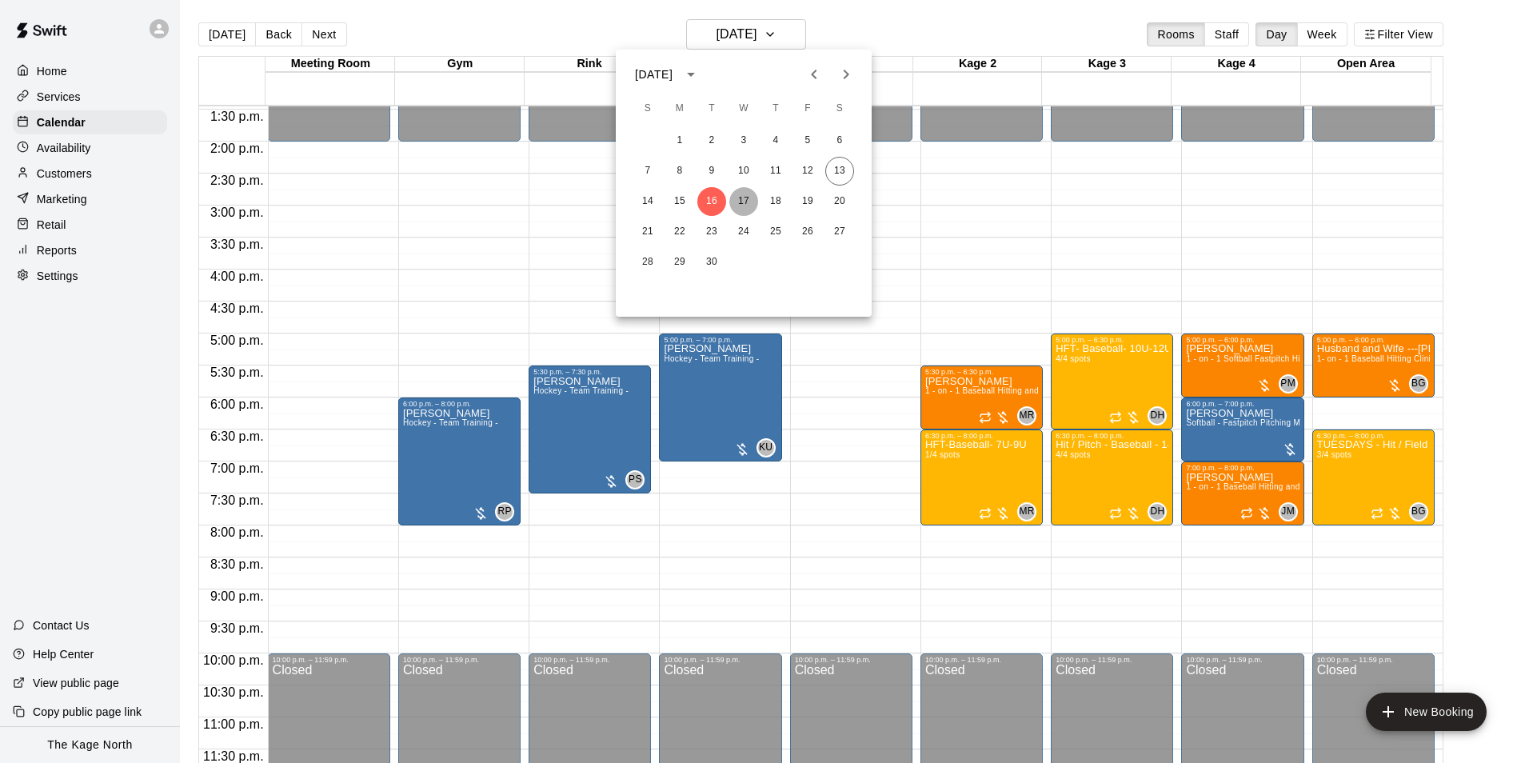
click at [746, 194] on button "17" at bounding box center [744, 201] width 29 height 29
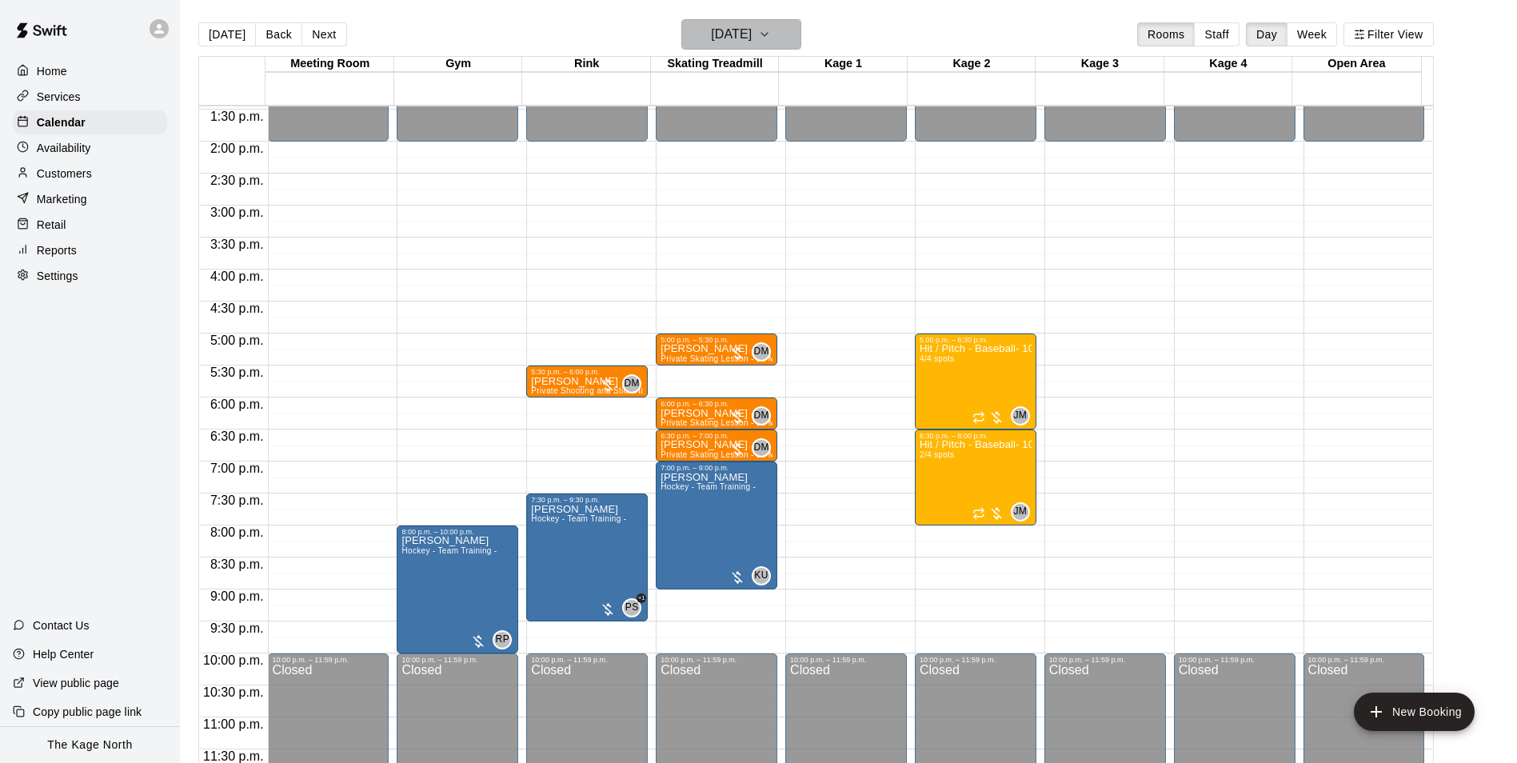
click at [752, 24] on h6 "Wednesday Sep 17" at bounding box center [731, 34] width 41 height 22
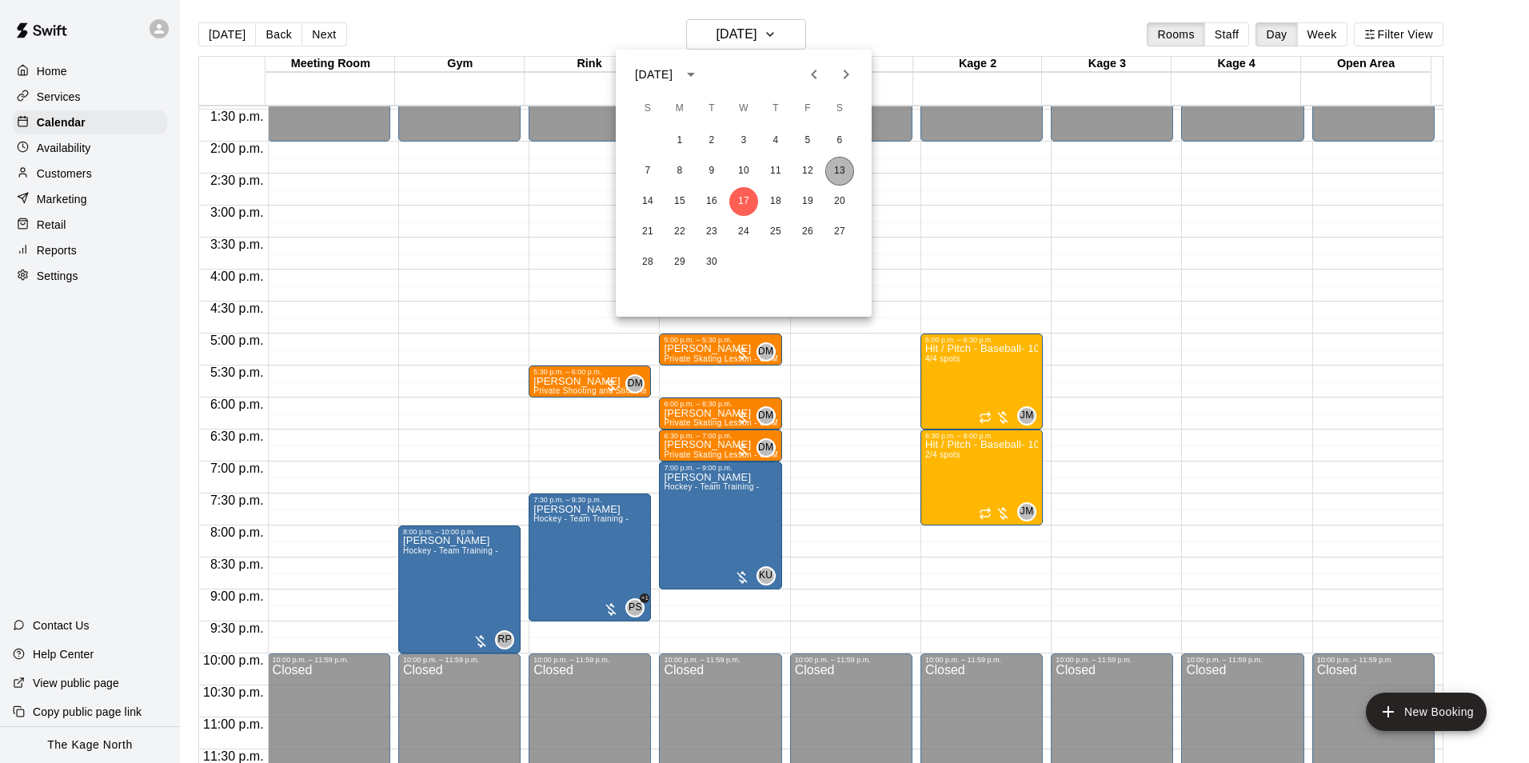
click at [834, 166] on button "13" at bounding box center [840, 171] width 29 height 29
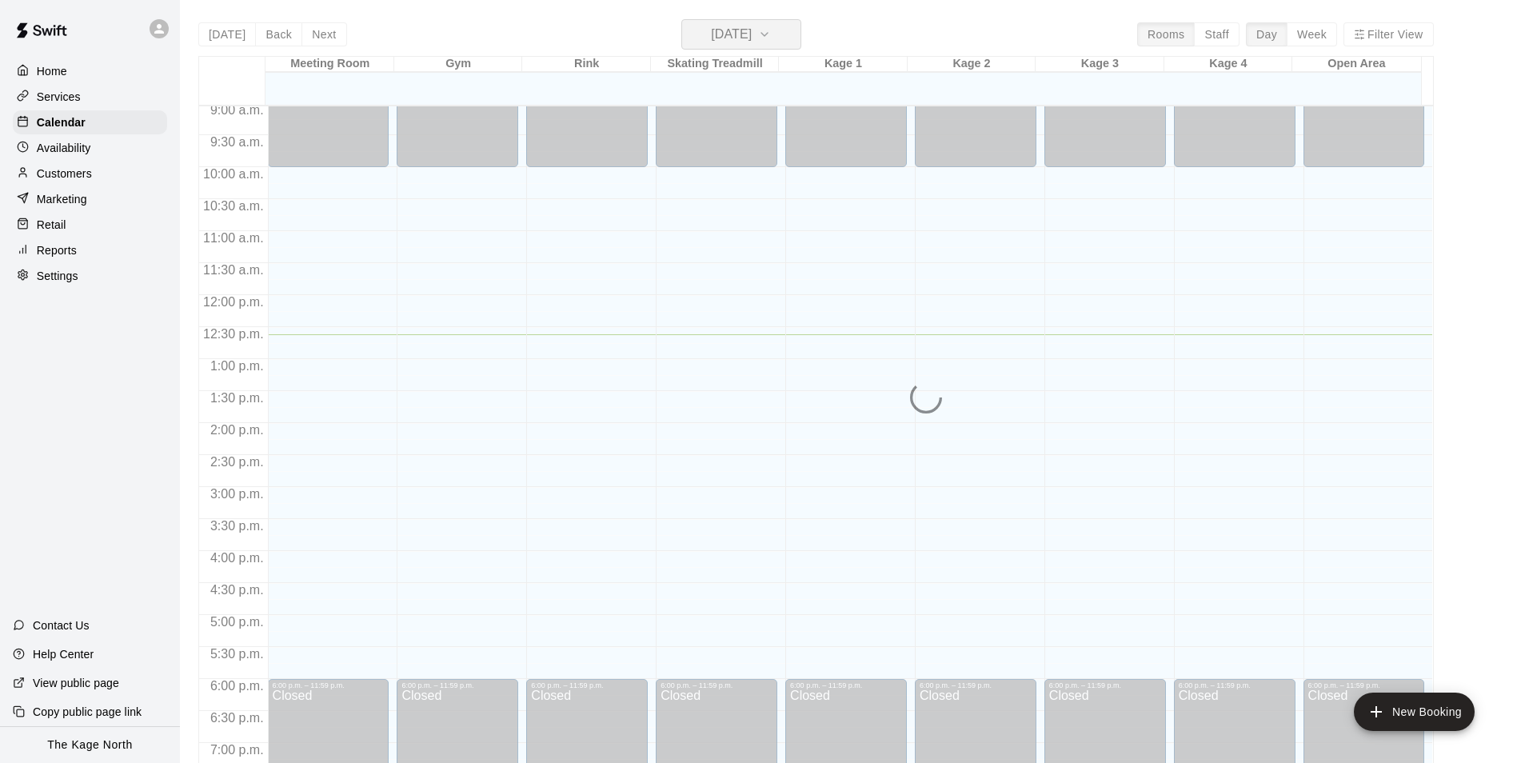
scroll to position [542, 0]
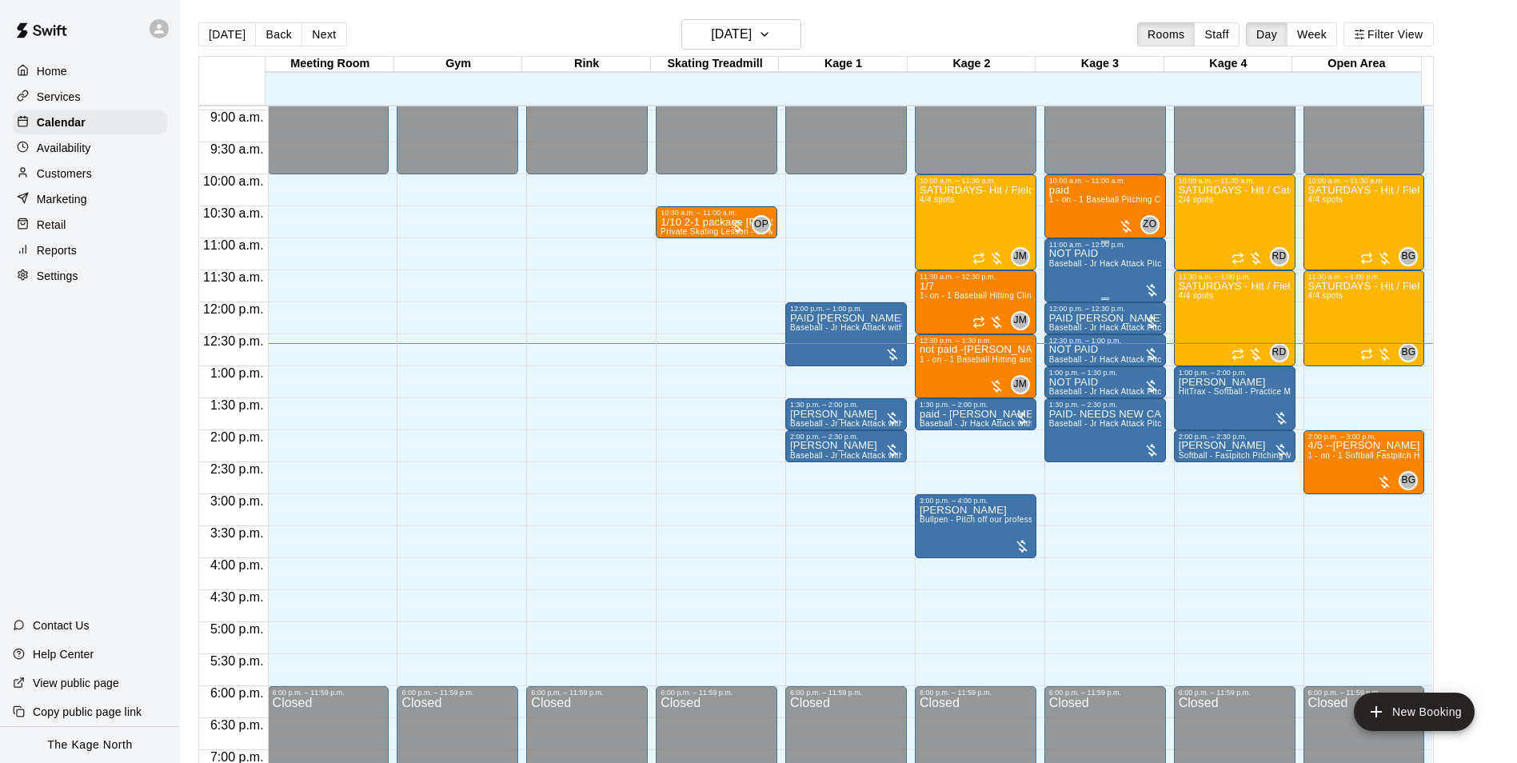
scroll to position [568, 0]
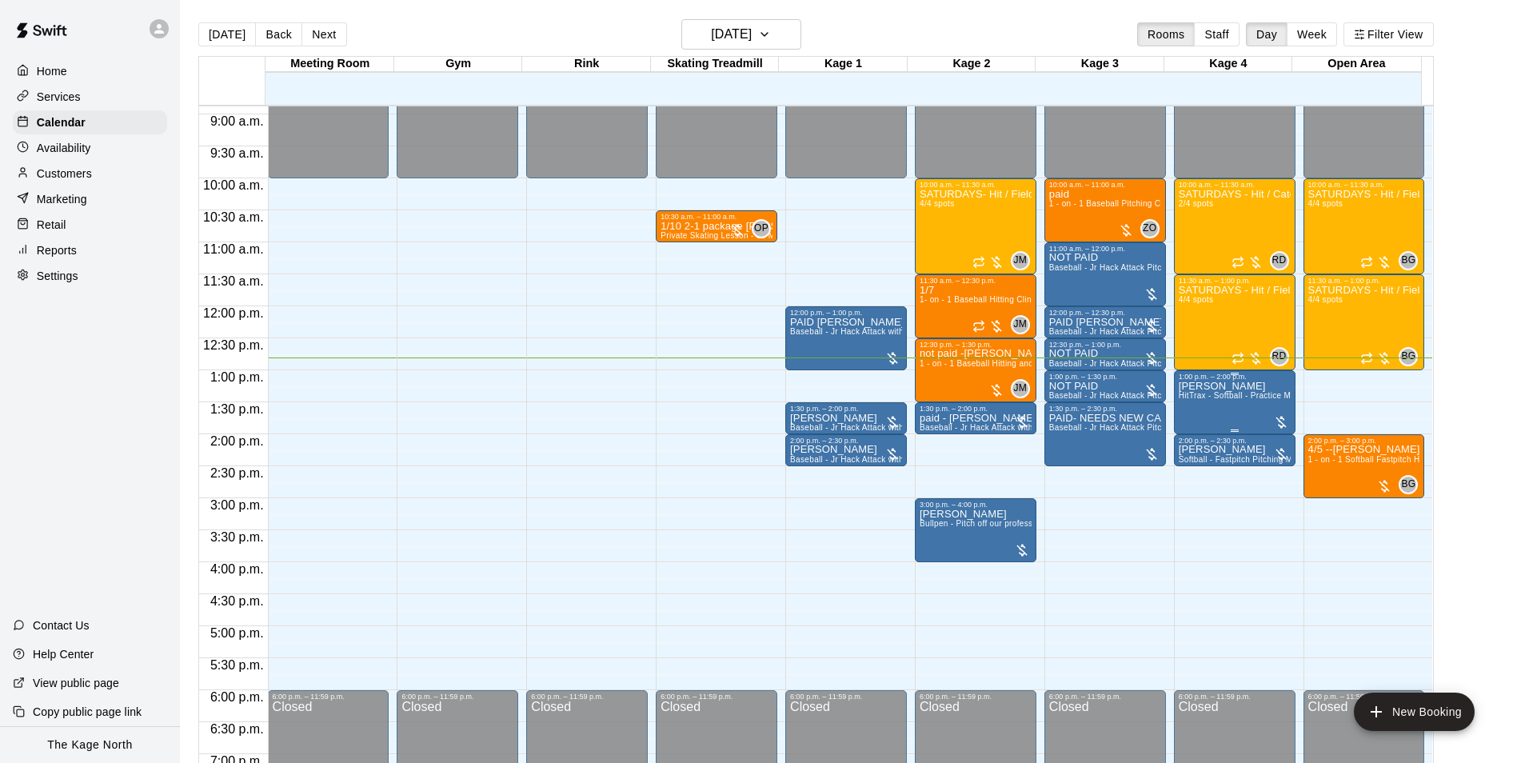
click at [1232, 400] on span "HitTrax - Softball - Practice Mode" at bounding box center [1242, 395] width 126 height 9
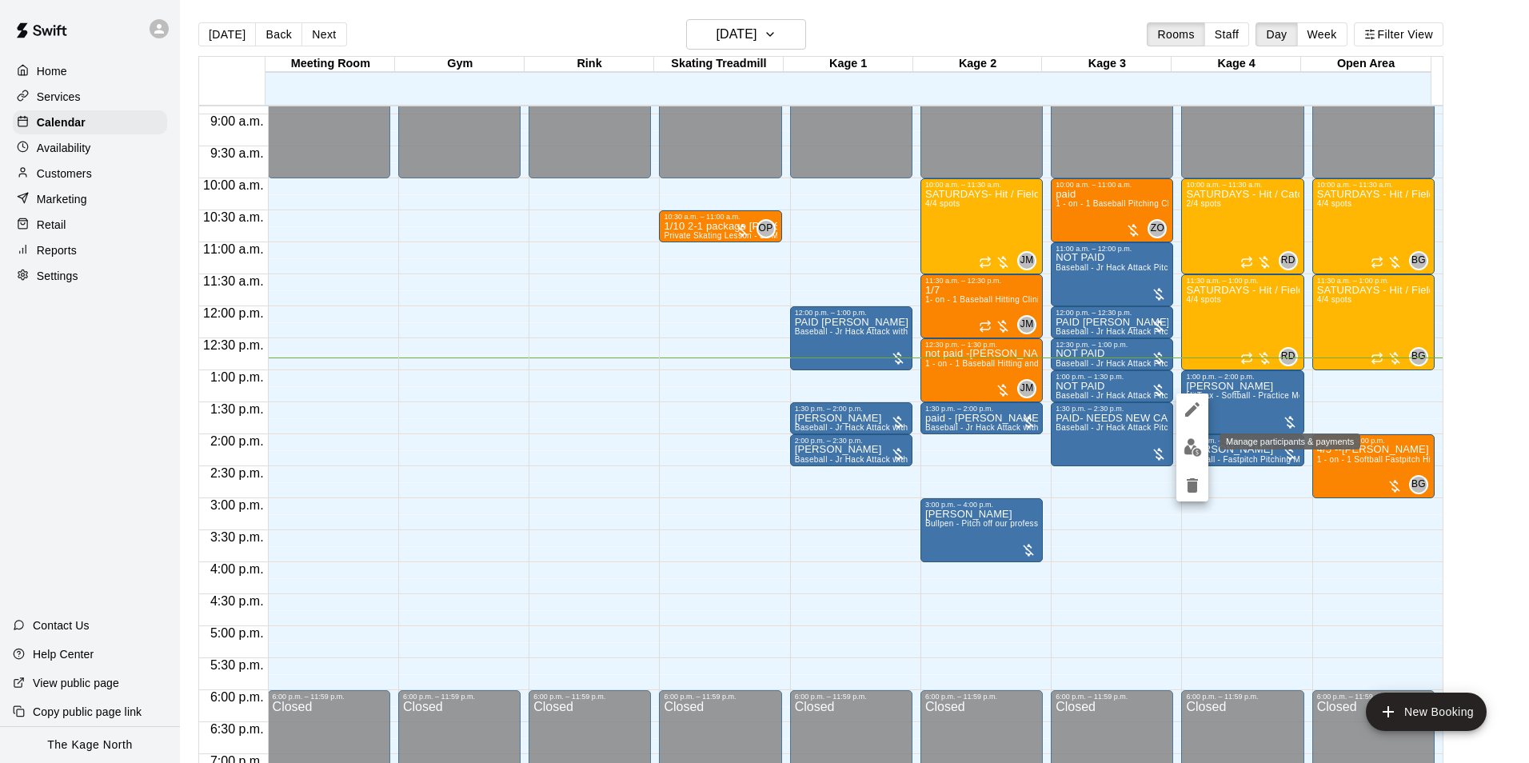
click at [1189, 452] on img "edit" at bounding box center [1193, 447] width 18 height 18
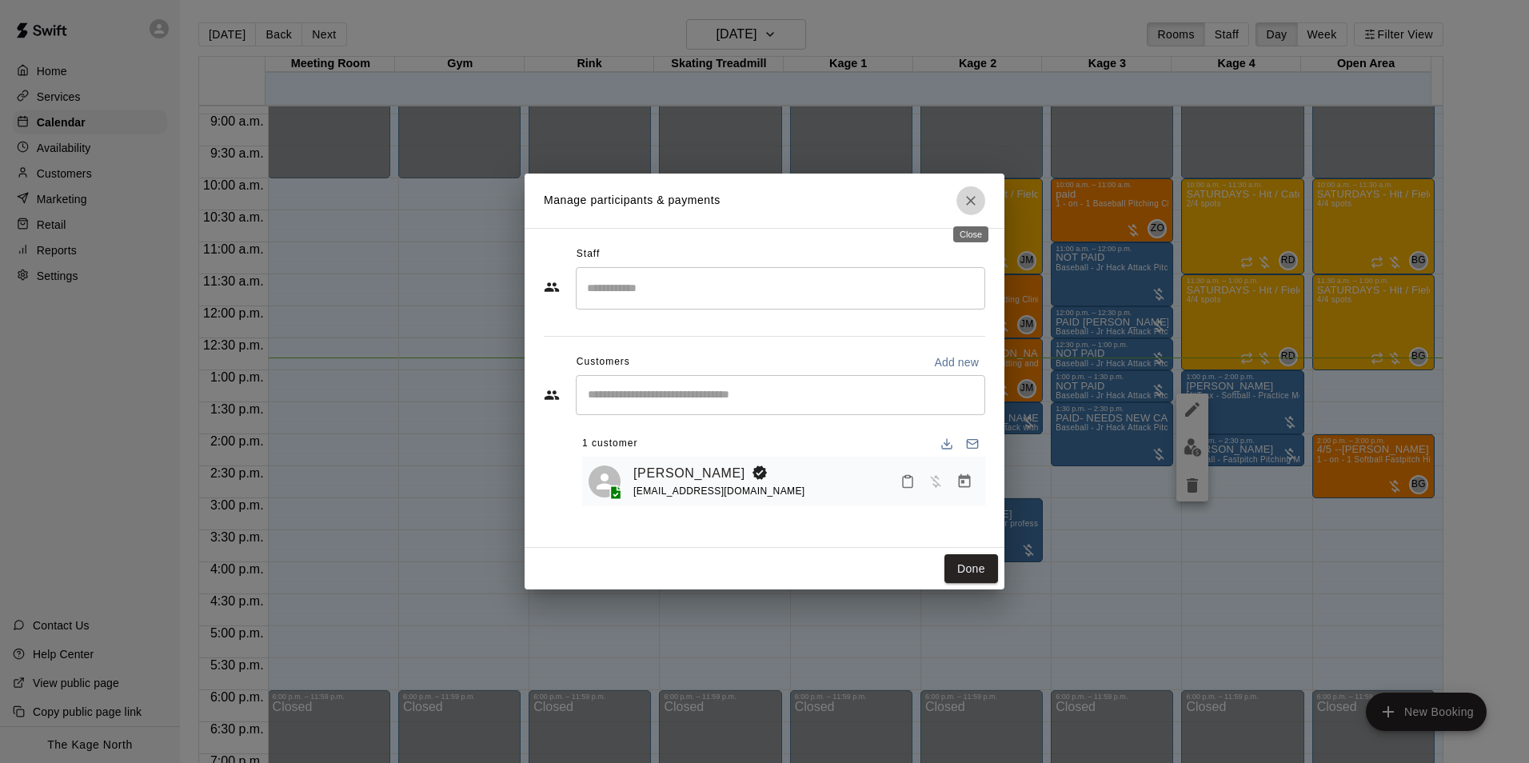
click at [976, 201] on icon "Close" at bounding box center [971, 201] width 16 height 16
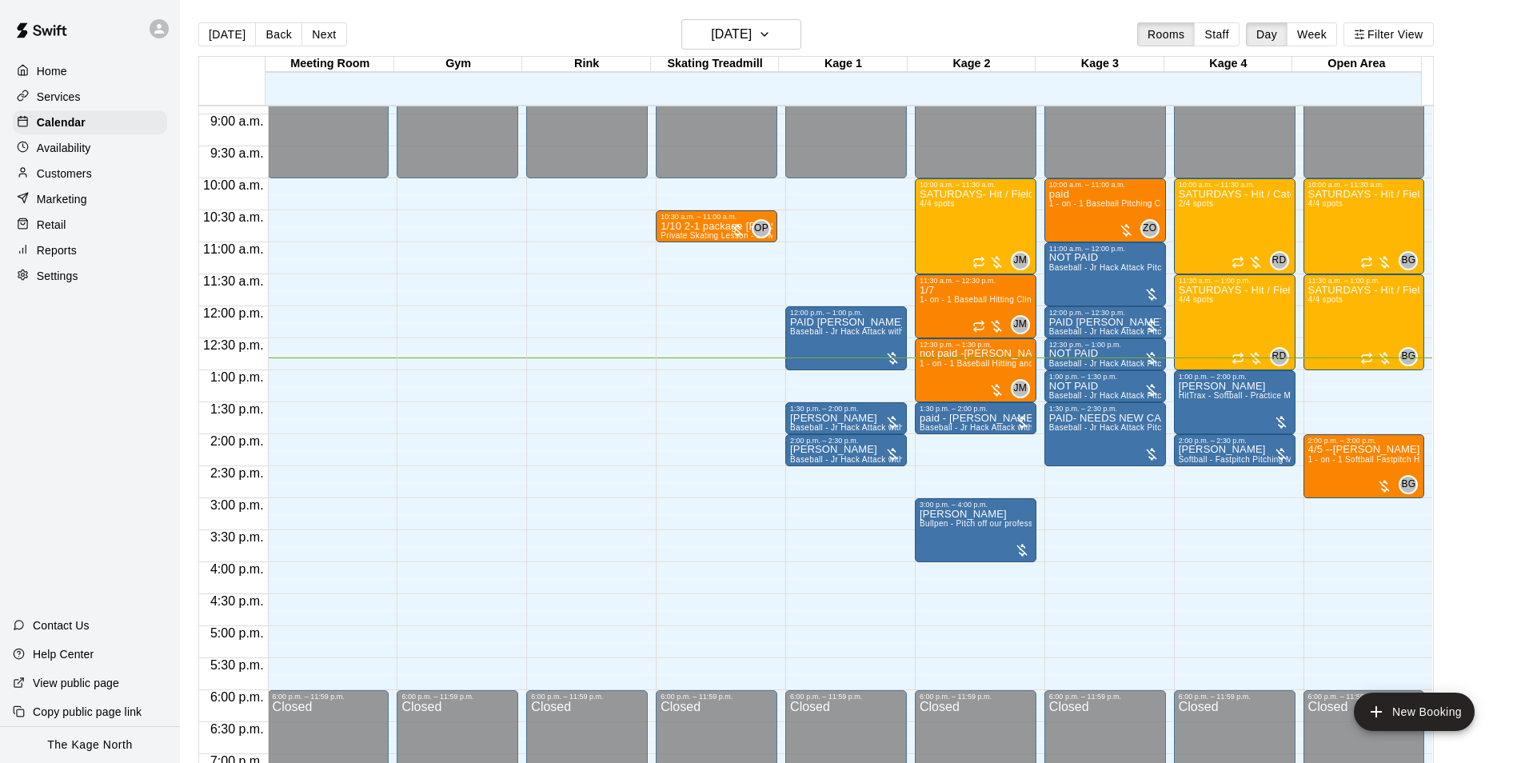
click at [890, 47] on div "[DATE] Back [DATE][DATE] Rooms Staff Day Week Filter View" at bounding box center [816, 37] width 1236 height 37
click at [1128, 392] on div "NOT PAID Baseball - Jr Hack Attack Pitching Machine - Perfect for all ages and …" at bounding box center [1106, 762] width 112 height 763
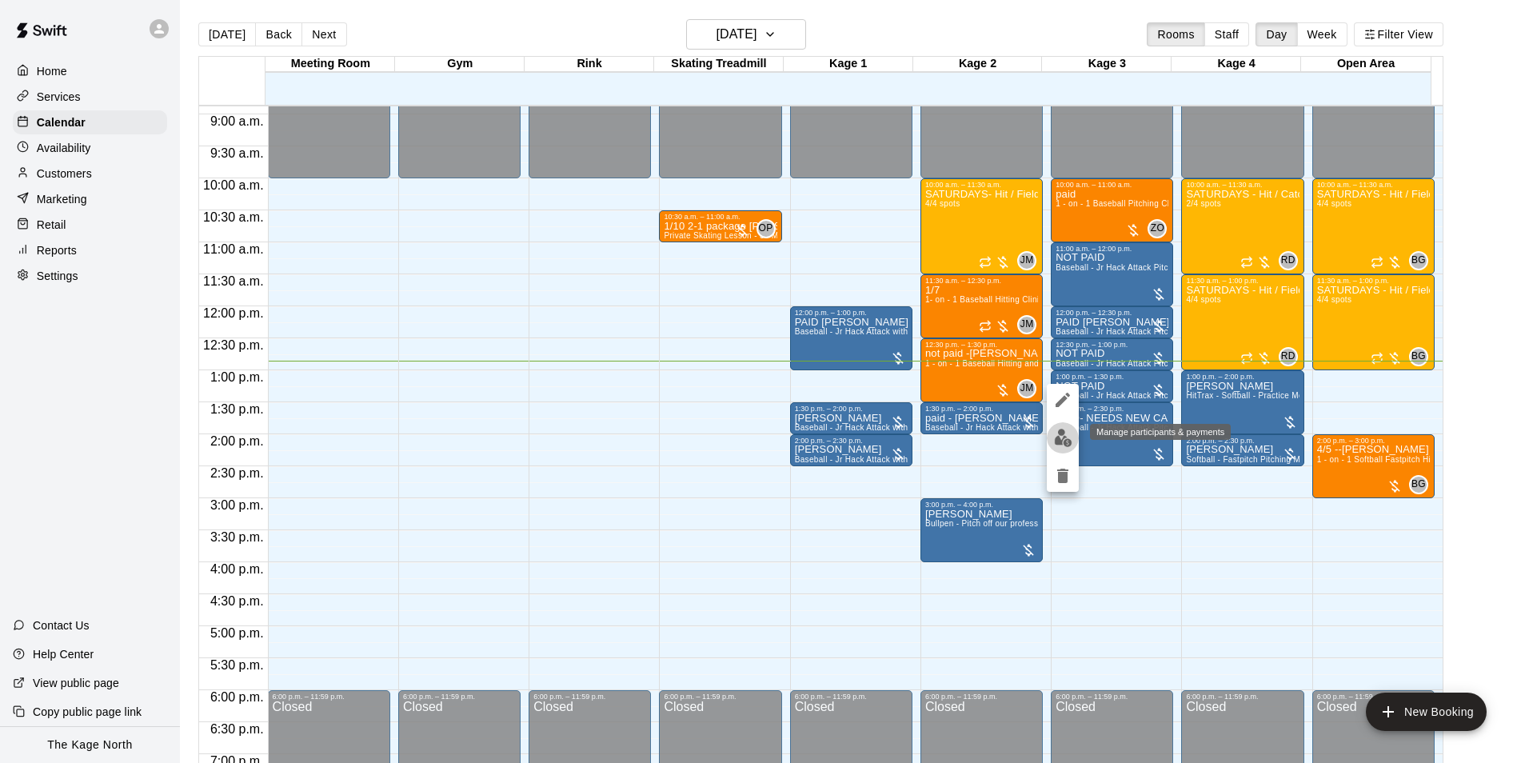
click at [1068, 439] on img "edit" at bounding box center [1063, 438] width 18 height 18
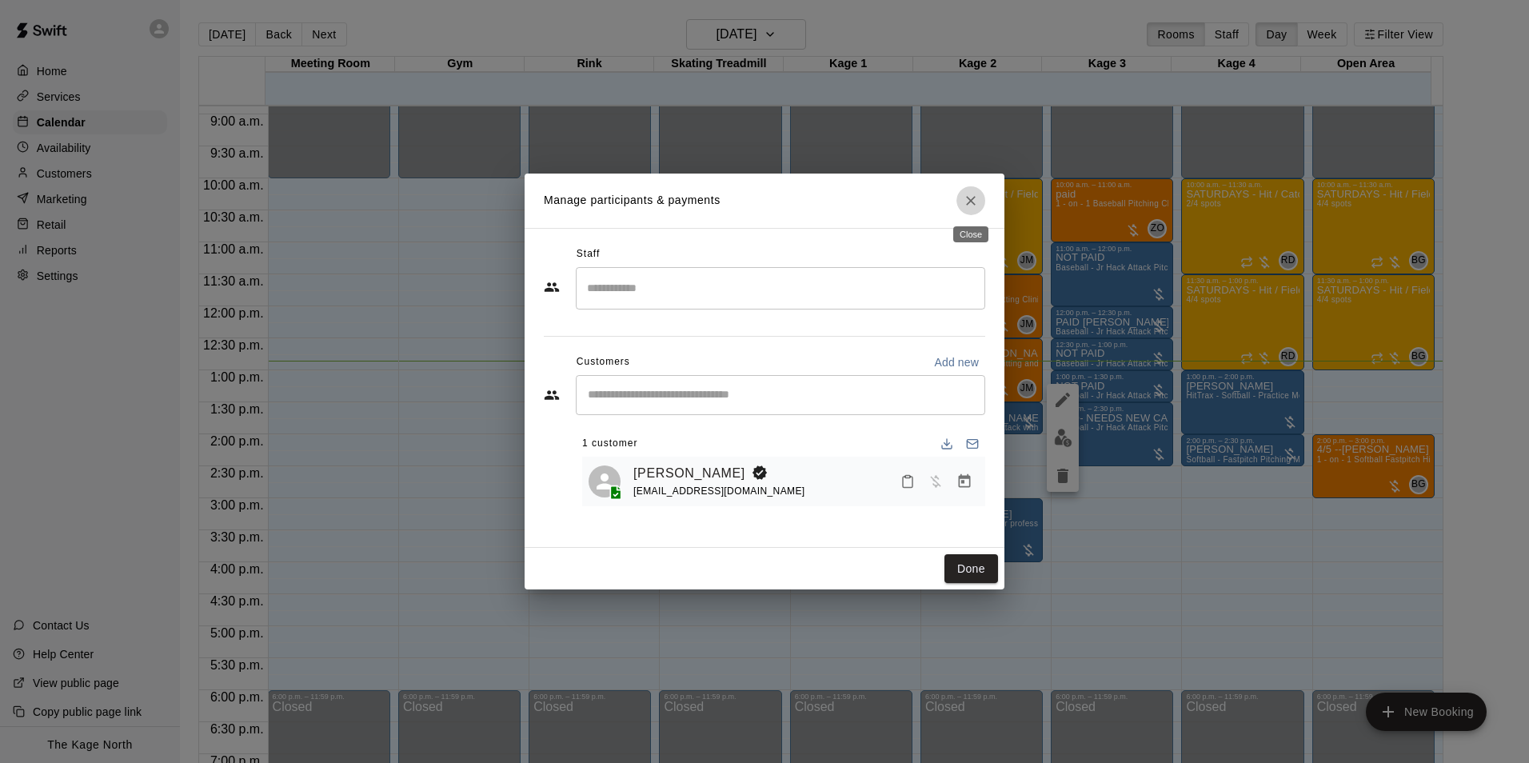
click at [978, 203] on icon "Close" at bounding box center [971, 201] width 16 height 16
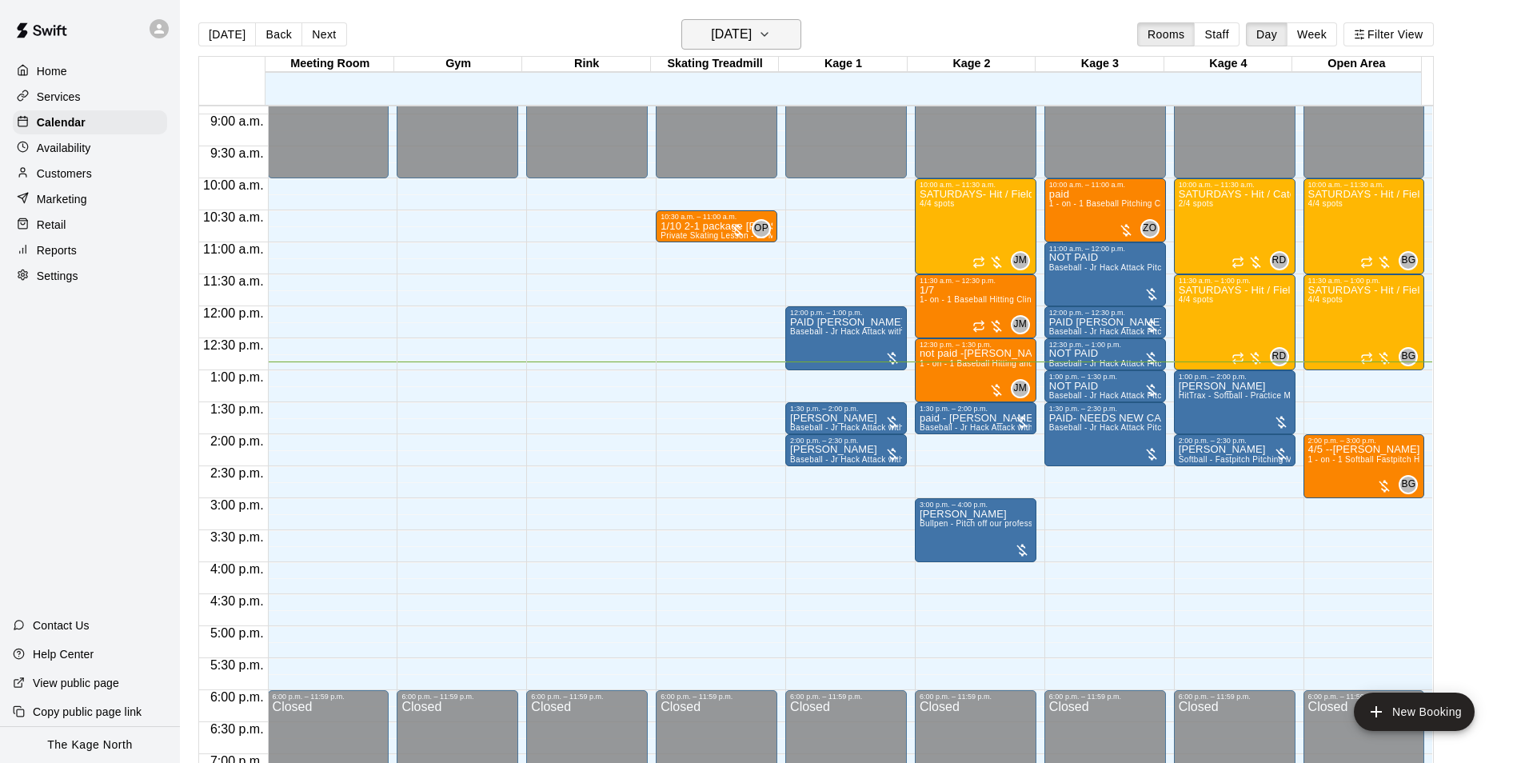
click at [785, 26] on button "[DATE]" at bounding box center [742, 34] width 120 height 30
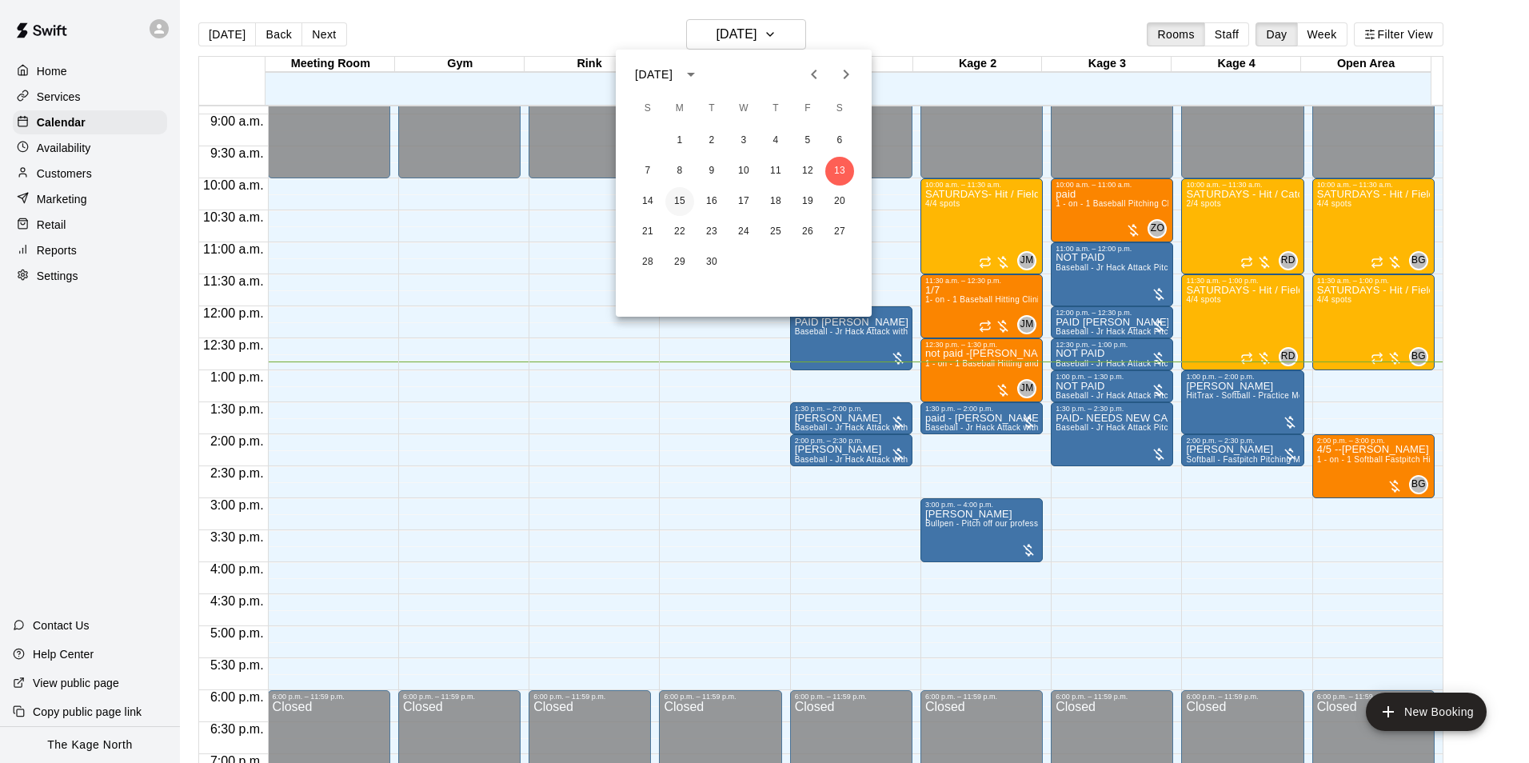
click at [671, 203] on button "15" at bounding box center [680, 201] width 29 height 29
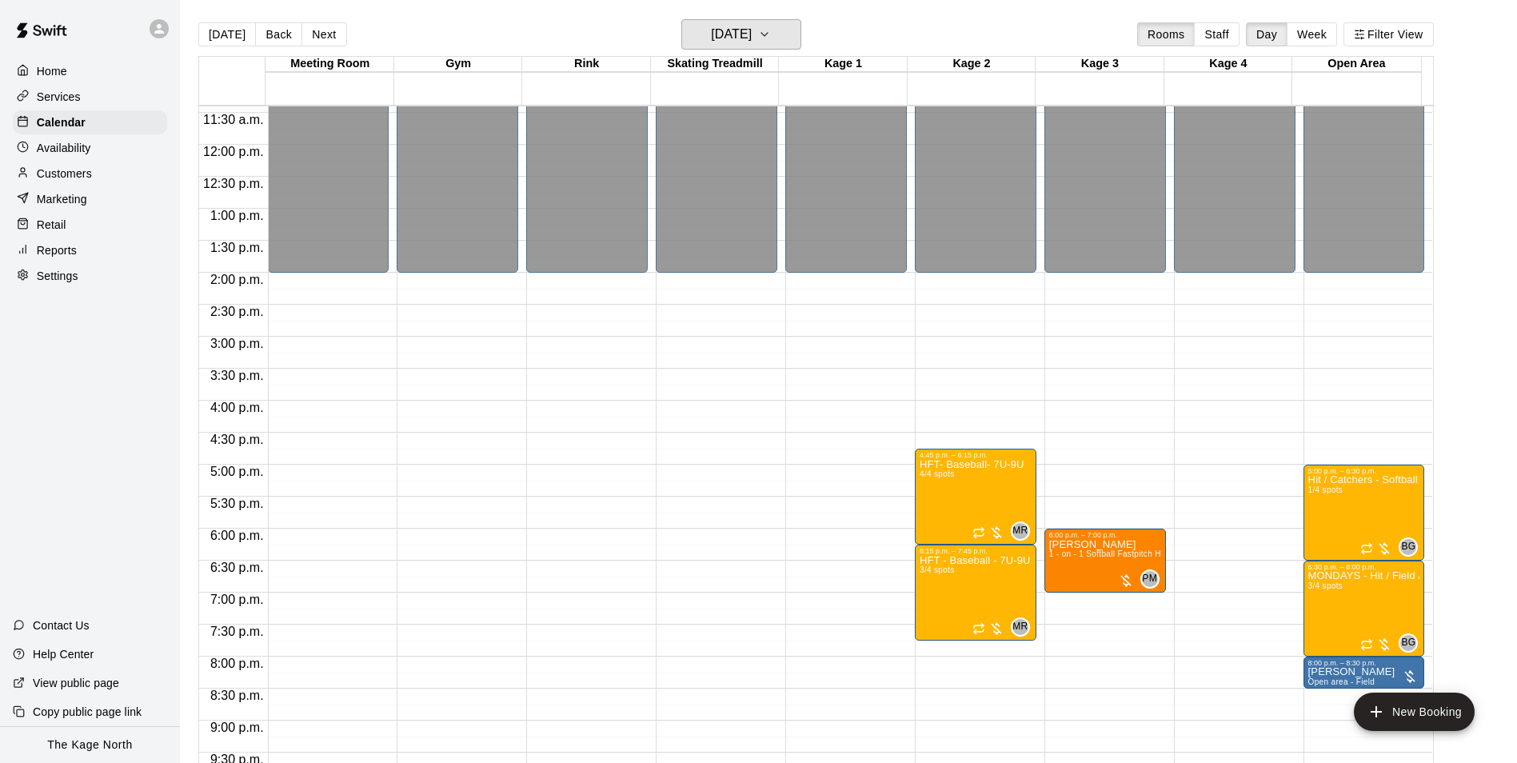
scroll to position [862, 0]
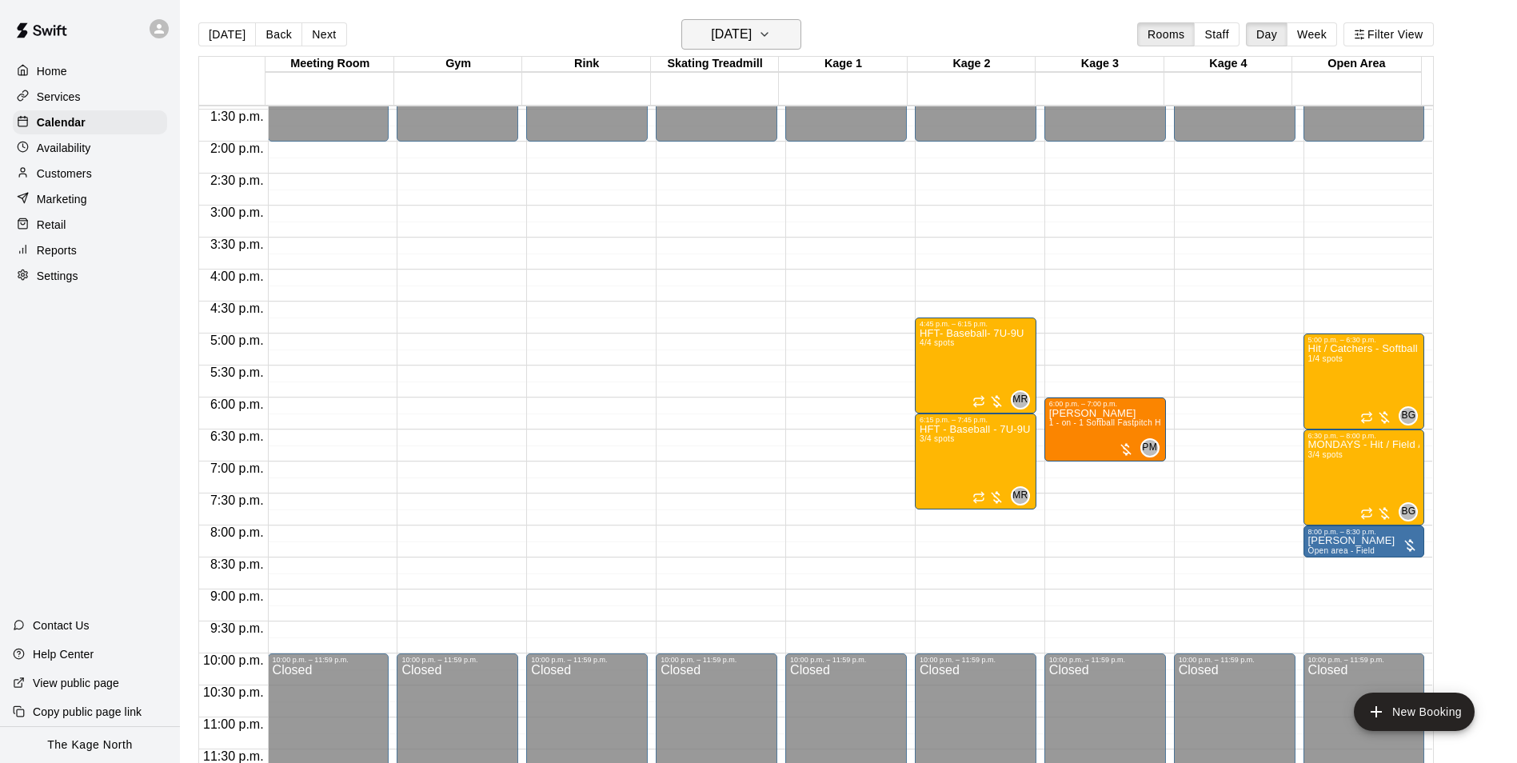
click at [738, 30] on h6 "Monday Sep 15" at bounding box center [731, 34] width 41 height 22
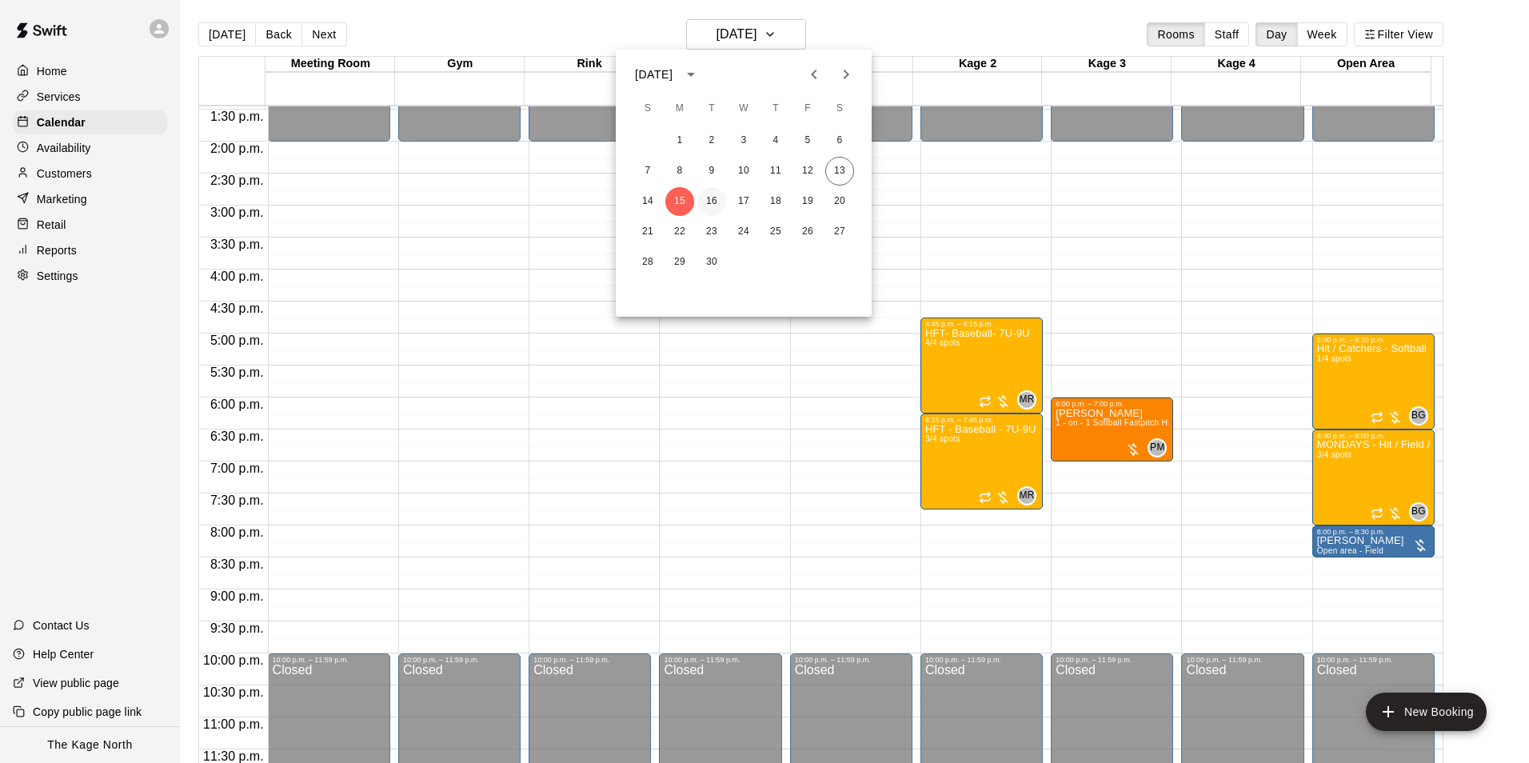
click at [714, 194] on button "16" at bounding box center [712, 201] width 29 height 29
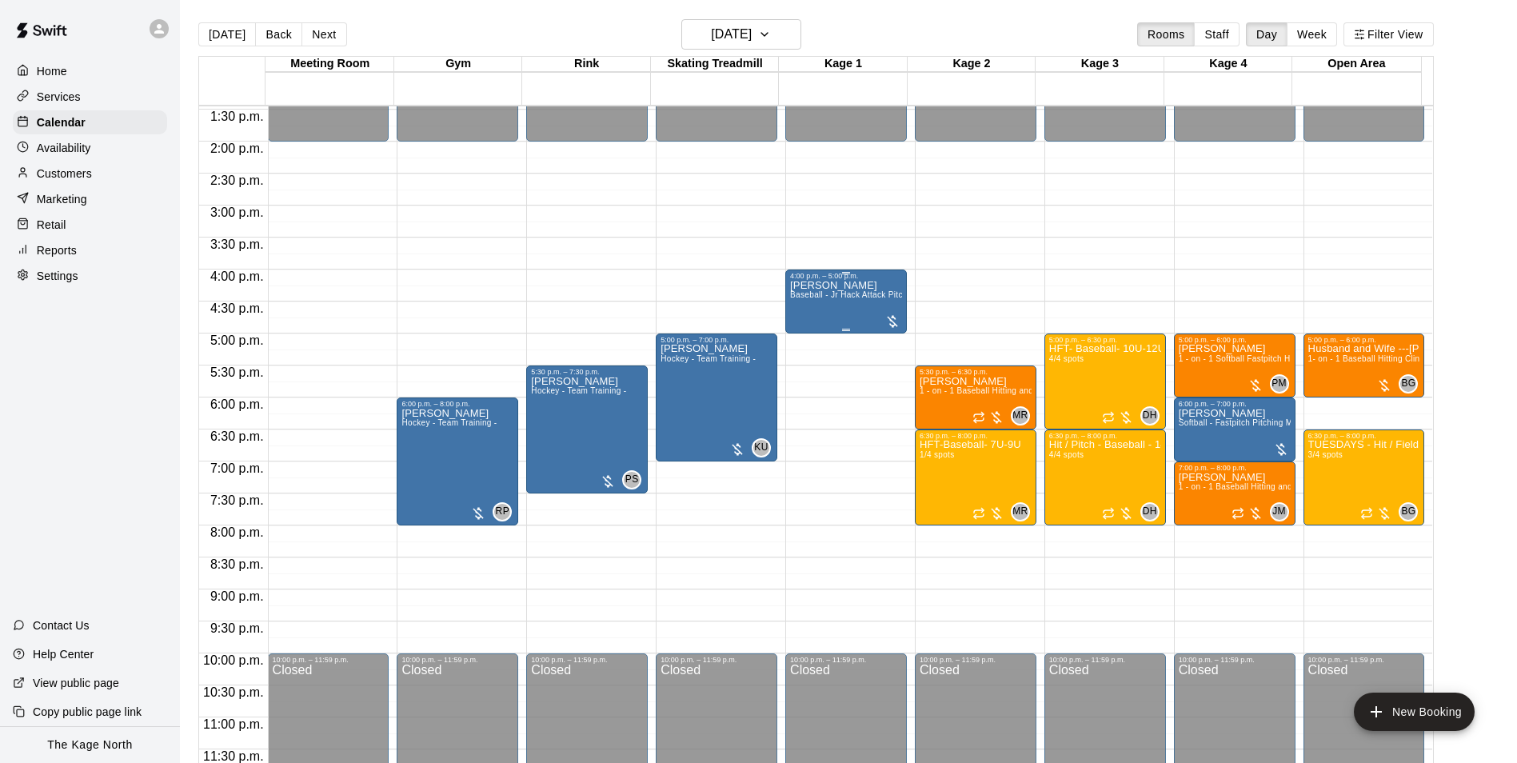
click at [850, 297] on span "Baseball - Jr Hack Attack Pitching Machine - Perfect for all ages and skill lev…" at bounding box center [942, 294] width 304 height 9
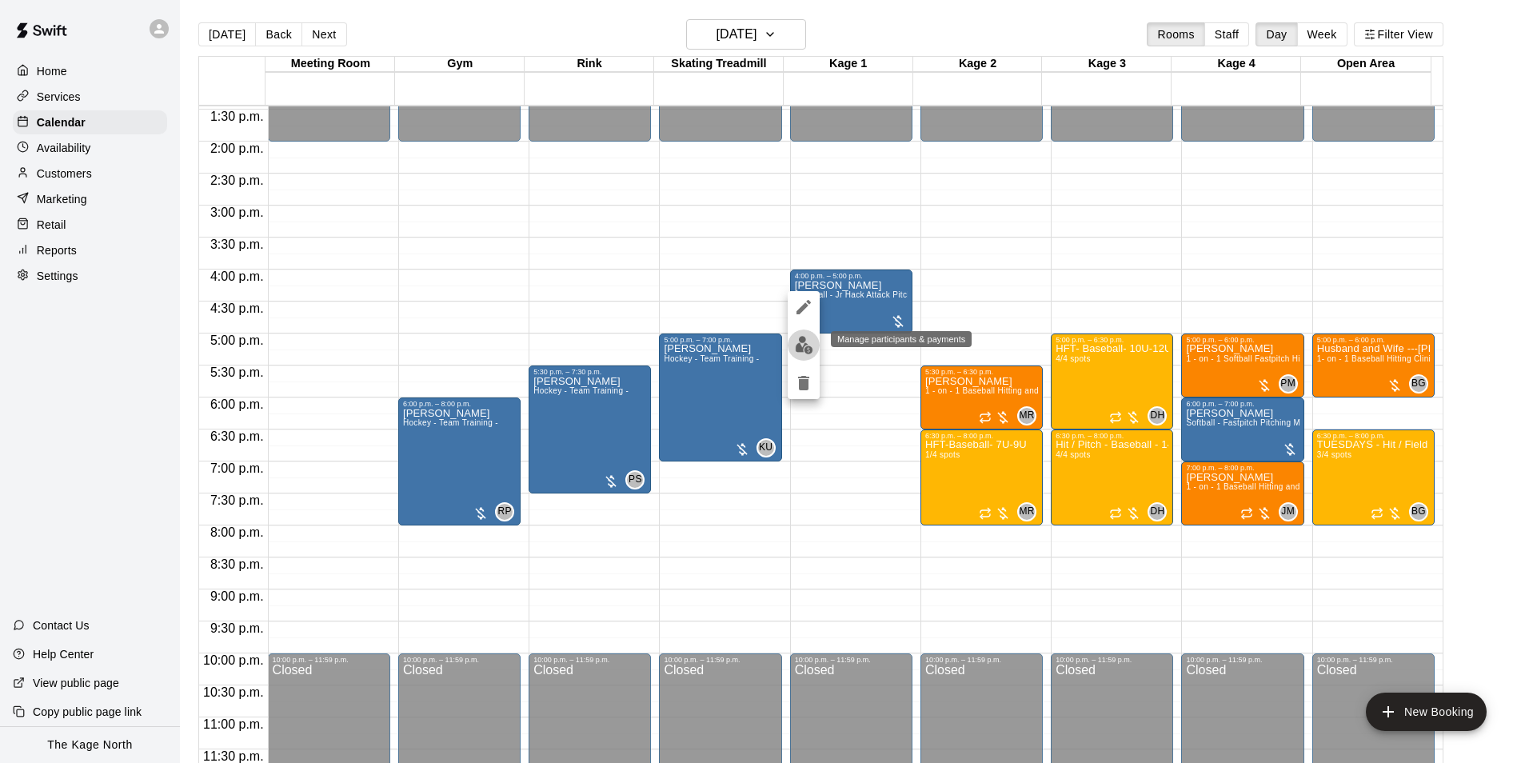
click at [791, 346] on button "edit" at bounding box center [804, 345] width 32 height 31
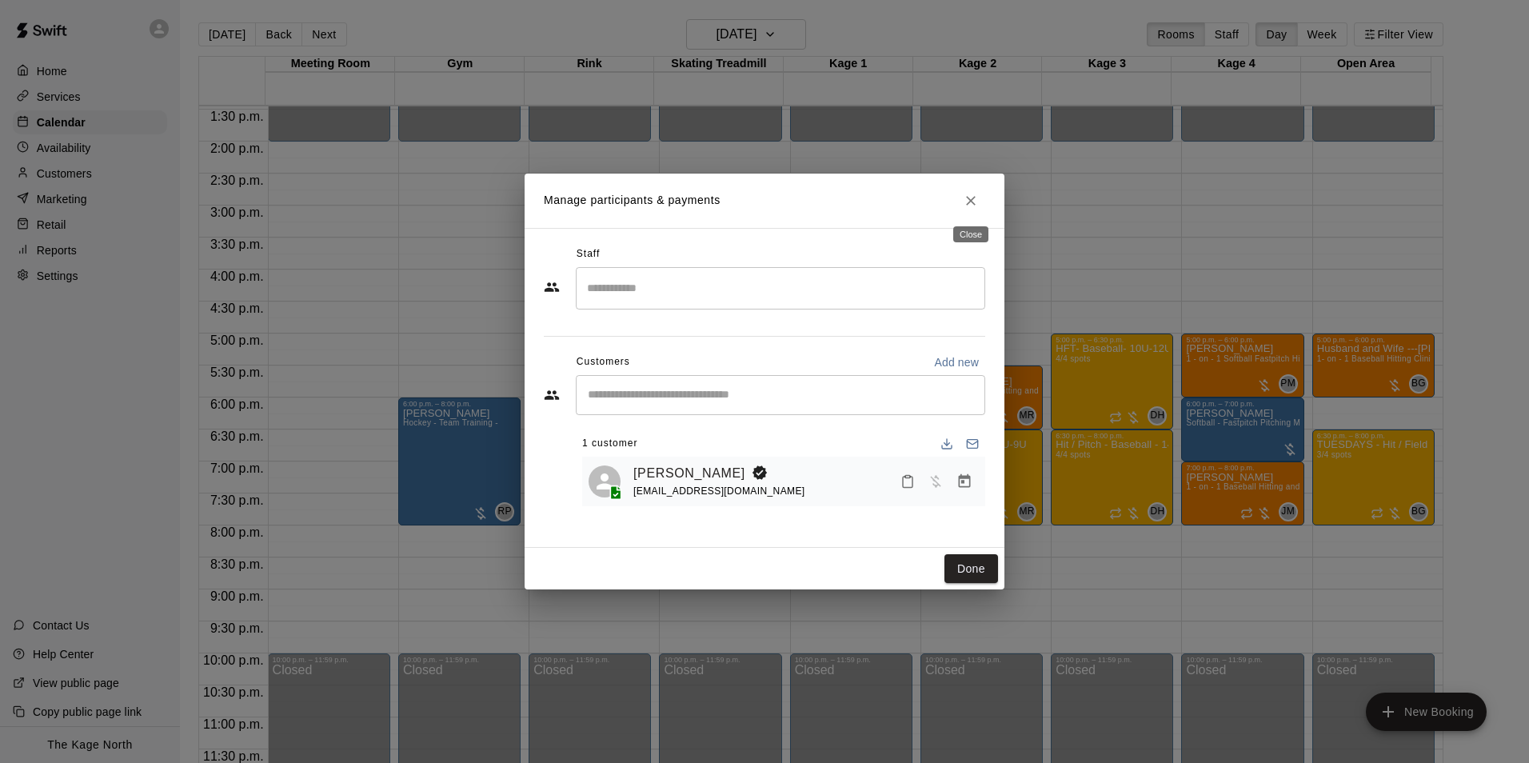
click at [971, 202] on icon "Close" at bounding box center [971, 201] width 16 height 16
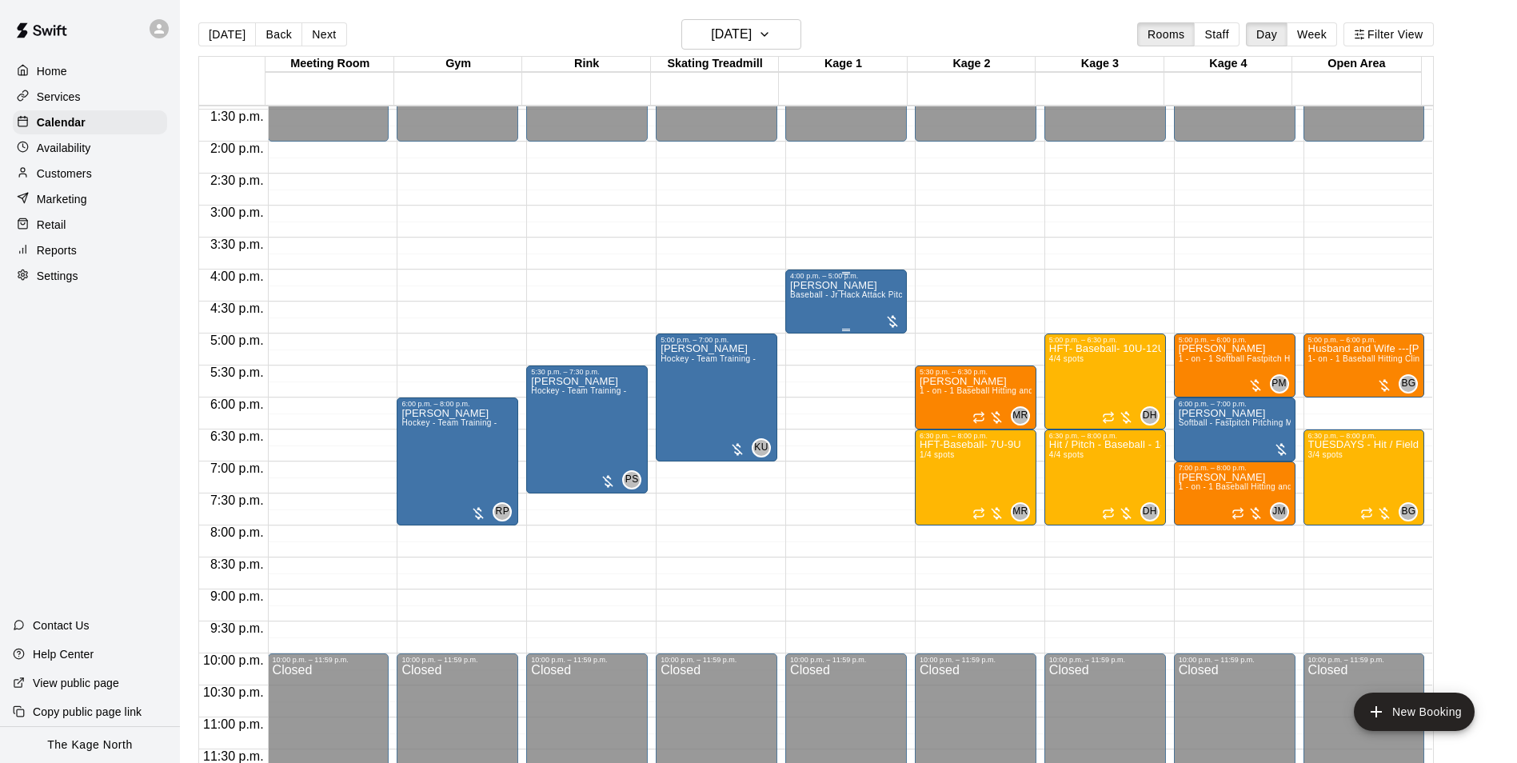
click at [874, 304] on div "Brett Caswell Baseball - Jr Hack Attack Pitching Machine - Perfect for all ages…" at bounding box center [846, 661] width 112 height 763
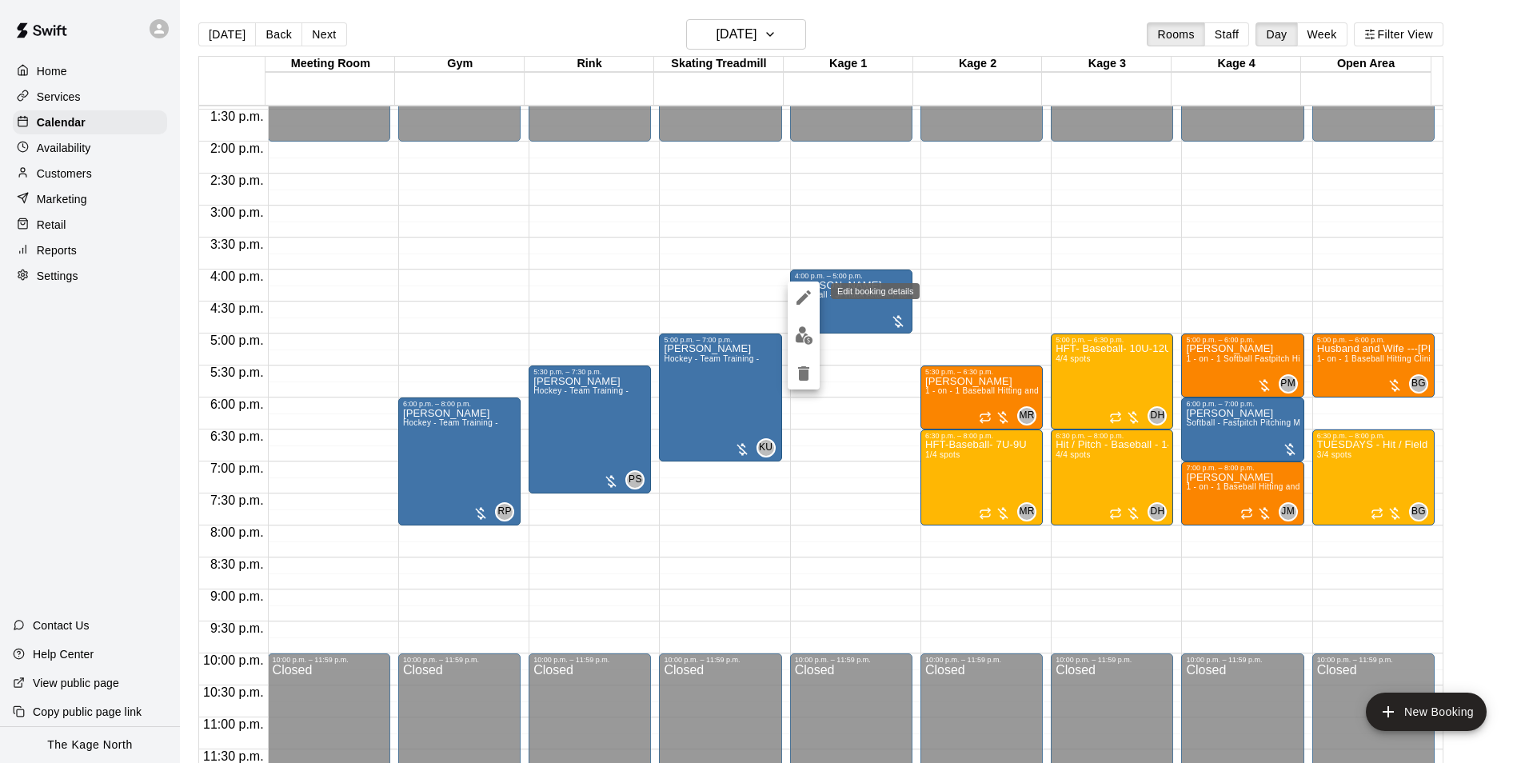
click at [801, 295] on icon "edit" at bounding box center [803, 297] width 19 height 19
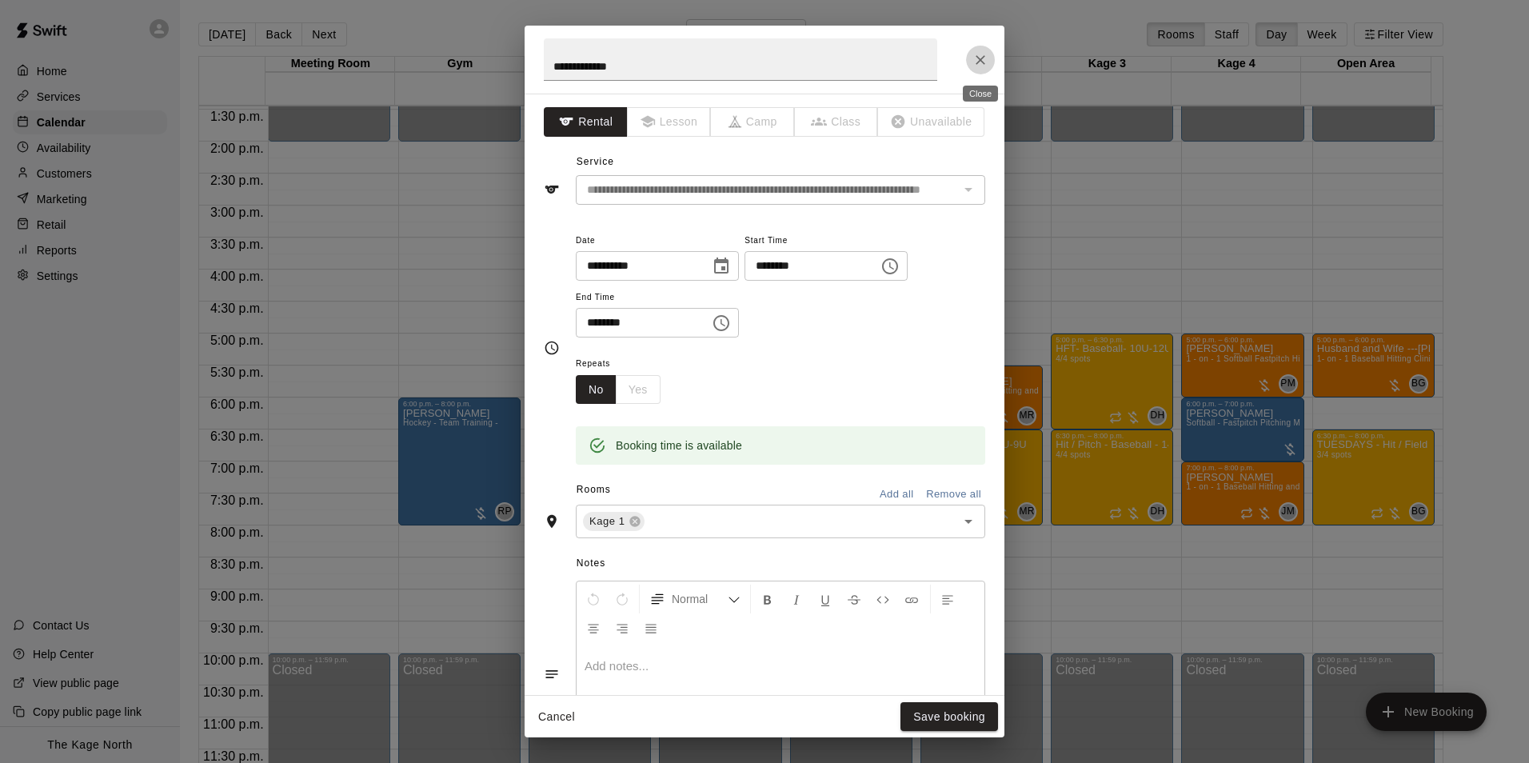
click at [979, 60] on icon "Close" at bounding box center [981, 60] width 16 height 16
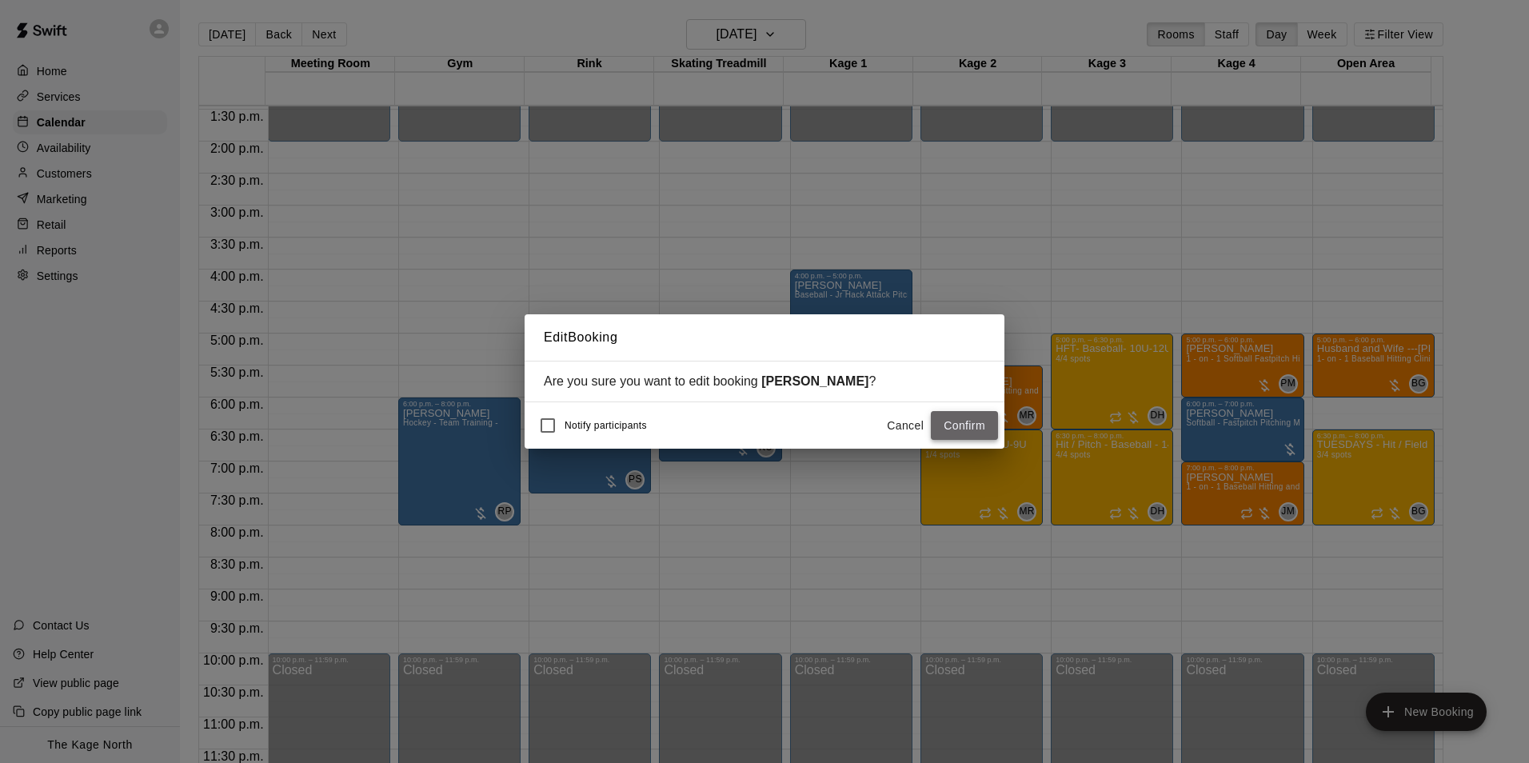
click at [979, 422] on button "Confirm" at bounding box center [964, 426] width 67 height 30
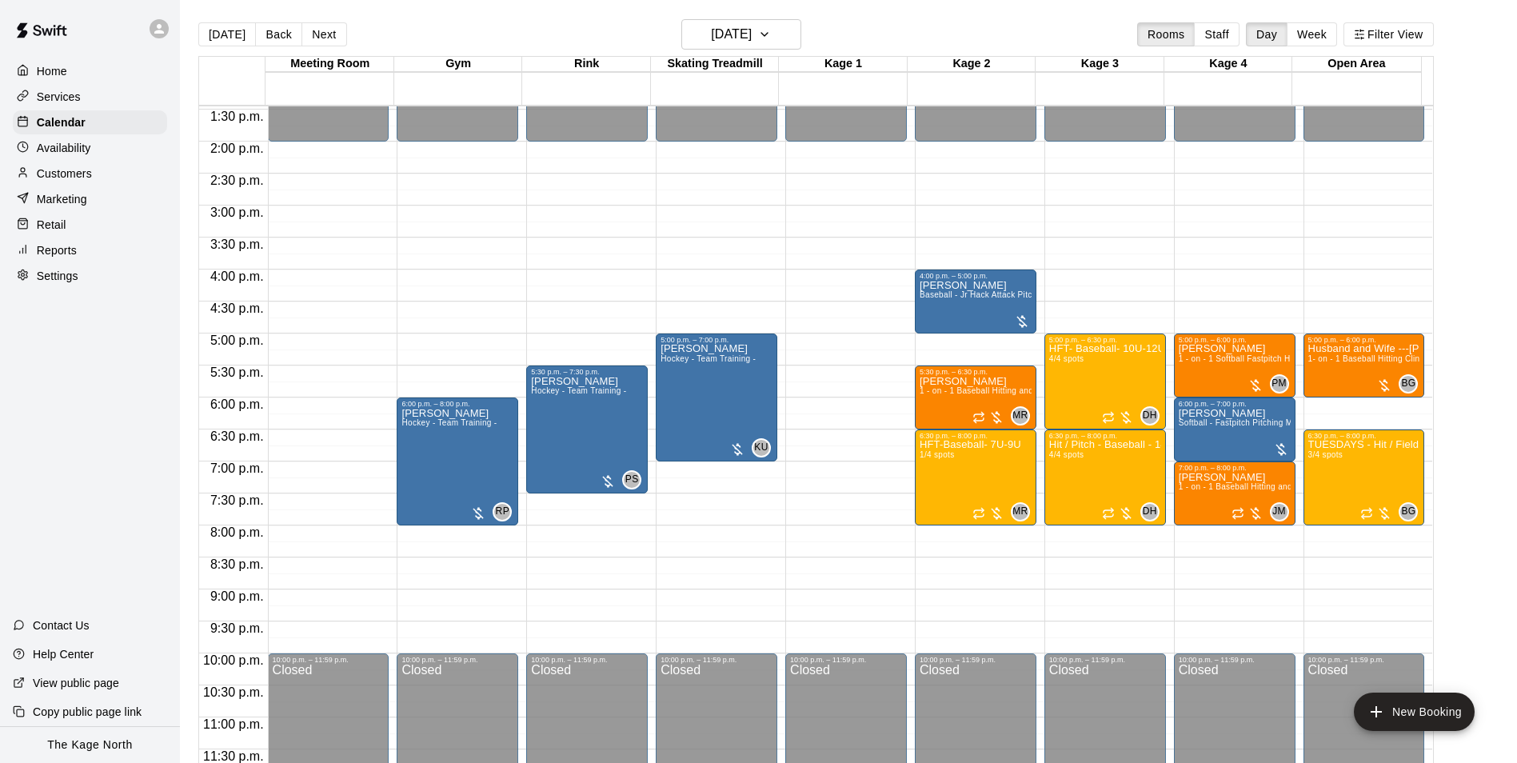
click at [549, 22] on div "Today Back Next Tuesday Sep 16 Rooms Staff Day Week Filter View" at bounding box center [816, 37] width 1236 height 37
click at [752, 30] on h6 "Tuesday Sep 16" at bounding box center [731, 34] width 41 height 22
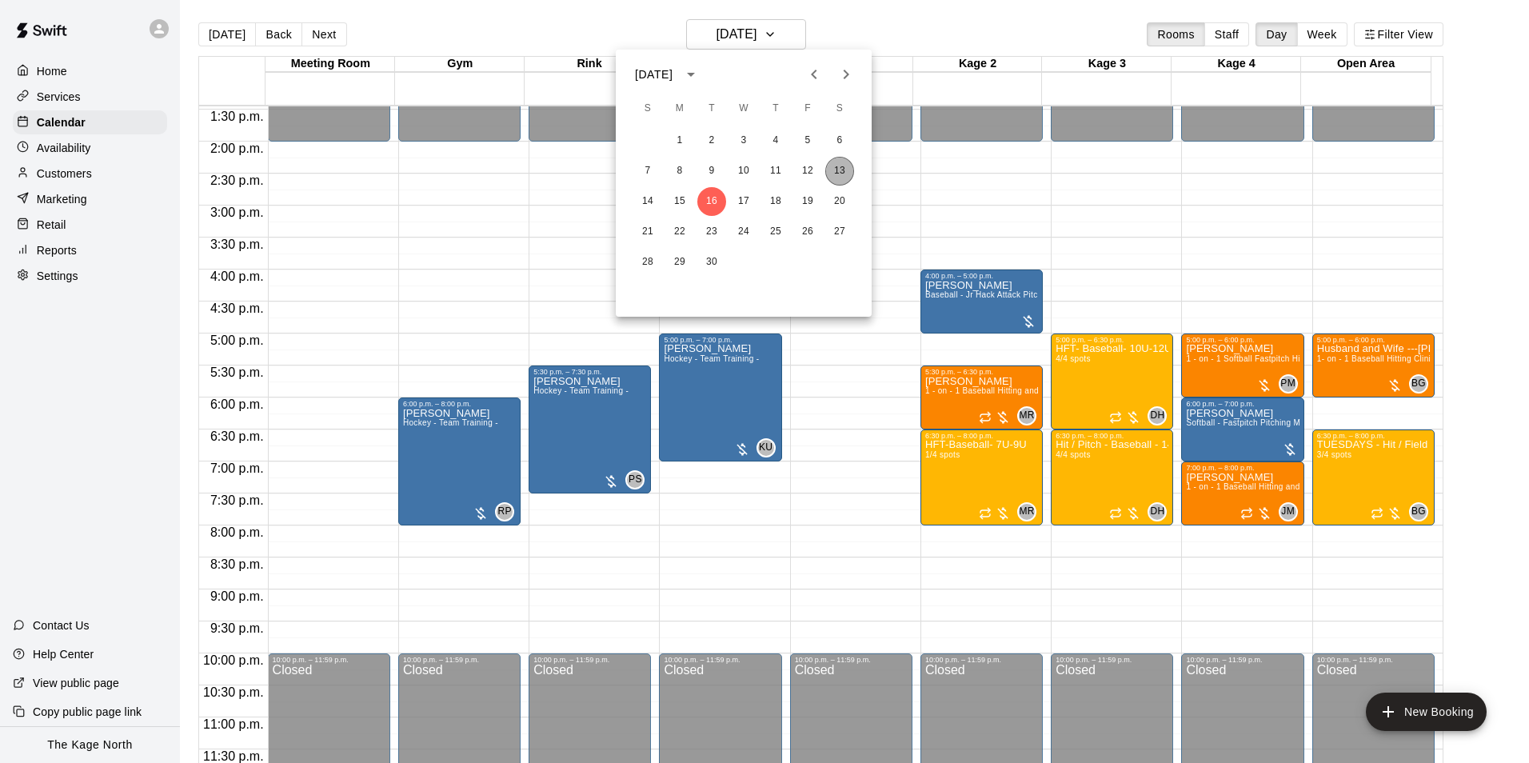
click at [840, 165] on button "13" at bounding box center [840, 171] width 29 height 29
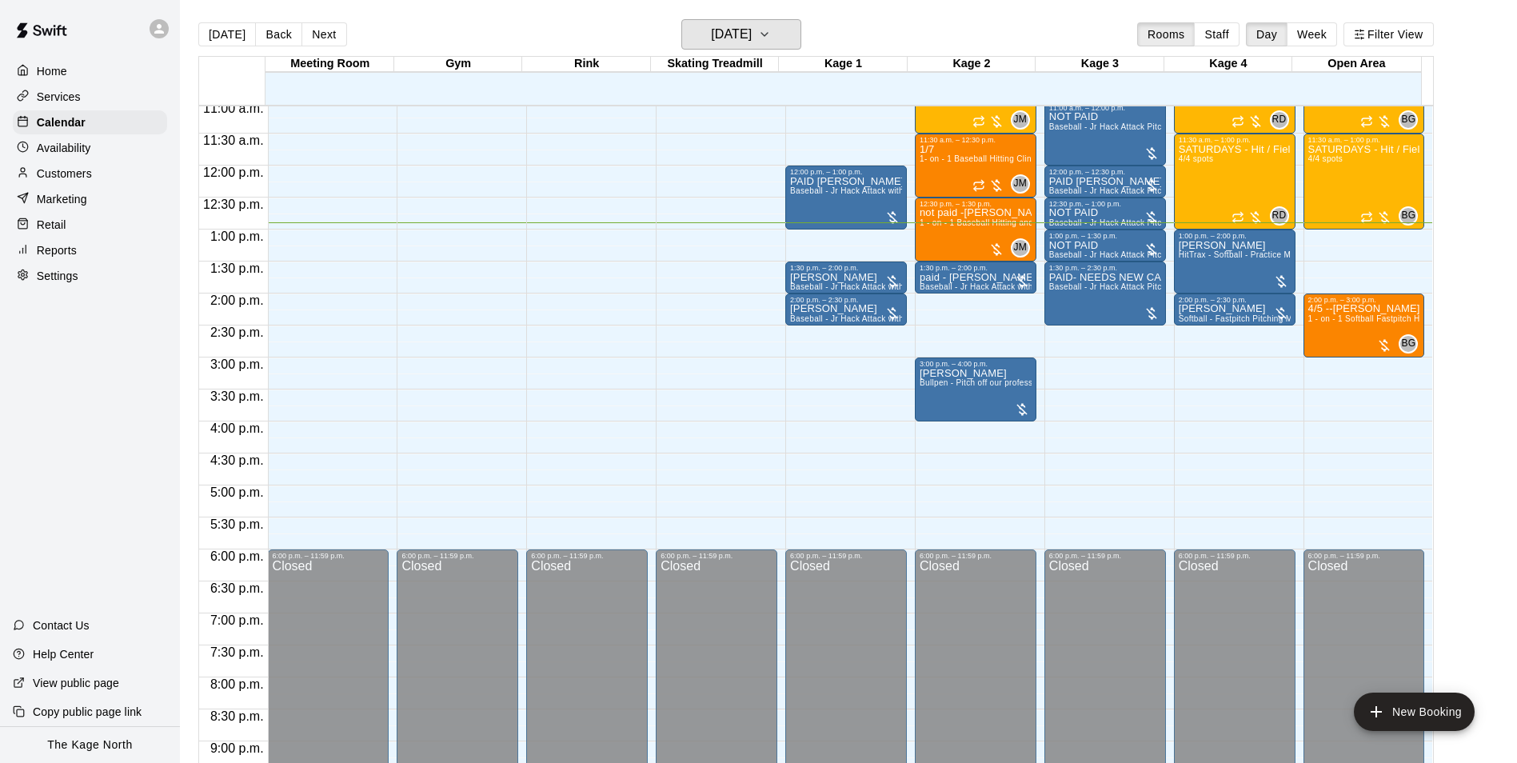
scroll to position [702, 0]
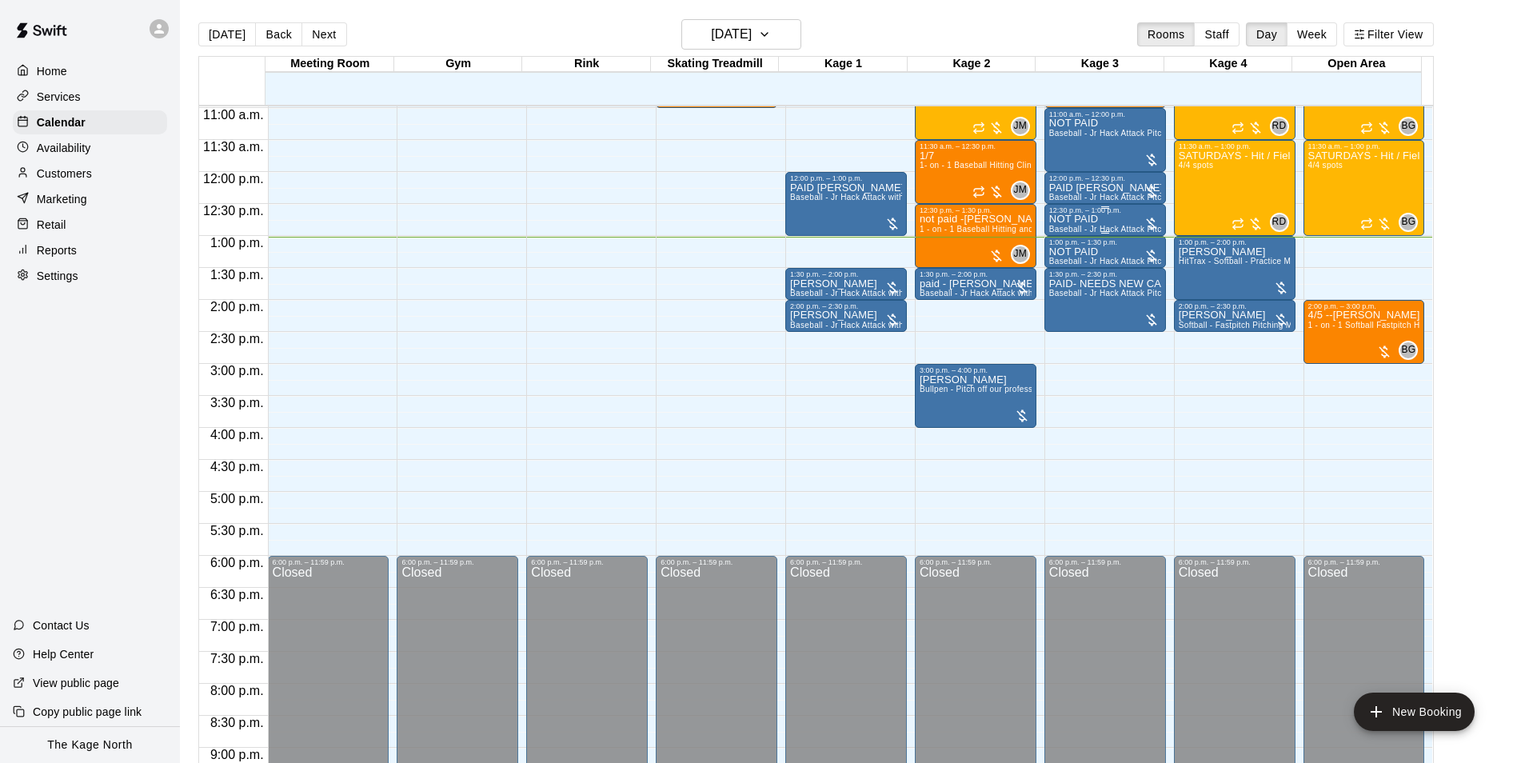
click at [1110, 220] on div "NOT PAID Baseball - Jr Hack Attack Pitching Machine - Perfect for all ages and …" at bounding box center [1106, 595] width 112 height 763
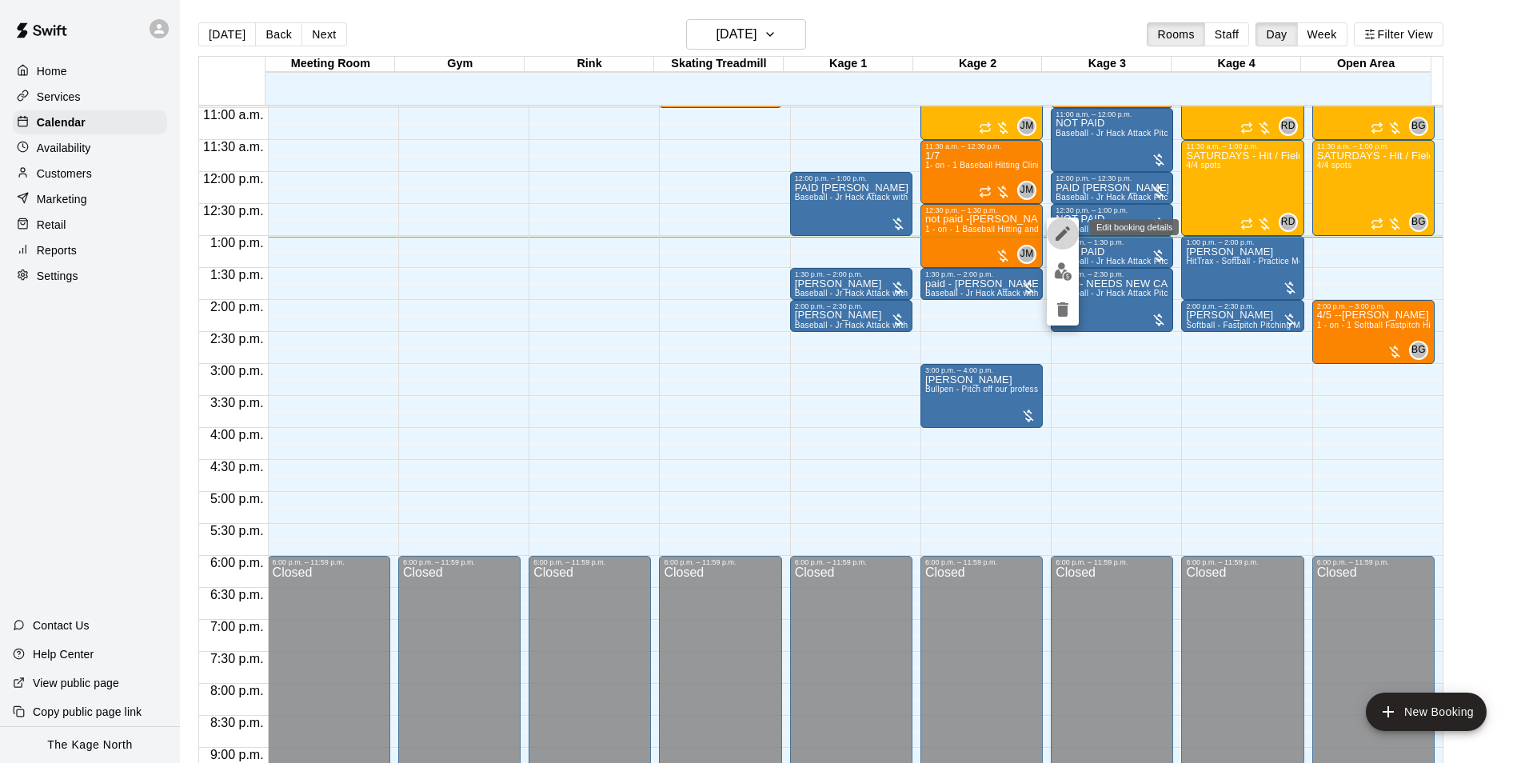
click at [1064, 238] on icon "edit" at bounding box center [1063, 233] width 19 height 19
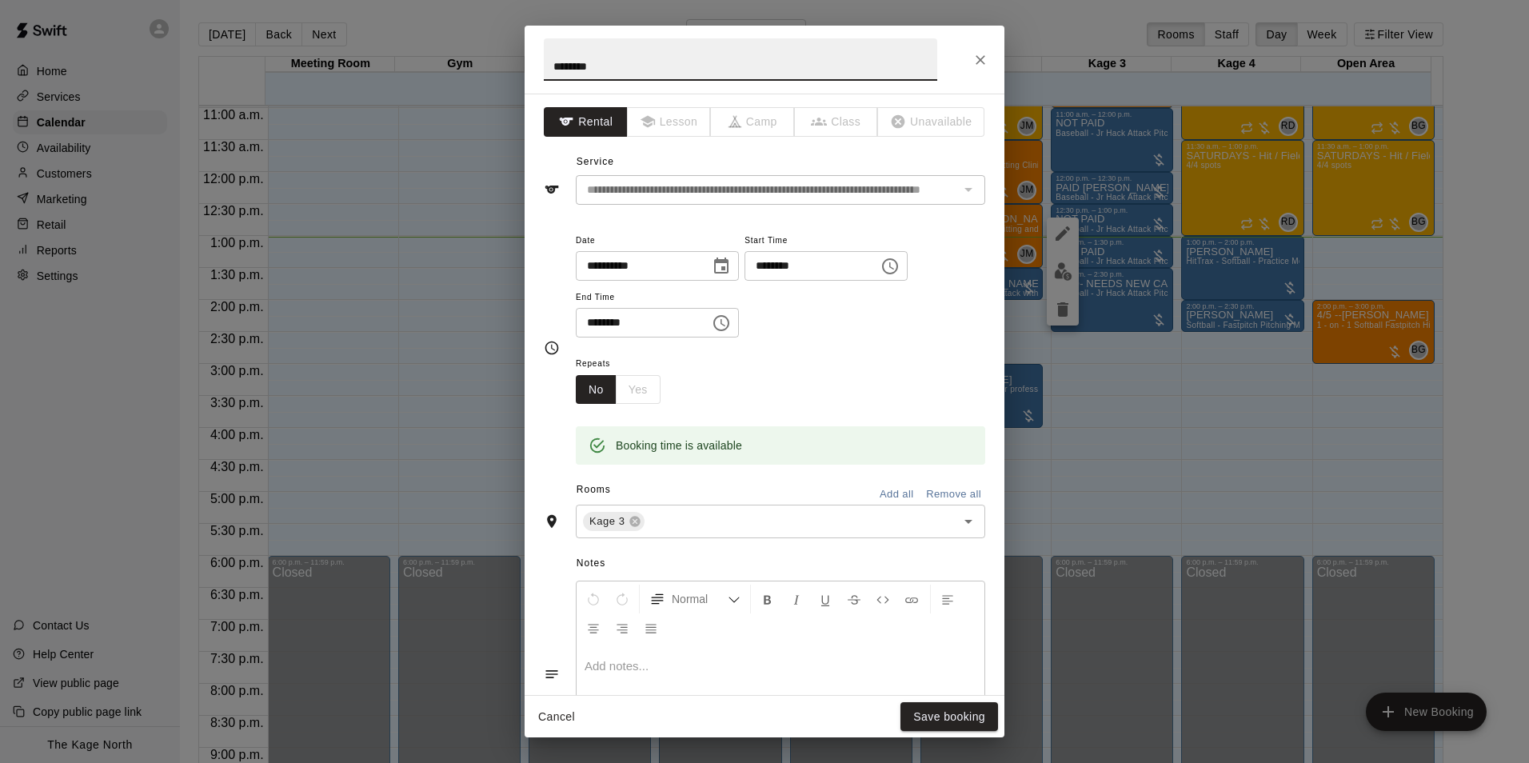
drag, startPoint x: 577, startPoint y: 67, endPoint x: 534, endPoint y: 64, distance: 42.5
click at [534, 64] on h2 "********" at bounding box center [741, 60] width 432 height 68
type input "****"
click at [961, 709] on button "Save booking" at bounding box center [950, 717] width 98 height 30
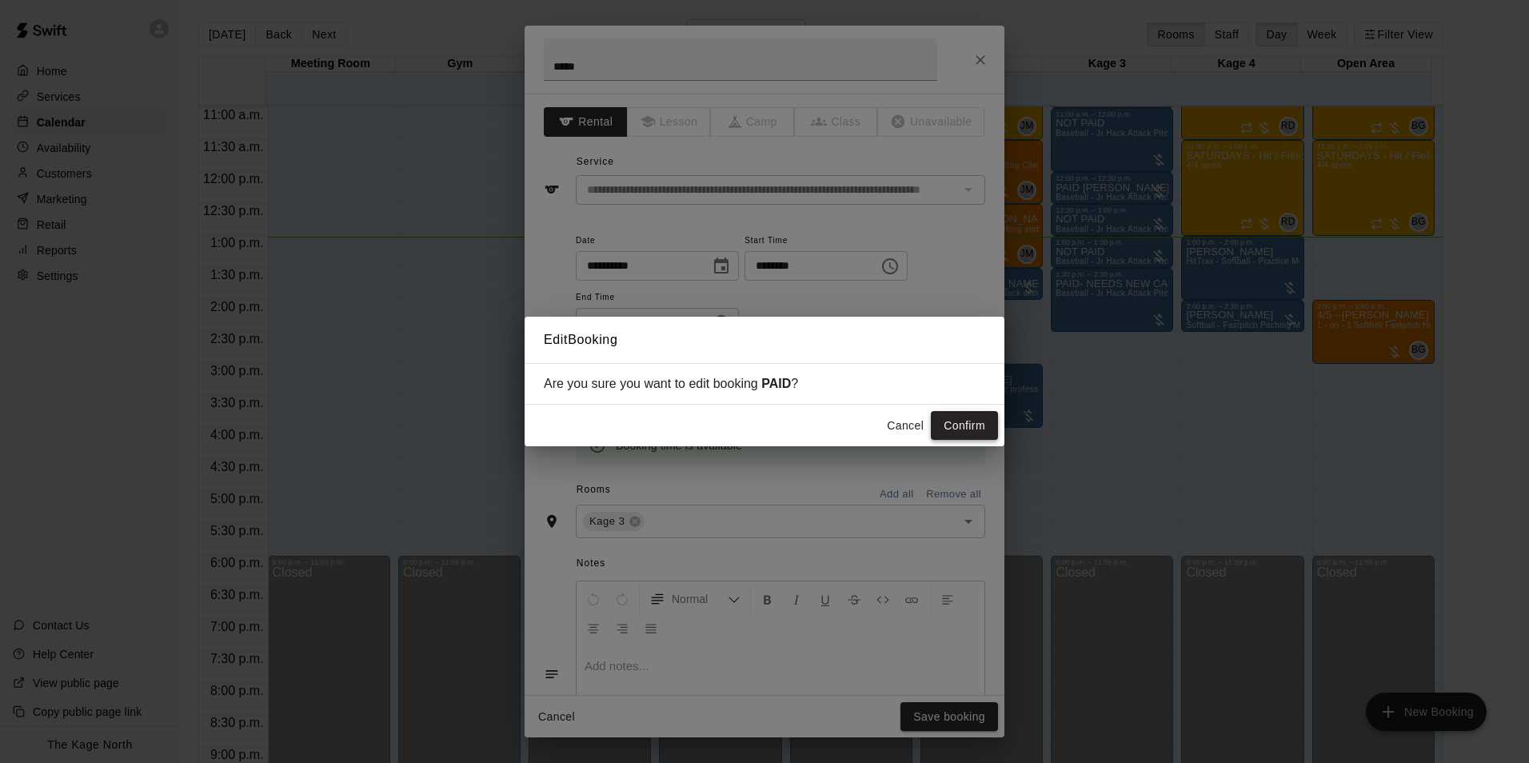
click at [946, 420] on button "Confirm" at bounding box center [964, 426] width 67 height 30
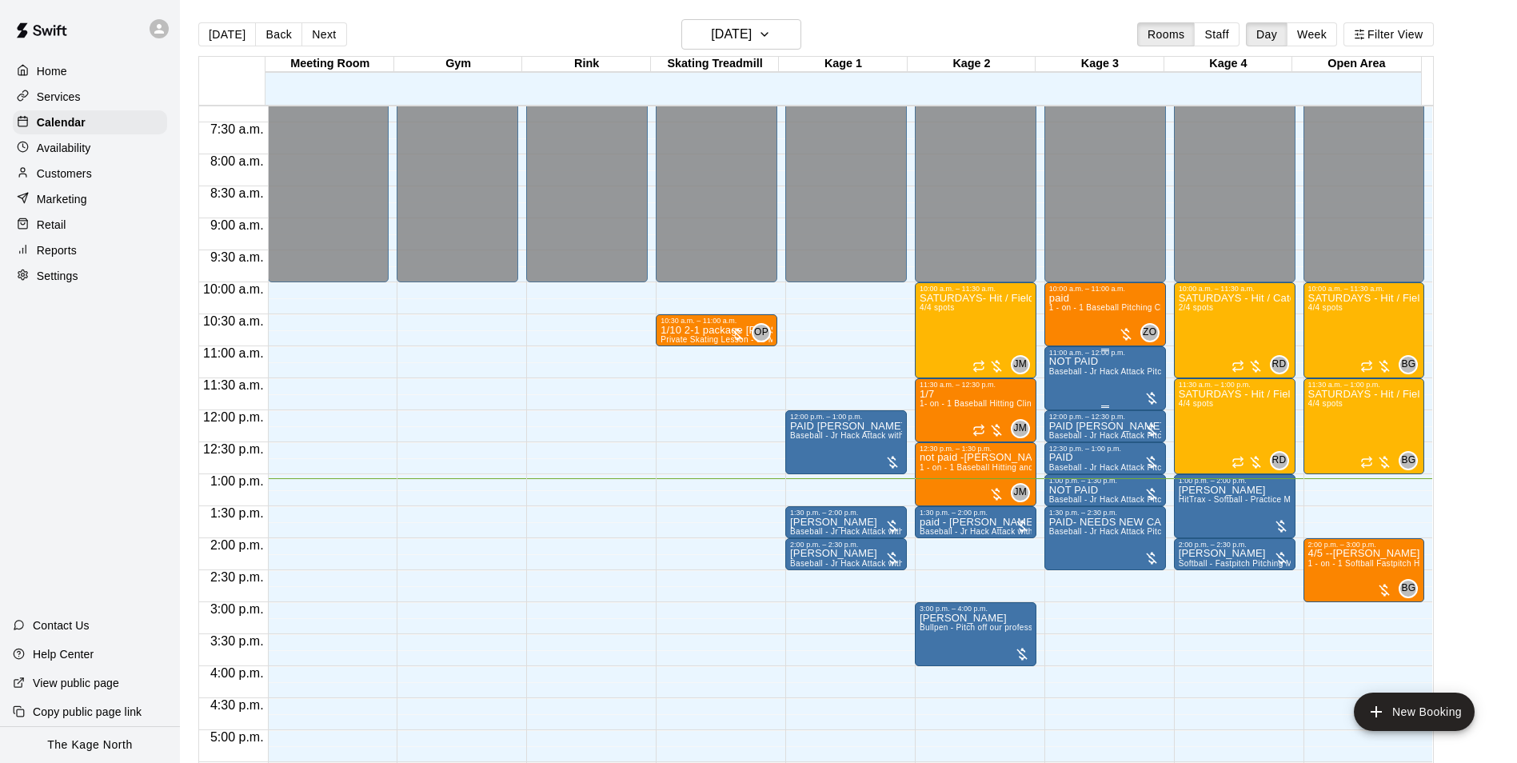
scroll to position [462, 0]
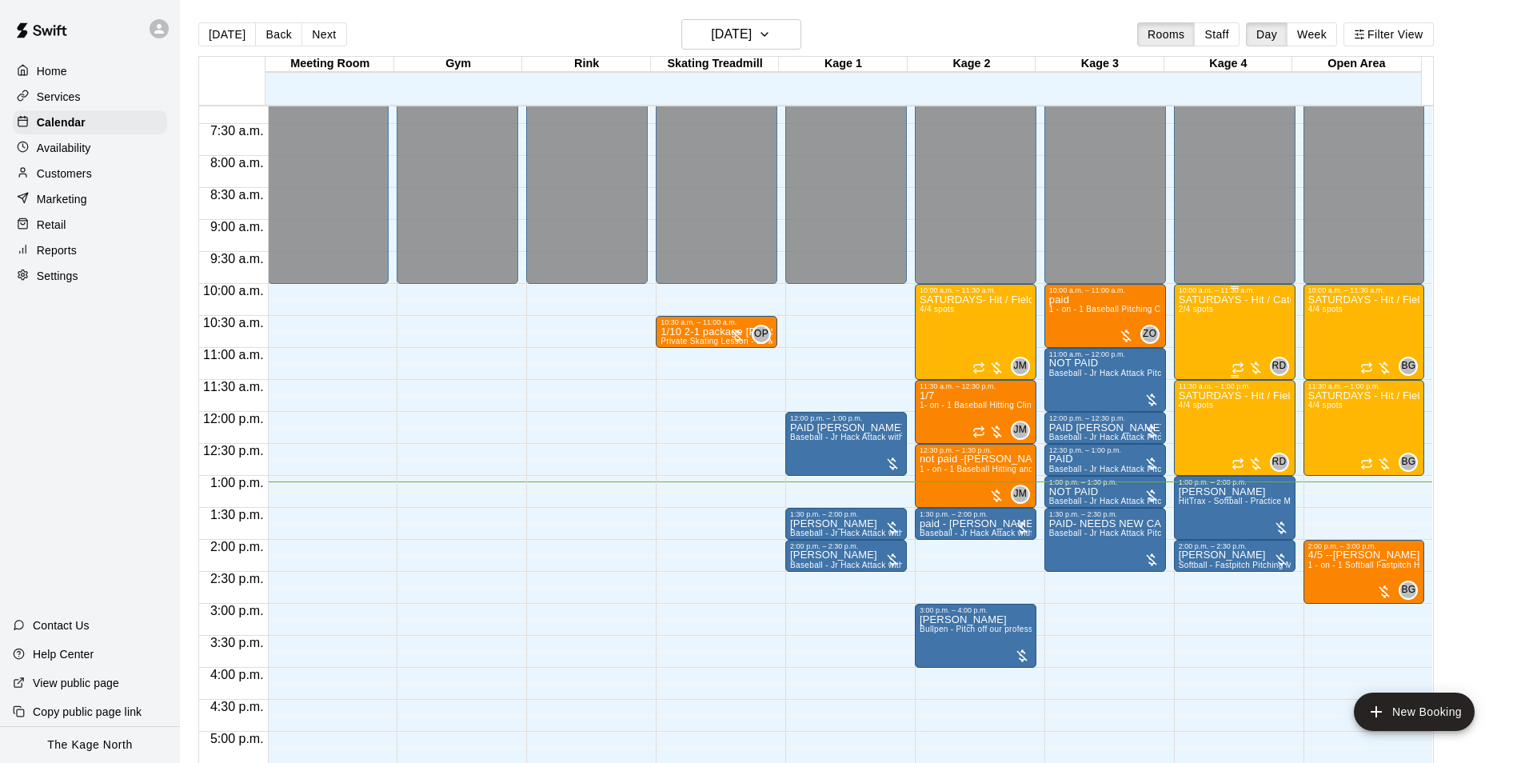
click at [1243, 330] on div "SATURDAYS - Hit / Catchers - Softball Program- 11U-15U 2/4 spots" at bounding box center [1235, 675] width 112 height 763
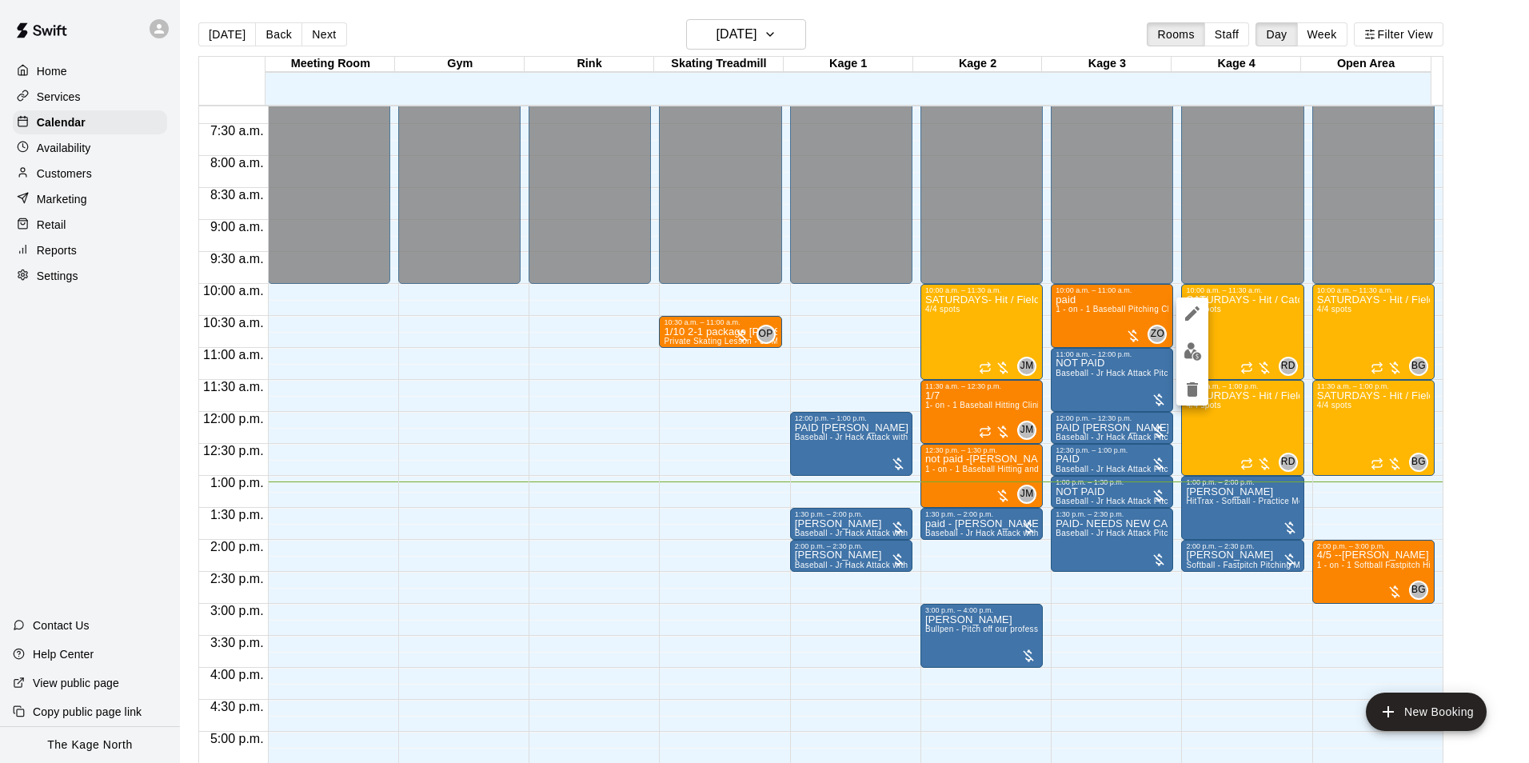
click at [844, 17] on div at bounding box center [764, 381] width 1529 height 763
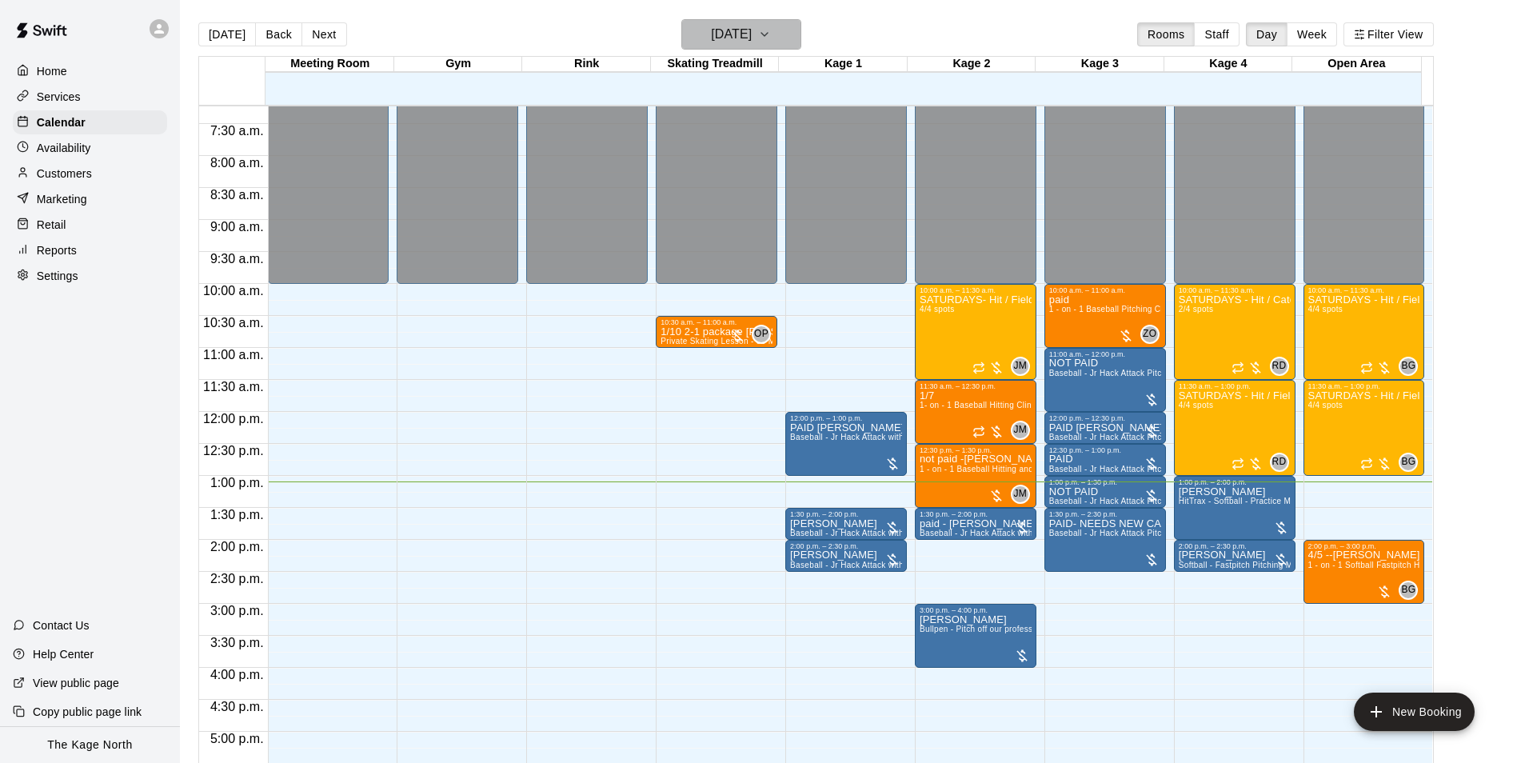
click at [771, 43] on icon "button" at bounding box center [764, 34] width 13 height 19
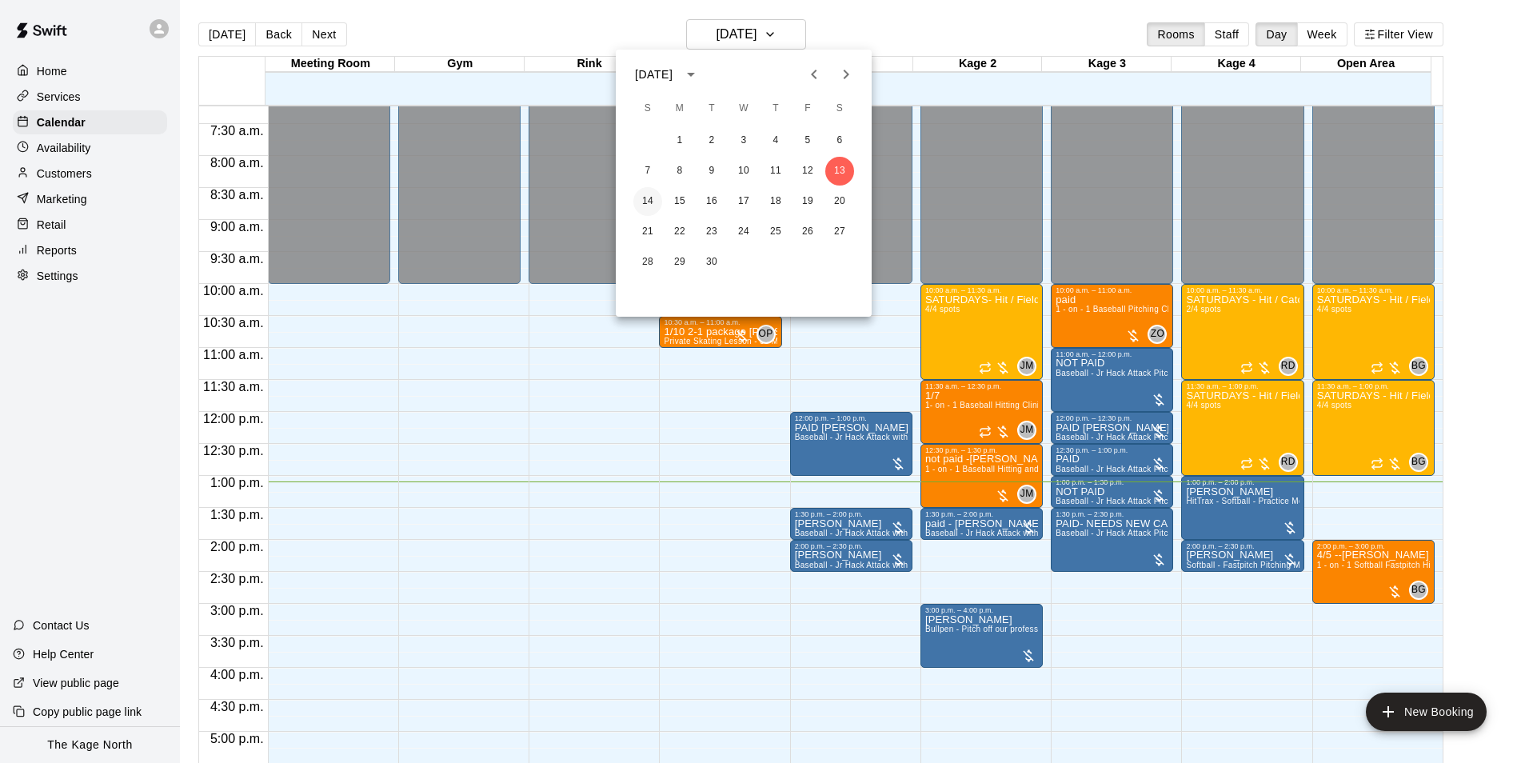
click at [650, 205] on button "14" at bounding box center [648, 201] width 29 height 29
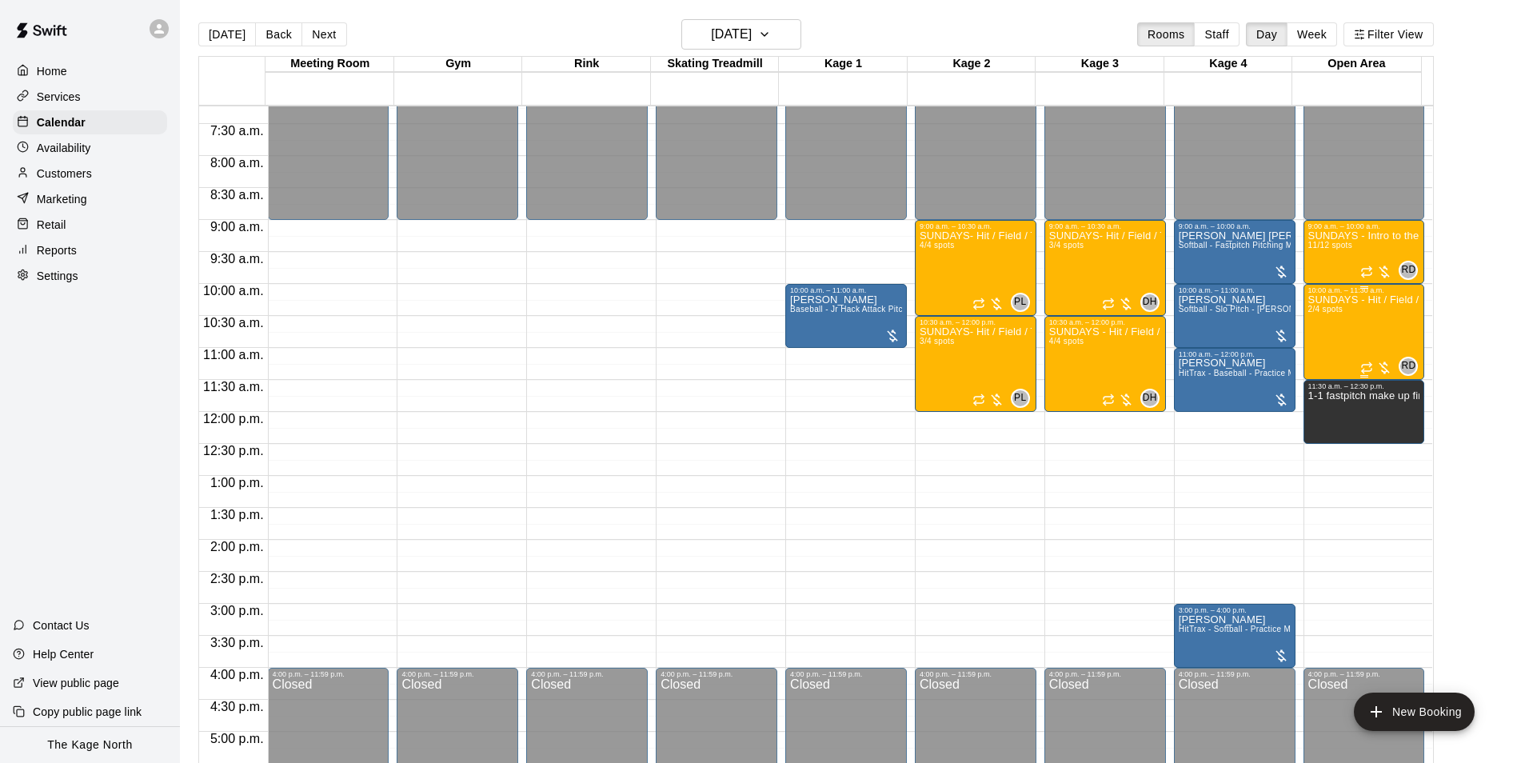
click at [1380, 336] on div "SUNDAYS - Hit / Field / Throw - Softball Program - 13U - 16U 2/4 spots" at bounding box center [1365, 675] width 112 height 763
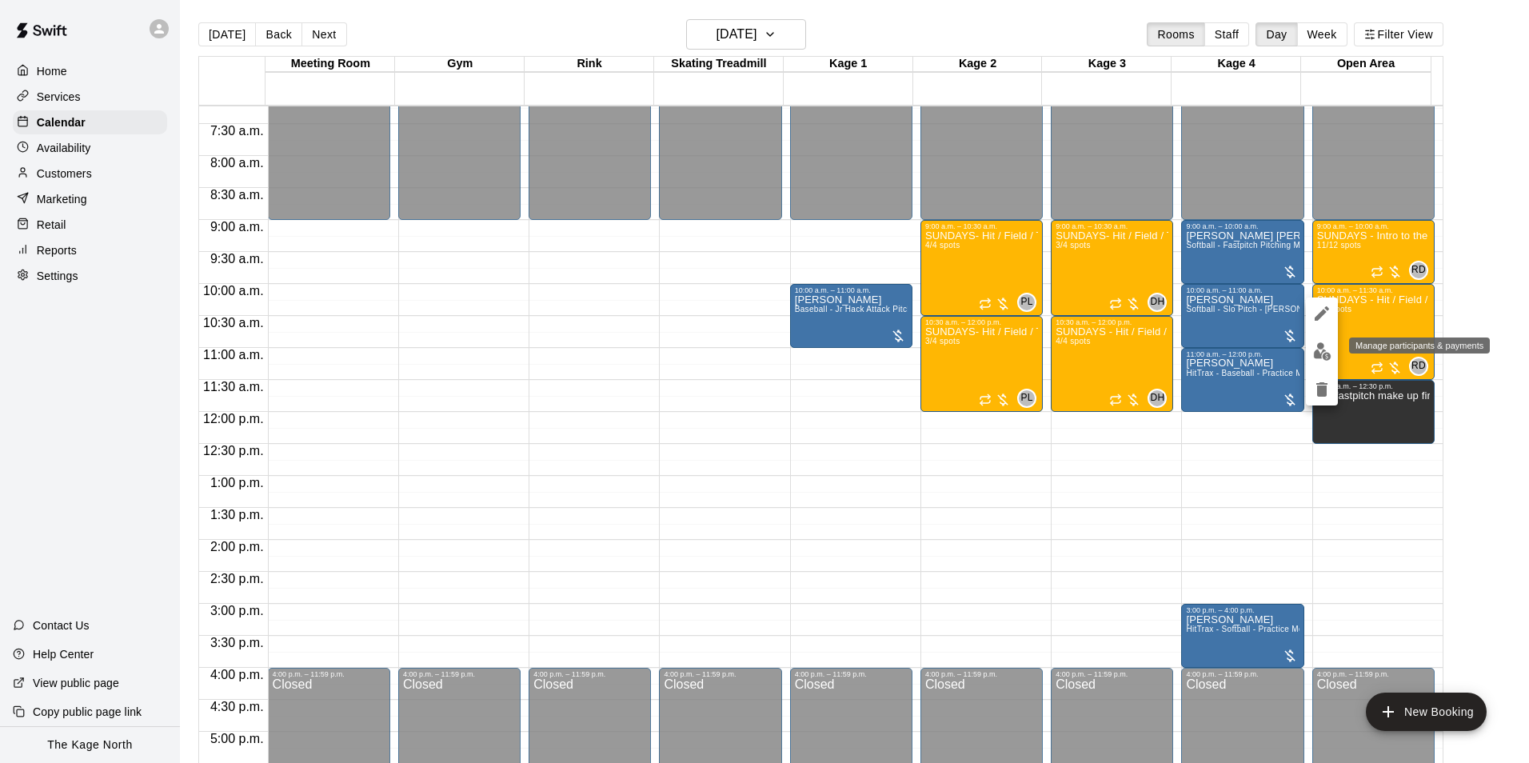
click at [1326, 359] on img "edit" at bounding box center [1322, 351] width 18 height 18
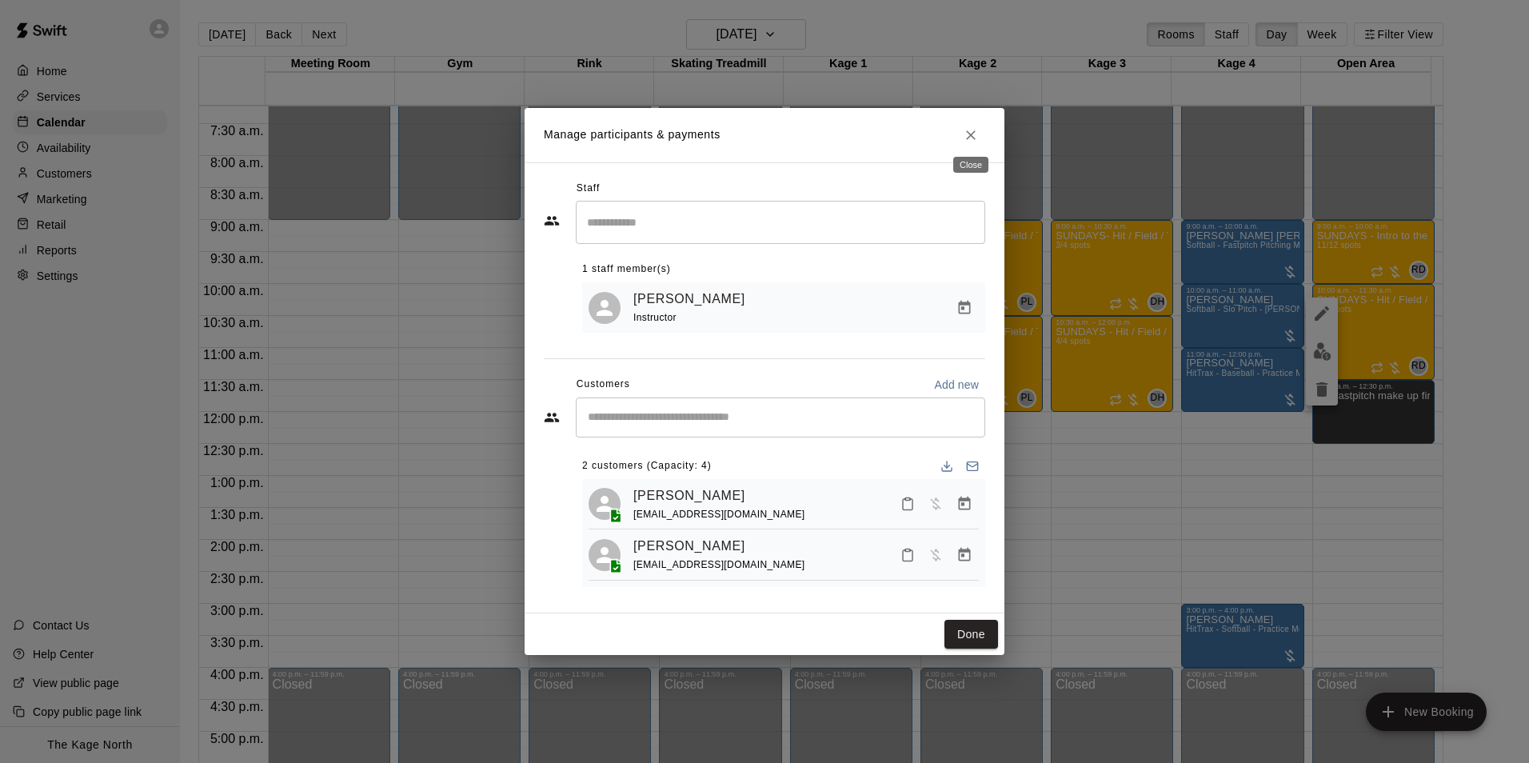
click at [966, 127] on icon "Close" at bounding box center [971, 135] width 16 height 16
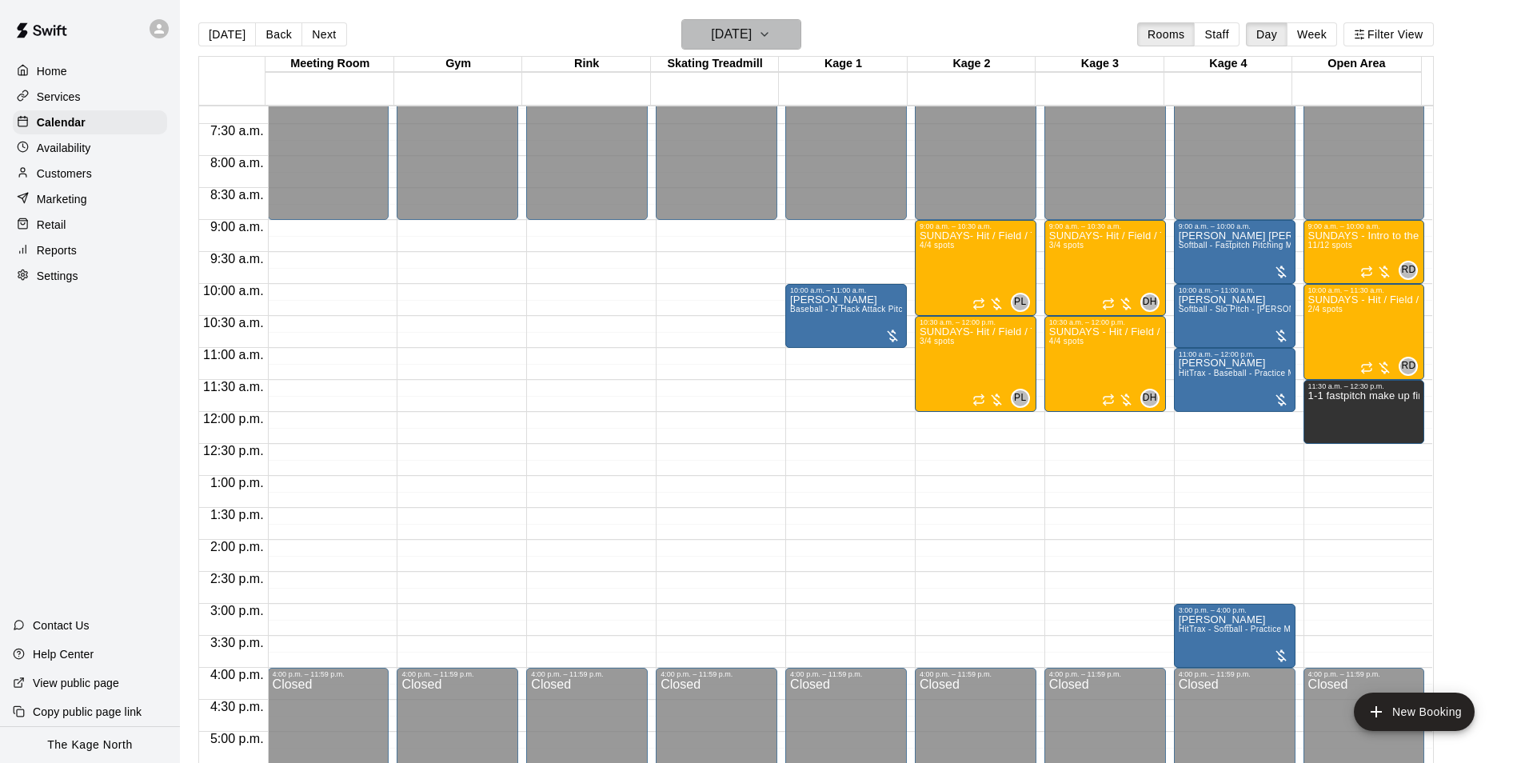
click at [727, 25] on h6 "Sunday Sep 14" at bounding box center [731, 34] width 41 height 22
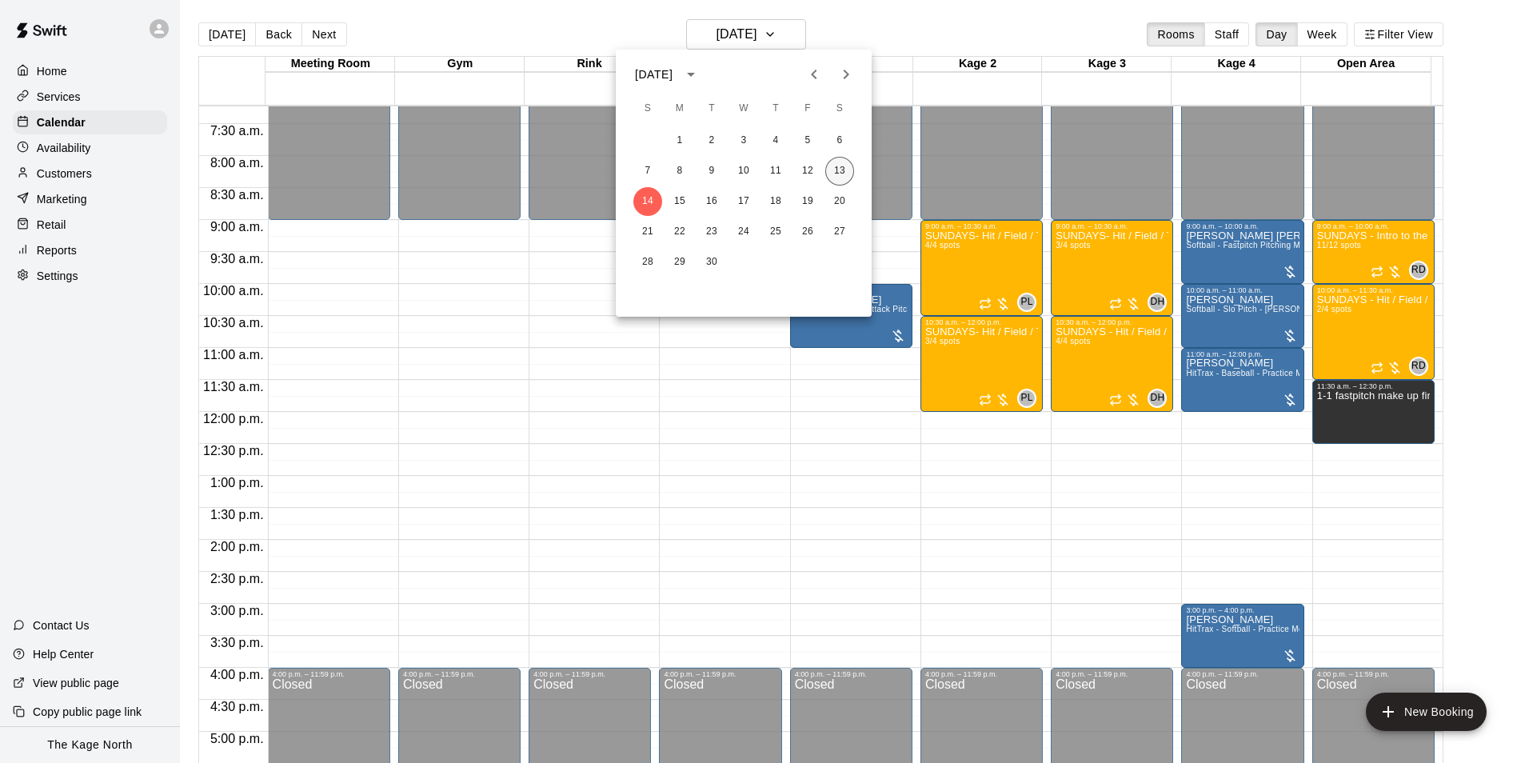
click at [840, 163] on button "13" at bounding box center [840, 171] width 29 height 29
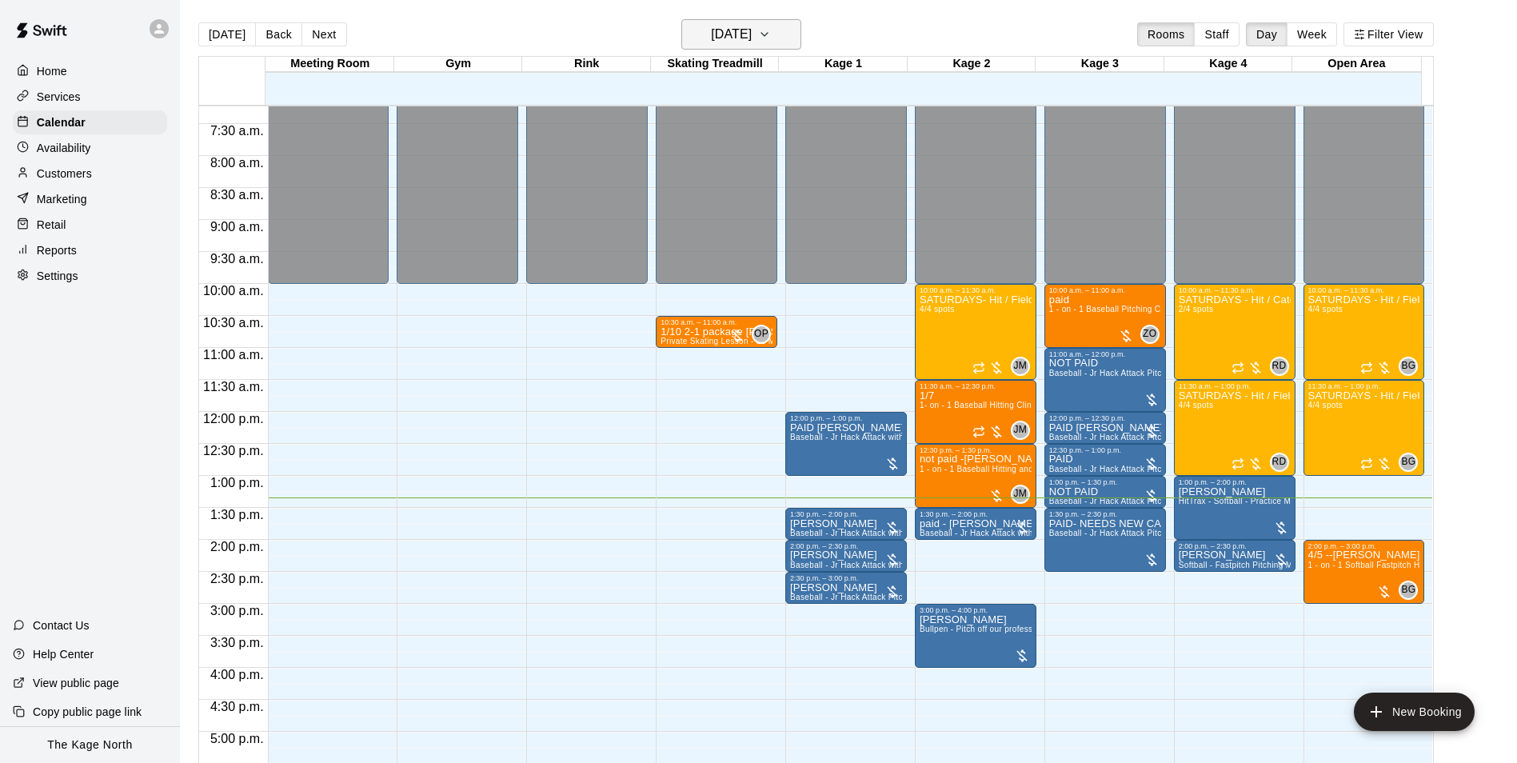
click at [752, 35] on h6 "[DATE]" at bounding box center [731, 34] width 41 height 22
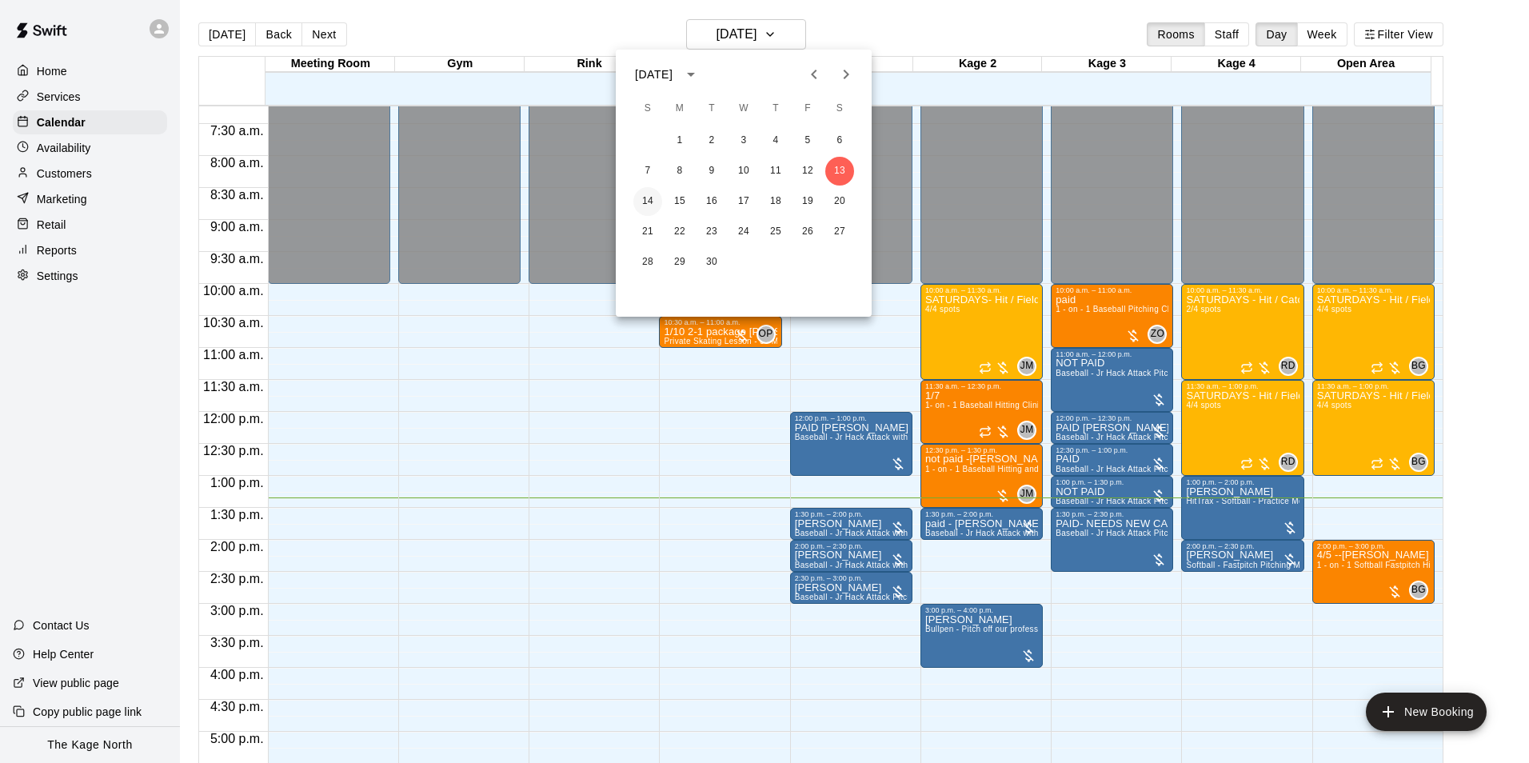
click at [649, 194] on button "14" at bounding box center [648, 201] width 29 height 29
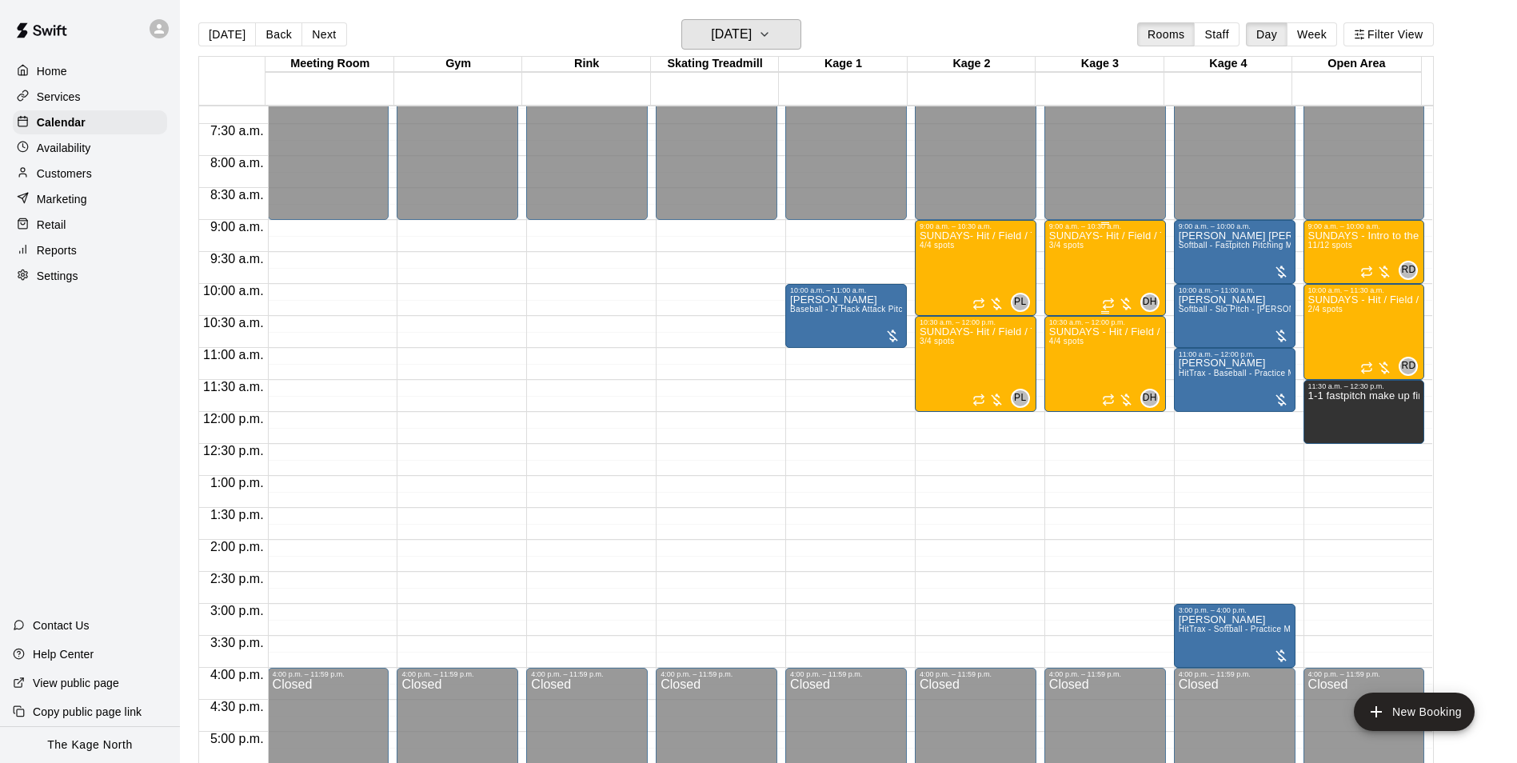
scroll to position [382, 0]
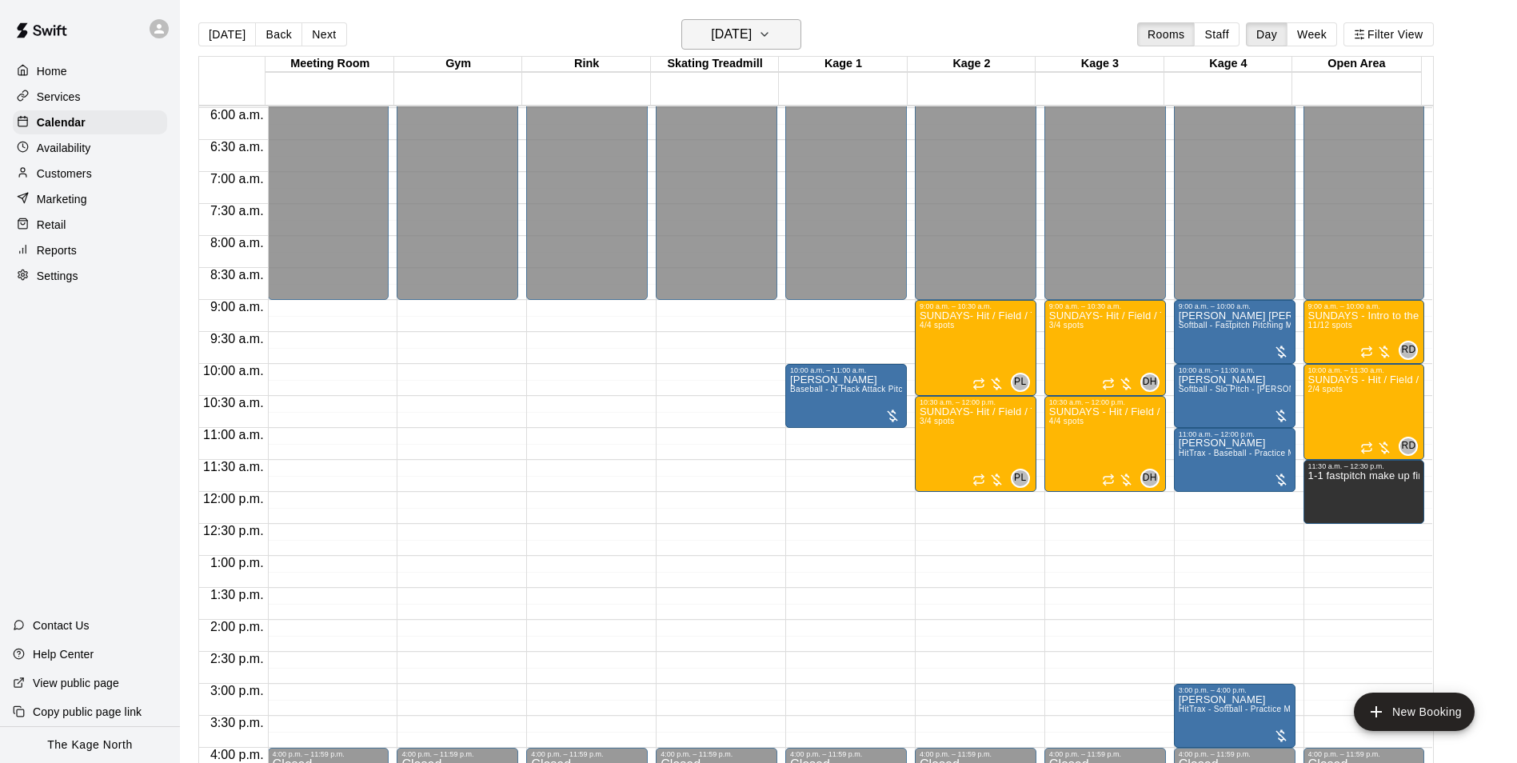
click at [752, 42] on h6 "Sunday Sep 14" at bounding box center [731, 34] width 41 height 22
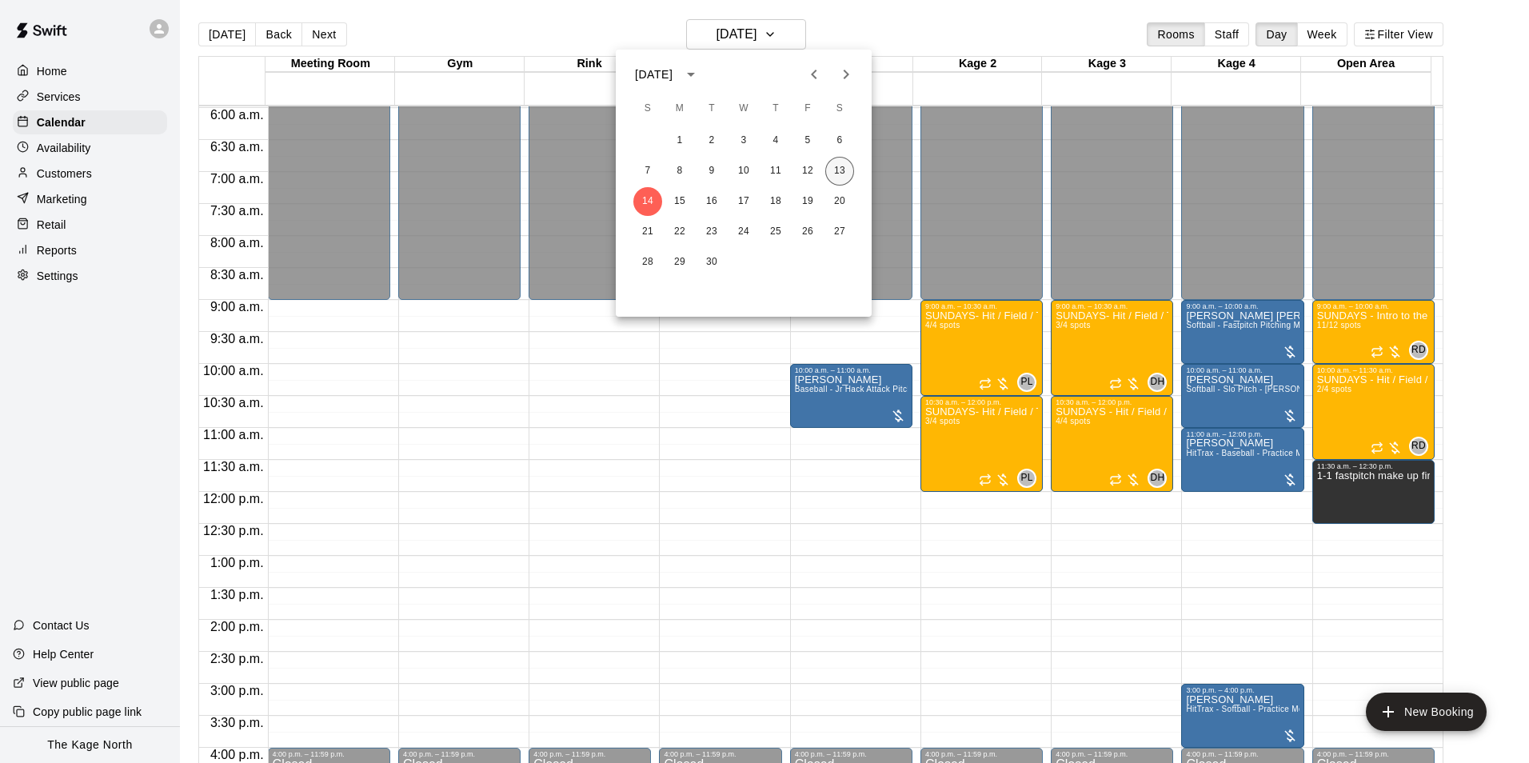
click at [842, 170] on button "13" at bounding box center [840, 171] width 29 height 29
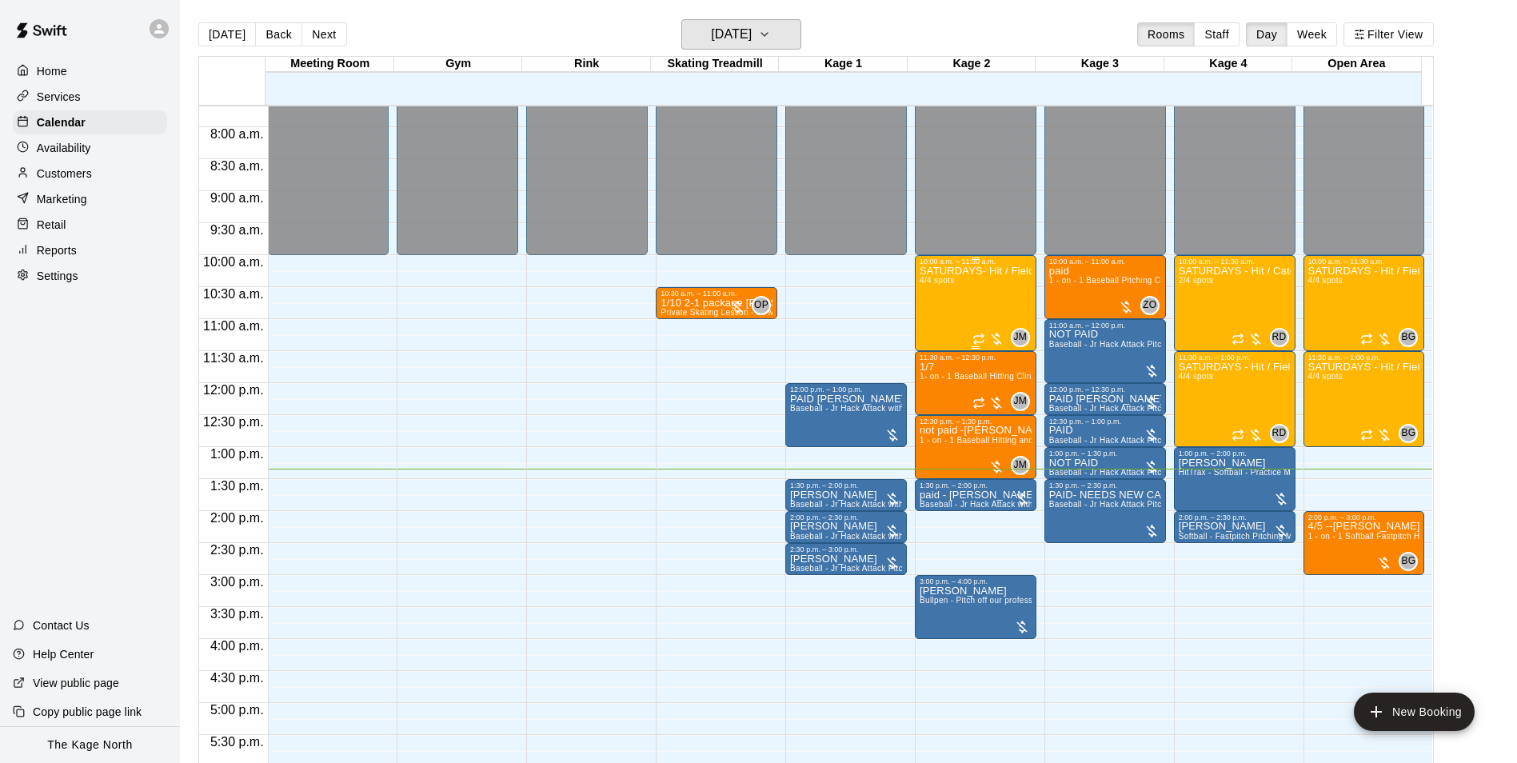
scroll to position [462, 0]
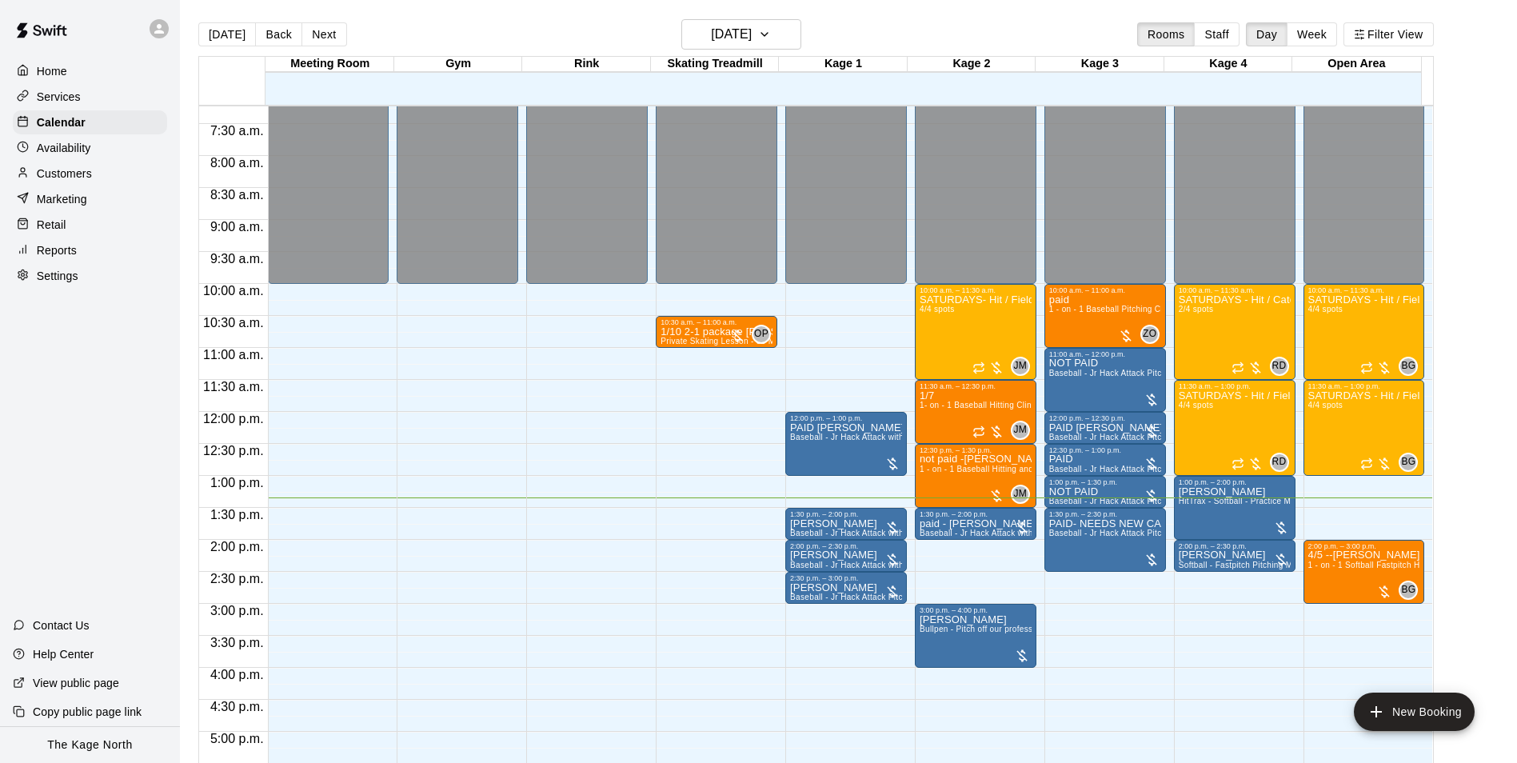
click at [779, 50] on div "[DATE] Back [DATE][DATE] Rooms Staff Day Week Filter View" at bounding box center [816, 37] width 1236 height 37
click at [752, 35] on h6 "[DATE]" at bounding box center [731, 34] width 41 height 22
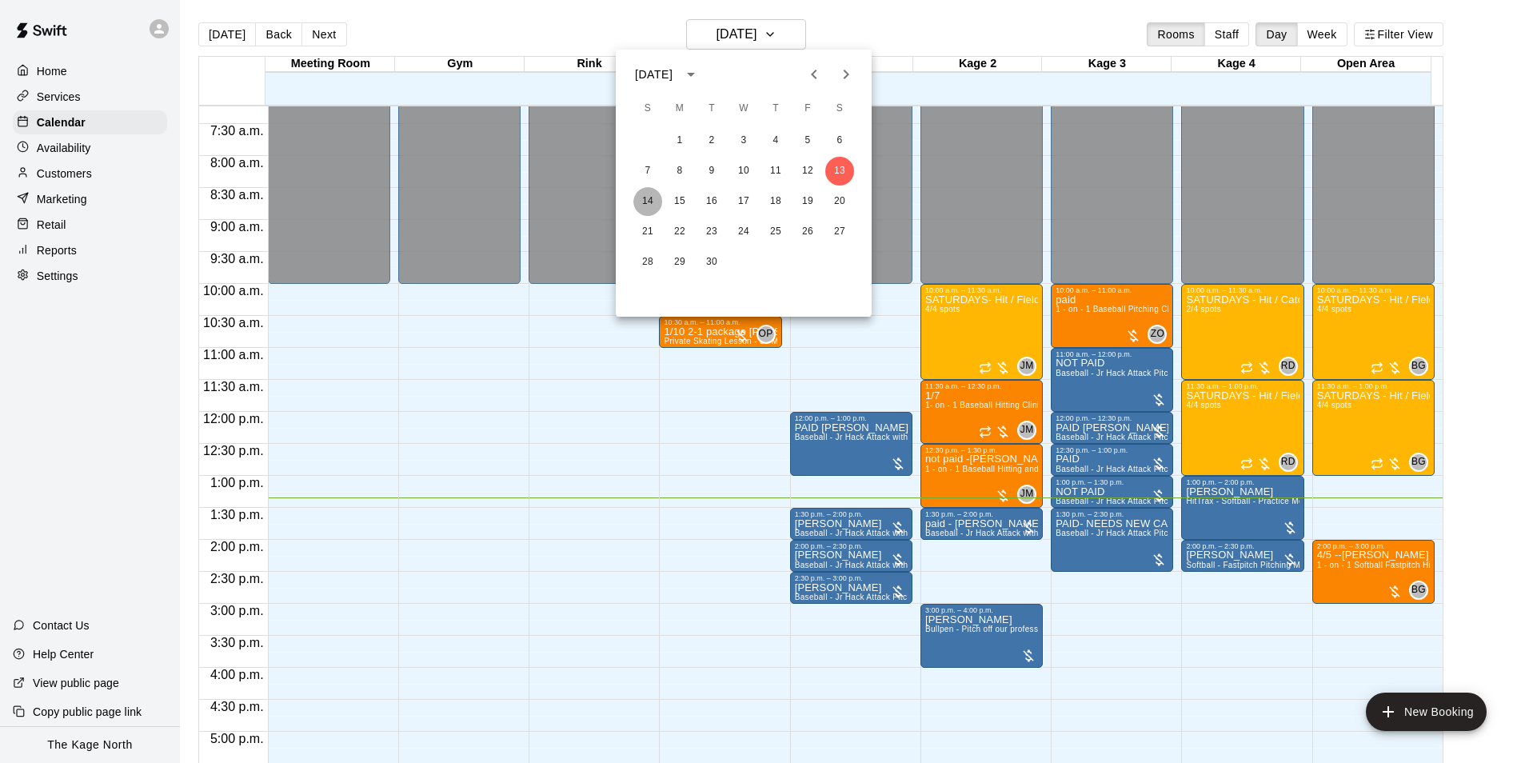
click at [640, 202] on button "14" at bounding box center [648, 201] width 29 height 29
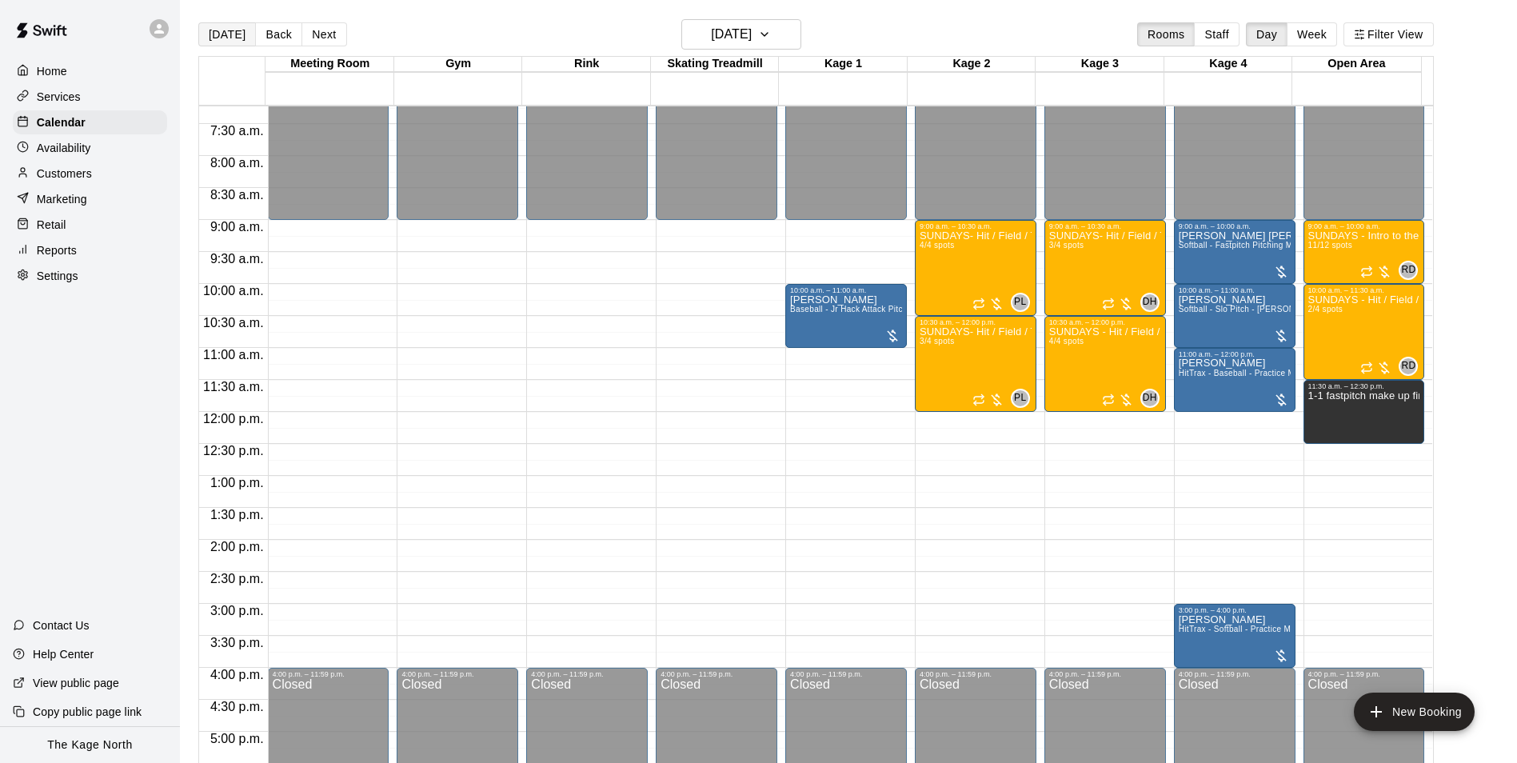
click at [227, 38] on button "[DATE]" at bounding box center [227, 34] width 58 height 24
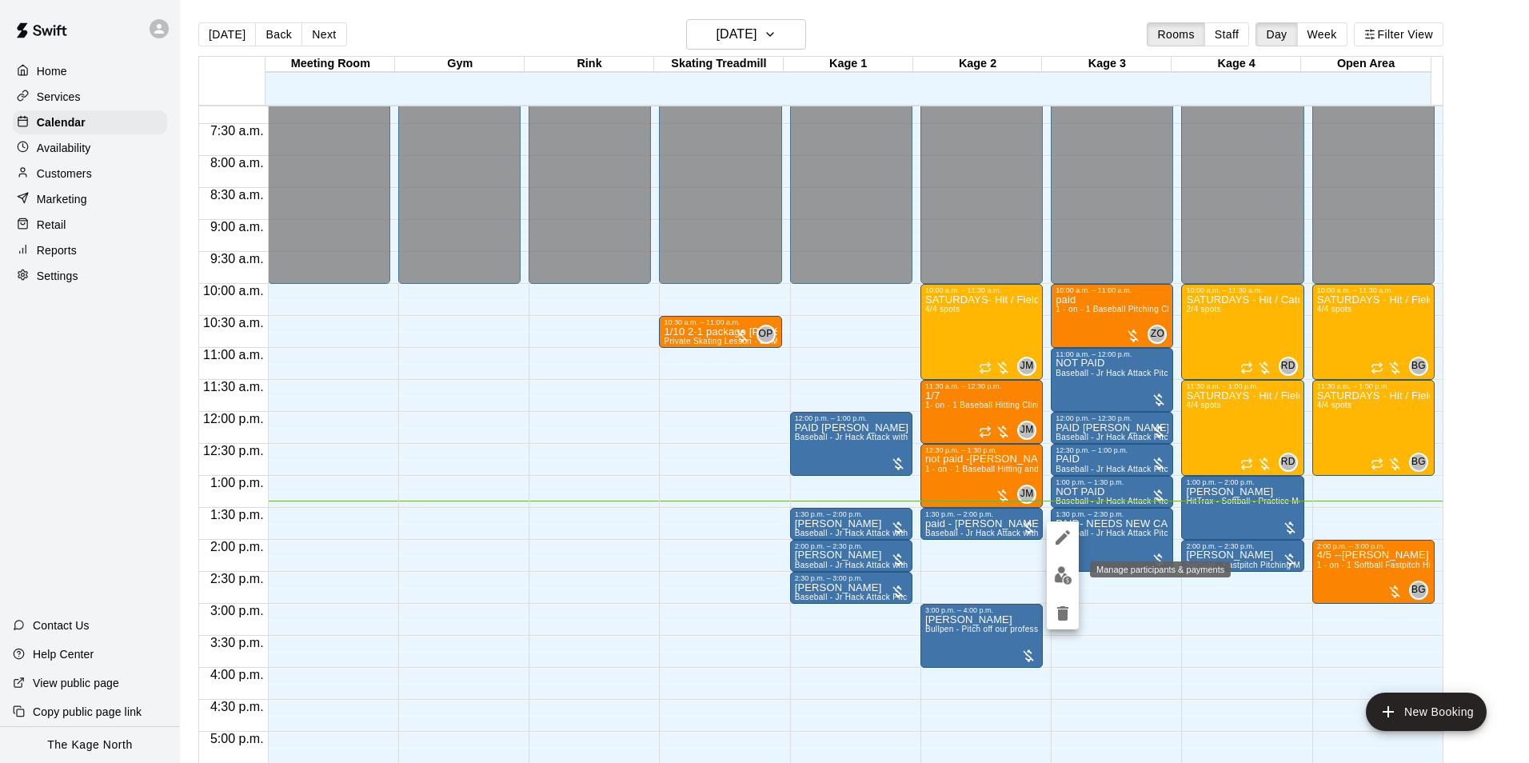
click at [1062, 570] on img "edit" at bounding box center [1063, 575] width 18 height 18
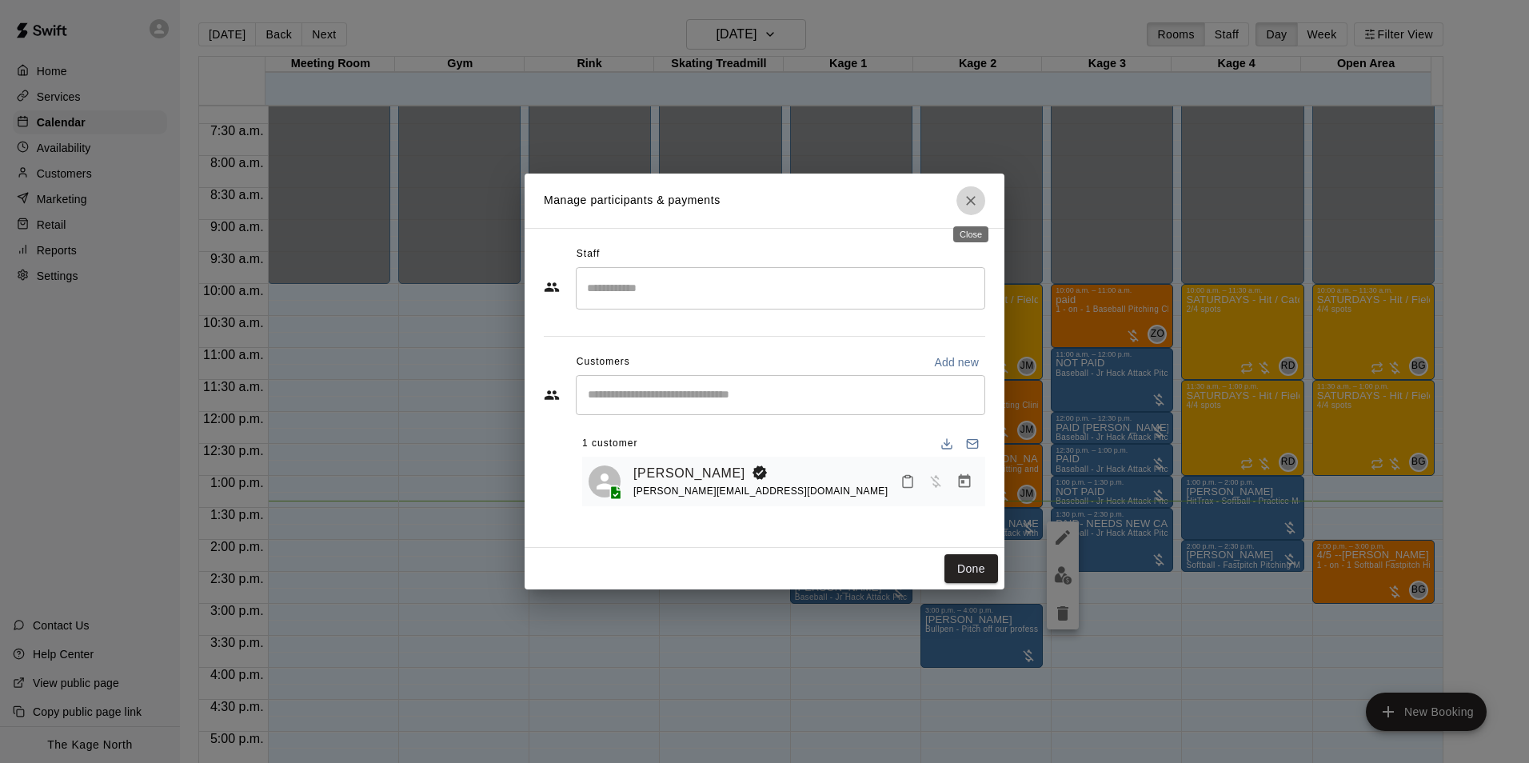
click at [981, 205] on button "Close" at bounding box center [971, 200] width 29 height 29
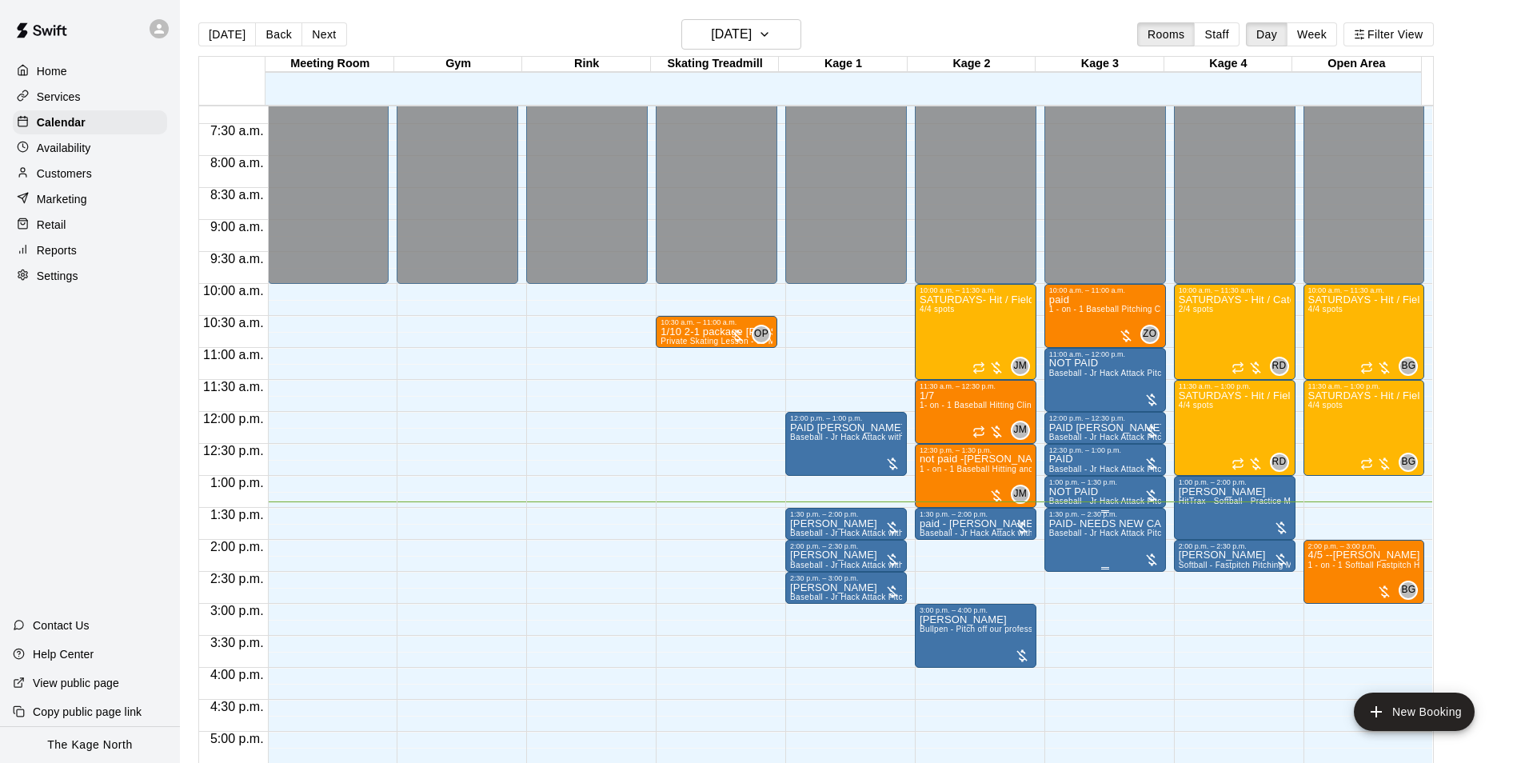
click at [1114, 538] on span "Baseball - Jr Hack Attack Pitching Machine - Perfect for all ages and skill lev…" at bounding box center [1202, 533] width 304 height 9
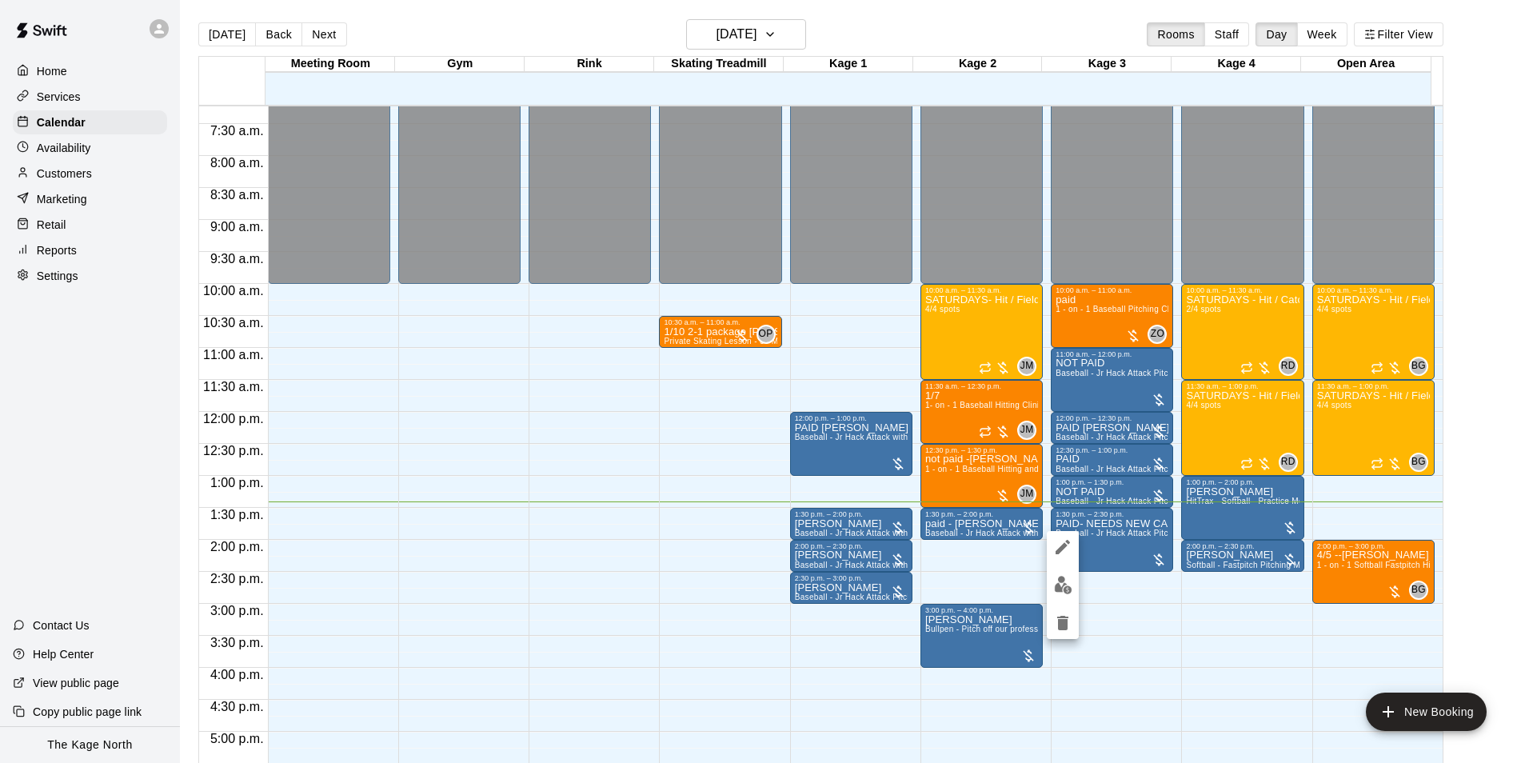
drag, startPoint x: 920, startPoint y: 36, endPoint x: 840, endPoint y: 34, distance: 80.0
click at [919, 35] on div at bounding box center [764, 381] width 1529 height 763
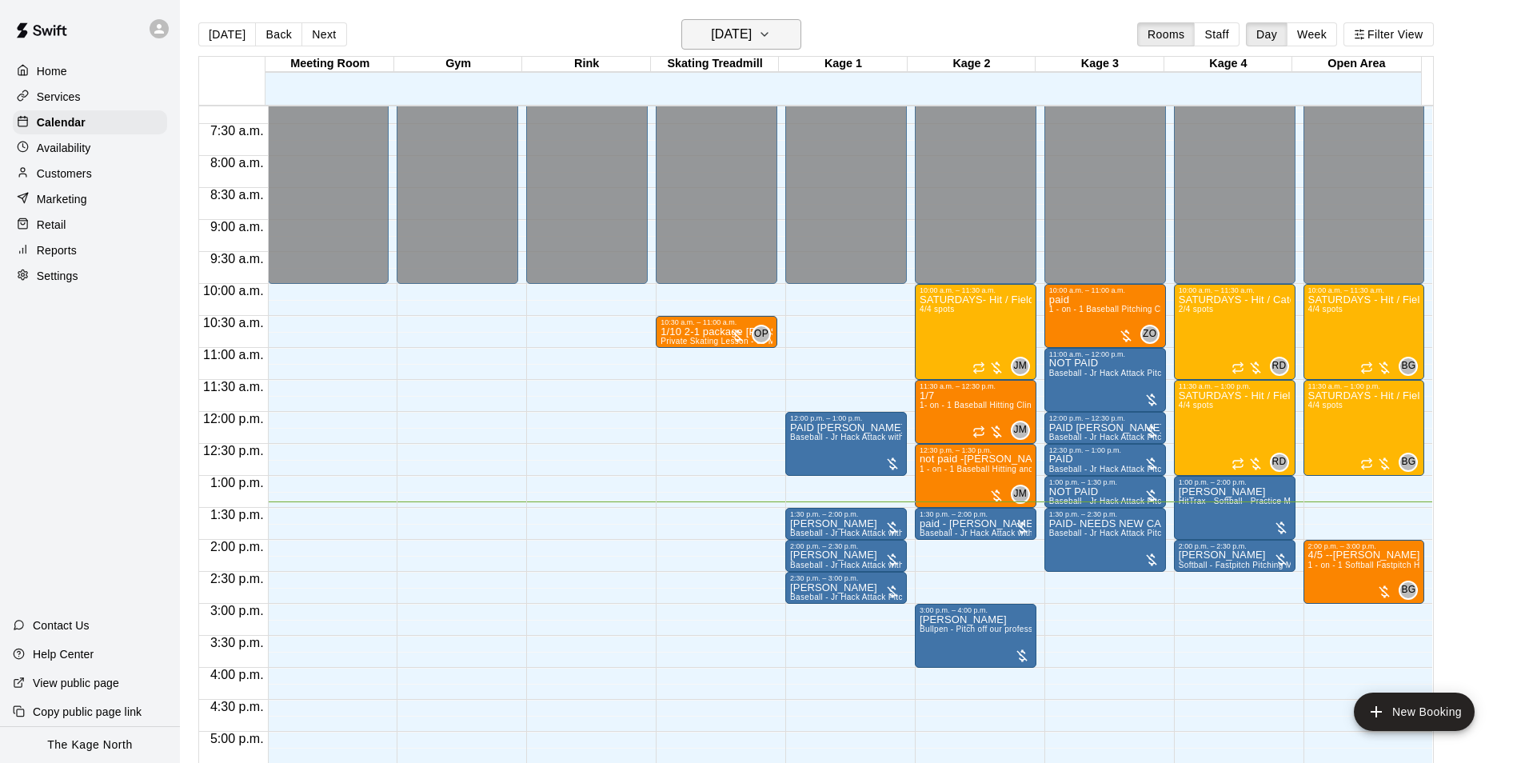
click at [771, 31] on icon "button" at bounding box center [764, 34] width 13 height 19
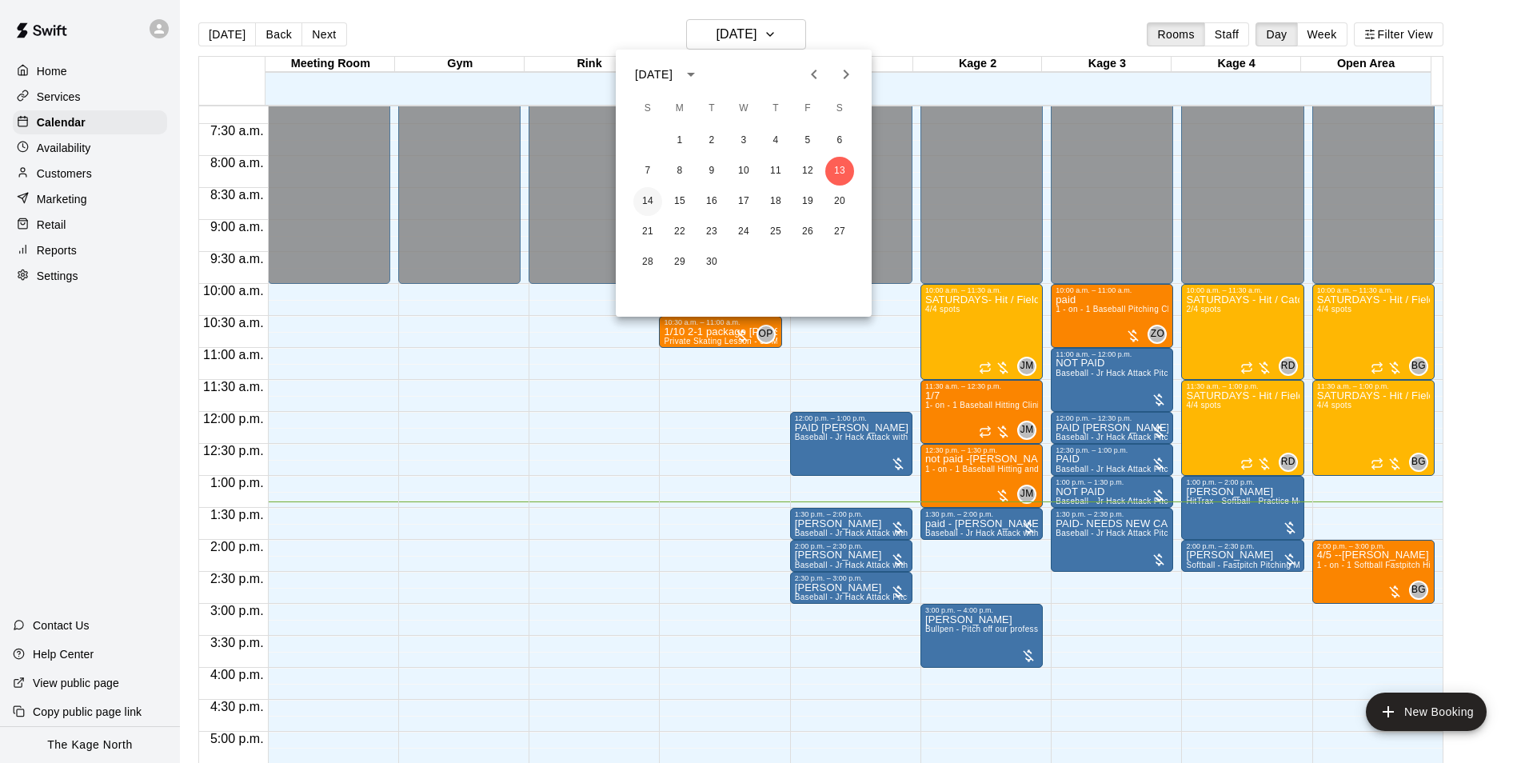
click at [654, 198] on button "14" at bounding box center [648, 201] width 29 height 29
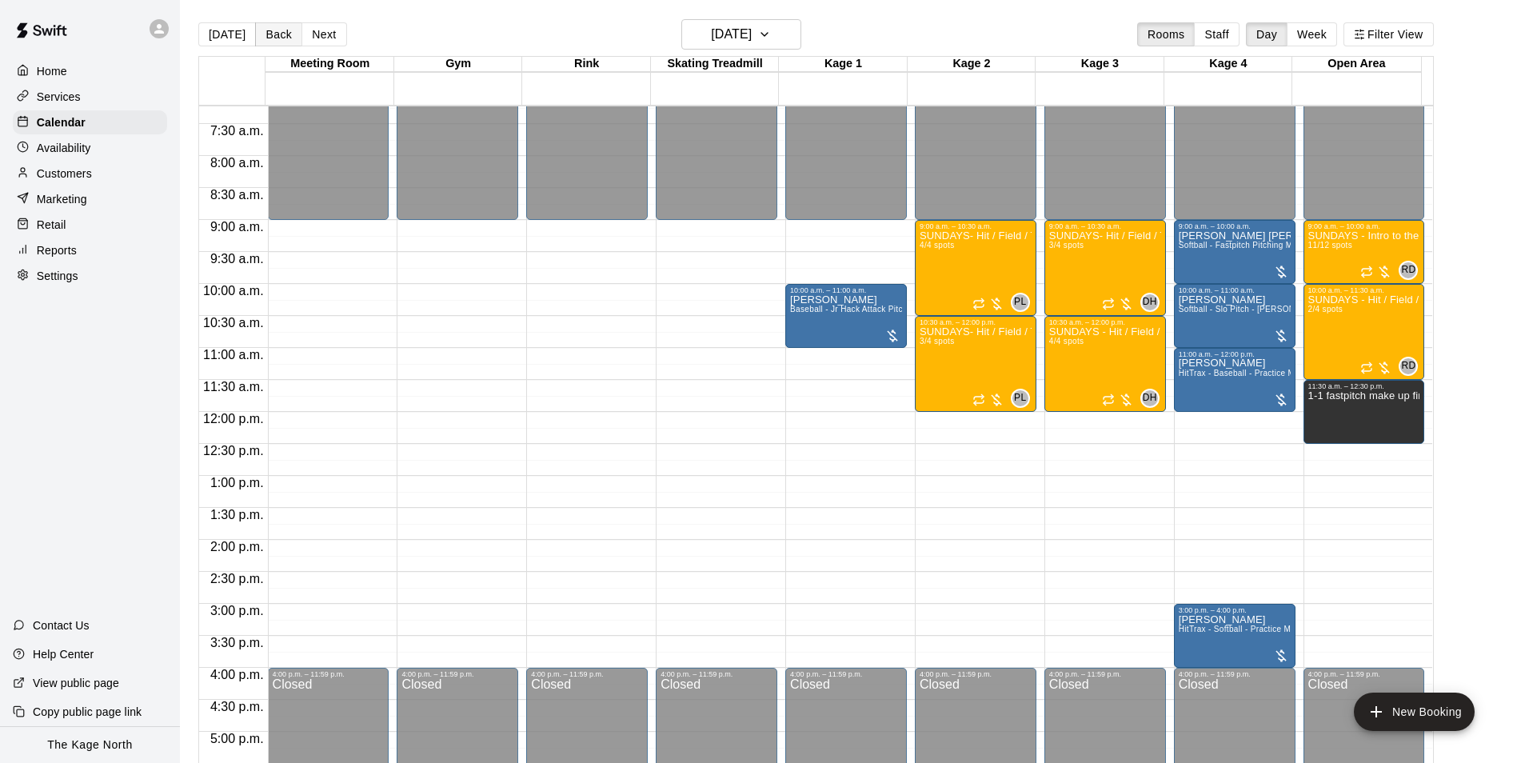
click at [279, 45] on button "Back" at bounding box center [278, 34] width 47 height 24
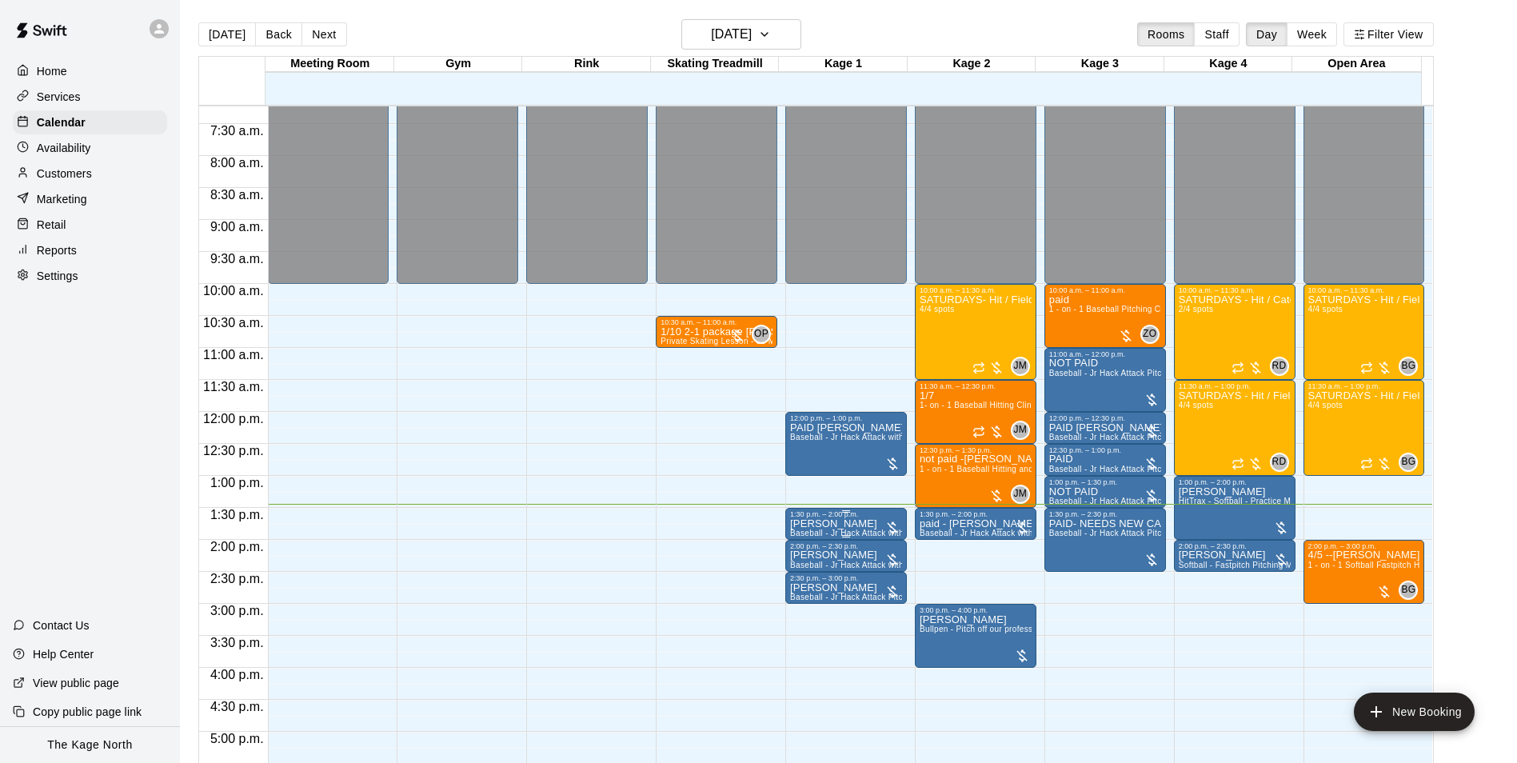
click at [806, 524] on p "[PERSON_NAME]" at bounding box center [846, 524] width 112 height 0
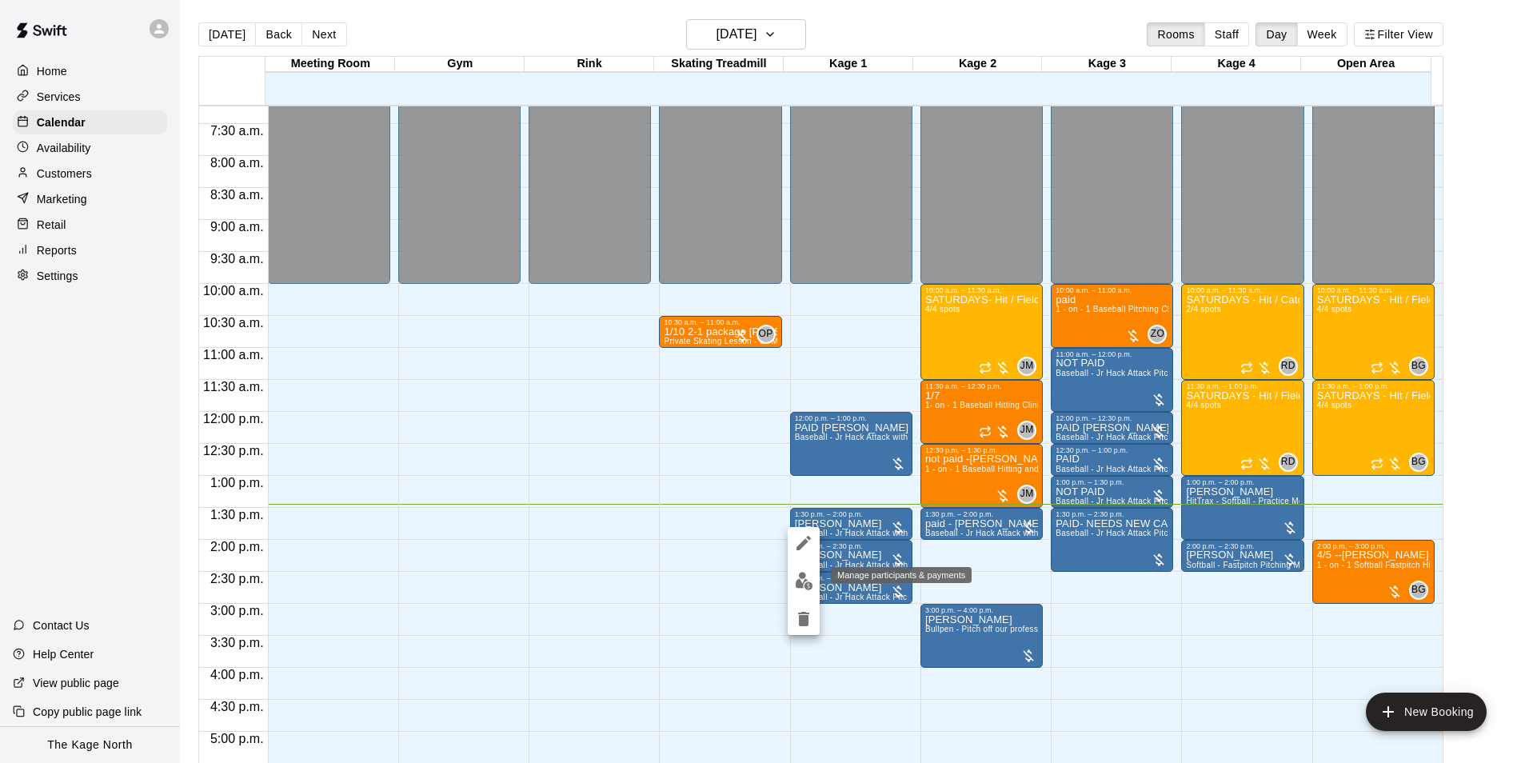
click at [815, 582] on button "edit" at bounding box center [804, 581] width 32 height 31
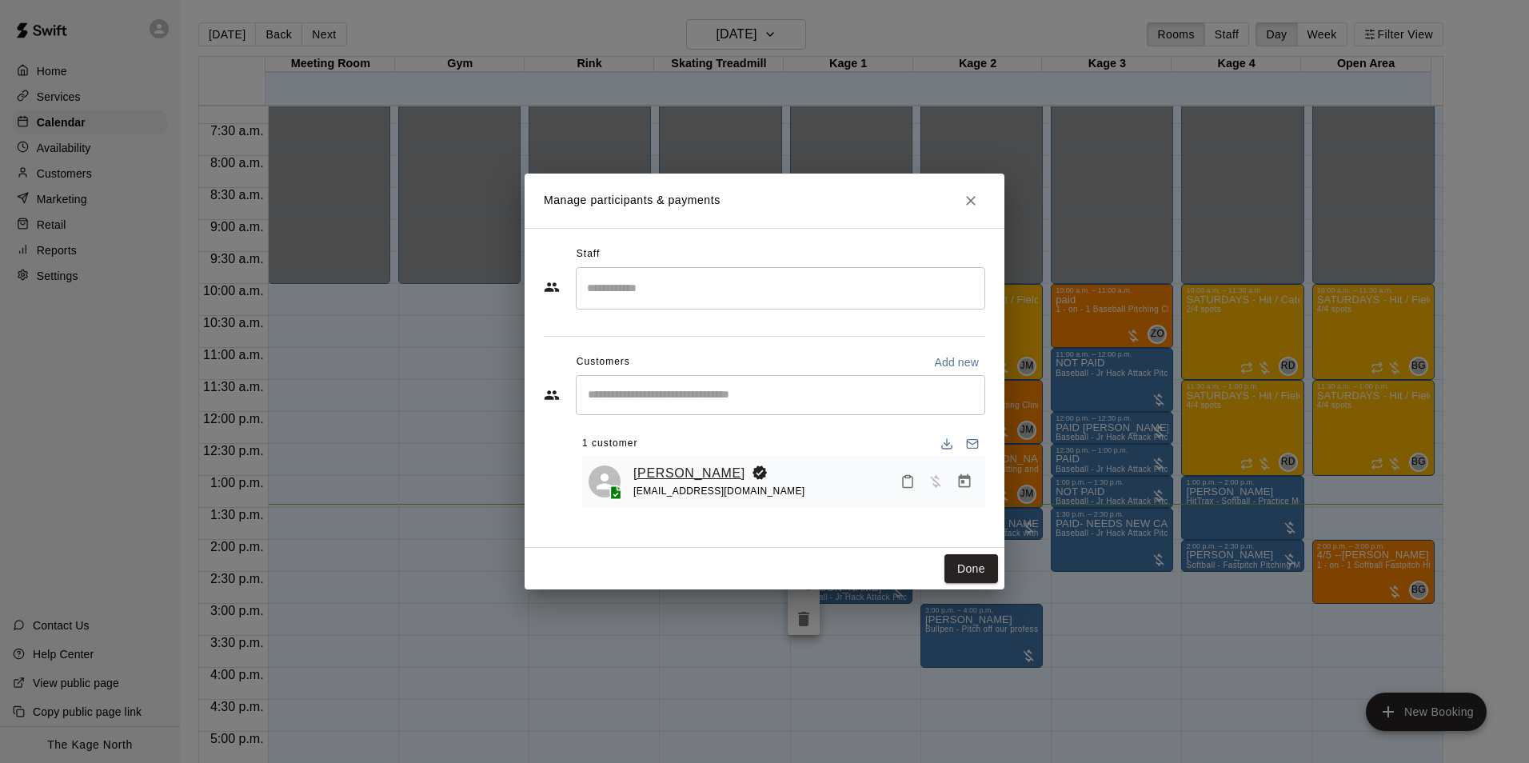
click at [690, 471] on link "[PERSON_NAME]" at bounding box center [690, 473] width 112 height 21
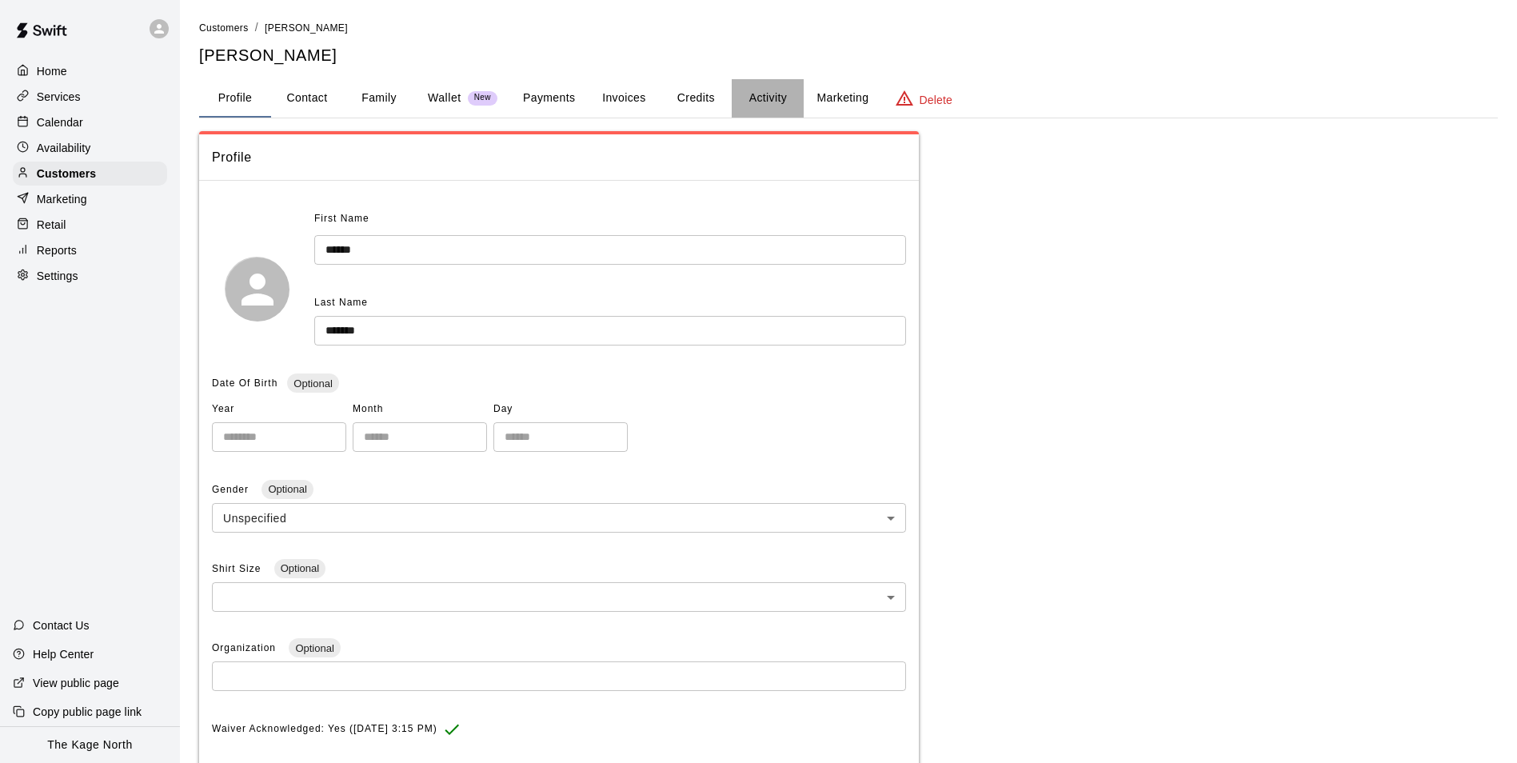
click at [740, 90] on button "Activity" at bounding box center [768, 98] width 72 height 38
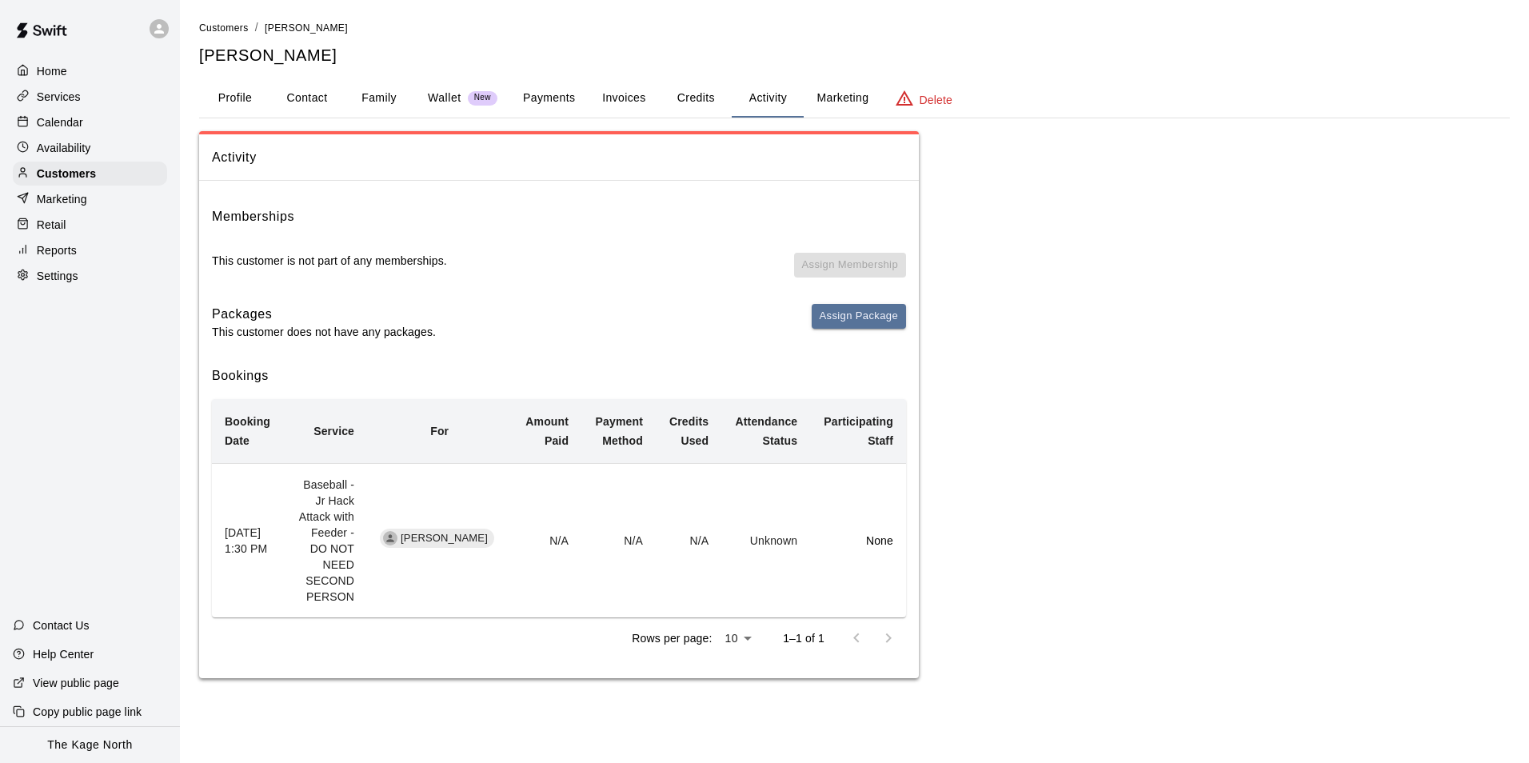
click at [249, 96] on button "Profile" at bounding box center [235, 98] width 72 height 38
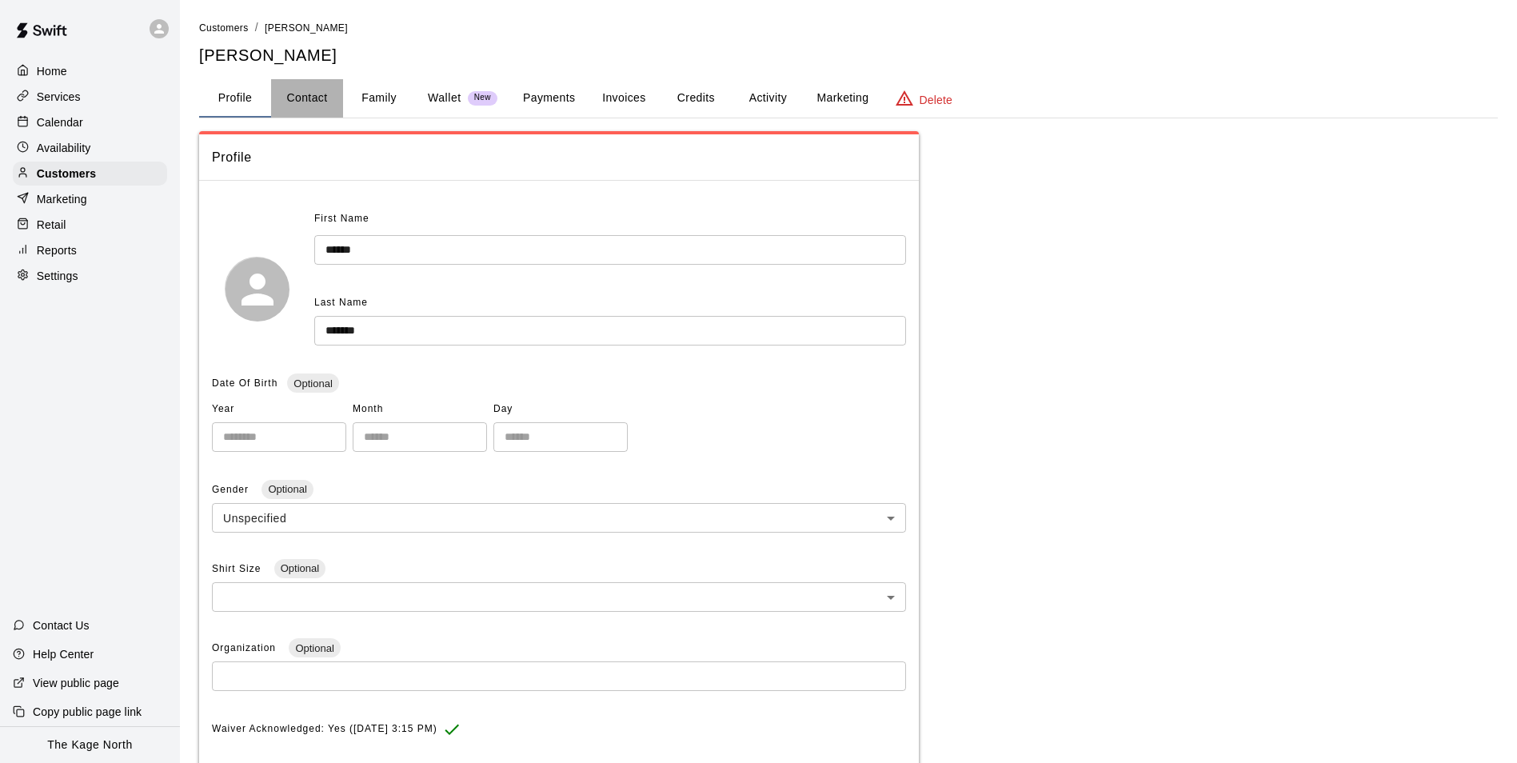
click at [302, 106] on button "Contact" at bounding box center [307, 98] width 72 height 38
select select "**"
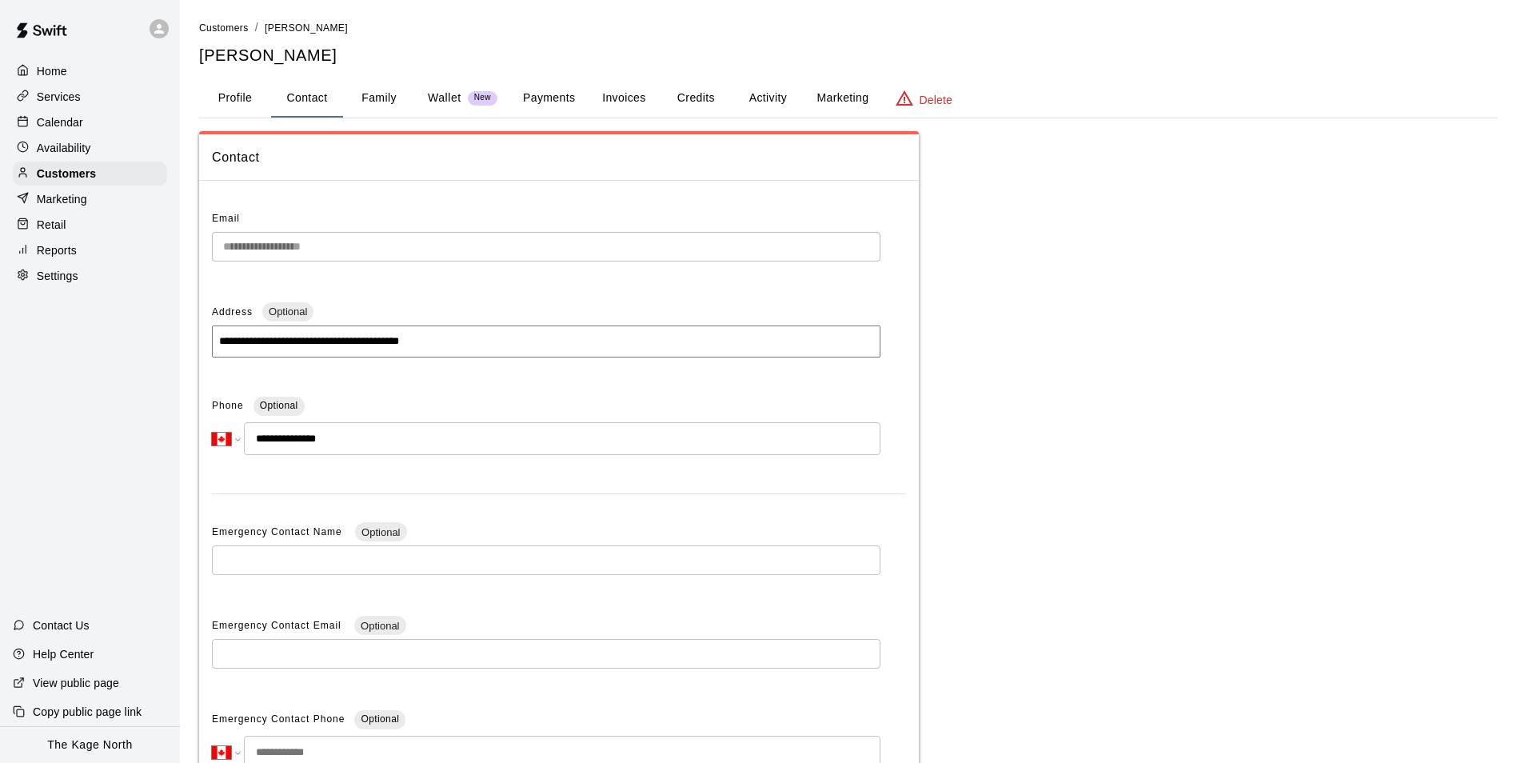
click at [413, 109] on button "Family" at bounding box center [379, 98] width 72 height 38
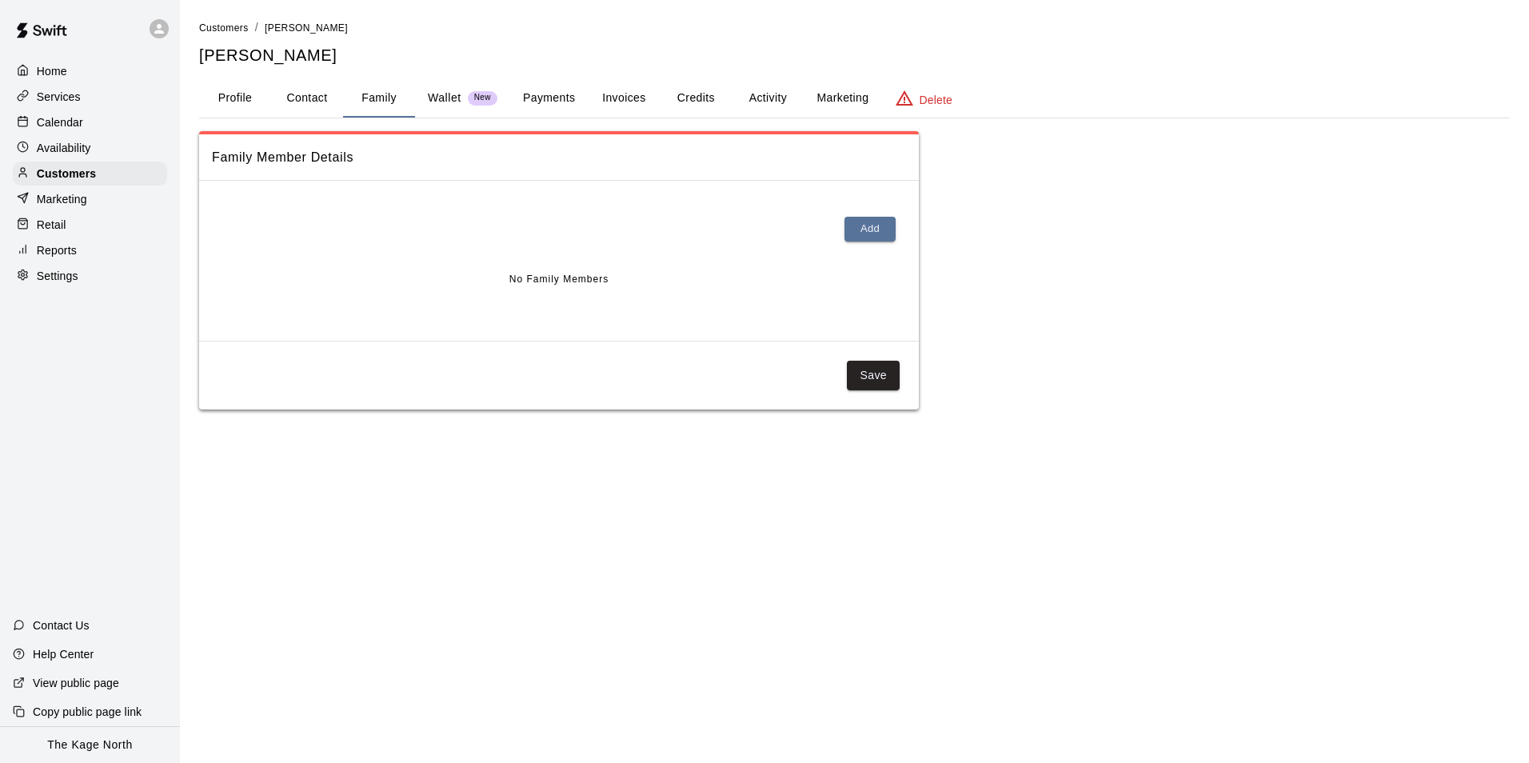
click at [223, 97] on button "Profile" at bounding box center [235, 98] width 72 height 38
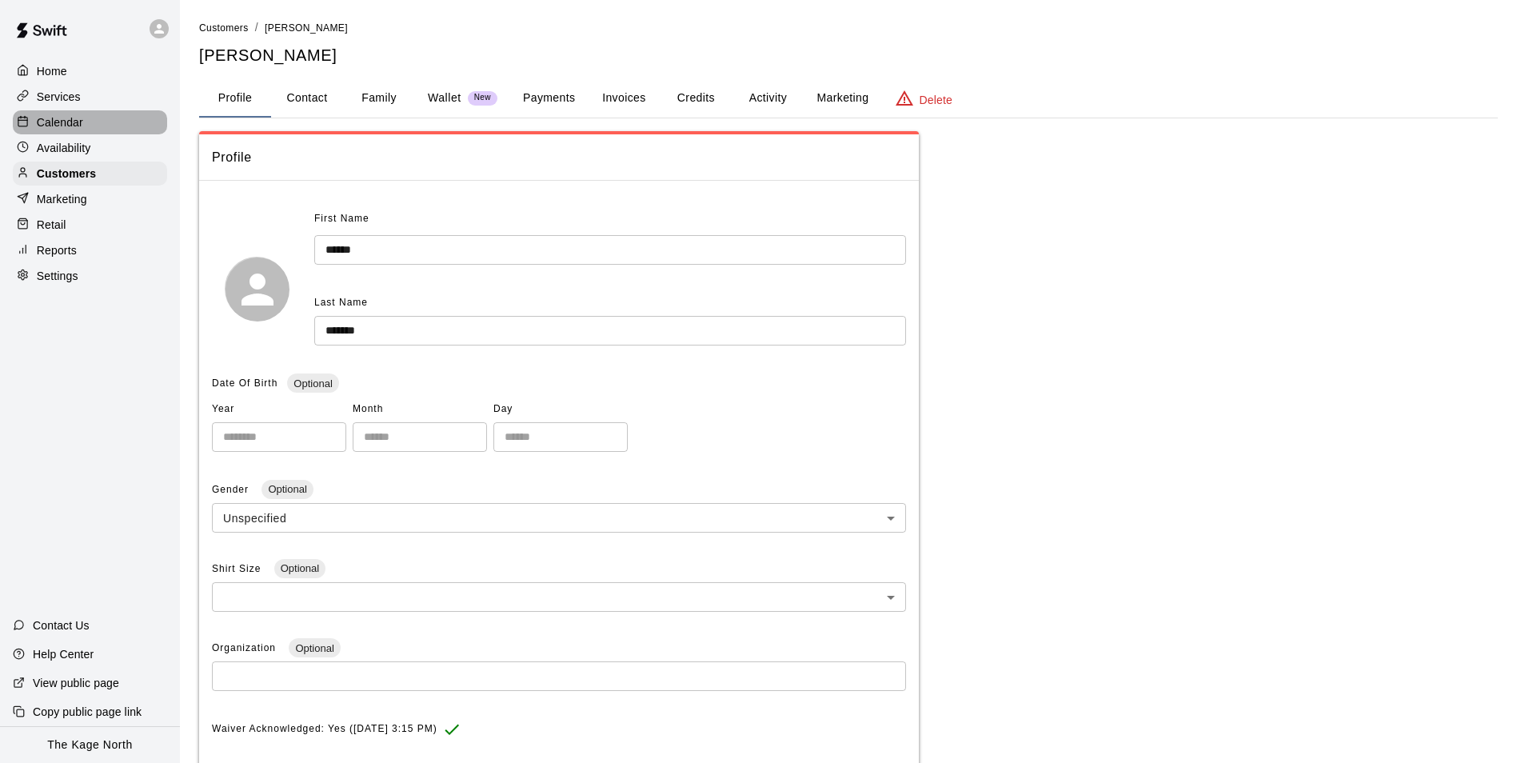
click at [73, 114] on div "Calendar" at bounding box center [90, 122] width 154 height 24
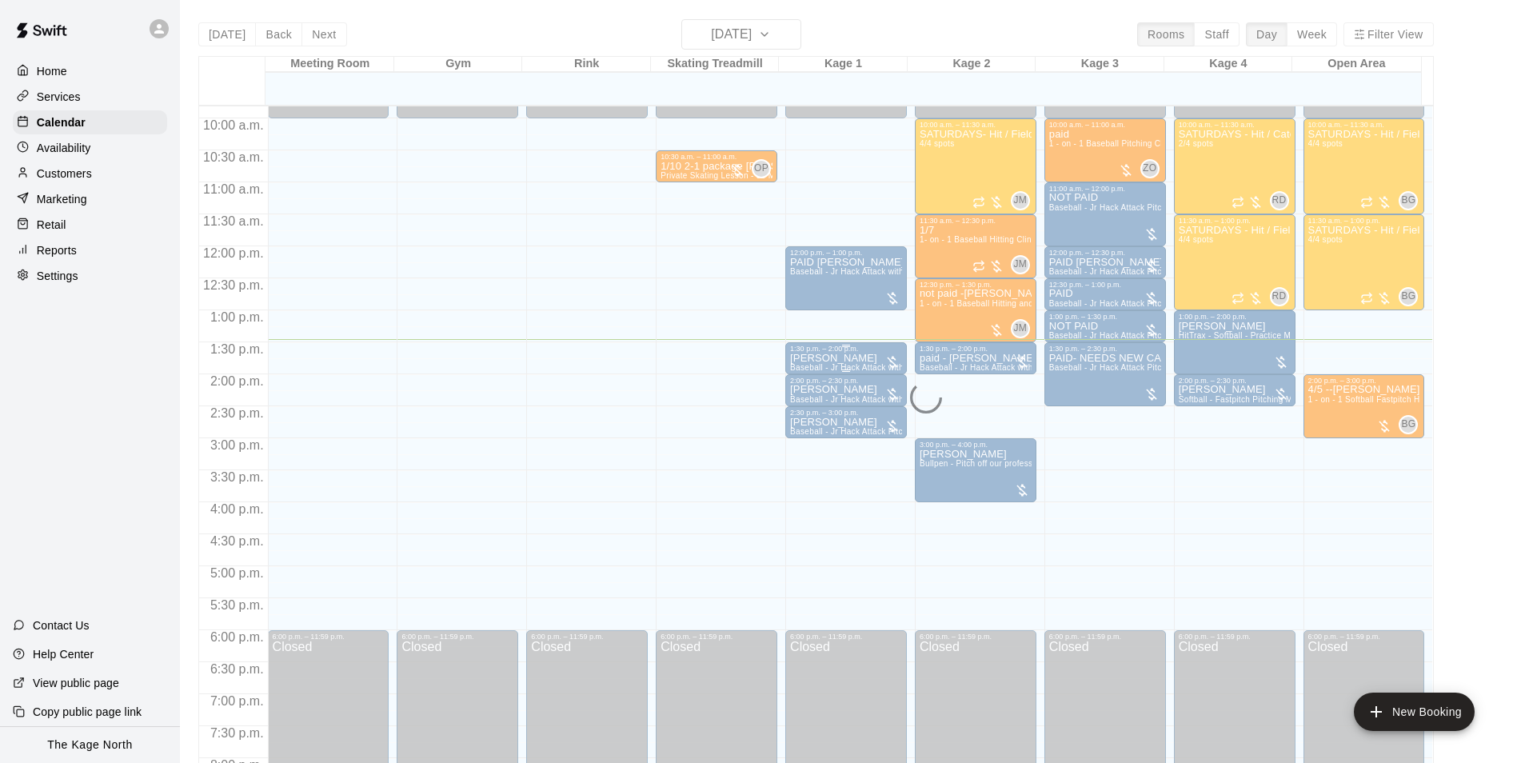
scroll to position [573, 0]
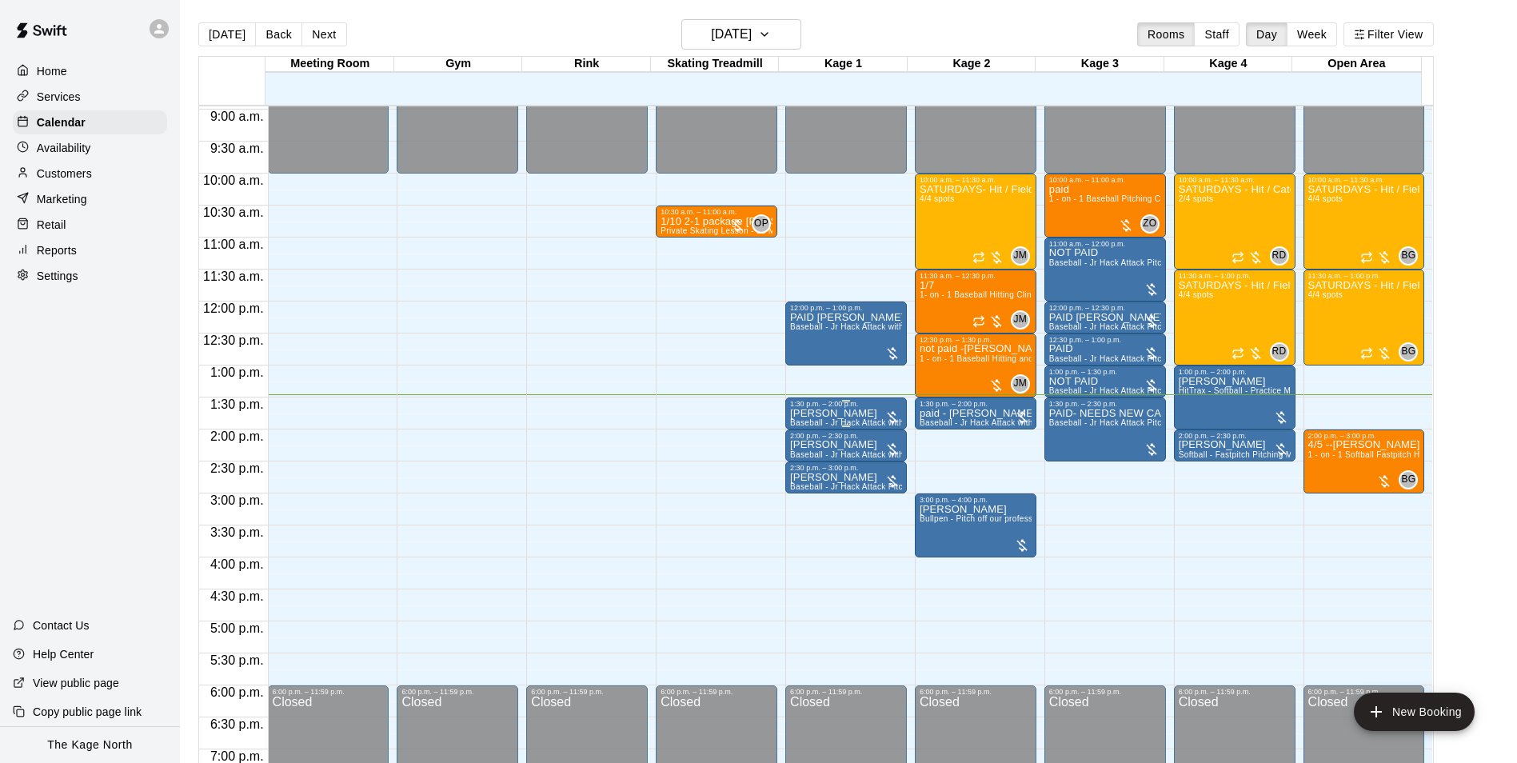
click at [855, 408] on div "1:30 p.m. – 2:00 p.m." at bounding box center [846, 404] width 112 height 8
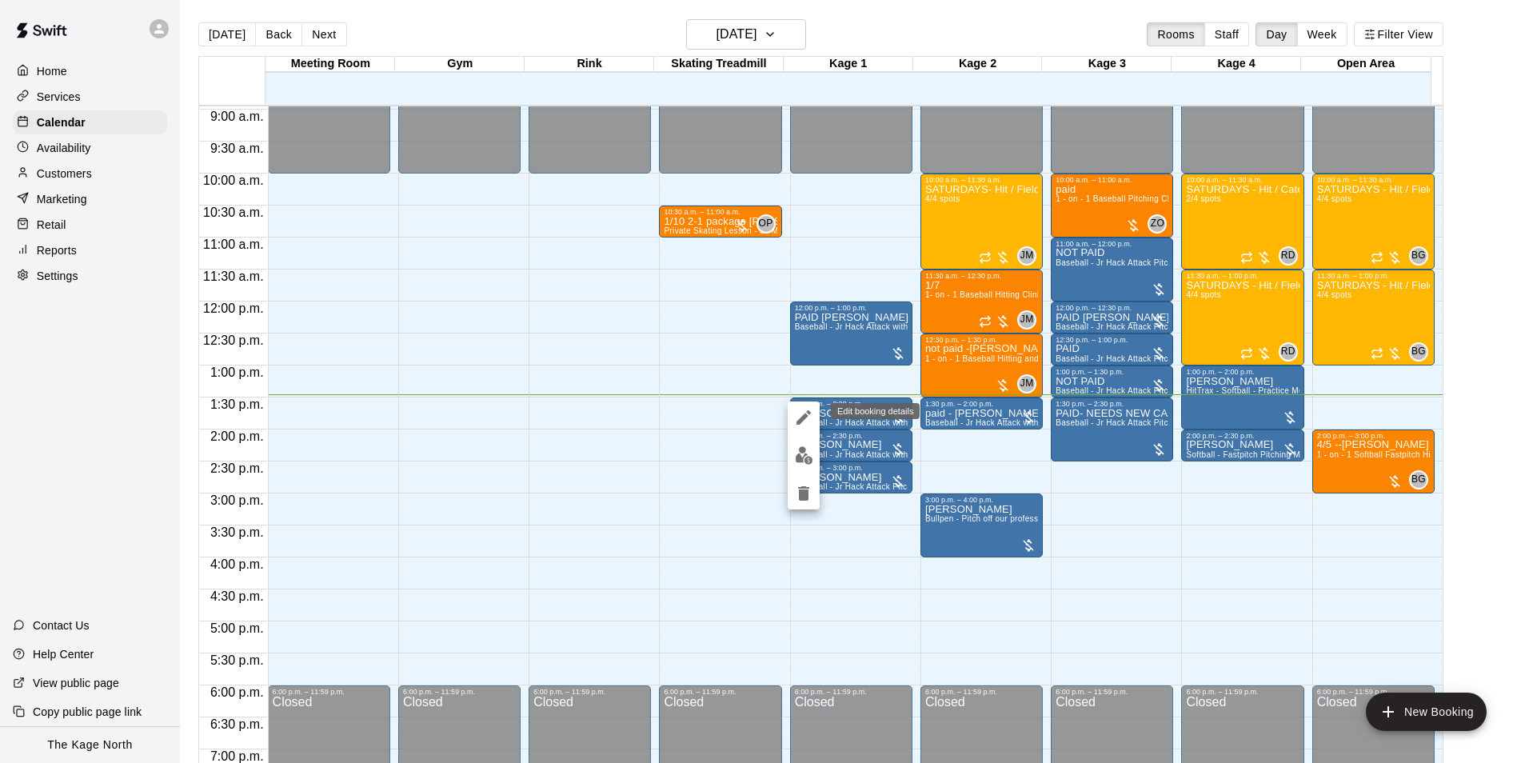
click at [802, 419] on icon "edit" at bounding box center [804, 417] width 14 height 14
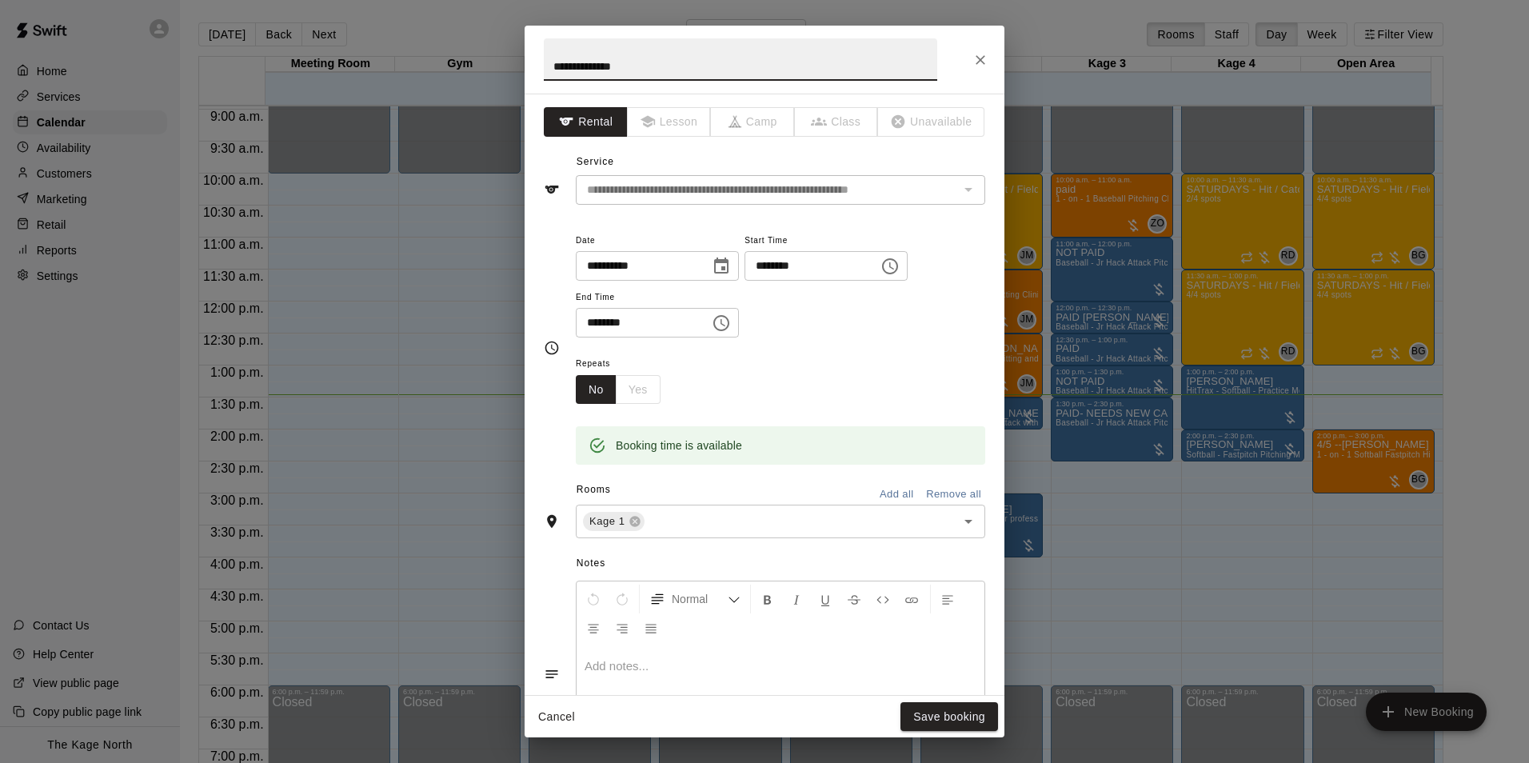
click at [546, 73] on input "**********" at bounding box center [741, 59] width 394 height 42
type input "**********"
click at [946, 710] on button "Save booking" at bounding box center [950, 717] width 98 height 30
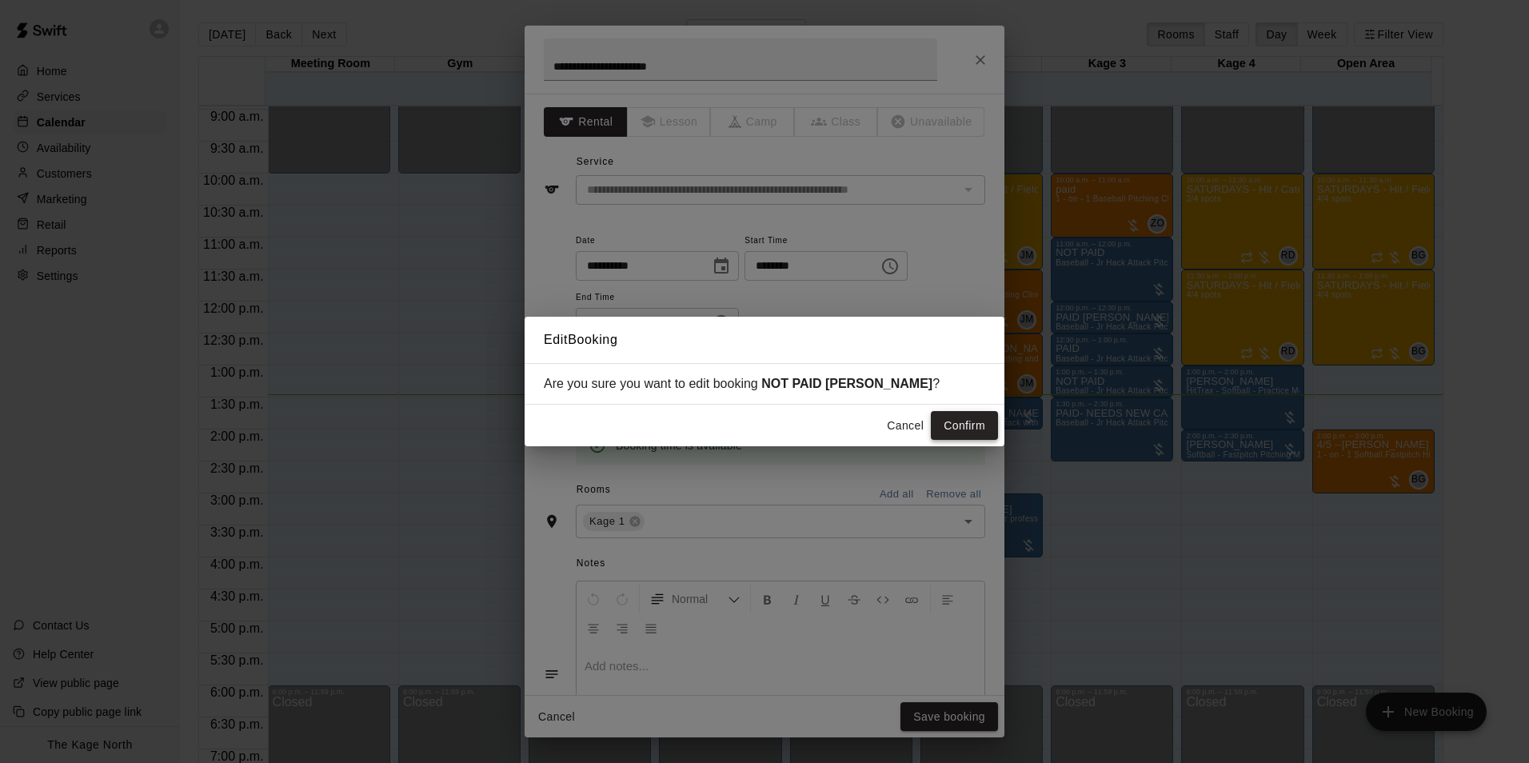
click at [986, 422] on button "Confirm" at bounding box center [964, 426] width 67 height 30
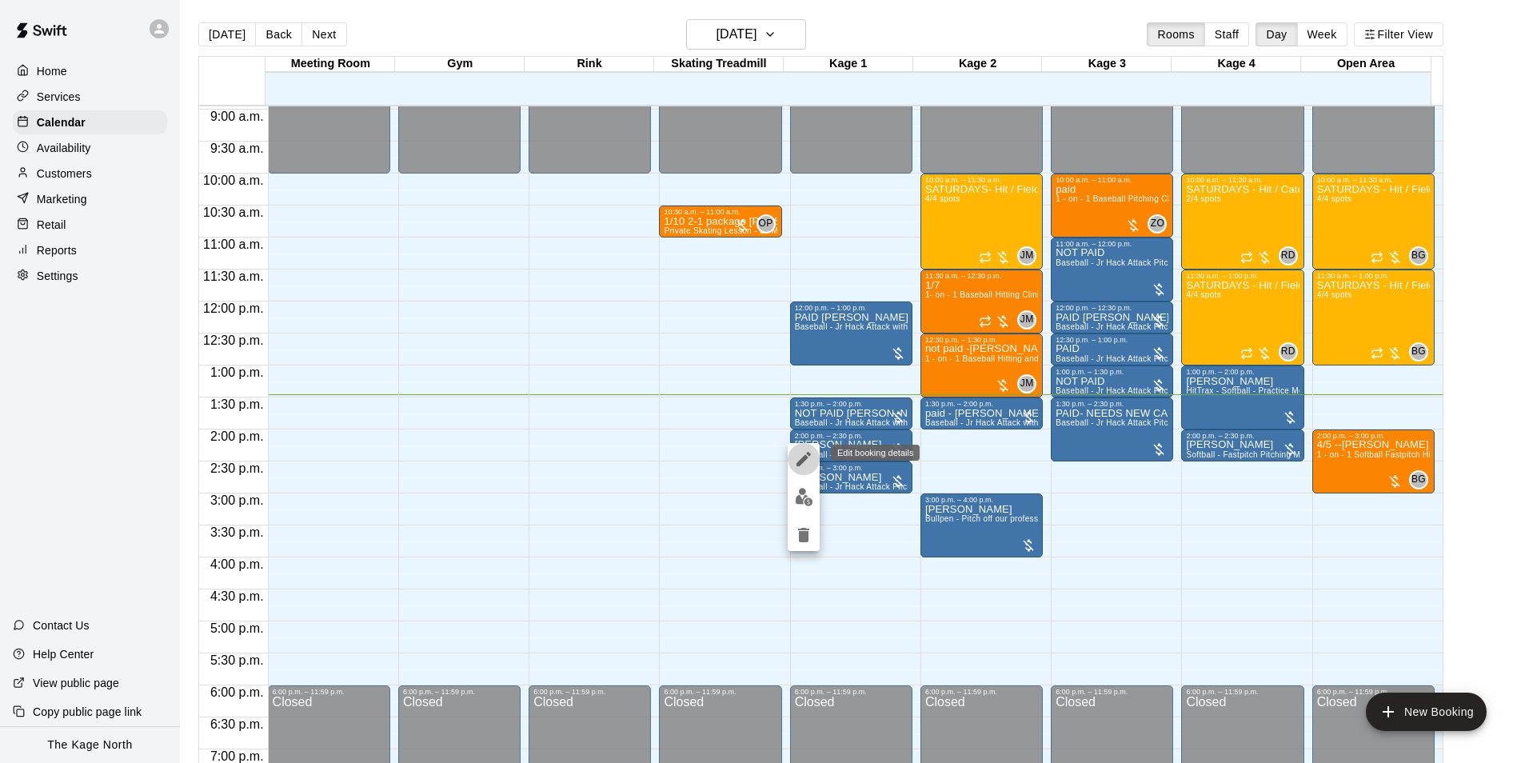
click at [800, 459] on icon "edit" at bounding box center [803, 459] width 19 height 19
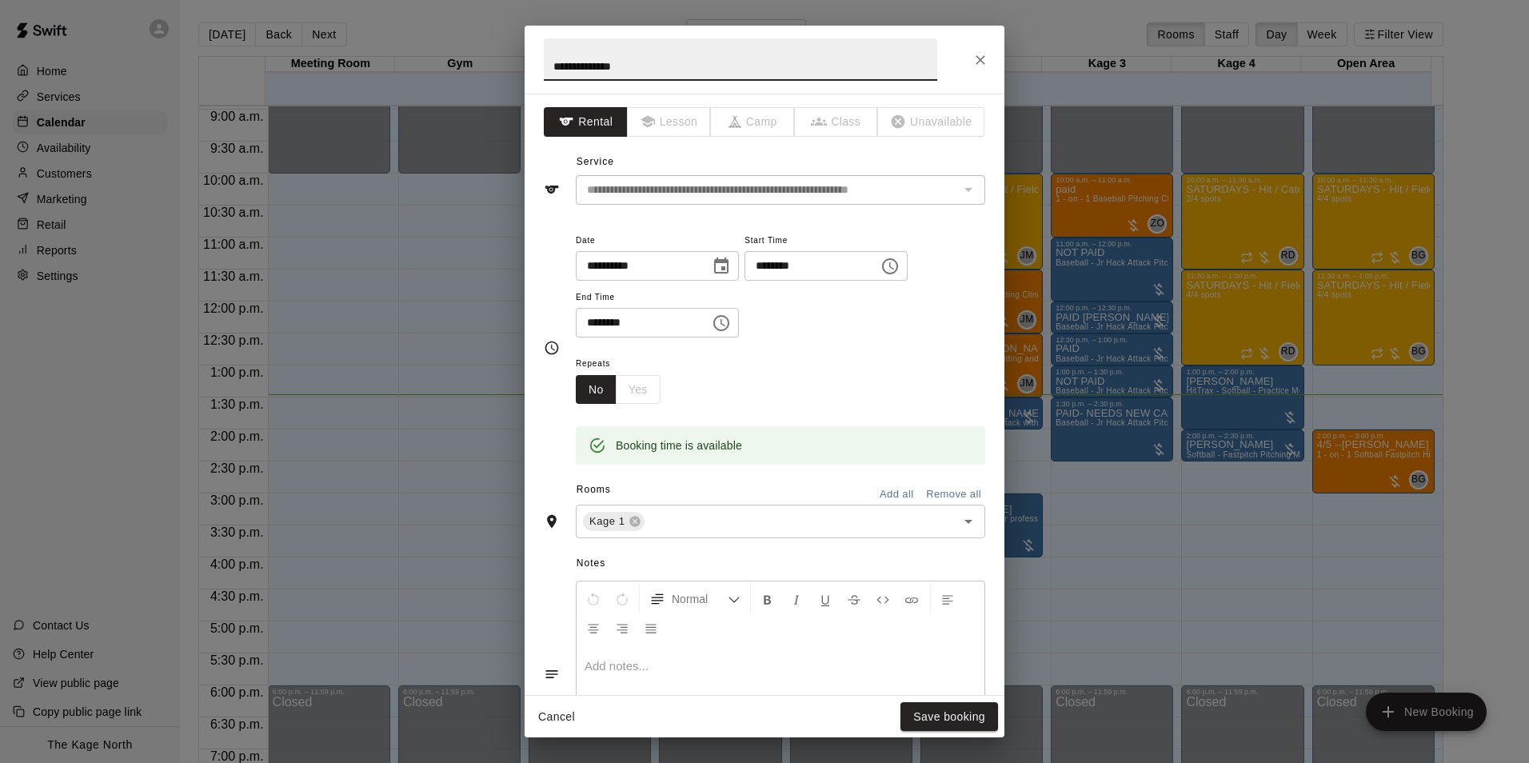
click at [553, 66] on input "**********" at bounding box center [741, 59] width 394 height 42
type input "**********"
click at [949, 708] on button "Save booking" at bounding box center [950, 717] width 98 height 30
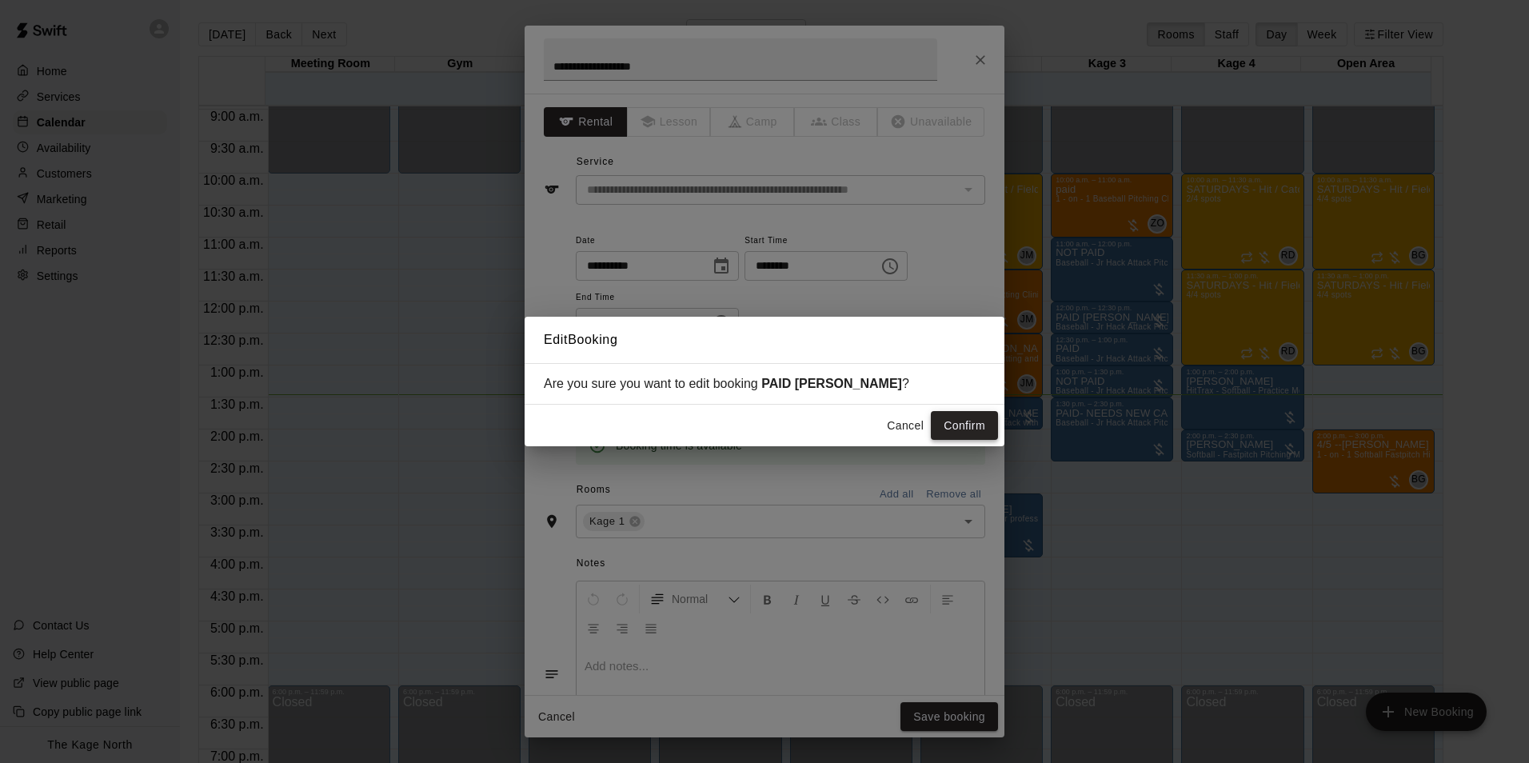
click at [972, 430] on button "Confirm" at bounding box center [964, 426] width 67 height 30
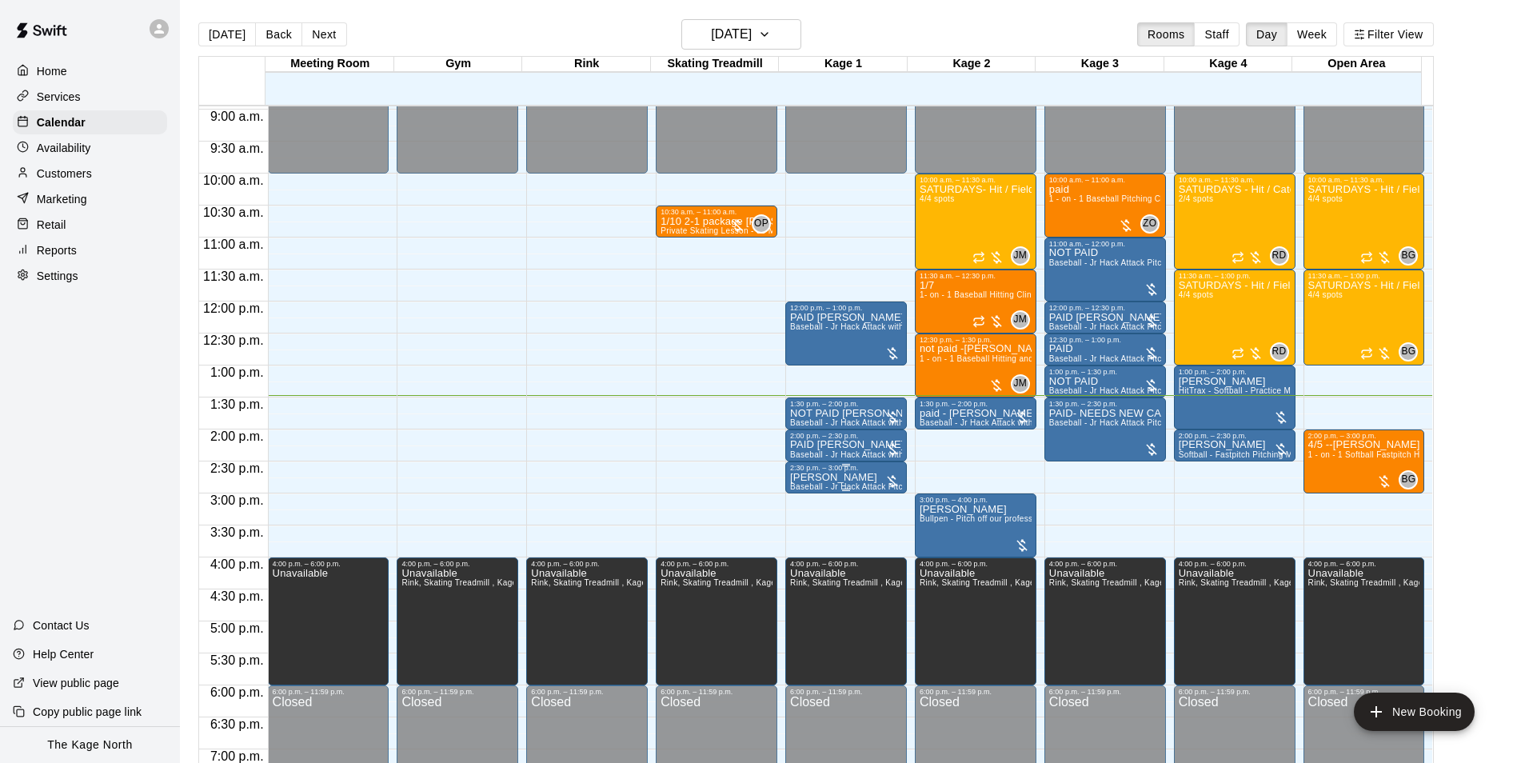
click at [834, 469] on div "2:30 p.m. – 3:00 p.m." at bounding box center [846, 468] width 112 height 8
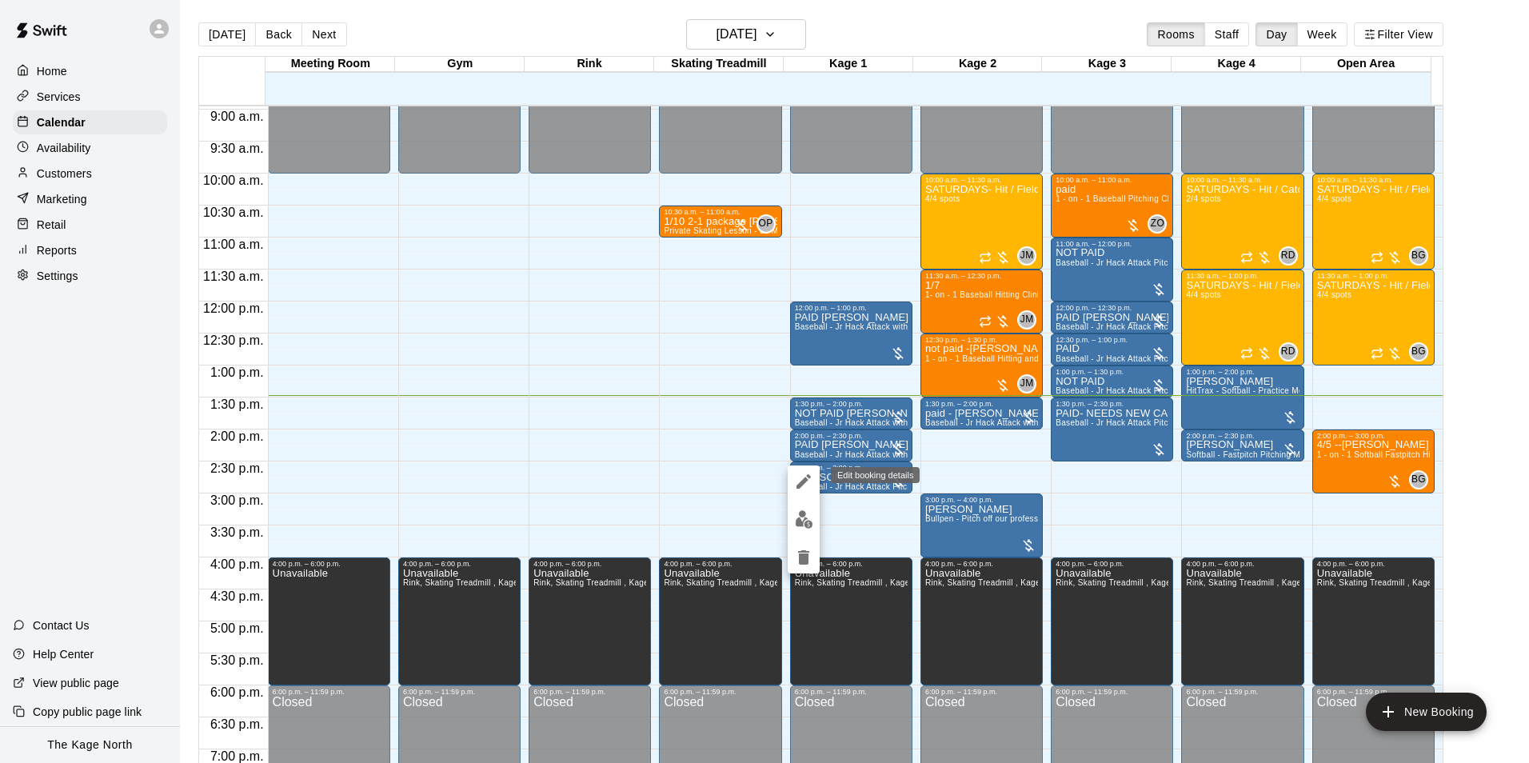
click at [806, 486] on icon "edit" at bounding box center [803, 481] width 19 height 19
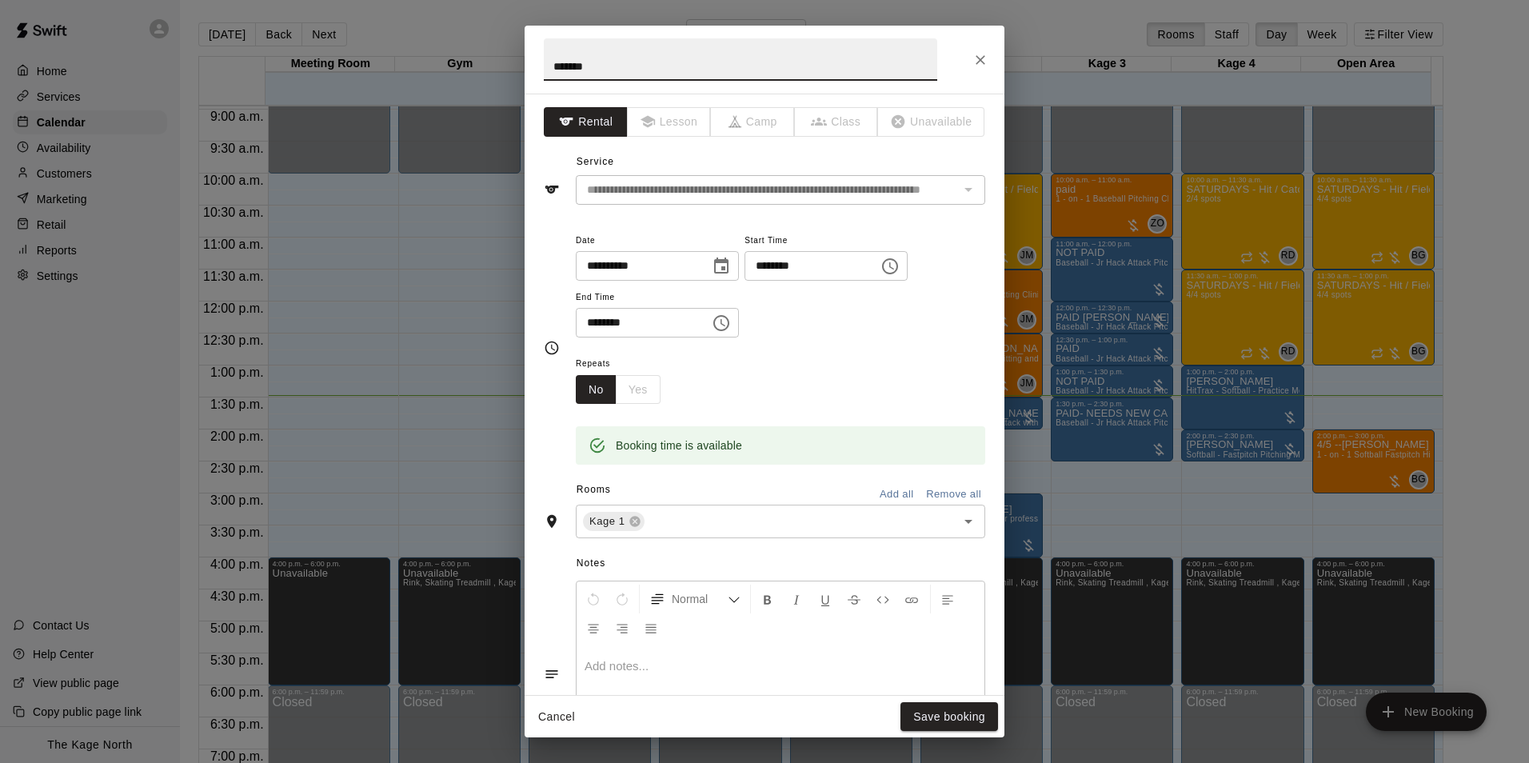
click at [550, 77] on input "*******" at bounding box center [741, 59] width 394 height 42
type input "**********"
click at [966, 727] on button "Save booking" at bounding box center [950, 717] width 98 height 30
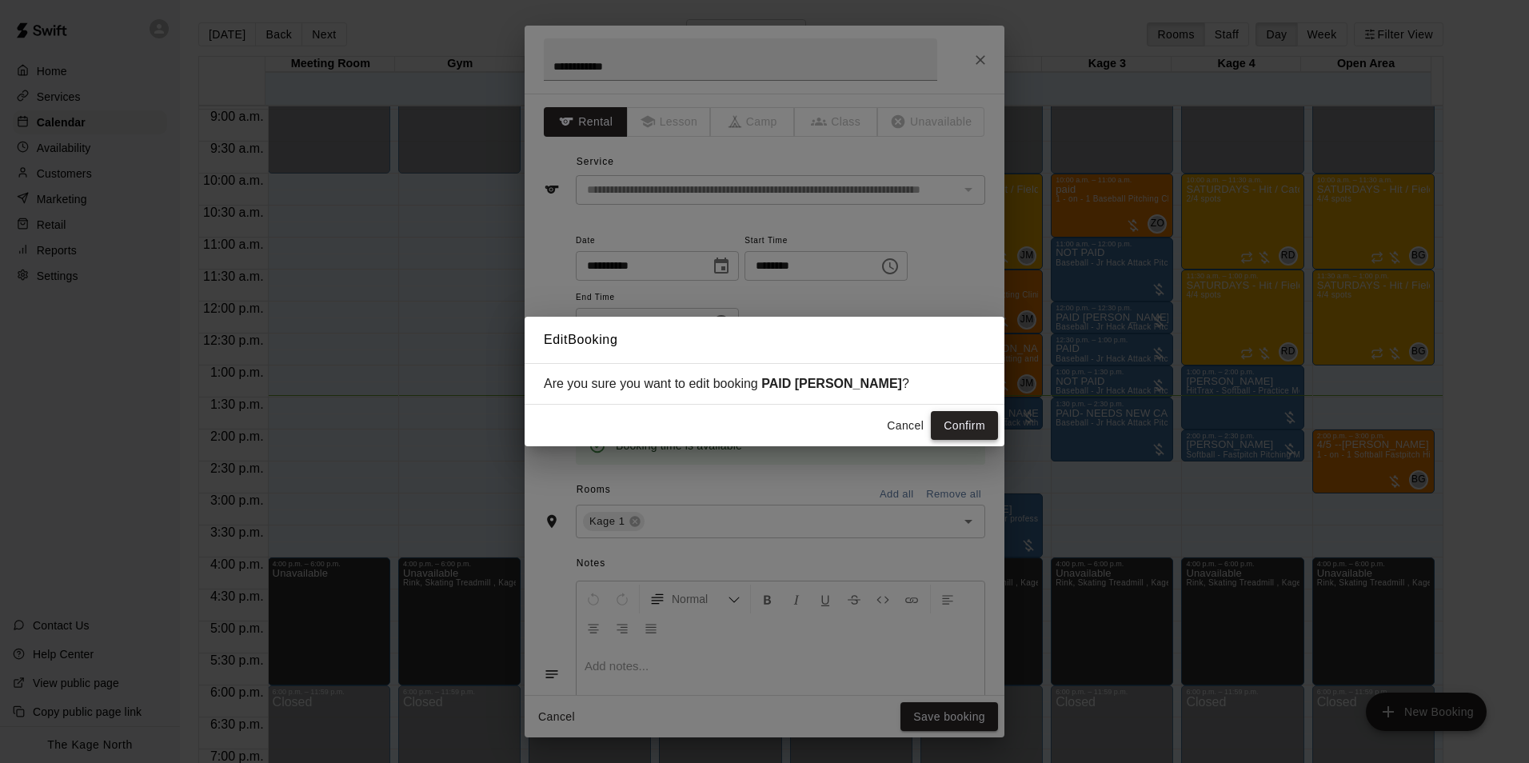
click at [943, 419] on button "Confirm" at bounding box center [964, 426] width 67 height 30
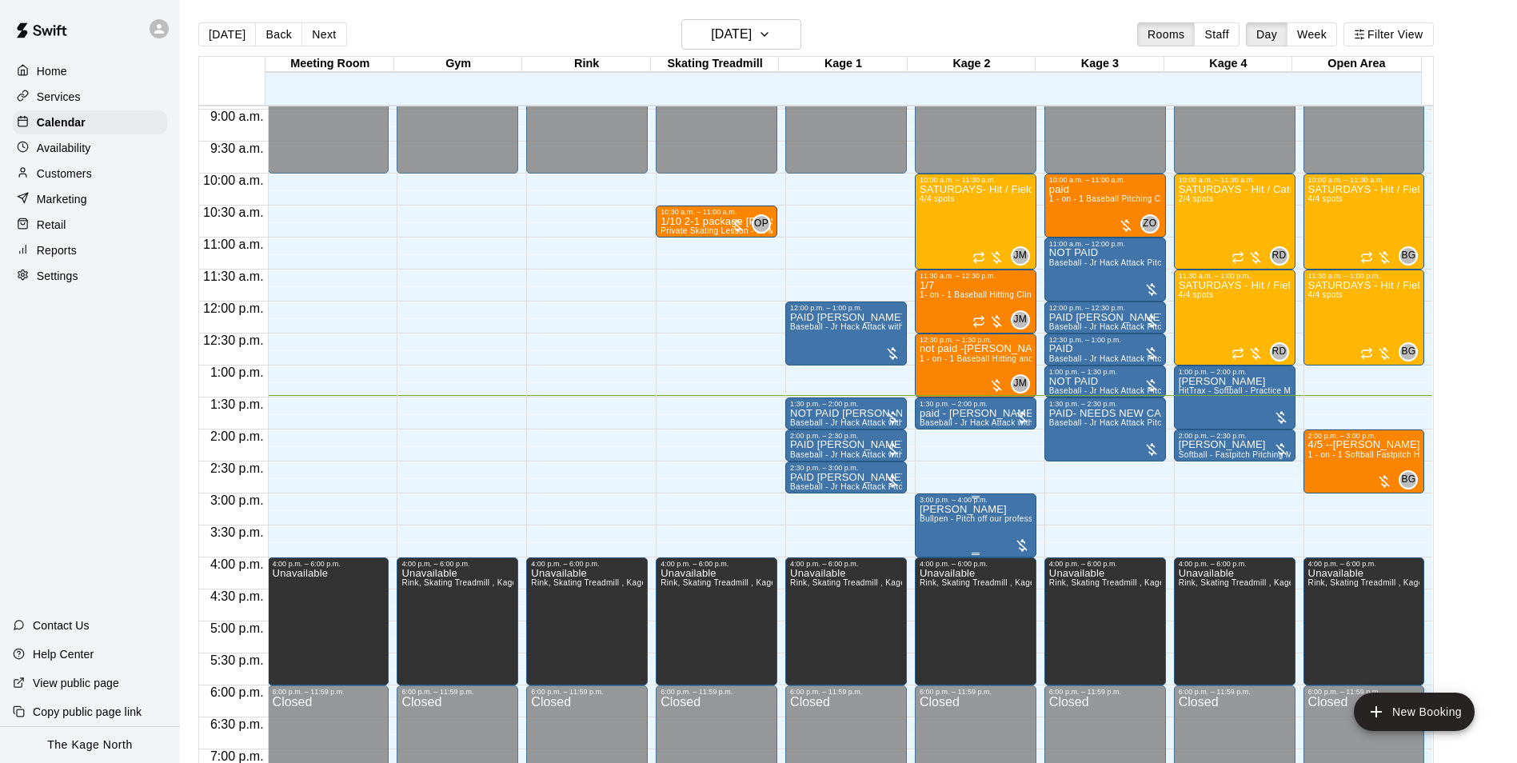
click at [945, 504] on div "3:00 p.m. – 4:00 p.m." at bounding box center [976, 500] width 112 height 8
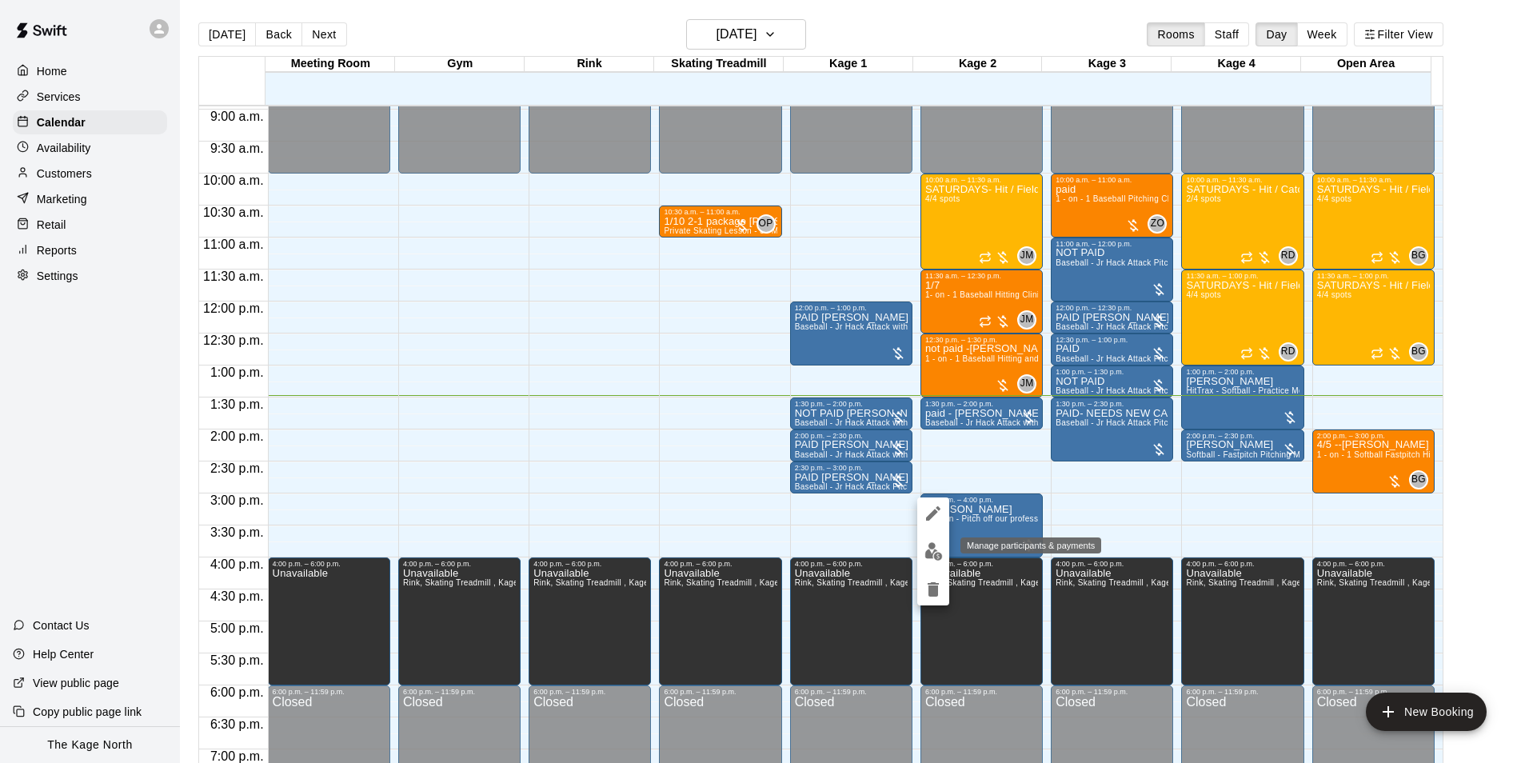
click at [926, 547] on img "edit" at bounding box center [934, 551] width 18 height 18
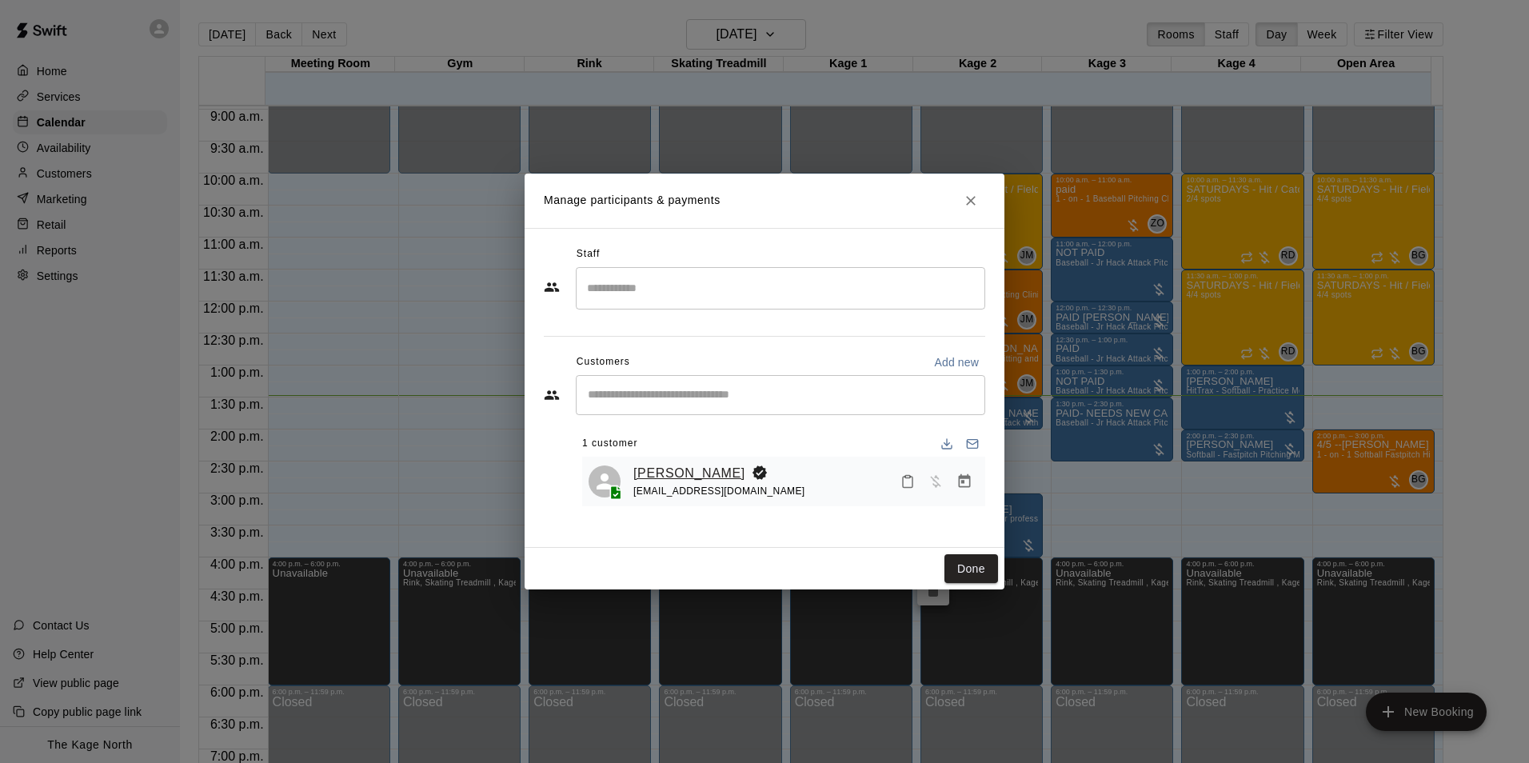
click at [693, 467] on link "[PERSON_NAME]" at bounding box center [690, 473] width 112 height 21
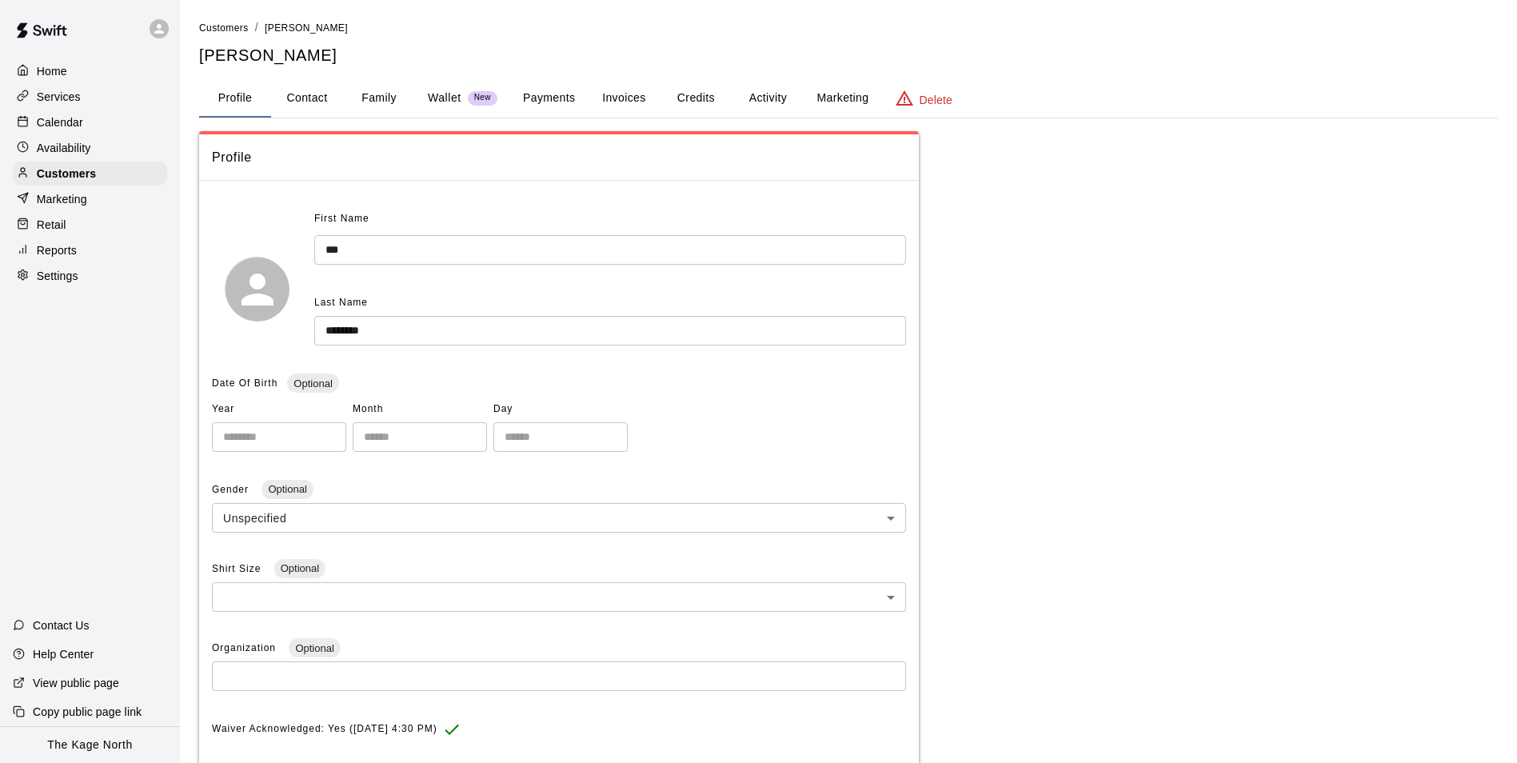
click at [736, 93] on button "Activity" at bounding box center [768, 98] width 72 height 38
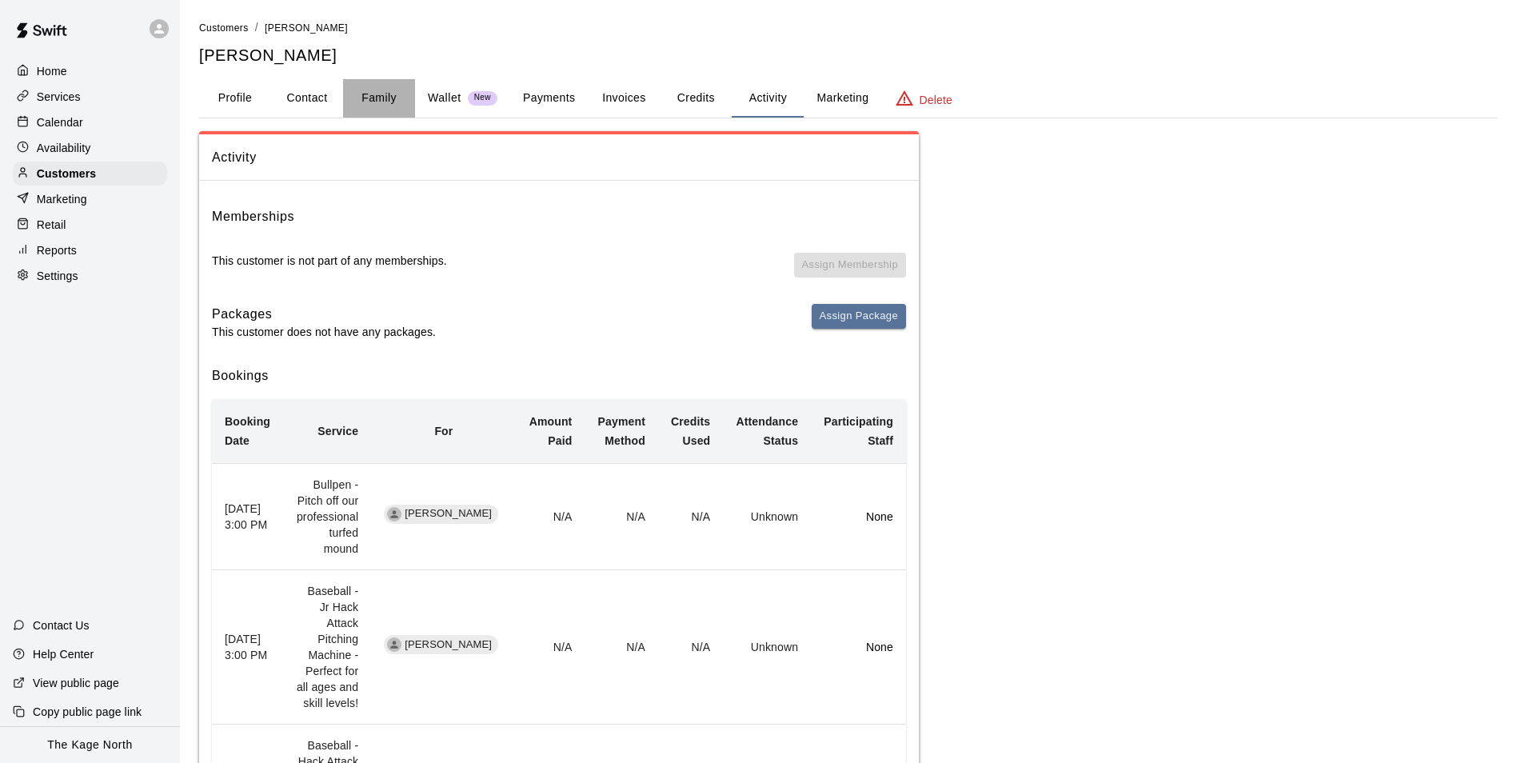
click at [374, 98] on button "Family" at bounding box center [379, 98] width 72 height 38
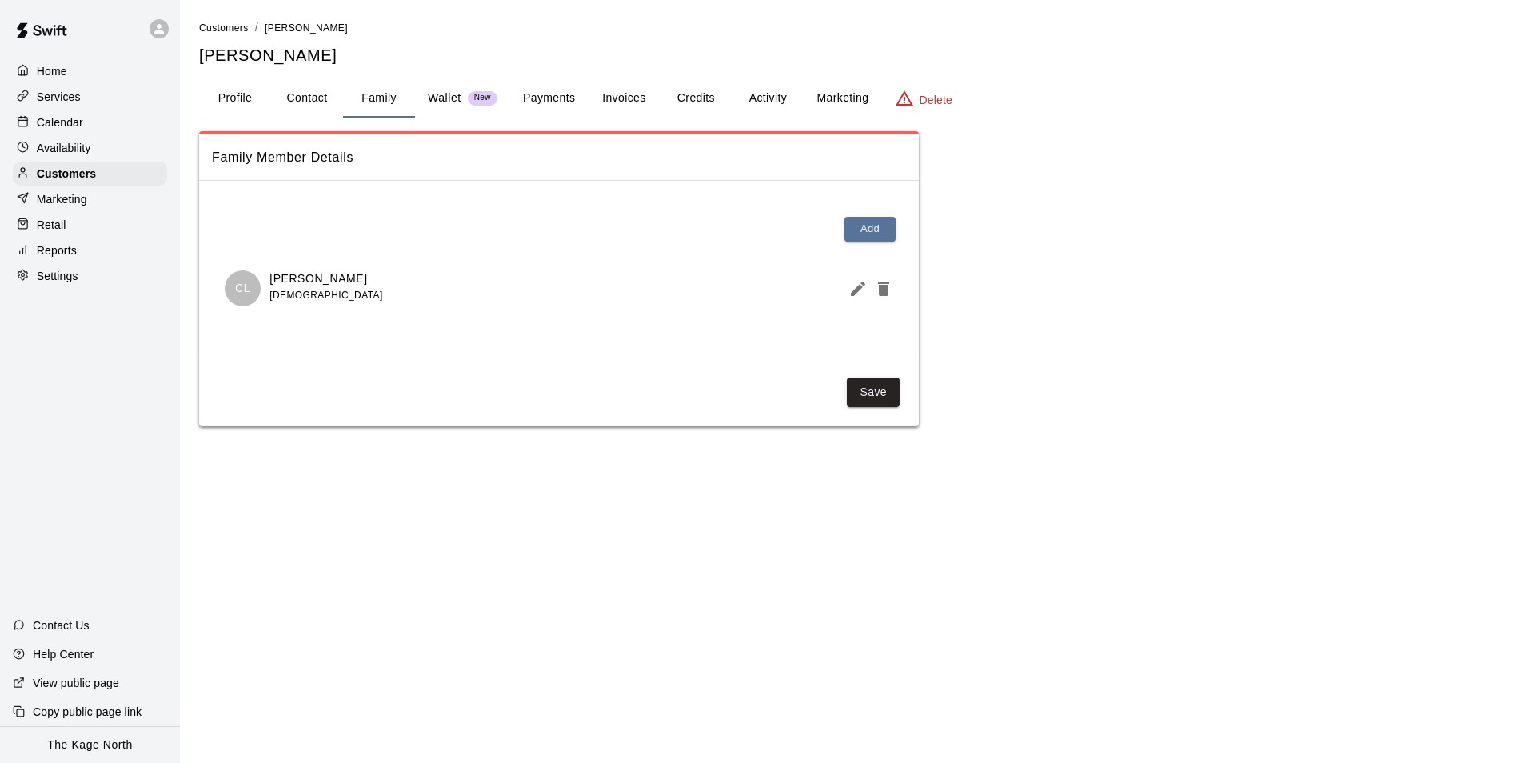
click at [327, 94] on button "Contact" at bounding box center [307, 98] width 72 height 38
select select "**"
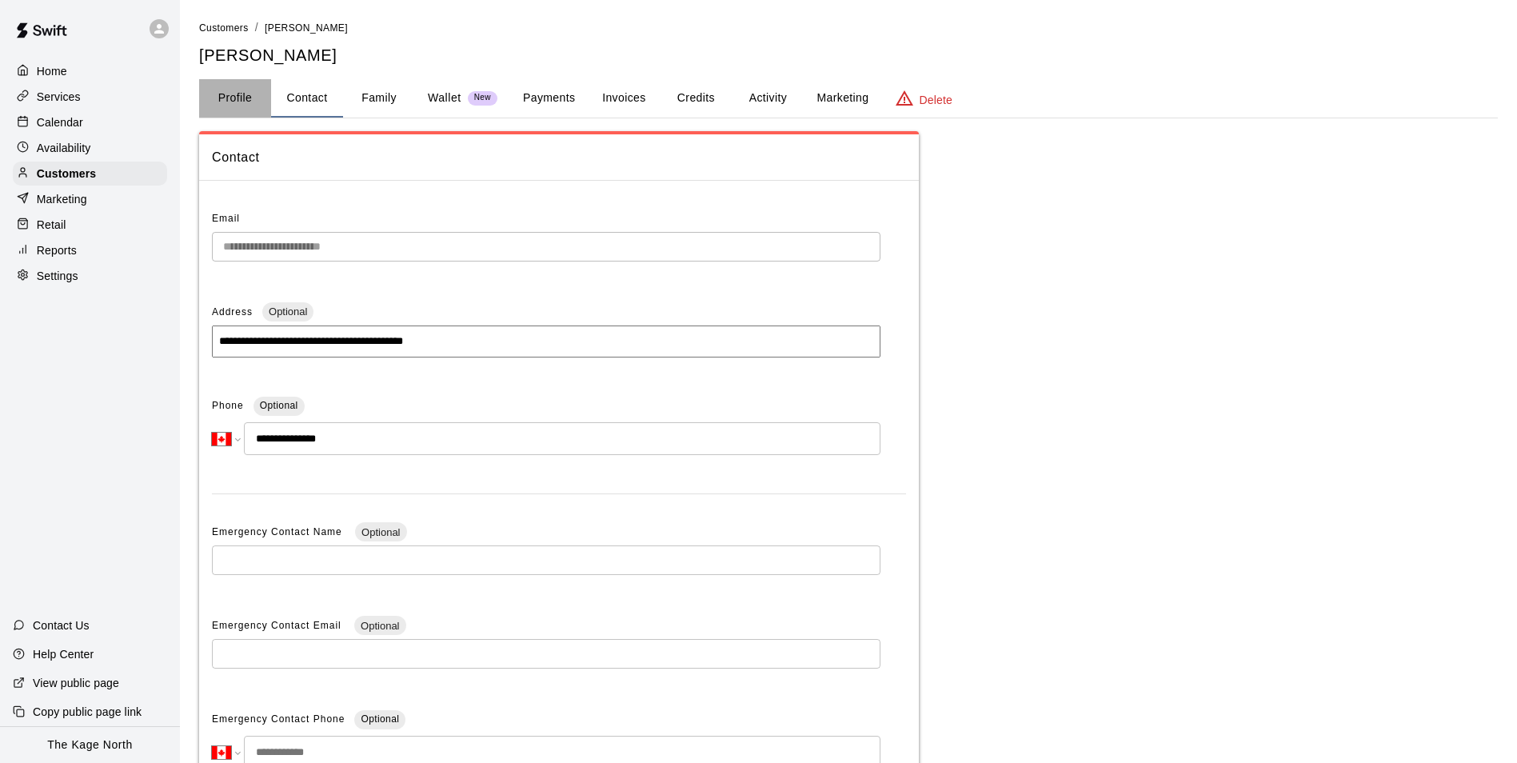
click at [224, 106] on button "Profile" at bounding box center [235, 98] width 72 height 38
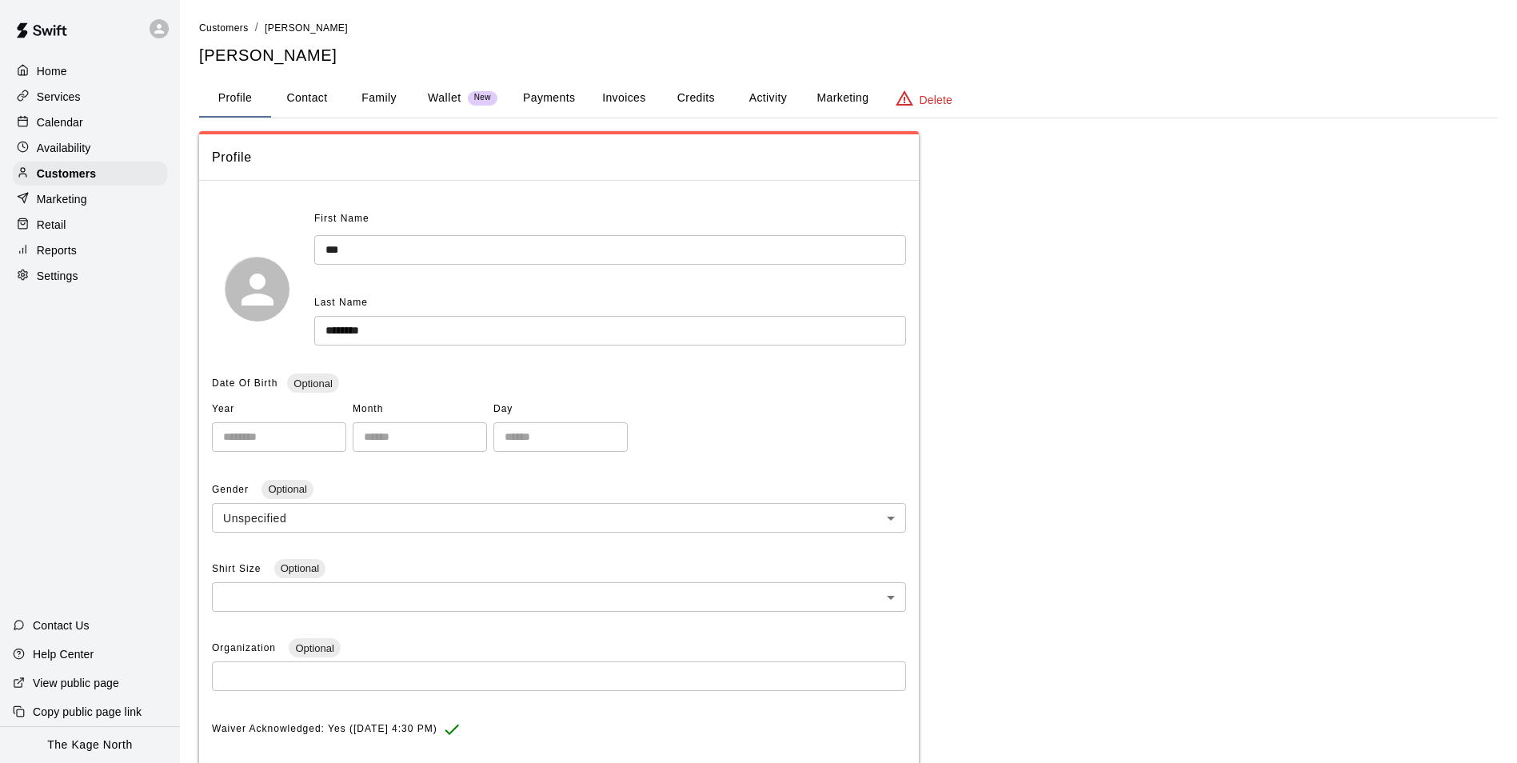
click at [89, 126] on div "Calendar" at bounding box center [90, 122] width 154 height 24
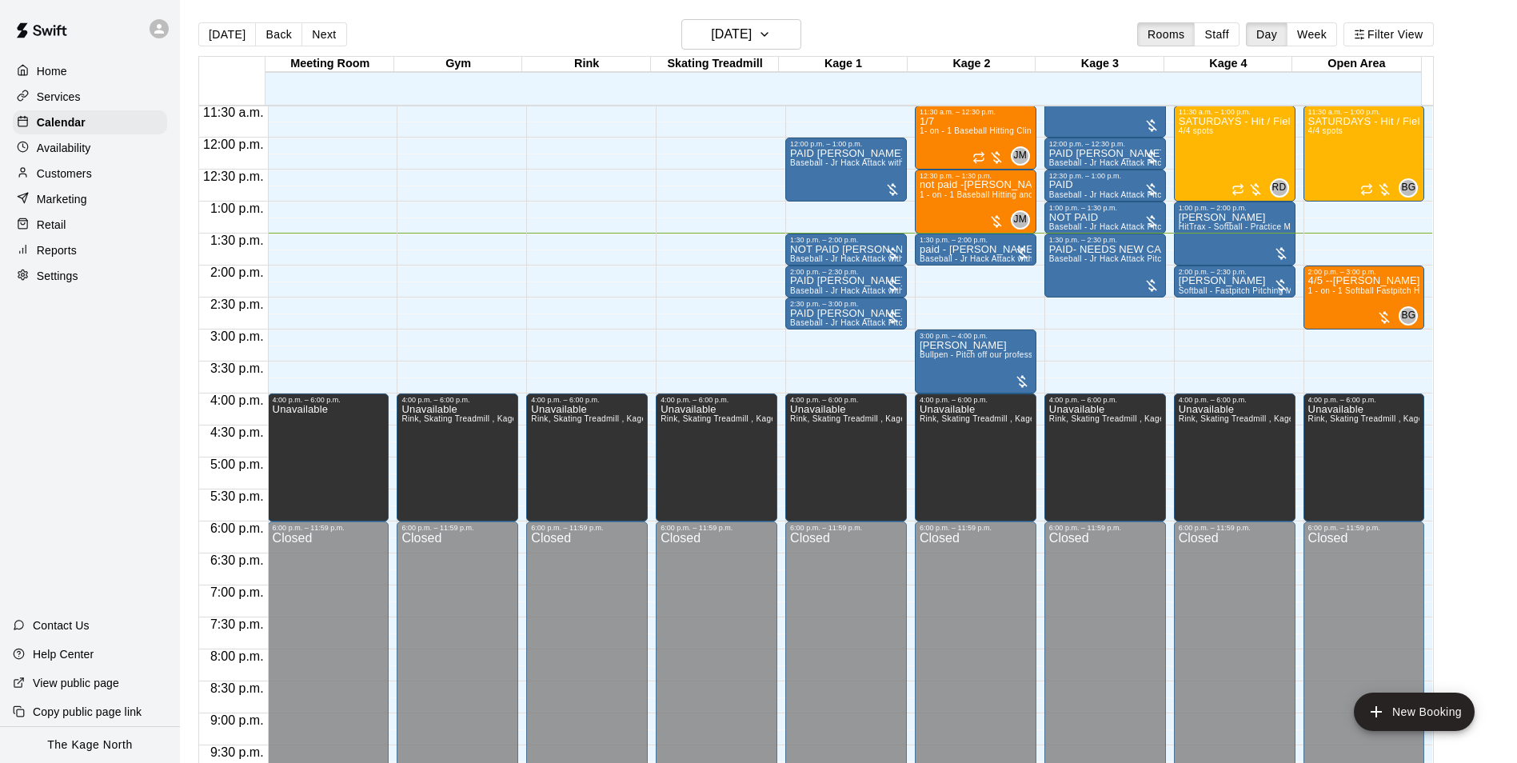
scroll to position [653, 0]
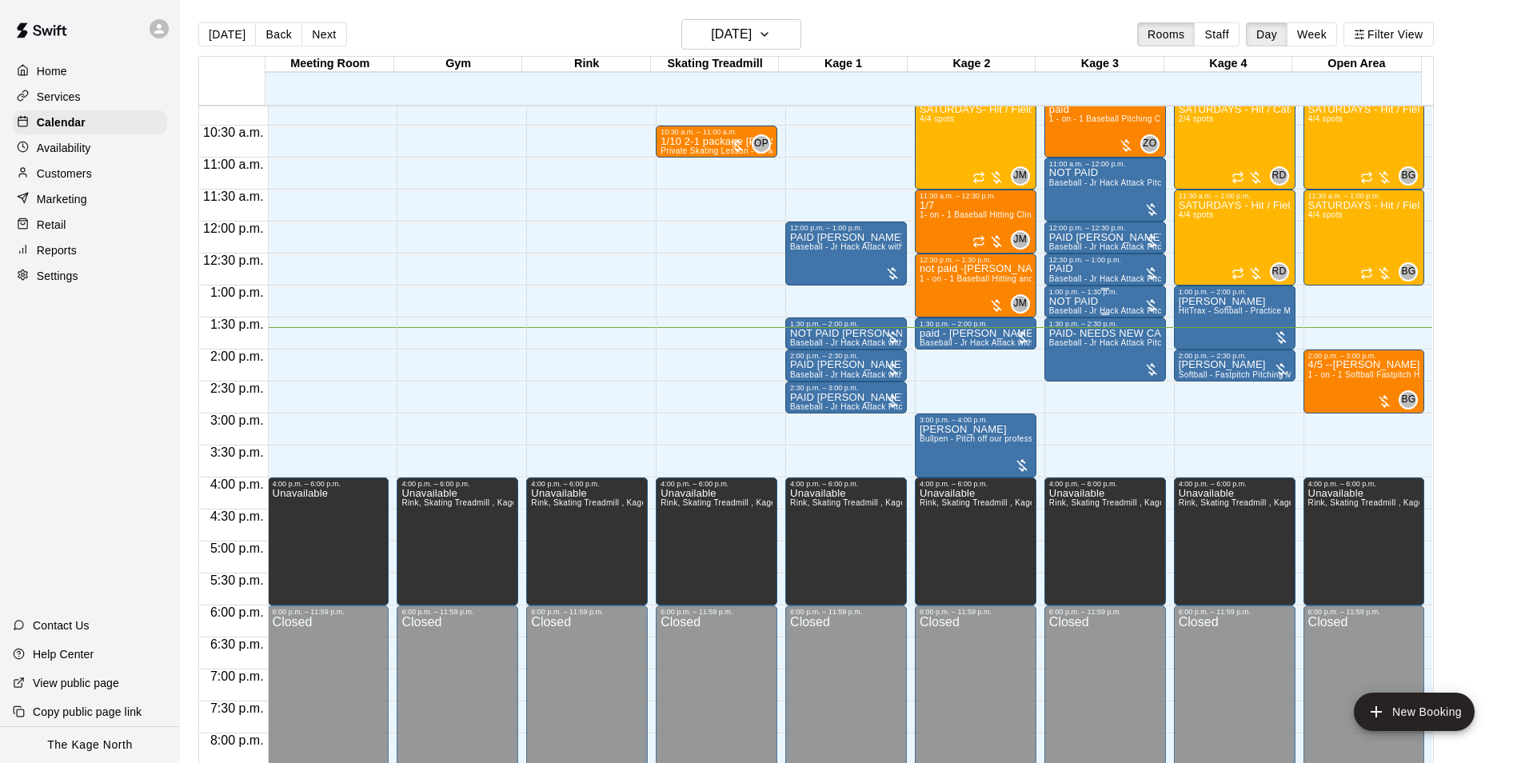
click at [1063, 296] on div "1:00 p.m. – 1:30 p.m." at bounding box center [1106, 292] width 112 height 8
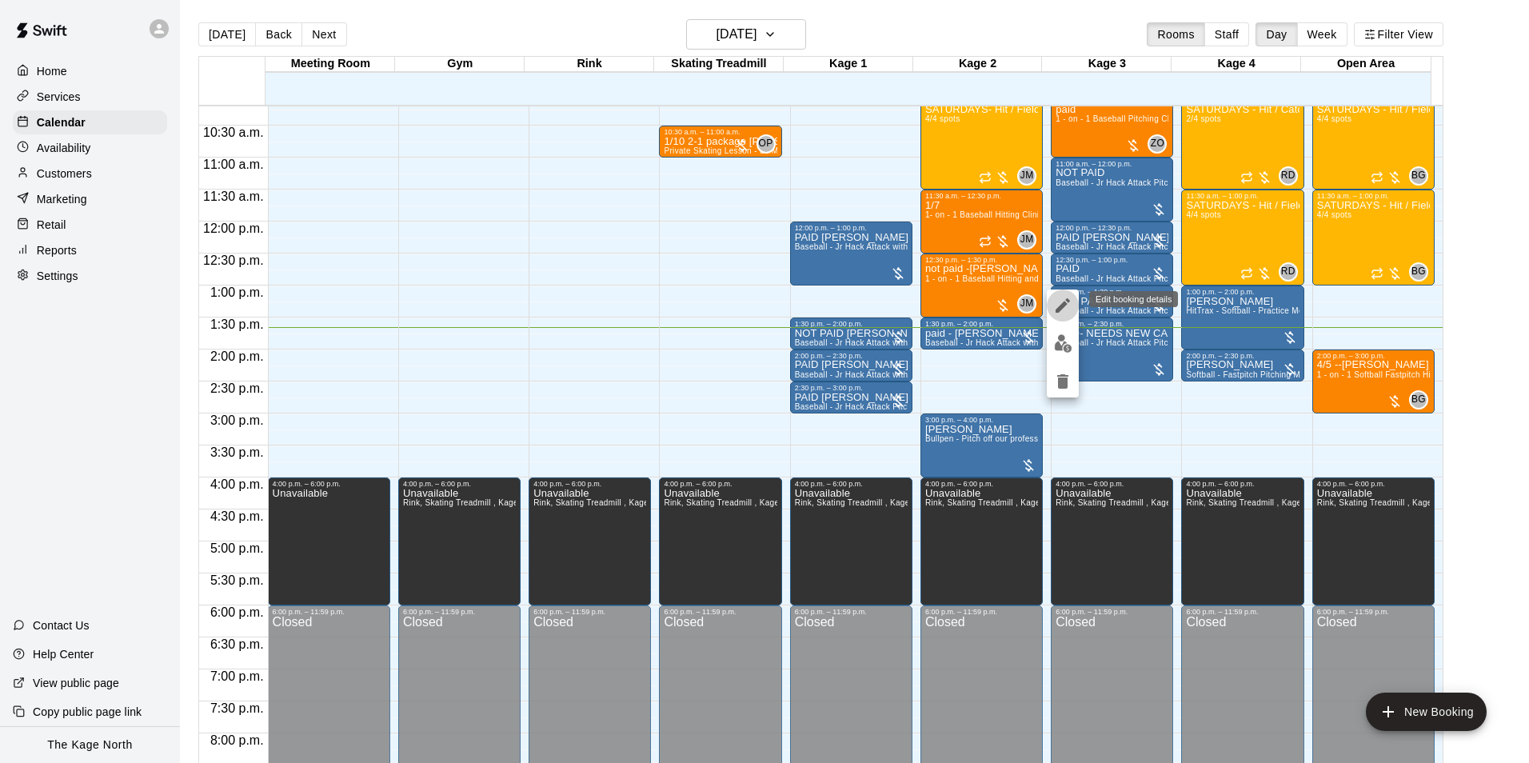
click at [1061, 305] on icon "edit" at bounding box center [1063, 305] width 19 height 19
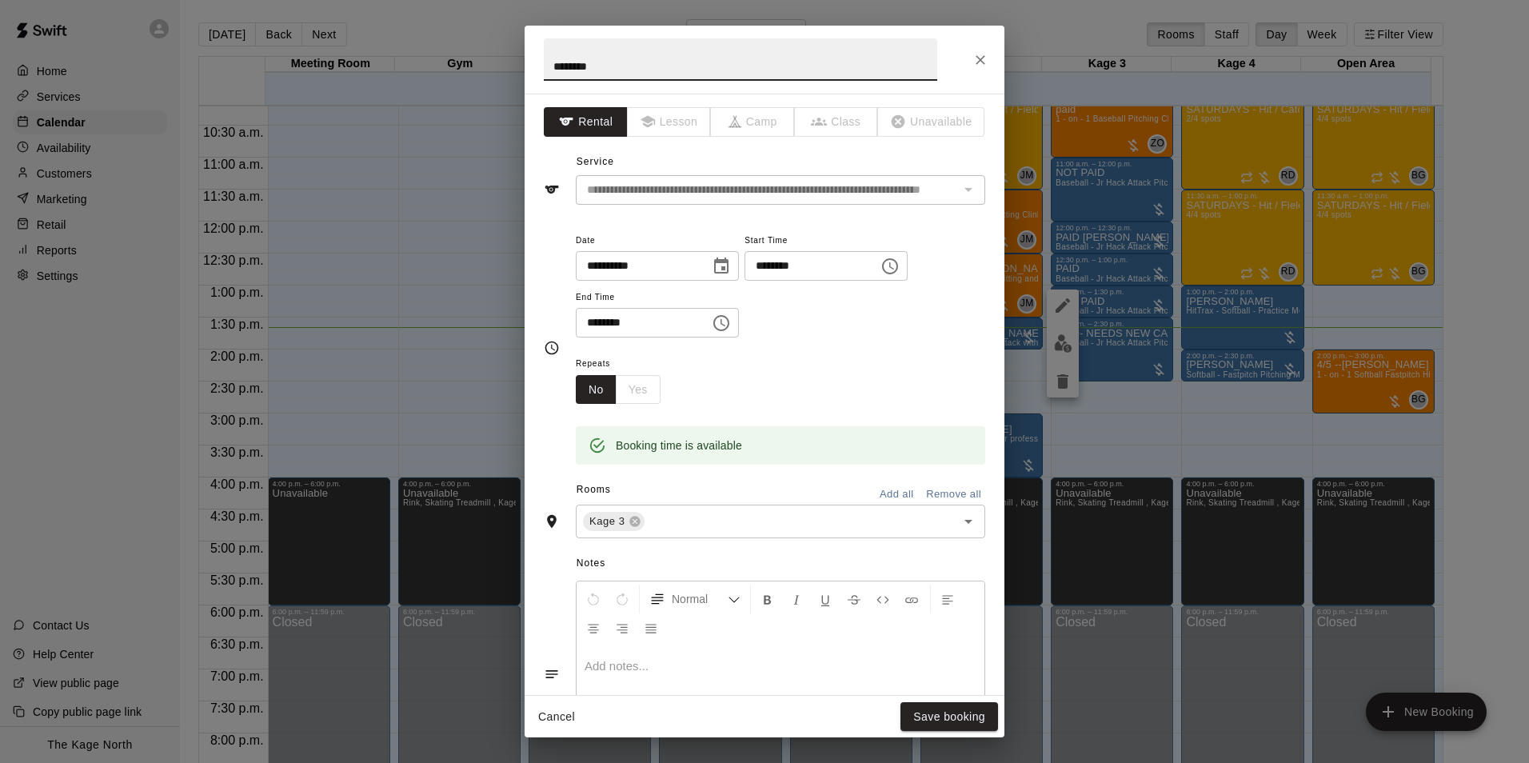
drag, startPoint x: 575, startPoint y: 64, endPoint x: 546, endPoint y: 70, distance: 30.3
click at [546, 70] on input "********" at bounding box center [741, 59] width 394 height 42
type input "****"
click at [982, 713] on button "Save booking" at bounding box center [950, 717] width 98 height 30
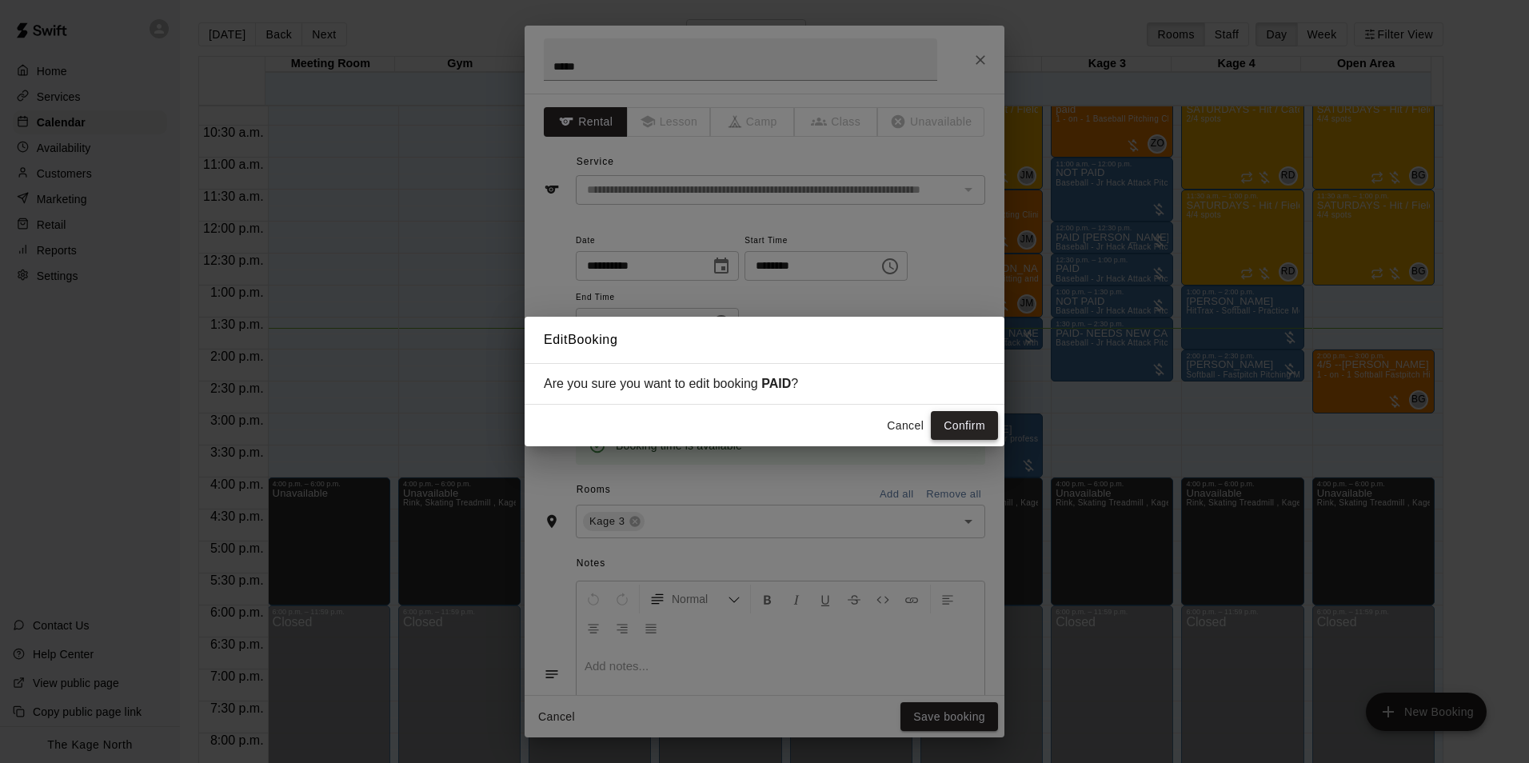
click at [970, 434] on button "Confirm" at bounding box center [964, 426] width 67 height 30
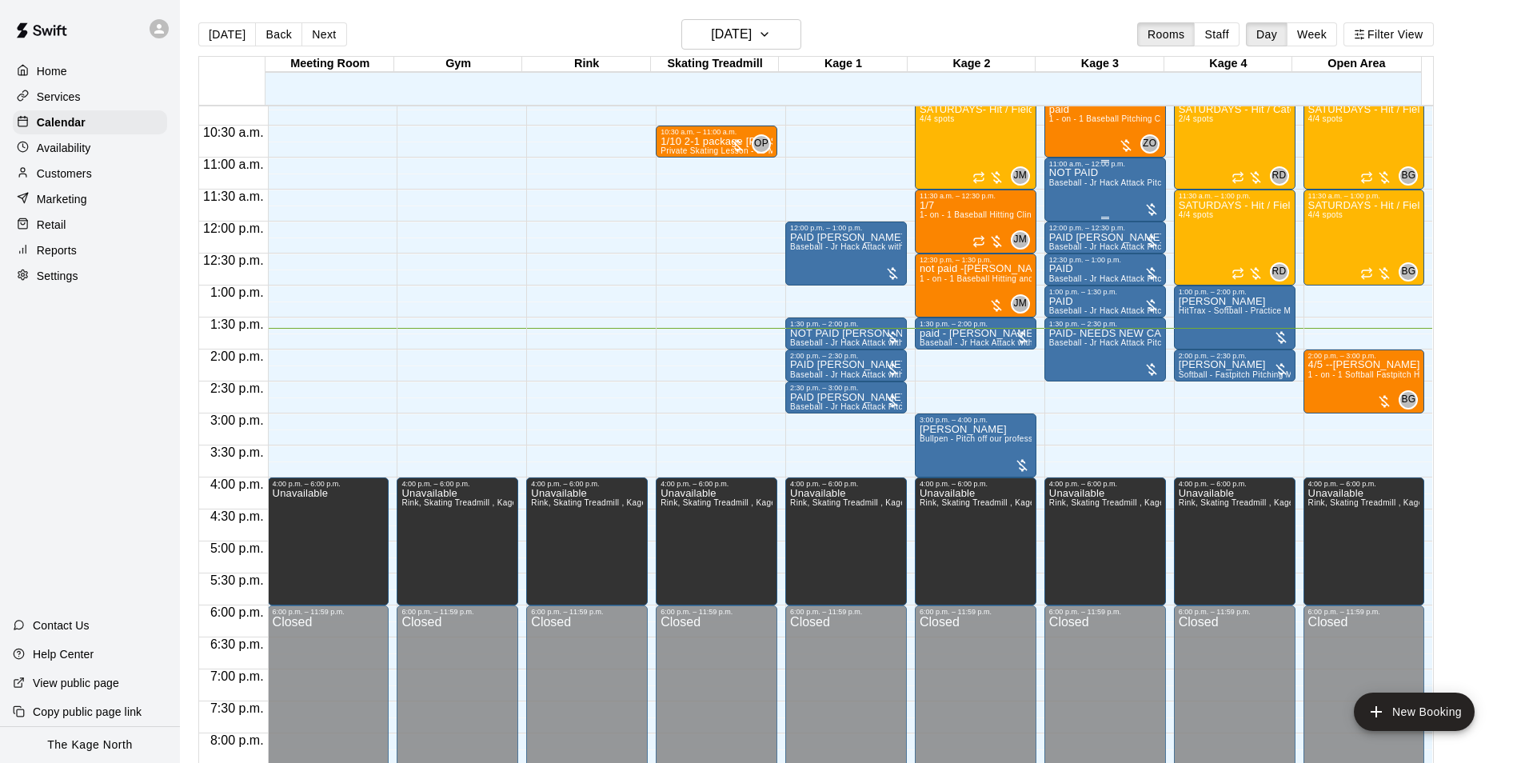
click at [1089, 185] on span "Baseball - Jr Hack Attack Pitching Machine - Perfect for all ages and skill lev…" at bounding box center [1202, 182] width 304 height 9
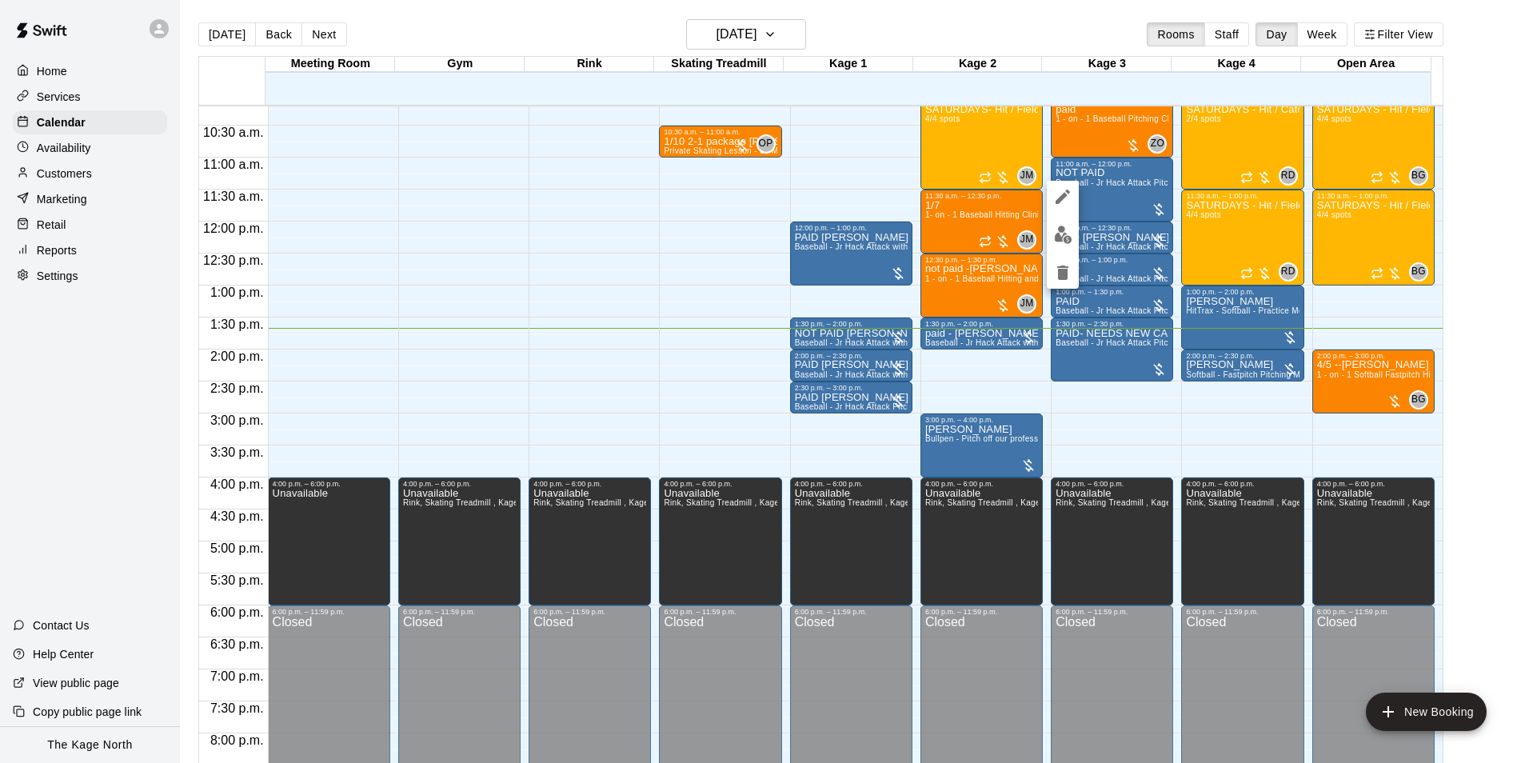
click at [1070, 201] on icon "edit" at bounding box center [1063, 196] width 19 height 19
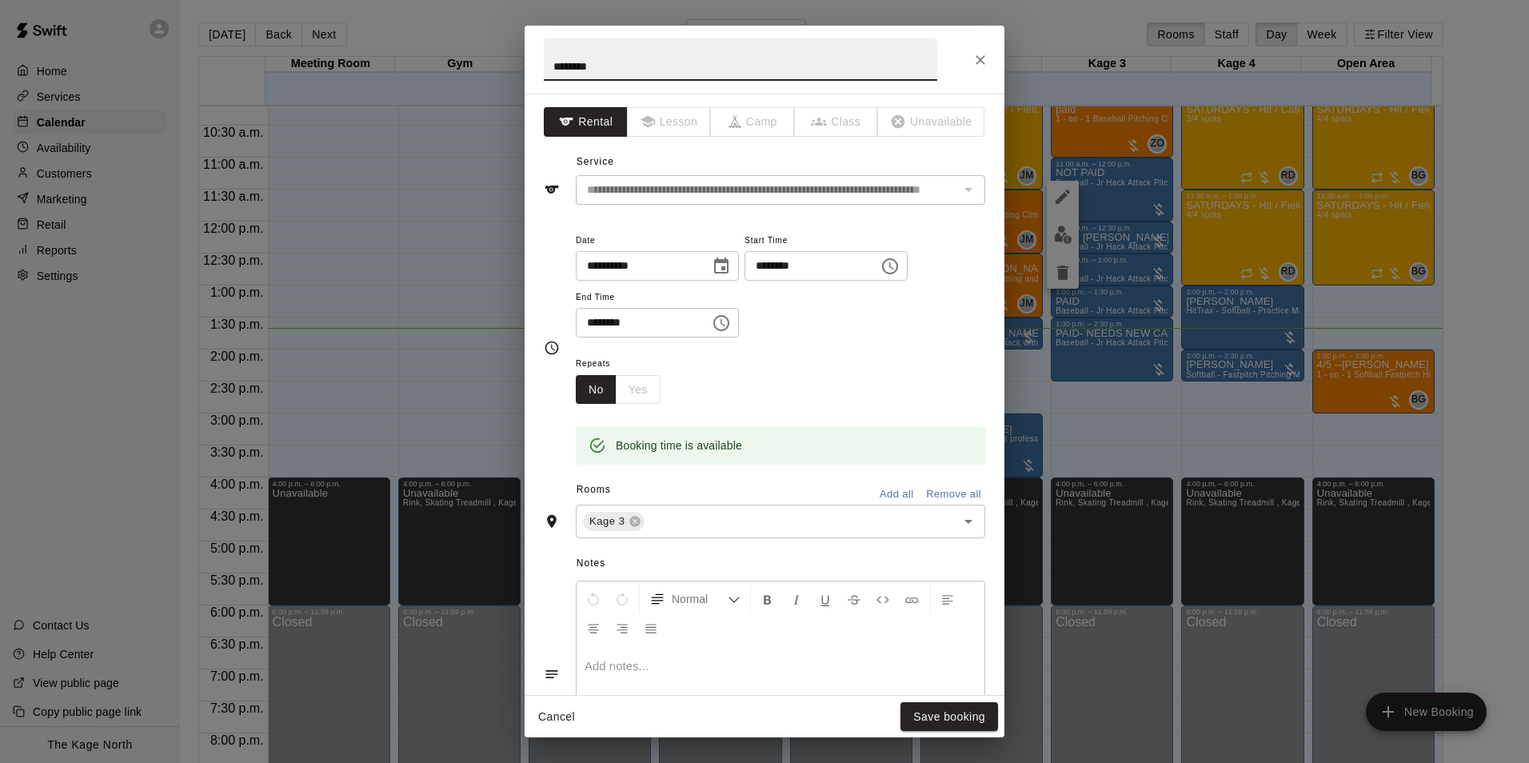
drag, startPoint x: 607, startPoint y: 66, endPoint x: 573, endPoint y: 68, distance: 34.5
click at [573, 68] on input "********" at bounding box center [741, 59] width 394 height 42
type input "*******"
click at [985, 723] on button "Save booking" at bounding box center [950, 717] width 98 height 30
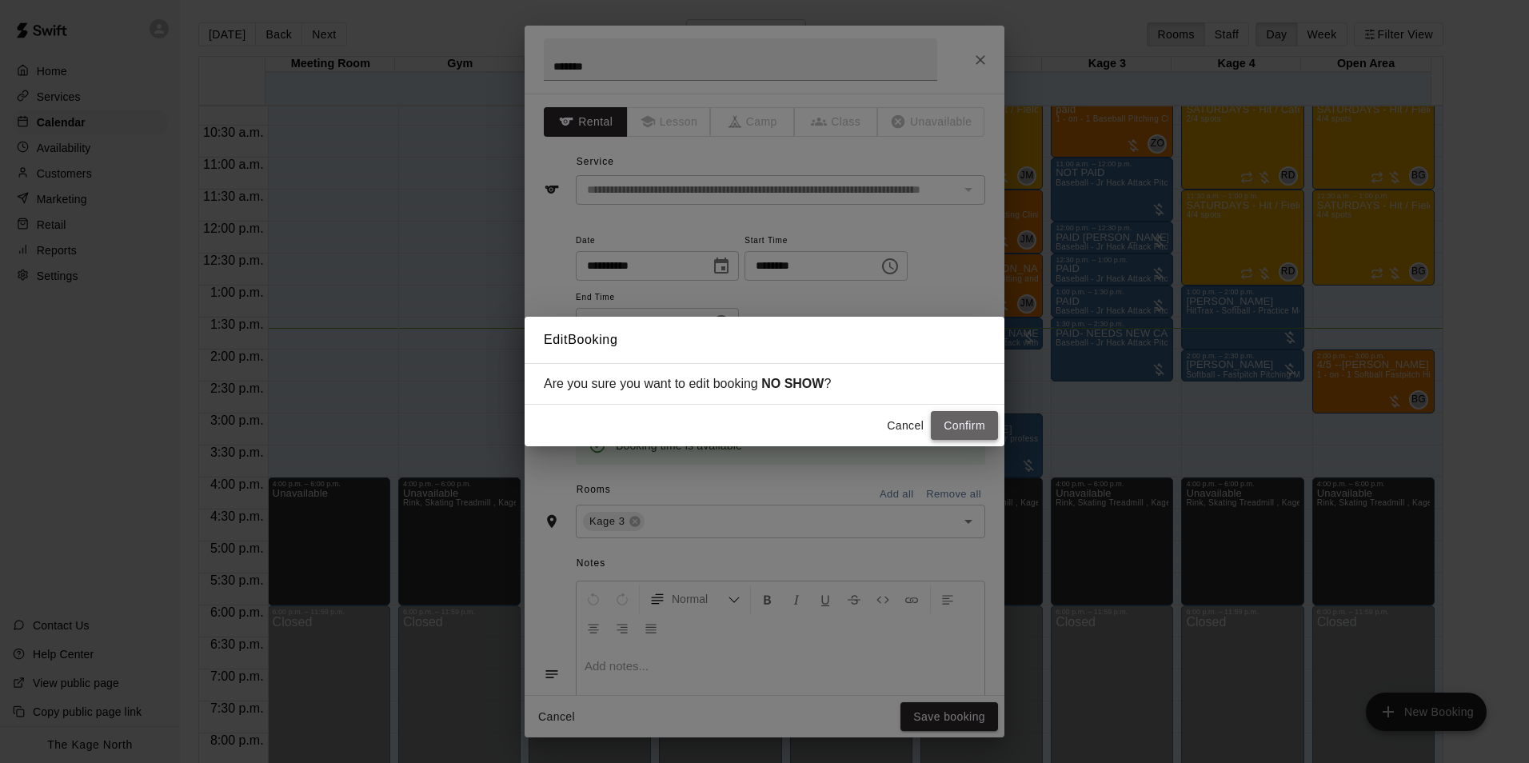
click at [949, 428] on button "Confirm" at bounding box center [964, 426] width 67 height 30
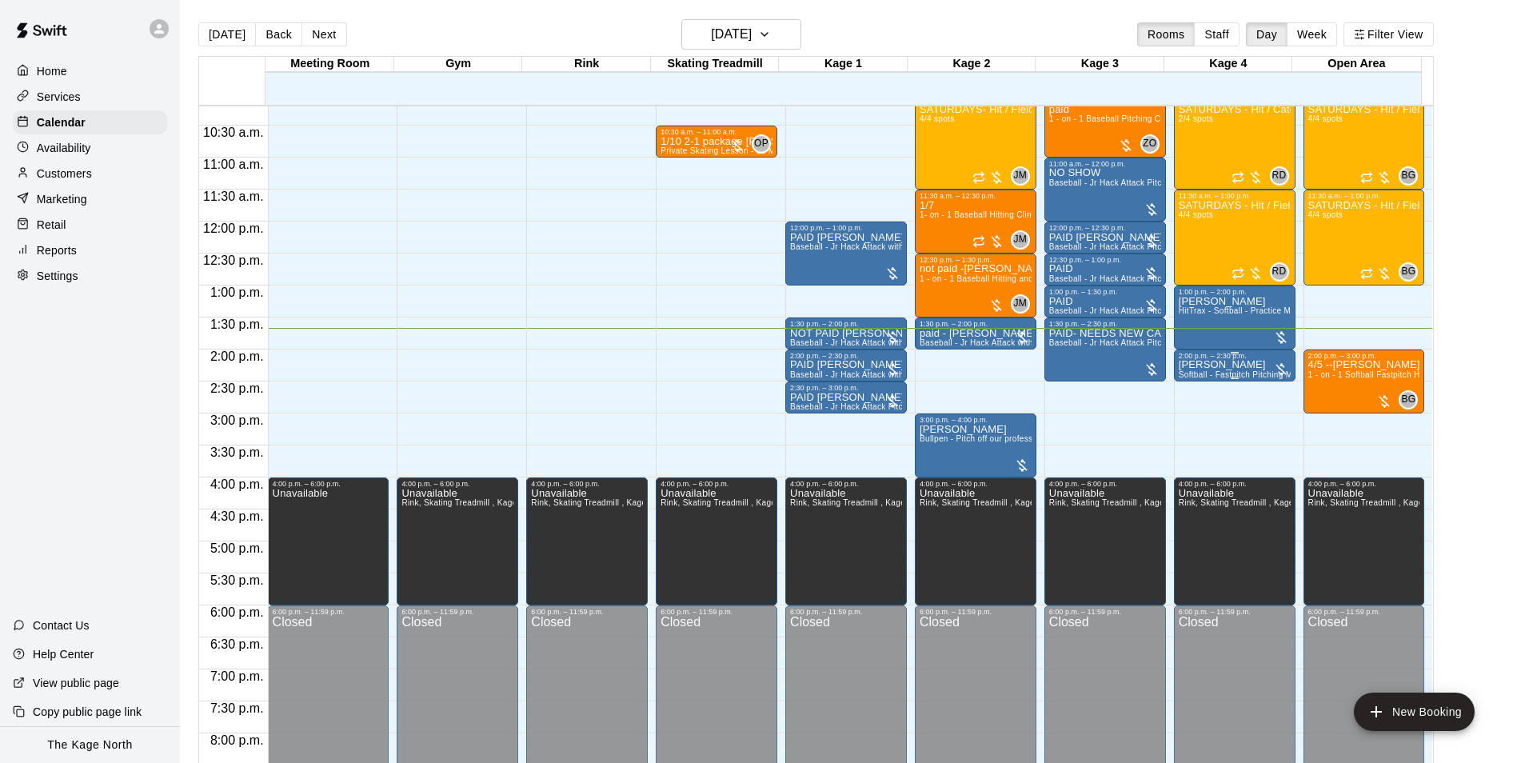
click at [1226, 365] on p "[PERSON_NAME]" at bounding box center [1235, 365] width 112 height 0
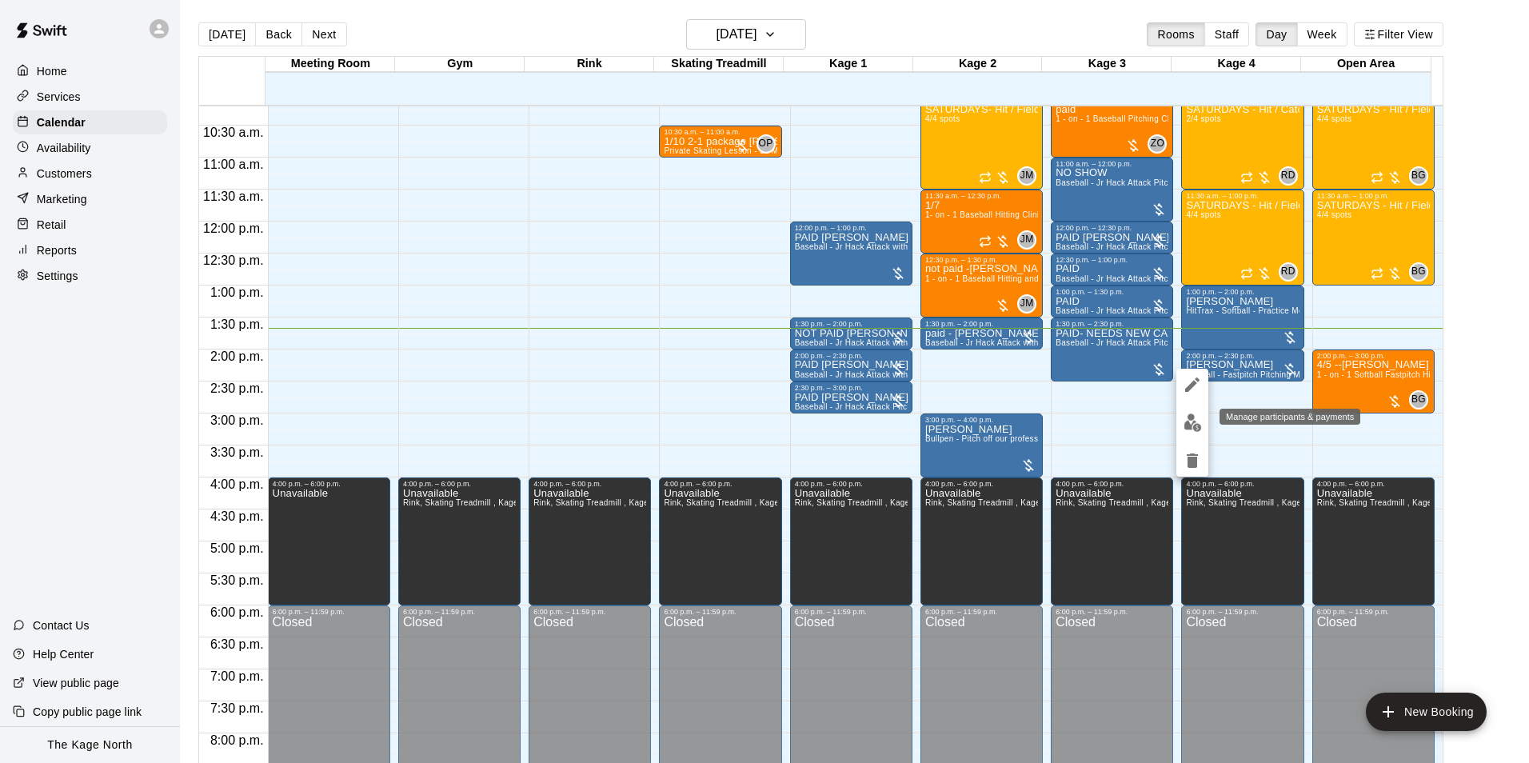
click at [1193, 422] on img "edit" at bounding box center [1193, 423] width 18 height 18
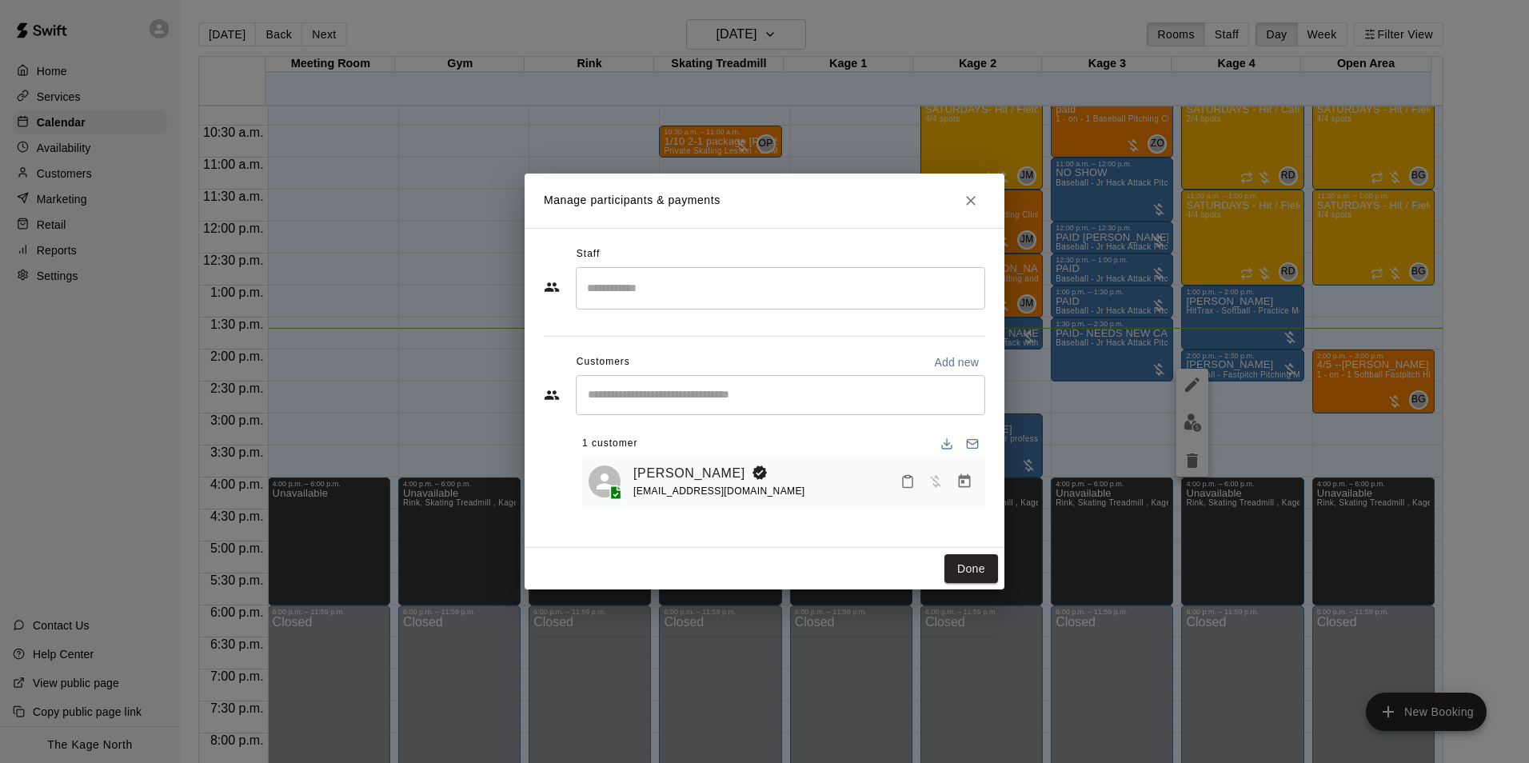
click at [1114, 412] on div "Manage participants & payments Staff ​ Customers Add new ​ 1 customer Ava Ciara…" at bounding box center [764, 381] width 1529 height 763
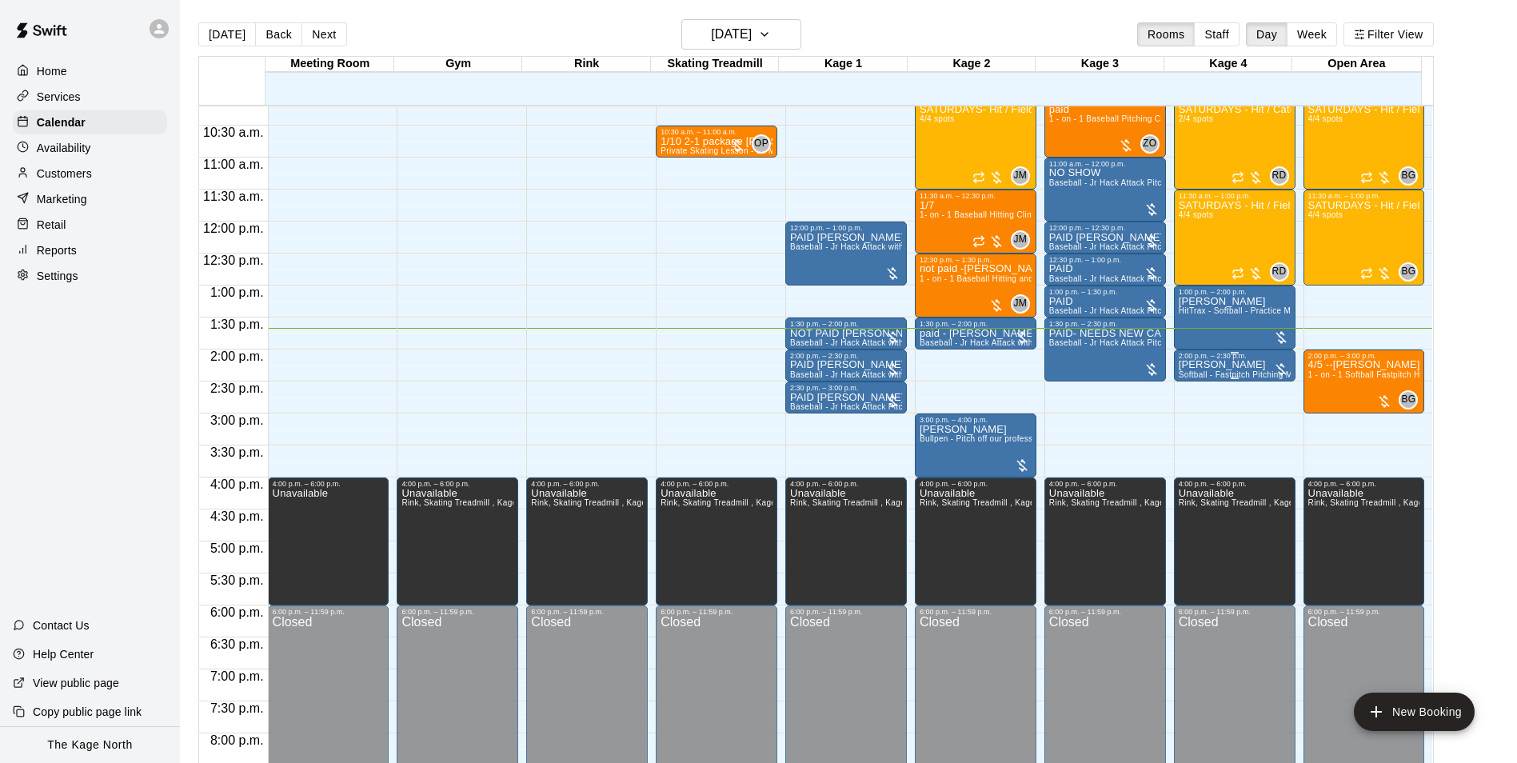
click at [1257, 360] on div "2:00 p.m. – 2:30 p.m." at bounding box center [1235, 356] width 112 height 8
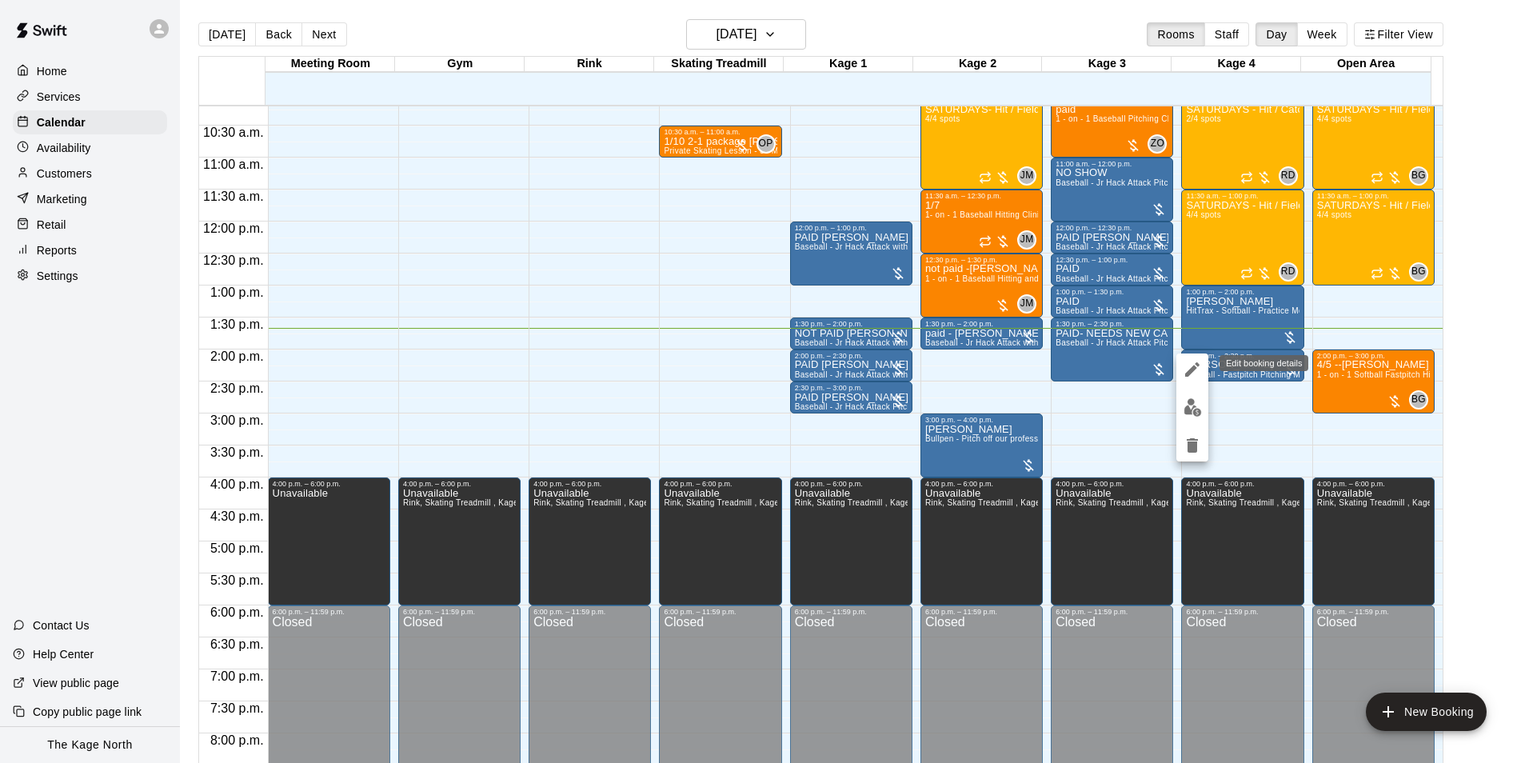
click at [1198, 373] on icon "edit" at bounding box center [1192, 369] width 19 height 19
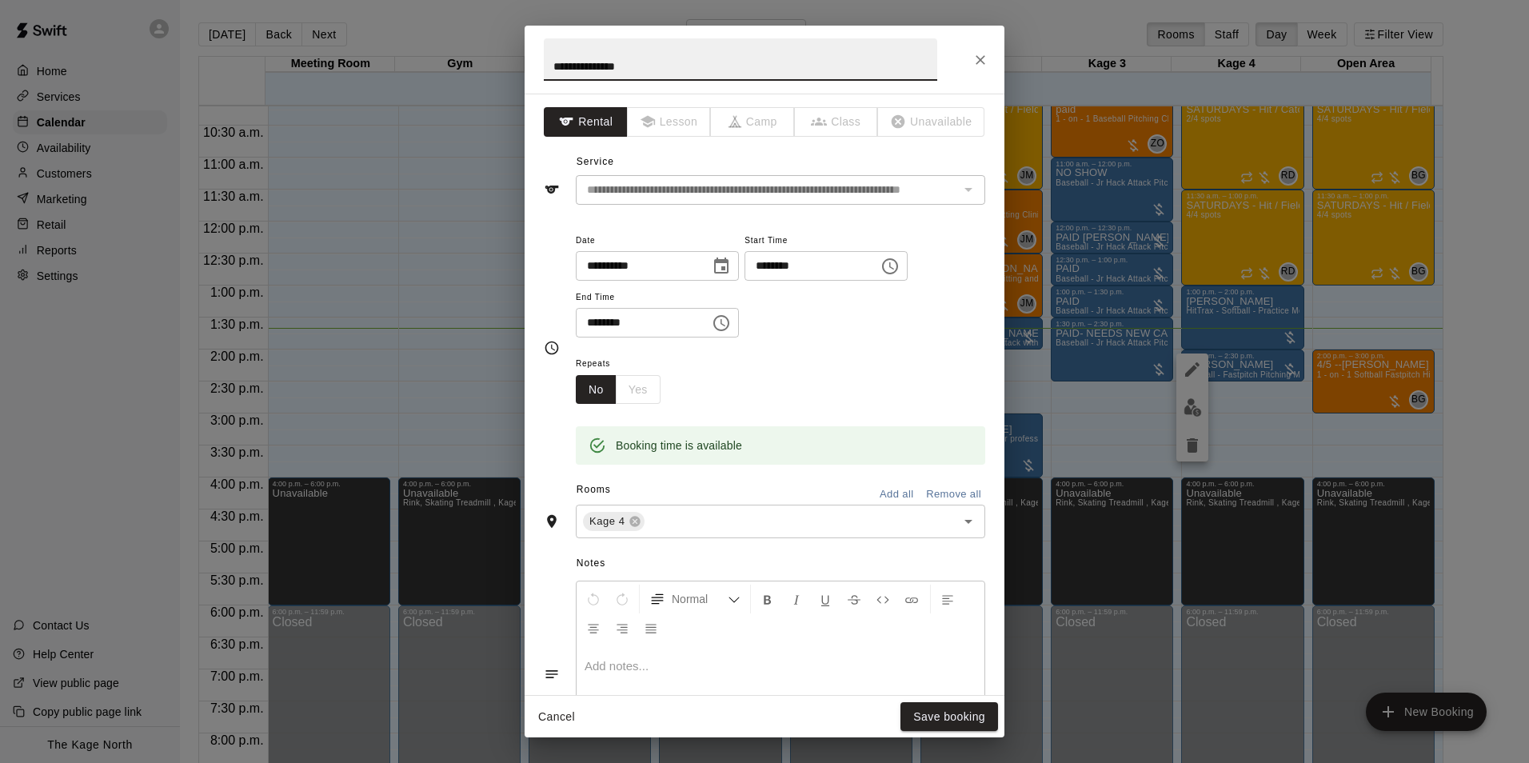
click at [550, 57] on input "**********" at bounding box center [741, 59] width 394 height 42
type input "**********"
click at [1255, 448] on div "**********" at bounding box center [764, 381] width 1529 height 763
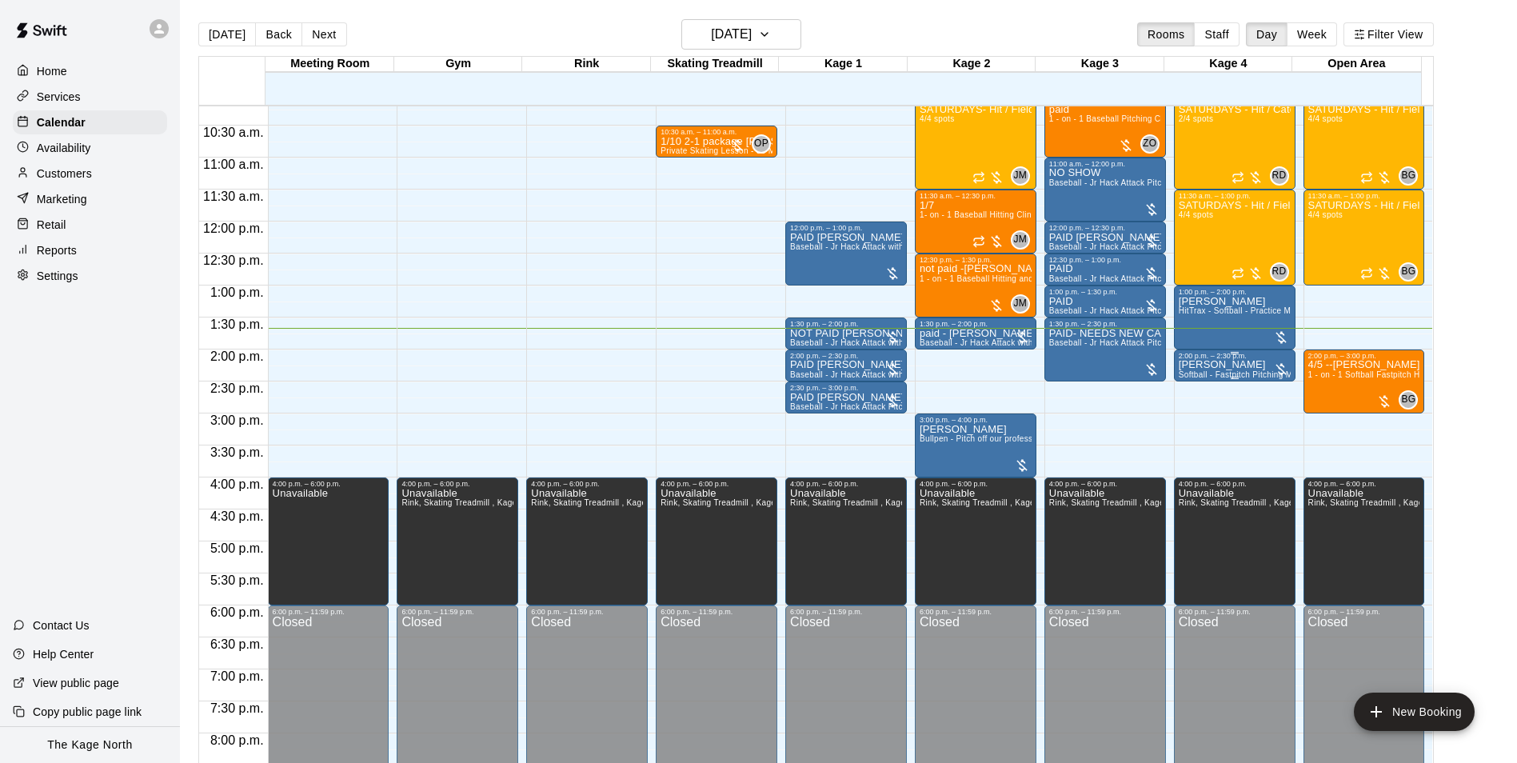
click at [1209, 356] on div "2:00 p.m. – 2:30 p.m." at bounding box center [1235, 356] width 112 height 8
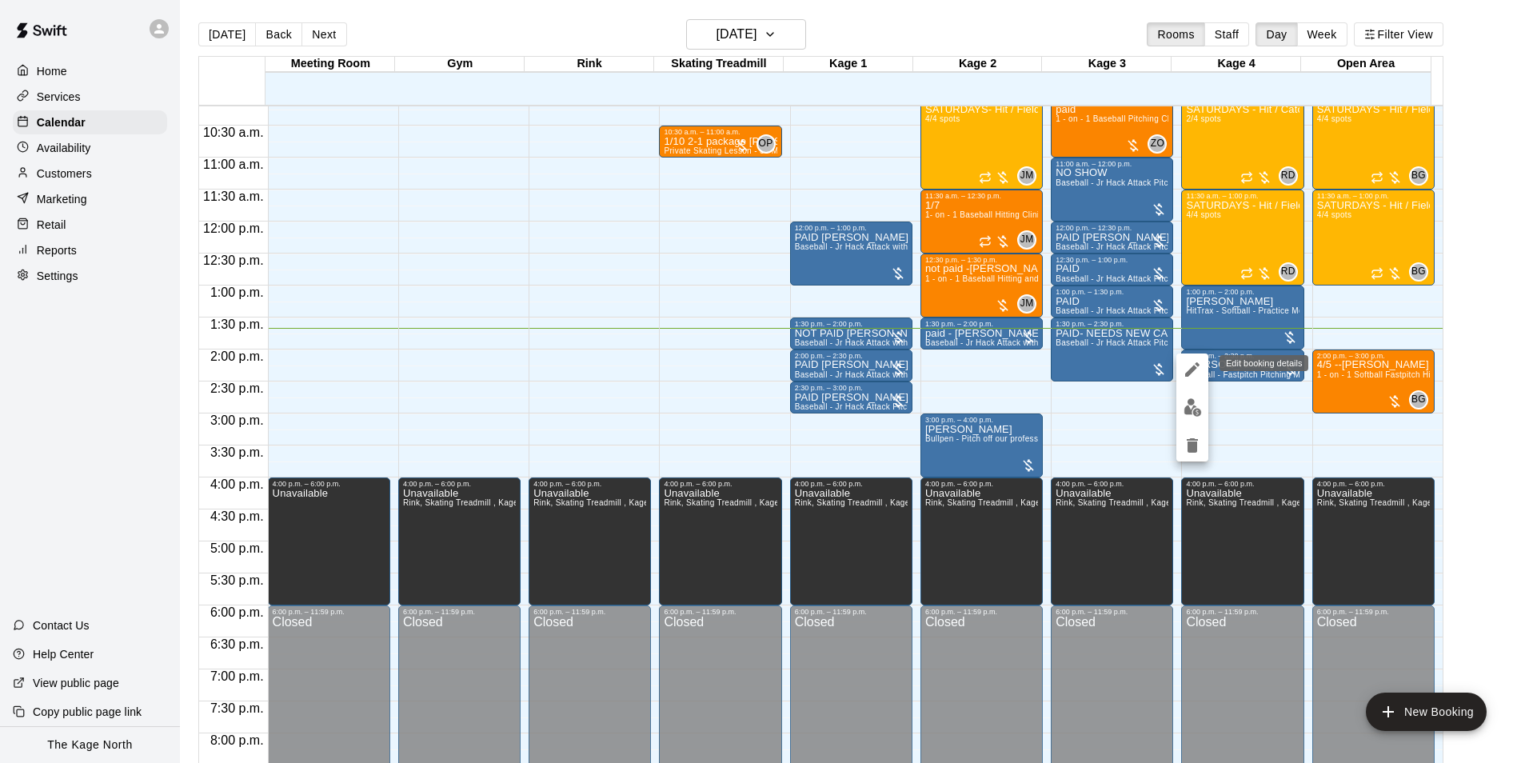
click at [1189, 364] on icon "edit" at bounding box center [1192, 369] width 19 height 19
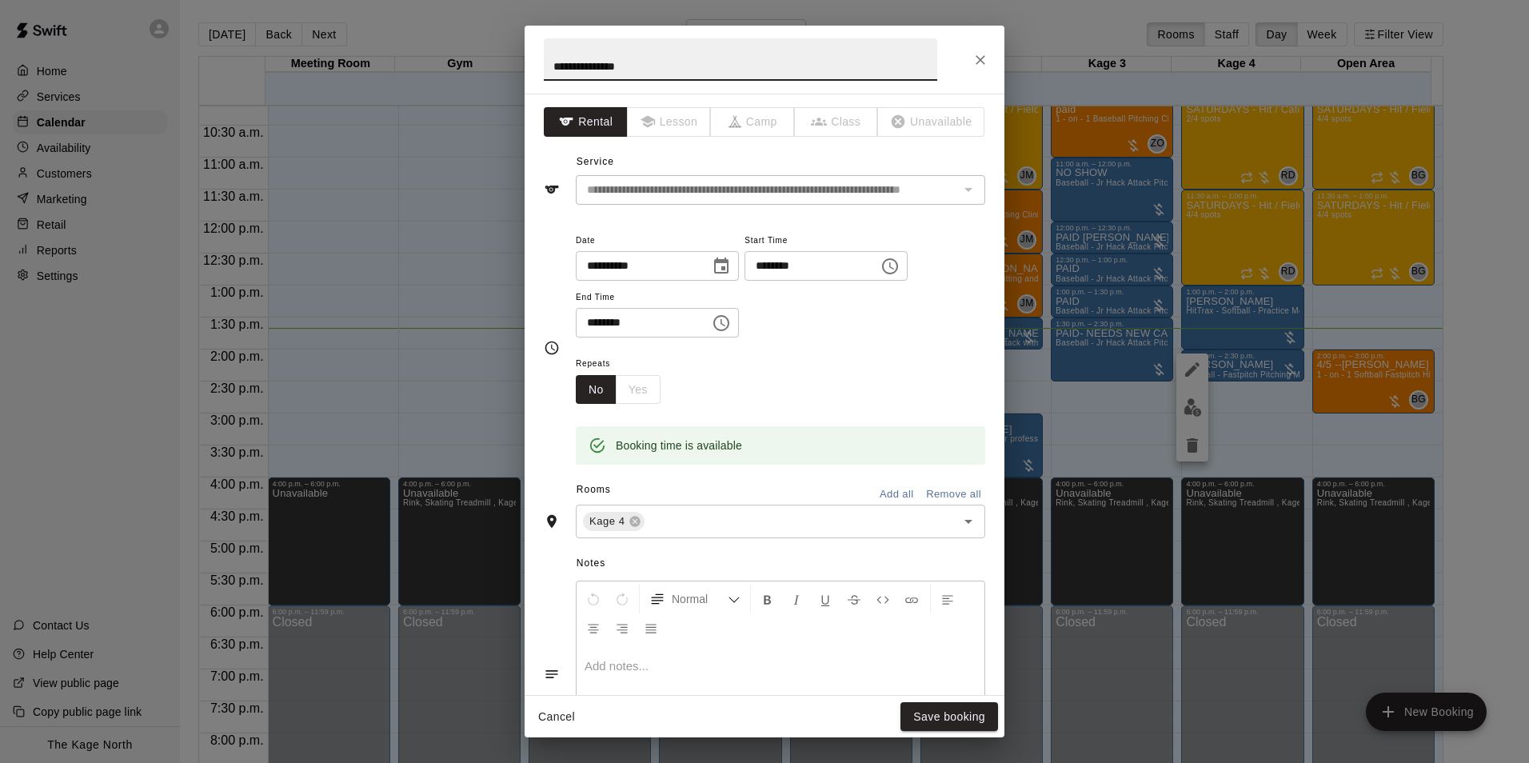
click at [549, 63] on input "**********" at bounding box center [741, 59] width 394 height 42
type input "**********"
click at [959, 714] on button "Save booking" at bounding box center [950, 717] width 98 height 30
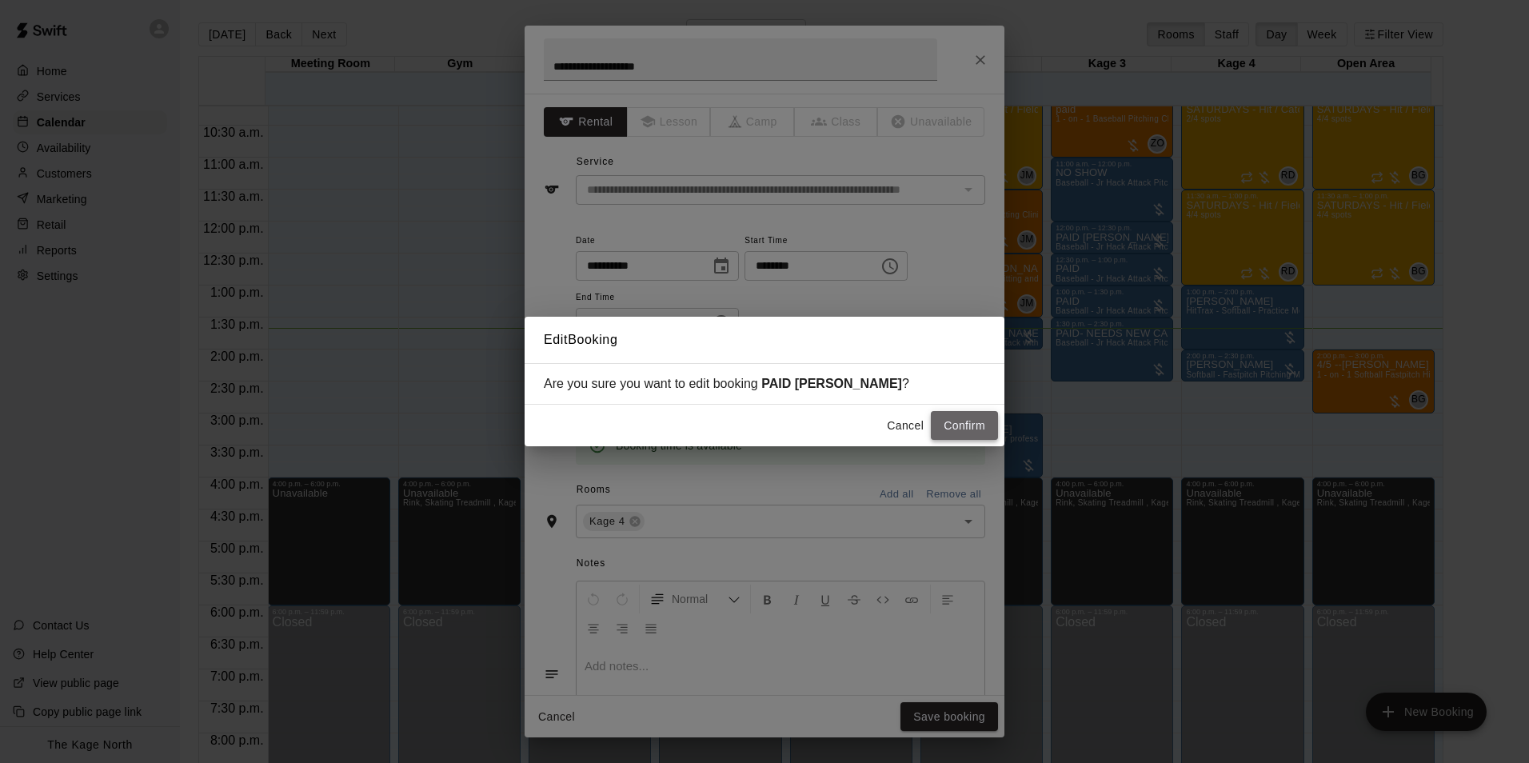
click at [961, 422] on button "Confirm" at bounding box center [964, 426] width 67 height 30
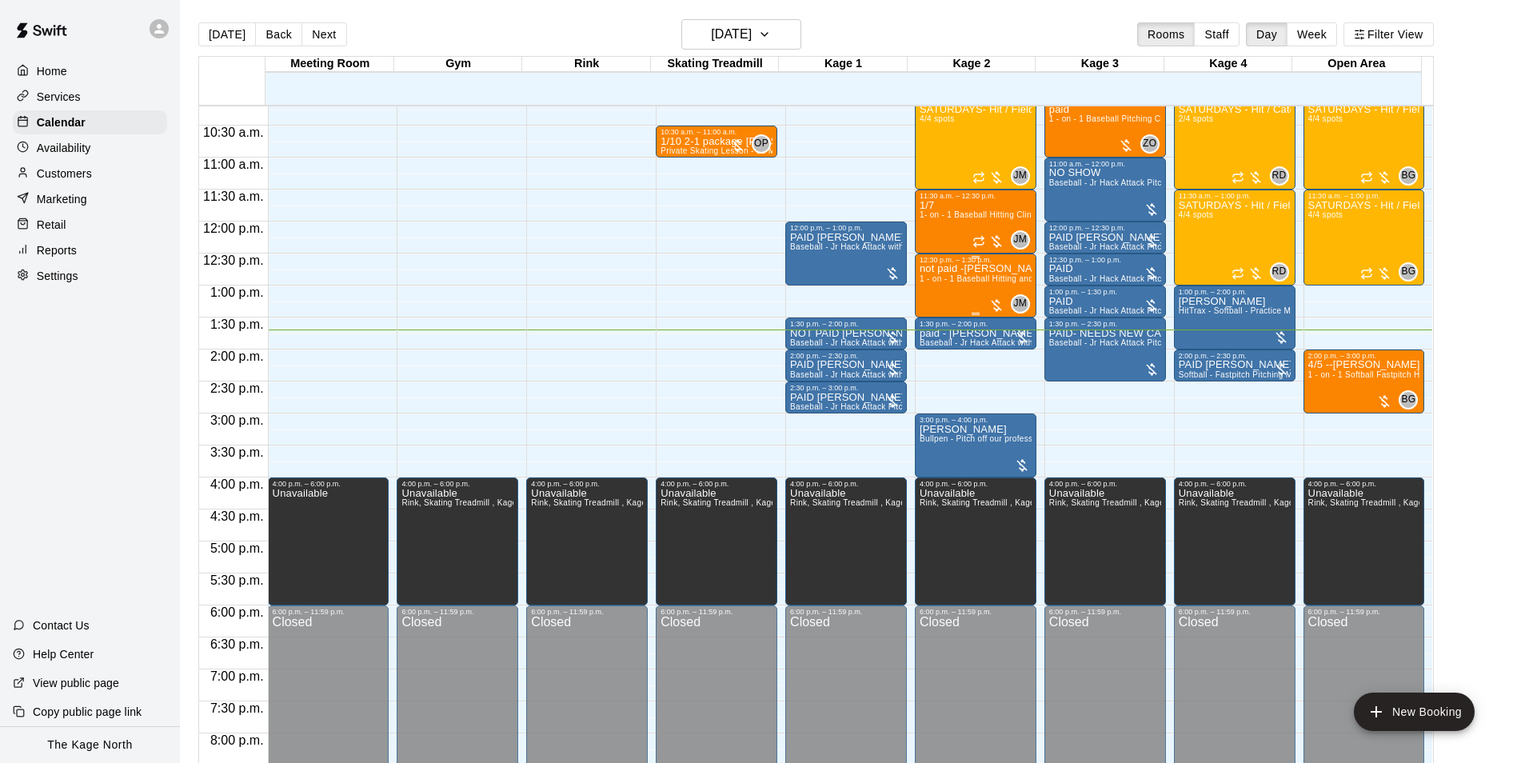
click at [946, 278] on span "1 - on - 1 Baseball Hitting and Pitching Clinic" at bounding box center [1005, 278] width 170 height 9
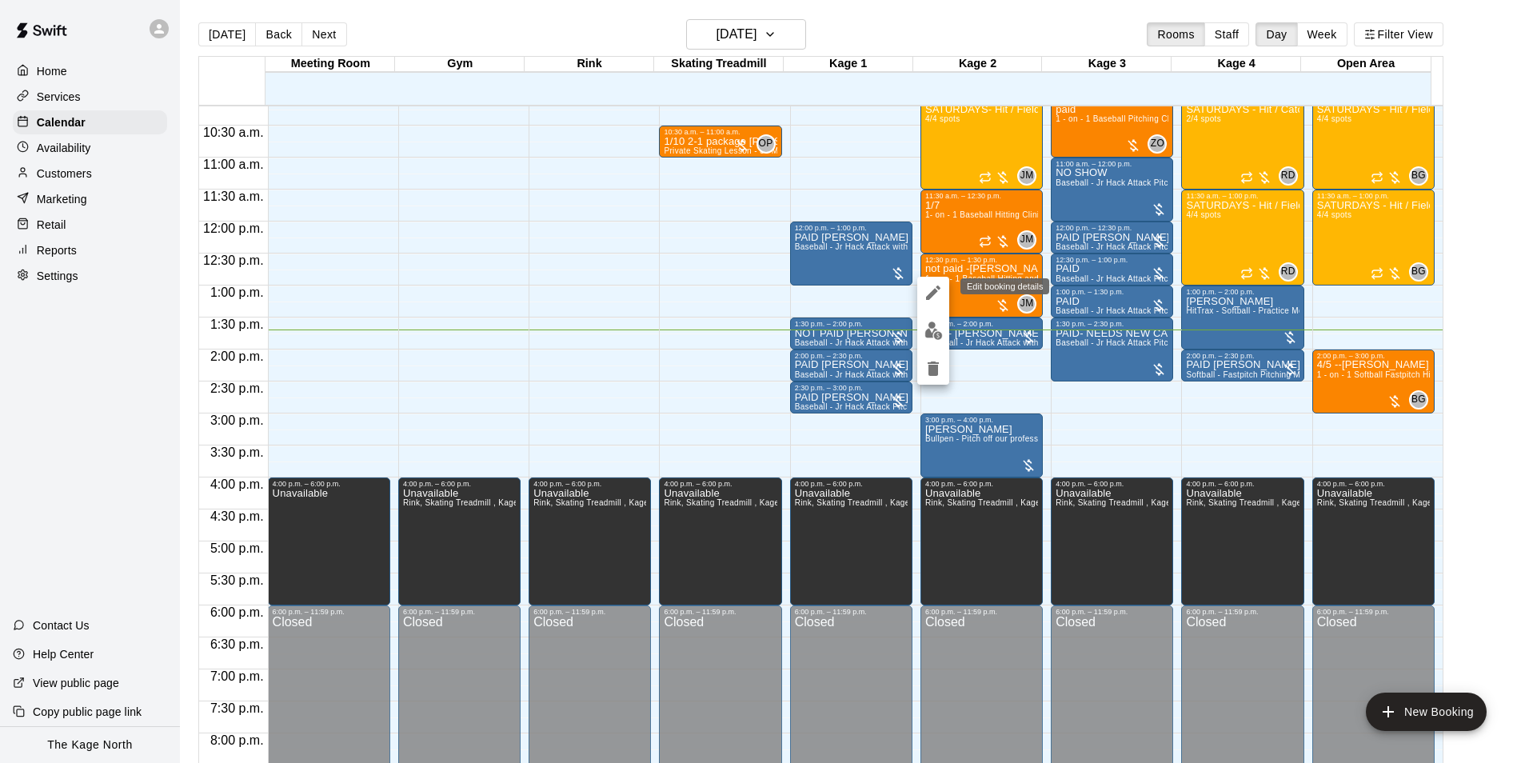
click at [927, 298] on icon "edit" at bounding box center [933, 293] width 14 height 14
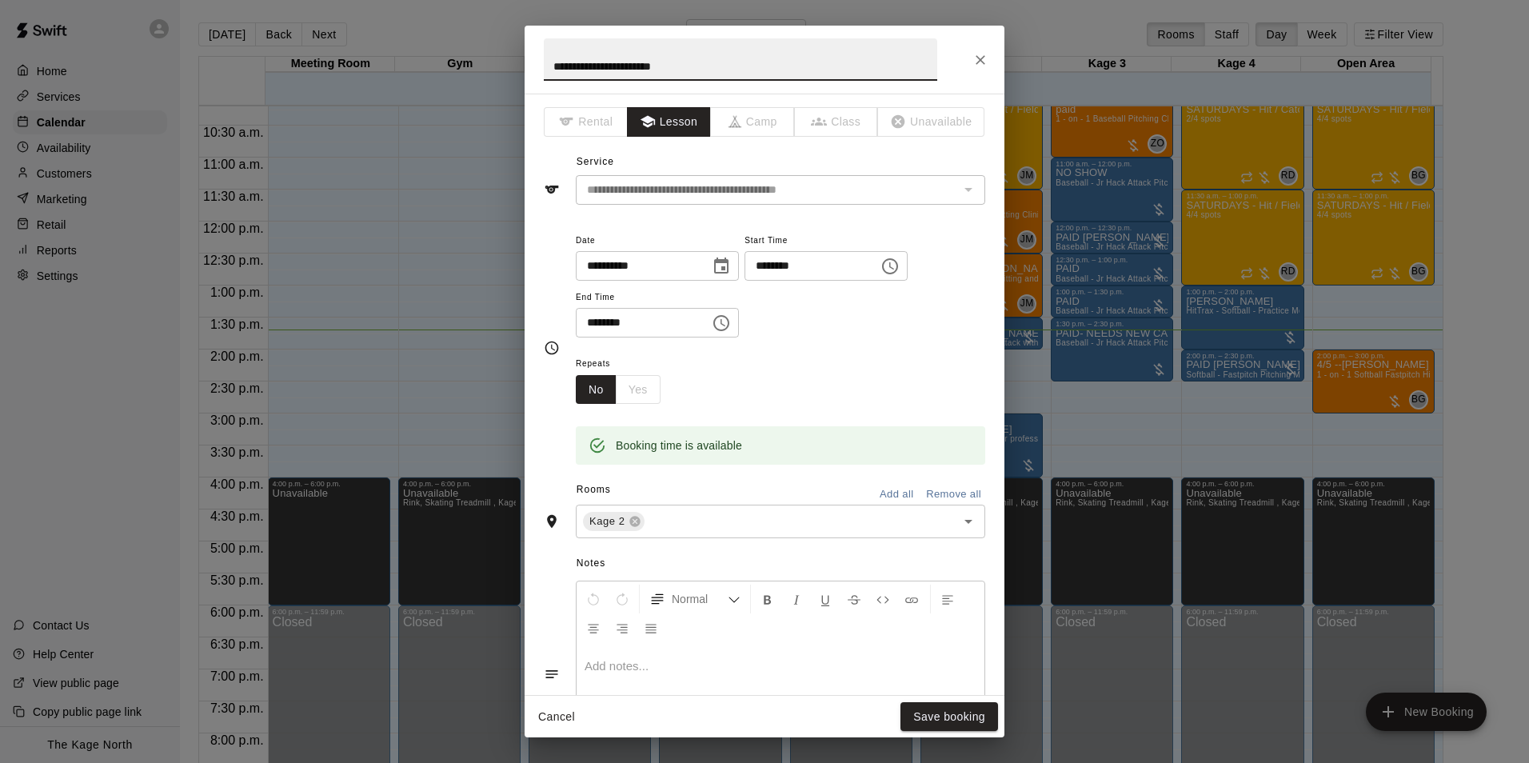
drag, startPoint x: 572, startPoint y: 66, endPoint x: 393, endPoint y: 62, distance: 179.2
click at [401, 65] on div "**********" at bounding box center [764, 381] width 1529 height 763
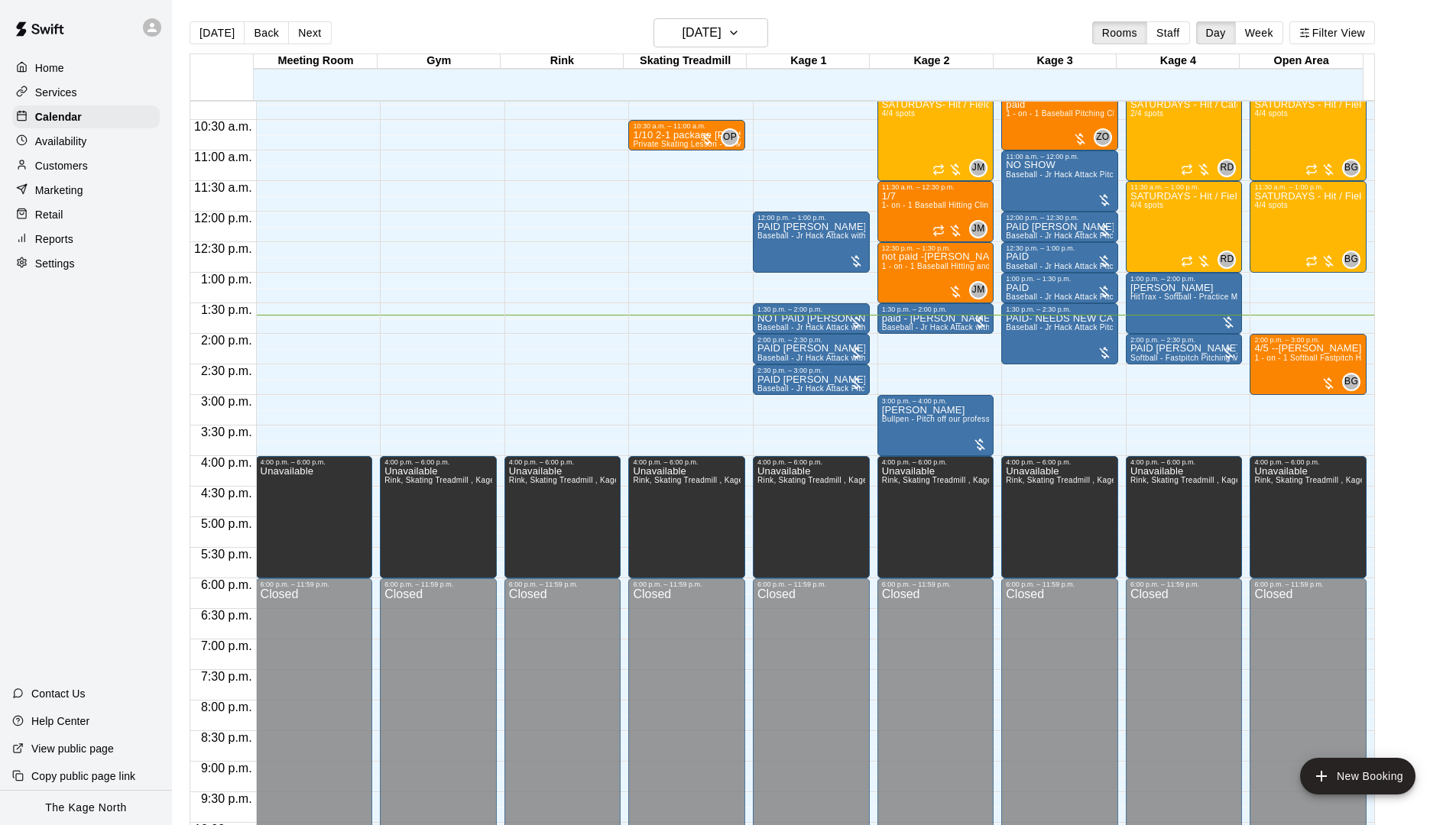
click at [314, 0] on main "Today Back Next Saturday Sep 13 Rooms Staff Day Week Filter View Meeting Room 1…" at bounding box center [814, 425] width 1284 height 850
click at [361, 11] on main "Today Back Next Saturday Sep 13 Rooms Staff Day Week Filter View Meeting Room 1…" at bounding box center [814, 425] width 1284 height 850
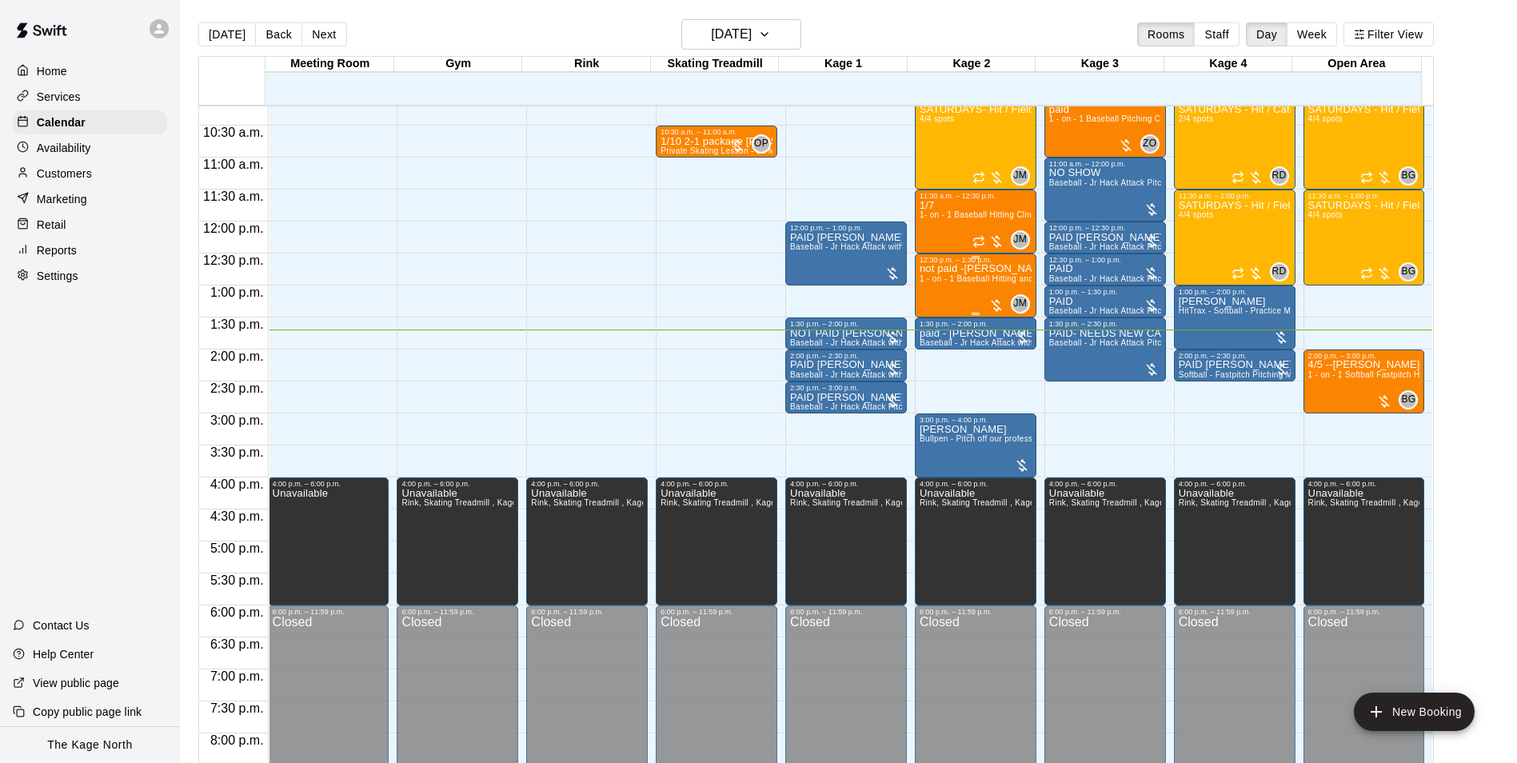
click at [944, 269] on p "not paid -[PERSON_NAME] [PERSON_NAME]" at bounding box center [976, 269] width 112 height 0
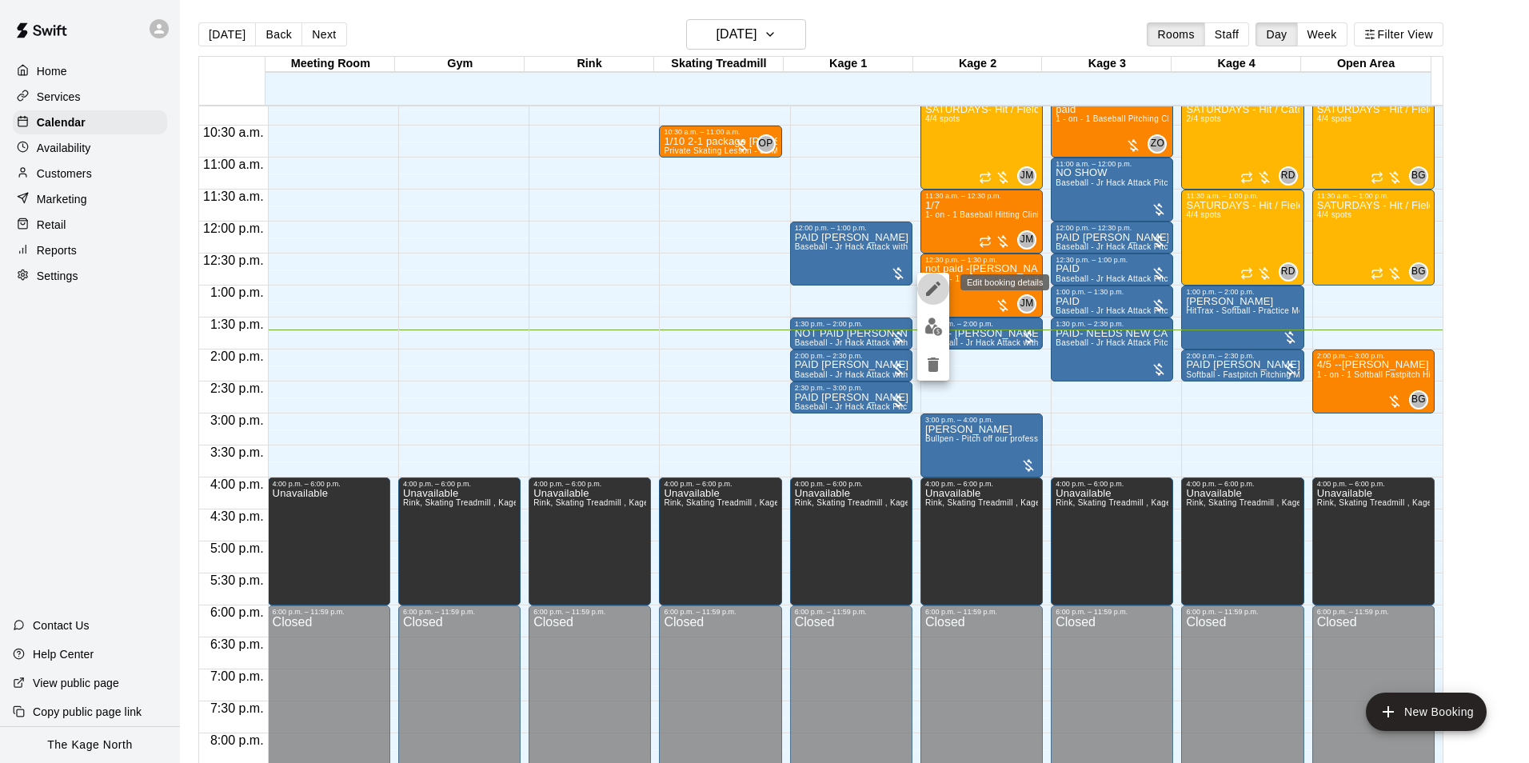
click at [944, 285] on button "edit" at bounding box center [934, 289] width 32 height 32
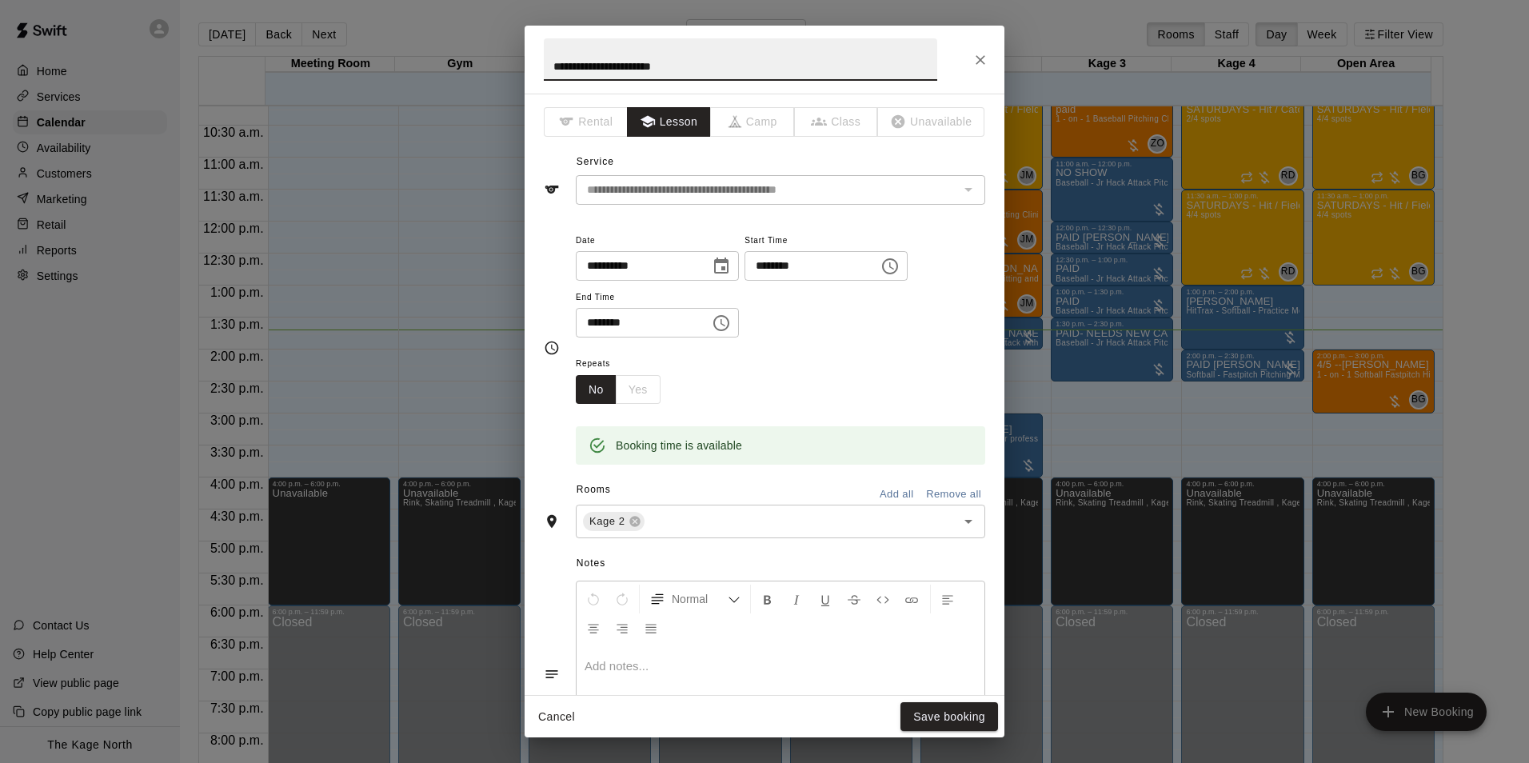
drag, startPoint x: 574, startPoint y: 66, endPoint x: 385, endPoint y: 52, distance: 189.3
click at [394, 54] on div "**********" at bounding box center [764, 381] width 1529 height 763
type input "**********"
click at [948, 730] on button "Save booking" at bounding box center [950, 717] width 98 height 30
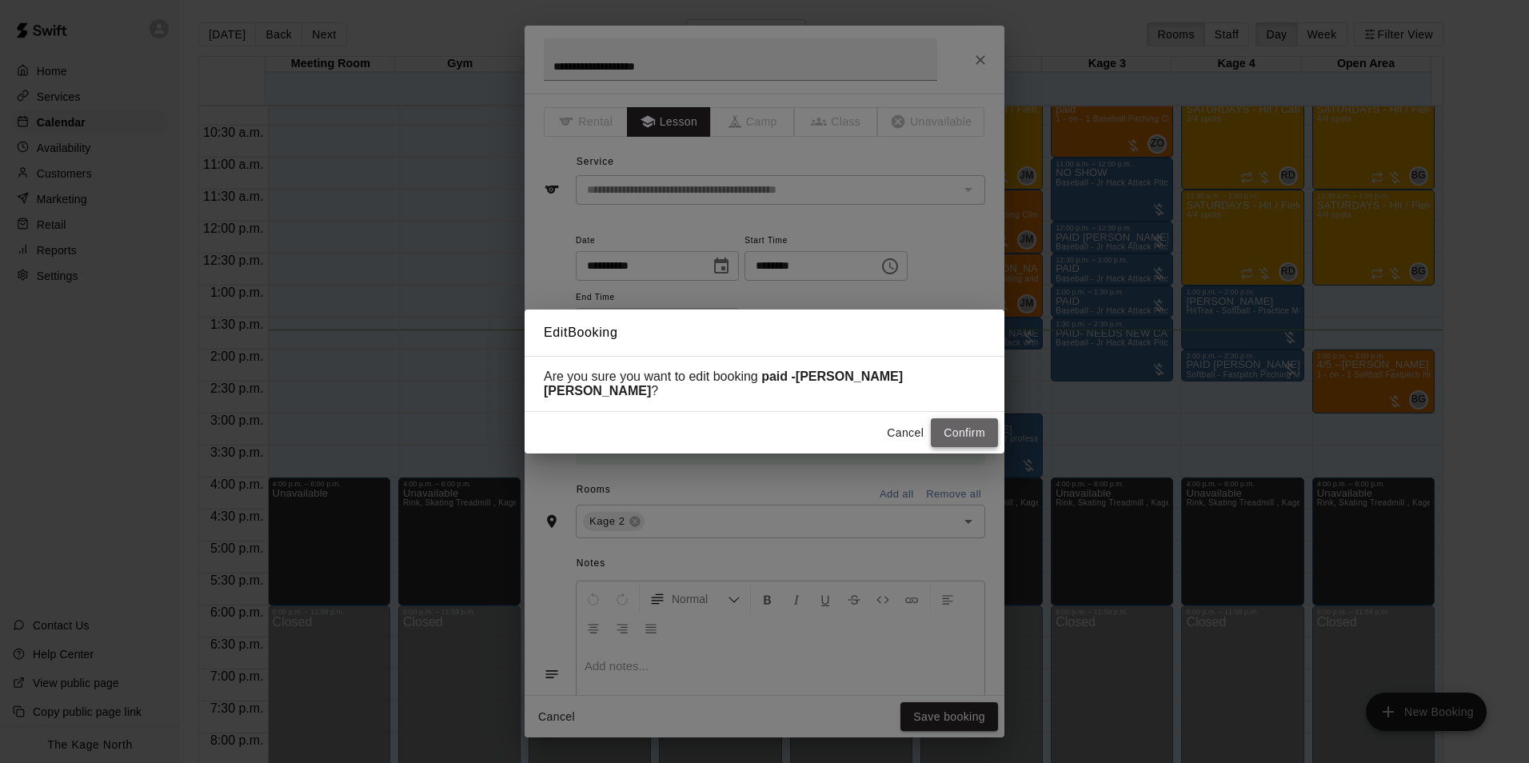
click at [988, 434] on button "Confirm" at bounding box center [964, 433] width 67 height 30
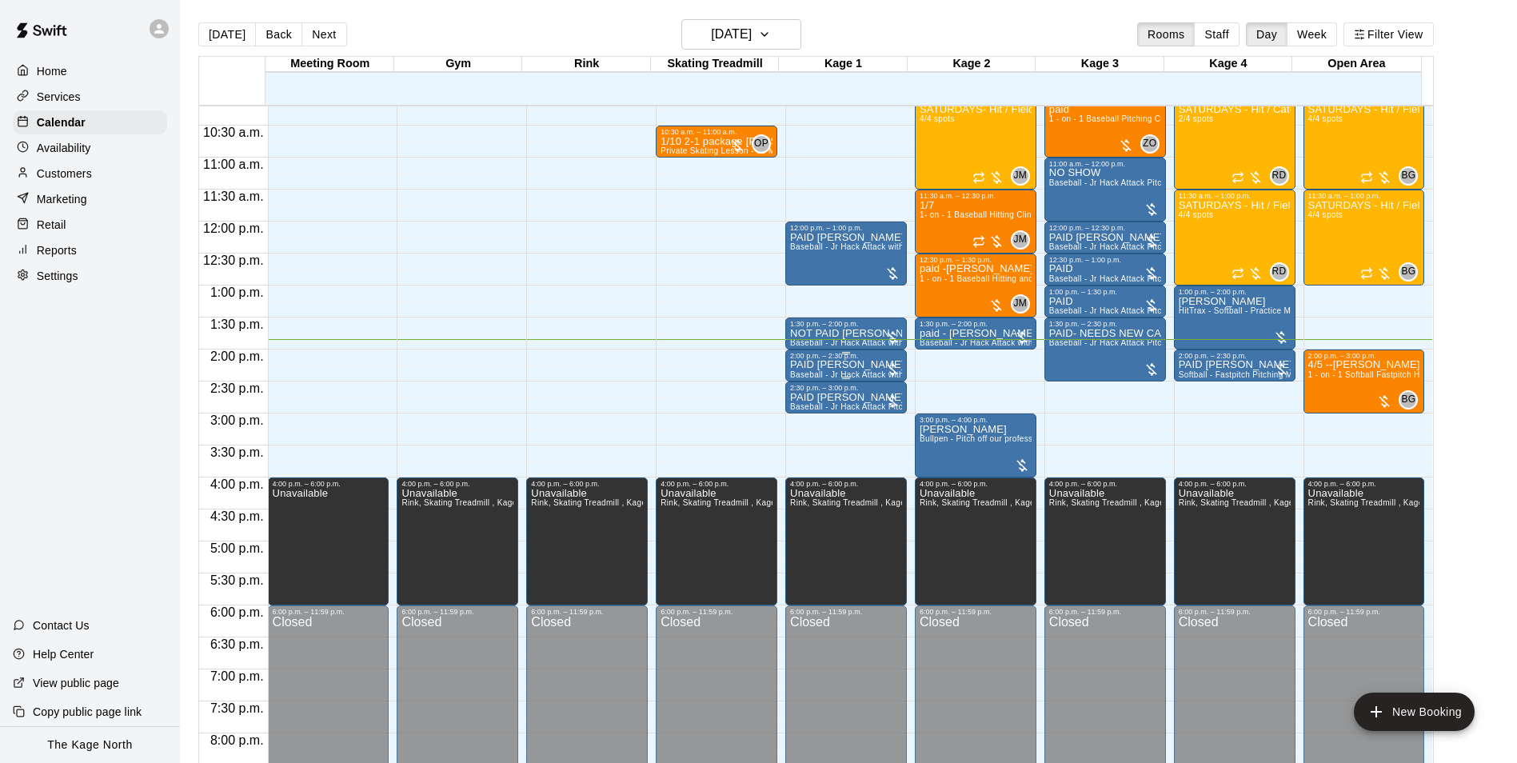
click at [790, 359] on div "2:00 p.m. – 2:30 p.m." at bounding box center [846, 356] width 112 height 8
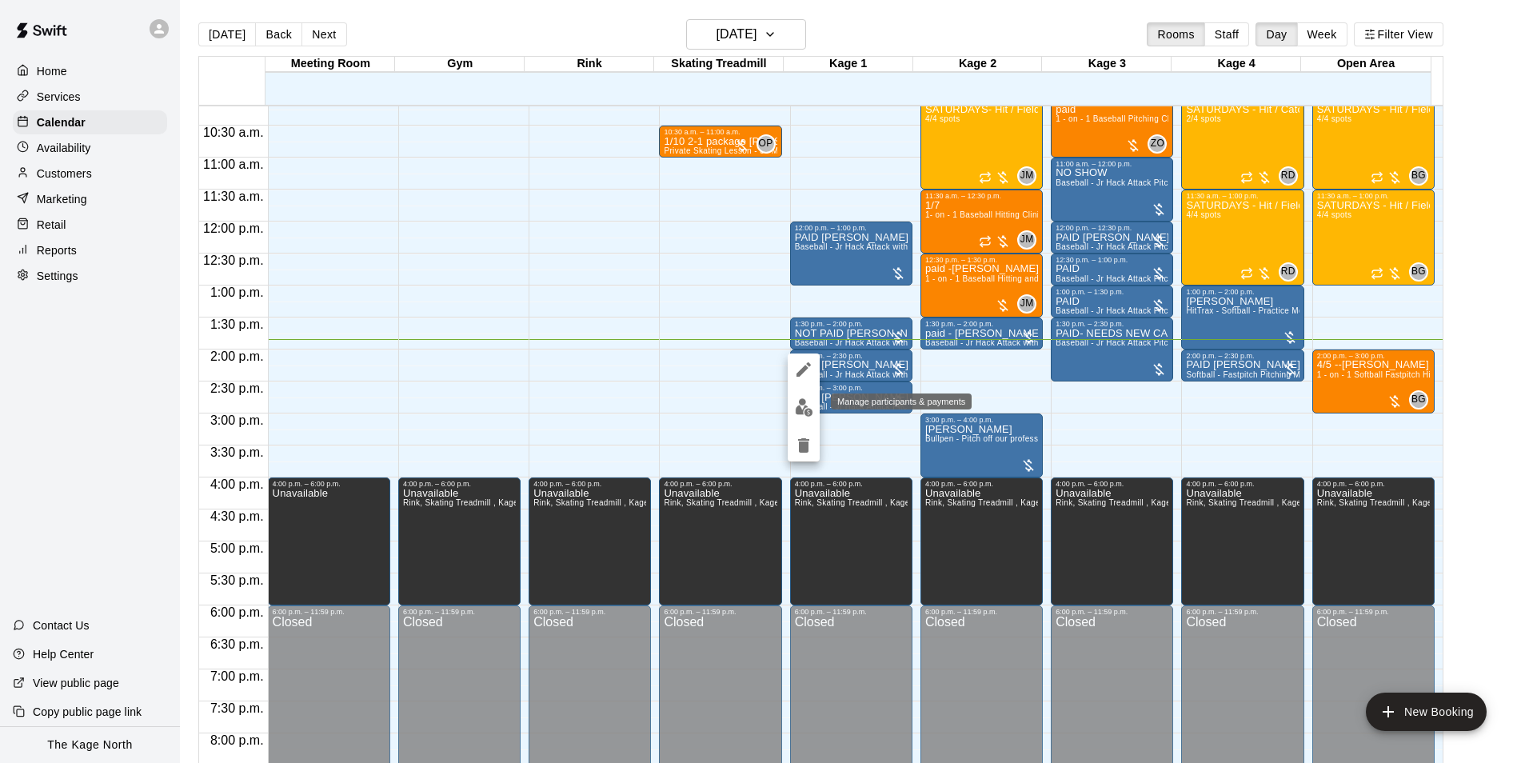
click at [810, 405] on img "edit" at bounding box center [804, 407] width 18 height 18
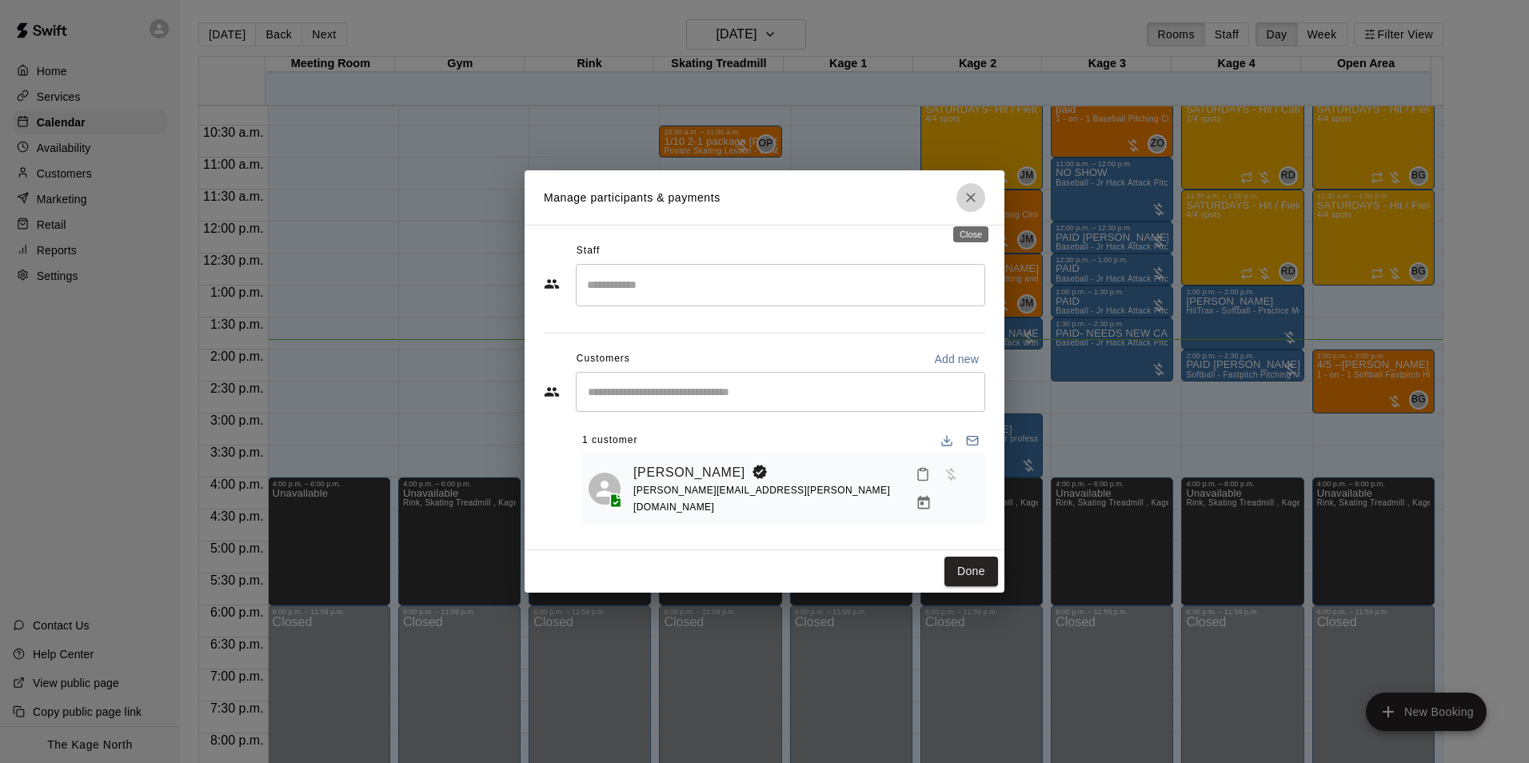
click at [964, 200] on icon "Close" at bounding box center [971, 198] width 16 height 16
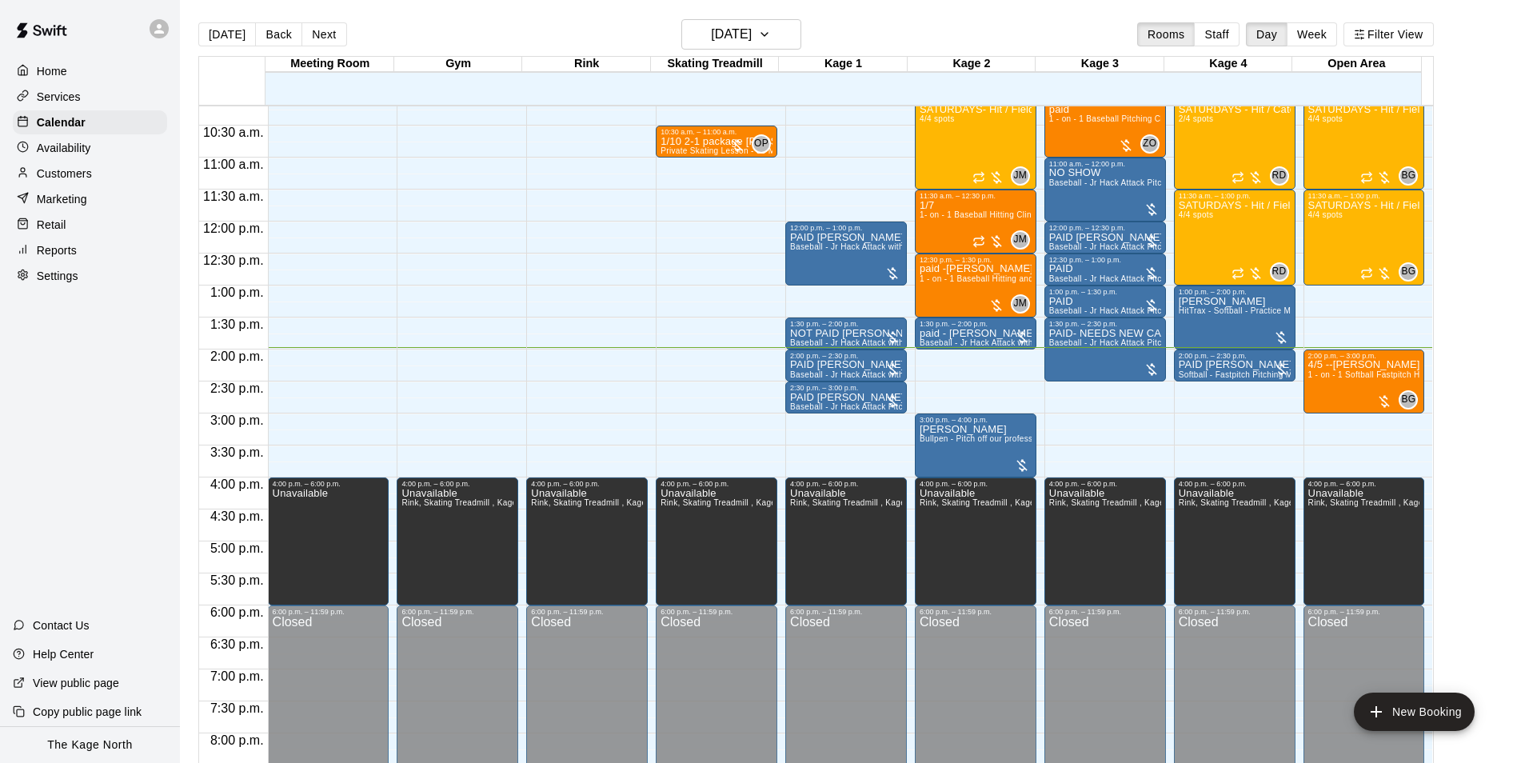
drag, startPoint x: 662, startPoint y: 374, endPoint x: 688, endPoint y: 375, distance: 26.4
click at [662, 374] on div "12:00 a.m. – 10:00 a.m. Closed 10:30 a.m. – 11:00 a.m. 1/10 2-1 package Harper …" at bounding box center [717, 222] width 122 height 1536
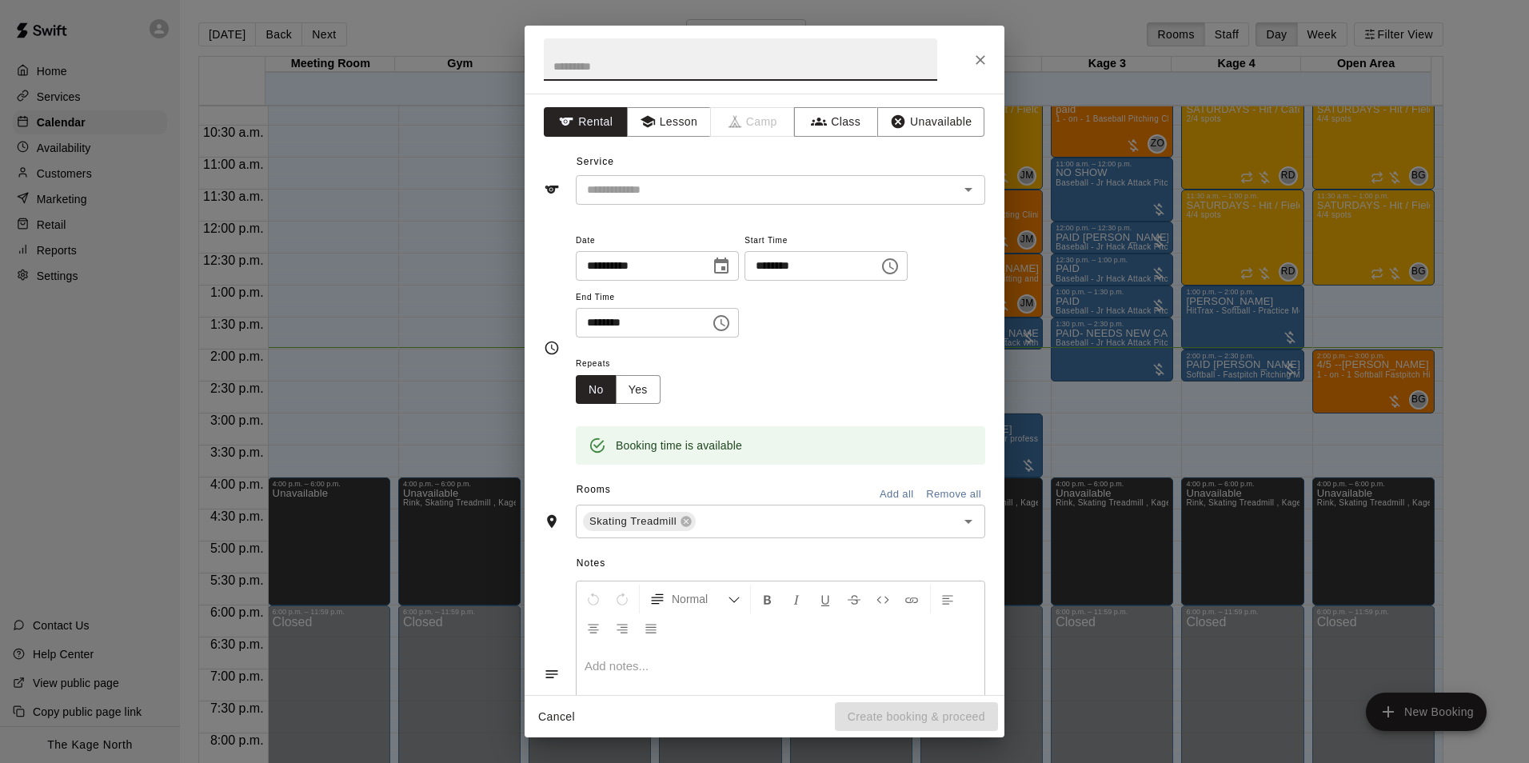
click at [978, 65] on icon "Close" at bounding box center [981, 60] width 16 height 16
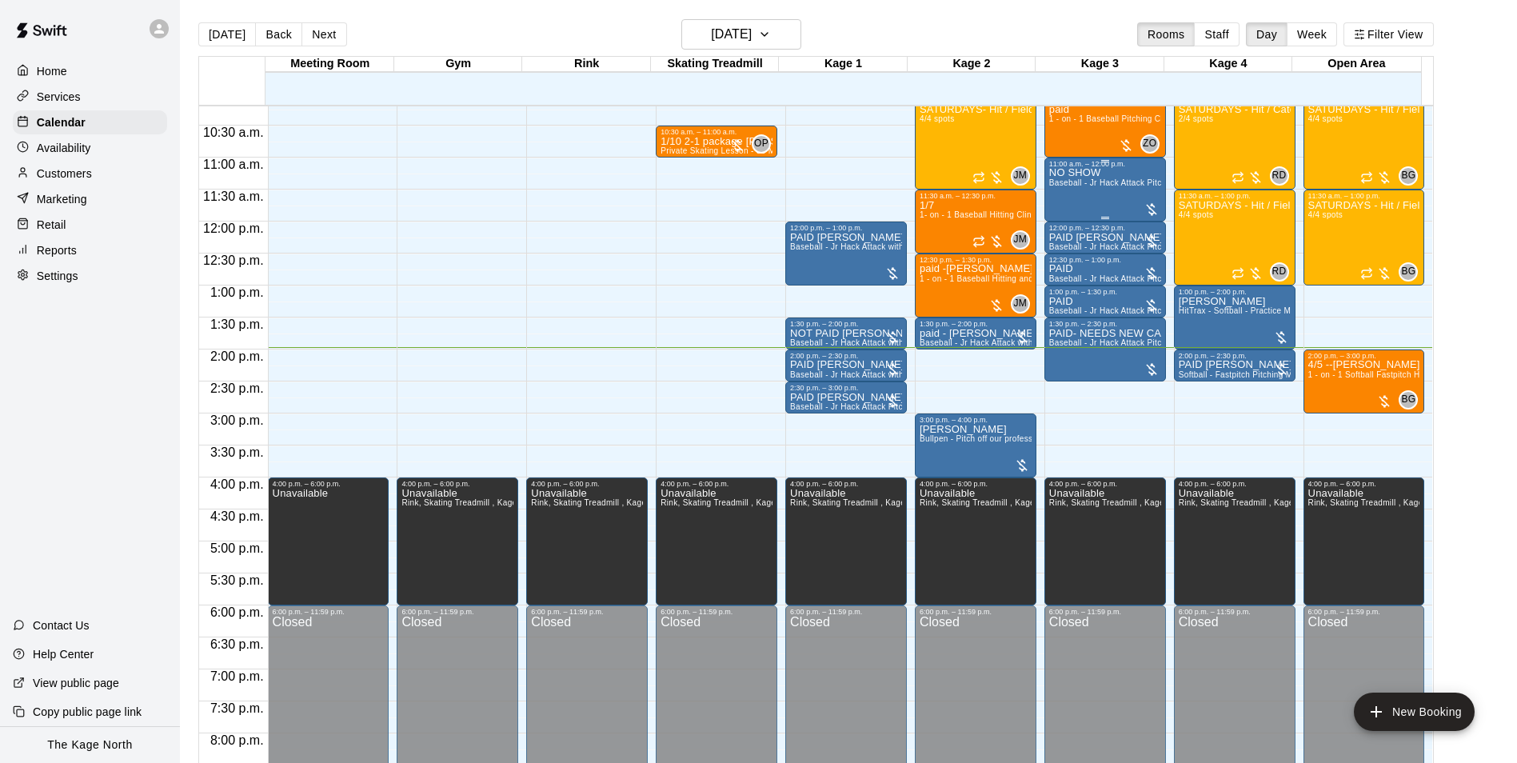
click at [1058, 205] on div "NO SHOW Baseball - Jr Hack Attack Pitching Machine - Perfect for all ages and s…" at bounding box center [1106, 549] width 112 height 763
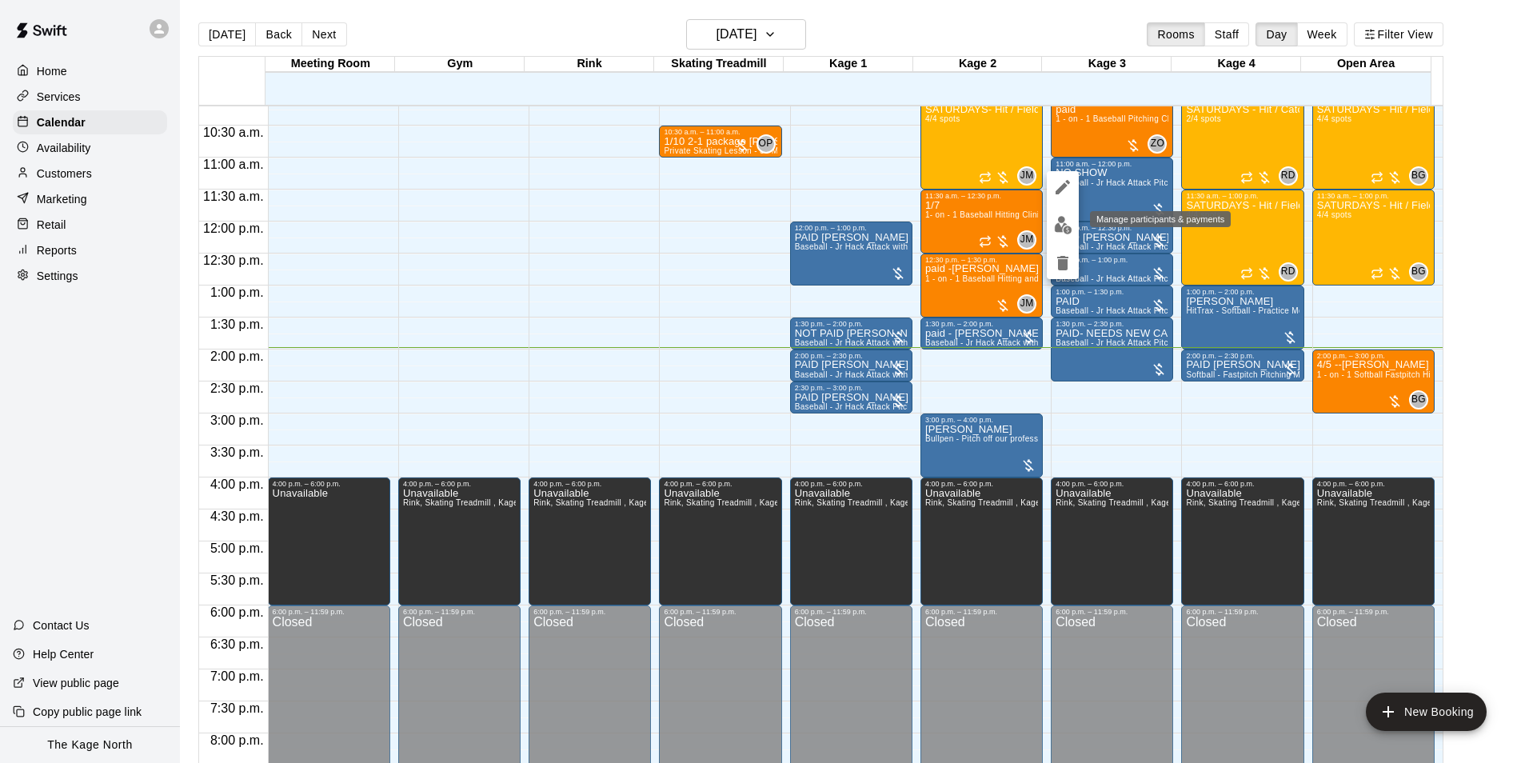
click at [1062, 230] on img "edit" at bounding box center [1063, 225] width 18 height 18
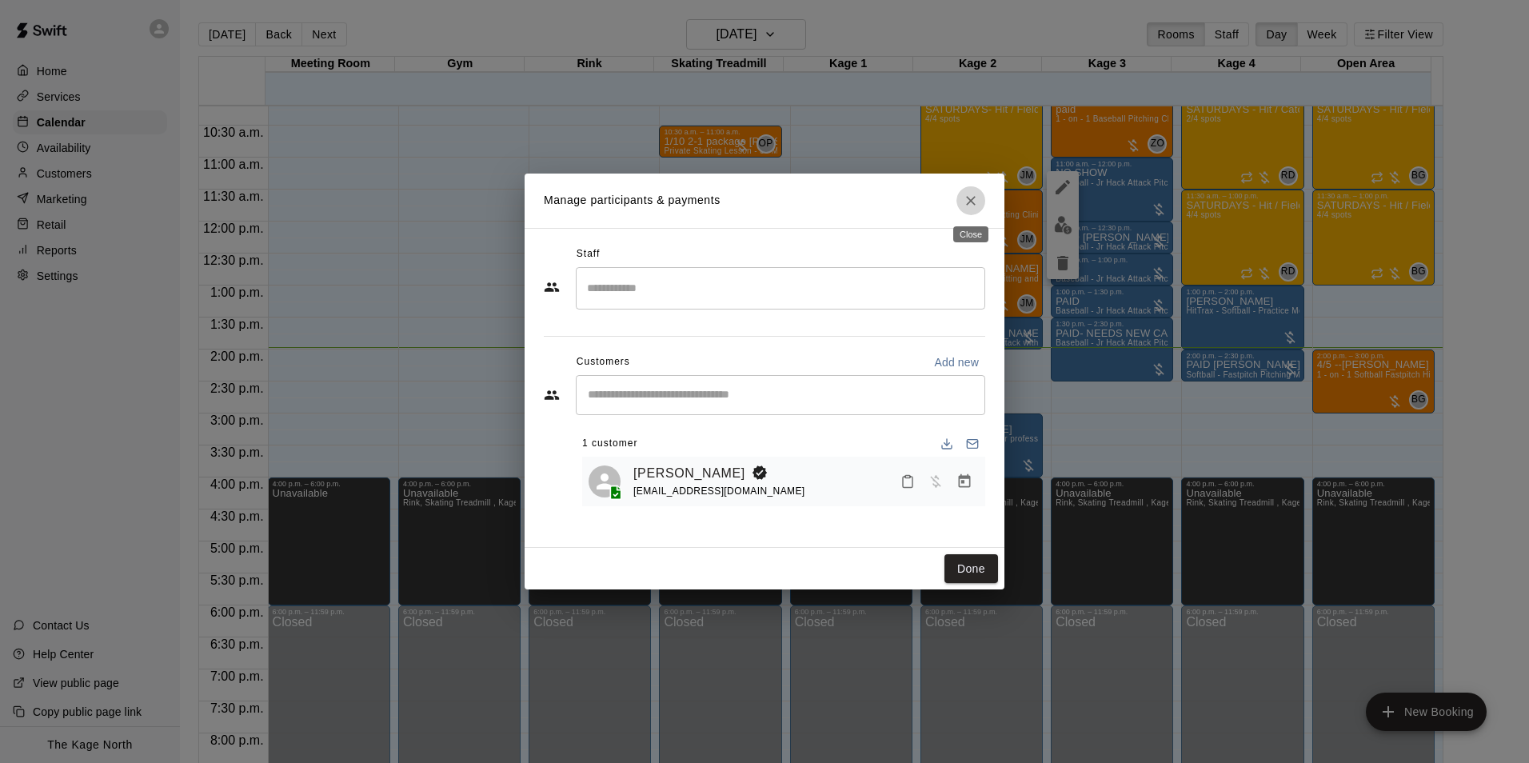
click at [972, 198] on icon "Close" at bounding box center [971, 201] width 16 height 16
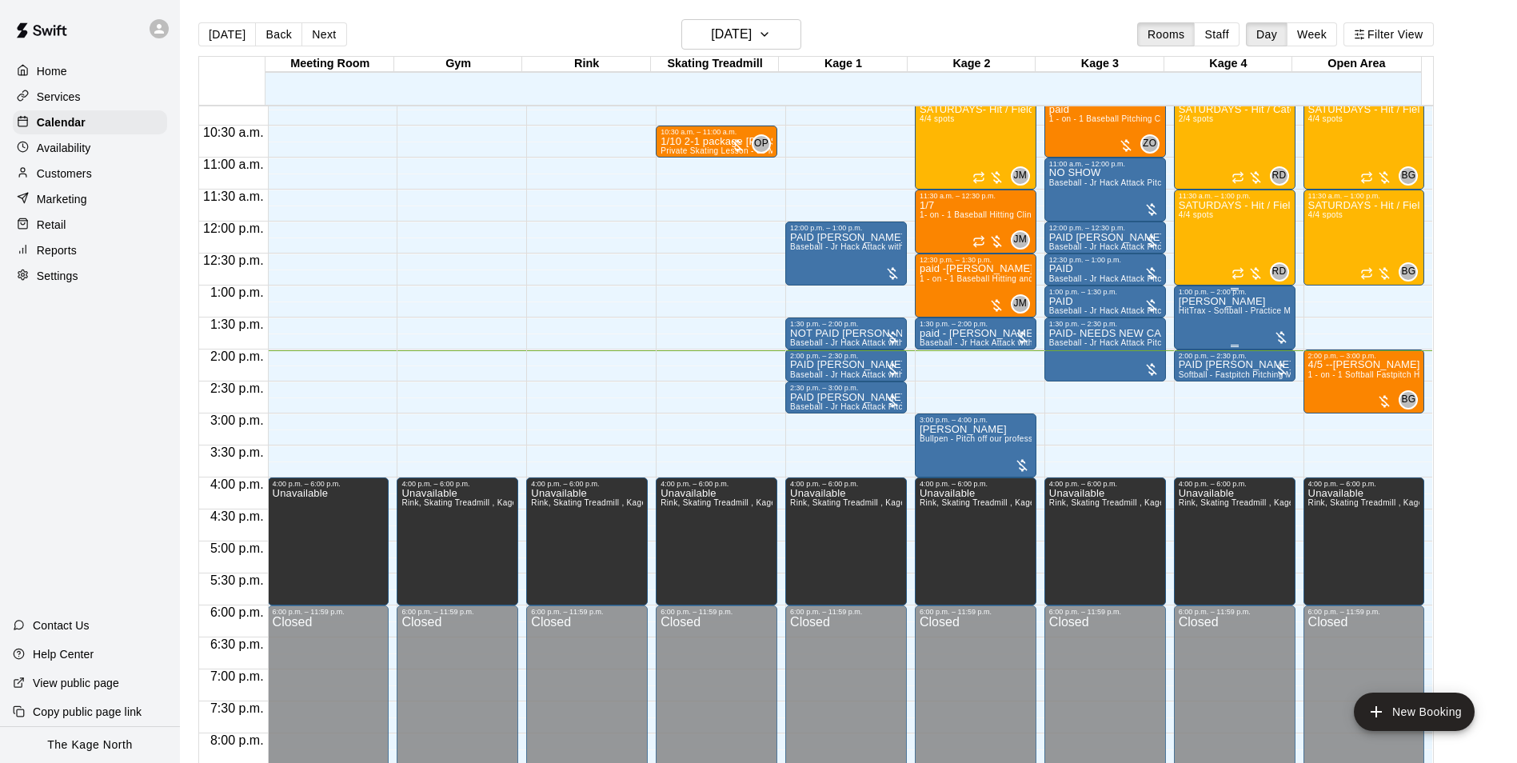
click at [1201, 334] on div "Sarah Sutton HitTrax - Softball - Practice Mode" at bounding box center [1235, 677] width 112 height 763
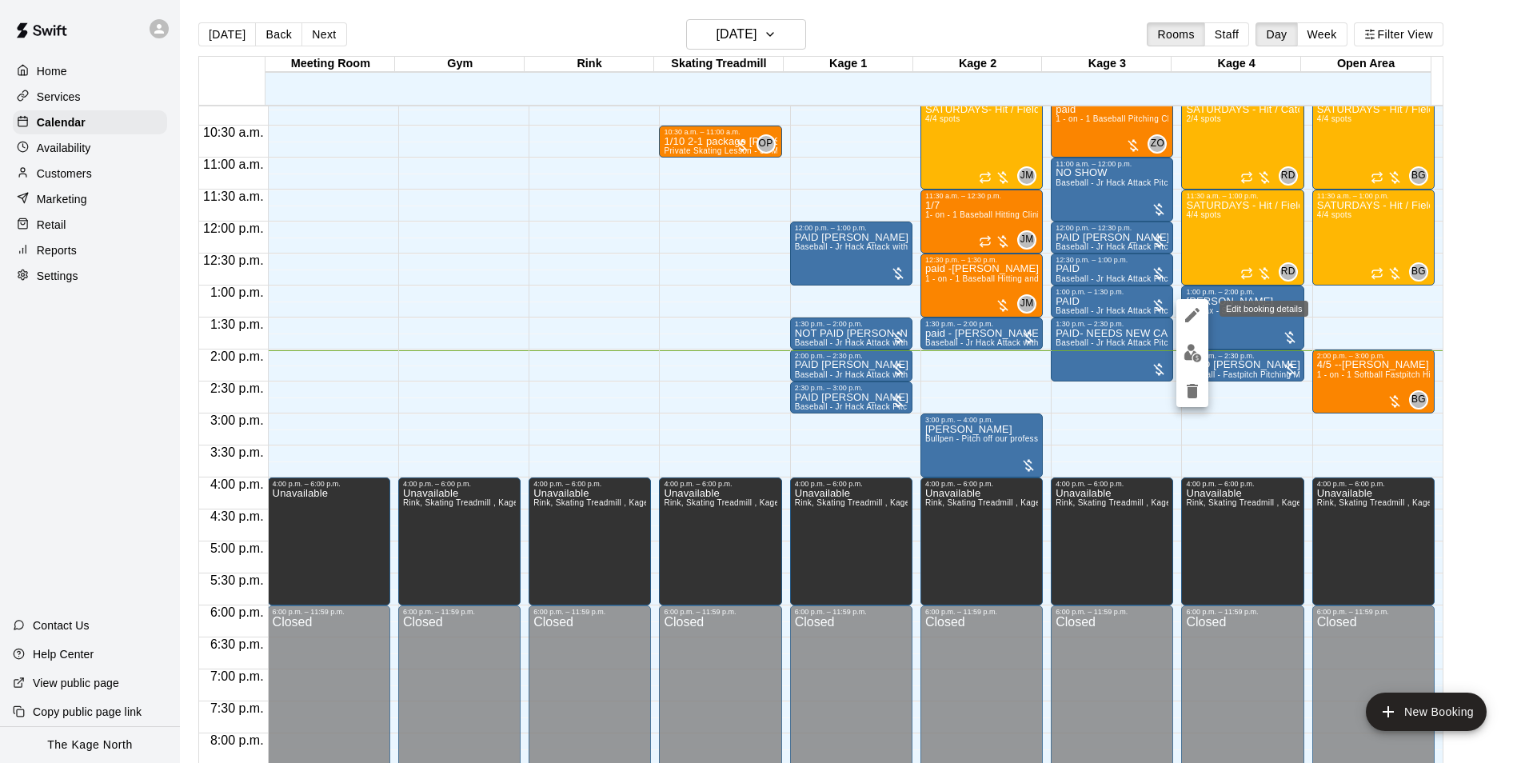
click at [1192, 318] on icon "edit" at bounding box center [1192, 315] width 14 height 14
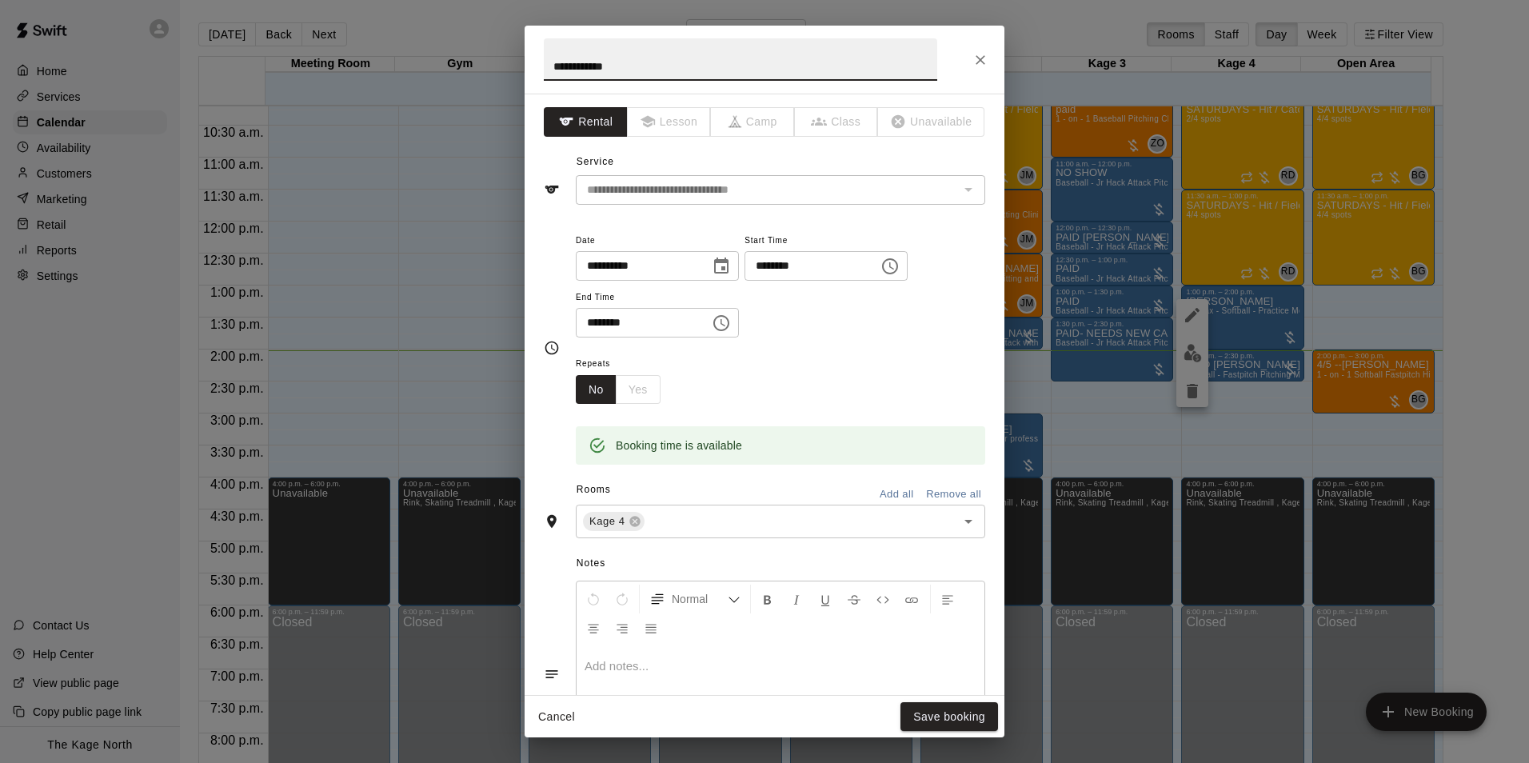
click at [550, 66] on input "**********" at bounding box center [741, 59] width 394 height 42
type input "**********"
click at [983, 718] on button "Save booking" at bounding box center [950, 717] width 98 height 30
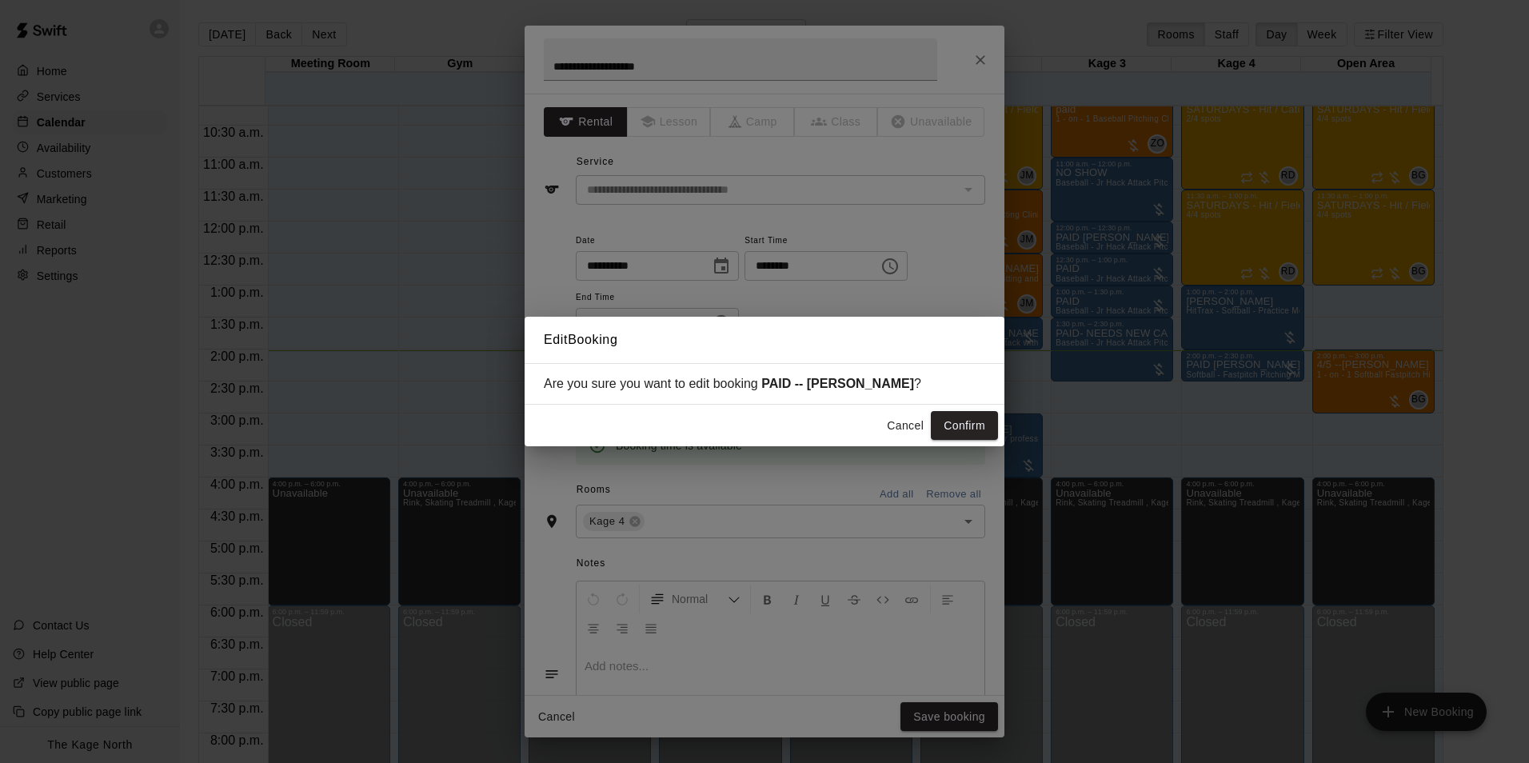
click at [974, 430] on button "Confirm" at bounding box center [964, 426] width 67 height 30
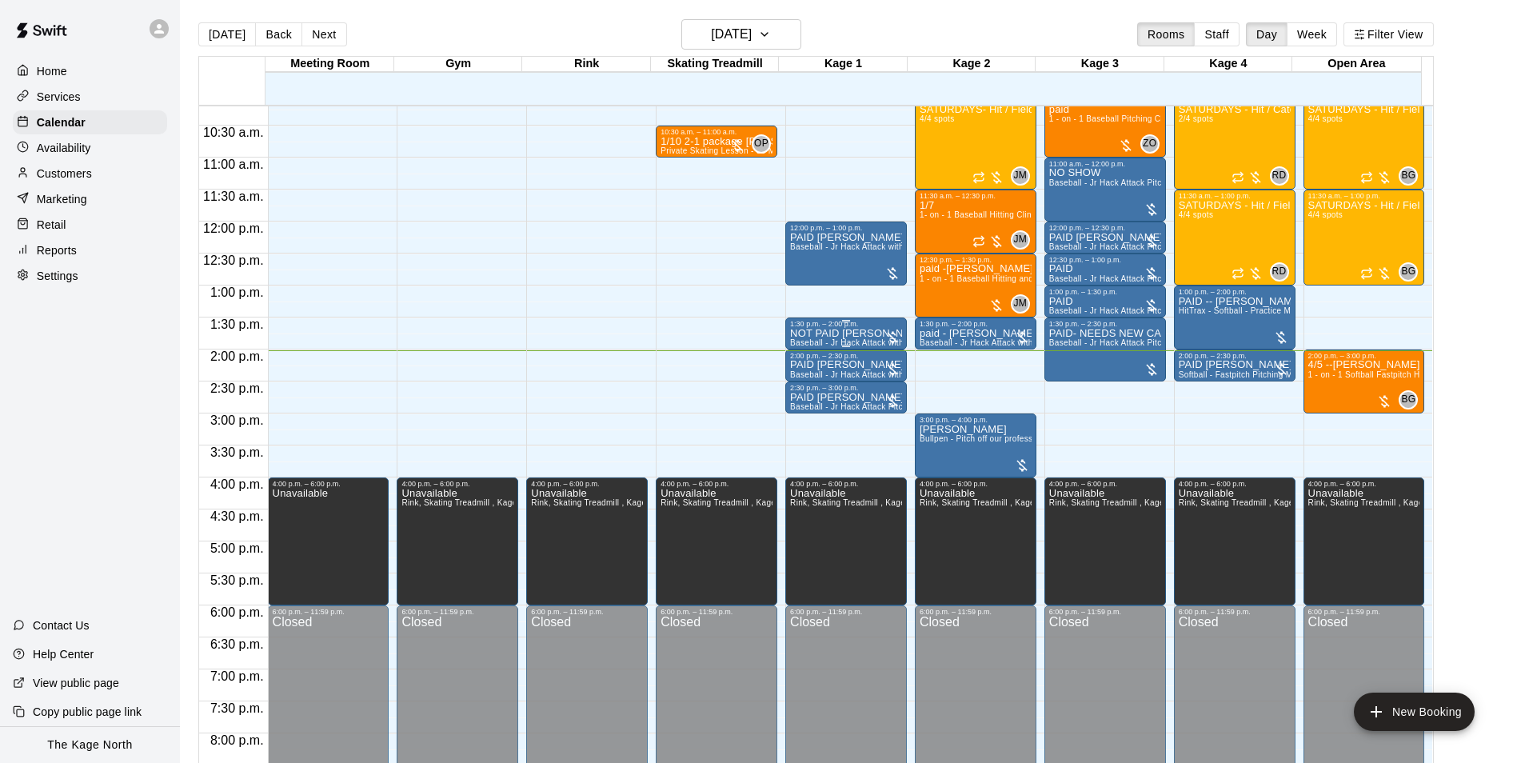
click at [821, 334] on p "NOT PAID James Hooper" at bounding box center [846, 334] width 112 height 0
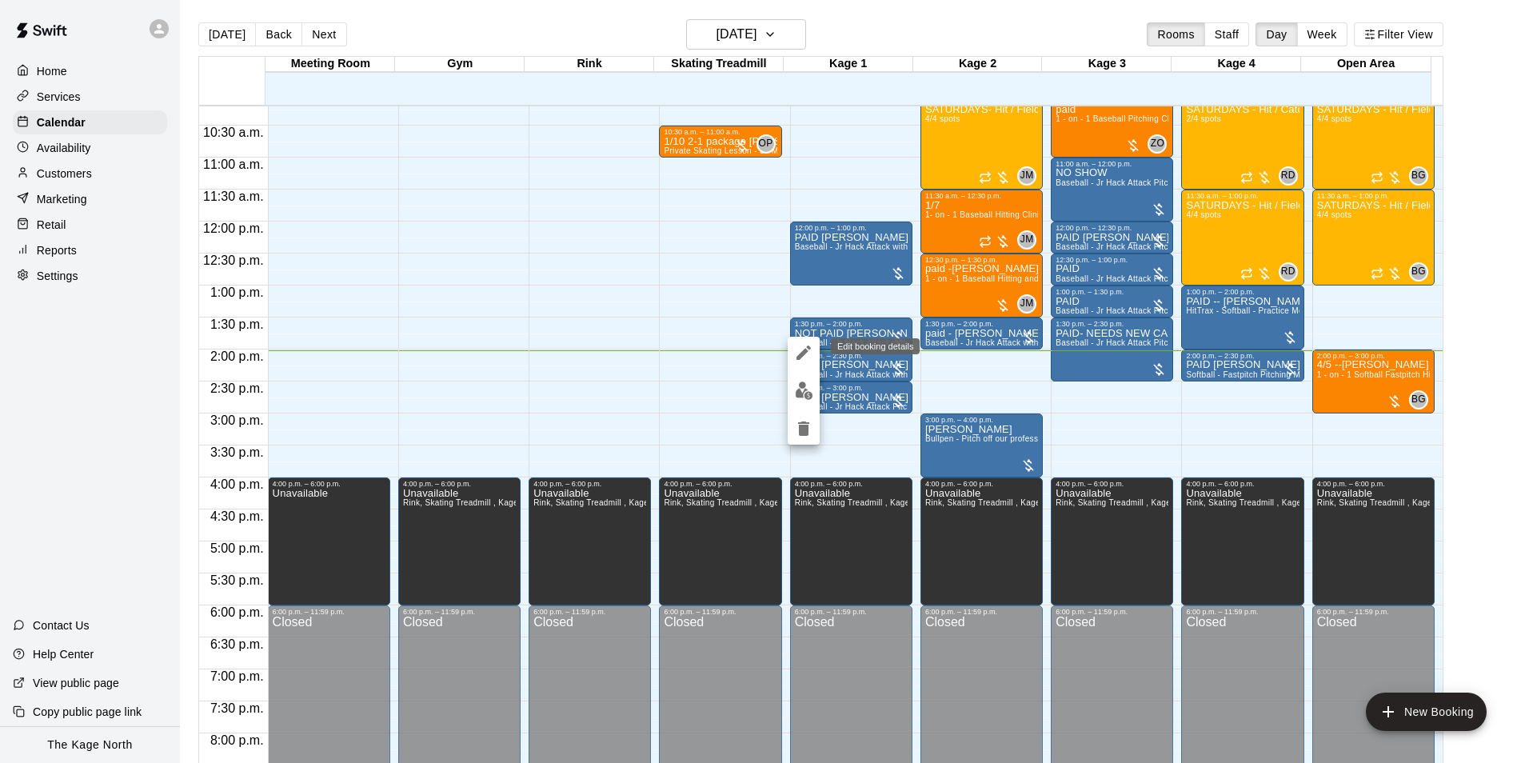
click at [808, 350] on icon "edit" at bounding box center [803, 352] width 19 height 19
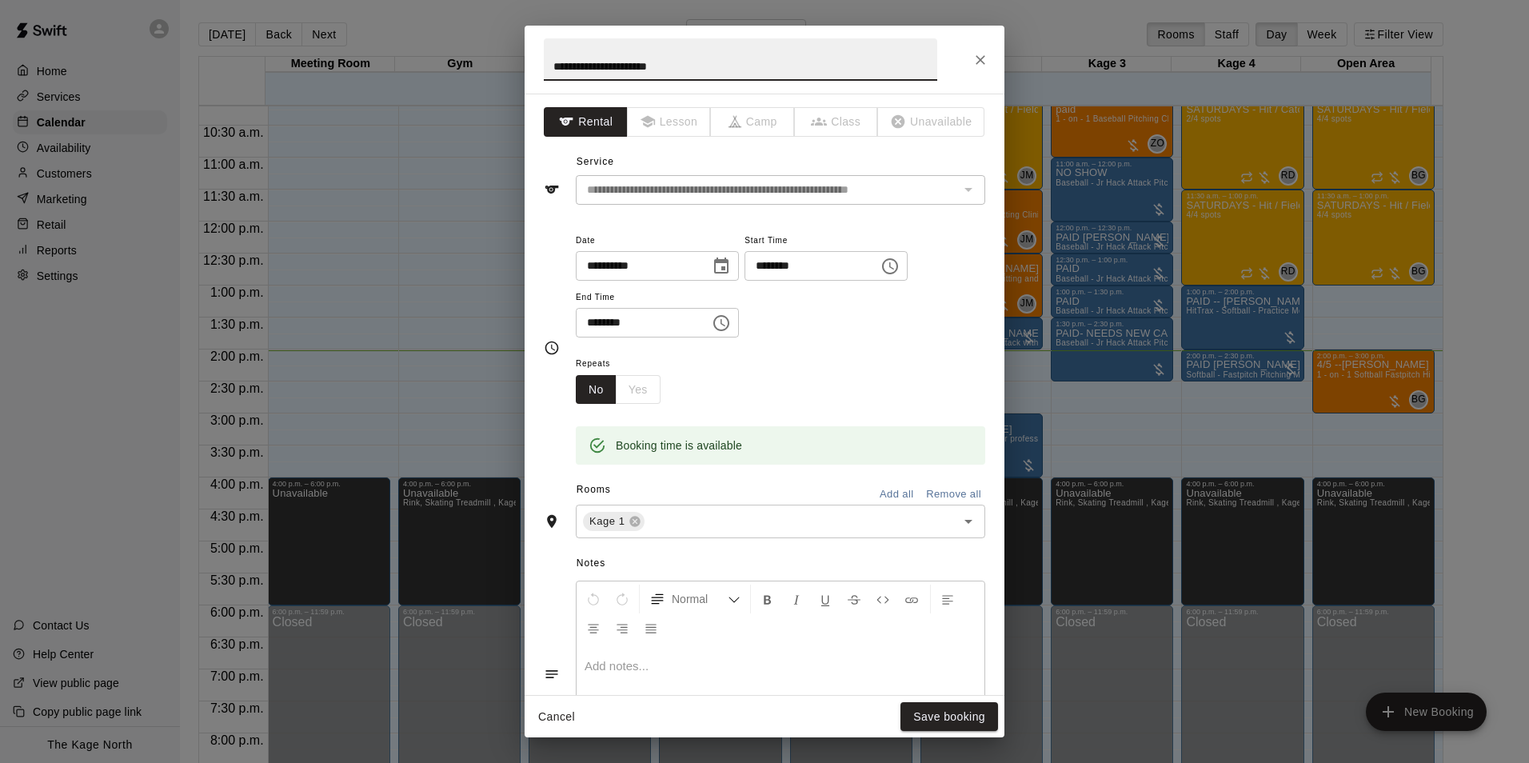
drag, startPoint x: 576, startPoint y: 62, endPoint x: 403, endPoint y: 65, distance: 172.8
click at [403, 65] on div "**********" at bounding box center [764, 381] width 1529 height 763
type input "**********"
click at [962, 719] on button "Save booking" at bounding box center [950, 717] width 98 height 30
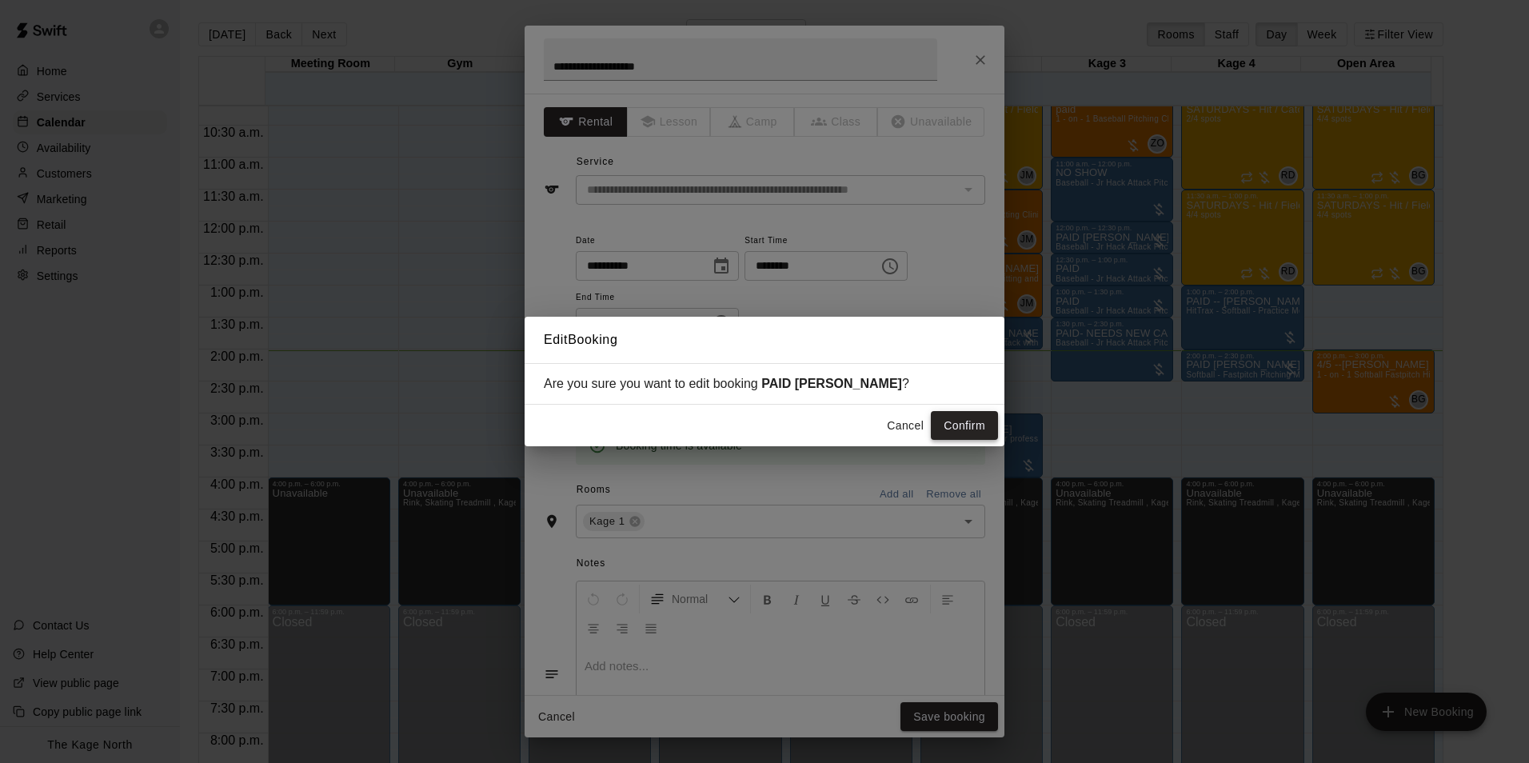
click at [963, 421] on button "Confirm" at bounding box center [964, 426] width 67 height 30
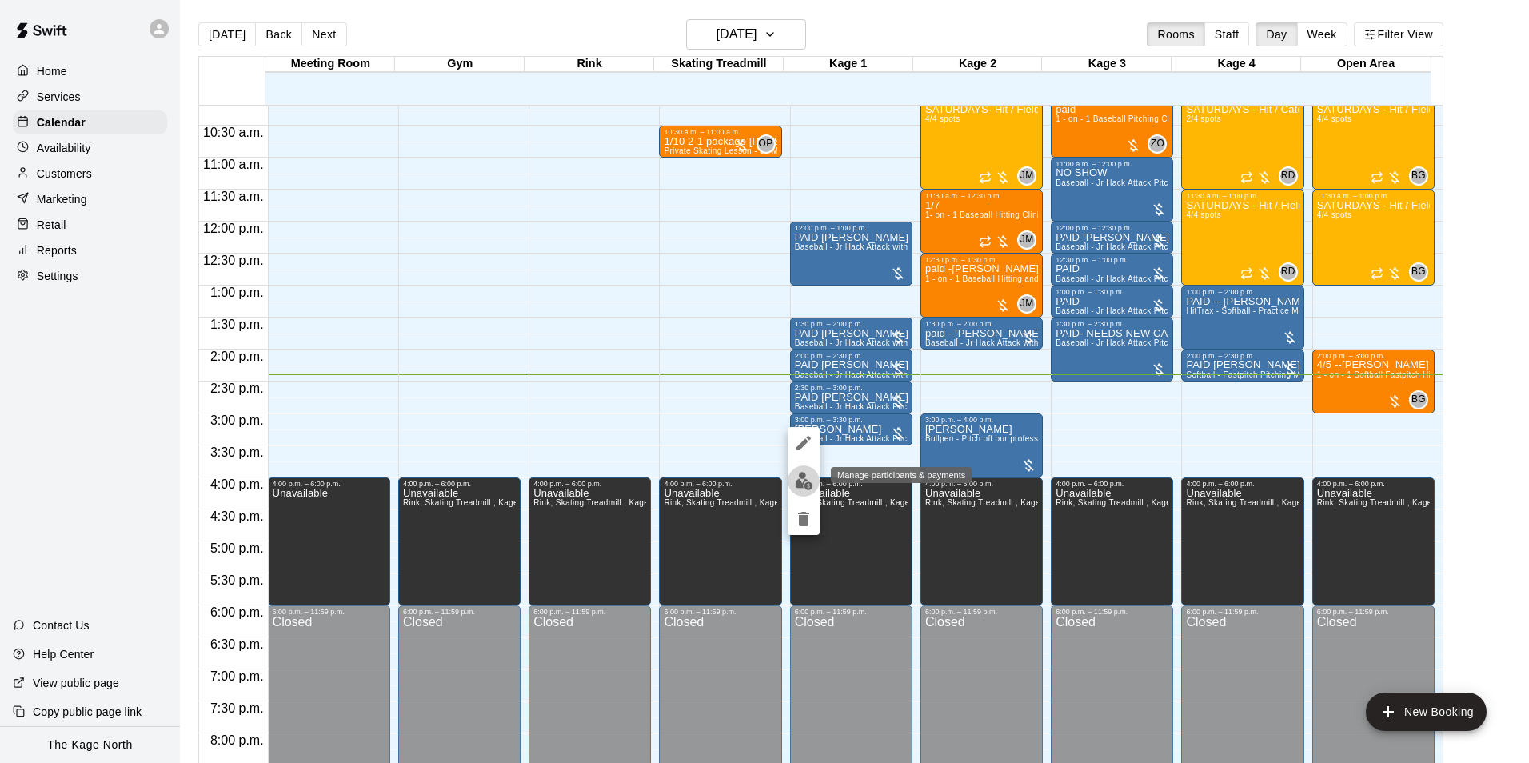
click at [814, 475] on button "edit" at bounding box center [804, 481] width 32 height 31
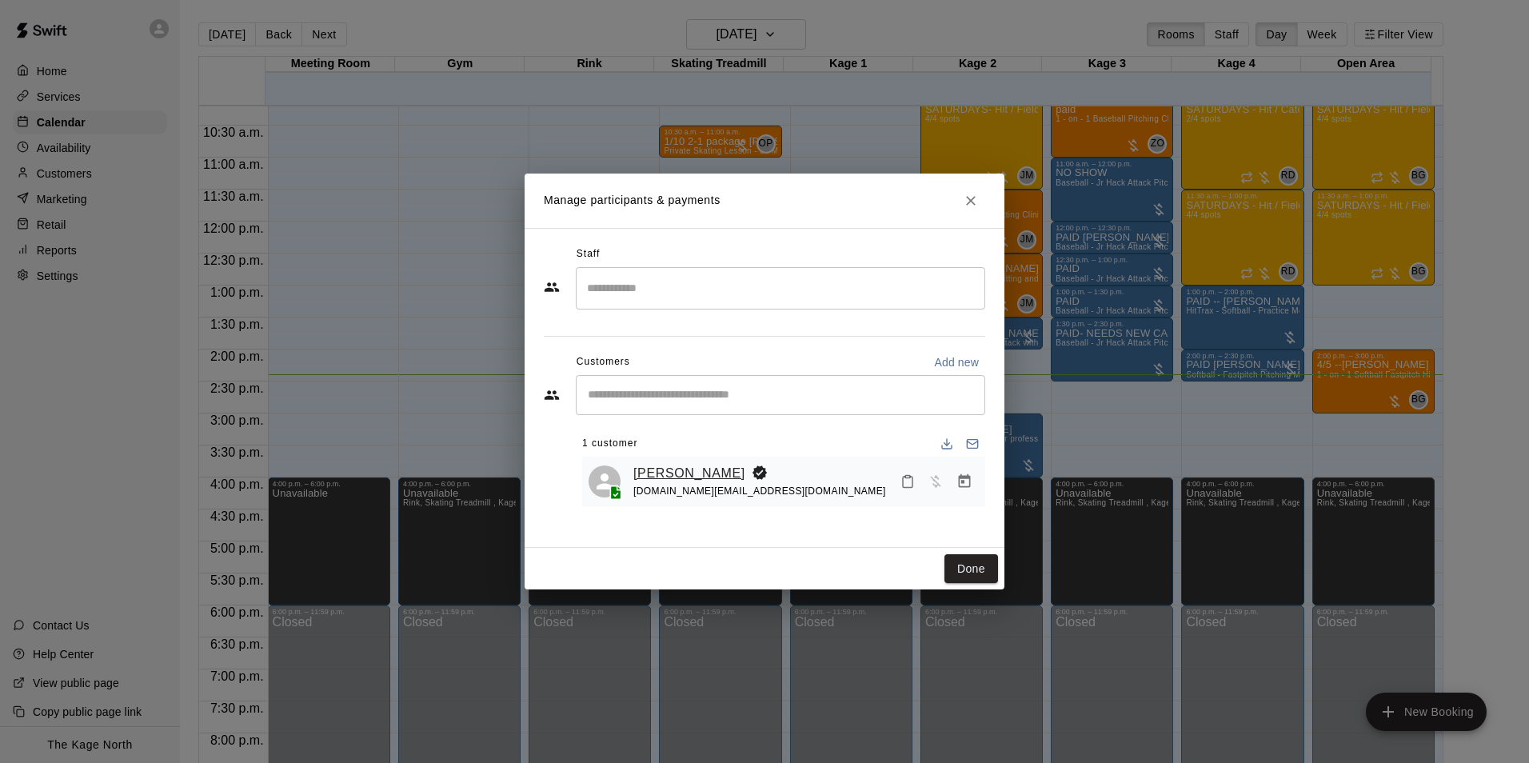
click at [670, 472] on link "Hudson Vyse" at bounding box center [690, 473] width 112 height 21
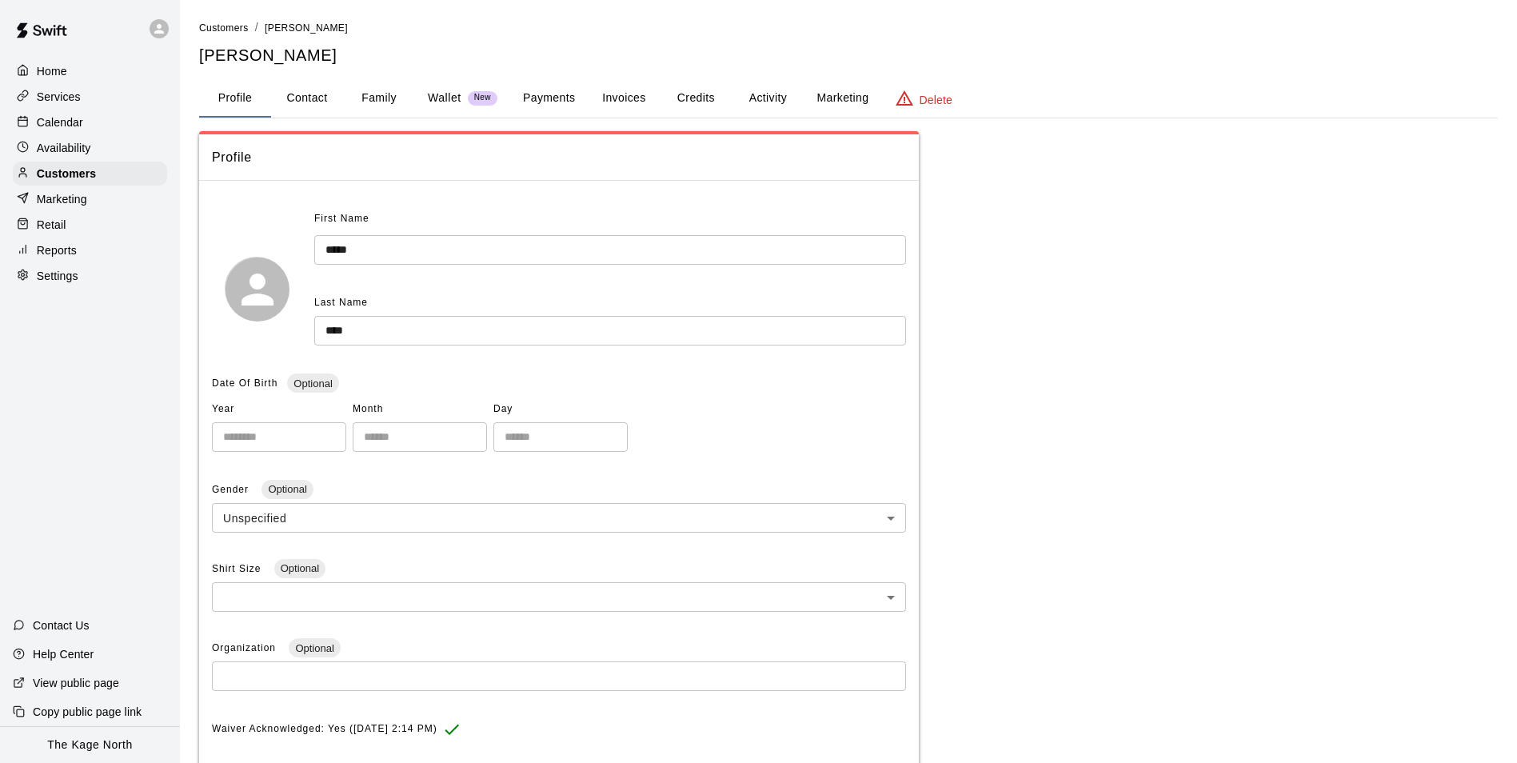
click at [757, 99] on button "Activity" at bounding box center [768, 98] width 72 height 38
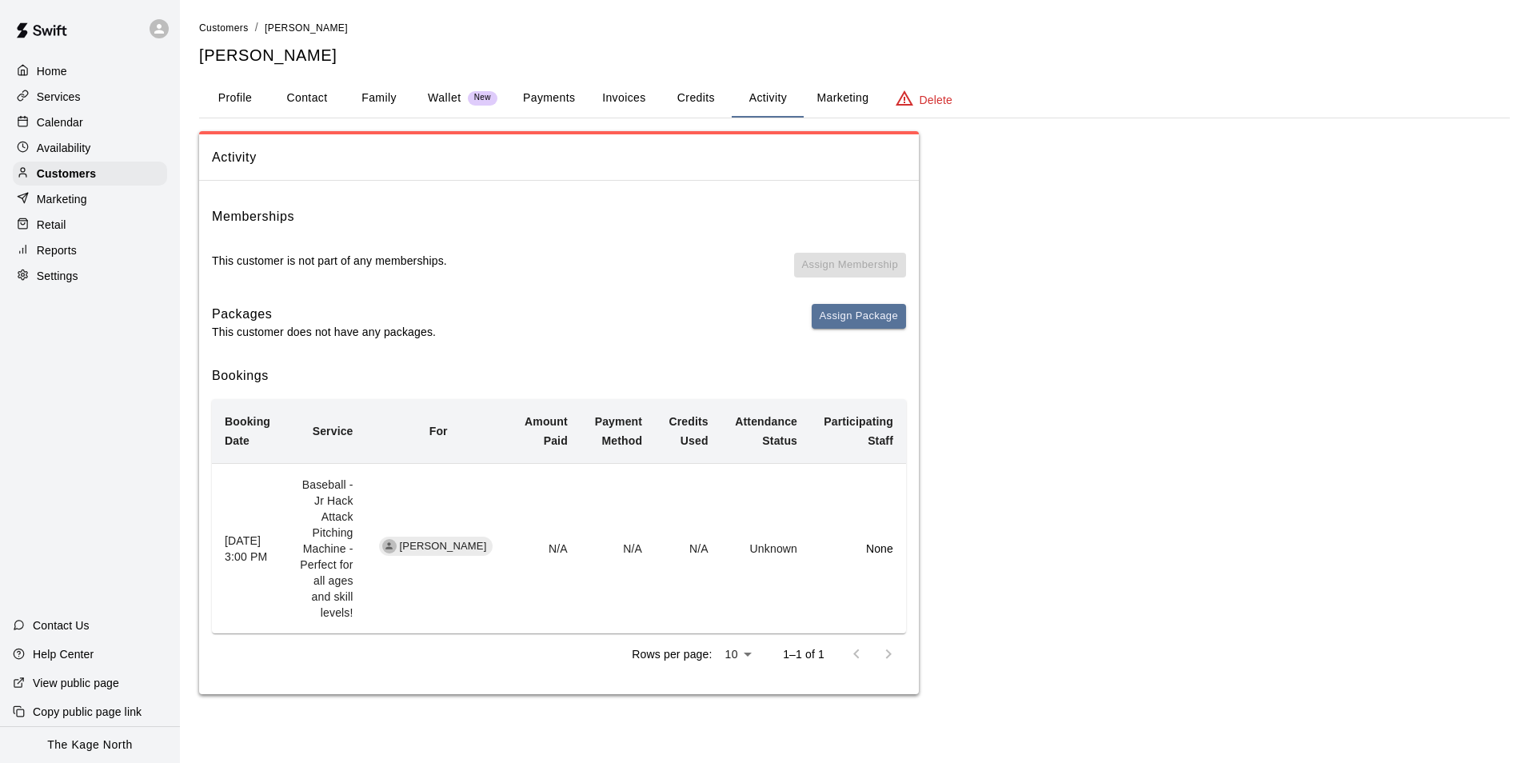
click at [241, 96] on button "Profile" at bounding box center [235, 98] width 72 height 38
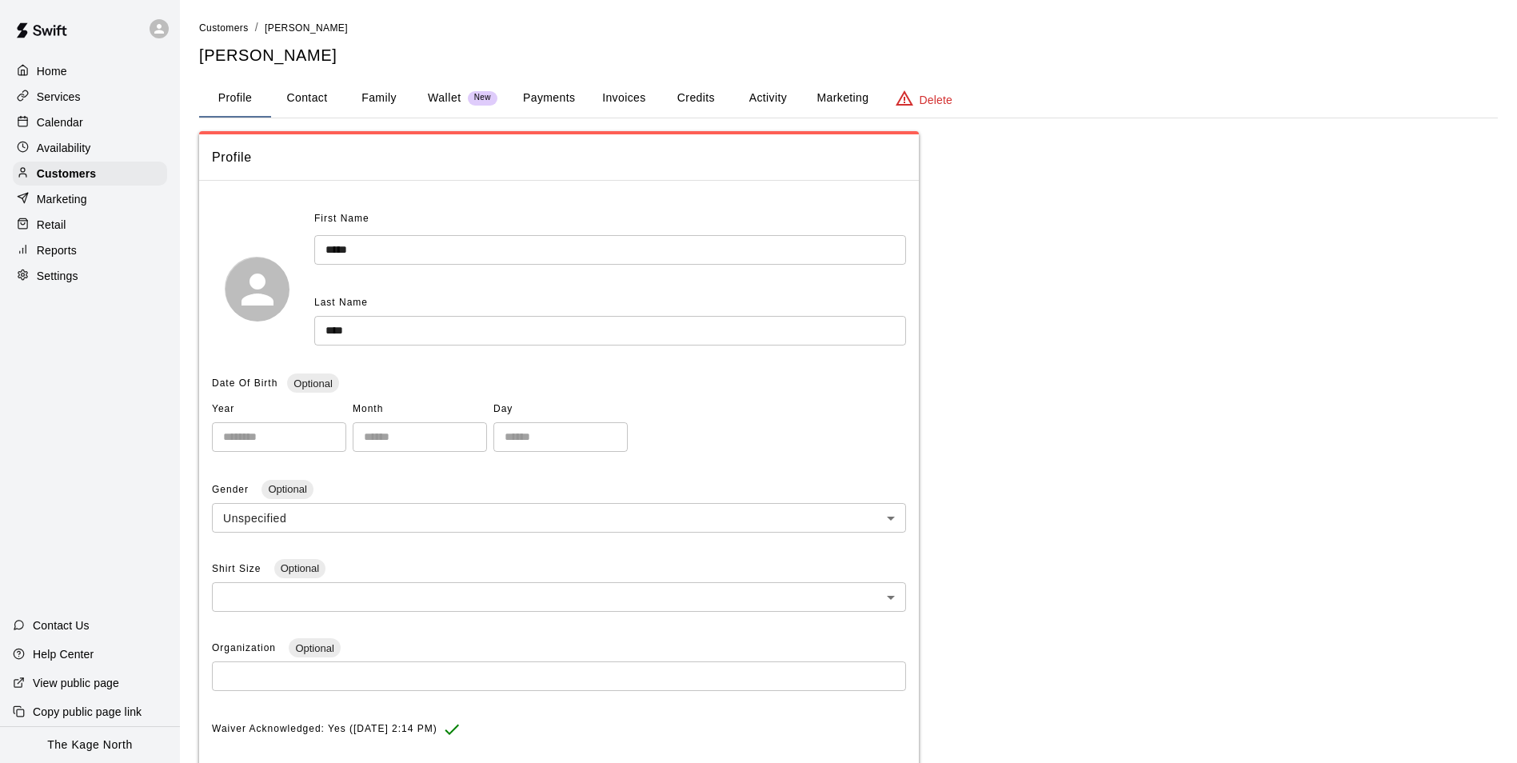
click at [88, 115] on div "Calendar" at bounding box center [90, 122] width 154 height 24
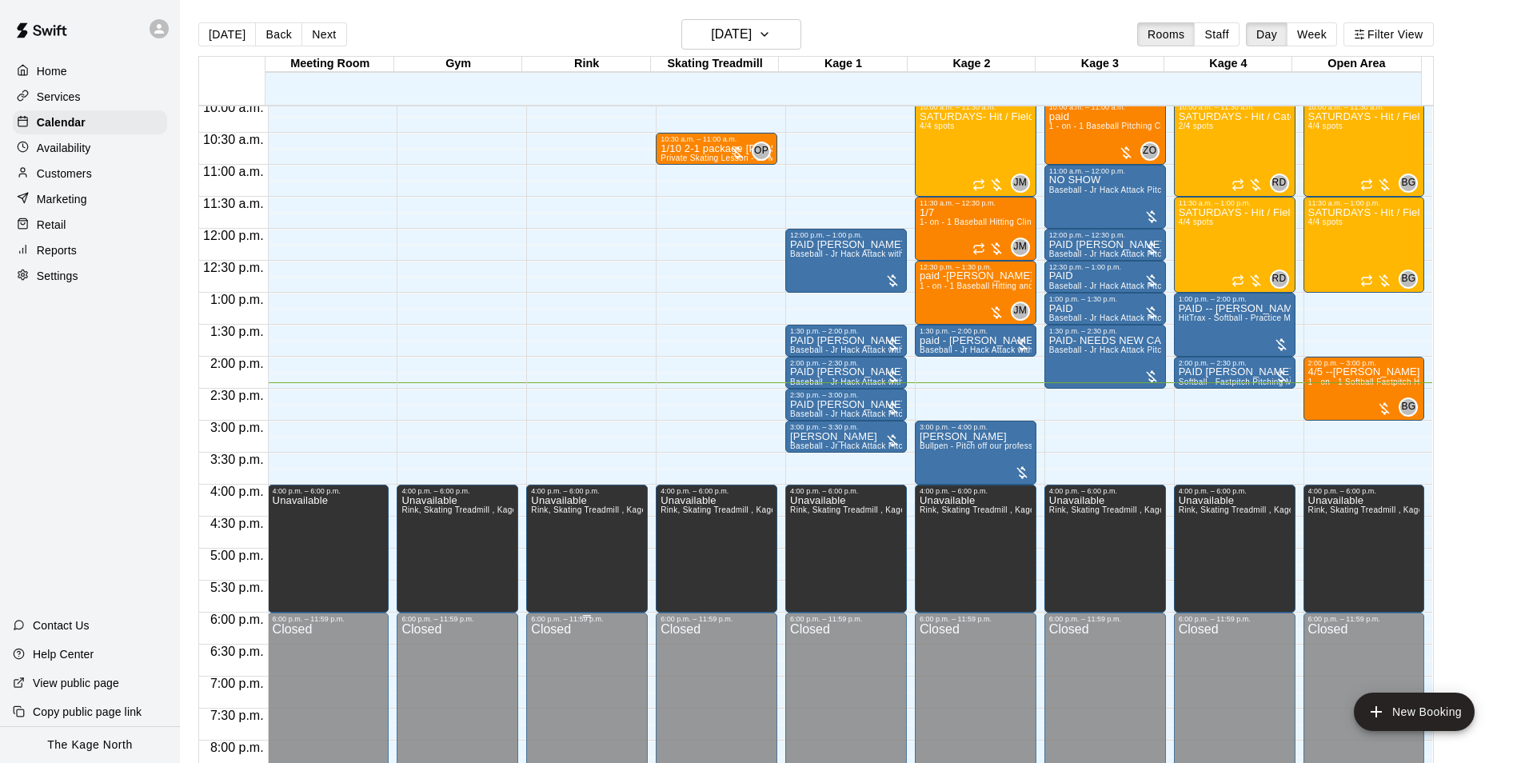
scroll to position [733, 0]
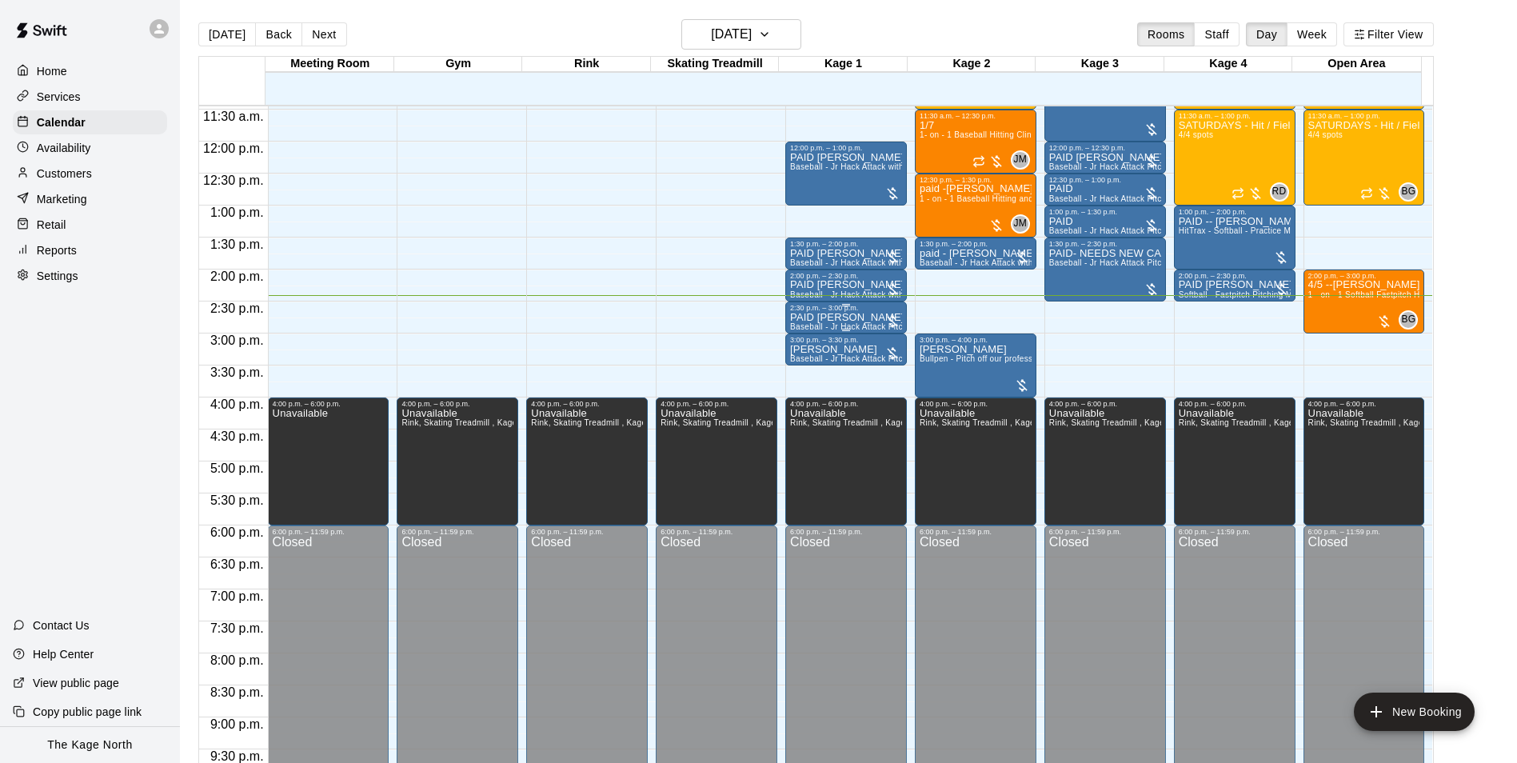
click at [863, 314] on div "2:30 p.m. – 3:00 p.m. PAID Dan Lee Baseball - Jr Hack Attack Pitching Machine -…" at bounding box center [846, 317] width 112 height 27
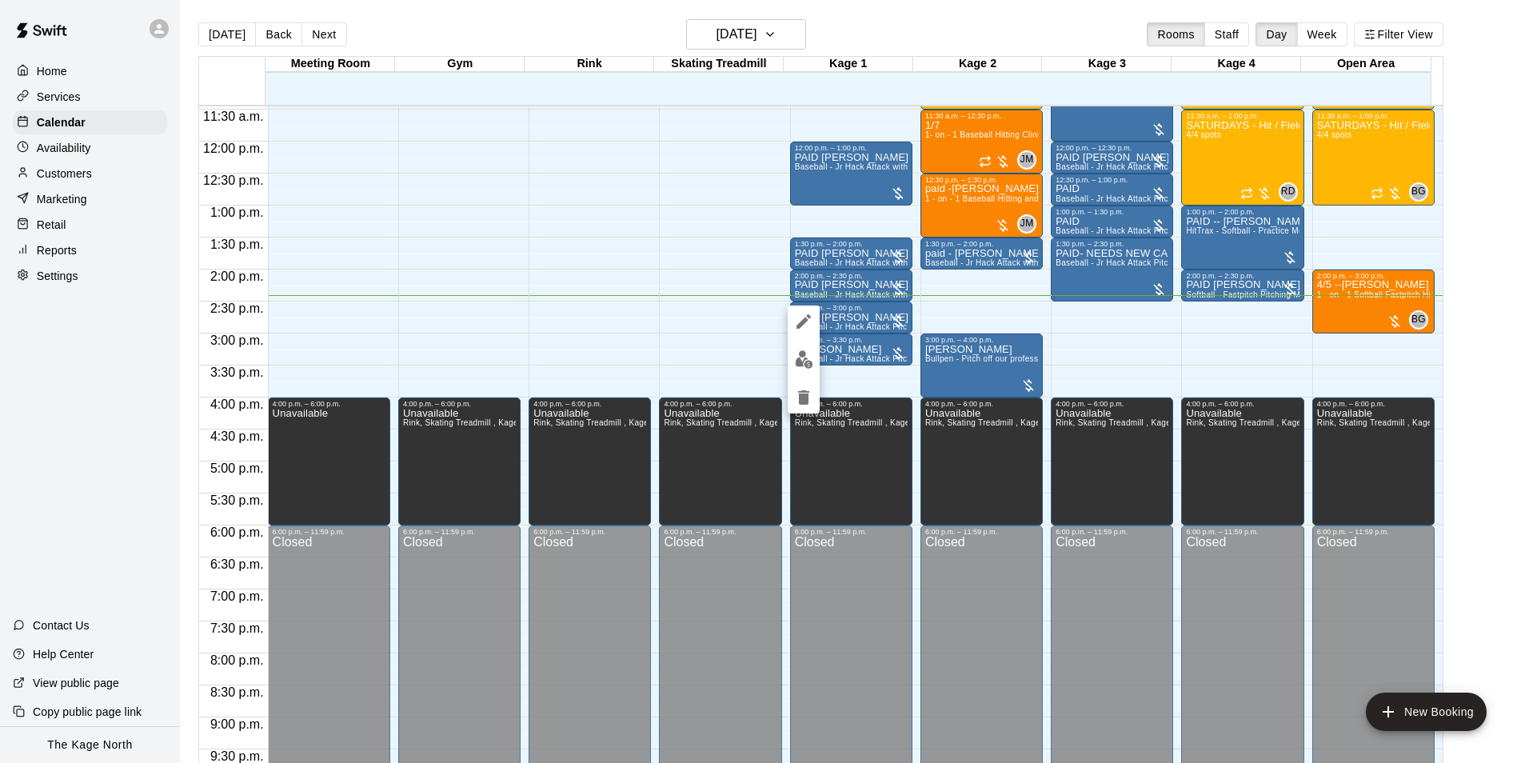
click at [713, 326] on div at bounding box center [764, 381] width 1529 height 763
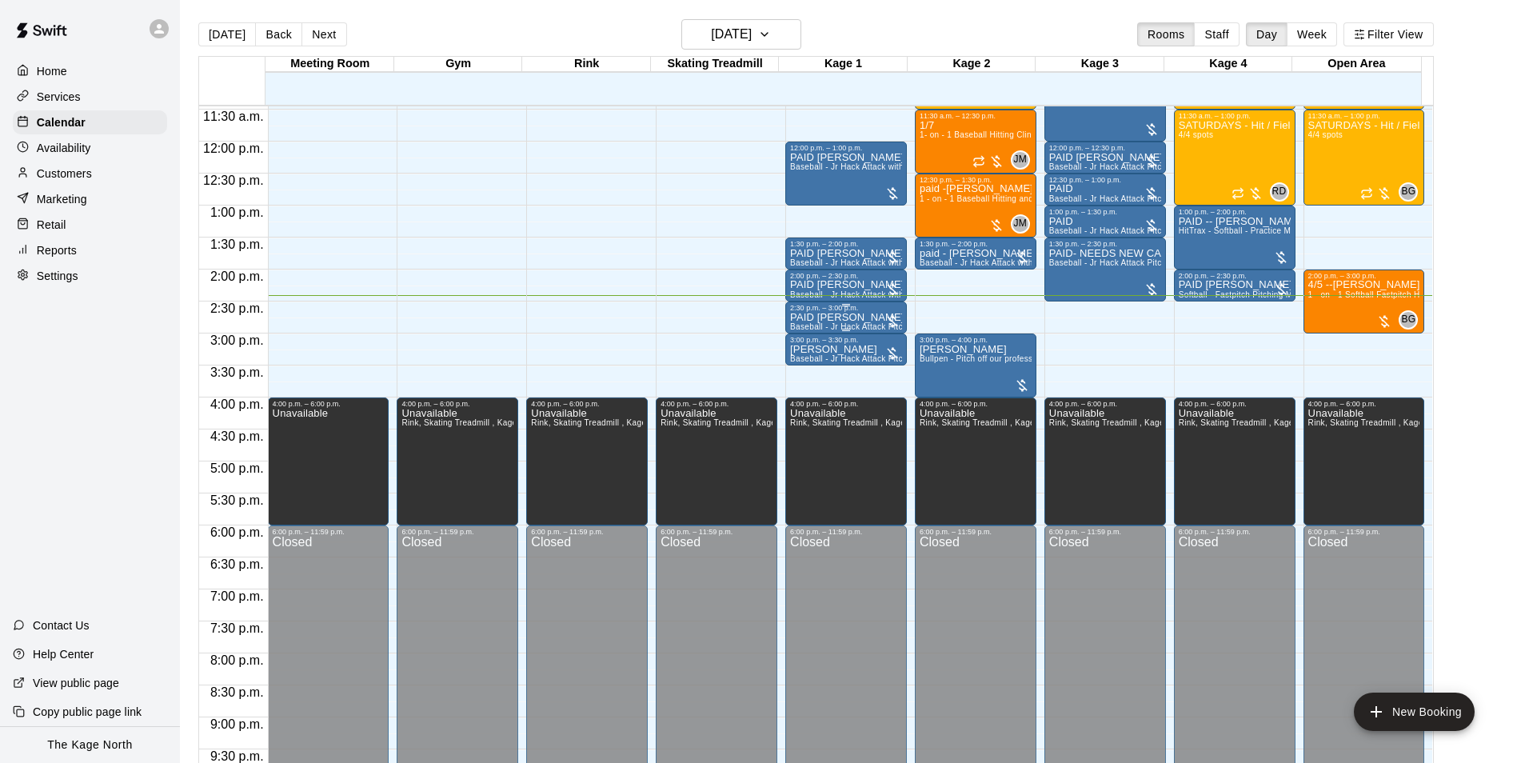
click at [864, 321] on div "PAID Dan Lee Baseball - Jr Hack Attack Pitching Machine - Perfect for all ages …" at bounding box center [846, 693] width 112 height 763
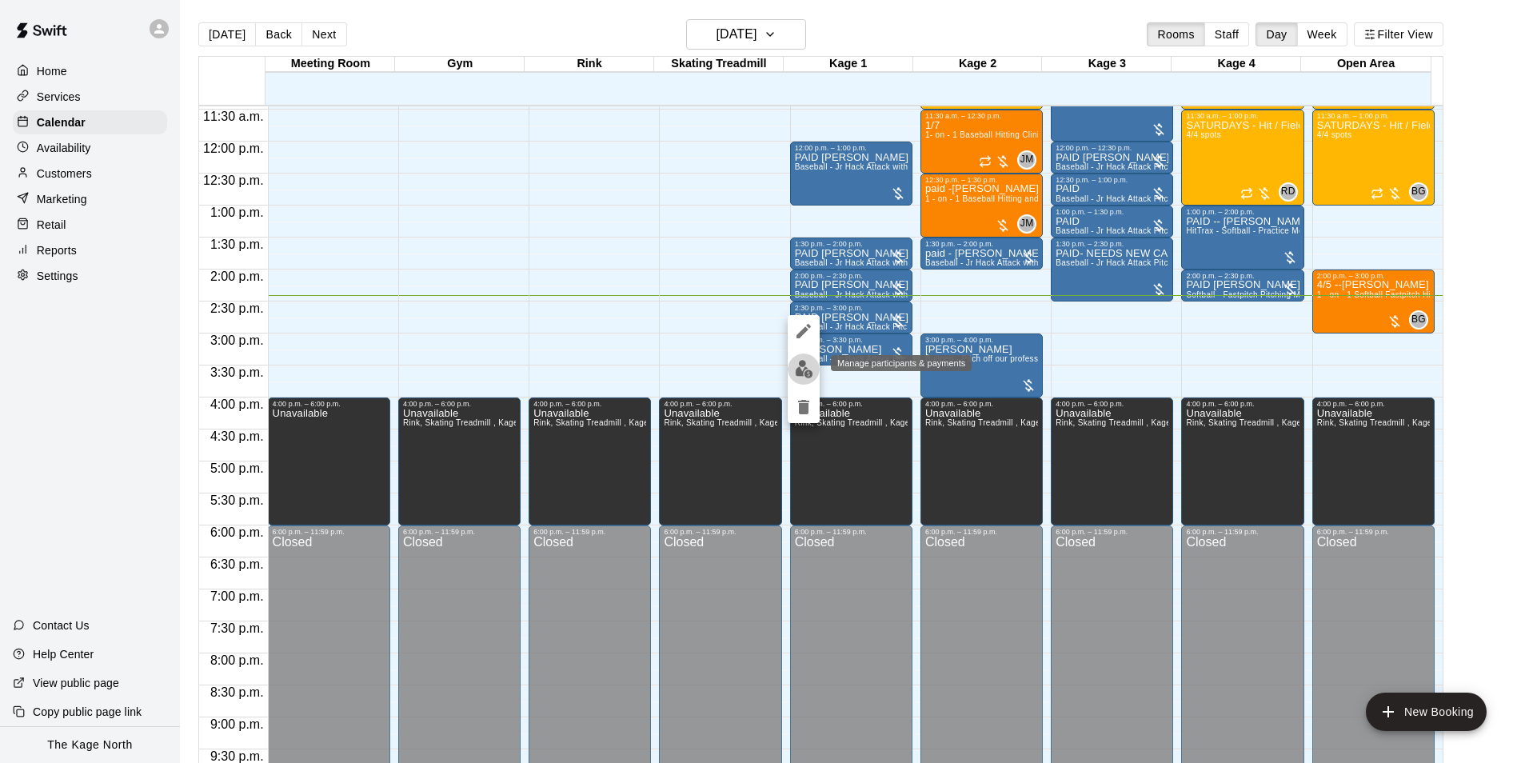
click at [797, 374] on img "edit" at bounding box center [804, 369] width 18 height 18
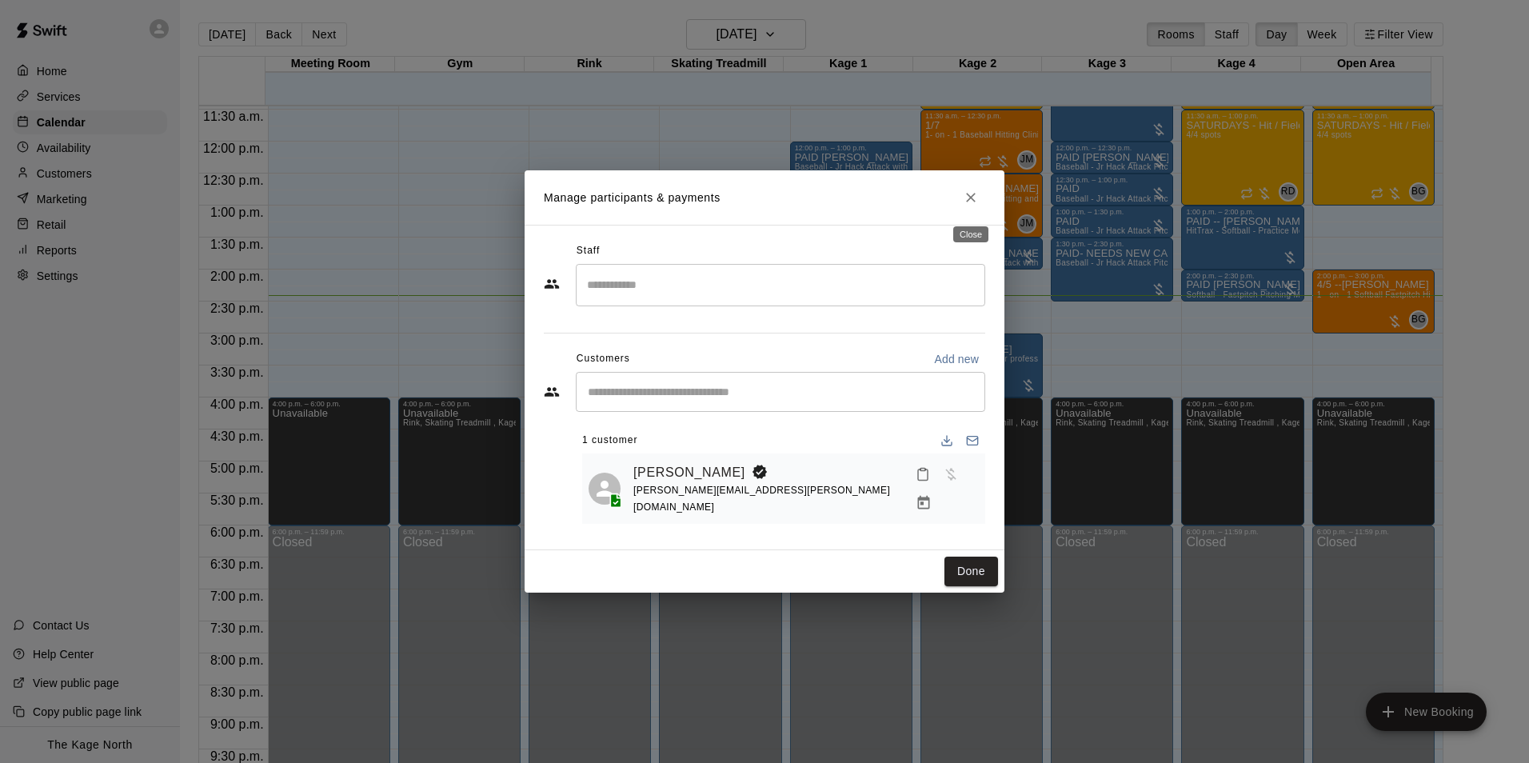
click at [974, 199] on icon "Close" at bounding box center [971, 198] width 16 height 16
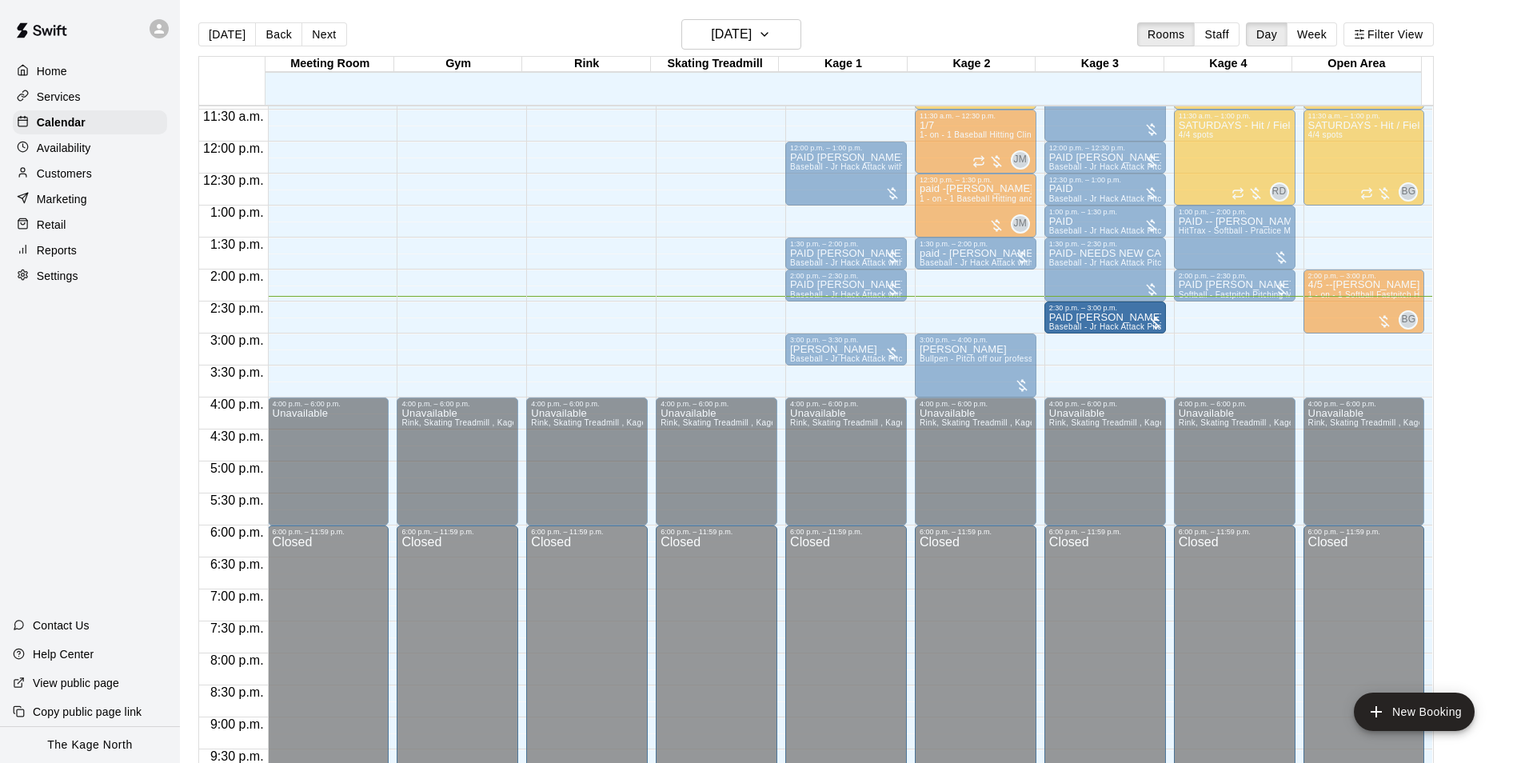
drag, startPoint x: 842, startPoint y: 312, endPoint x: 1060, endPoint y: 314, distance: 218.4
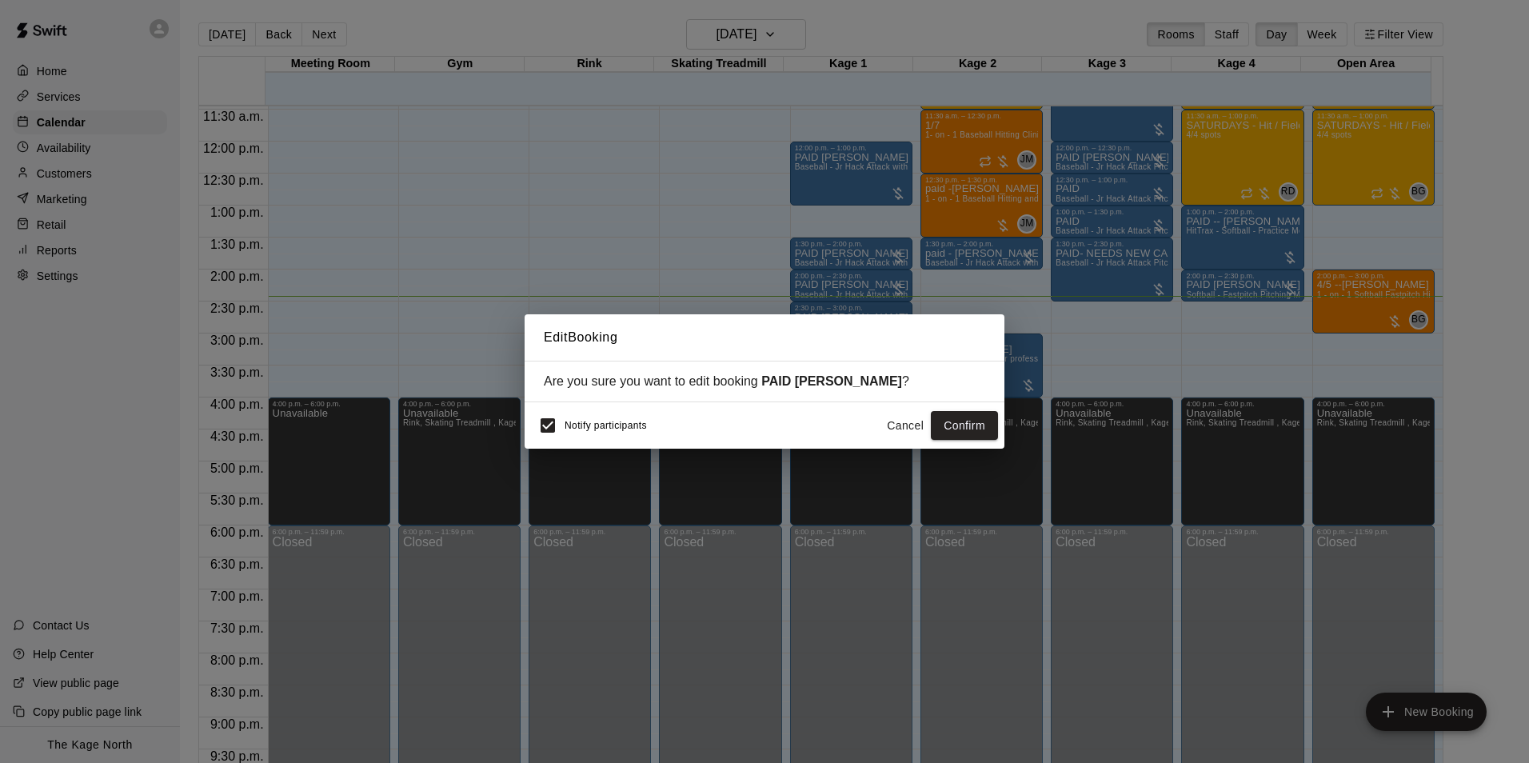
click at [902, 418] on button "Cancel" at bounding box center [905, 426] width 51 height 30
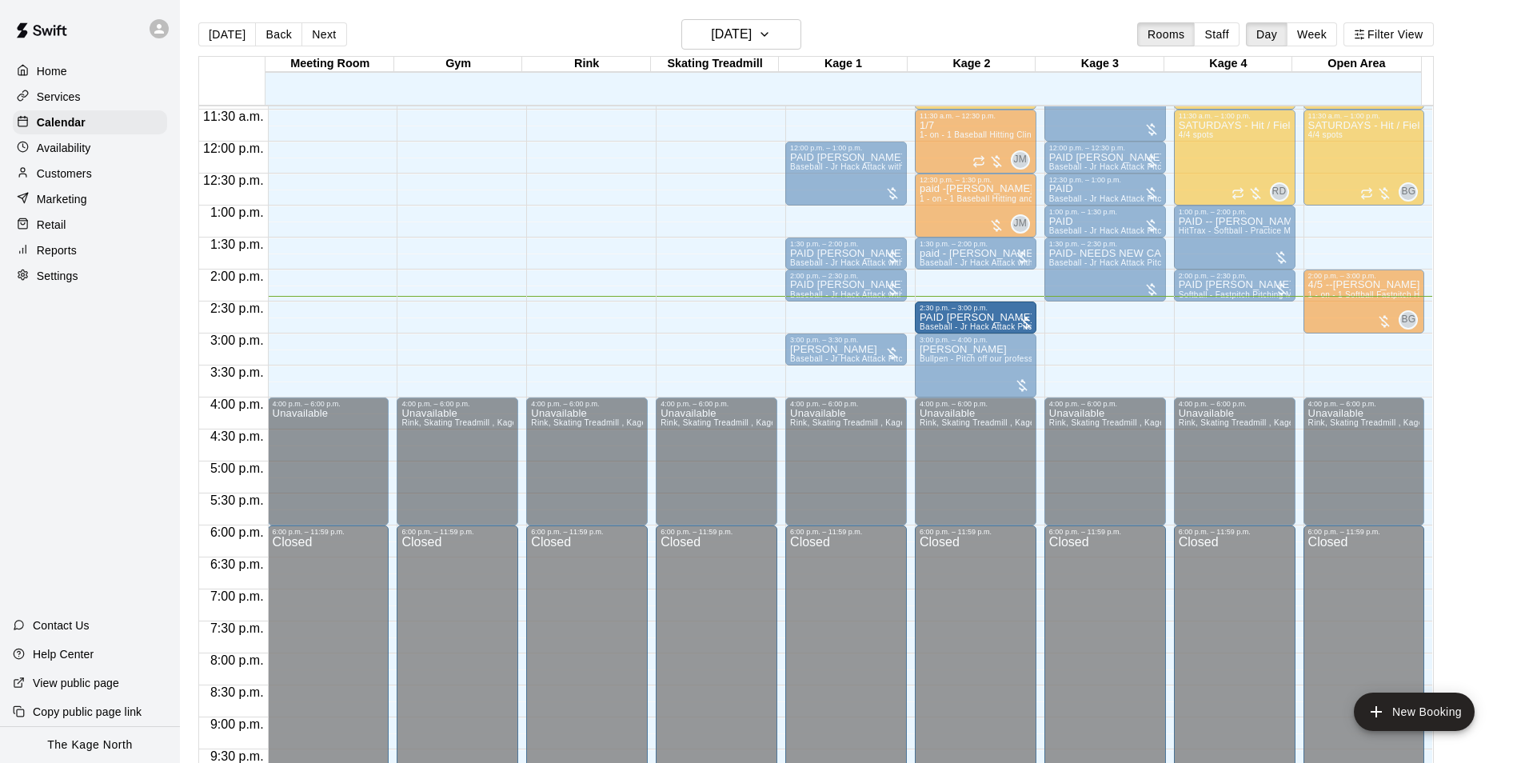
drag, startPoint x: 874, startPoint y: 324, endPoint x: 956, endPoint y: 331, distance: 81.9
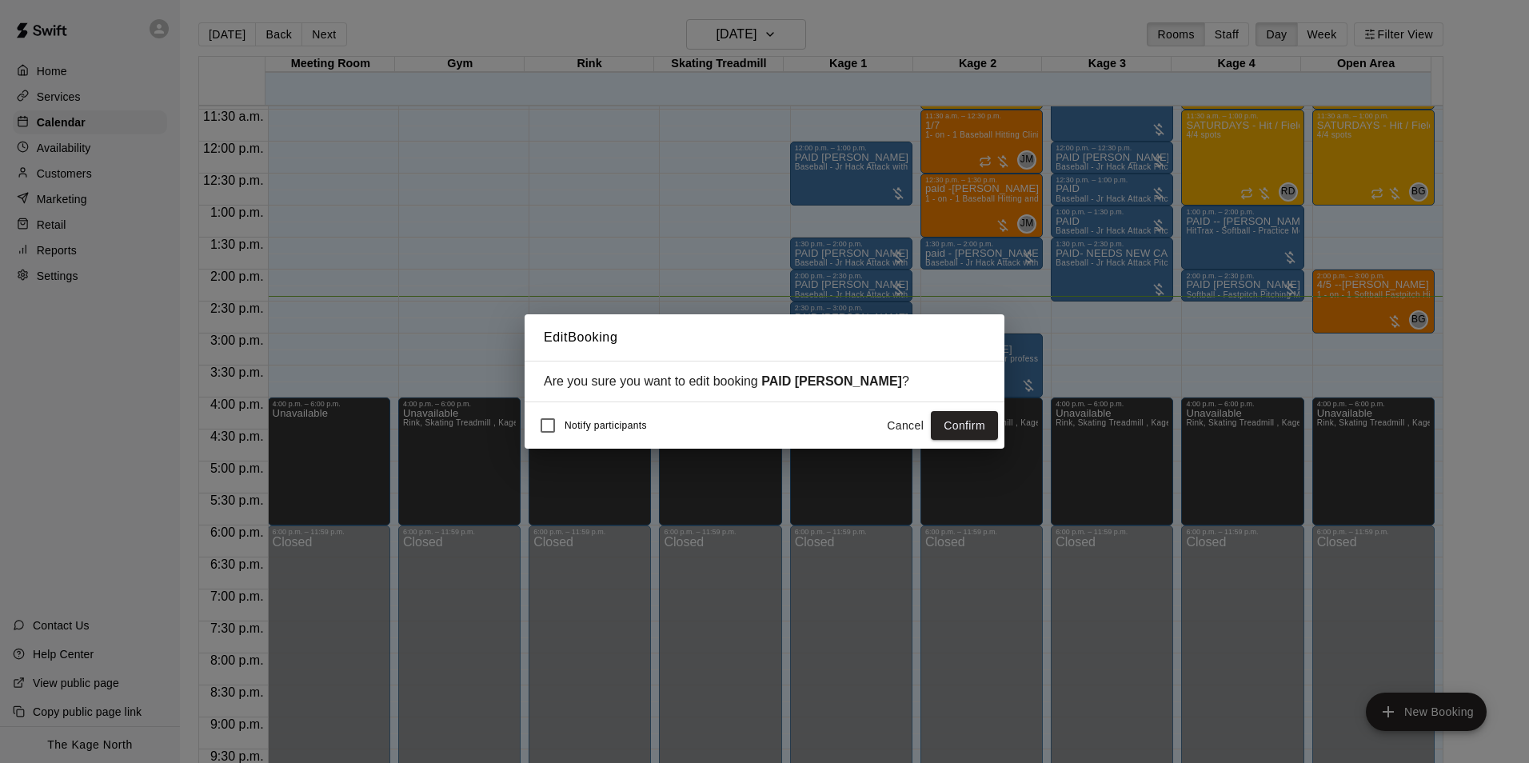
drag, startPoint x: 954, startPoint y: 428, endPoint x: 963, endPoint y: 422, distance: 10.4
click at [954, 427] on button "Confirm" at bounding box center [964, 426] width 67 height 30
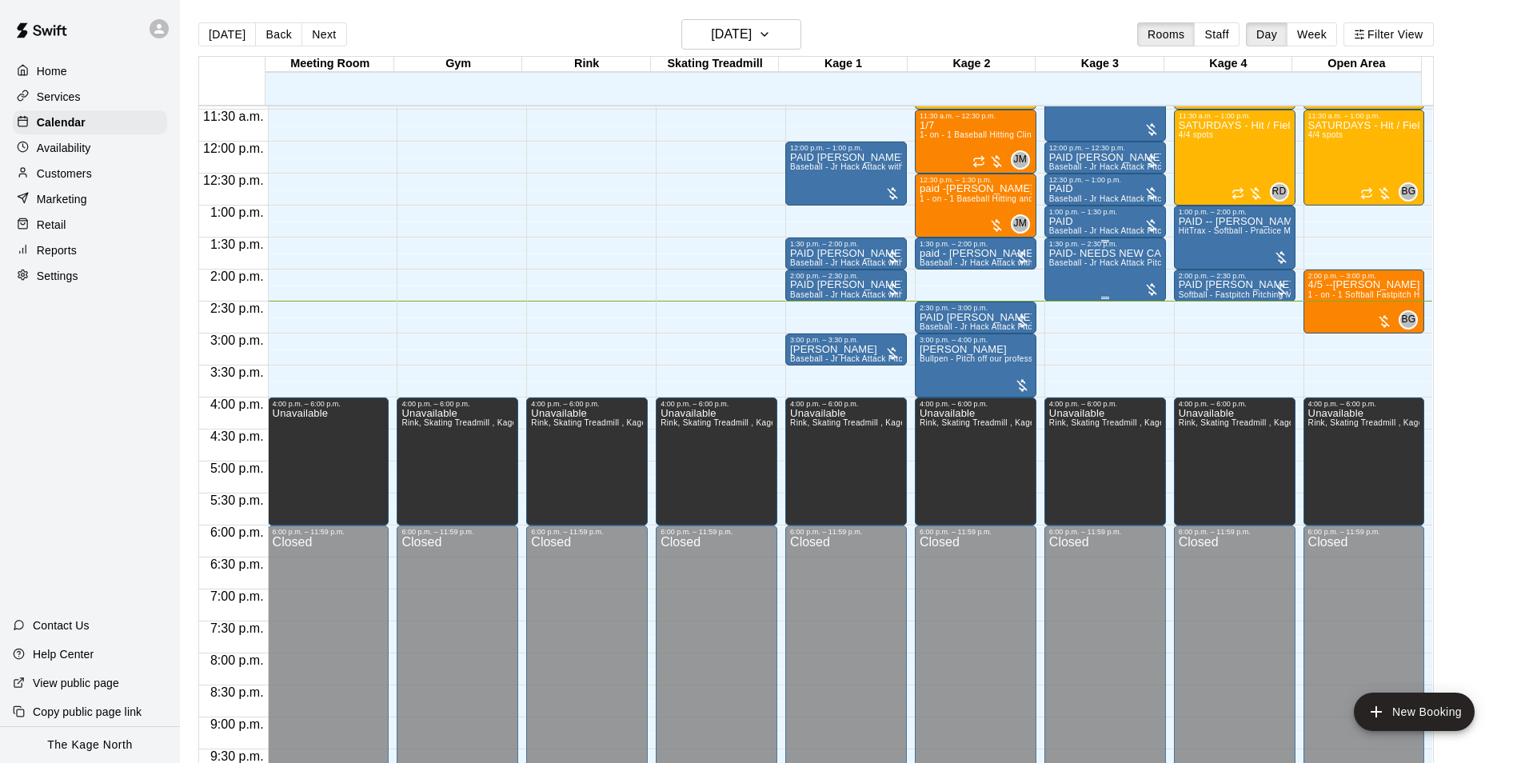
click at [1098, 267] on span "Baseball - Jr Hack Attack Pitching Machine - Perfect for all ages and skill lev…" at bounding box center [1202, 262] width 304 height 9
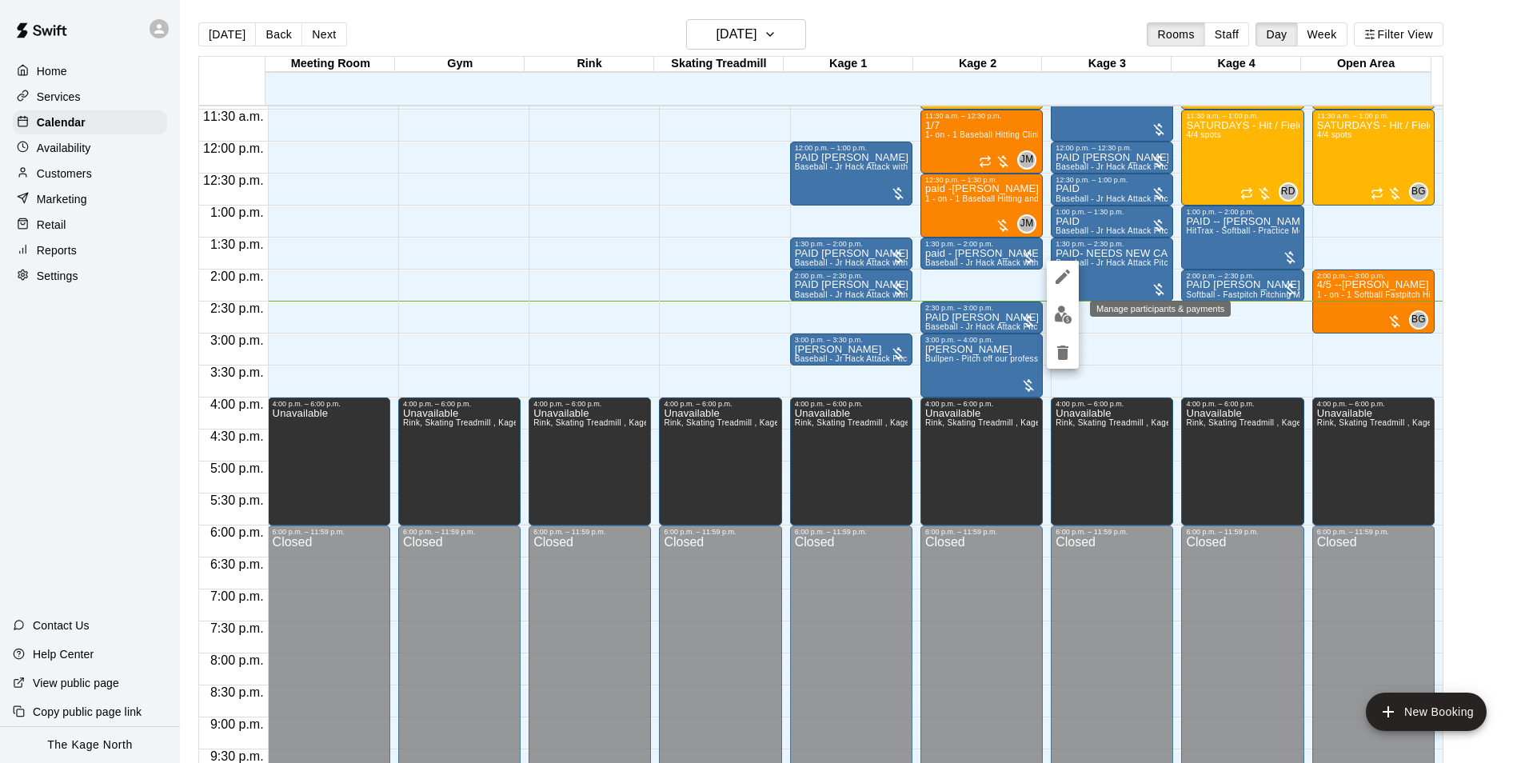
click at [1061, 307] on img "edit" at bounding box center [1063, 315] width 18 height 18
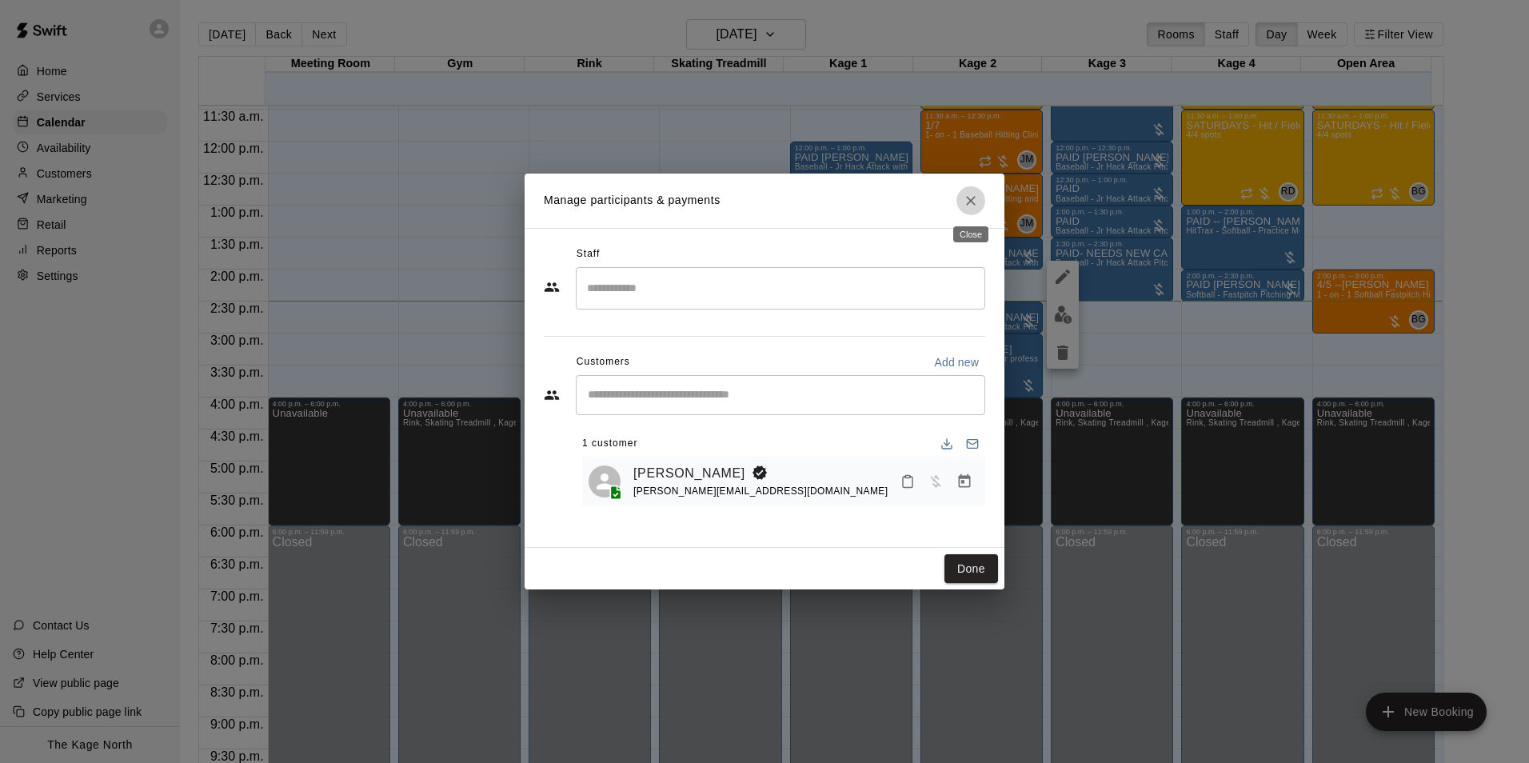
click at [973, 199] on icon "Close" at bounding box center [971, 201] width 10 height 10
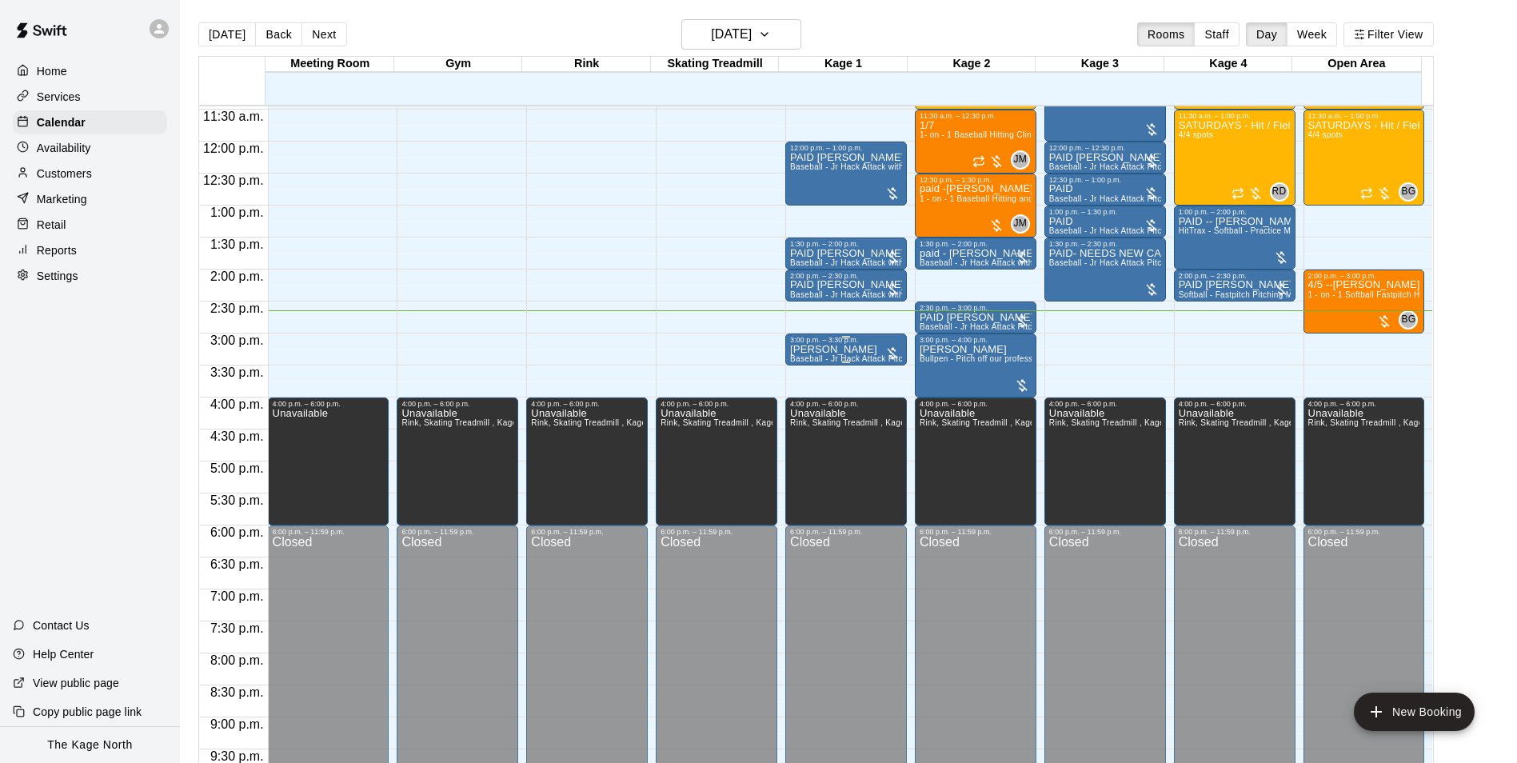
click at [857, 344] on div "3:00 p.m. – 3:30 p.m." at bounding box center [846, 340] width 112 height 8
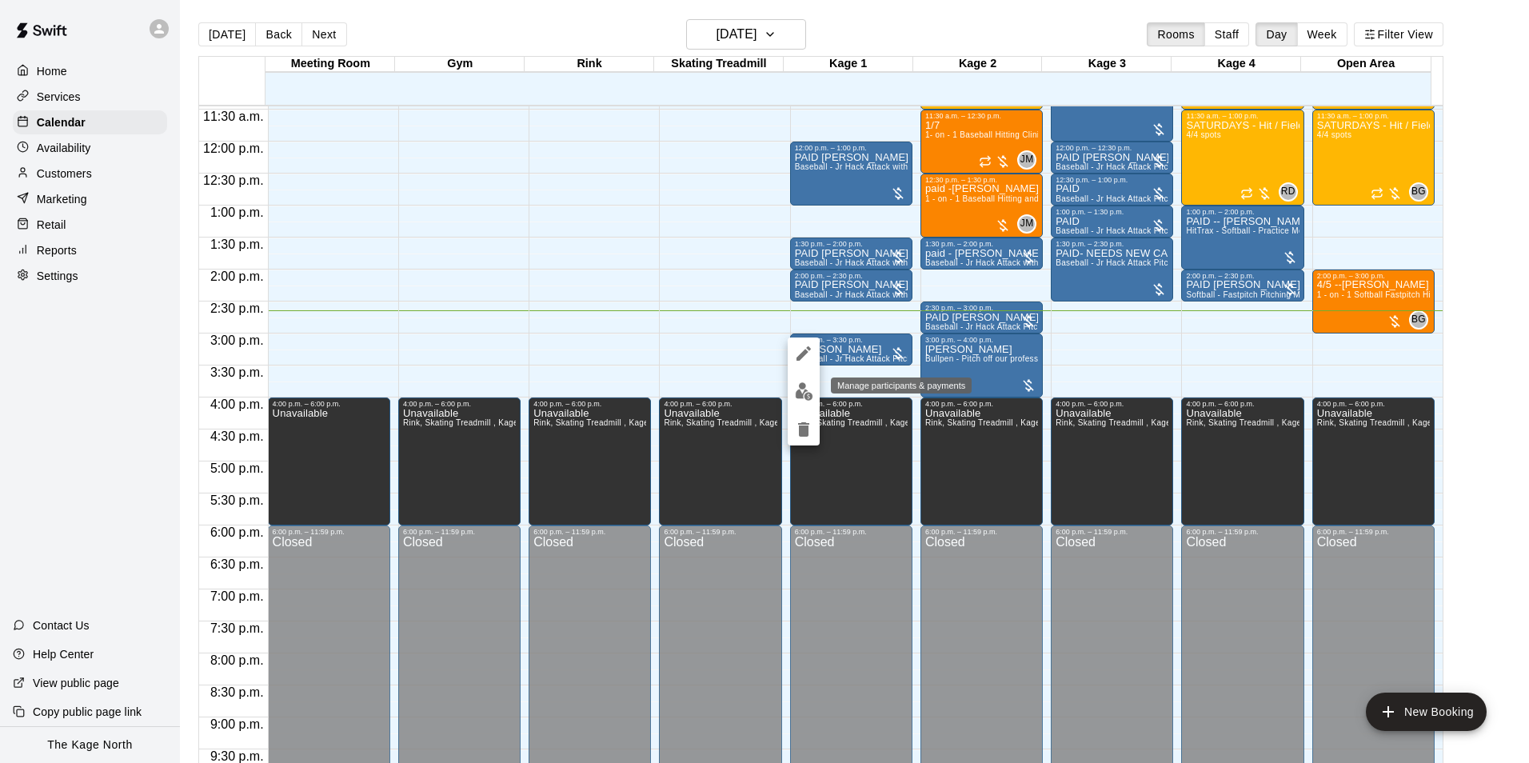
click at [802, 390] on img "edit" at bounding box center [804, 391] width 18 height 18
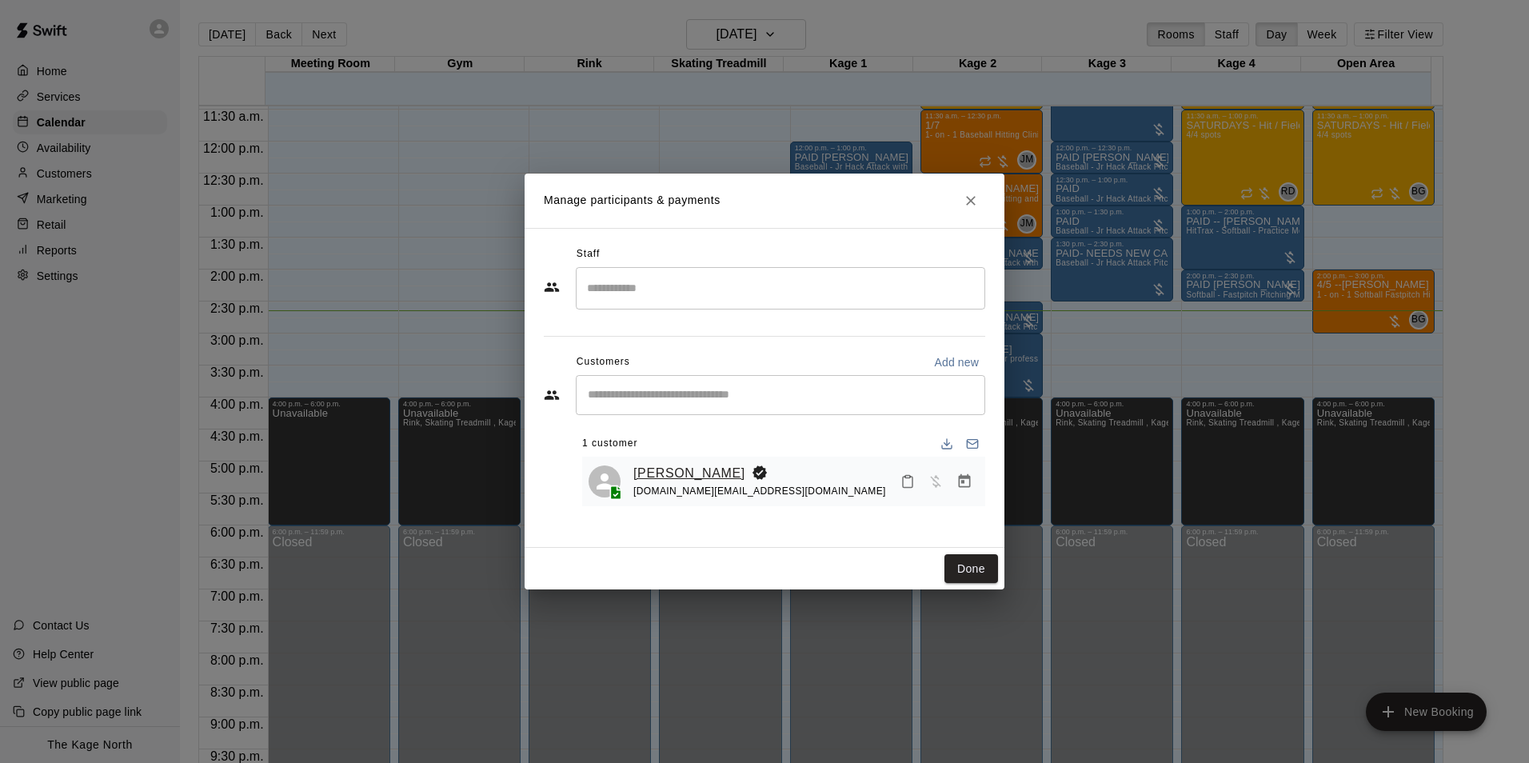
click at [687, 469] on link "Hudson Vyse" at bounding box center [690, 473] width 112 height 21
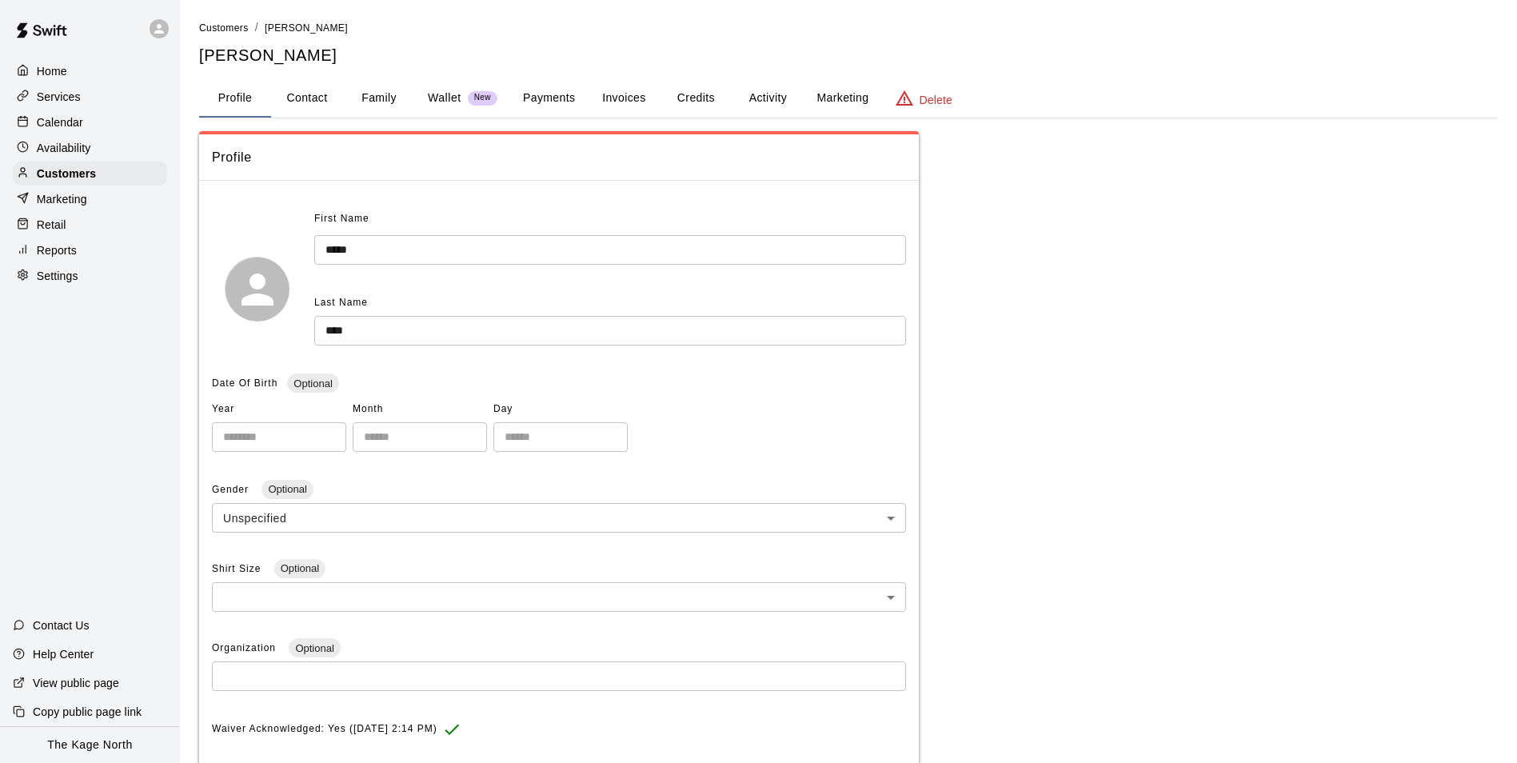
click at [315, 103] on button "Contact" at bounding box center [307, 98] width 72 height 38
select select "**"
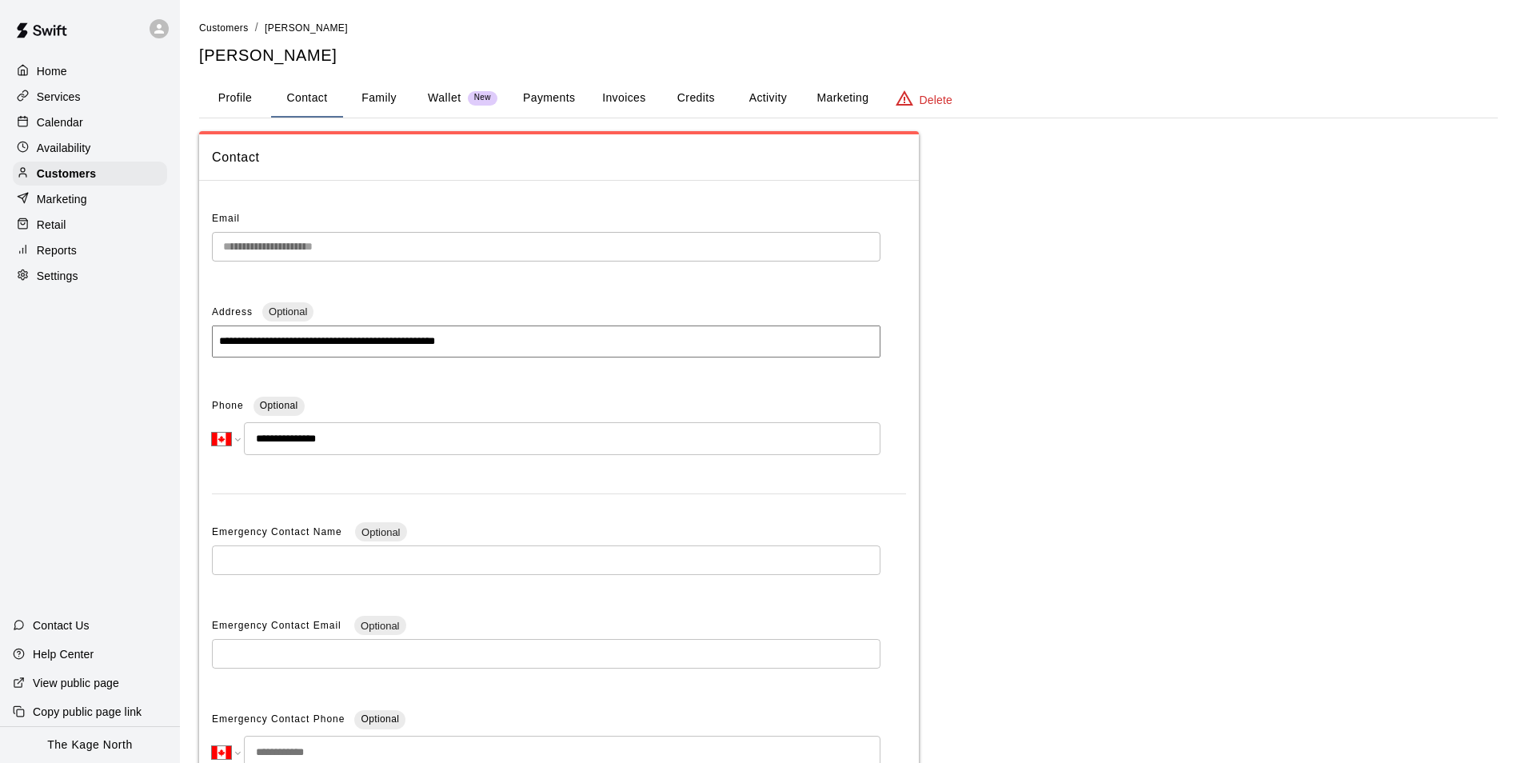
click at [758, 98] on button "Activity" at bounding box center [768, 98] width 72 height 38
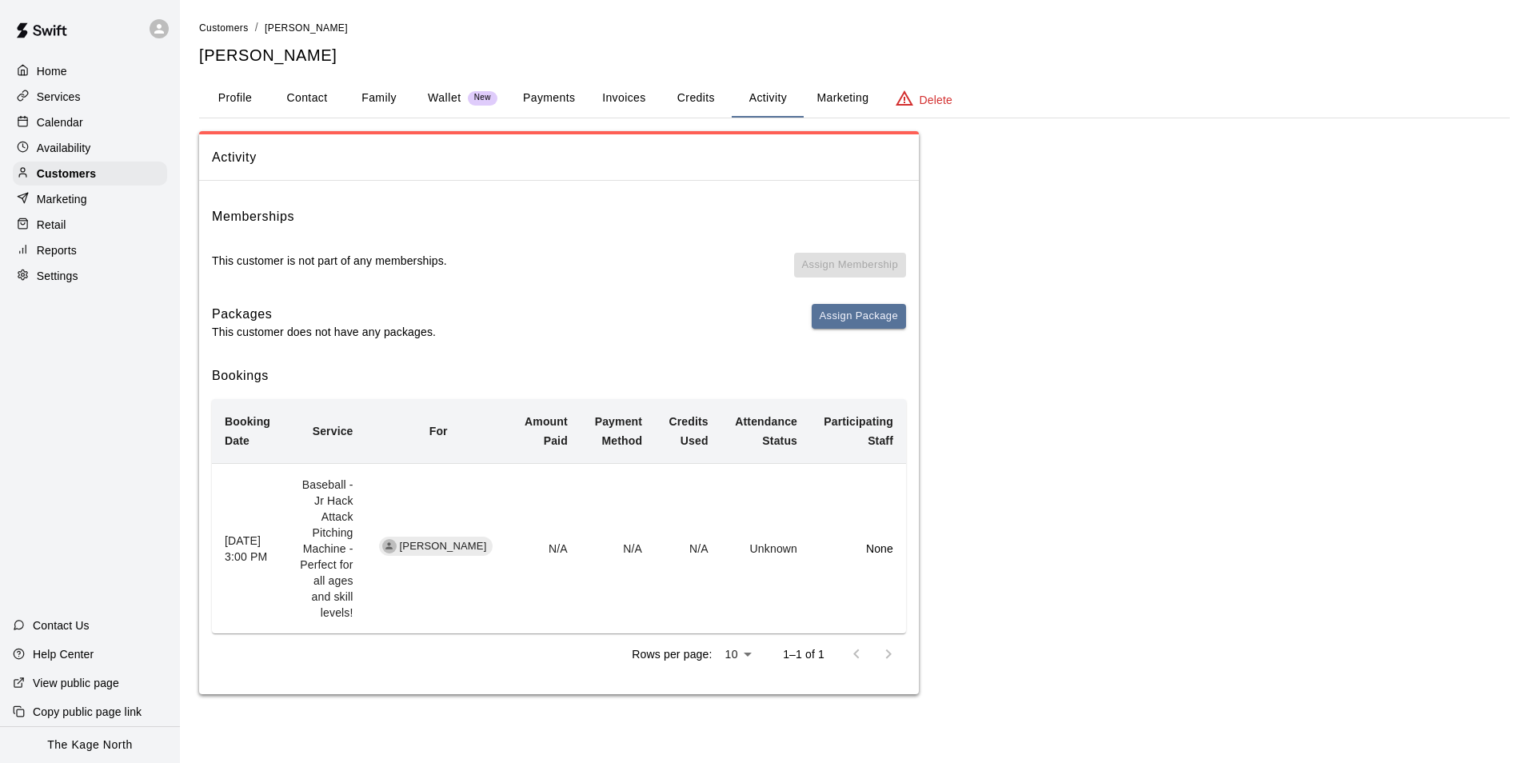
click at [238, 107] on button "Profile" at bounding box center [235, 98] width 72 height 38
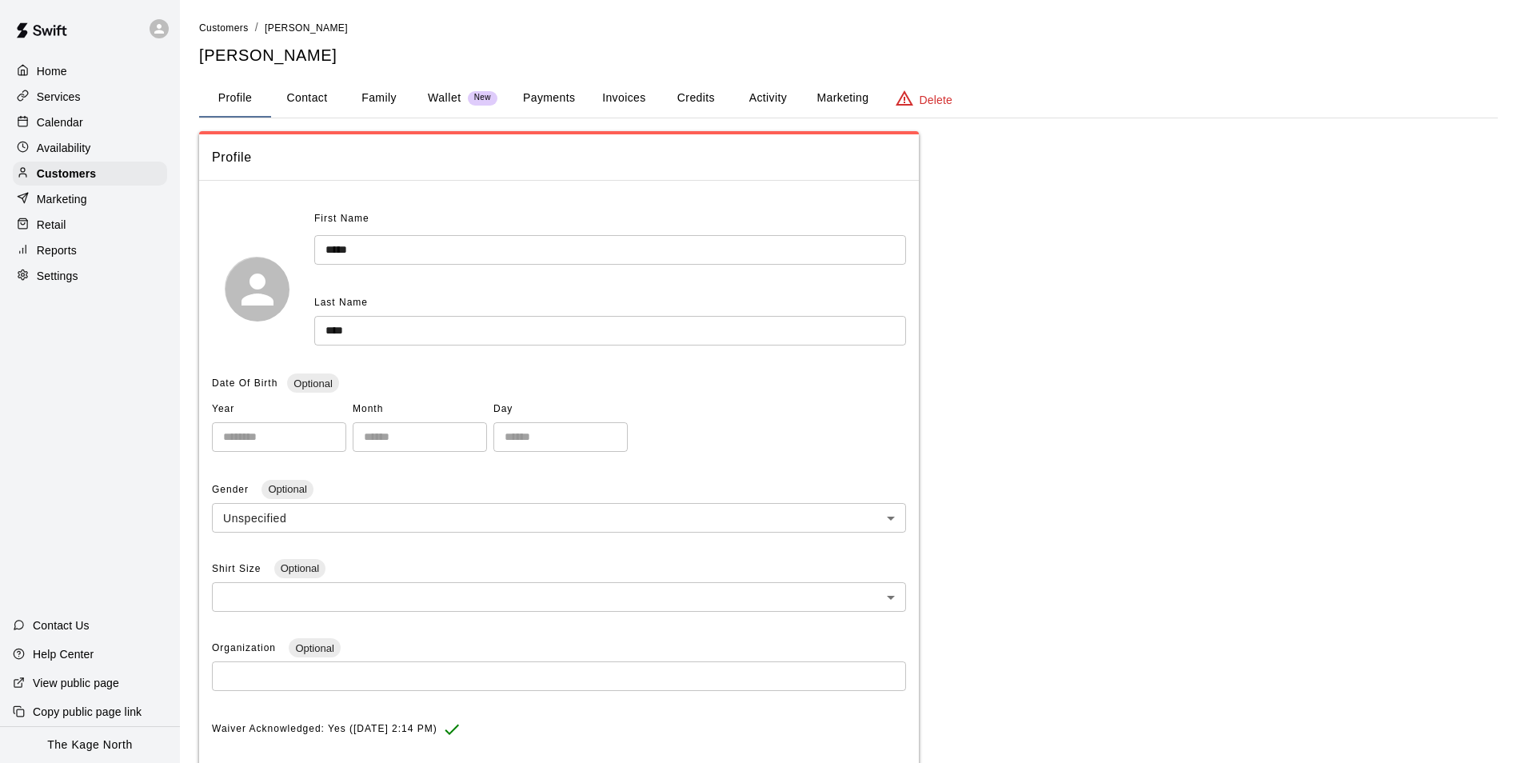
click at [99, 123] on div "Calendar" at bounding box center [90, 122] width 154 height 24
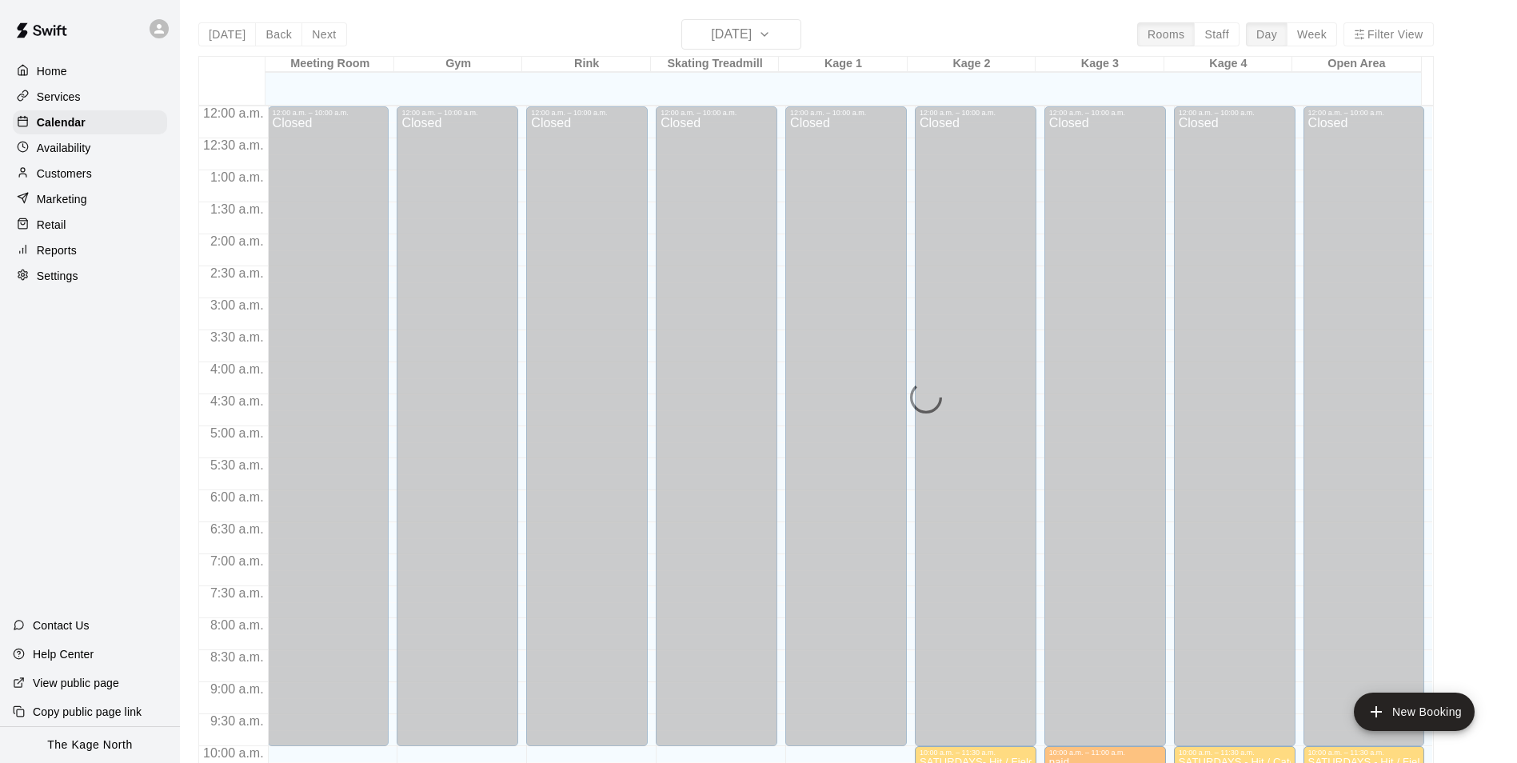
scroll to position [813, 0]
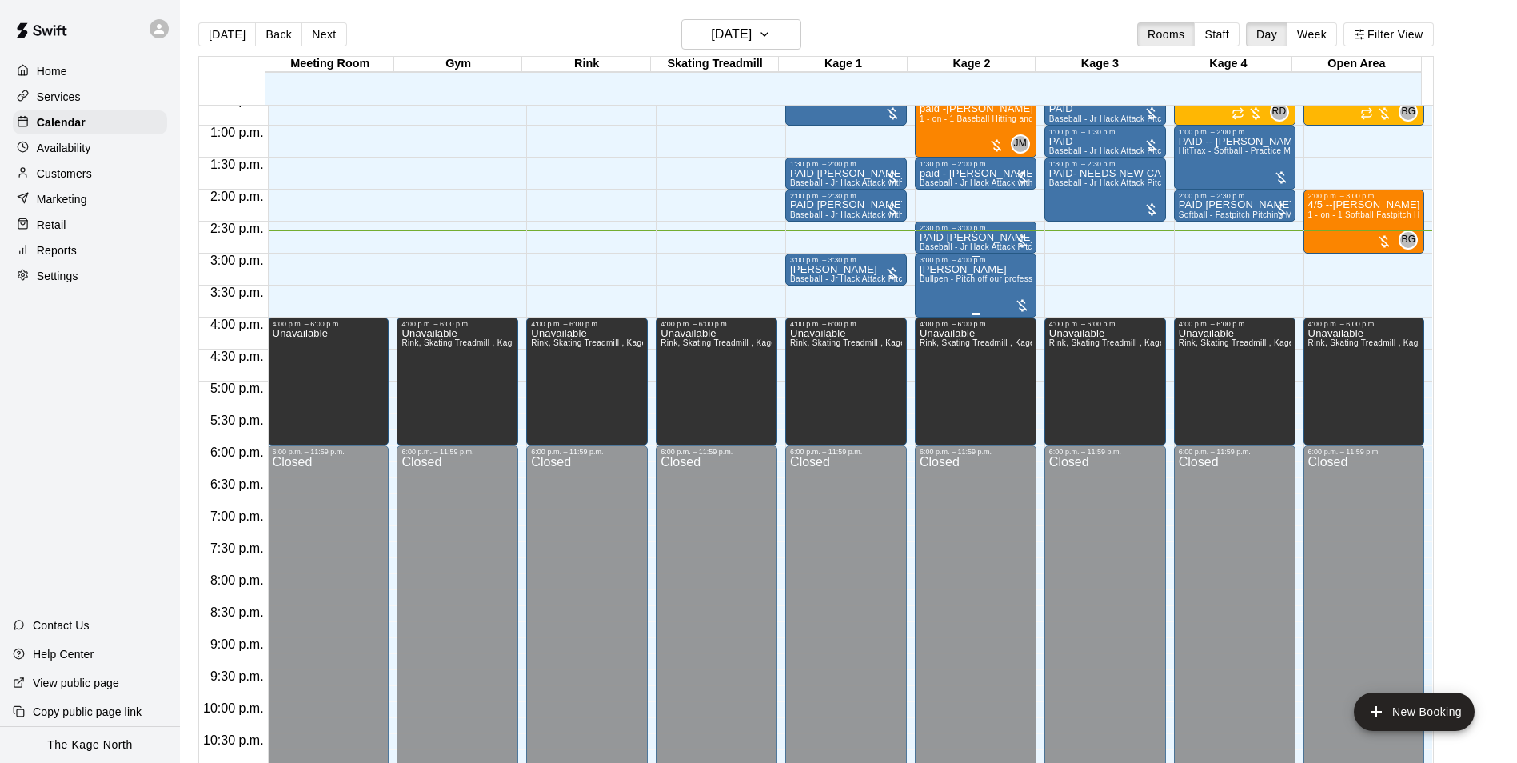
click at [942, 263] on div "3:00 p.m. – 4:00 p.m." at bounding box center [976, 260] width 112 height 8
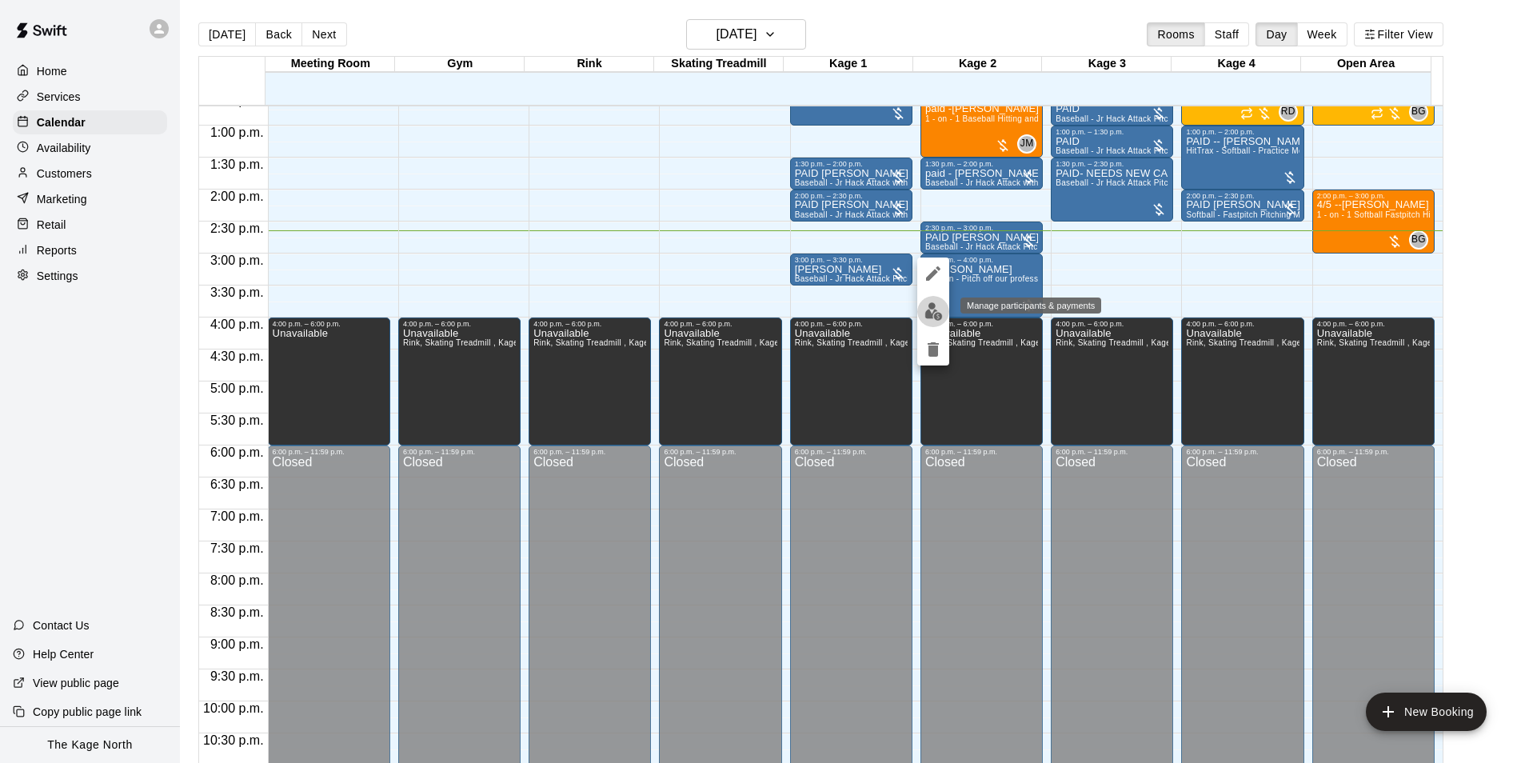
click at [926, 310] on img "edit" at bounding box center [934, 311] width 18 height 18
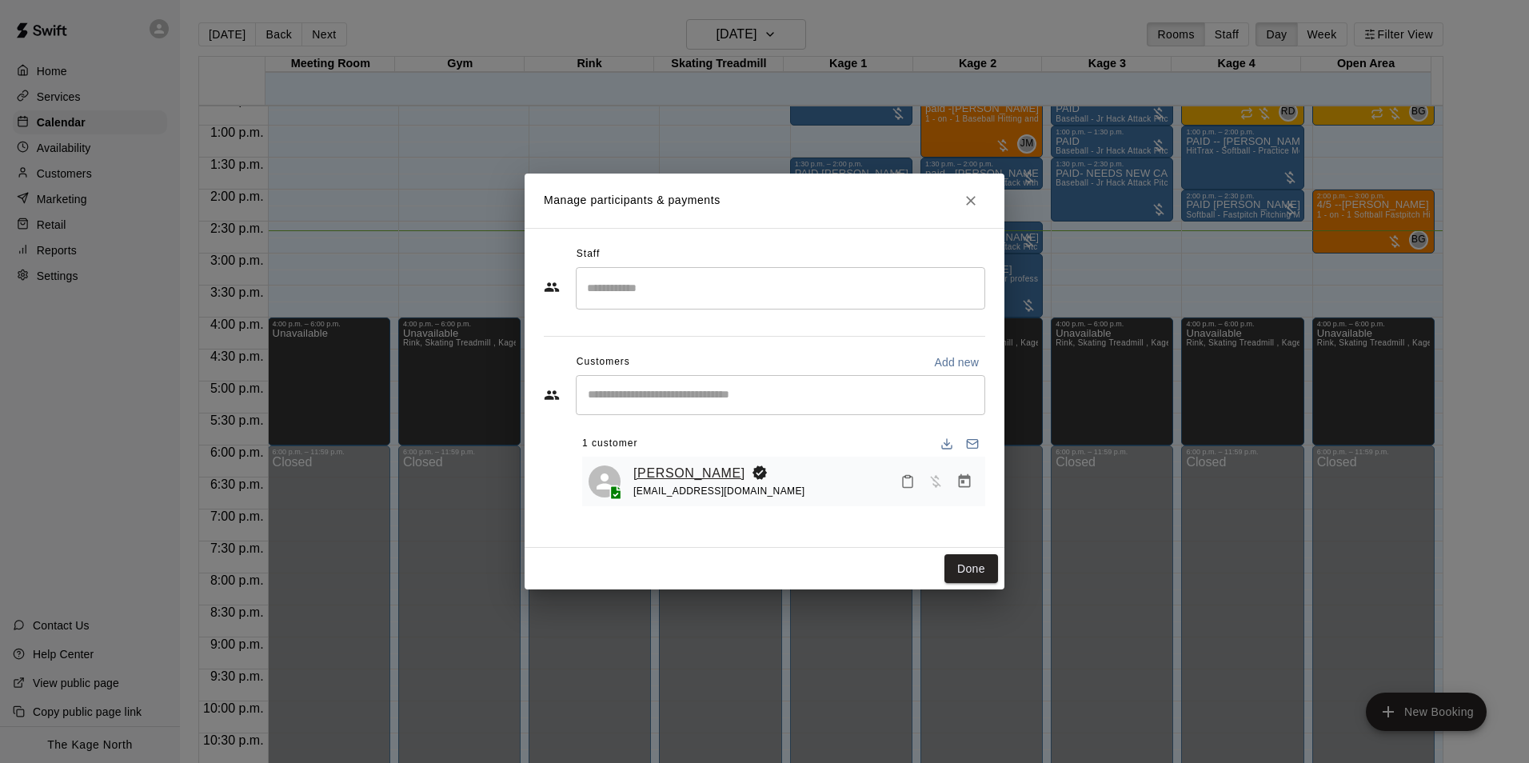
click at [695, 473] on link "[PERSON_NAME]" at bounding box center [690, 473] width 112 height 21
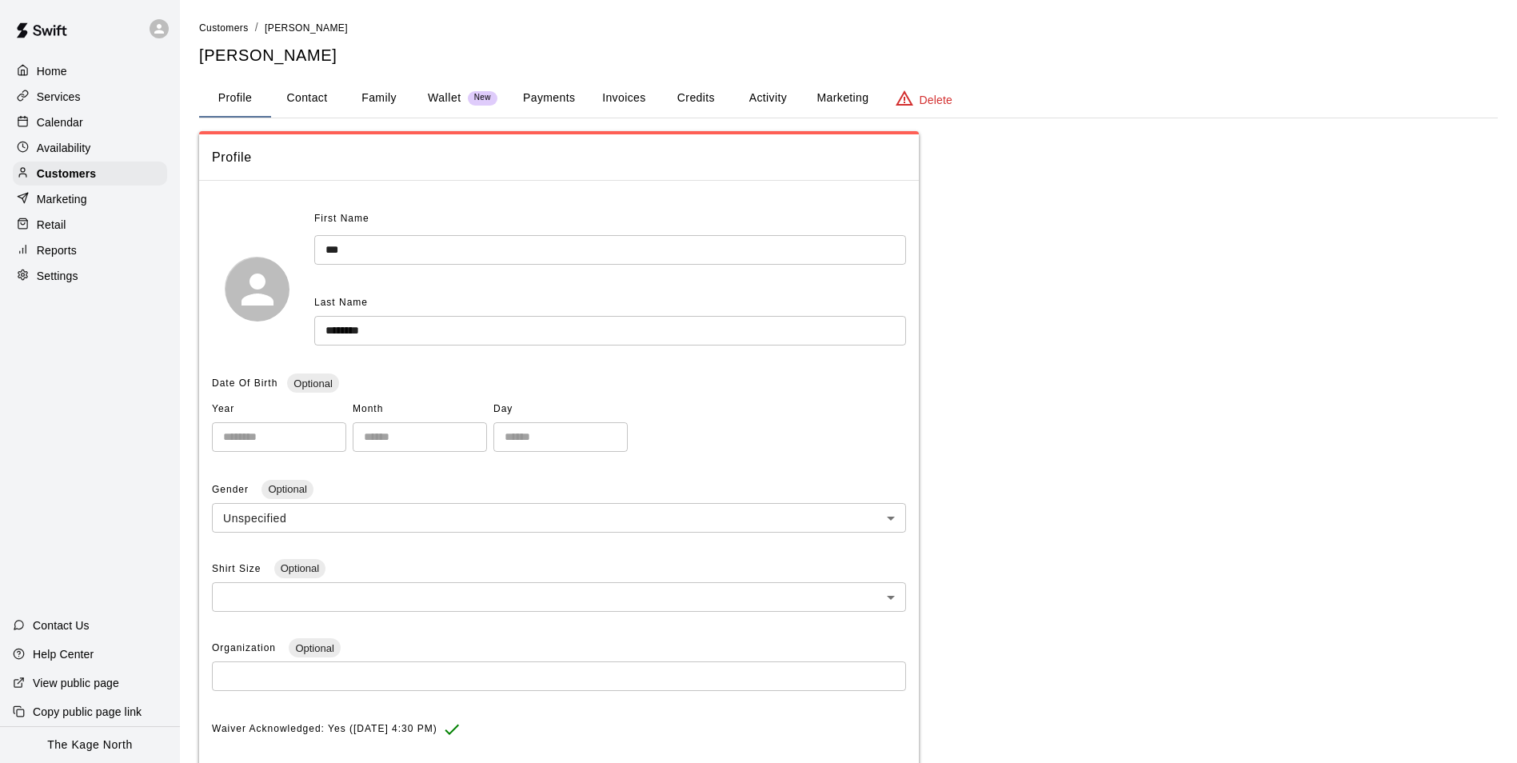
click at [773, 96] on button "Activity" at bounding box center [768, 98] width 72 height 38
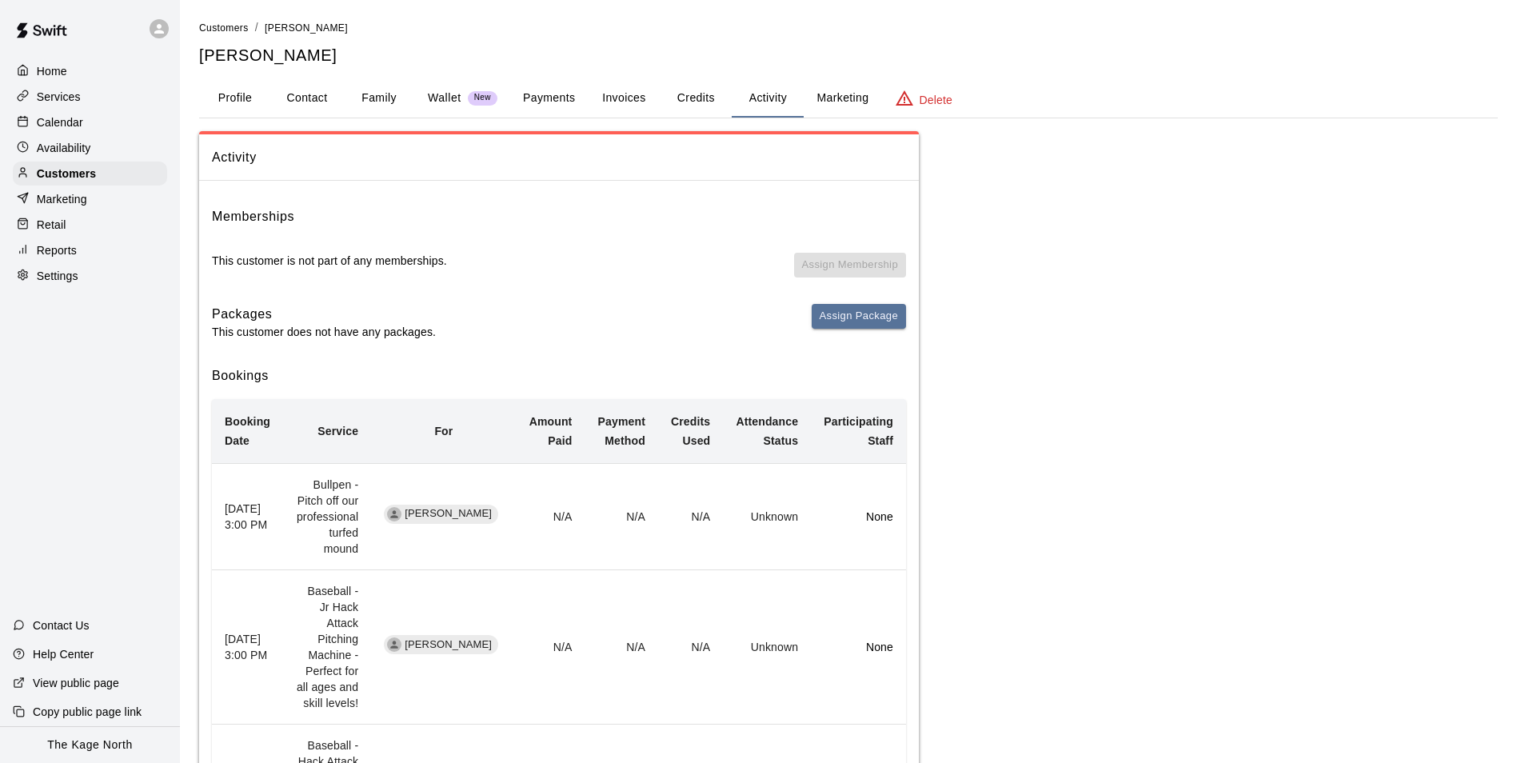
click at [401, 101] on button "Family" at bounding box center [379, 98] width 72 height 38
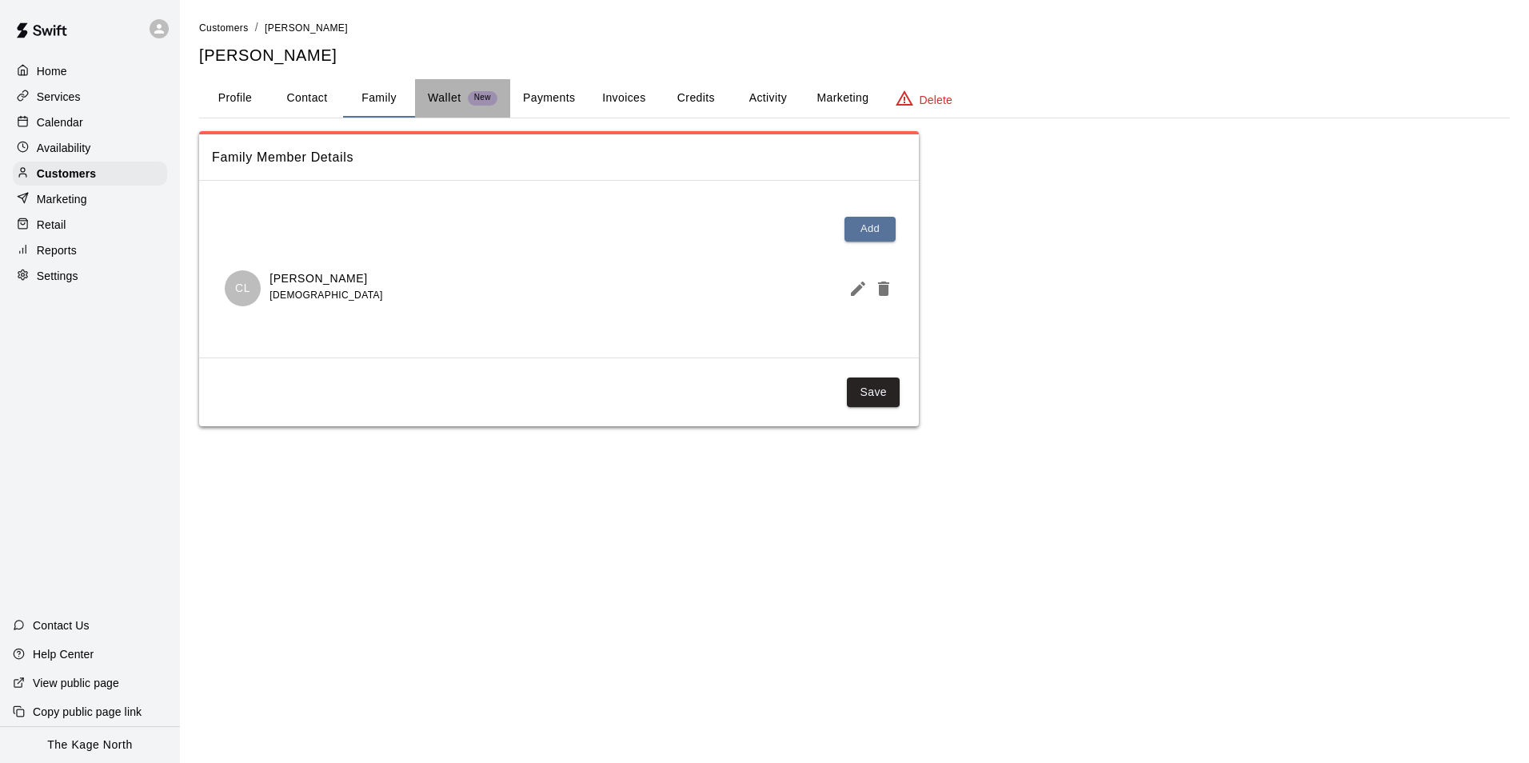
click at [450, 98] on p "Wallet" at bounding box center [445, 98] width 34 height 17
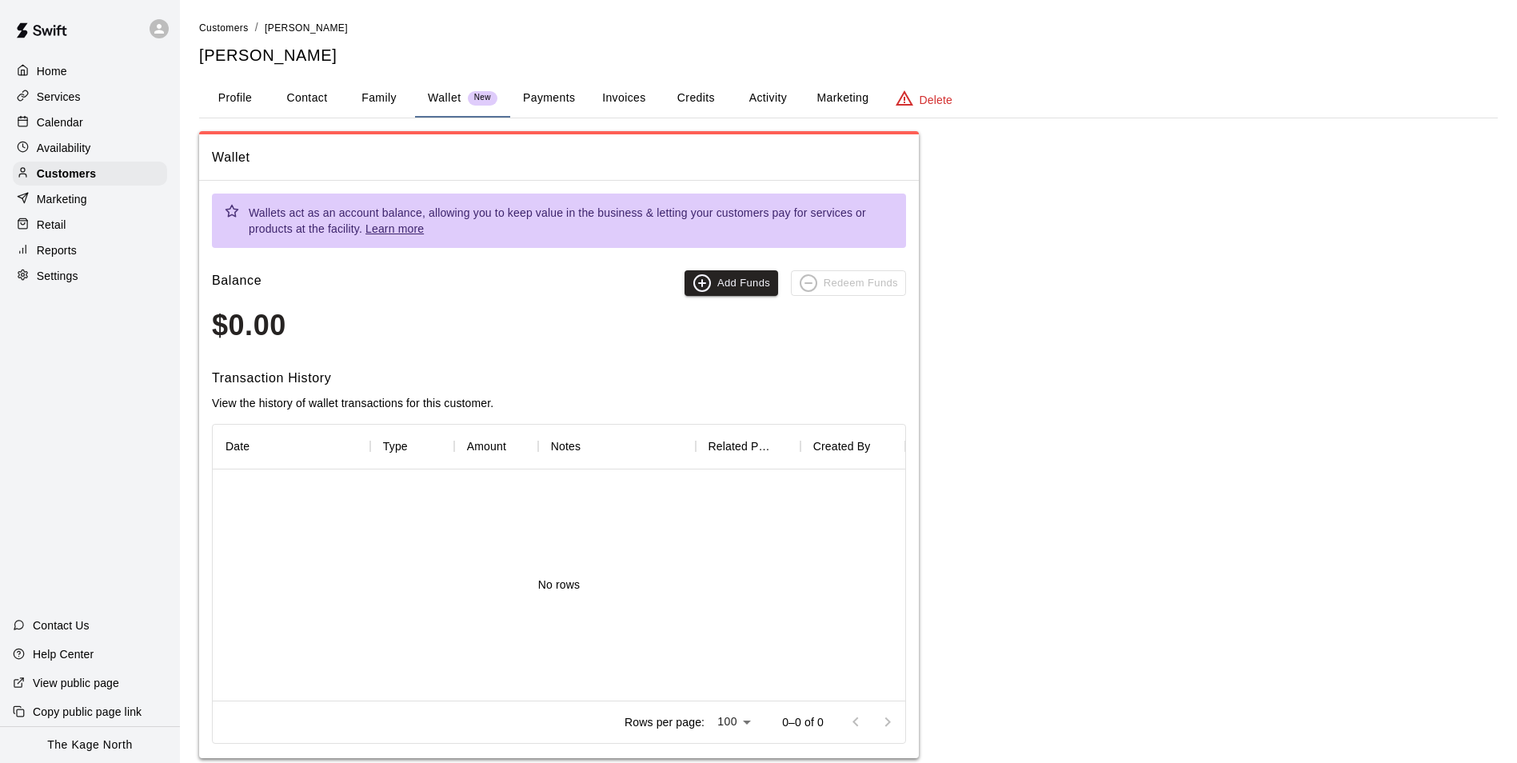
click at [754, 83] on button "Activity" at bounding box center [768, 98] width 72 height 38
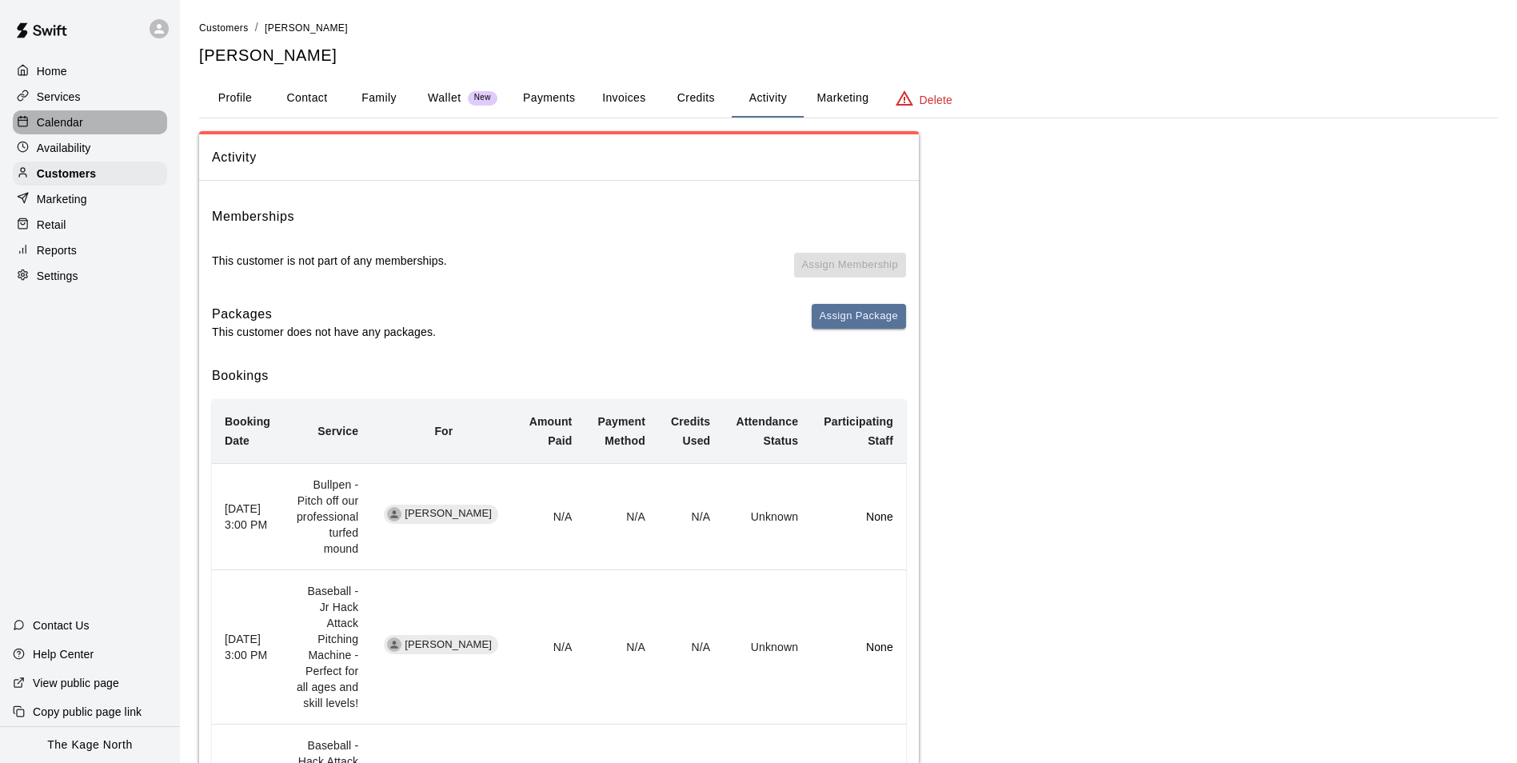
click at [60, 121] on p "Calendar" at bounding box center [60, 122] width 46 height 16
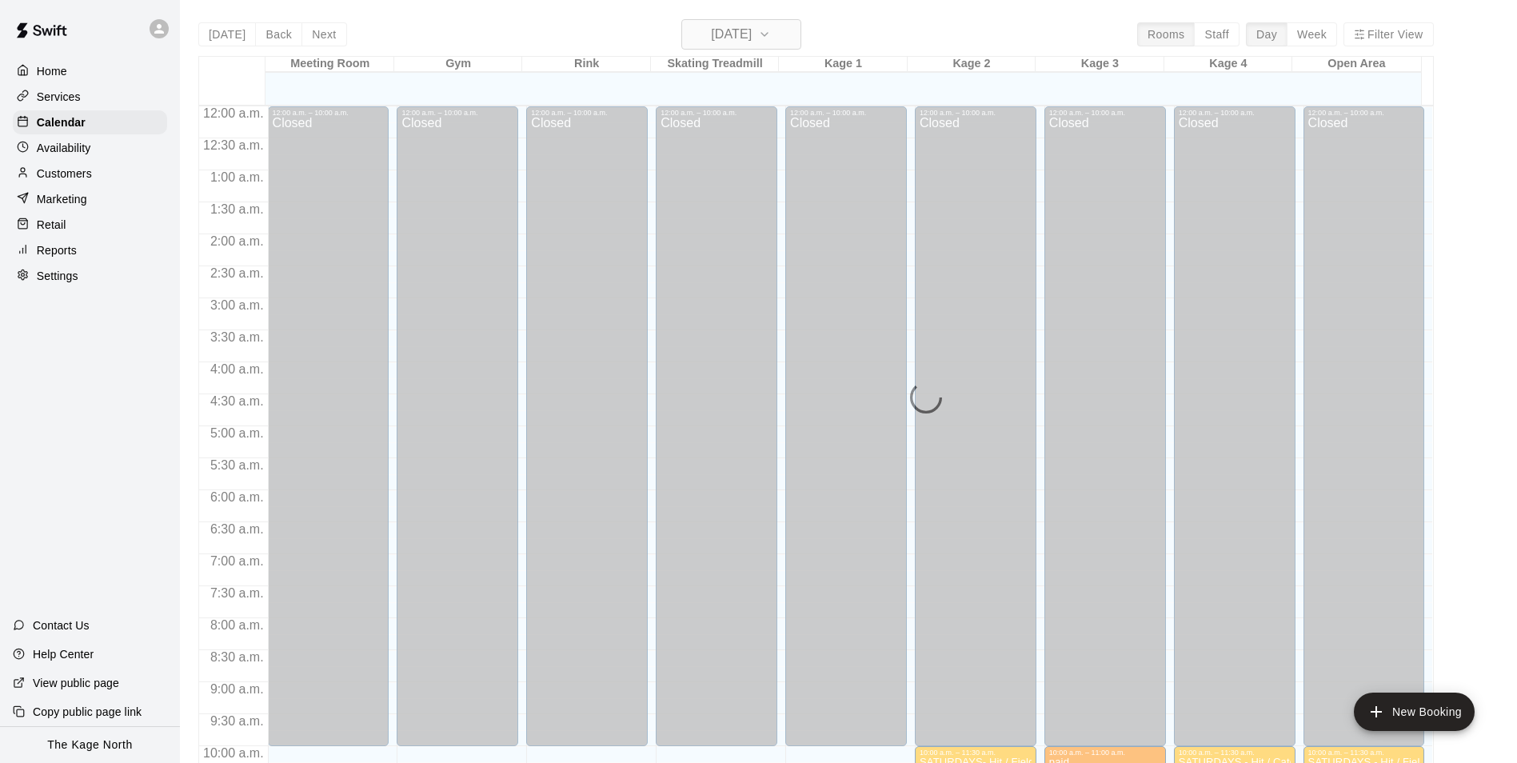
scroll to position [813, 0]
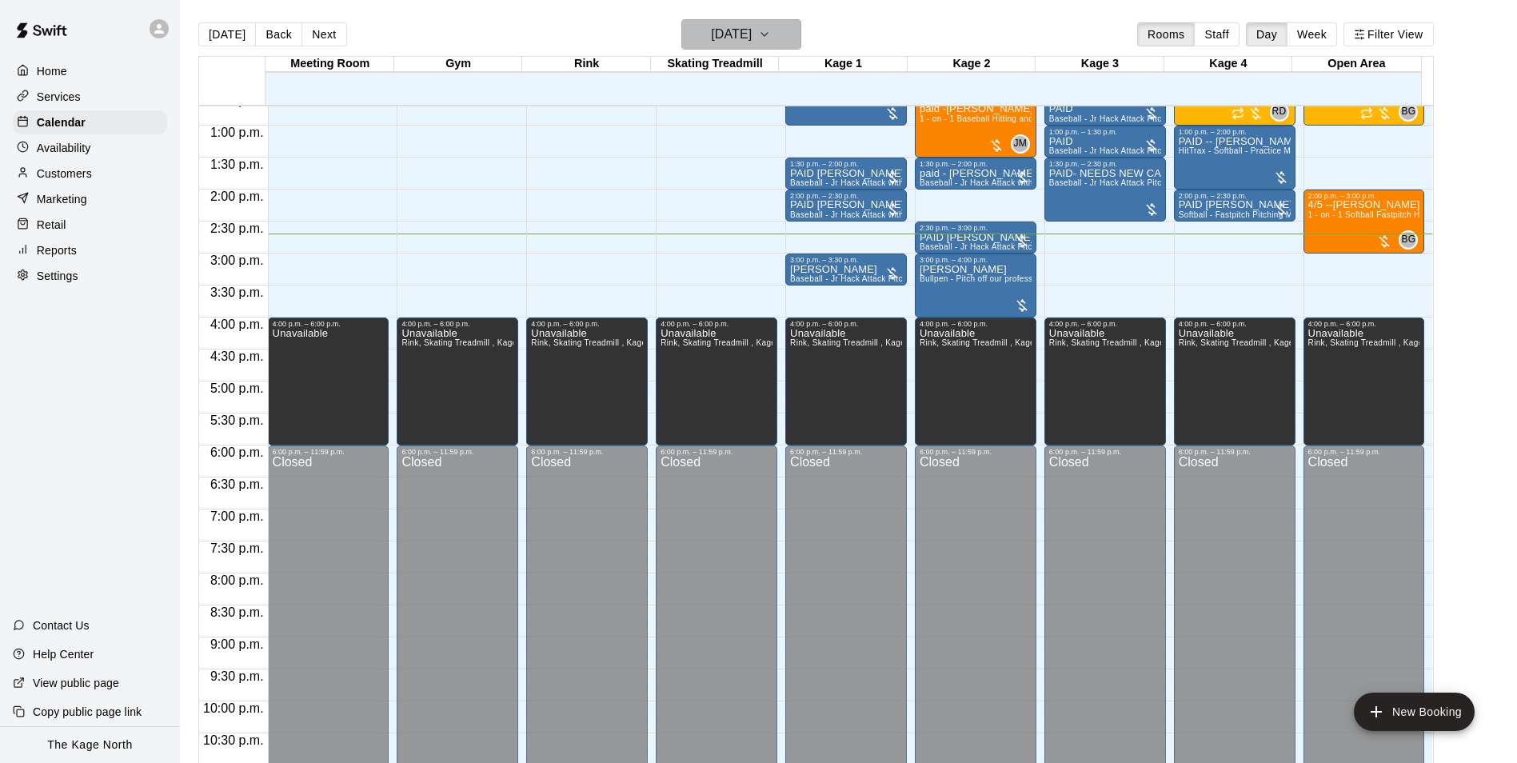
click at [735, 39] on h6 "[DATE]" at bounding box center [731, 34] width 41 height 22
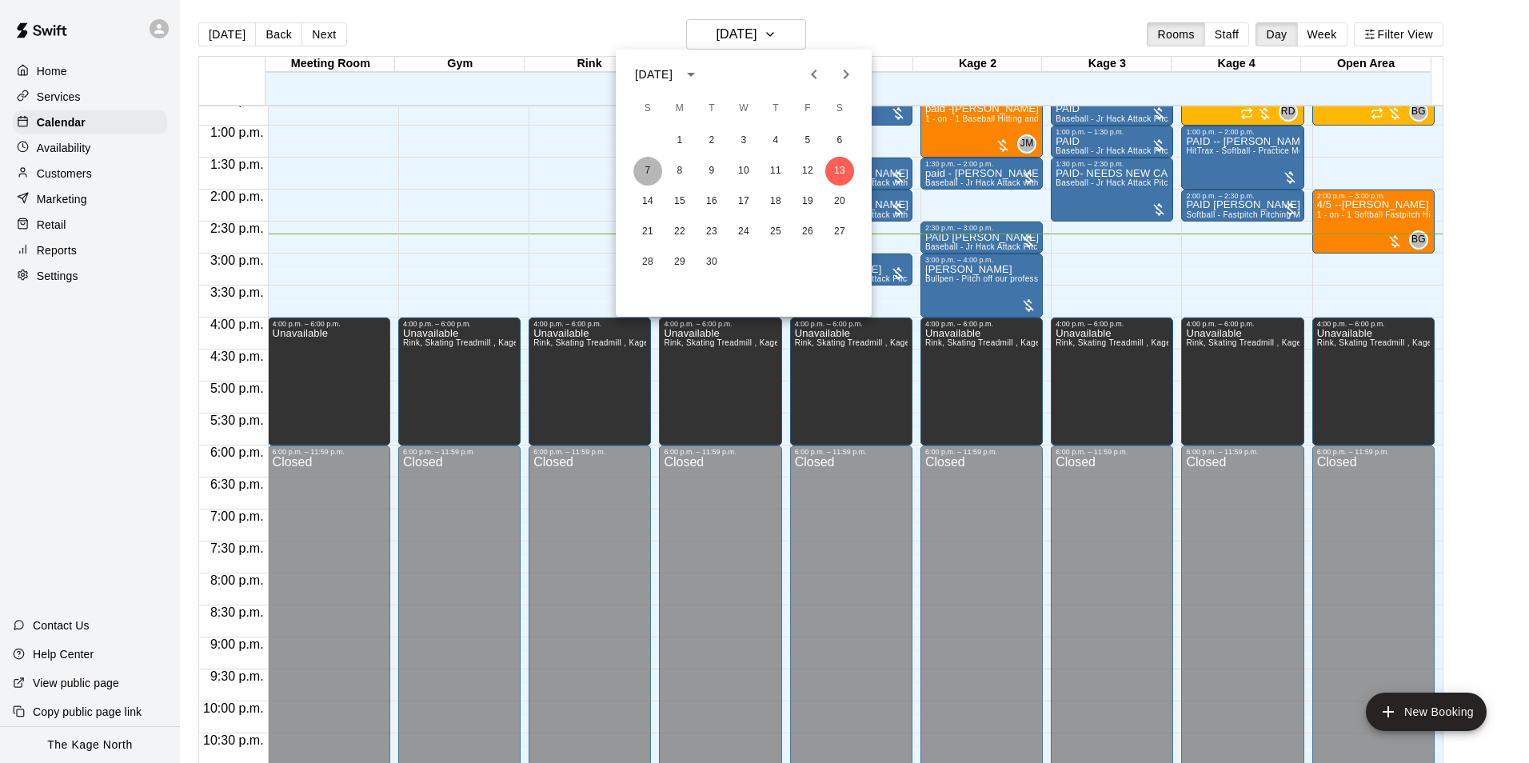
click at [644, 175] on button "7" at bounding box center [648, 171] width 29 height 29
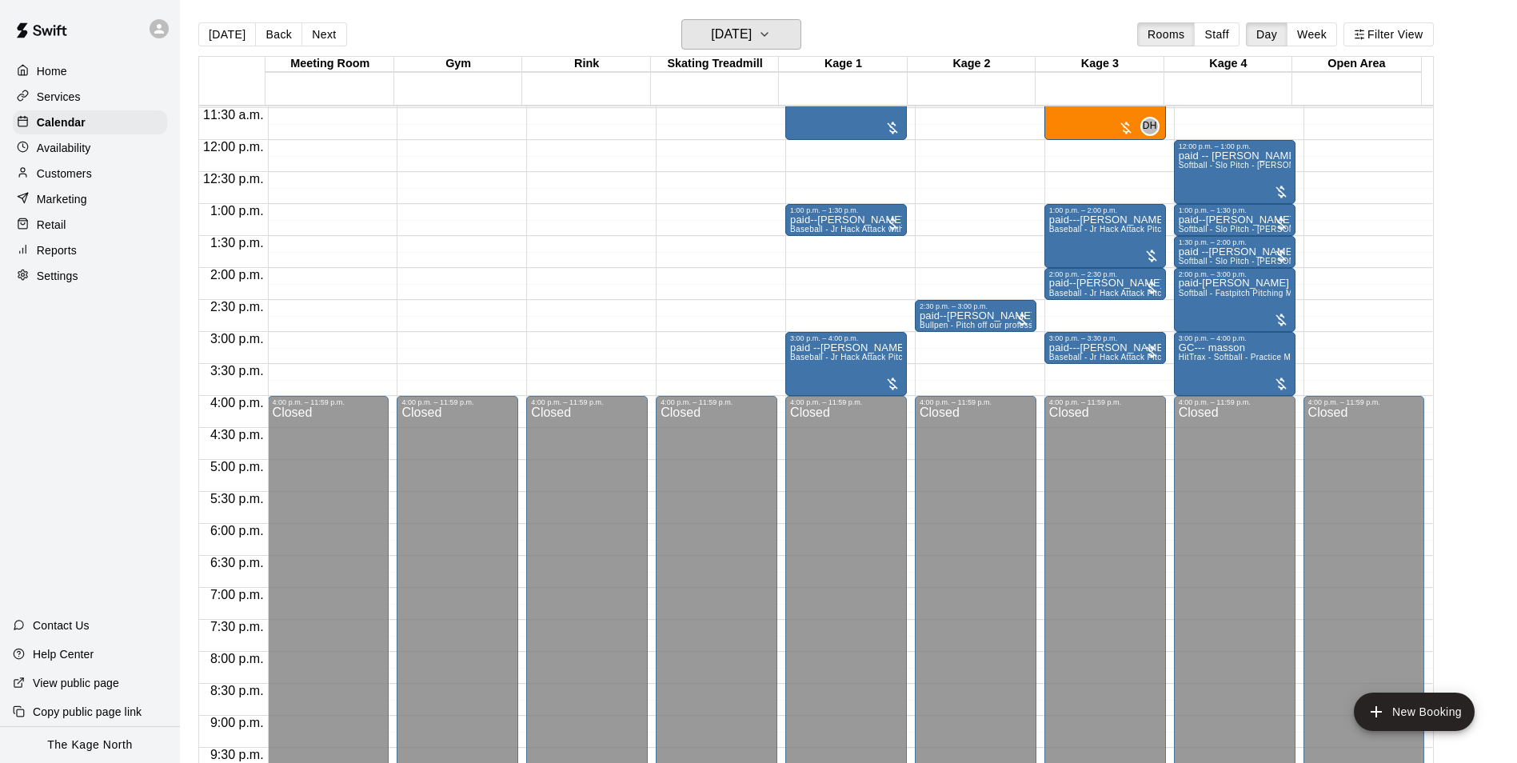
scroll to position [573, 0]
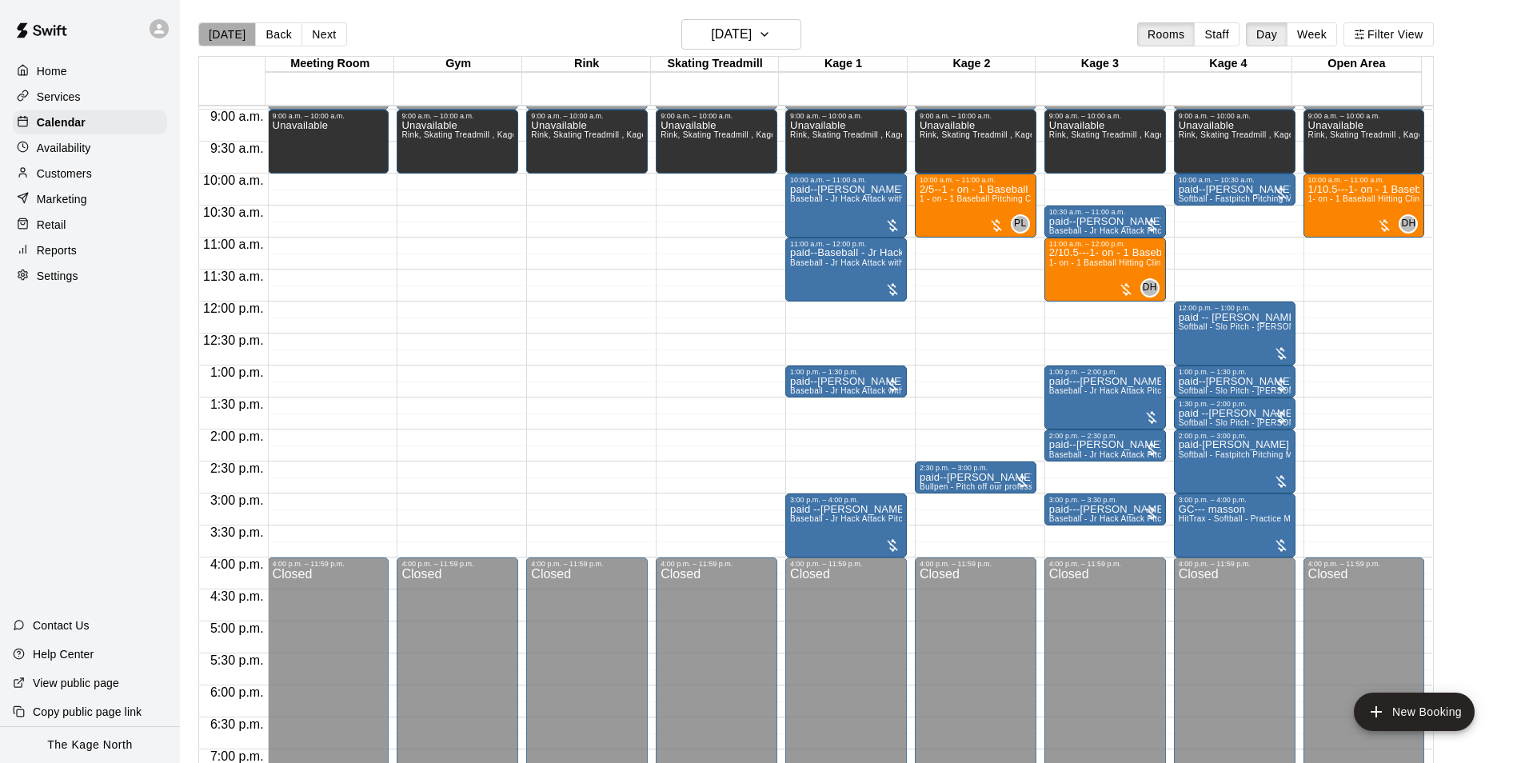
click at [232, 29] on button "[DATE]" at bounding box center [227, 34] width 58 height 24
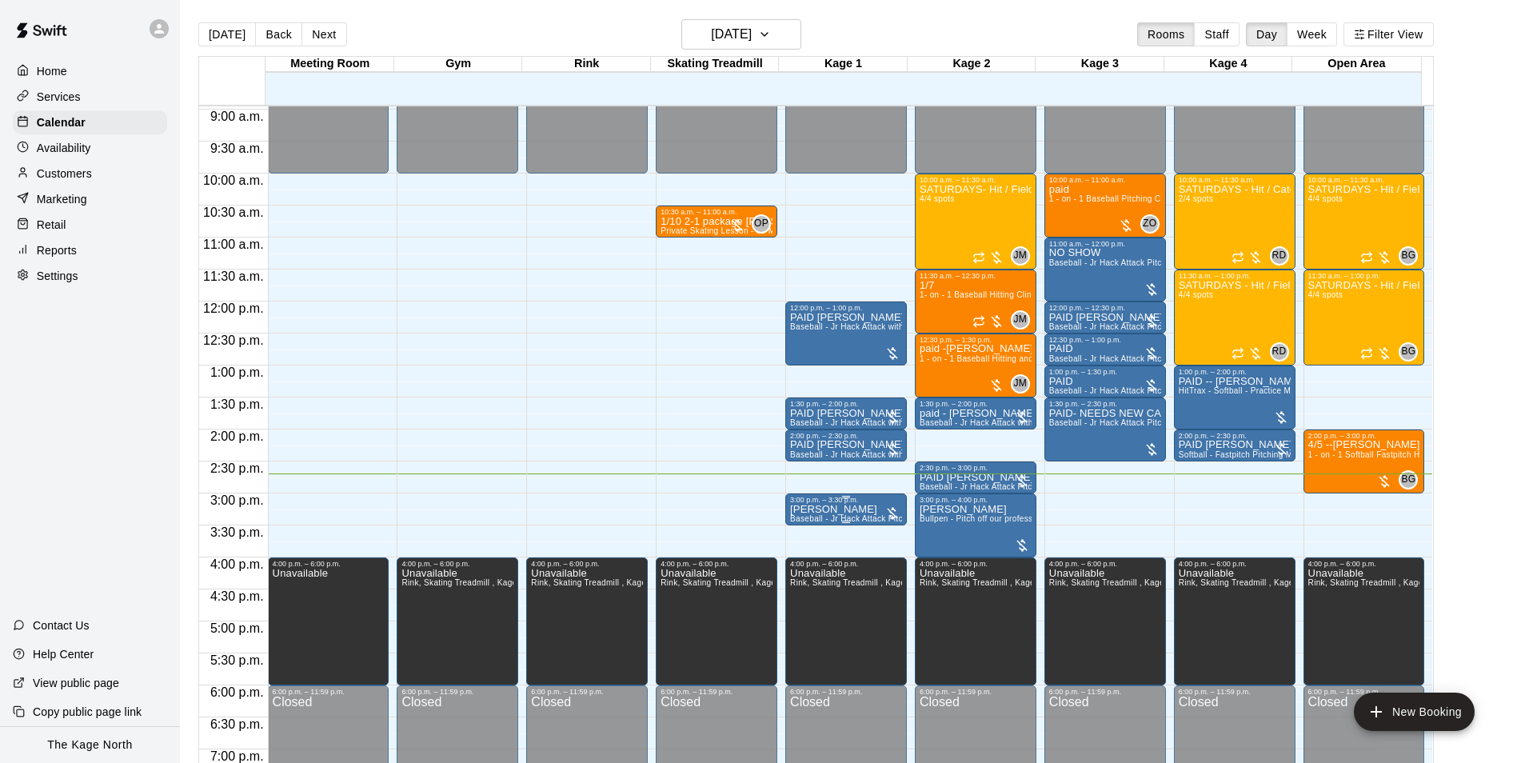
click at [839, 510] on p "Simon Vyse" at bounding box center [846, 510] width 112 height 0
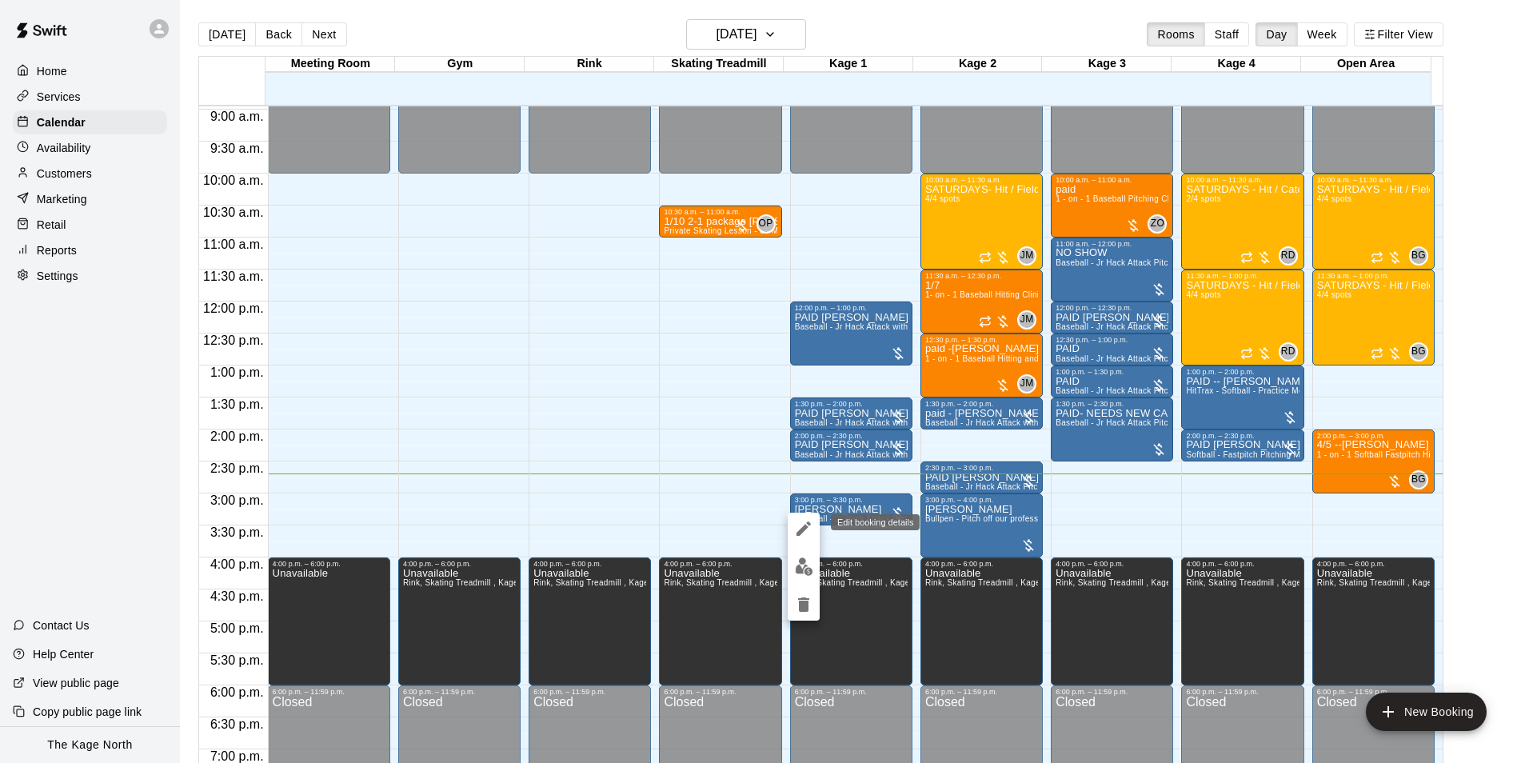
click at [795, 532] on icon "edit" at bounding box center [803, 528] width 19 height 19
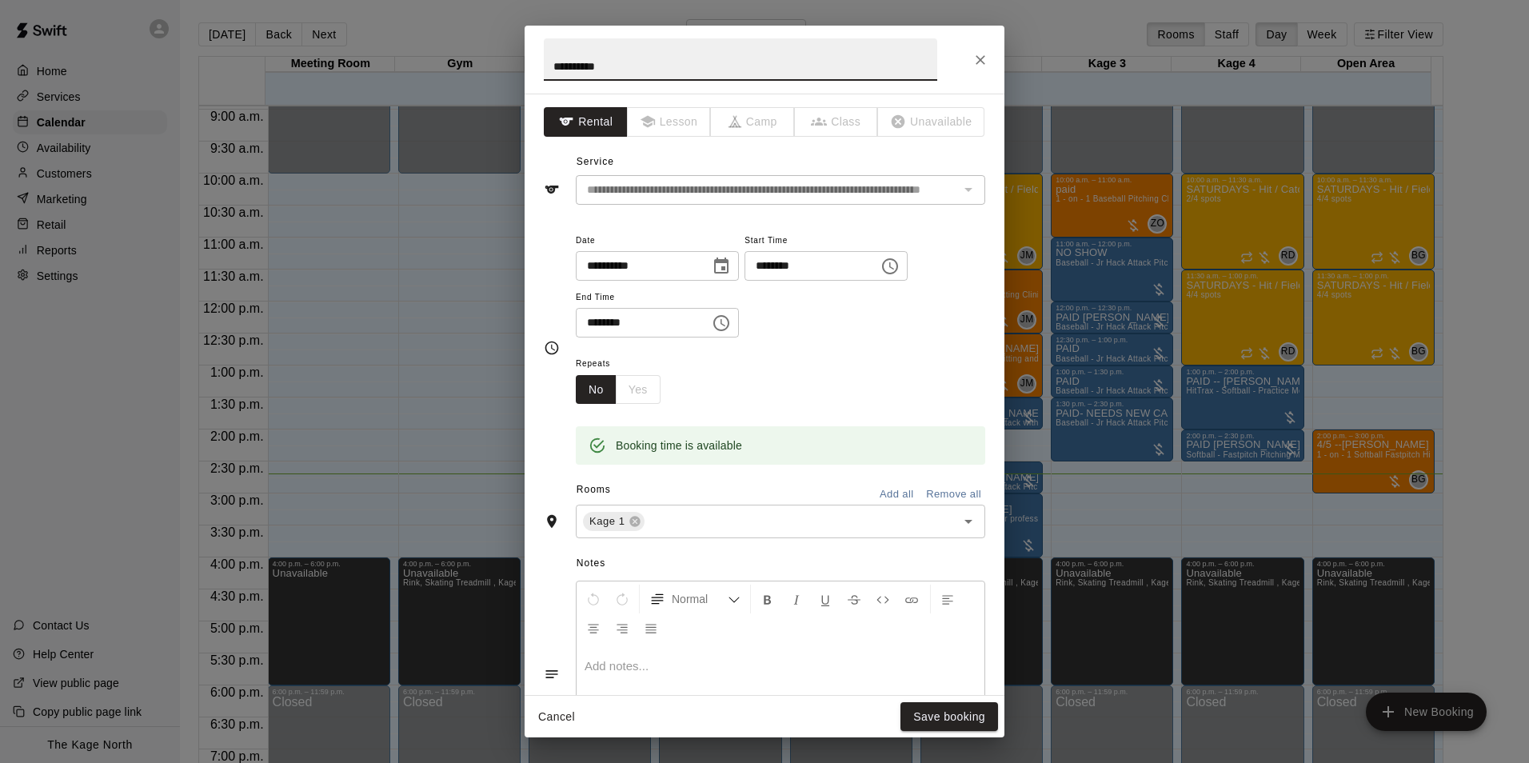
drag, startPoint x: 549, startPoint y: 56, endPoint x: 659, endPoint y: 35, distance: 112.3
click at [550, 56] on input "**********" at bounding box center [741, 59] width 394 height 42
type input "**********"
click at [917, 718] on button "Save booking" at bounding box center [950, 717] width 98 height 30
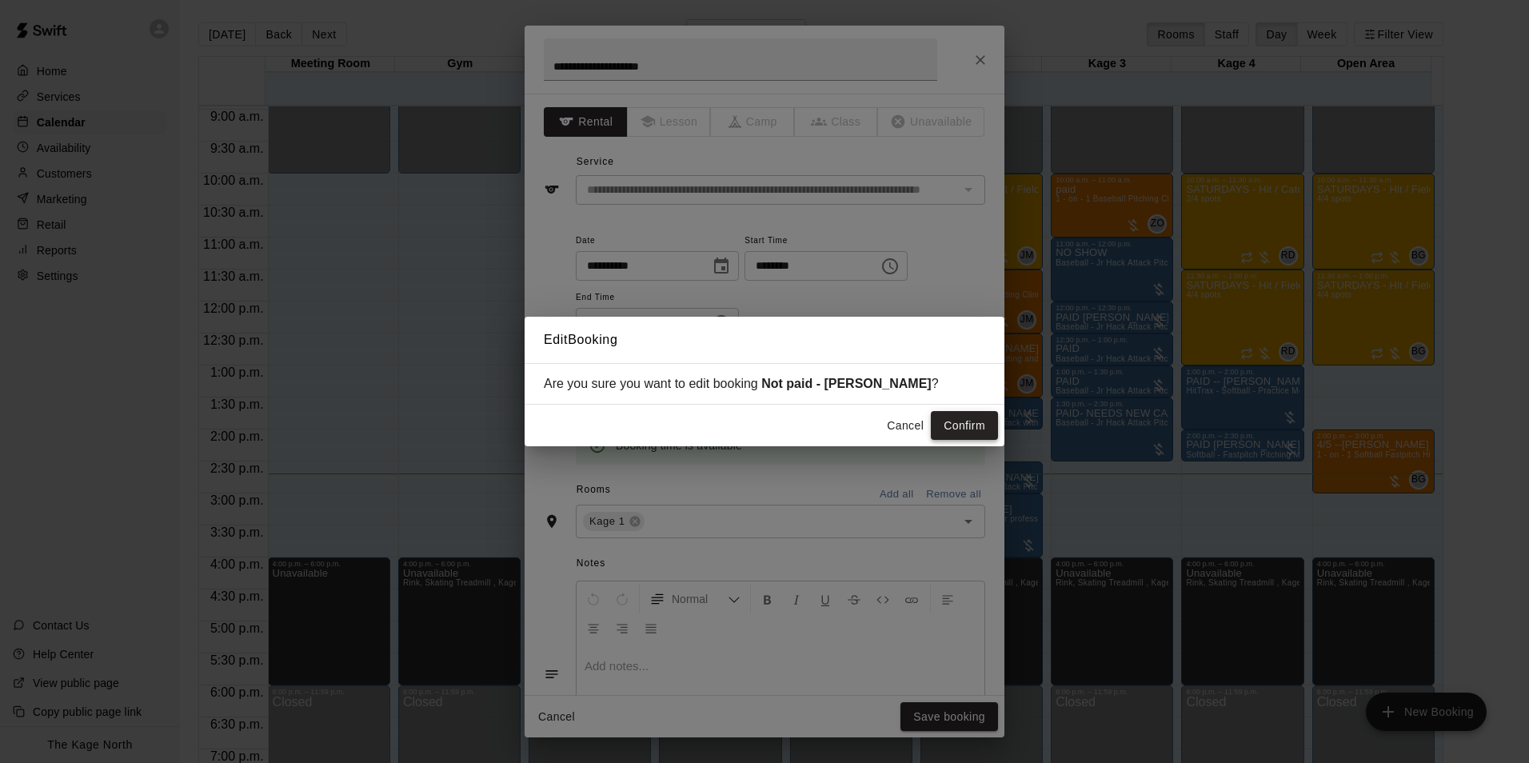
click at [962, 432] on button "Confirm" at bounding box center [964, 426] width 67 height 30
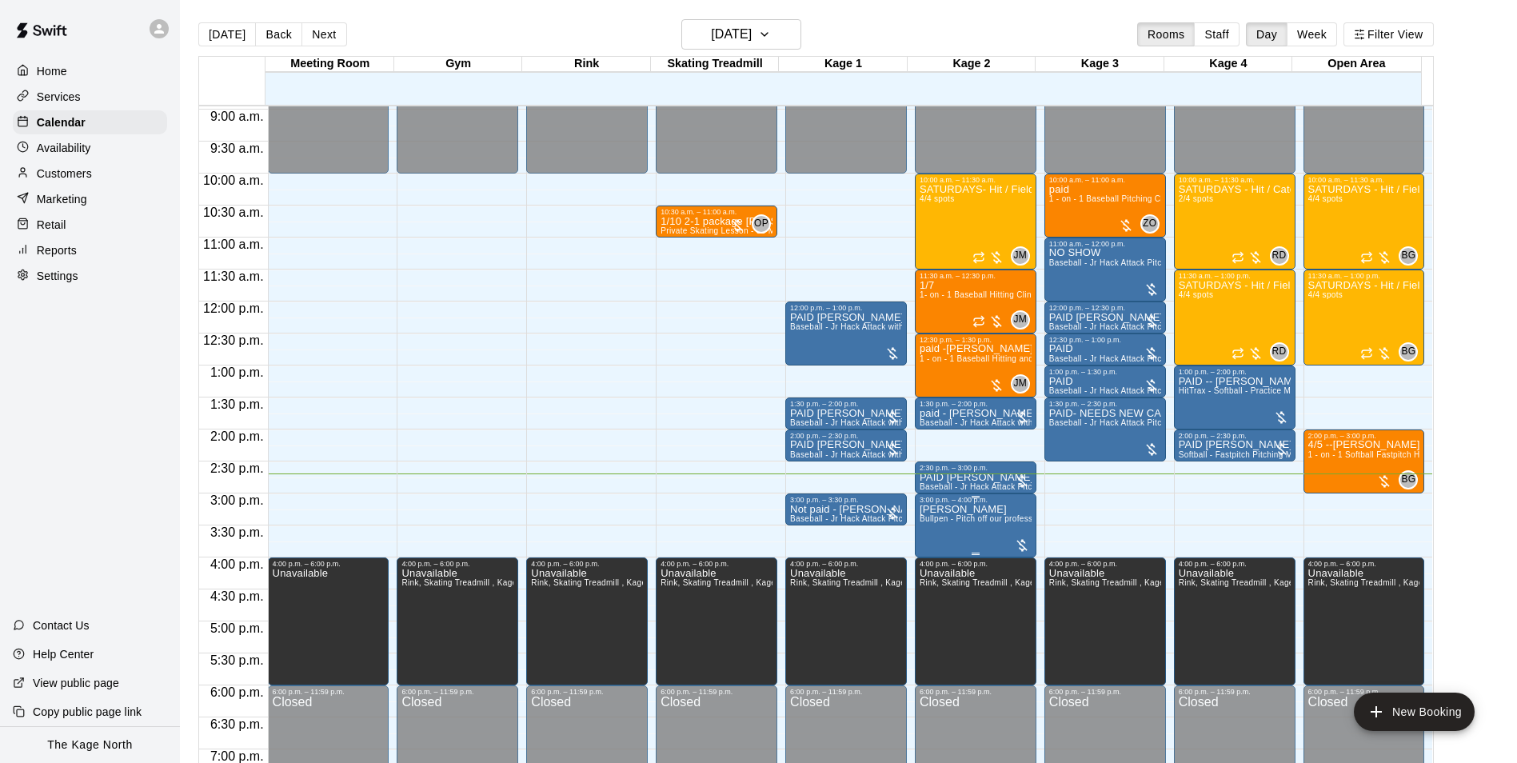
click at [967, 510] on p "[PERSON_NAME]" at bounding box center [976, 510] width 112 height 0
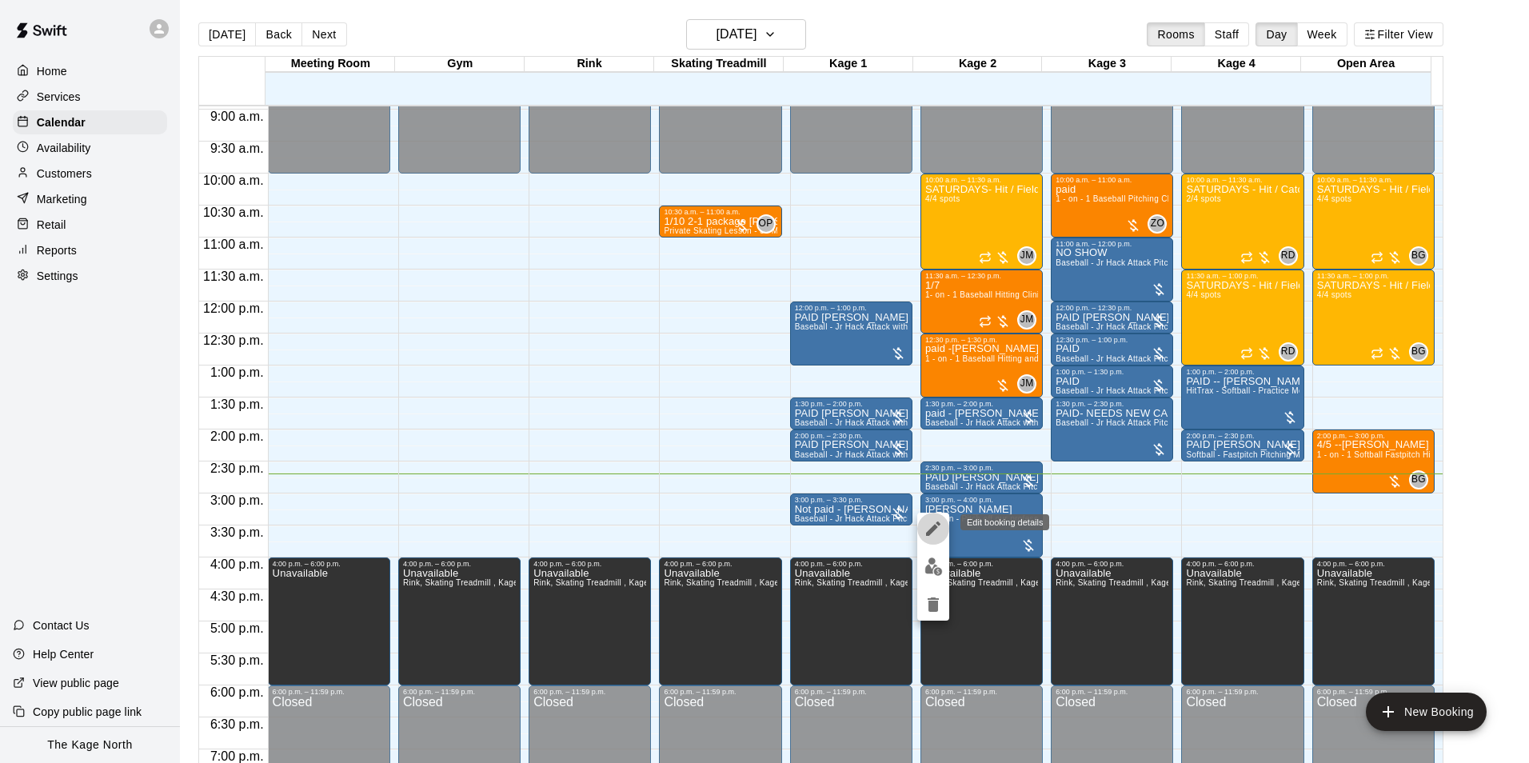
click at [946, 533] on button "edit" at bounding box center [934, 529] width 32 height 32
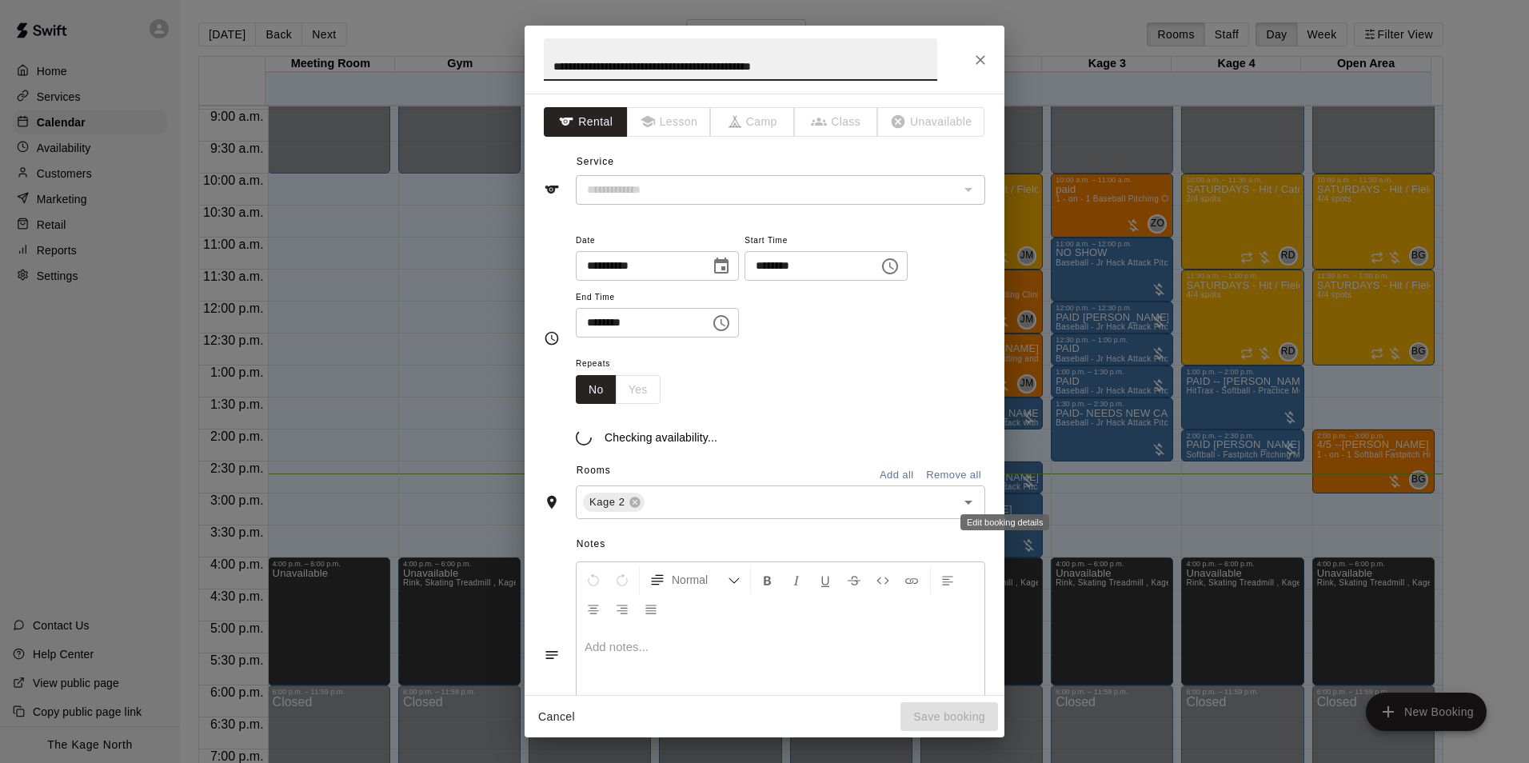
type input "**********"
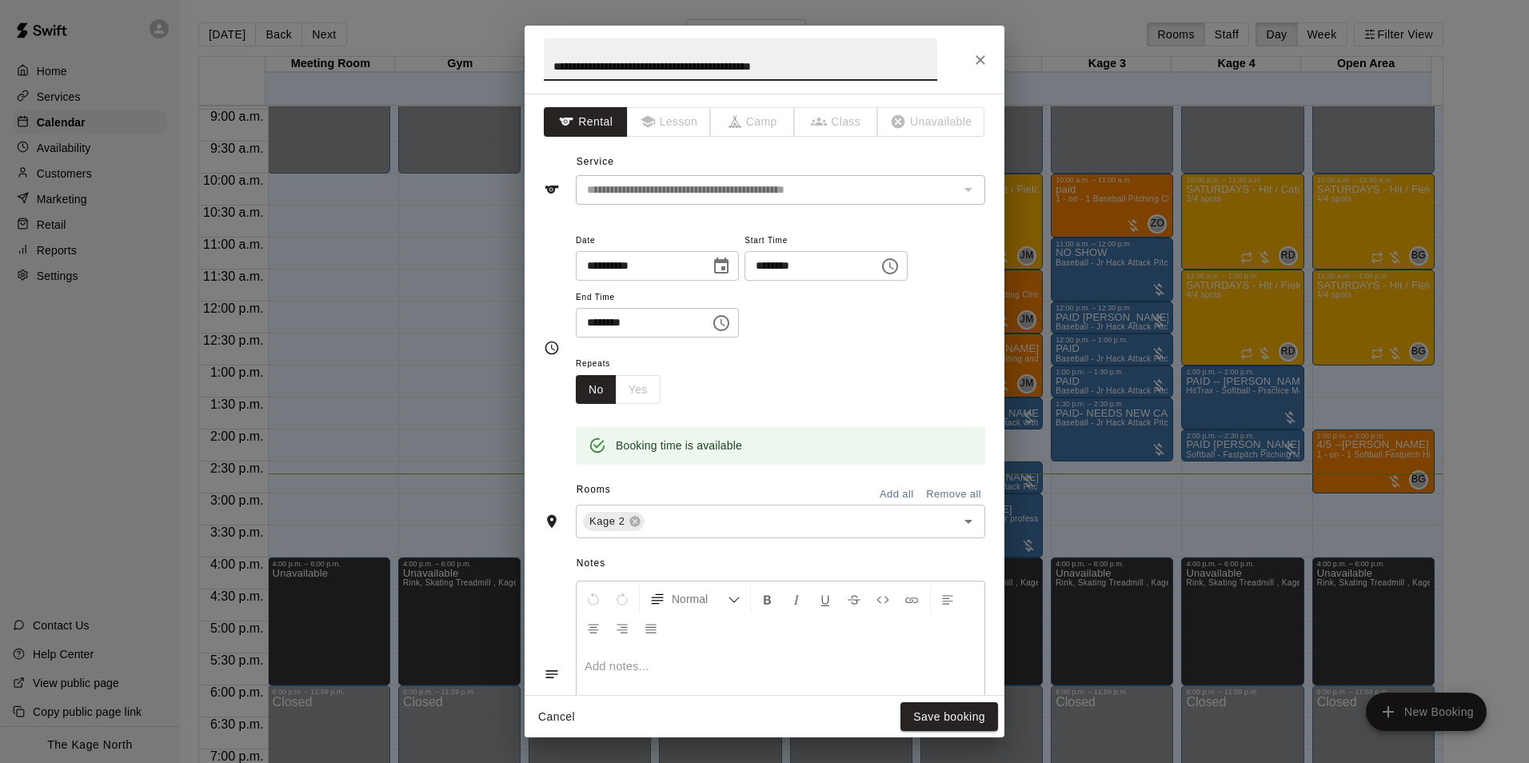
click at [553, 75] on input "**********" at bounding box center [741, 59] width 394 height 42
type input "**********"
click at [936, 720] on button "Save booking" at bounding box center [950, 717] width 98 height 30
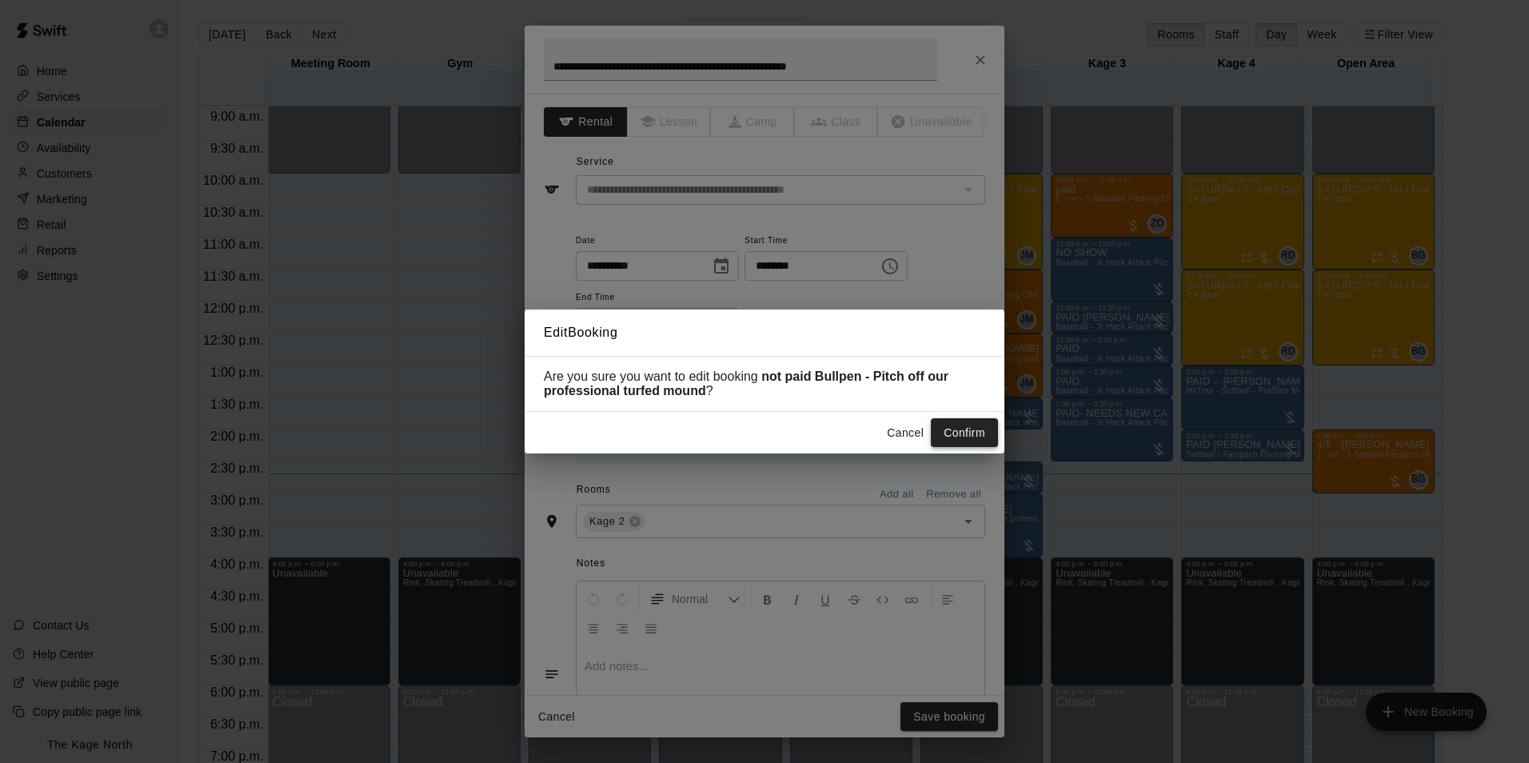
click at [949, 433] on button "Confirm" at bounding box center [964, 433] width 67 height 30
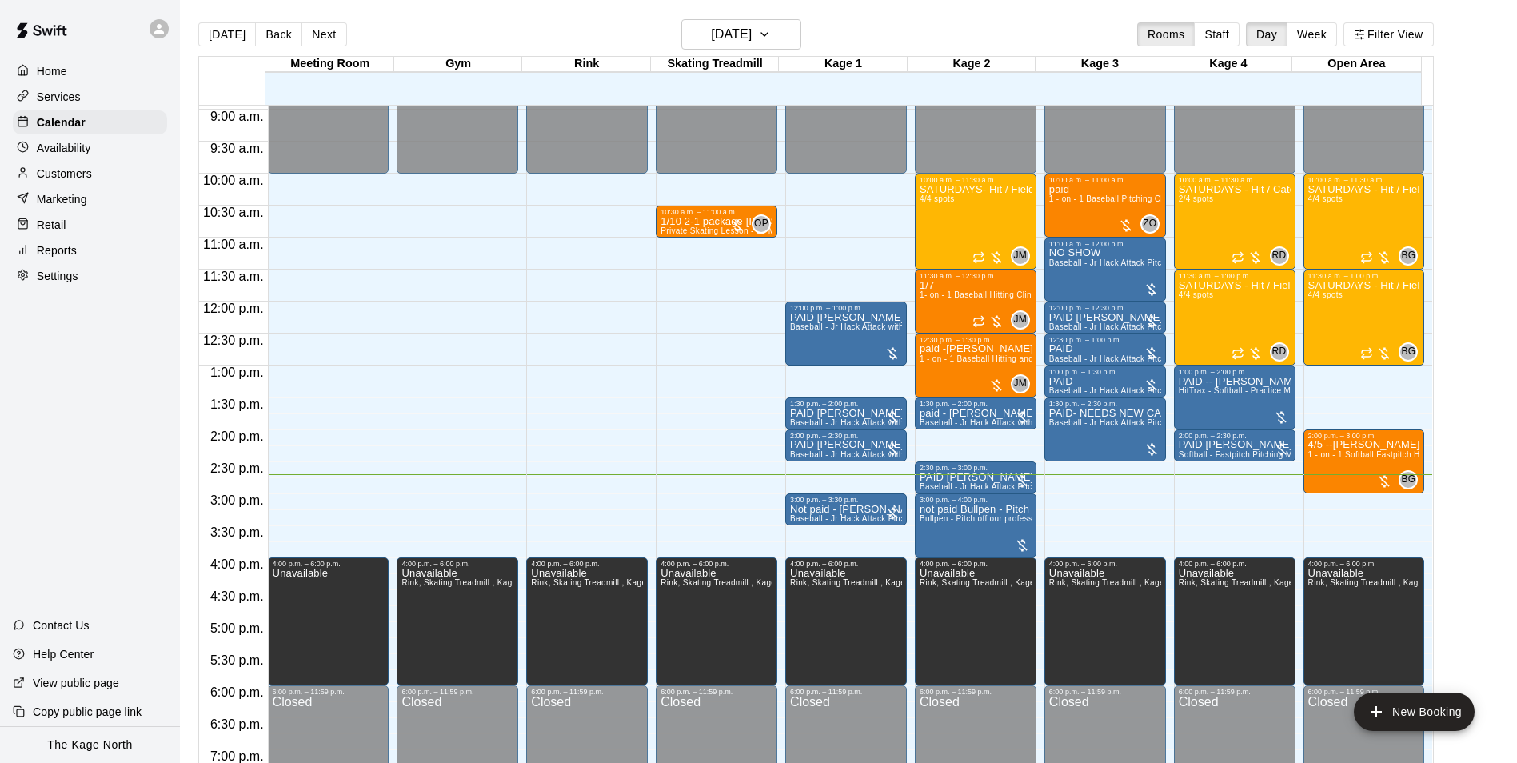
click at [322, 44] on button "Next" at bounding box center [324, 34] width 45 height 24
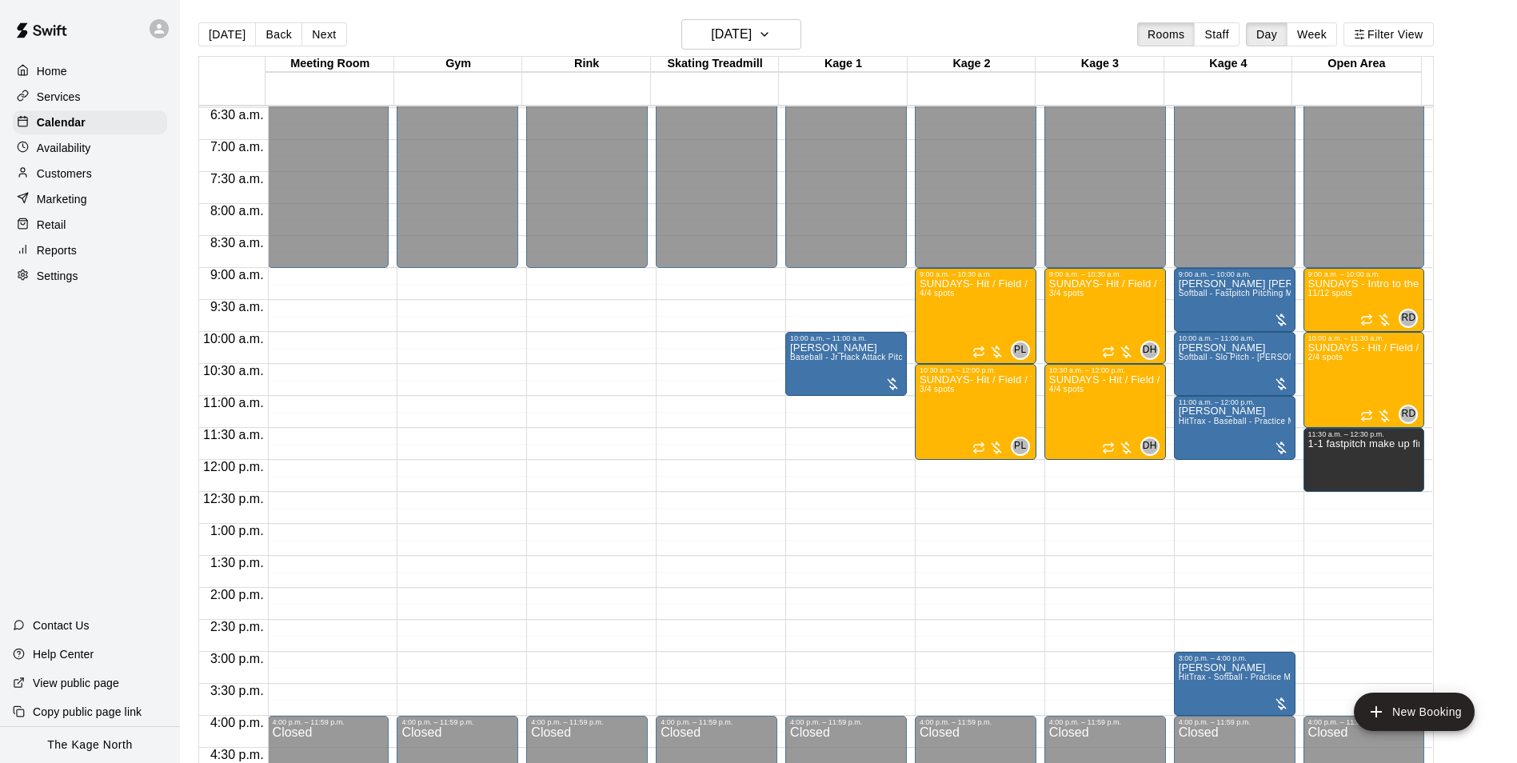
scroll to position [413, 0]
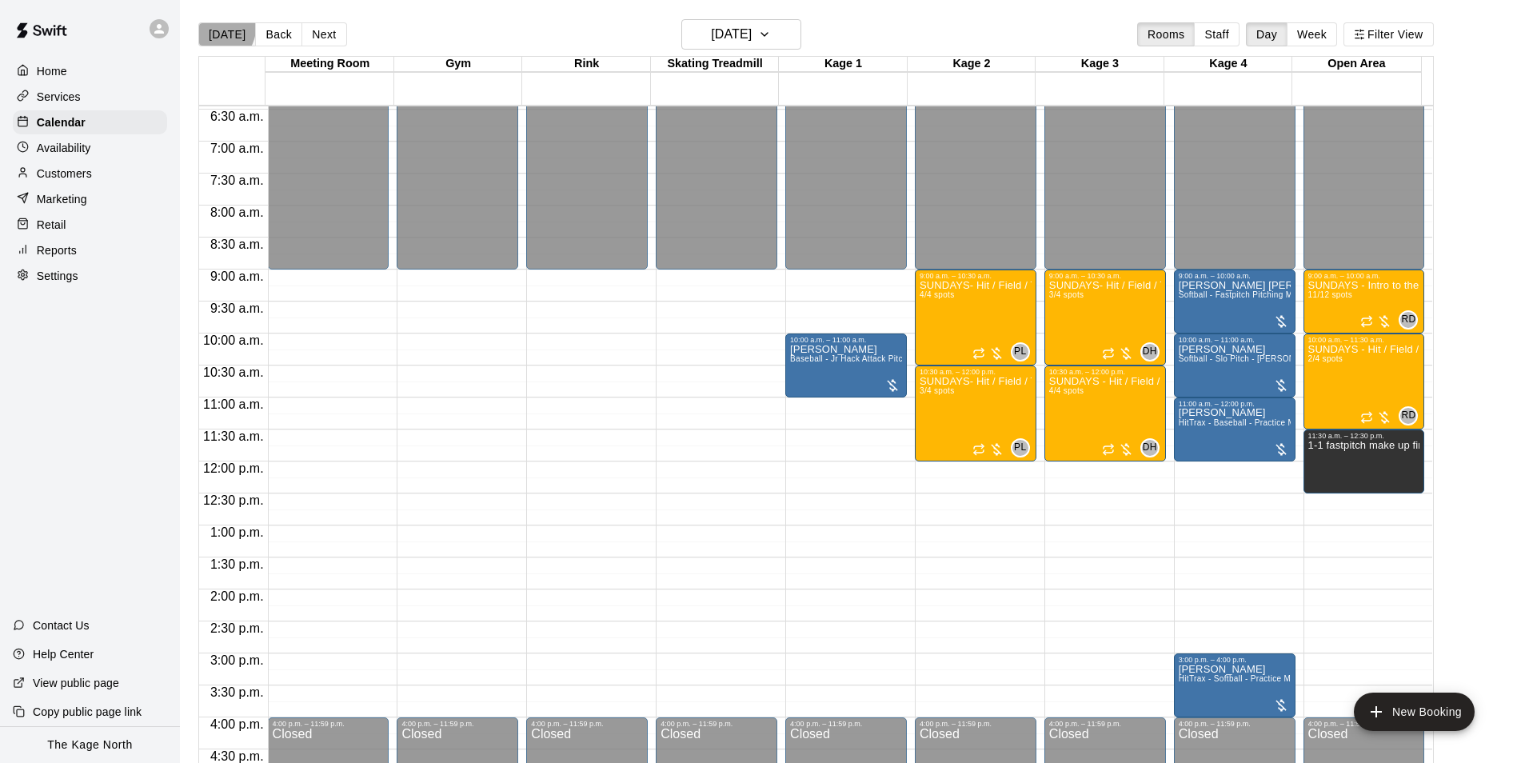
click at [217, 27] on button "[DATE]" at bounding box center [227, 34] width 58 height 24
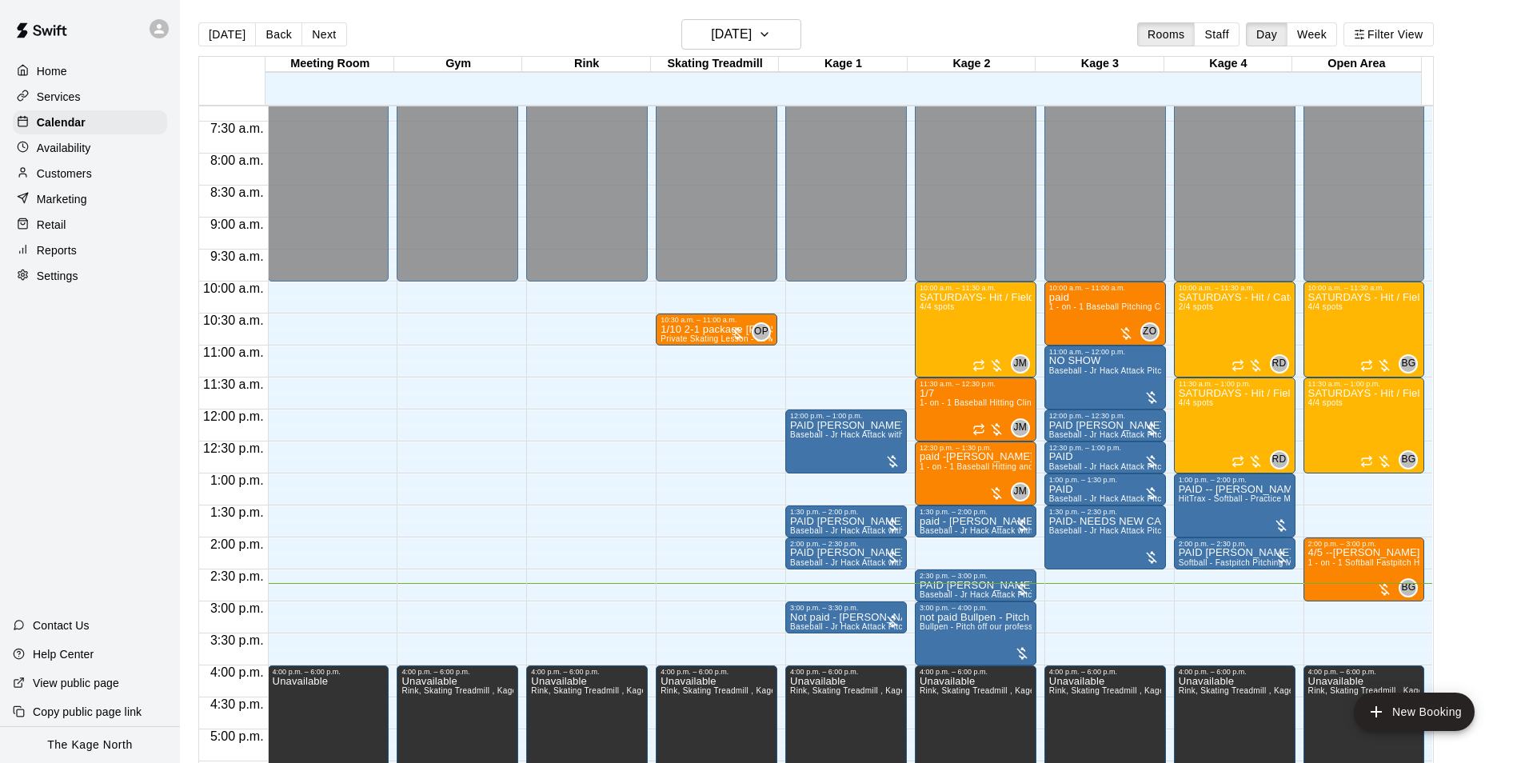
scroll to position [493, 0]
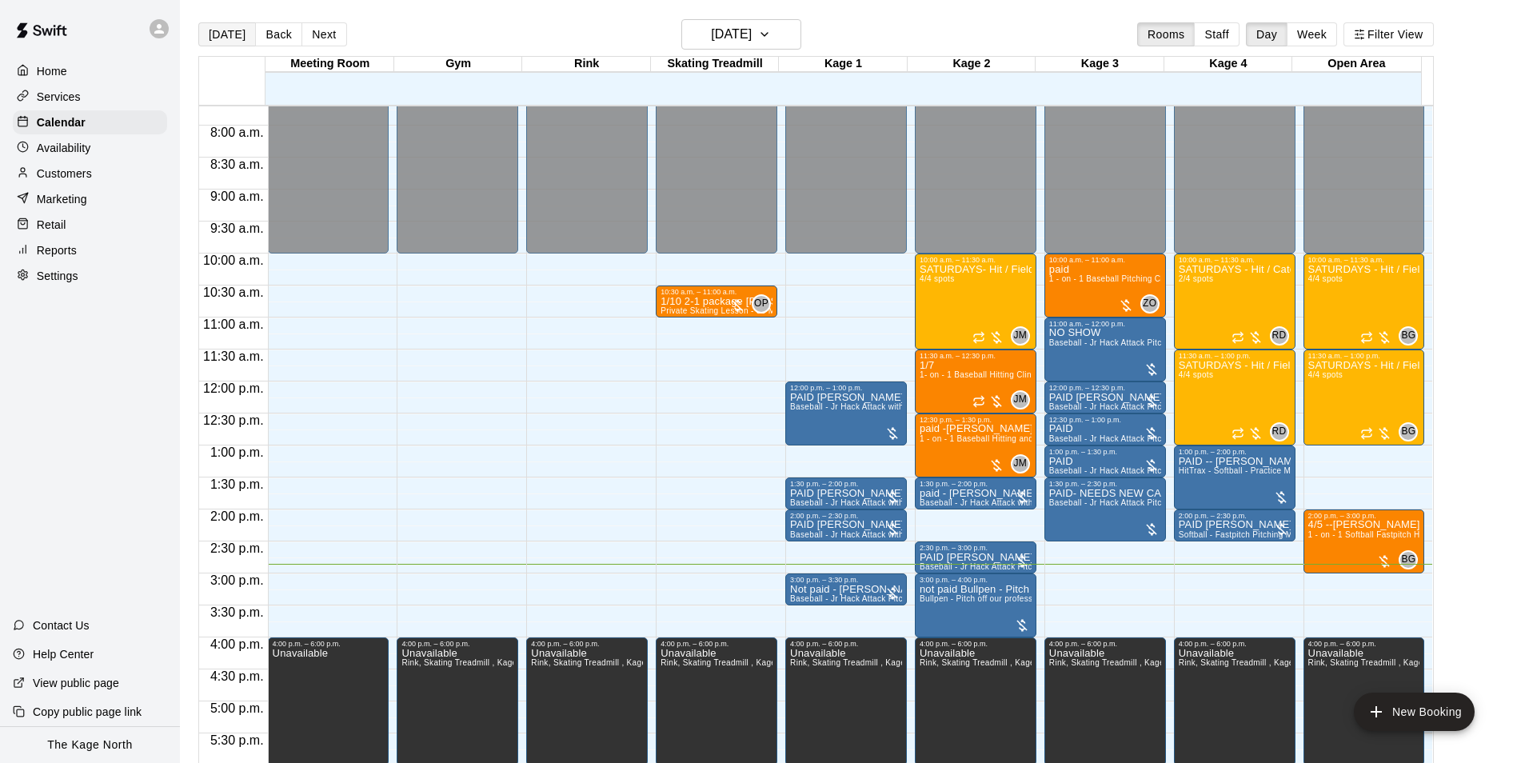
click at [225, 34] on button "[DATE]" at bounding box center [227, 34] width 58 height 24
click at [308, 29] on button "Next" at bounding box center [324, 34] width 45 height 24
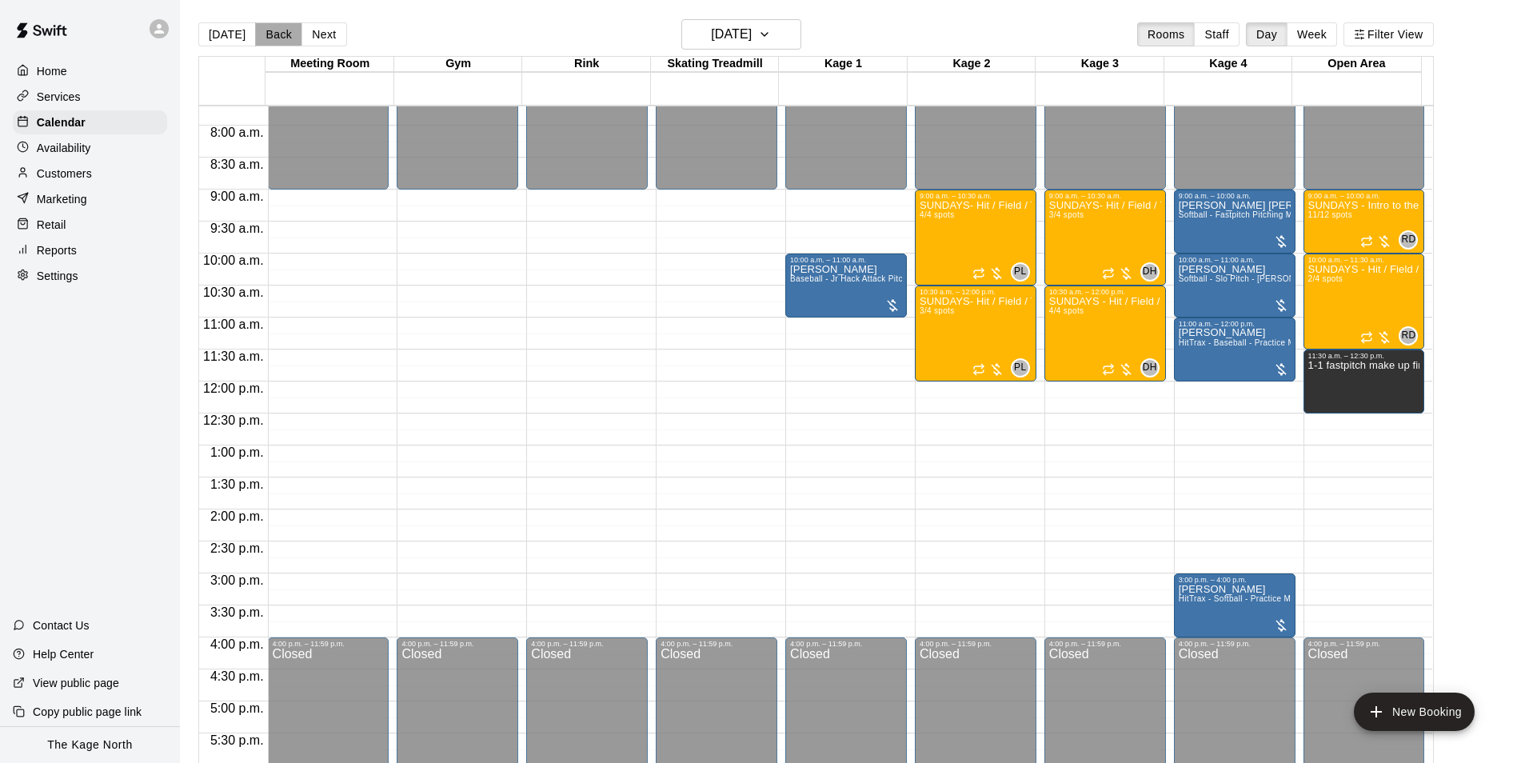
click at [281, 28] on button "Back" at bounding box center [278, 34] width 47 height 24
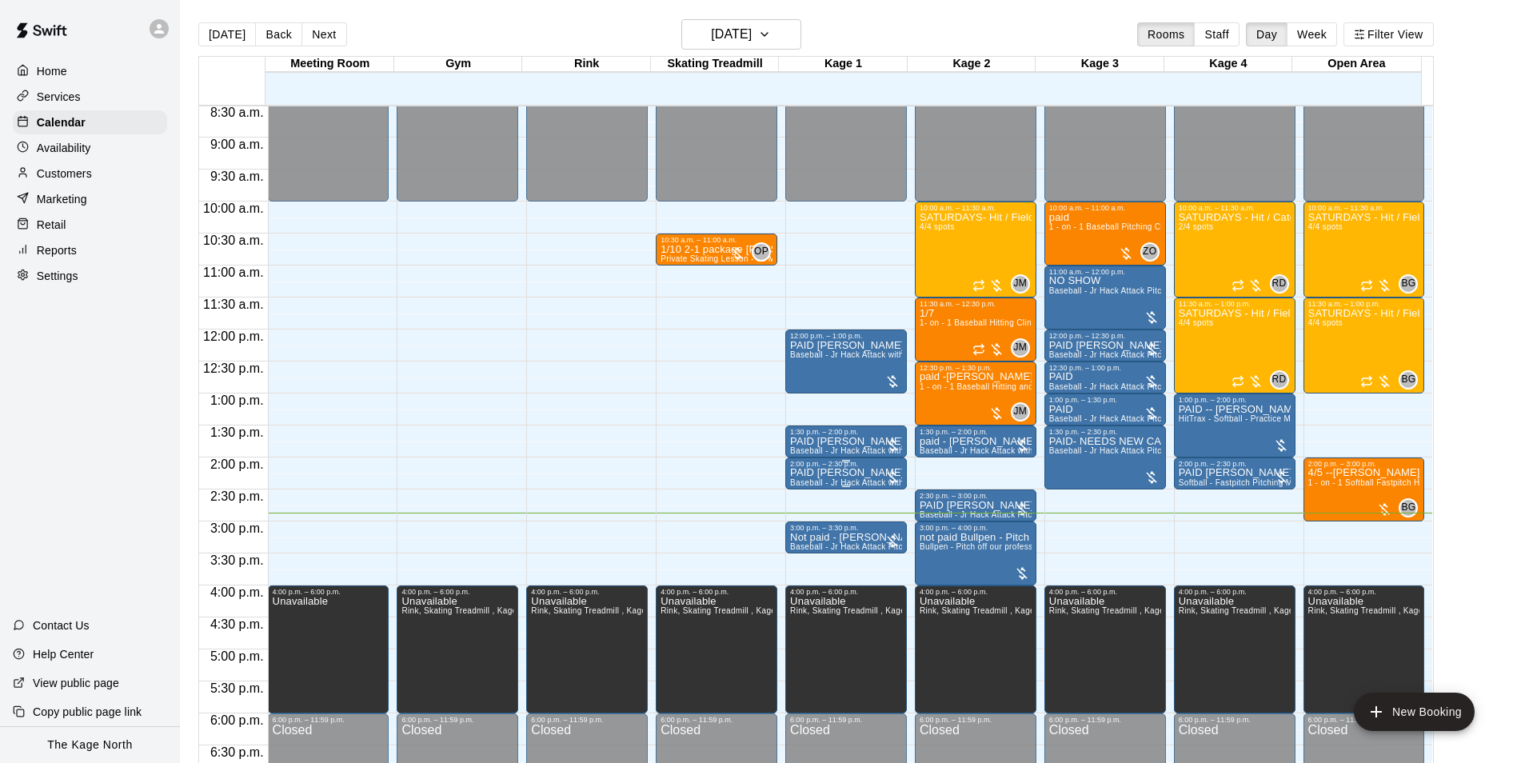
scroll to position [573, 0]
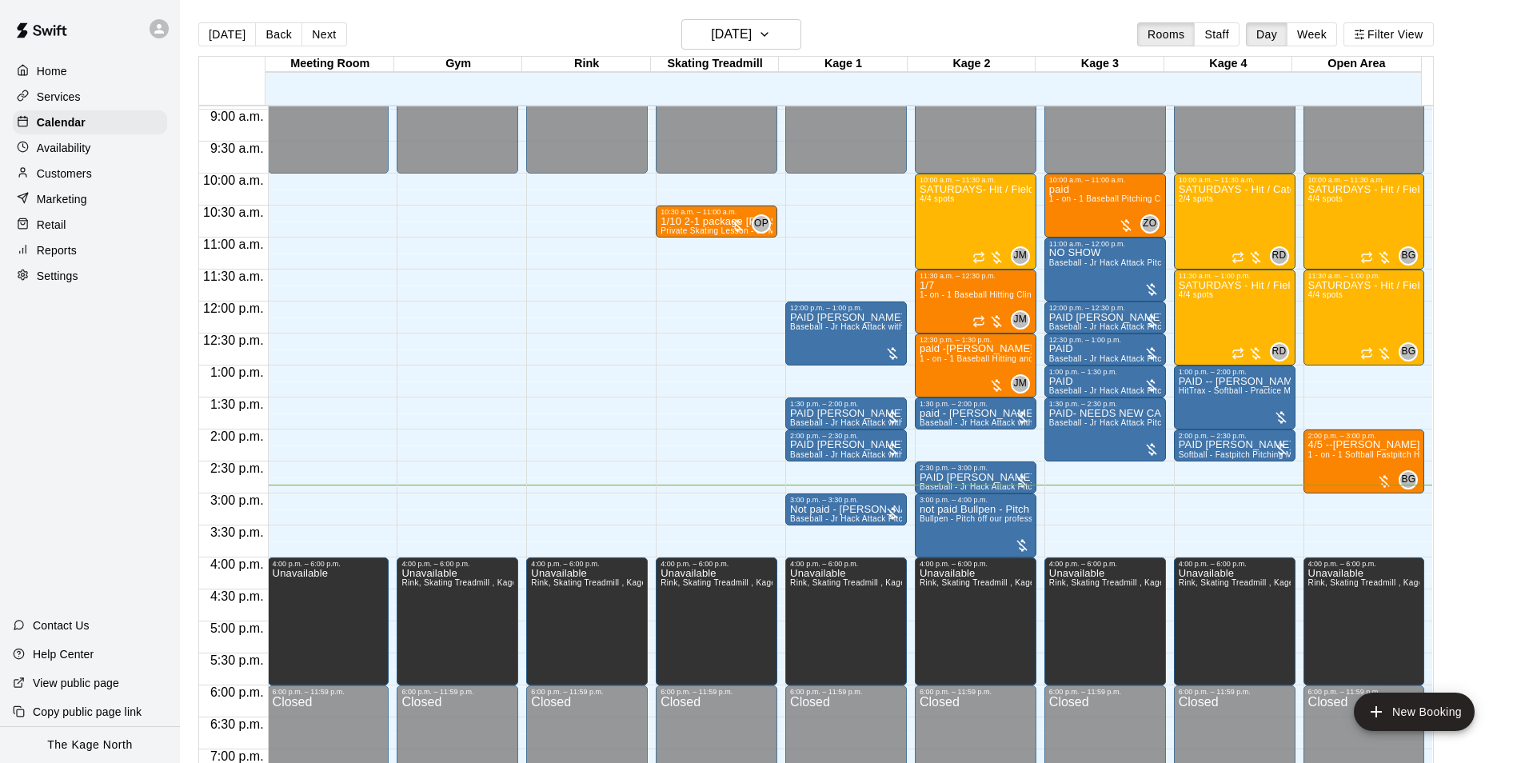
click at [64, 156] on p "Availability" at bounding box center [64, 148] width 54 height 16
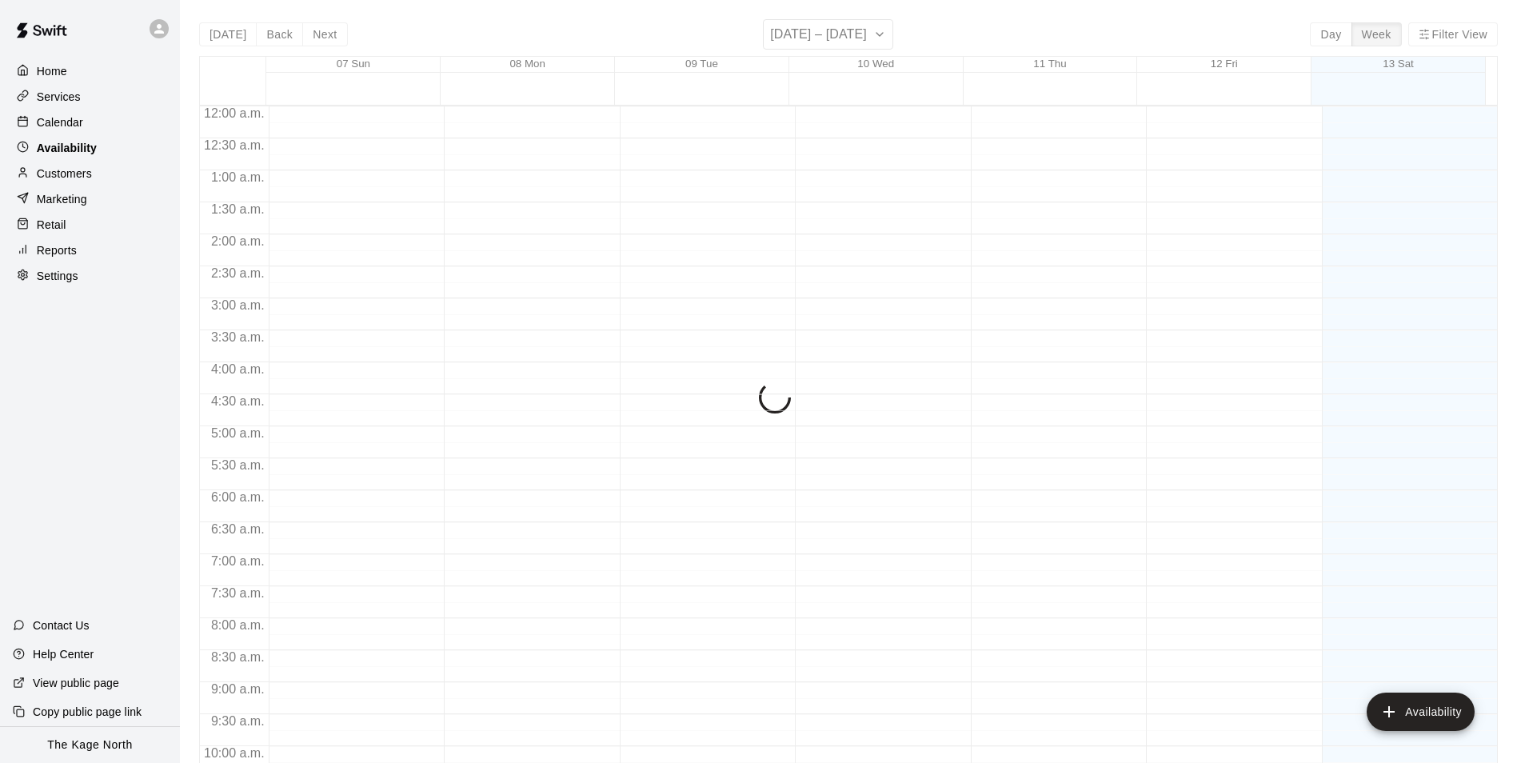
scroll to position [862, 0]
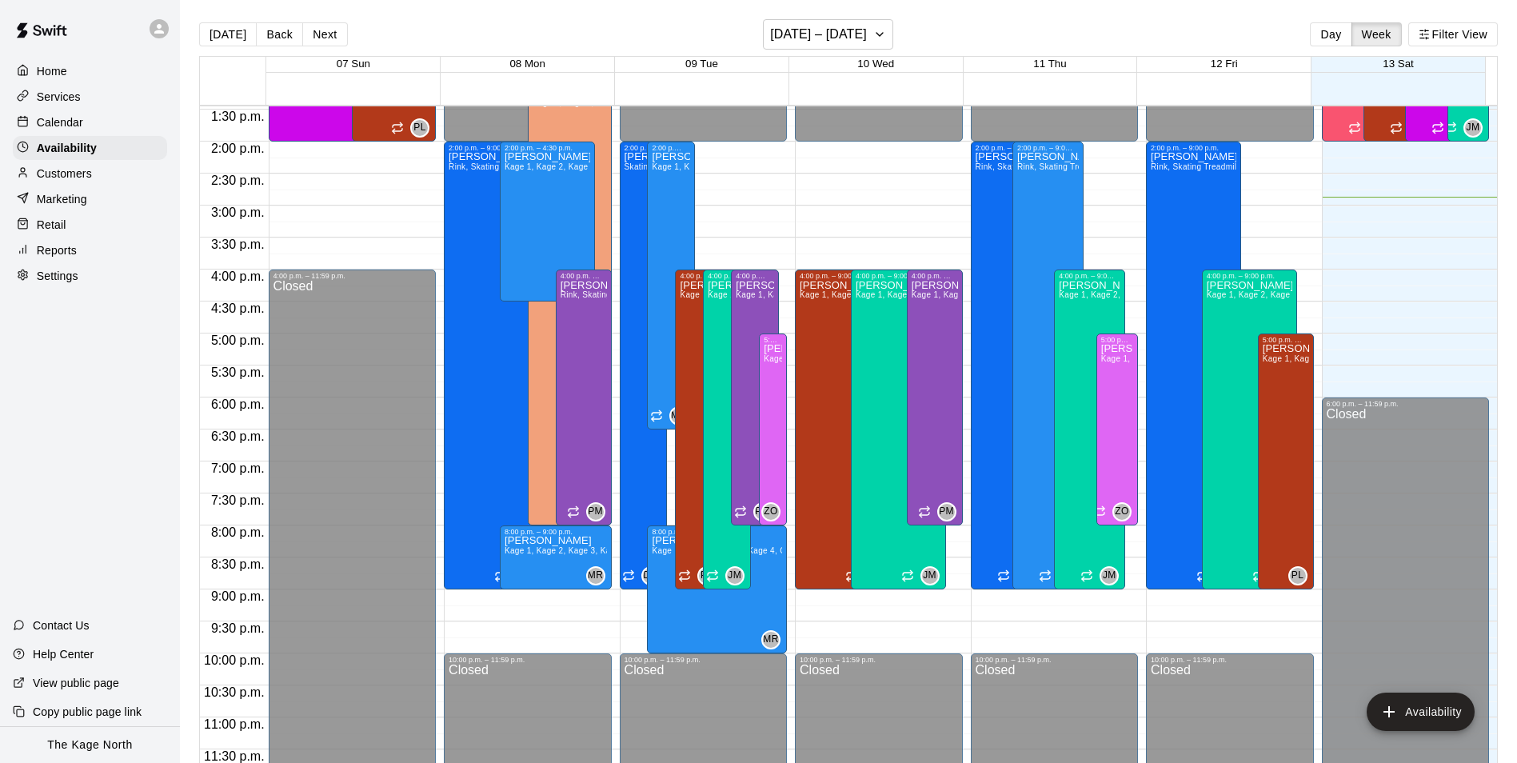
click at [70, 130] on p "Calendar" at bounding box center [60, 122] width 46 height 16
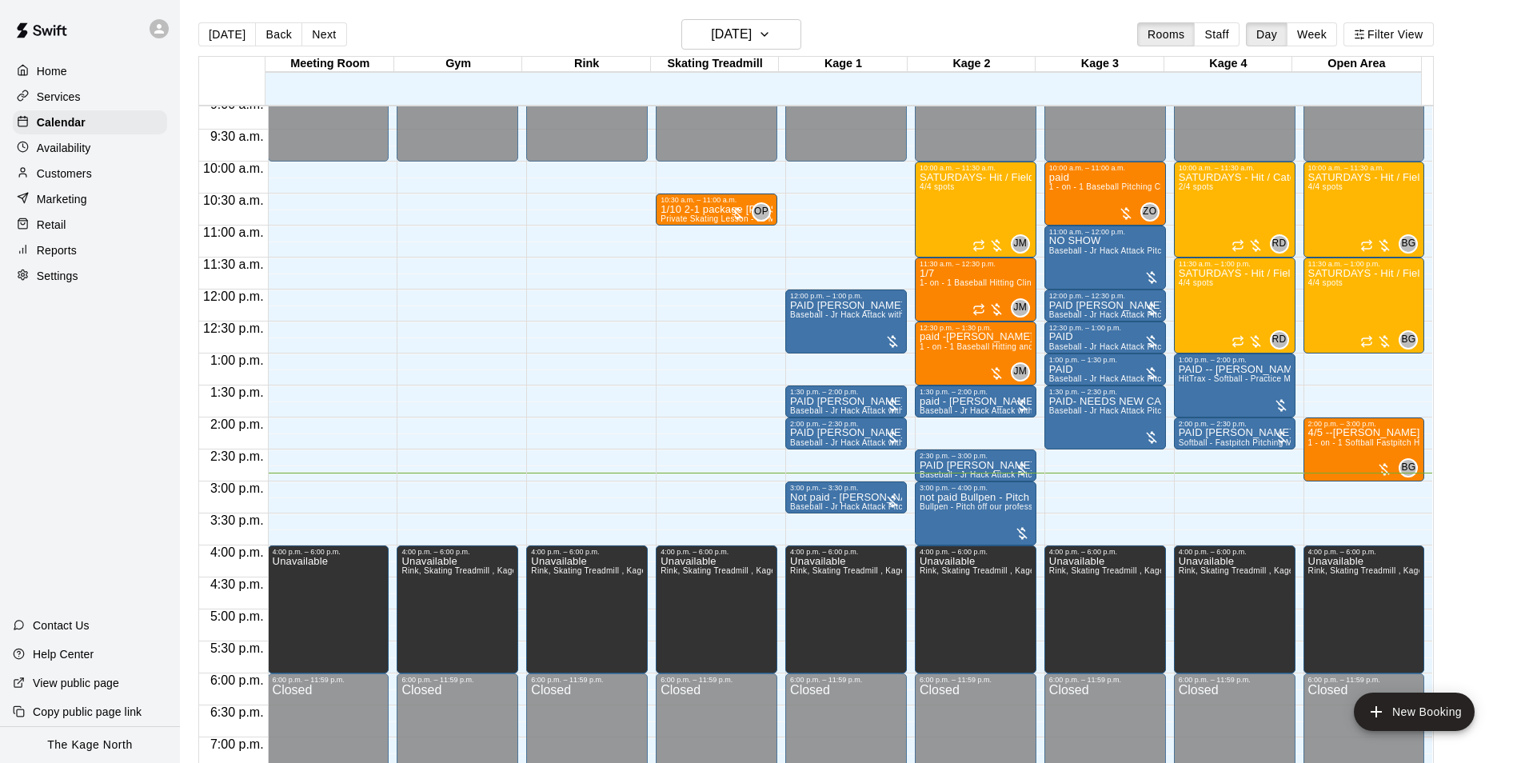
scroll to position [493, 0]
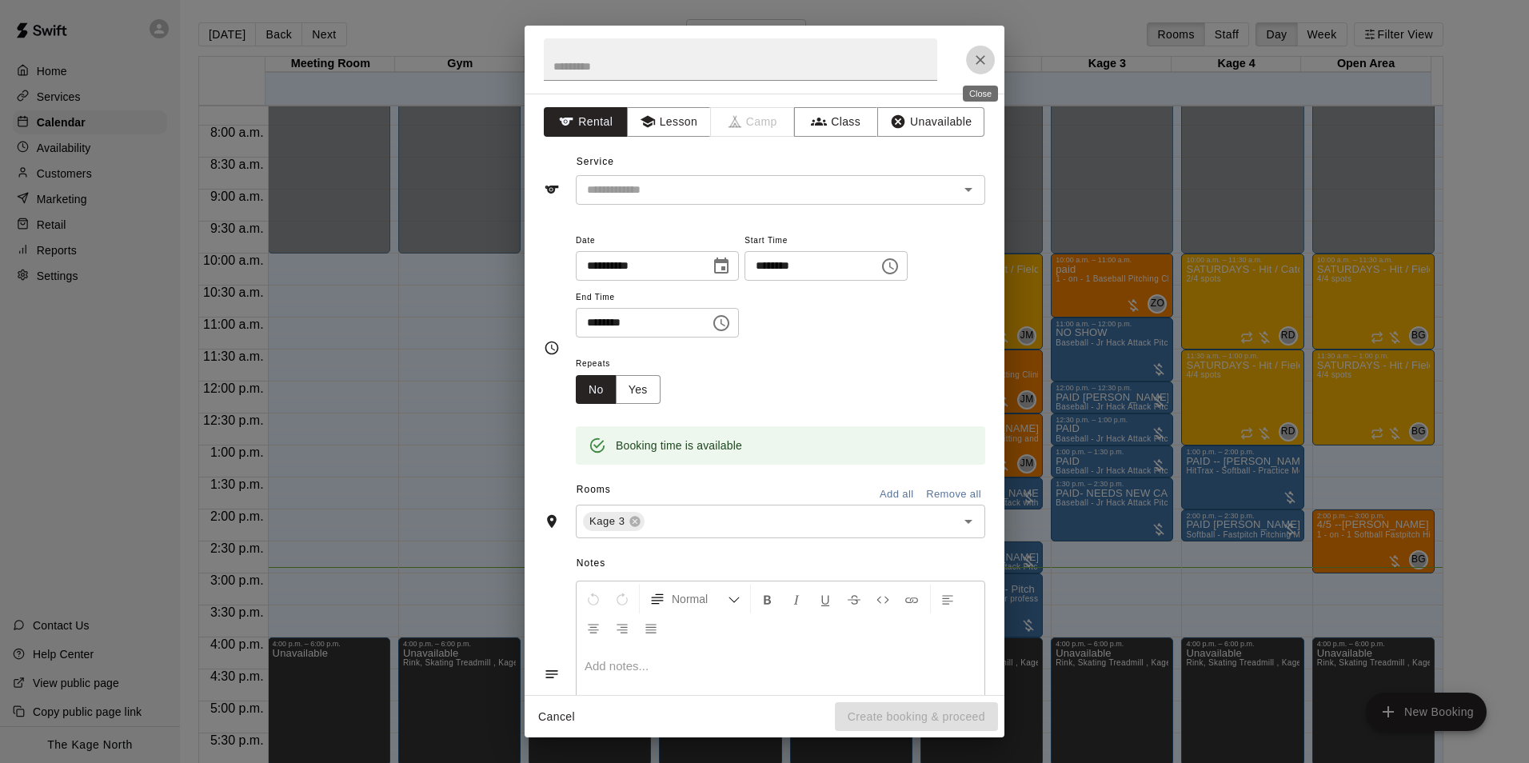
click at [978, 64] on icon "Close" at bounding box center [981, 60] width 16 height 16
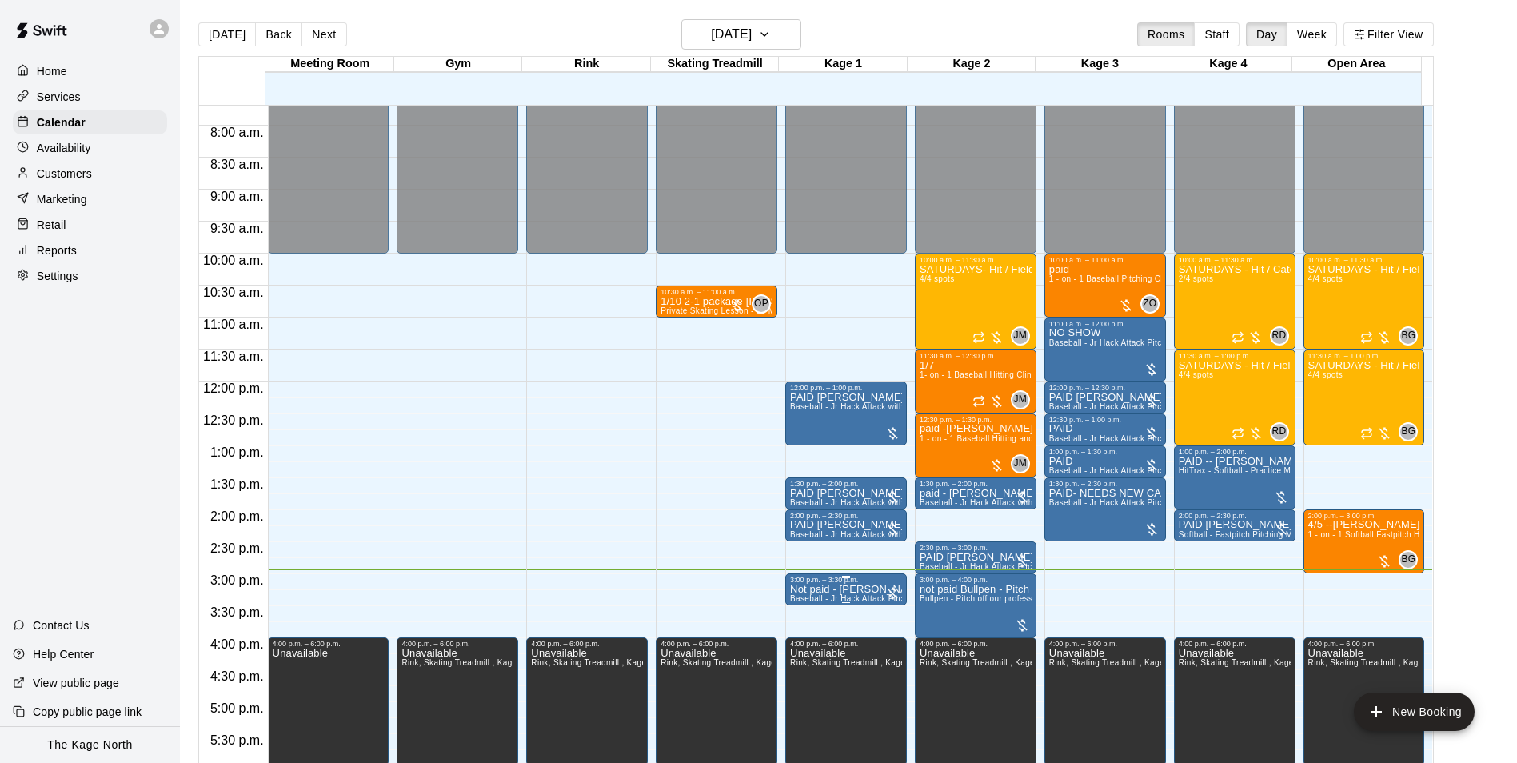
click at [845, 584] on div "3:00 p.m. – 3:30 p.m." at bounding box center [846, 580] width 112 height 8
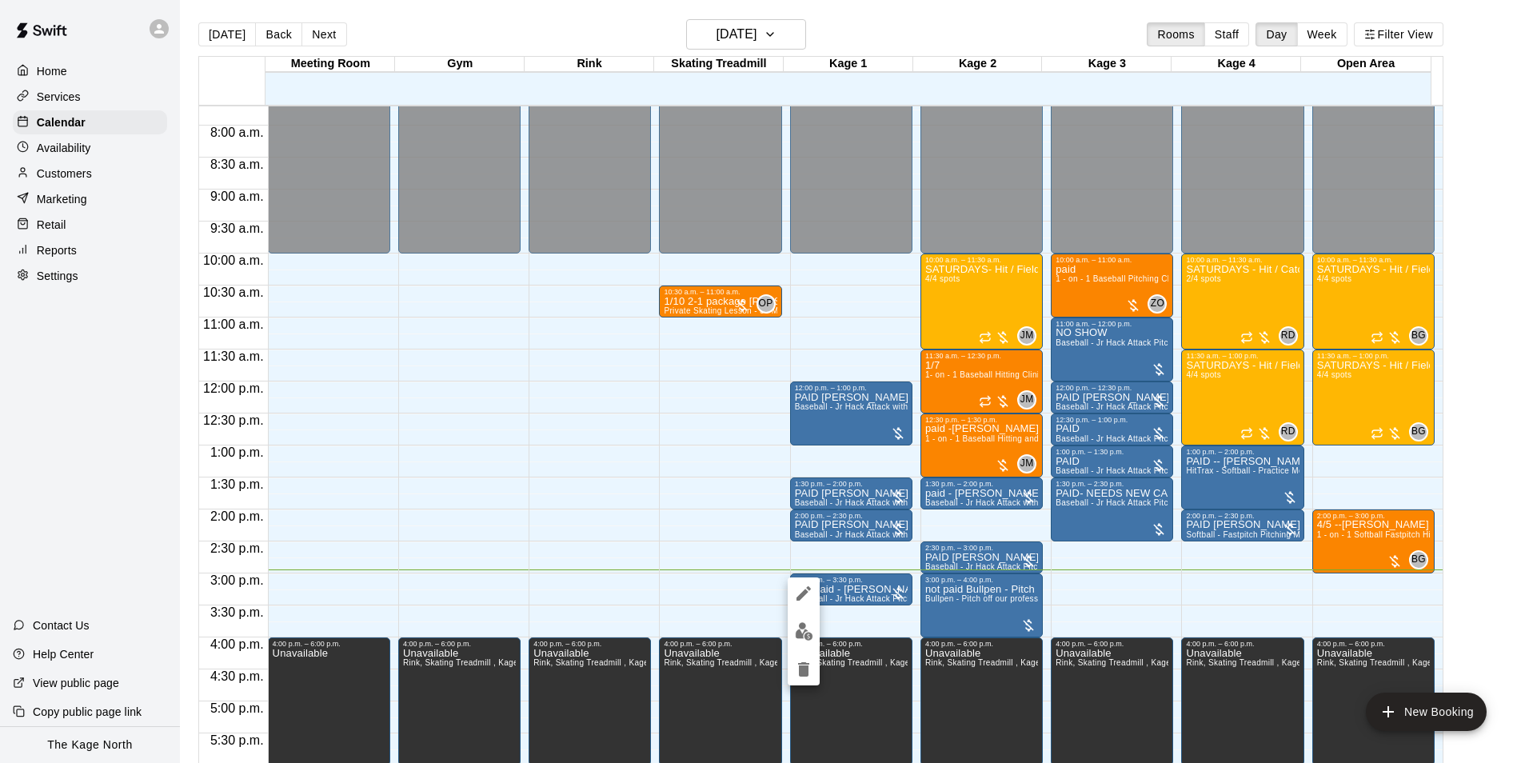
click at [1125, 614] on div at bounding box center [764, 381] width 1529 height 763
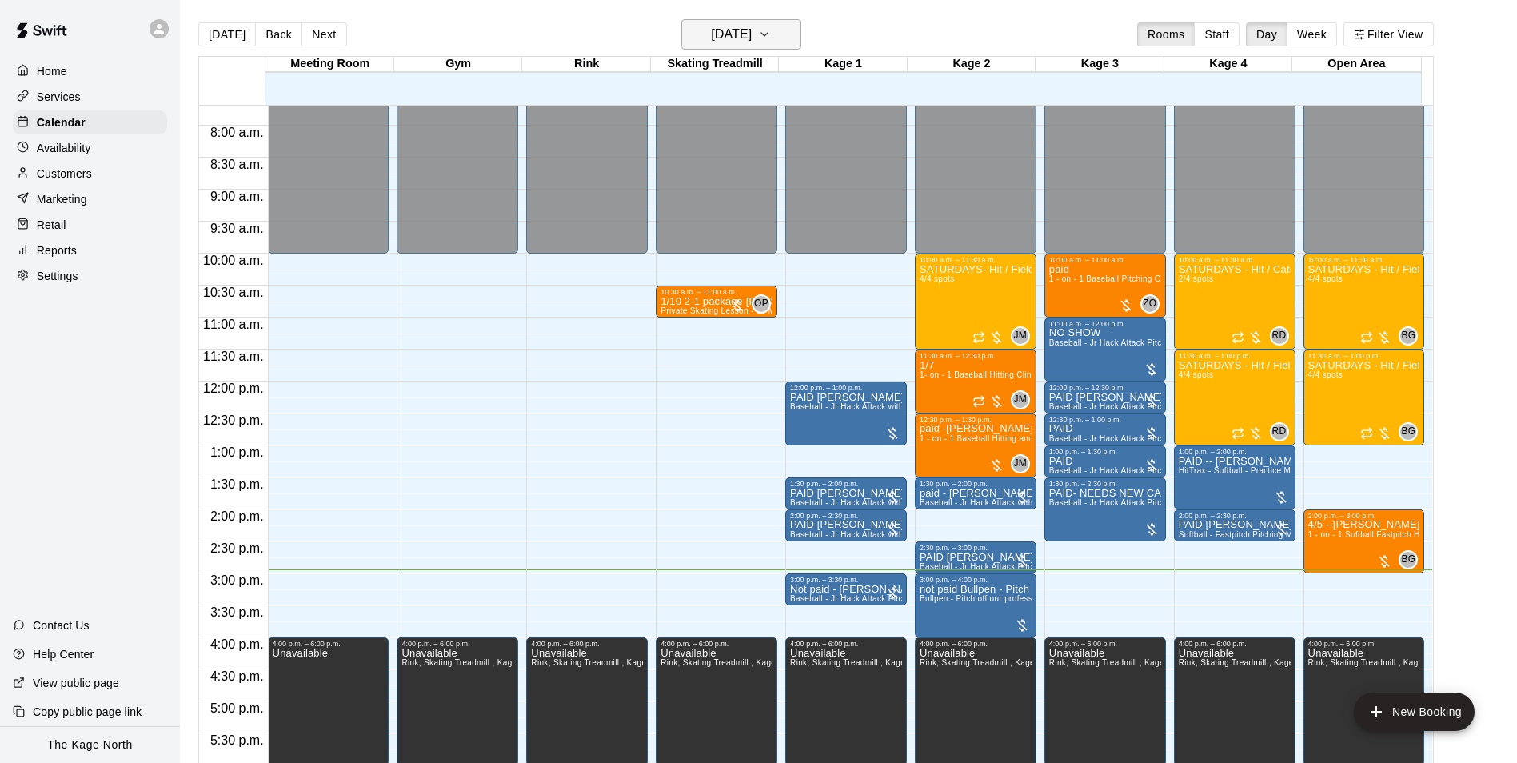
click at [739, 39] on h6 "[DATE]" at bounding box center [731, 34] width 41 height 22
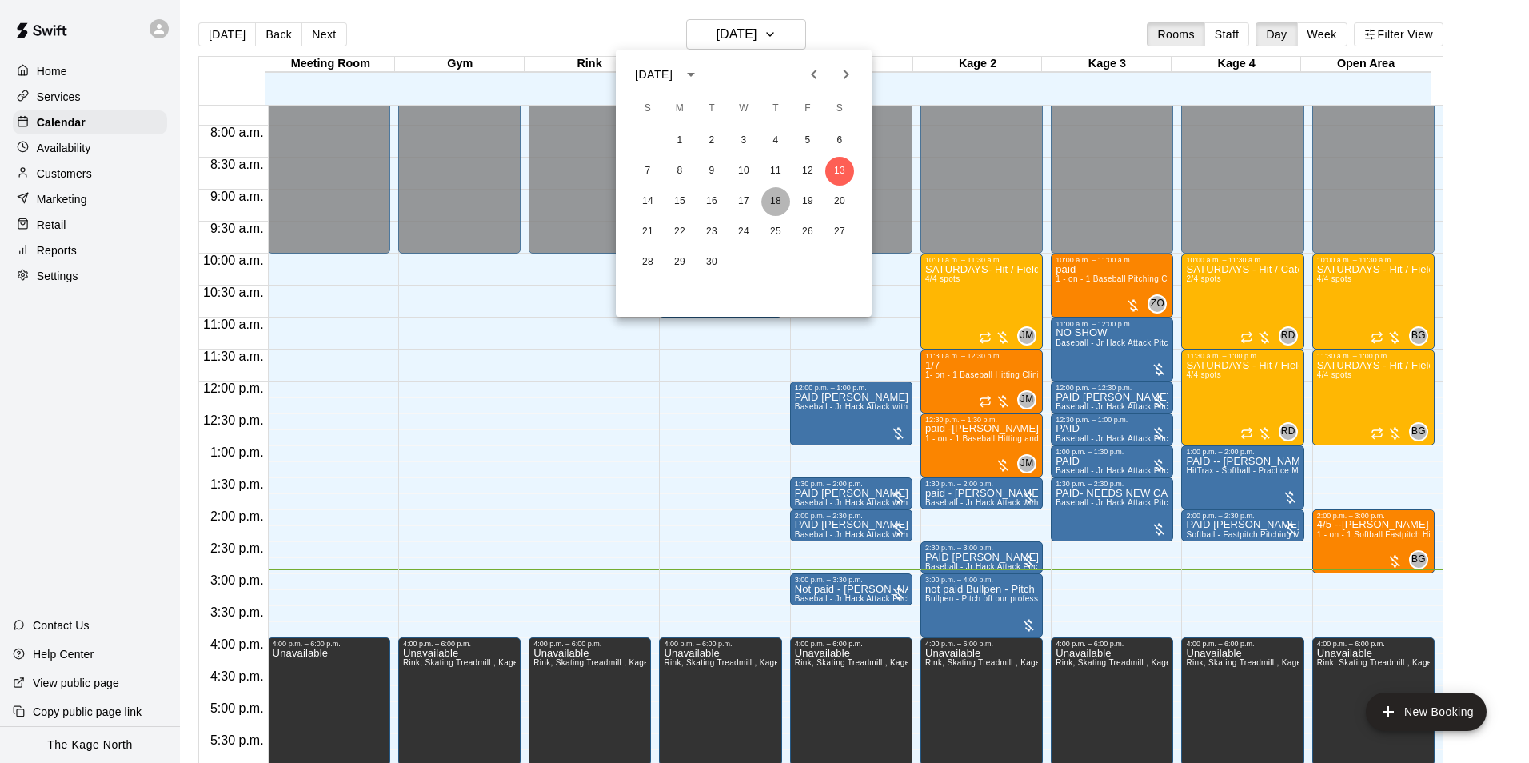
click at [782, 203] on button "18" at bounding box center [776, 201] width 29 height 29
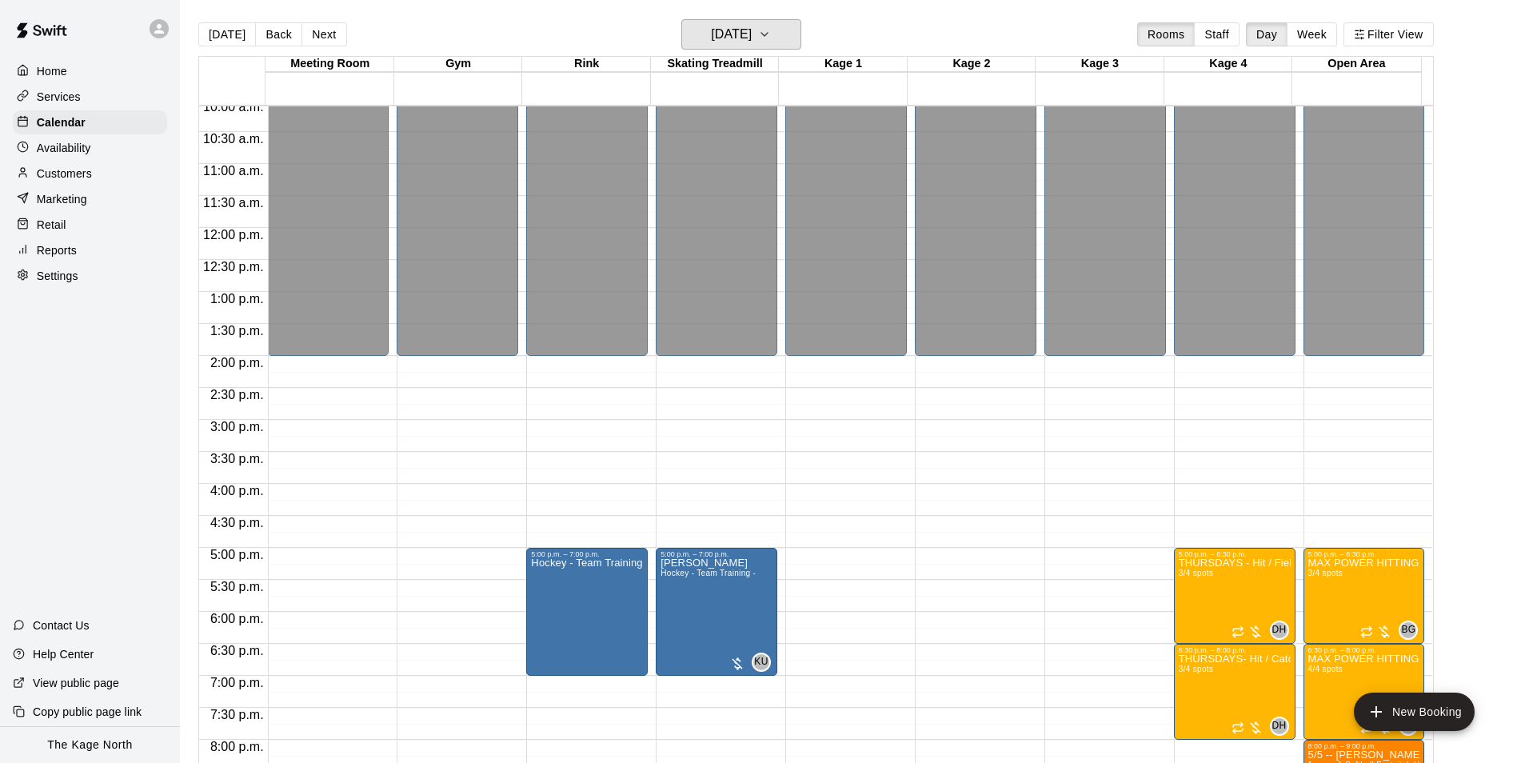
scroll to position [813, 0]
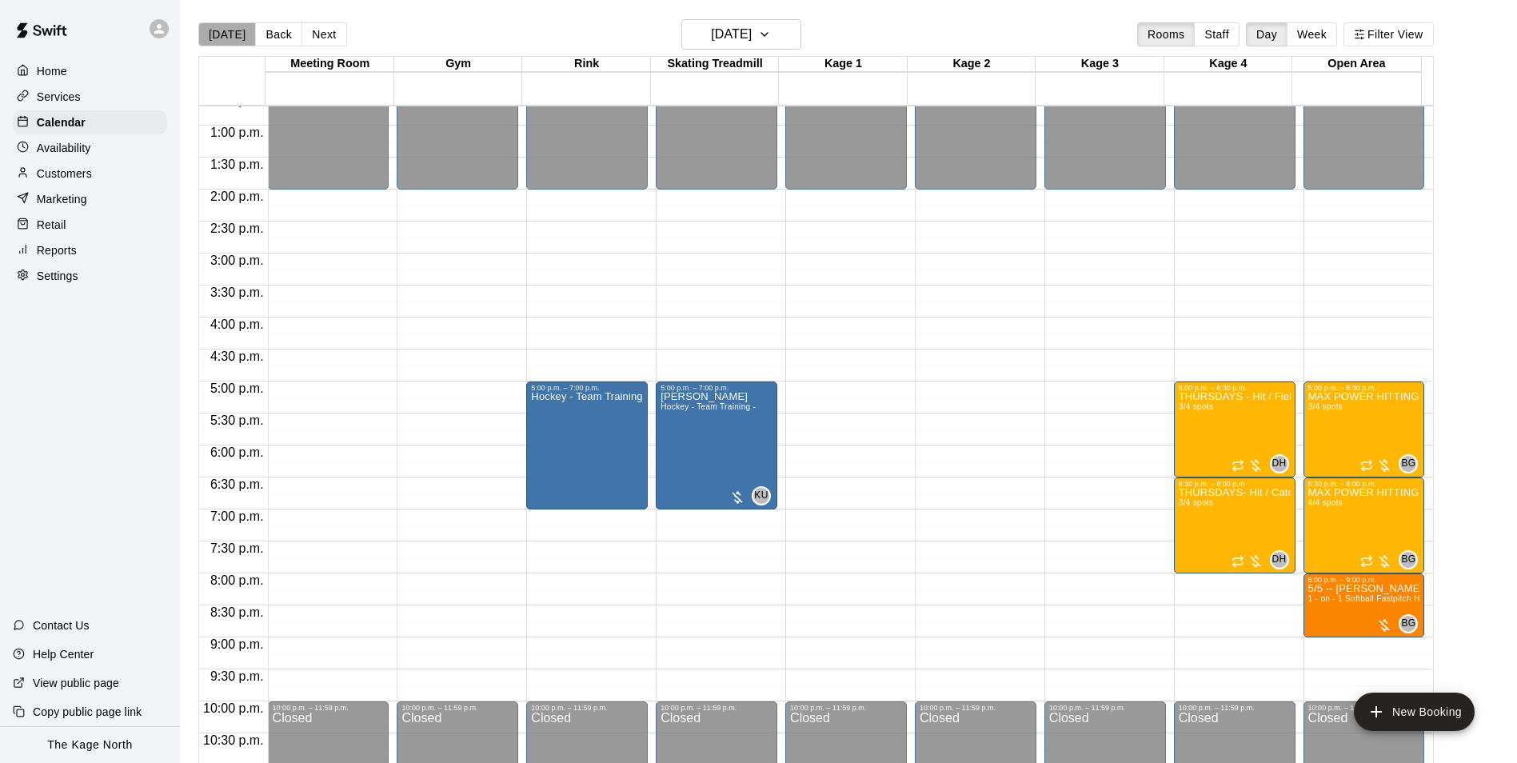
click at [227, 36] on button "[DATE]" at bounding box center [227, 34] width 58 height 24
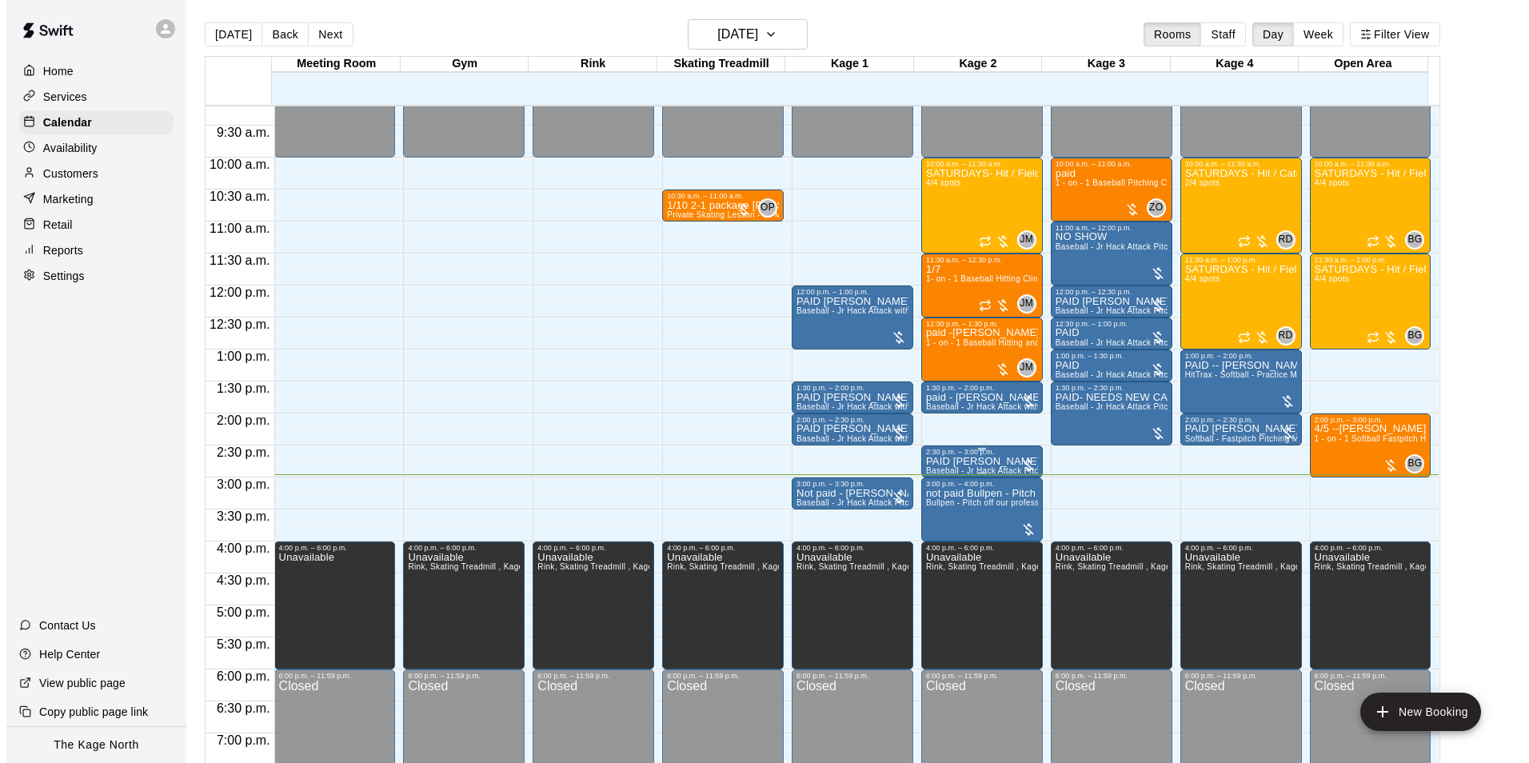
scroll to position [573, 0]
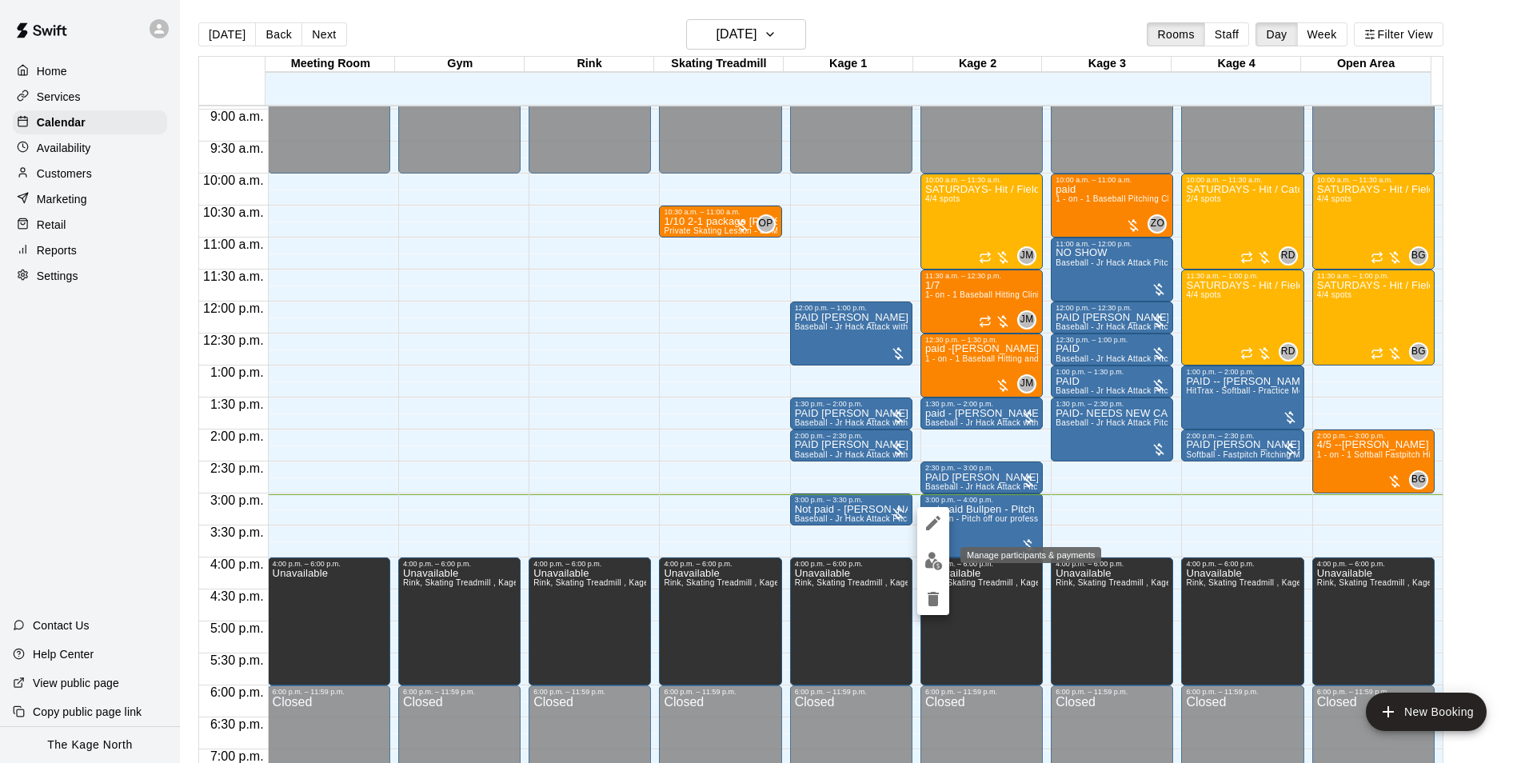
click at [929, 558] on img "edit" at bounding box center [934, 561] width 18 height 18
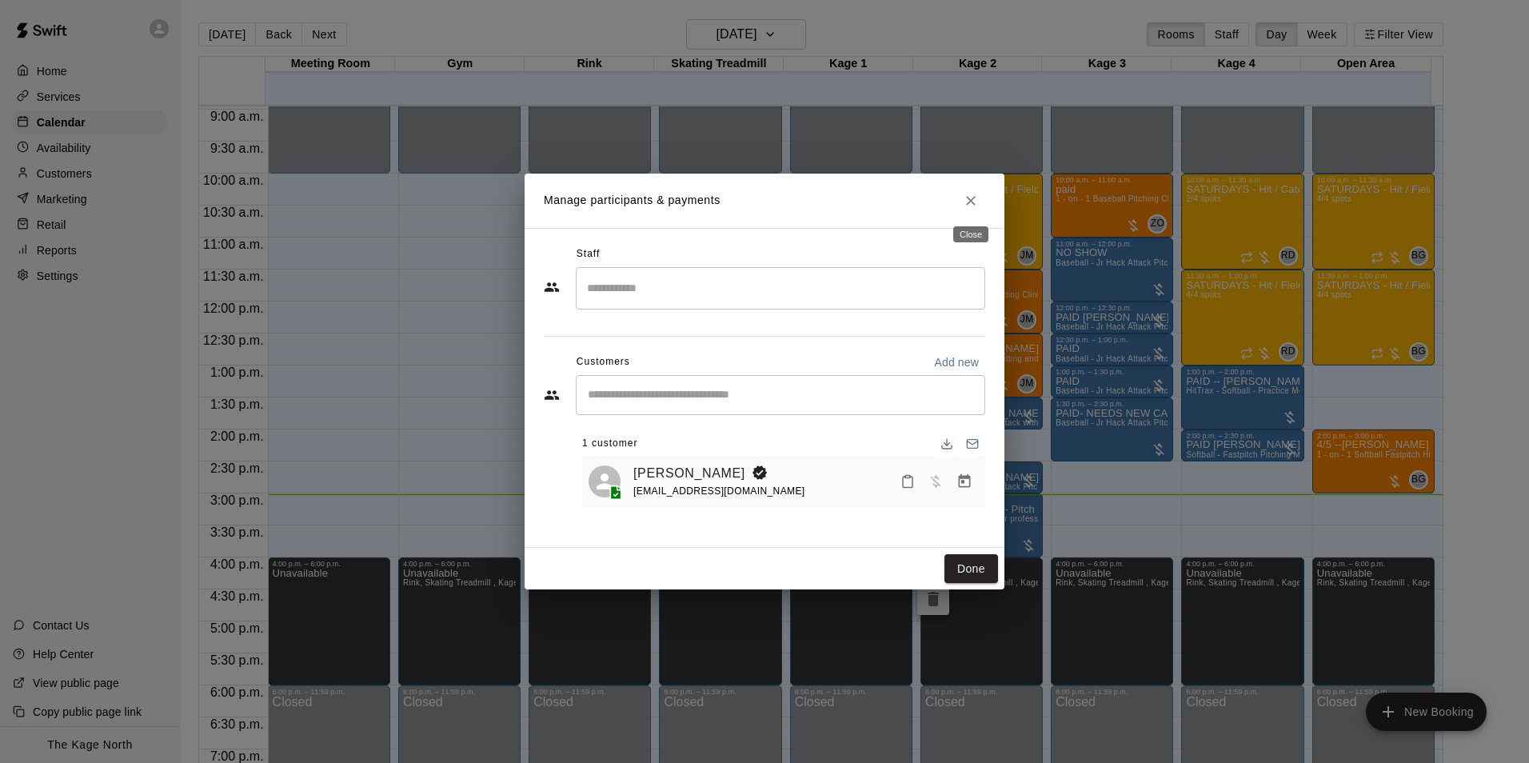
click at [968, 200] on icon "Close" at bounding box center [971, 201] width 16 height 16
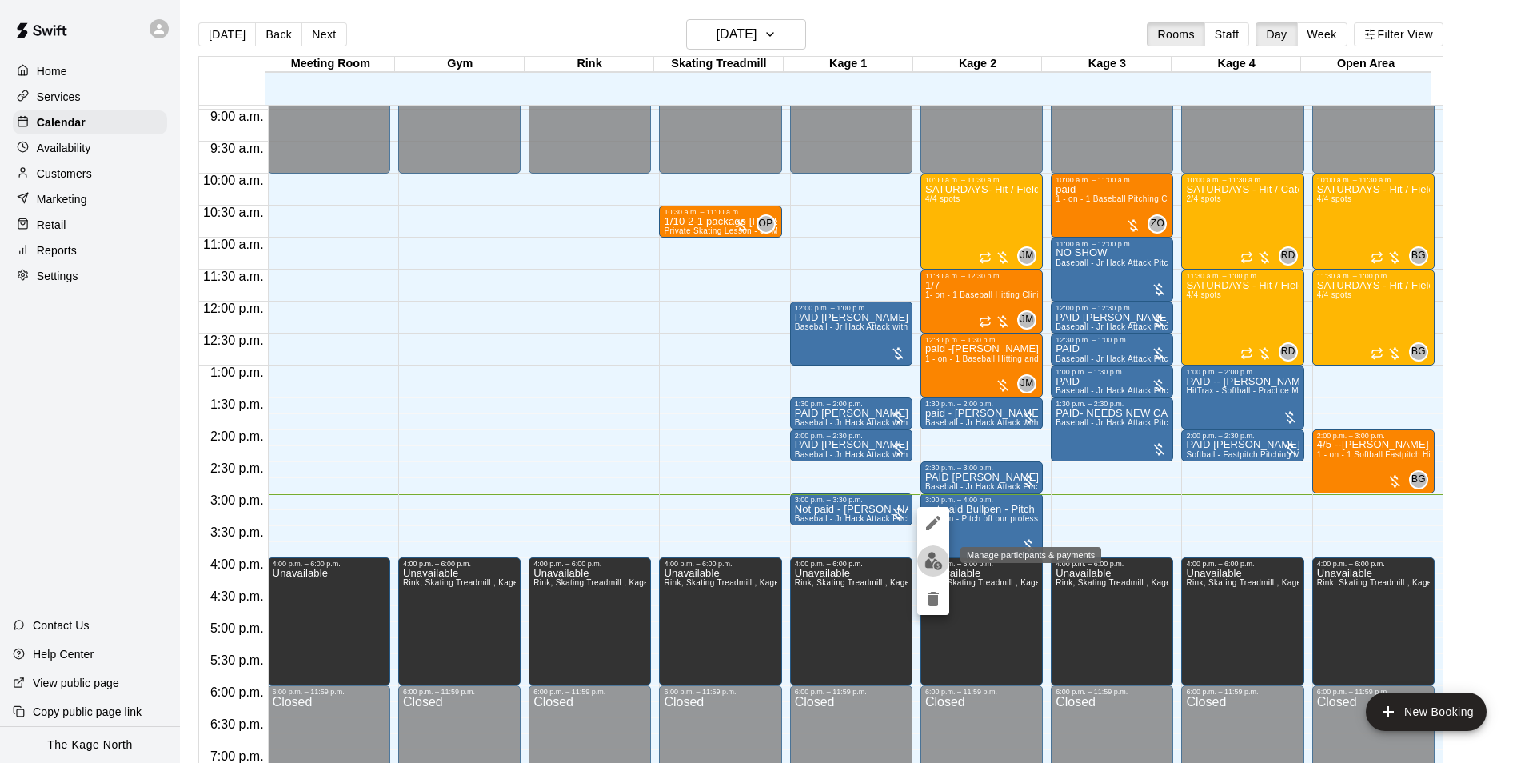
click at [930, 559] on img "edit" at bounding box center [934, 561] width 18 height 18
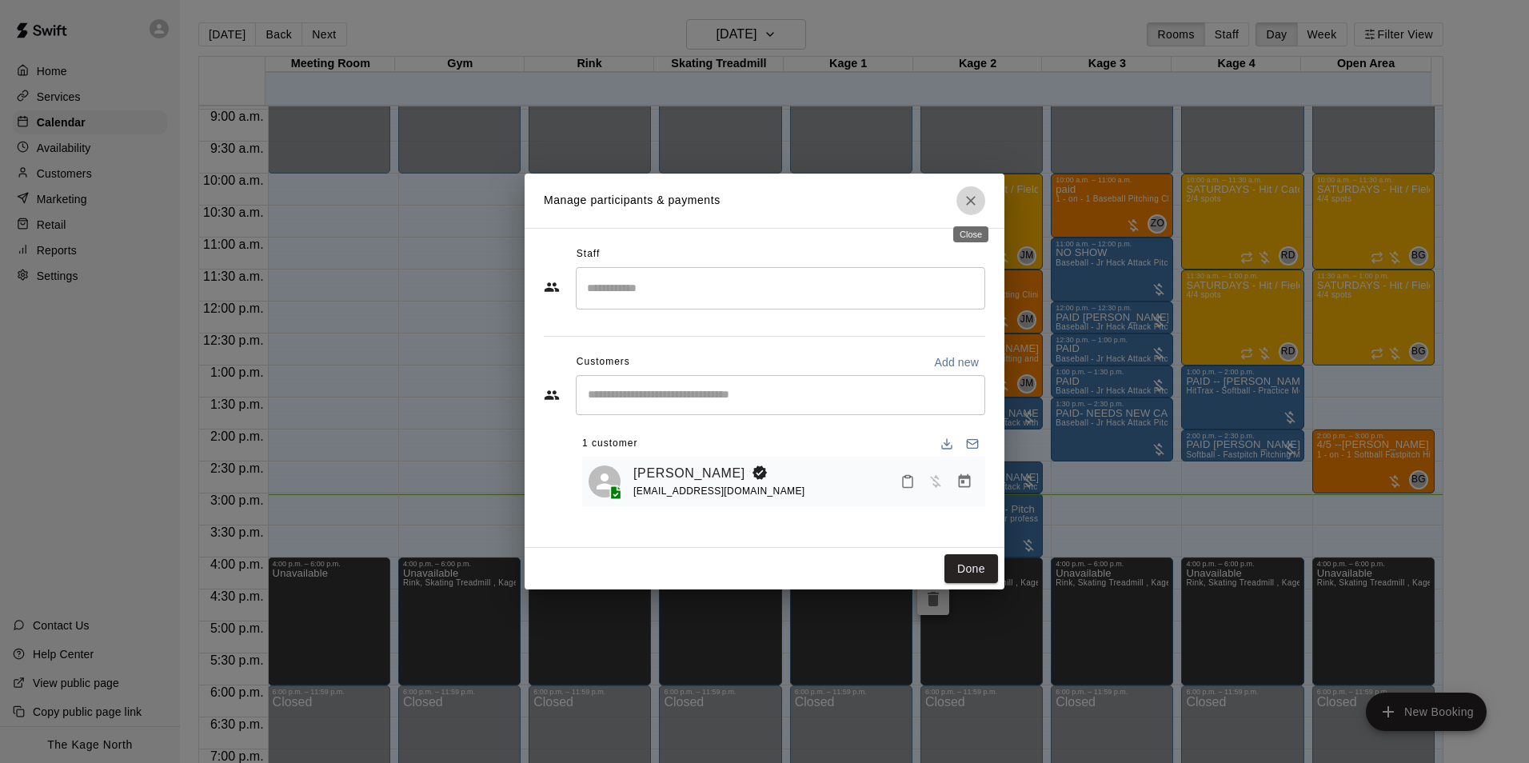
click at [971, 207] on icon "Close" at bounding box center [971, 201] width 16 height 16
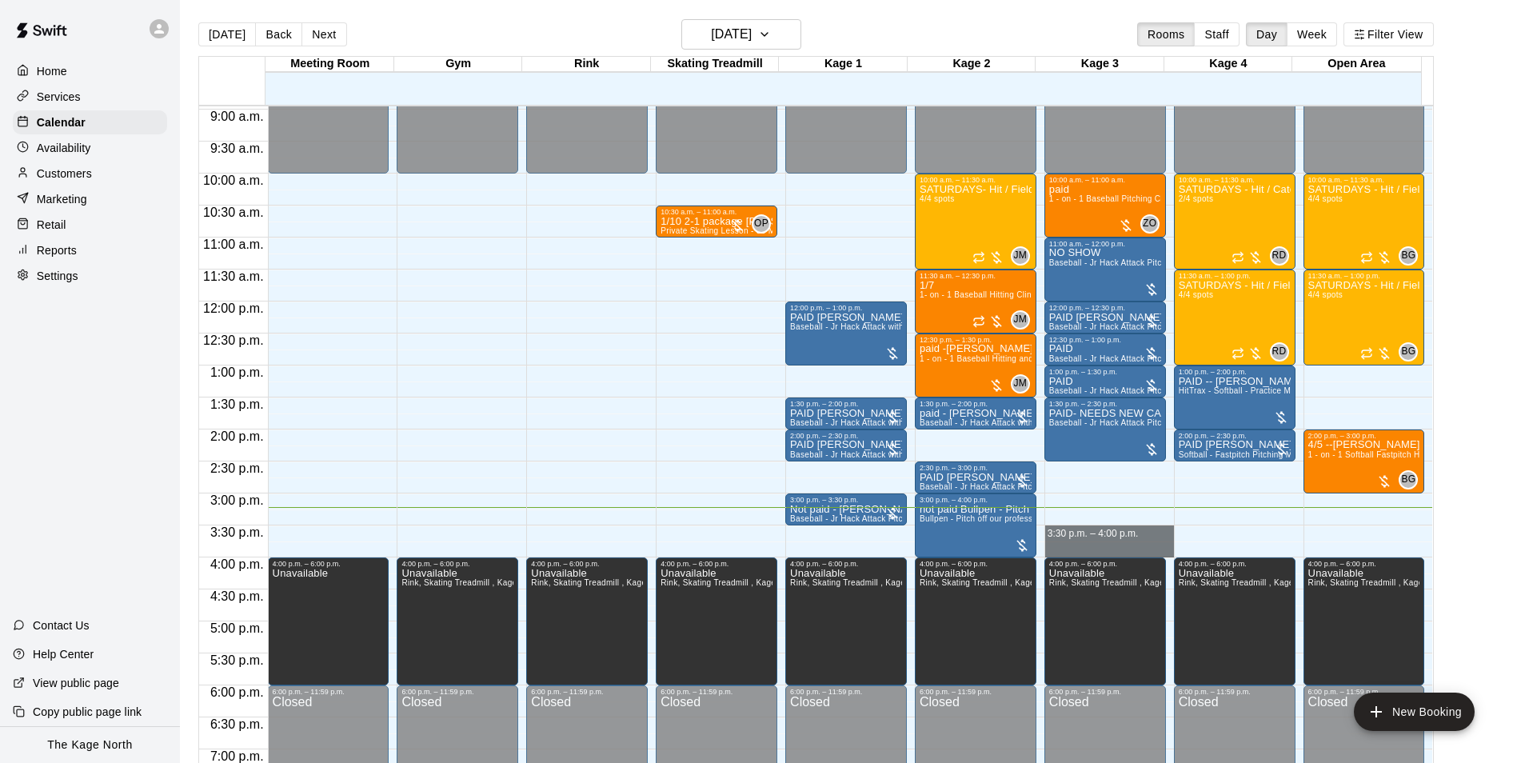
drag, startPoint x: 1050, startPoint y: 529, endPoint x: 1050, endPoint y: 557, distance: 28.0
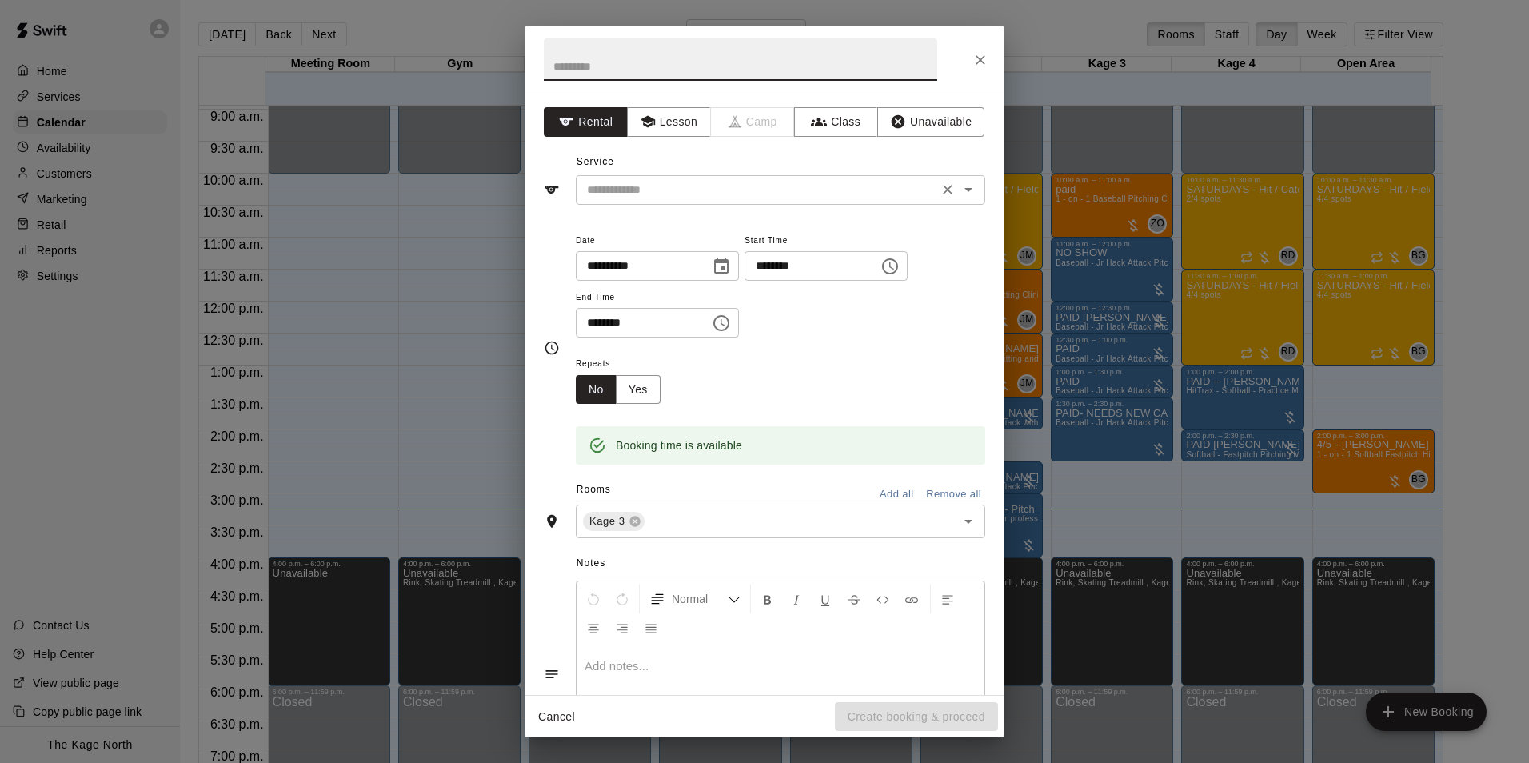
click at [959, 186] on icon "Open" at bounding box center [968, 189] width 19 height 19
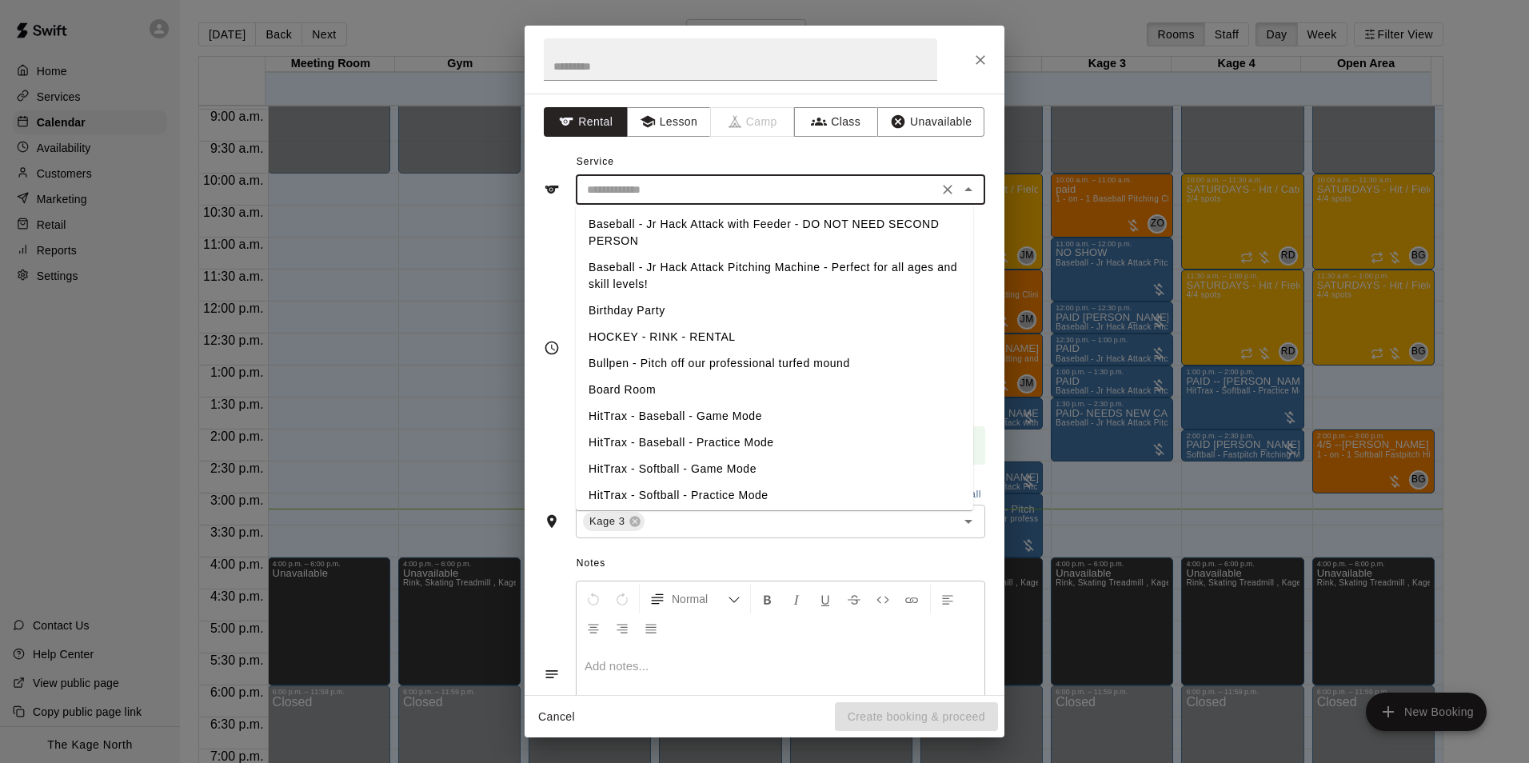
click at [605, 231] on li "Baseball - Jr Hack Attack with Feeder - DO NOT NEED SECOND PERSON" at bounding box center [775, 232] width 398 height 43
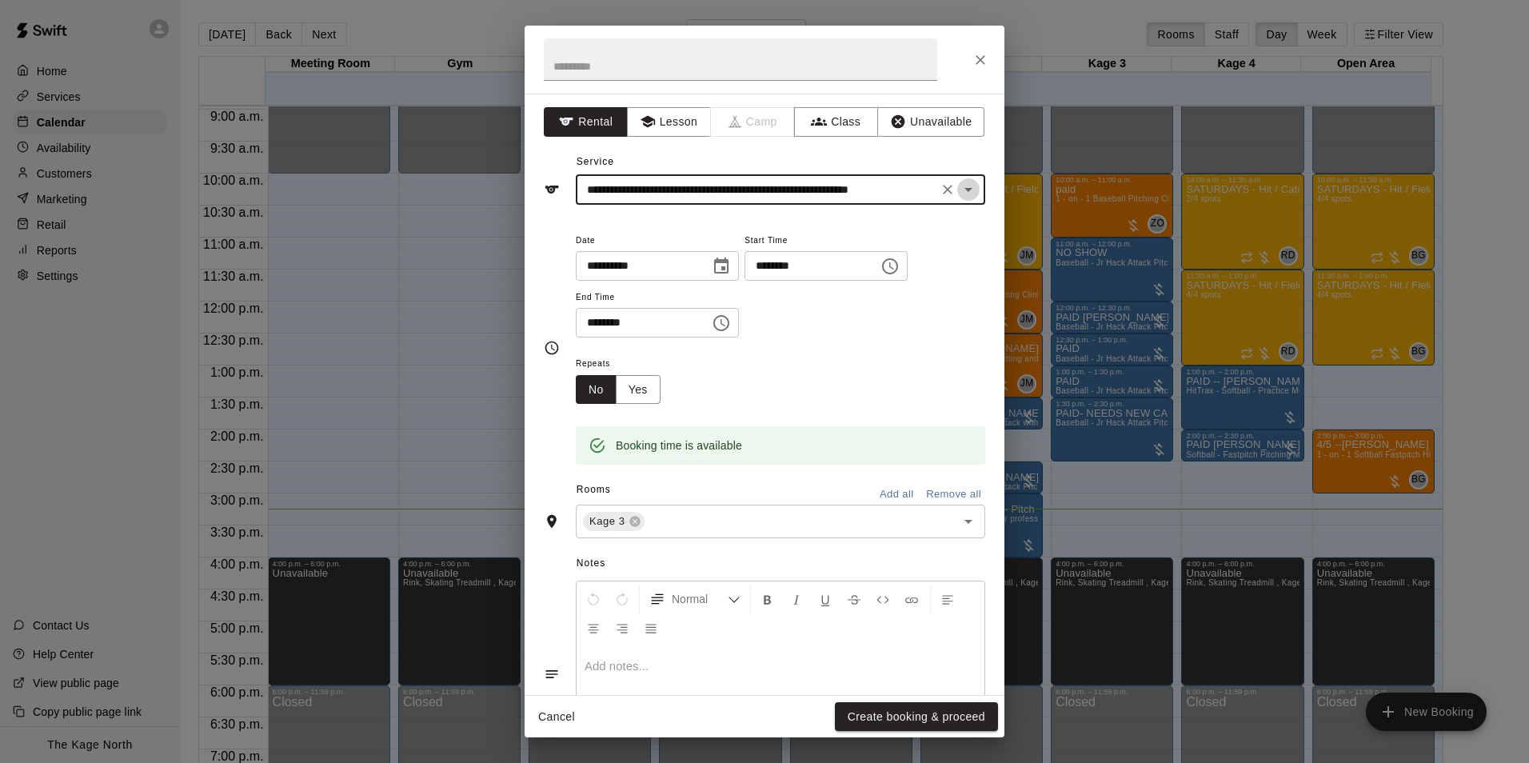
click at [965, 190] on icon "Open" at bounding box center [968, 189] width 19 height 19
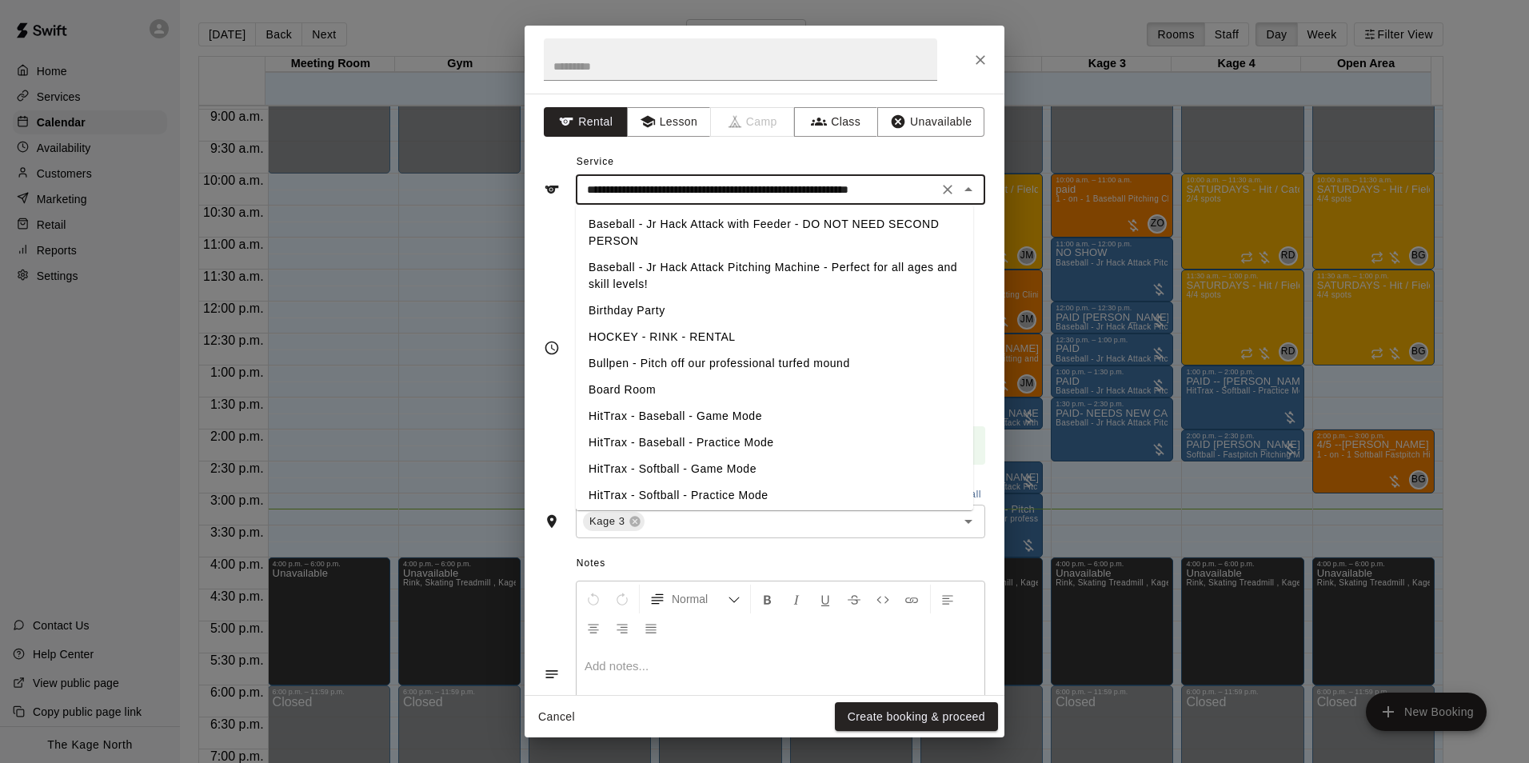
click at [634, 275] on li "Baseball - Jr Hack Attack Pitching Machine - Perfect for all ages and skill lev…" at bounding box center [775, 275] width 398 height 43
type input "**********"
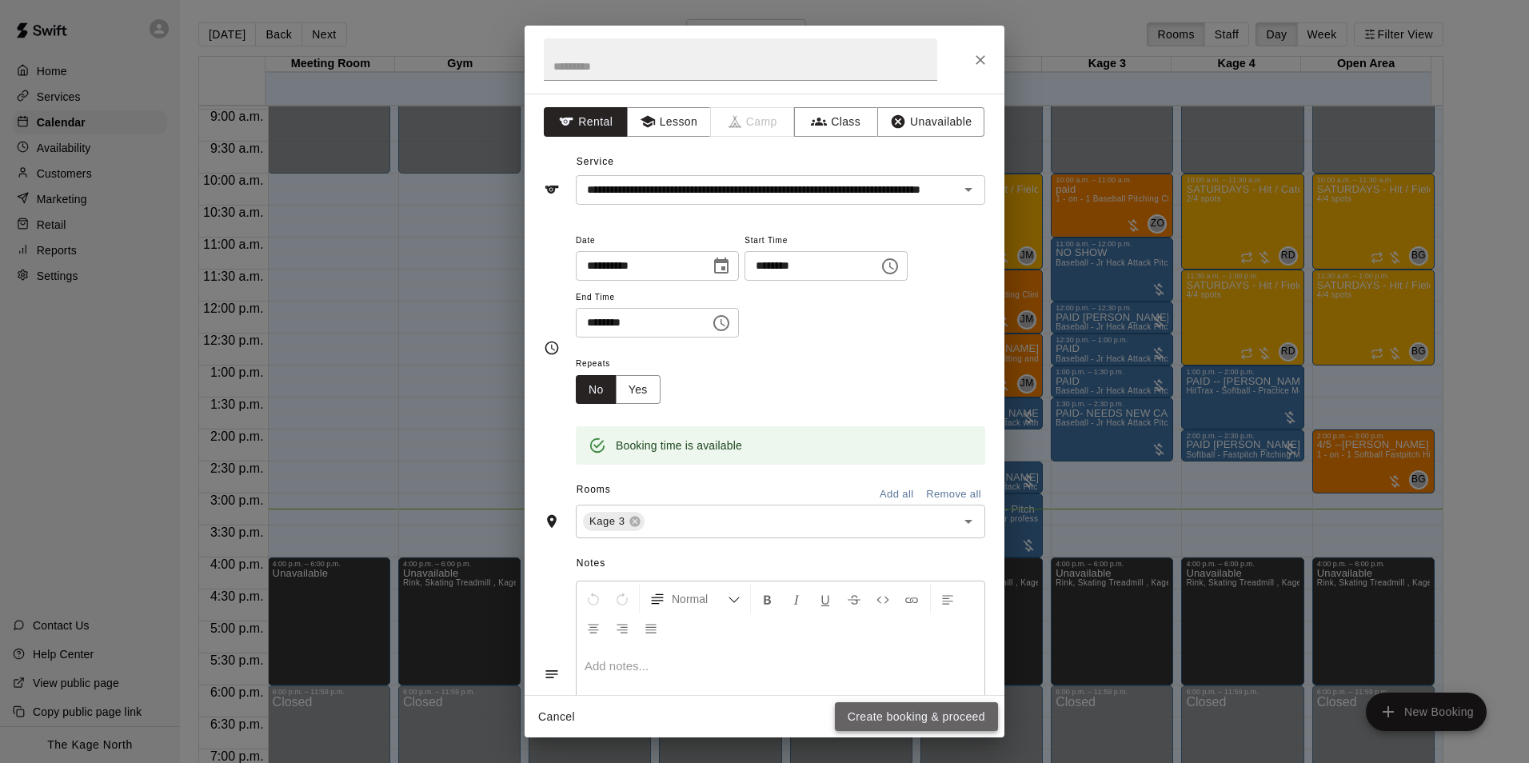
click at [918, 721] on button "Create booking & proceed" at bounding box center [916, 717] width 163 height 30
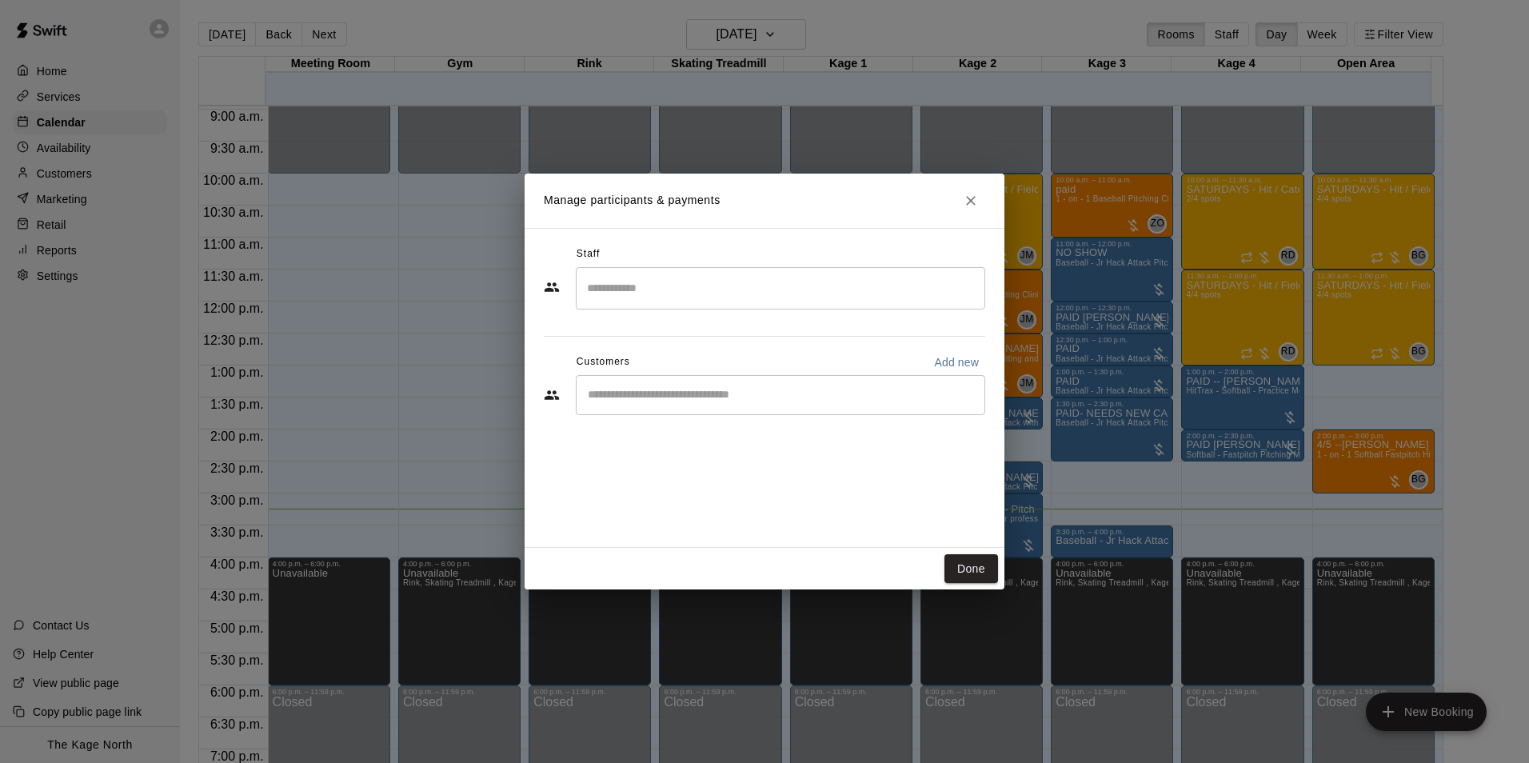
click at [666, 404] on div "​" at bounding box center [781, 395] width 410 height 40
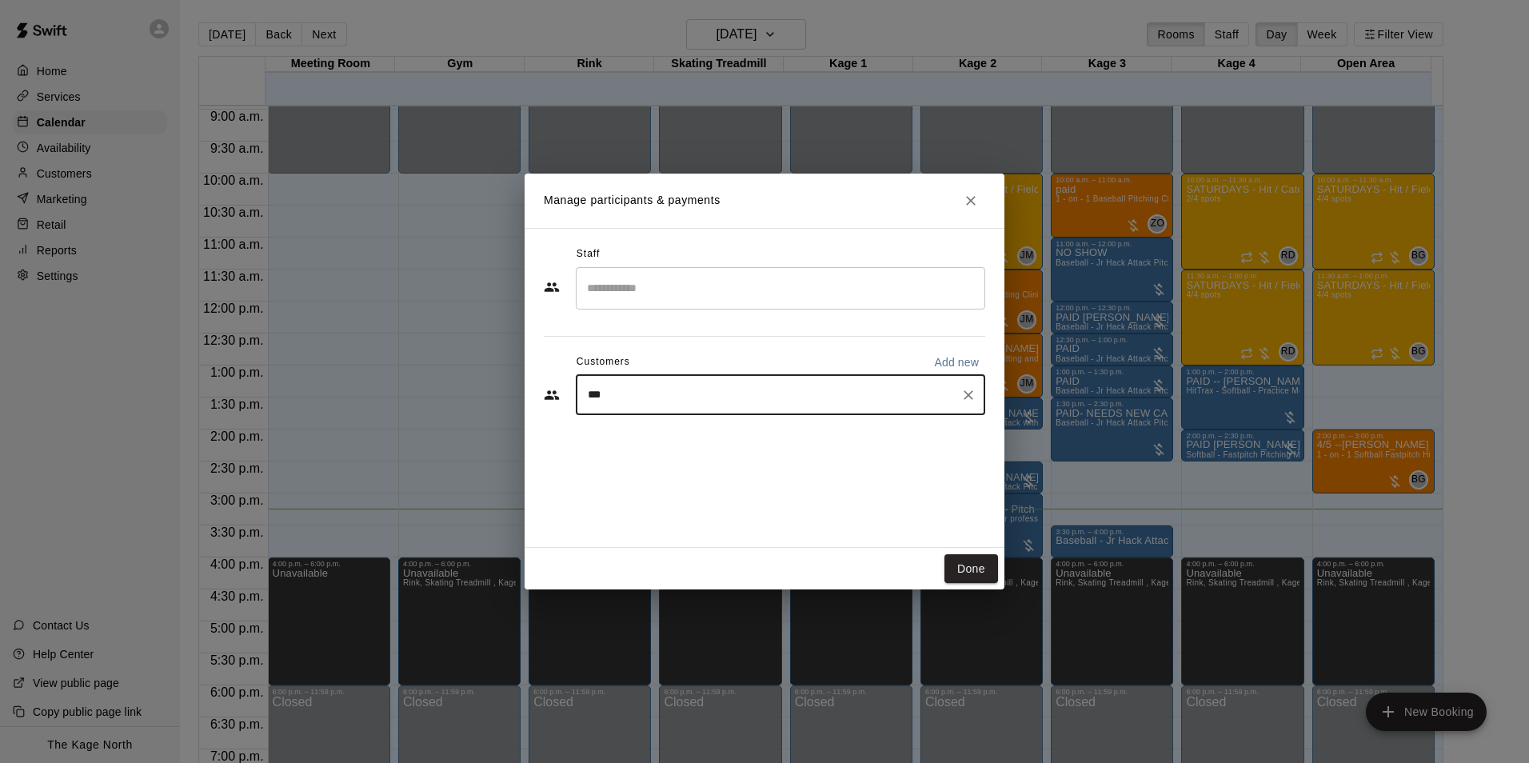
type input "****"
click at [674, 490] on p "Maurizio Campagna" at bounding box center [670, 483] width 98 height 17
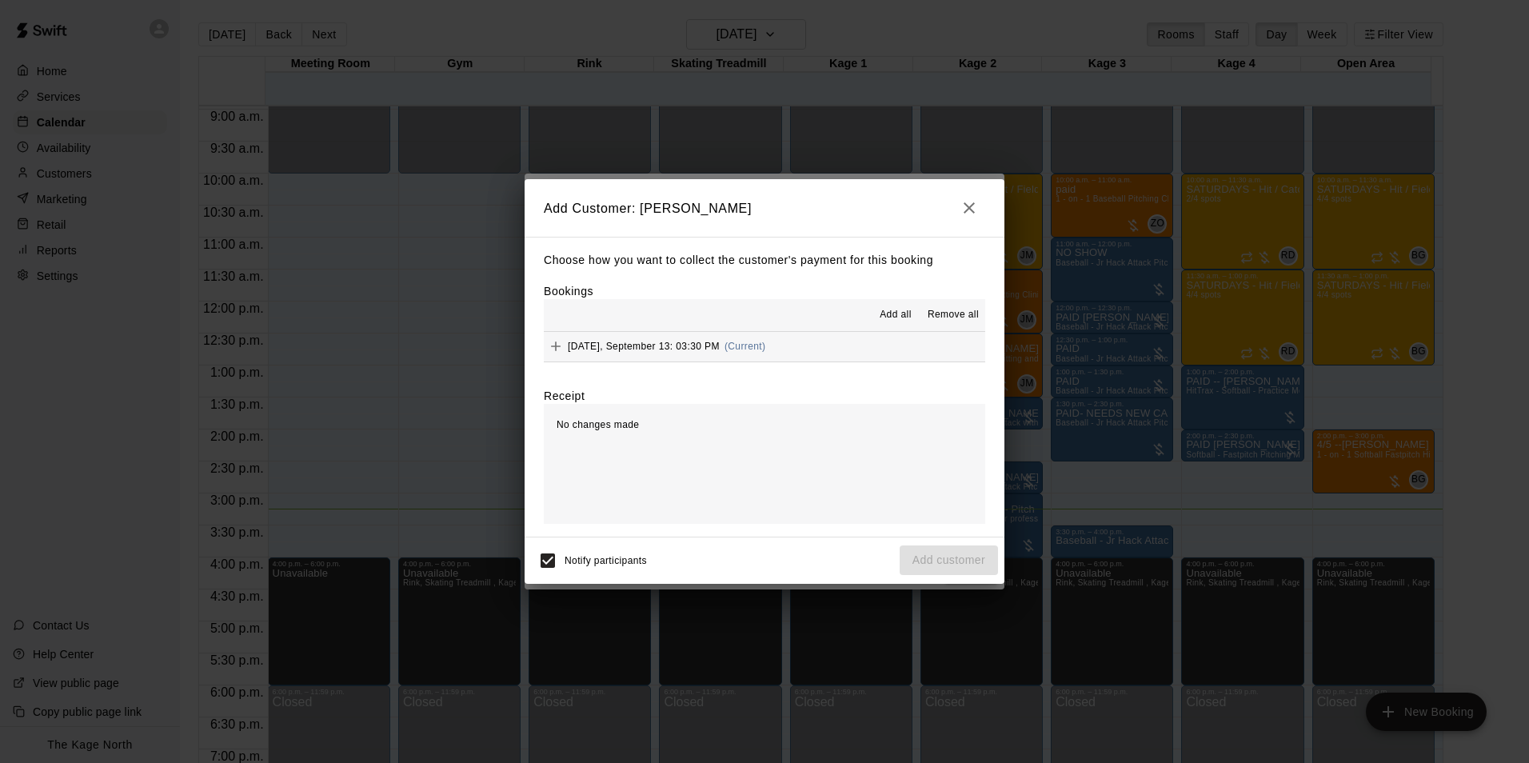
click at [903, 311] on span "Add all" at bounding box center [896, 315] width 32 height 16
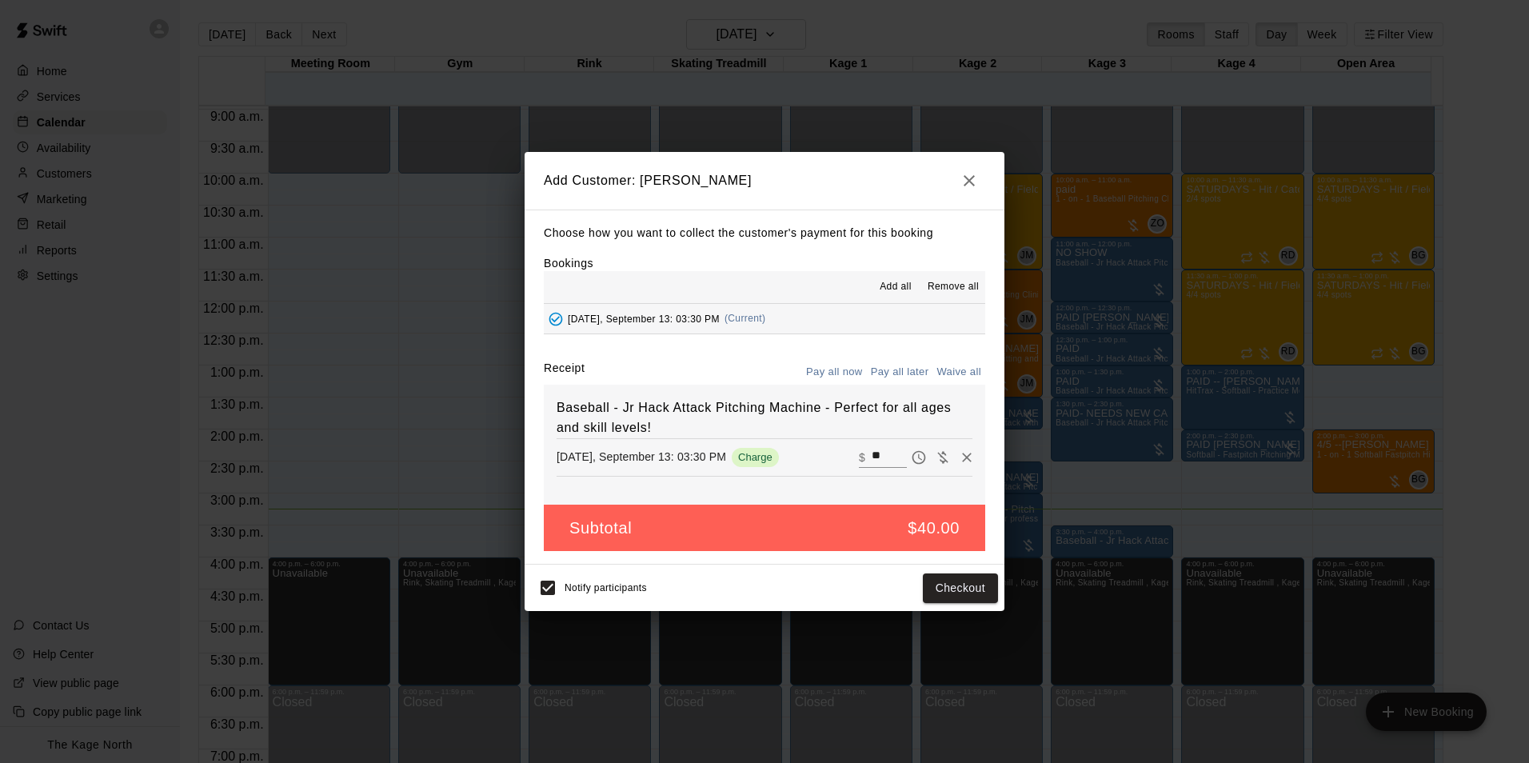
click at [902, 372] on button "Pay all later" at bounding box center [900, 372] width 66 height 25
click at [955, 587] on button "Add customer" at bounding box center [949, 589] width 98 height 30
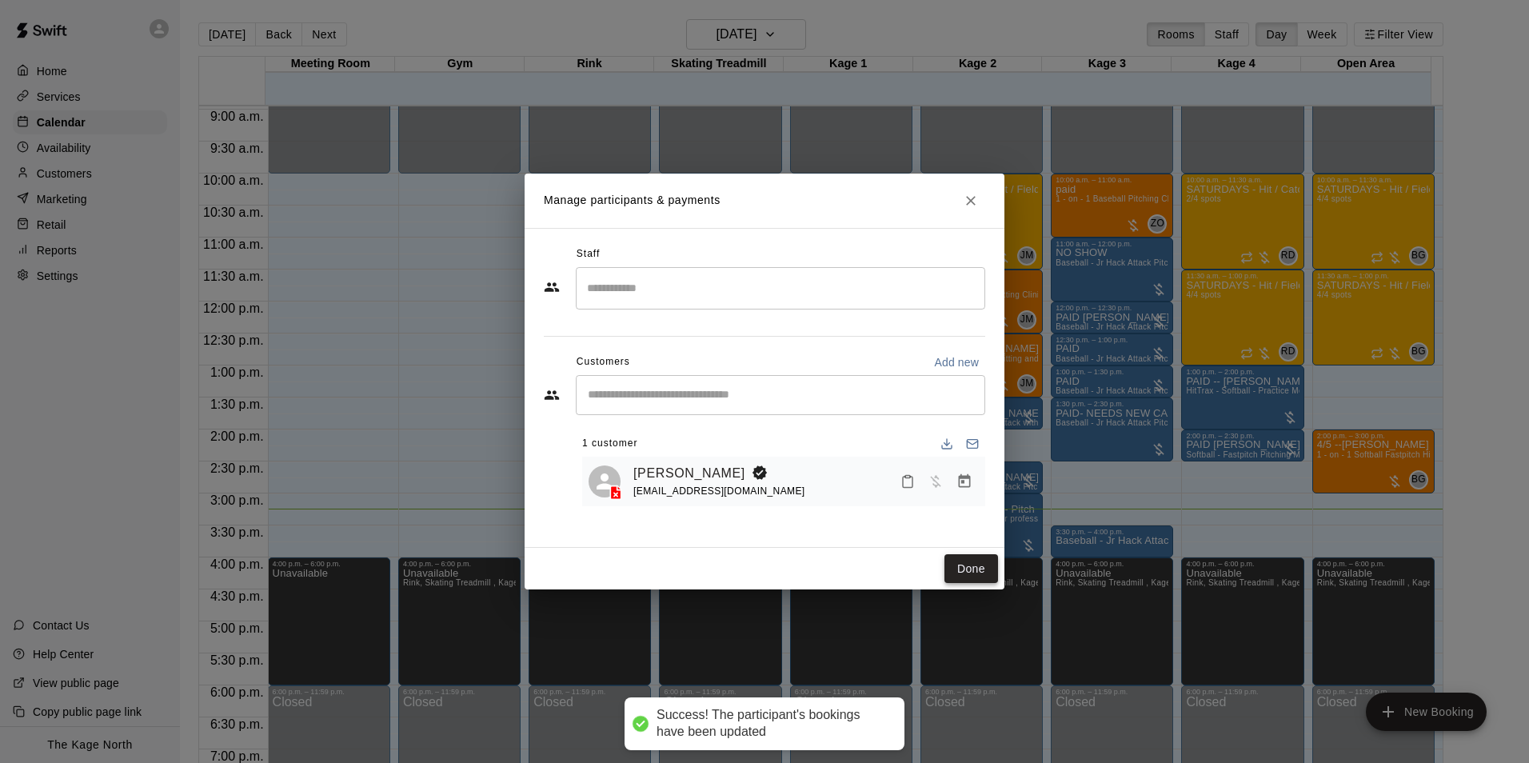
click at [974, 570] on button "Done" at bounding box center [972, 569] width 54 height 30
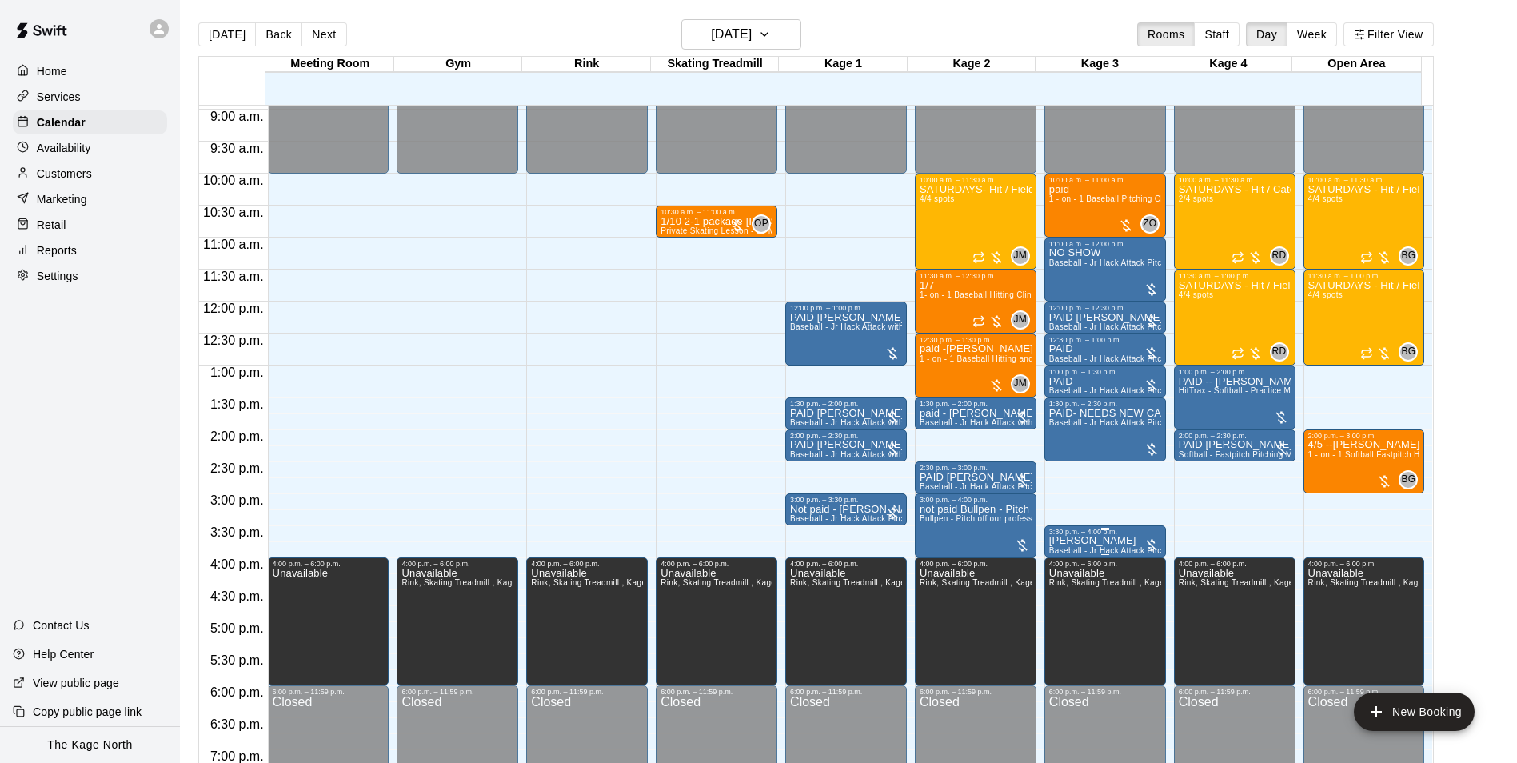
click at [1081, 541] on p "Maurizio Campagna" at bounding box center [1106, 541] width 112 height 0
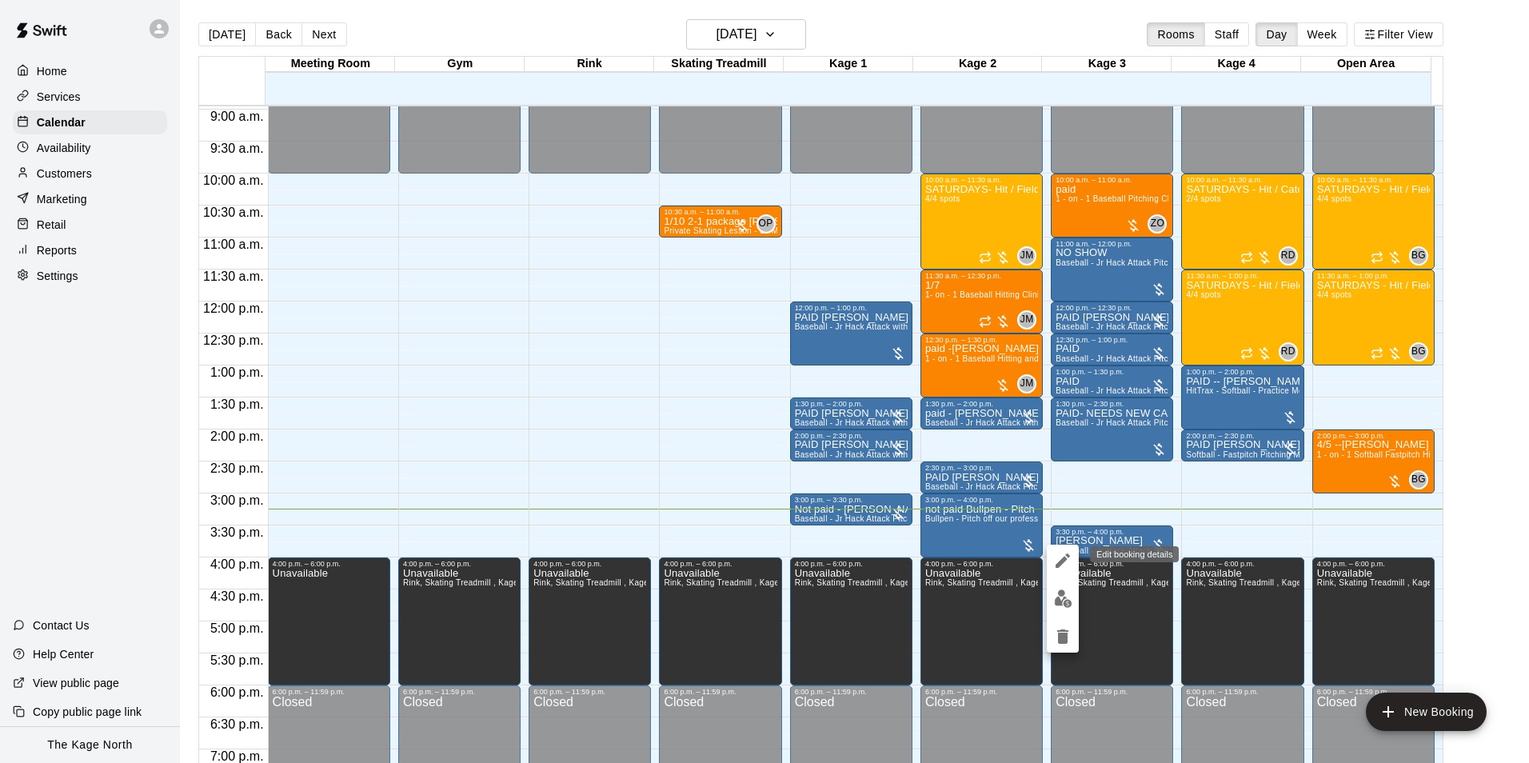
click at [1062, 557] on icon "edit" at bounding box center [1063, 560] width 19 height 19
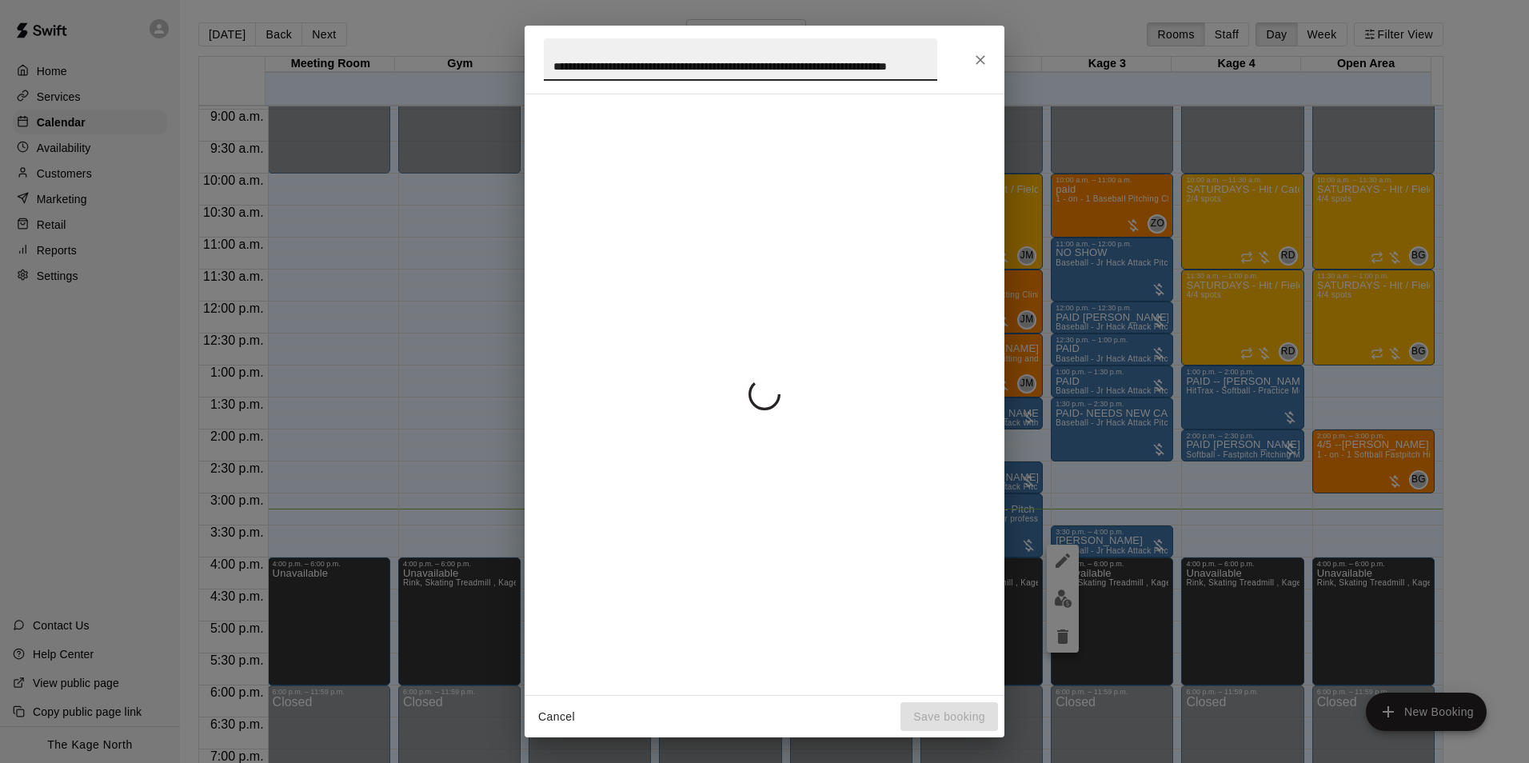
scroll to position [0, 57]
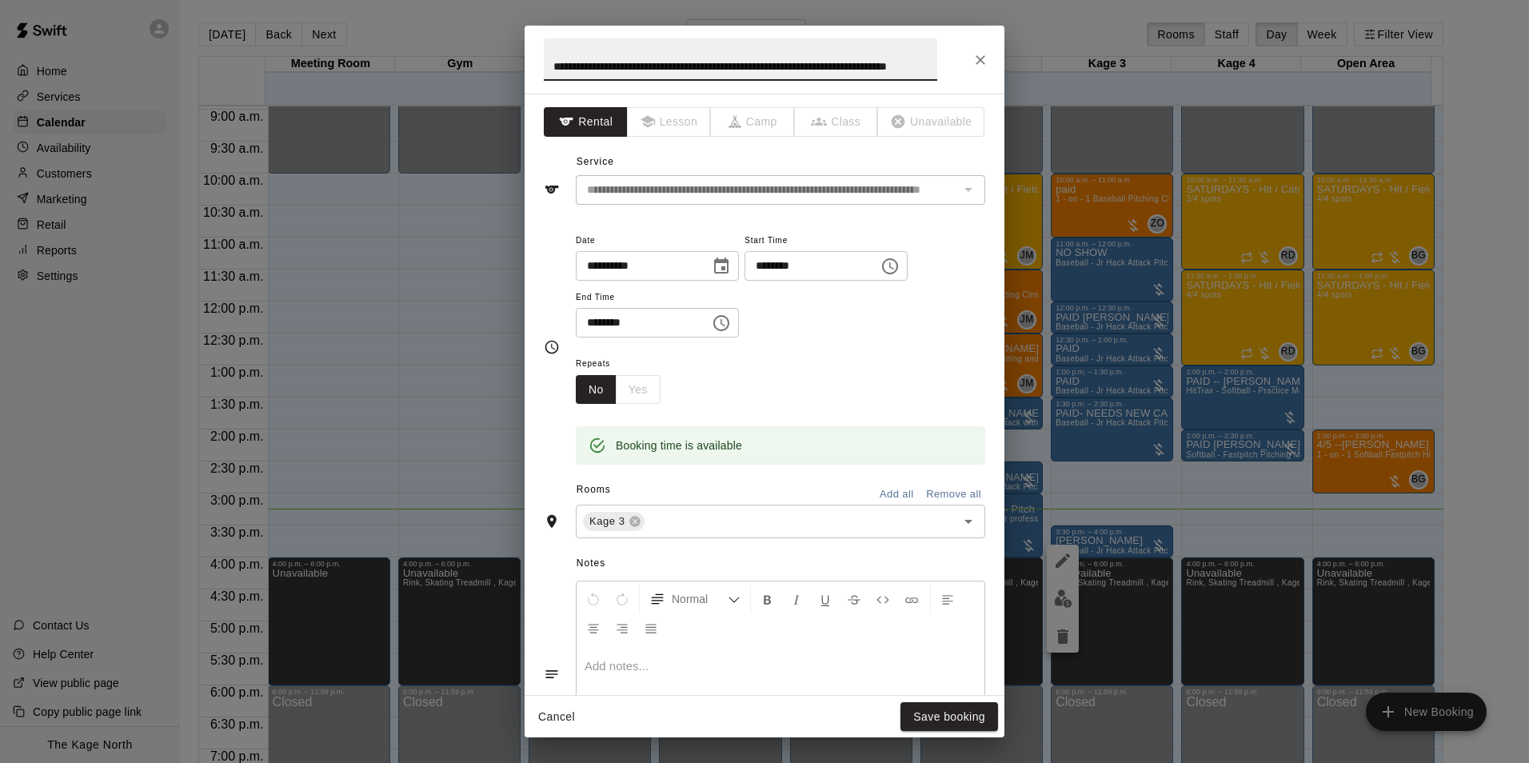
click at [548, 62] on input "**********" at bounding box center [741, 59] width 394 height 42
click at [555, 66] on input "**********" at bounding box center [741, 59] width 394 height 42
click at [571, 64] on input "**********" at bounding box center [741, 59] width 394 height 42
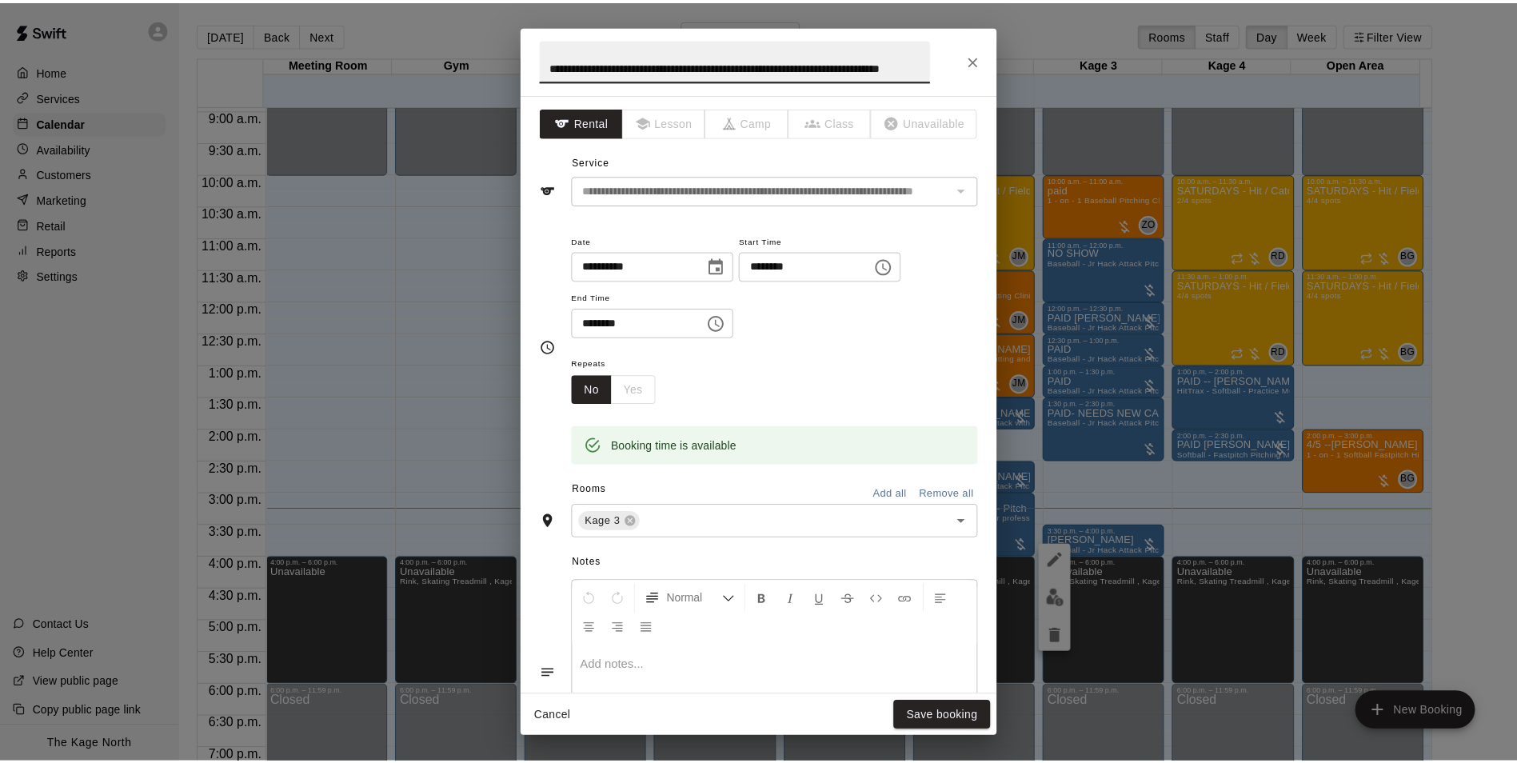
scroll to position [0, 0]
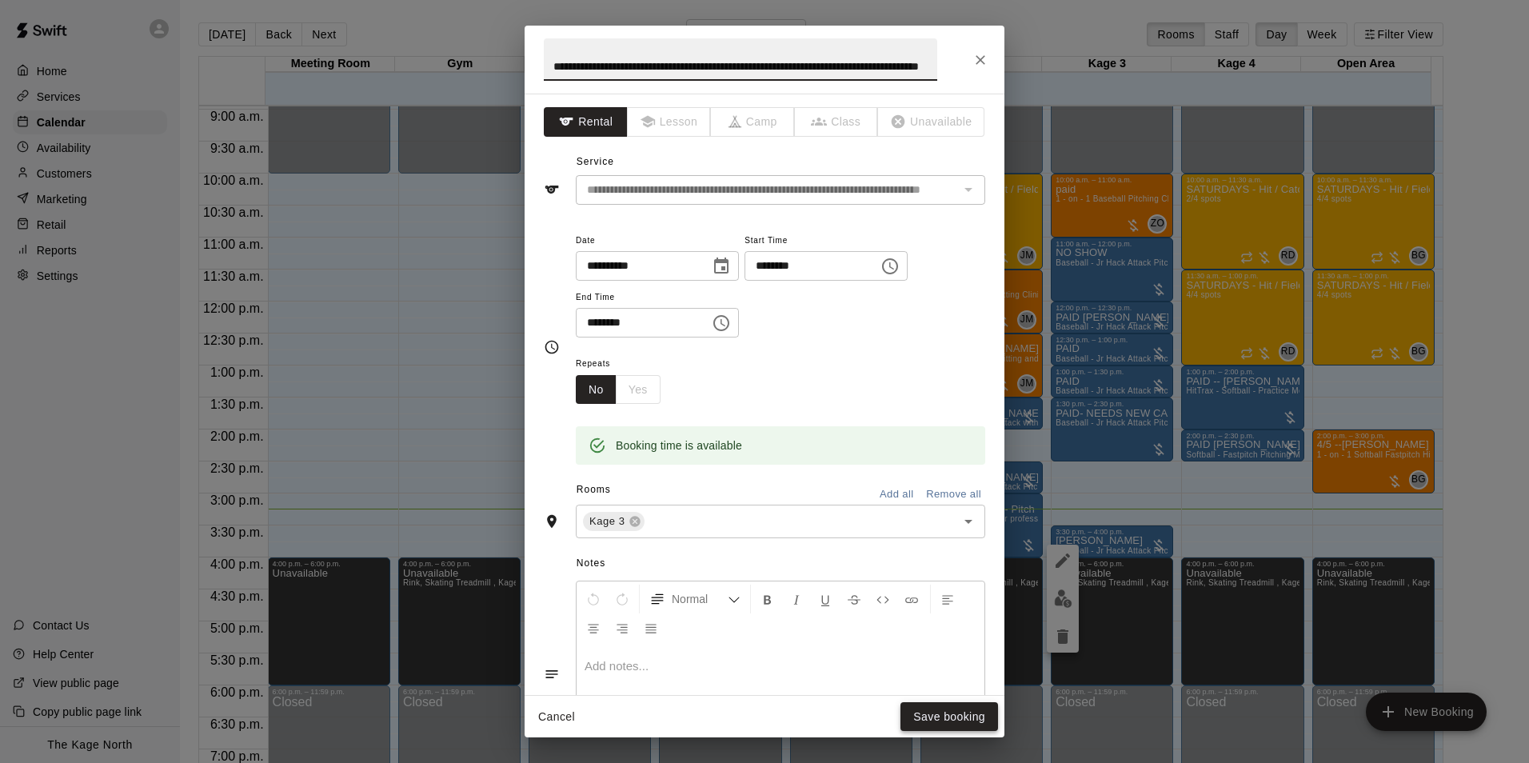
type input "**********"
click at [936, 716] on button "Save booking" at bounding box center [950, 717] width 98 height 30
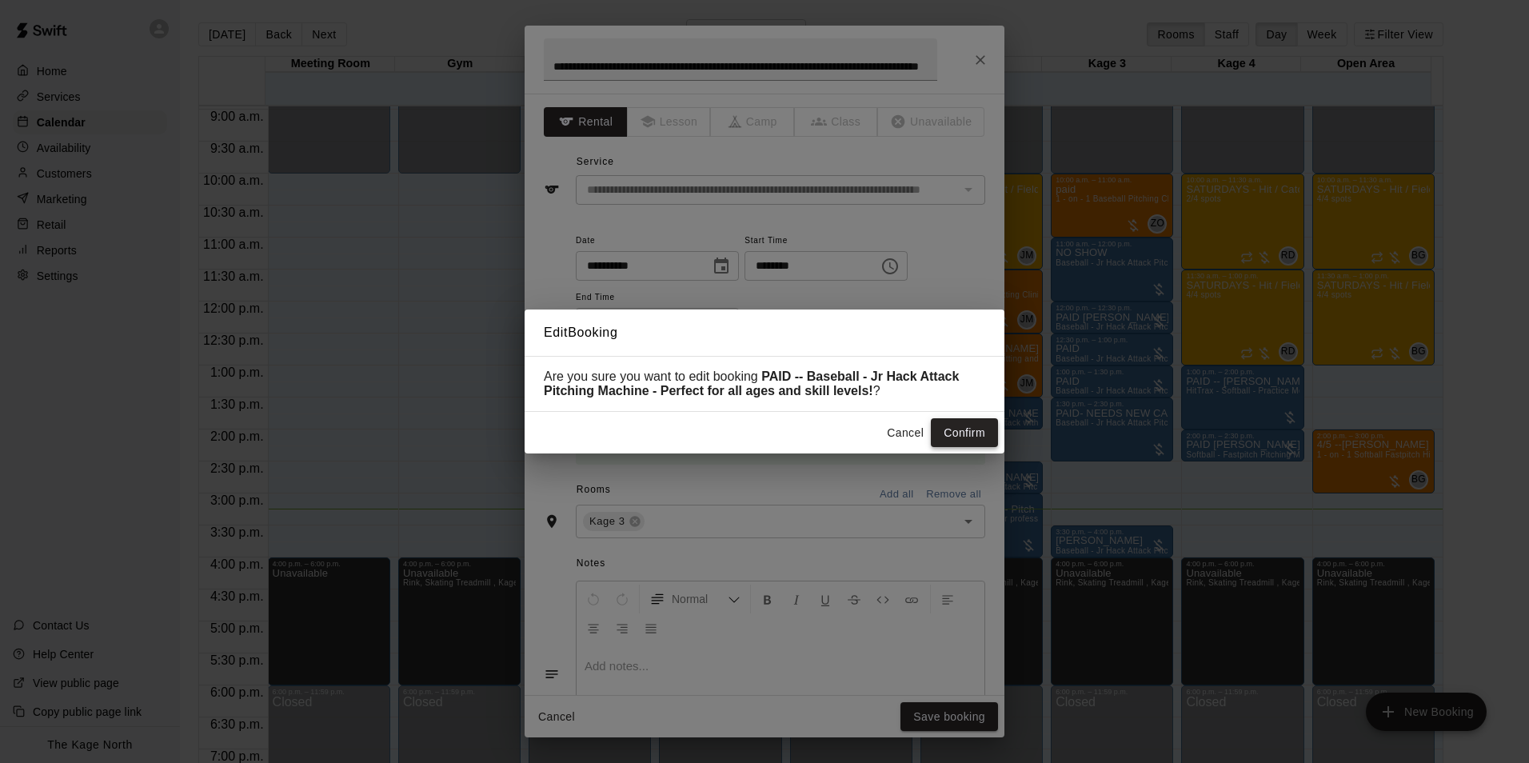
click at [964, 432] on button "Confirm" at bounding box center [964, 433] width 67 height 30
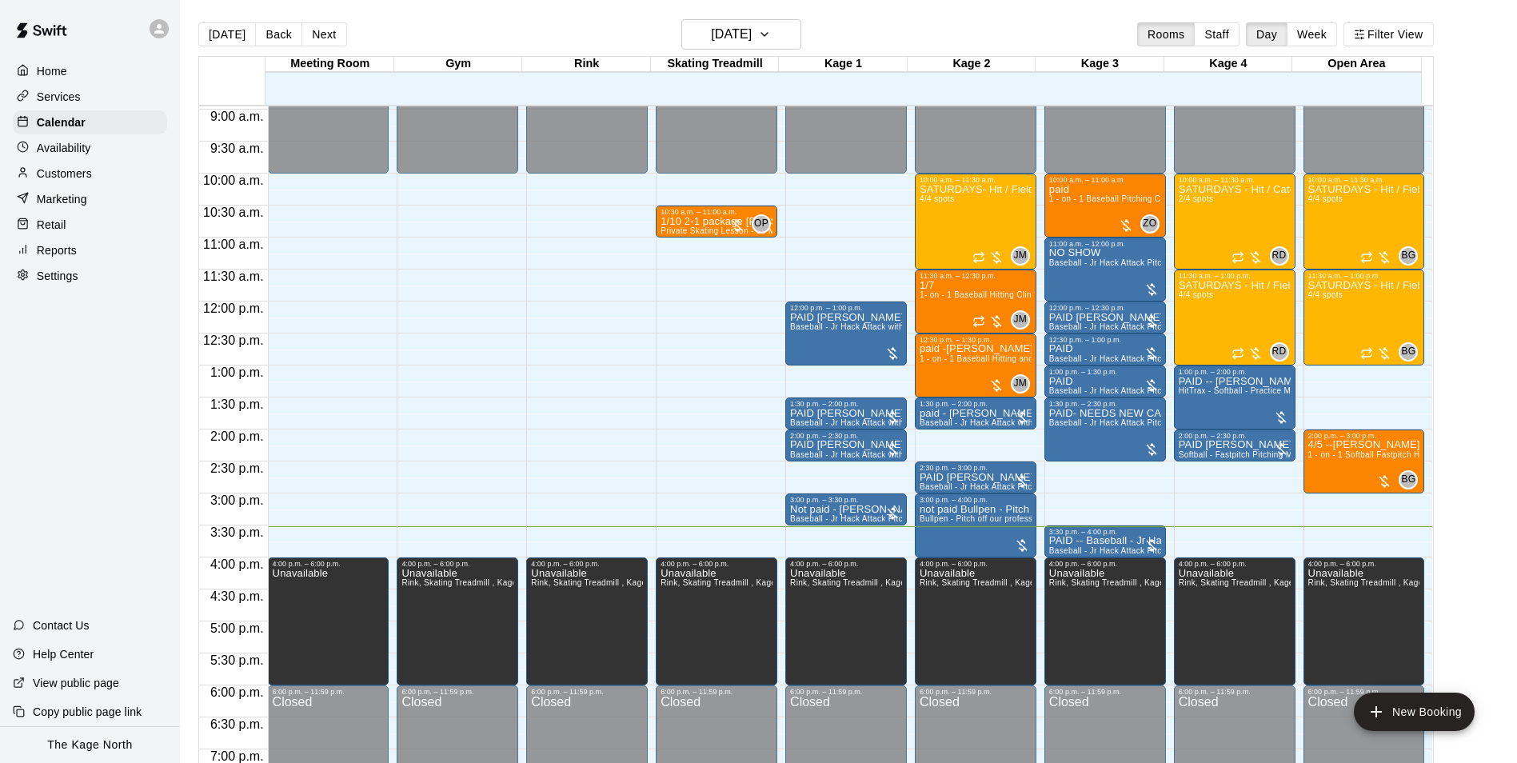
click at [76, 148] on p "Availability" at bounding box center [64, 148] width 54 height 16
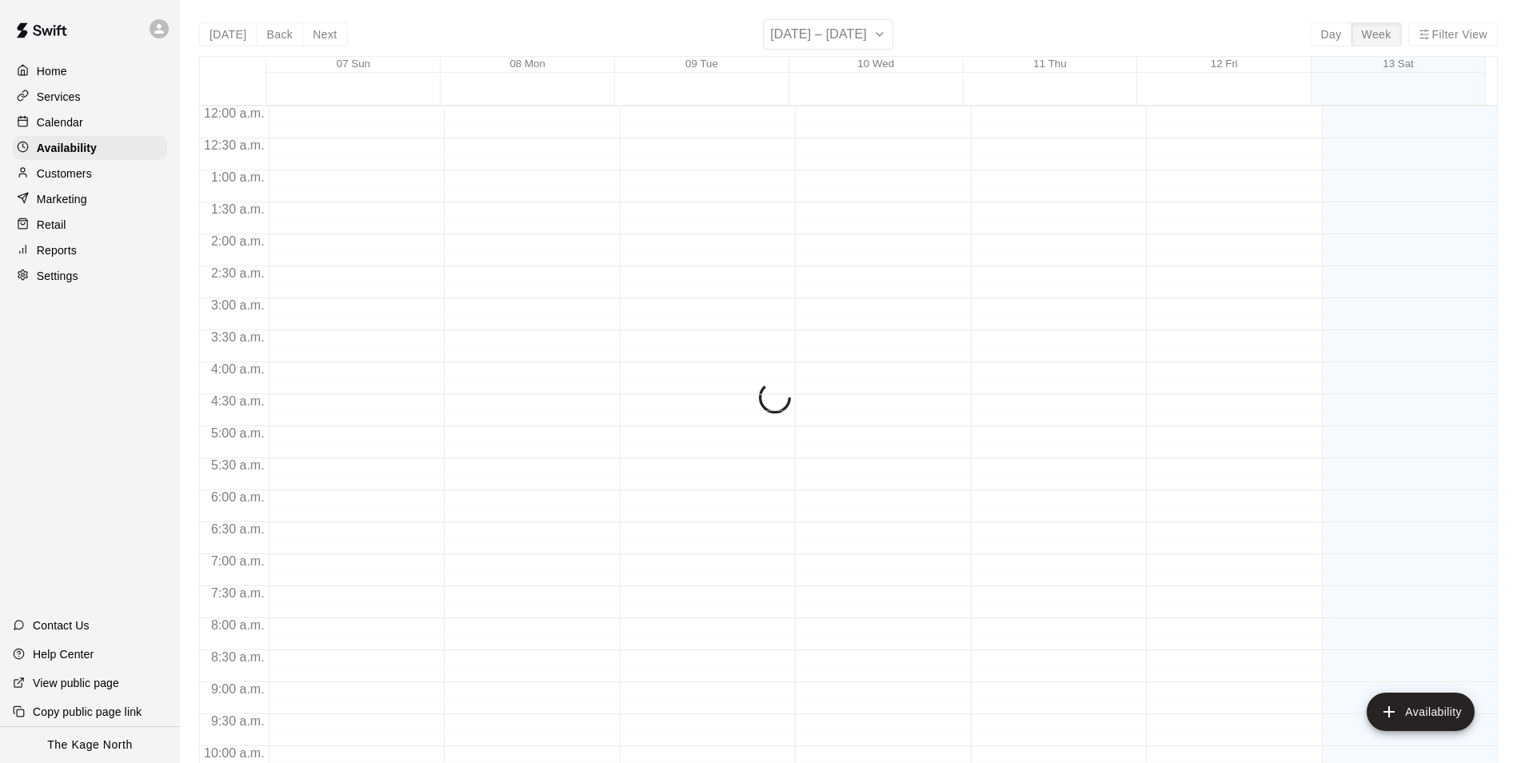
scroll to position [862, 0]
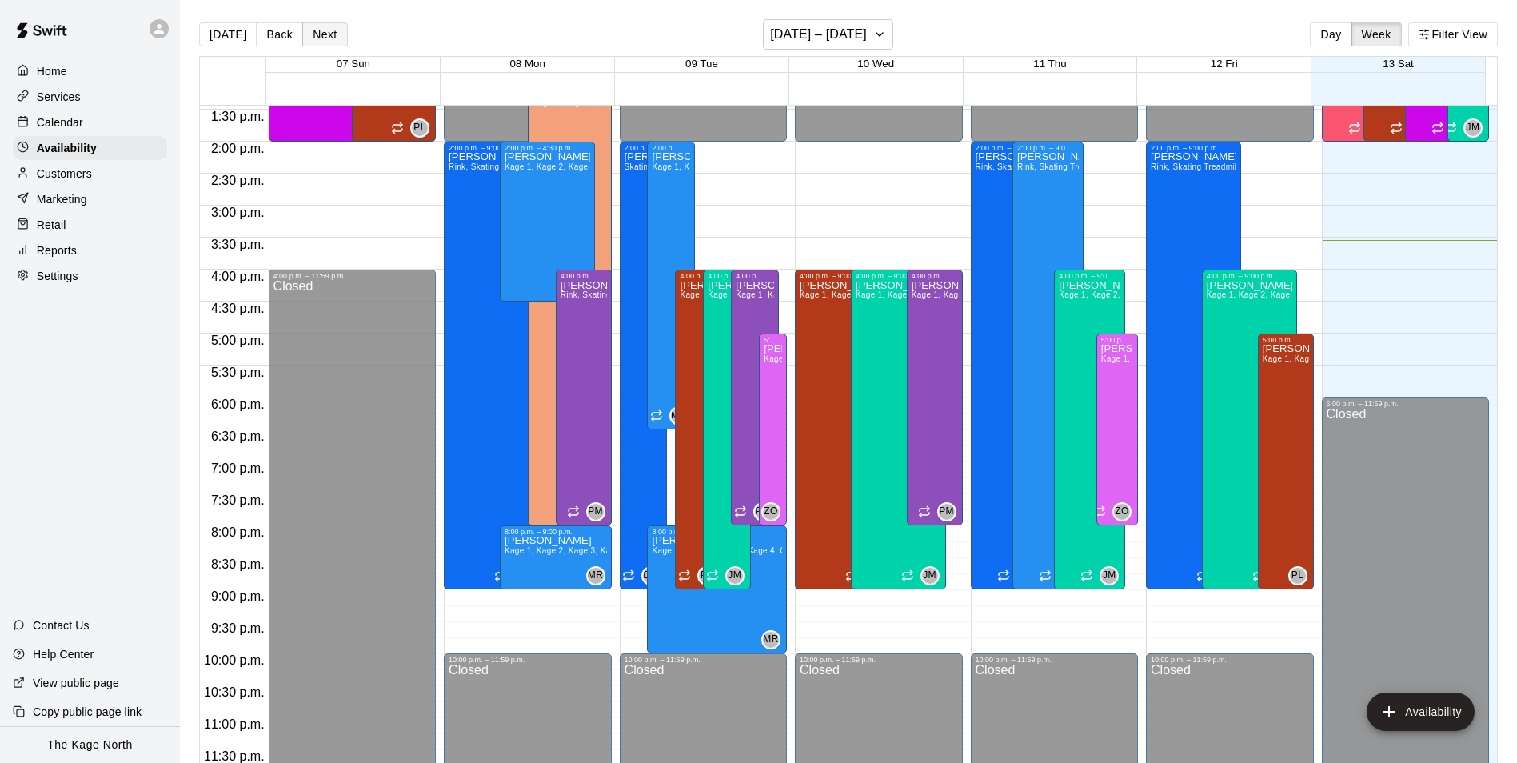
click at [326, 42] on button "Next" at bounding box center [324, 34] width 45 height 24
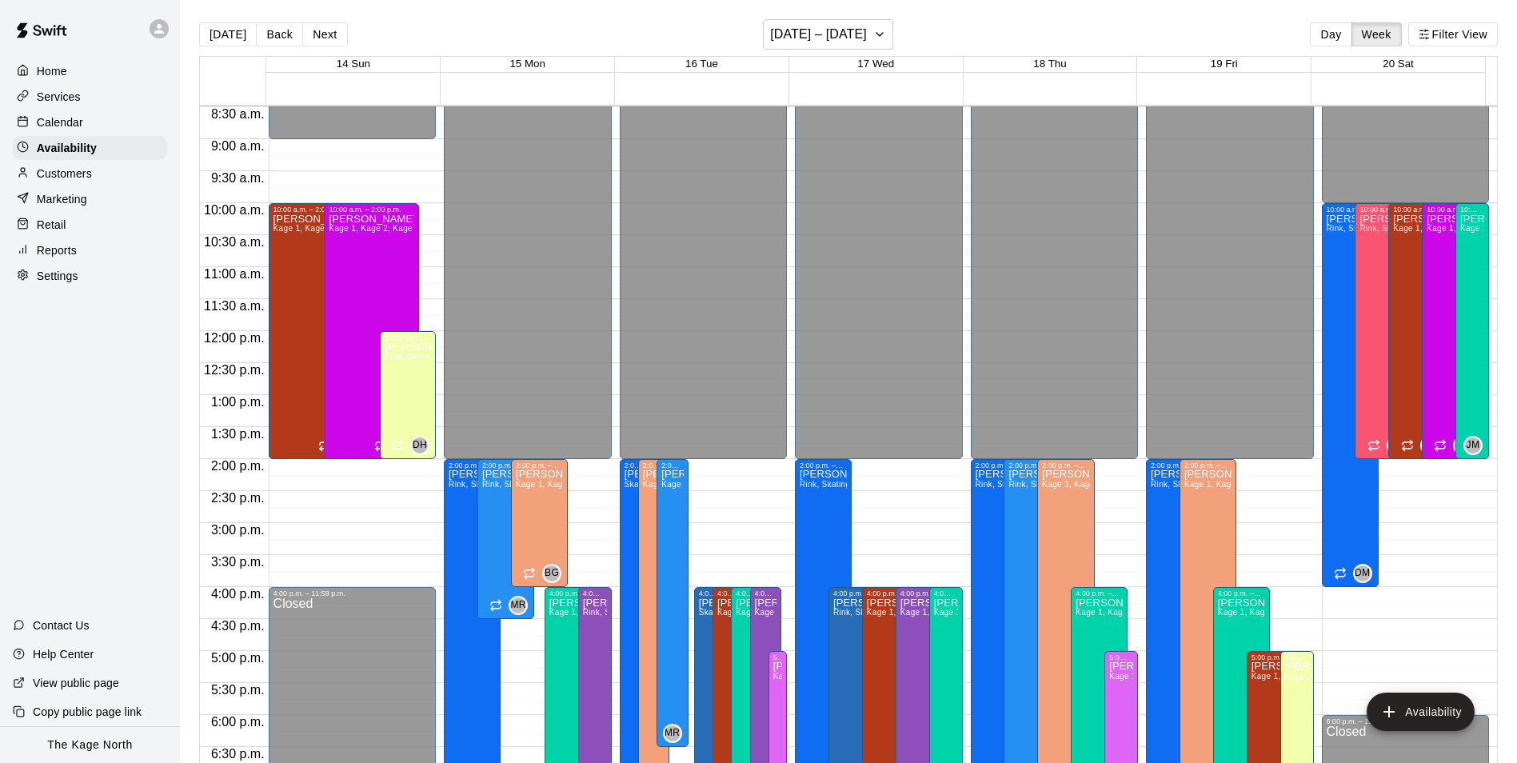
scroll to position [542, 0]
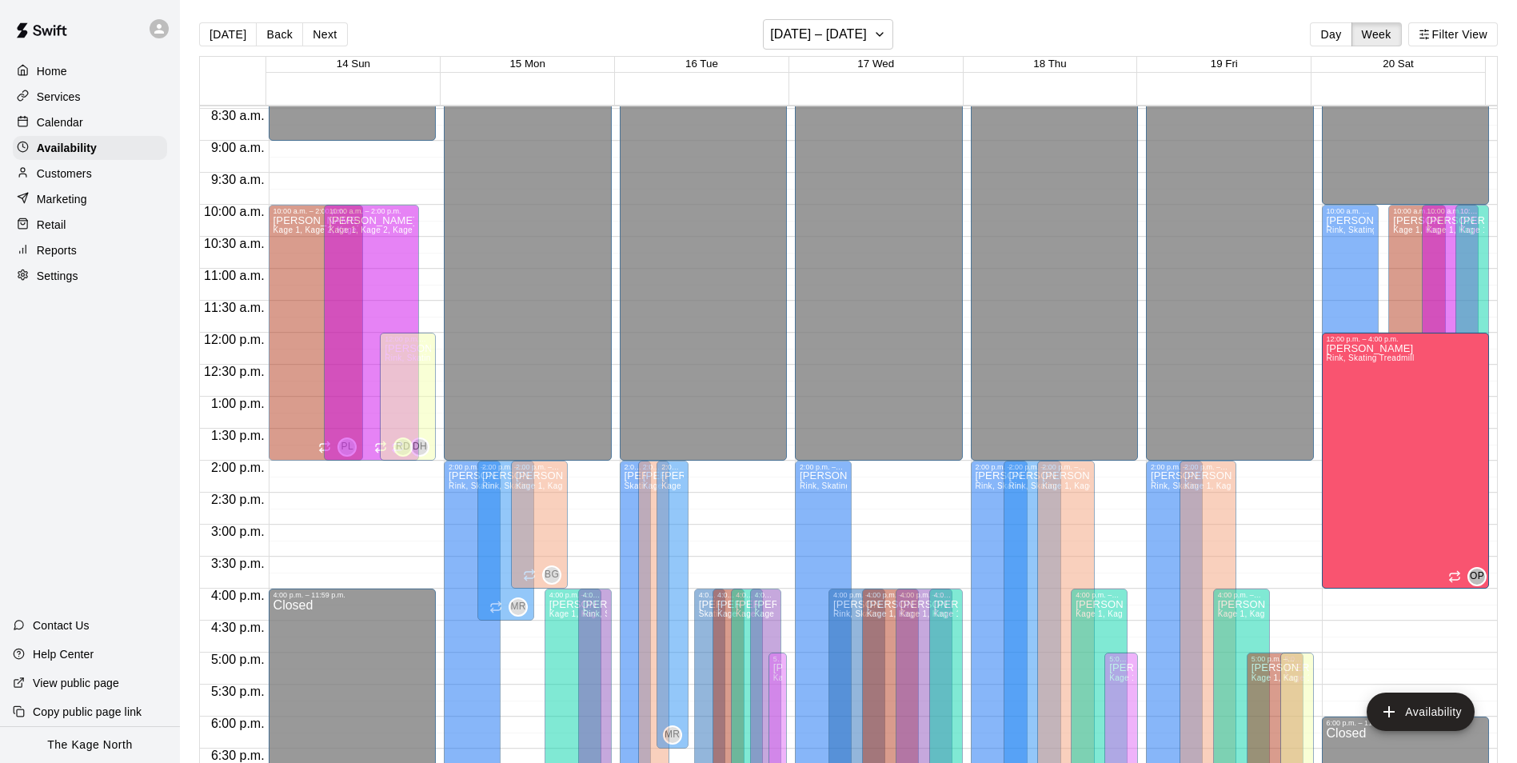
drag, startPoint x: 1362, startPoint y: 244, endPoint x: 1372, endPoint y: 383, distance: 139.5
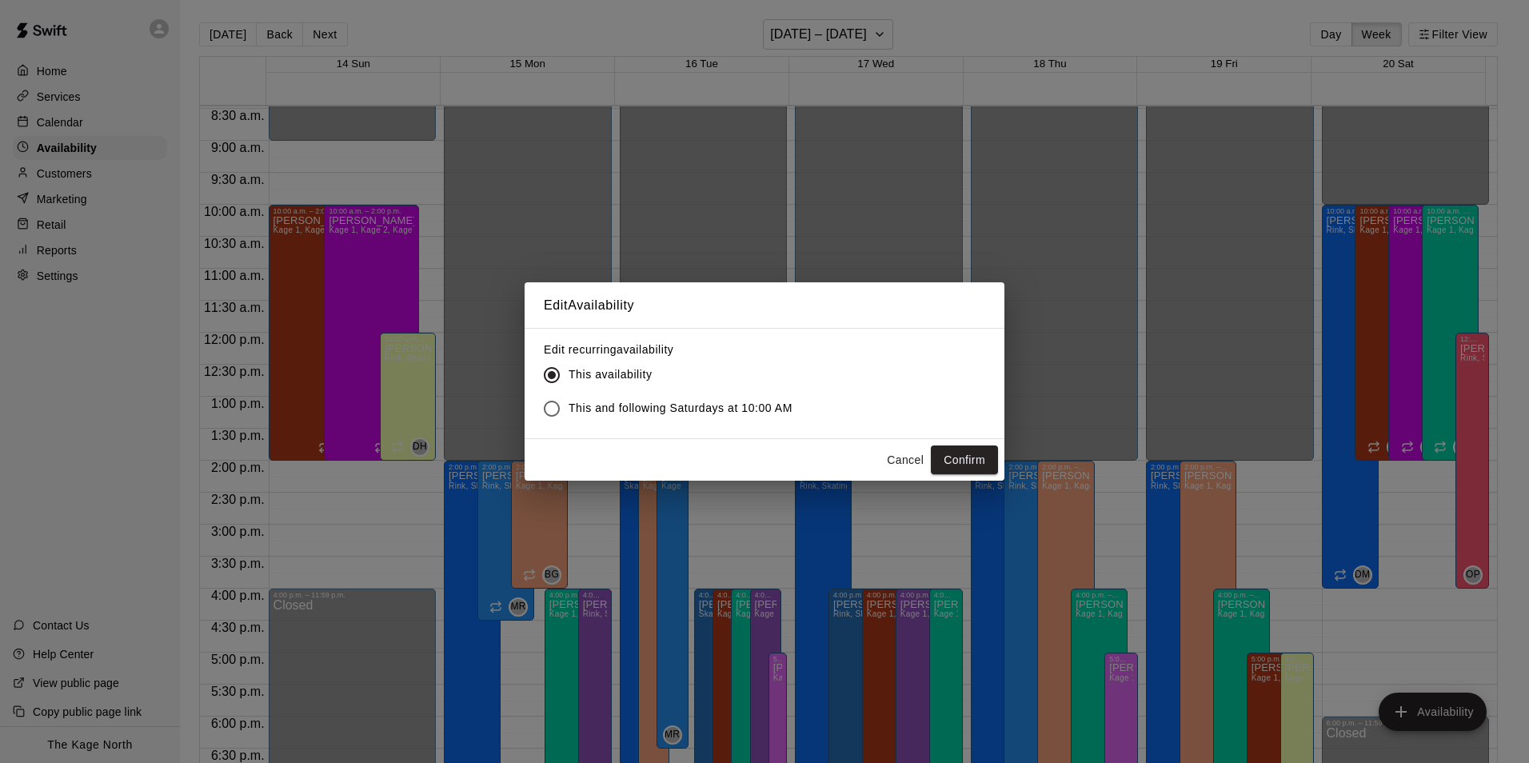
click at [954, 457] on button "Confirm" at bounding box center [964, 461] width 67 height 30
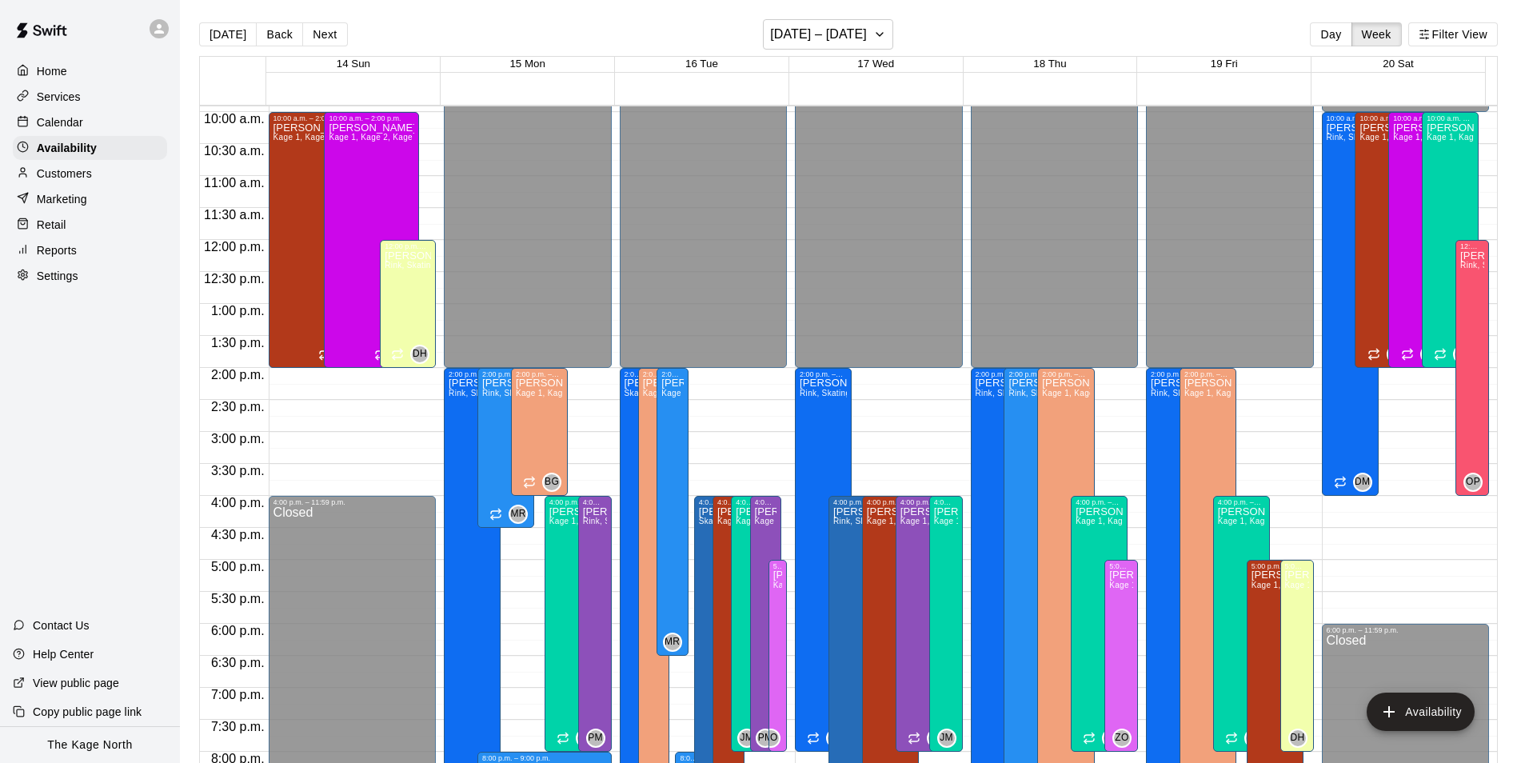
scroll to position [622, 0]
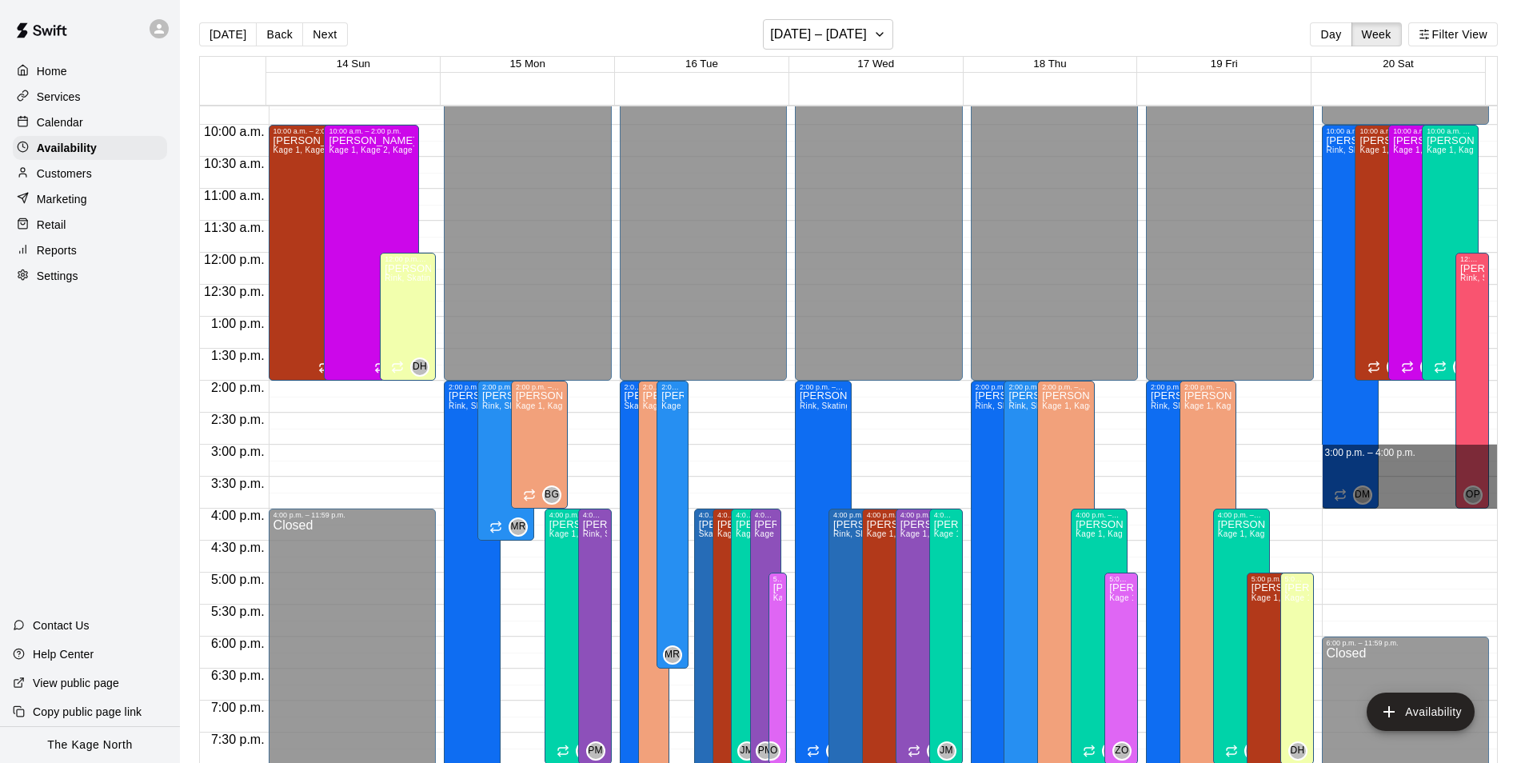
drag, startPoint x: 1379, startPoint y: 449, endPoint x: 1389, endPoint y: 502, distance: 54.4
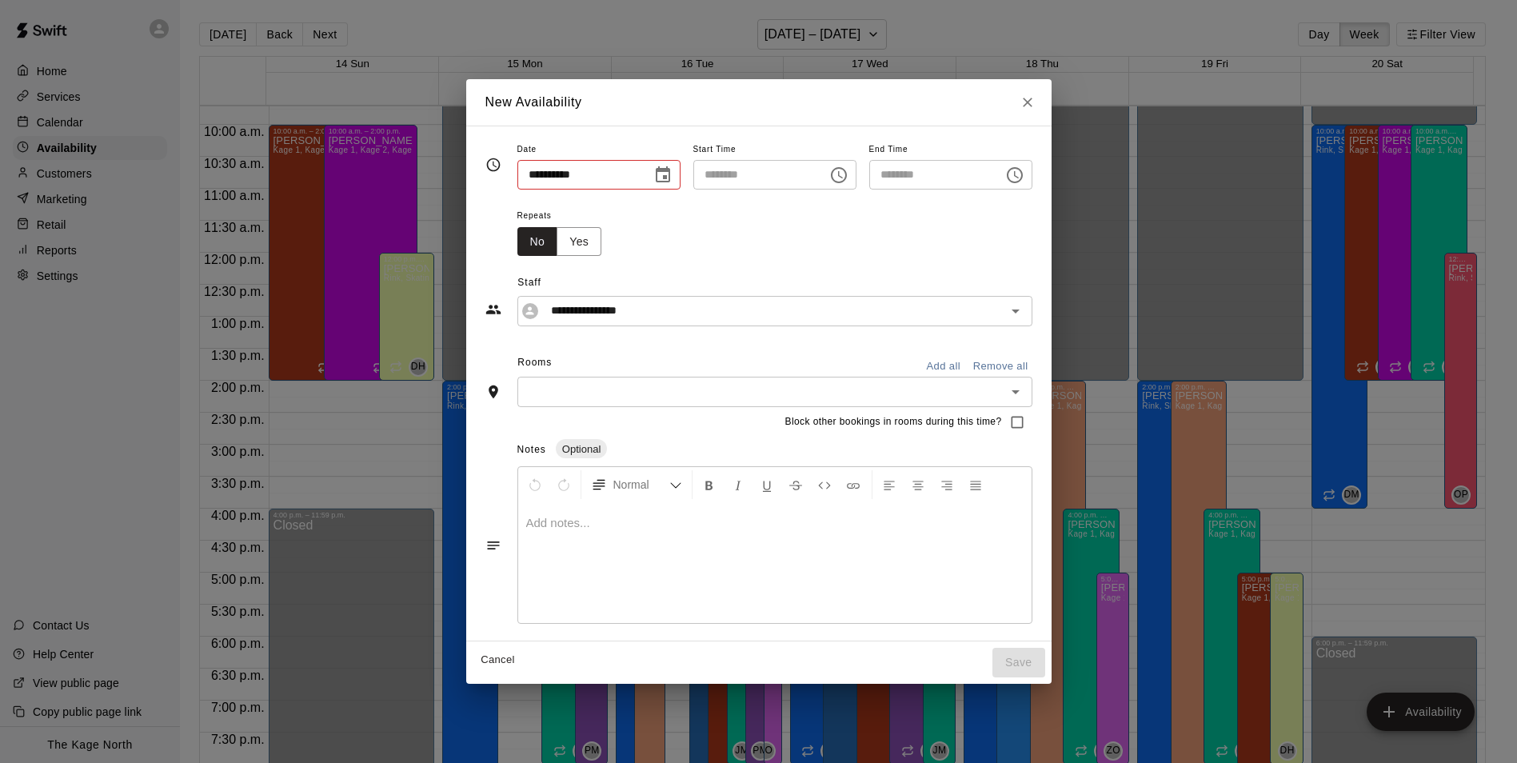
type input "**********"
type input "********"
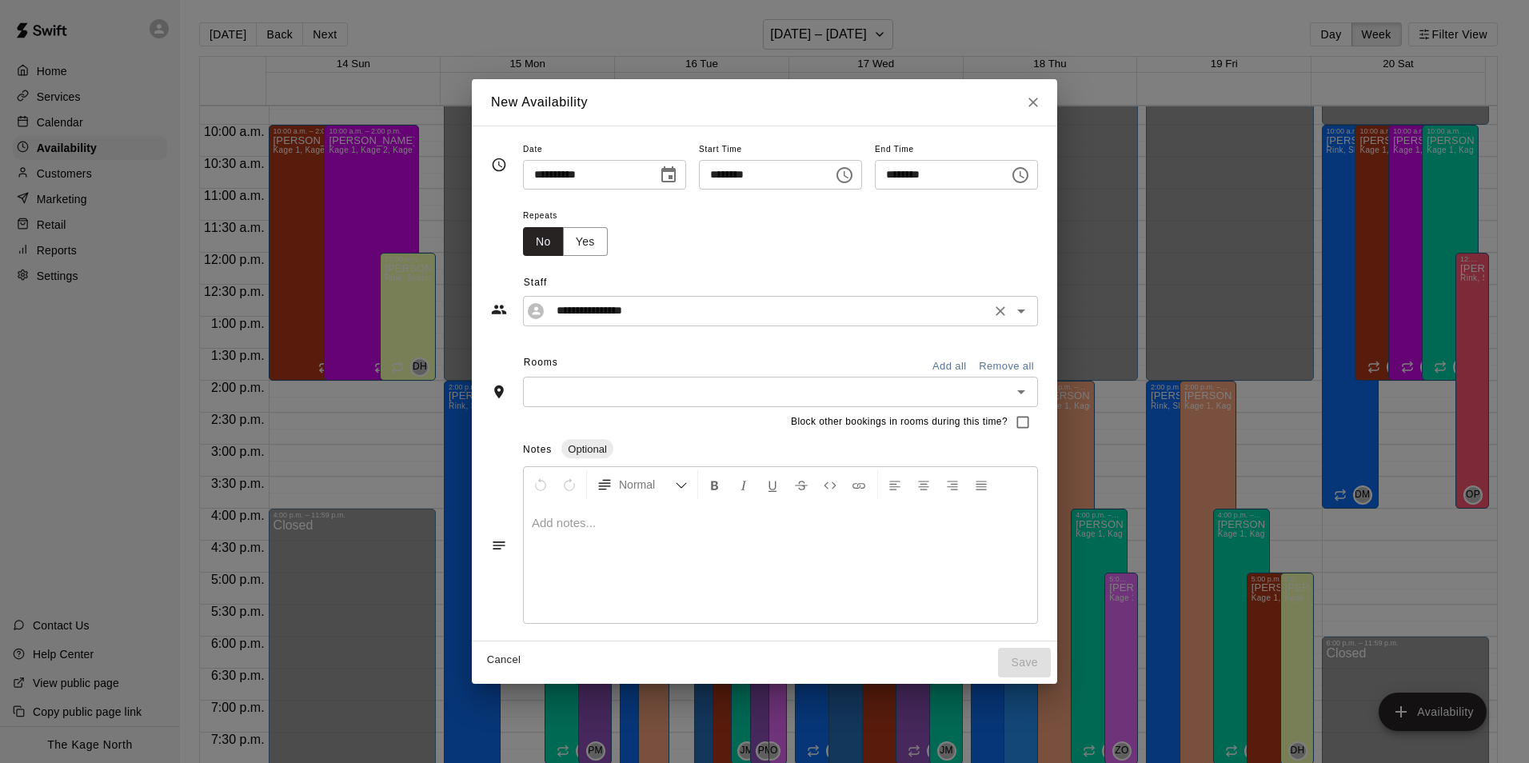
click at [1031, 312] on icon "Open" at bounding box center [1021, 311] width 19 height 19
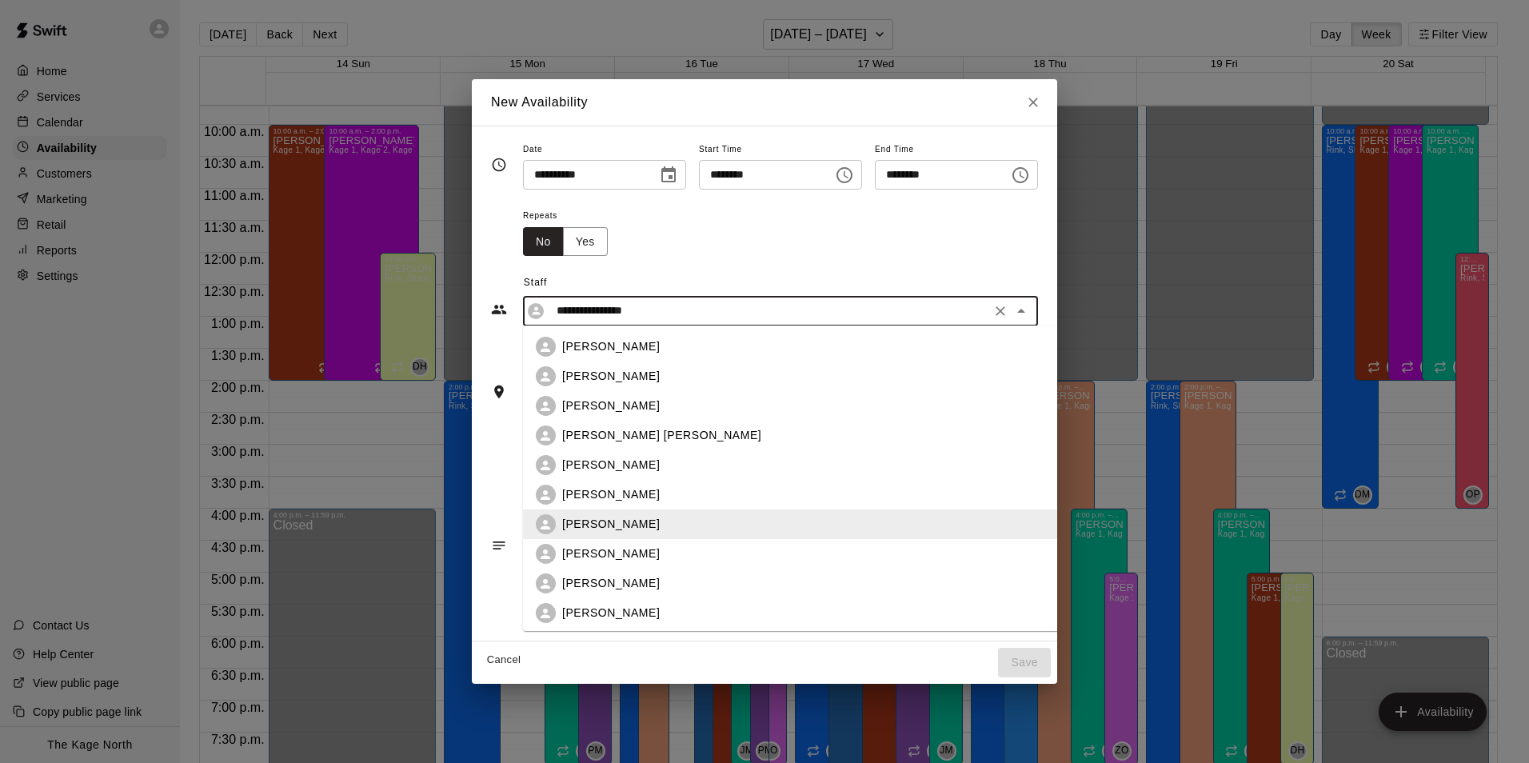
click at [682, 354] on div "[PERSON_NAME]" at bounding box center [816, 346] width 509 height 17
type input "**********"
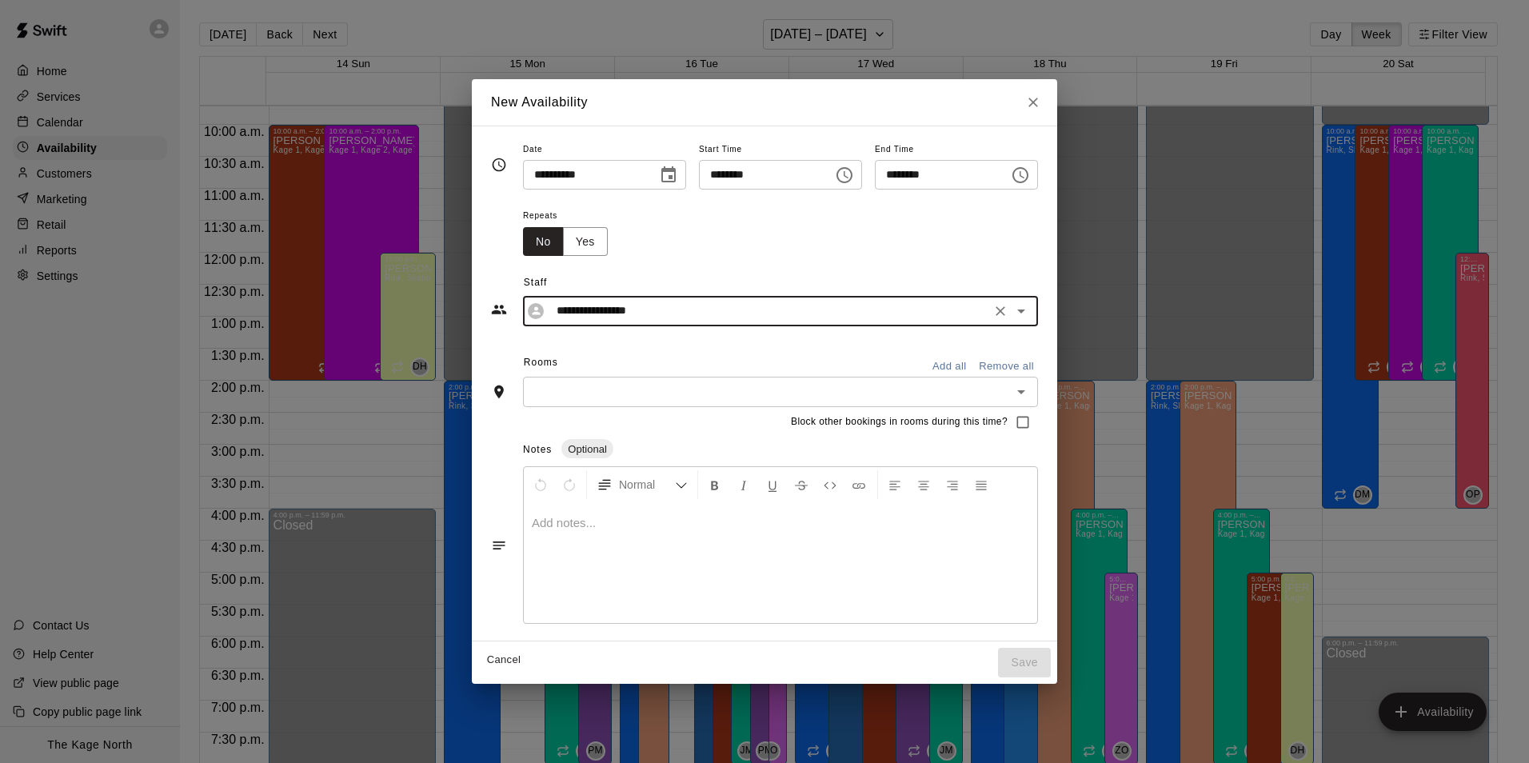
click at [966, 370] on button "Add all" at bounding box center [949, 366] width 51 height 25
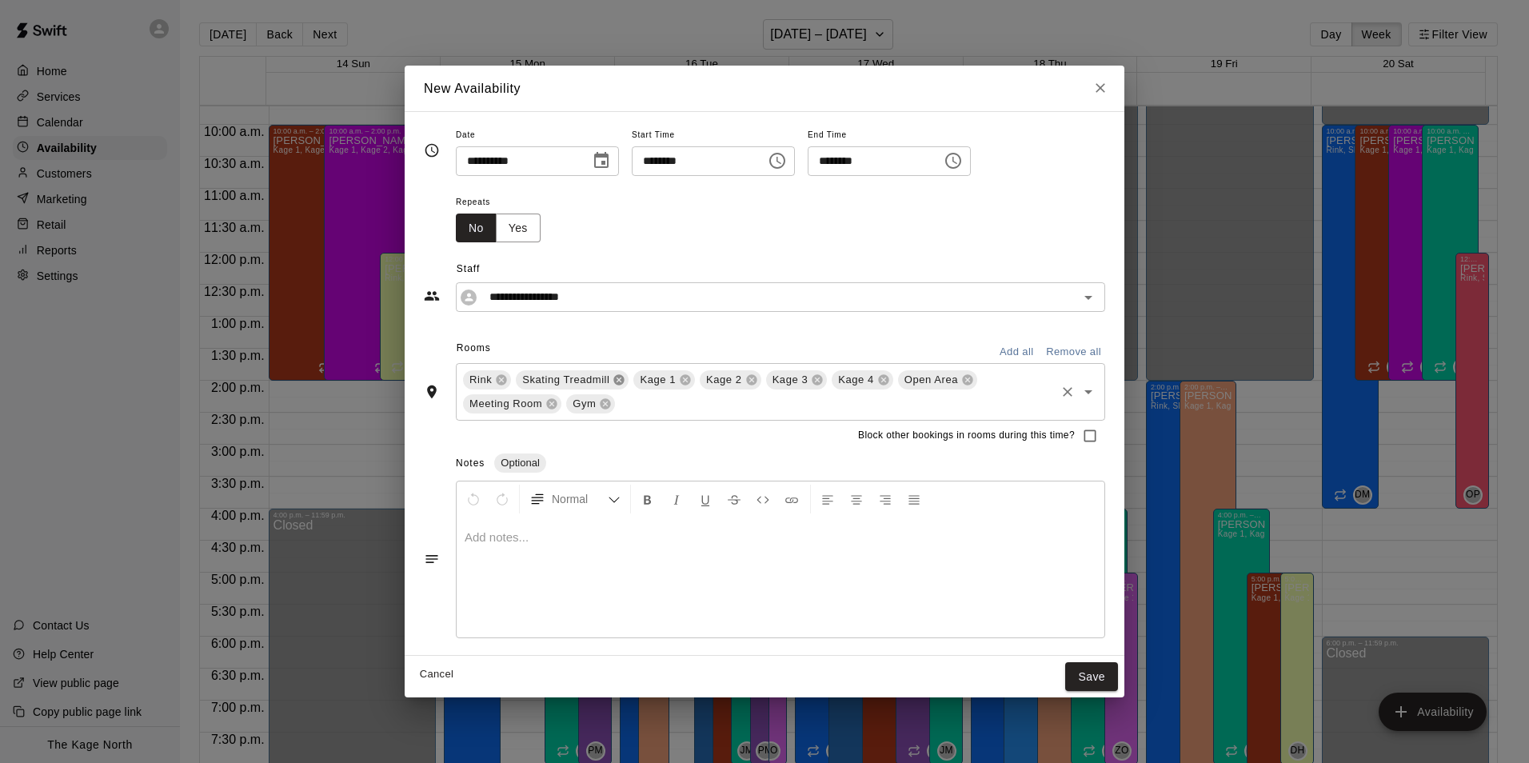
click at [622, 380] on icon at bounding box center [619, 379] width 10 height 10
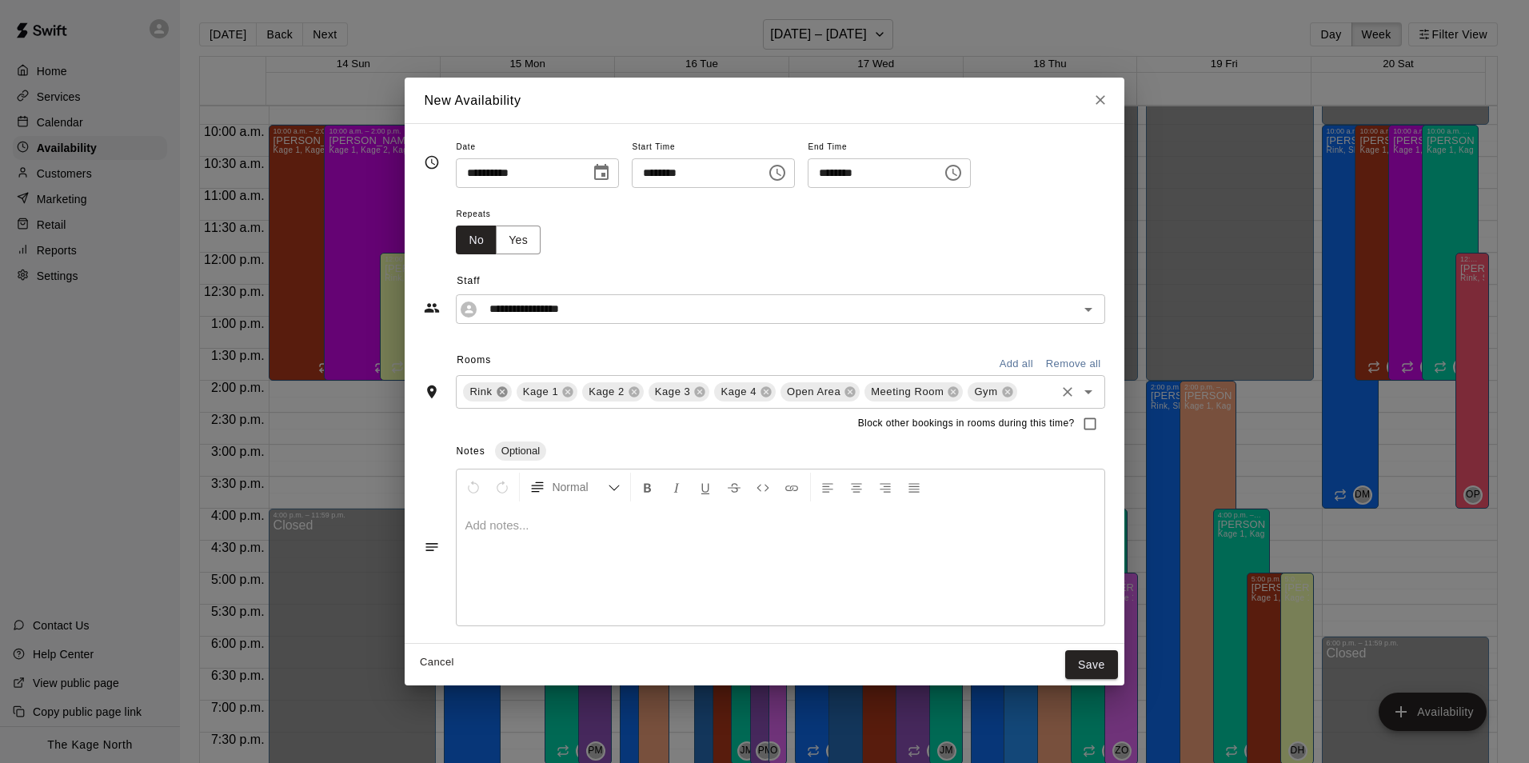
click at [504, 389] on icon at bounding box center [502, 391] width 10 height 10
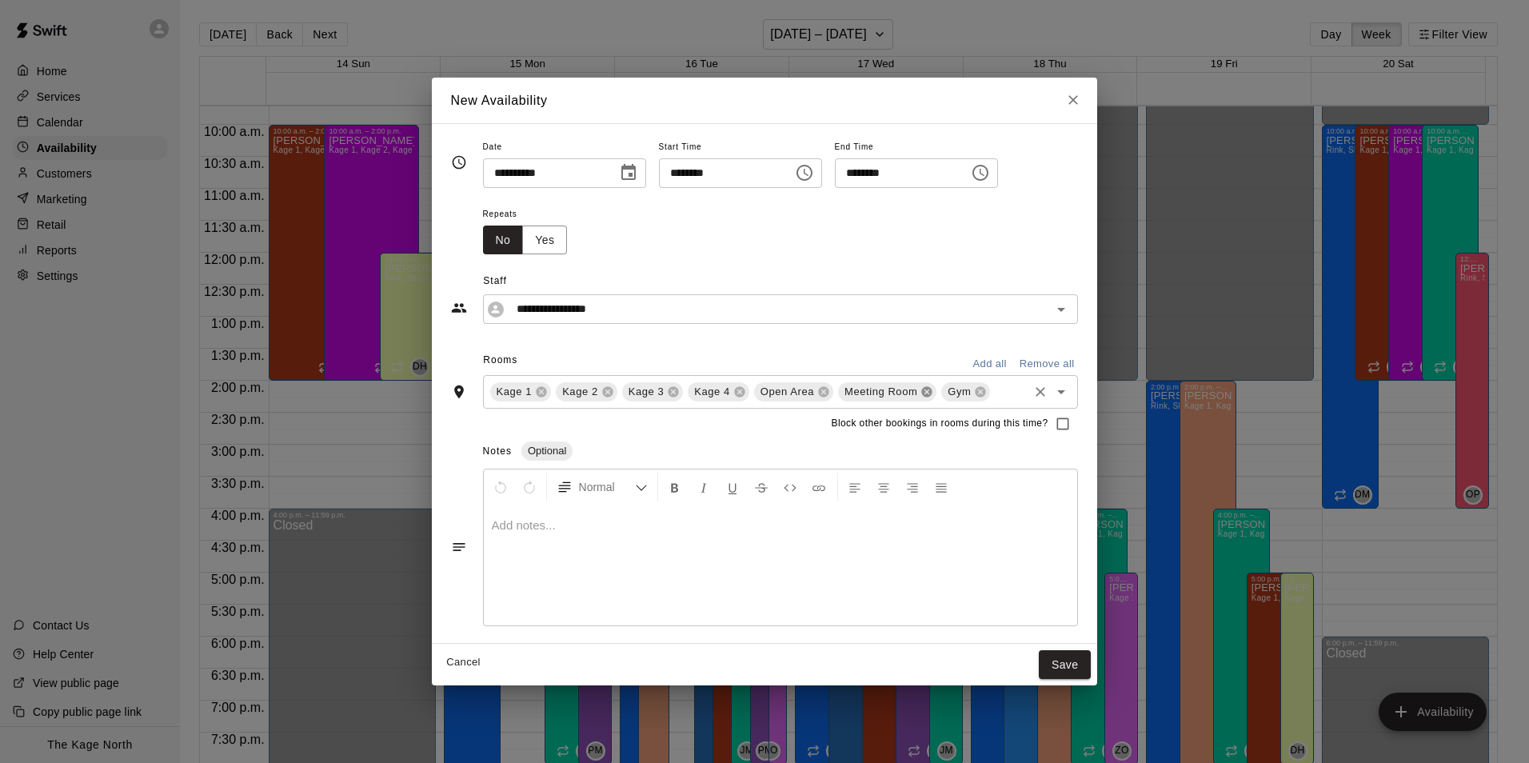
click at [923, 393] on icon at bounding box center [927, 391] width 10 height 10
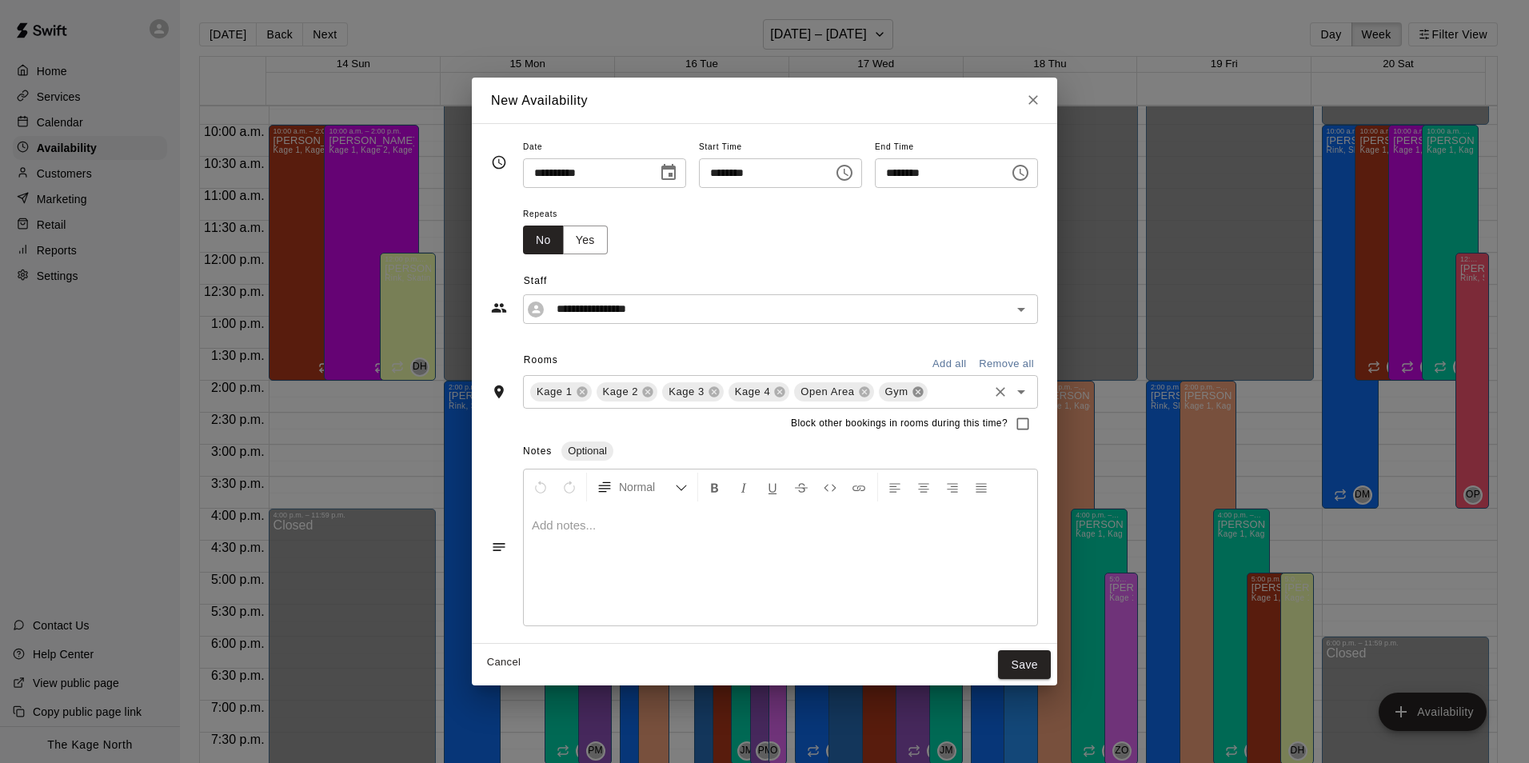
click at [913, 394] on icon at bounding box center [918, 391] width 10 height 10
click at [1045, 669] on button "Save" at bounding box center [1024, 665] width 53 height 30
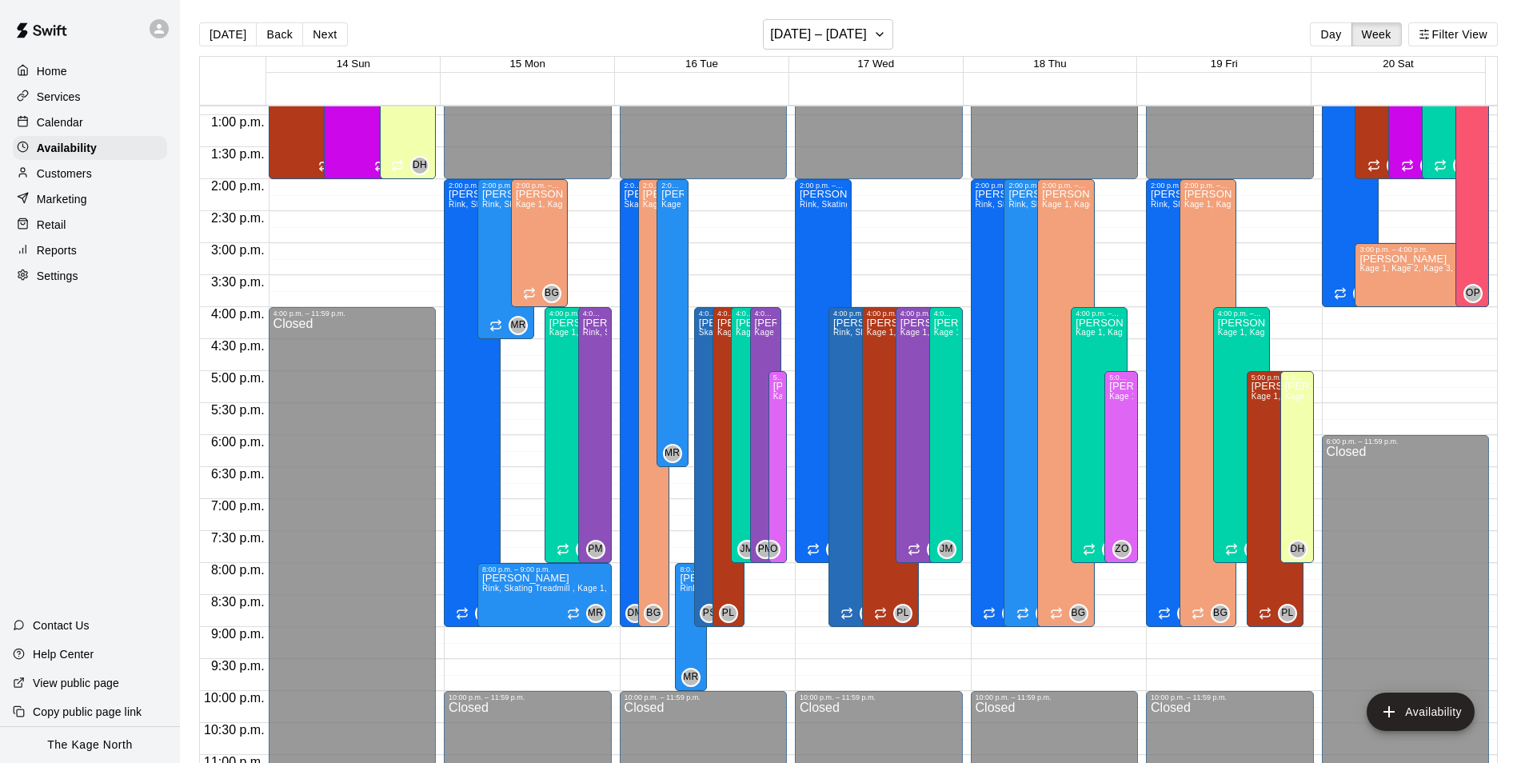
scroll to position [862, 0]
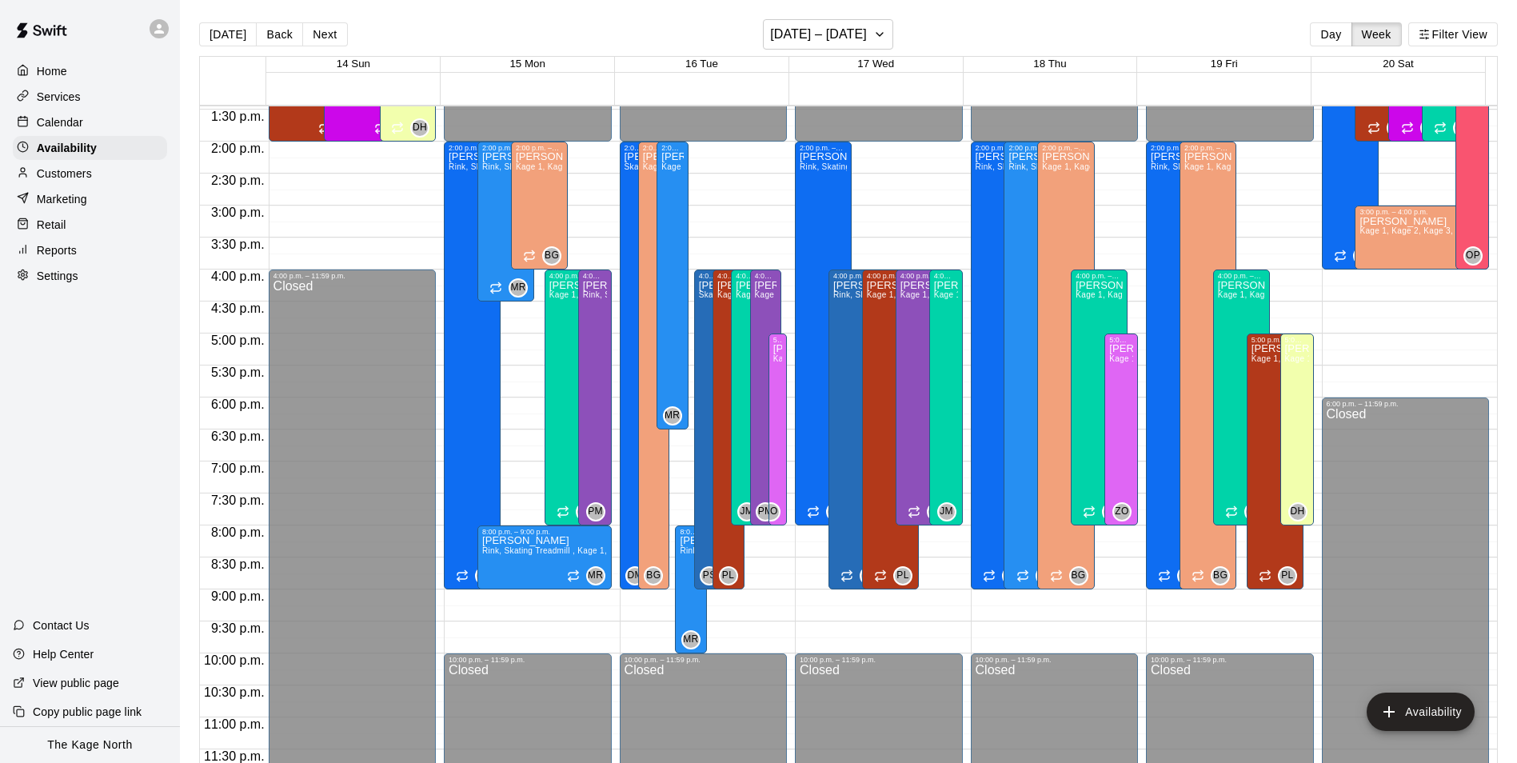
drag, startPoint x: 73, startPoint y: 127, endPoint x: 82, endPoint y: 130, distance: 9.4
click at [73, 127] on p "Calendar" at bounding box center [60, 122] width 46 height 16
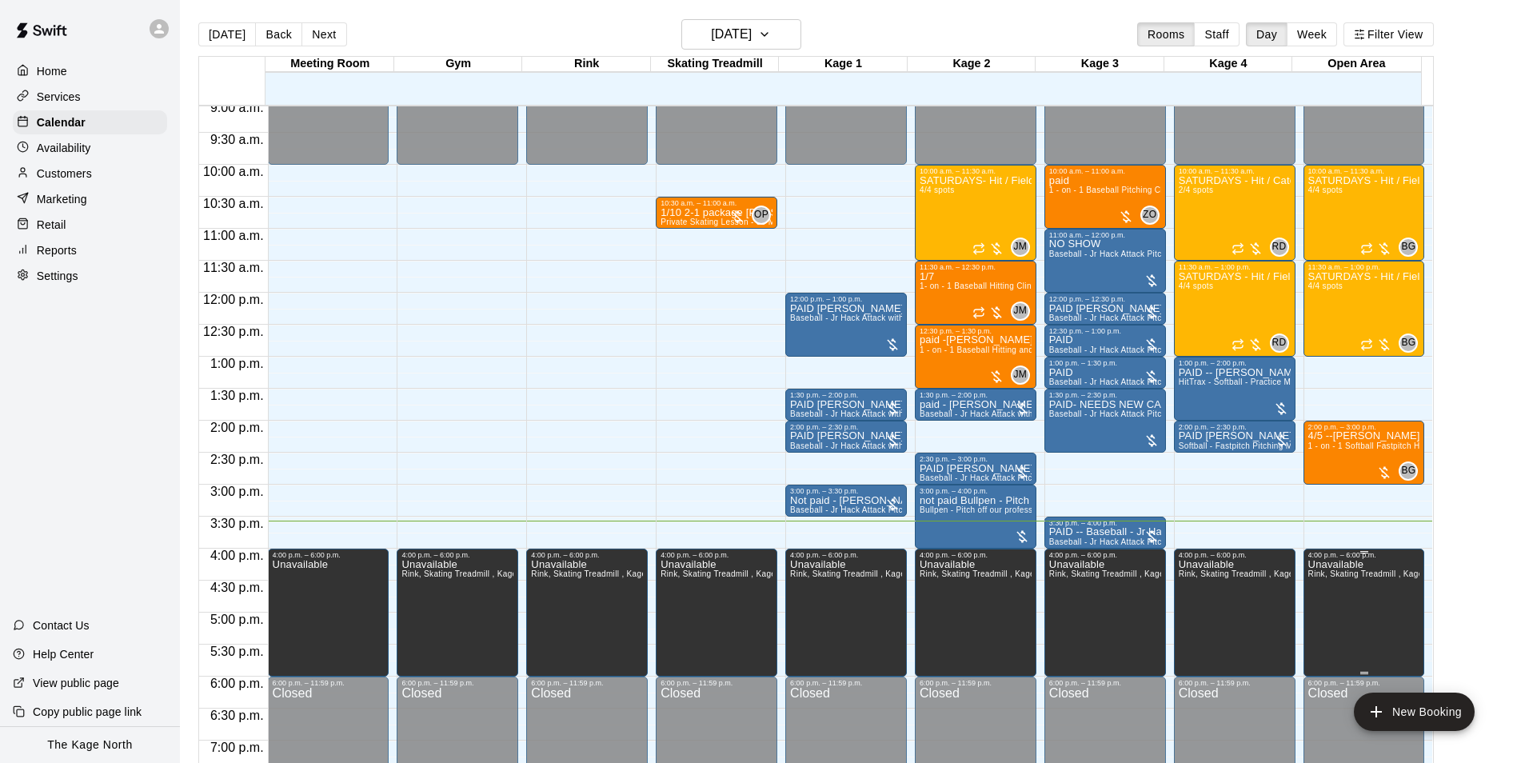
scroll to position [573, 0]
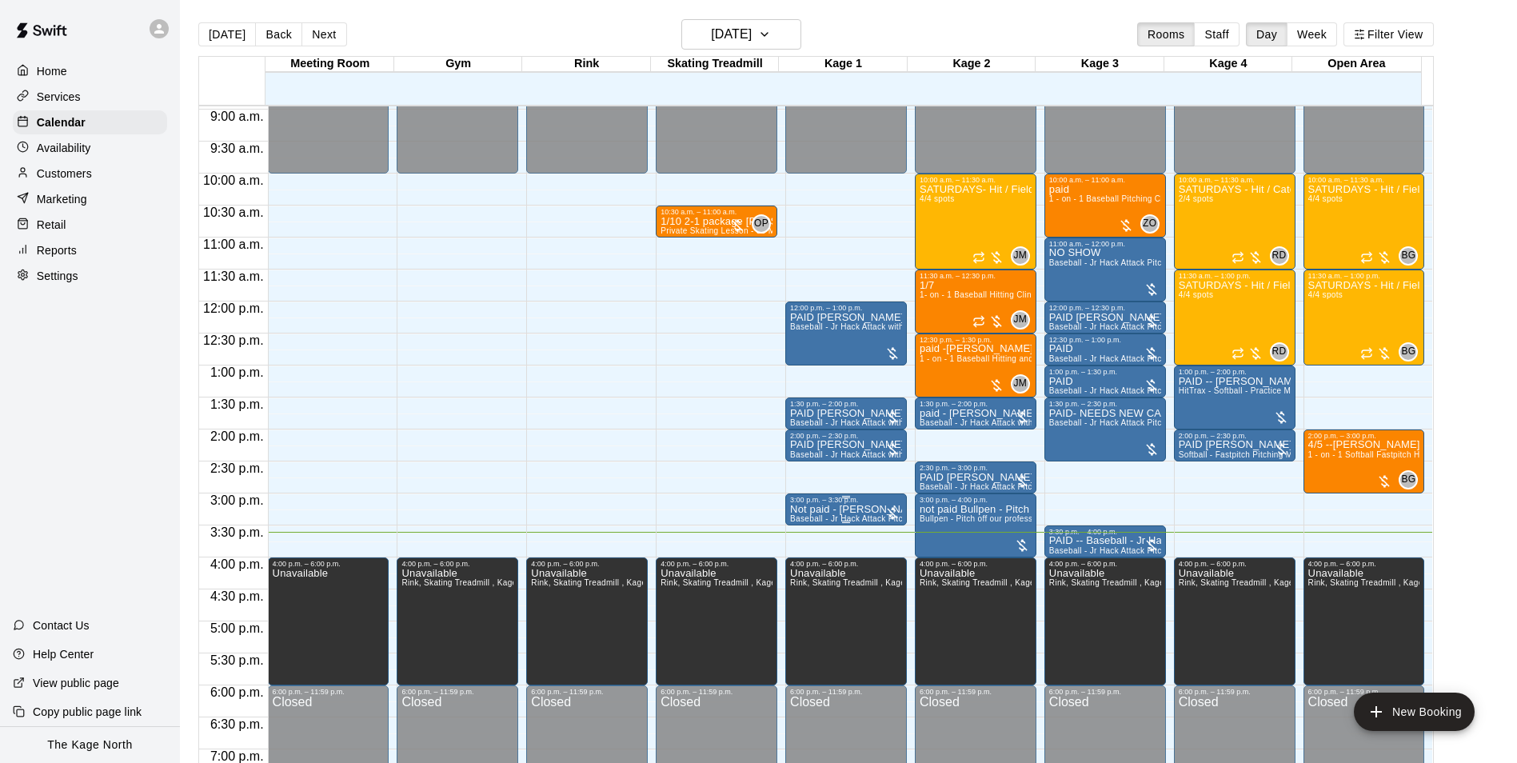
click at [820, 504] on div "3:00 p.m. – 3:30 p.m." at bounding box center [846, 500] width 112 height 8
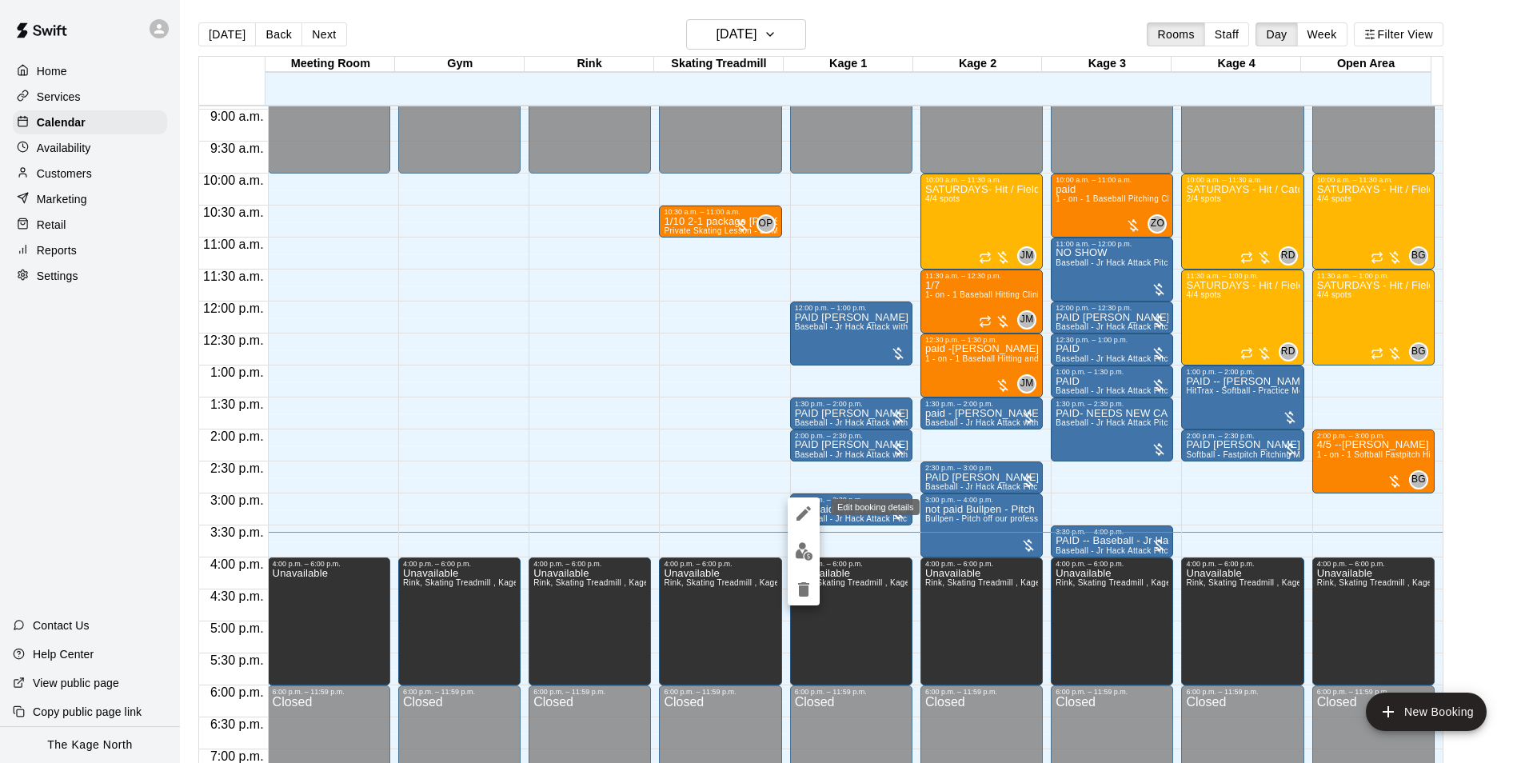
click at [806, 515] on icon "edit" at bounding box center [803, 513] width 19 height 19
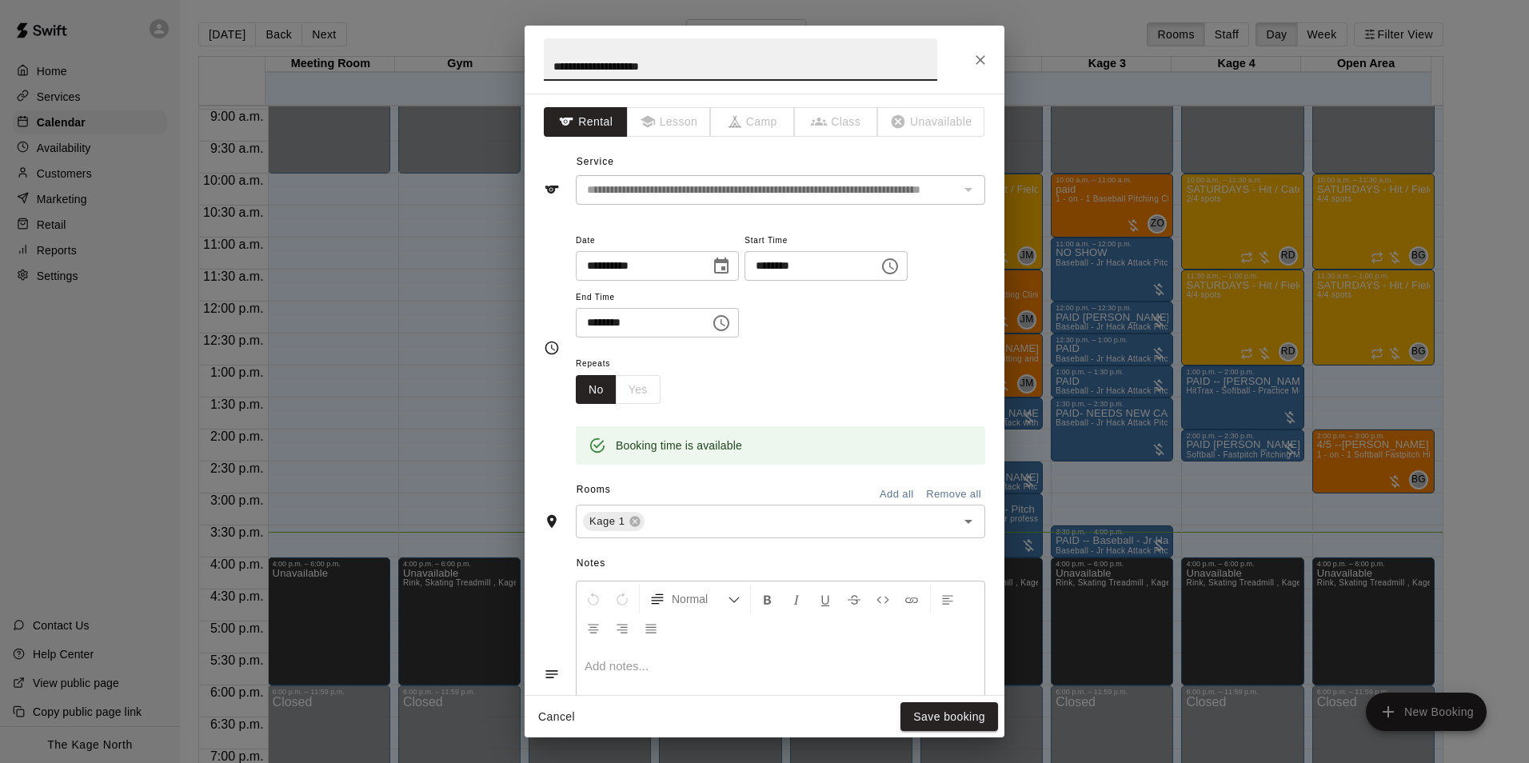
drag, startPoint x: 573, startPoint y: 68, endPoint x: 474, endPoint y: 64, distance: 99.3
click at [474, 64] on div "**********" at bounding box center [764, 381] width 1529 height 763
type input "**********"
click at [962, 714] on button "Save booking" at bounding box center [950, 717] width 98 height 30
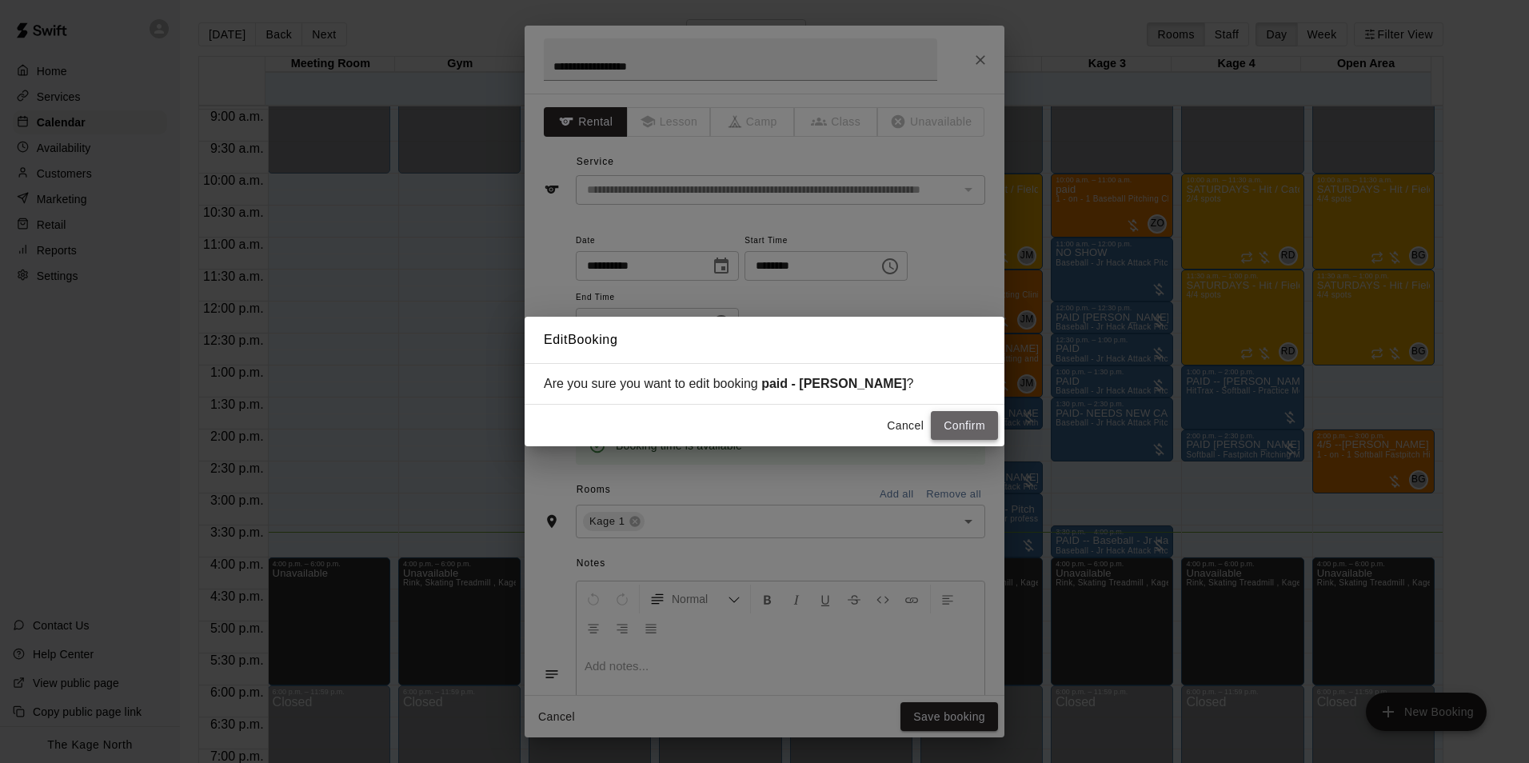
click at [938, 427] on button "Confirm" at bounding box center [964, 426] width 67 height 30
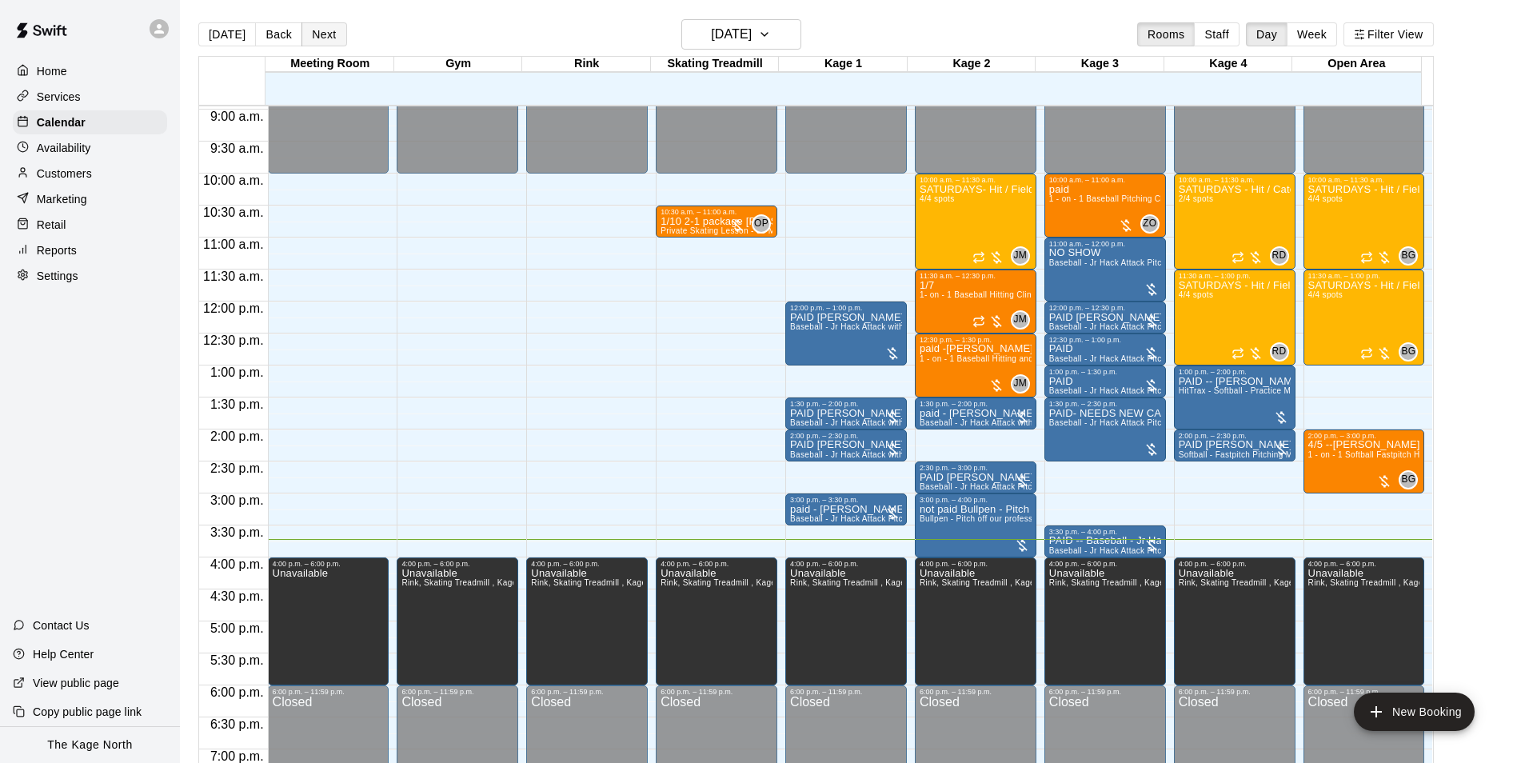
click at [331, 34] on button "Next" at bounding box center [324, 34] width 45 height 24
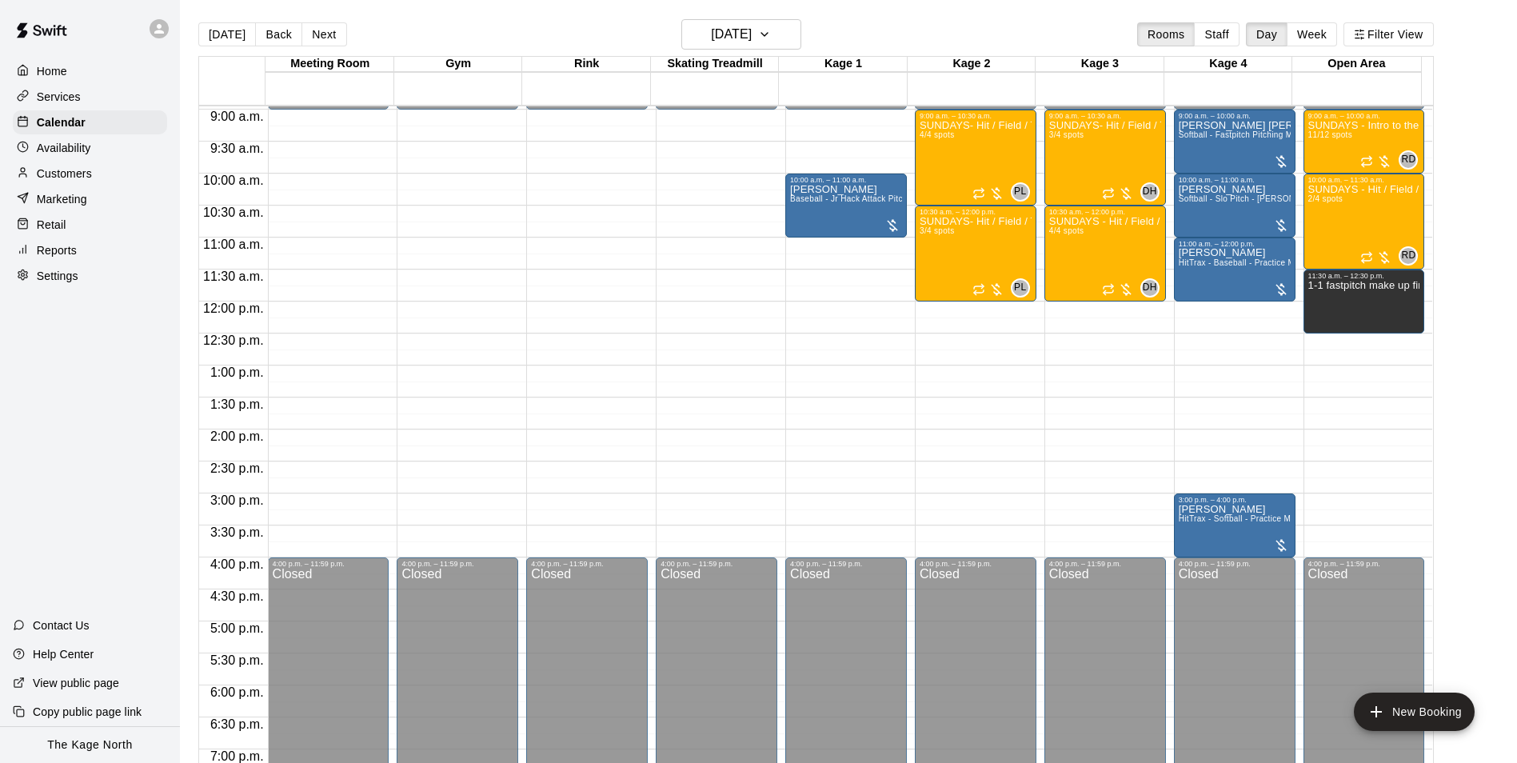
scroll to position [493, 0]
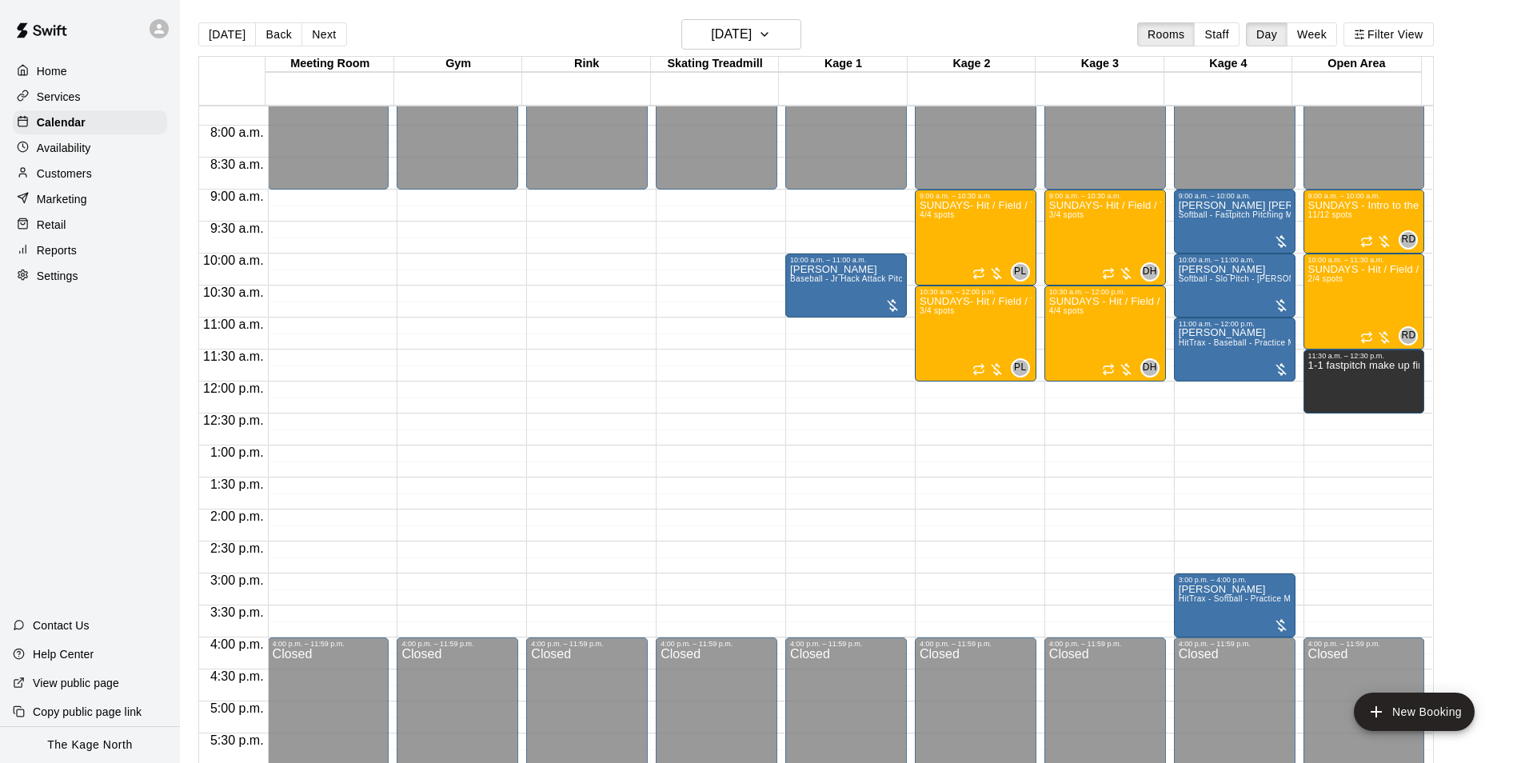
drag, startPoint x: 209, startPoint y: 34, endPoint x: 930, endPoint y: 274, distance: 760.7
click at [209, 34] on button "[DATE]" at bounding box center [227, 34] width 58 height 24
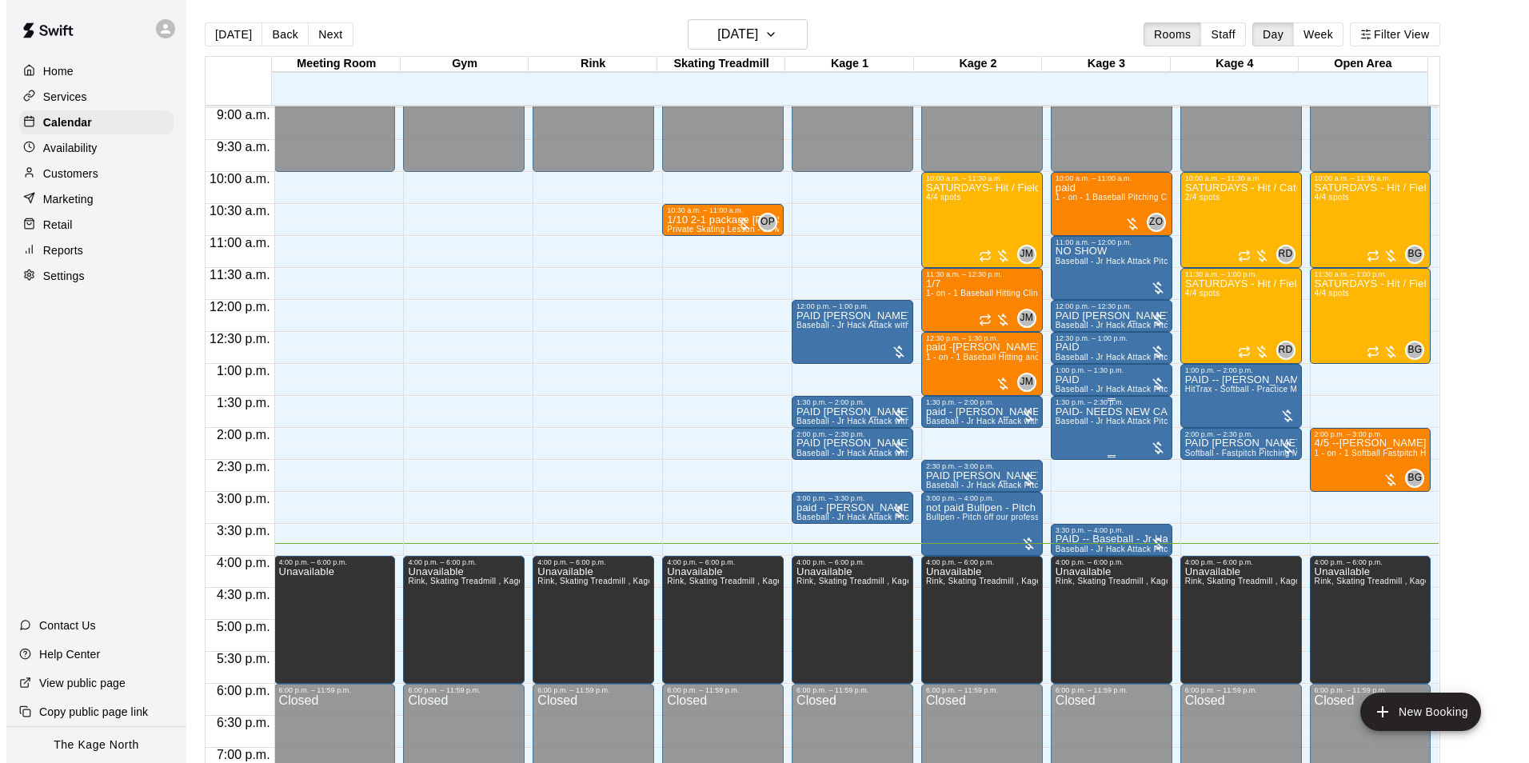
scroll to position [573, 0]
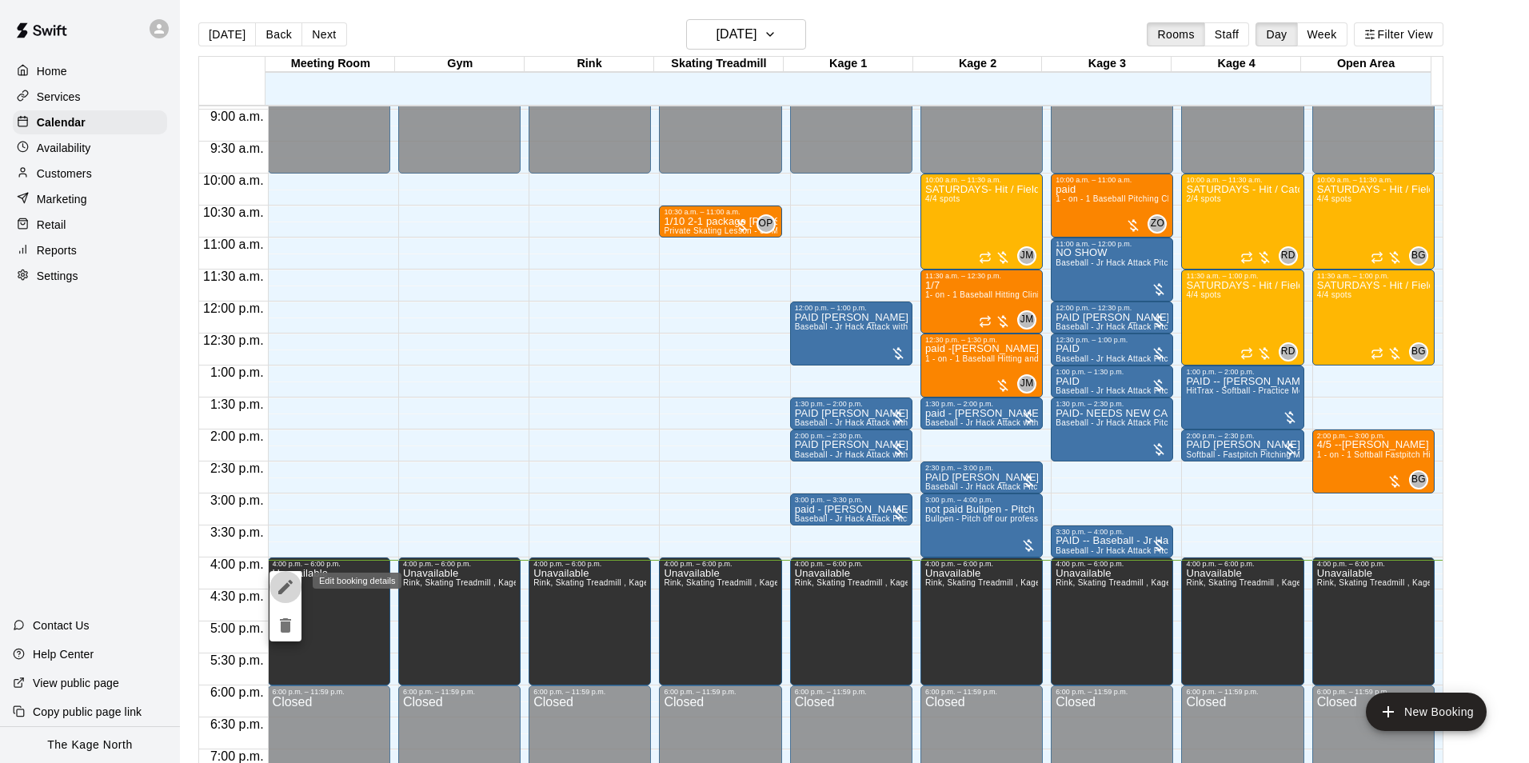
click at [289, 582] on icon "edit" at bounding box center [285, 587] width 14 height 14
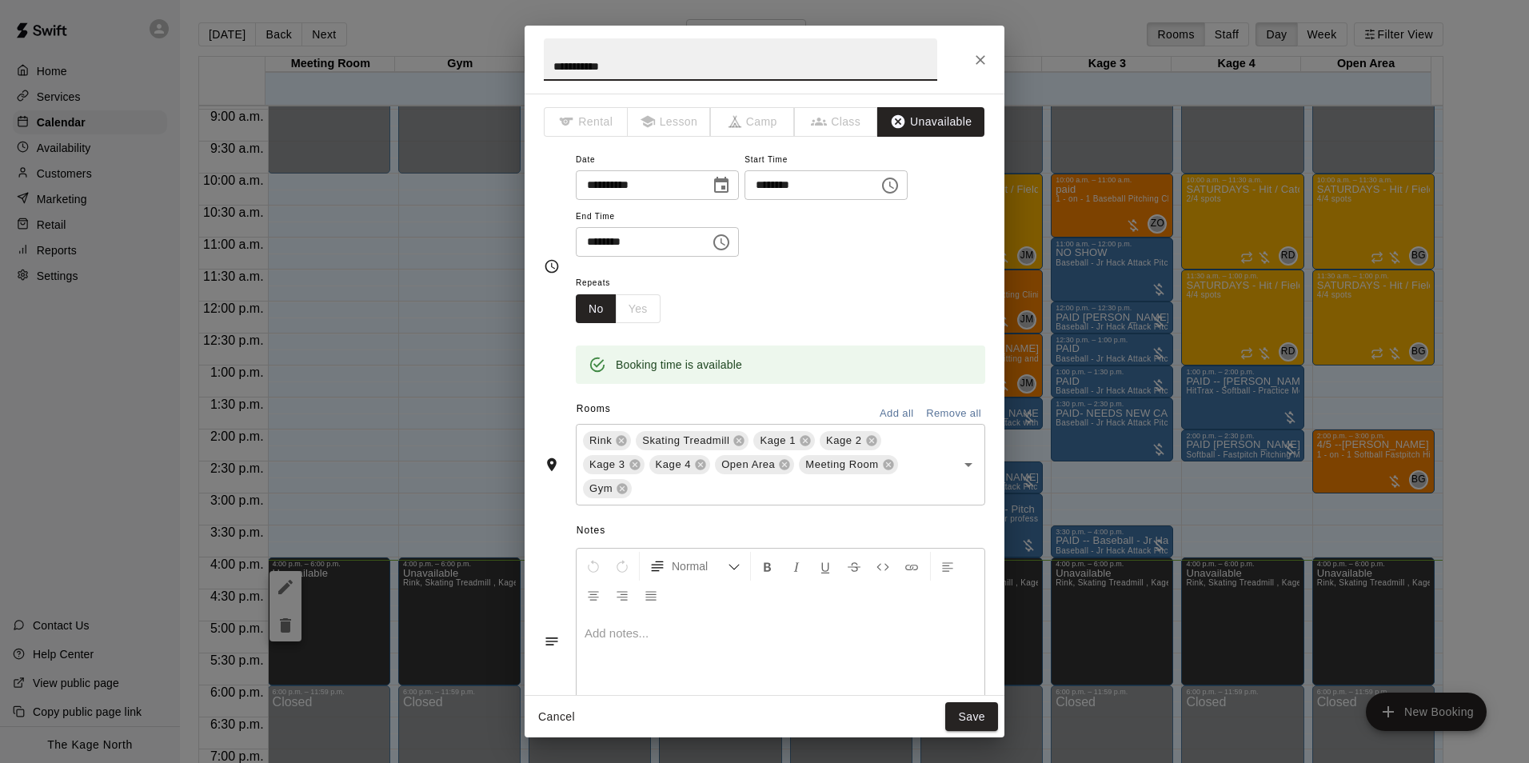
click at [900, 184] on icon "Choose time, selected time is 4:00 PM" at bounding box center [890, 185] width 19 height 19
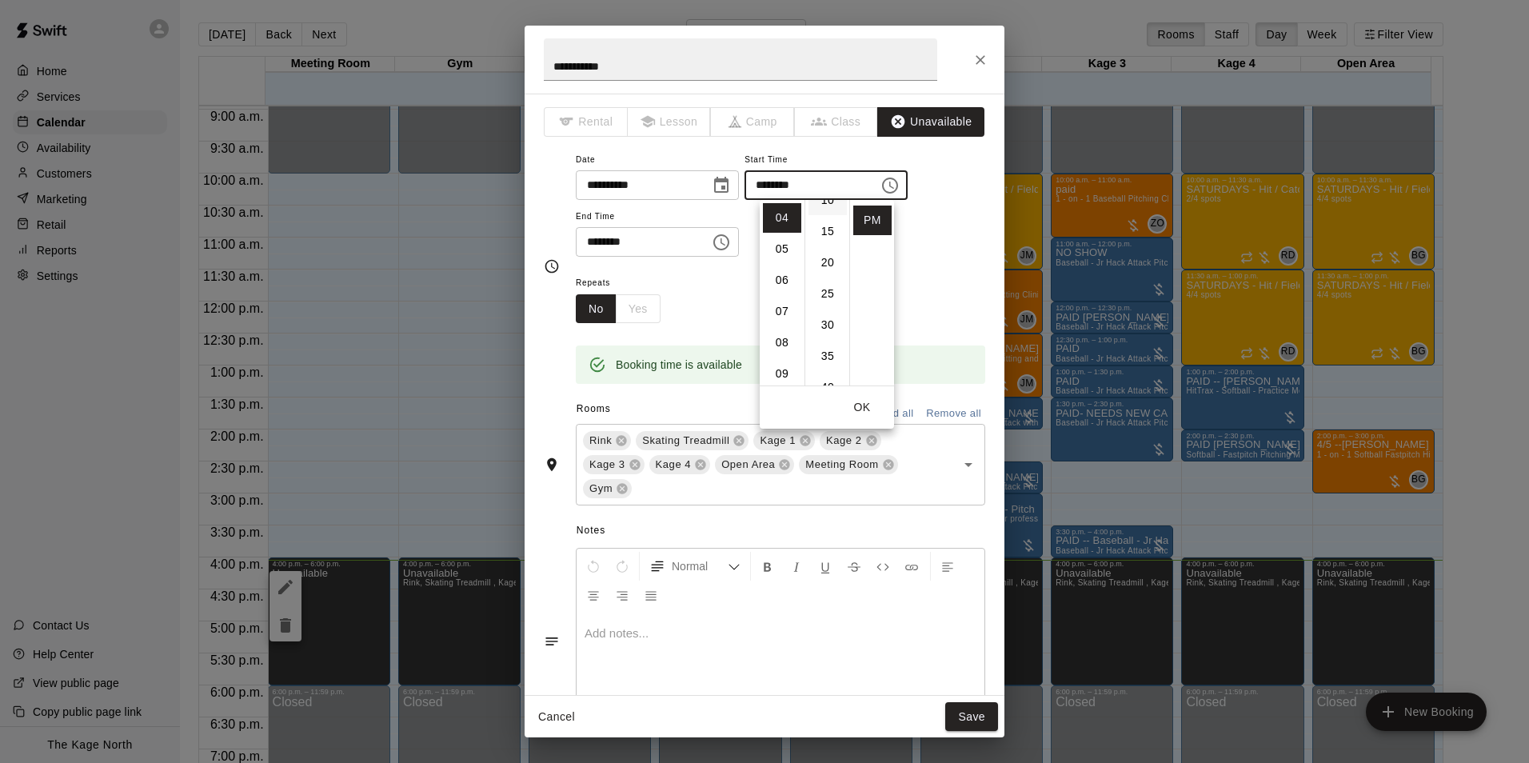
scroll to position [160, 0]
click at [828, 254] on li "30" at bounding box center [828, 245] width 38 height 30
type input "********"
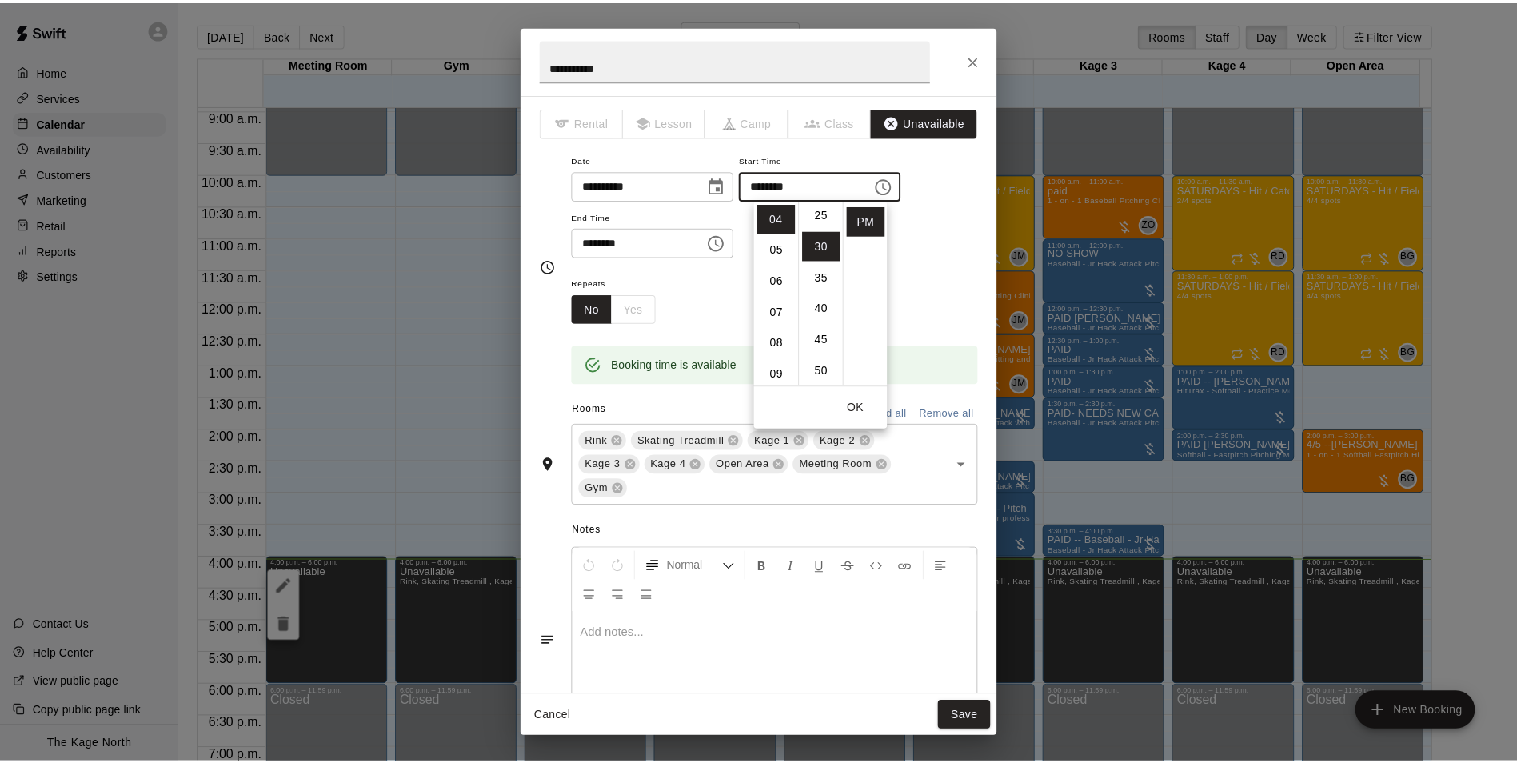
scroll to position [187, 0]
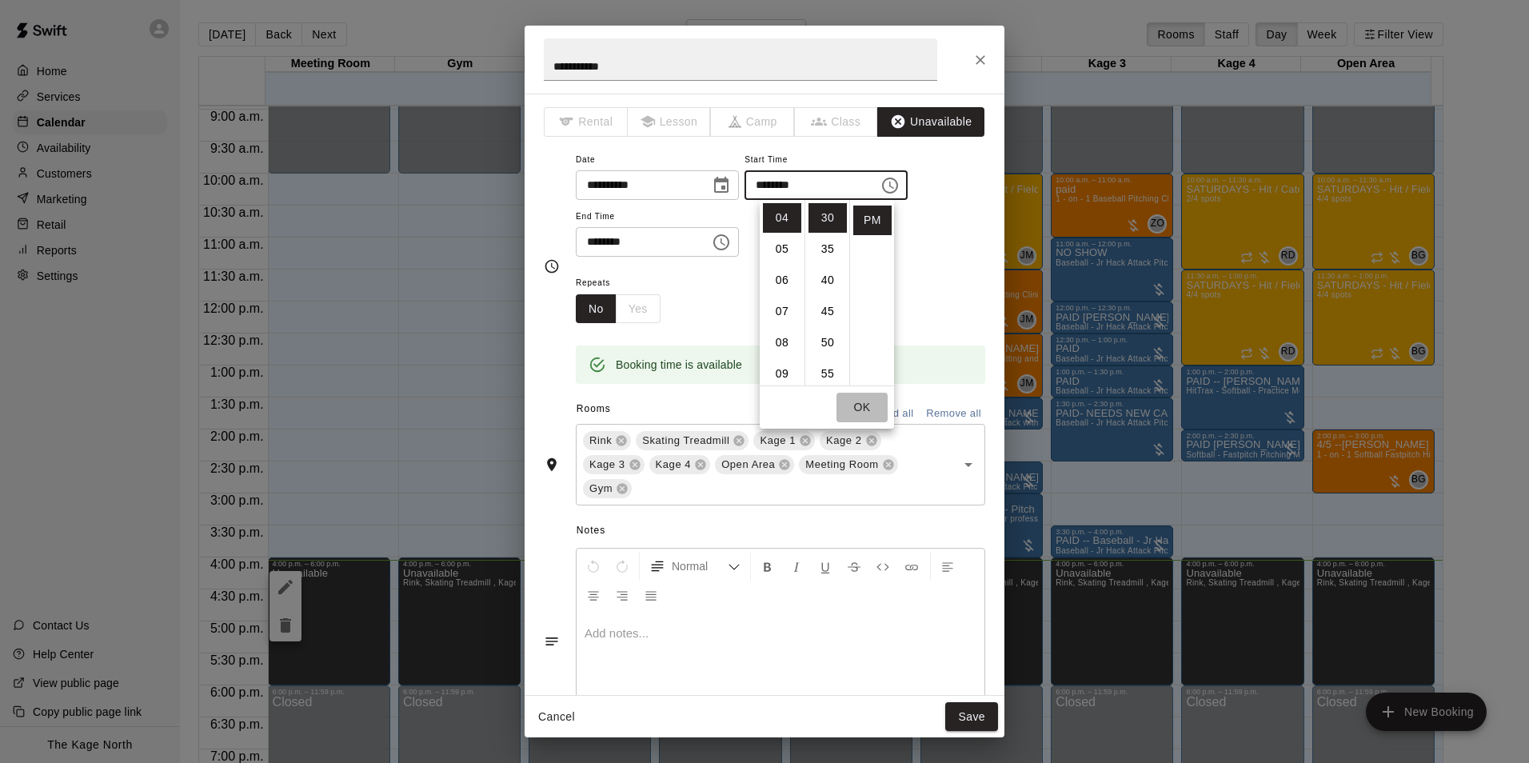
click at [862, 406] on button "OK" at bounding box center [862, 408] width 51 height 30
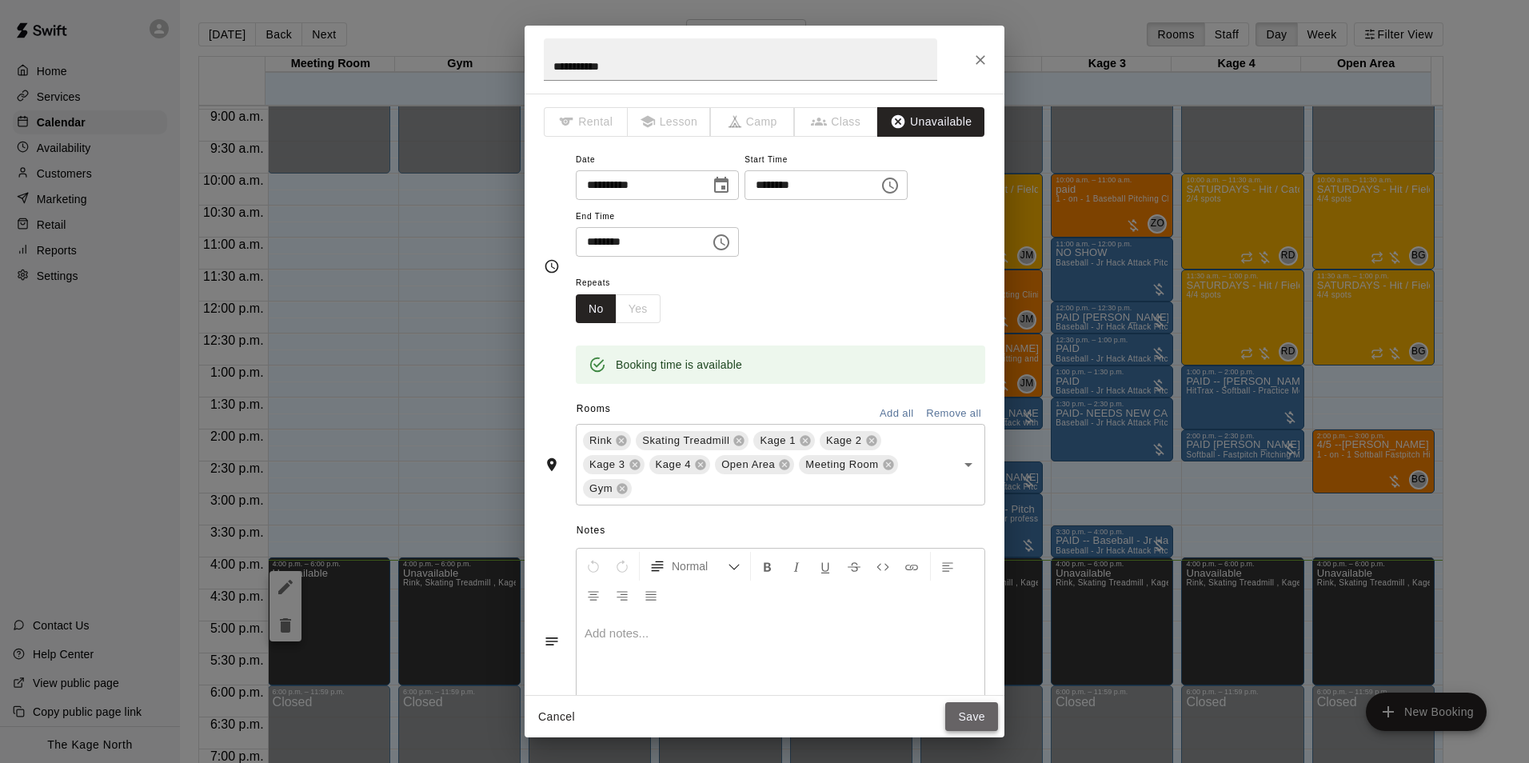
click at [962, 717] on button "Save" at bounding box center [972, 717] width 53 height 30
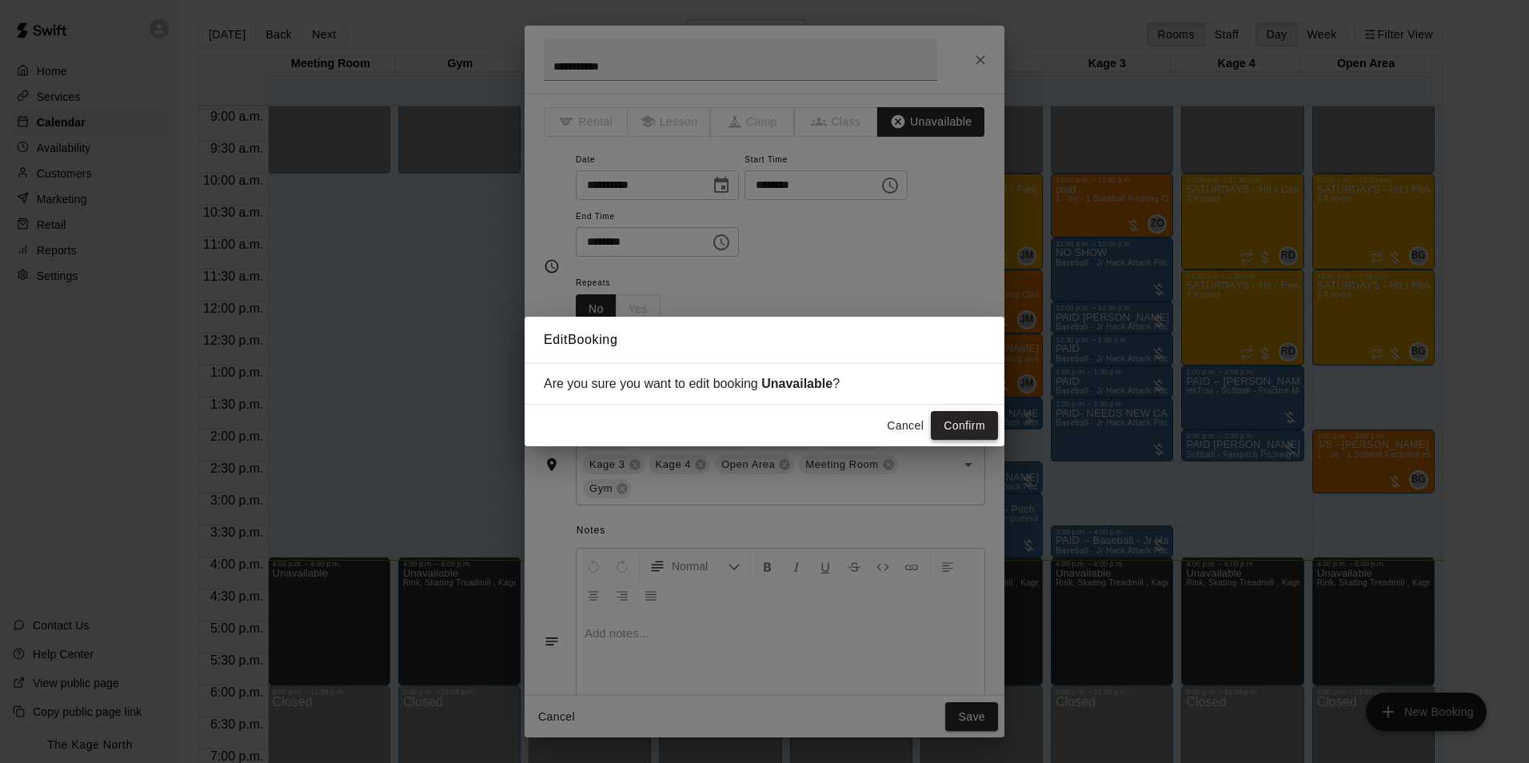
click at [983, 434] on button "Confirm" at bounding box center [964, 426] width 67 height 30
